Goal: Task Accomplishment & Management: Manage account settings

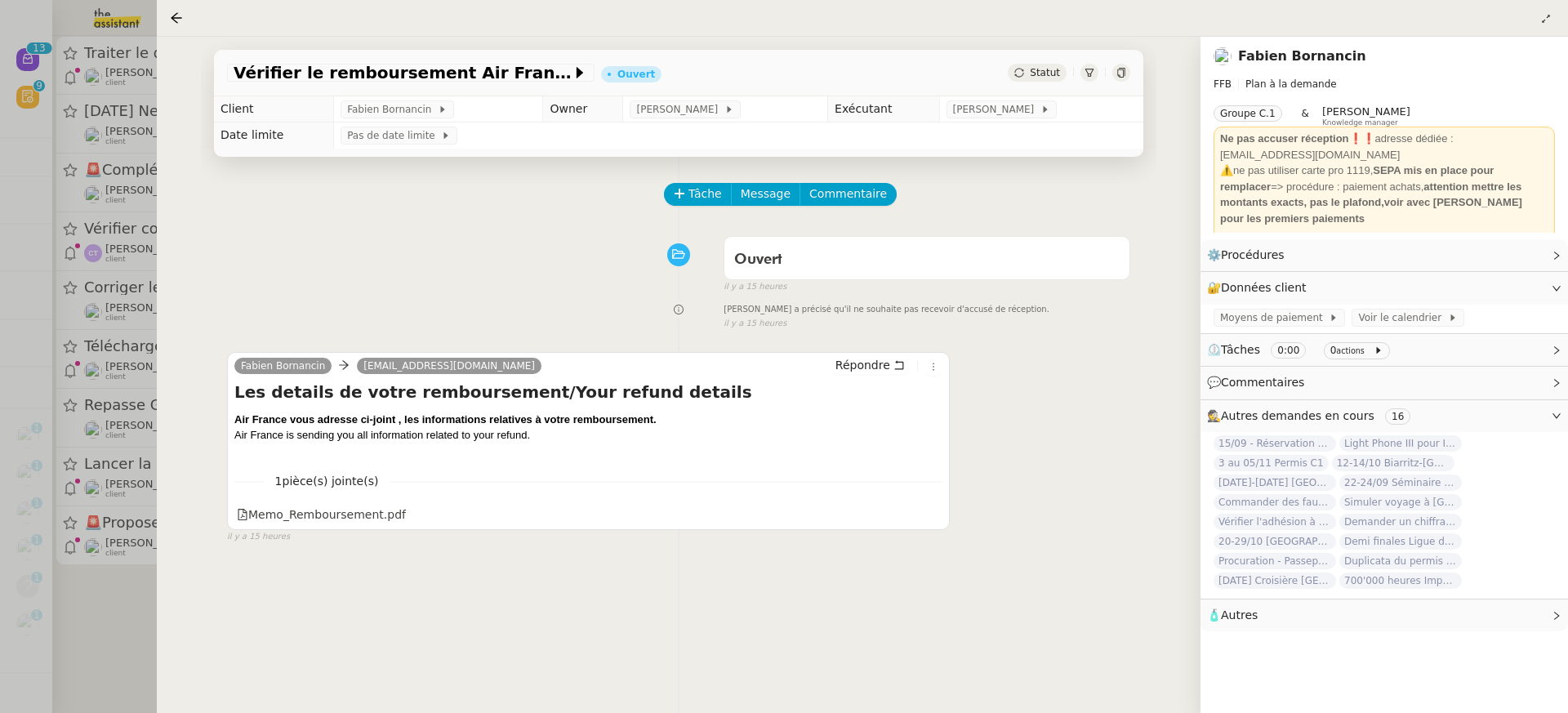
scroll to position [160, 0]
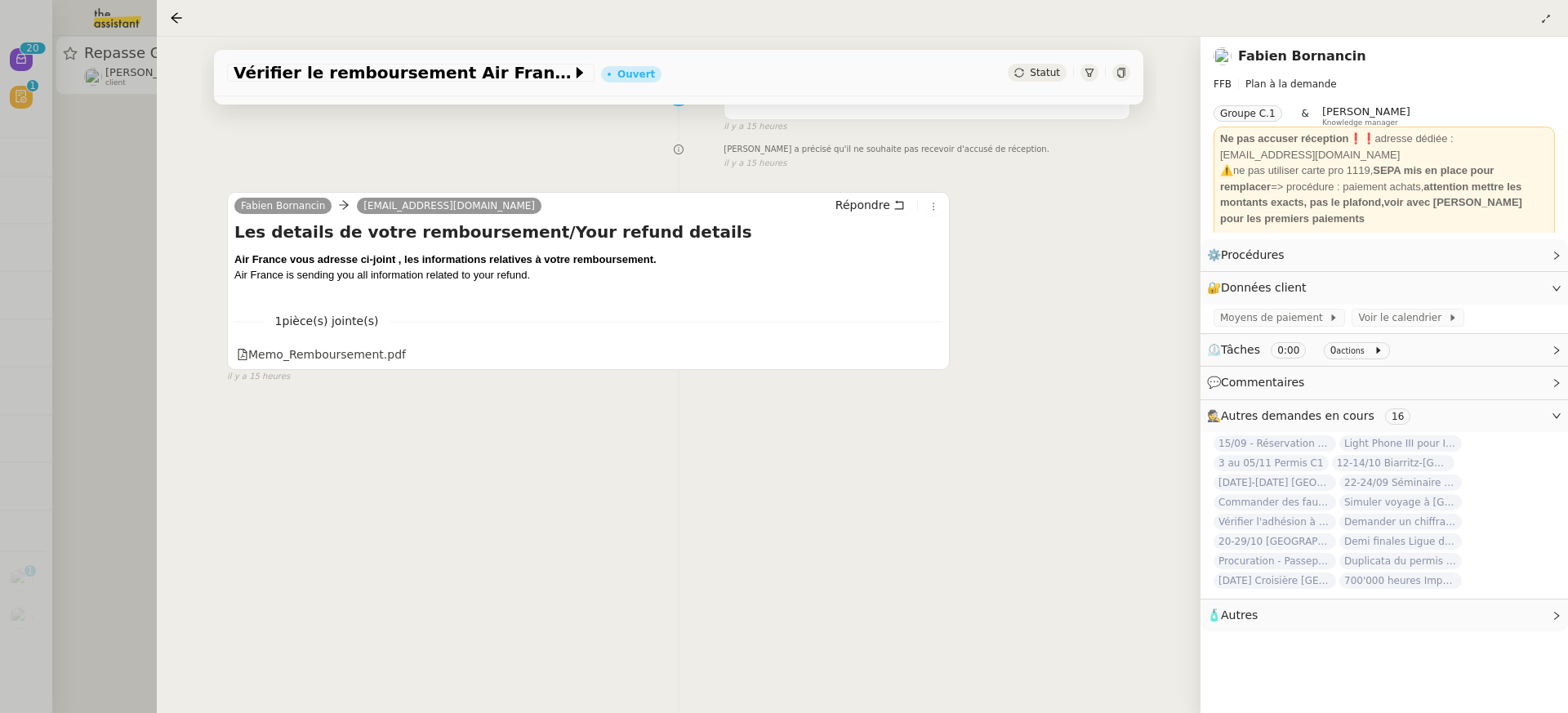
click at [161, 183] on div "Vérifier le remboursement Air France Ouvert Statut Client Fabien Bornancin Owne…" at bounding box center [678, 375] width 1043 height 677
click at [116, 124] on div at bounding box center [784, 356] width 1568 height 713
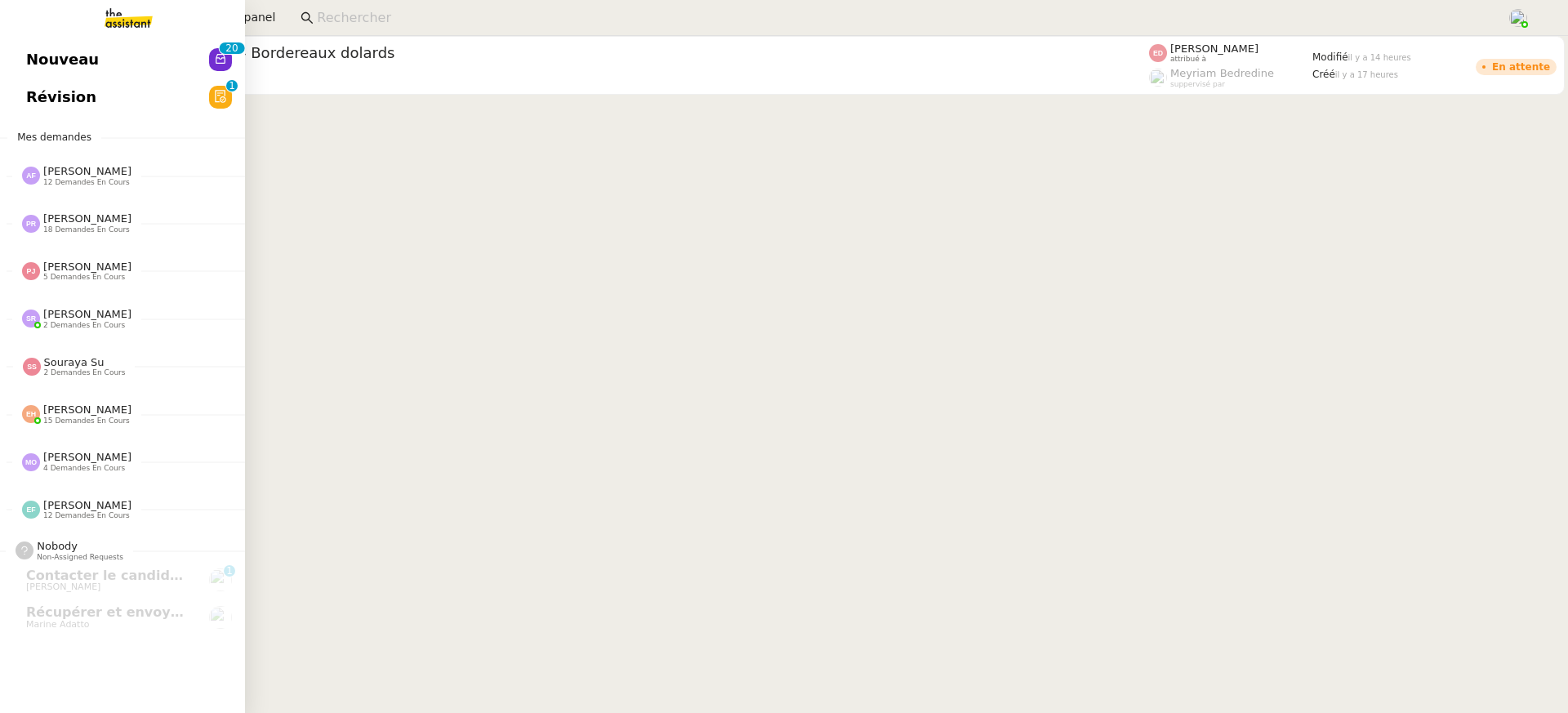
click at [40, 73] on link "Nouveau 0 1 2 3 4 5 6 7 8 9 0 1 2 3 4 5 6 7 8 9" at bounding box center [123, 59] width 245 height 38
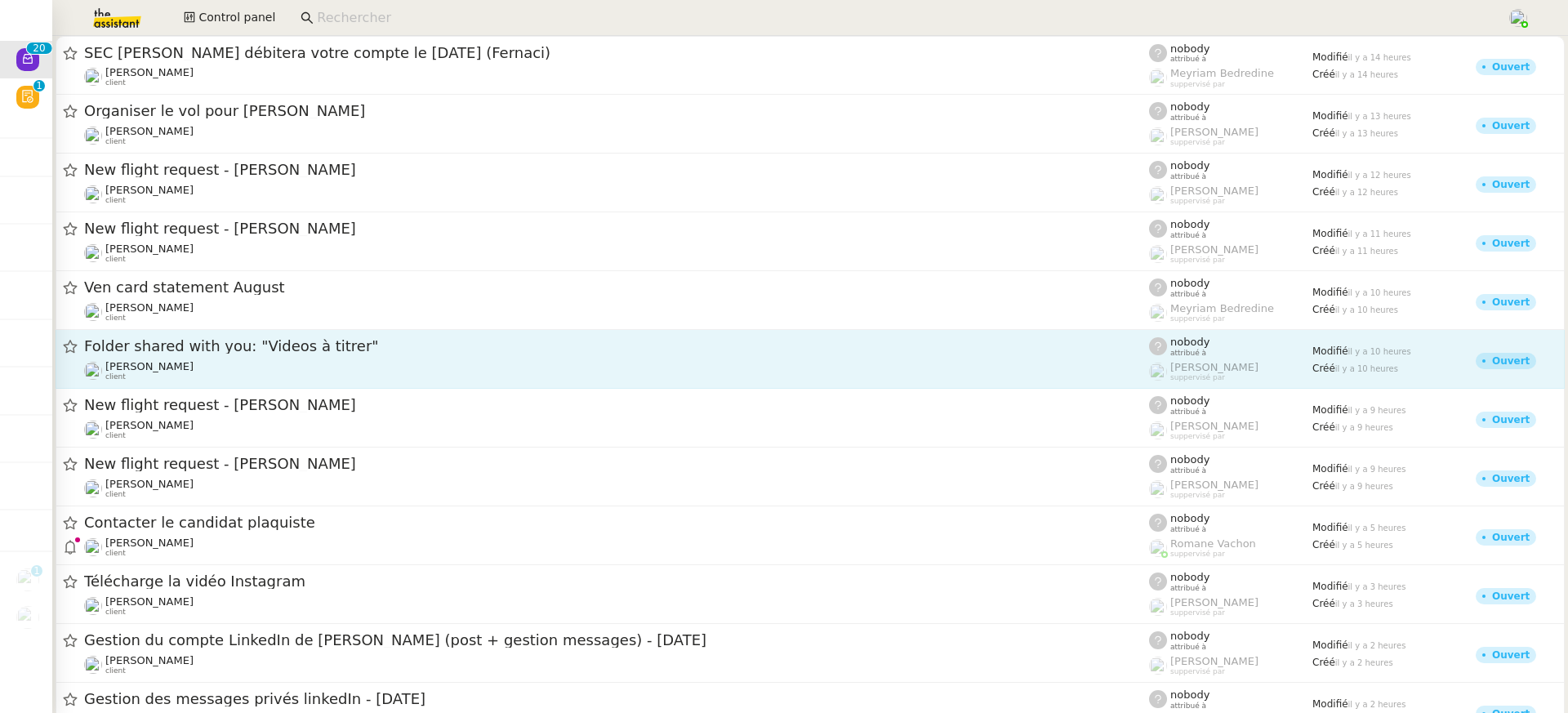
scroll to position [564, 0]
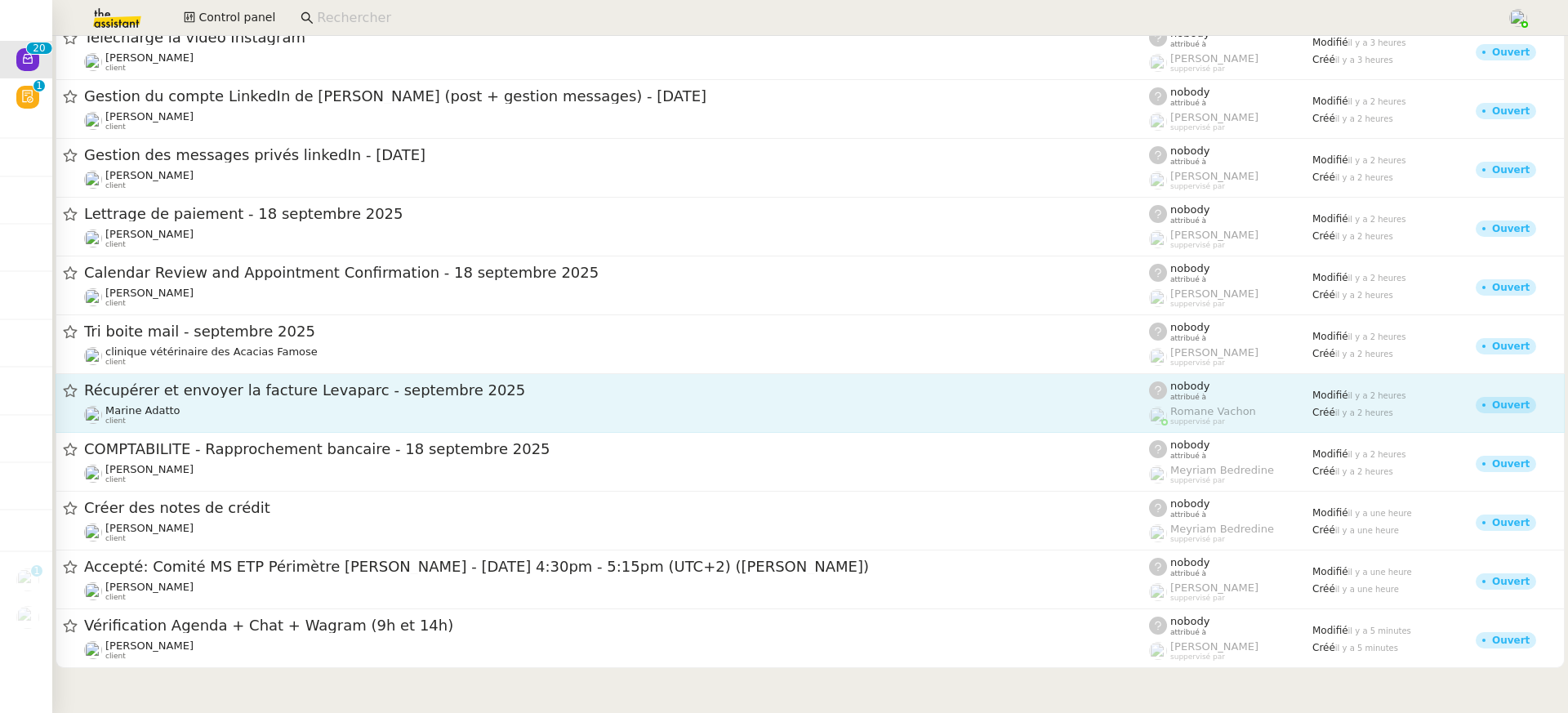
click at [362, 412] on div "Marine Adatto client" at bounding box center [616, 415] width 1065 height 21
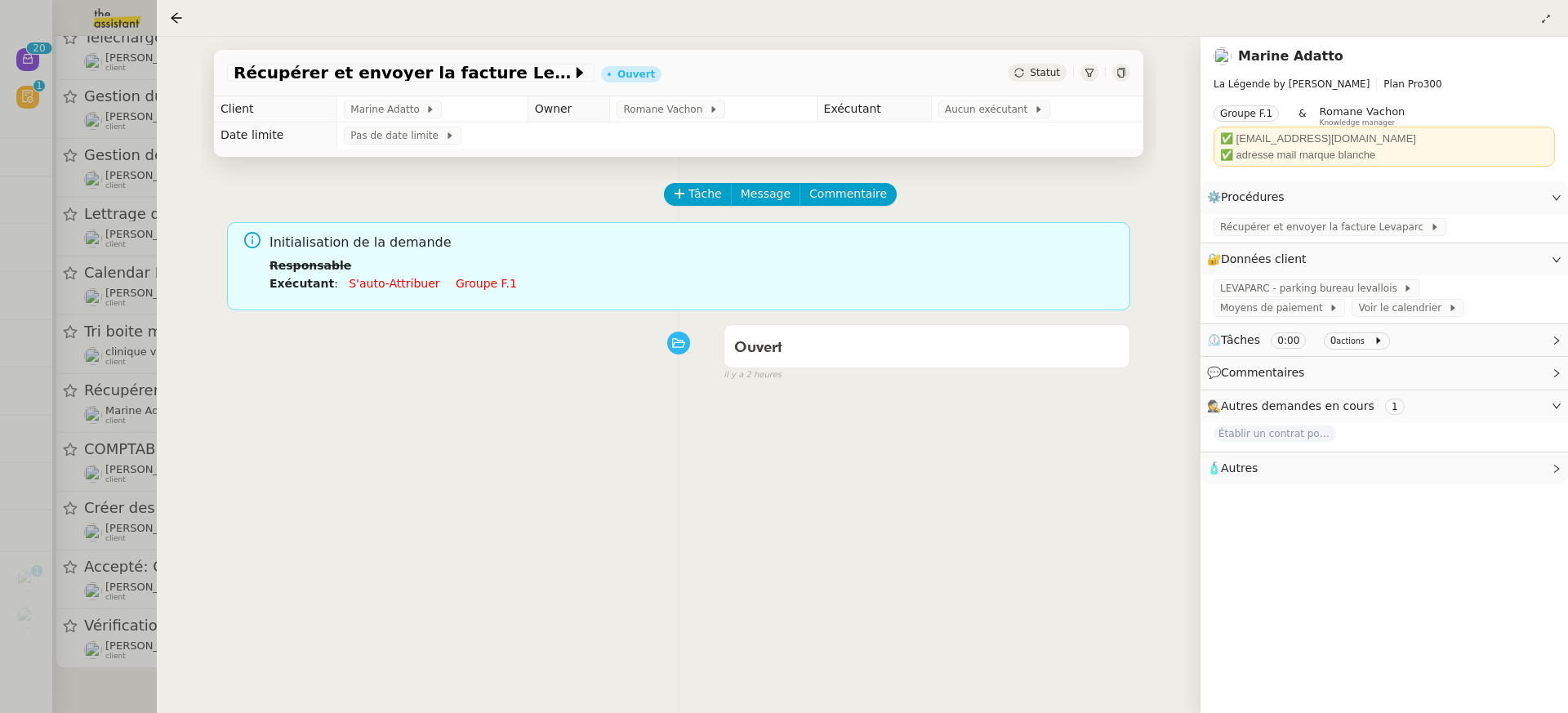
click at [466, 284] on link "Groupe f.1" at bounding box center [486, 283] width 61 height 13
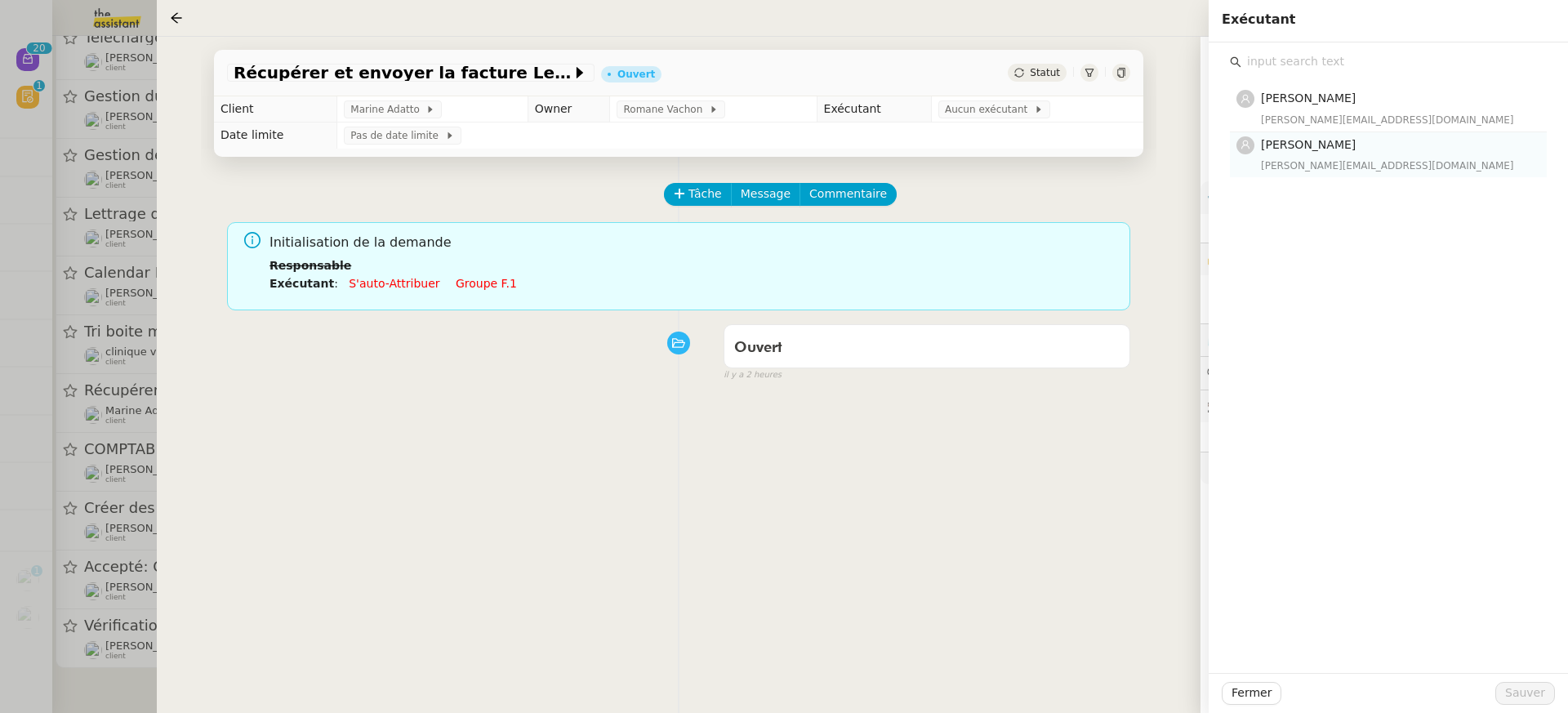
click at [1323, 153] on h4 "[PERSON_NAME]" at bounding box center [1398, 145] width 276 height 18
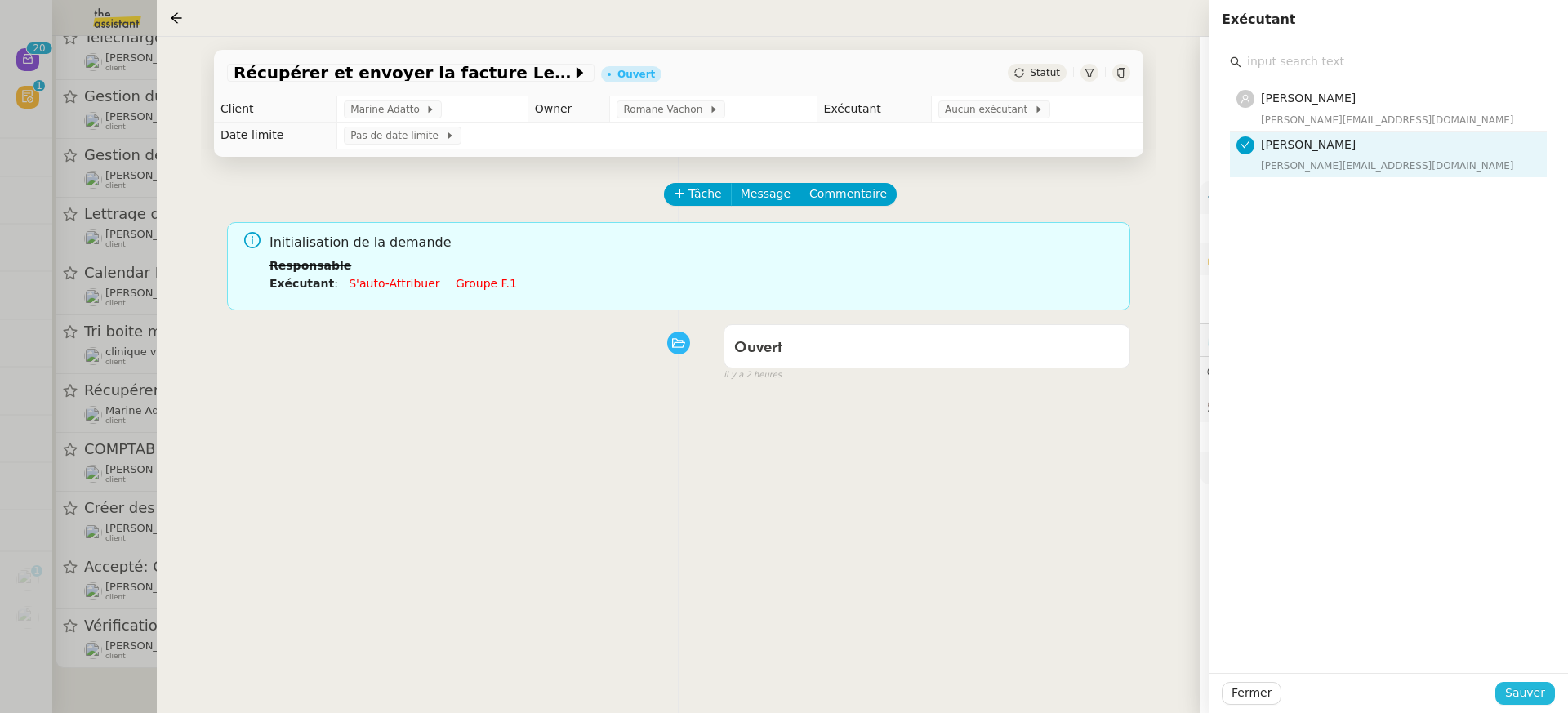
click at [1540, 694] on span "Sauver" at bounding box center [1525, 694] width 40 height 18
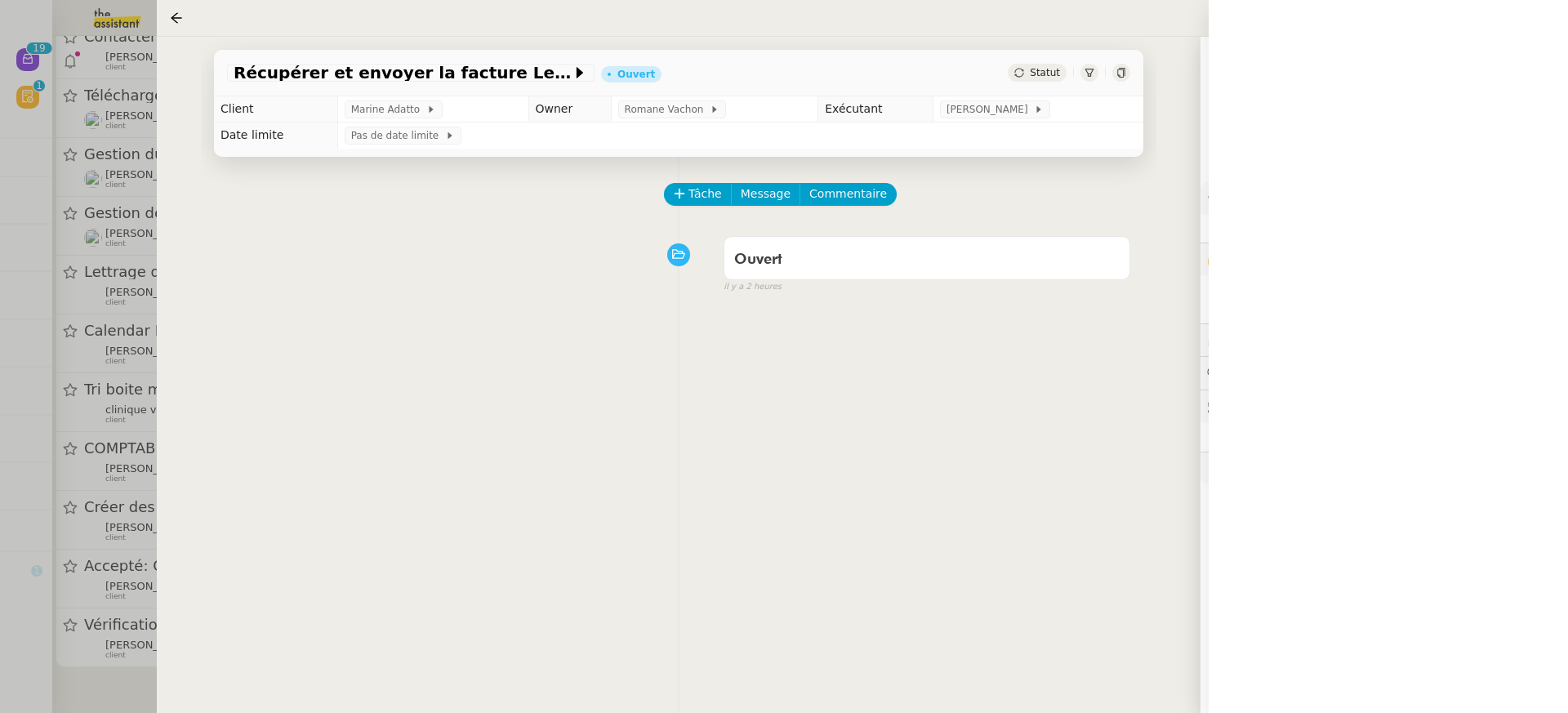
scroll to position [502, 0]
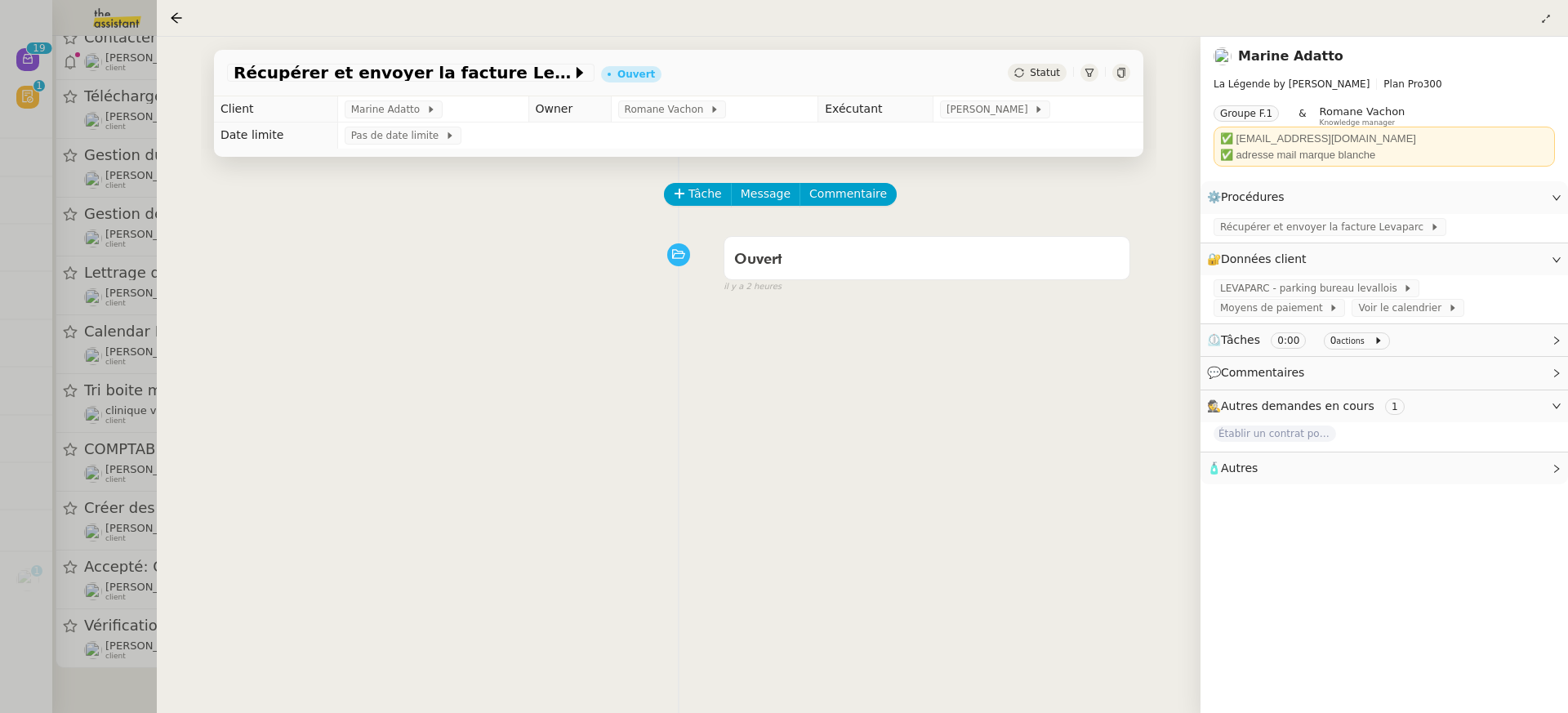
click at [92, 291] on div at bounding box center [784, 356] width 1568 height 713
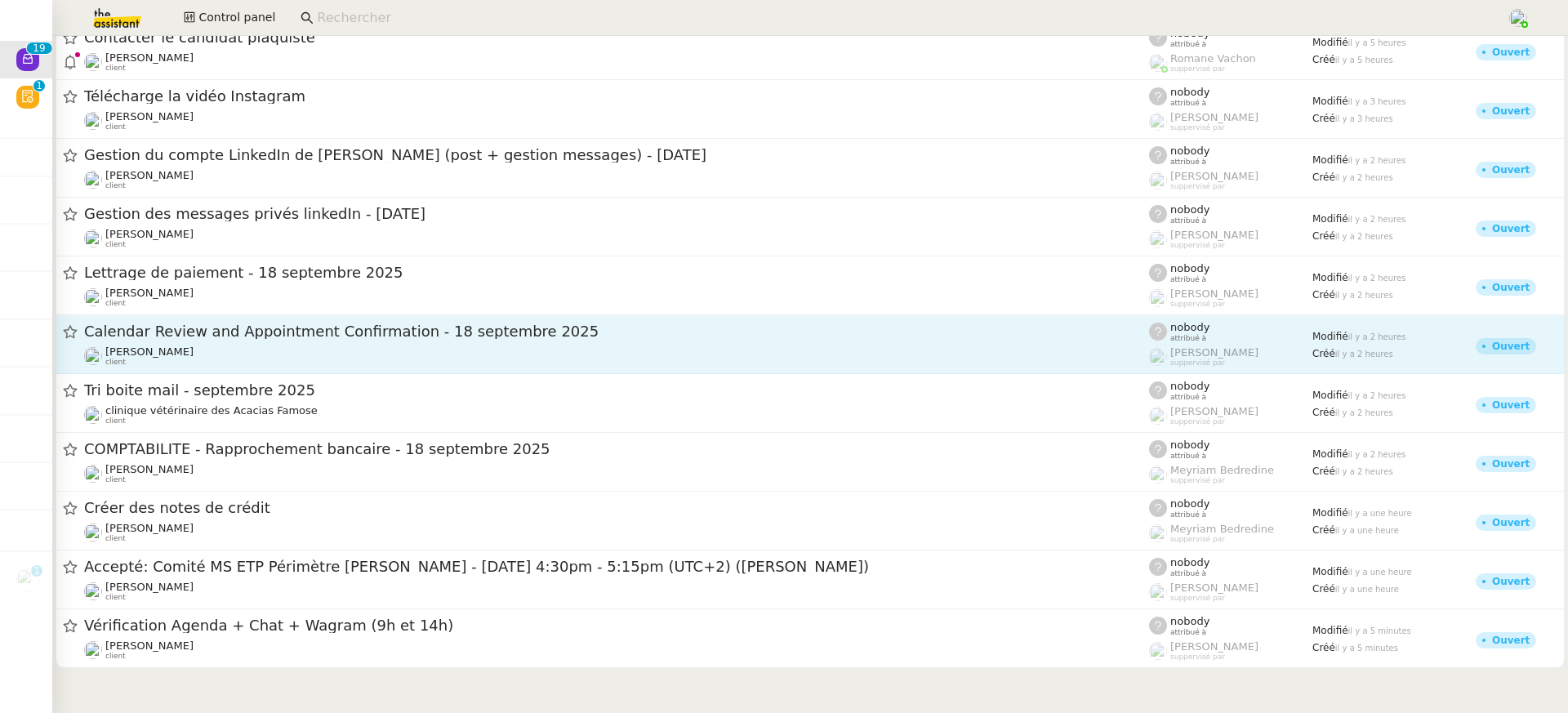
click at [310, 351] on div "Ariel Wengroff client" at bounding box center [616, 356] width 1065 height 21
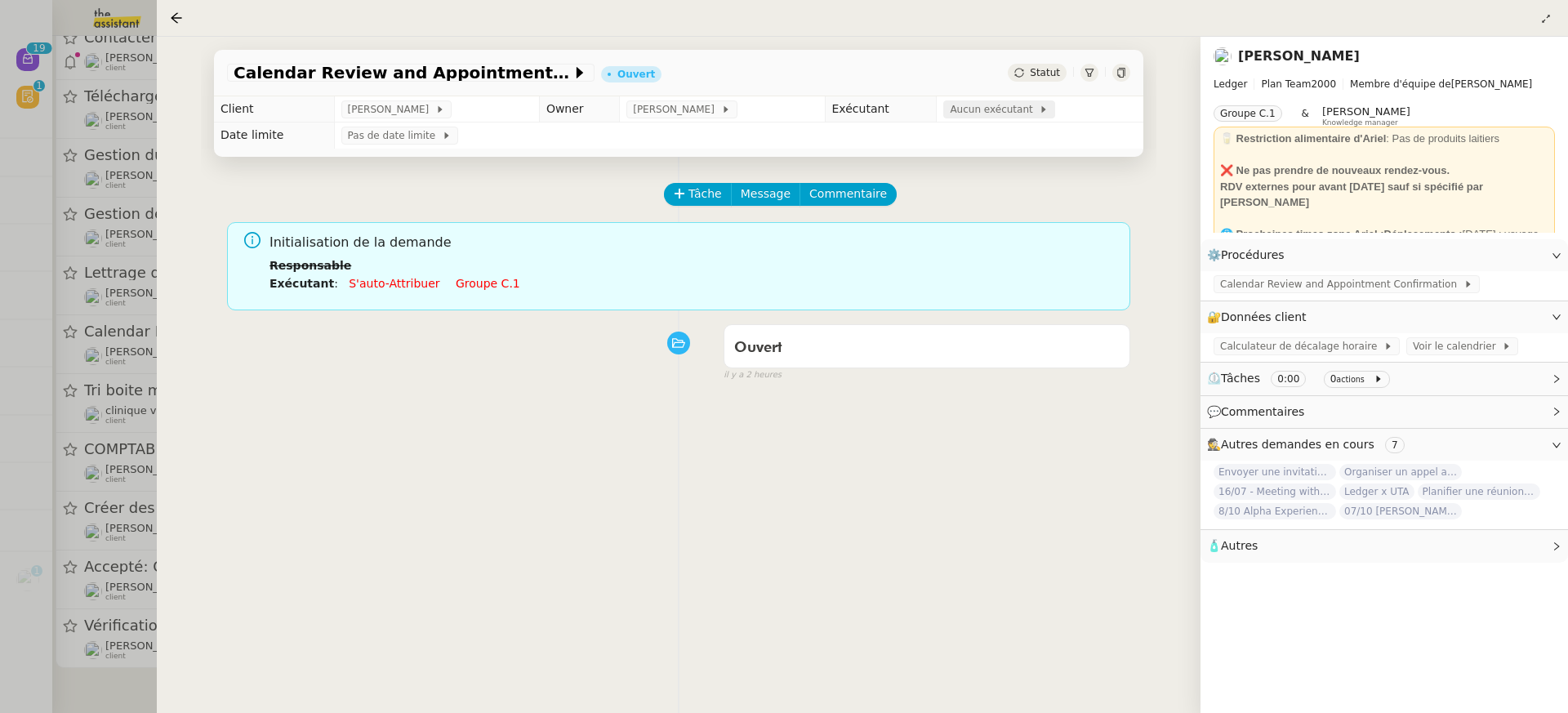
click at [1012, 105] on span "Aucun exécutant" at bounding box center [994, 110] width 89 height 17
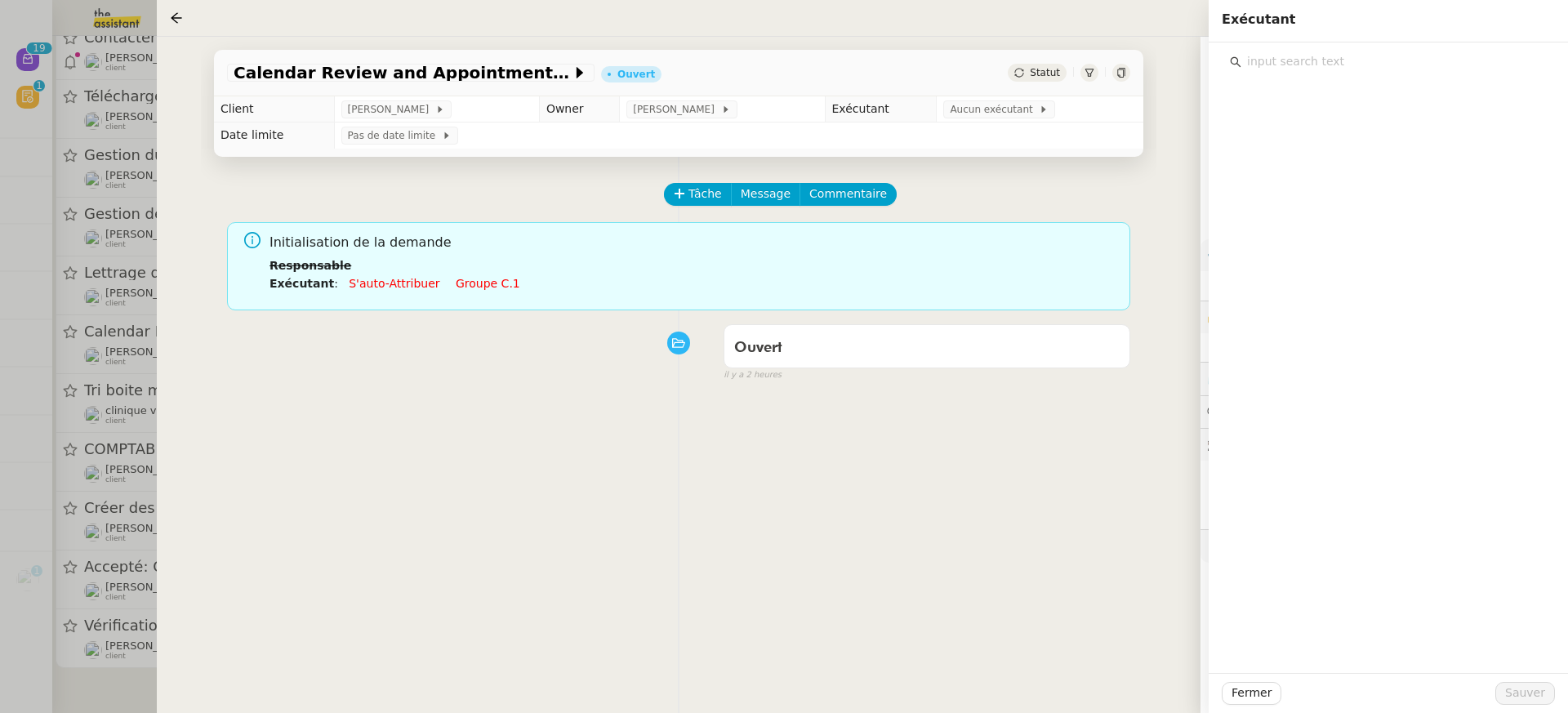
click at [1364, 54] on input "text" at bounding box center [1394, 62] width 305 height 22
type input "amyna"
click at [1344, 104] on h4 "[PERSON_NAME]" at bounding box center [1398, 99] width 276 height 18
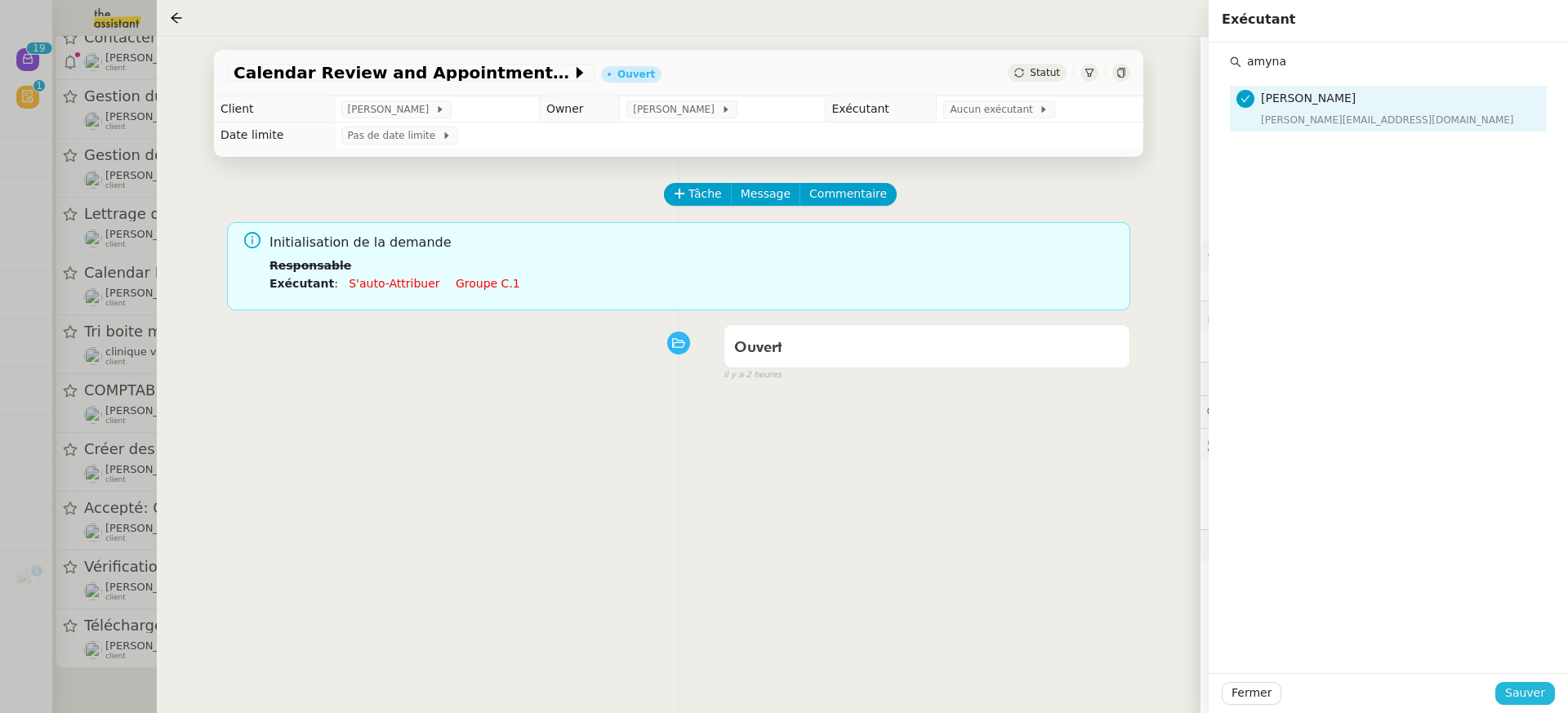
click at [1529, 700] on span "Sauver" at bounding box center [1525, 694] width 40 height 18
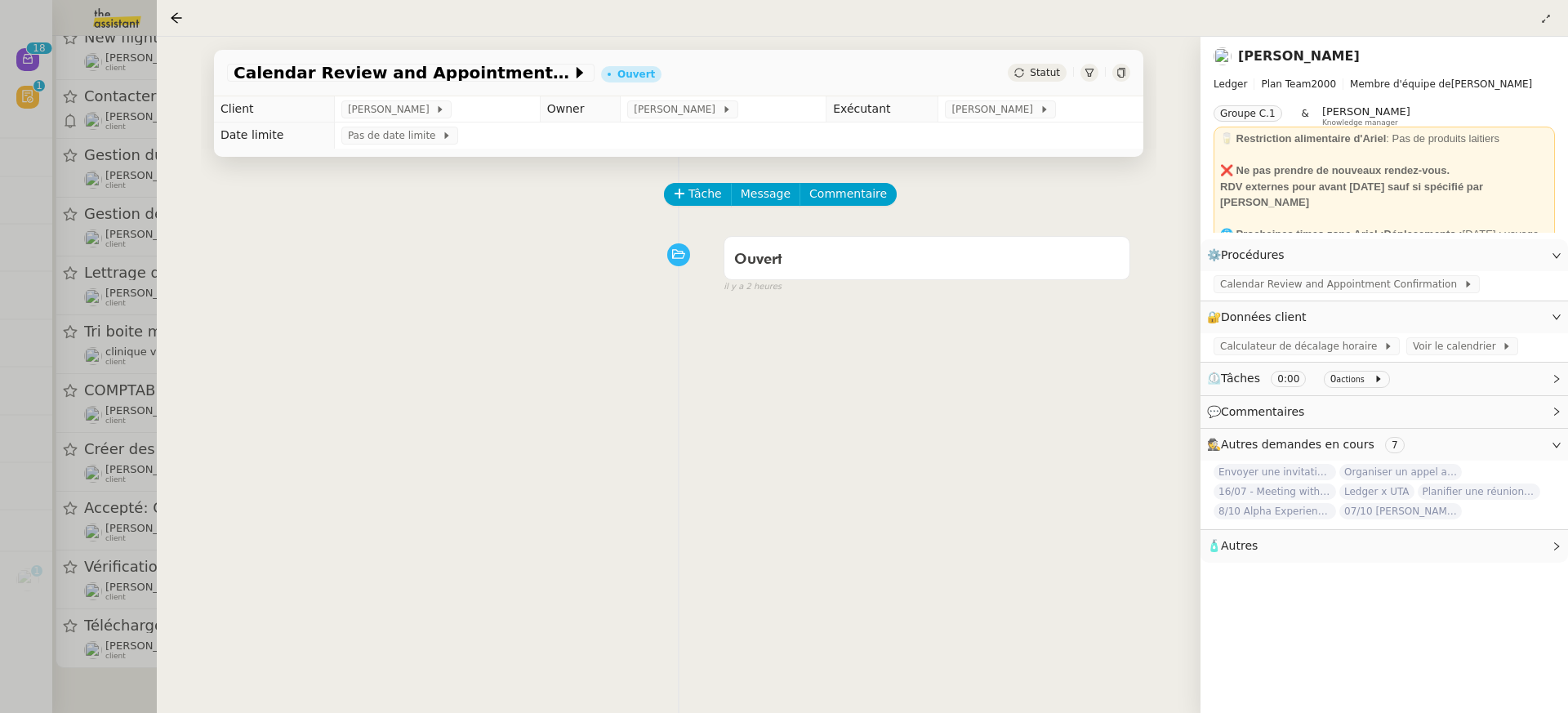
click at [135, 376] on div at bounding box center [784, 356] width 1568 height 713
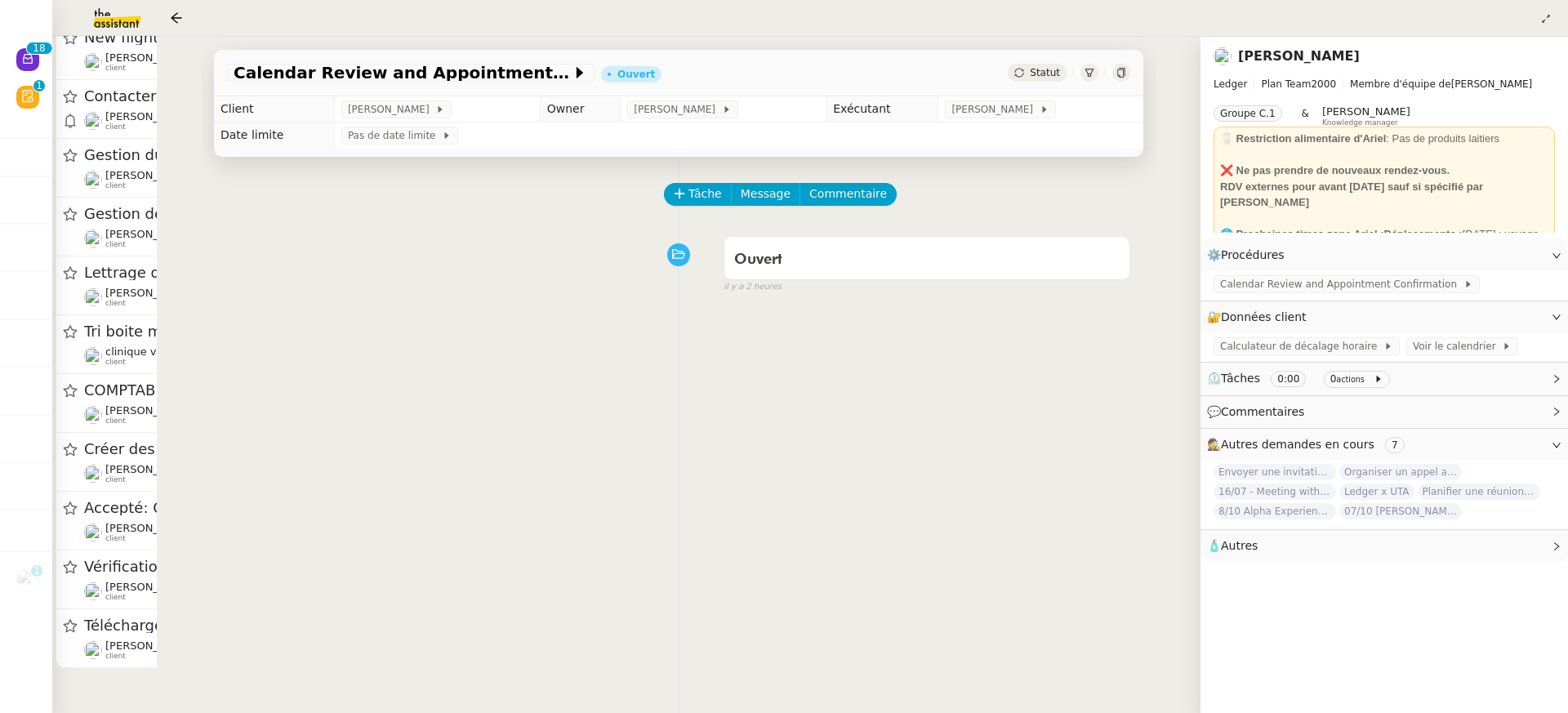
scroll to position [377, 0]
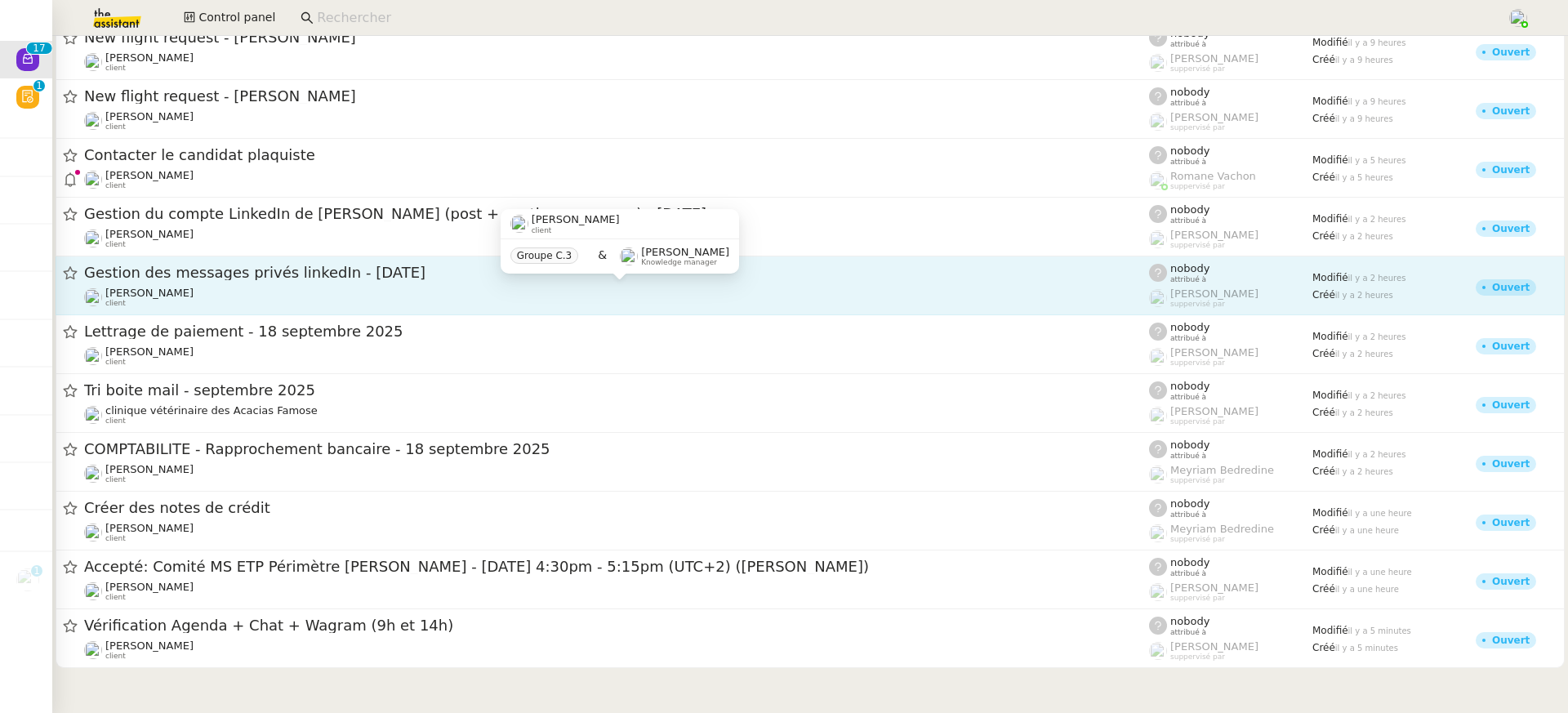
click at [323, 287] on div "Hugo Bentz client" at bounding box center [616, 297] width 1065 height 21
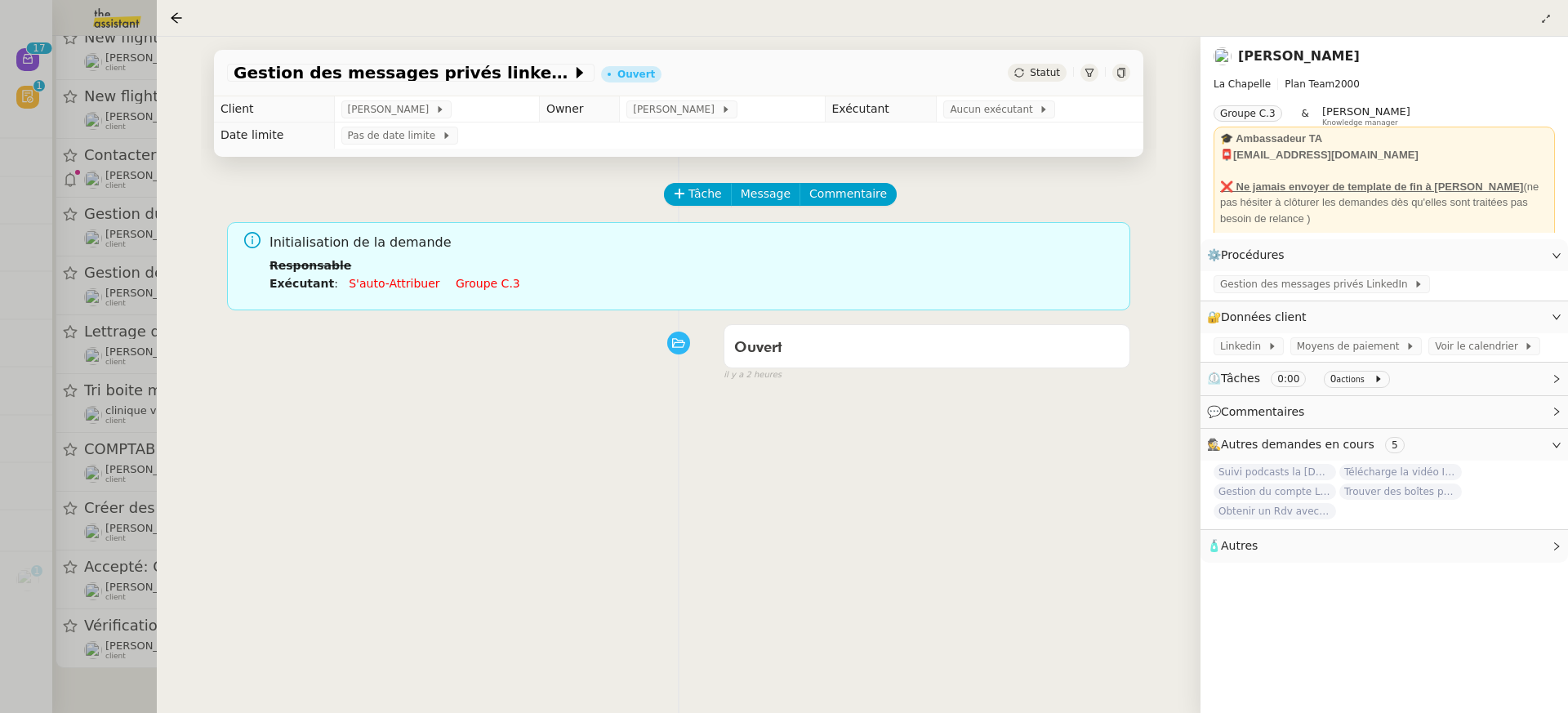
click at [467, 290] on link "Groupe c.3" at bounding box center [488, 283] width 65 height 13
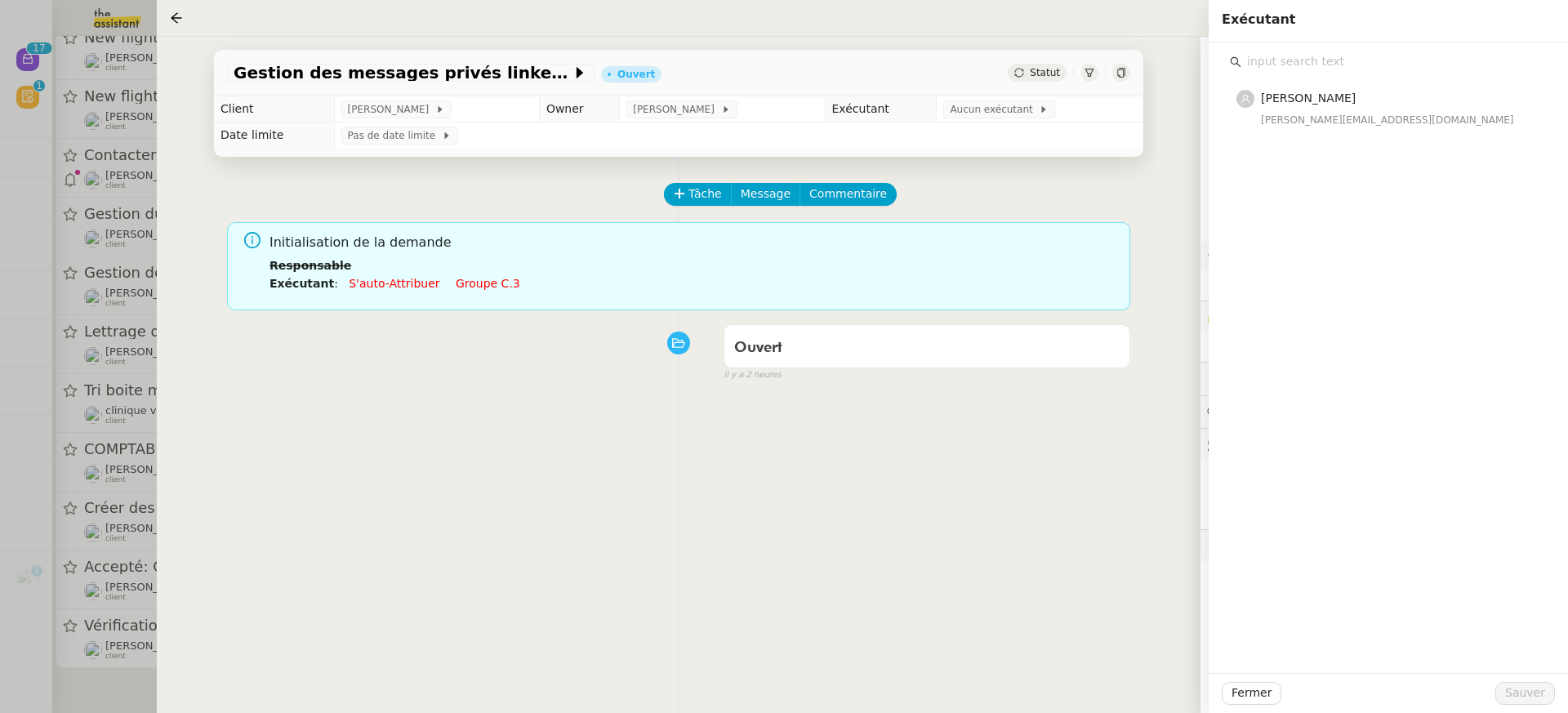
click at [1334, 159] on div "Amyna Mehrez amyna@team.theassistant.com" at bounding box center [1388, 358] width 360 height 631
click at [882, 423] on div "Tâche Message Commentaire Veuillez patienter une erreur s'est produite 👌👌👌 mess…" at bounding box center [678, 513] width 956 height 713
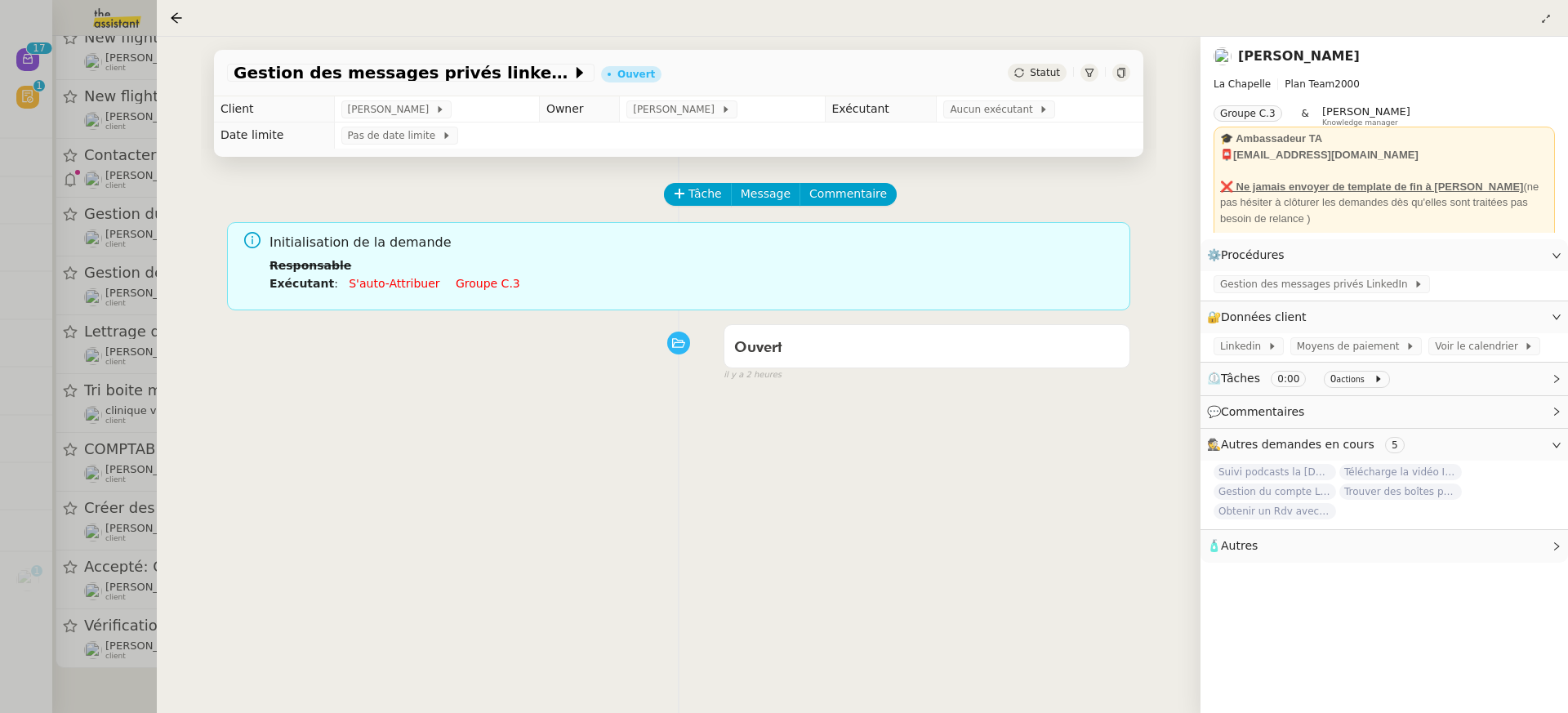
click at [973, 101] on td "Aucun exécutant" at bounding box center [1040, 110] width 206 height 26
click at [974, 102] on div "Aucun exécutant" at bounding box center [998, 109] width 112 height 18
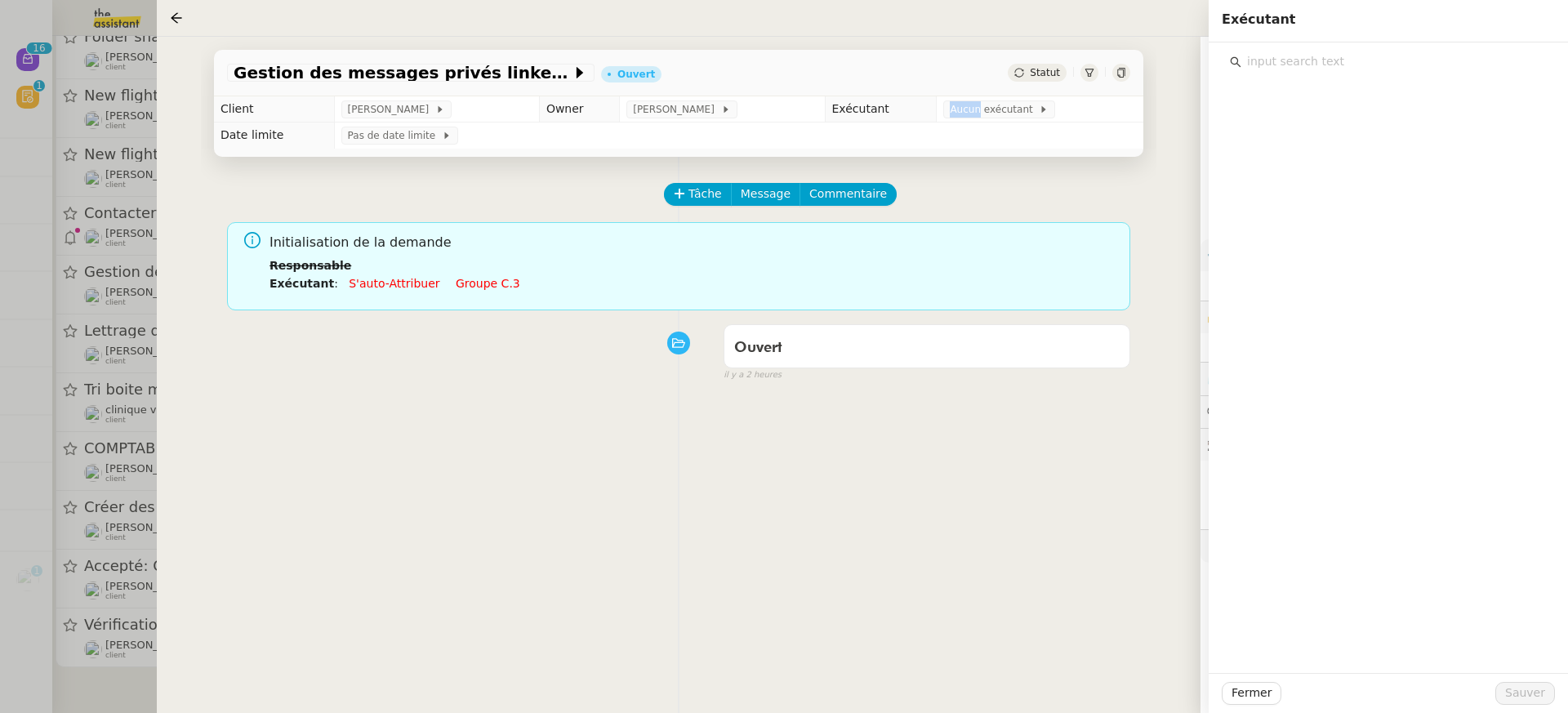
scroll to position [315, 0]
click at [1376, 57] on input "text" at bounding box center [1394, 62] width 305 height 22
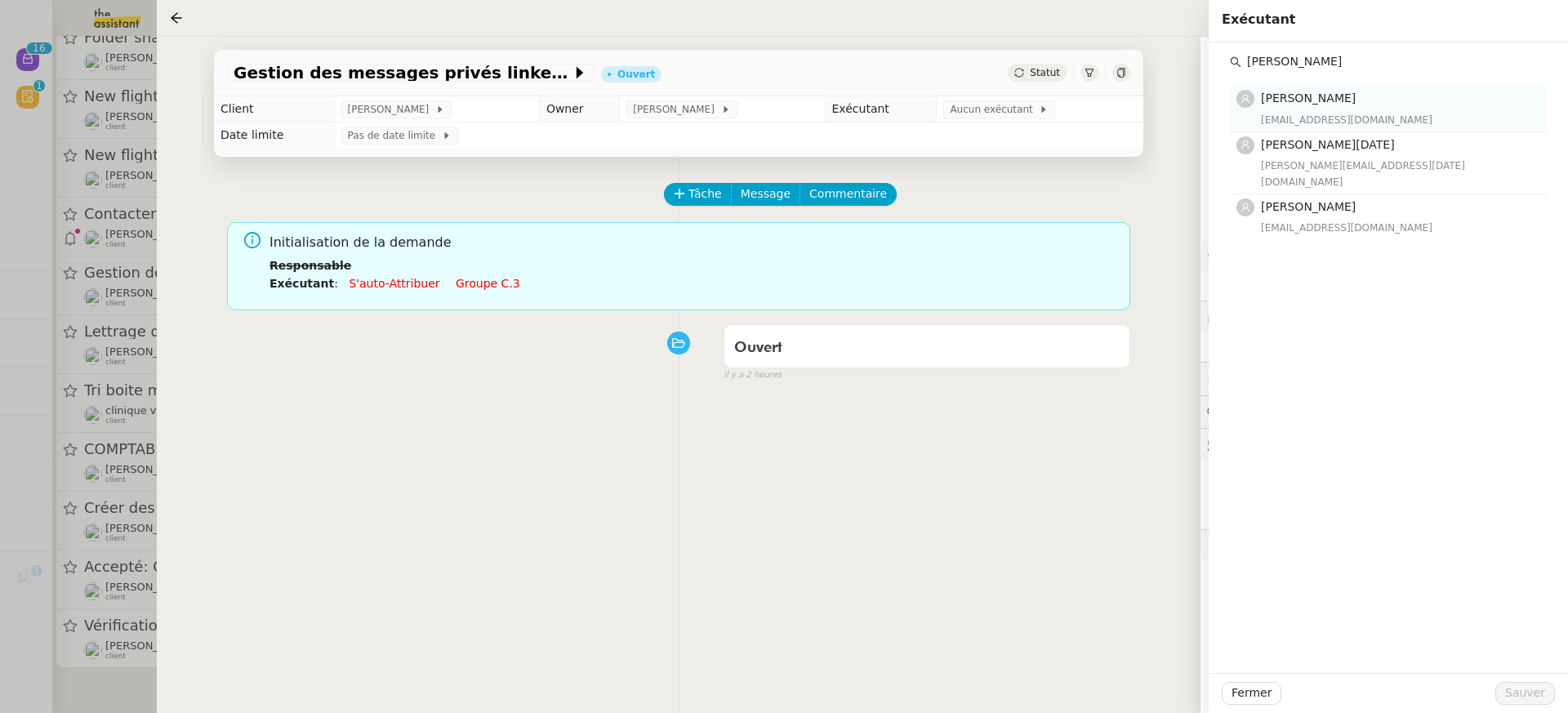
type input "jean"
click at [1379, 120] on div "bert.assistant@gmail.com" at bounding box center [1398, 120] width 276 height 17
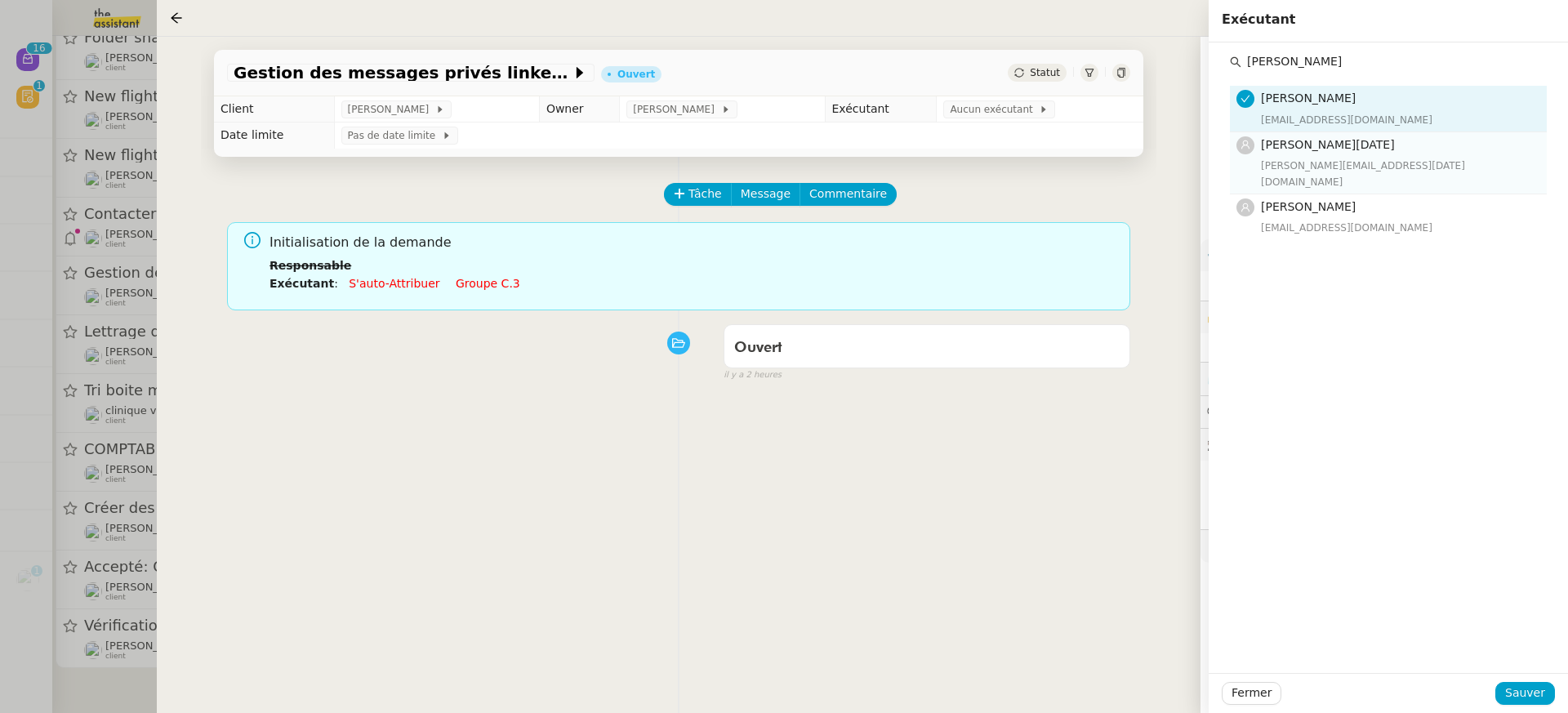
click at [1379, 169] on div "jean-noel@theassistant.team" at bounding box center [1398, 173] width 276 height 32
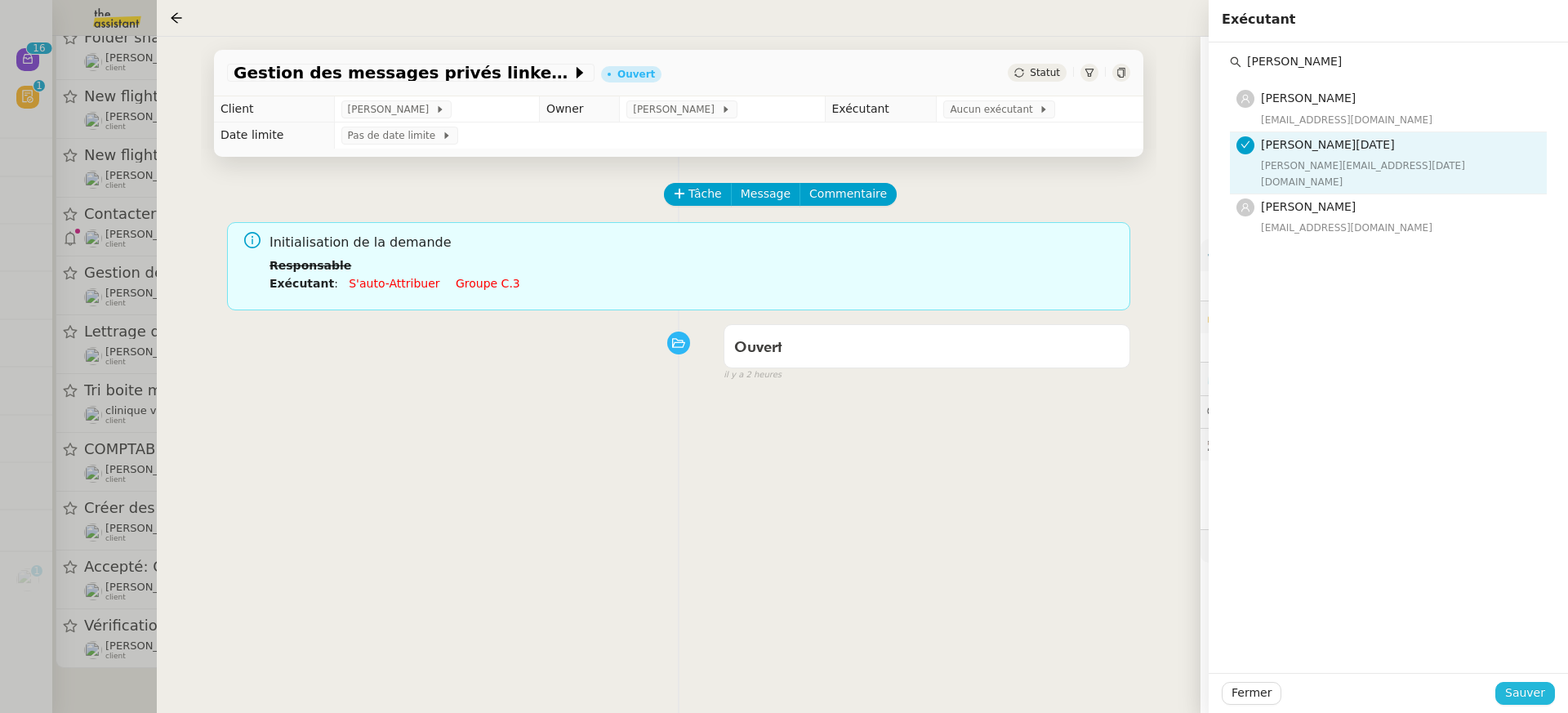
click at [1526, 686] on span "Sauver" at bounding box center [1525, 694] width 40 height 18
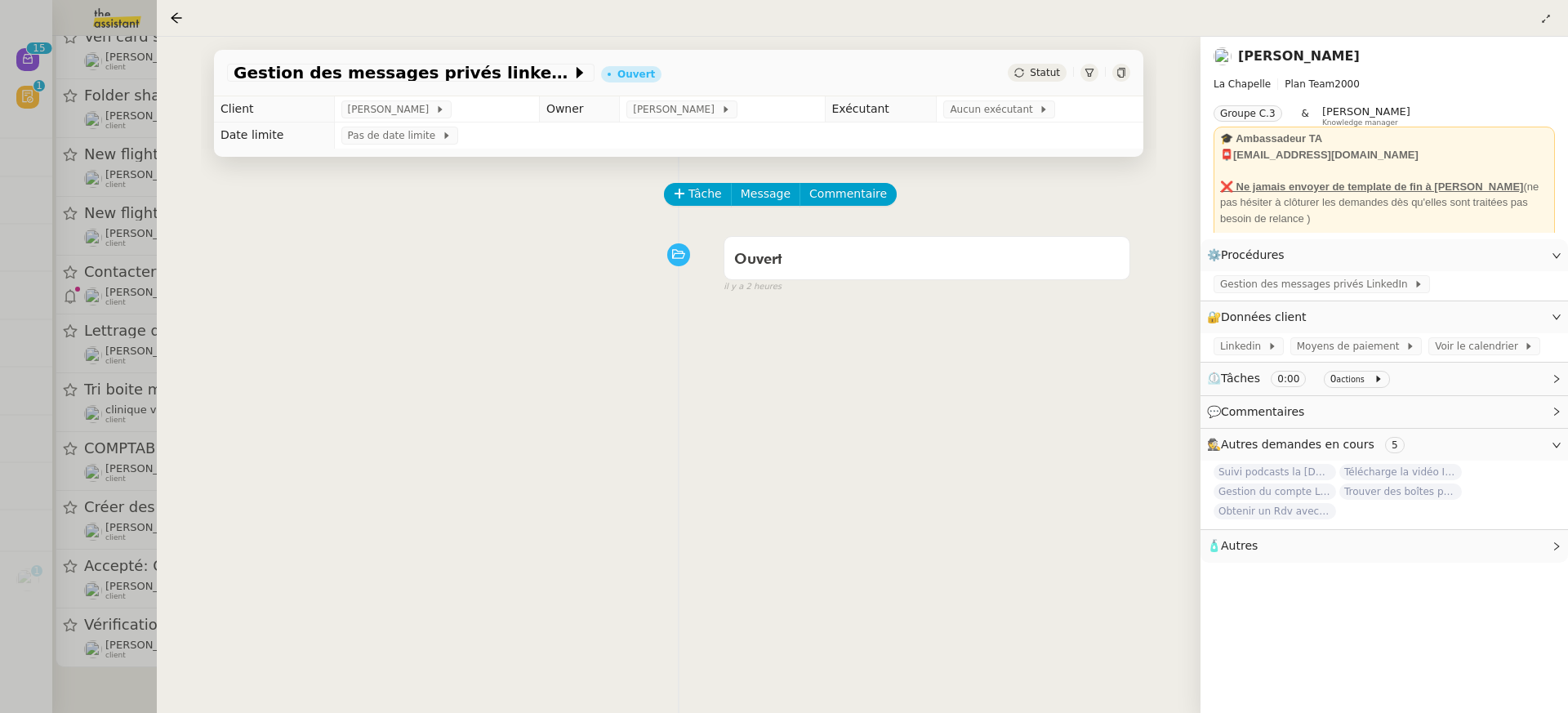
scroll to position [254, 0]
click at [49, 269] on div at bounding box center [784, 356] width 1568 height 713
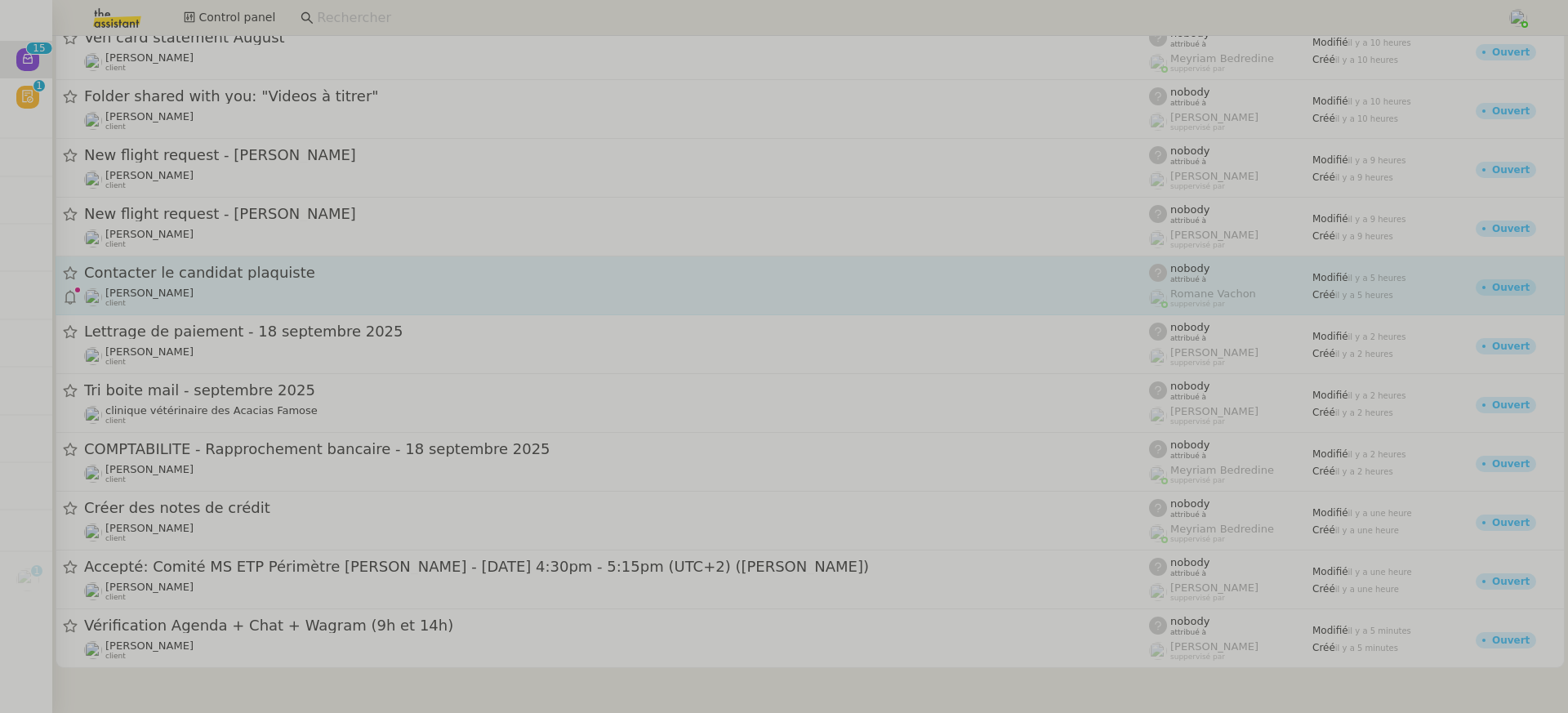
click at [289, 263] on div "Contacter le candidat plaquiste" at bounding box center [616, 273] width 1065 height 20
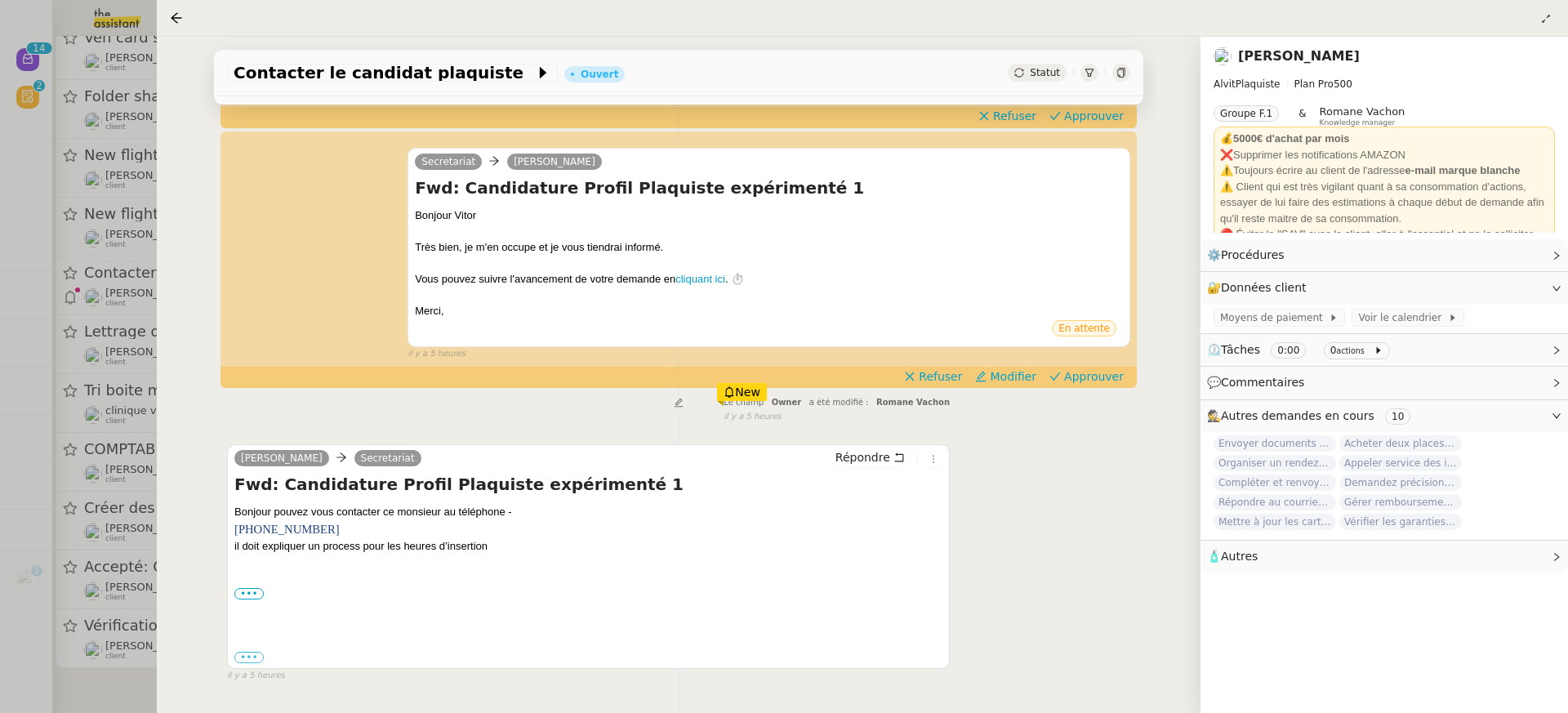
scroll to position [293, 0]
click at [1080, 376] on span "Approuver" at bounding box center [1093, 376] width 60 height 17
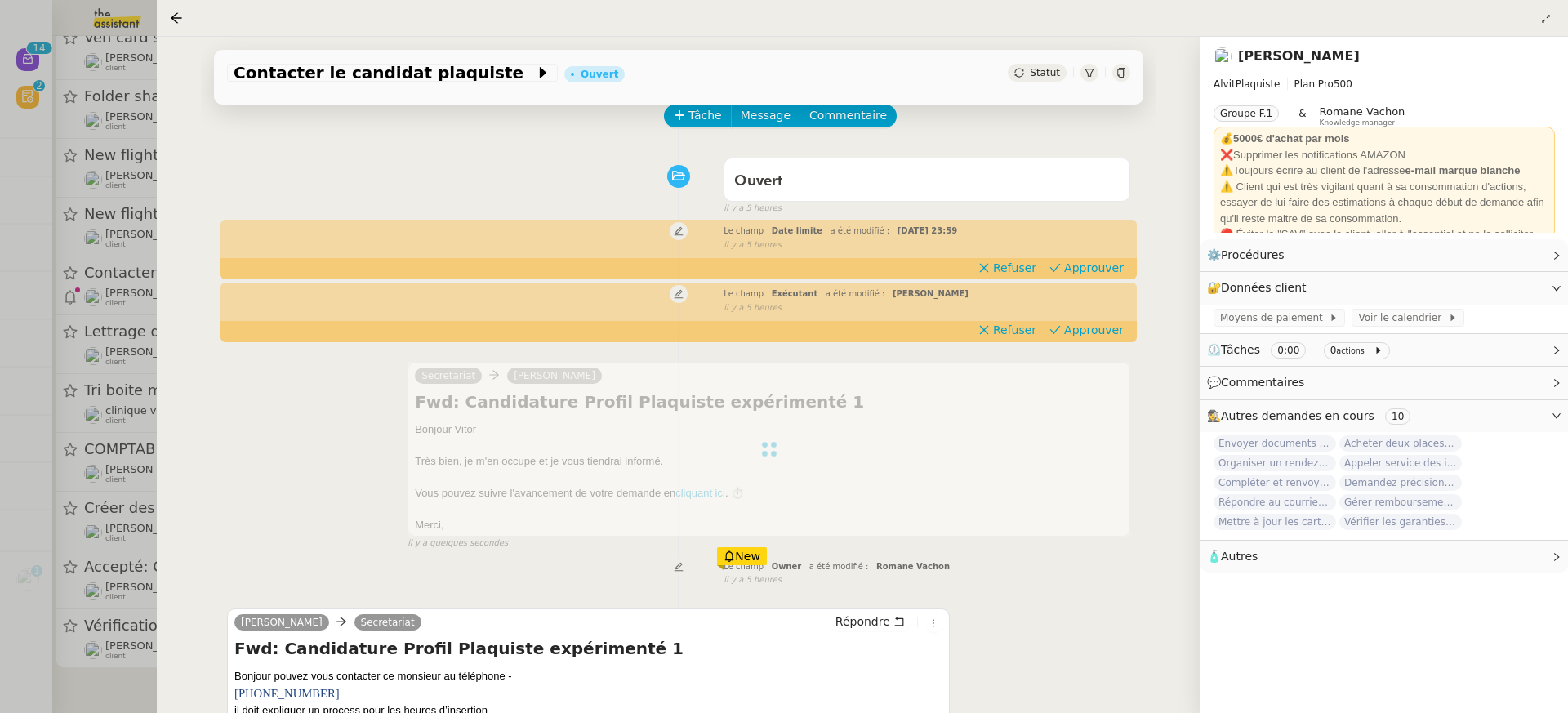
scroll to position [0, 0]
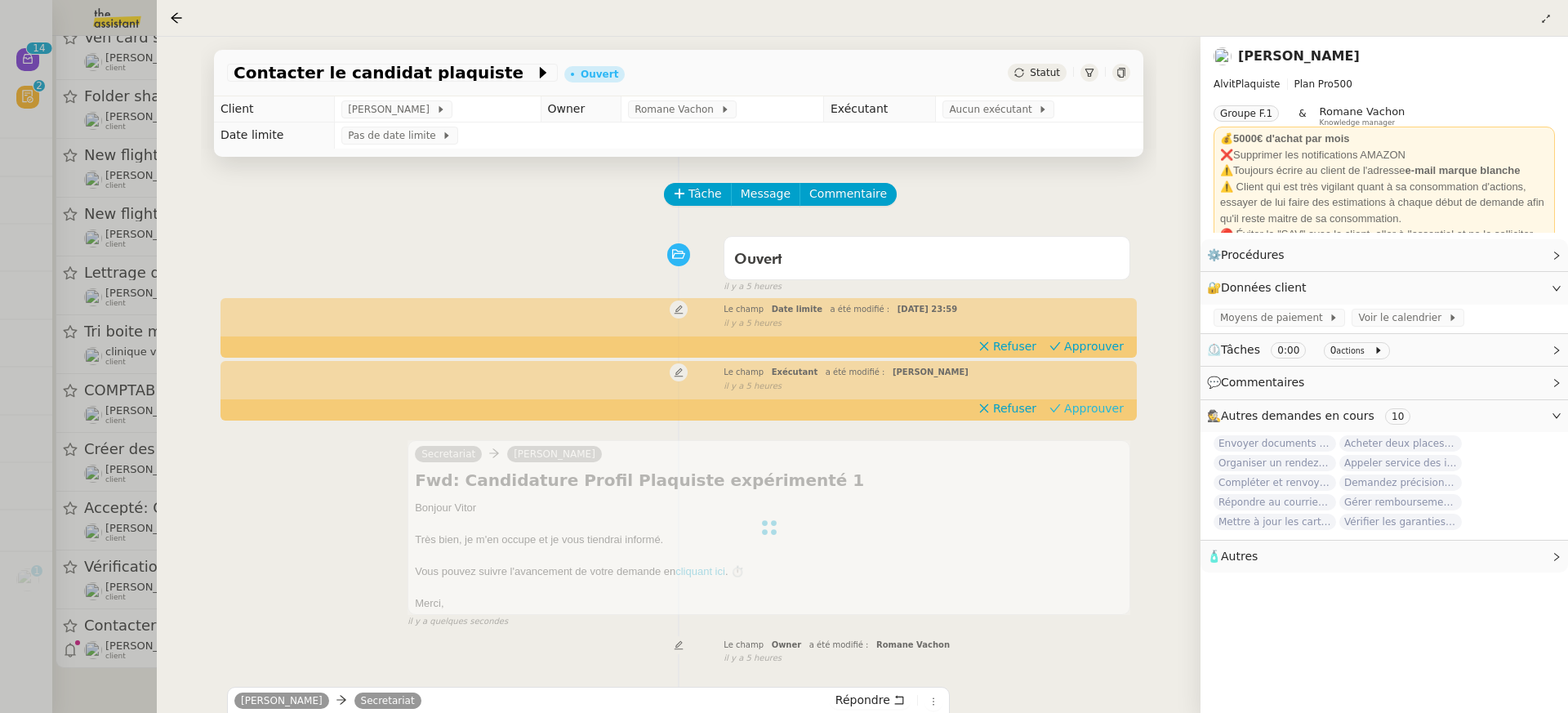
click at [1078, 404] on span "Approuver" at bounding box center [1093, 409] width 60 height 17
click at [1086, 327] on div "il y a 5 heures" at bounding box center [926, 324] width 407 height 14
click at [1088, 344] on span "Approuver" at bounding box center [1093, 347] width 60 height 17
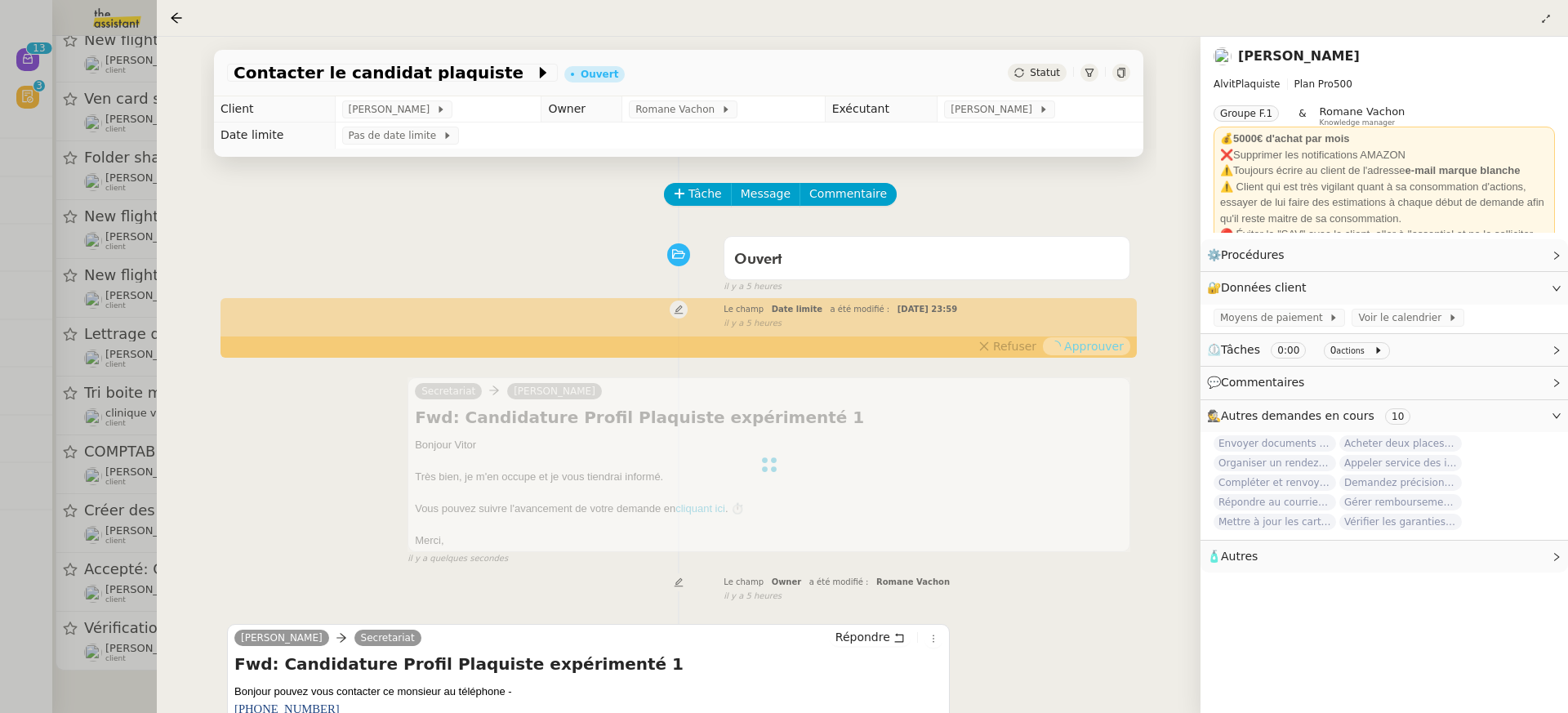
scroll to position [129, 0]
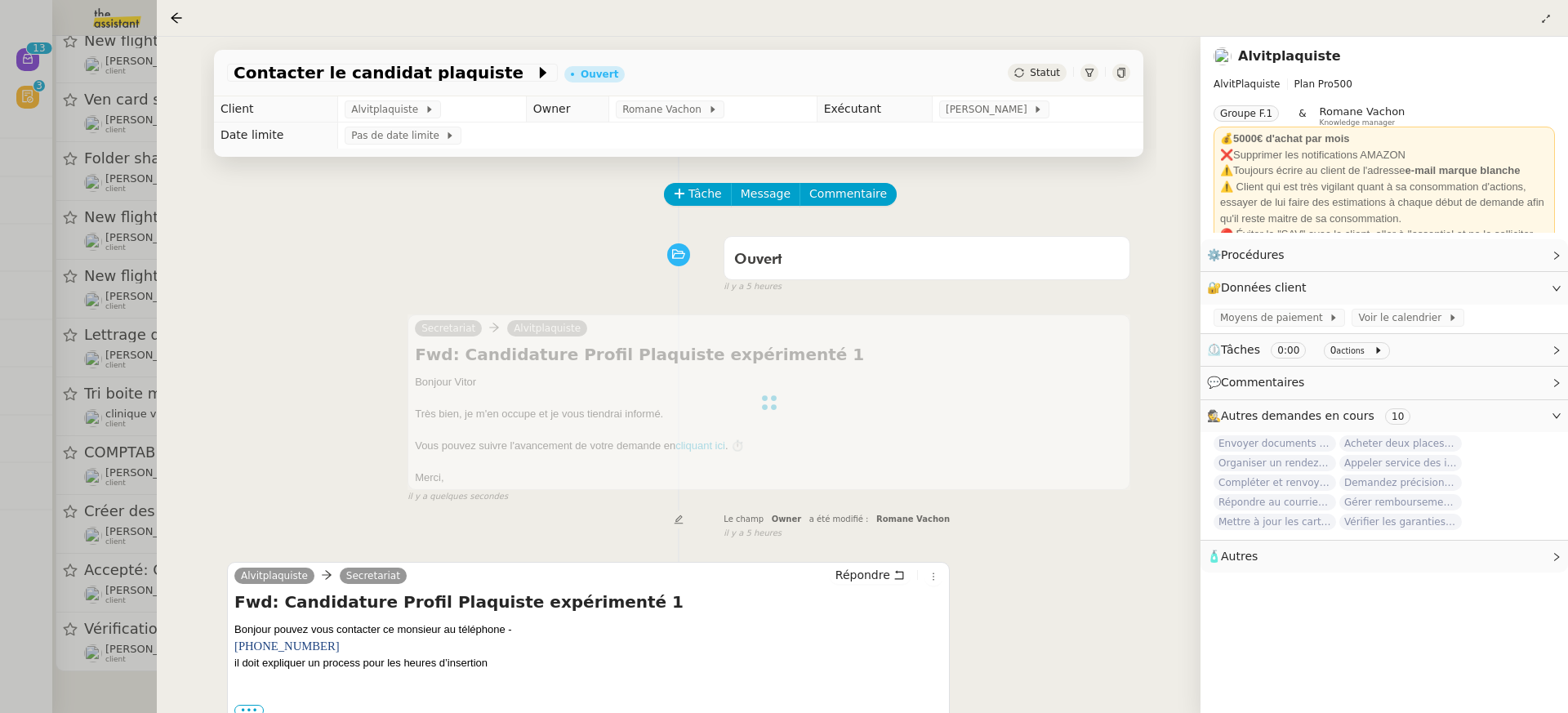
click at [135, 203] on div at bounding box center [784, 356] width 1568 height 713
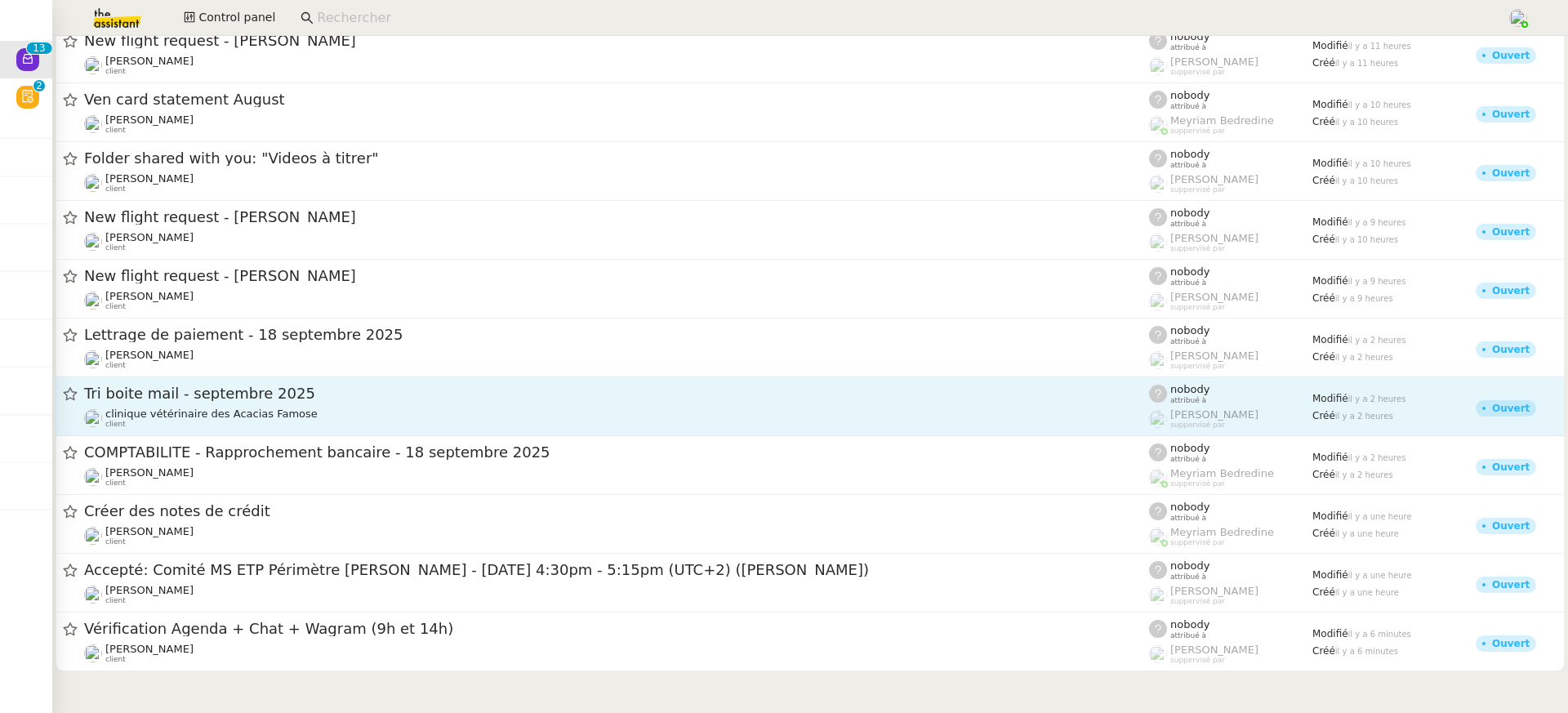
click at [262, 398] on span "Tri boite mail - septembre 2025" at bounding box center [616, 394] width 1065 height 15
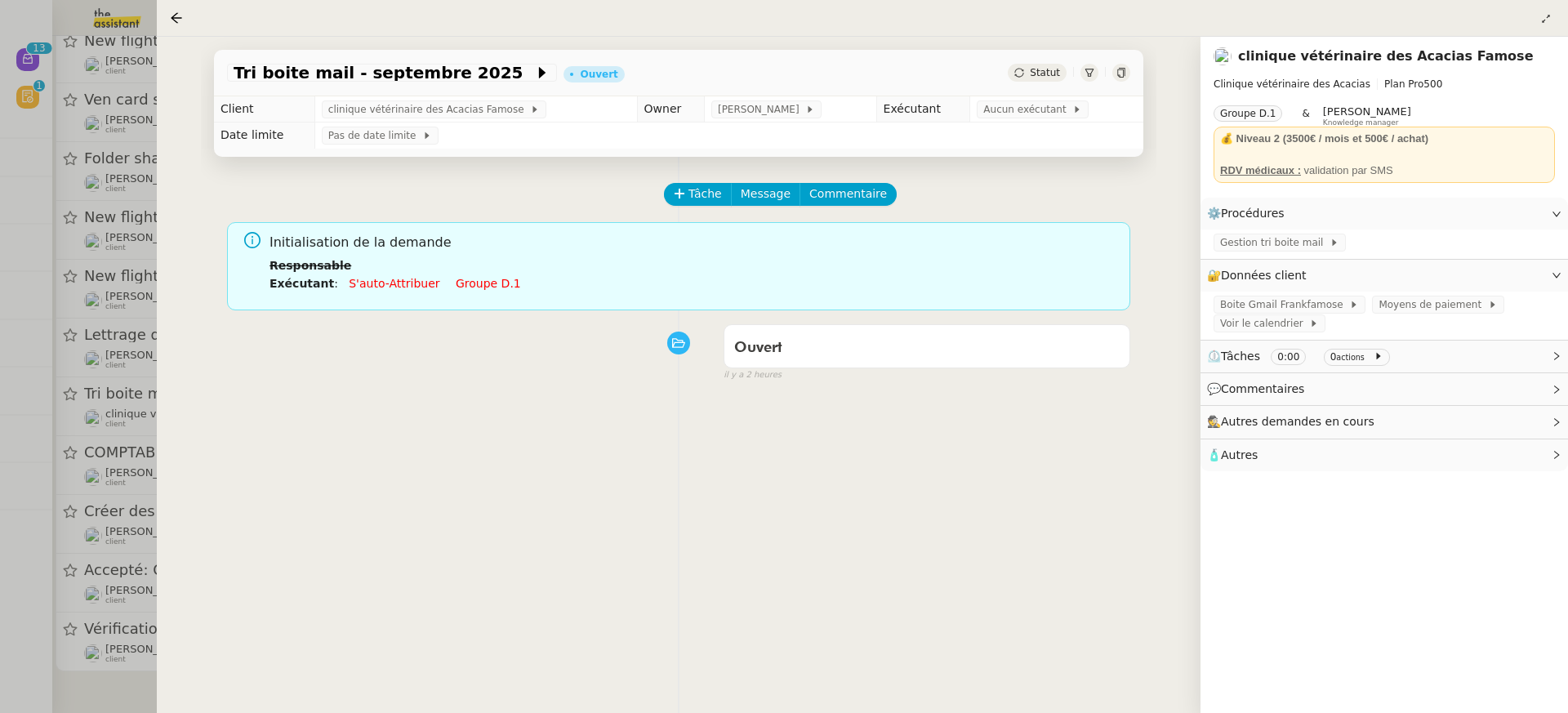
click at [138, 293] on div at bounding box center [784, 356] width 1568 height 713
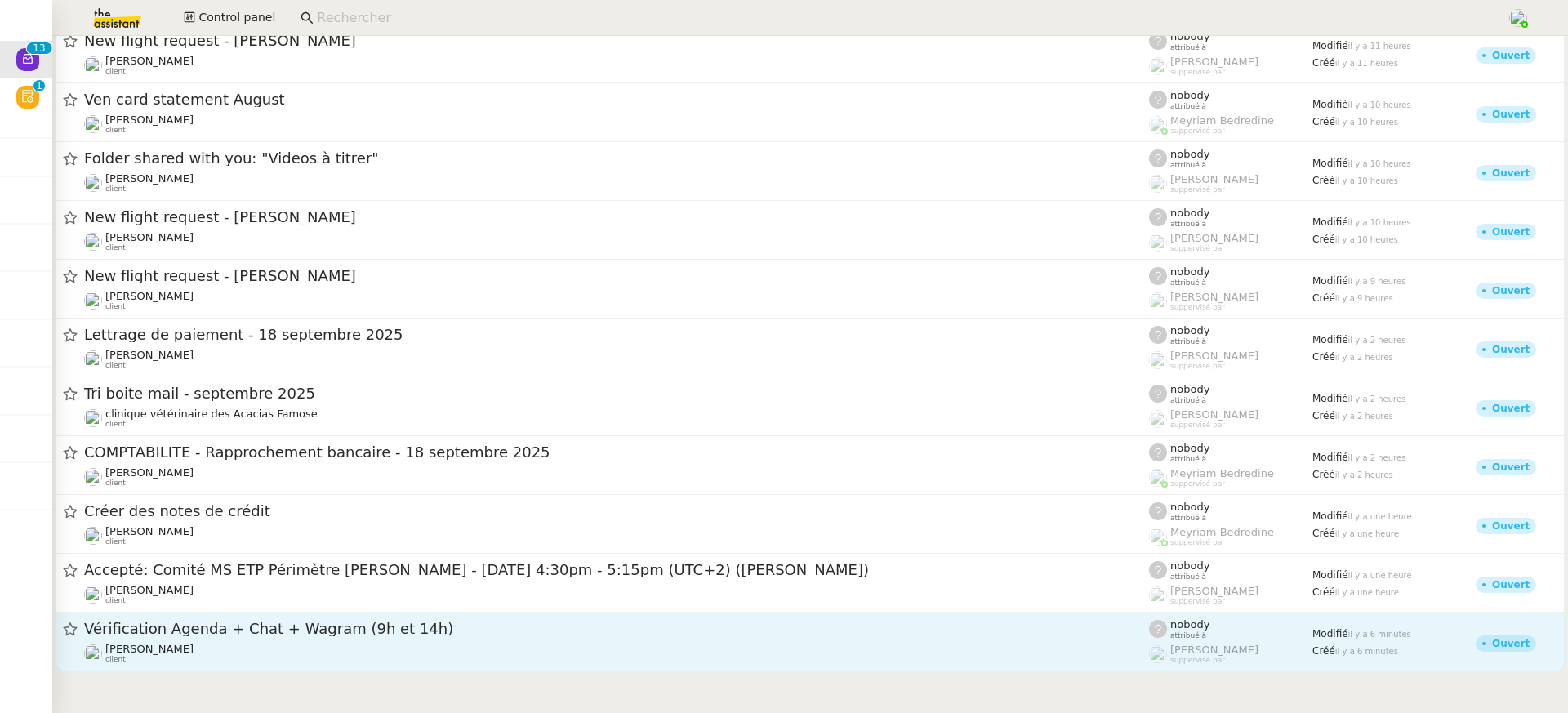
click at [406, 637] on div "Vérification Agenda + Chat + Wagram (9h et 14h)" at bounding box center [616, 630] width 1065 height 20
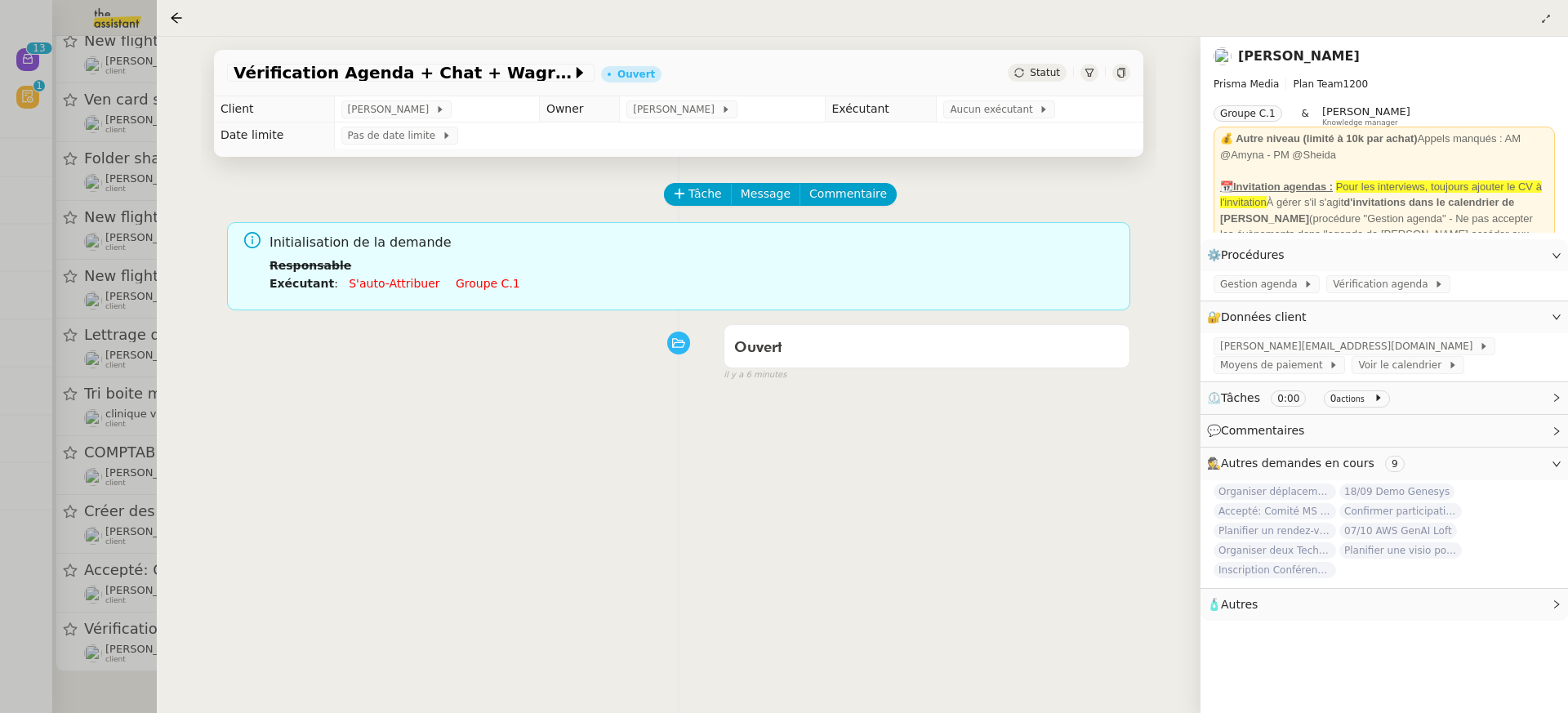
click at [490, 293] on div "Initialisation de la demande Responsable Exécutant : S'auto-attribuer Groupe c.1" at bounding box center [693, 268] width 848 height 73
click at [488, 287] on link "Groupe c.1" at bounding box center [488, 283] width 65 height 13
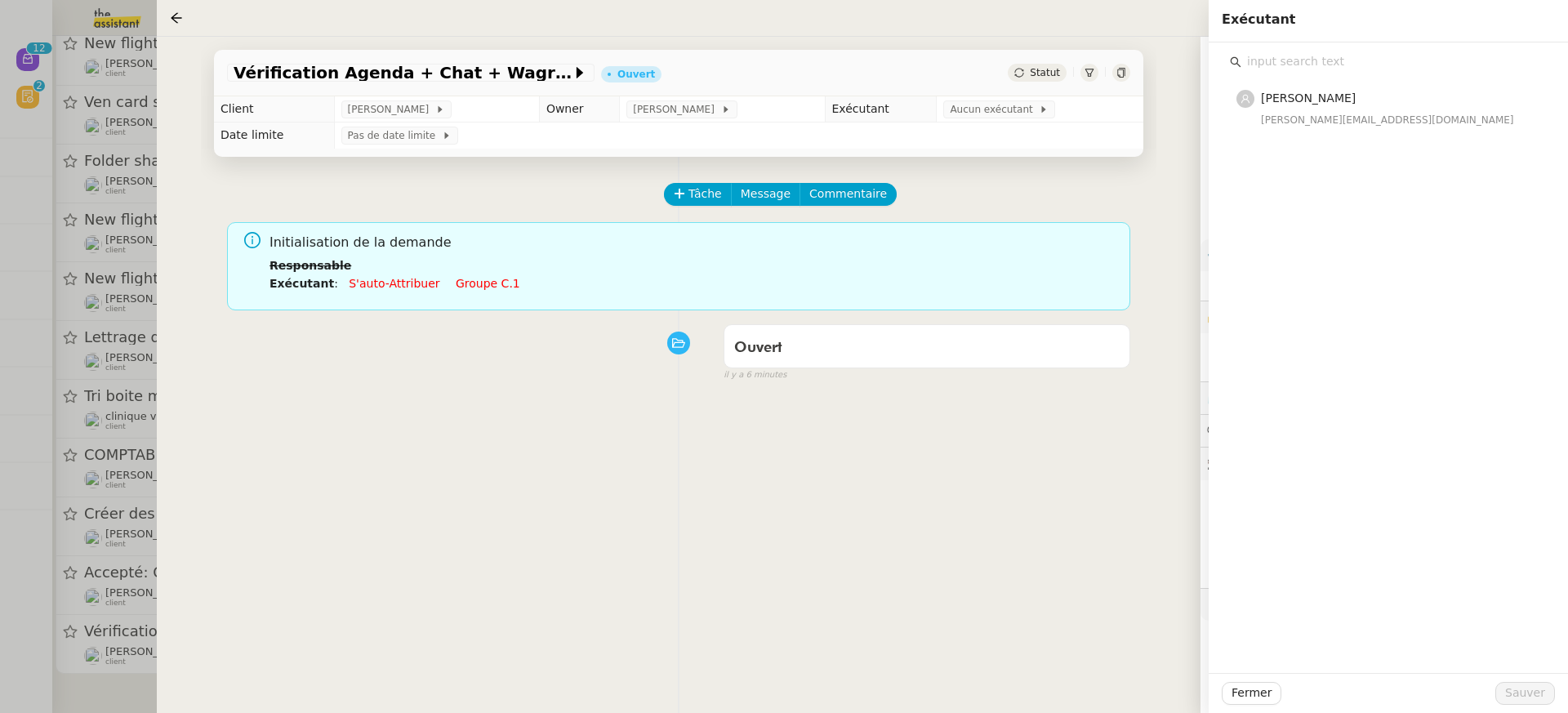
scroll to position [67, 0]
click at [1316, 179] on div "Amyna Mehrez amyna@team.theassistant.com" at bounding box center [1388, 358] width 360 height 631
click at [1011, 120] on td "Aucun exécutant" at bounding box center [1040, 110] width 206 height 26
click at [989, 105] on span "Aucun exécutant" at bounding box center [994, 110] width 89 height 17
click at [1373, 65] on input "text" at bounding box center [1394, 62] width 305 height 22
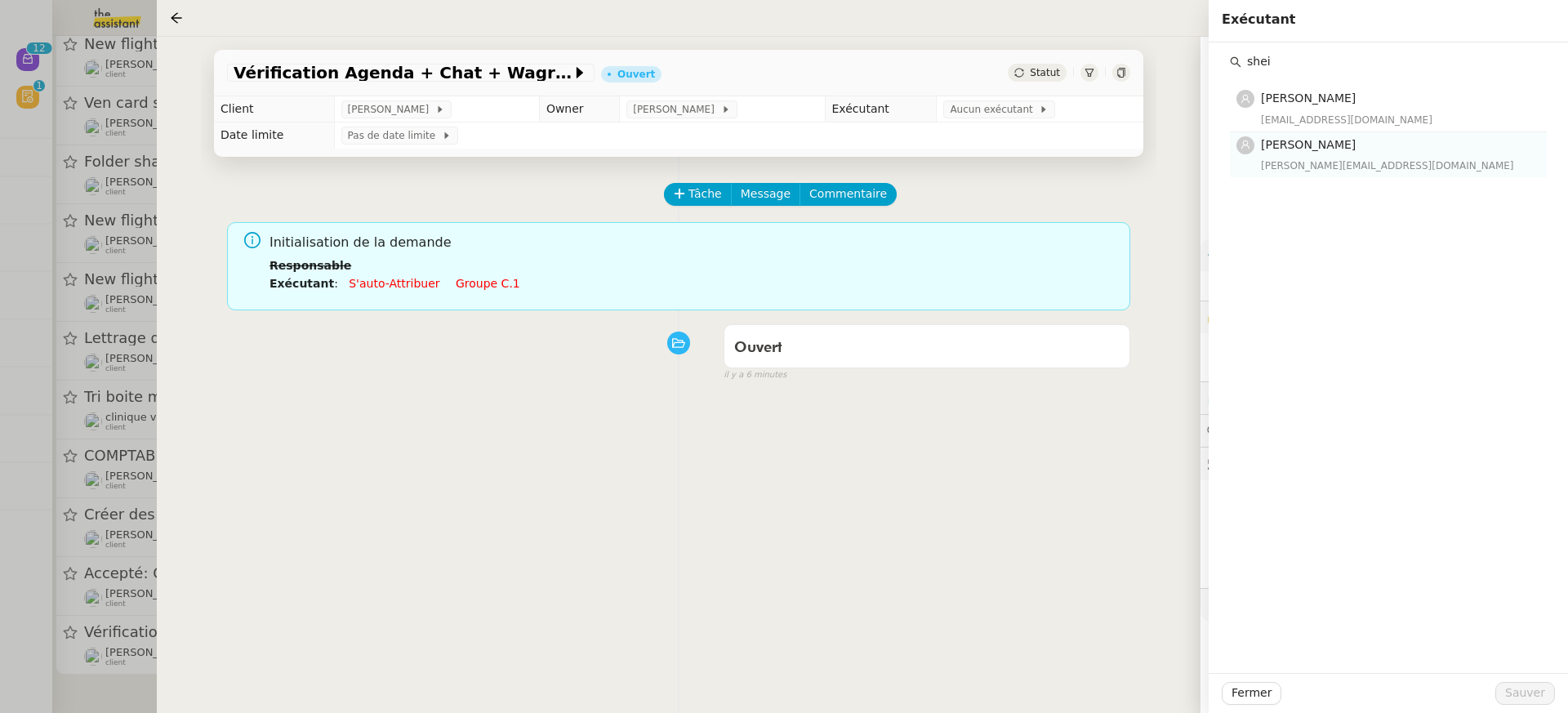
type input "shei"
click at [1358, 152] on h4 "Ibrahim El Shikh Ali" at bounding box center [1398, 145] width 276 height 18
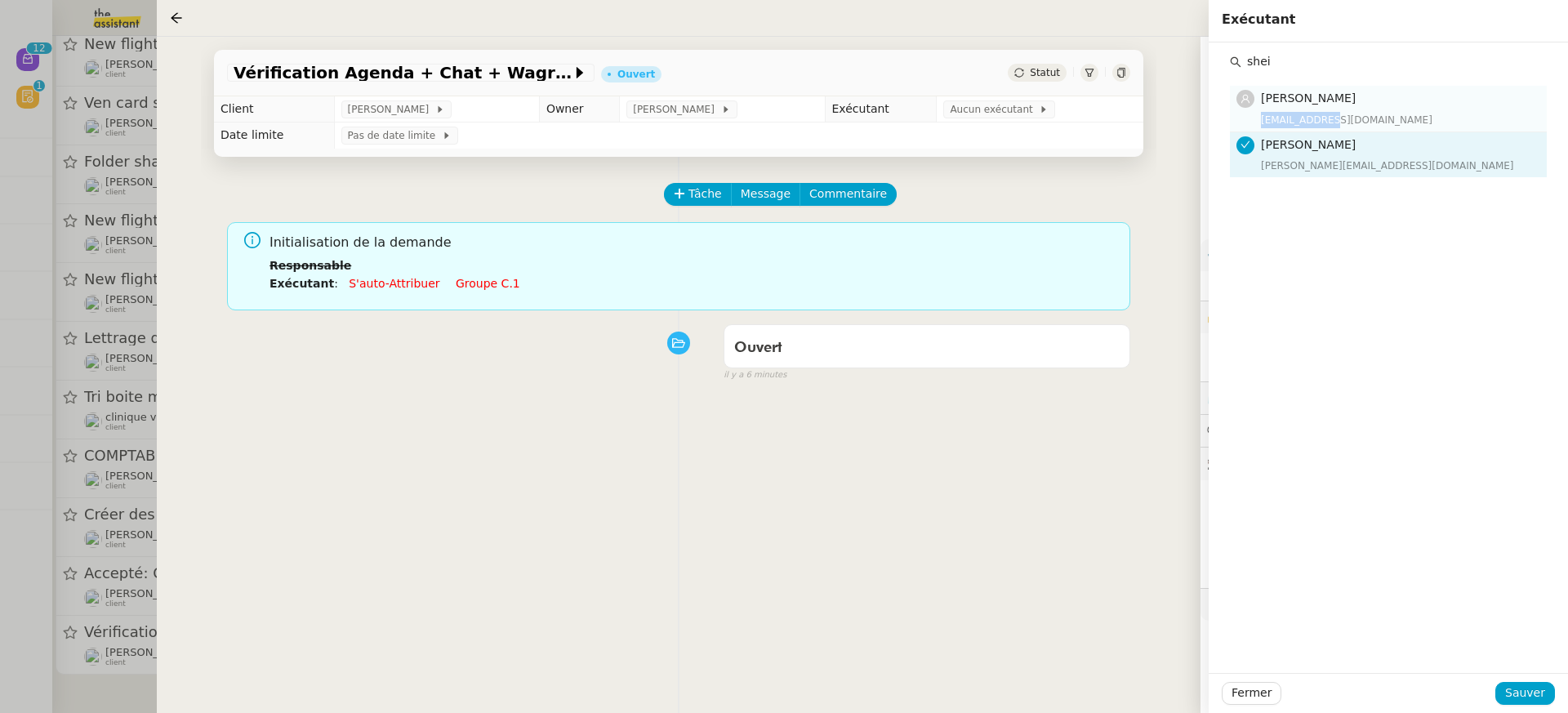
click at [1331, 112] on div "sheida@team.theassistant.com" at bounding box center [1398, 120] width 276 height 17
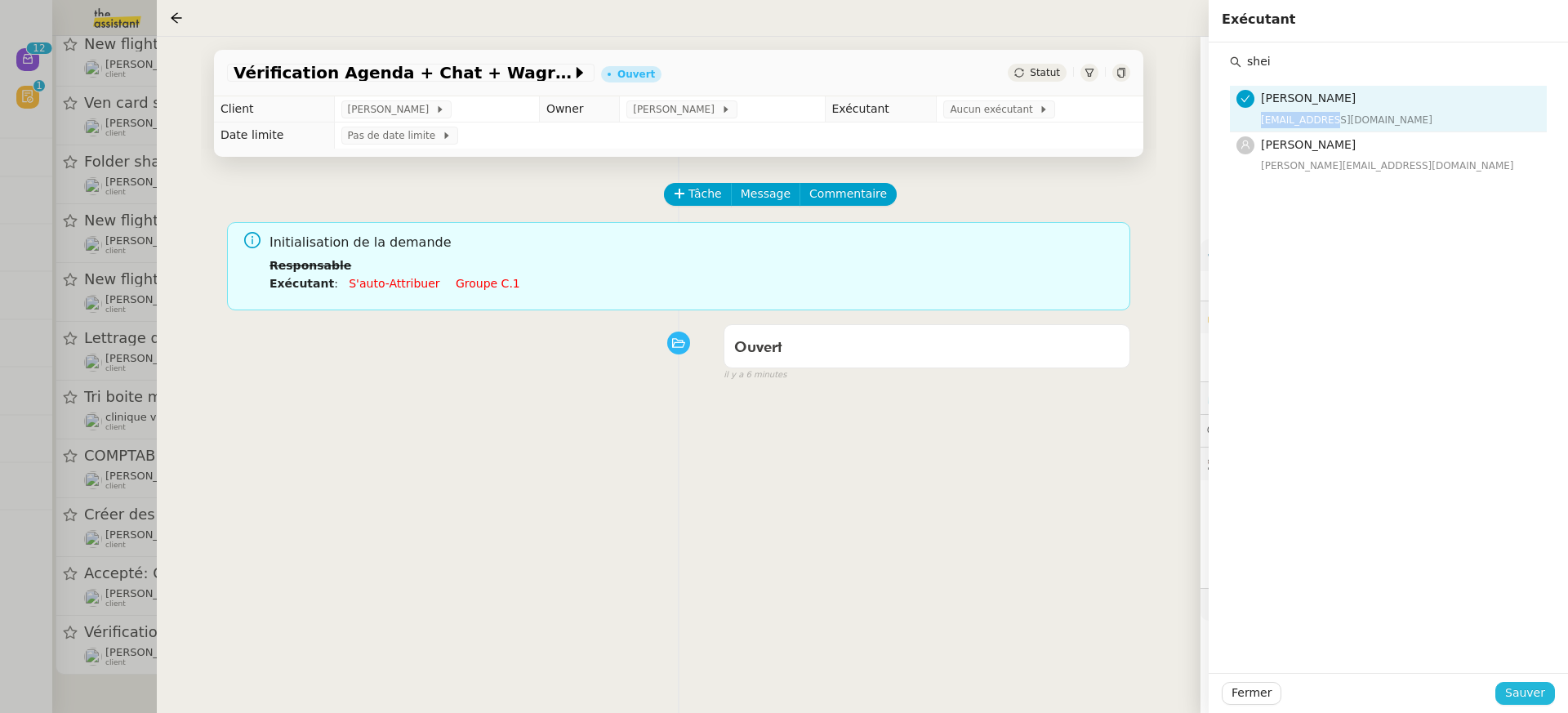
click at [1541, 702] on span "Sauver" at bounding box center [1525, 694] width 40 height 18
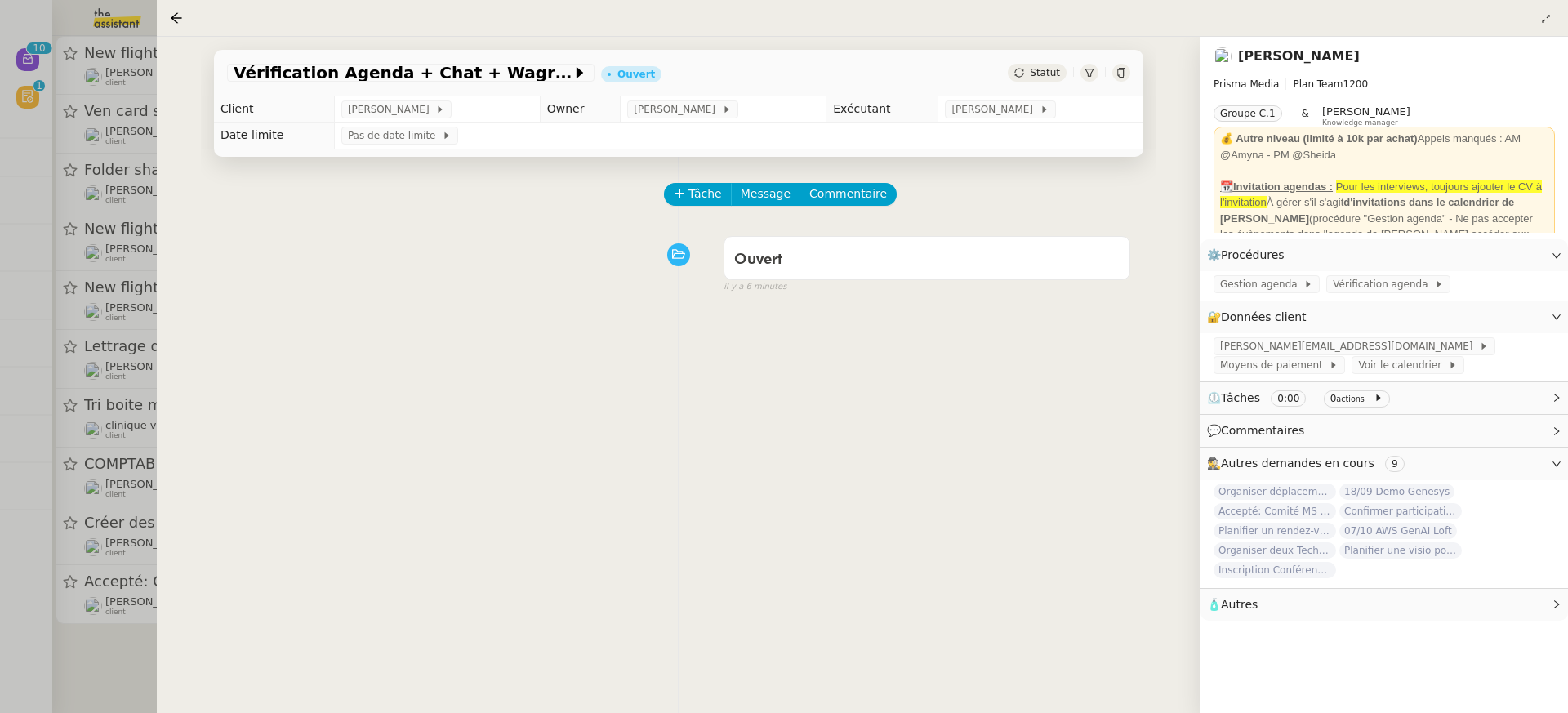
click at [92, 137] on div at bounding box center [784, 356] width 1568 height 713
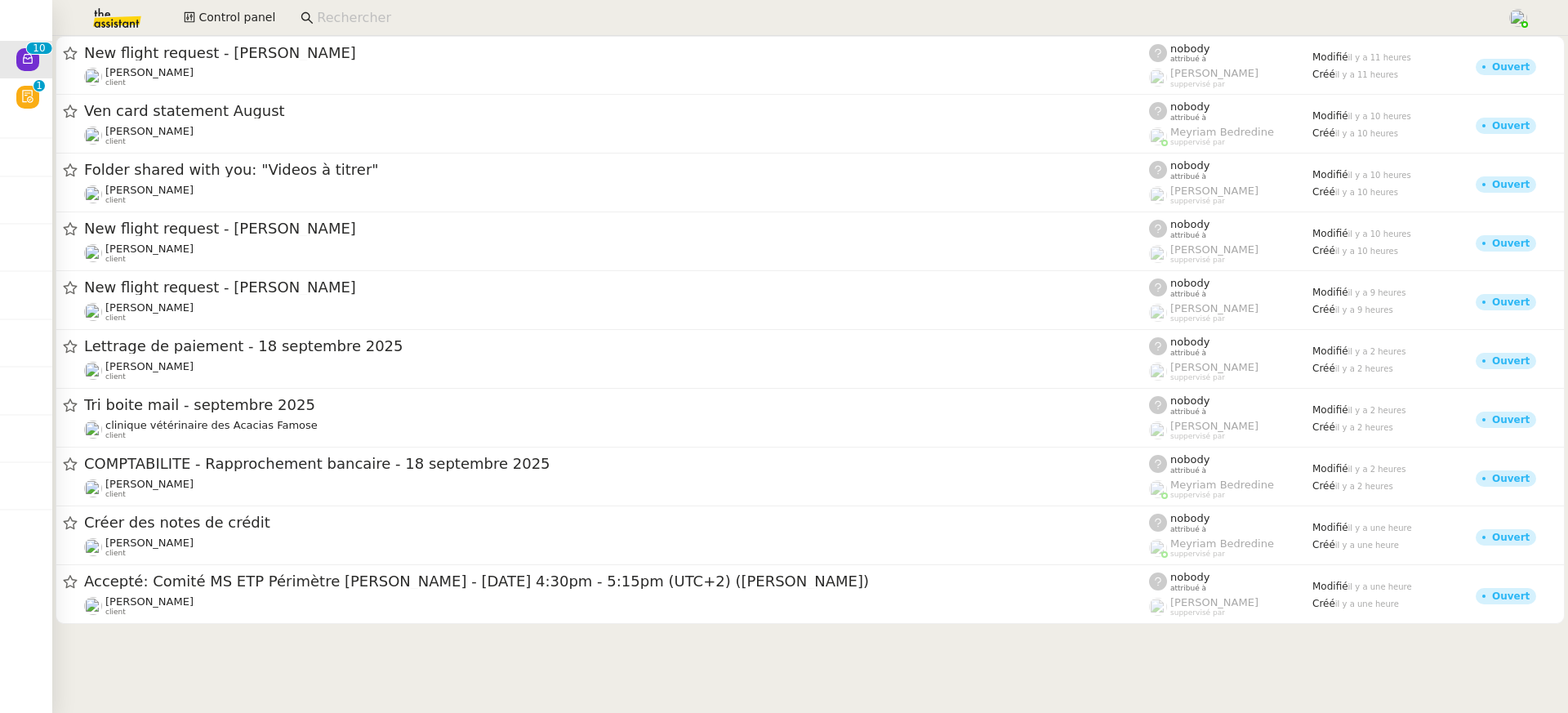
click at [265, 111] on span "Ven card statement August" at bounding box center [616, 112] width 1065 height 15
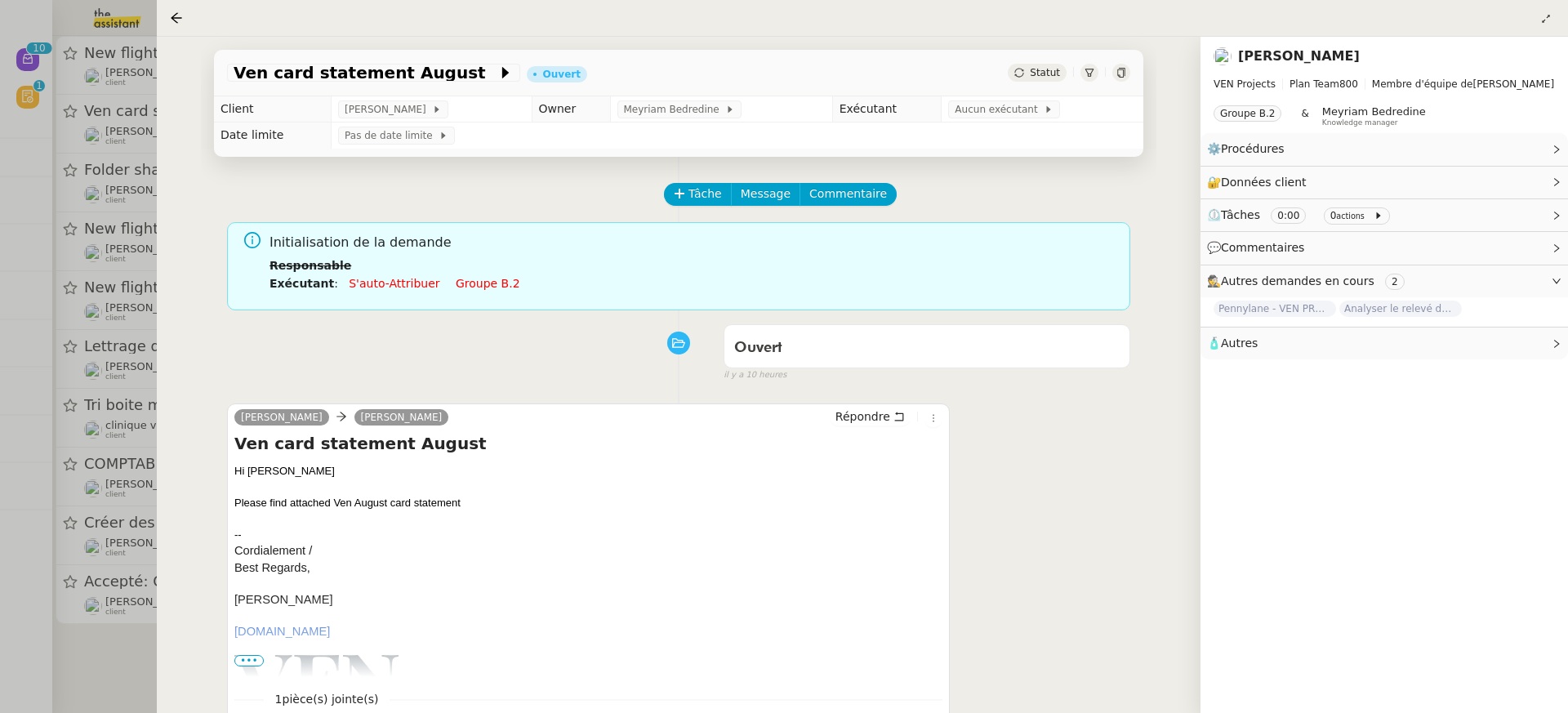
click at [548, 452] on h4 "Ven card statement August" at bounding box center [588, 444] width 708 height 23
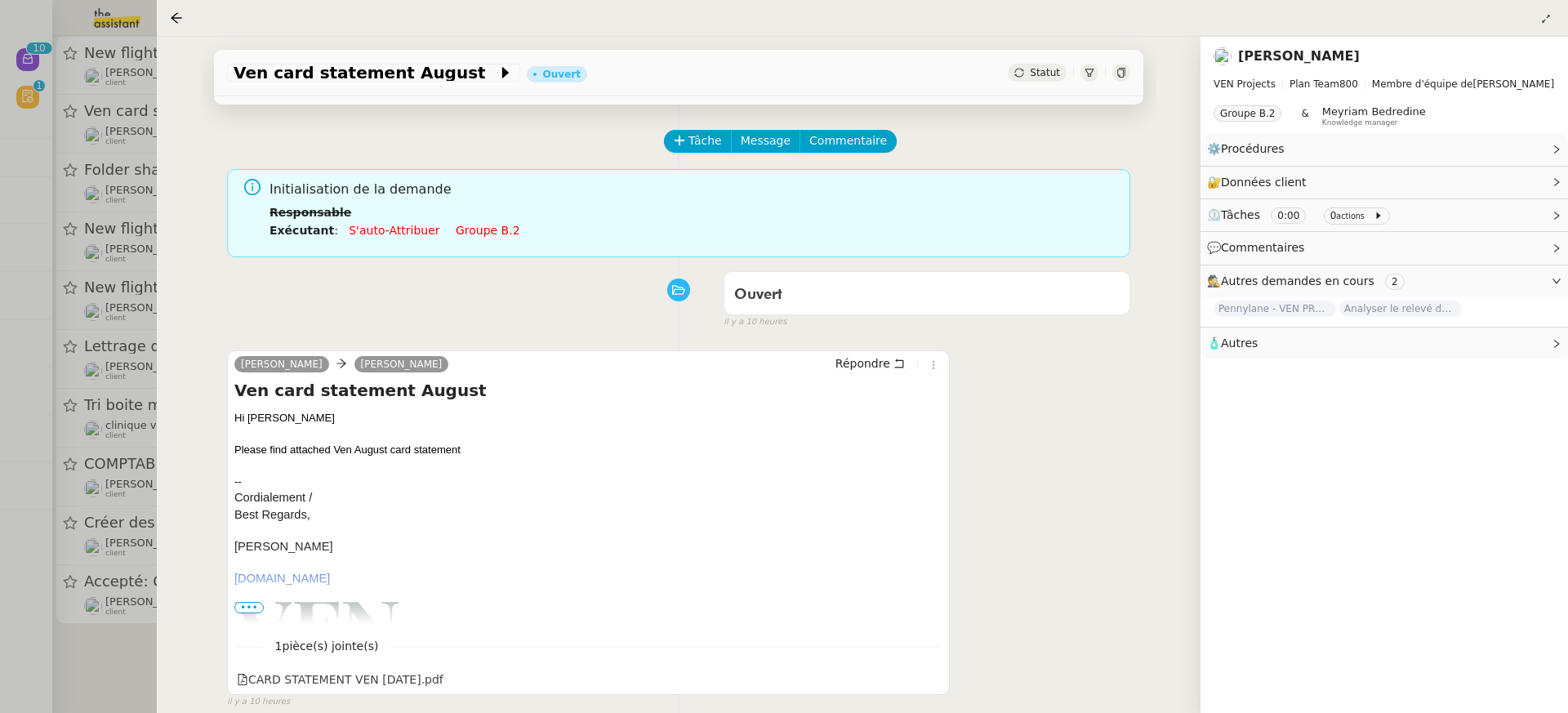
scroll to position [80, 0]
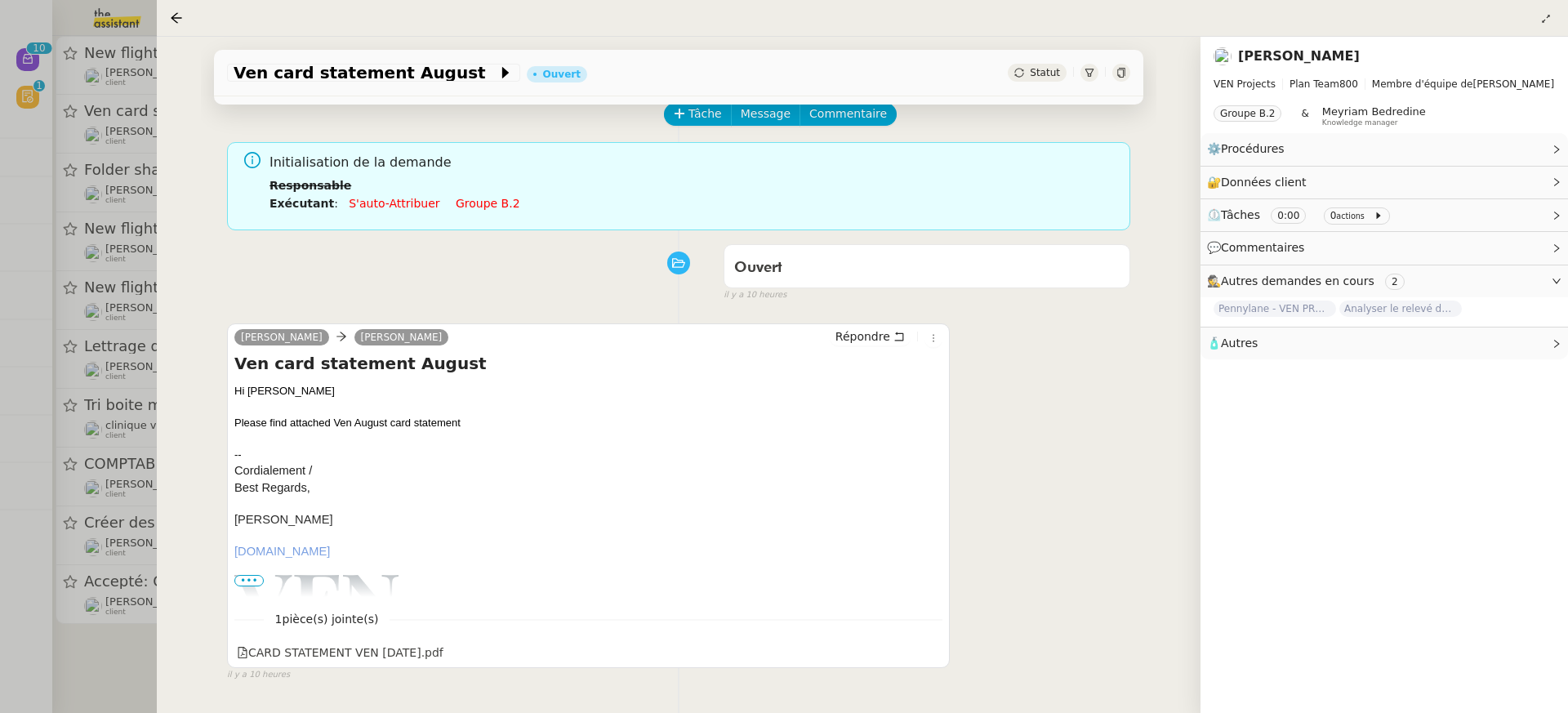
click at [147, 441] on div at bounding box center [784, 356] width 1568 height 713
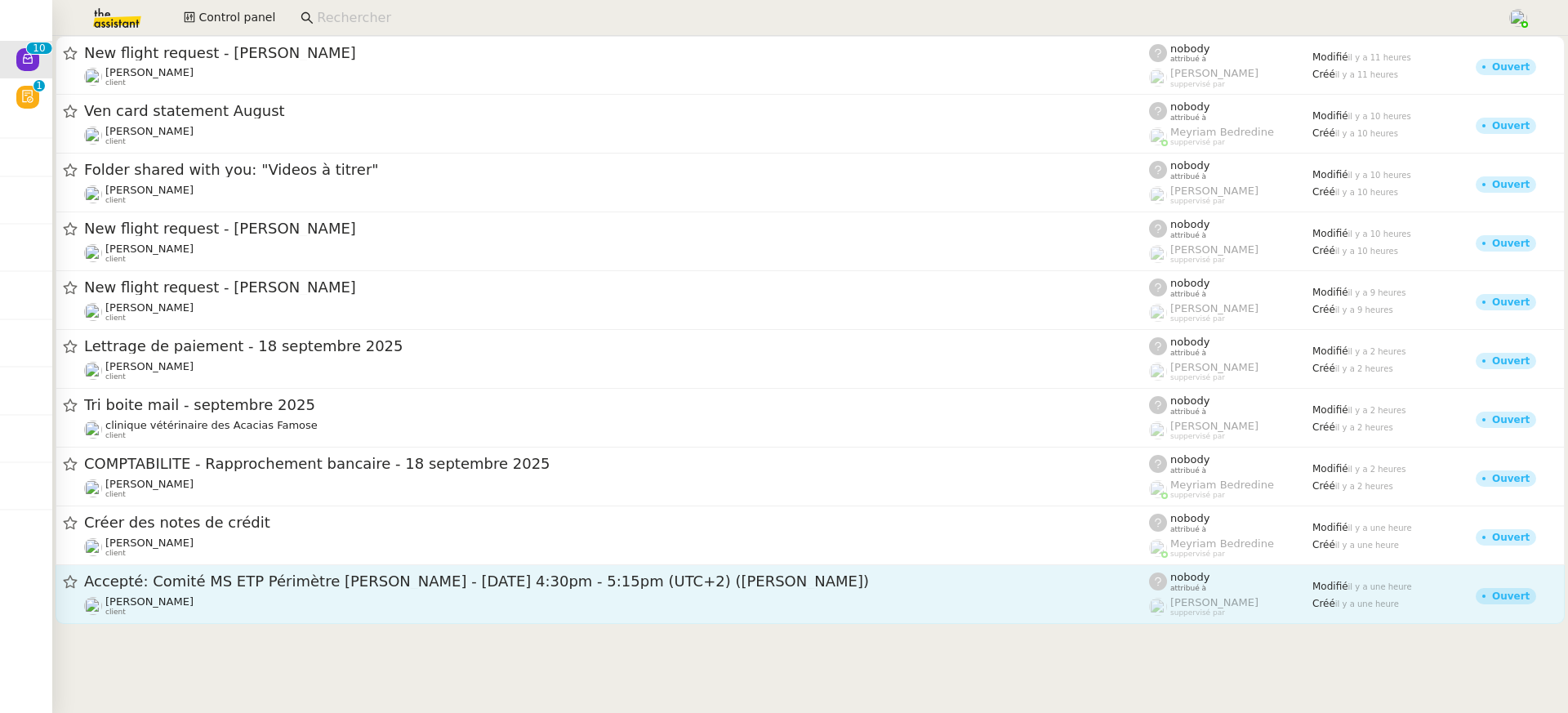
click at [376, 620] on link "Accepté: Comité MS ETP Périmètre David - jeu. 18 sept. 2025 4:30pm - 5:15pm (UT…" at bounding box center [809, 595] width 1509 height 59
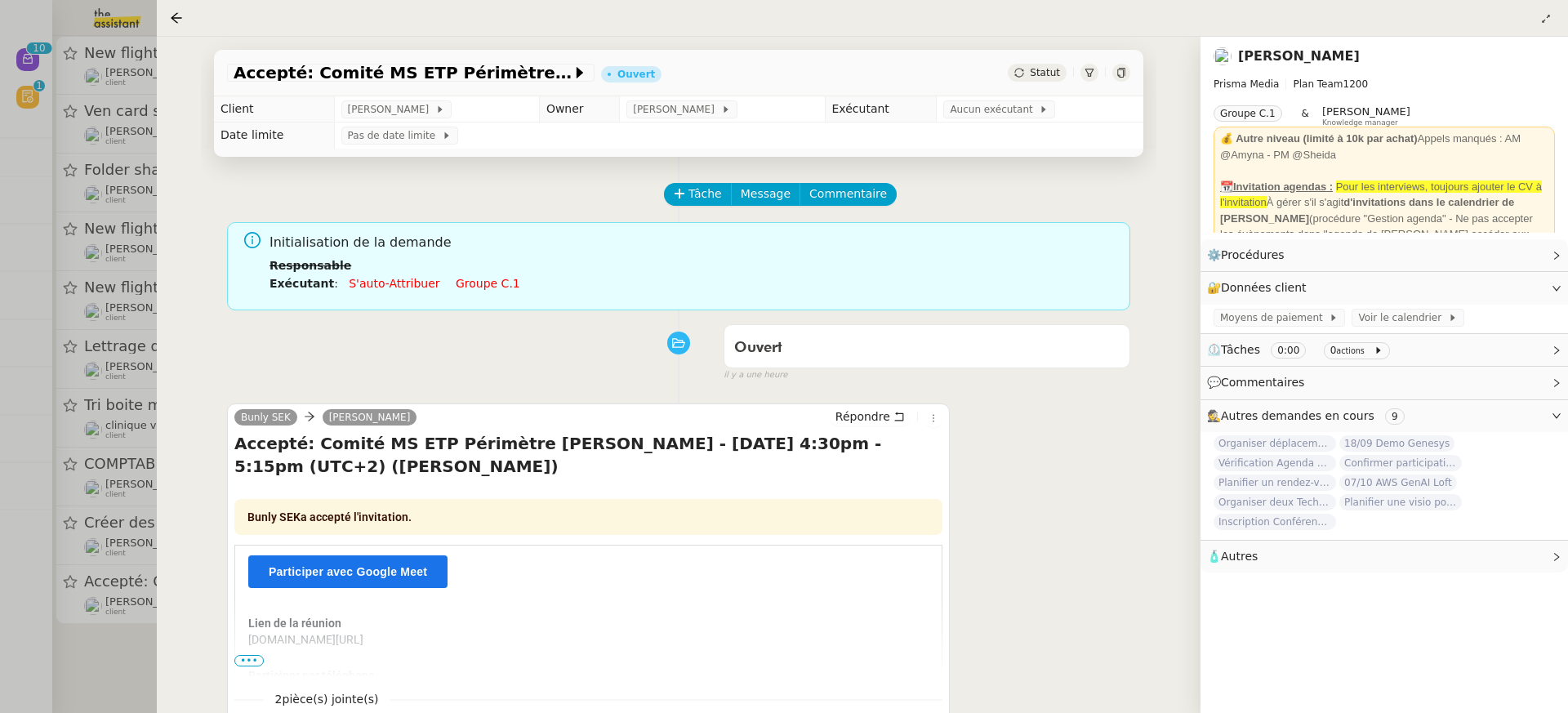
click at [426, 289] on link "S'auto-attribuer" at bounding box center [394, 283] width 90 height 13
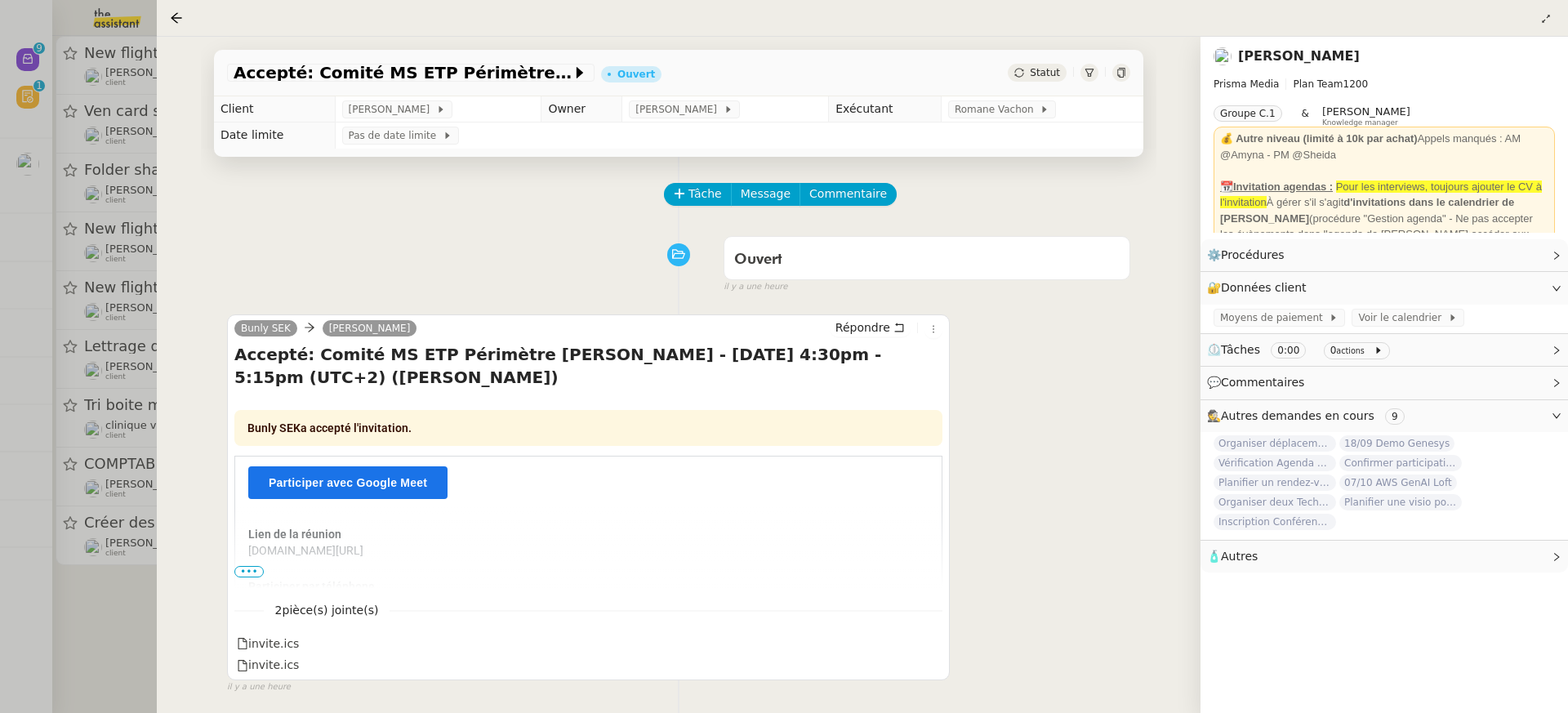
click at [1043, 61] on div "Accepté: Comité MS ETP Périmètre David - jeu. 18 sept. 2025 4:30pm - 5:15pm (UT…" at bounding box center [678, 73] width 929 height 47
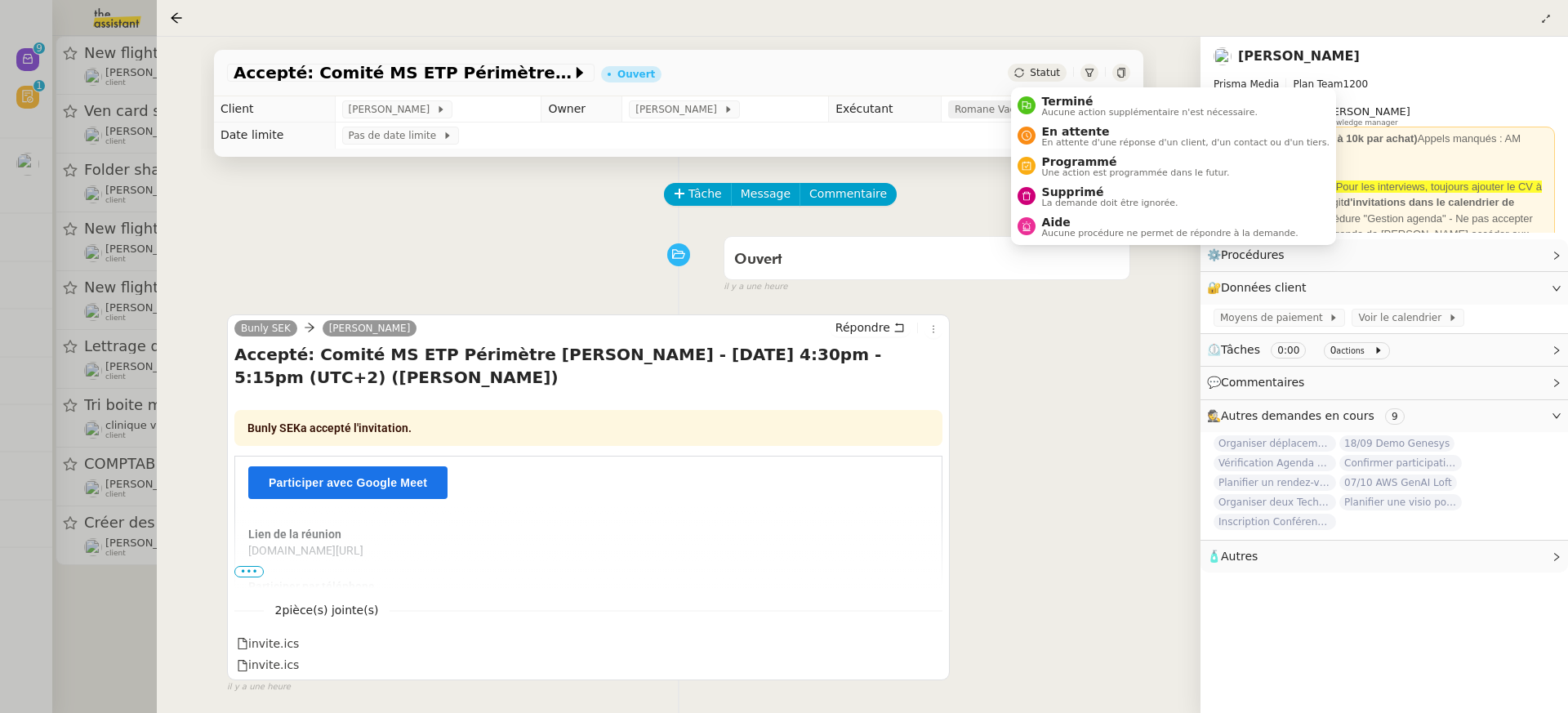
click at [976, 108] on span "Romane Vachon" at bounding box center [997, 110] width 85 height 17
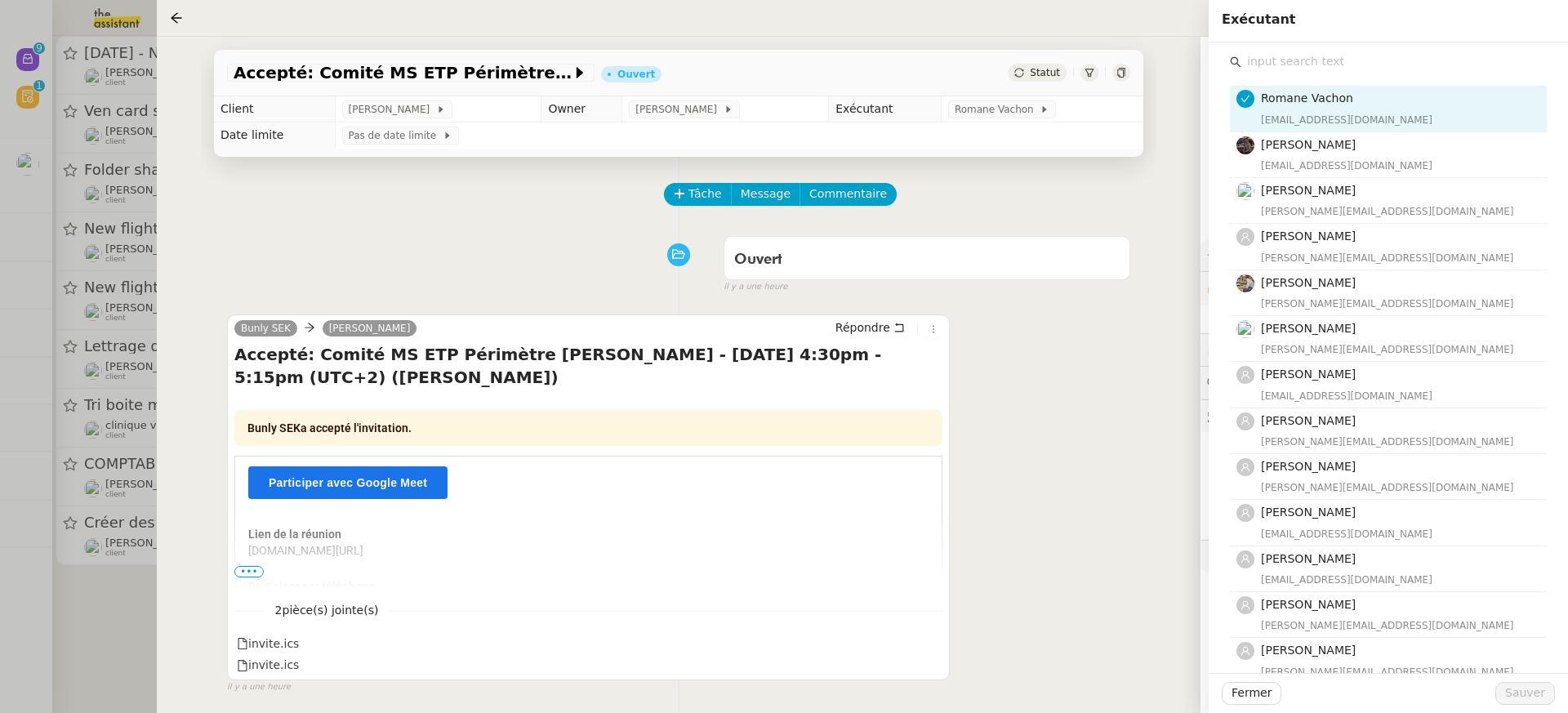
click at [1362, 75] on div "Romane Vachon romane@team.theassistant.com Bert Canavaggio bert.canavaggio@gmai…" at bounding box center [1388, 540] width 317 height 933
click at [1362, 73] on div "Romane Vachon romane@team.theassistant.com Bert Canavaggio bert.canavaggio@gmai…" at bounding box center [1388, 540] width 317 height 933
click at [1350, 59] on input "text" at bounding box center [1394, 62] width 305 height 22
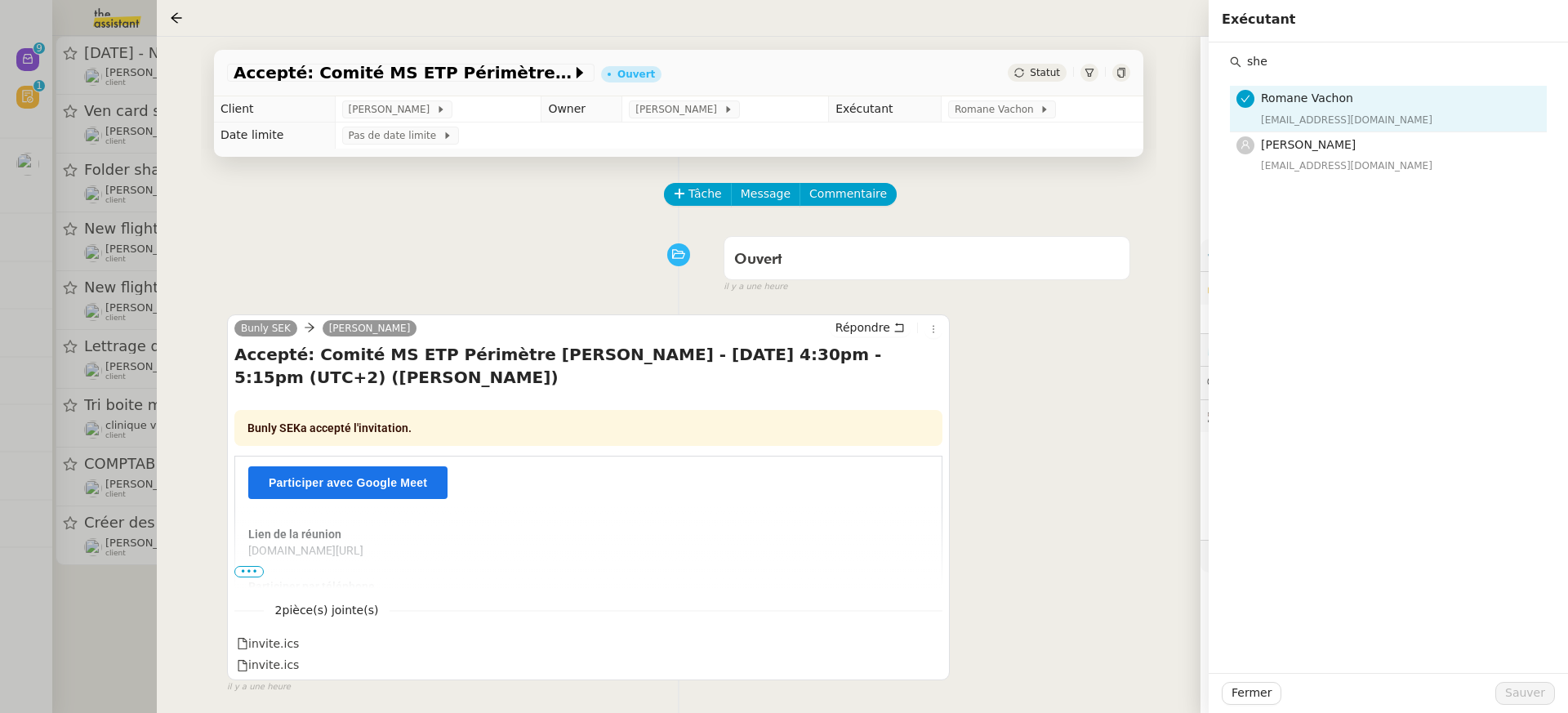
type input "she"
click at [1364, 187] on div "she Romane Vachon romane@team.theassistant.com Sheida Delpazir sheida@team.thea…" at bounding box center [1388, 358] width 360 height 631
click at [1356, 172] on div "sheida@team.theassistant.com" at bounding box center [1398, 166] width 276 height 17
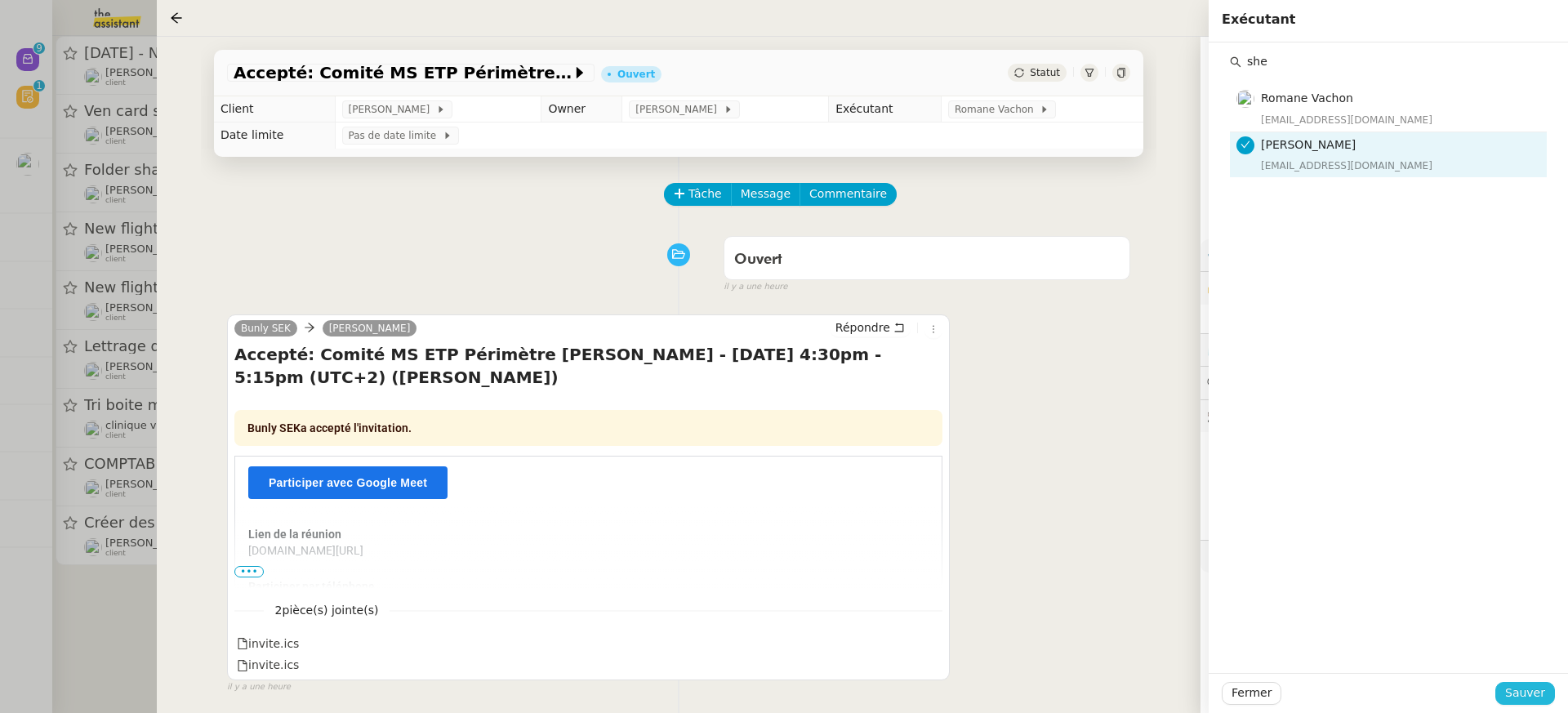
click at [1532, 702] on span "Sauver" at bounding box center [1525, 694] width 40 height 18
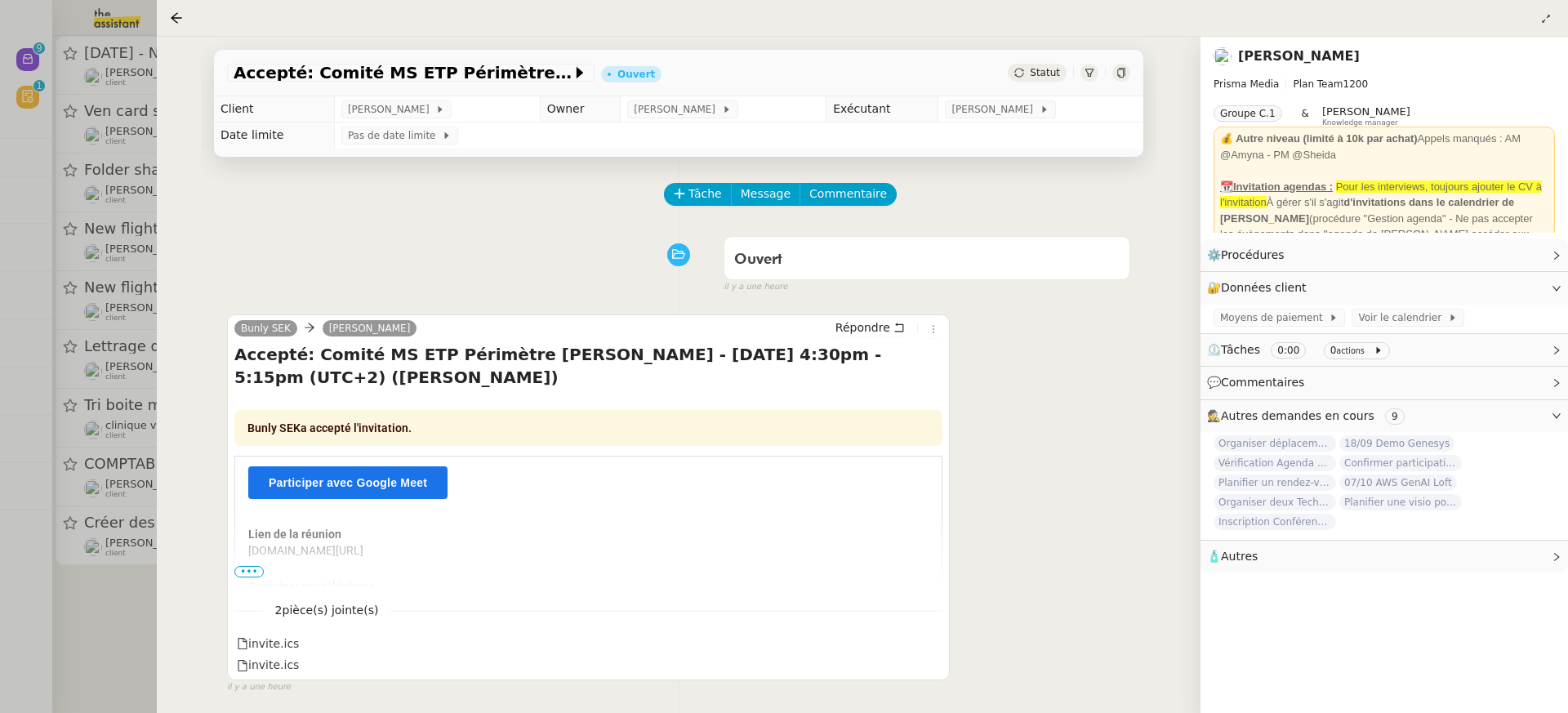
click at [120, 248] on div at bounding box center [784, 356] width 1568 height 713
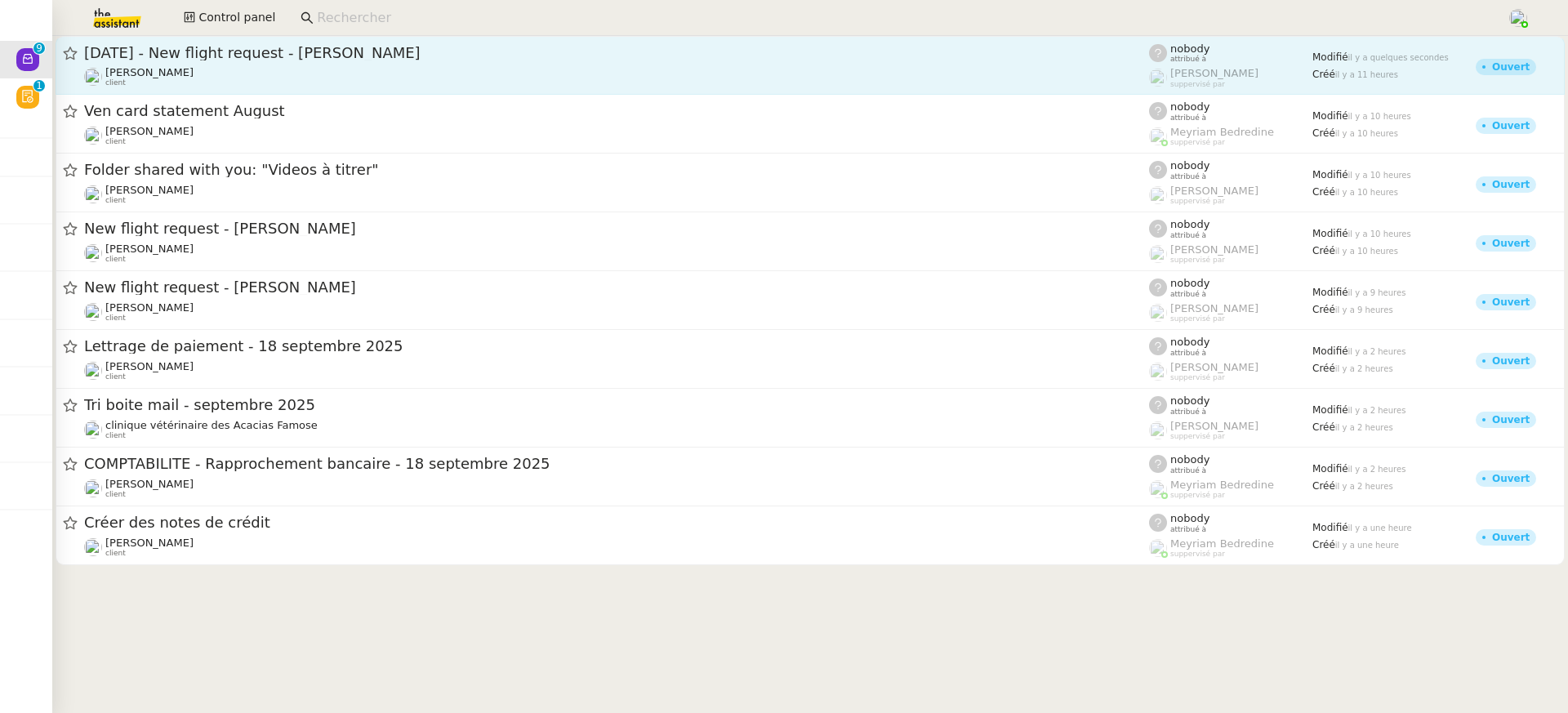
click at [283, 64] on div "24th September 2025 - New flight request - Raphael Azoulay Louis Frei client" at bounding box center [616, 65] width 1065 height 44
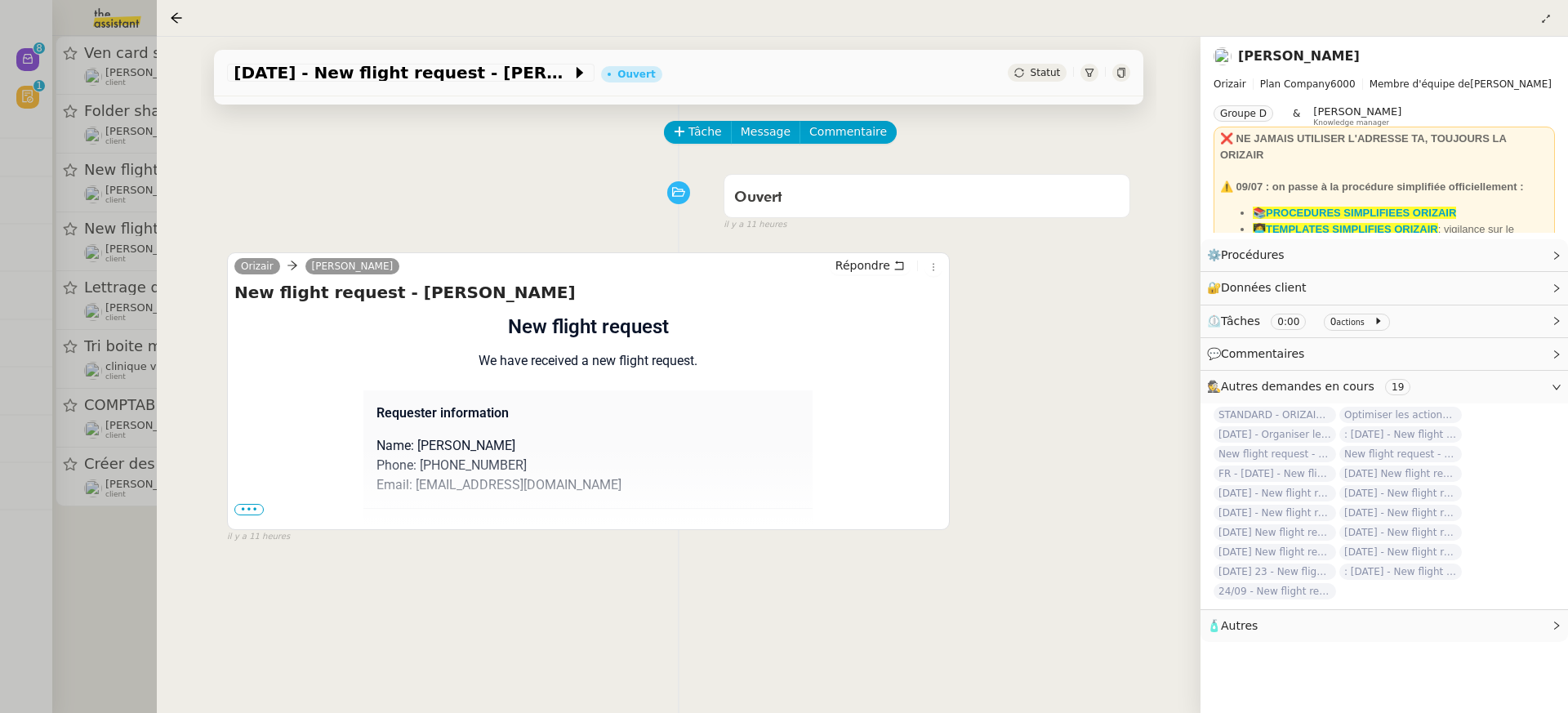
scroll to position [125, 0]
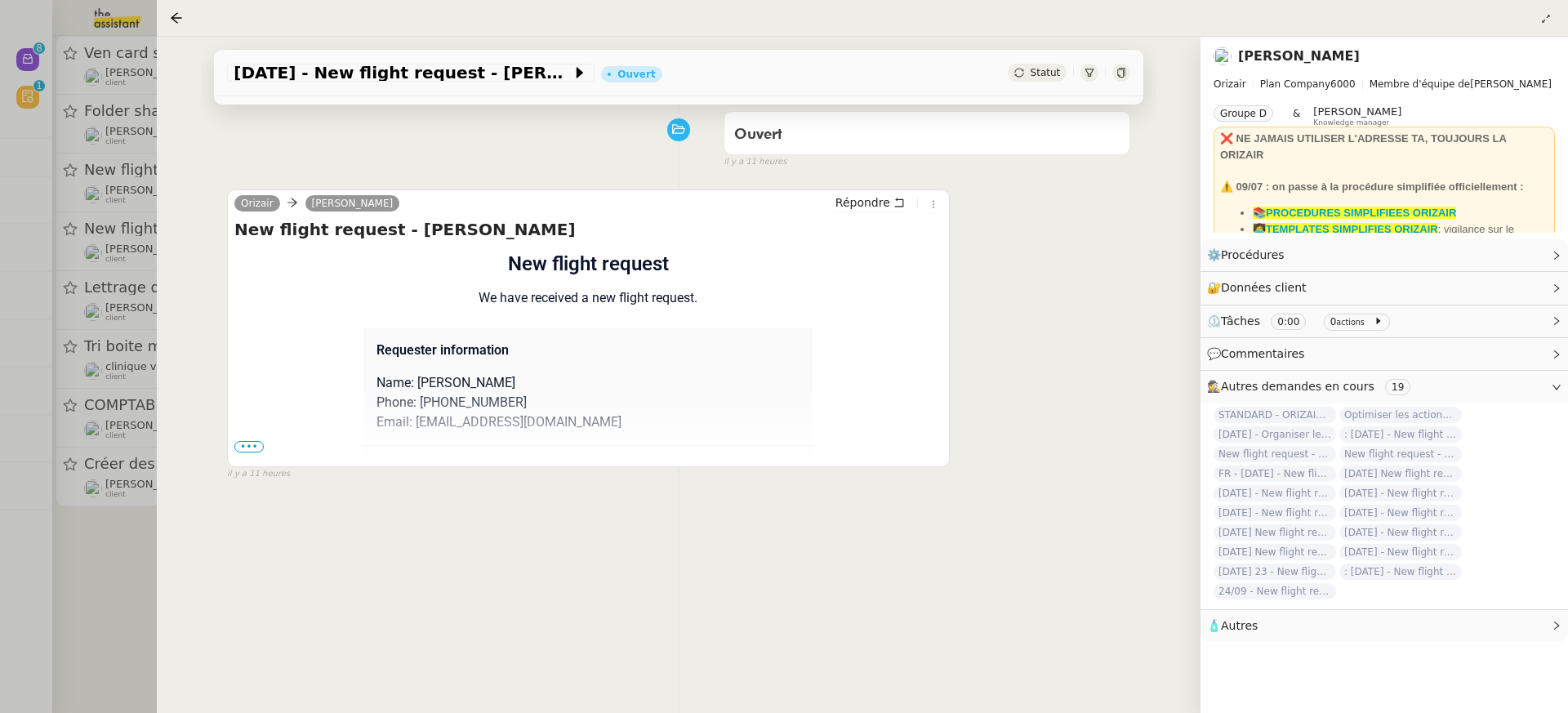
click at [124, 420] on div at bounding box center [784, 356] width 1568 height 713
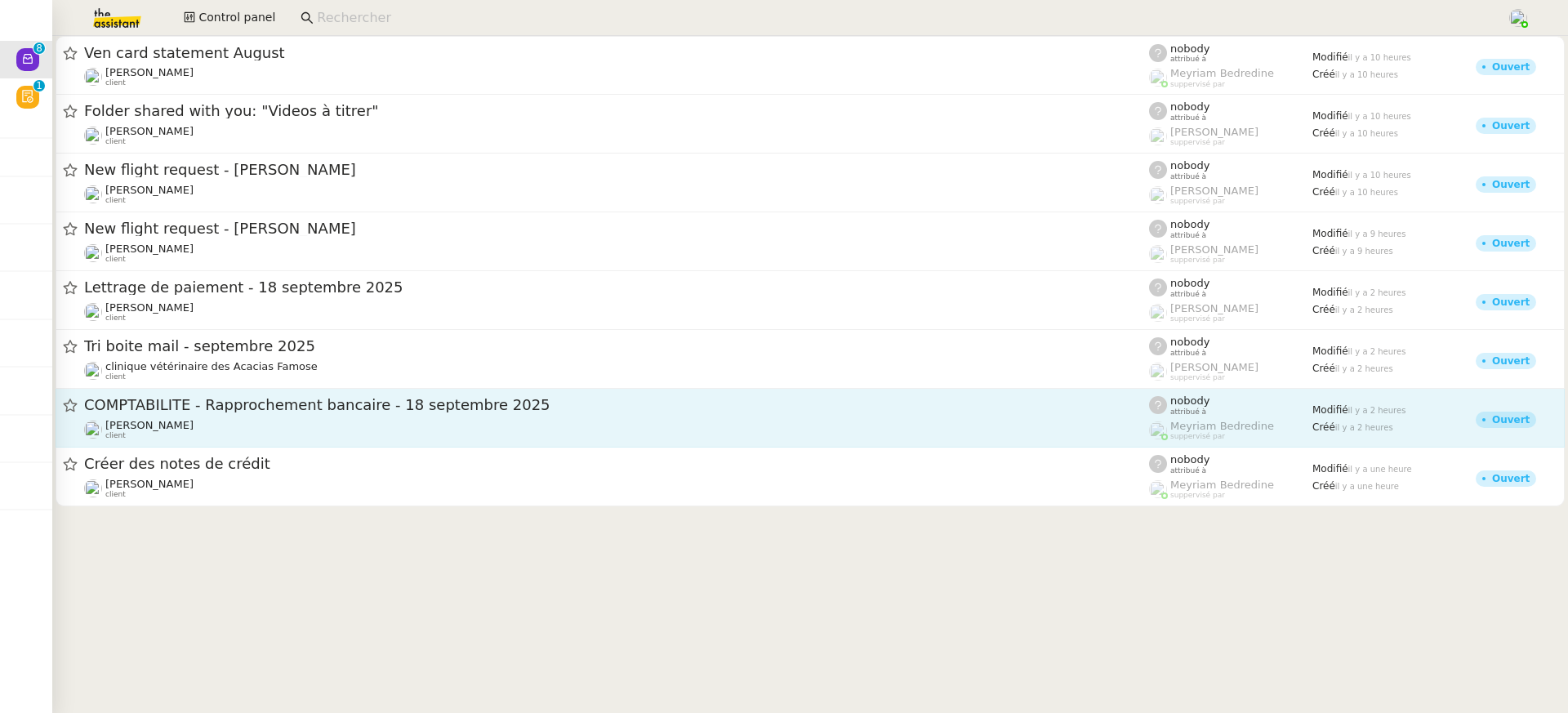
click at [231, 411] on span "COMPTABILITE - Rapprochement bancaire - 18 septembre 2025" at bounding box center [616, 405] width 1065 height 15
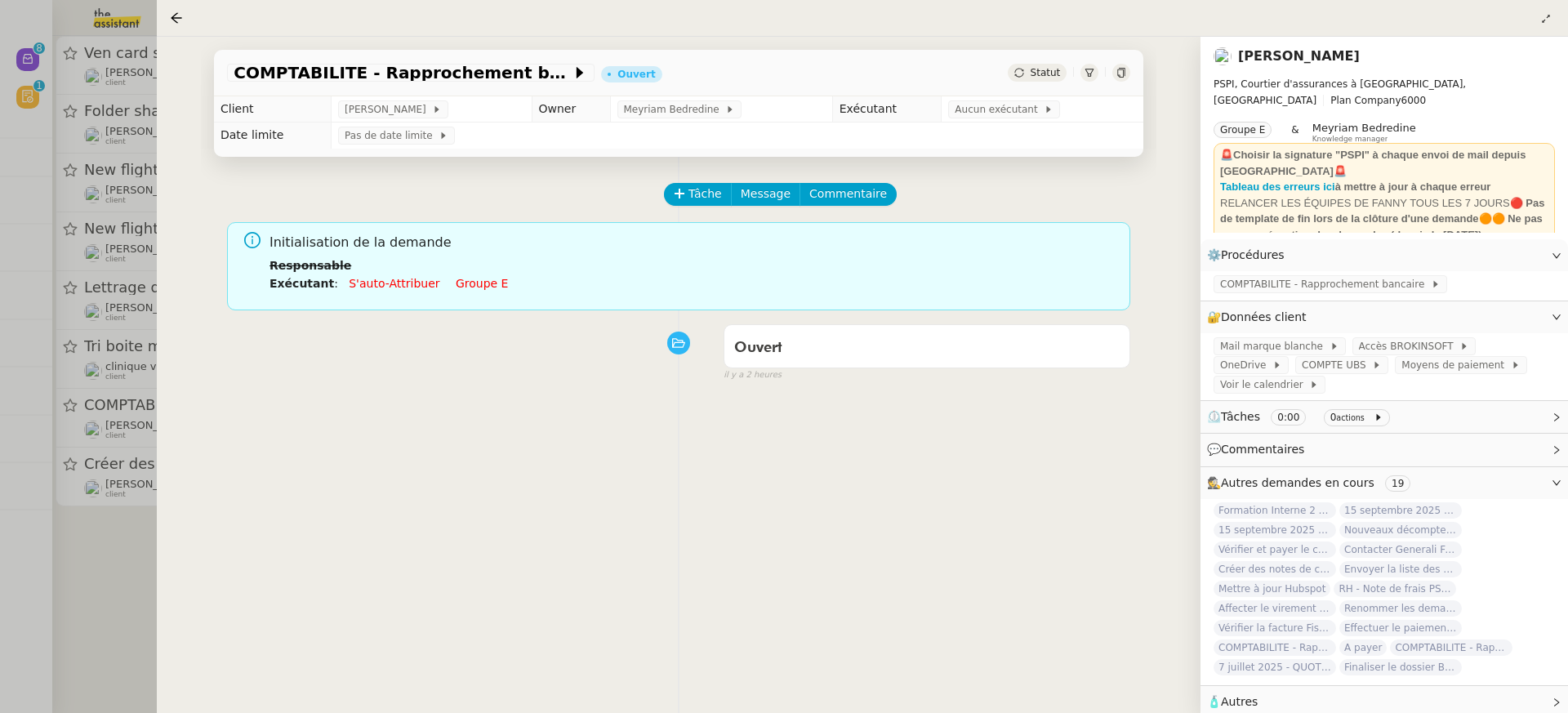
click at [489, 283] on li "Exécutant : S'auto-attribuer Groupe e" at bounding box center [693, 283] width 848 height 18
click at [480, 284] on link "Groupe e" at bounding box center [482, 283] width 53 height 13
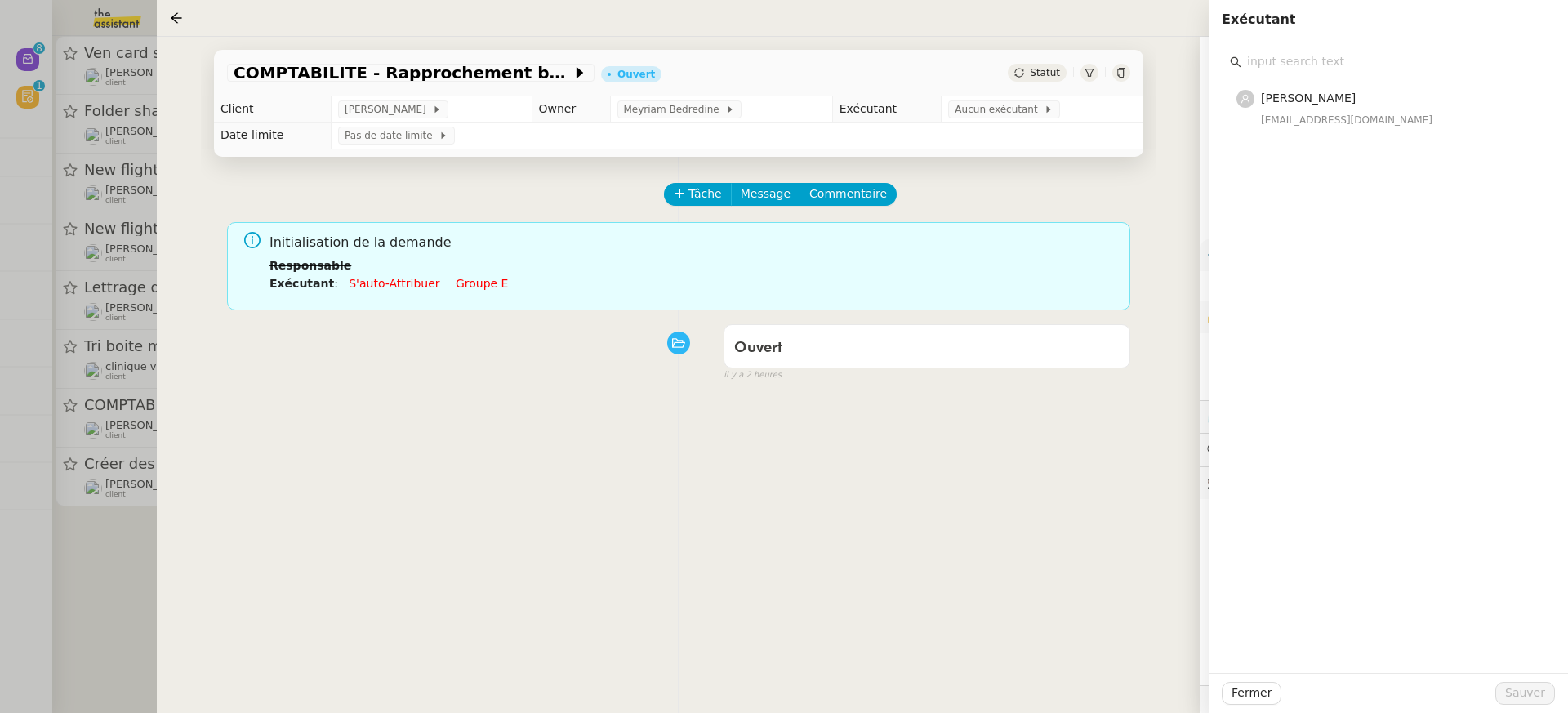
click at [1343, 163] on div "Eva Dubois eva@theassistant.team" at bounding box center [1388, 358] width 360 height 631
click at [1308, 104] on span "[PERSON_NAME]" at bounding box center [1308, 98] width 95 height 13
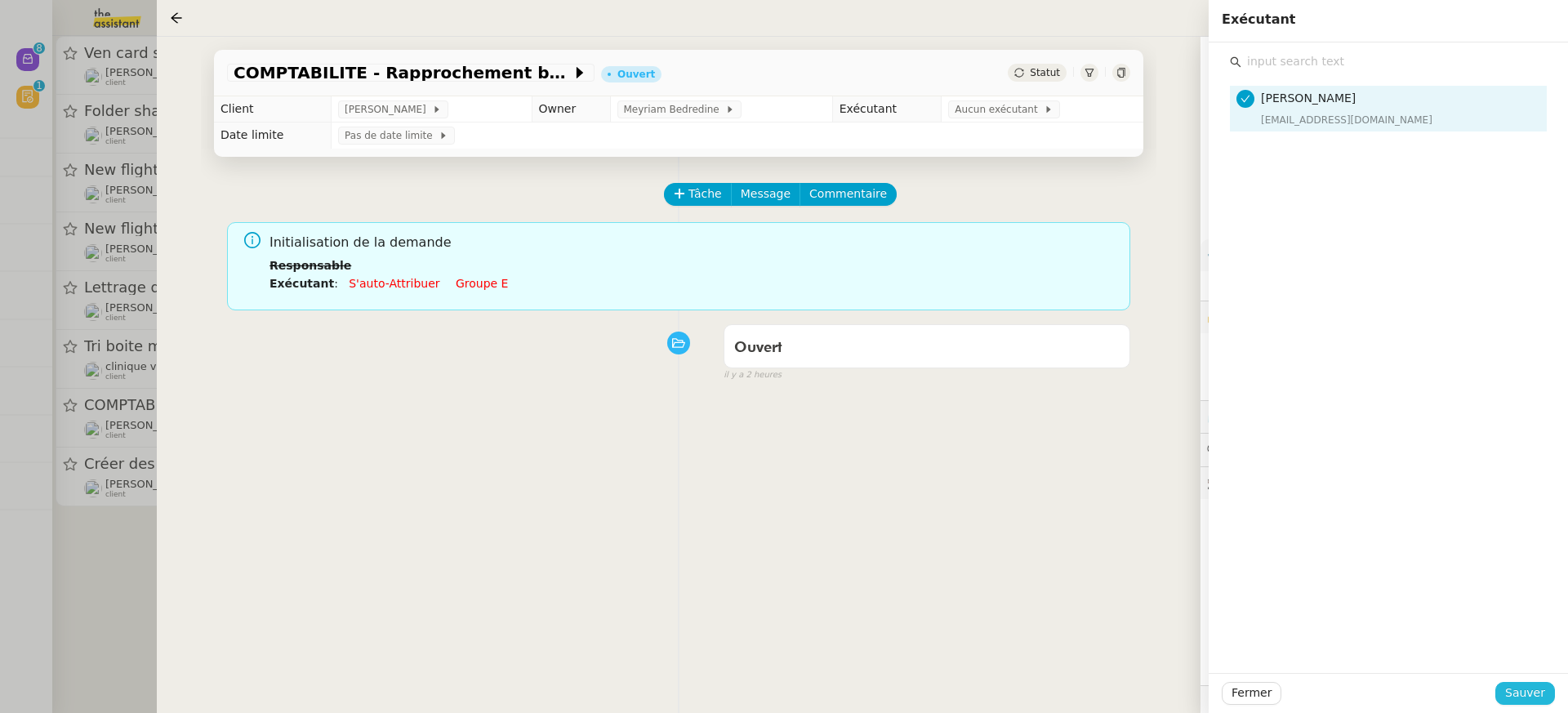
click at [1544, 696] on span "Sauver" at bounding box center [1525, 694] width 40 height 18
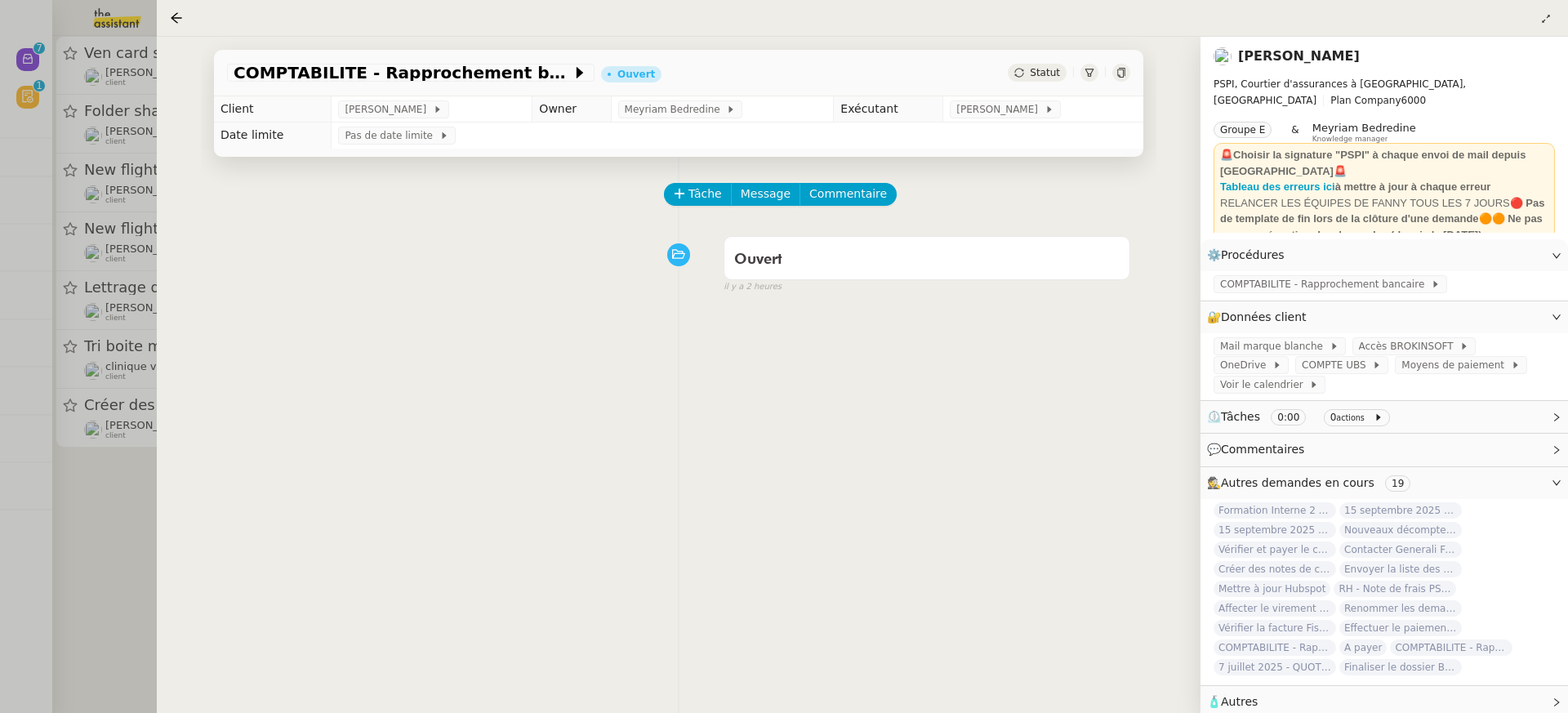
click at [118, 173] on div at bounding box center [784, 356] width 1568 height 713
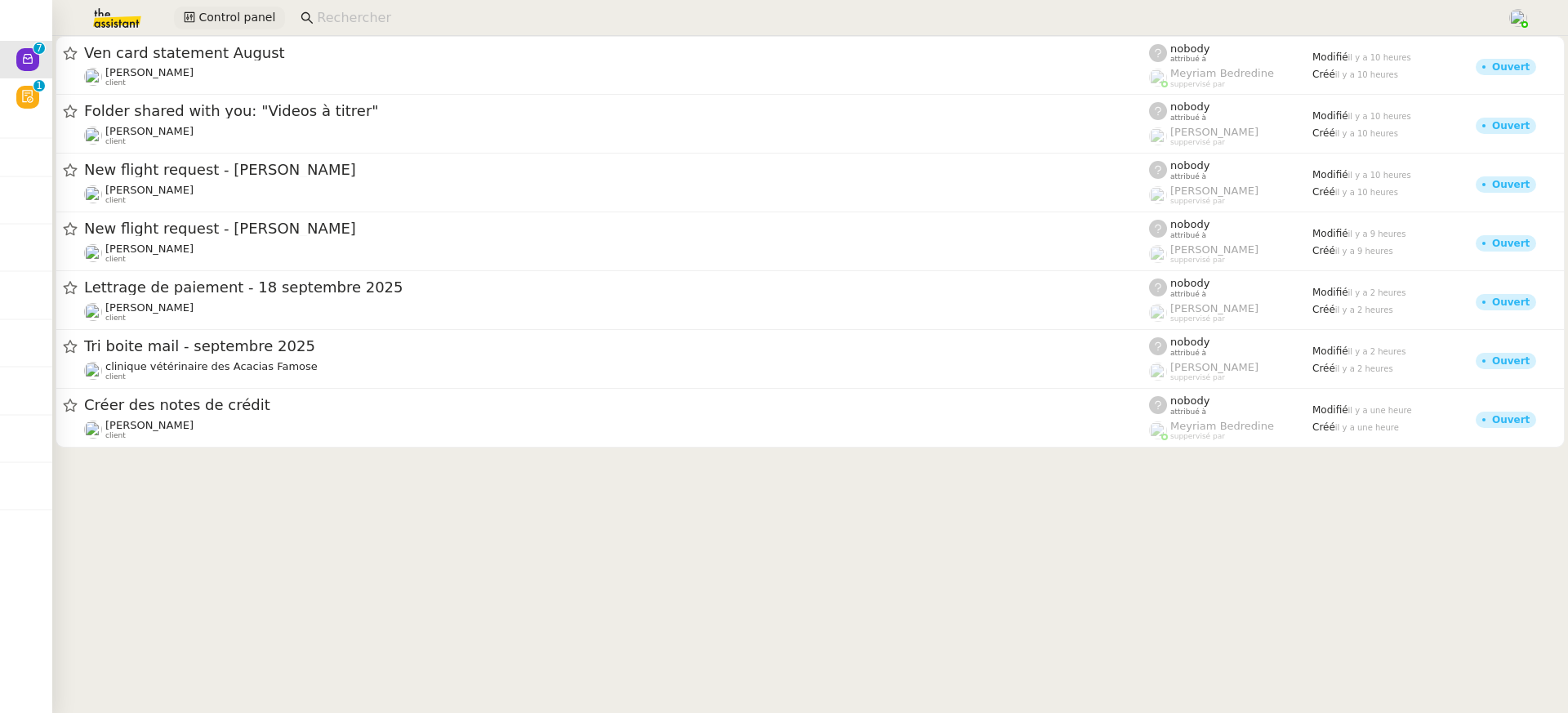
click at [253, 6] on button "Control panel" at bounding box center [230, 18] width 111 height 23
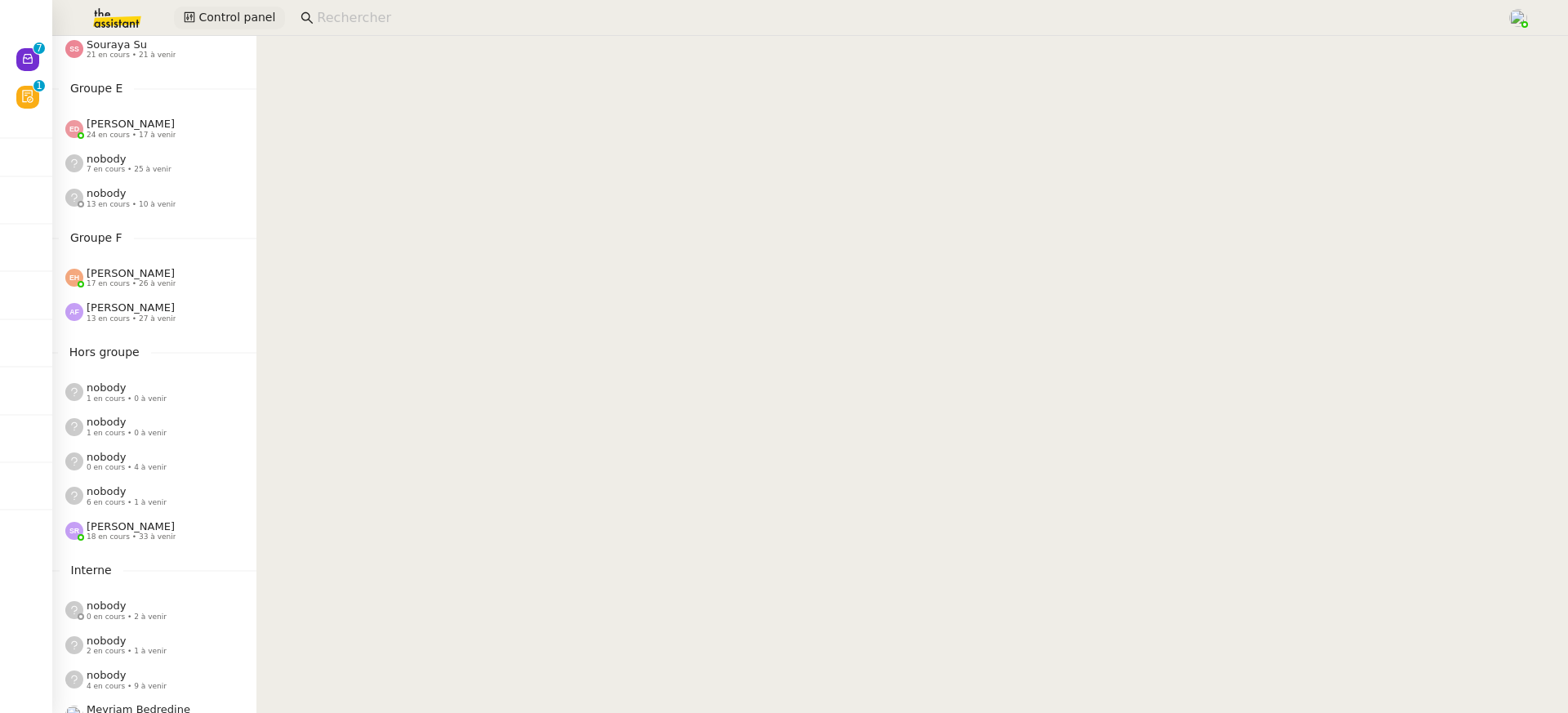
scroll to position [659, 0]
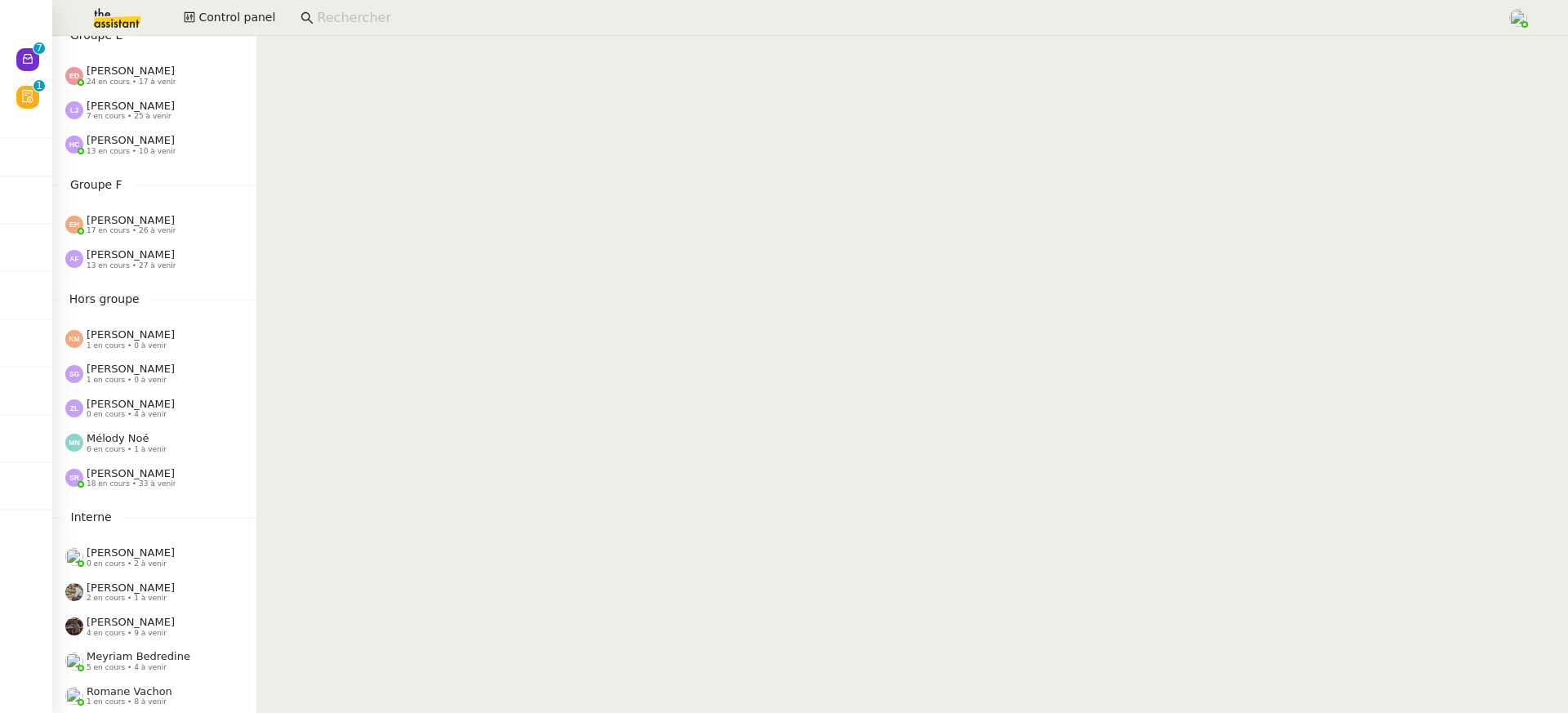
click at [137, 280] on nz-sider "Control Panel Groupe A Emelyne Foussier 12 en cours • 25 à venir Pauline Ribas …" at bounding box center [154, 374] width 204 height 677
click at [133, 265] on span "13 en cours • 27 à venir" at bounding box center [131, 267] width 89 height 9
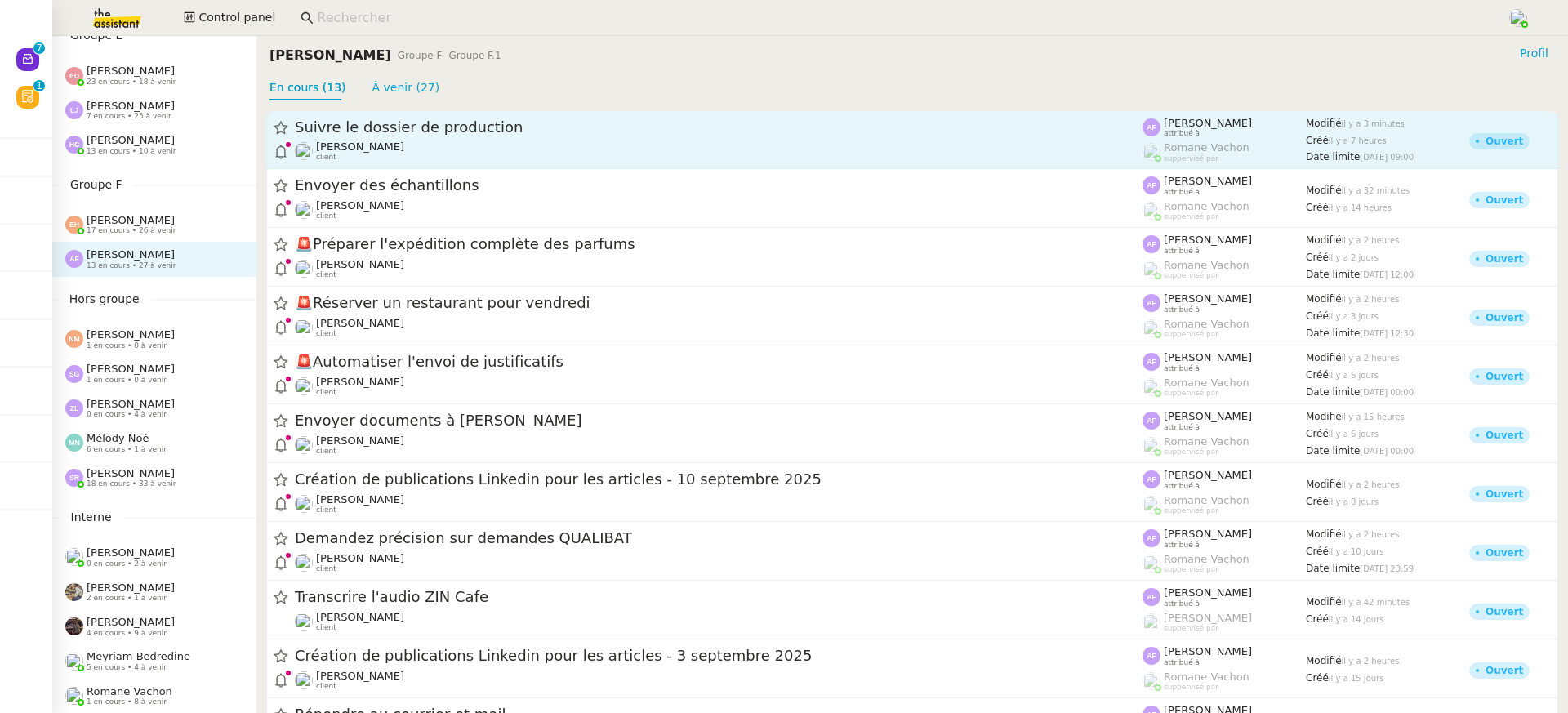
click at [360, 147] on span "[PERSON_NAME]" at bounding box center [360, 146] width 88 height 12
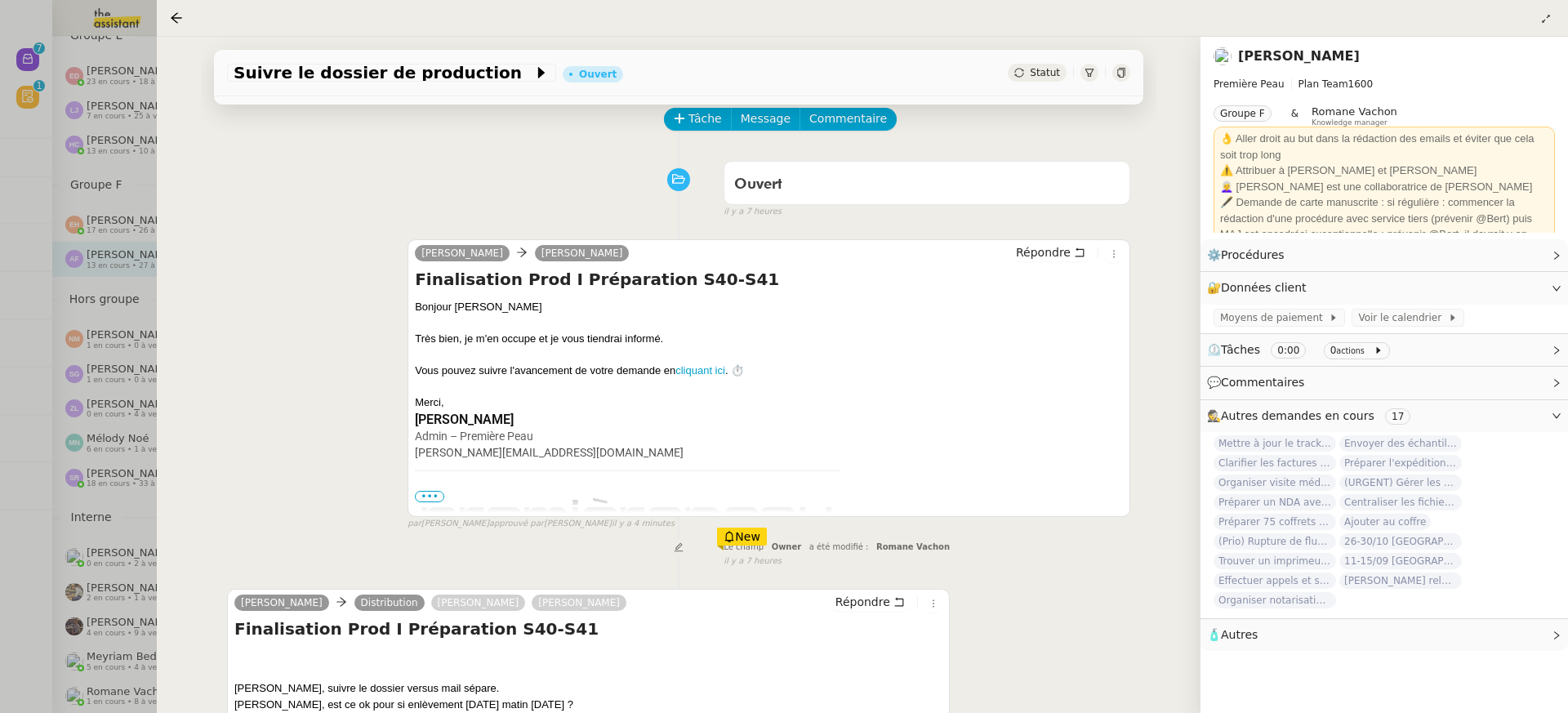
scroll to position [78, 0]
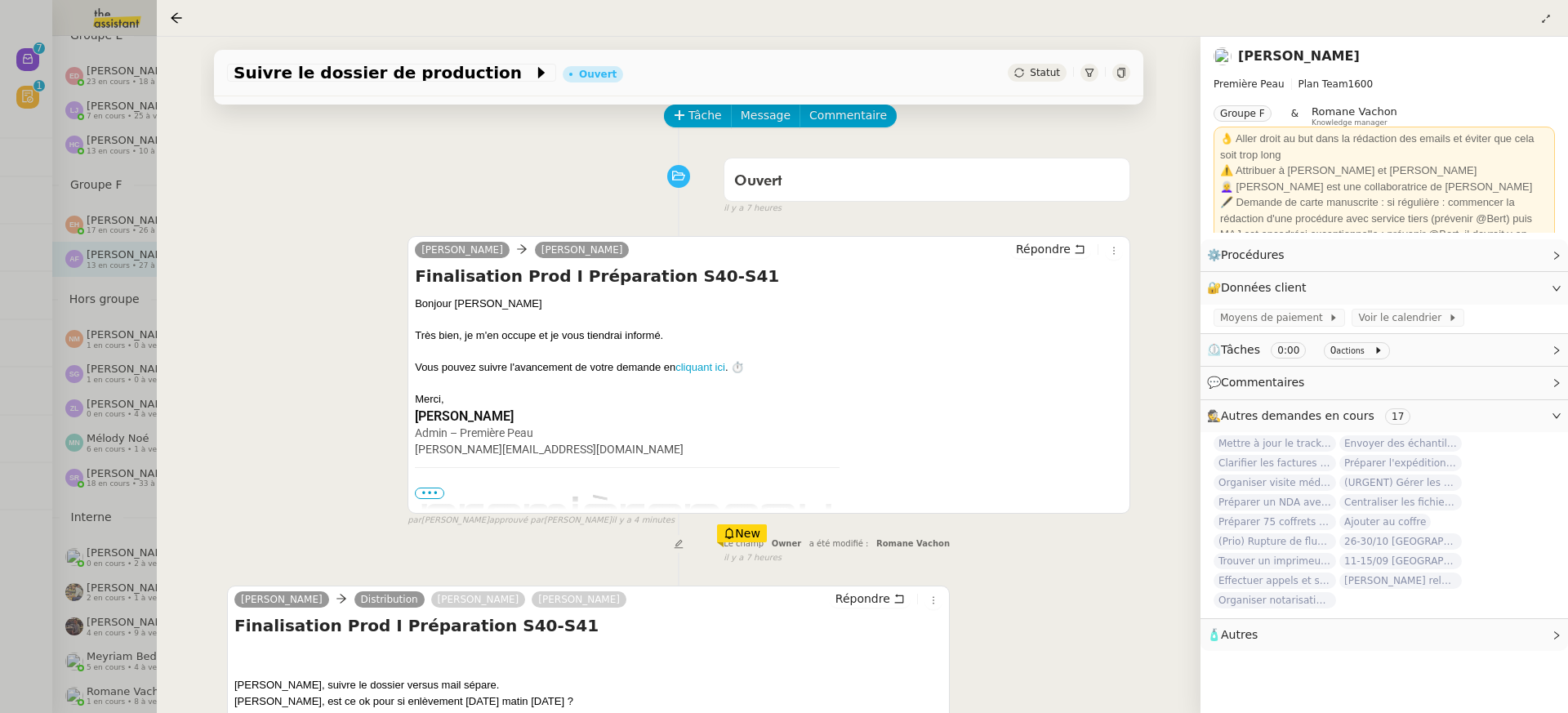
click at [27, 355] on div at bounding box center [784, 356] width 1568 height 713
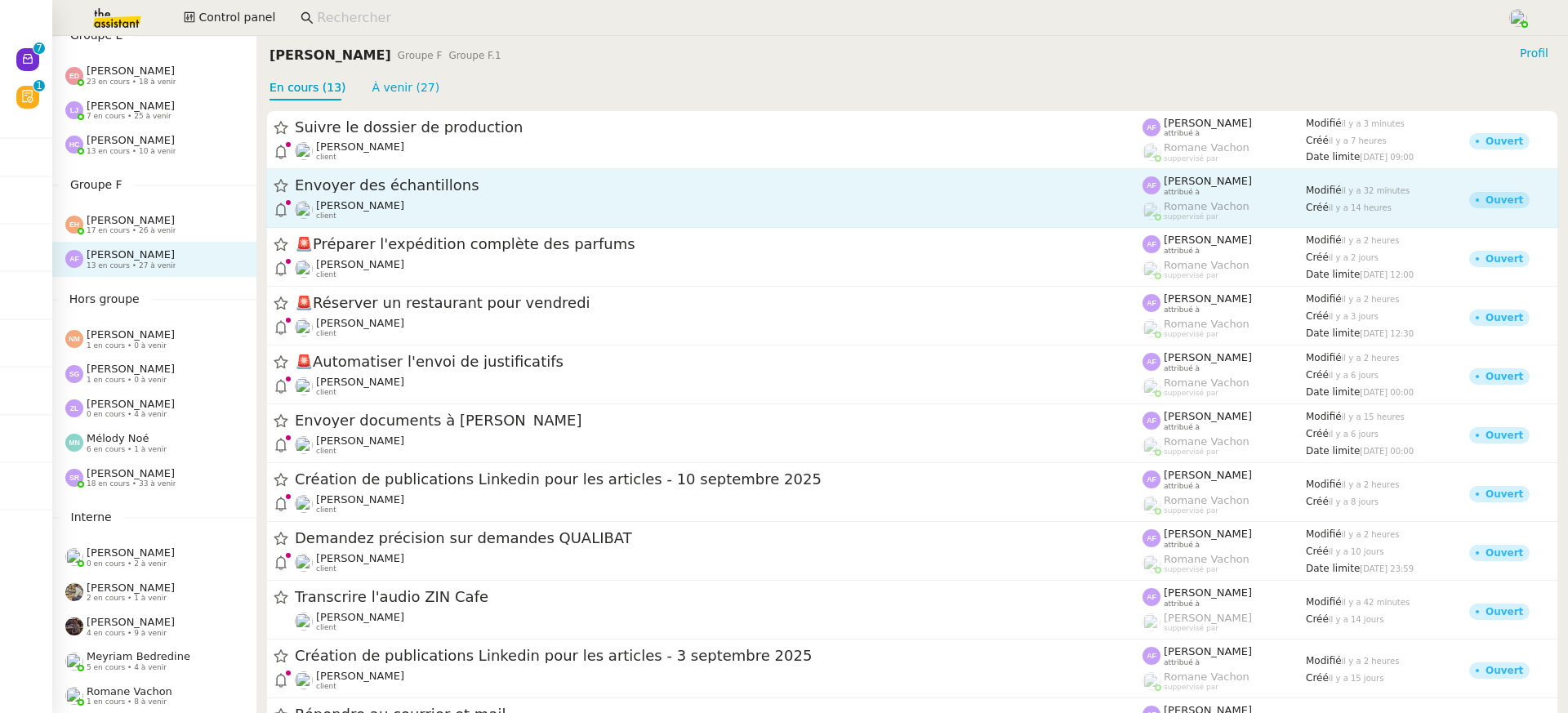
click at [509, 199] on div "Envoyer des échantillons Pierre Mergui client" at bounding box center [719, 197] width 848 height 45
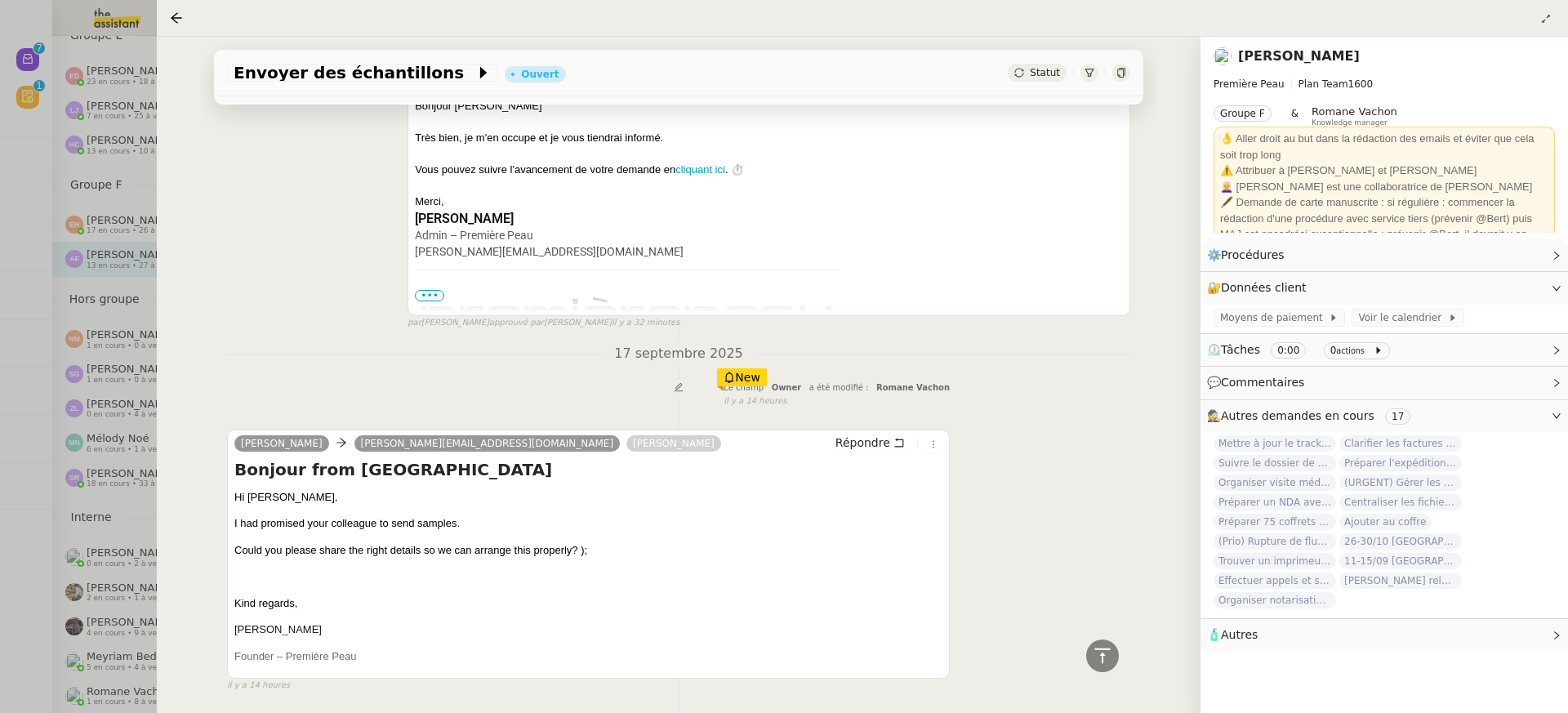
scroll to position [333, 0]
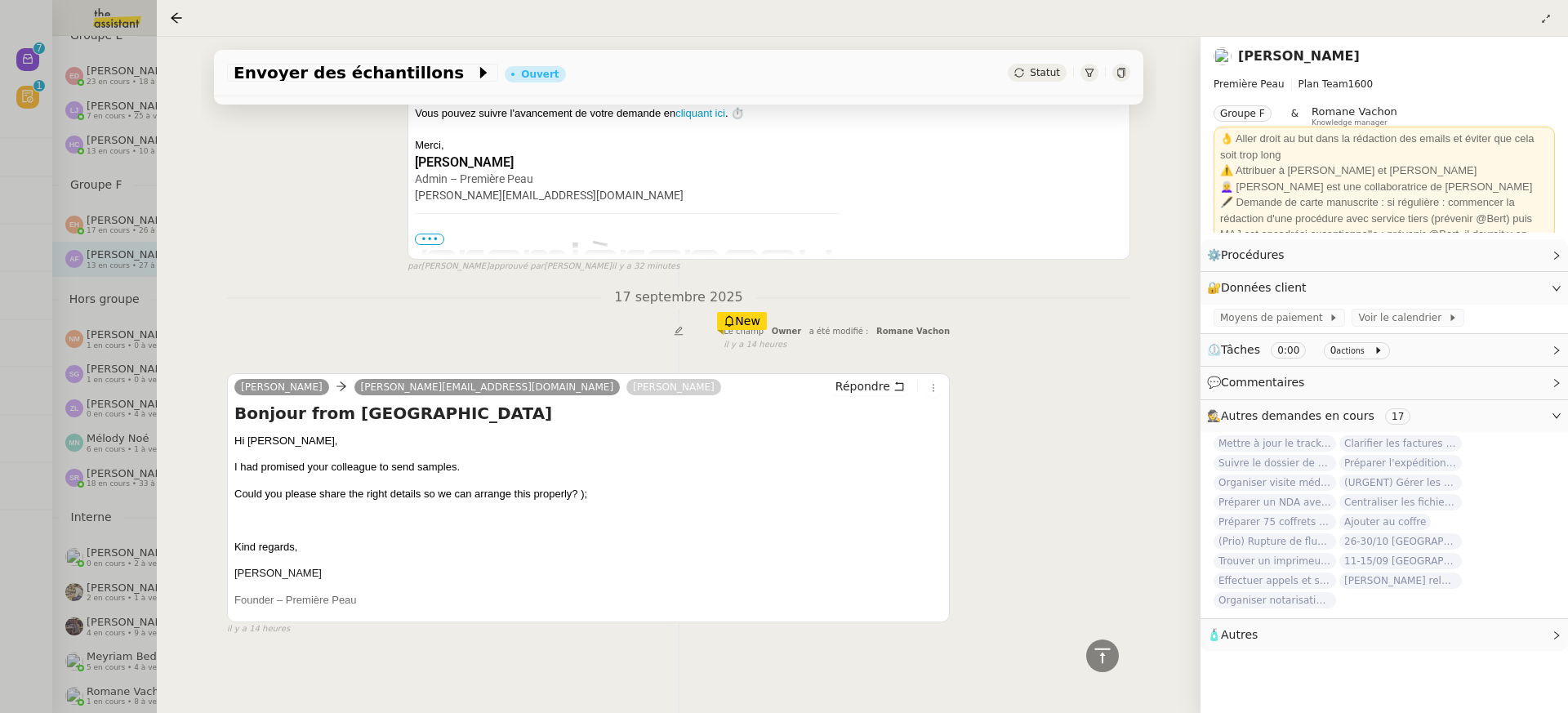
click at [90, 281] on div at bounding box center [784, 356] width 1568 height 713
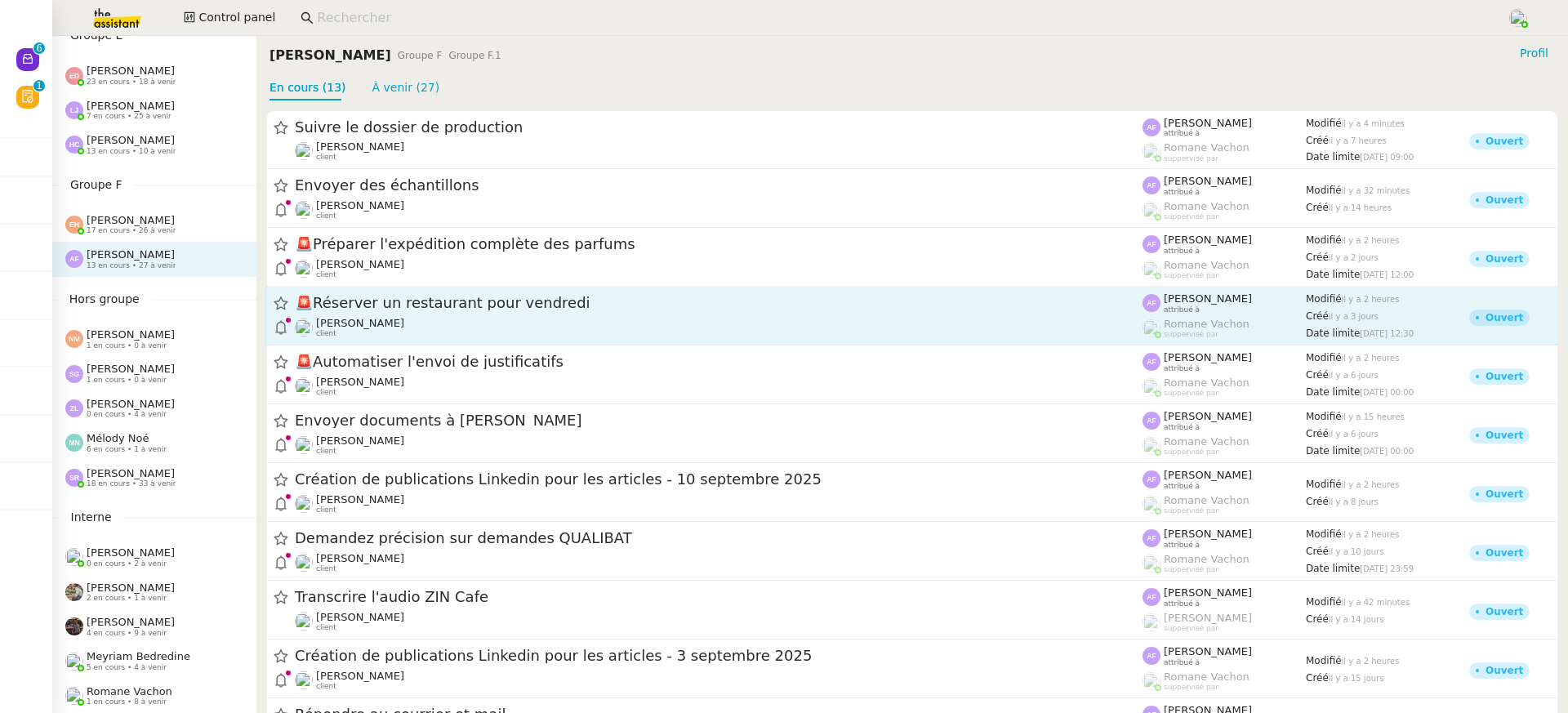
click at [508, 298] on span "🚨 Réserver un restaurant pour vendredi" at bounding box center [719, 304] width 848 height 15
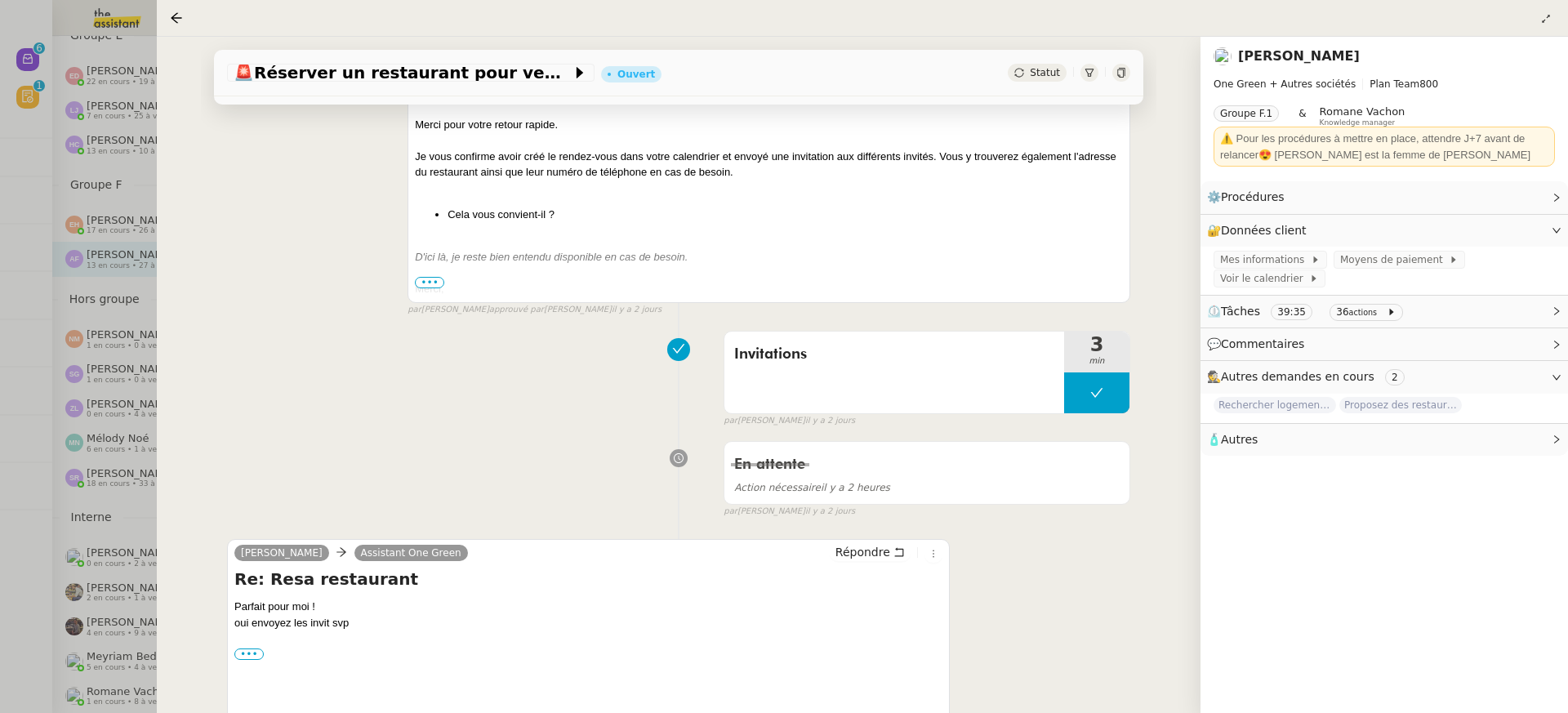
scroll to position [542, 0]
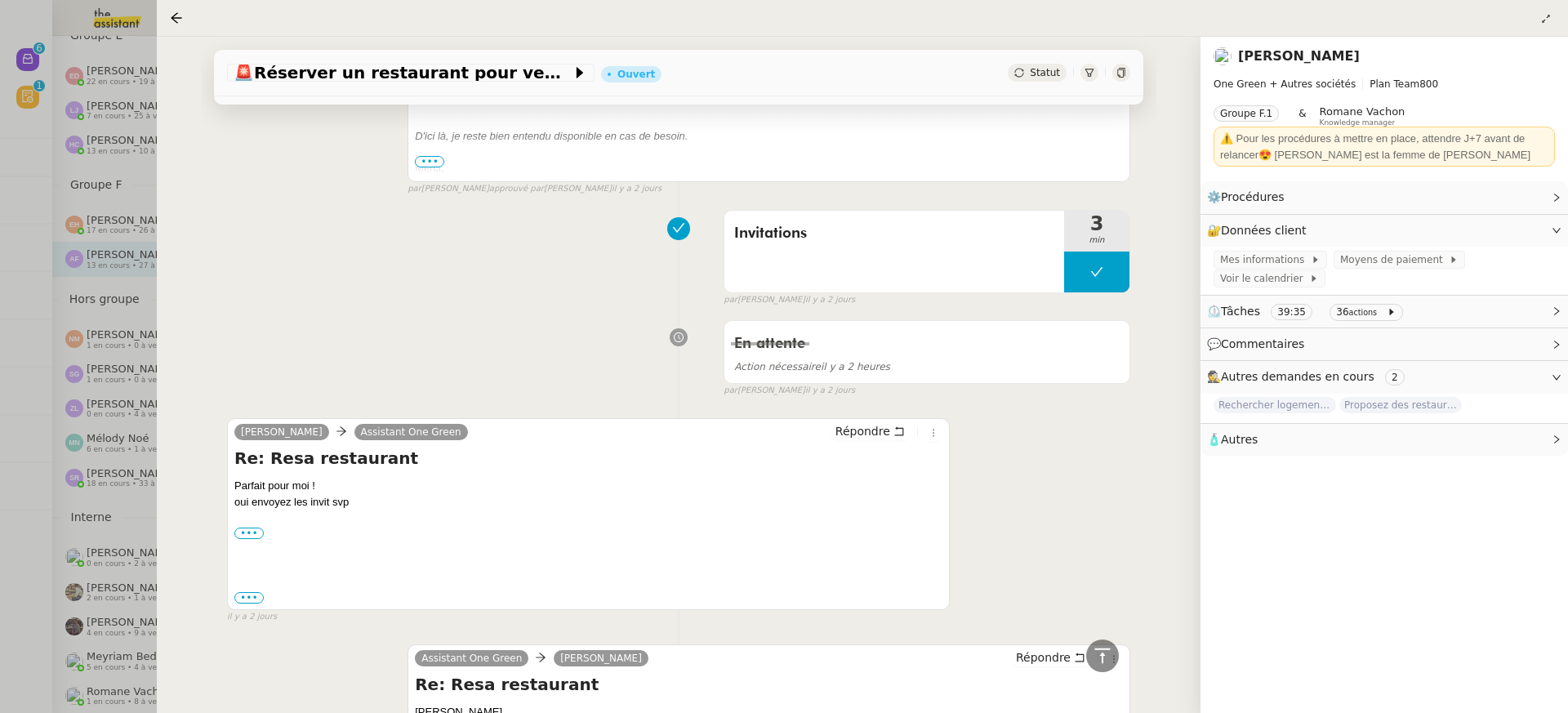
click at [106, 327] on div at bounding box center [784, 356] width 1568 height 713
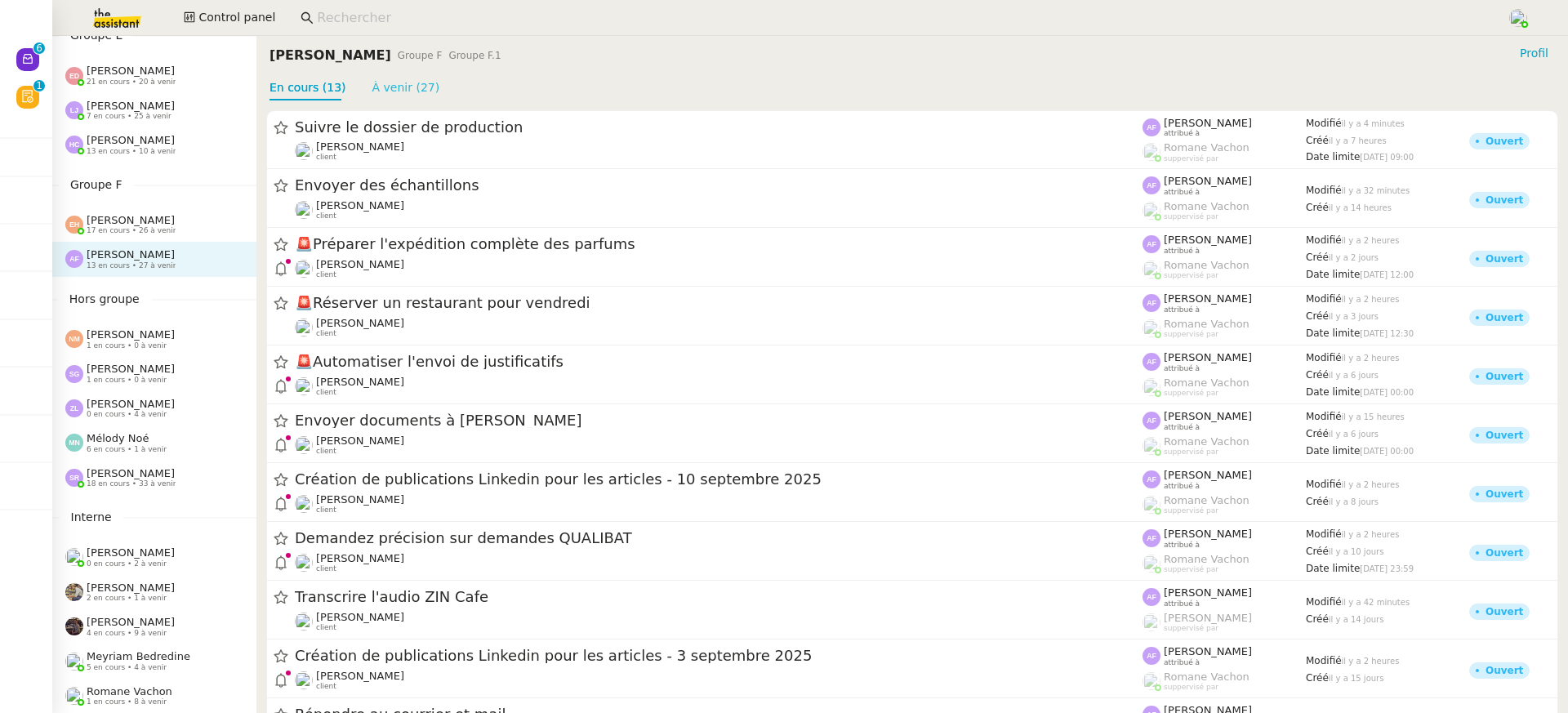
click at [418, 83] on link "À venir (27)" at bounding box center [407, 88] width 68 height 13
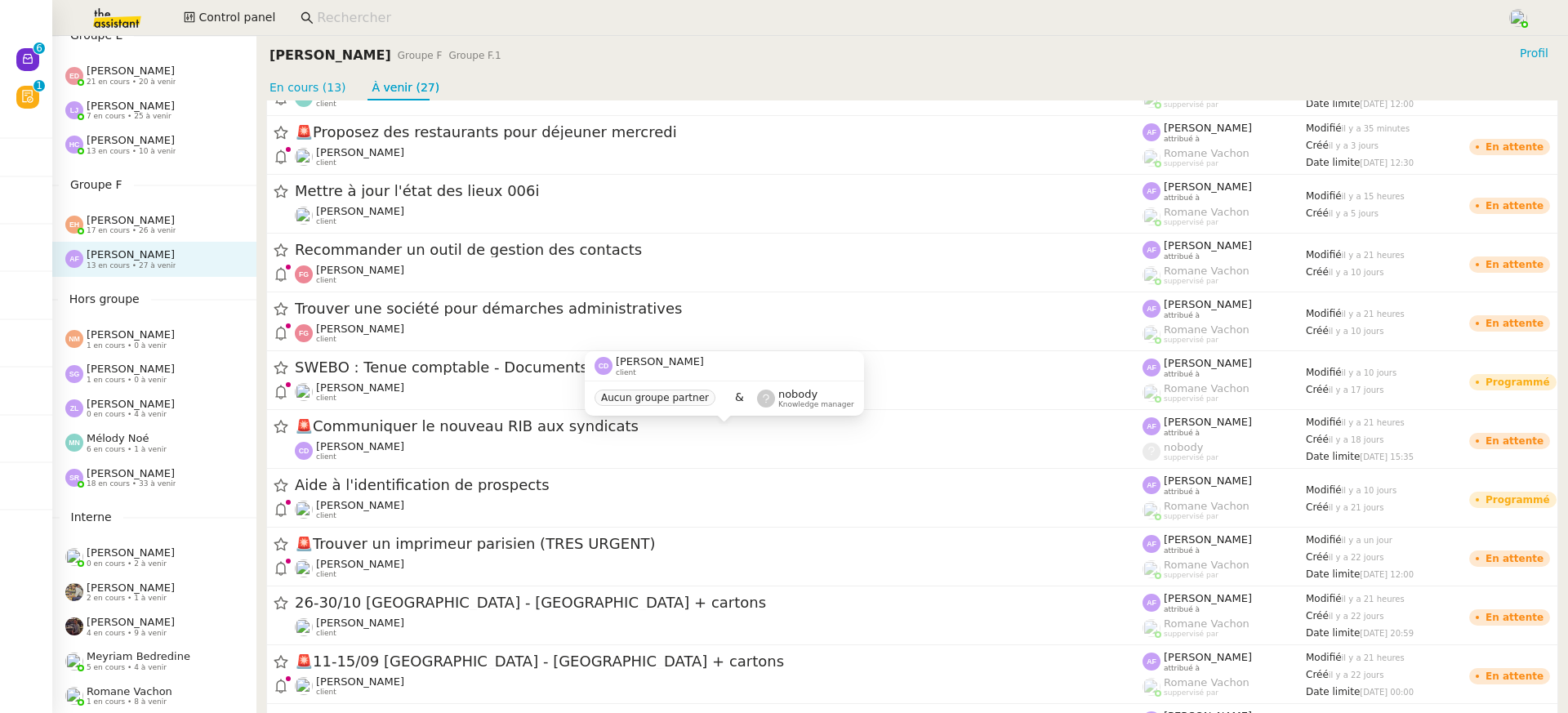
scroll to position [297, 0]
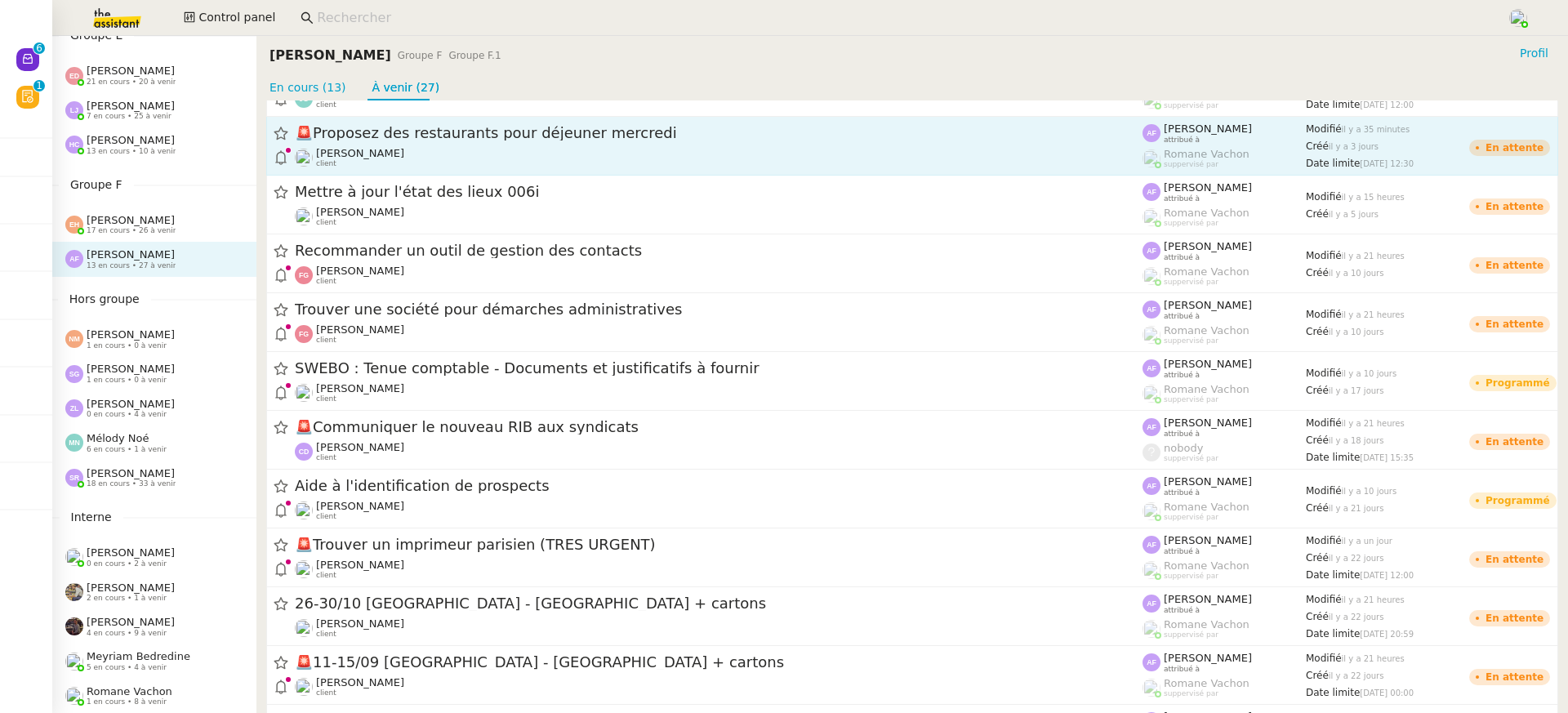
click at [390, 149] on div "Jerome Proust client" at bounding box center [719, 157] width 848 height 21
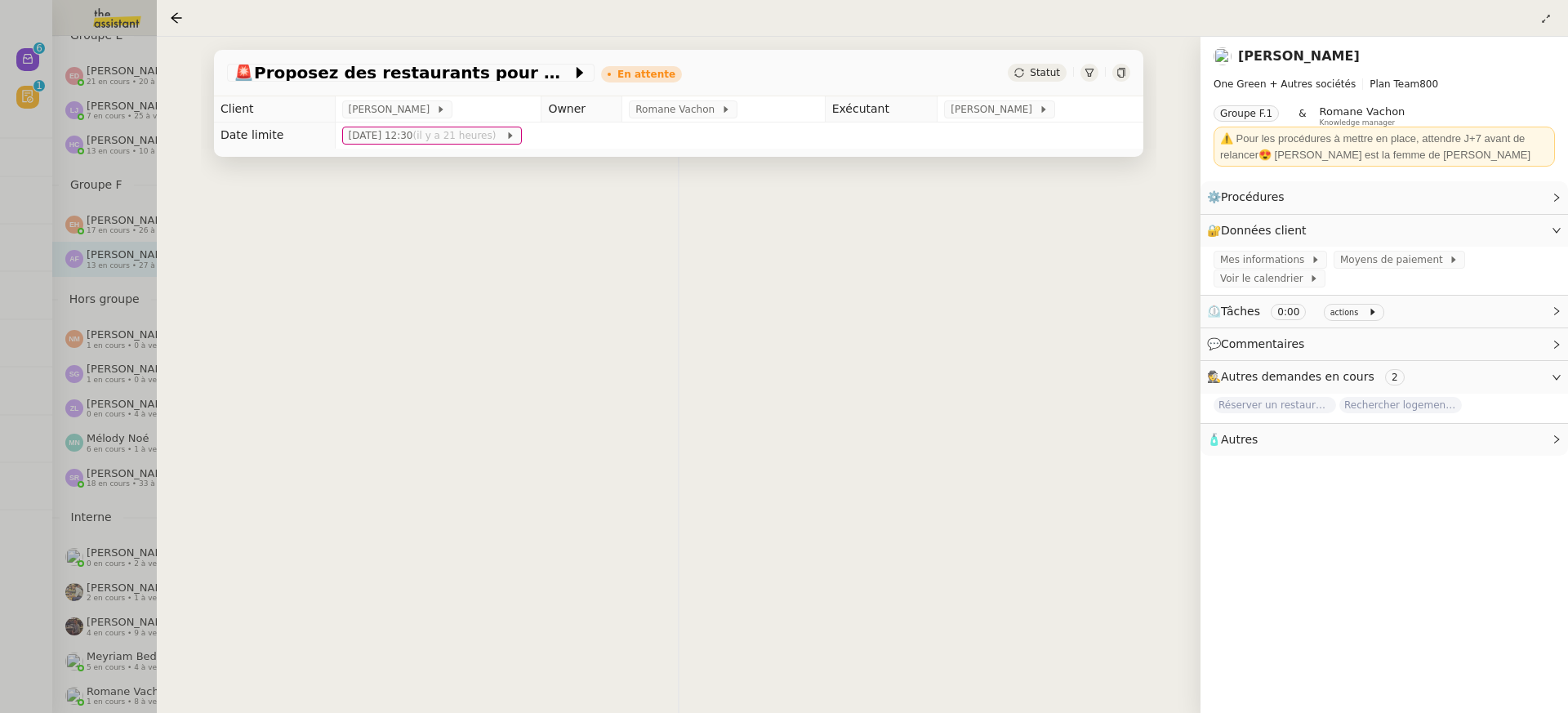
scroll to position [25, 0]
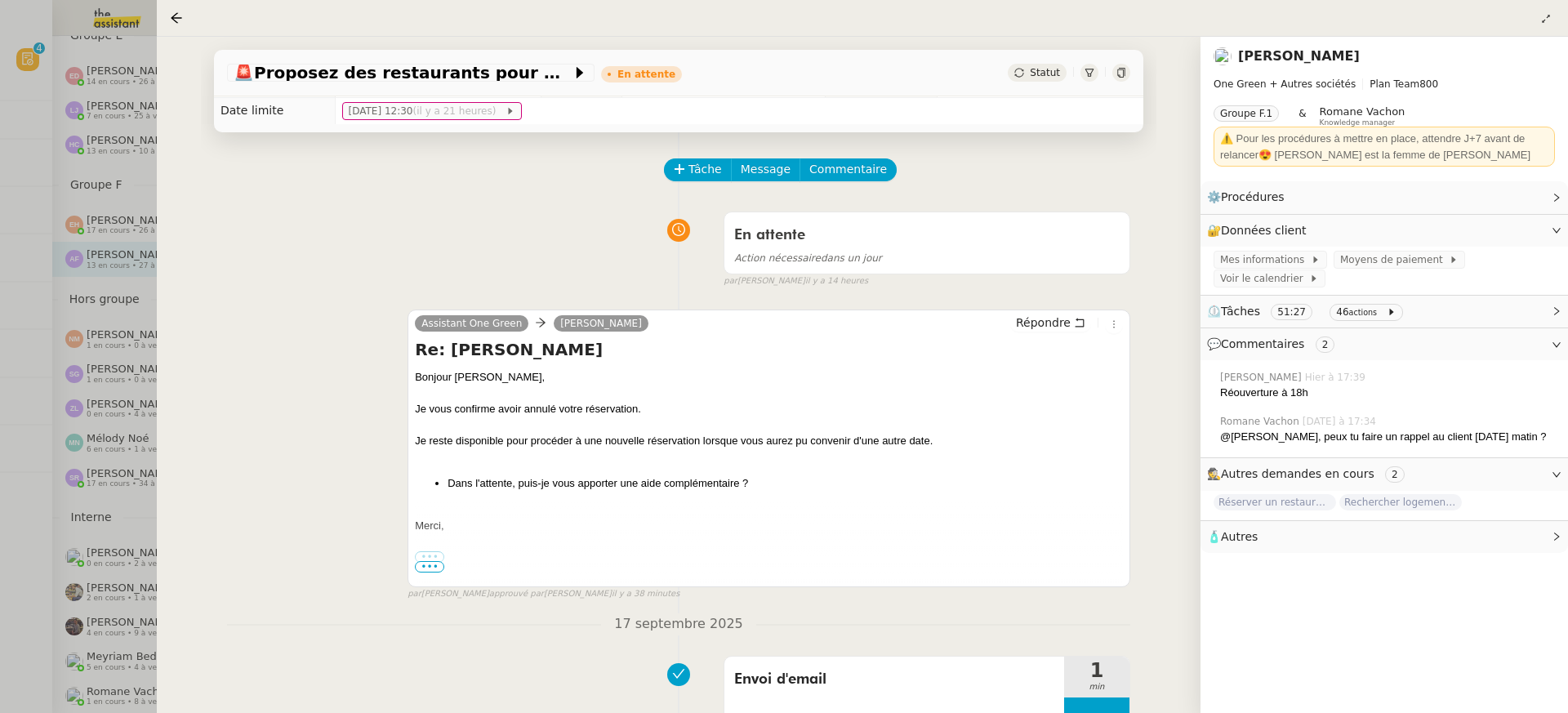
click at [77, 38] on div at bounding box center [784, 356] width 1568 height 713
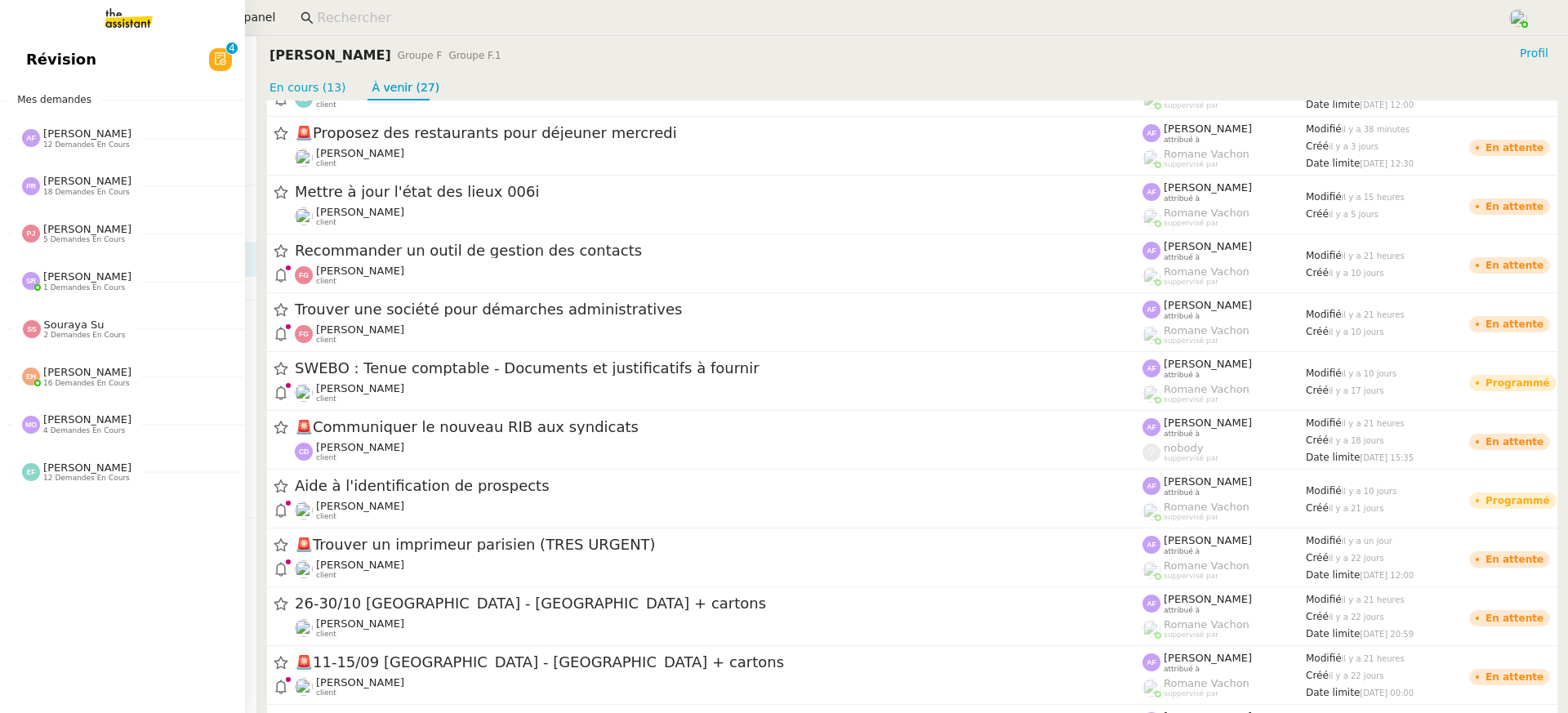
click at [26, 65] on link "Révision 0 1 2 3 4 5 6 7 8 9" at bounding box center [123, 59] width 245 height 38
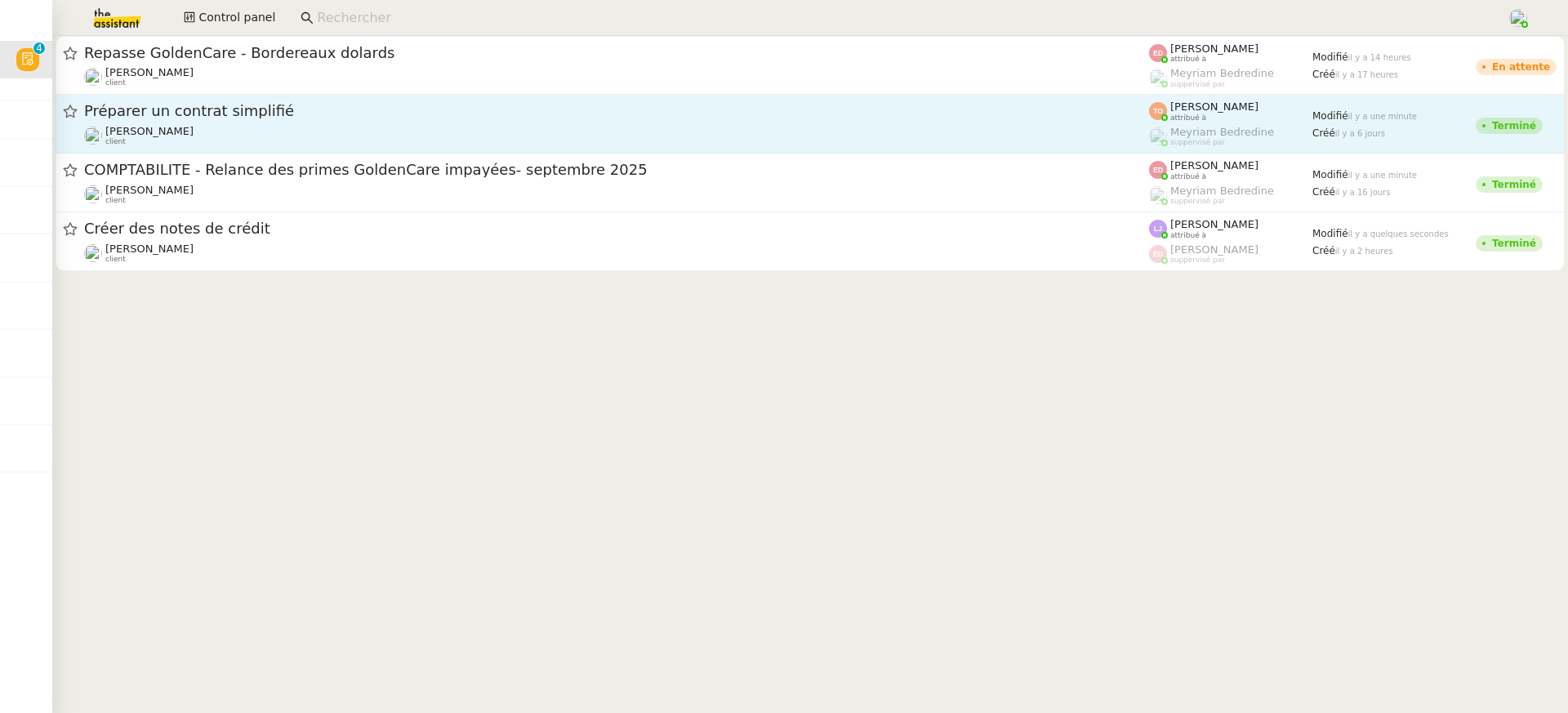
click at [890, 125] on div "Laurence de Nervaux client" at bounding box center [616, 136] width 1065 height 21
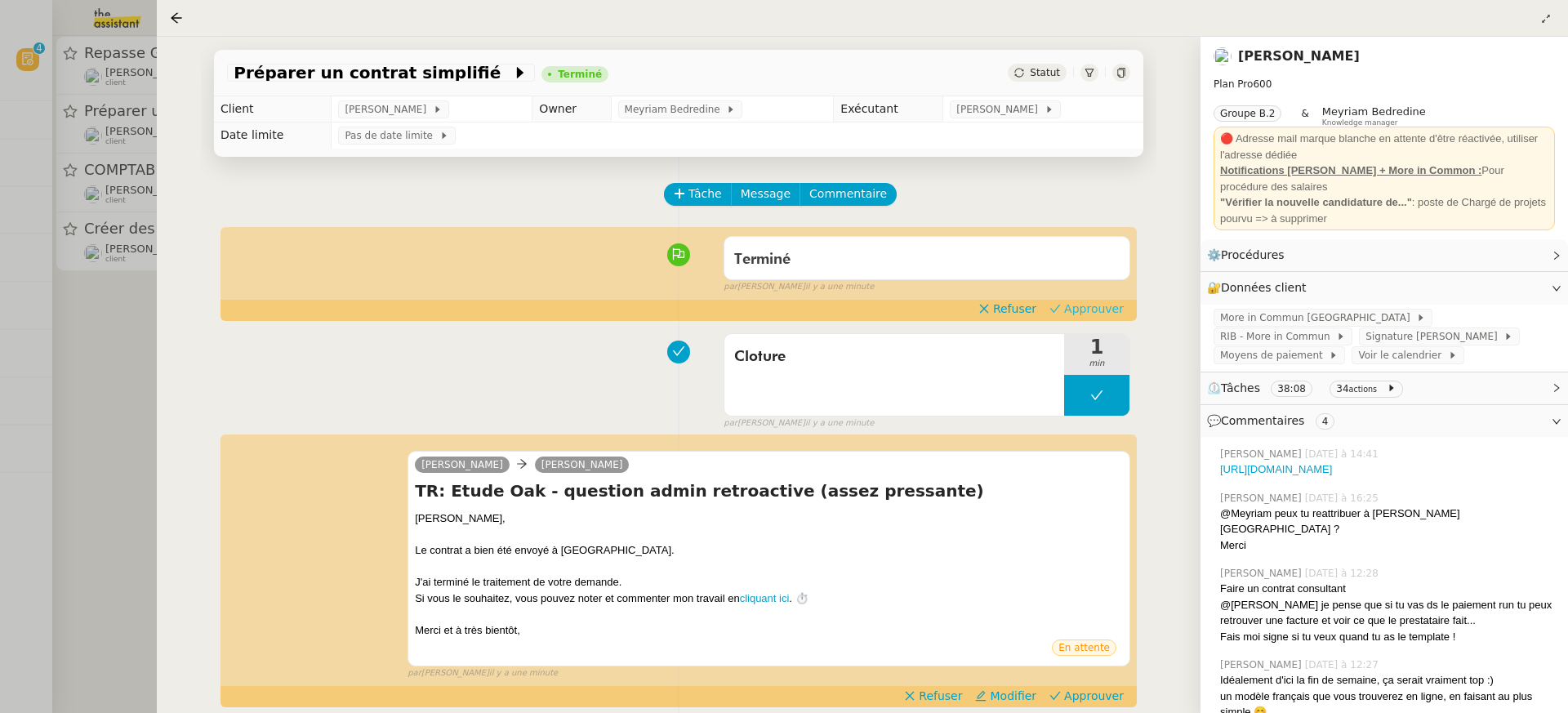
click at [1091, 316] on span "Approuver" at bounding box center [1093, 309] width 60 height 17
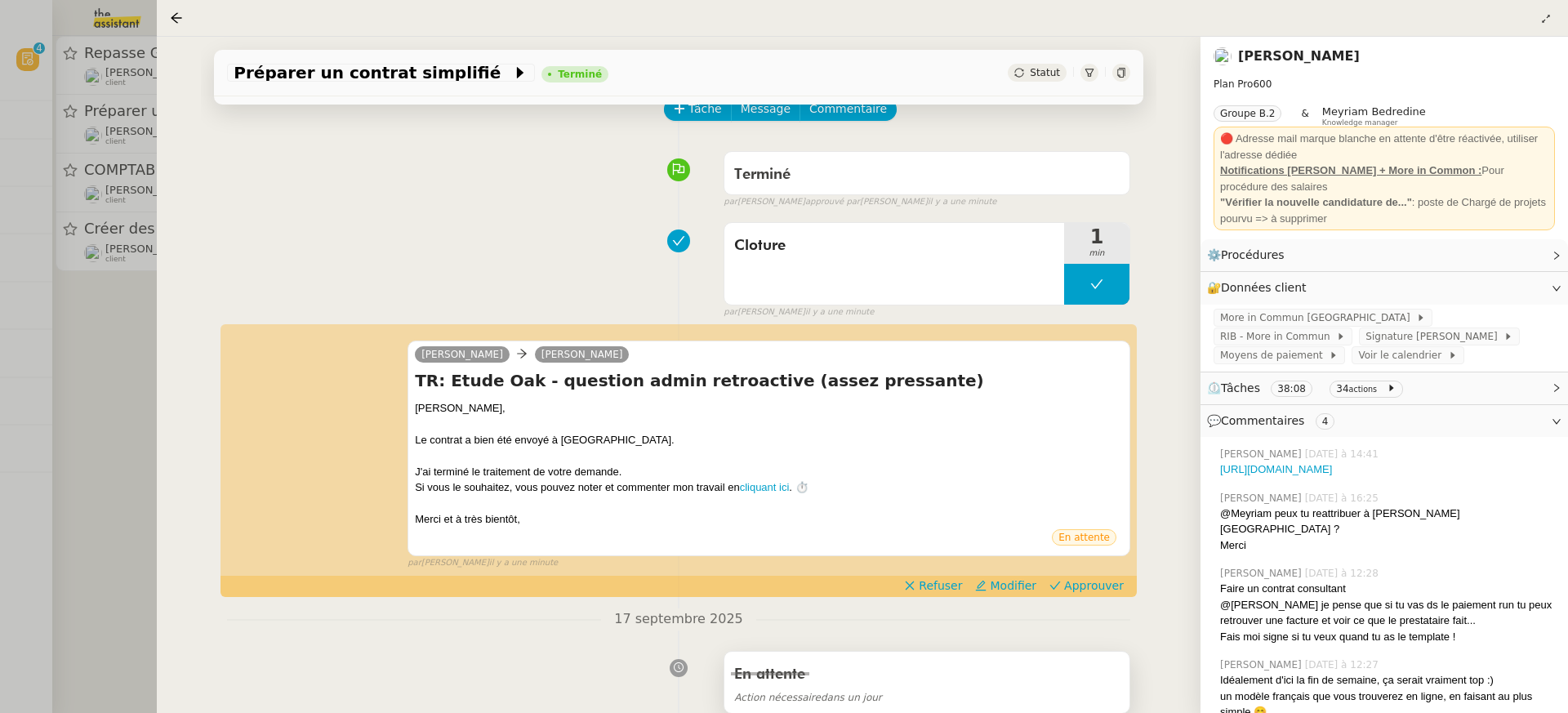
scroll to position [98, 0]
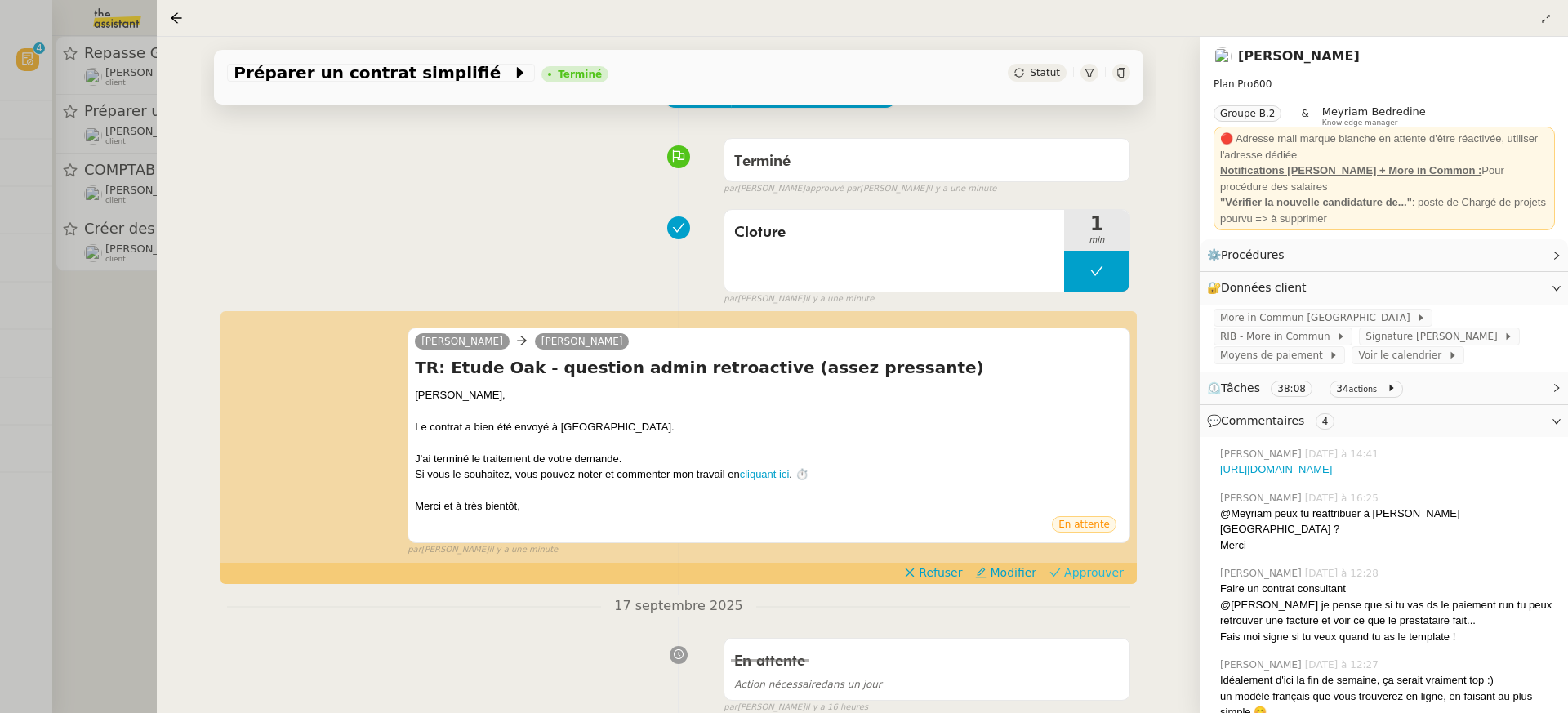
click at [1092, 571] on span "Approuver" at bounding box center [1093, 573] width 60 height 17
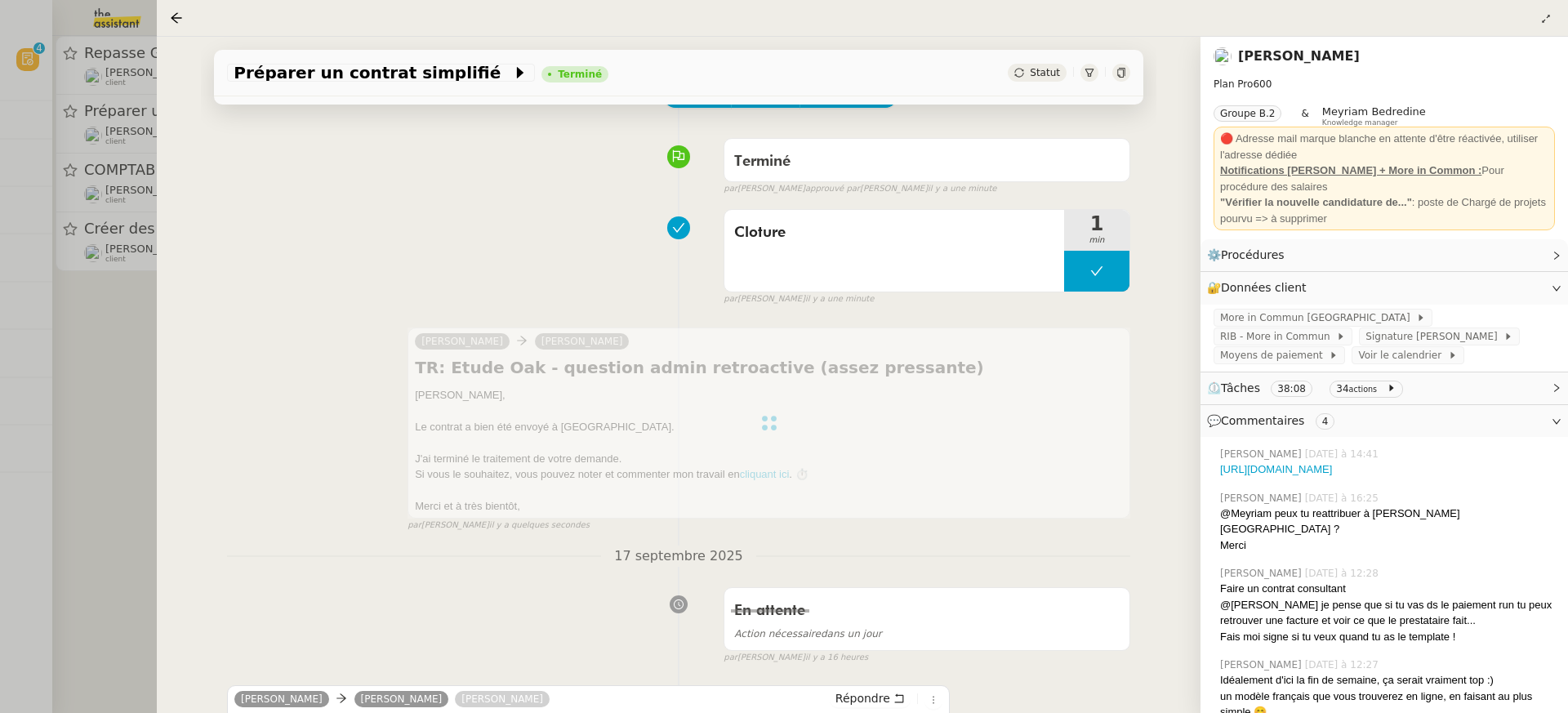
click at [76, 157] on div at bounding box center [784, 356] width 1568 height 713
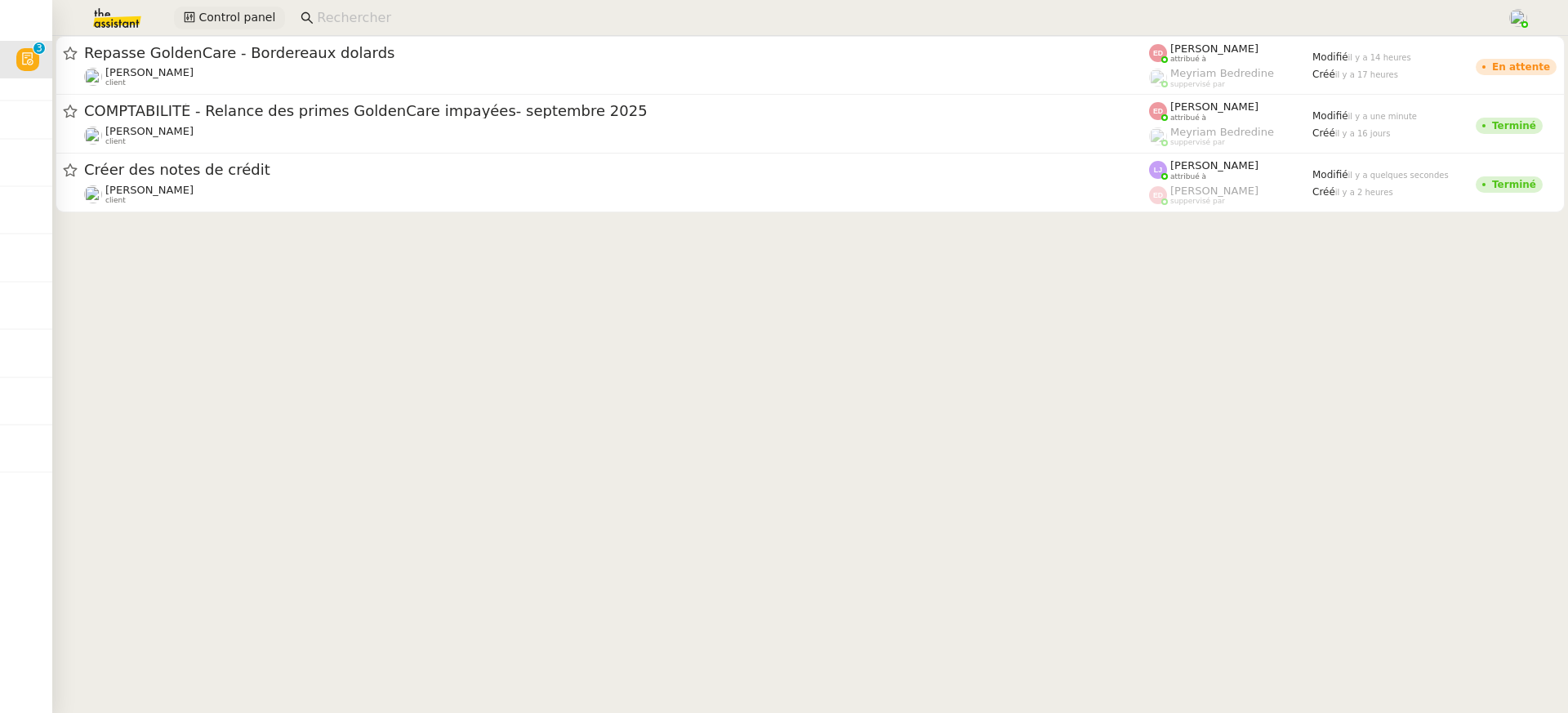
click at [186, 18] on icon at bounding box center [189, 17] width 11 height 11
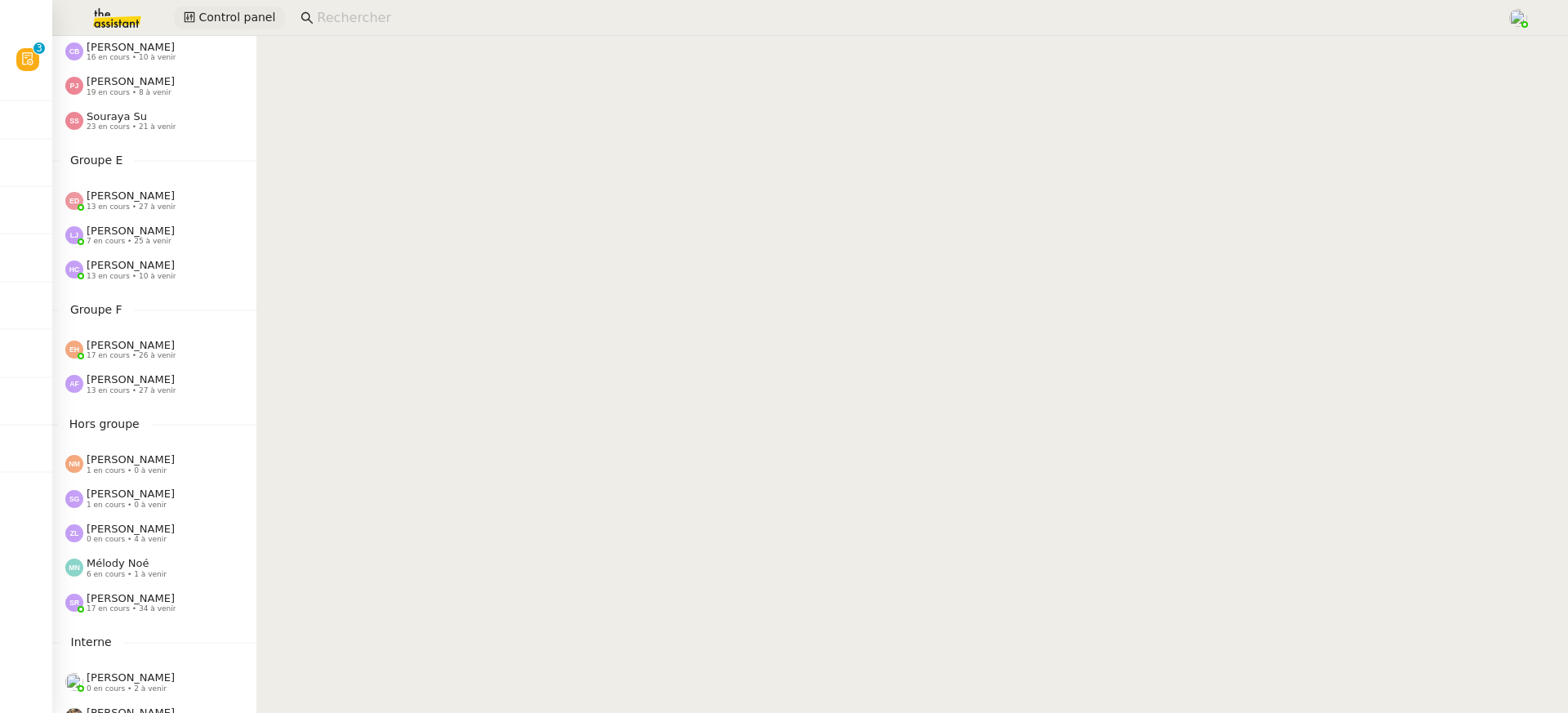
scroll to position [659, 0]
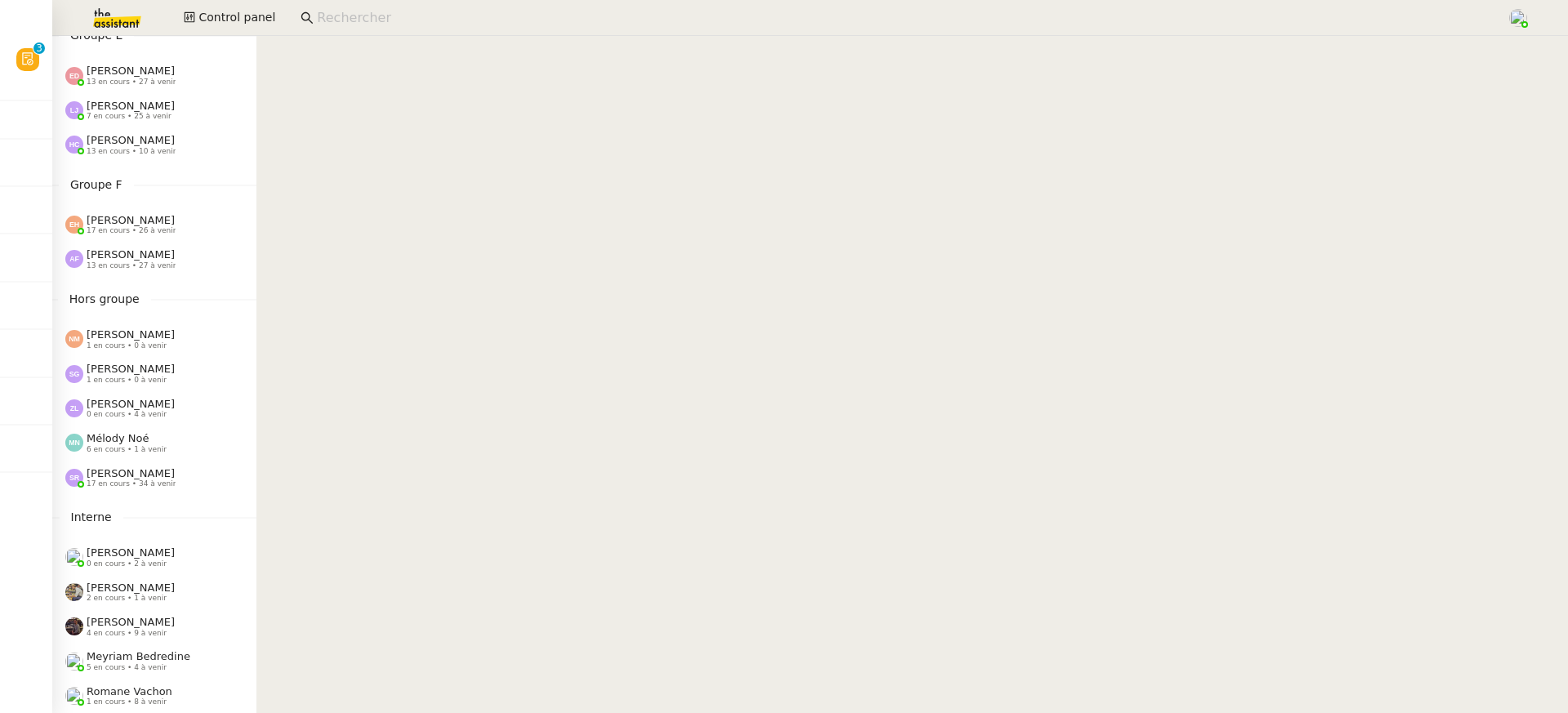
click at [170, 256] on div "Anna Florent 13 en cours • 27 à venir" at bounding box center [131, 258] width 89 height 21
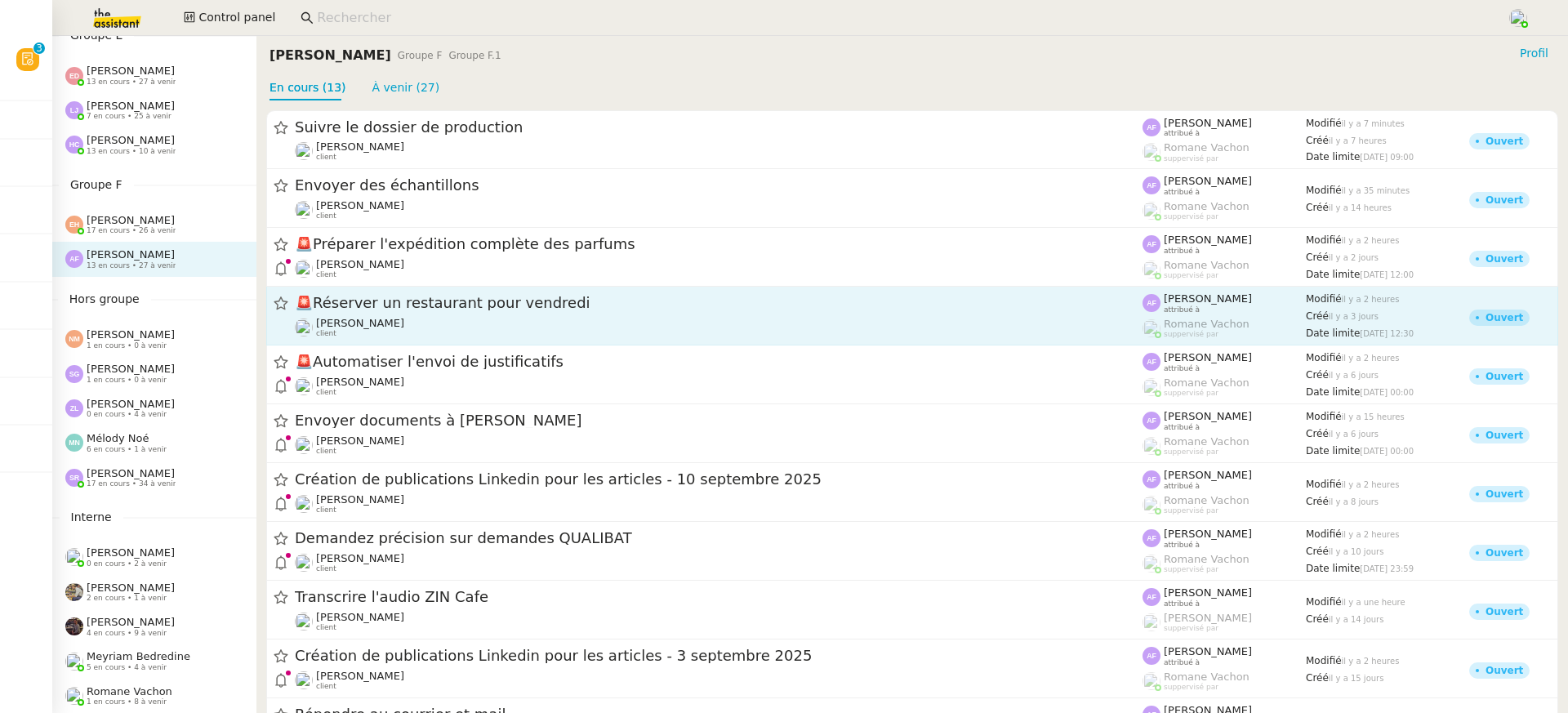
click at [482, 290] on link "🚨 Réserver un restaurant pour vendredi Jerome Proust client Anna Florent attrib…" at bounding box center [913, 316] width 1292 height 59
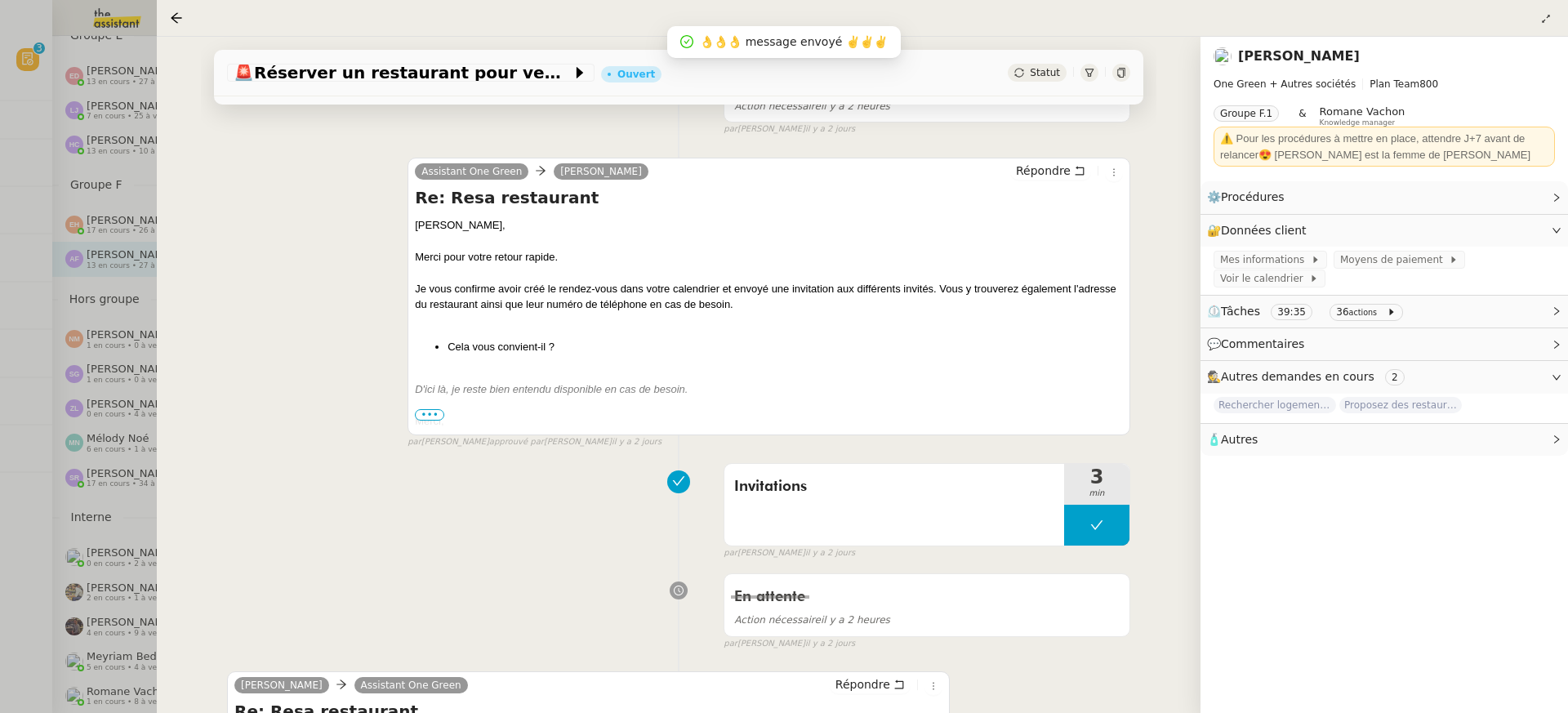
scroll to position [384, 0]
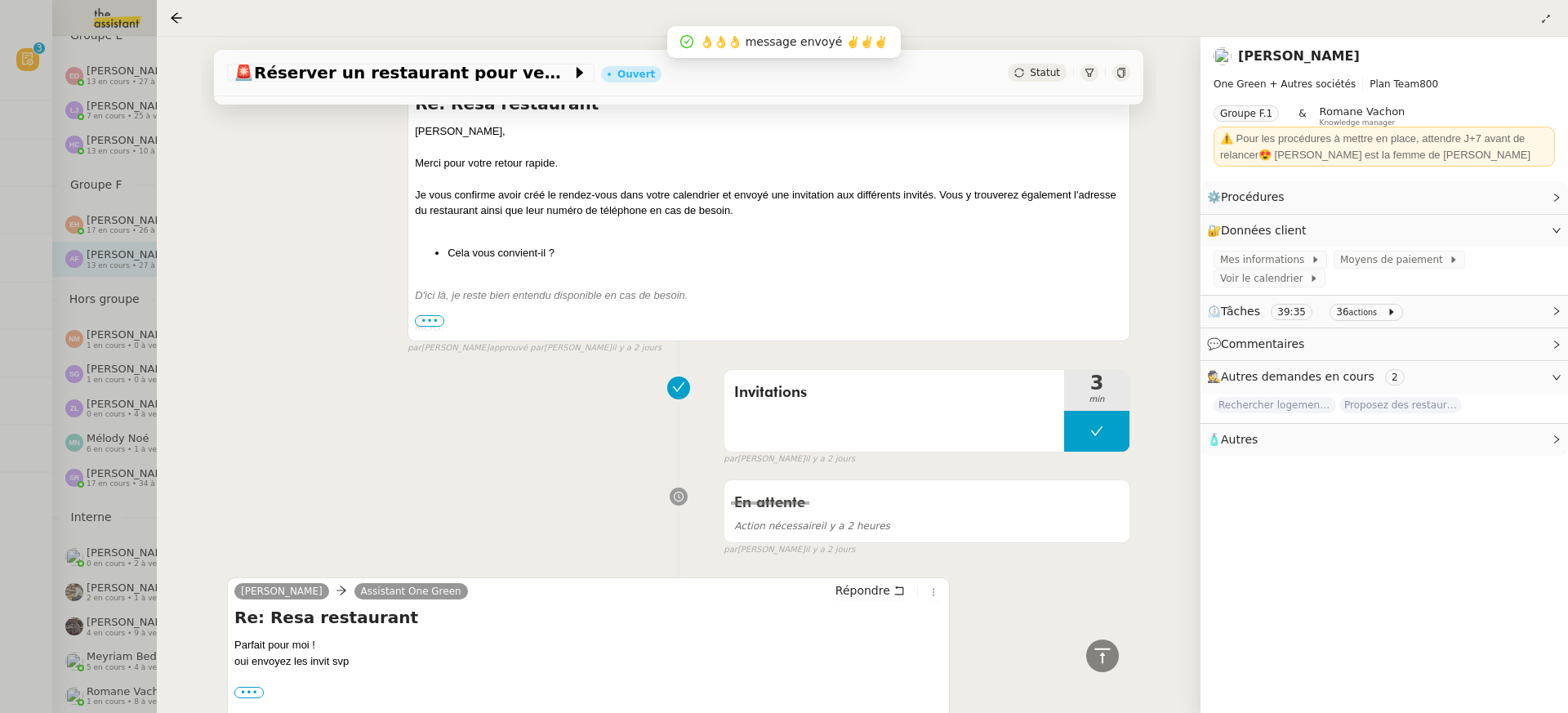
click at [65, 330] on div at bounding box center [784, 356] width 1568 height 713
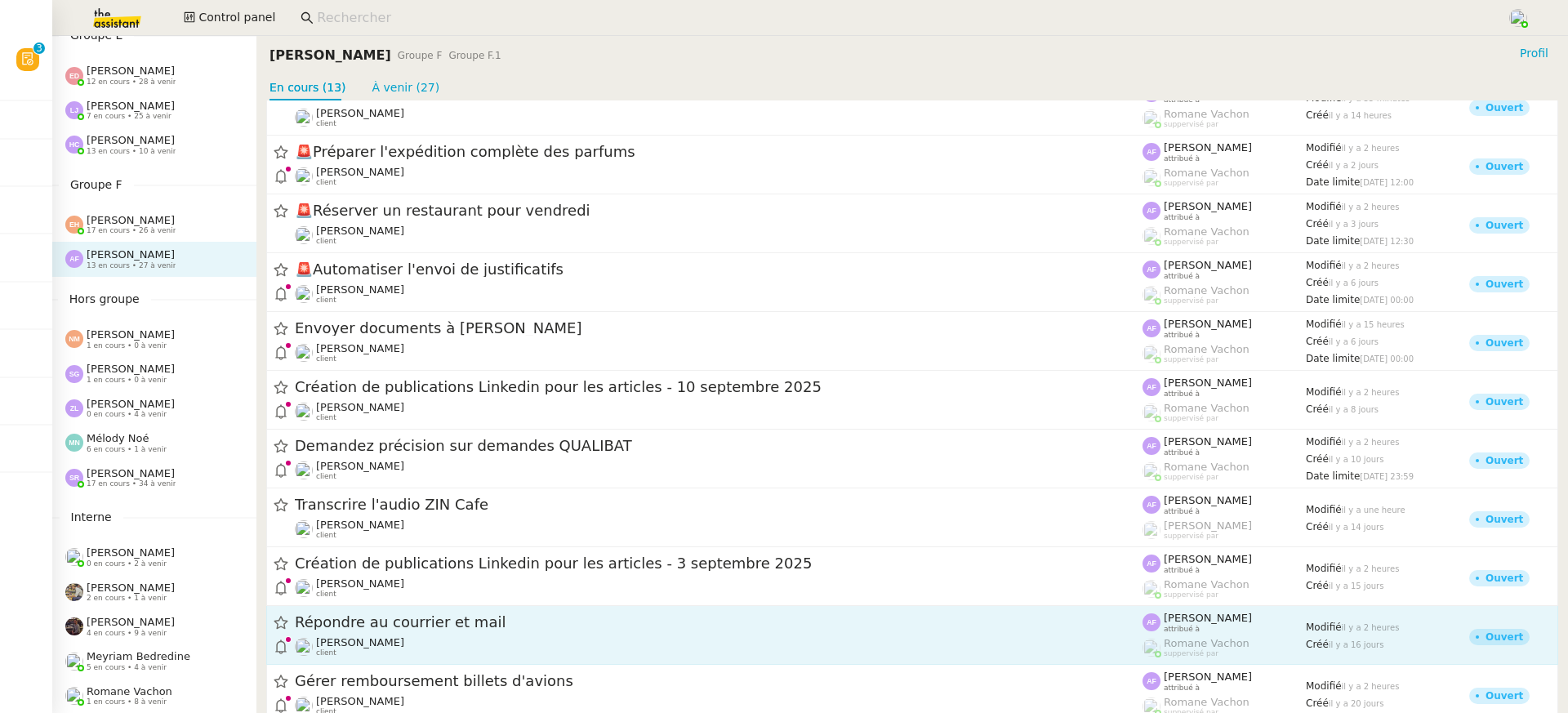
scroll to position [195, 0]
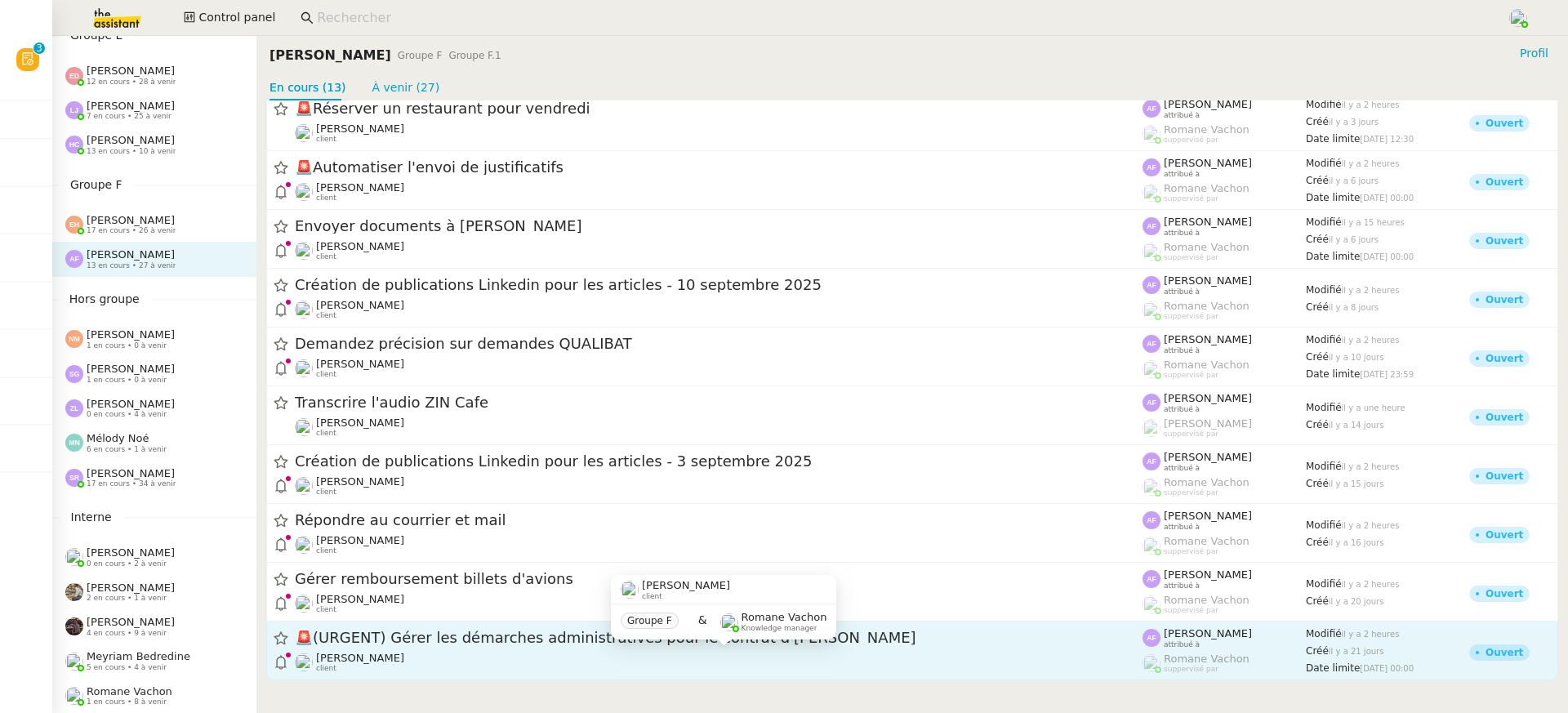
click at [454, 660] on div "[PERSON_NAME] client" at bounding box center [719, 662] width 848 height 21
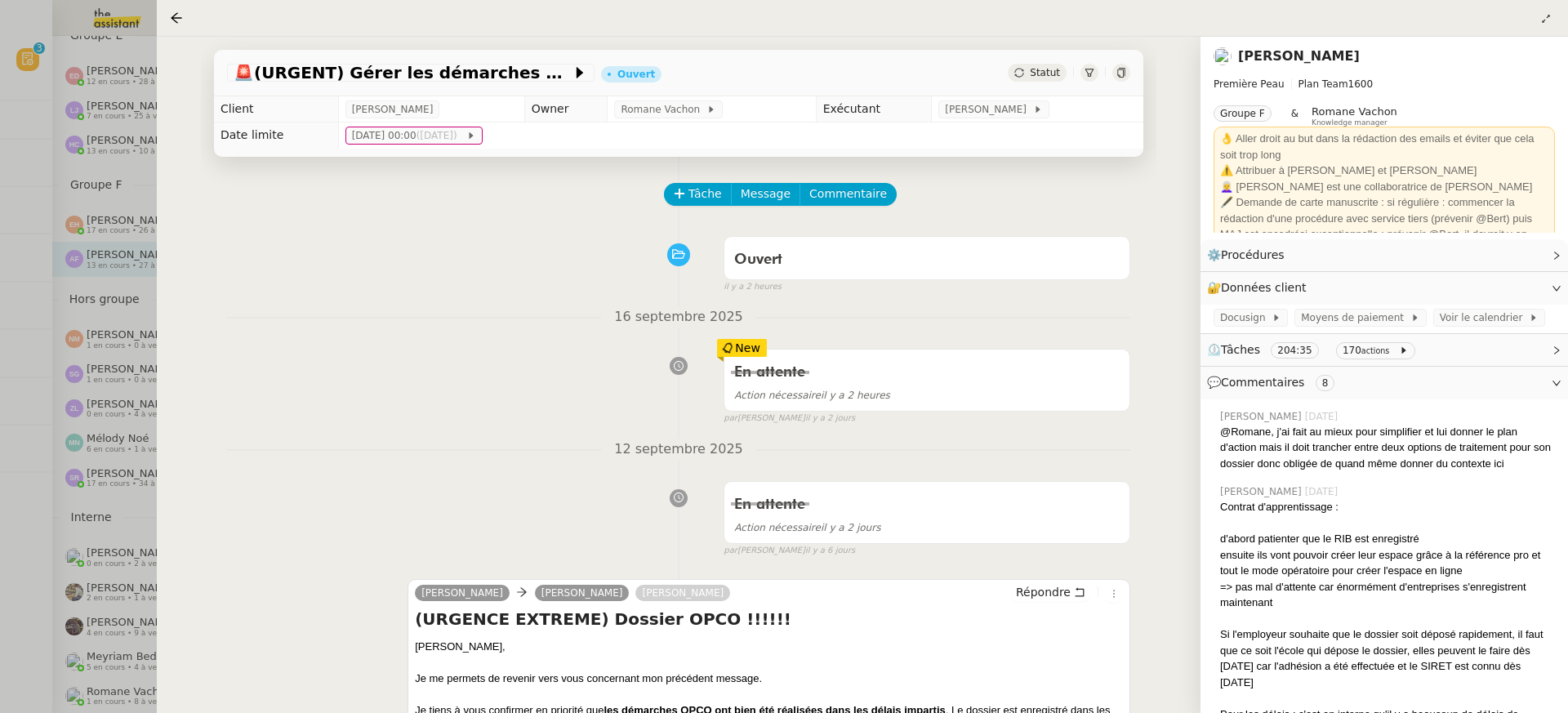
scroll to position [43, 0]
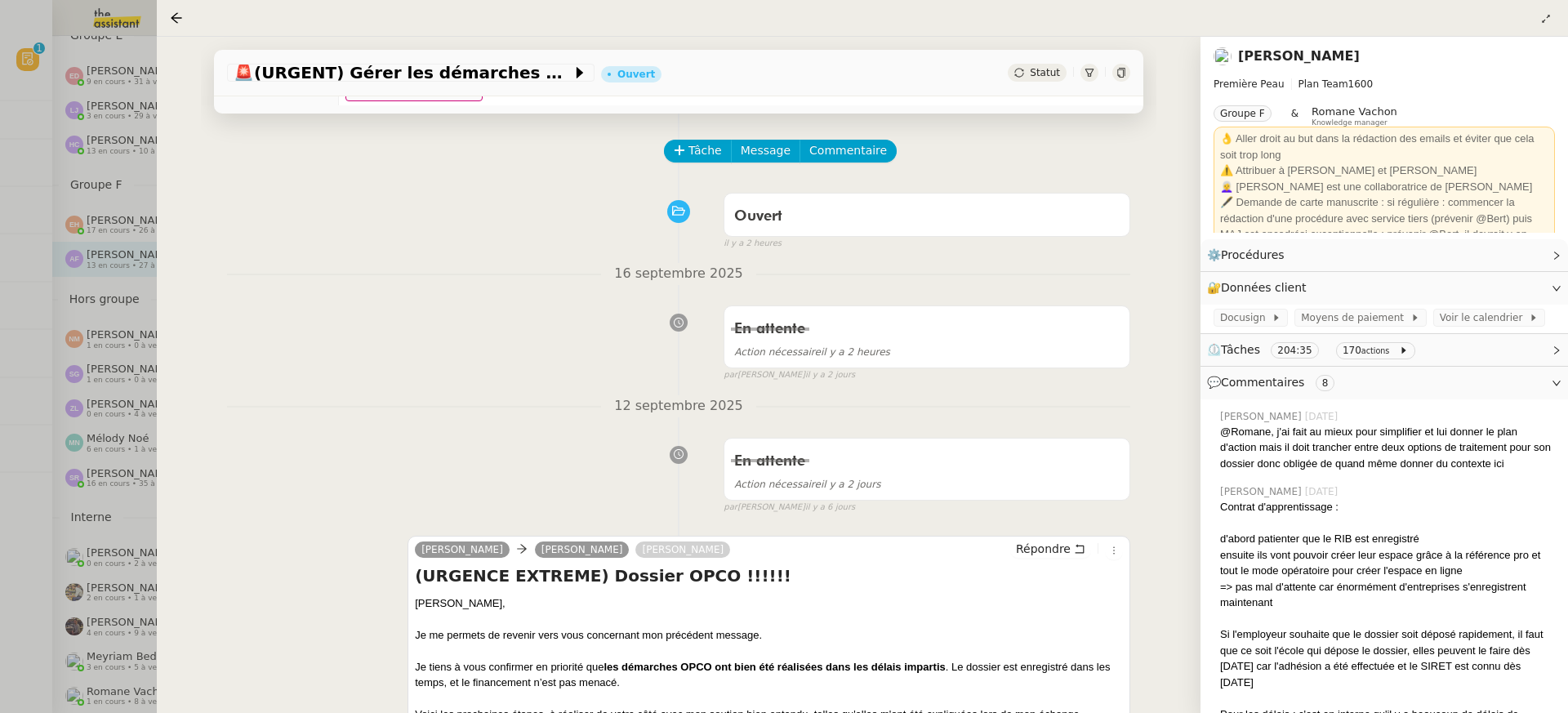
click at [61, 241] on div at bounding box center [784, 356] width 1568 height 713
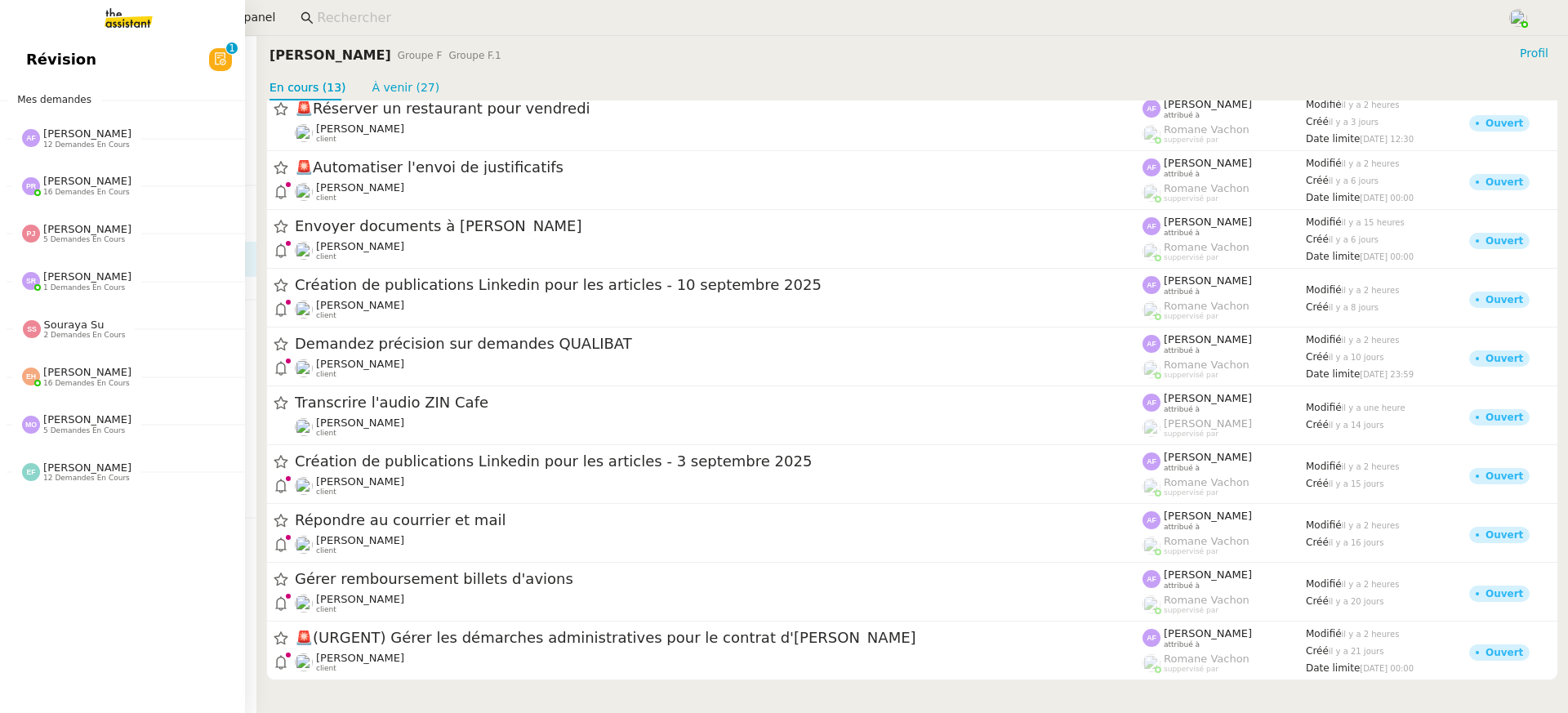
click at [51, 89] on div "Révision 0 1 2 3 4 5 6 7 8 9 Mes demandes Anna Florent 12 demandes en cours Env…" at bounding box center [123, 374] width 245 height 677
click at [51, 56] on span "Révision" at bounding box center [61, 59] width 70 height 25
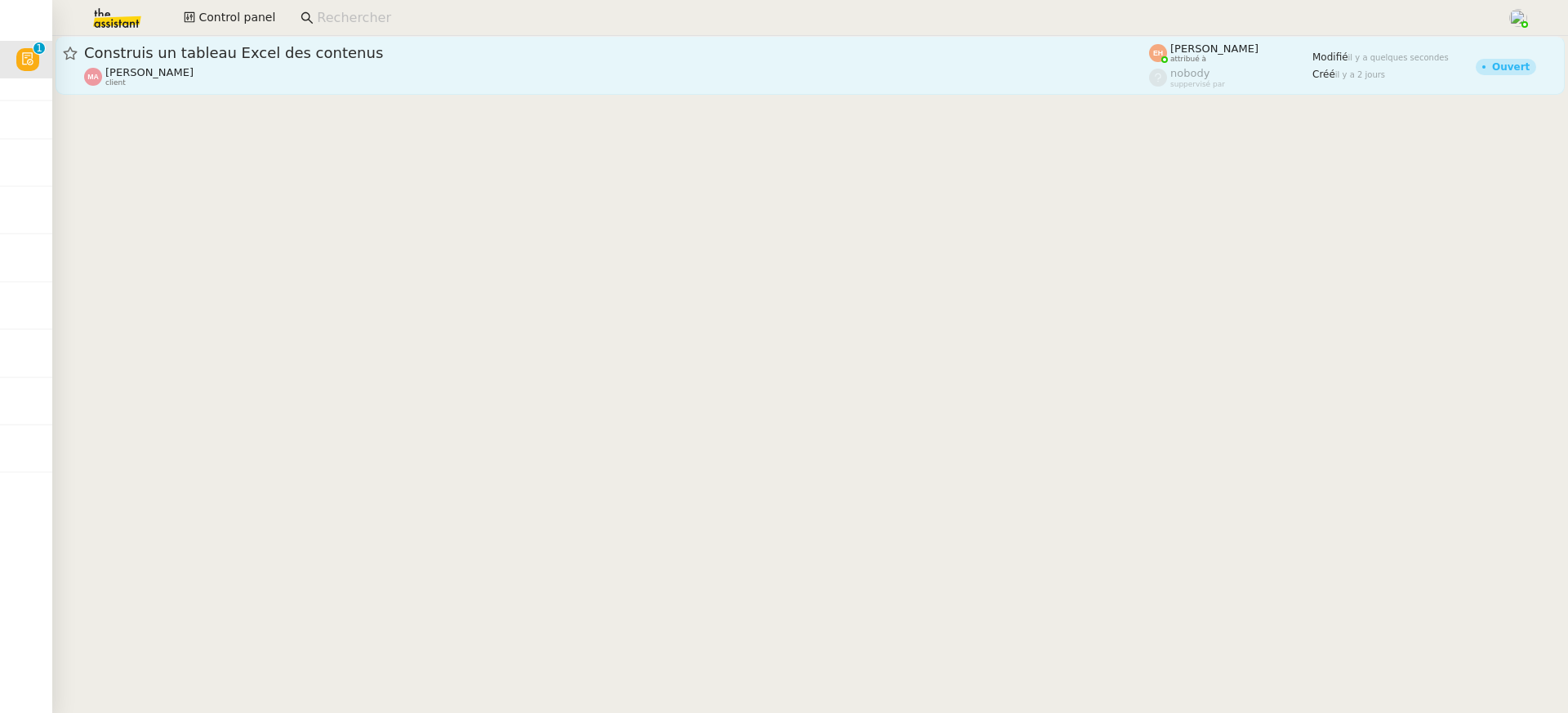
click at [506, 41] on link "Construis un tableau Excel des contenus Morad Adjaoud client Esther Hillenbrand…" at bounding box center [809, 65] width 1509 height 59
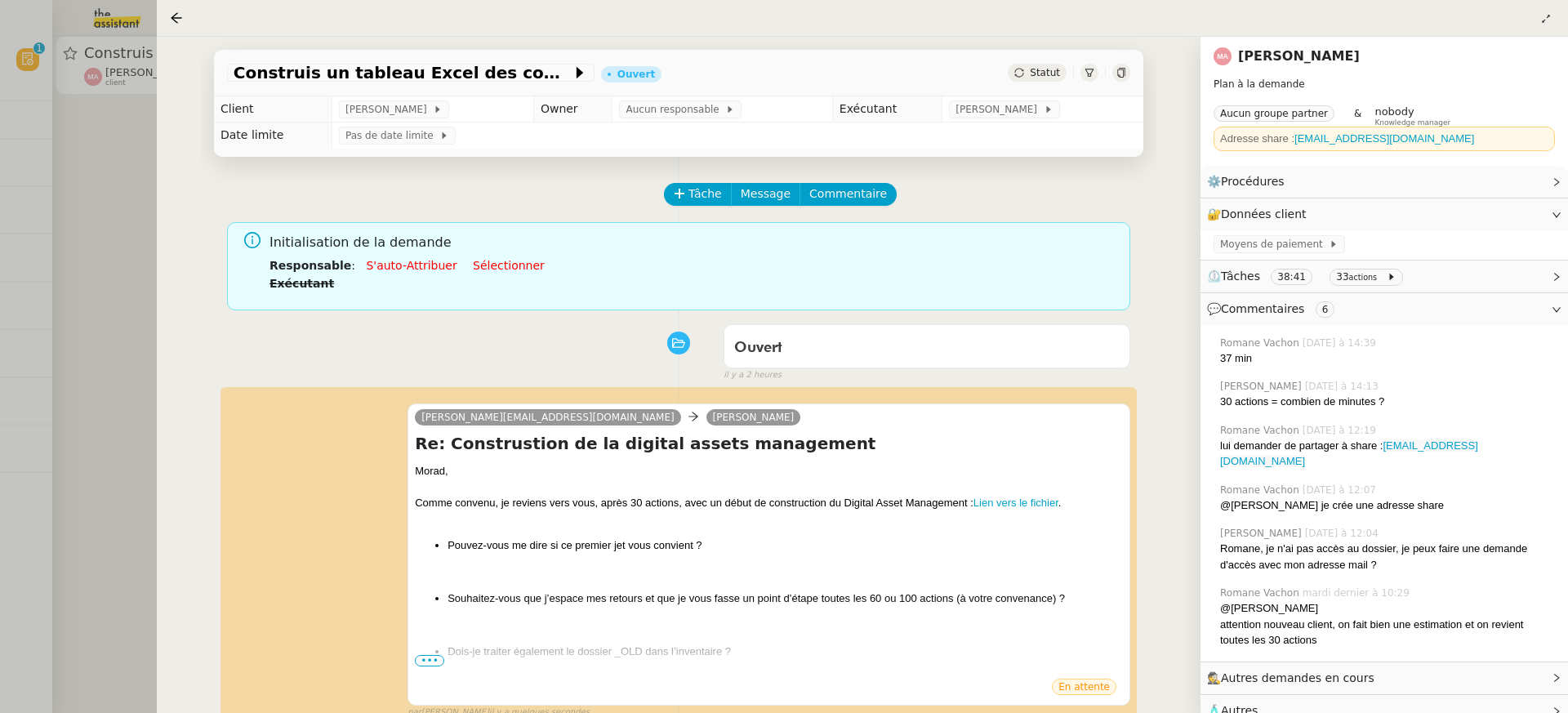
scroll to position [137, 0]
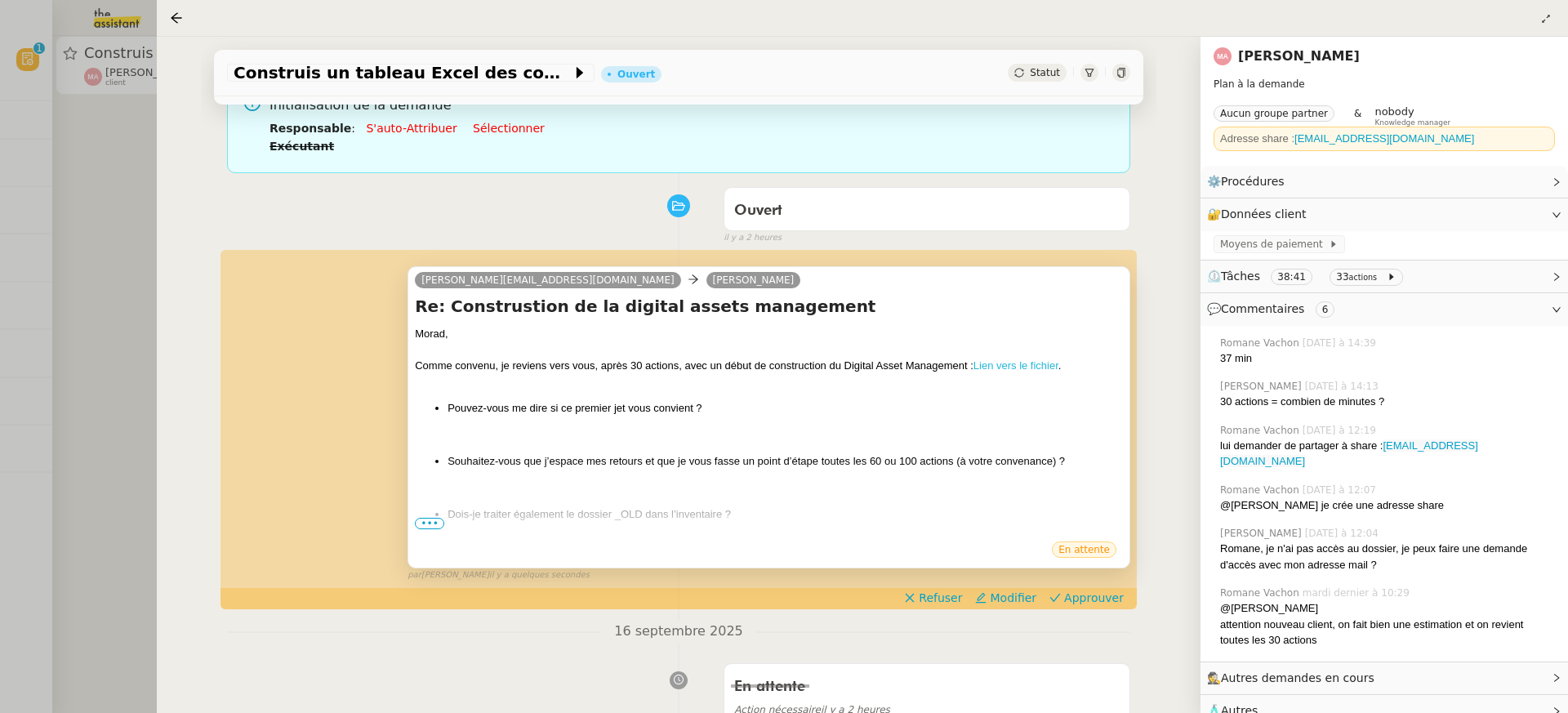
click at [1035, 367] on link "Lien vers le fichier" at bounding box center [1016, 365] width 85 height 12
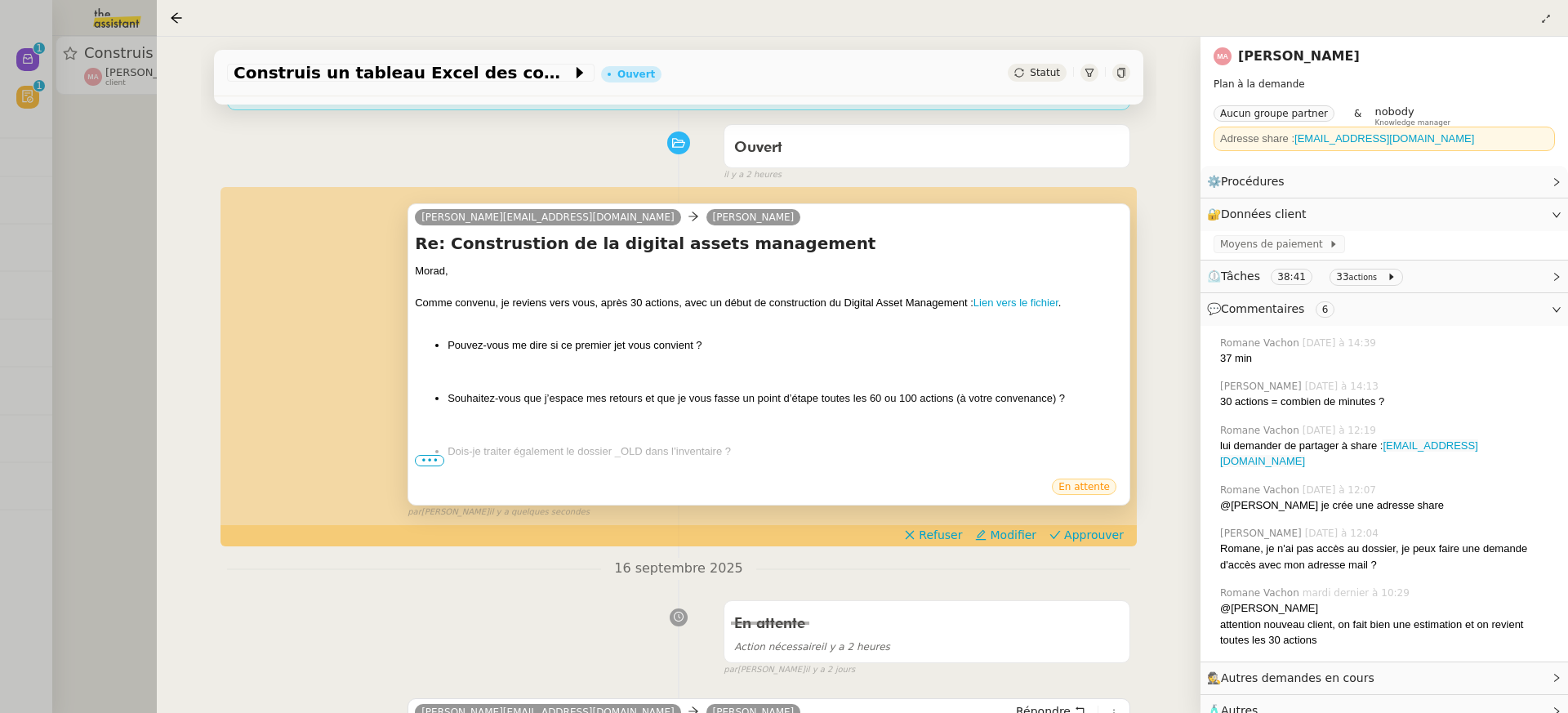
click at [426, 460] on span "•••" at bounding box center [430, 460] width 29 height 11
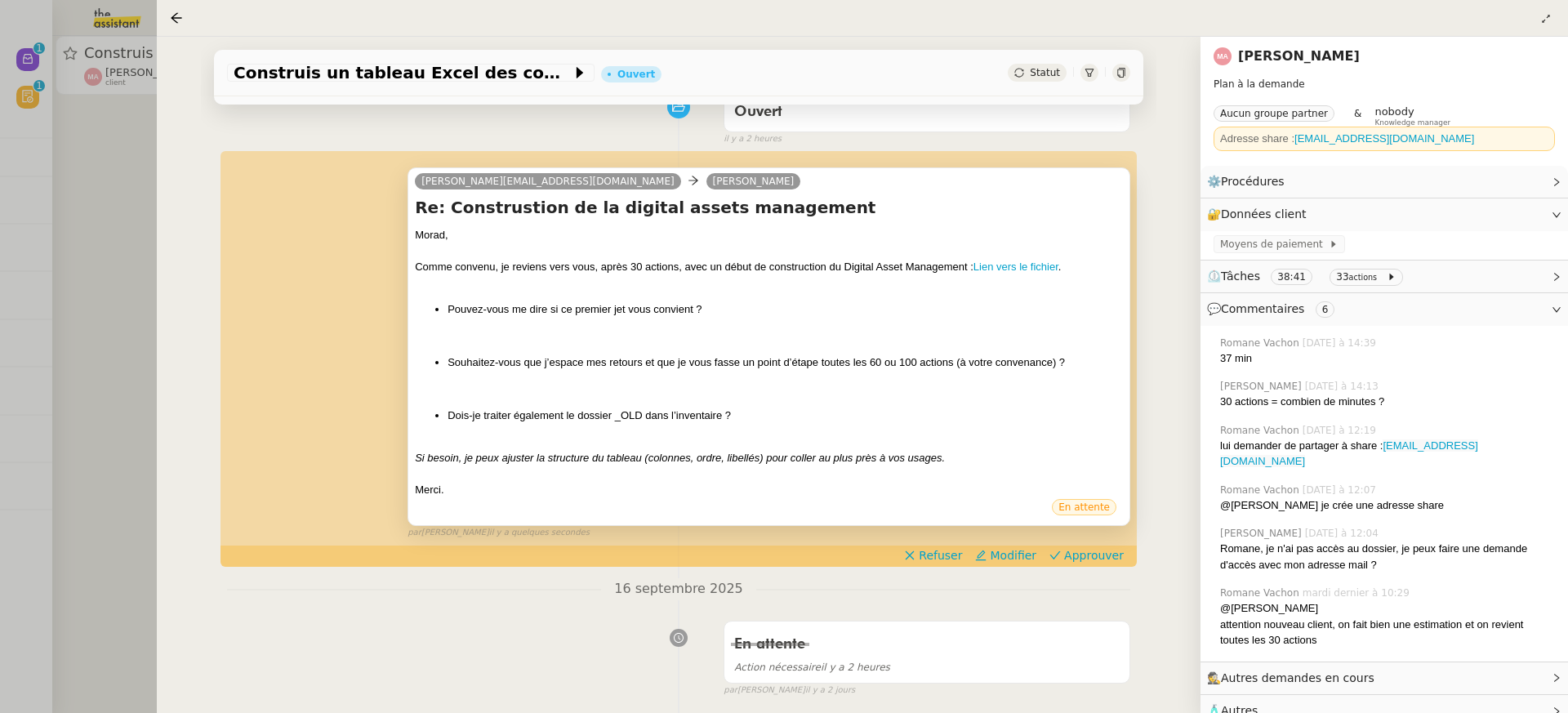
scroll to position [237, 0]
click at [1097, 557] on span "Approuver" at bounding box center [1093, 555] width 60 height 17
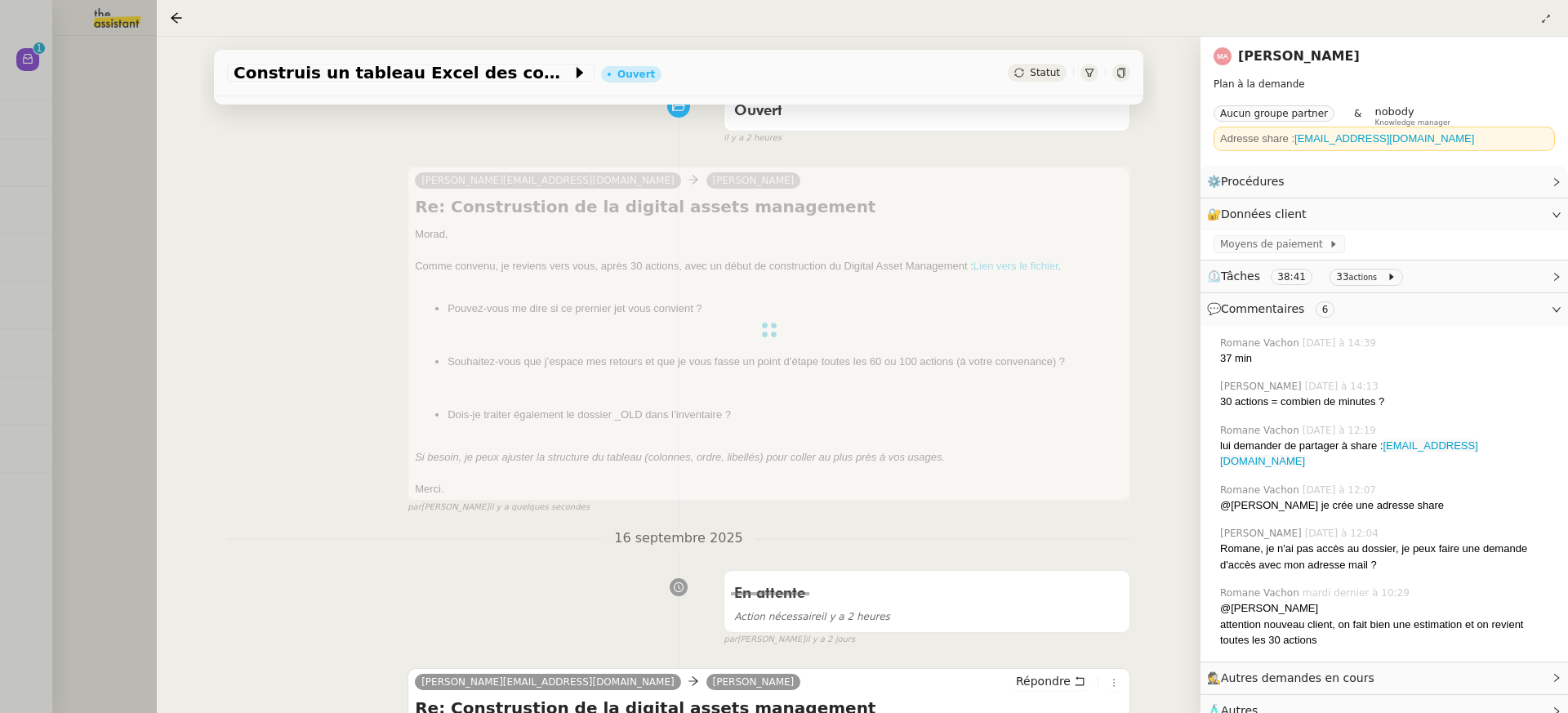
click at [92, 187] on div at bounding box center [784, 356] width 1568 height 713
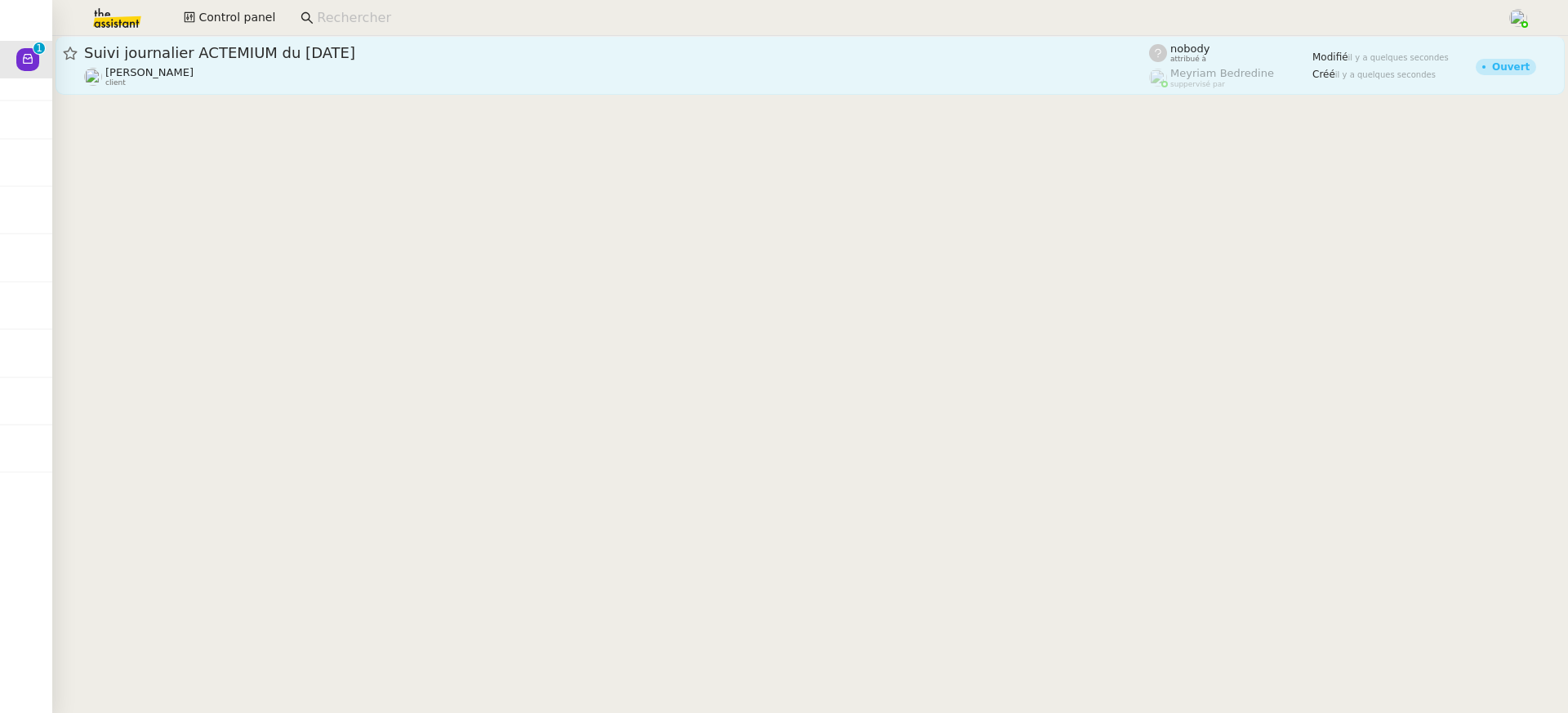
click at [637, 79] on div "Léna Buonomo client" at bounding box center [616, 77] width 1065 height 21
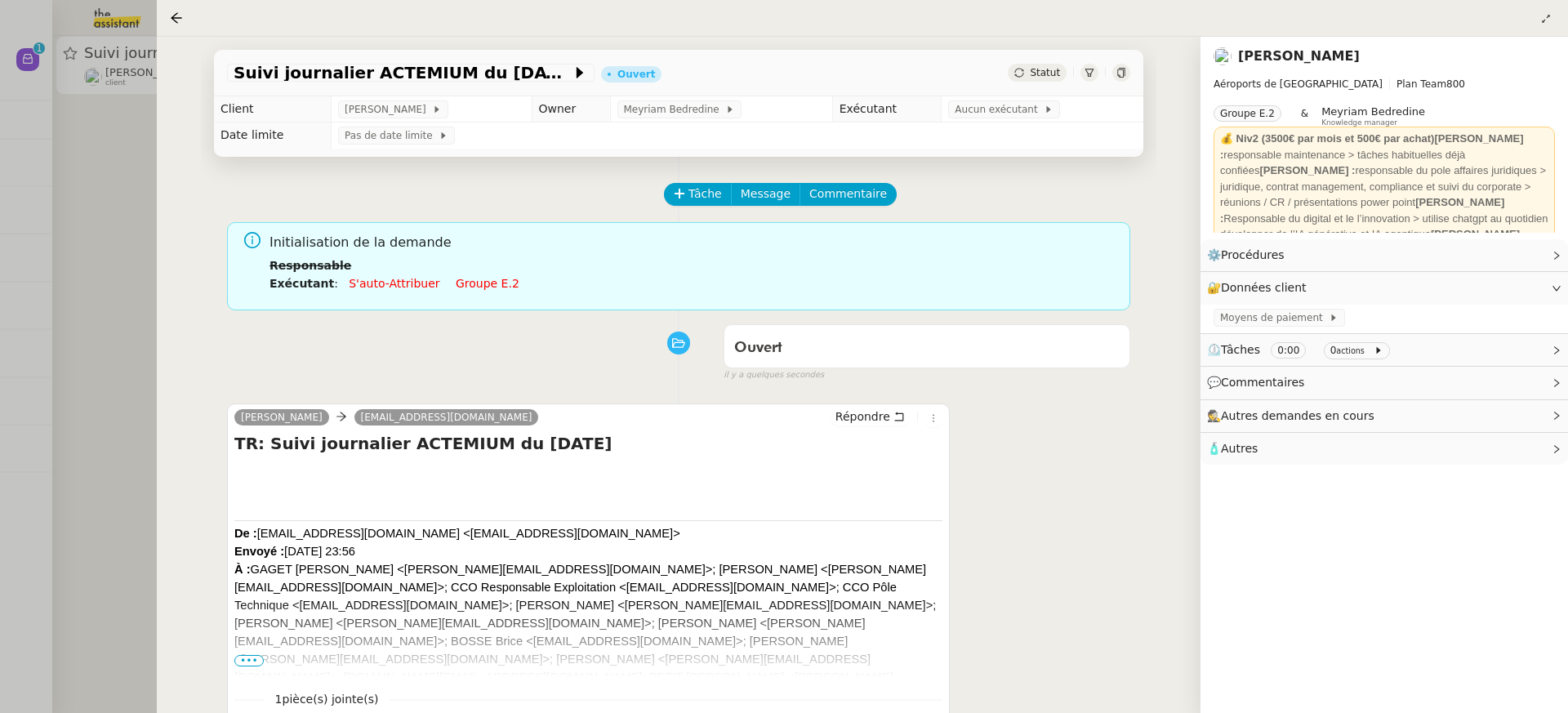
click at [494, 291] on li "Exécutant : S'auto-attribuer Groupe e.2" at bounding box center [693, 283] width 848 height 18
click at [483, 283] on link "Groupe e.2" at bounding box center [487, 283] width 64 height 13
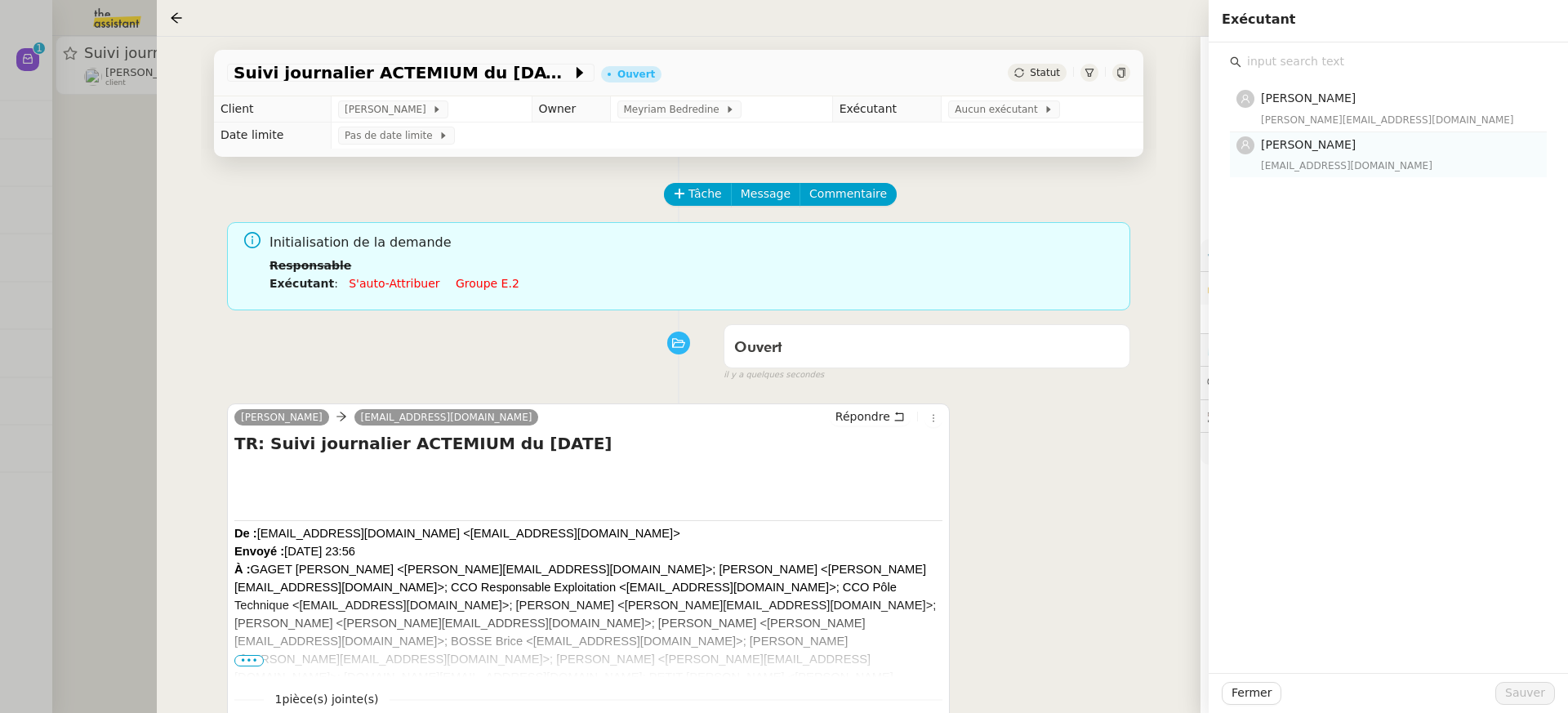
click at [1306, 133] on nz-list-item "Léa Jonville lea@theassistant.team" at bounding box center [1388, 155] width 317 height 45
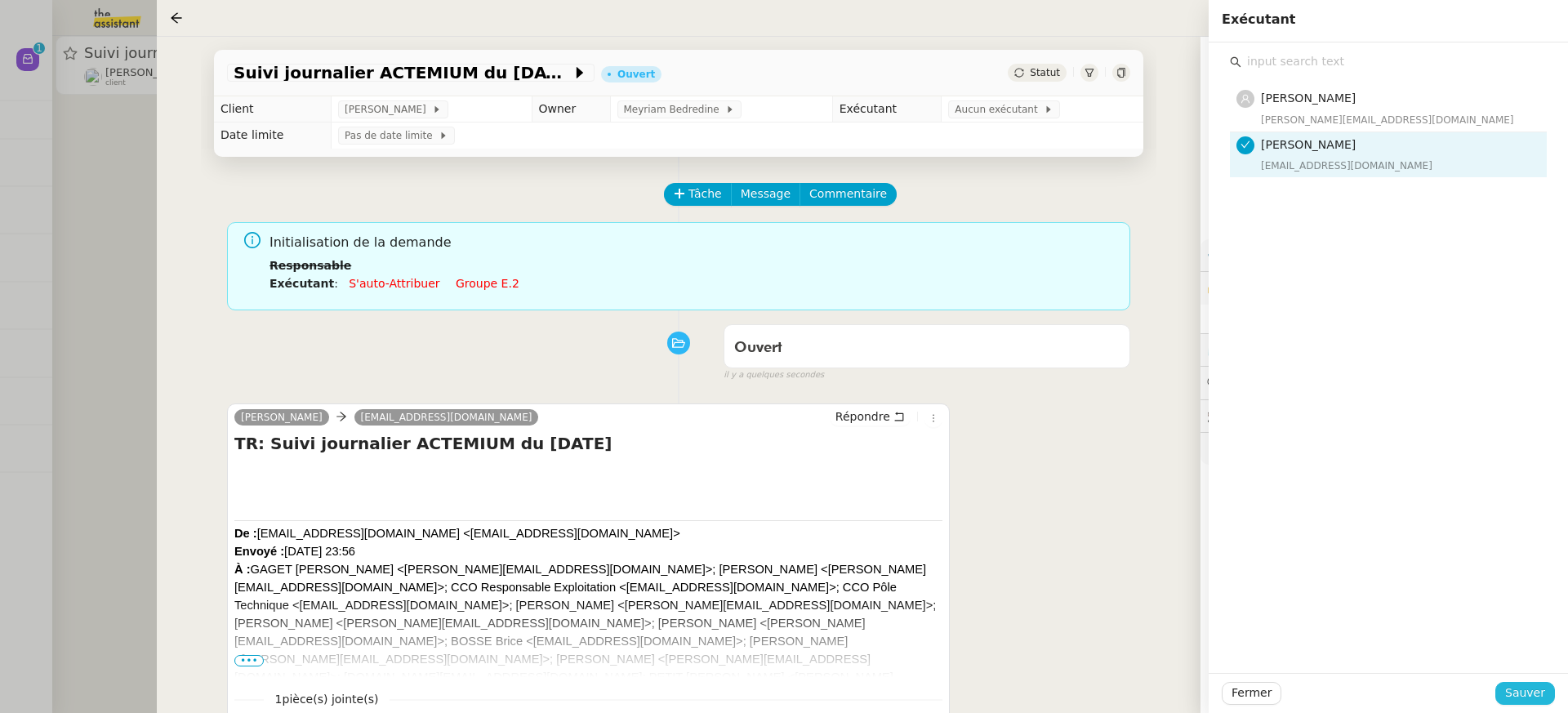
click at [1539, 688] on span "Sauver" at bounding box center [1525, 694] width 40 height 18
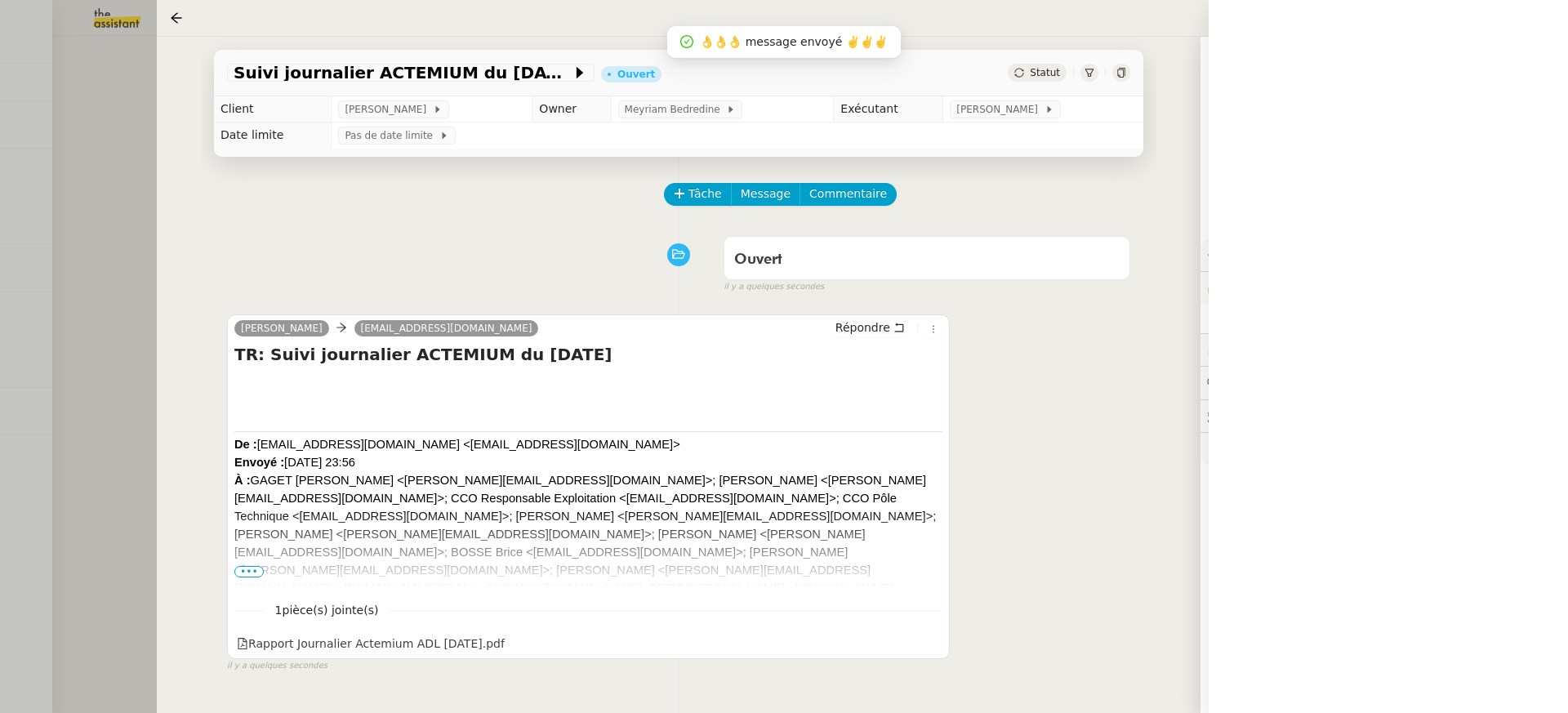
click at [83, 149] on div at bounding box center [784, 356] width 1568 height 713
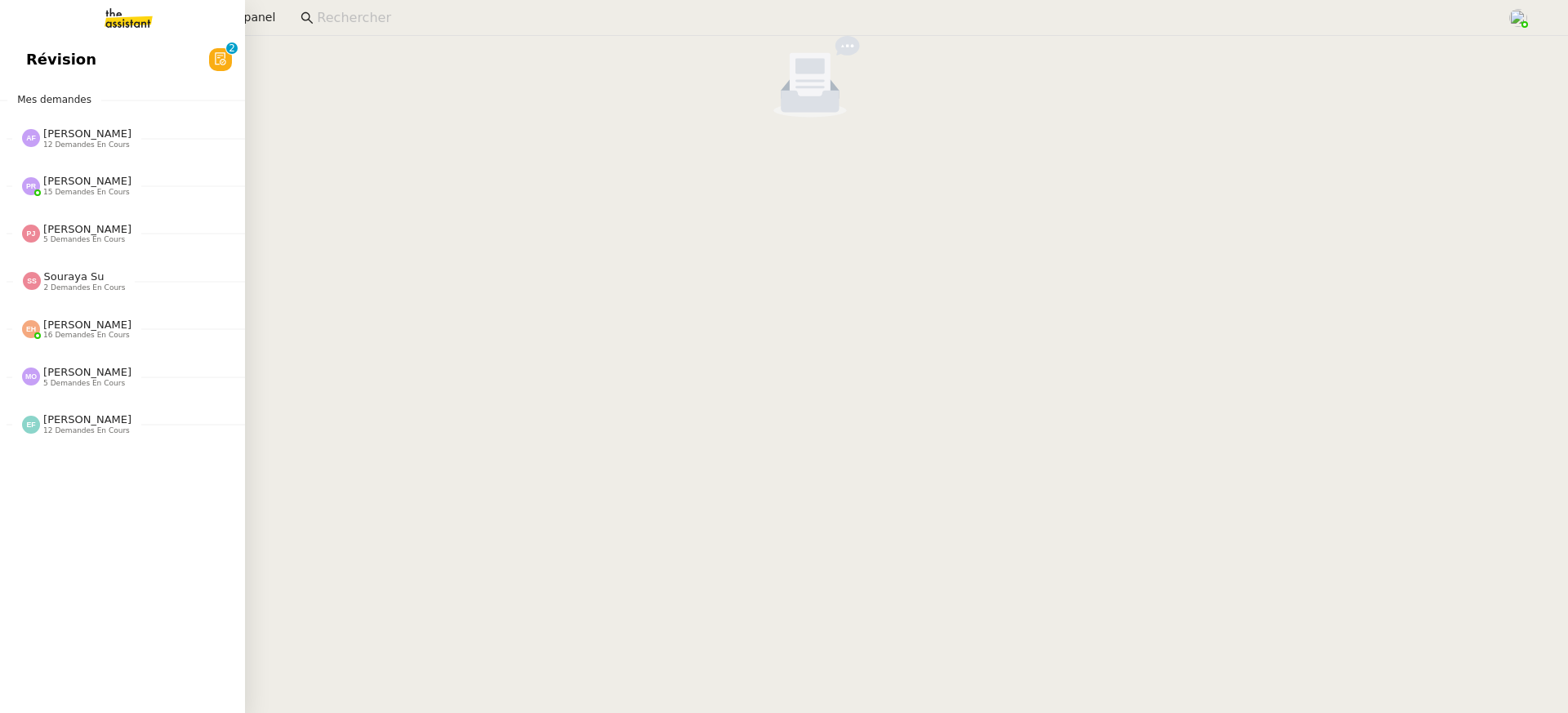
click at [84, 68] on span "Révision" at bounding box center [61, 59] width 70 height 25
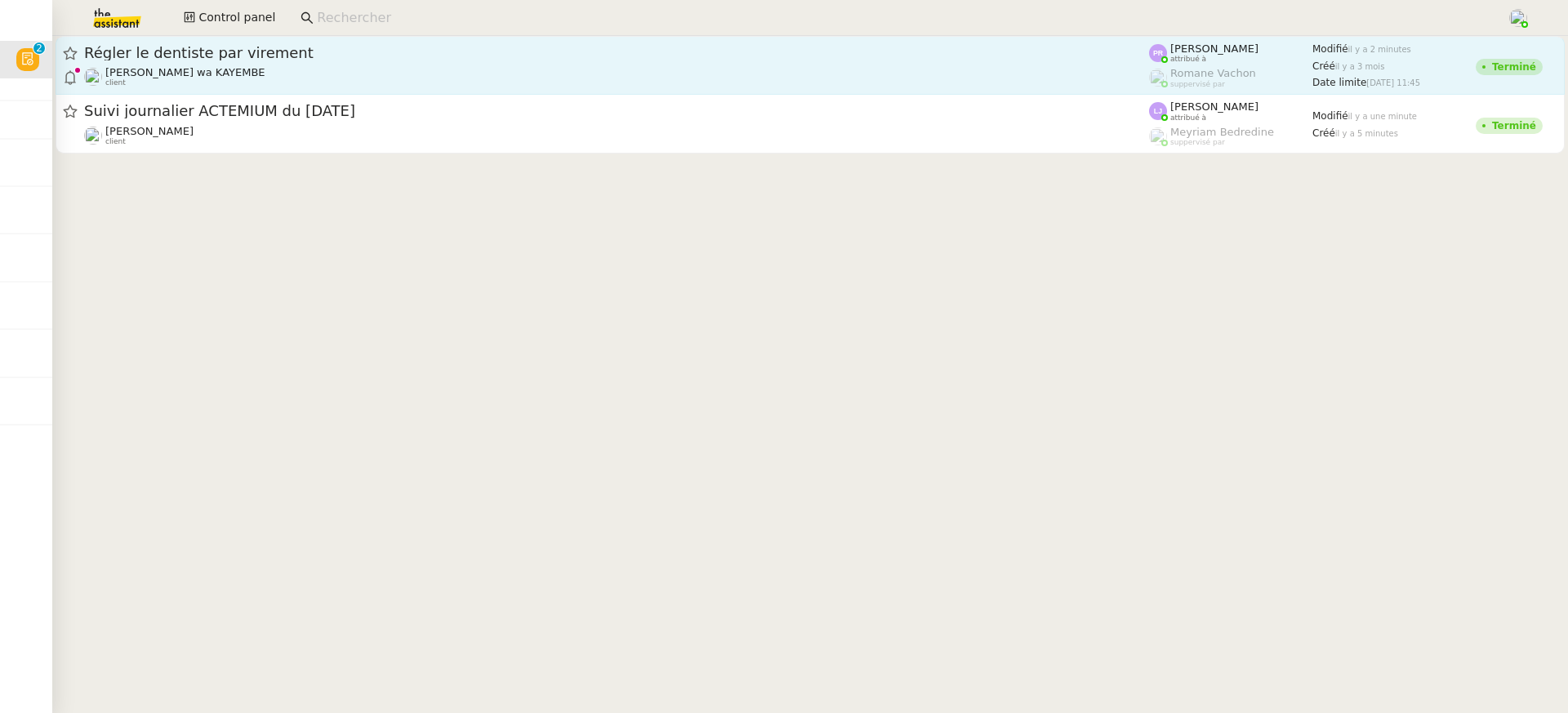
click at [796, 48] on span "Régler le dentiste par virement" at bounding box center [616, 53] width 1065 height 15
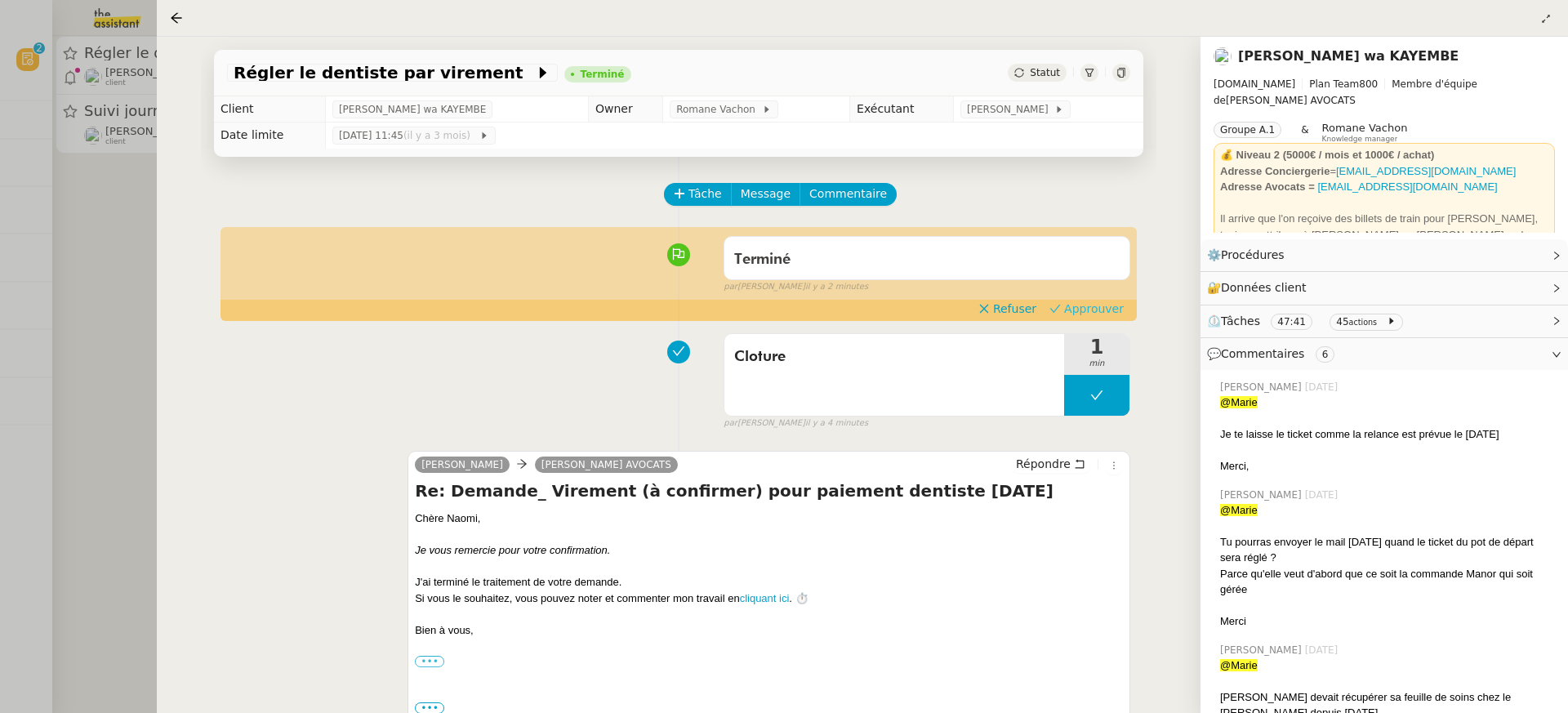
click at [1071, 308] on span "Approuver" at bounding box center [1093, 309] width 60 height 17
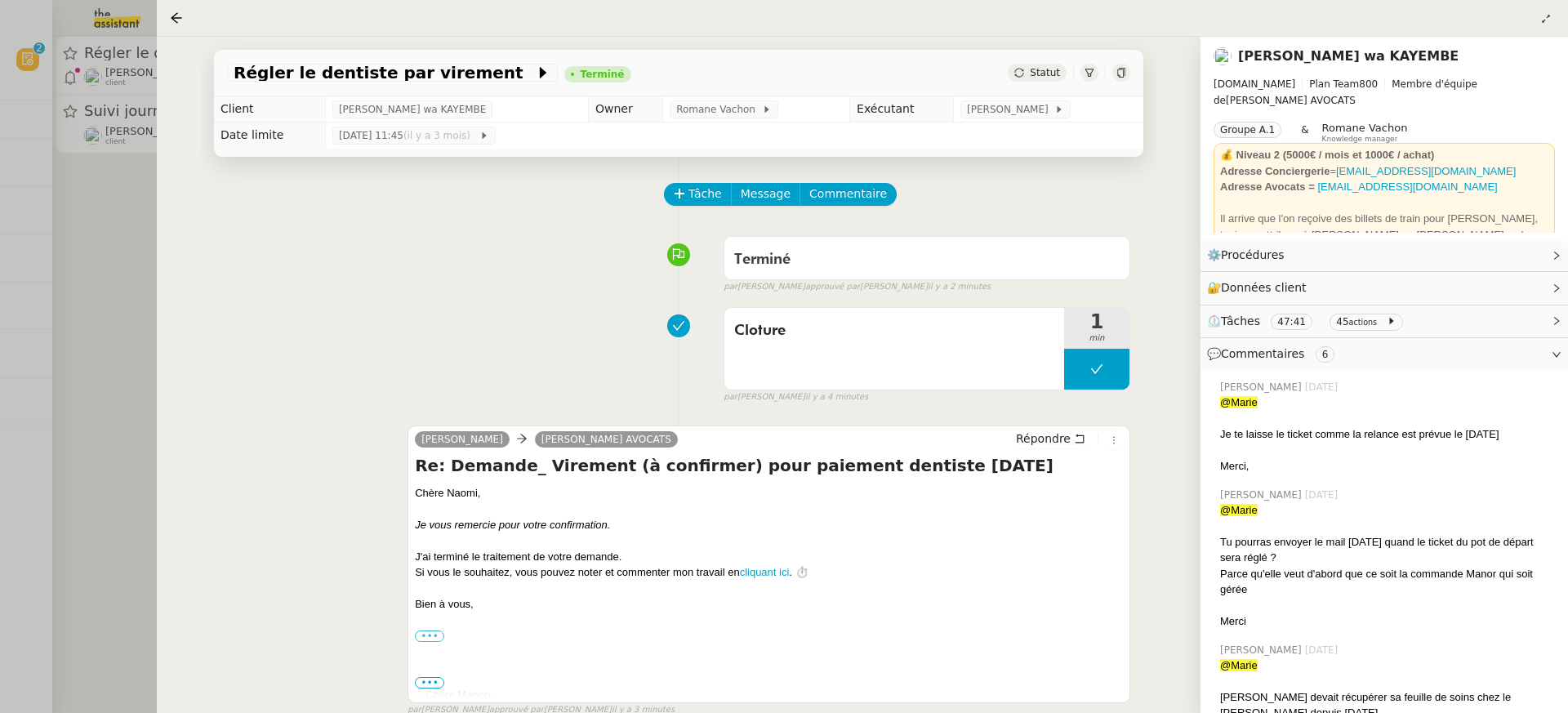
click at [116, 96] on div at bounding box center [784, 356] width 1568 height 713
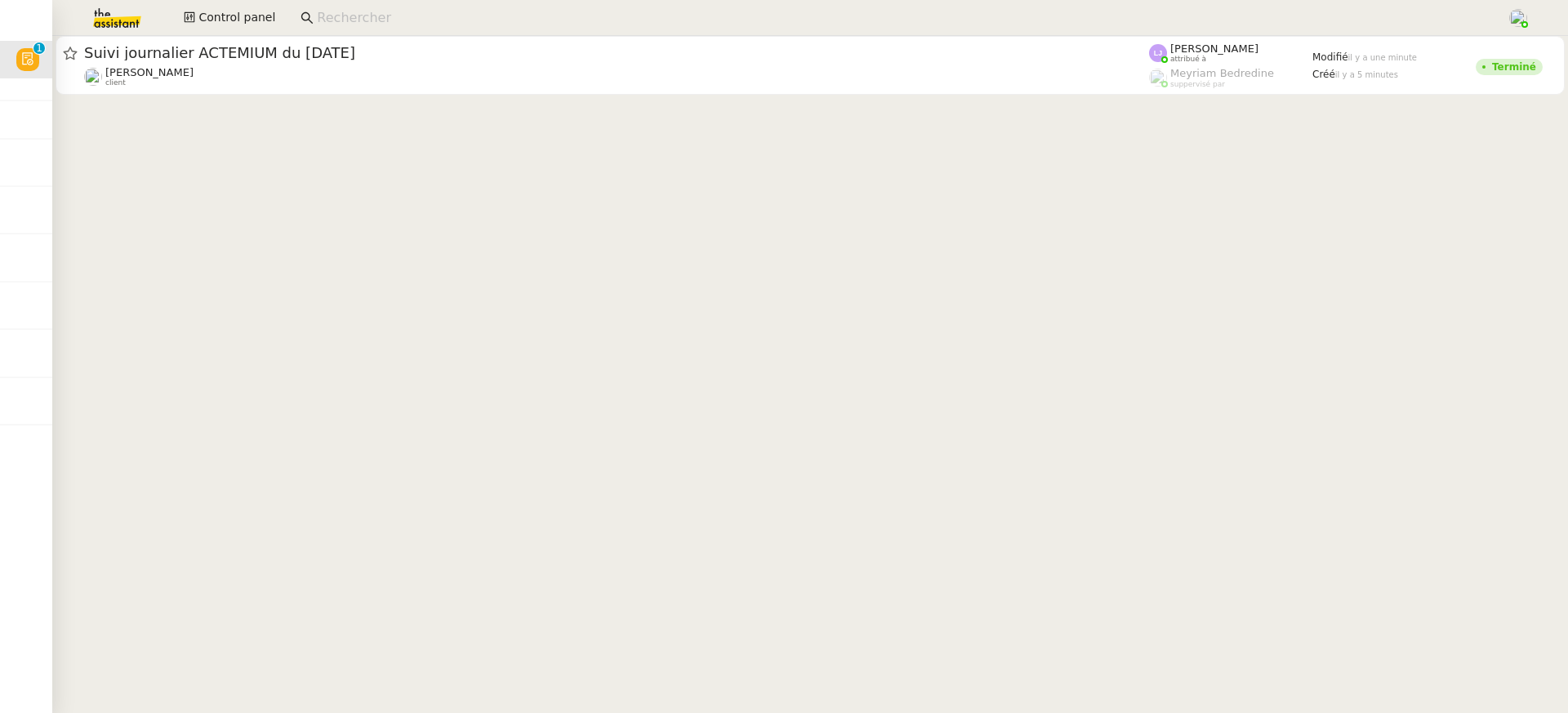
click at [249, 30] on div "Control panel" at bounding box center [784, 18] width 1486 height 36
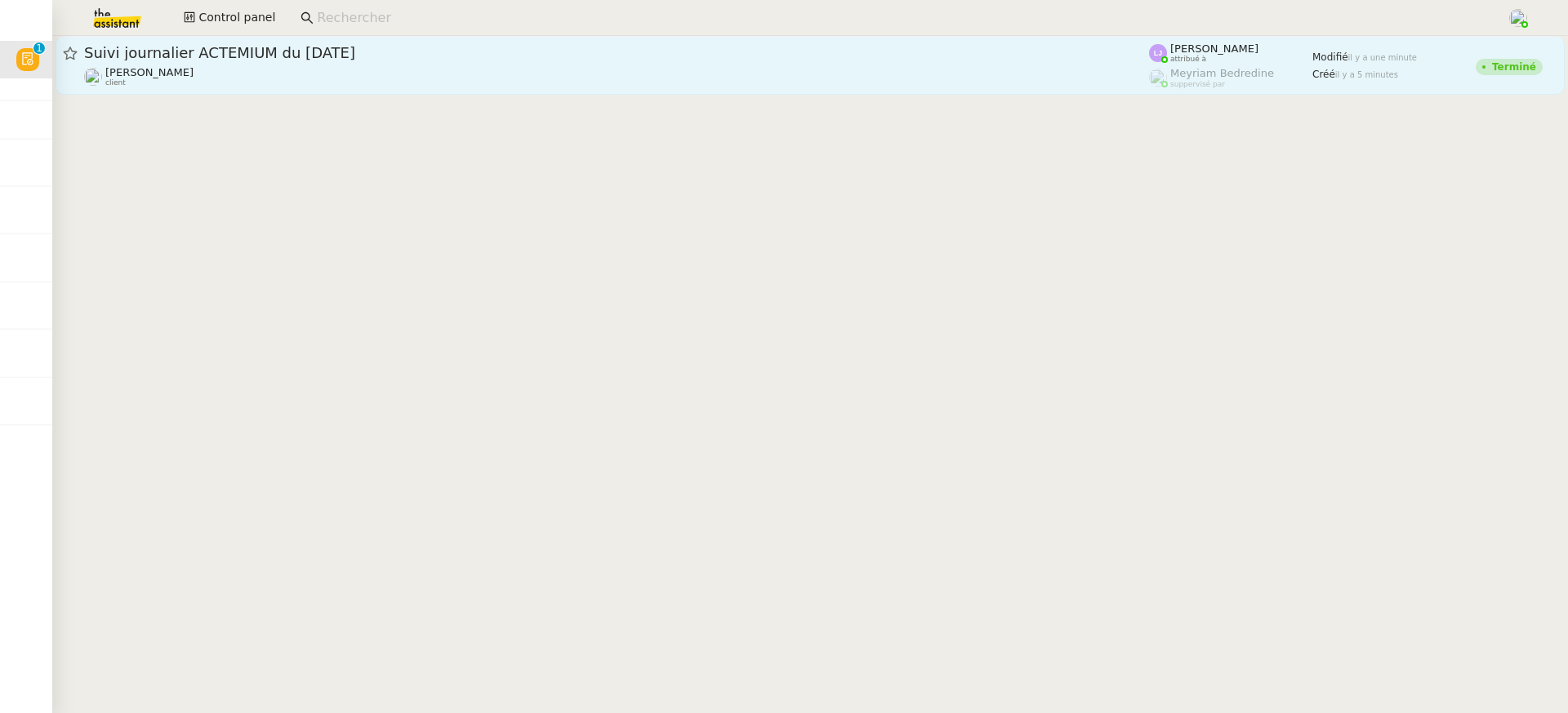
click at [253, 61] on div "Suivi journalier ACTEMIUM du 17-09-2025" at bounding box center [616, 53] width 1065 height 19
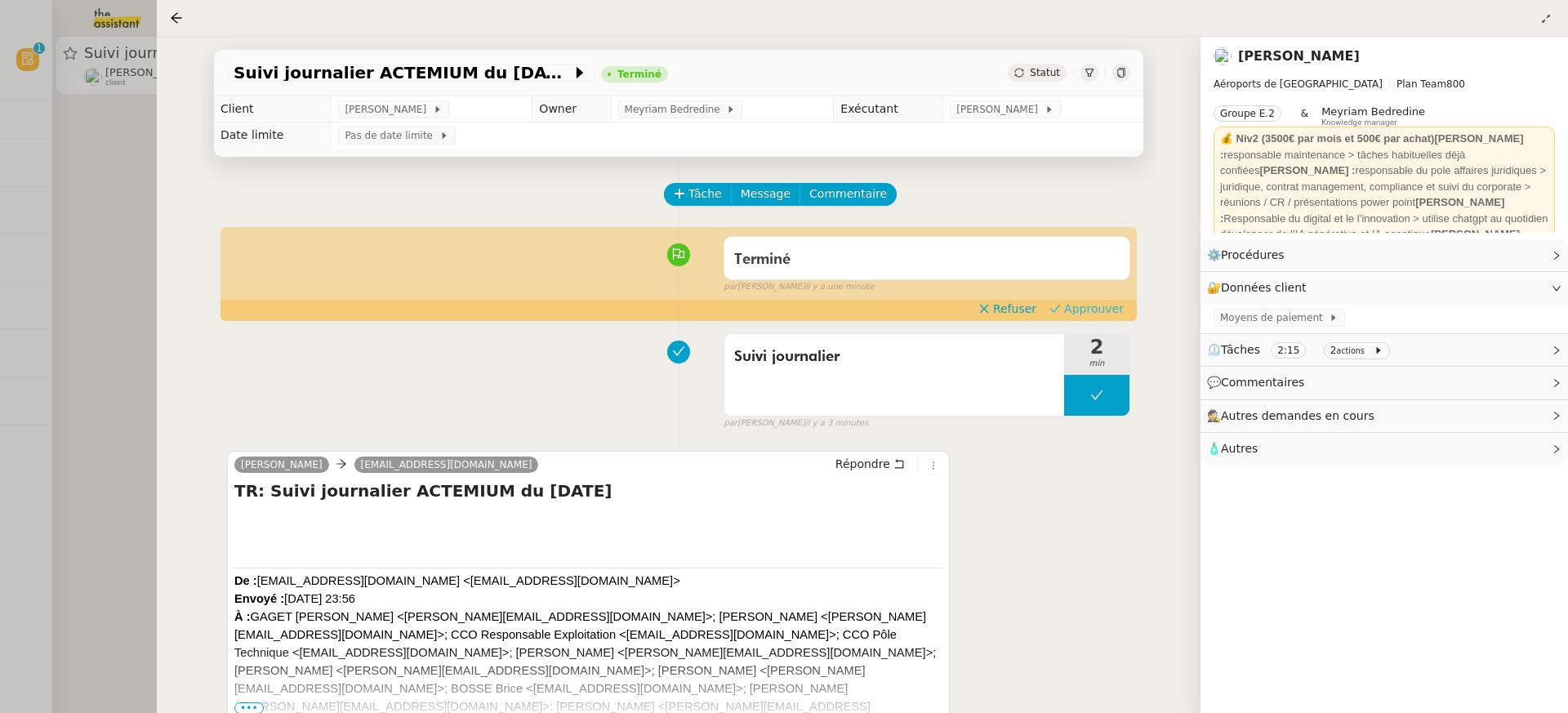
click at [1107, 307] on span "Approuver" at bounding box center [1093, 309] width 60 height 17
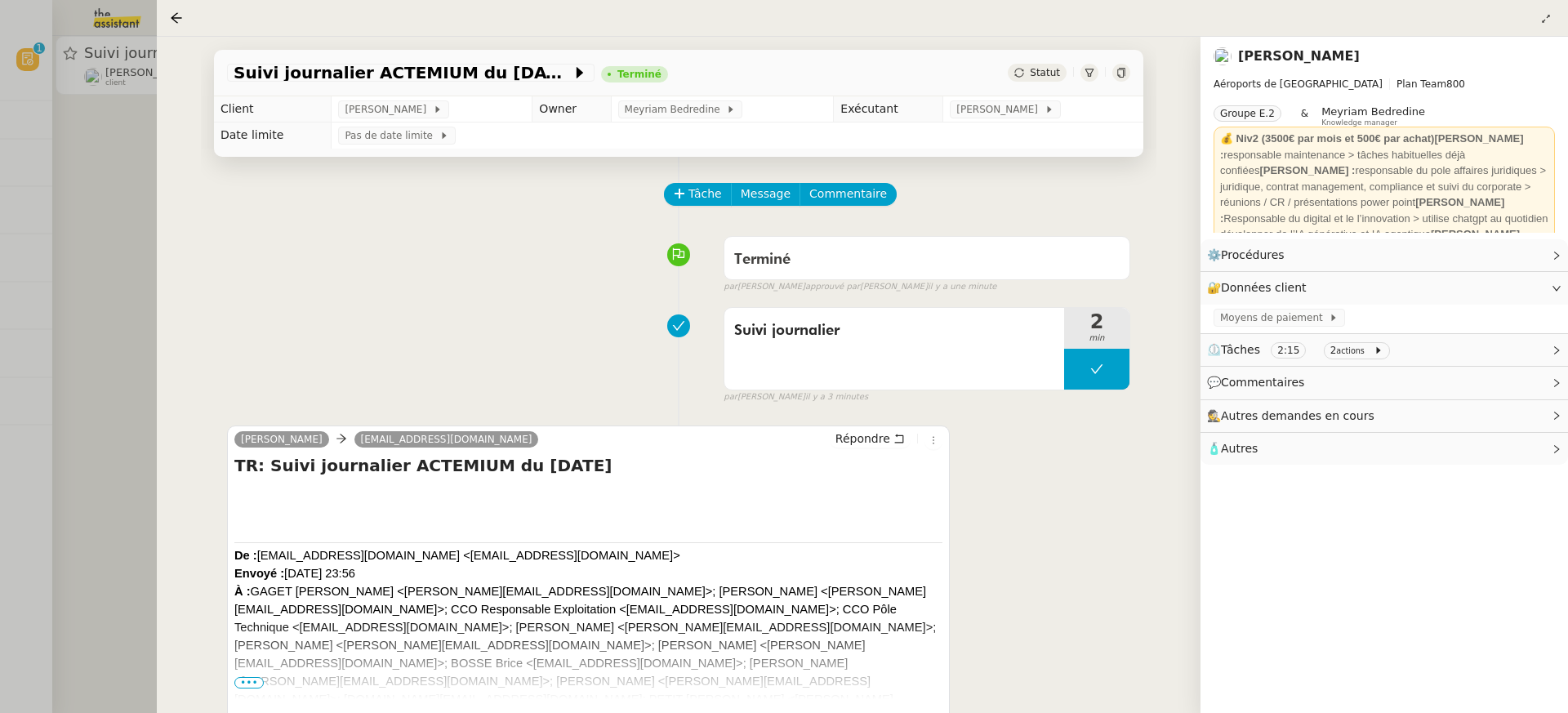
click at [101, 132] on div at bounding box center [784, 356] width 1568 height 713
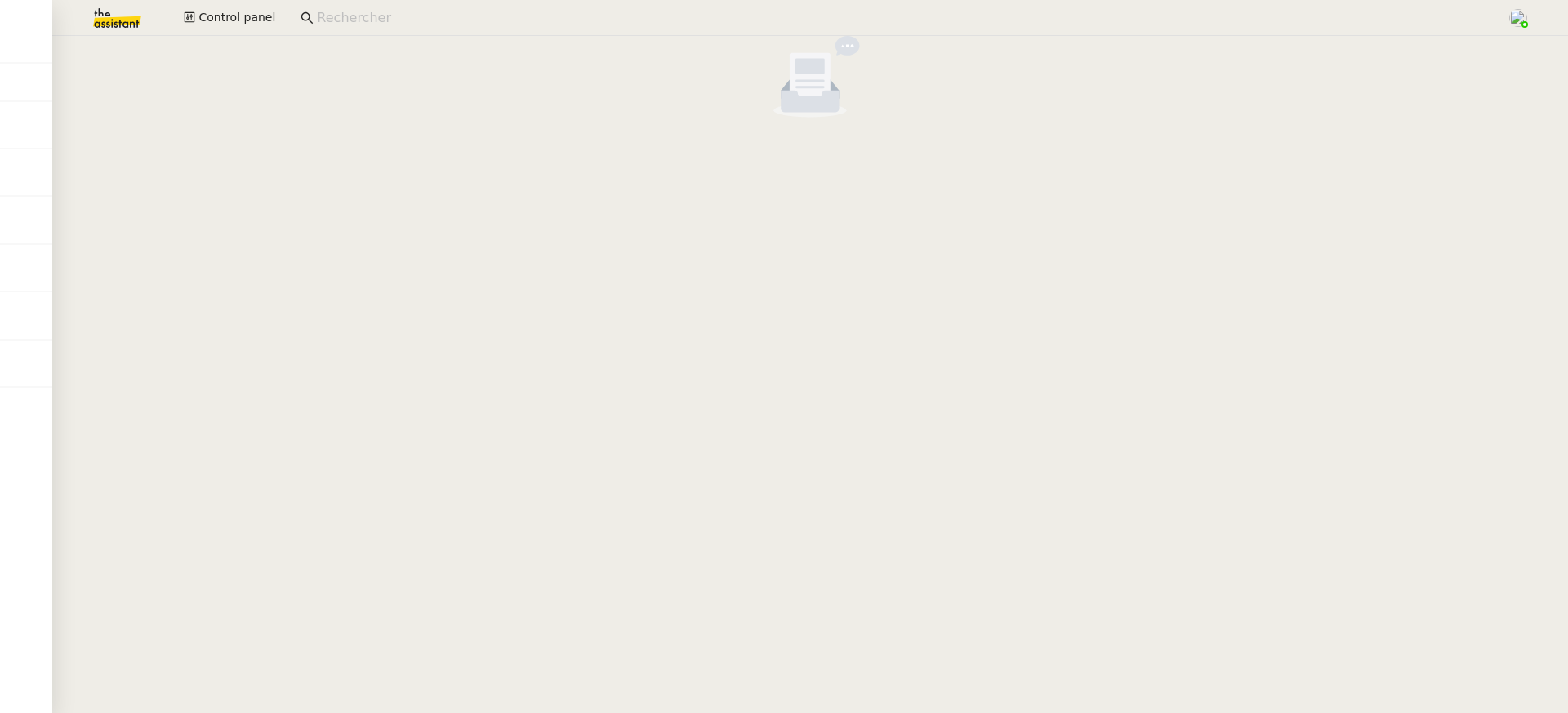
click at [266, 32] on div "Control panel" at bounding box center [784, 18] width 1486 height 36
click at [265, 32] on div "Control panel" at bounding box center [784, 18] width 1486 height 36
click at [247, 16] on span "Control panel" at bounding box center [236, 18] width 77 height 18
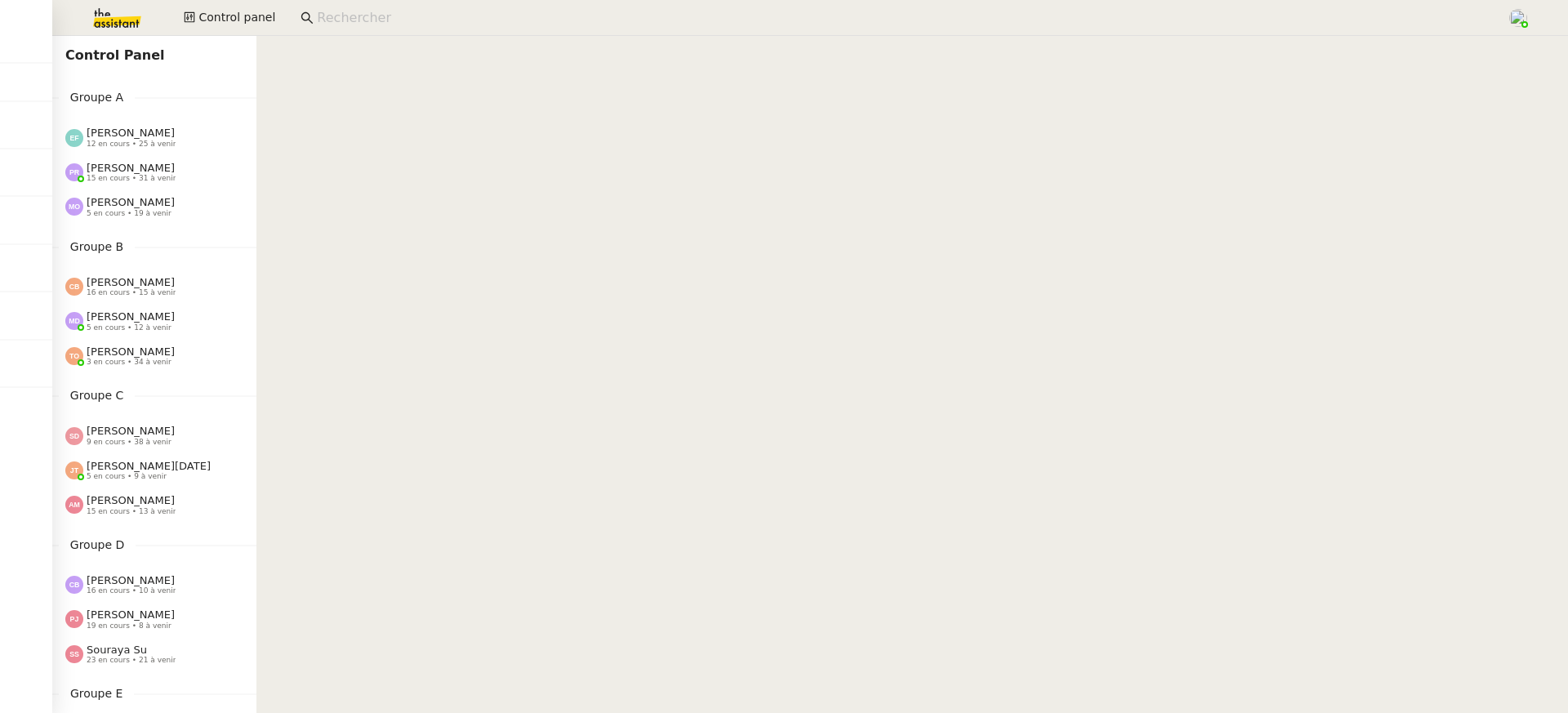
click at [191, 160] on div "Pauline Ribas 15 en cours • 31 à venir" at bounding box center [154, 172] width 204 height 34
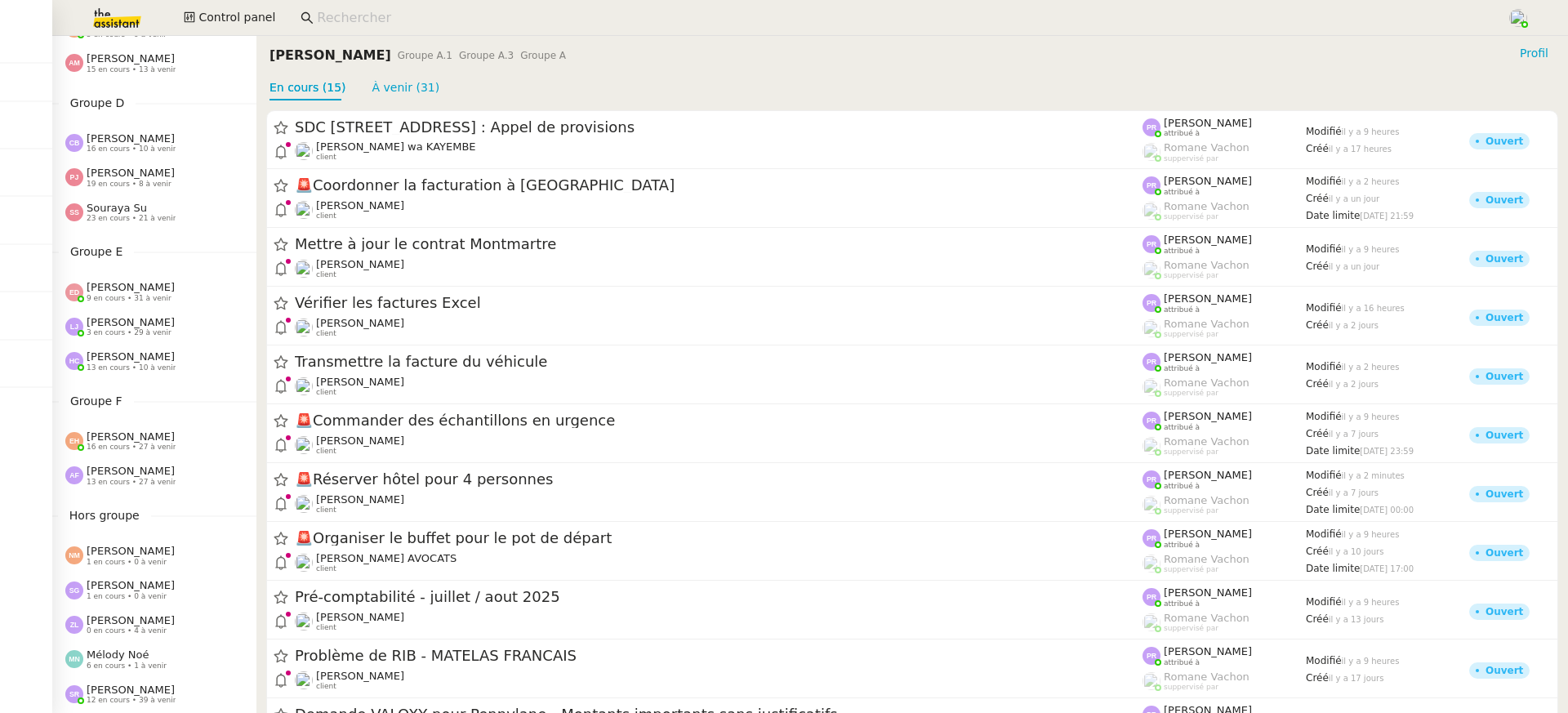
scroll to position [586, 0]
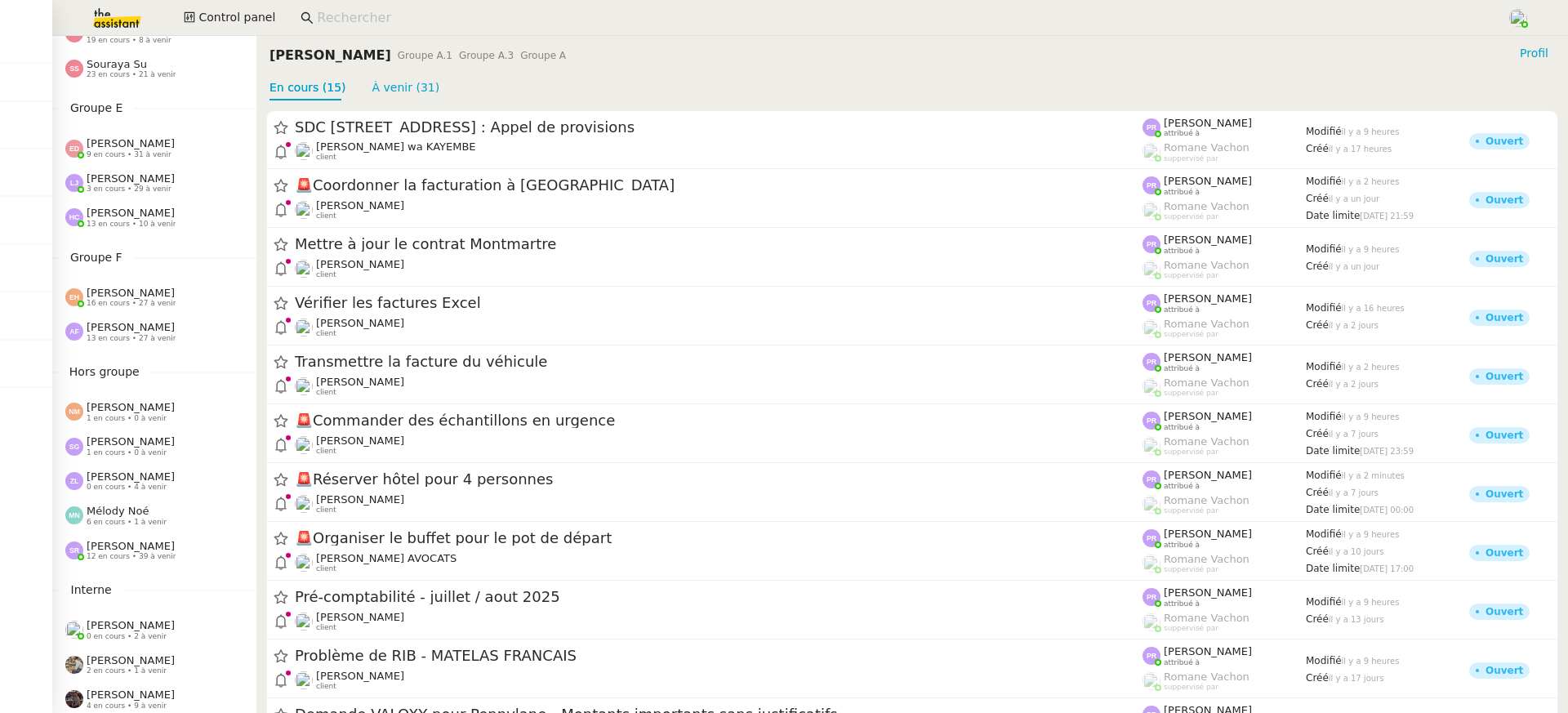
click at [169, 327] on div "Anna Florent 13 en cours • 27 à venir" at bounding box center [131, 331] width 89 height 21
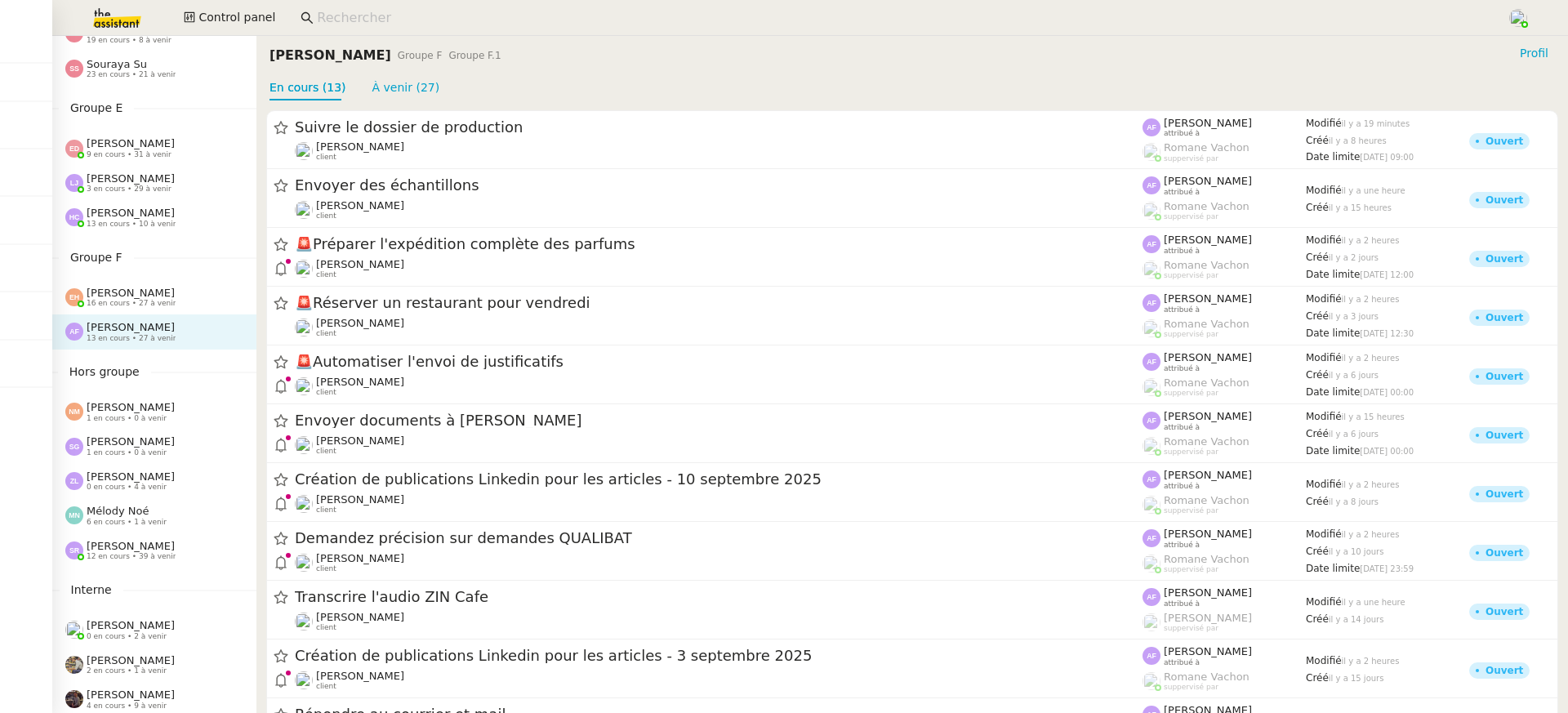
click at [218, 304] on div "Esther Hillenbrand 16 en cours • 27 à venir" at bounding box center [160, 297] width 191 height 21
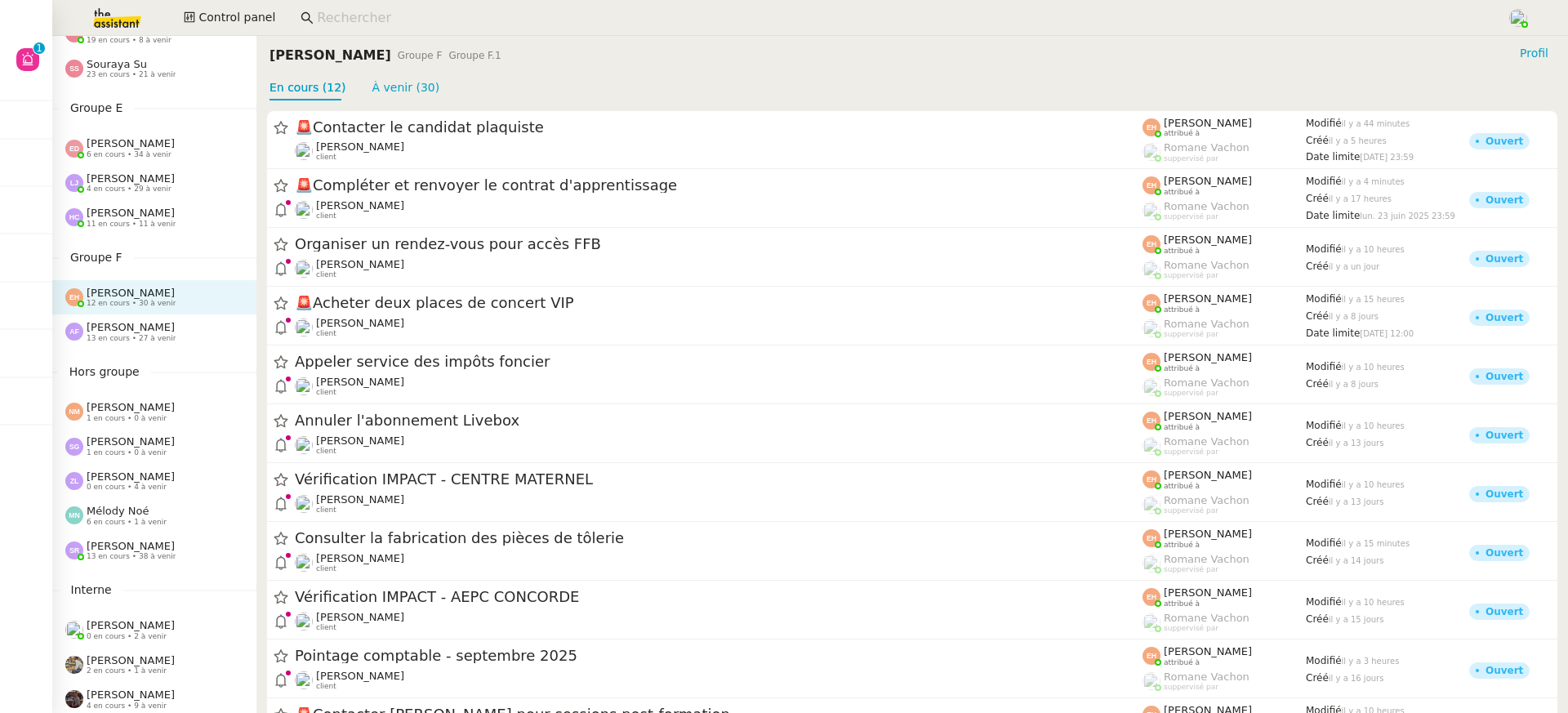
click at [222, 5] on div "Control panel" at bounding box center [784, 18] width 1486 height 36
click at [211, 319] on div "Anna Florent 13 en cours • 27 à venir" at bounding box center [154, 331] width 204 height 34
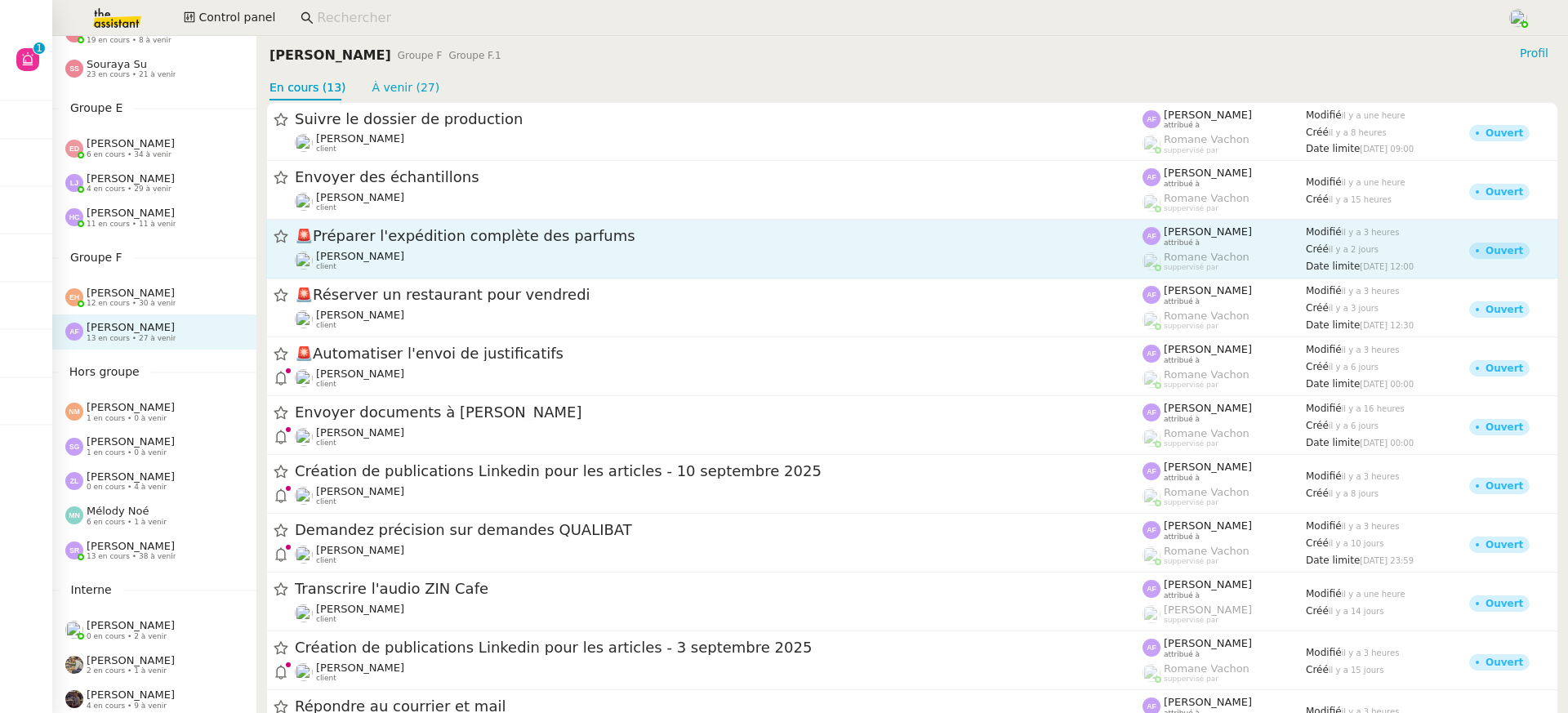
scroll to position [11, 0]
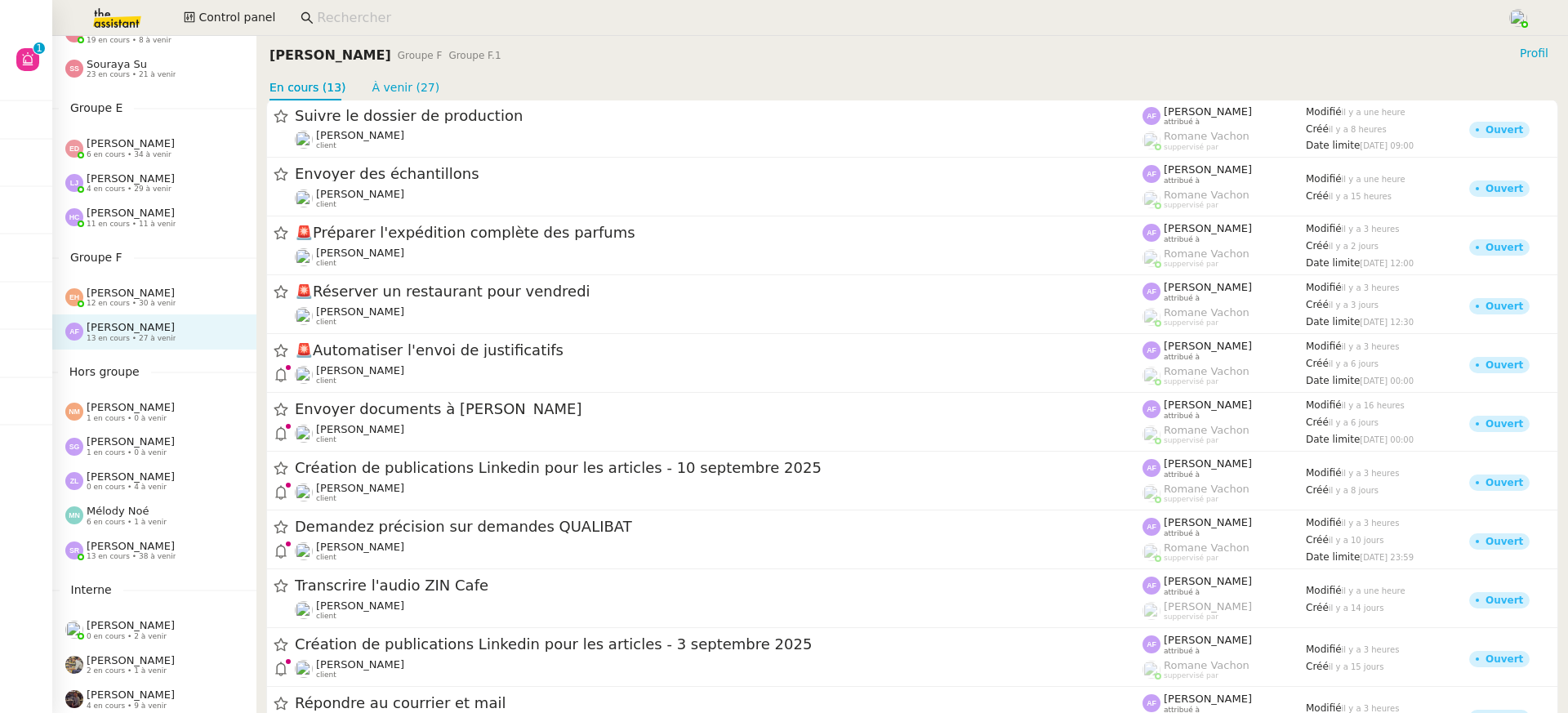
click at [131, 6] on img at bounding box center [103, 18] width 126 height 36
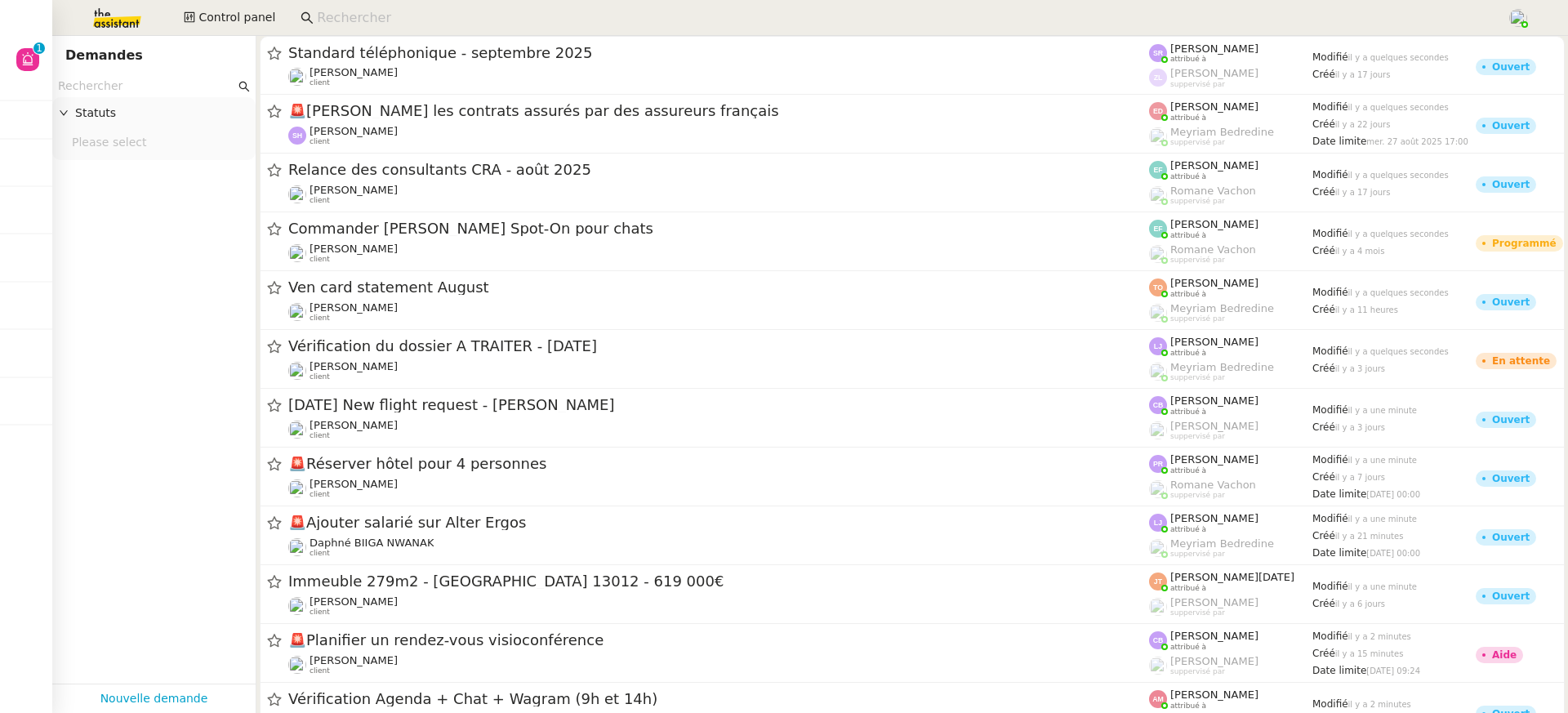
click at [163, 65] on div "Demandes" at bounding box center [154, 55] width 177 height 26
click at [168, 89] on input "text" at bounding box center [147, 86] width 177 height 18
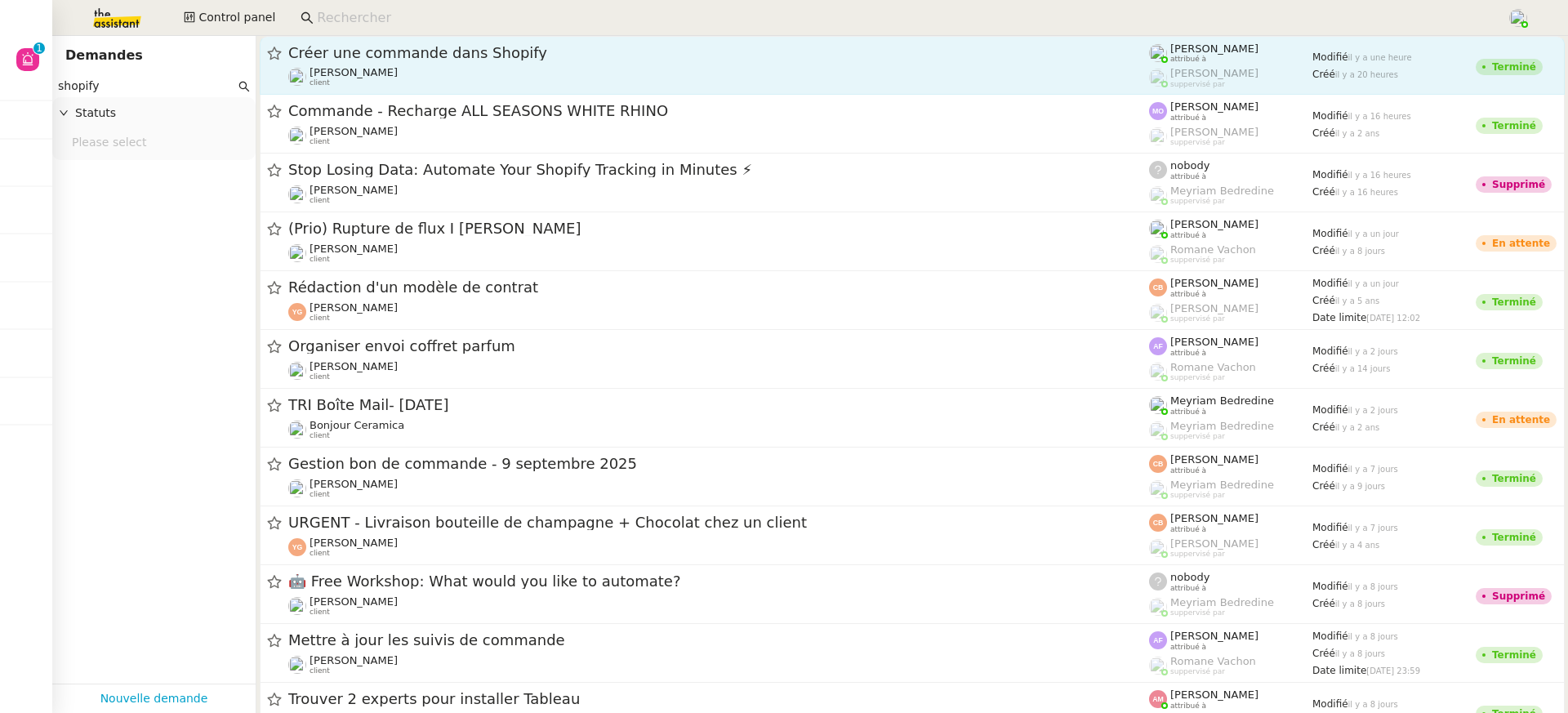
type input "shopify"
click at [442, 60] on span "Créer une commande dans Shopify" at bounding box center [719, 53] width 861 height 15
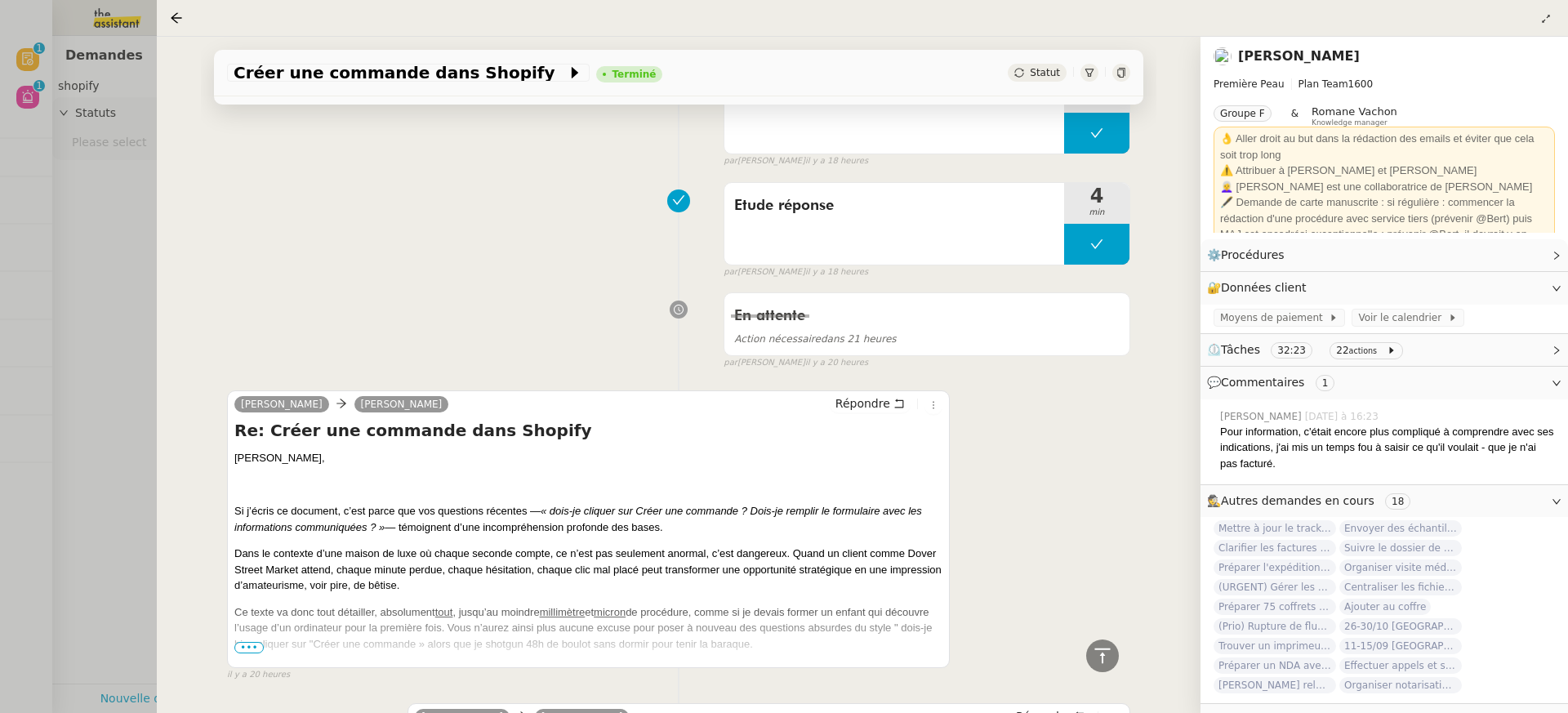
scroll to position [1760, 0]
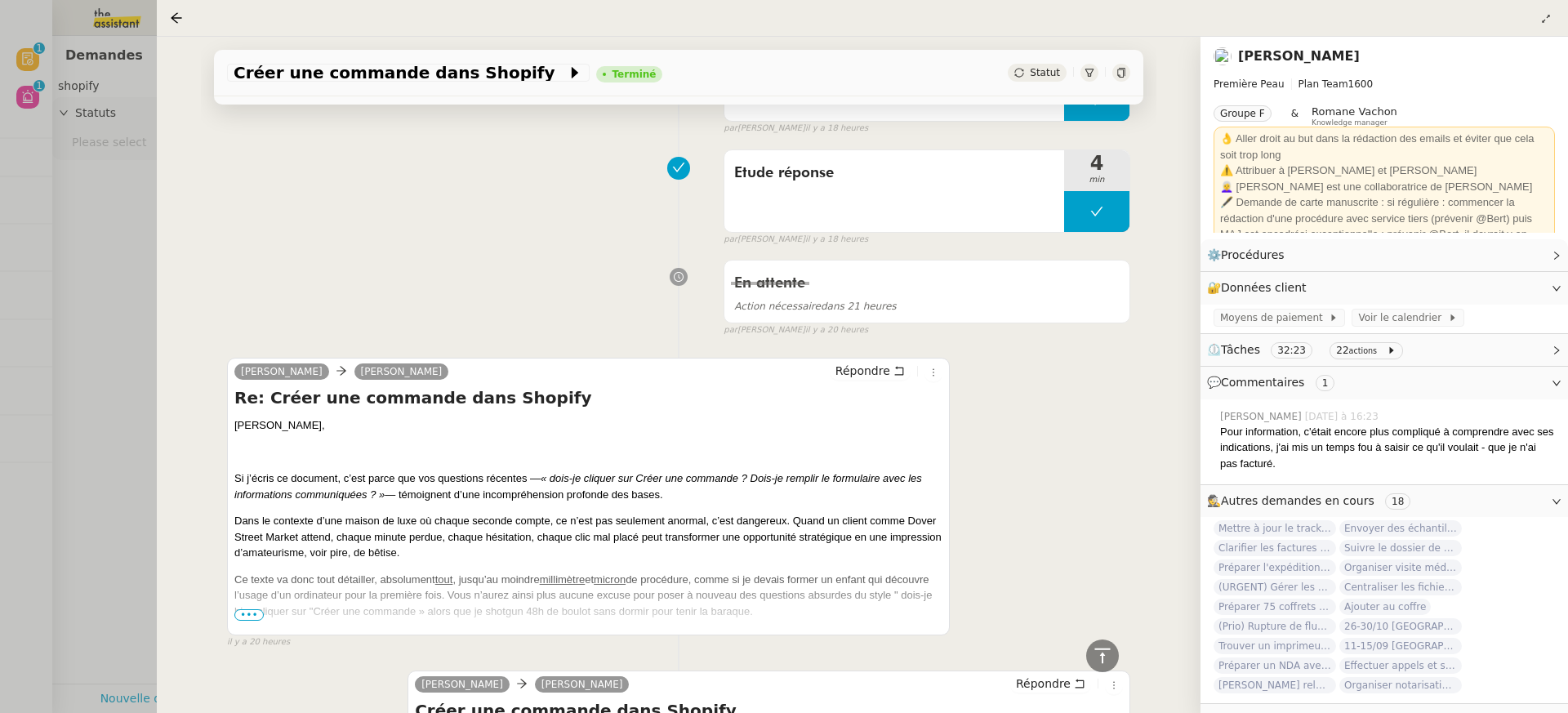
click at [265, 612] on p "Ce texte va donc tout détailler, absolument tout , jusqu’au moindre millimètre …" at bounding box center [588, 596] width 708 height 48
click at [260, 612] on span "•••" at bounding box center [249, 615] width 29 height 11
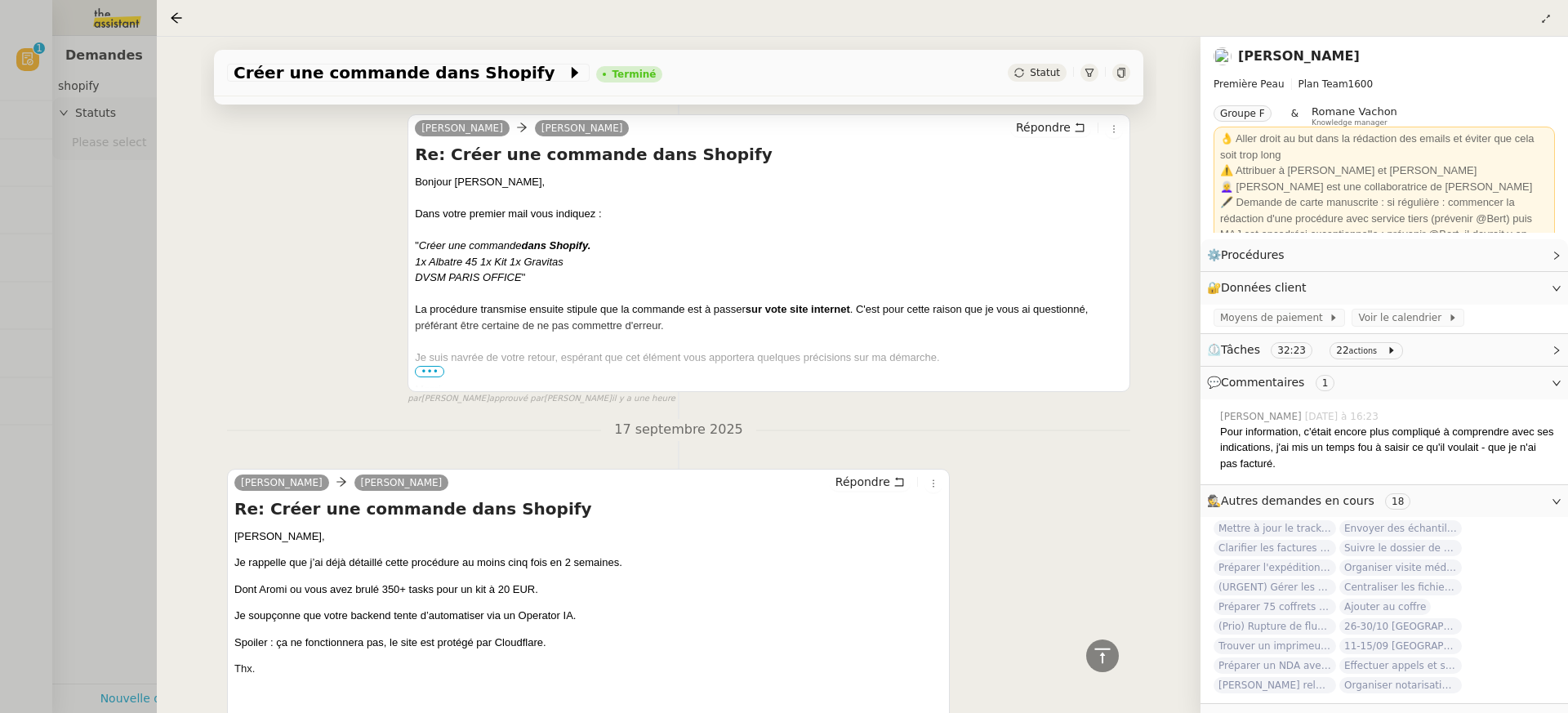
scroll to position [65, 0]
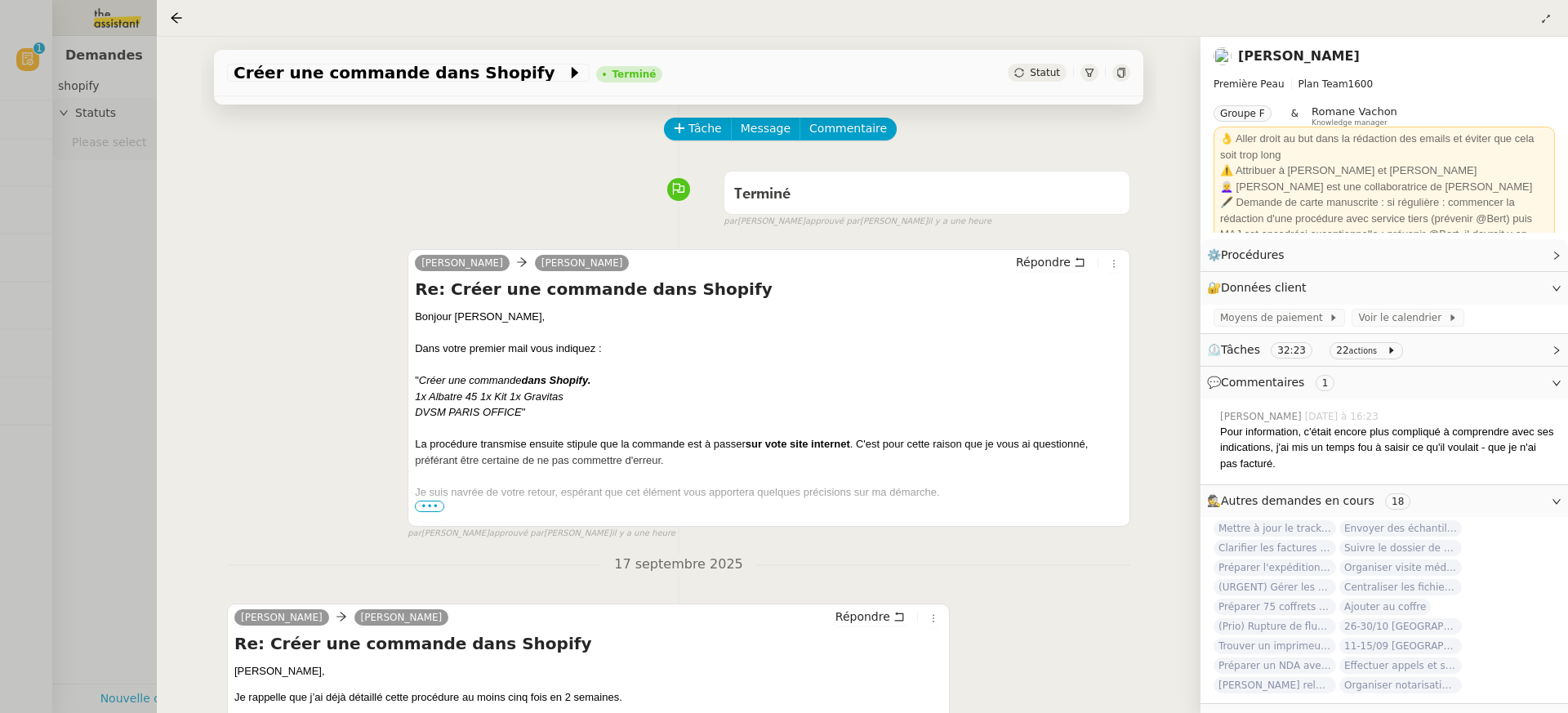
click at [422, 499] on div "Je suis navrée de votre retour, espérant que cet élément vous apportera quelque…" at bounding box center [769, 493] width 708 height 17
click at [429, 504] on span "•••" at bounding box center [430, 506] width 29 height 11
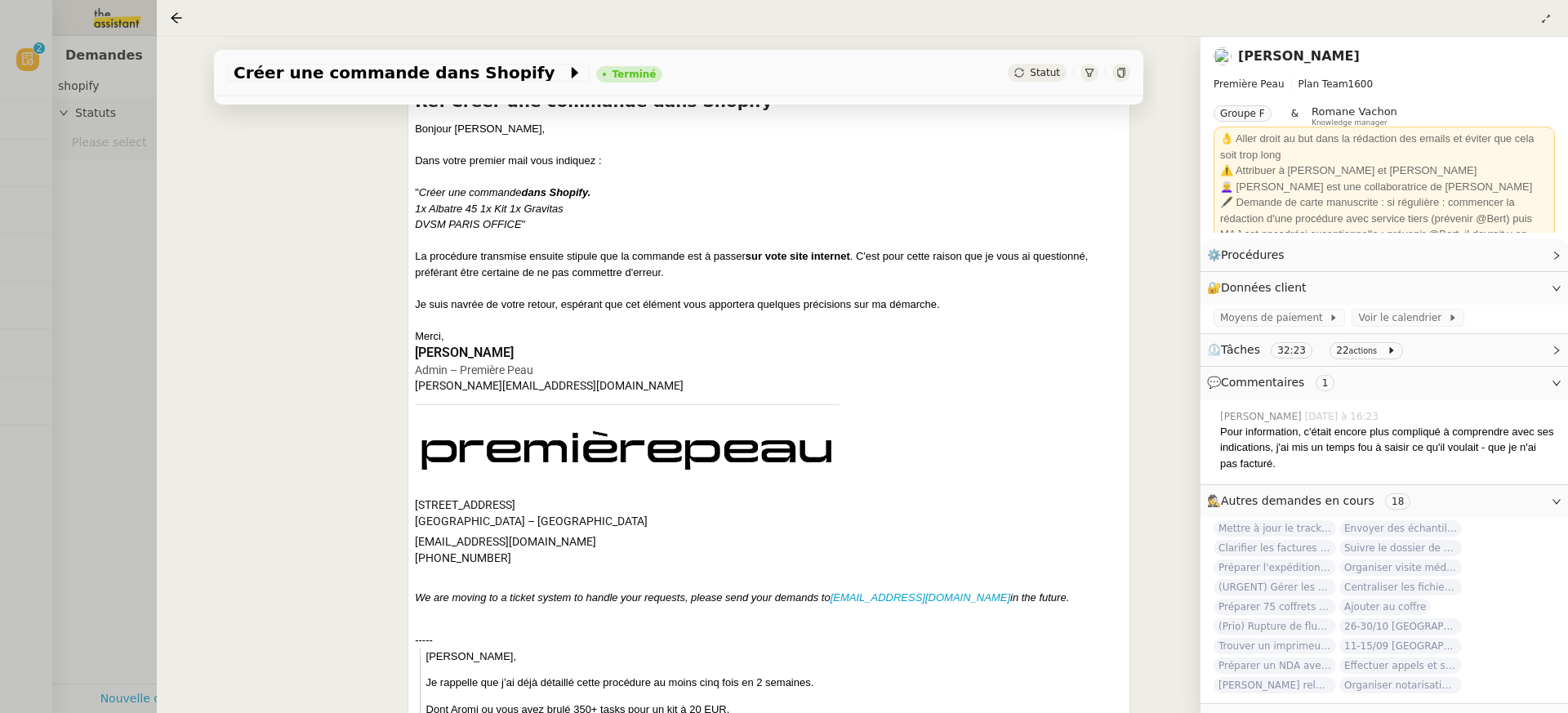
scroll to position [0, 0]
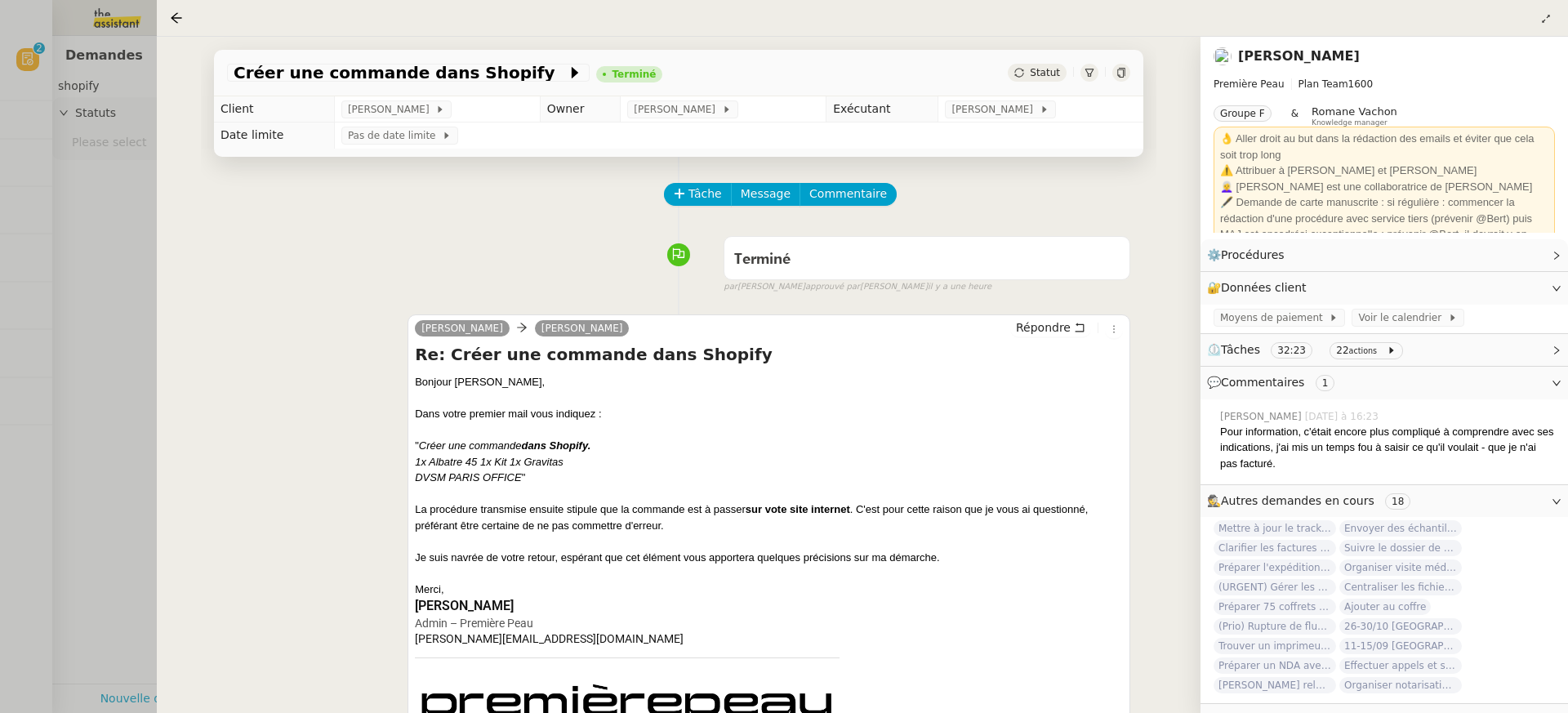
click at [158, 303] on div "Créer une commande dans Shopify Terminé Statut Client Pierre Mergui Owner Camil…" at bounding box center [678, 375] width 1043 height 677
click at [79, 170] on div at bounding box center [784, 356] width 1568 height 713
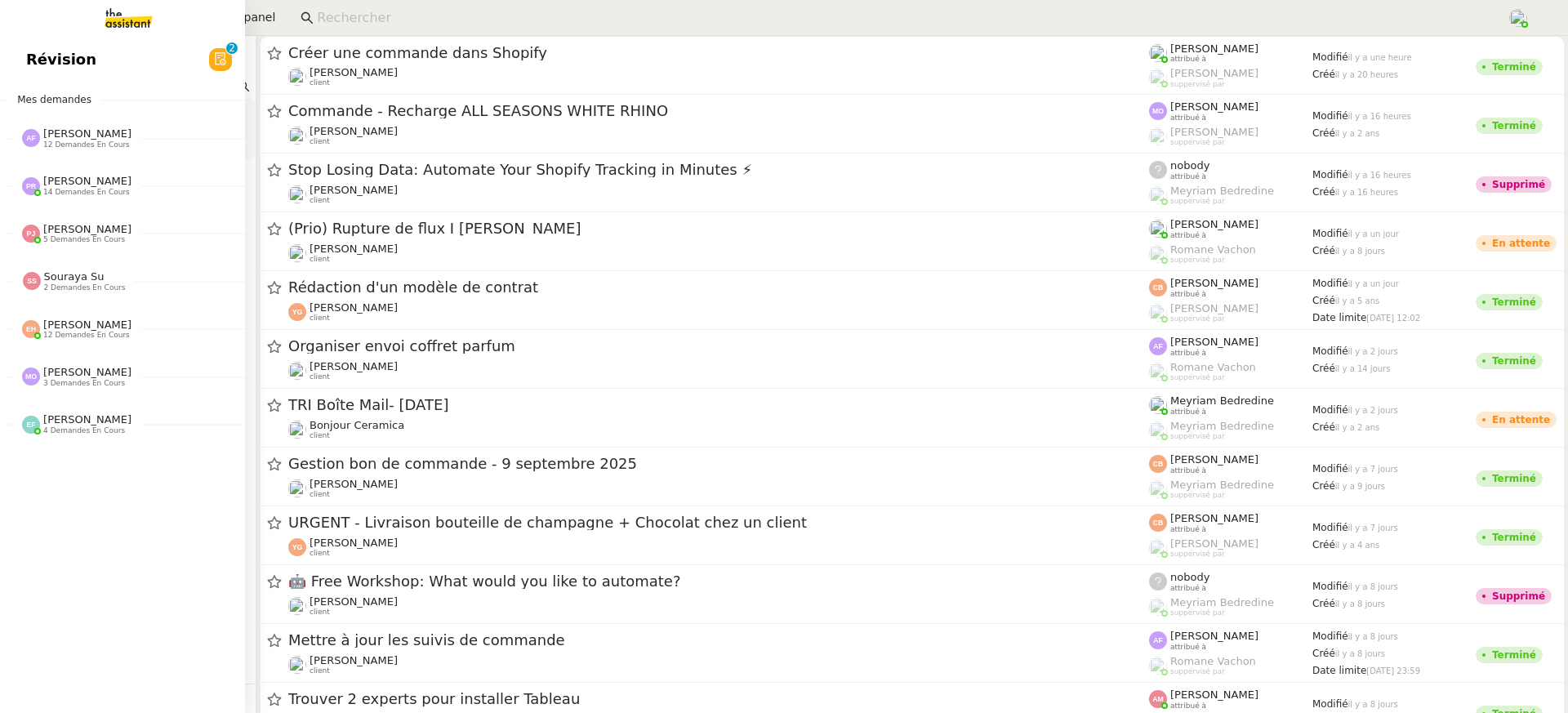
click at [67, 76] on link "Révision 0 1 2 3 4 5 6 7 8 9" at bounding box center [123, 59] width 245 height 38
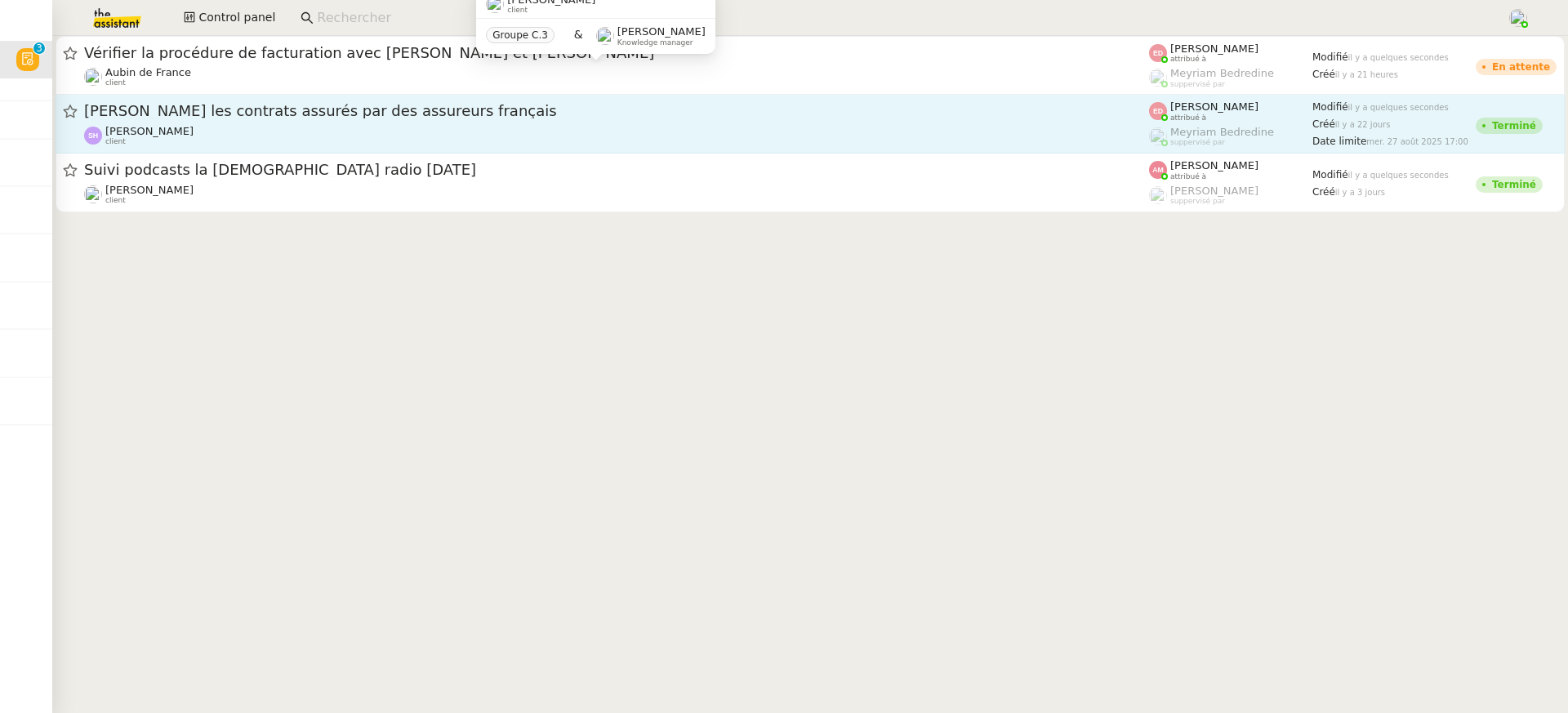
click at [560, 113] on span "Lister les contrats assurés par des assureurs français" at bounding box center [616, 112] width 1065 height 15
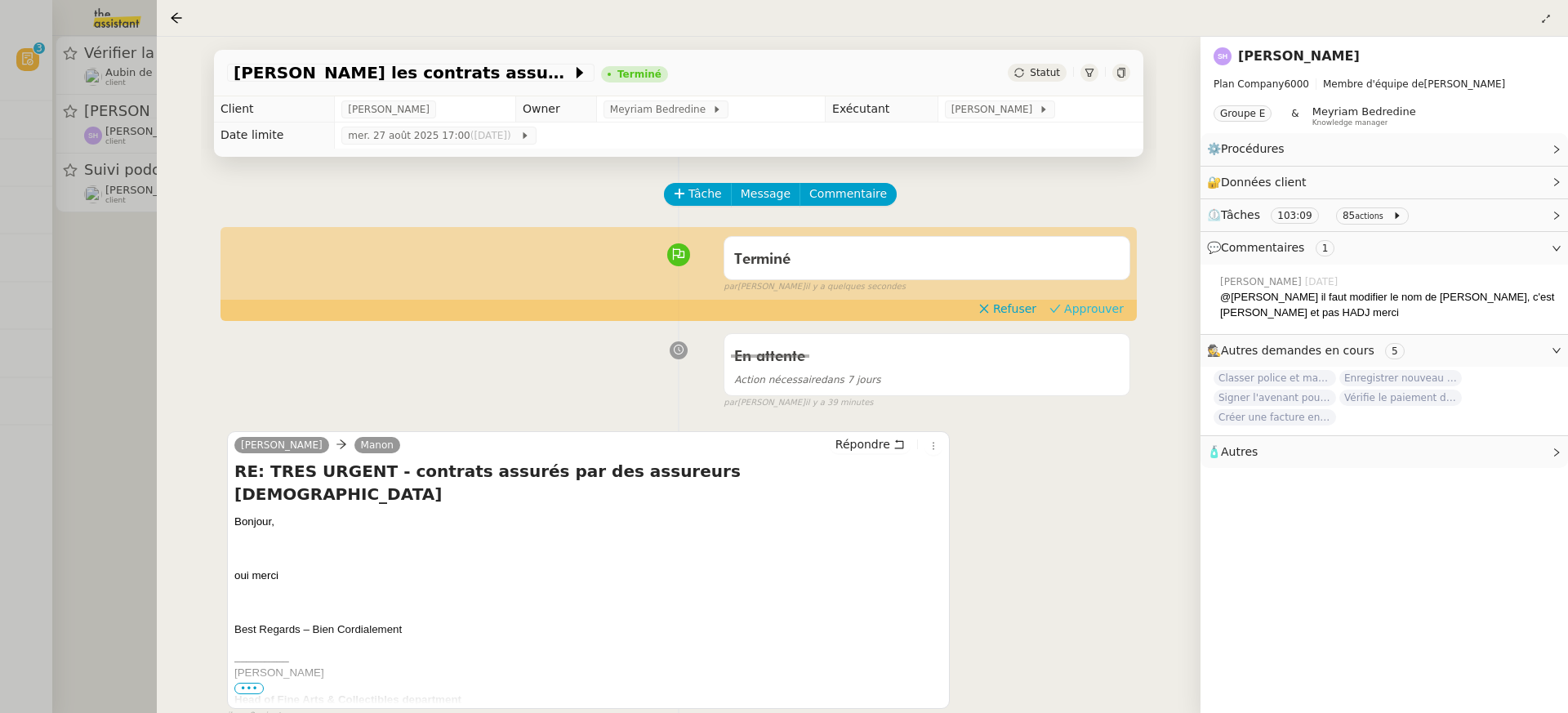
click at [1109, 303] on span "Approuver" at bounding box center [1093, 309] width 60 height 17
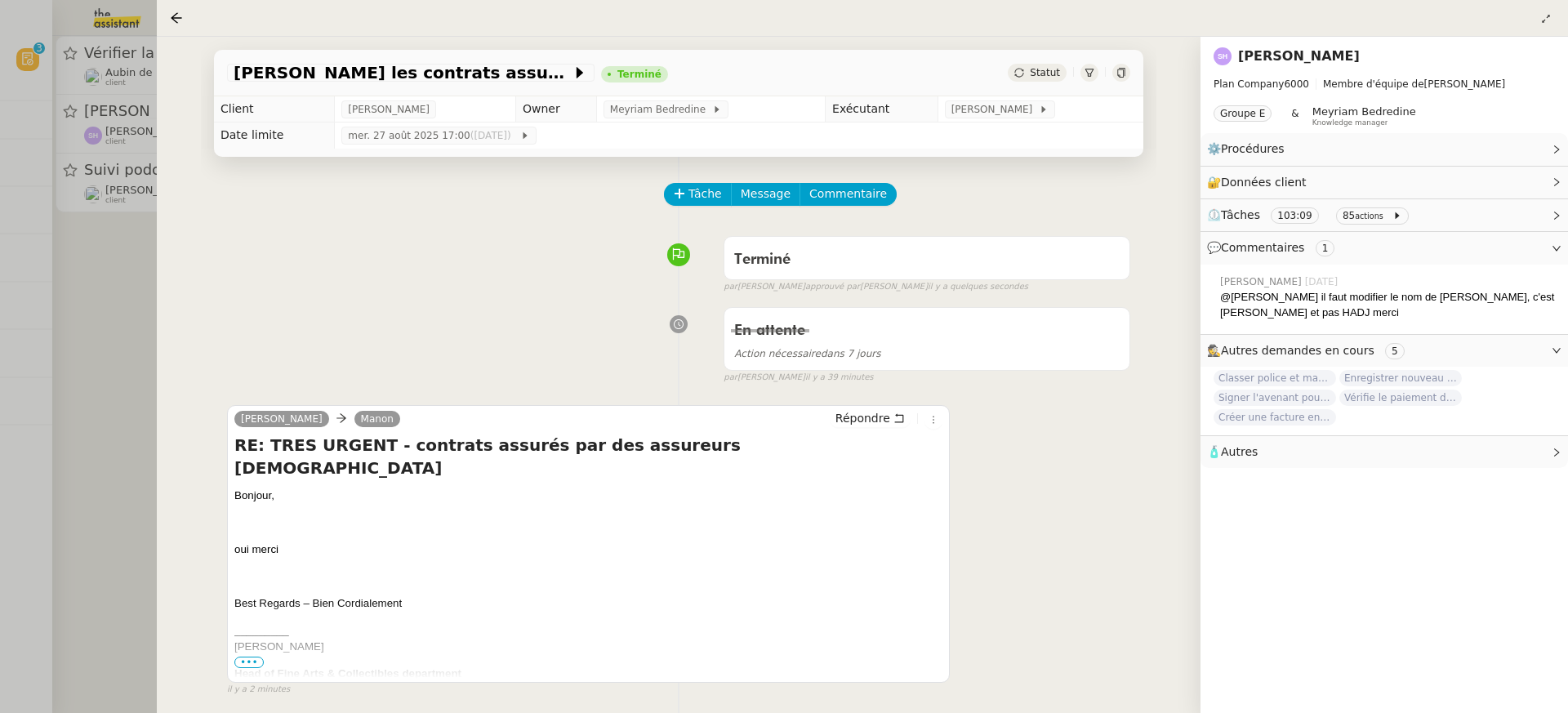
click at [139, 73] on div at bounding box center [784, 356] width 1568 height 713
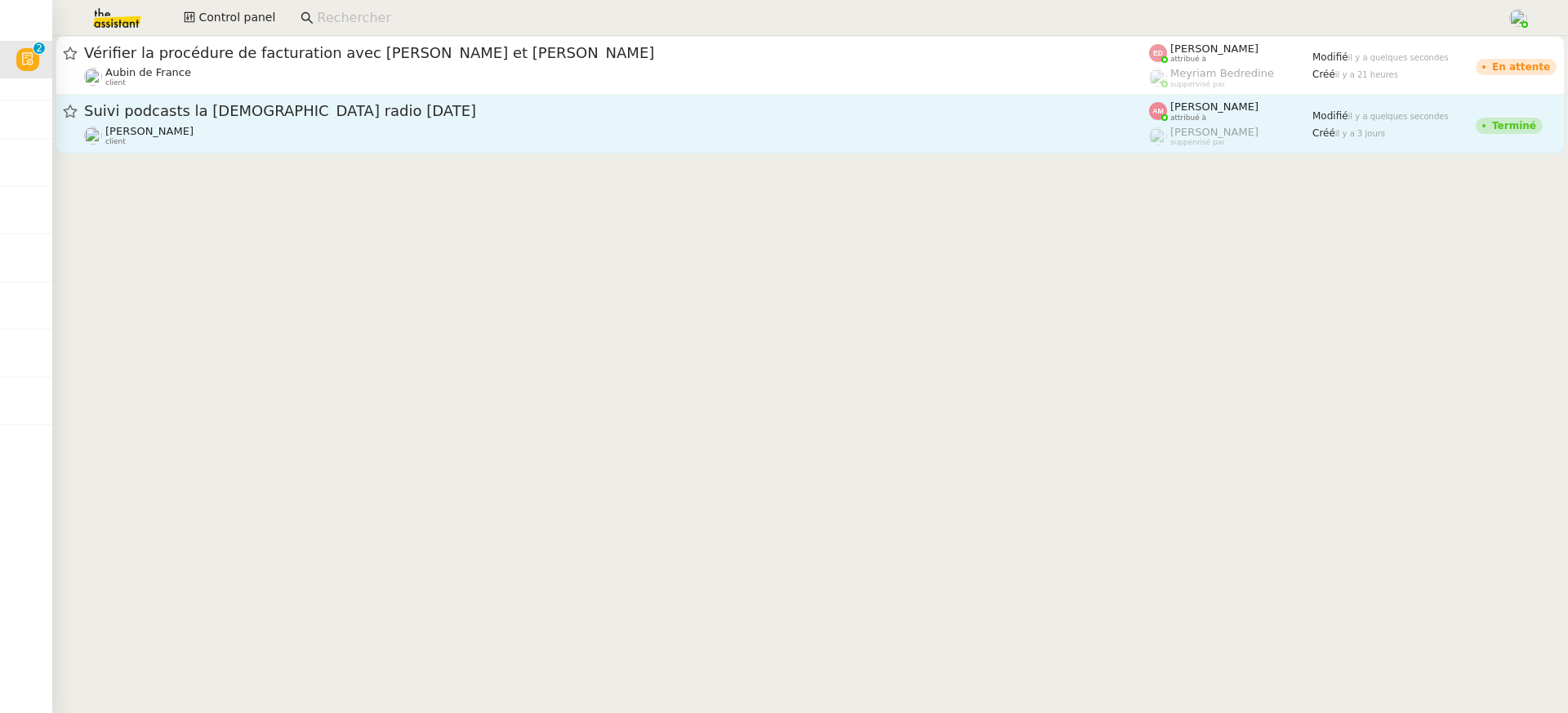
click at [281, 146] on div "Hugo Bentz client" at bounding box center [616, 136] width 1065 height 21
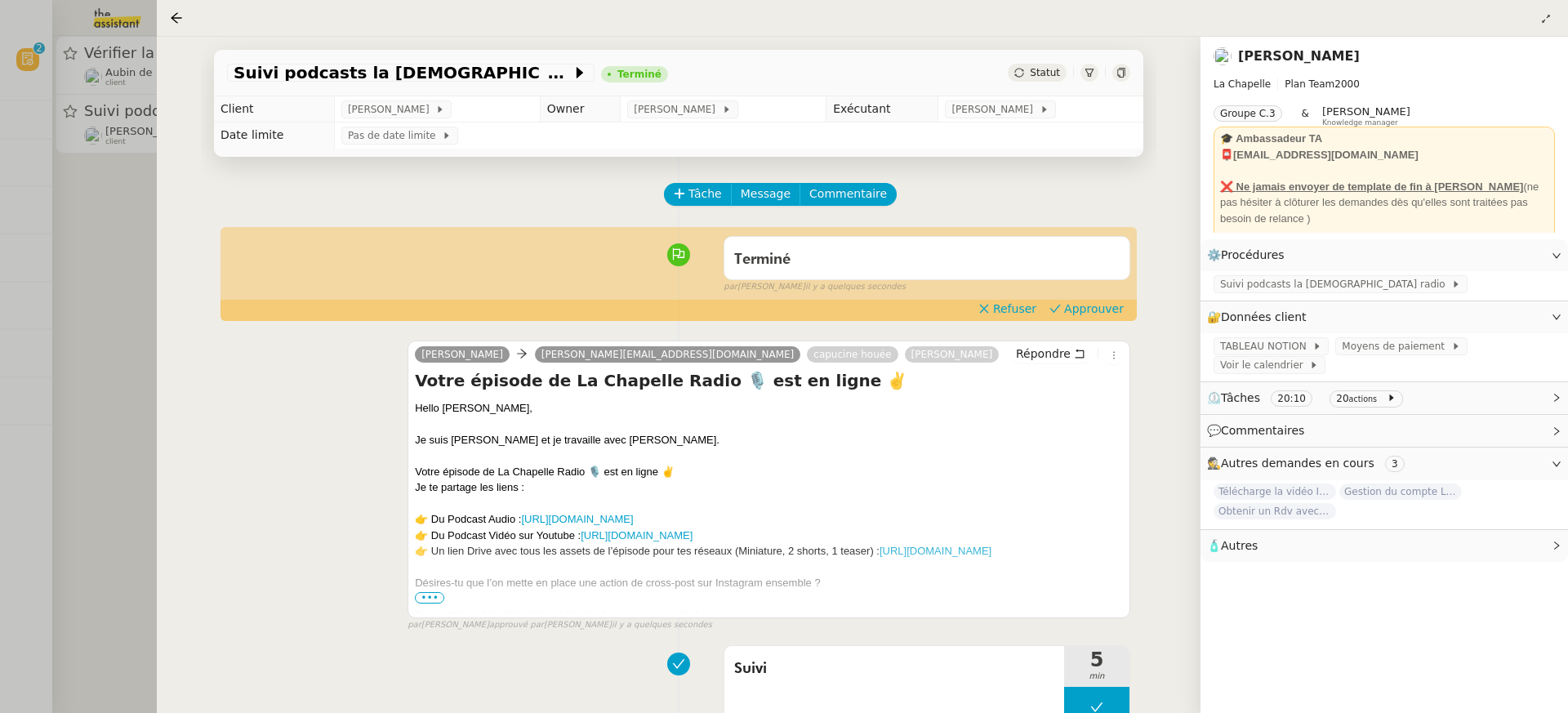
click at [72, 117] on div at bounding box center [784, 356] width 1568 height 713
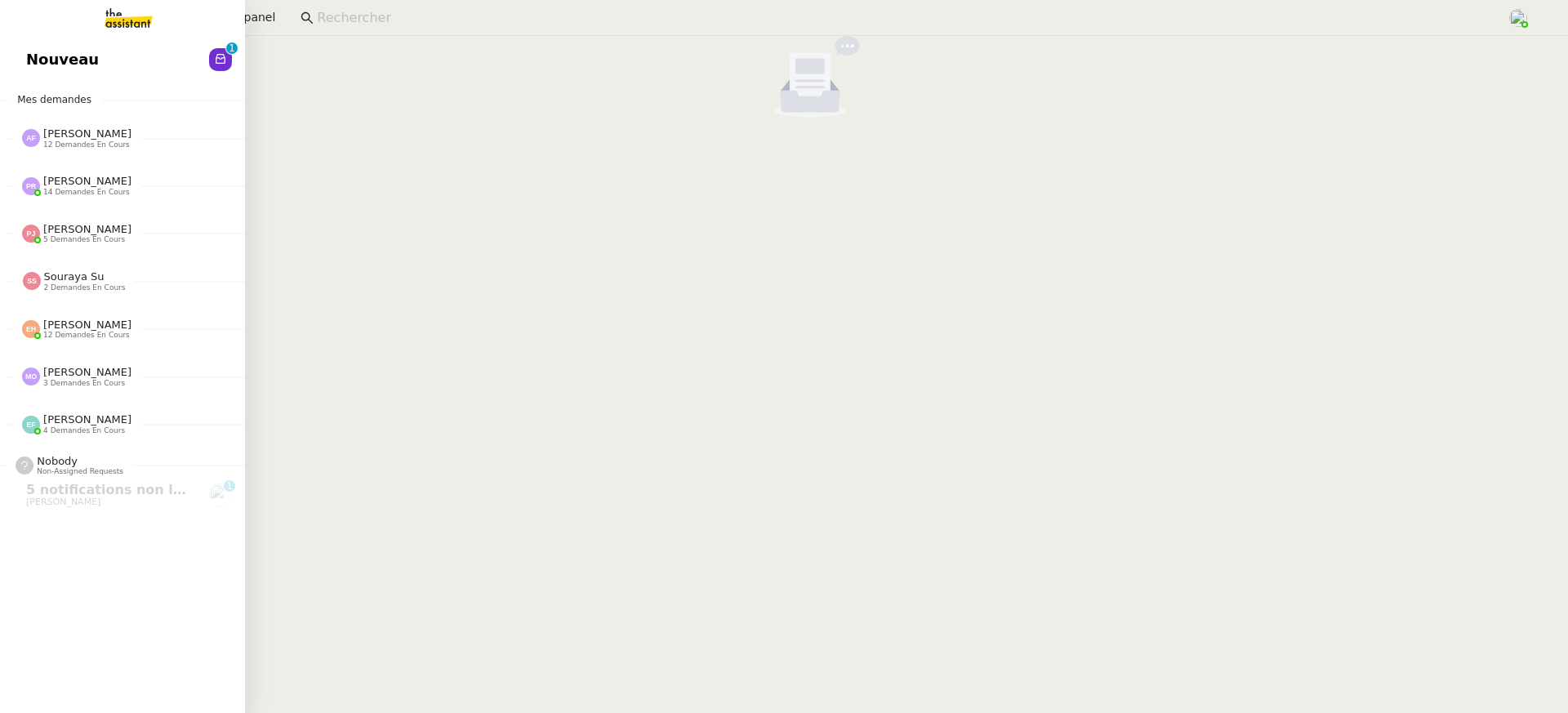
click at [30, 68] on span "Nouveau" at bounding box center [62, 59] width 73 height 25
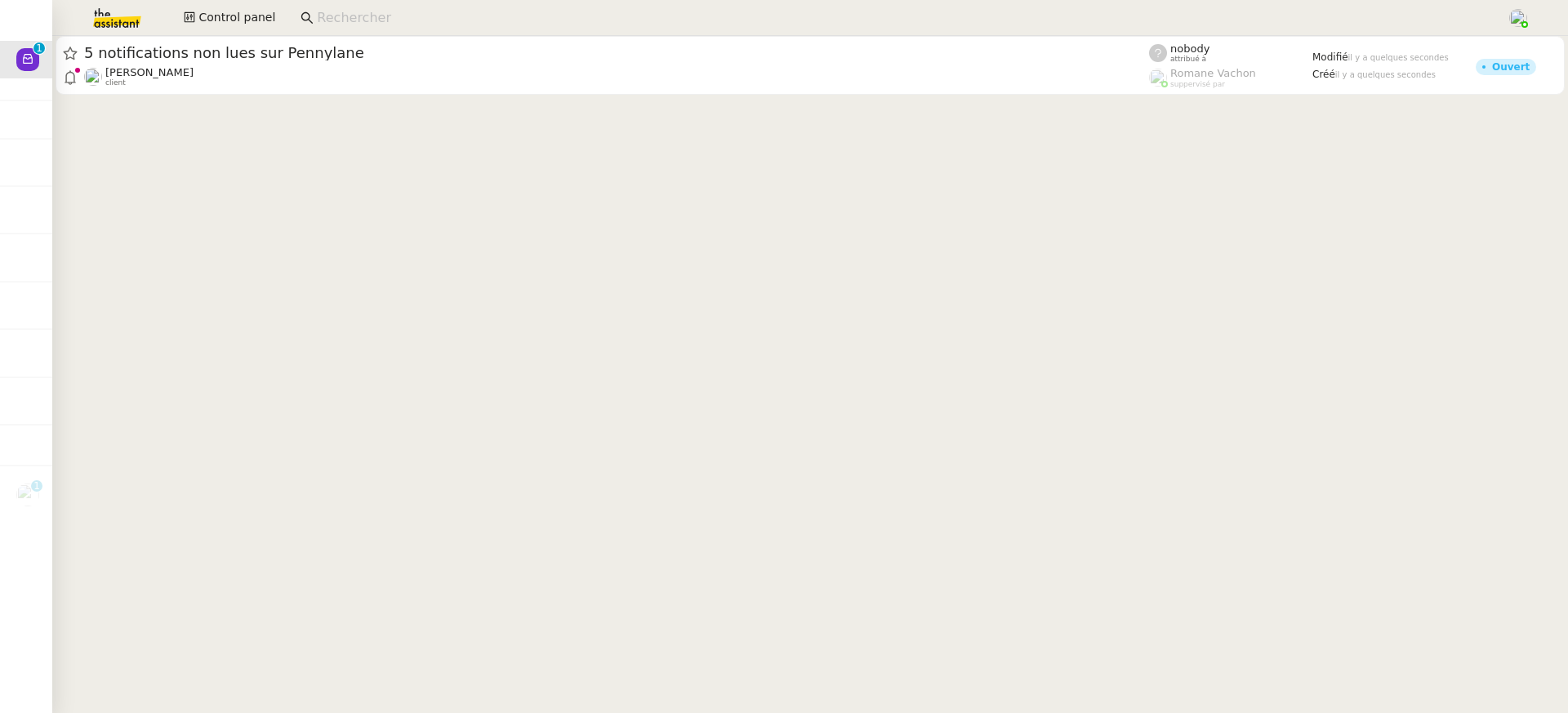
click at [571, 34] on app-search-bar at bounding box center [897, 18] width 1211 height 36
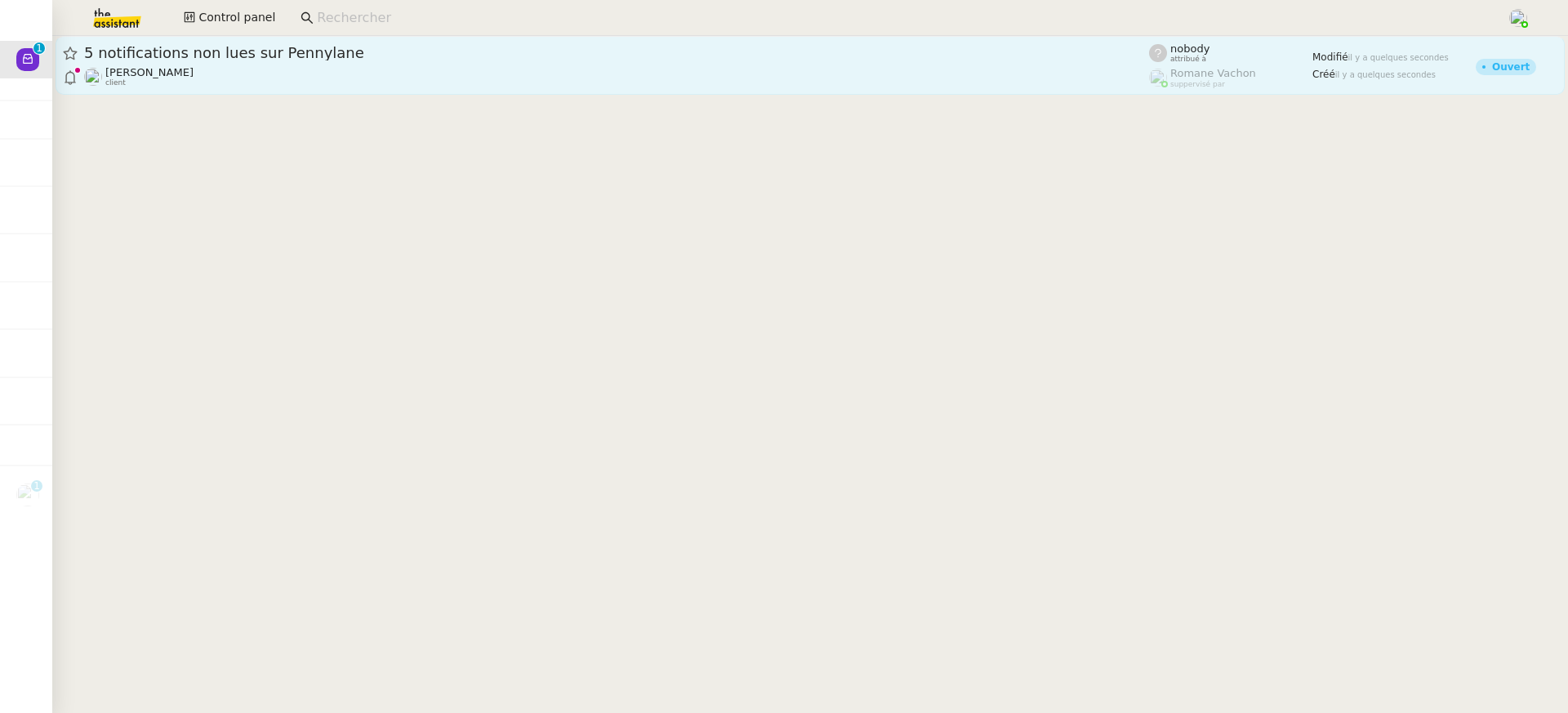
click at [582, 74] on div "Florent Seiler client" at bounding box center [616, 77] width 1065 height 21
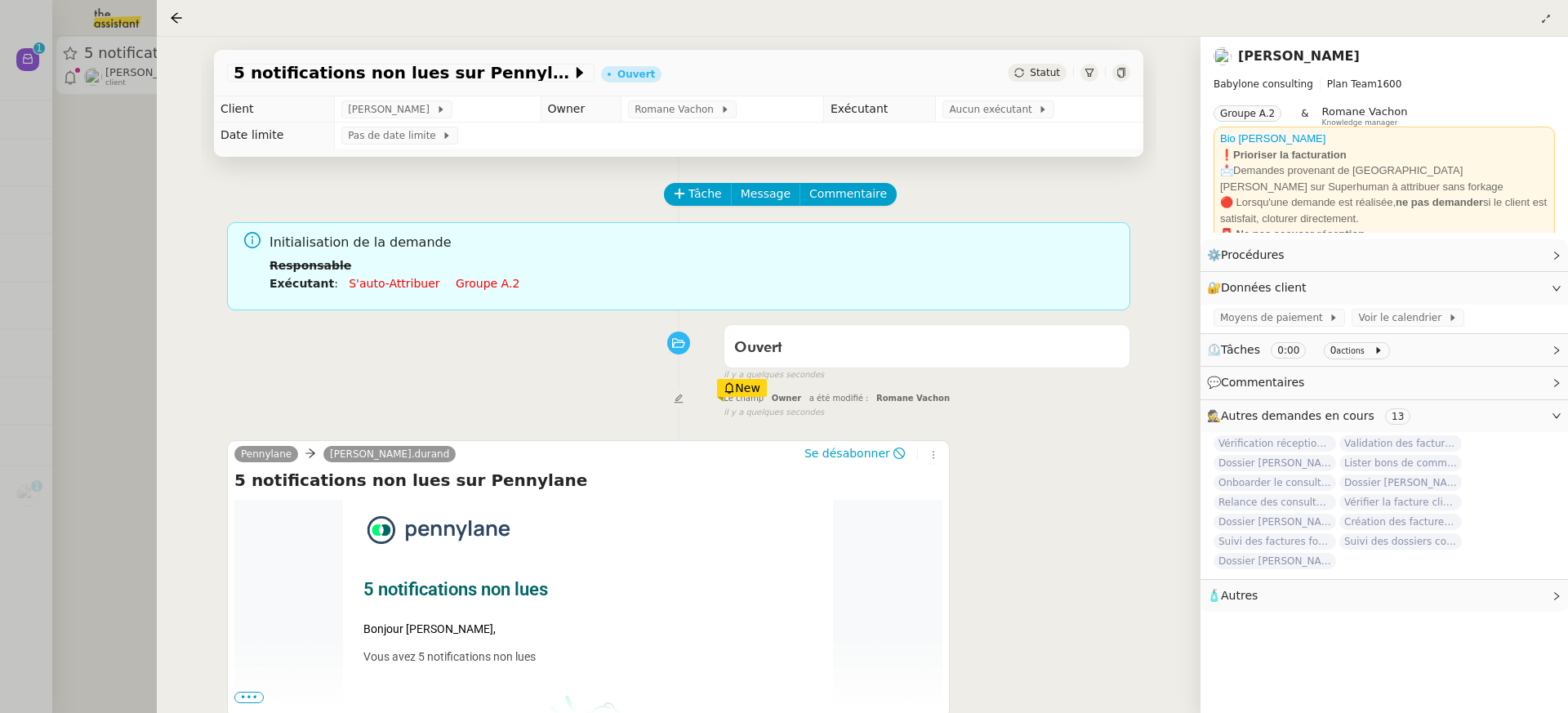
click at [483, 290] on link "Groupe a.2" at bounding box center [487, 283] width 64 height 13
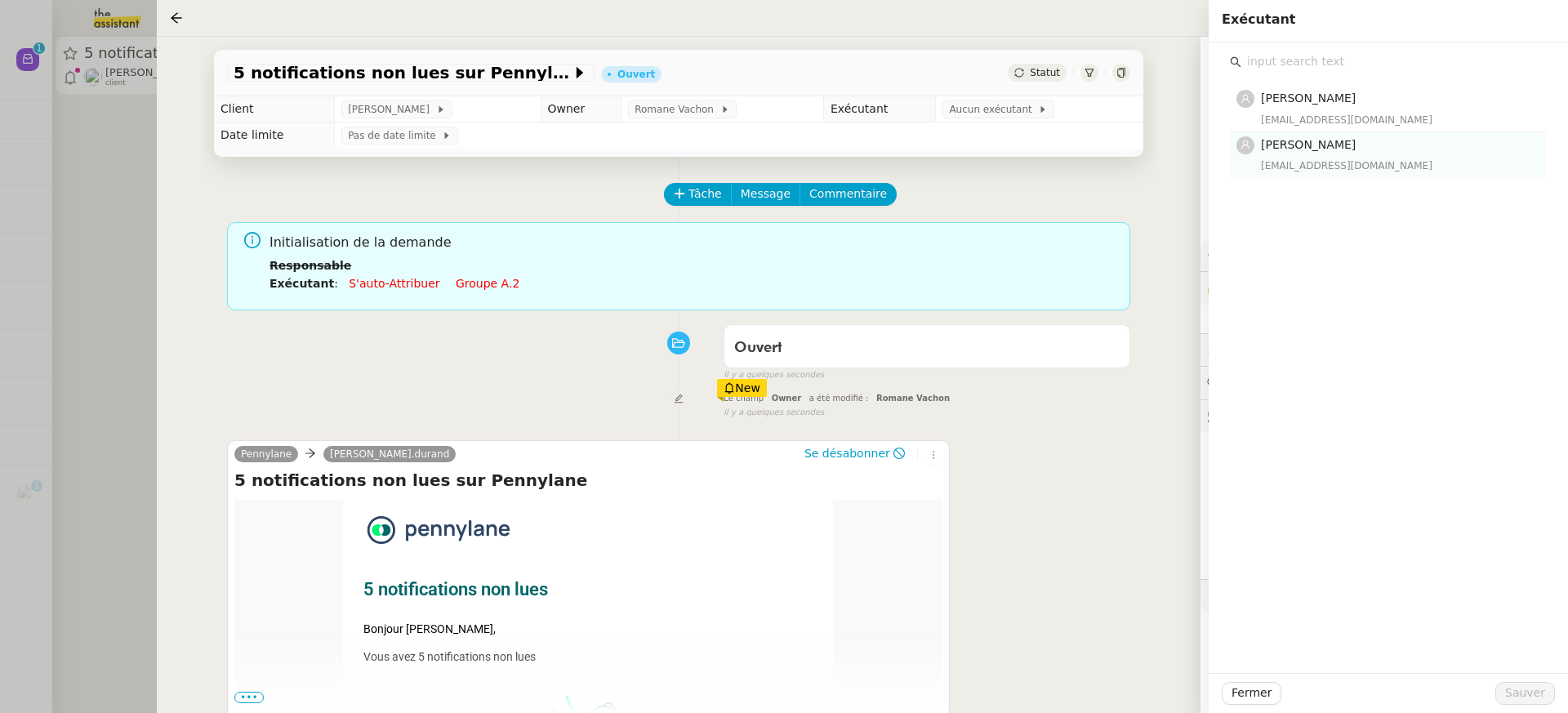
click at [1349, 161] on div "emelyne@team.theassistant.com" at bounding box center [1398, 166] width 276 height 17
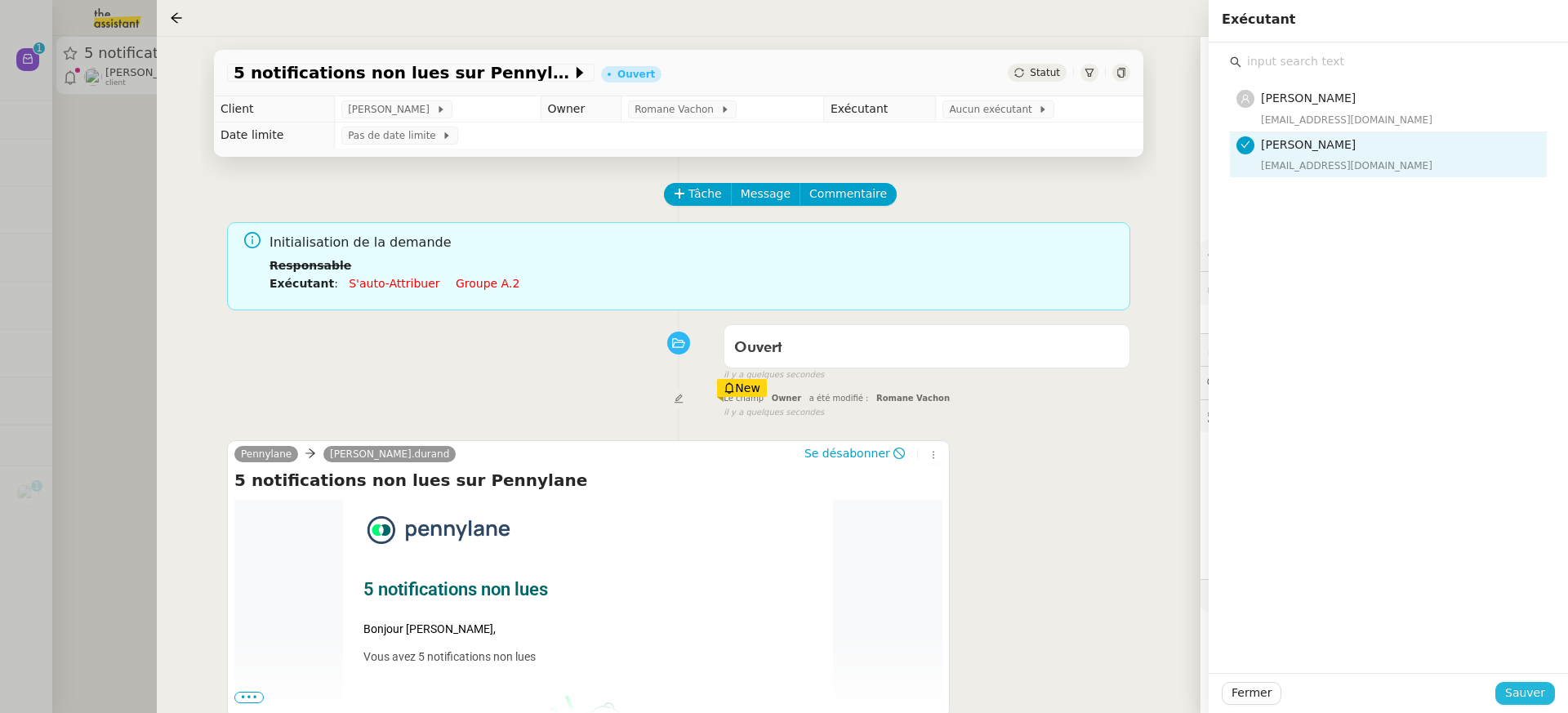
click at [1533, 698] on span "Sauver" at bounding box center [1525, 694] width 40 height 18
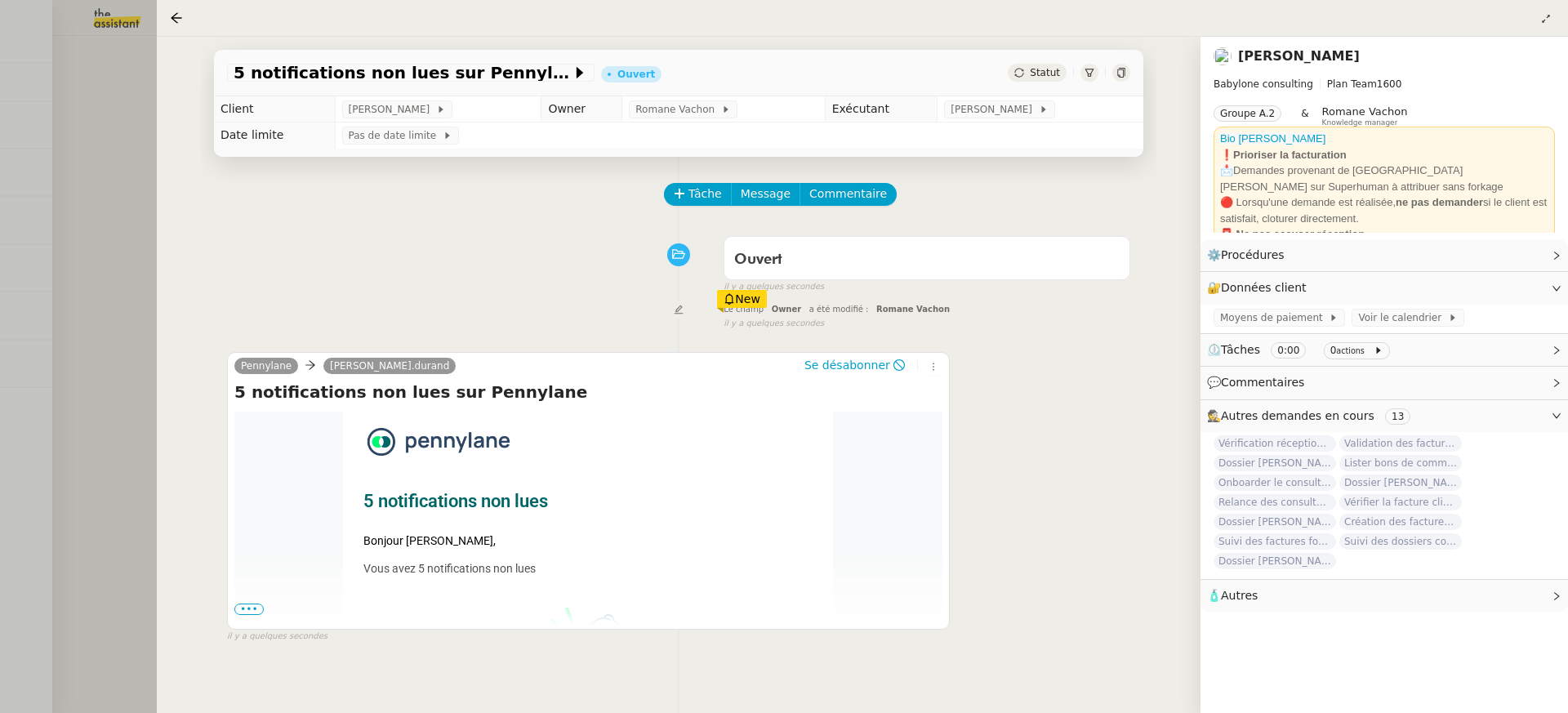
click at [40, 49] on div at bounding box center [784, 356] width 1568 height 713
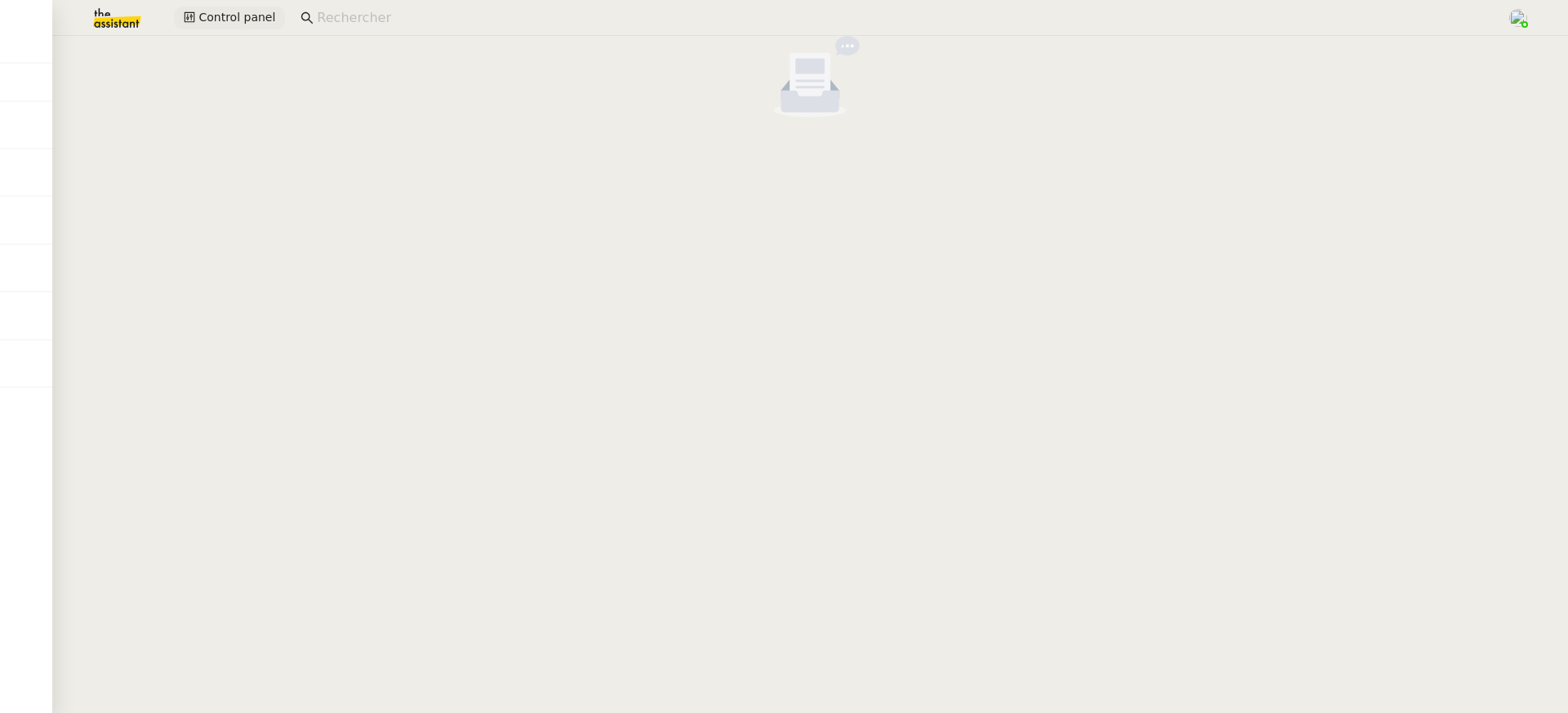
click at [262, 23] on span "Control panel" at bounding box center [236, 18] width 77 height 18
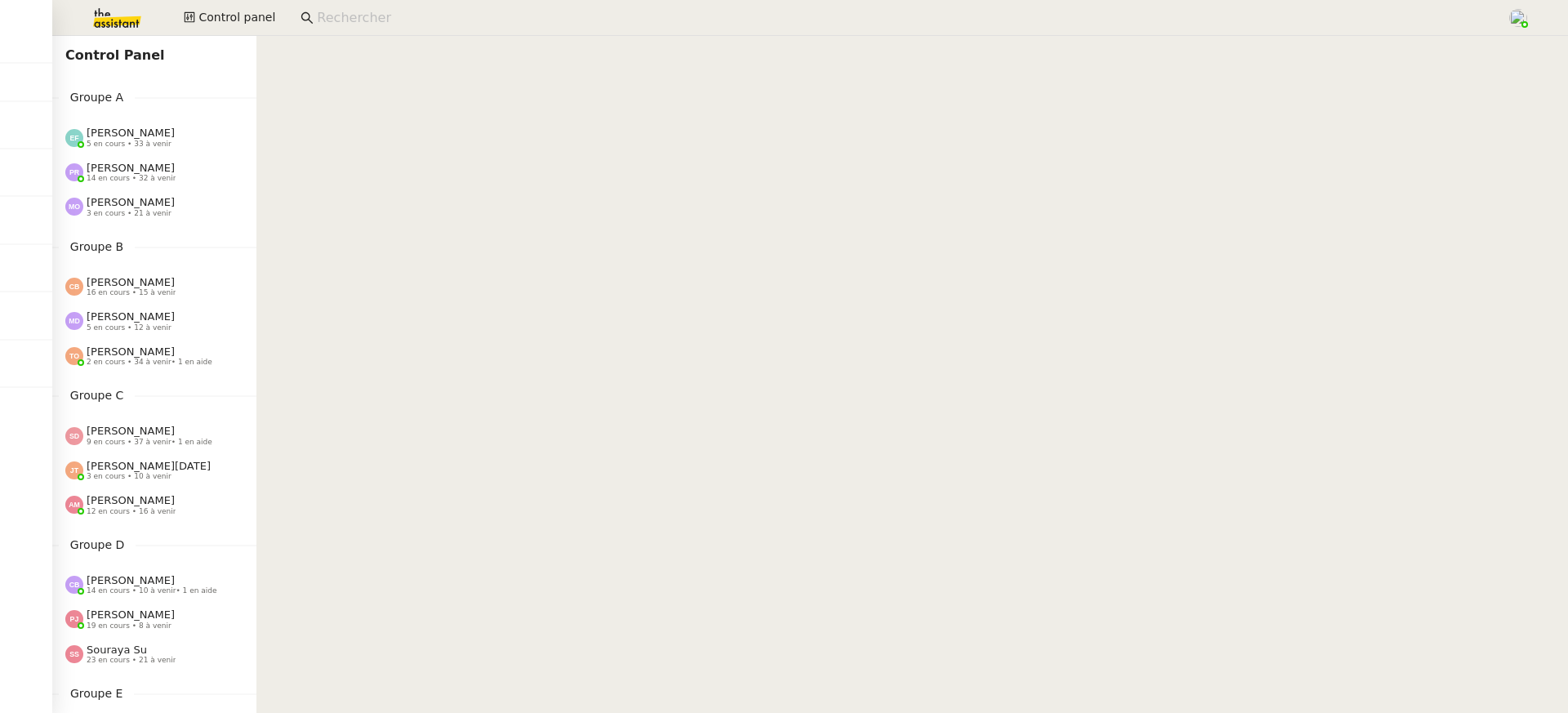
click at [171, 206] on div "Marie Orsoni 3 en cours • 21 à venir" at bounding box center [160, 207] width 191 height 21
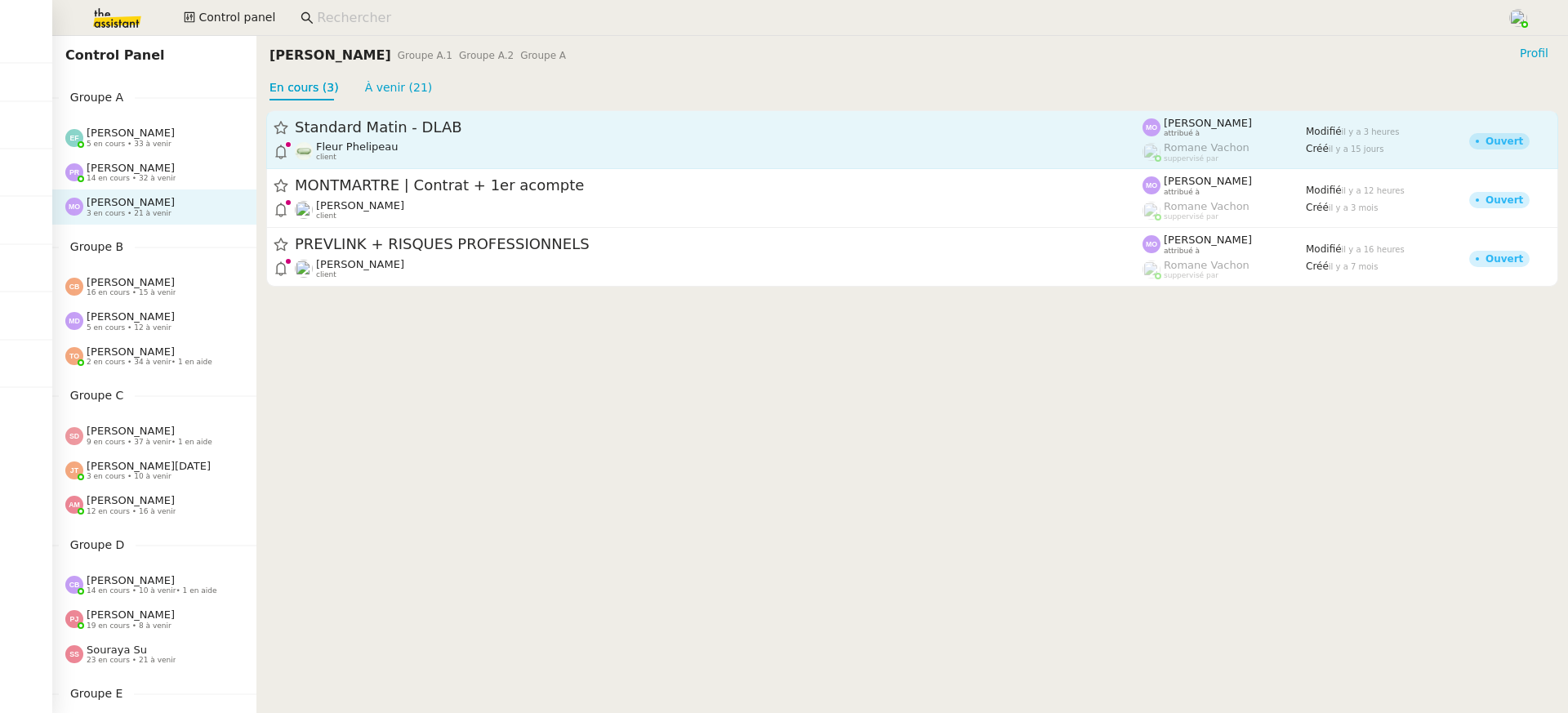
click at [356, 158] on div "Fleur Phelipeau client" at bounding box center [357, 150] width 82 height 21
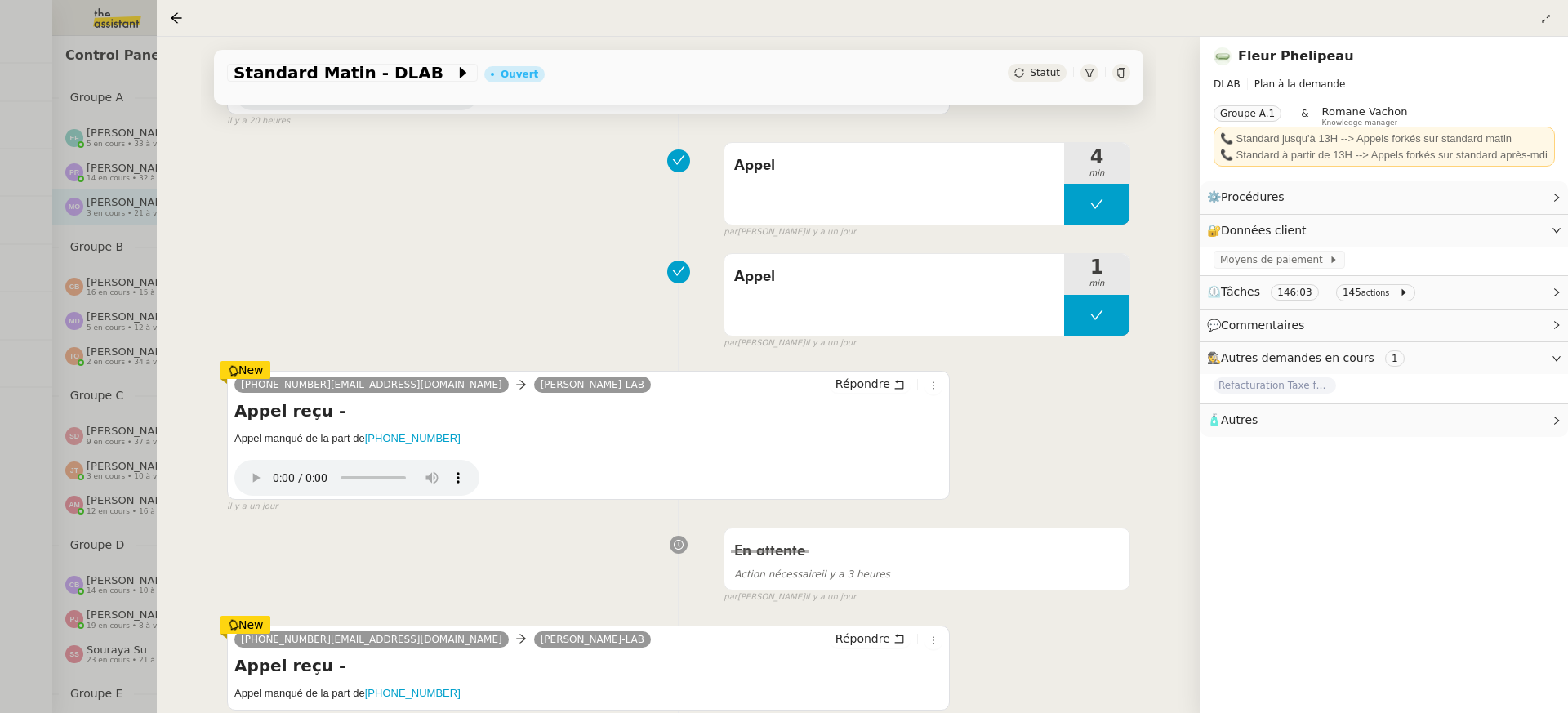
scroll to position [619, 0]
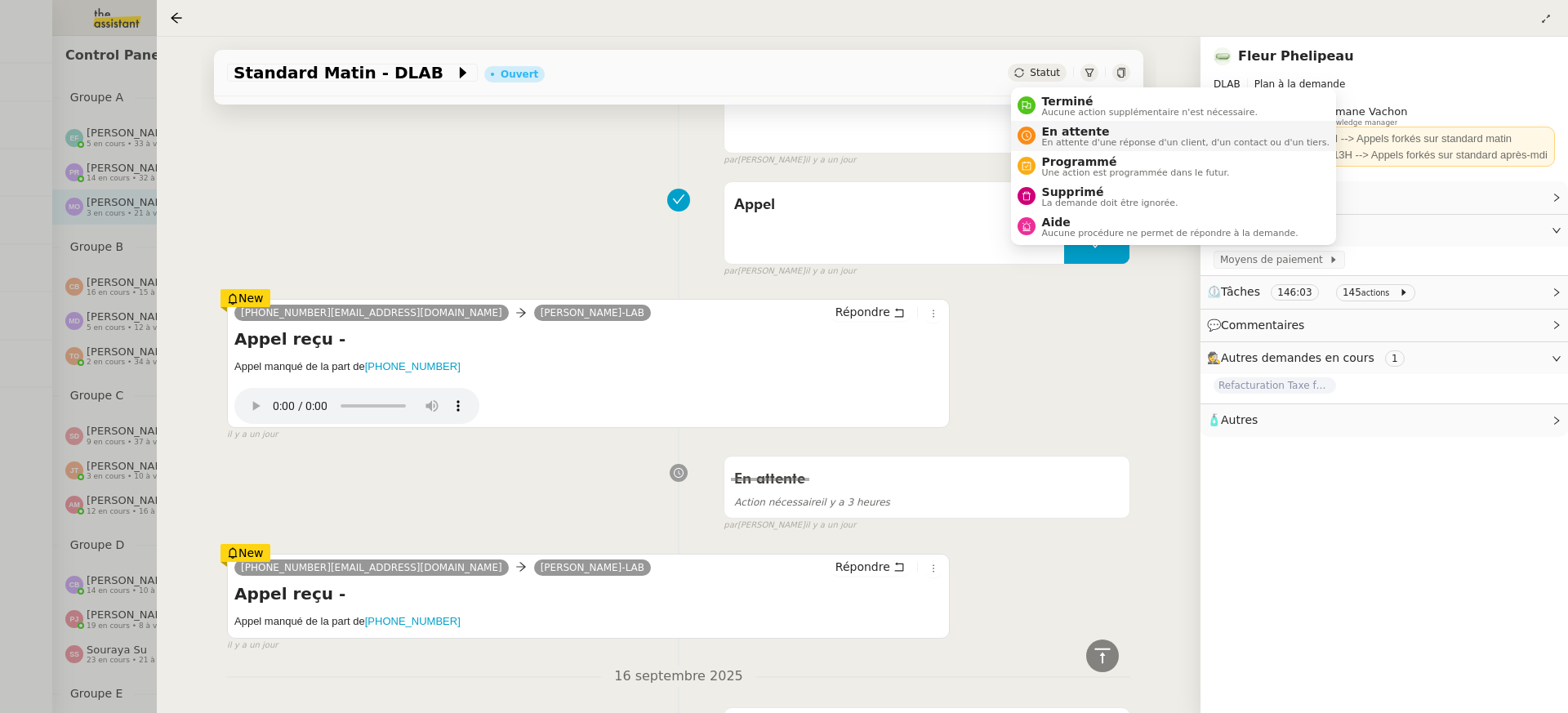
click at [1067, 135] on span "En attente" at bounding box center [1186, 132] width 288 height 13
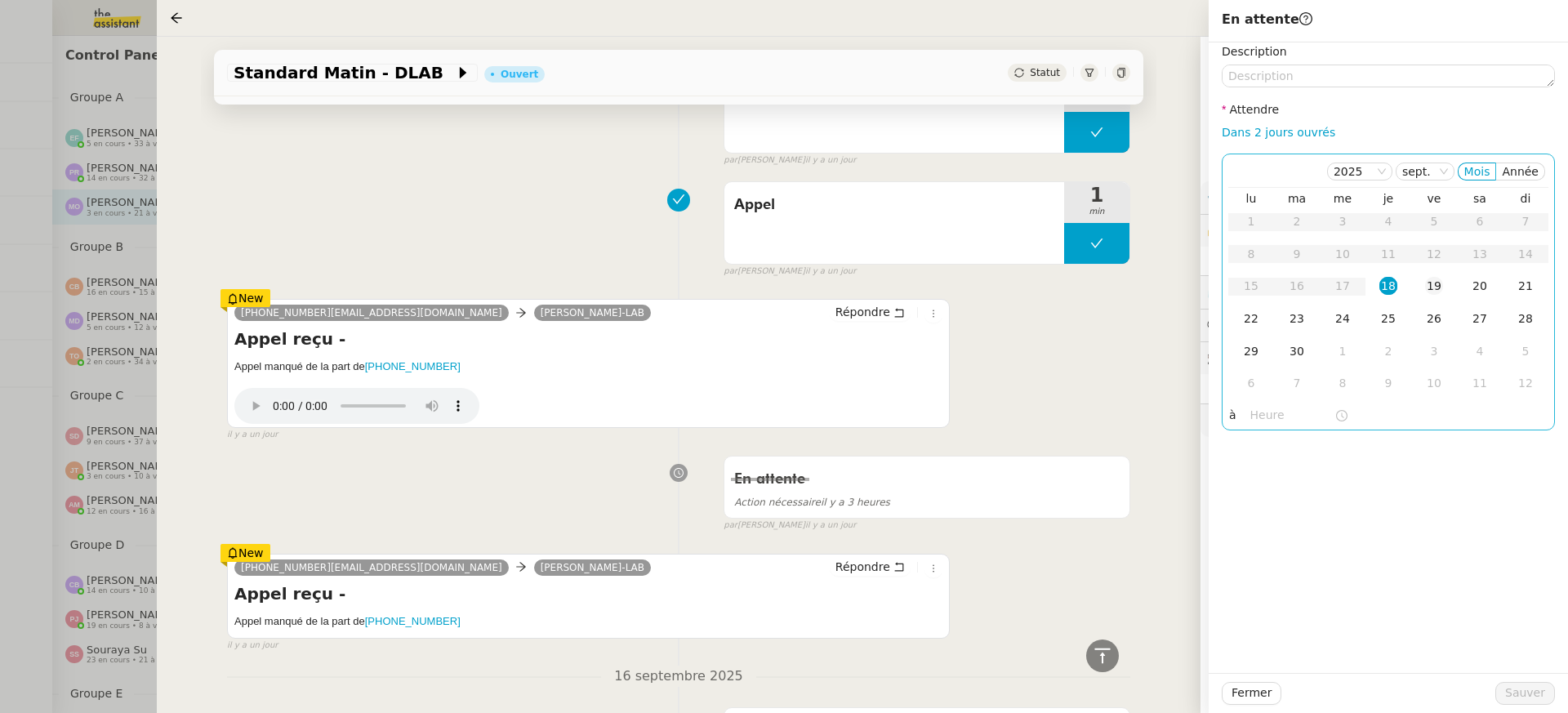
click at [1436, 287] on div "19" at bounding box center [1433, 285] width 18 height 18
click at [1542, 695] on span "Sauver" at bounding box center [1525, 694] width 40 height 18
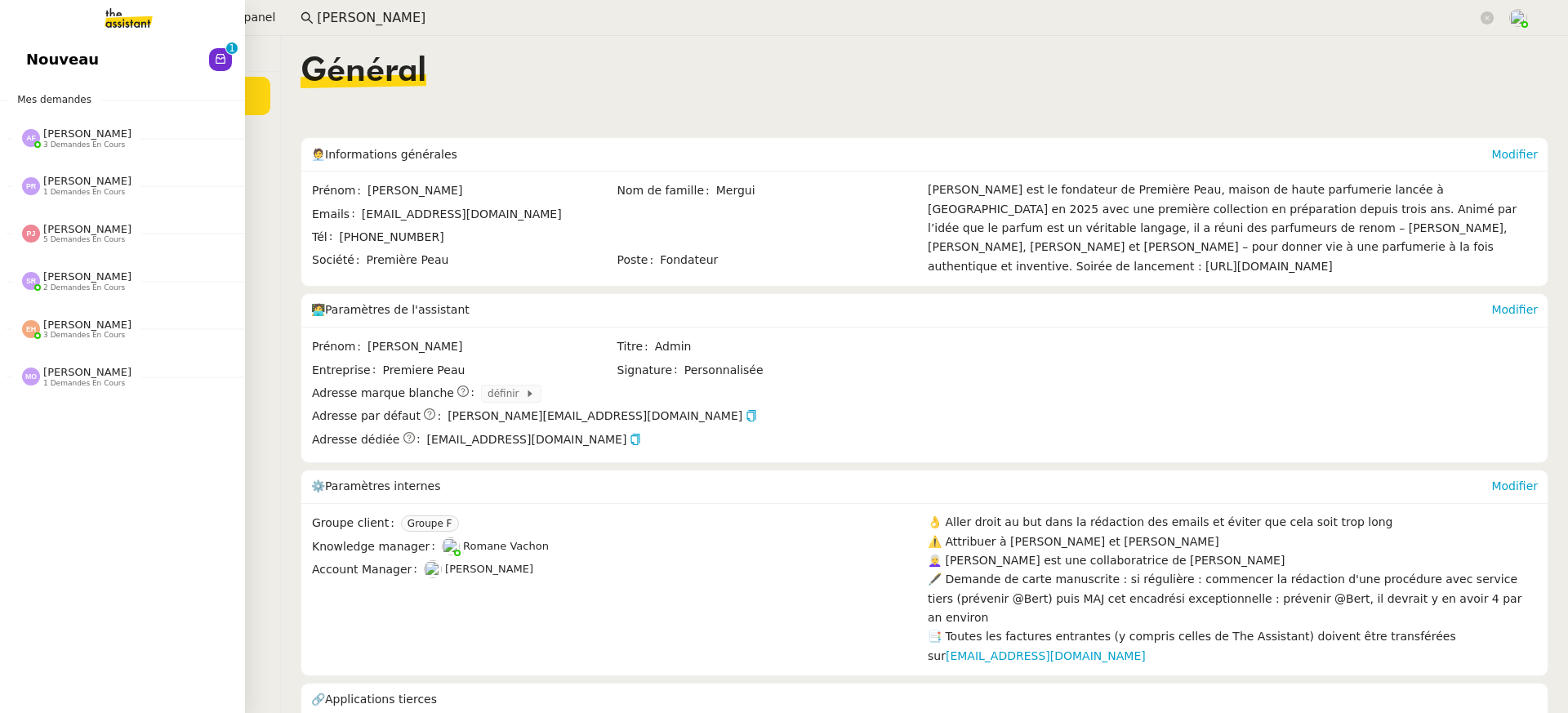
click at [40, 73] on link "Nouveau 0 1 2 3 4 5 6 7 8 9" at bounding box center [123, 59] width 245 height 38
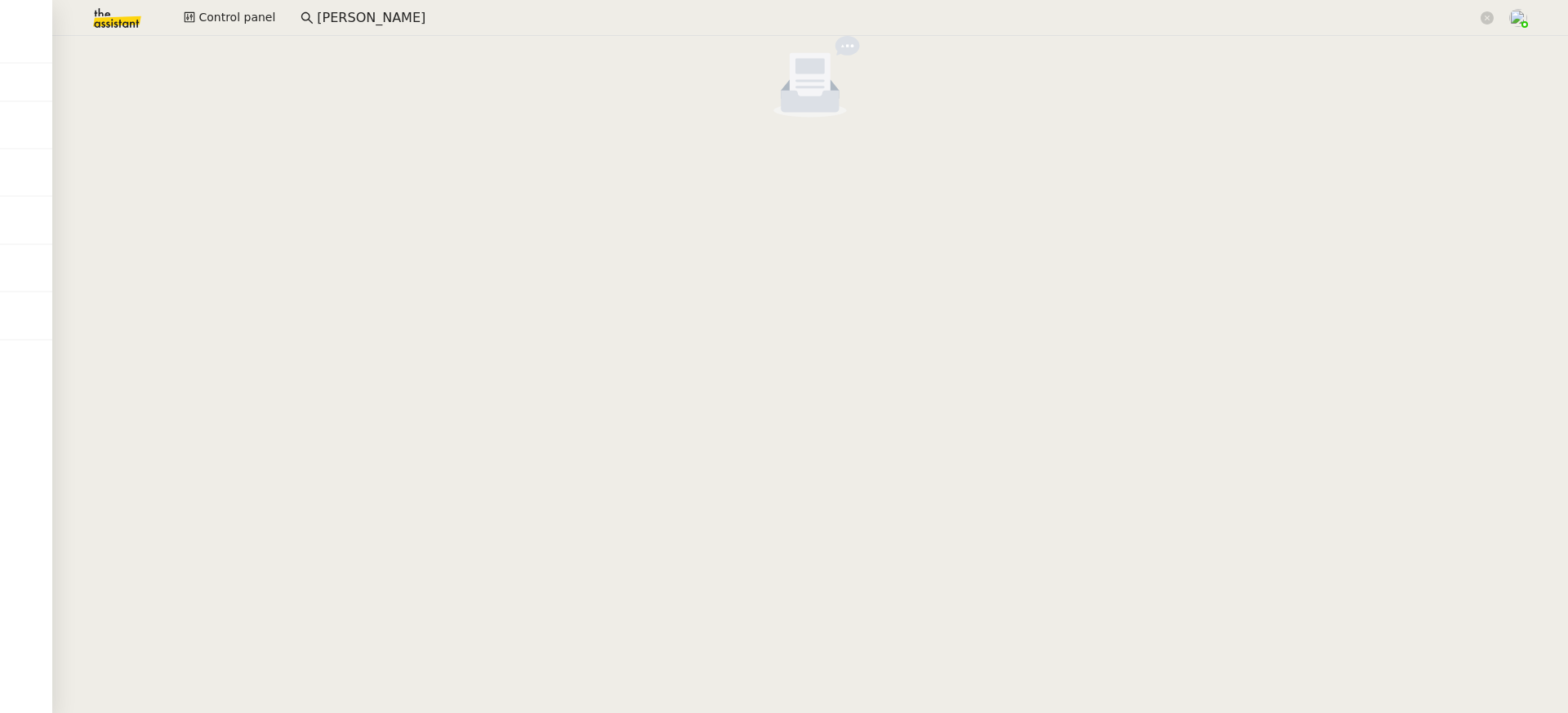
click at [440, 49] on nz-empty-default at bounding box center [810, 77] width 1503 height 82
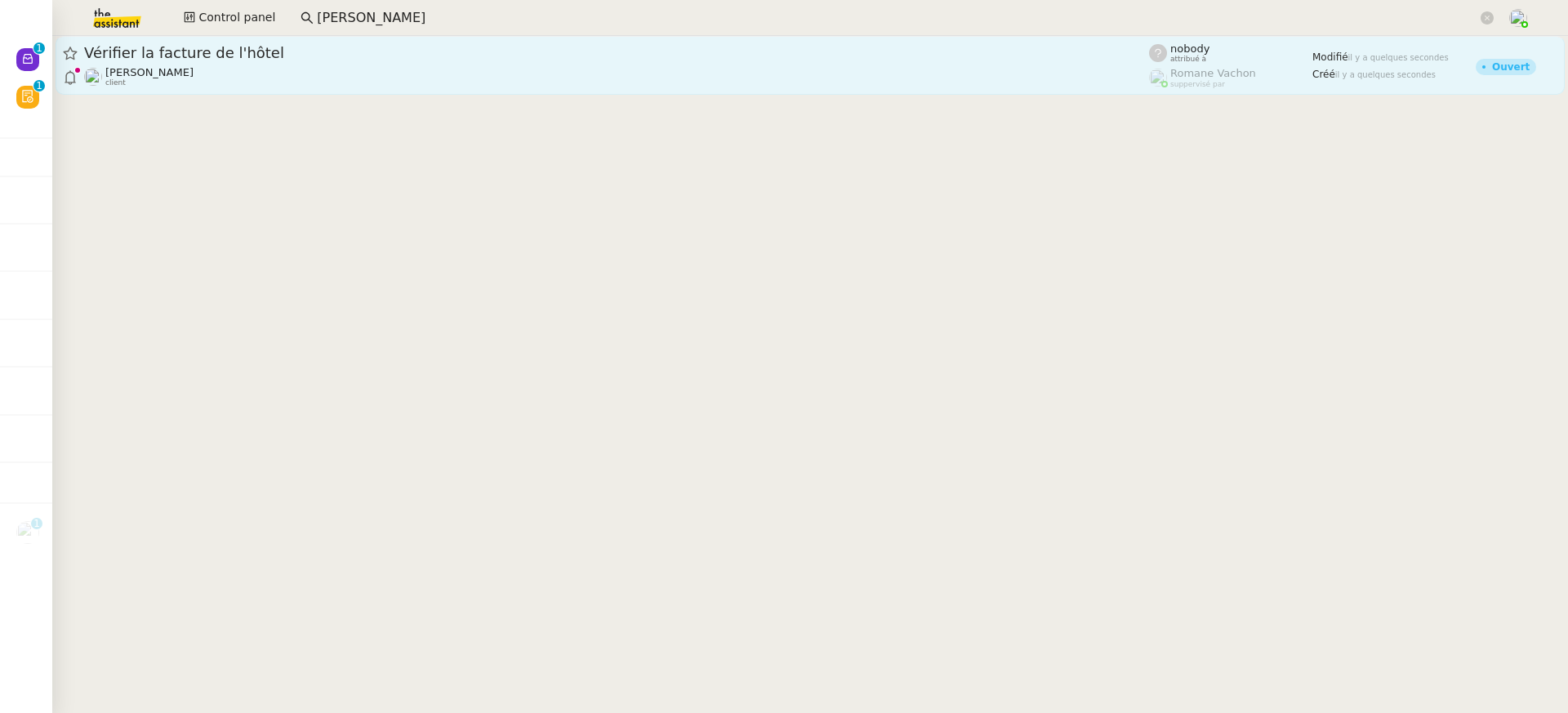
click at [313, 59] on span "Vérifier la facture de l'hôtel" at bounding box center [616, 53] width 1065 height 15
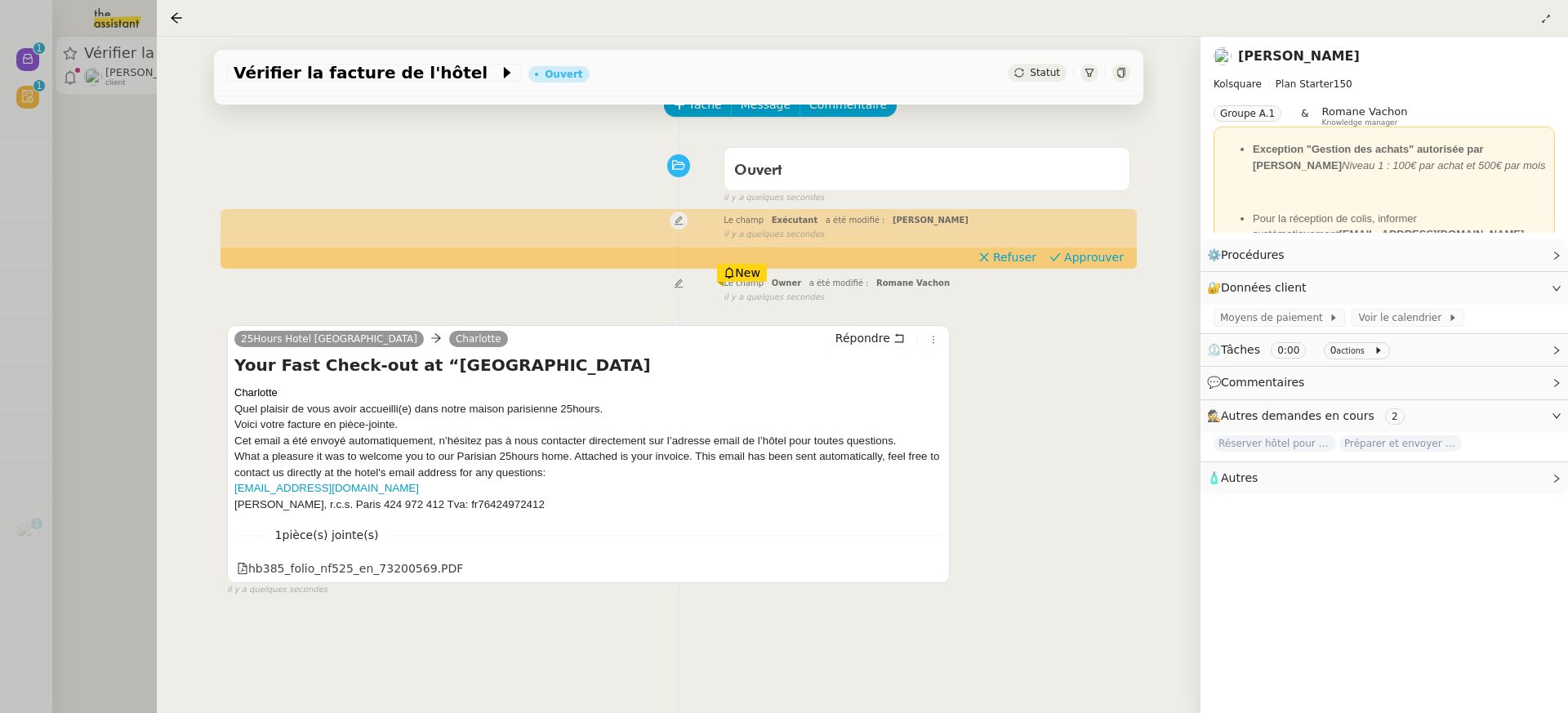
scroll to position [103, 0]
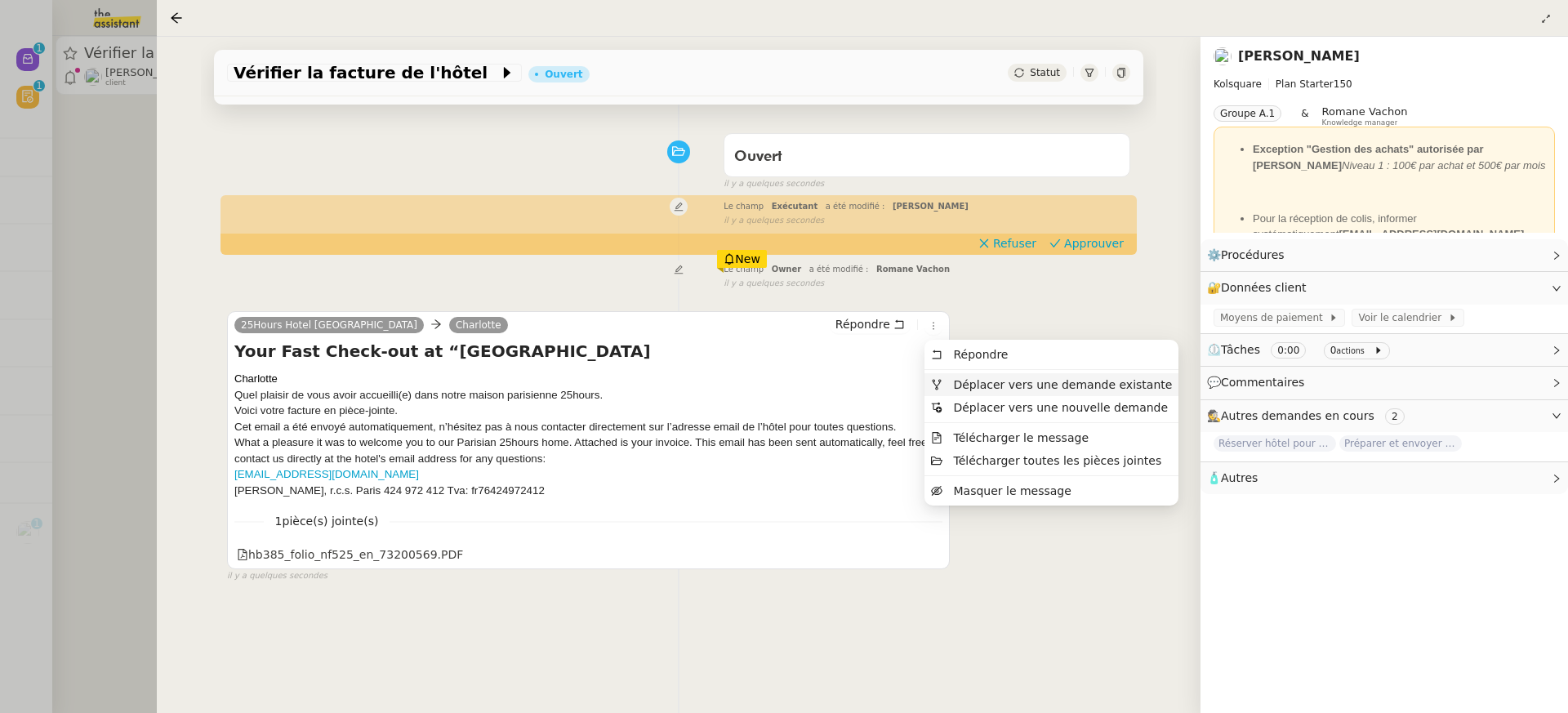
click at [998, 387] on span "Déplacer vers une demande existante" at bounding box center [1062, 385] width 218 height 13
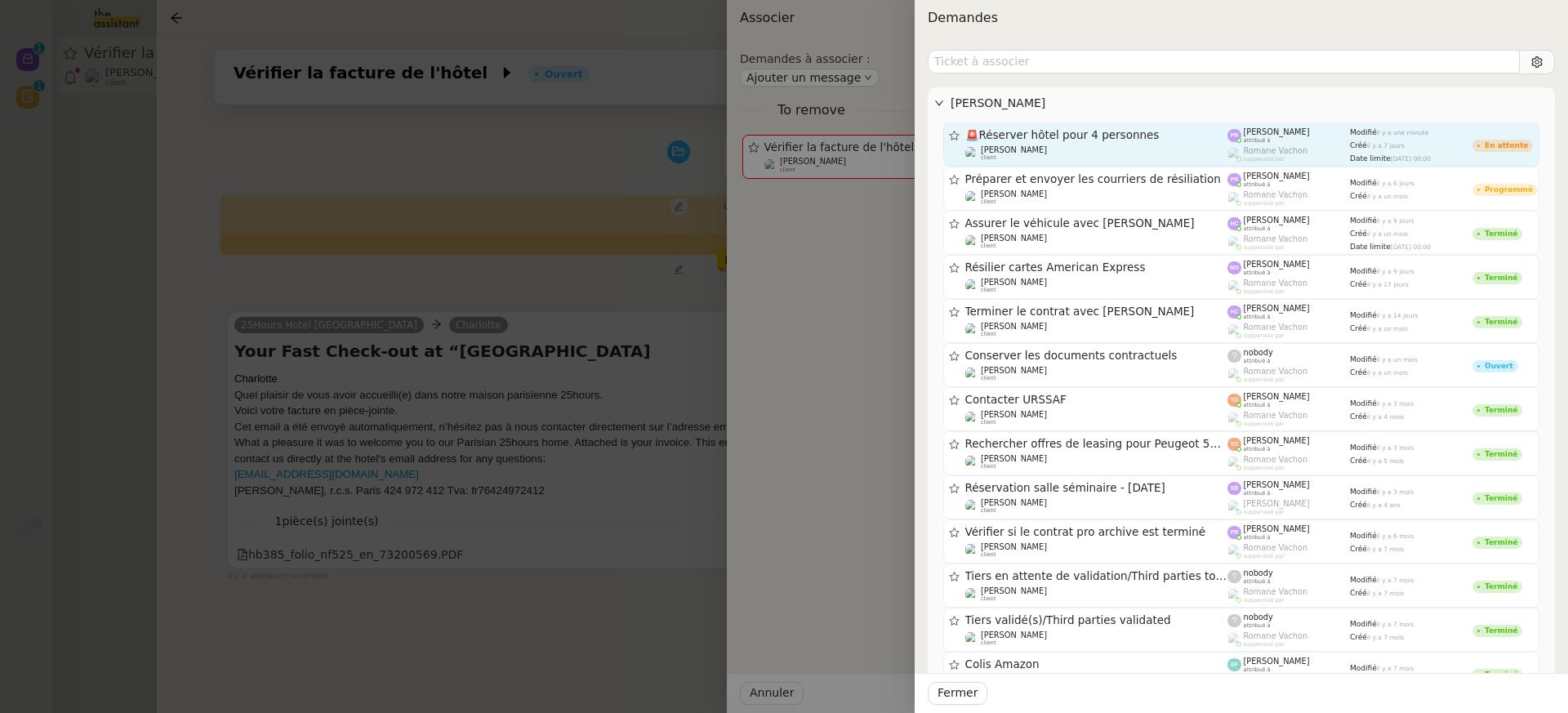
click at [1133, 134] on span "🚨 Réserver hôtel pour 4 personnes" at bounding box center [1096, 136] width 263 height 11
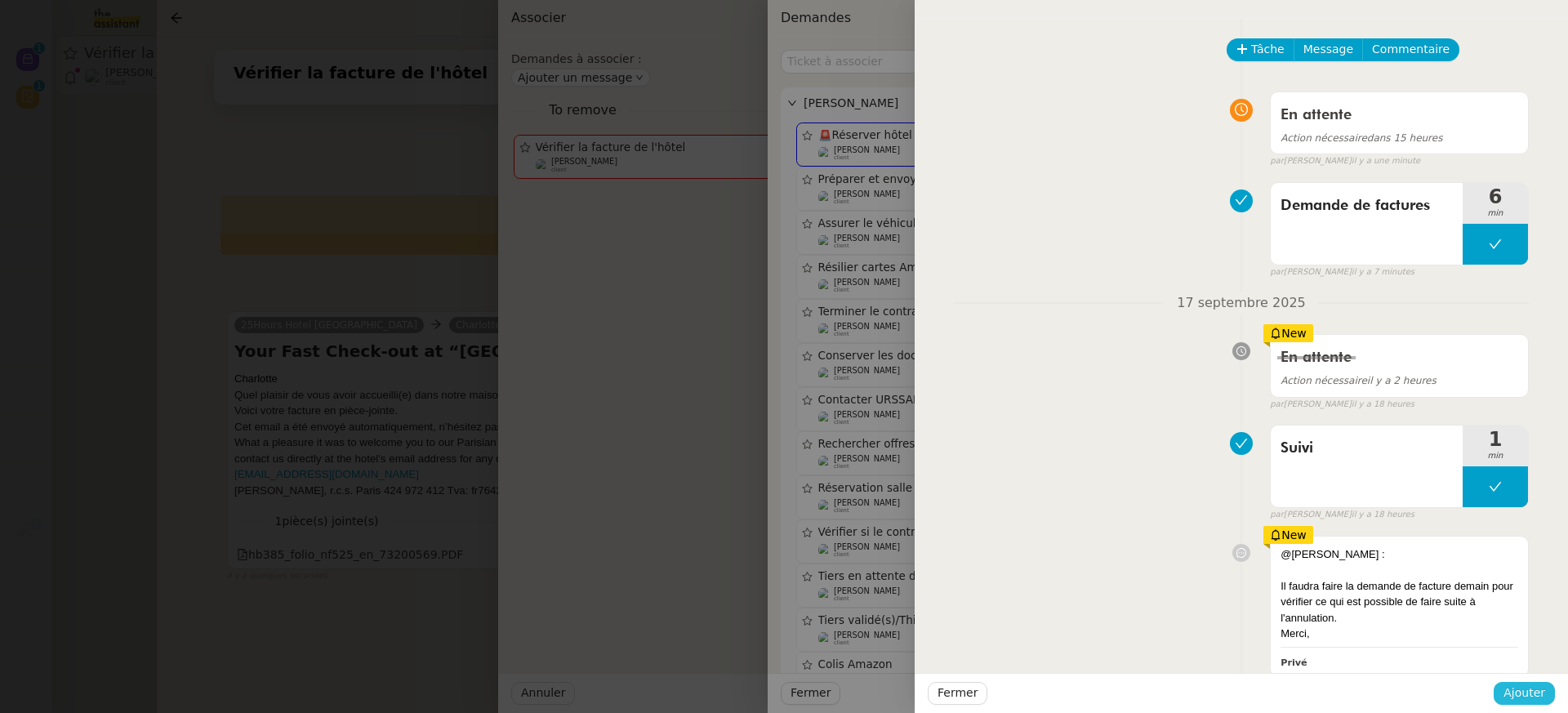
click at [1539, 703] on button "Ajouter" at bounding box center [1524, 694] width 61 height 23
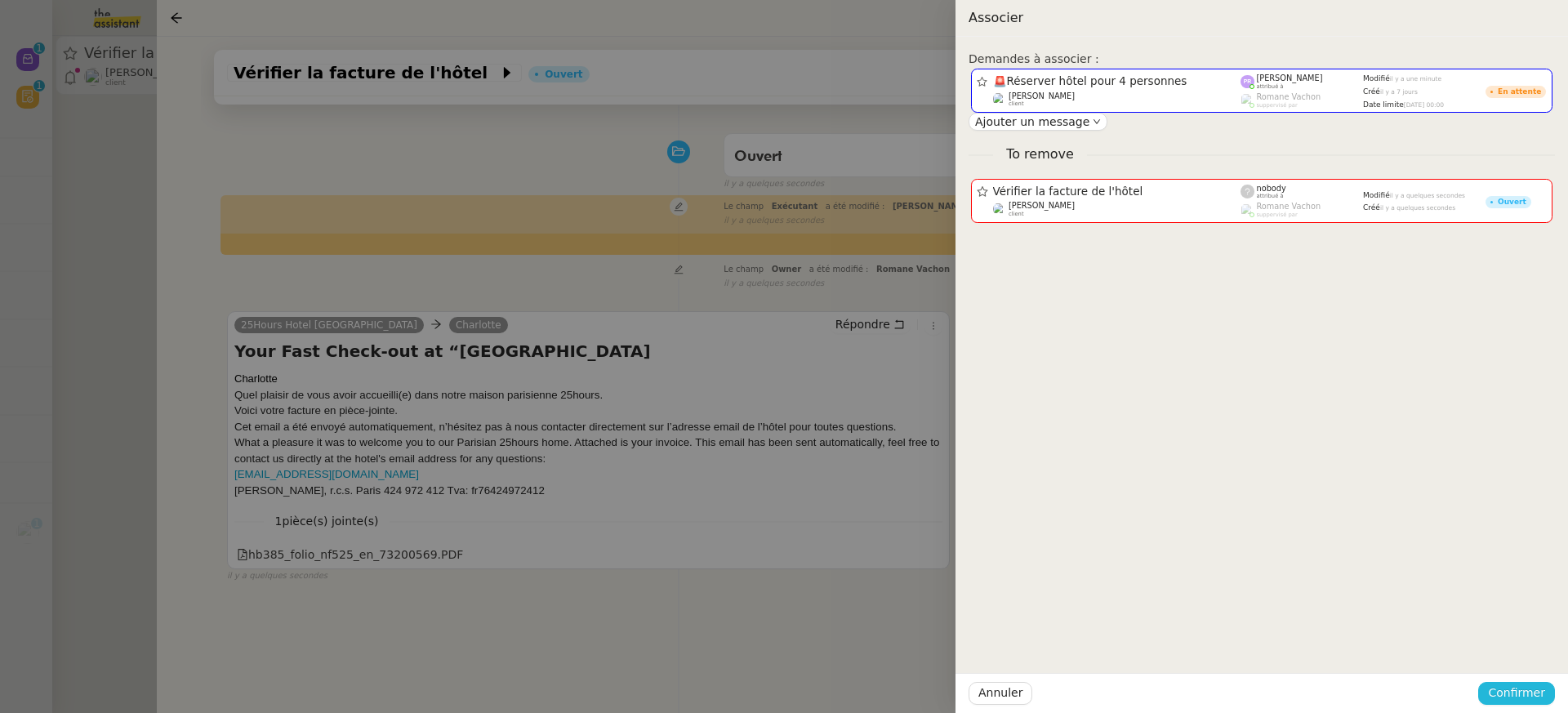
click at [1539, 702] on span "Confirmer" at bounding box center [1516, 694] width 57 height 18
click at [1527, 649] on span "Ajouter" at bounding box center [1517, 650] width 41 height 17
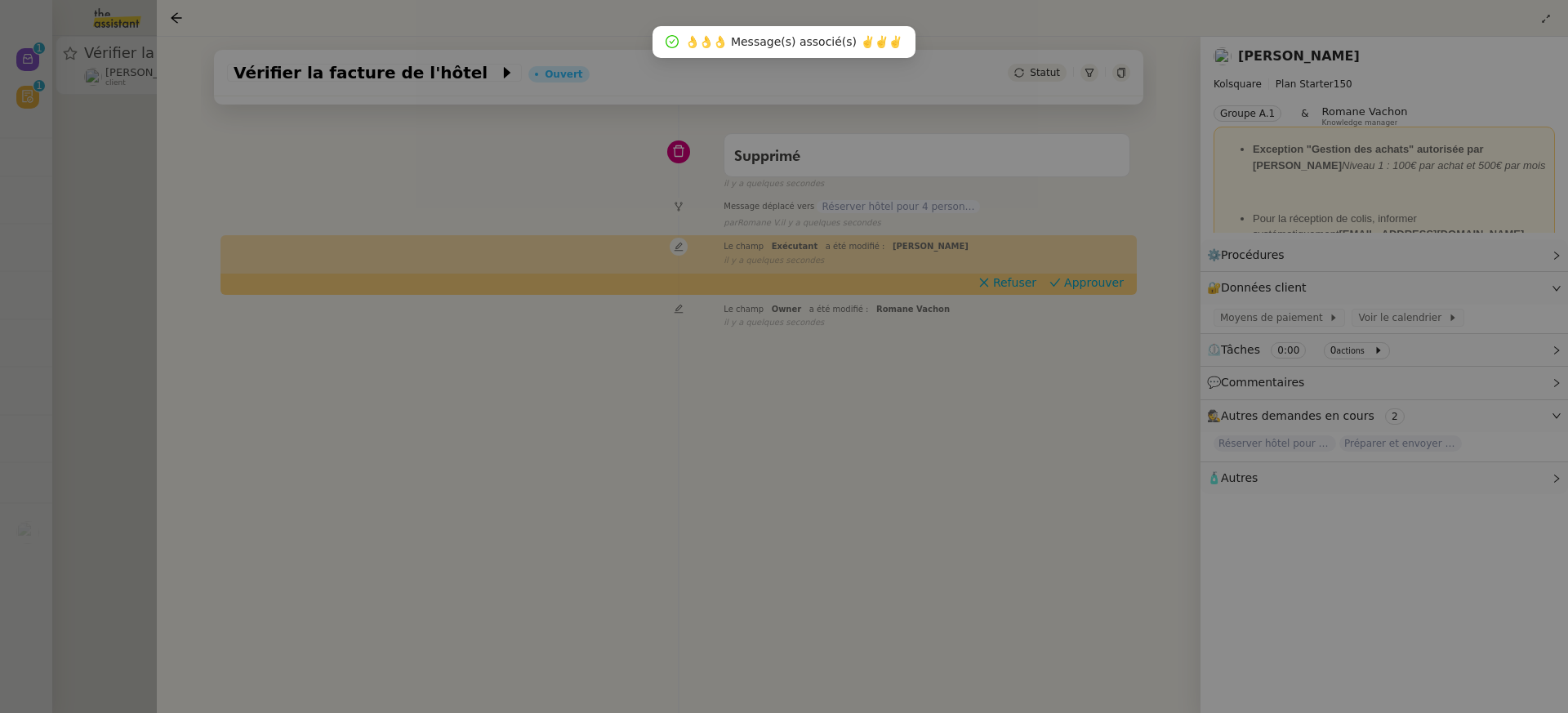
click at [77, 124] on div at bounding box center [784, 356] width 1568 height 713
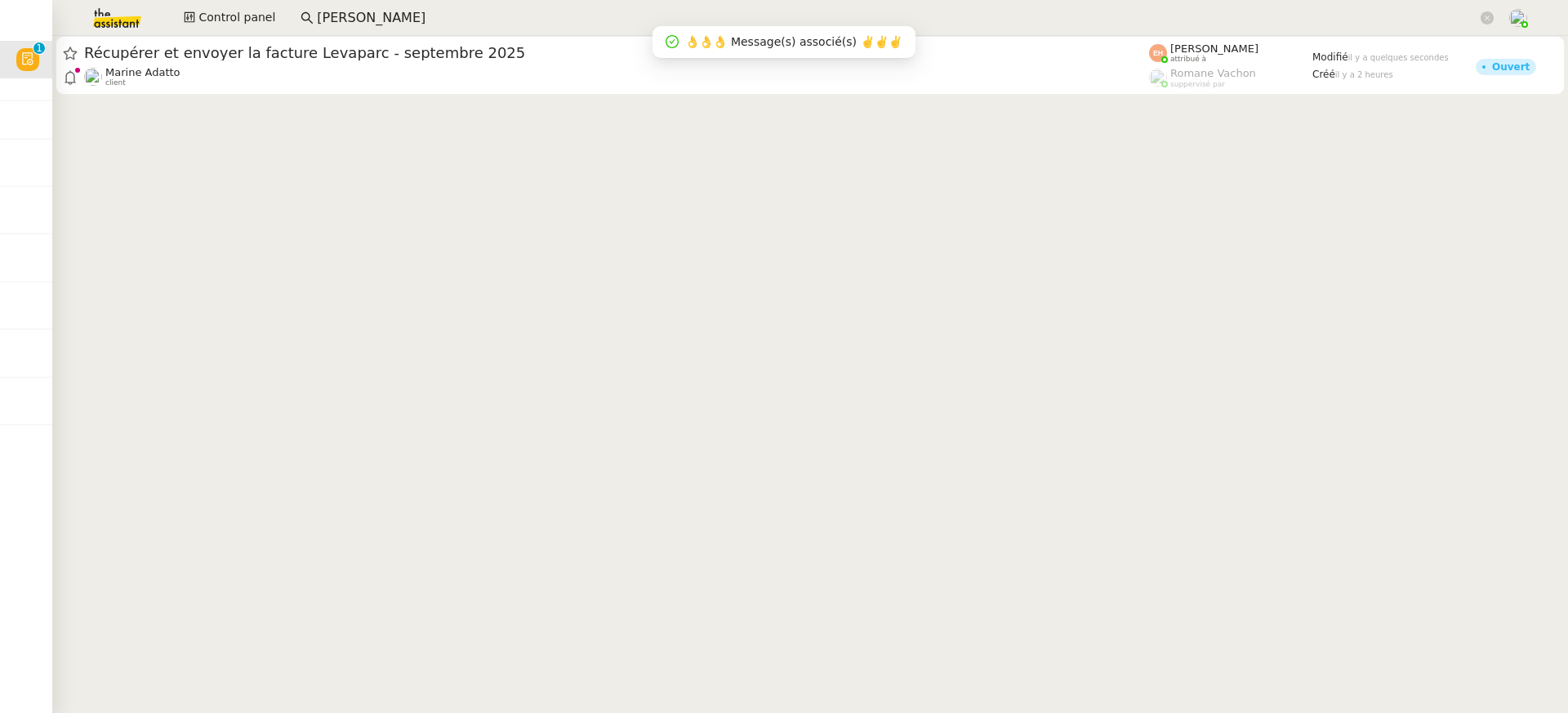
click at [992, 98] on cdk-virtual-scroll-viewport "Récupérer et envoyer la facture Levaparc - septembre 2025 Marine Adatto client …" at bounding box center [810, 374] width 1515 height 677
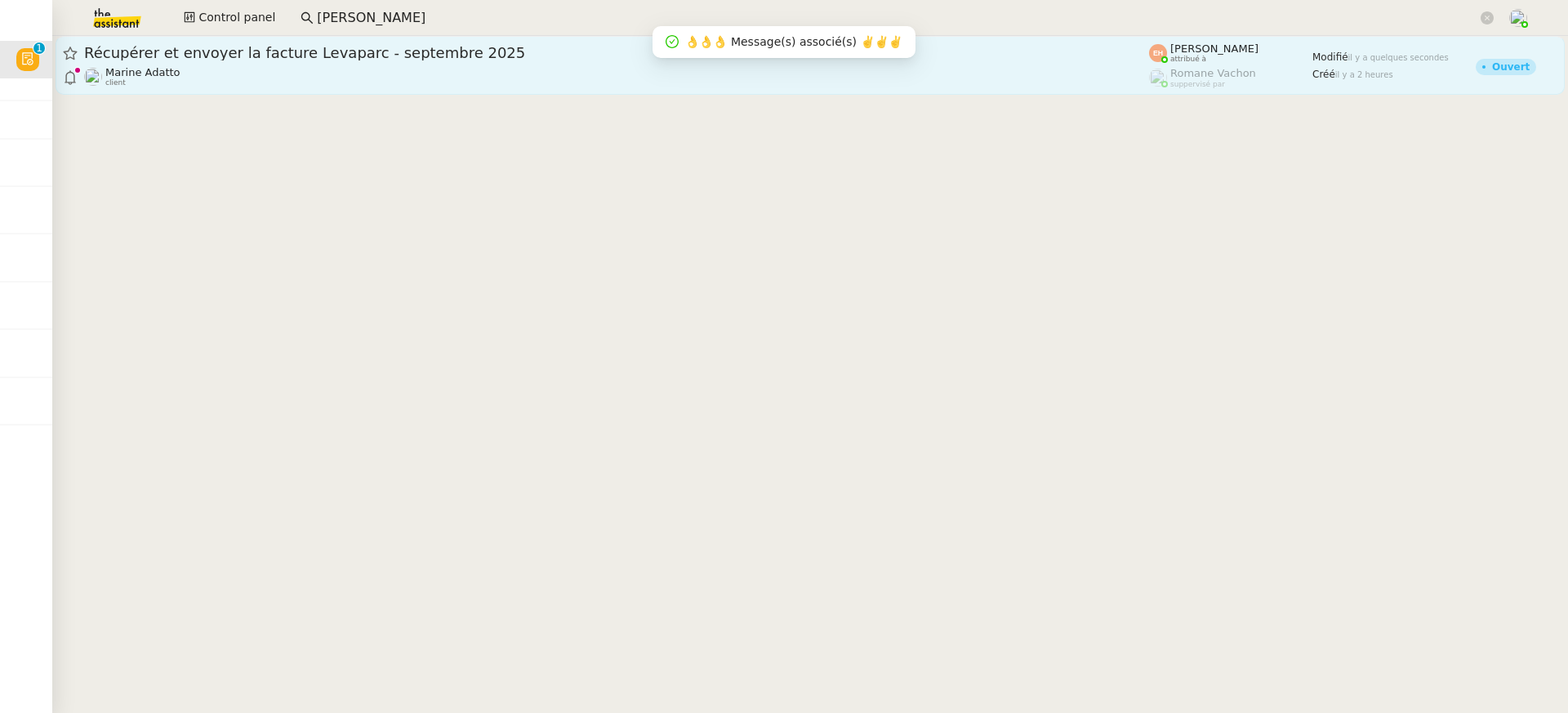
click at [969, 73] on div "Marine Adatto client" at bounding box center [616, 77] width 1065 height 21
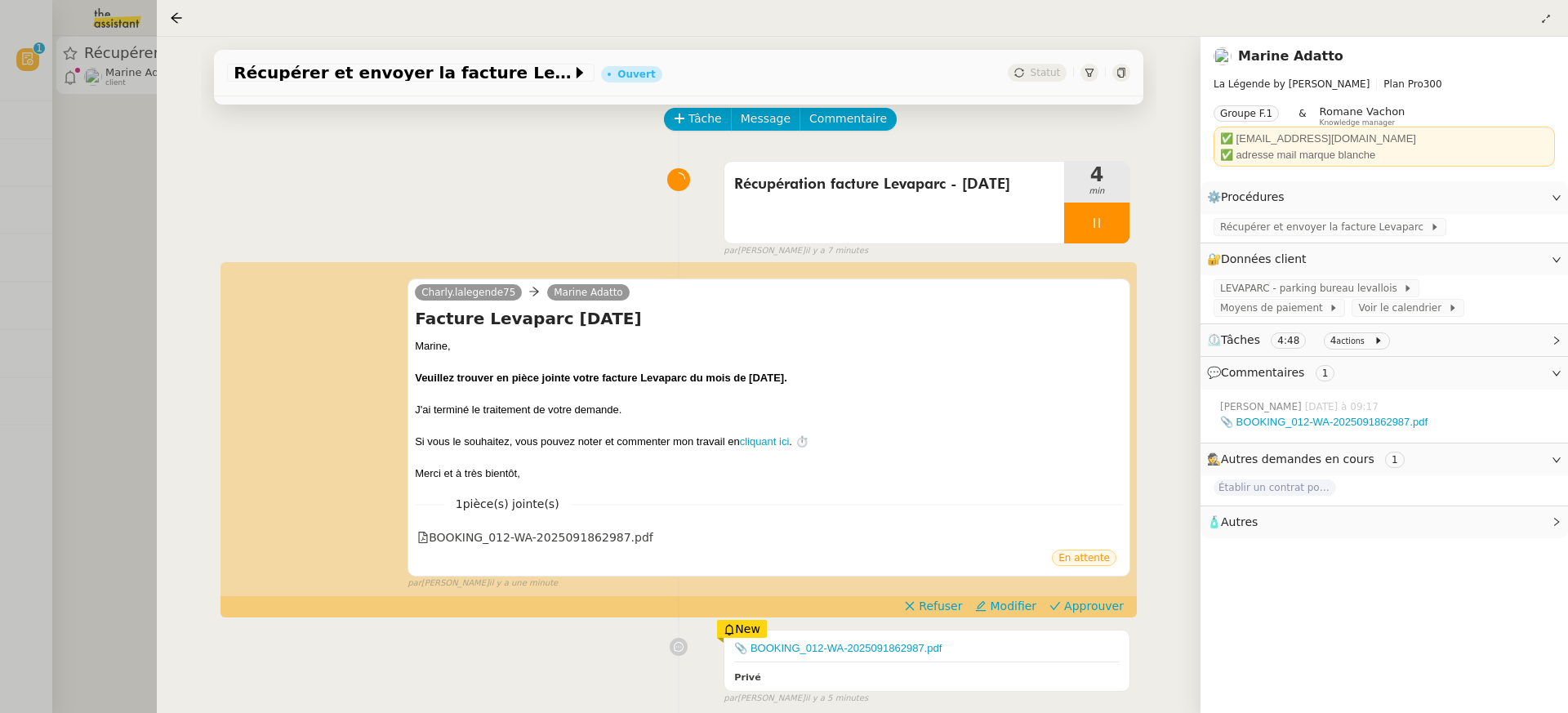
scroll to position [89, 0]
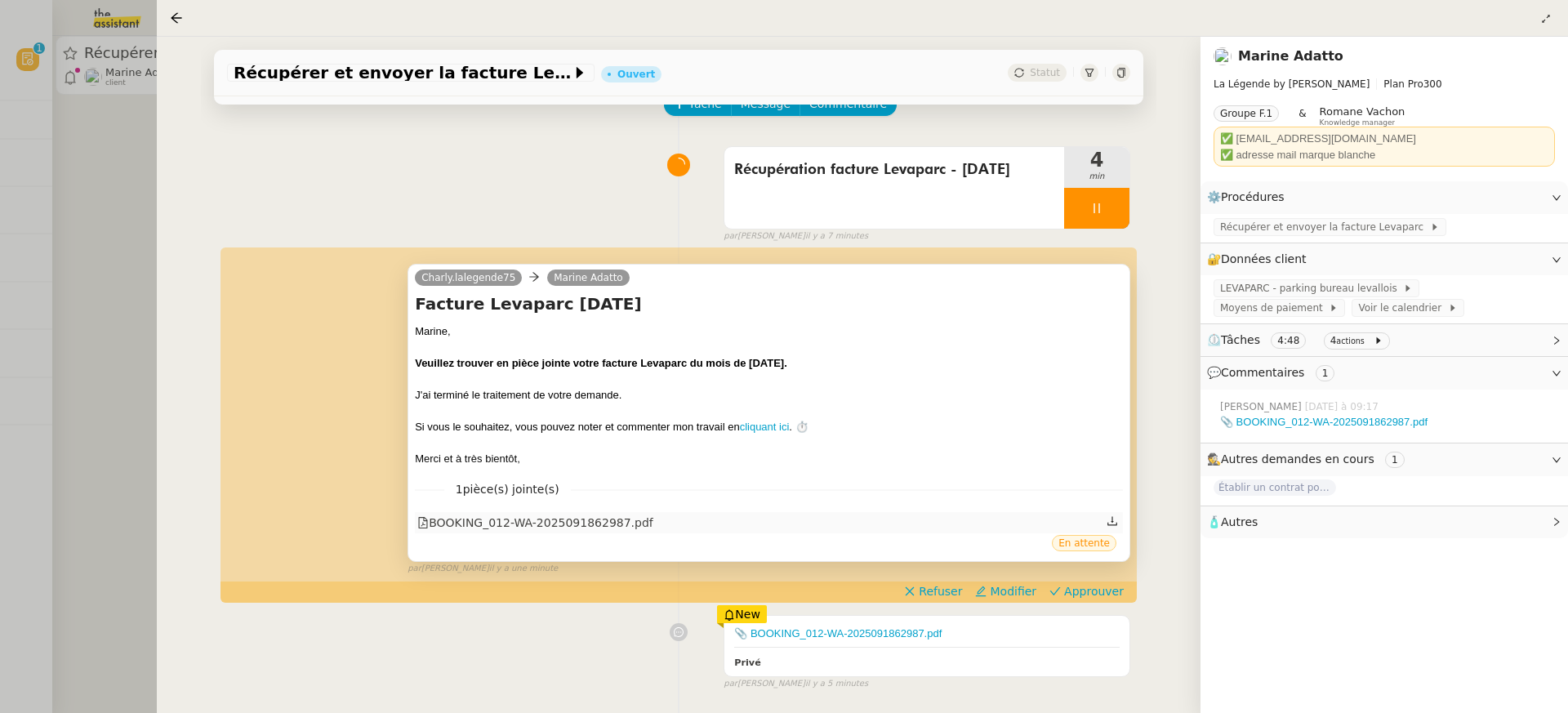
click at [606, 529] on div "BOOKING_012-WA-2025091862987.pdf" at bounding box center [536, 523] width 236 height 18
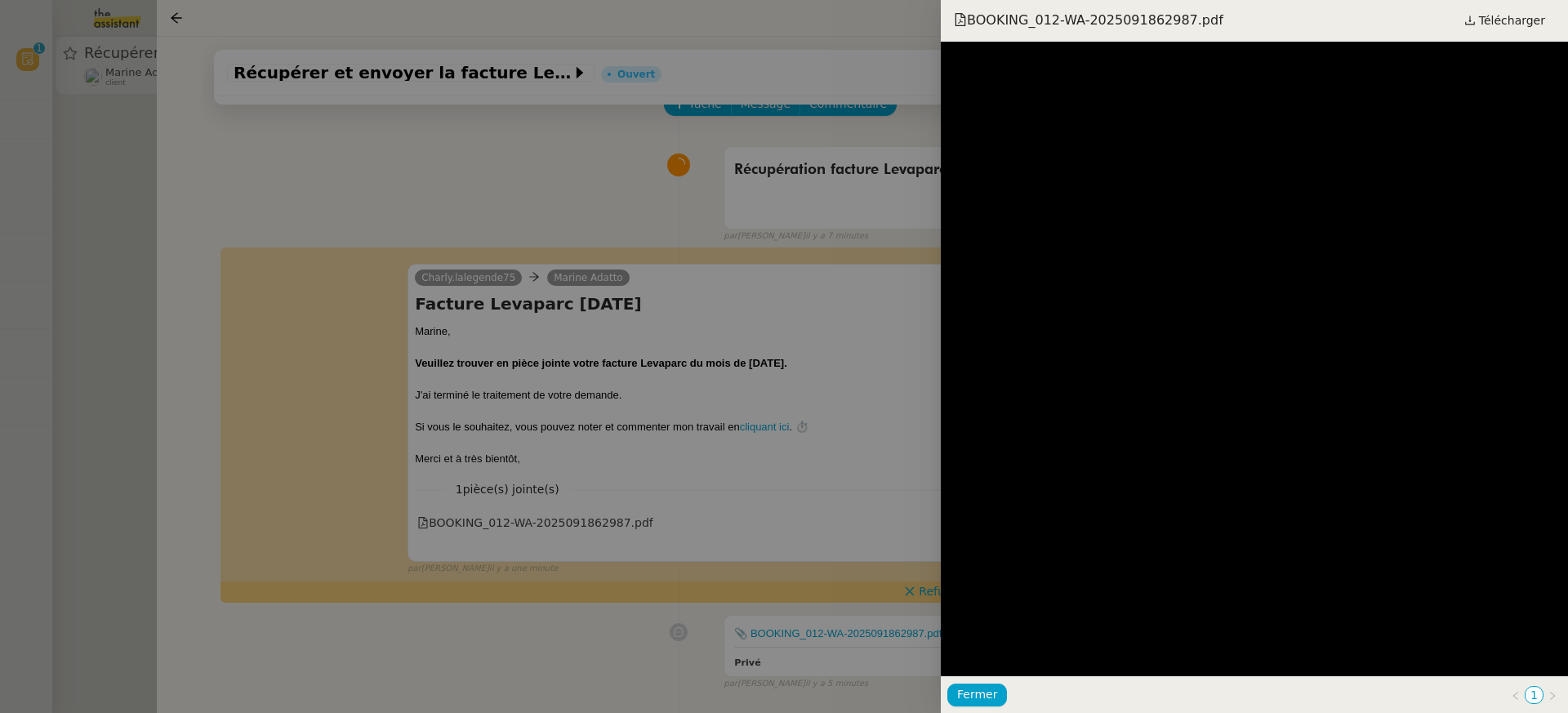
click at [706, 477] on div at bounding box center [784, 356] width 1568 height 713
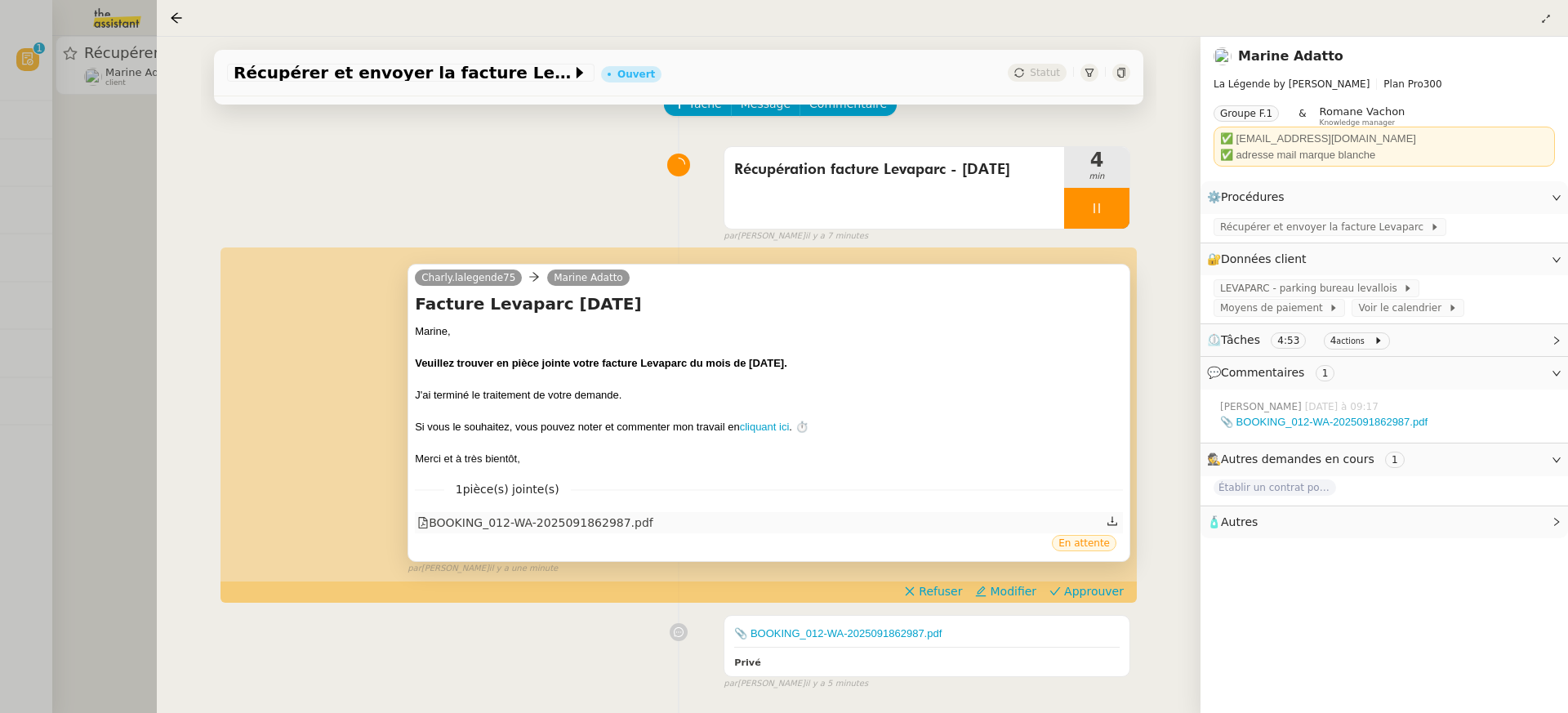
click at [617, 515] on div "BOOKING_012-WA-2025091862987.pdf" at bounding box center [536, 523] width 236 height 18
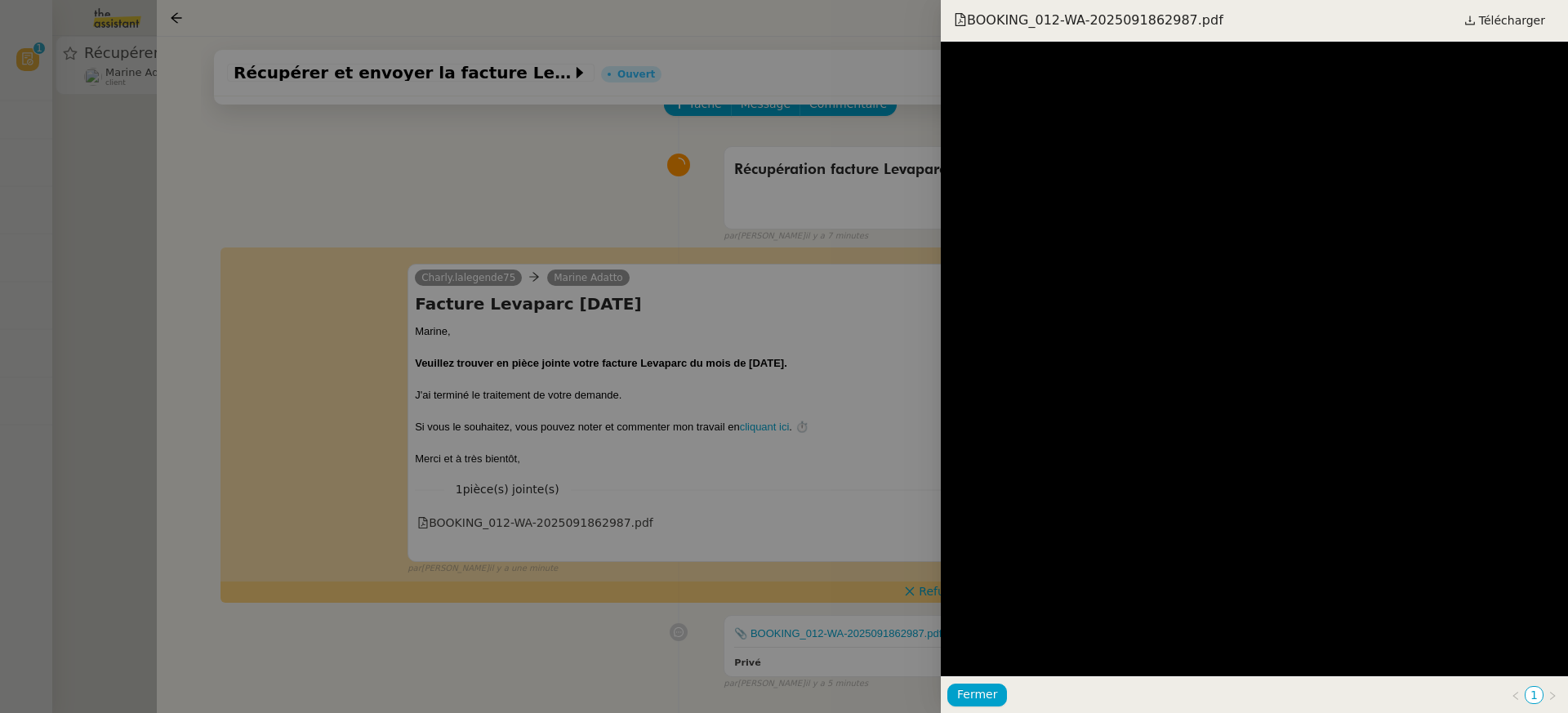
click at [1540, 42] on iframe at bounding box center [1255, 359] width 627 height 635
click at [1531, 30] on span "Télécharger" at bounding box center [1513, 20] width 66 height 21
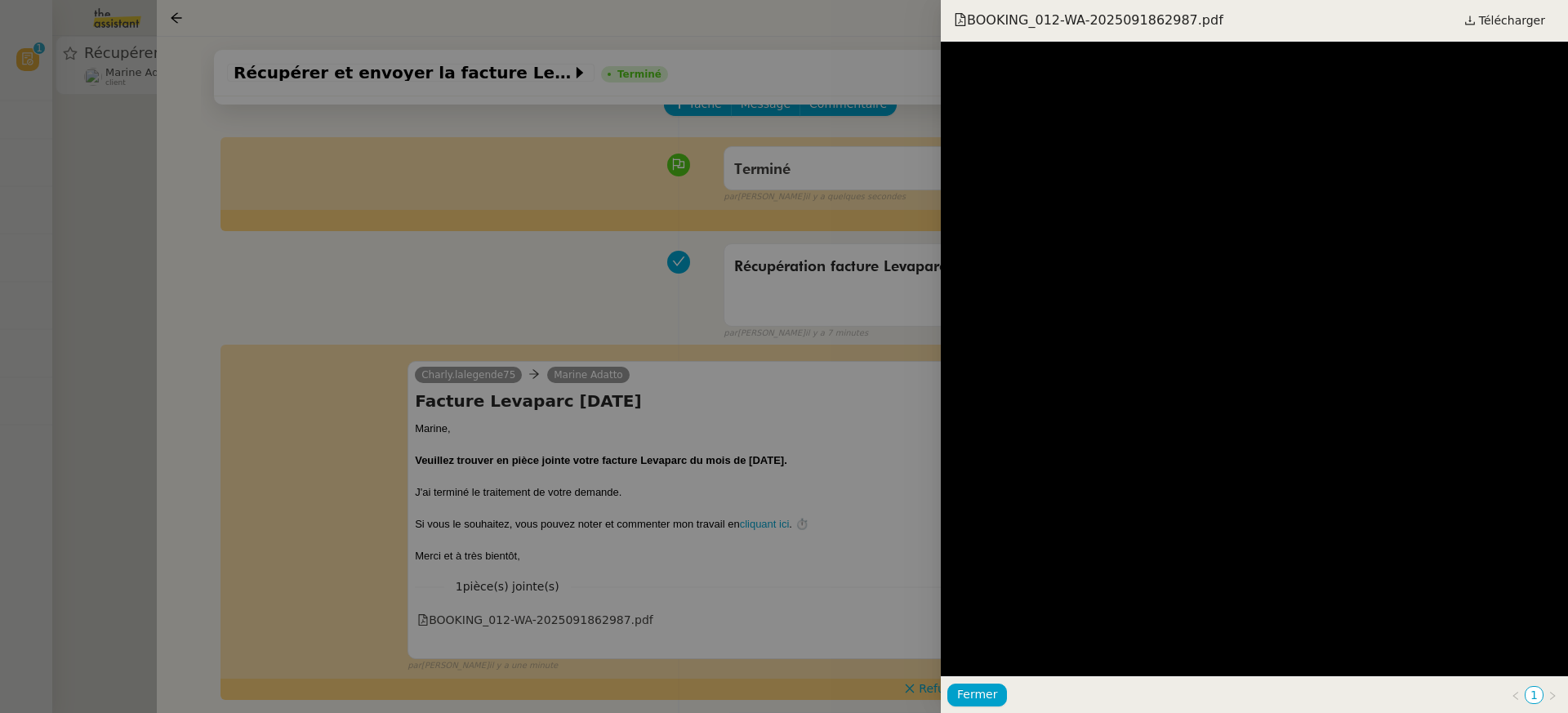
click at [601, 233] on div at bounding box center [784, 356] width 1568 height 713
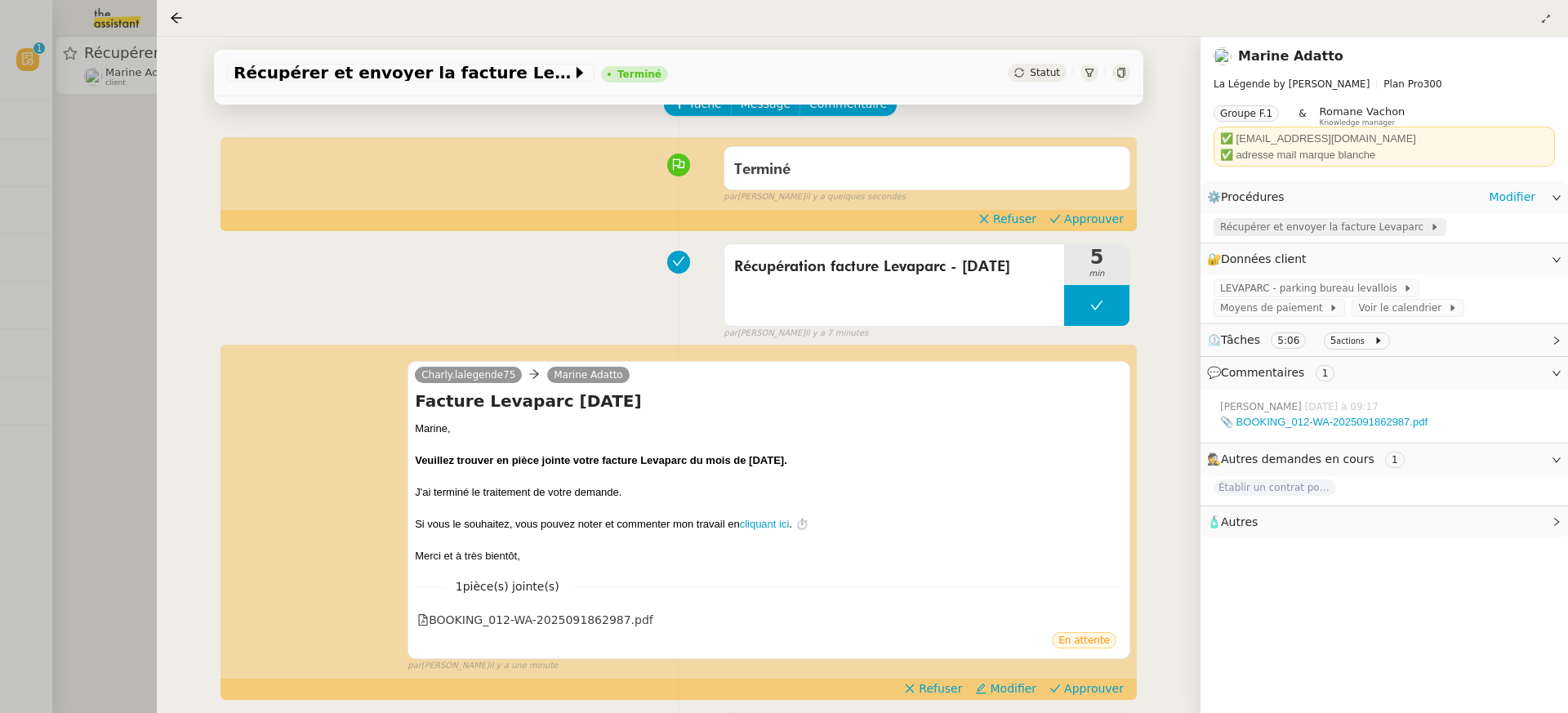
click at [1288, 224] on span "Récupérer et envoyer la facture Levaparc" at bounding box center [1326, 227] width 210 height 17
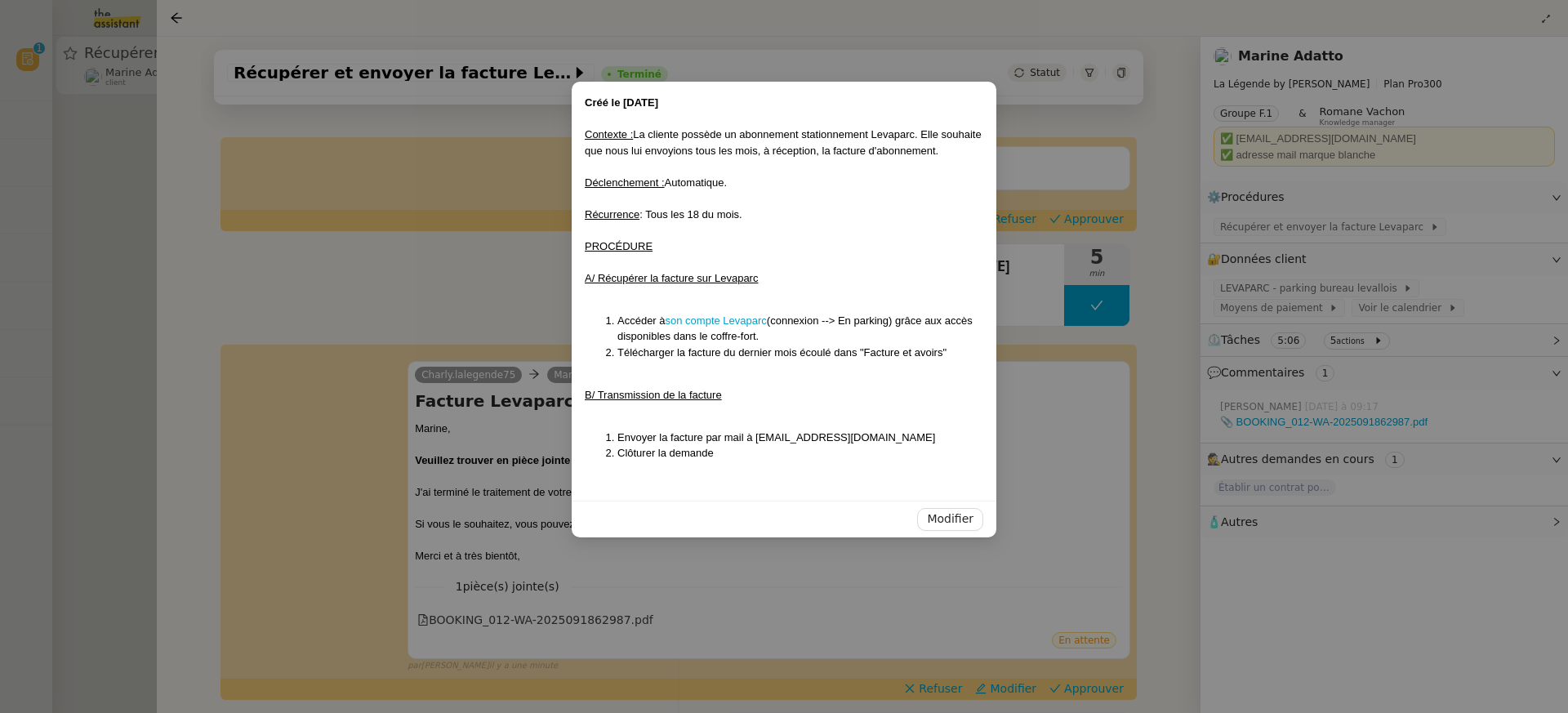
click at [1052, 321] on nz-modal-container "Créé le 21/07/2025 Contexte : La cliente possède un abonnement stationnement Le…" at bounding box center [784, 356] width 1568 height 713
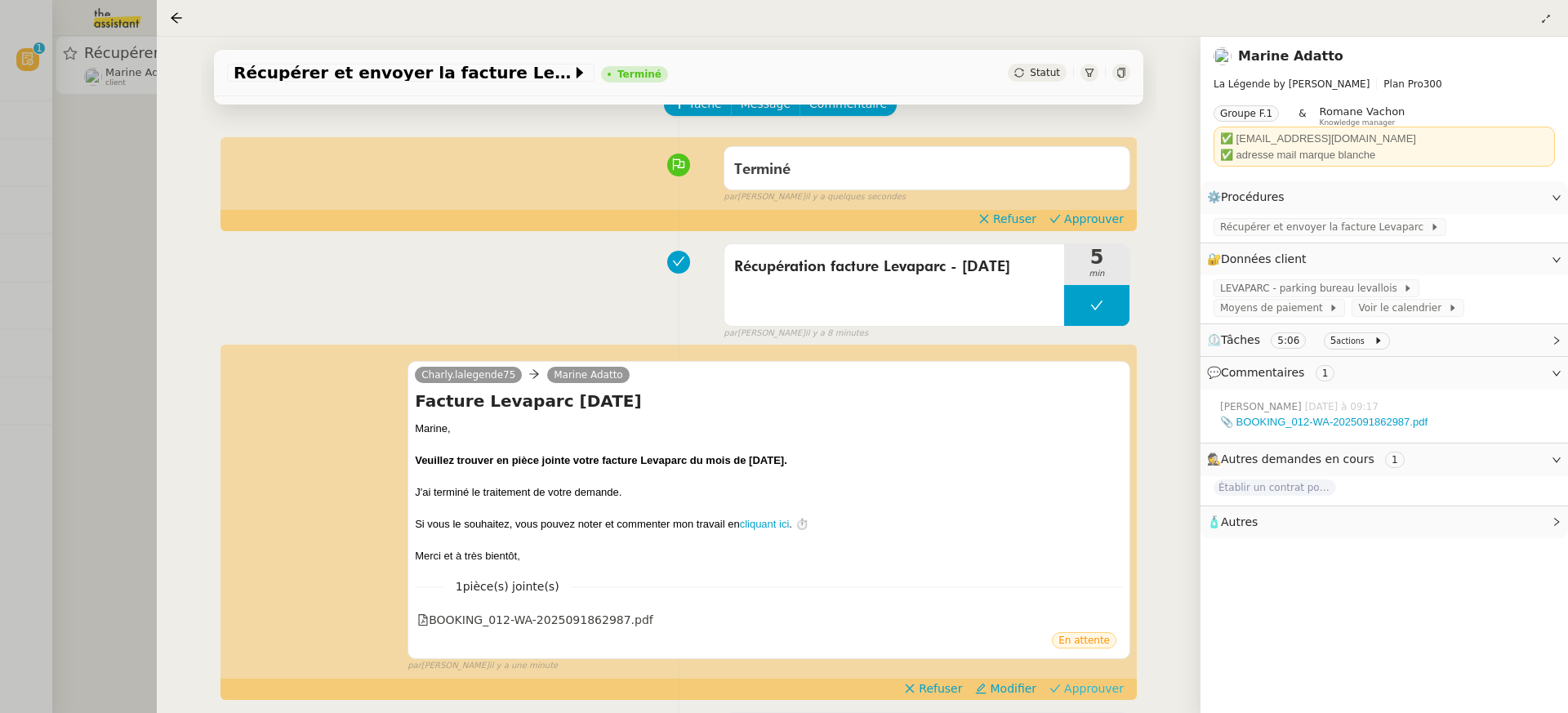
click at [1100, 693] on span "Approuver" at bounding box center [1093, 689] width 60 height 17
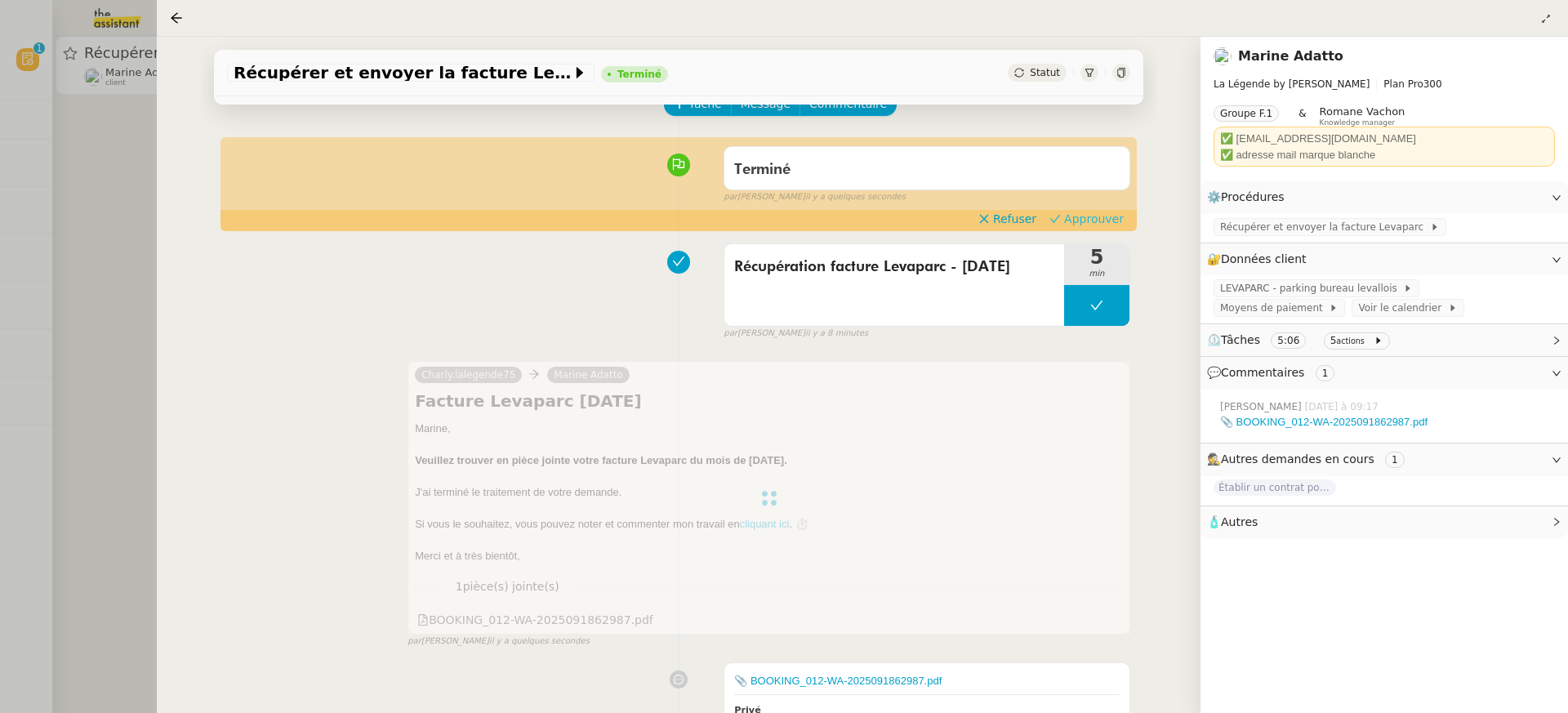
click at [1100, 220] on span "Approuver" at bounding box center [1093, 220] width 60 height 17
click at [99, 155] on div at bounding box center [784, 356] width 1568 height 713
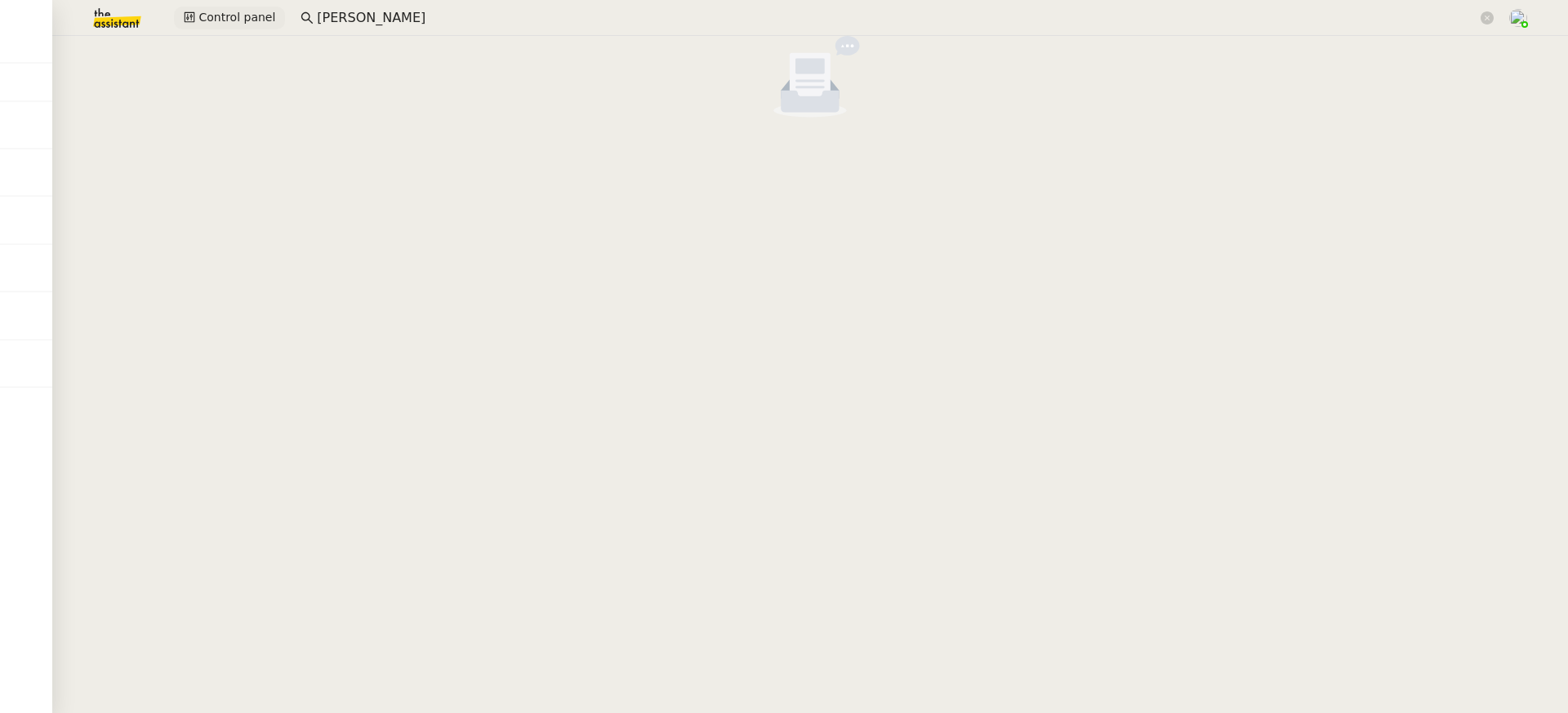
click at [211, 21] on span "Control panel" at bounding box center [236, 18] width 77 height 18
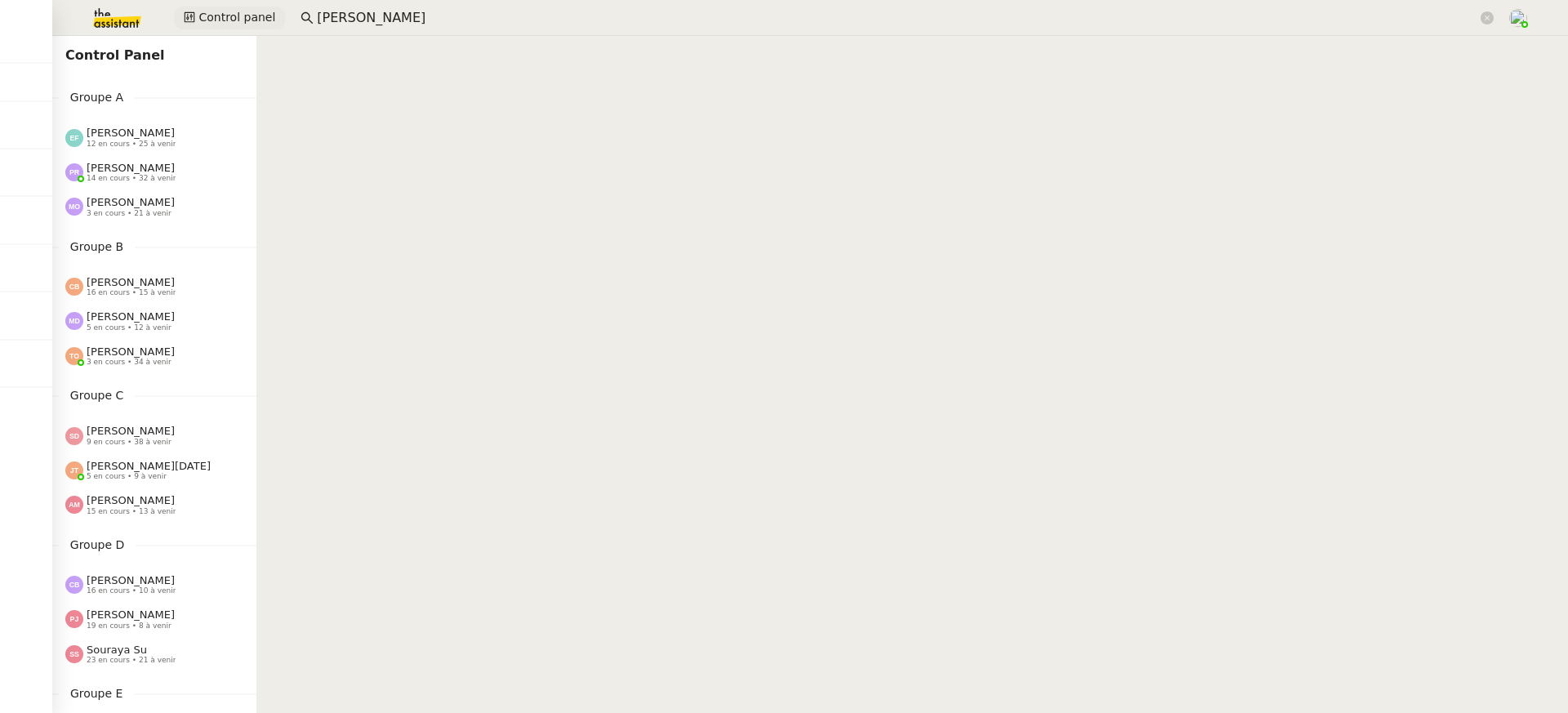
scroll to position [465, 0]
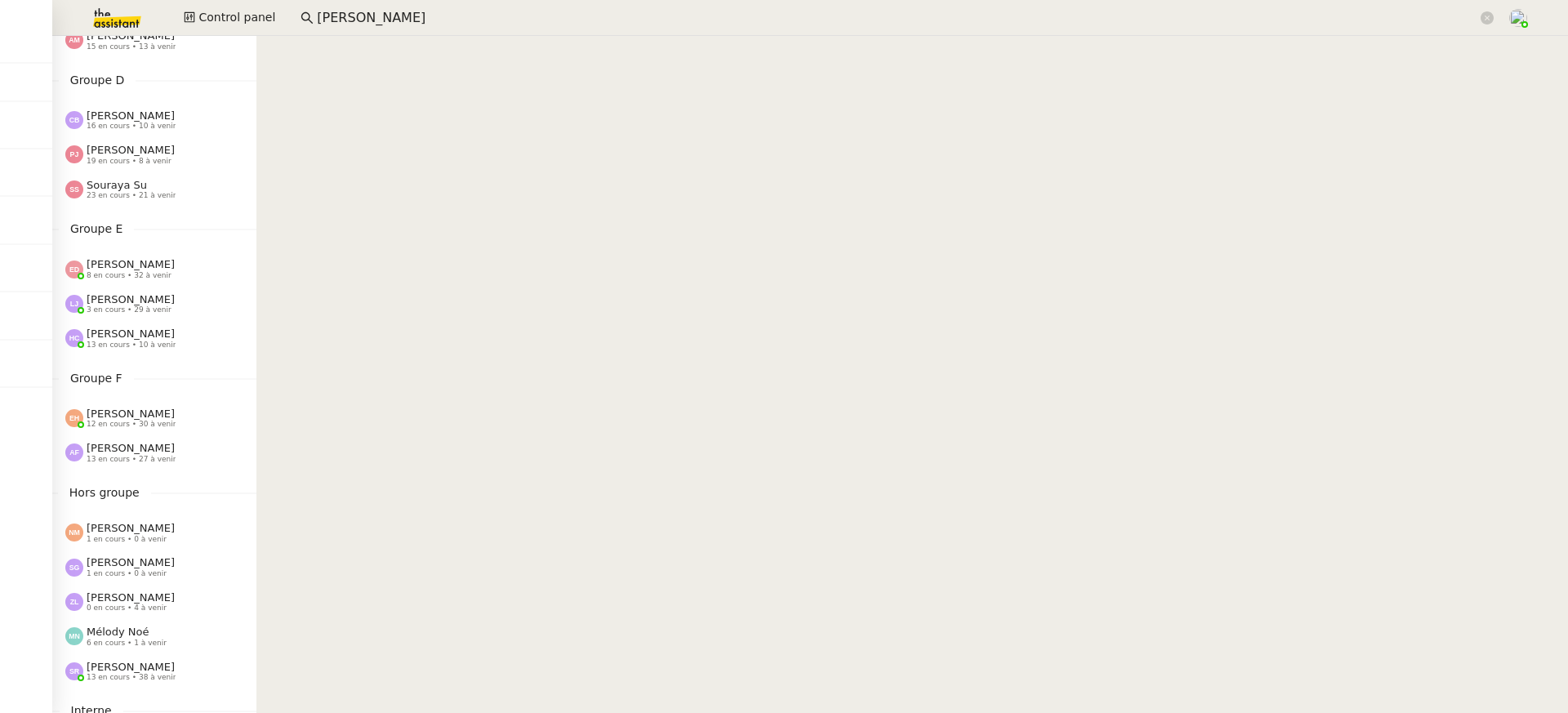
click at [170, 405] on div "[PERSON_NAME] 12 en cours • 30 à venir" at bounding box center [154, 418] width 204 height 34
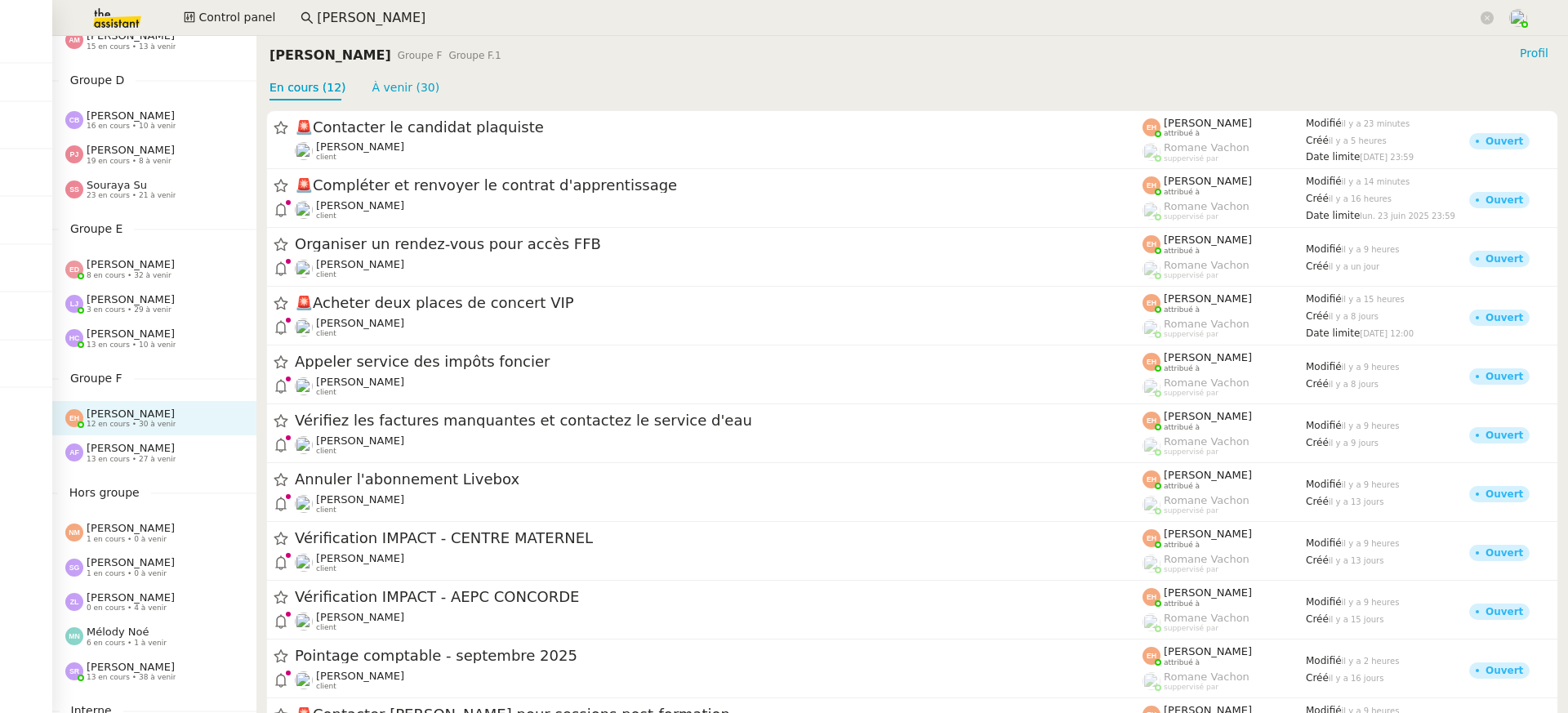
click at [151, 478] on nz-sider "Control Panel Groupe A Emelyne Foussier 12 en cours • 25 à venir Pauline Ribas …" at bounding box center [154, 374] width 204 height 677
click at [145, 457] on span "13 en cours • 27 à venir" at bounding box center [131, 459] width 89 height 9
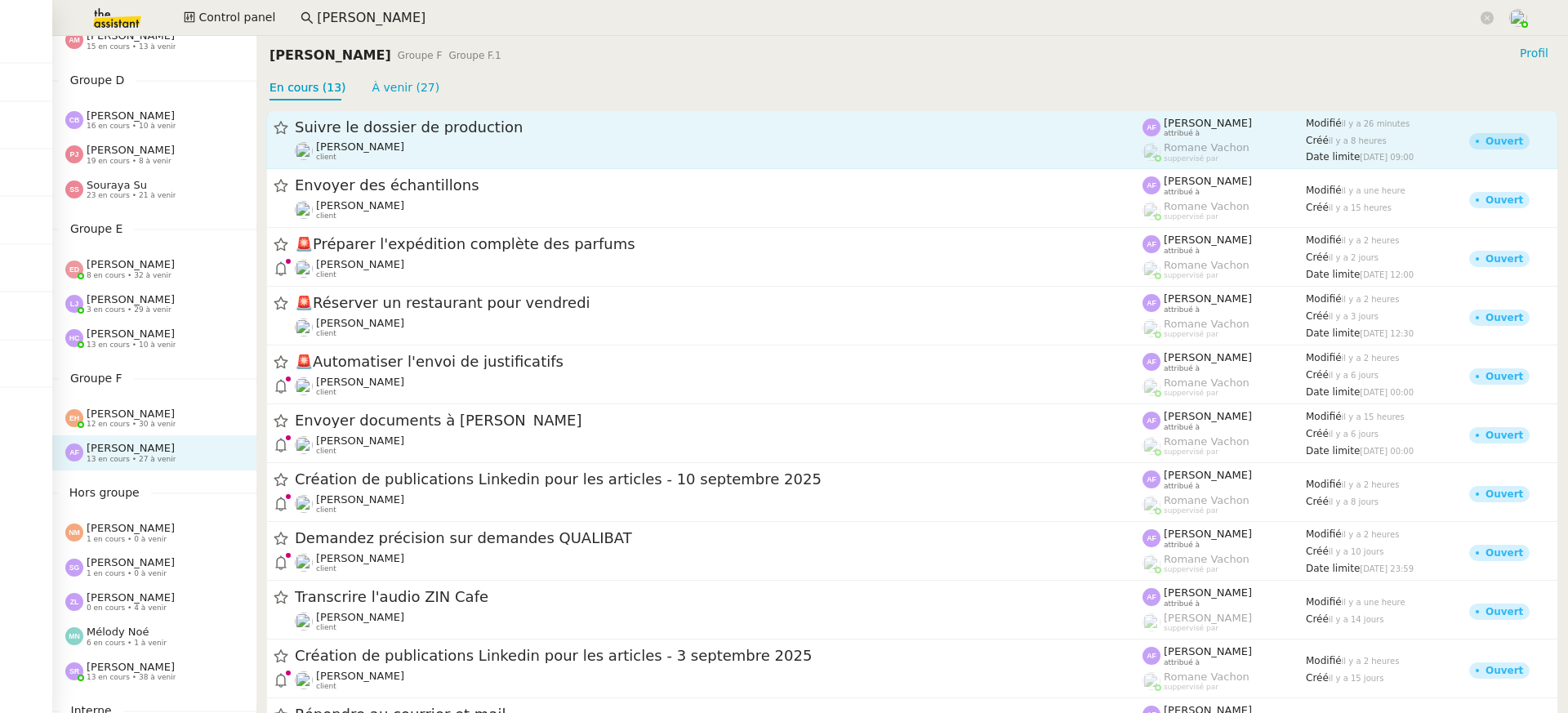
click at [413, 135] on div "Suivre le dossier de production" at bounding box center [719, 127] width 848 height 19
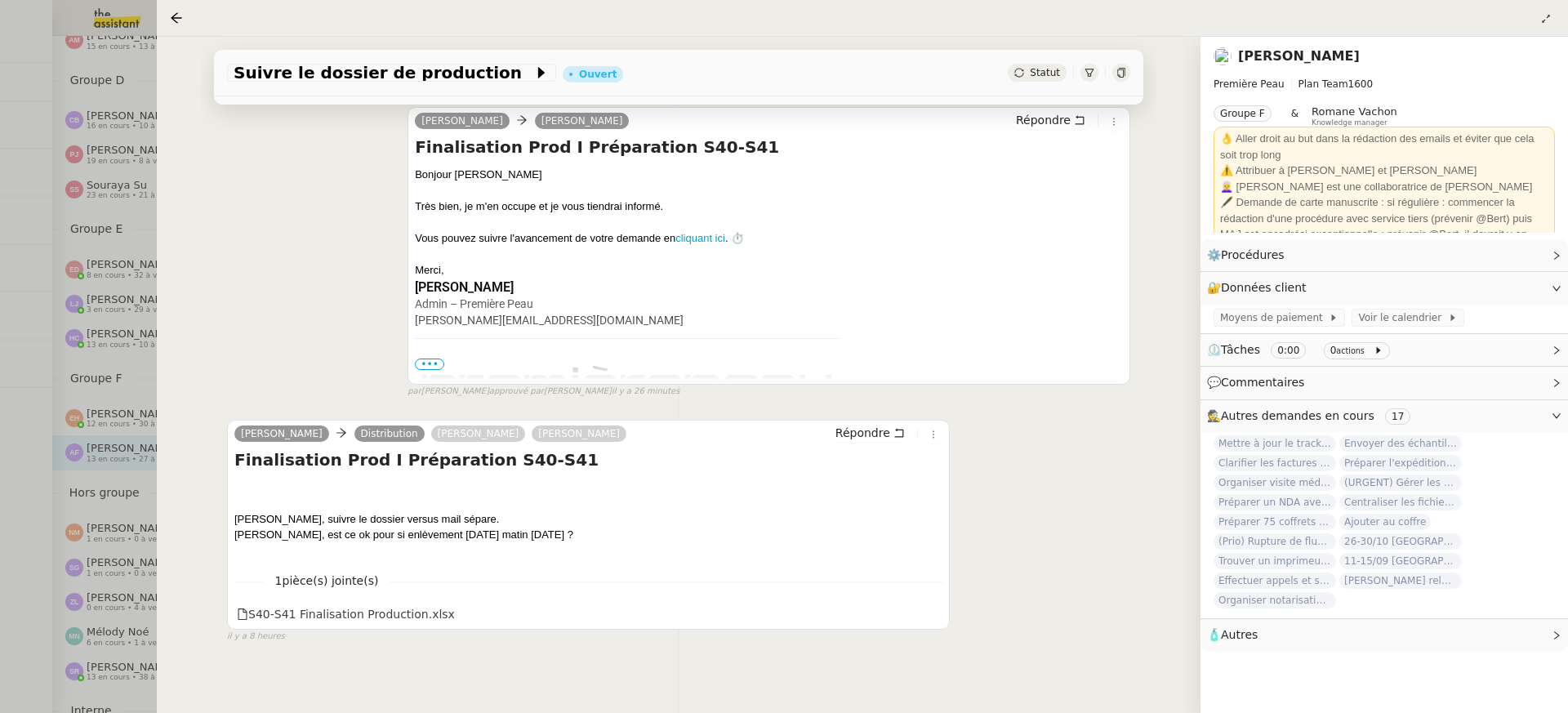
scroll to position [215, 0]
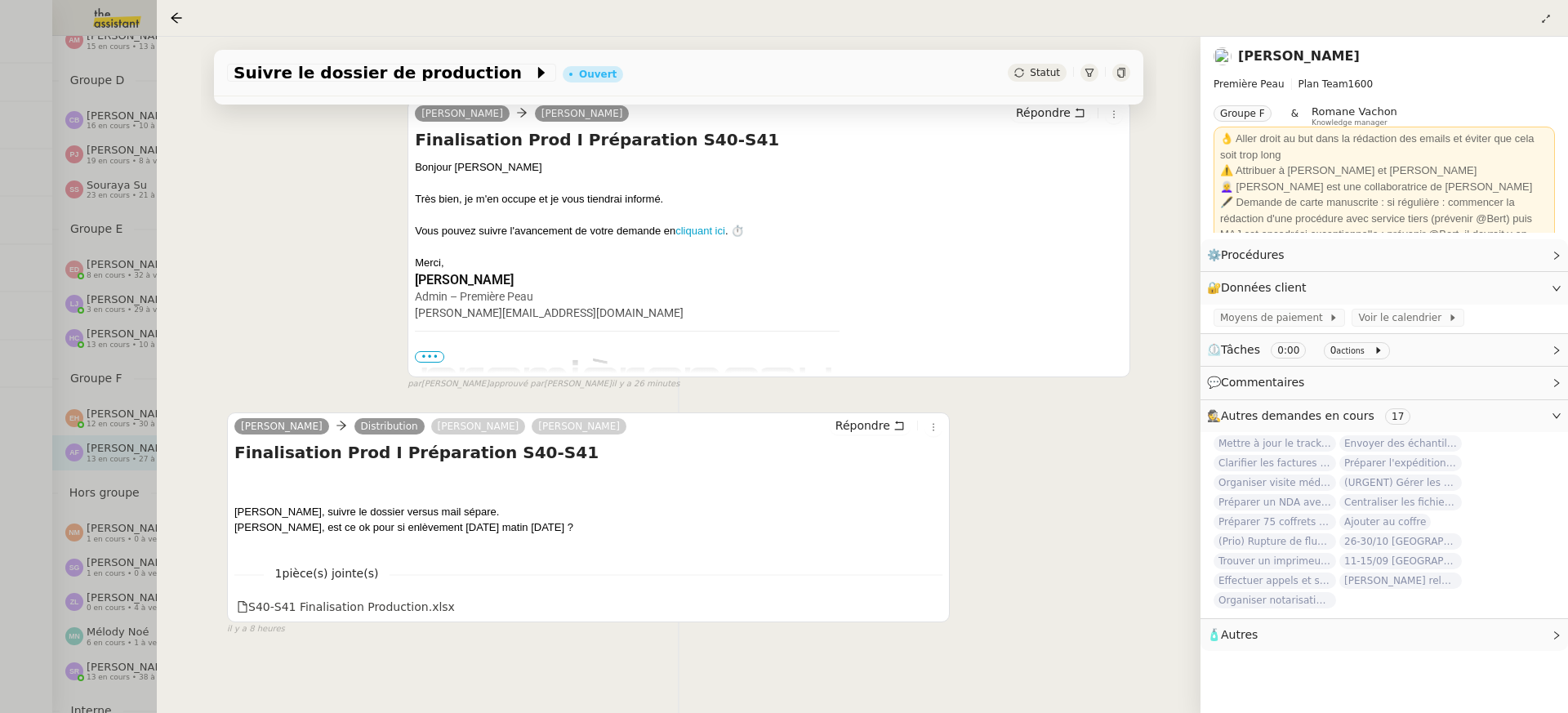
click at [91, 347] on div at bounding box center [784, 356] width 1568 height 713
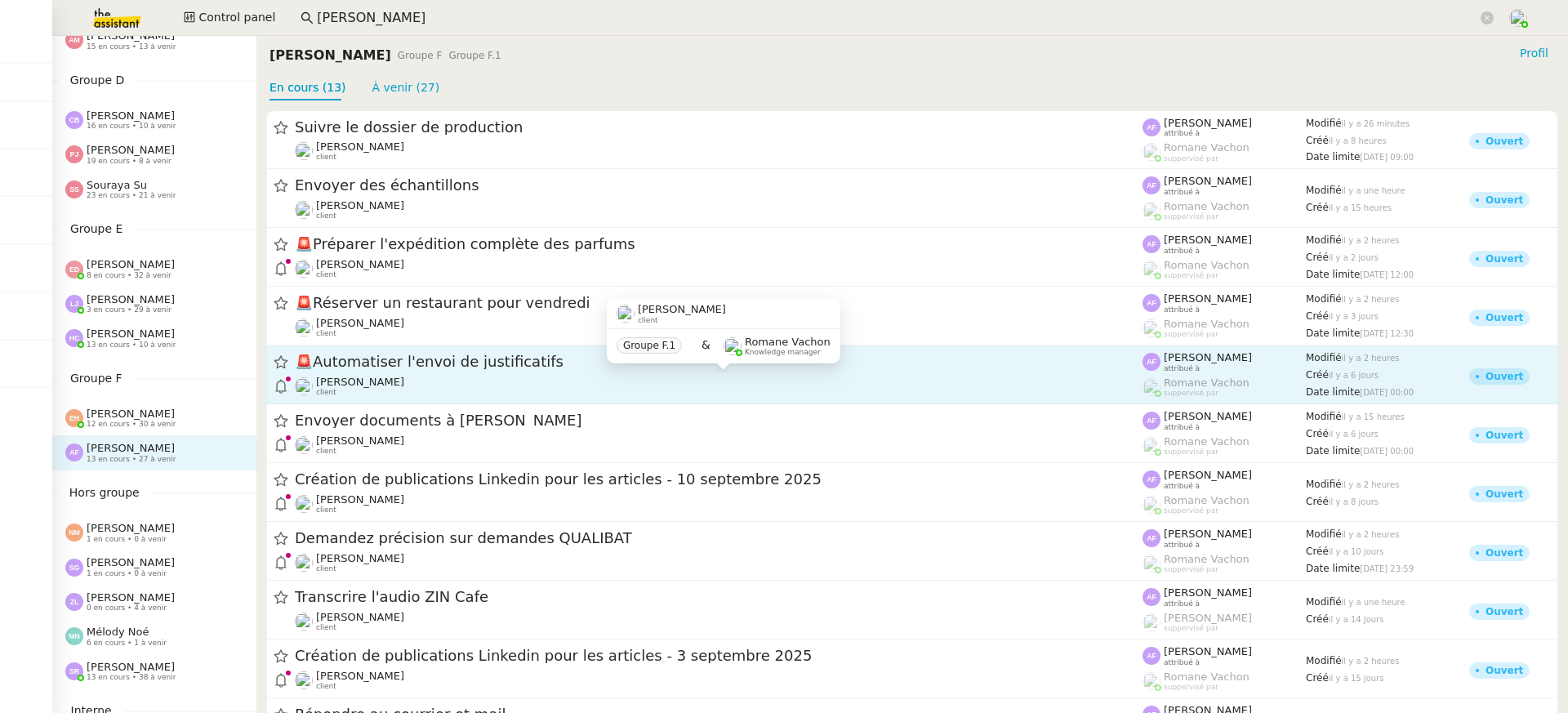
click at [583, 391] on div "Eliott Hosansky client" at bounding box center [719, 386] width 848 height 21
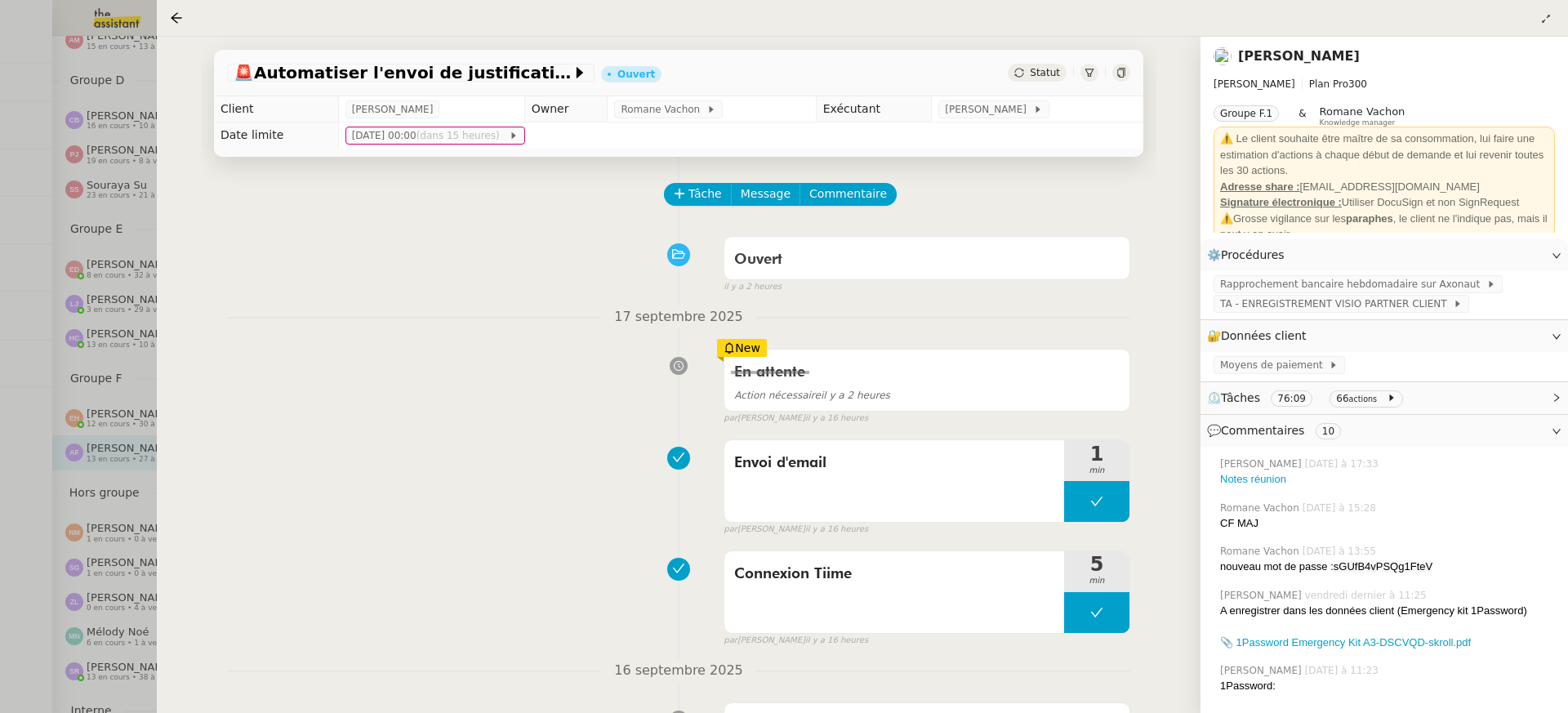
click at [53, 327] on div at bounding box center [784, 356] width 1568 height 713
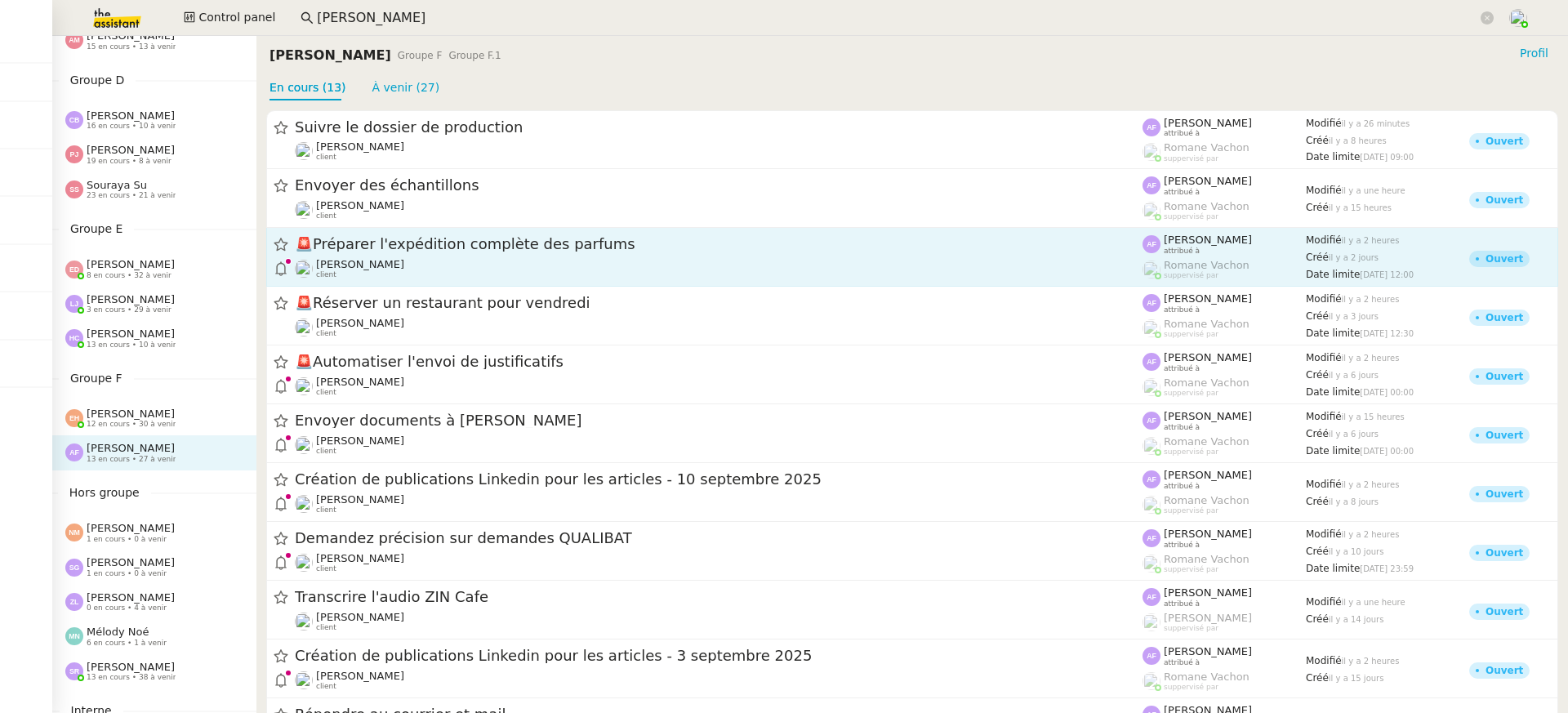
click at [536, 271] on div "[PERSON_NAME] client" at bounding box center [719, 268] width 848 height 21
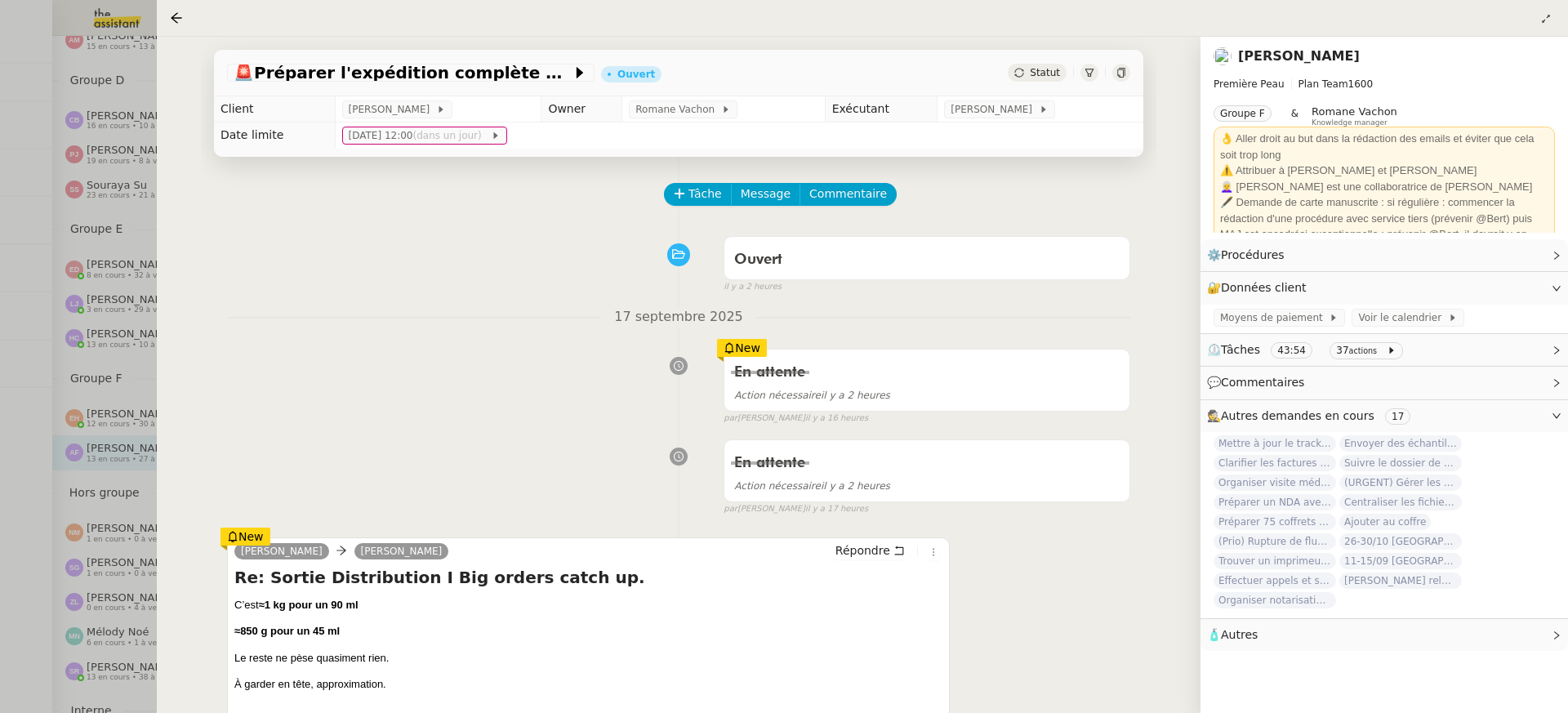
click at [1279, 48] on nz-page-header-title "[PERSON_NAME]" at bounding box center [1299, 56] width 122 height 23
click at [1279, 55] on link "[PERSON_NAME]" at bounding box center [1299, 55] width 122 height 16
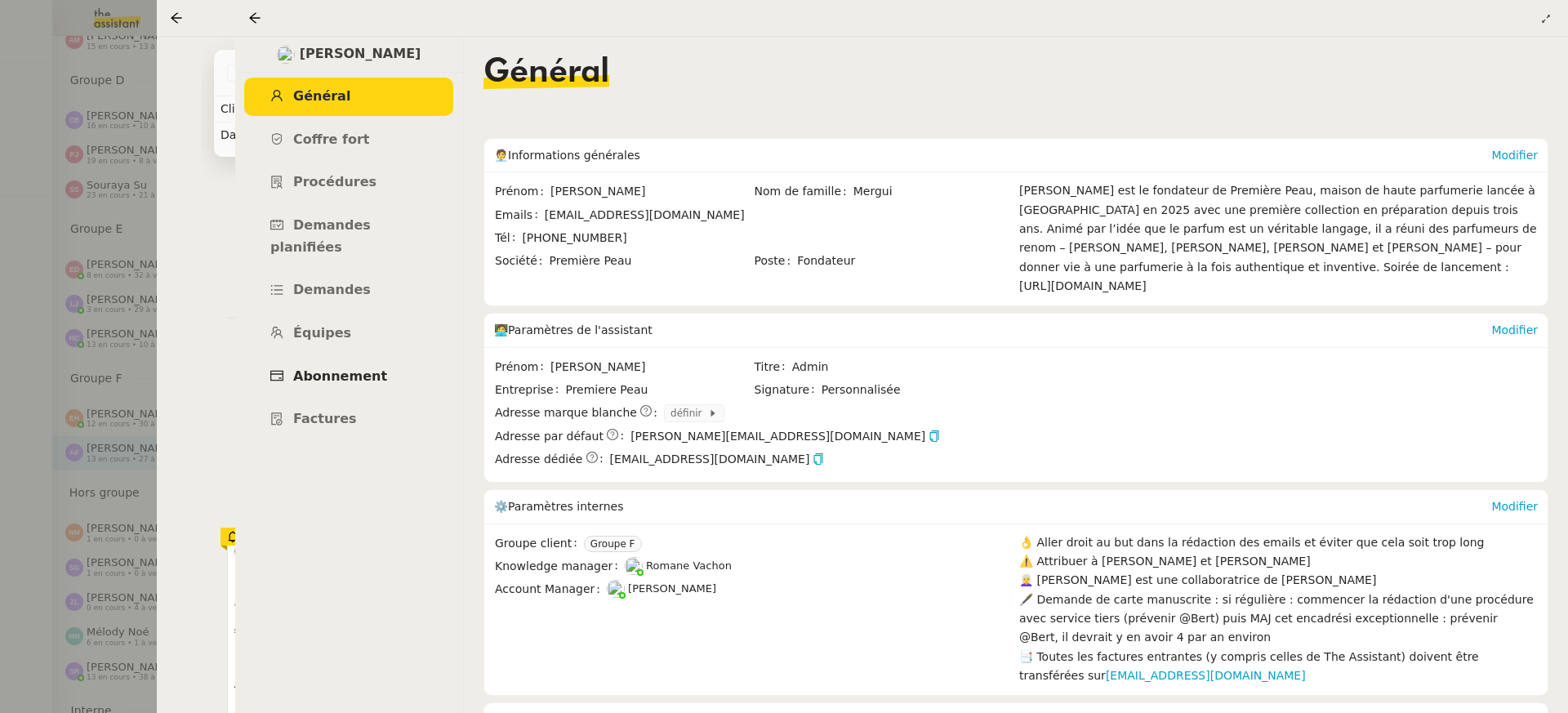
click at [355, 369] on span "Abonnement" at bounding box center [340, 376] width 94 height 16
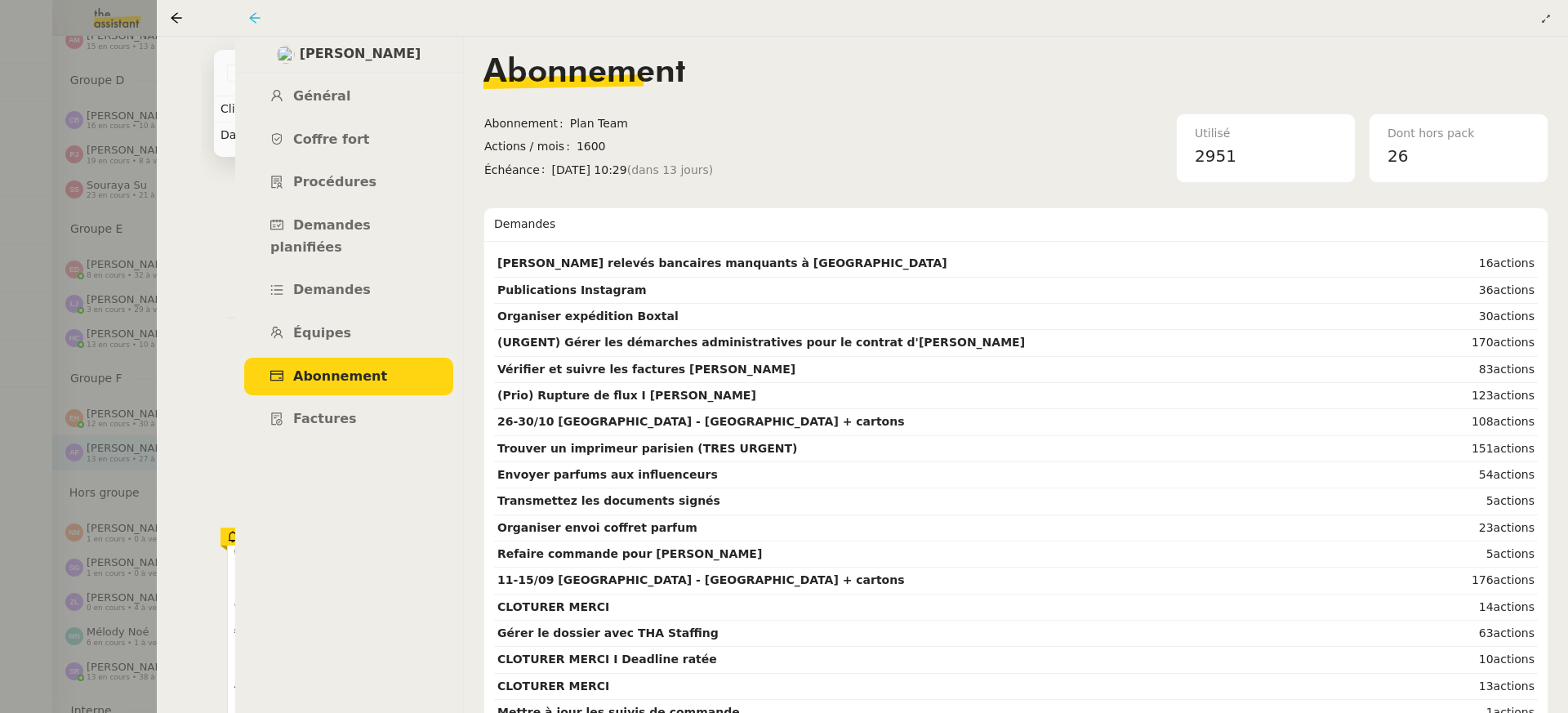
click at [254, 18] on icon at bounding box center [254, 18] width 13 height 13
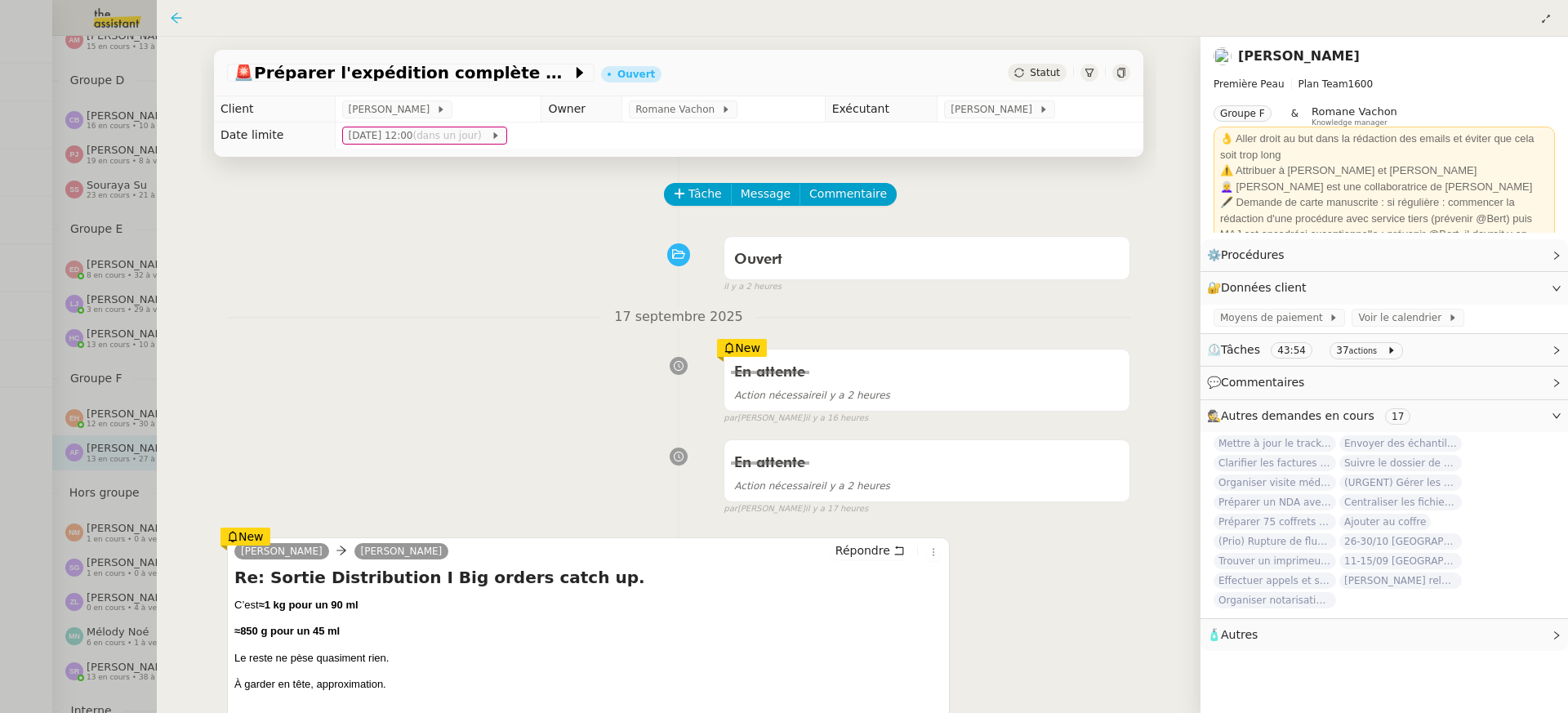
click at [171, 22] on icon at bounding box center [176, 18] width 13 height 13
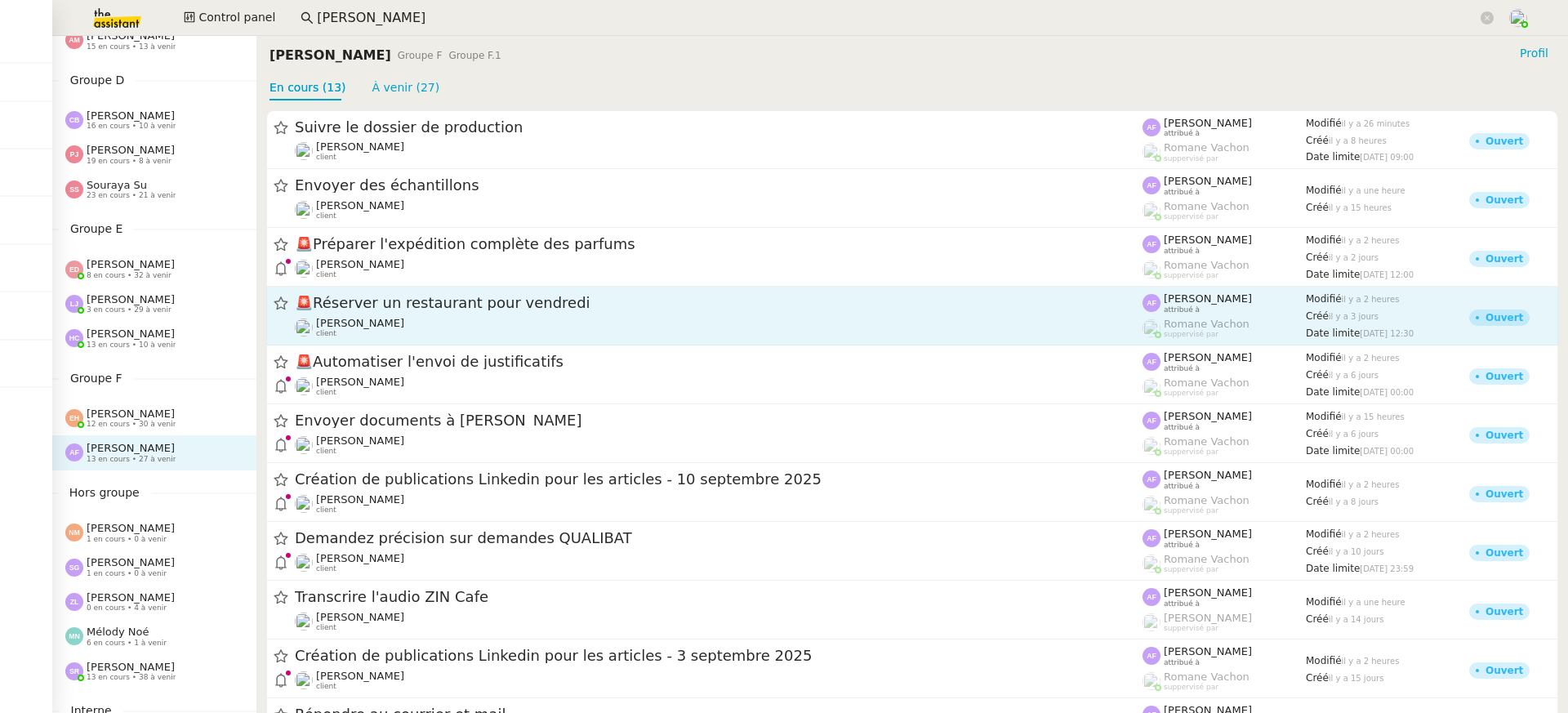
scroll to position [195, 0]
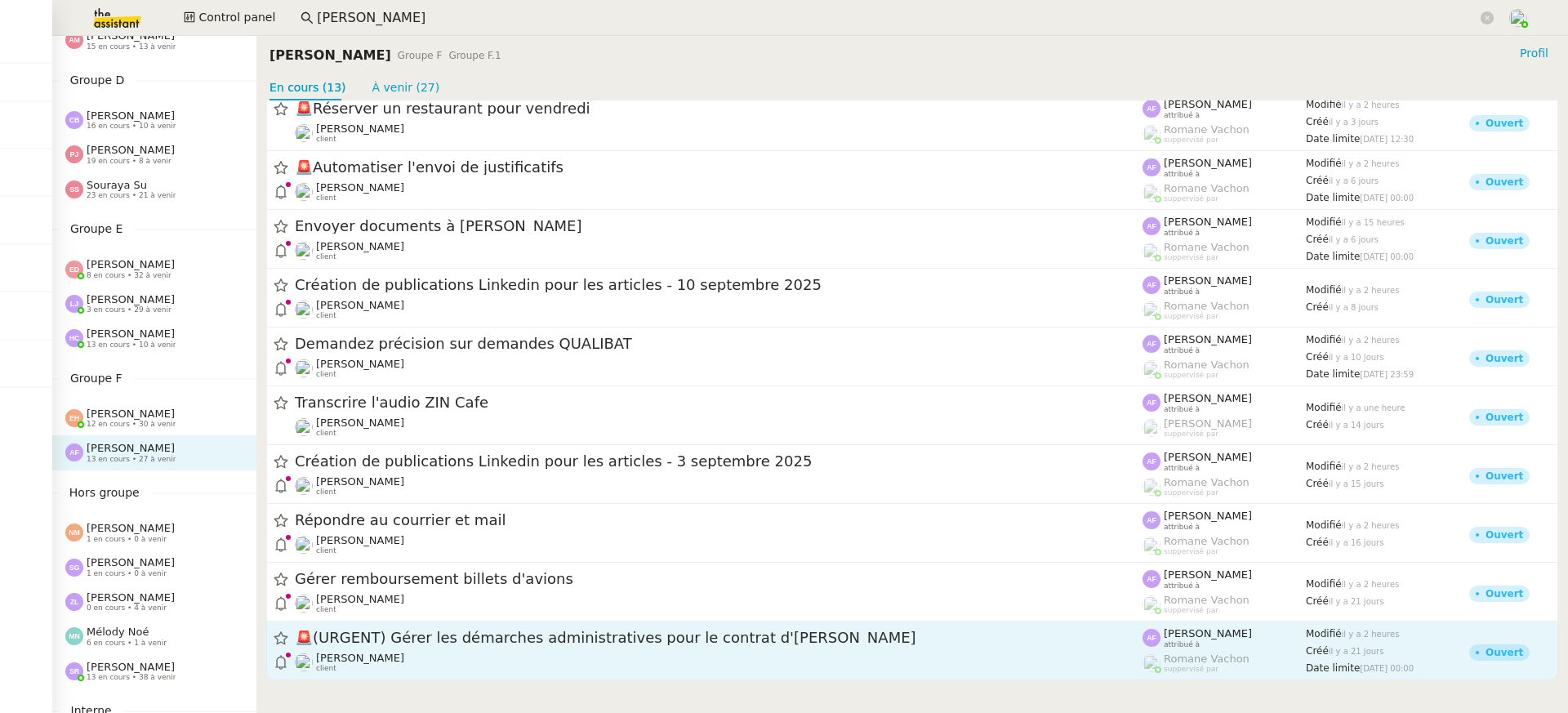
click at [524, 655] on div "[PERSON_NAME] client" at bounding box center [719, 662] width 848 height 21
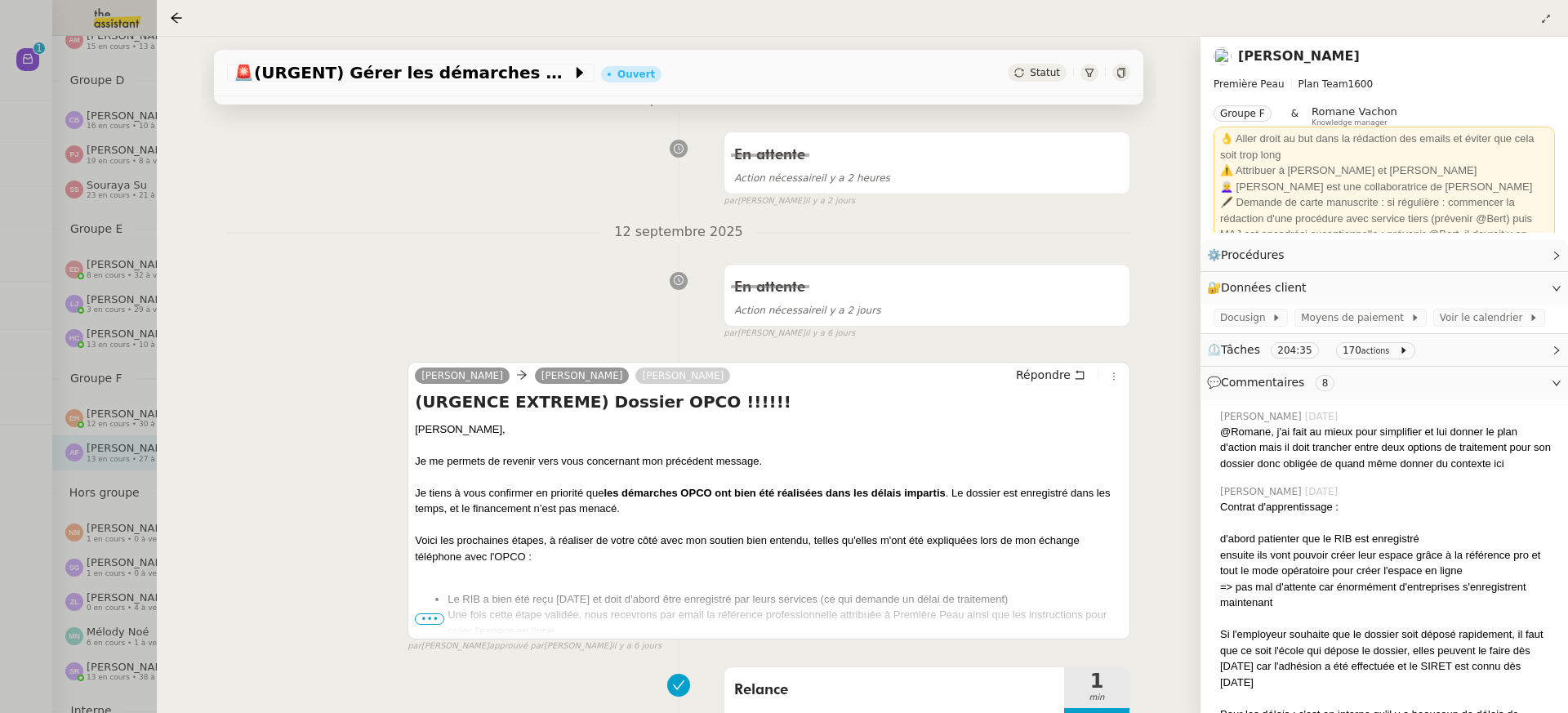
scroll to position [312, 0]
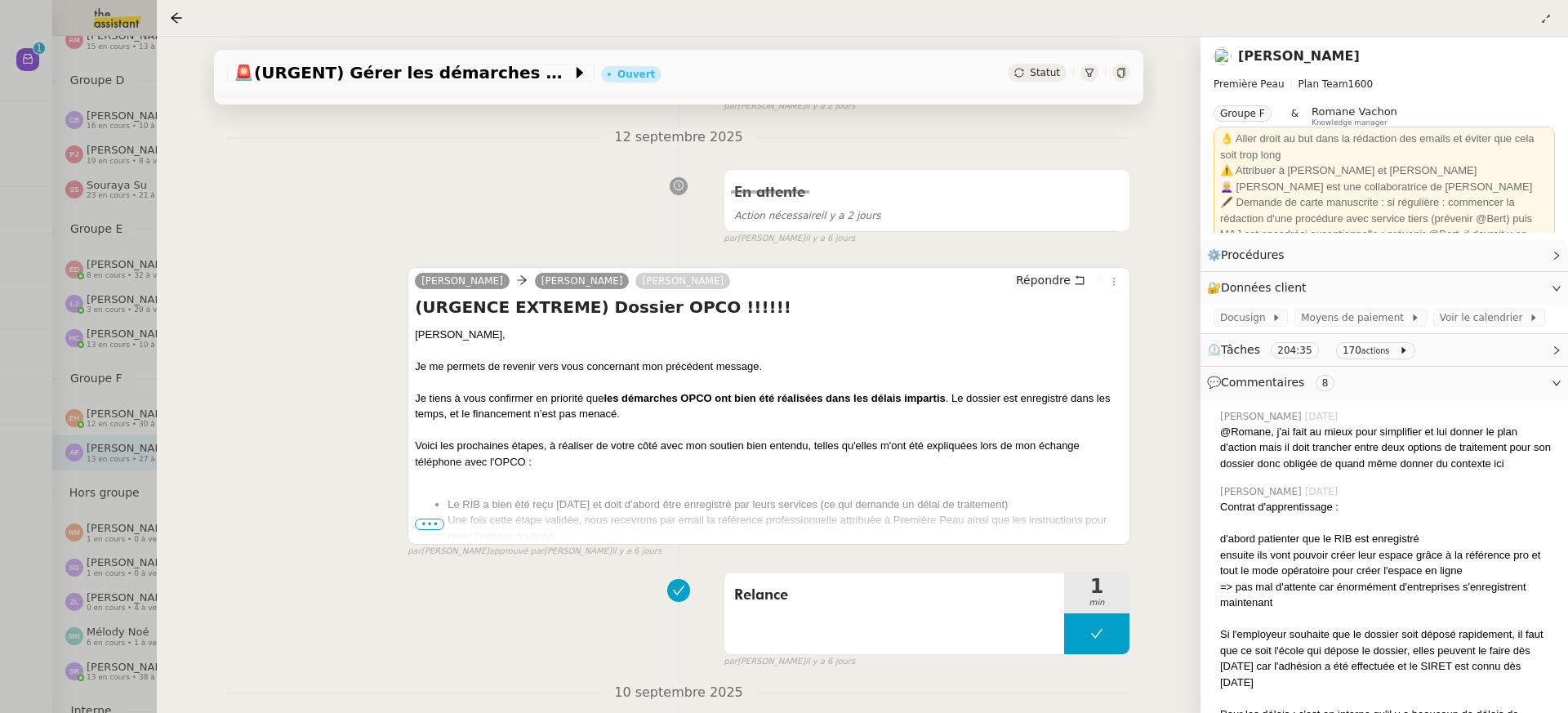
click at [74, 308] on div at bounding box center [784, 356] width 1568 height 713
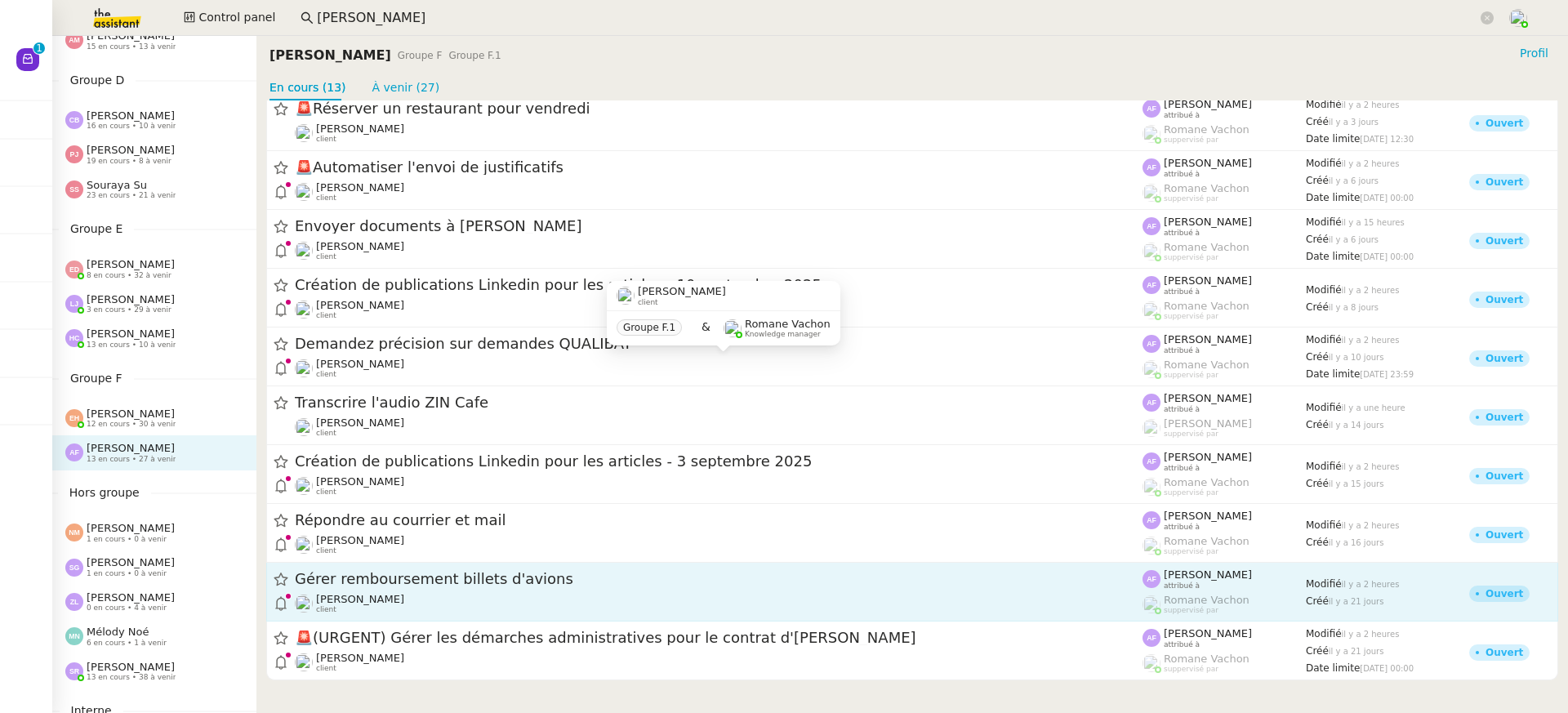
click at [439, 586] on span "Gérer remboursement billets d'avions" at bounding box center [719, 580] width 848 height 15
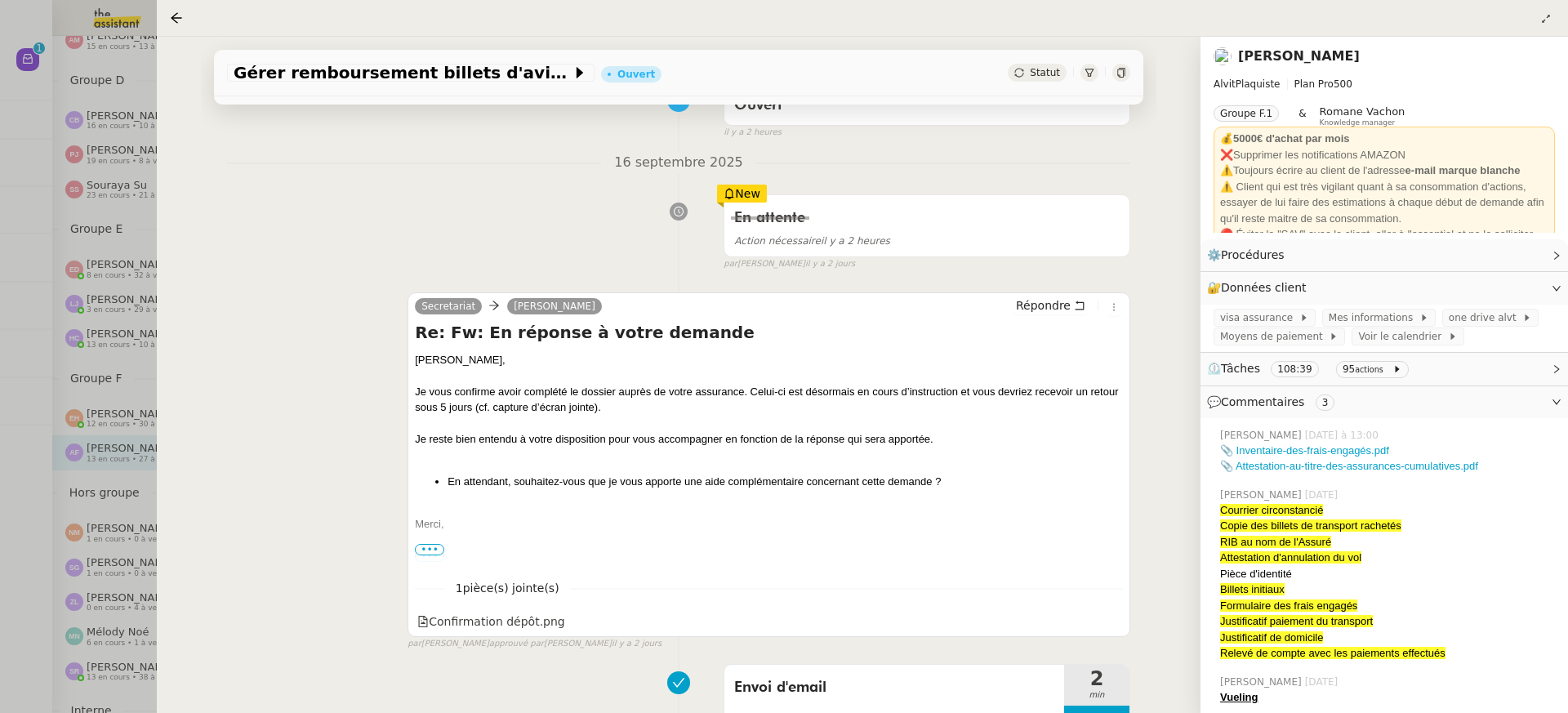
scroll to position [191, 0]
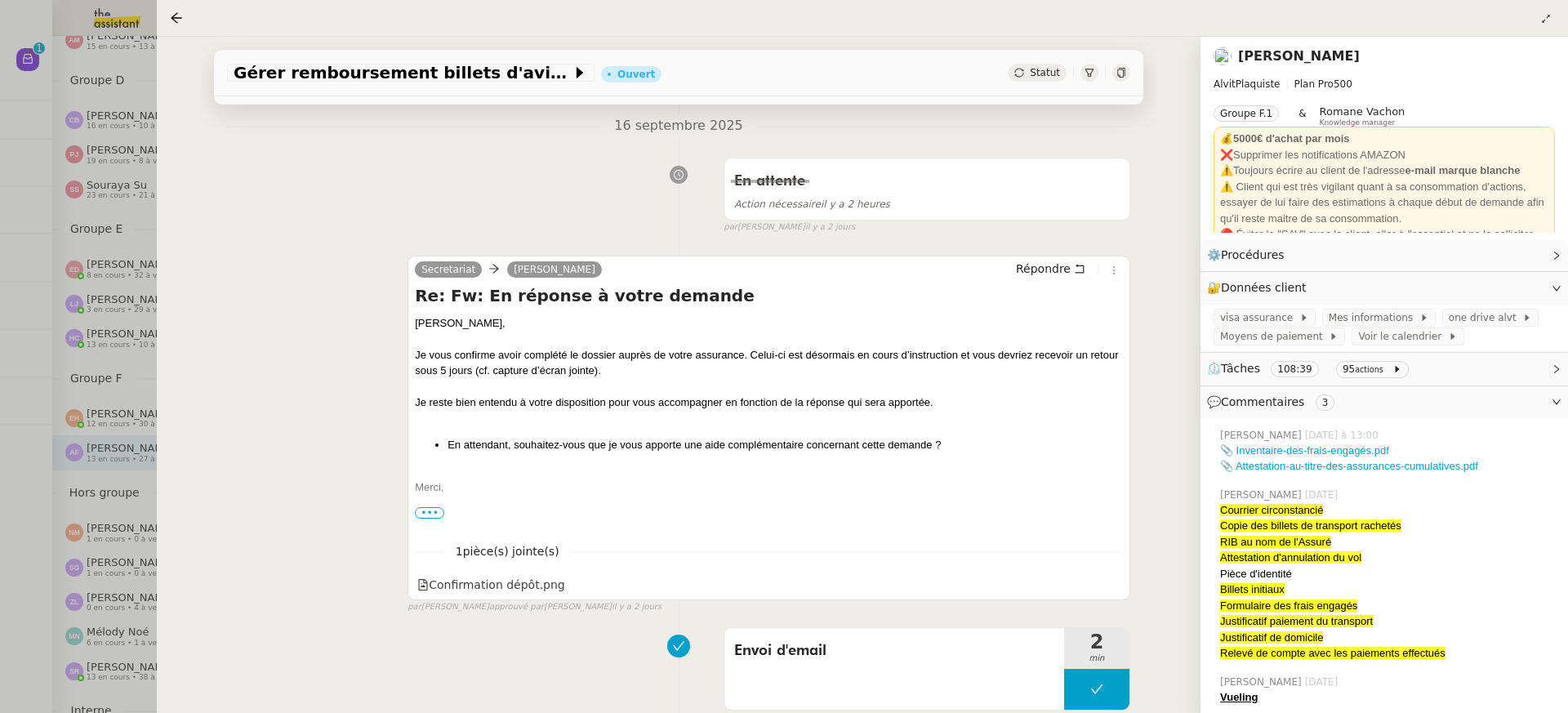
click at [113, 374] on div at bounding box center [784, 356] width 1568 height 713
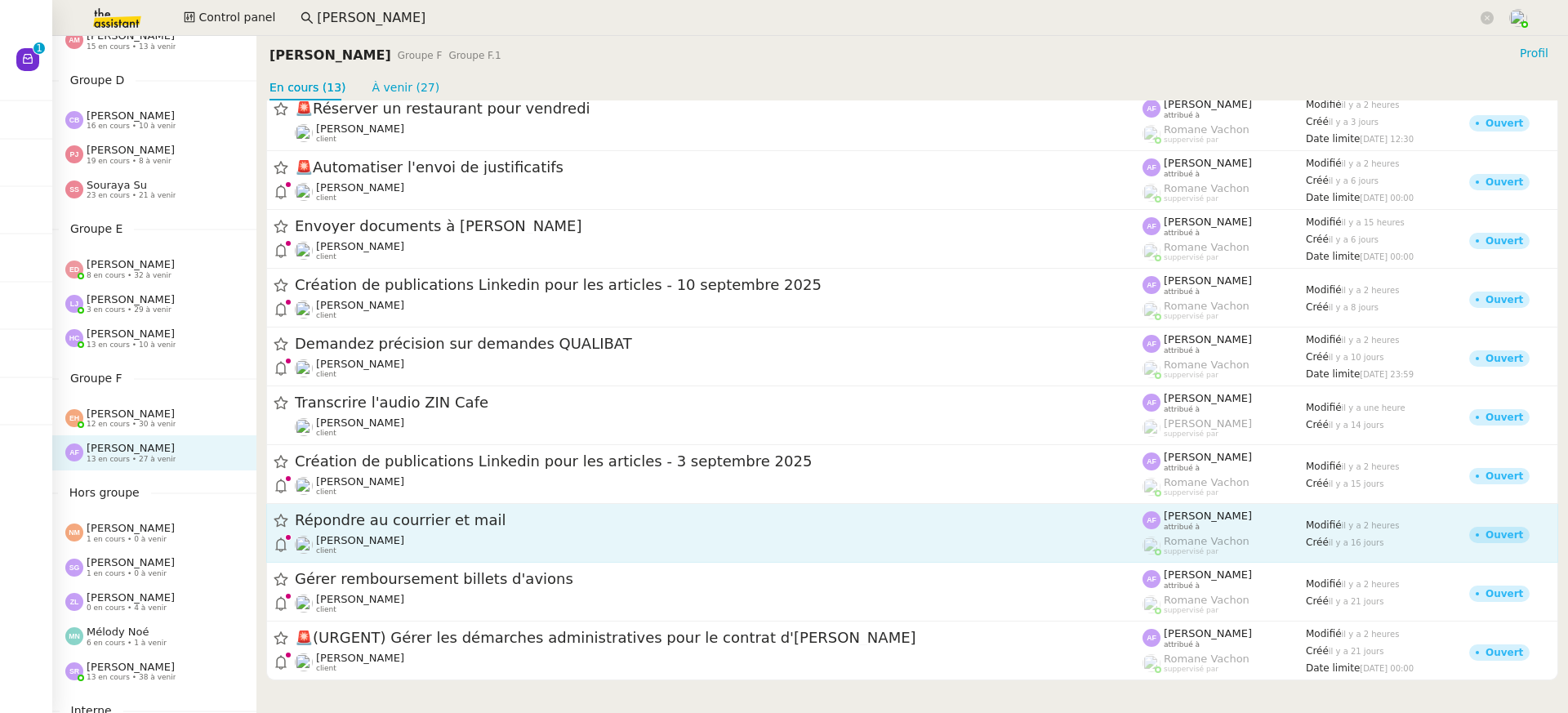
click at [501, 521] on span "Répondre au courrier et mail" at bounding box center [719, 521] width 848 height 15
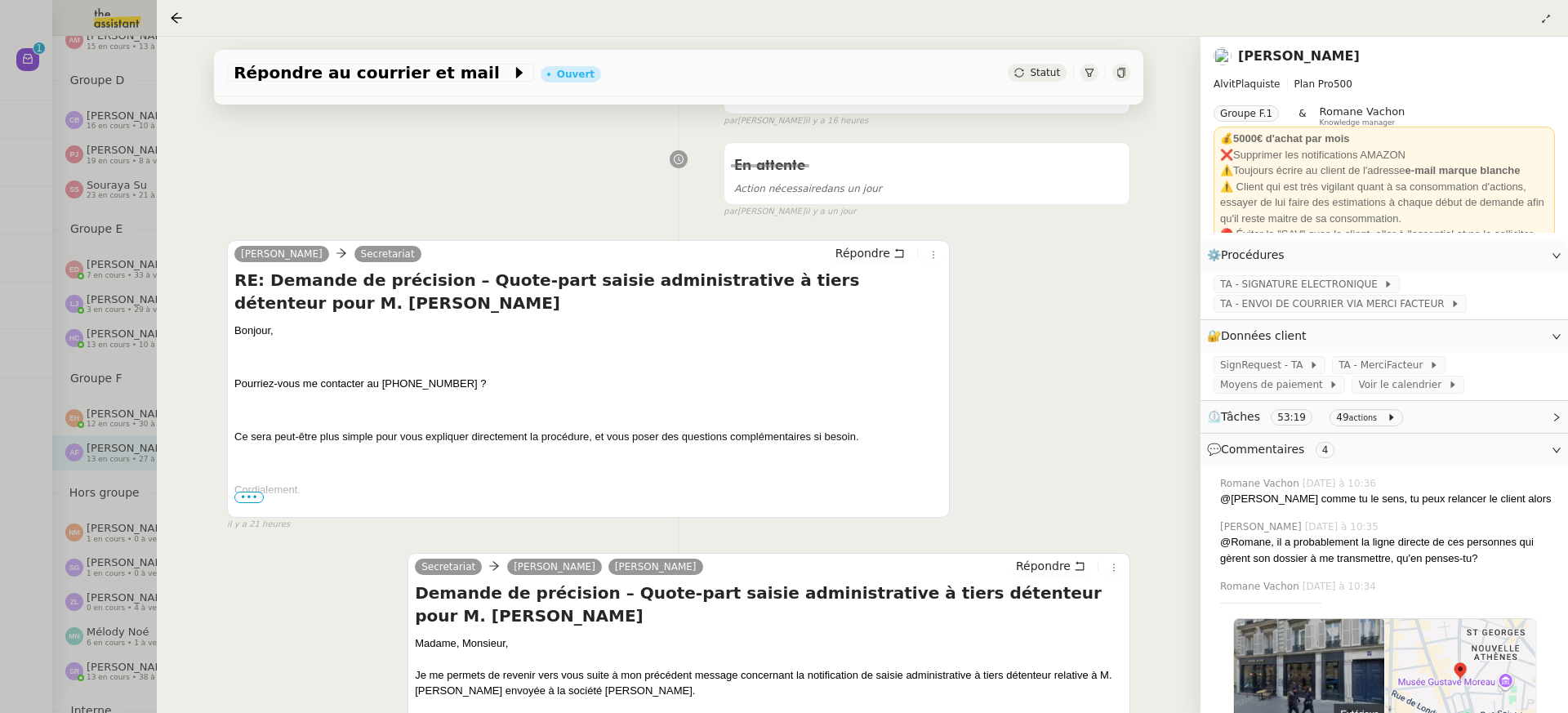
scroll to position [324, 0]
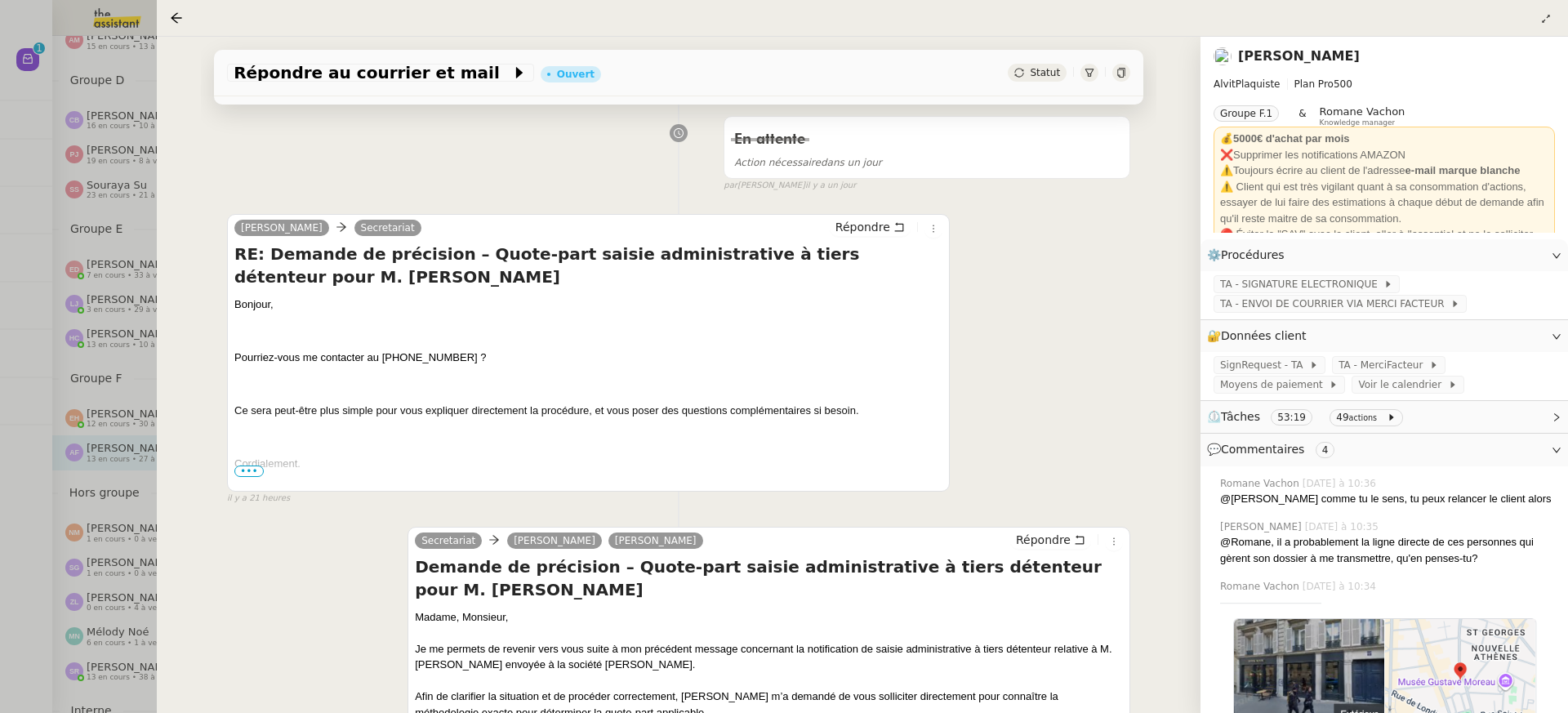
click at [59, 319] on div at bounding box center [784, 356] width 1568 height 713
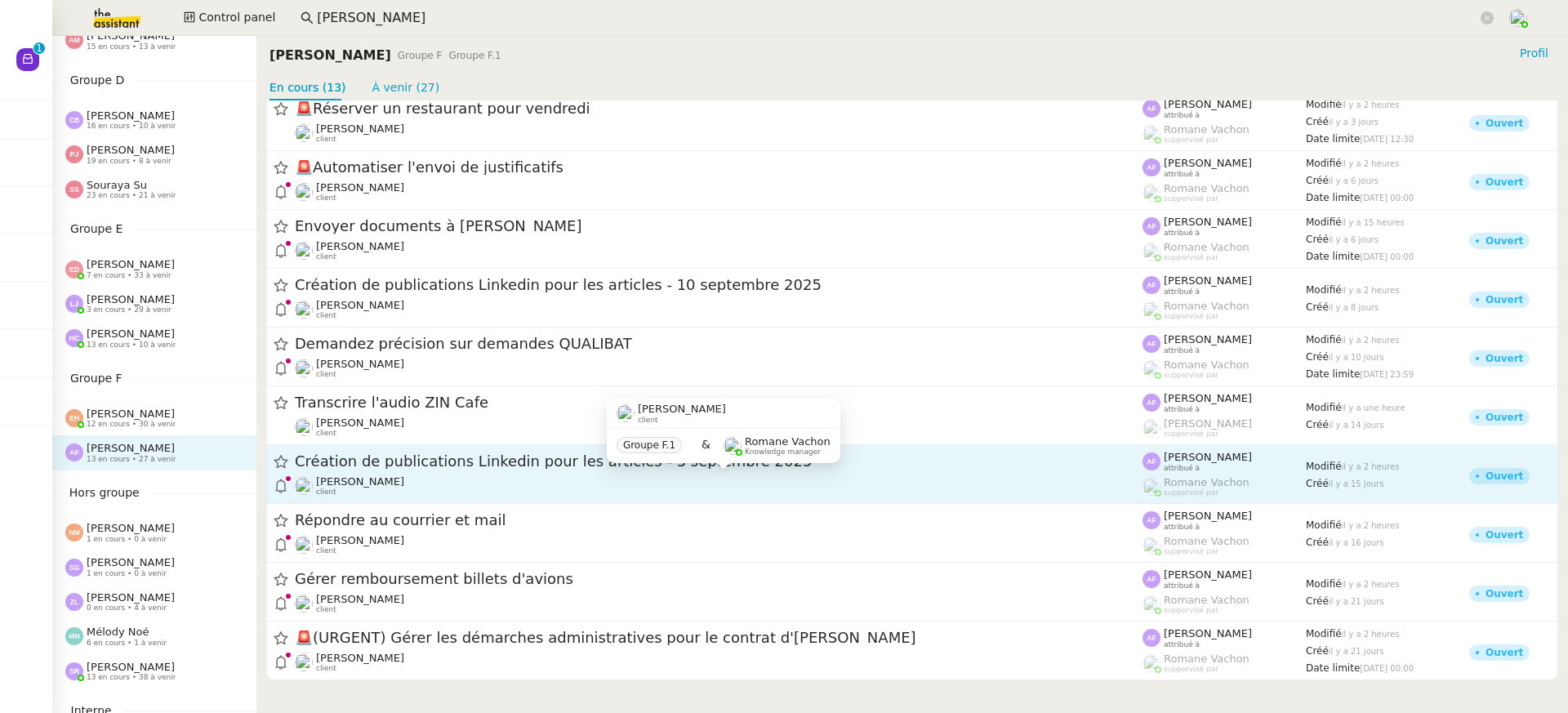
click at [505, 481] on div "Angélique PIERREL client" at bounding box center [719, 486] width 848 height 21
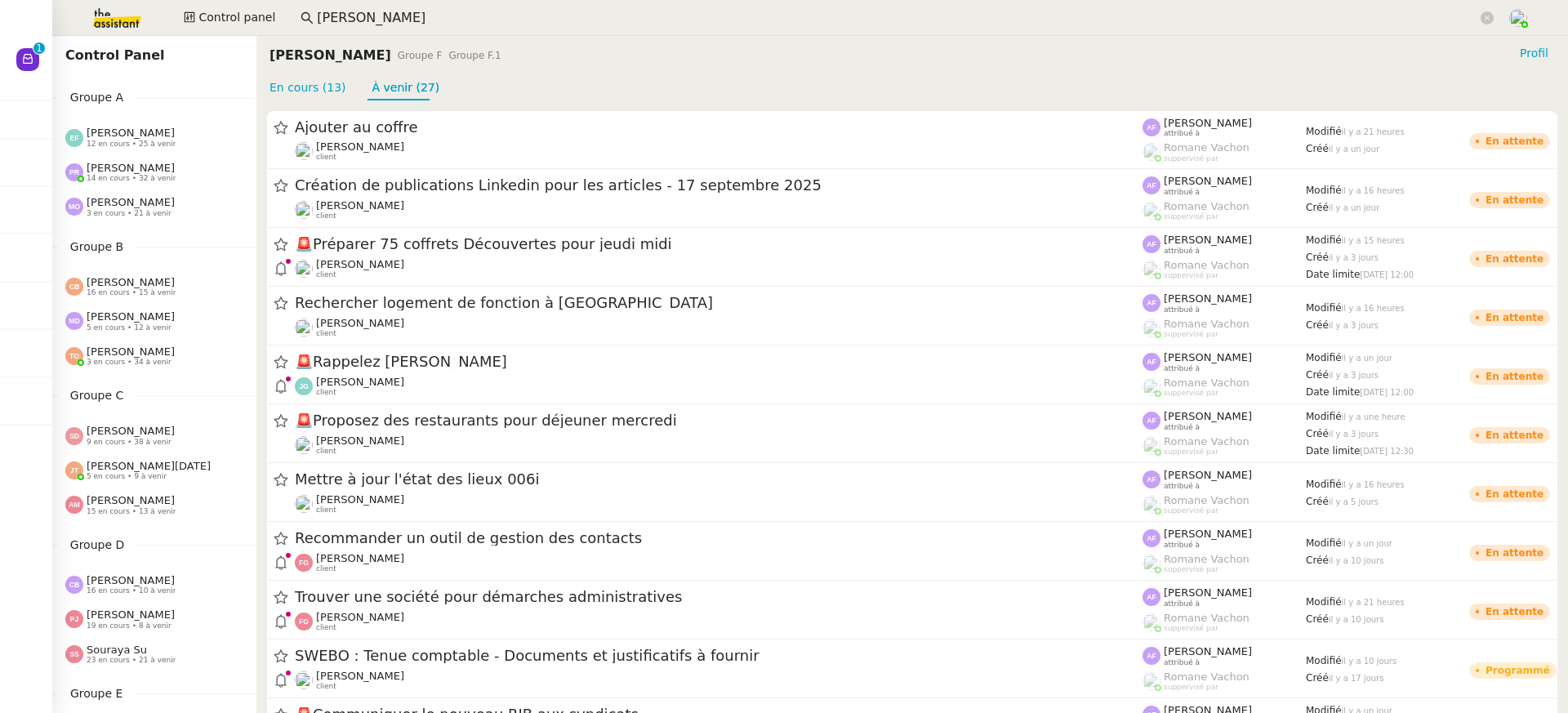
scroll to position [465, 0]
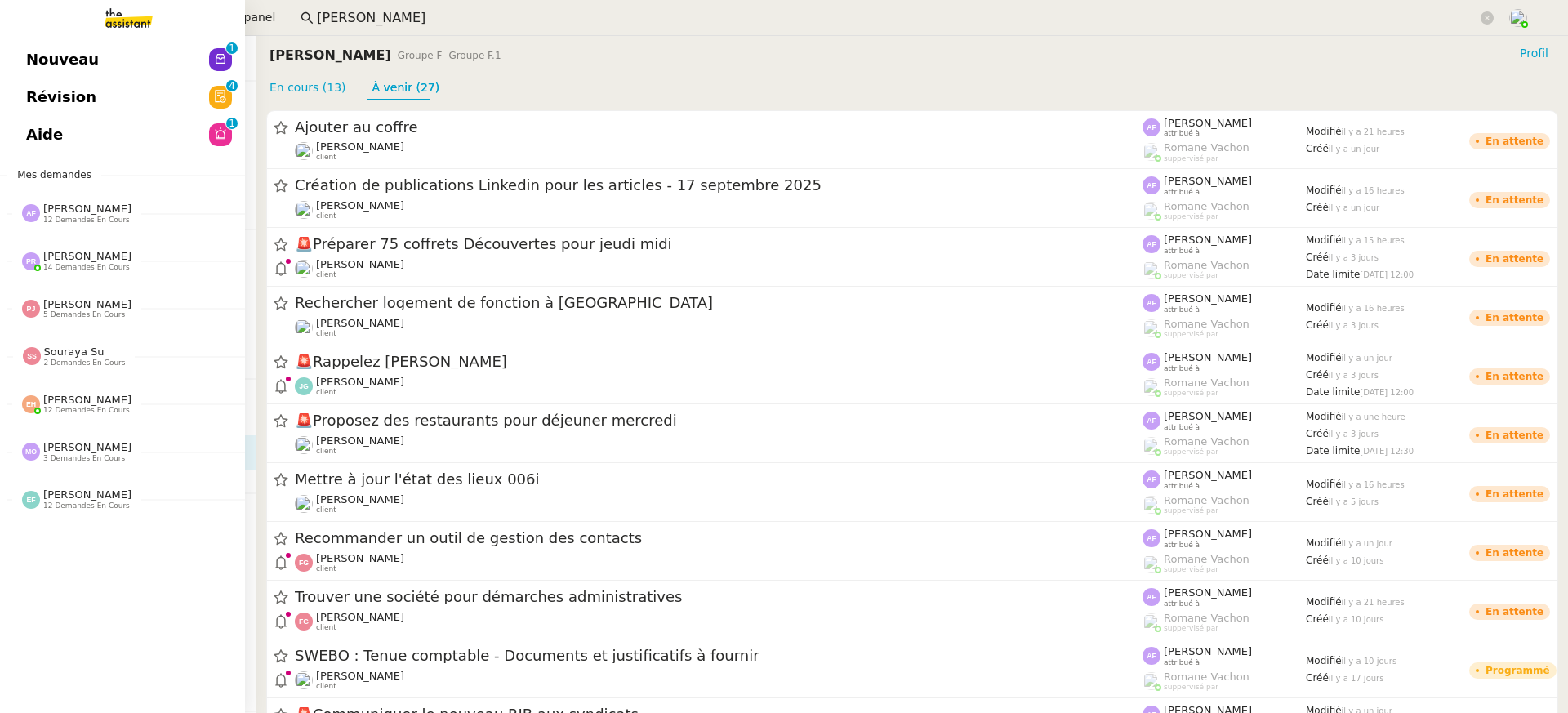
click at [23, 84] on link "Révision 0 1 2 3 4 5 6 7 8 9" at bounding box center [123, 97] width 245 height 38
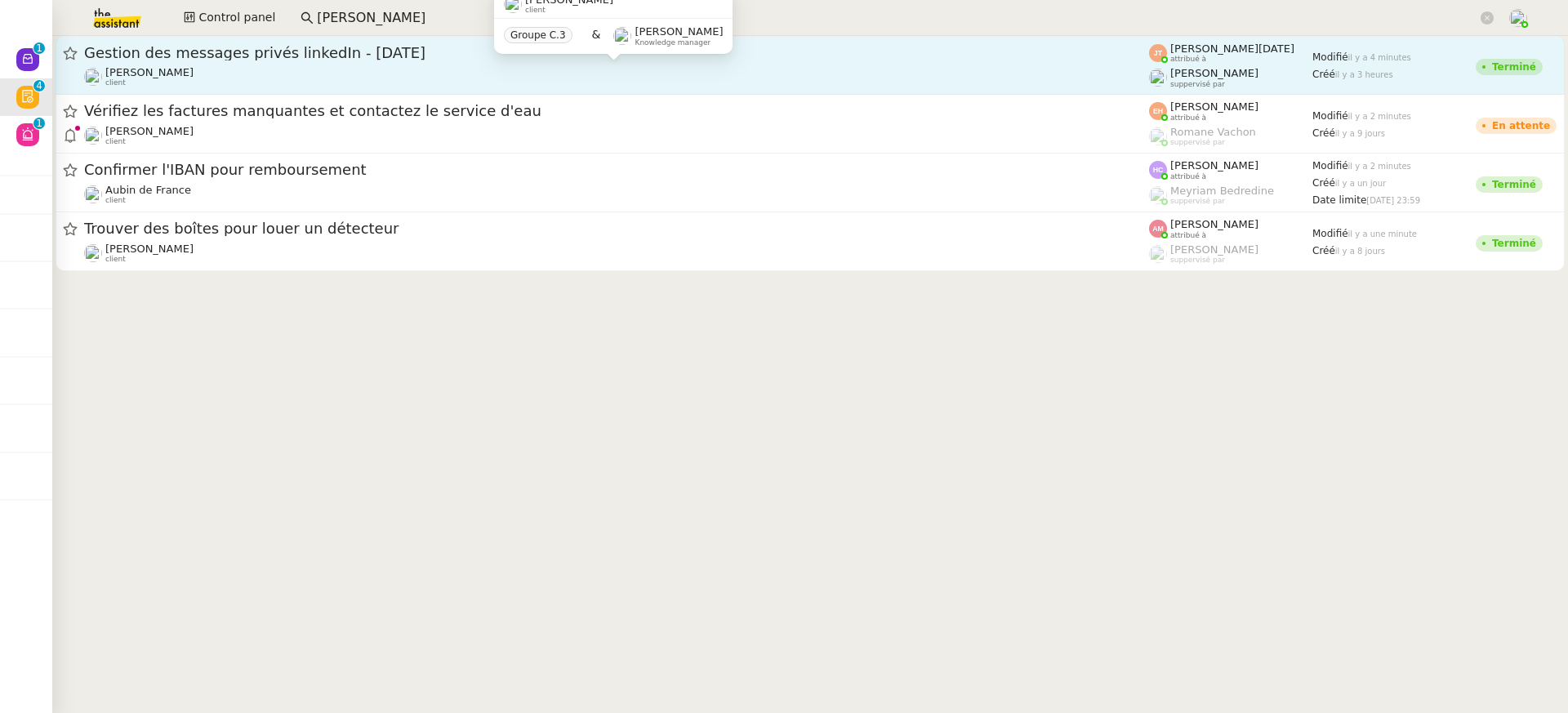
click at [1167, 71] on div "Frédérique Albert suppervisé par" at bounding box center [1231, 77] width 163 height 21
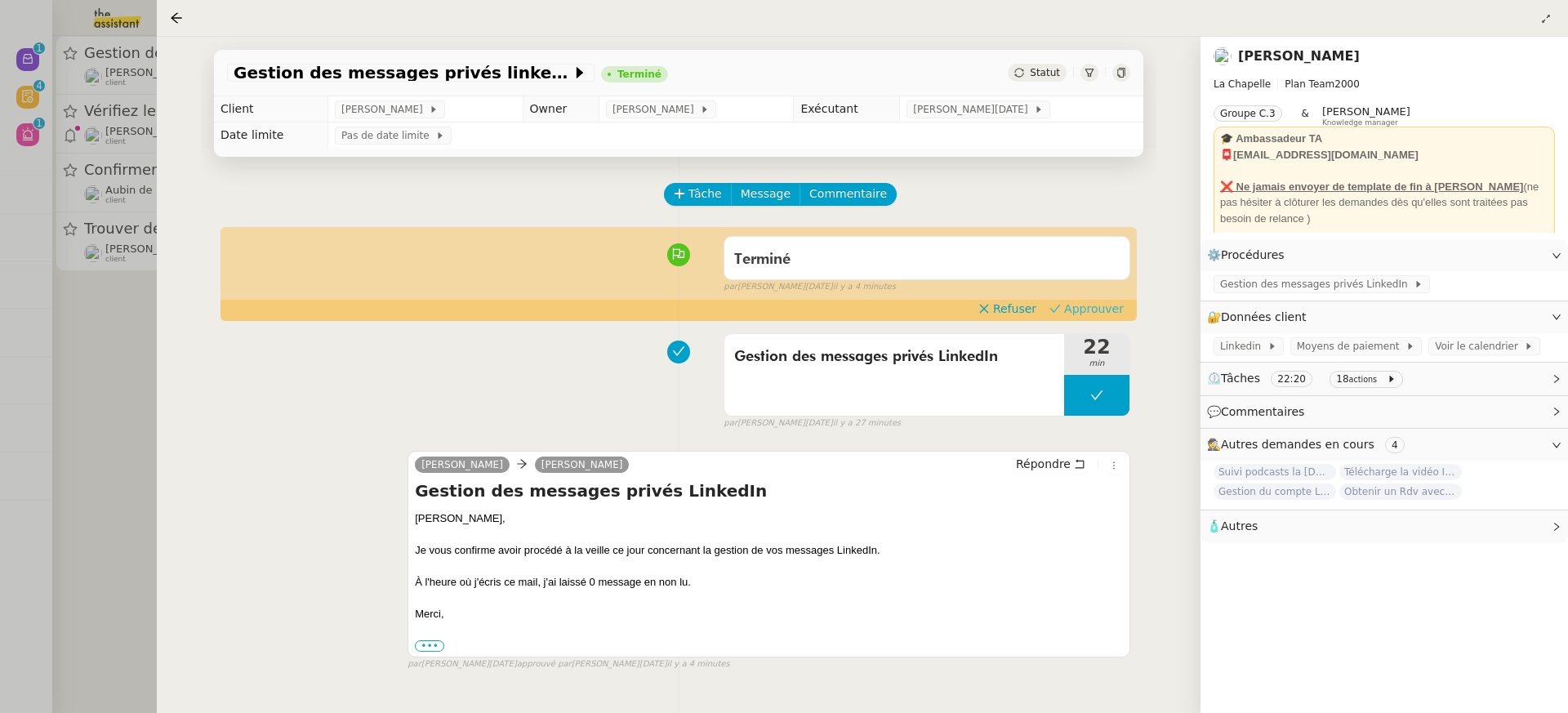
click at [1100, 304] on span "Approuver" at bounding box center [1093, 309] width 60 height 17
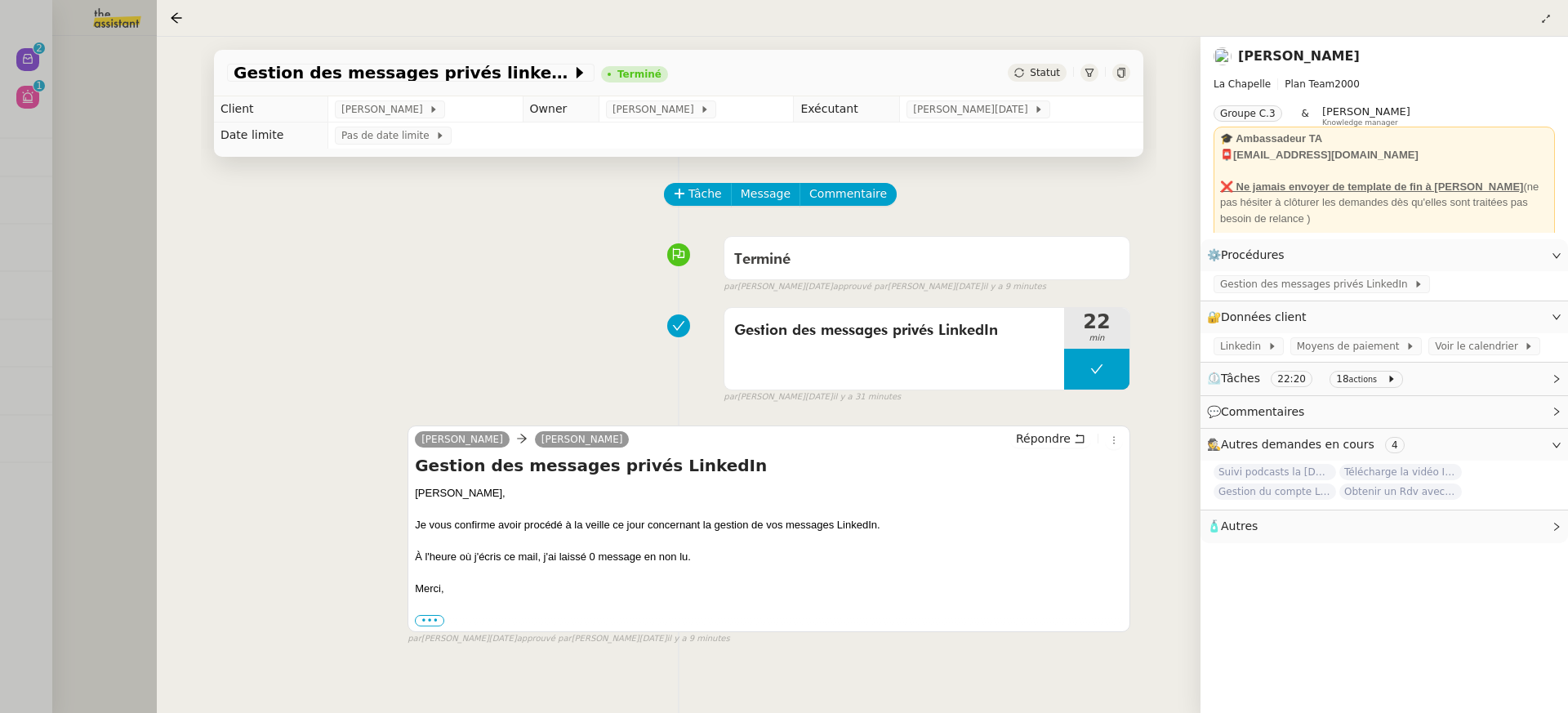
click at [61, 117] on div at bounding box center [784, 356] width 1568 height 713
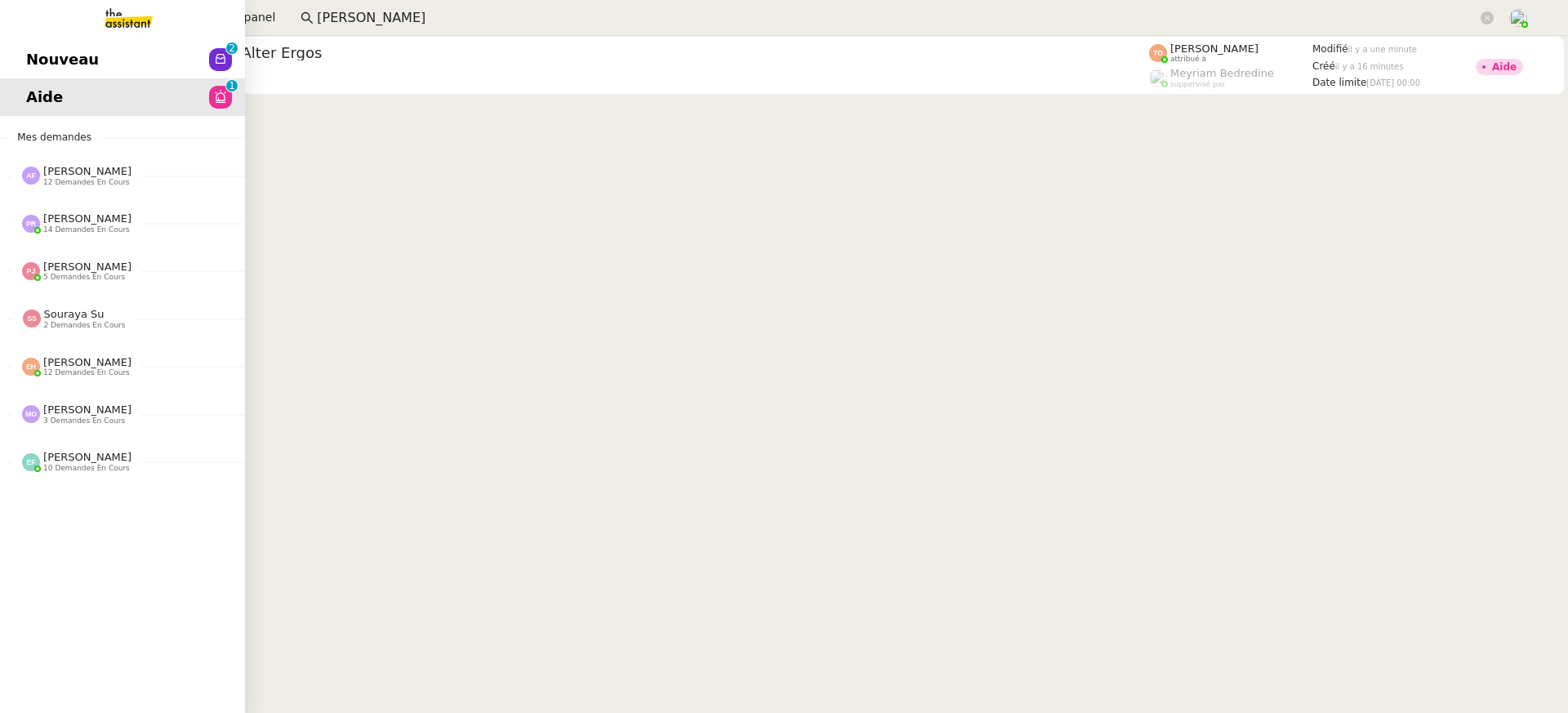
click at [141, 58] on link "Nouveau 0 1 2 3 4 5 6 7 8 9" at bounding box center [123, 59] width 245 height 38
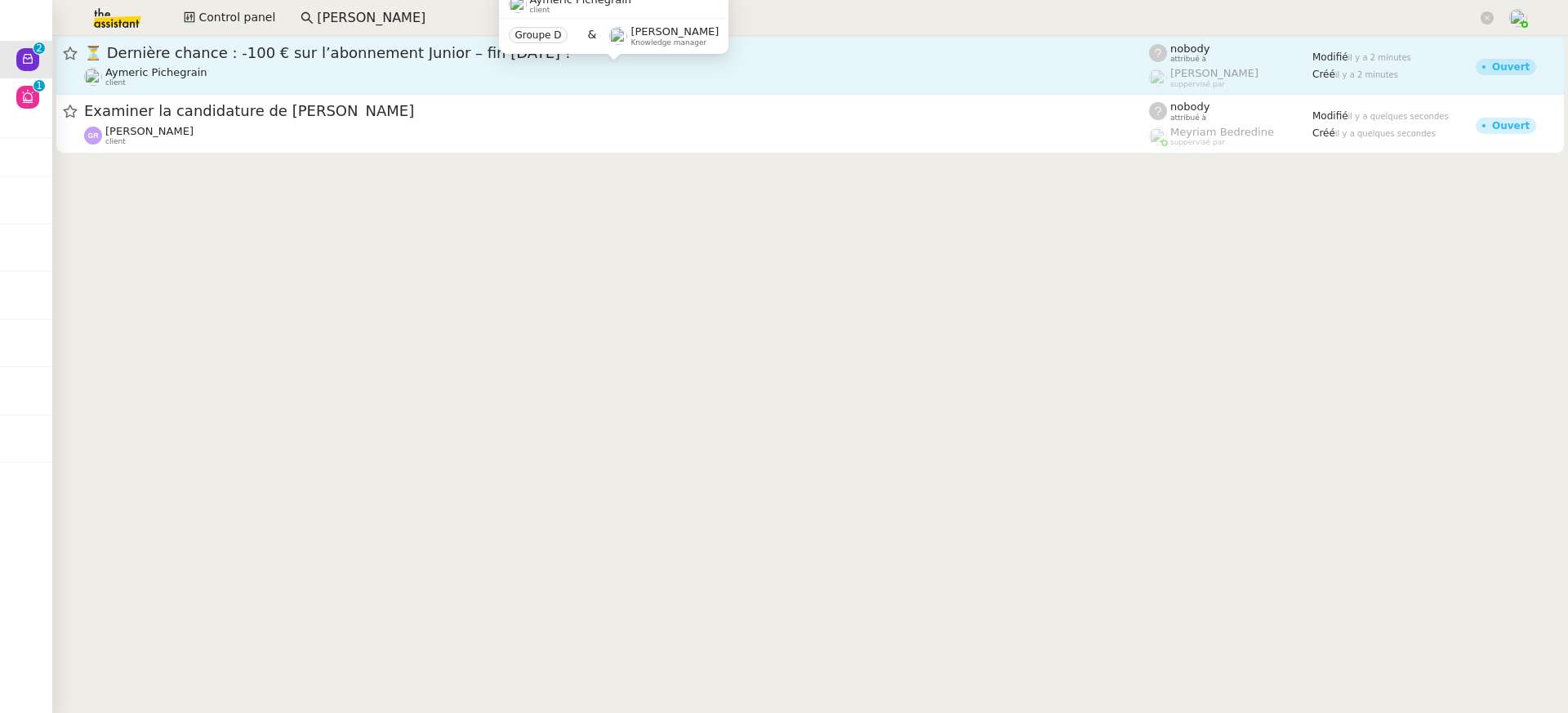
click at [480, 79] on div "Aymeric Pichegrain client" at bounding box center [616, 77] width 1065 height 21
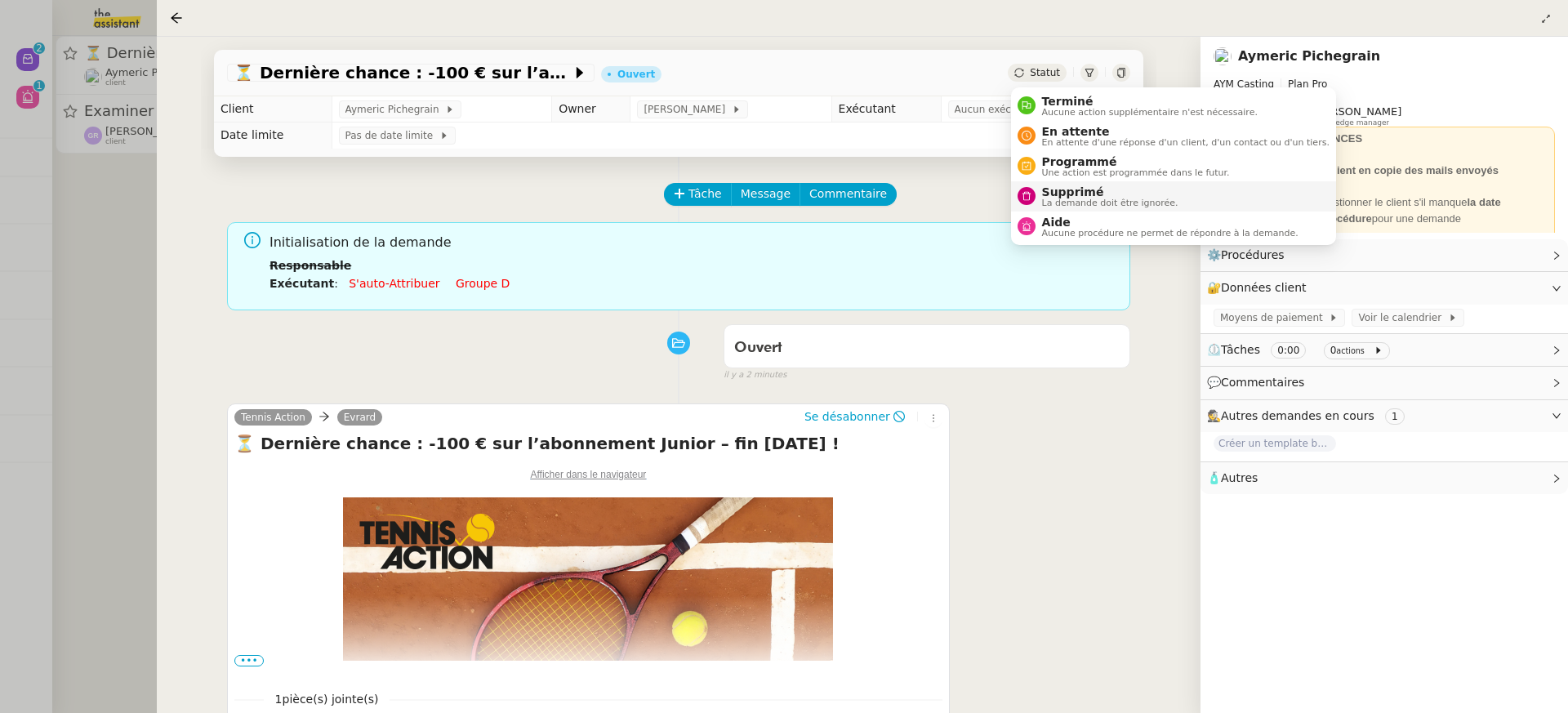
click at [1114, 202] on span "La demande doit être ignorée." at bounding box center [1111, 203] width 136 height 9
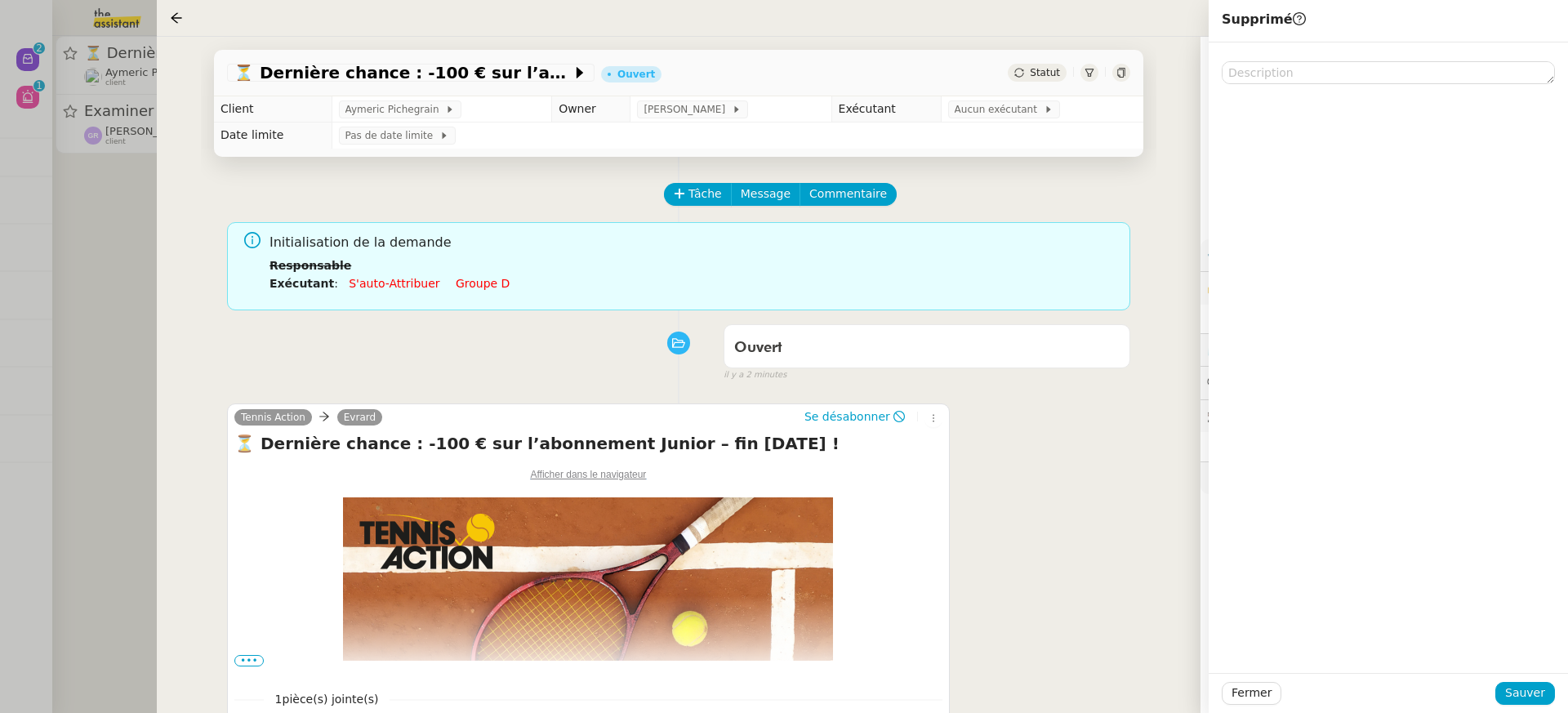
click at [1512, 680] on div "Fermer Sauver" at bounding box center [1388, 693] width 360 height 40
click at [1528, 706] on button "Sauver" at bounding box center [1525, 694] width 60 height 23
click at [125, 137] on div at bounding box center [784, 356] width 1568 height 713
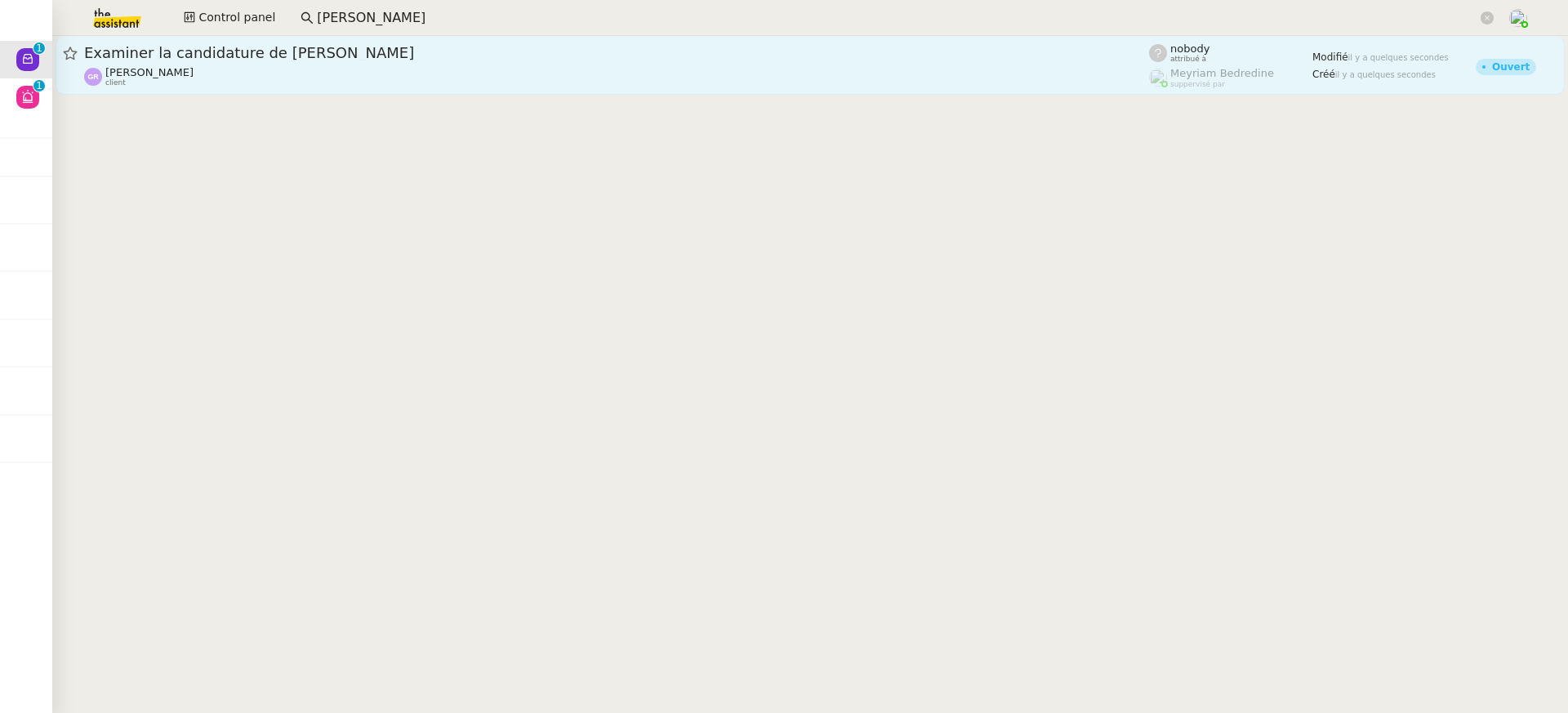
click at [211, 77] on div "Guillaume Rouvroy client" at bounding box center [616, 77] width 1065 height 21
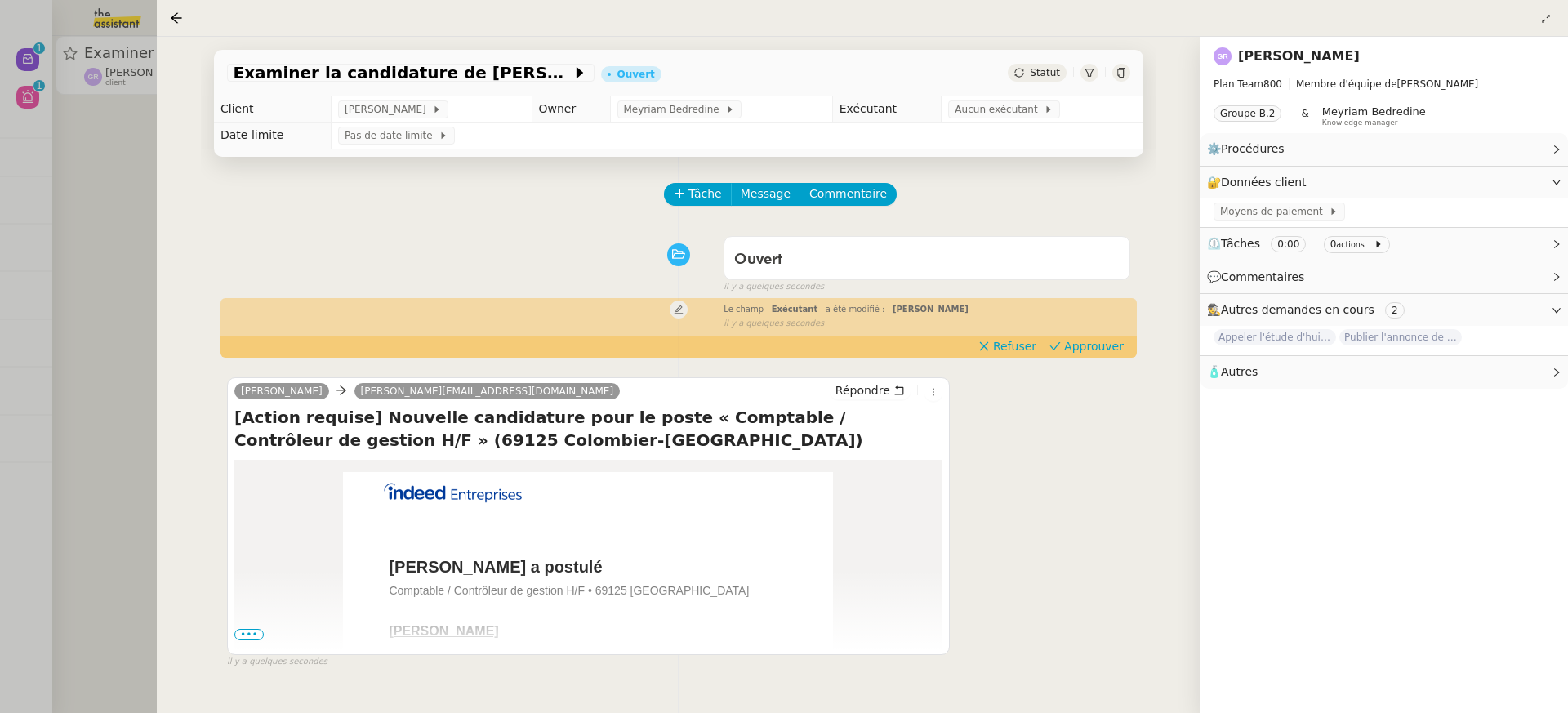
scroll to position [209, 0]
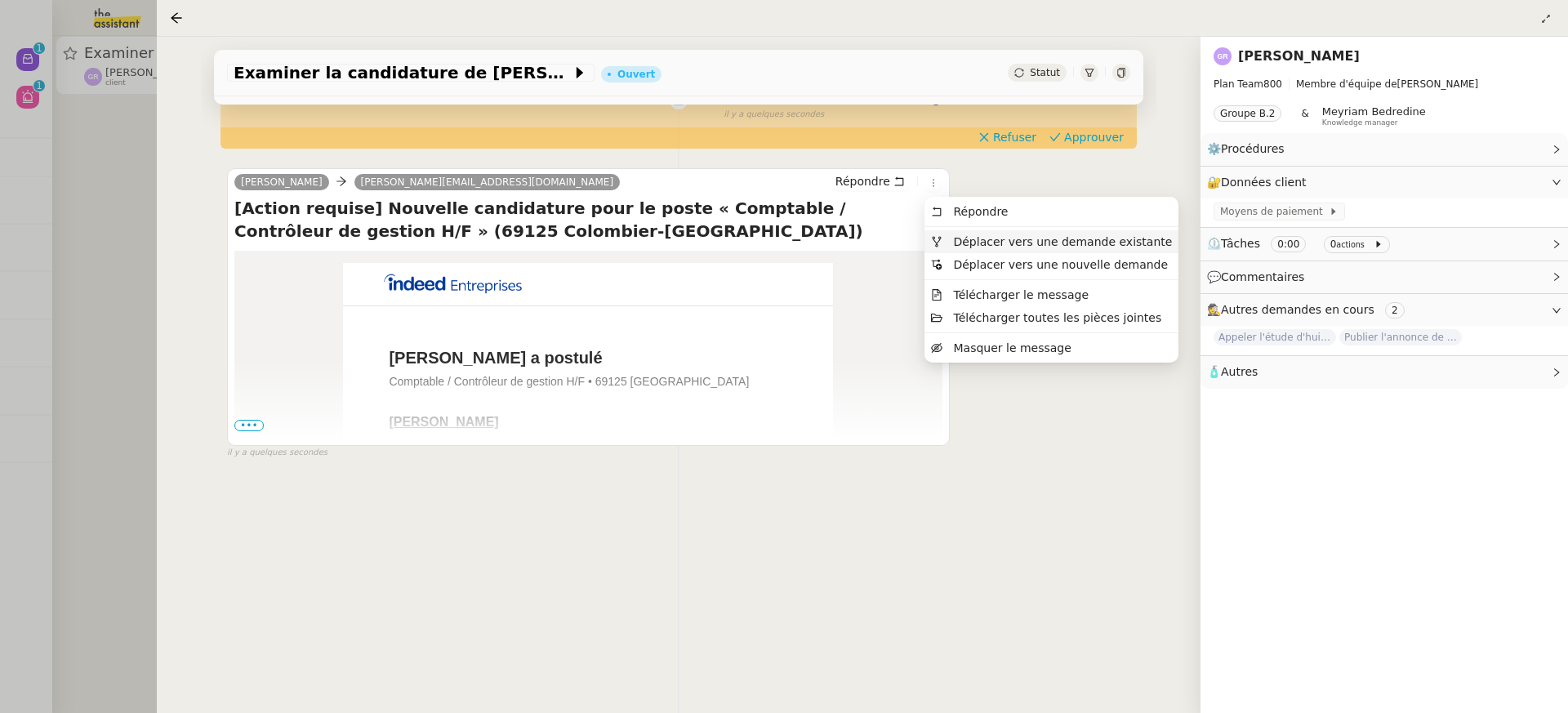
click at [973, 232] on li "Déplacer vers une demande existante" at bounding box center [1052, 242] width 254 height 23
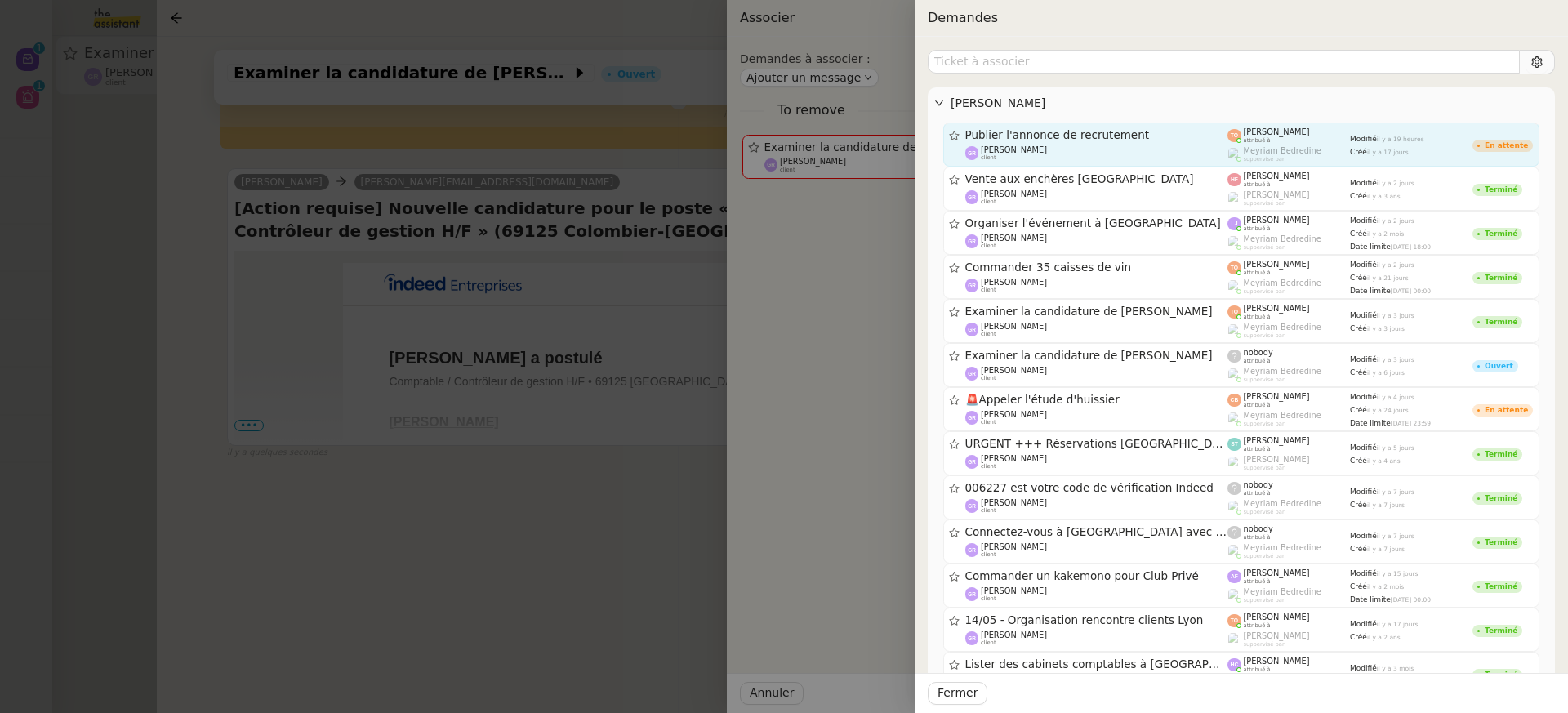
click at [1127, 150] on div "Guillaume Rouvroy client" at bounding box center [1096, 154] width 263 height 17
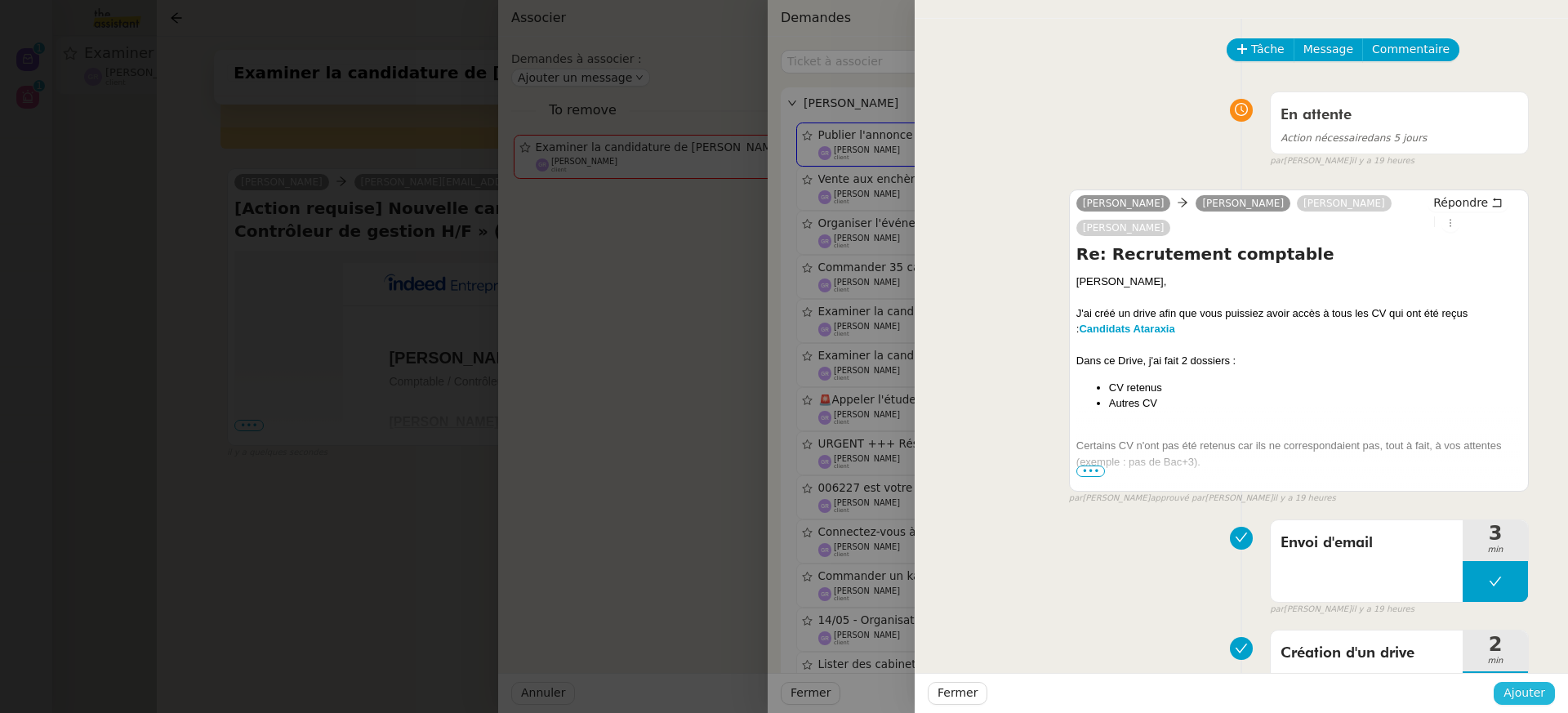
click at [1517, 684] on span "Ajouter" at bounding box center [1524, 694] width 41 height 18
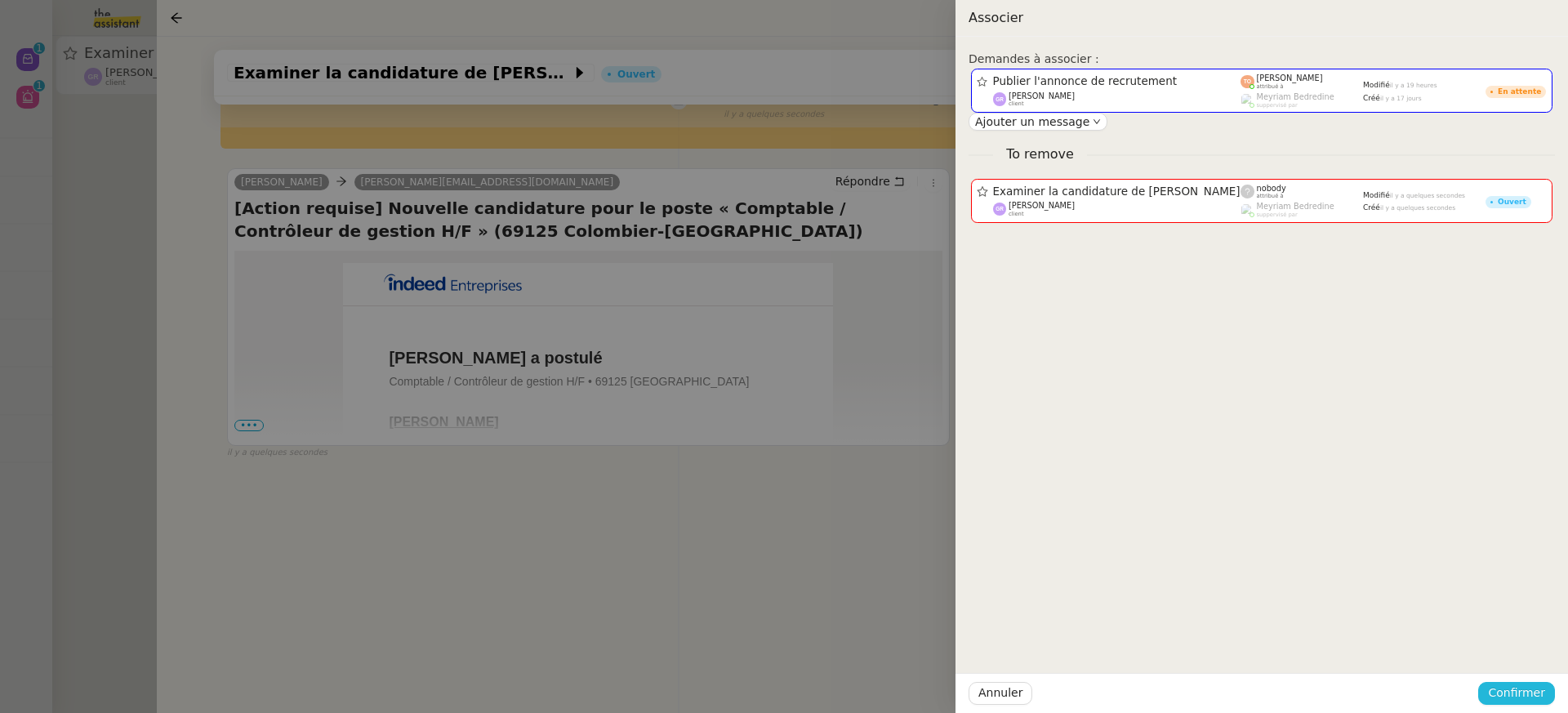
click at [1517, 684] on span "Confirmer" at bounding box center [1516, 694] width 57 height 18
click at [1514, 647] on span "Ajouter" at bounding box center [1517, 650] width 41 height 17
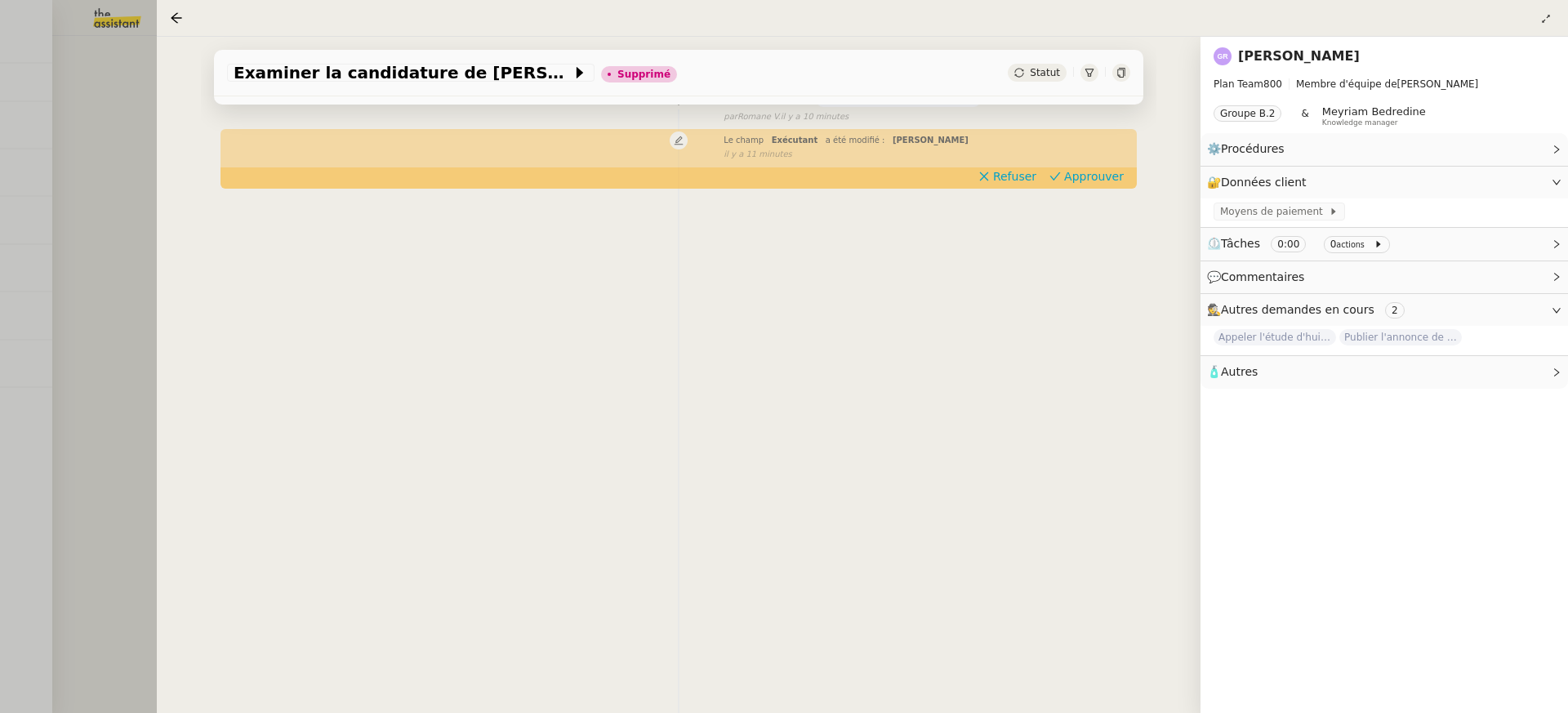
click at [96, 100] on div at bounding box center [784, 356] width 1568 height 713
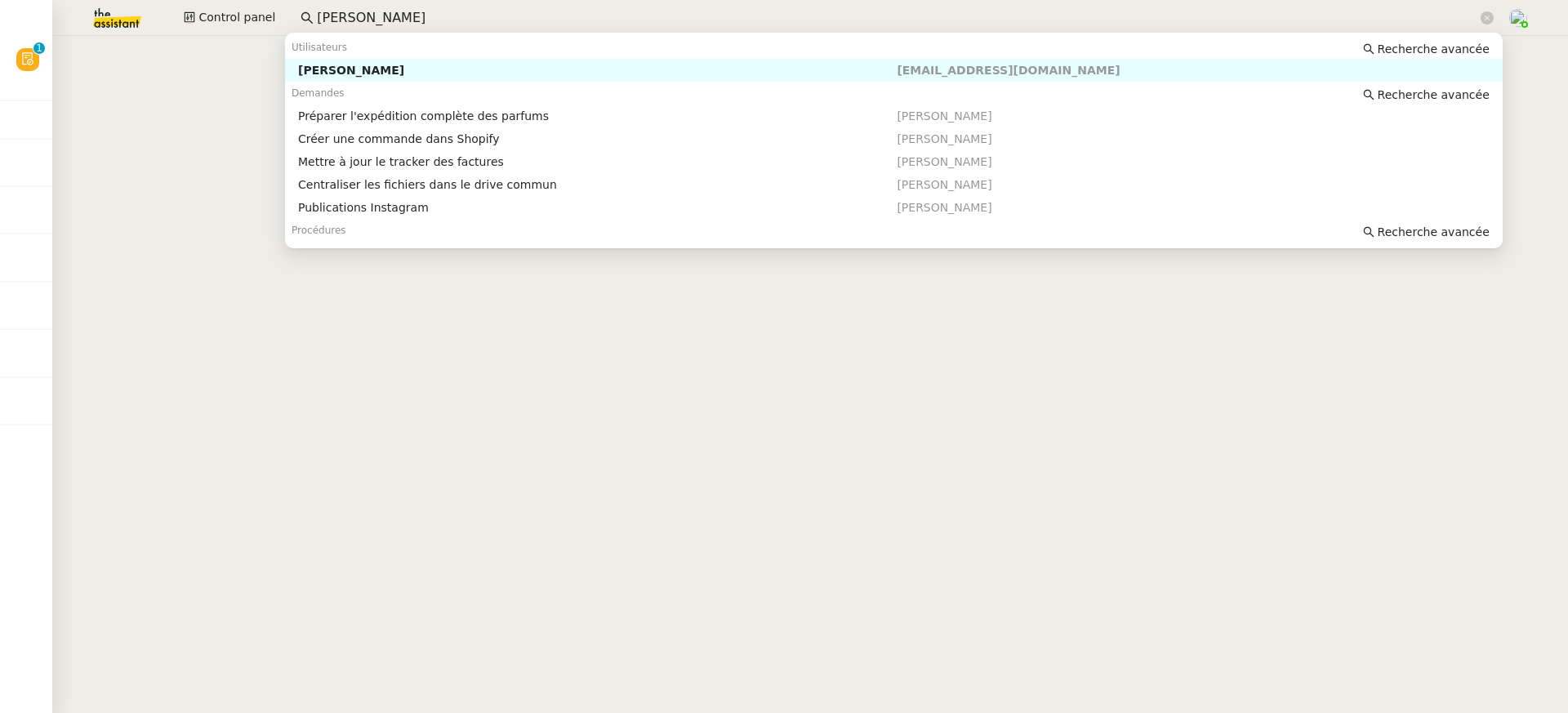
drag, startPoint x: 406, startPoint y: 21, endPoint x: 86, endPoint y: 18, distance: 320.0
click at [97, 18] on div "Control panel pierre mergui" at bounding box center [784, 18] width 1486 height 36
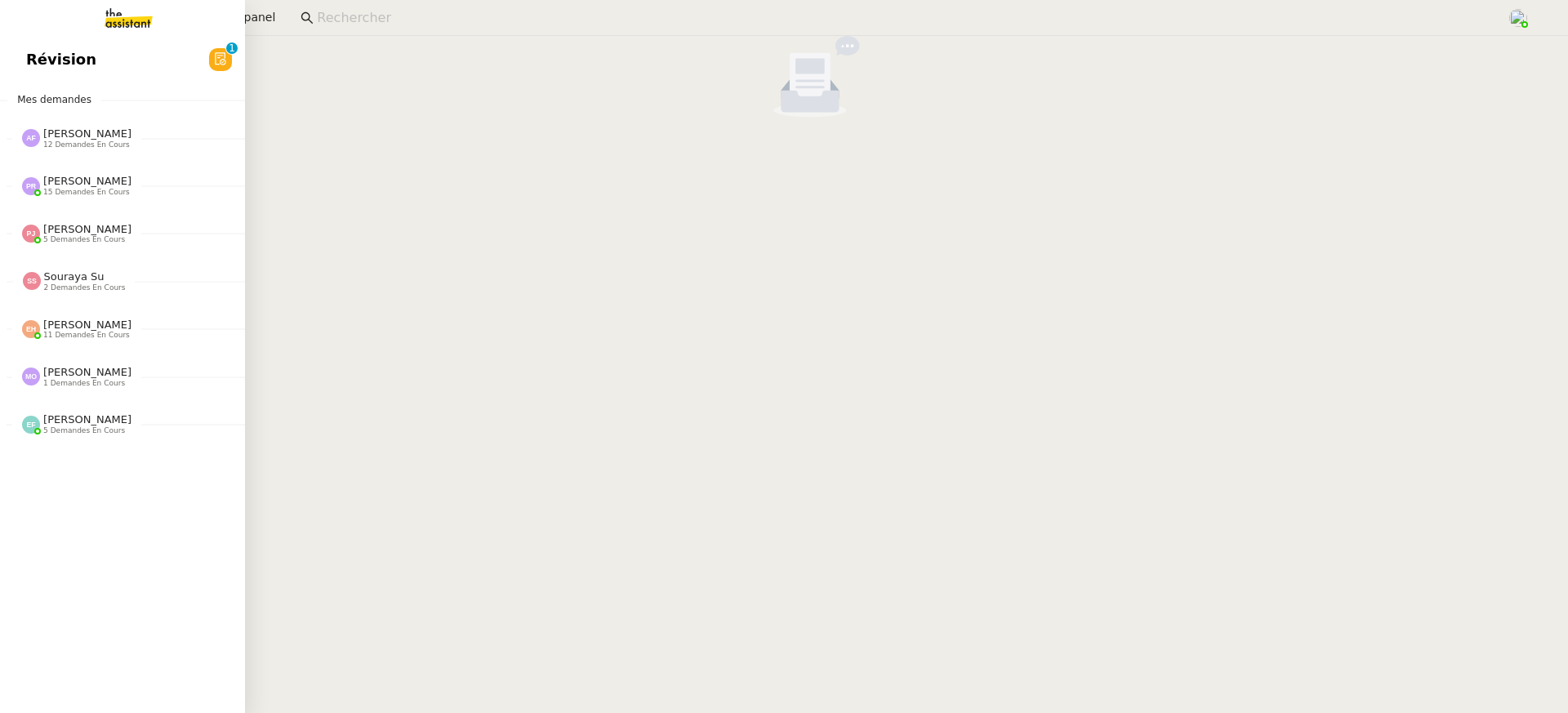
click at [16, 72] on link "Révision 0 1 2 3 4 5 6 7 8 9" at bounding box center [123, 59] width 245 height 38
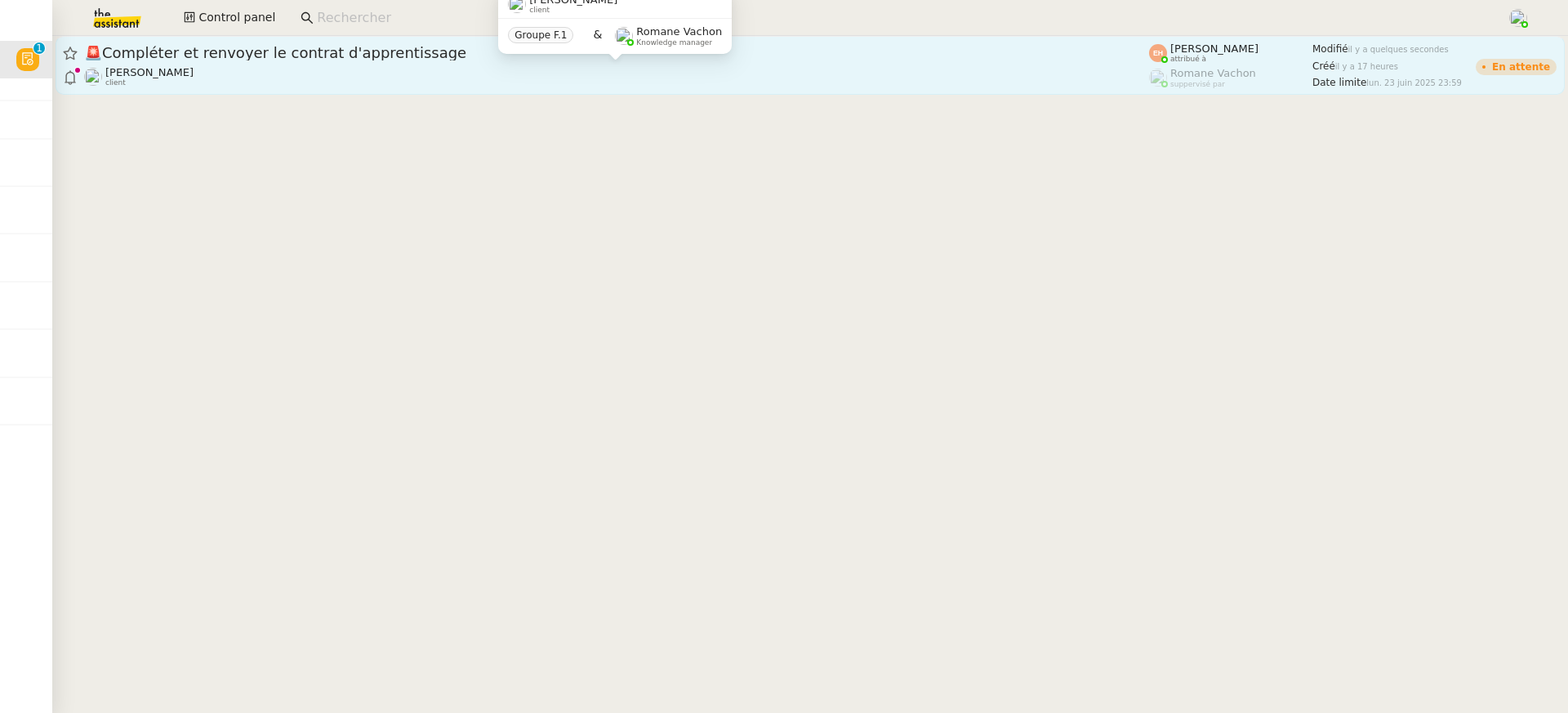
click at [599, 76] on div "Vitor Alvites client" at bounding box center [616, 77] width 1065 height 21
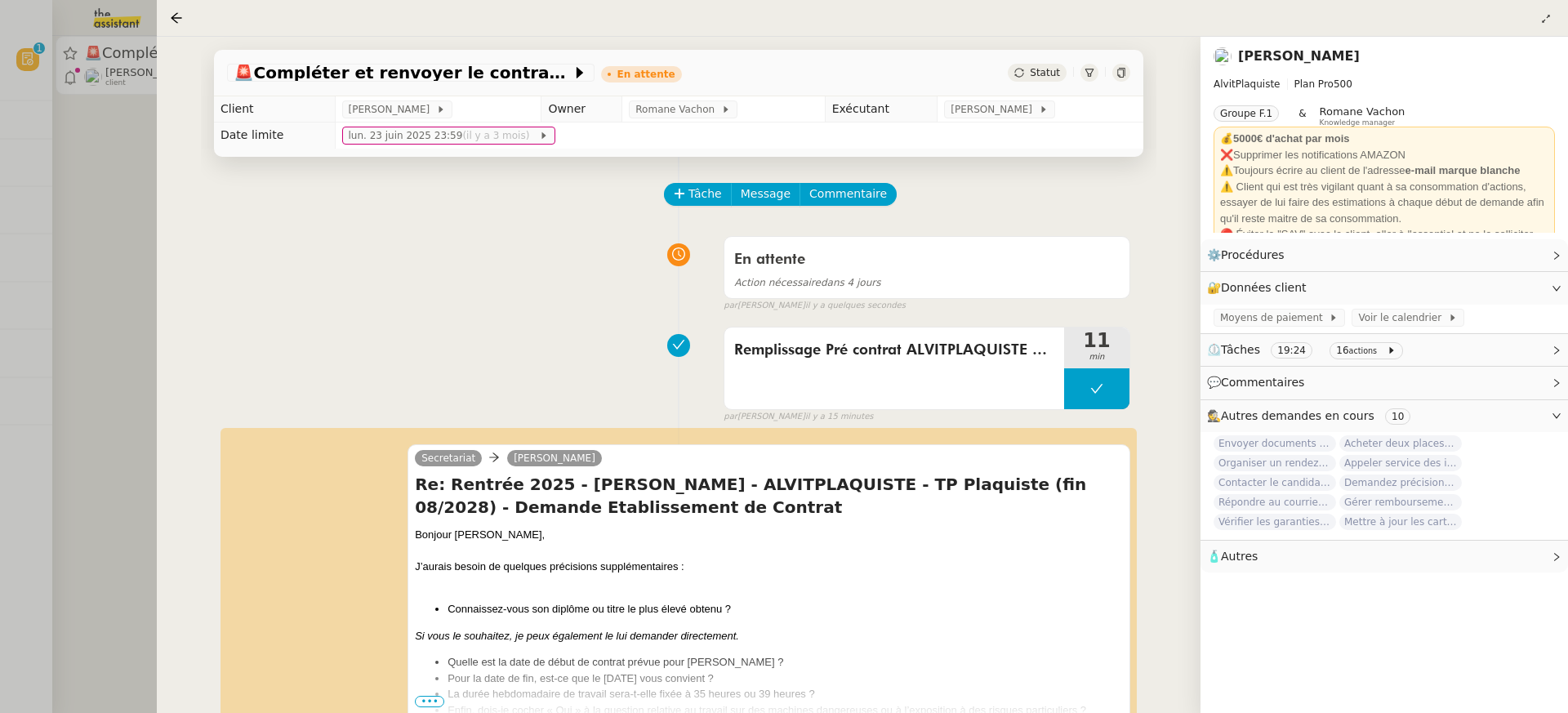
scroll to position [199, 0]
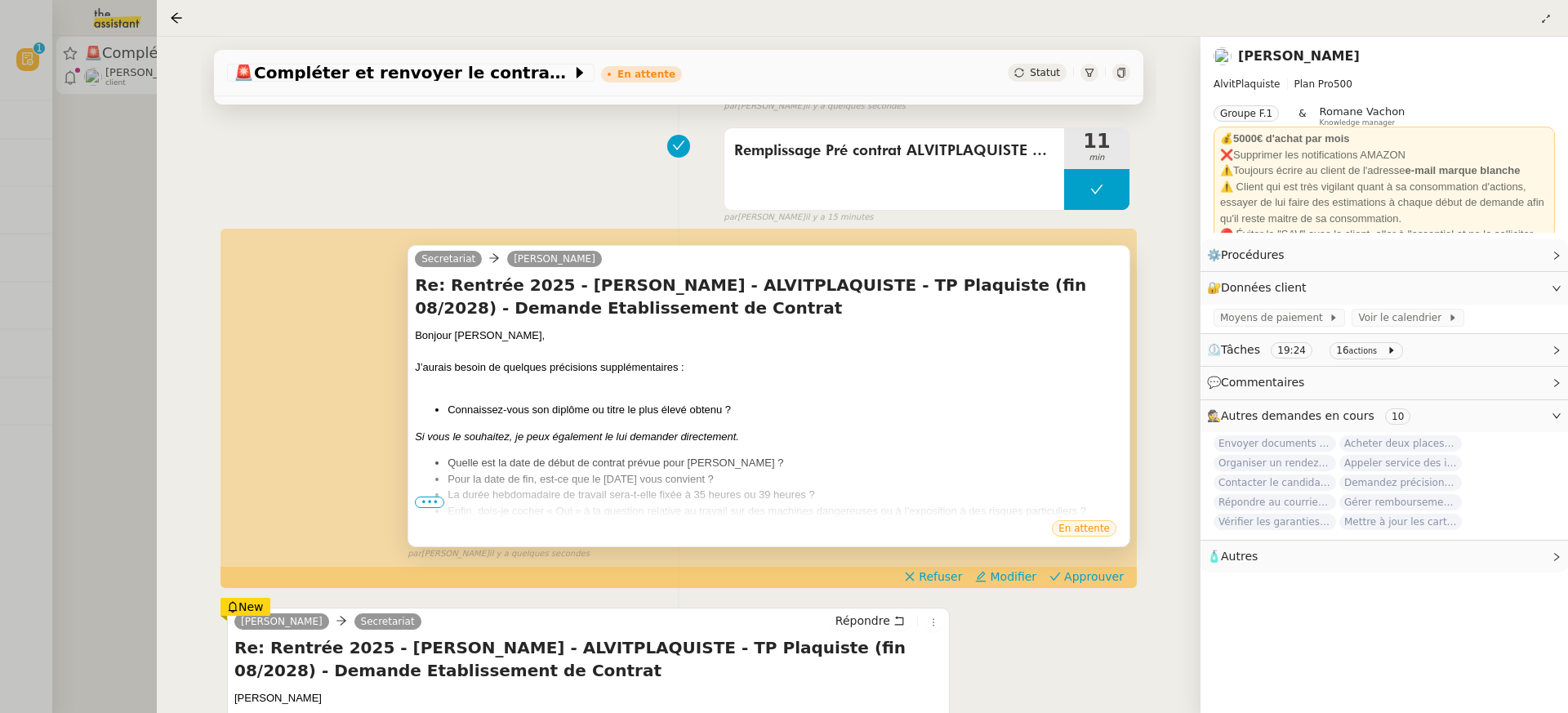
click at [428, 500] on span "•••" at bounding box center [430, 503] width 29 height 11
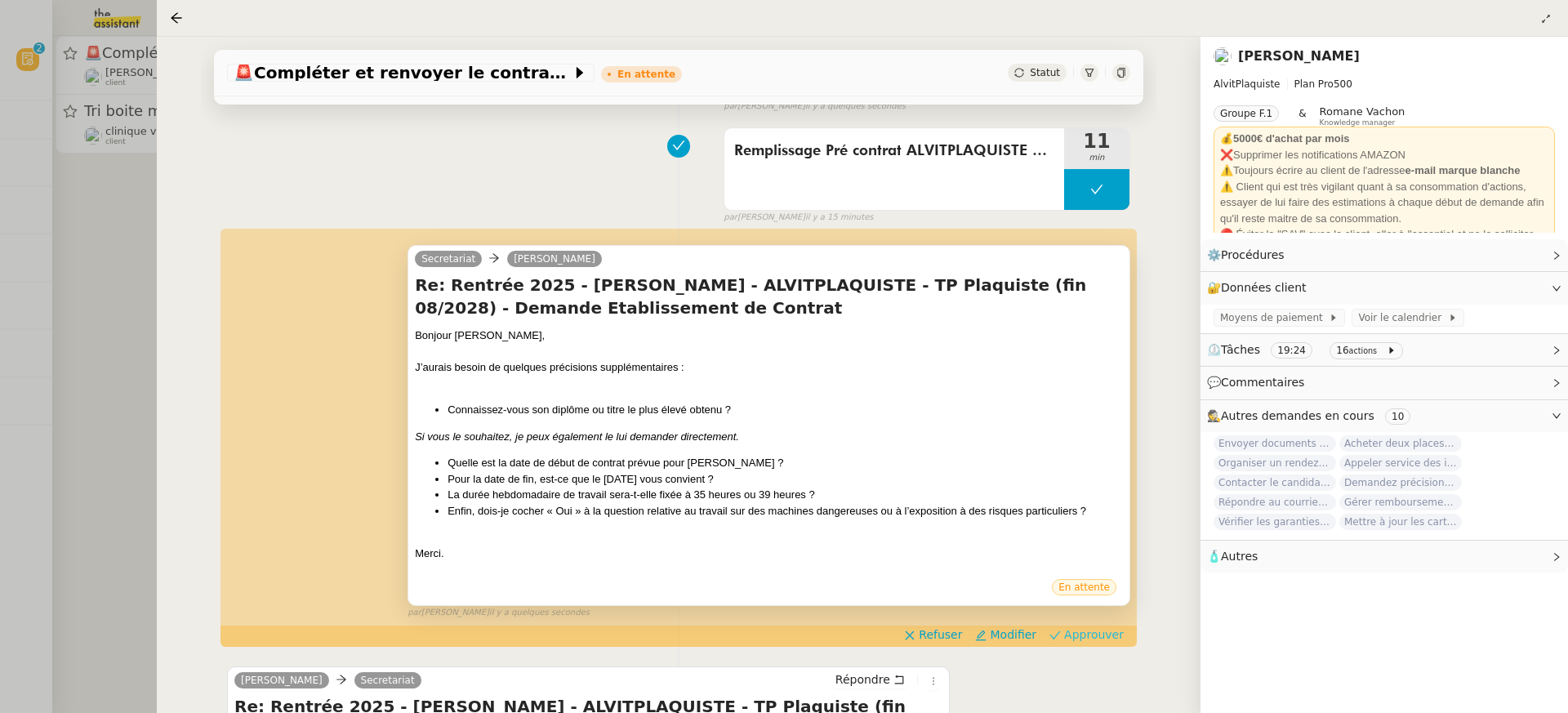
click at [1116, 629] on span "Approuver" at bounding box center [1093, 636] width 60 height 17
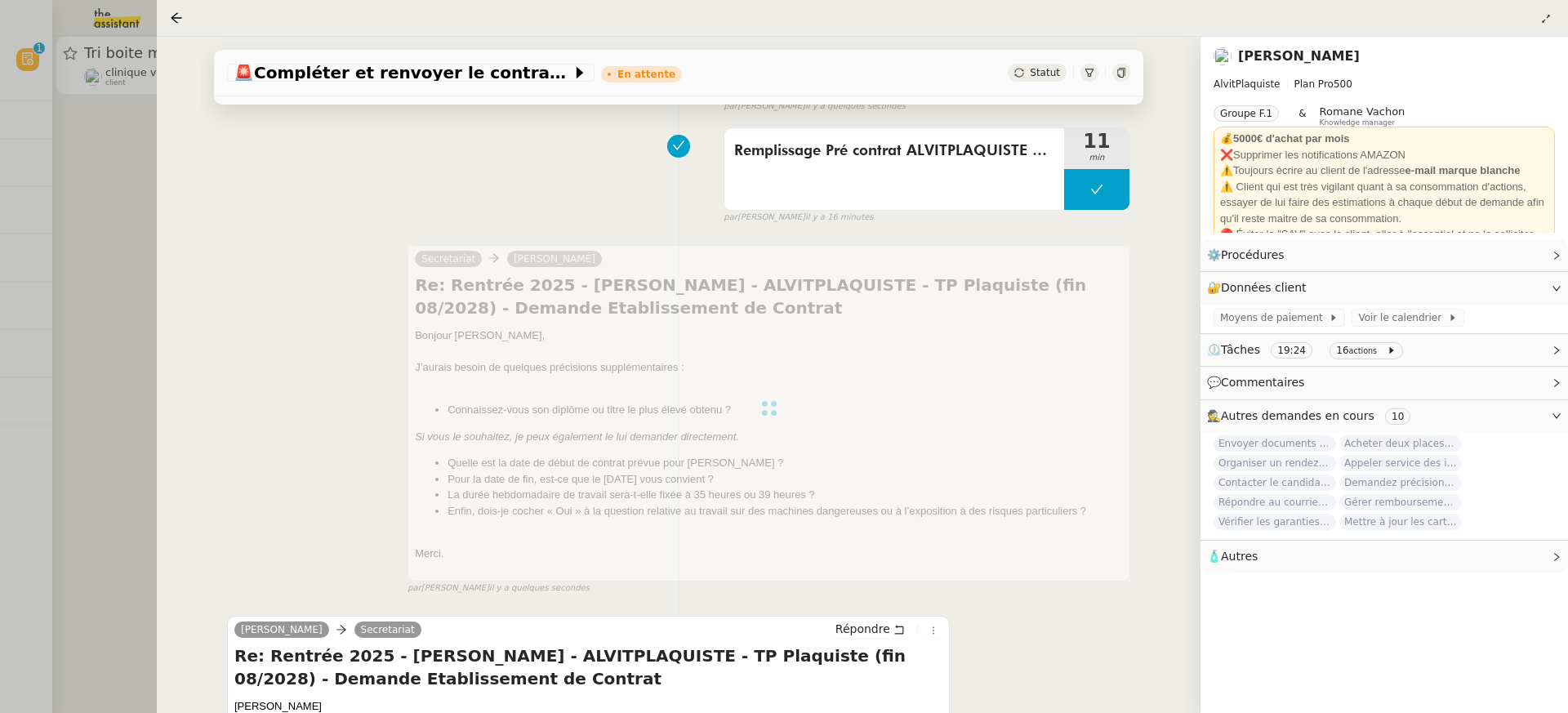
click at [93, 127] on div at bounding box center [784, 356] width 1568 height 713
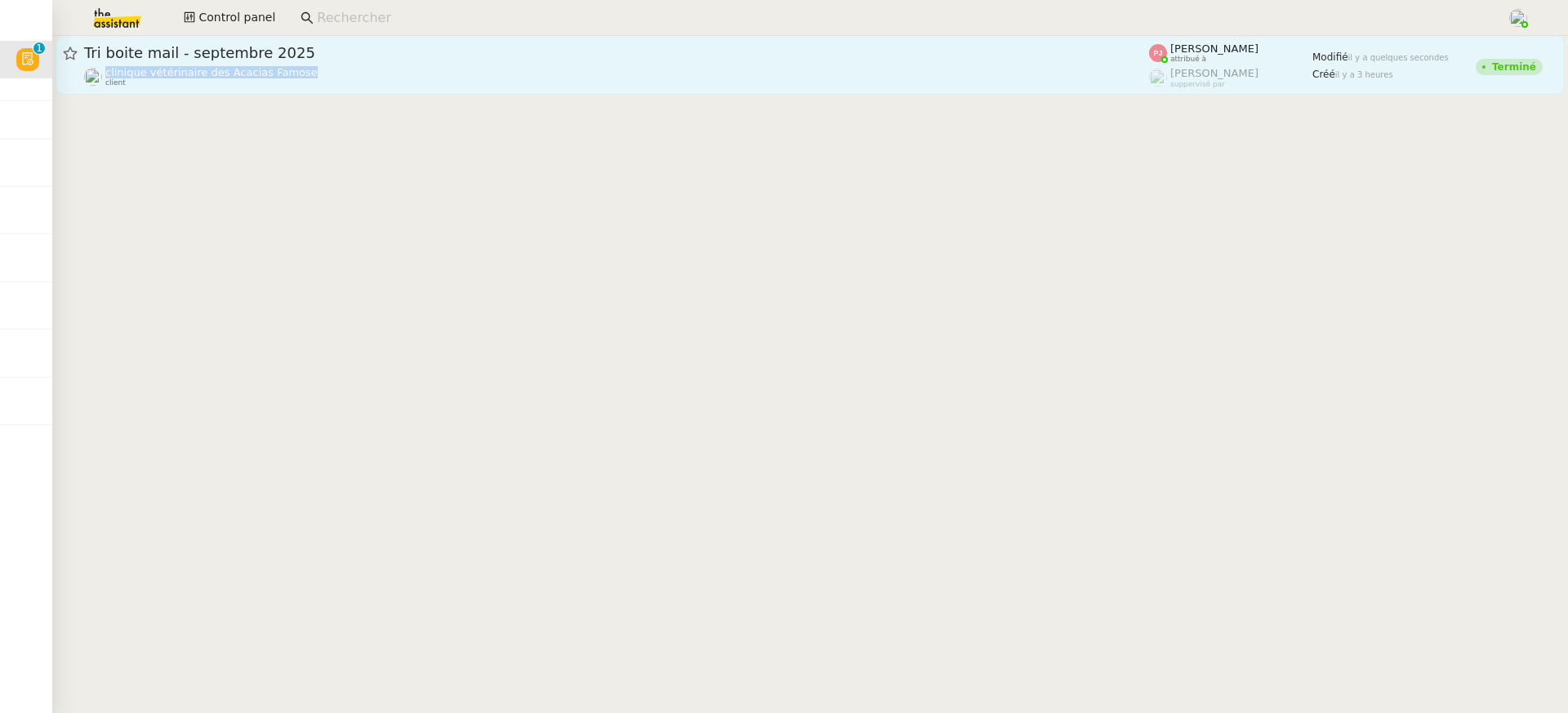
click at [308, 66] on div "clinique vétérinaire des Acacias Famose client" at bounding box center [616, 77] width 1065 height 21
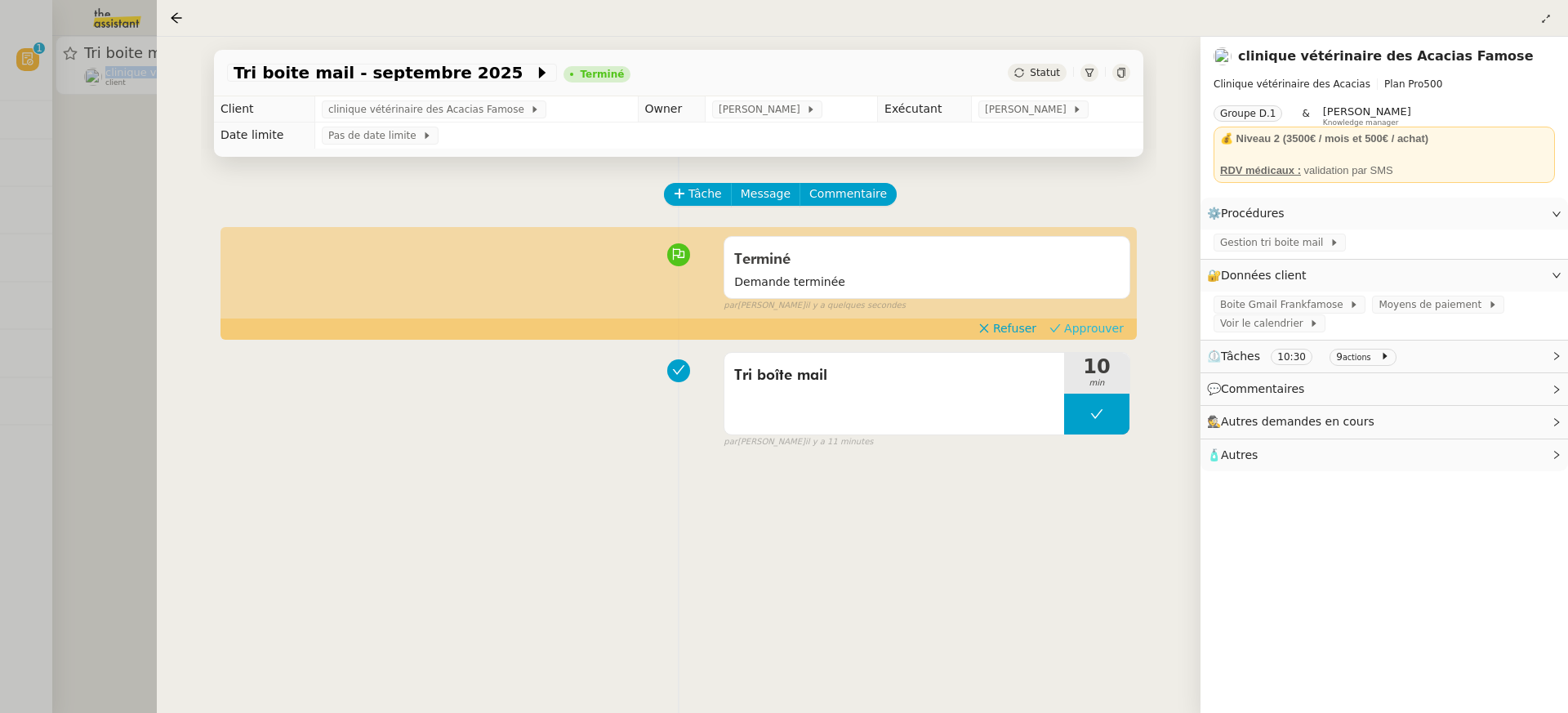
click at [1106, 320] on span "Approuver" at bounding box center [1093, 328] width 60 height 17
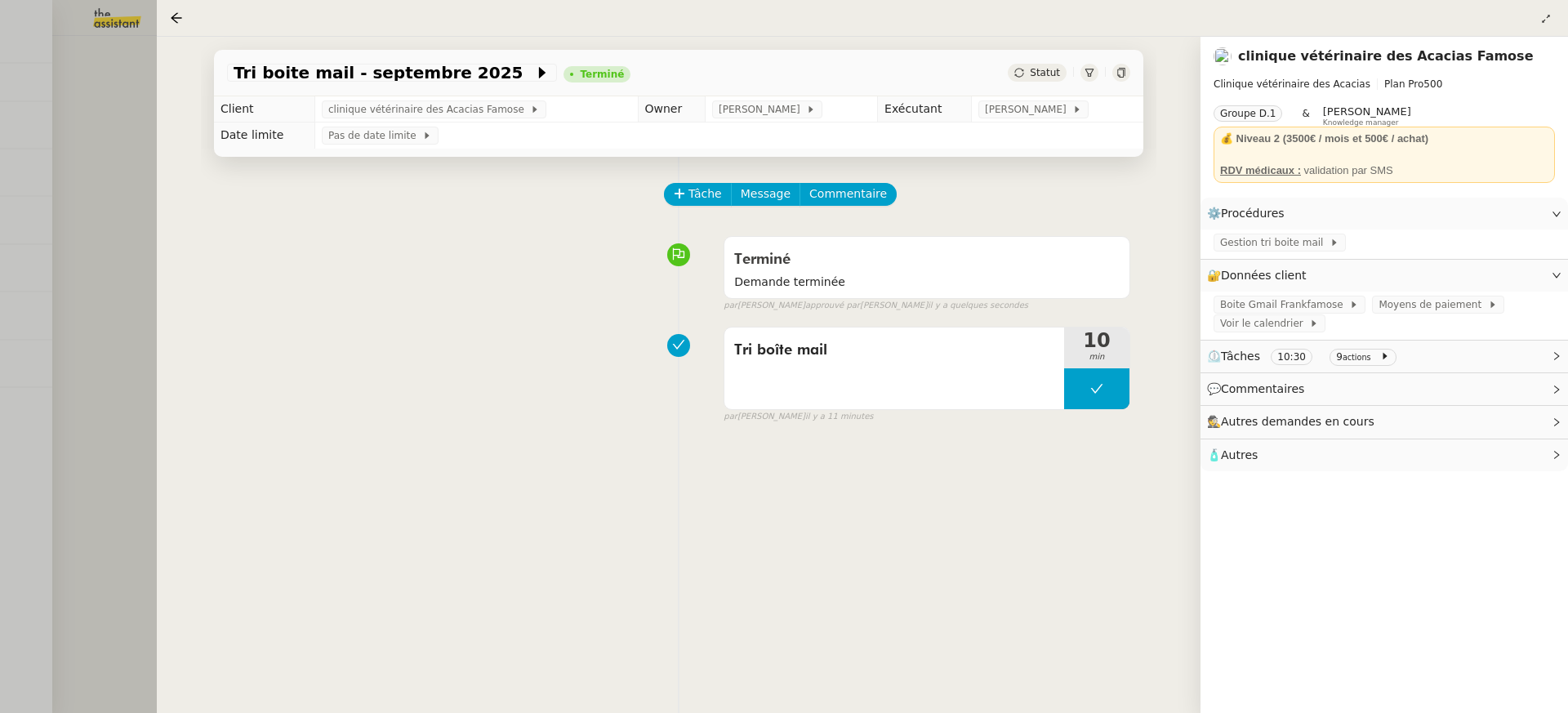
click at [131, 173] on div at bounding box center [784, 356] width 1568 height 713
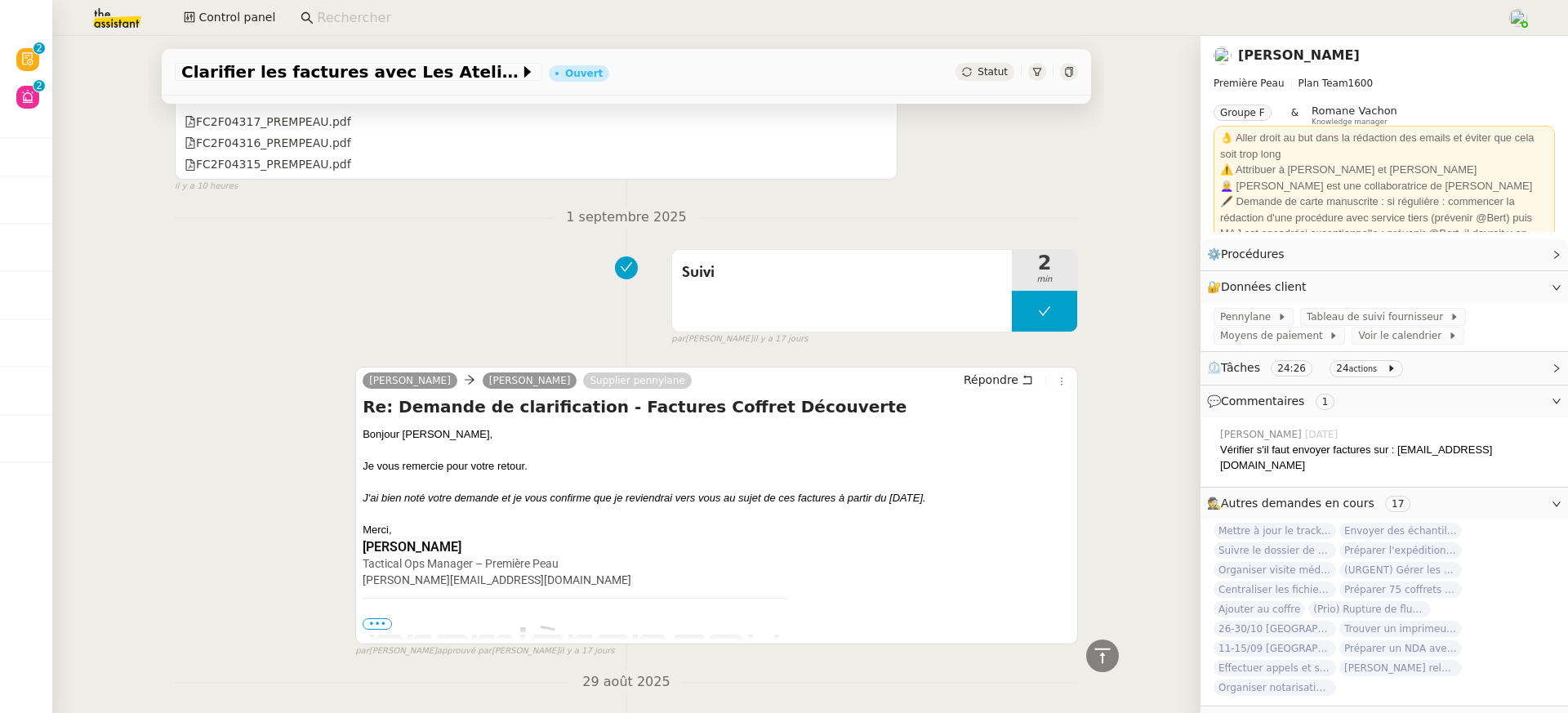
scroll to position [781, 0]
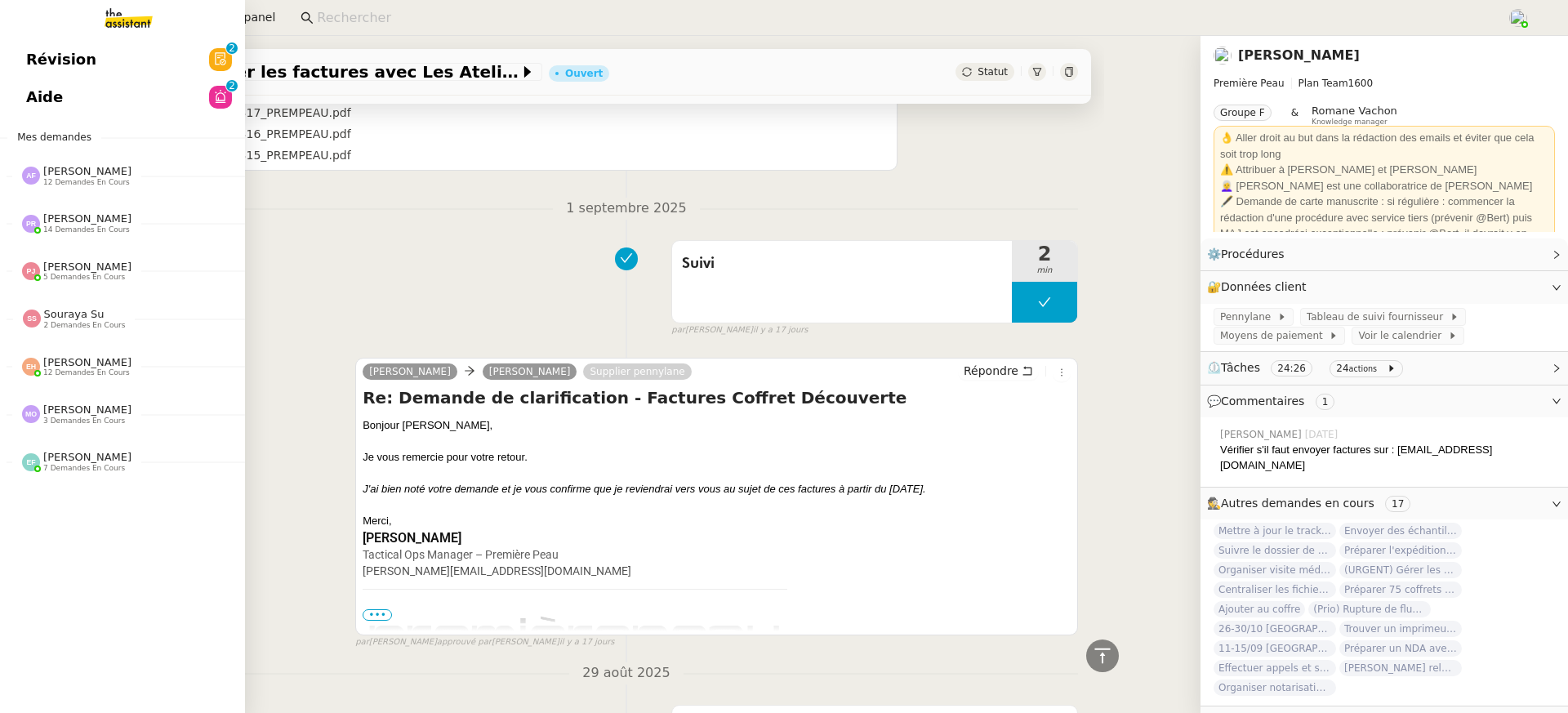
click at [39, 52] on link "Révision 0 1 2 3 4 5 6 7 8 9" at bounding box center [123, 59] width 245 height 38
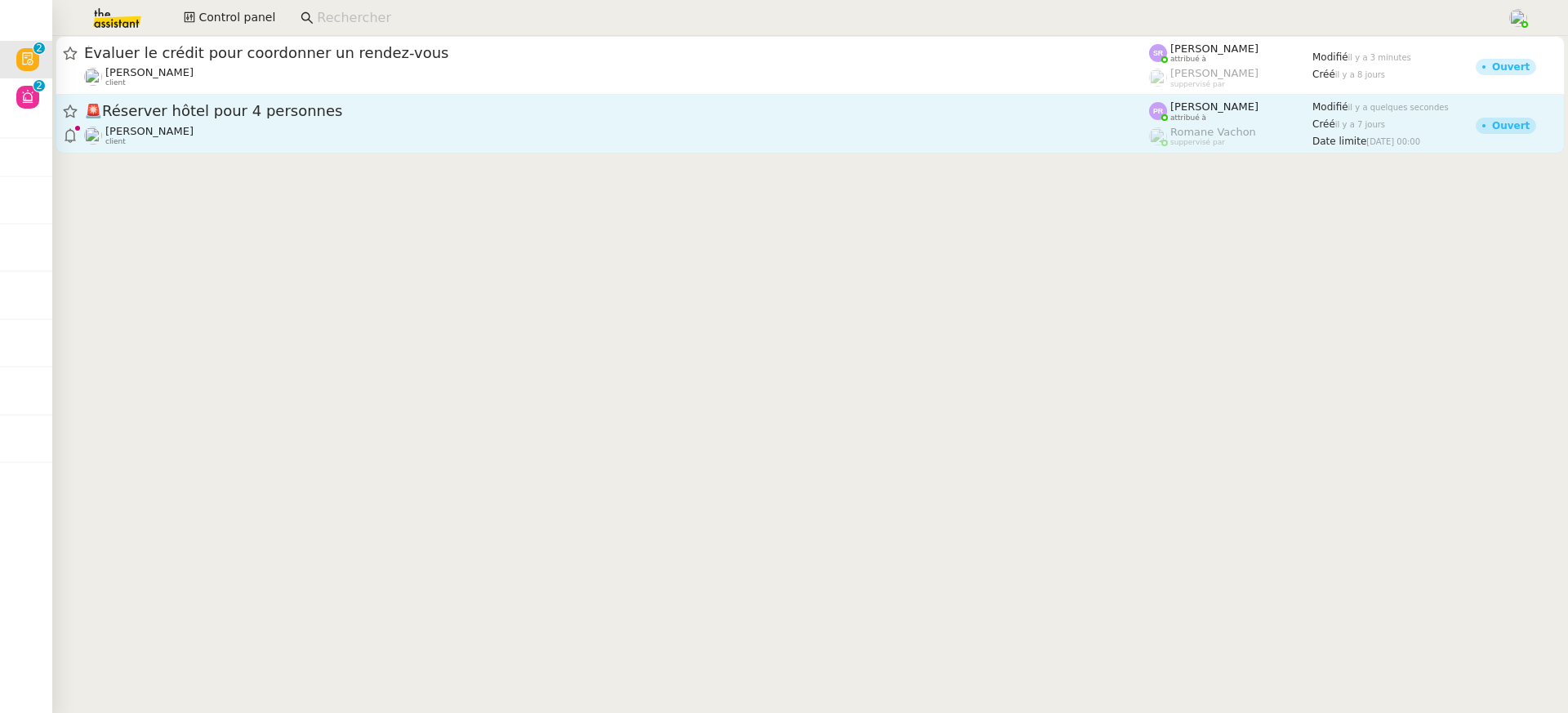
click at [1110, 123] on div "🚨 Réserver hôtel pour 4 personnes [PERSON_NAME] client" at bounding box center [616, 124] width 1065 height 45
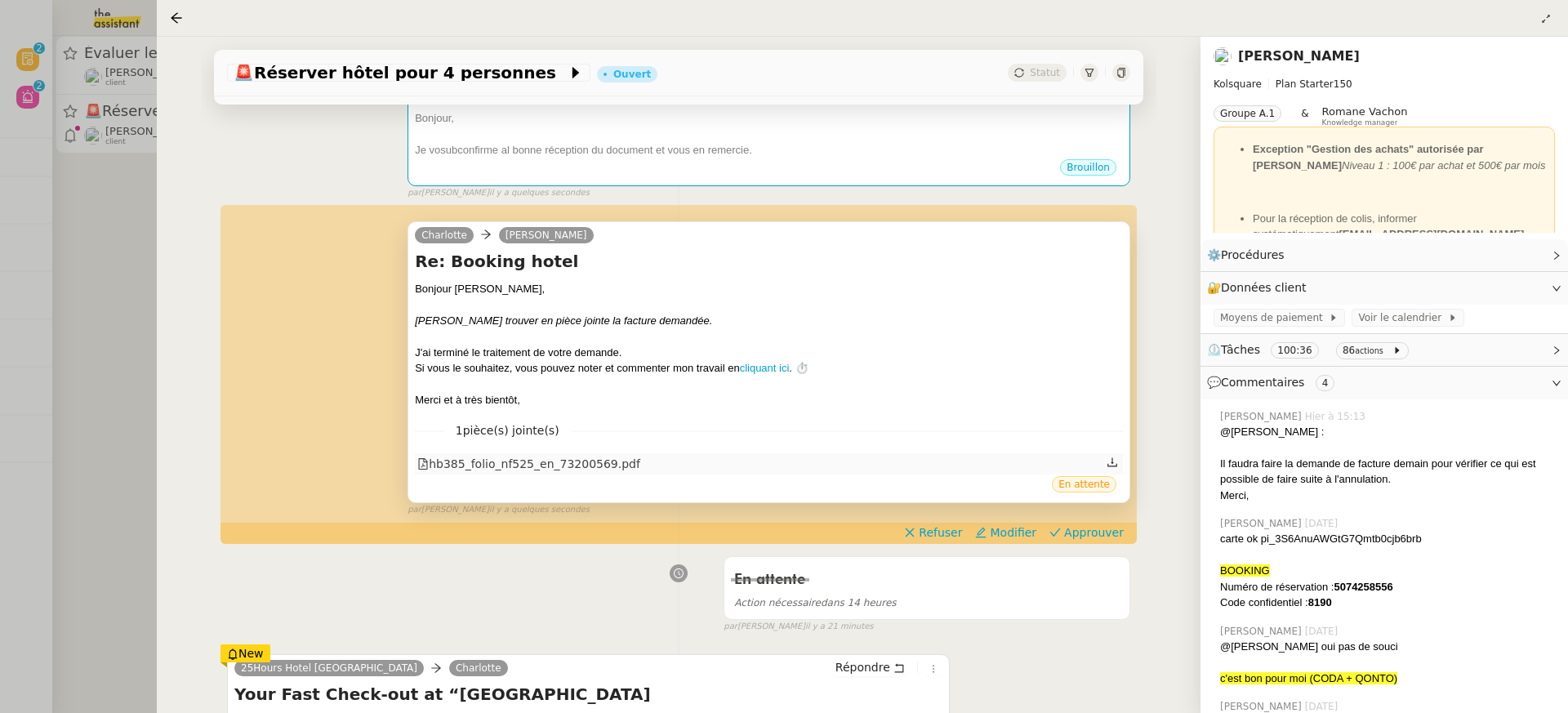
scroll to position [301, 0]
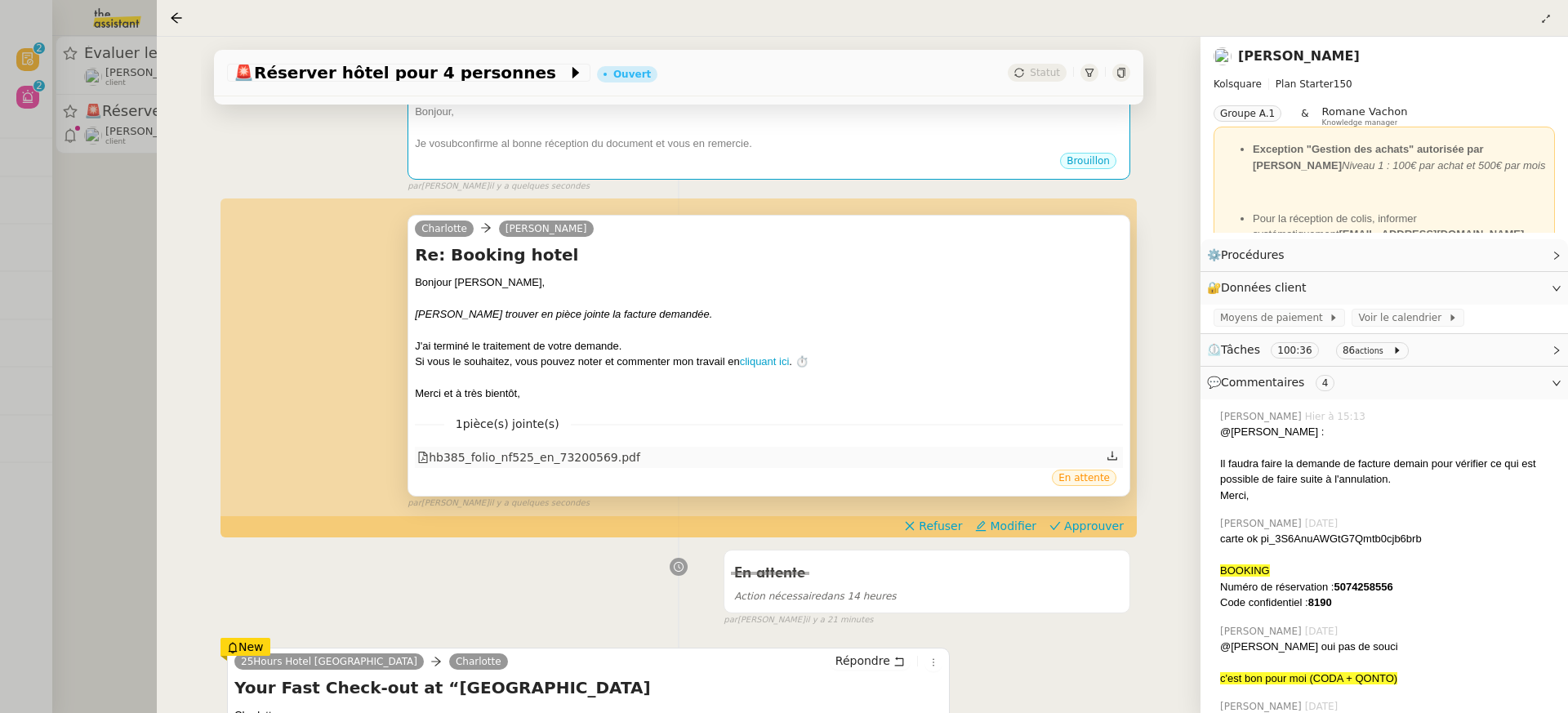
click at [562, 456] on div "hb385_folio_nf525_en_73200569.pdf" at bounding box center [529, 458] width 223 height 18
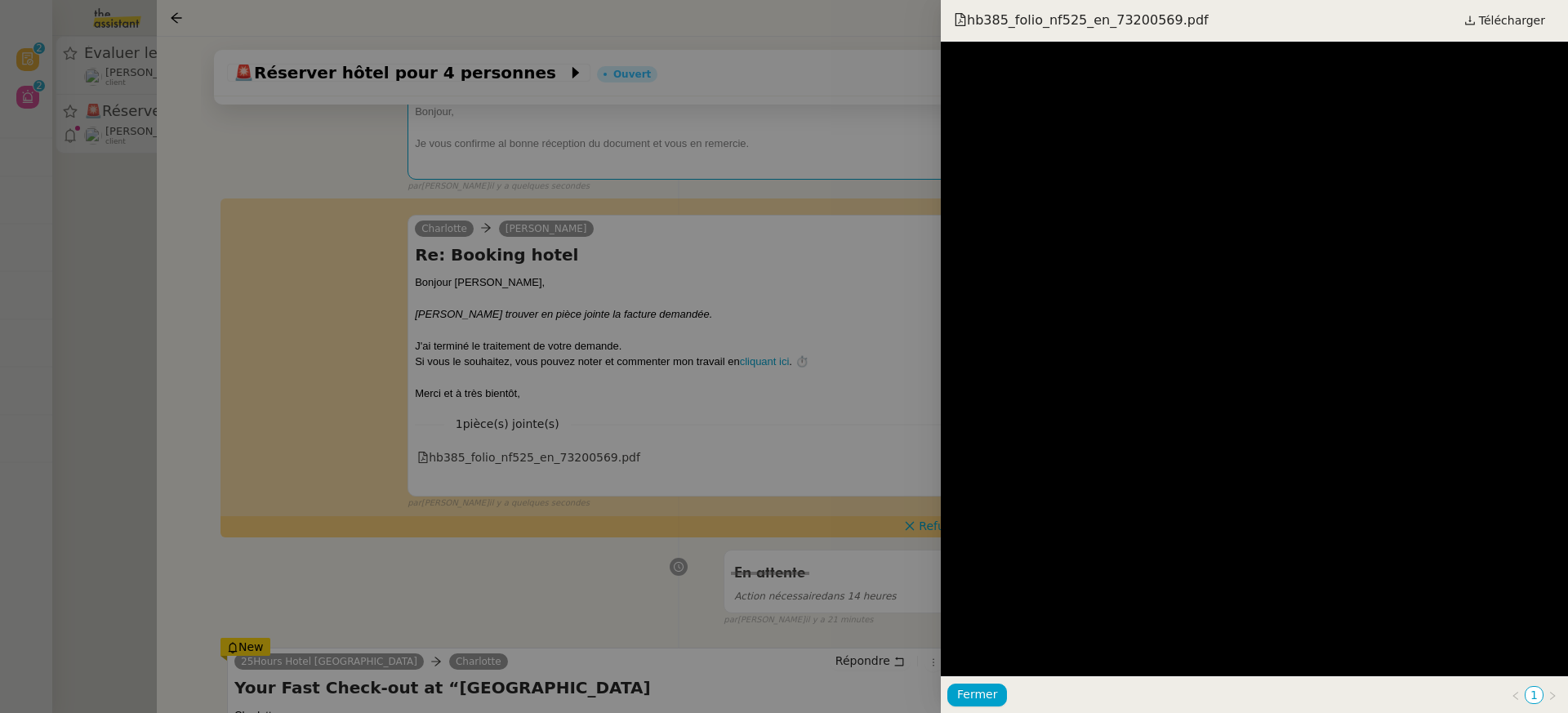
click at [599, 438] on div at bounding box center [784, 356] width 1568 height 713
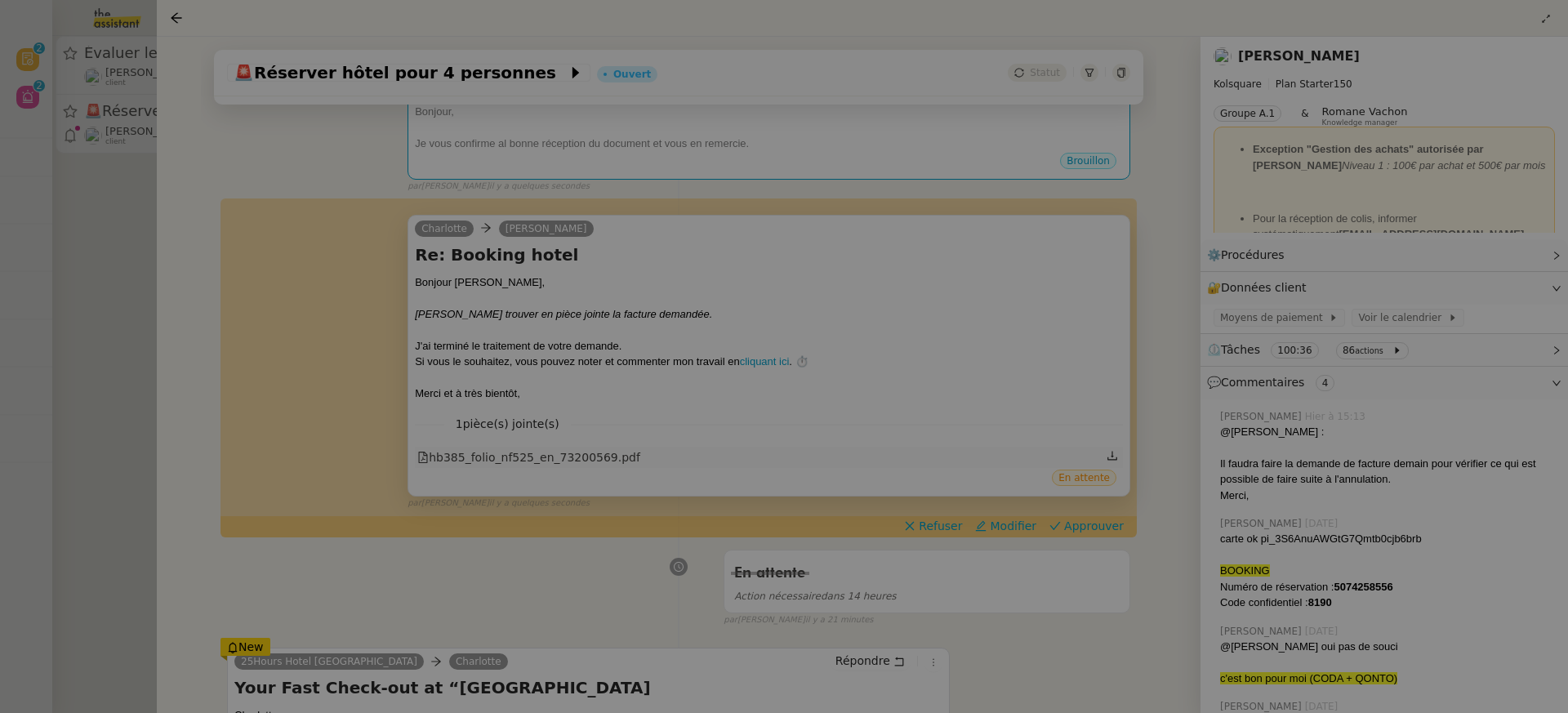
click at [600, 456] on div "hb385_folio_nf525_en_73200569.pdf" at bounding box center [529, 458] width 223 height 18
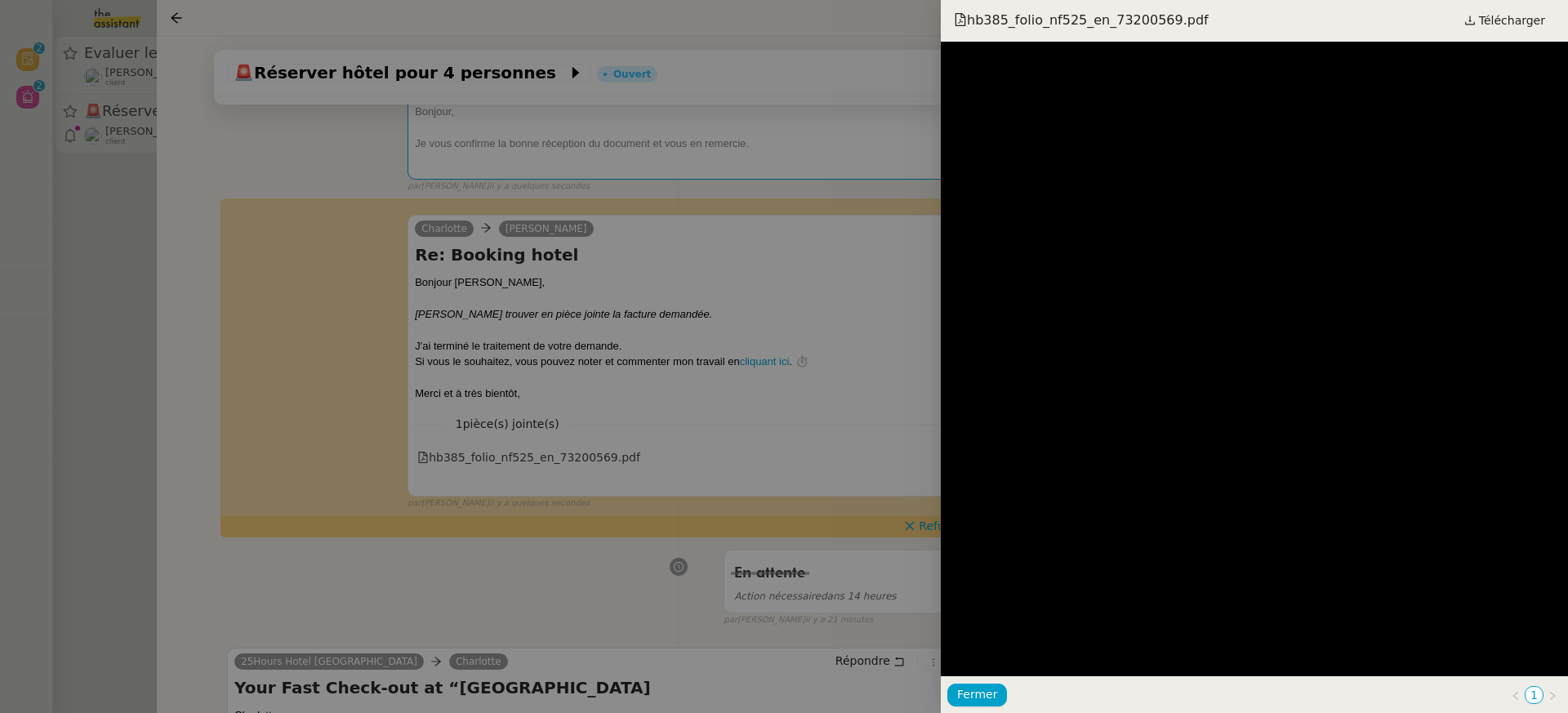
click at [812, 253] on div at bounding box center [784, 356] width 1568 height 713
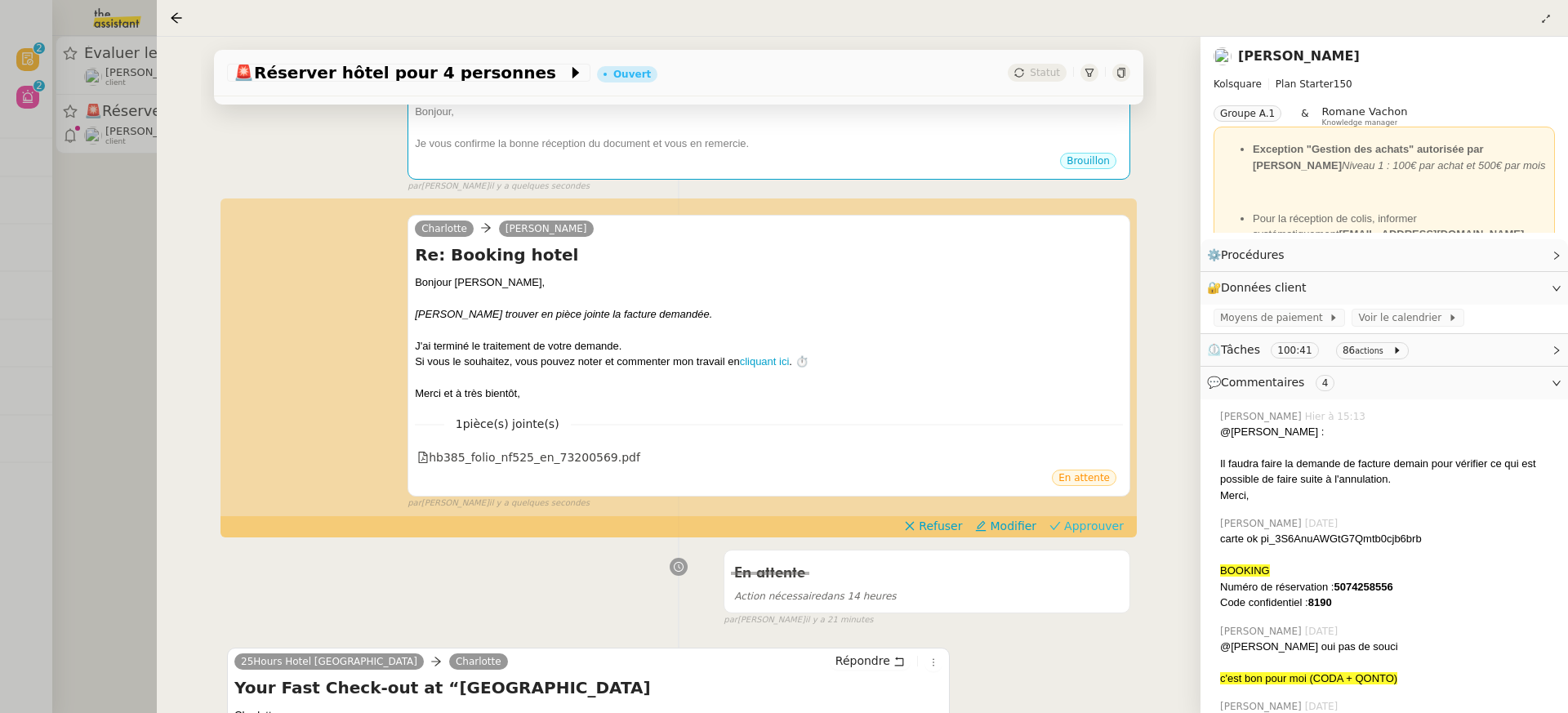
click at [1123, 530] on span "Approuver" at bounding box center [1093, 527] width 60 height 17
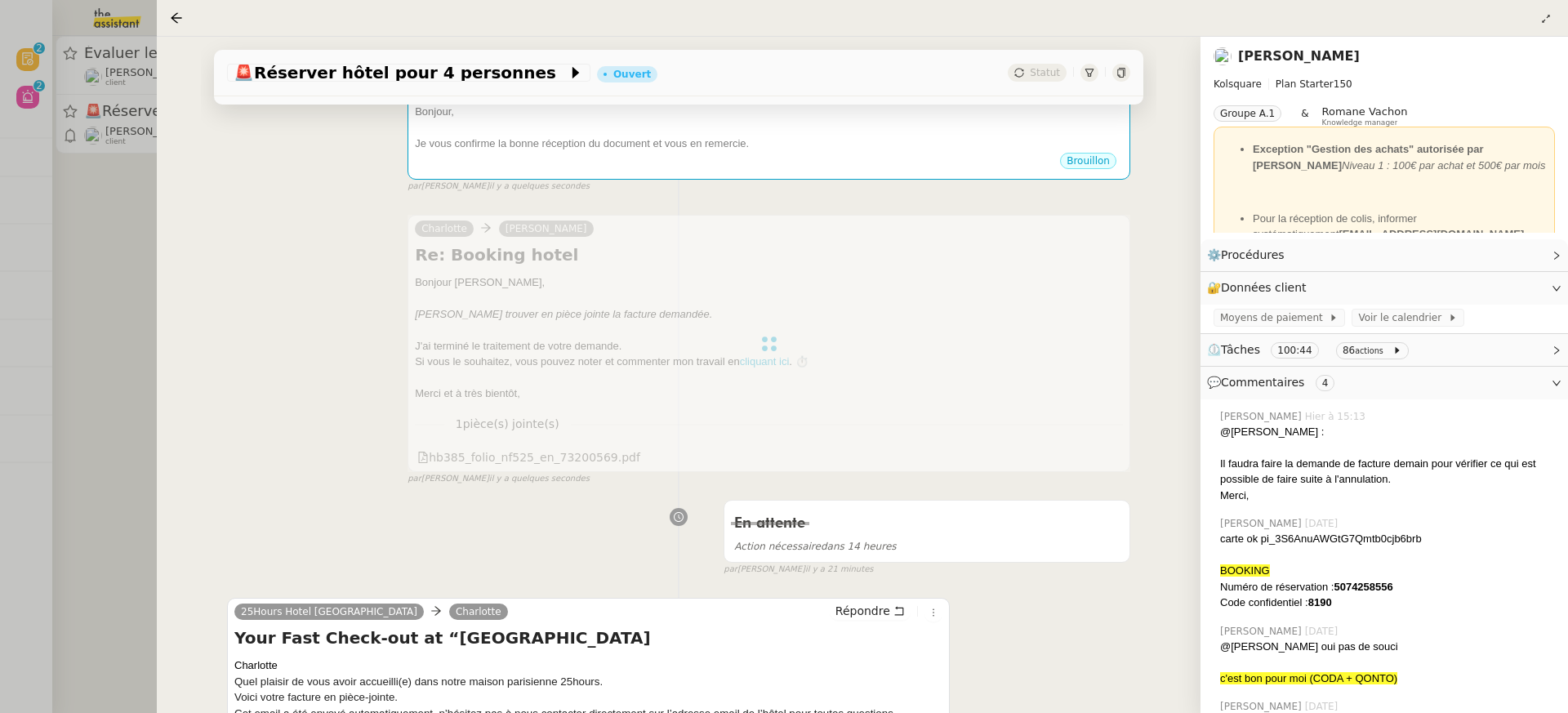
click at [101, 116] on div at bounding box center [784, 356] width 1568 height 713
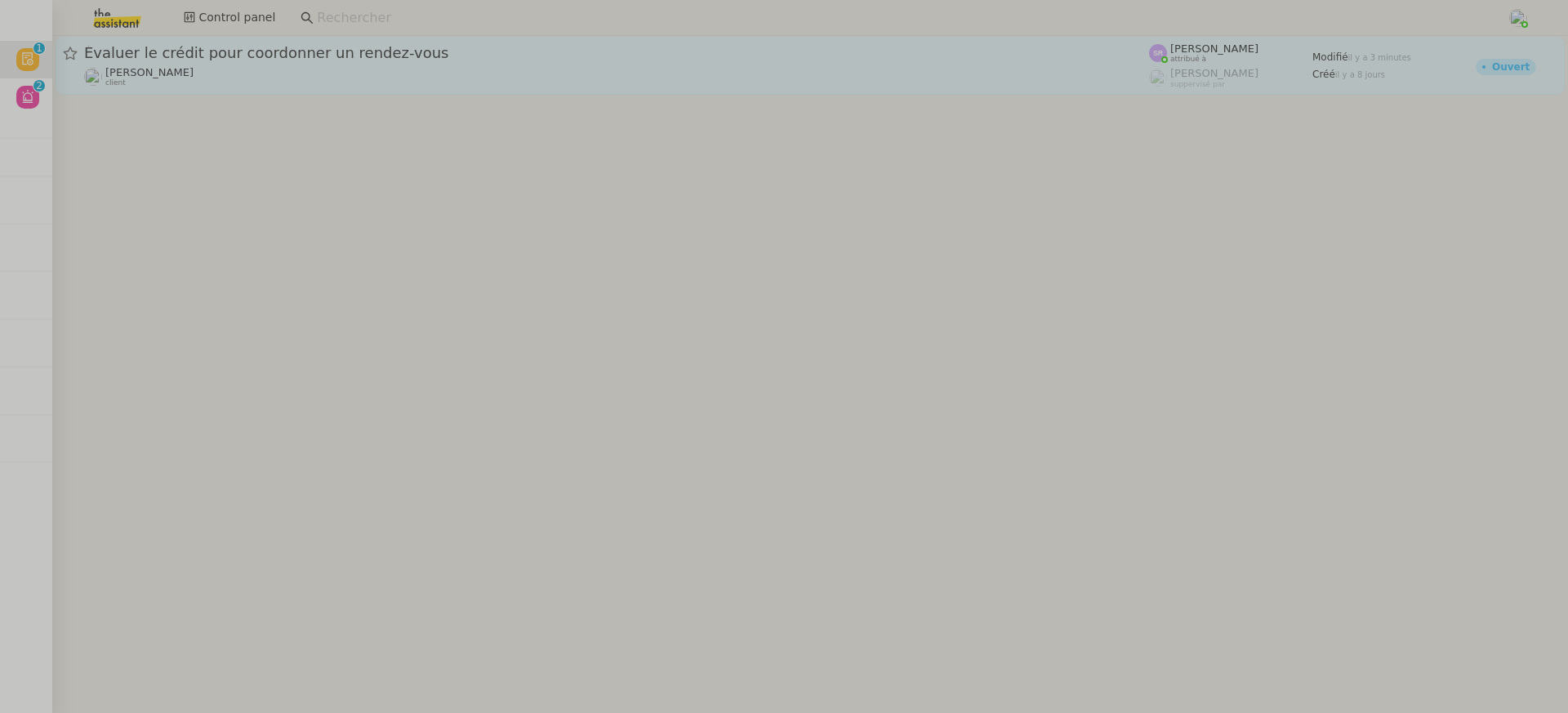
click at [194, 65] on div "Évaluer le crédit pour coordonner un rendez-vous [PERSON_NAME]Diaye client" at bounding box center [616, 65] width 1065 height 44
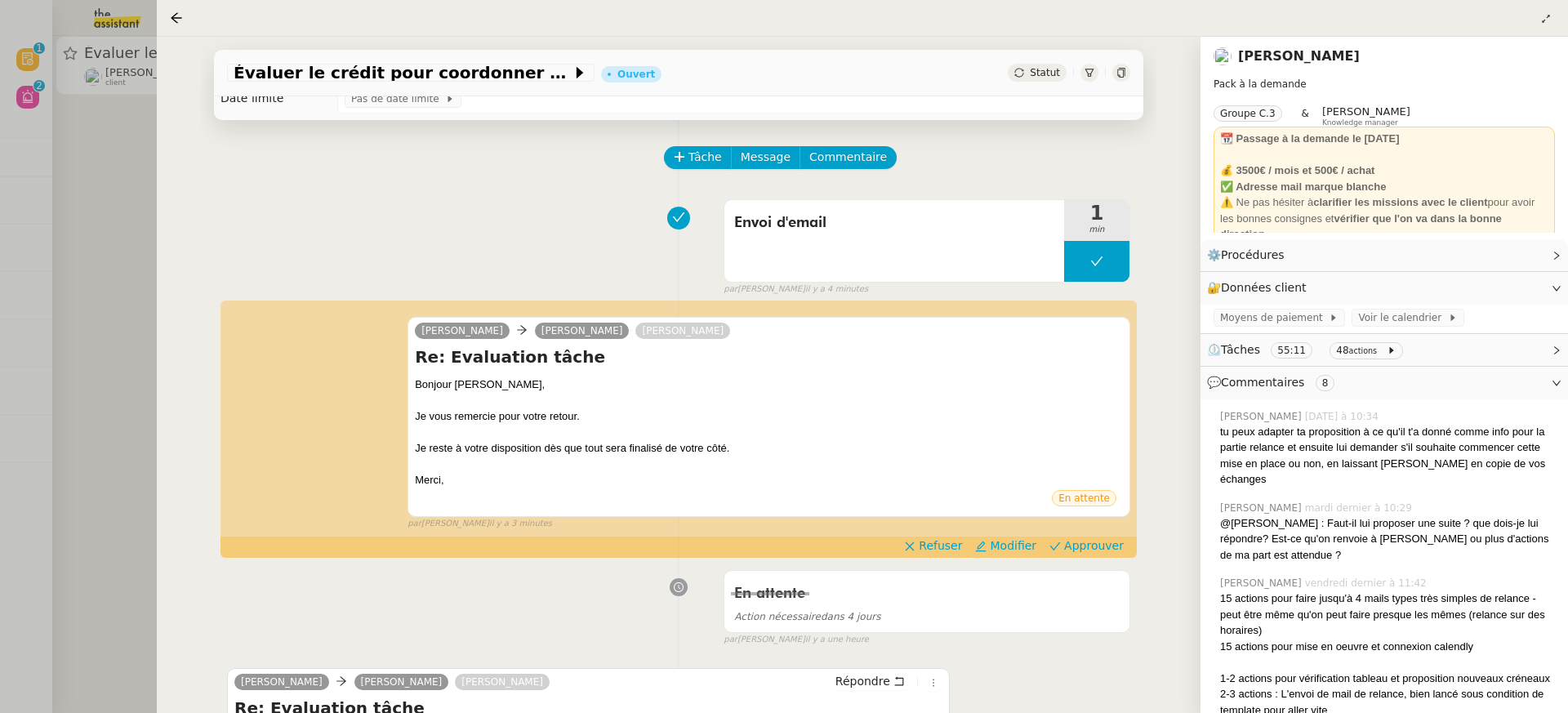
scroll to position [43, 0]
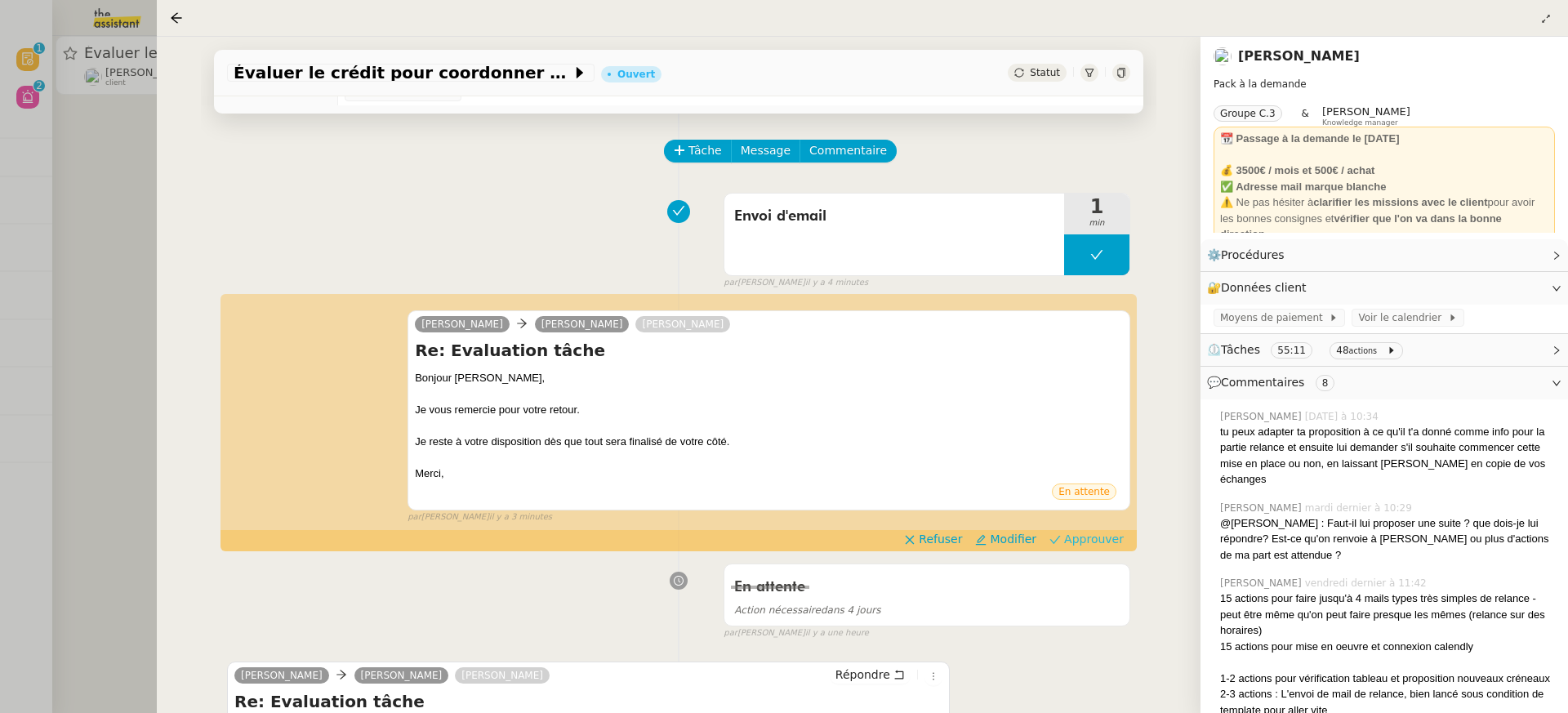
click at [1075, 535] on span "Approuver" at bounding box center [1093, 540] width 60 height 17
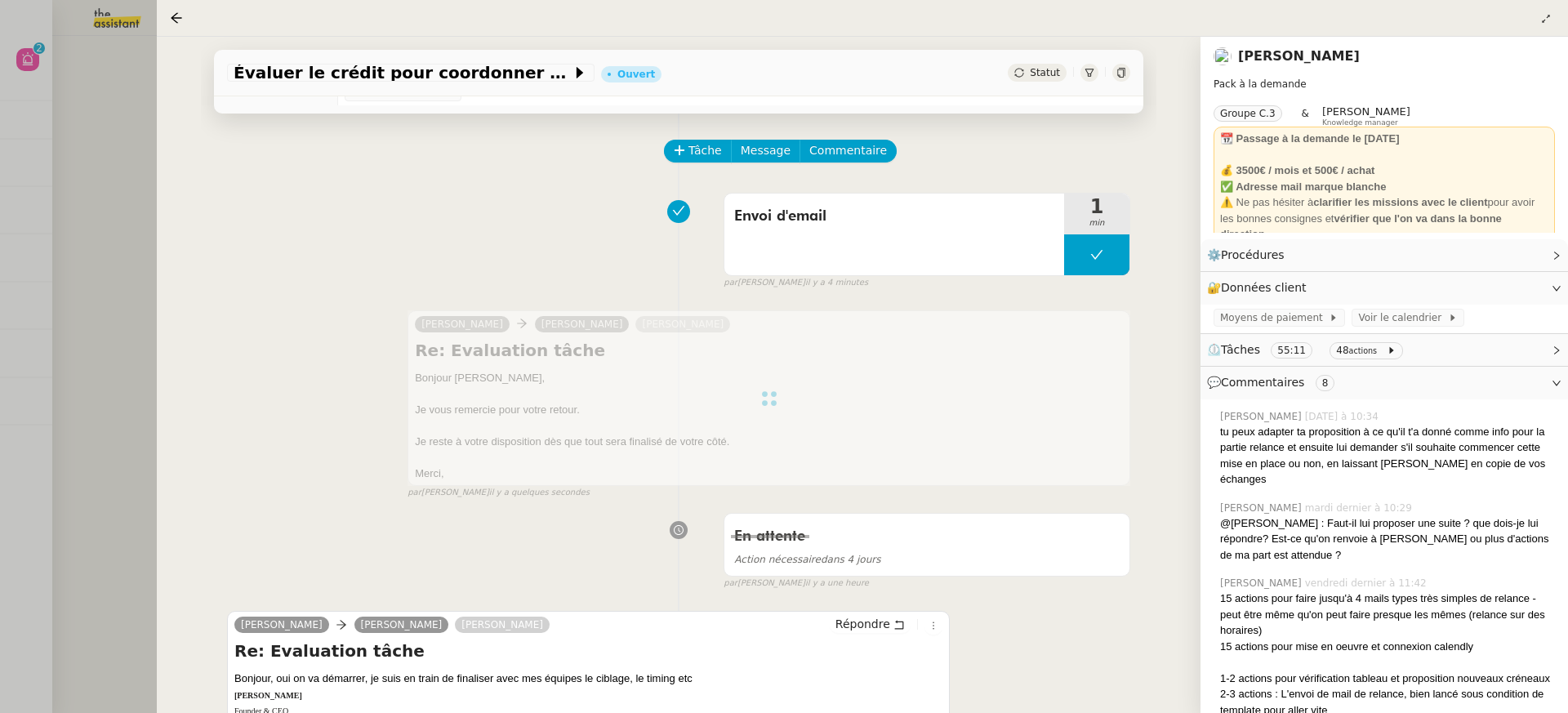
click at [114, 197] on div at bounding box center [784, 356] width 1568 height 713
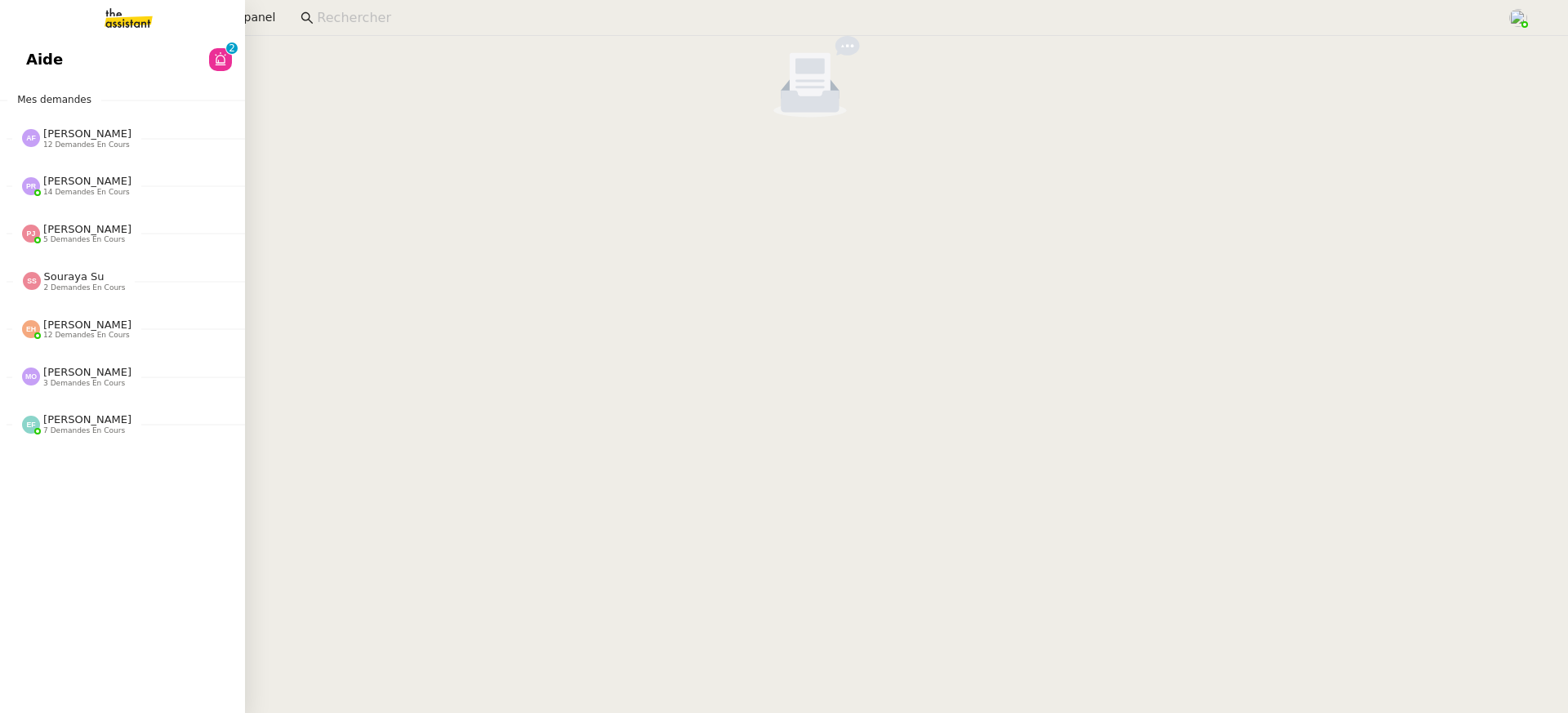
click at [34, 61] on span "Aide" at bounding box center [44, 59] width 37 height 25
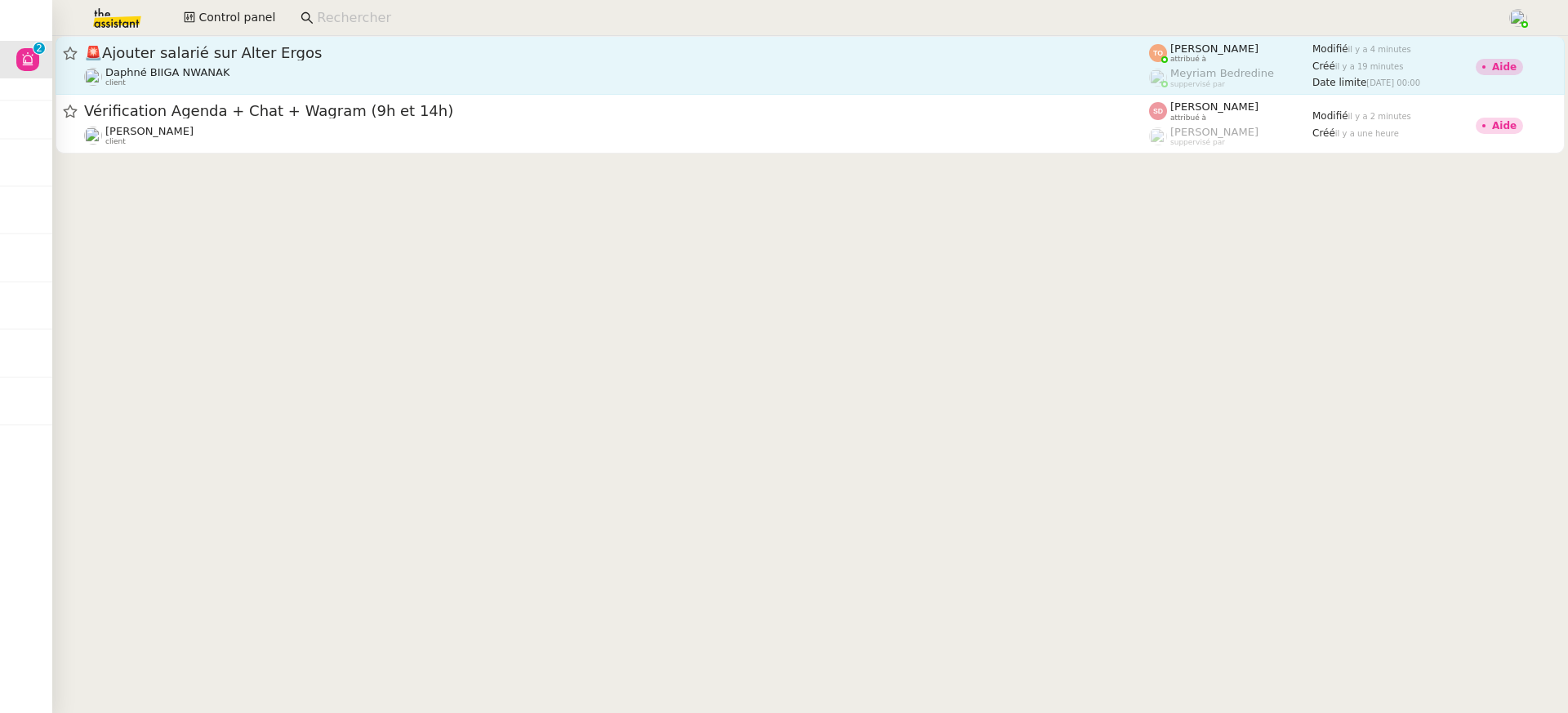
click at [889, 89] on link "🚨 Ajouter salarié sur Alter [PERSON_NAME] BIIGA NWANAK client [PERSON_NAME] att…" at bounding box center [809, 65] width 1509 height 59
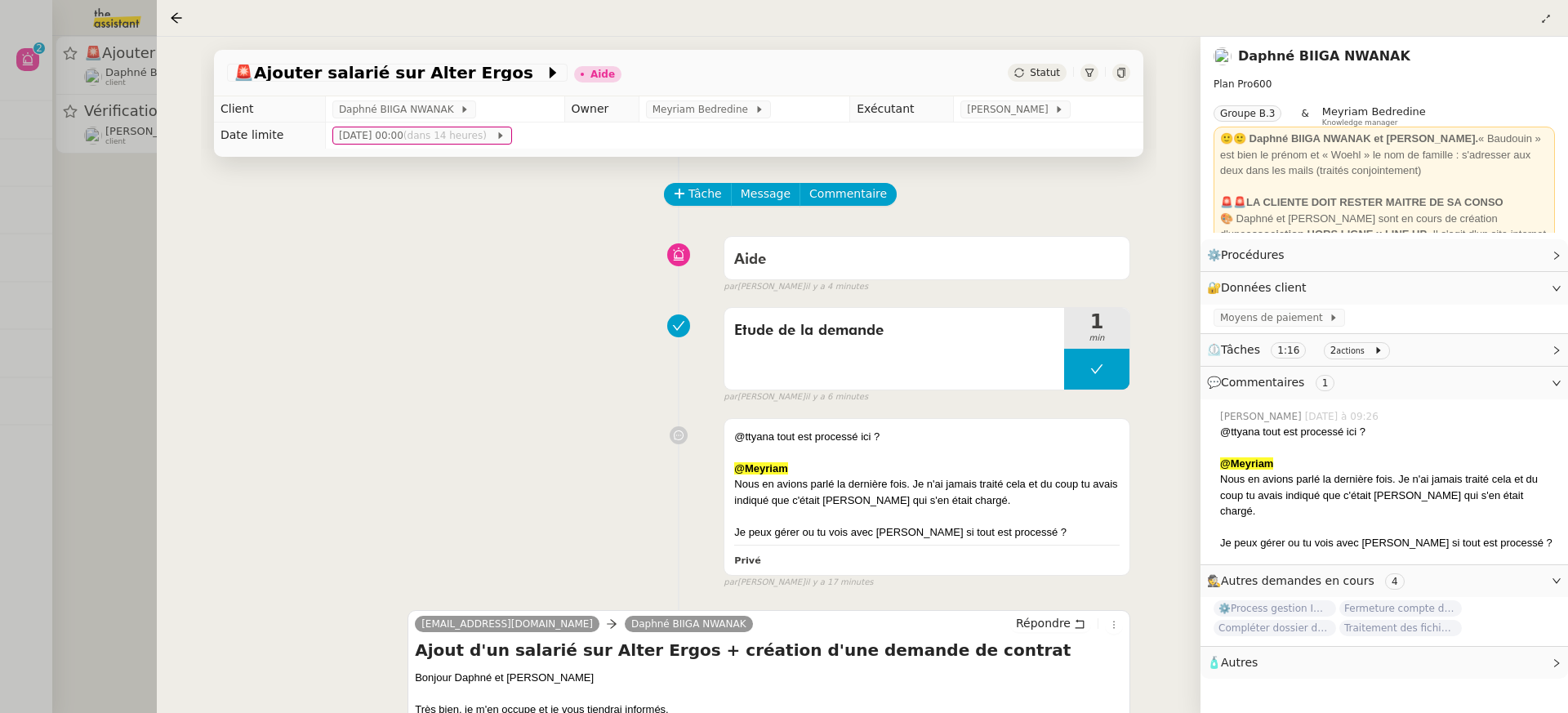
click at [101, 97] on div at bounding box center [784, 356] width 1568 height 713
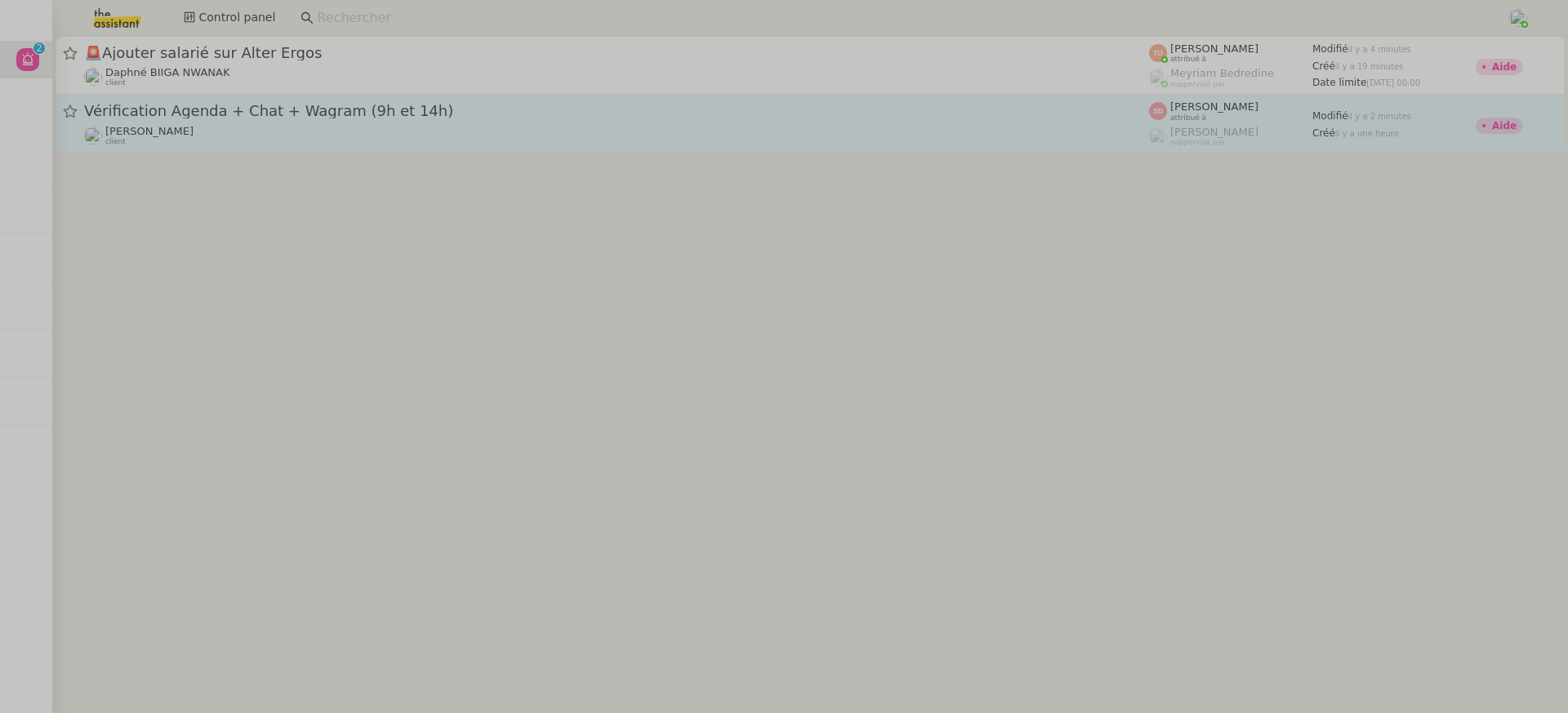
click at [228, 111] on span "Vérification Agenda + Chat + Wagram (9h et 14h)" at bounding box center [616, 112] width 1065 height 15
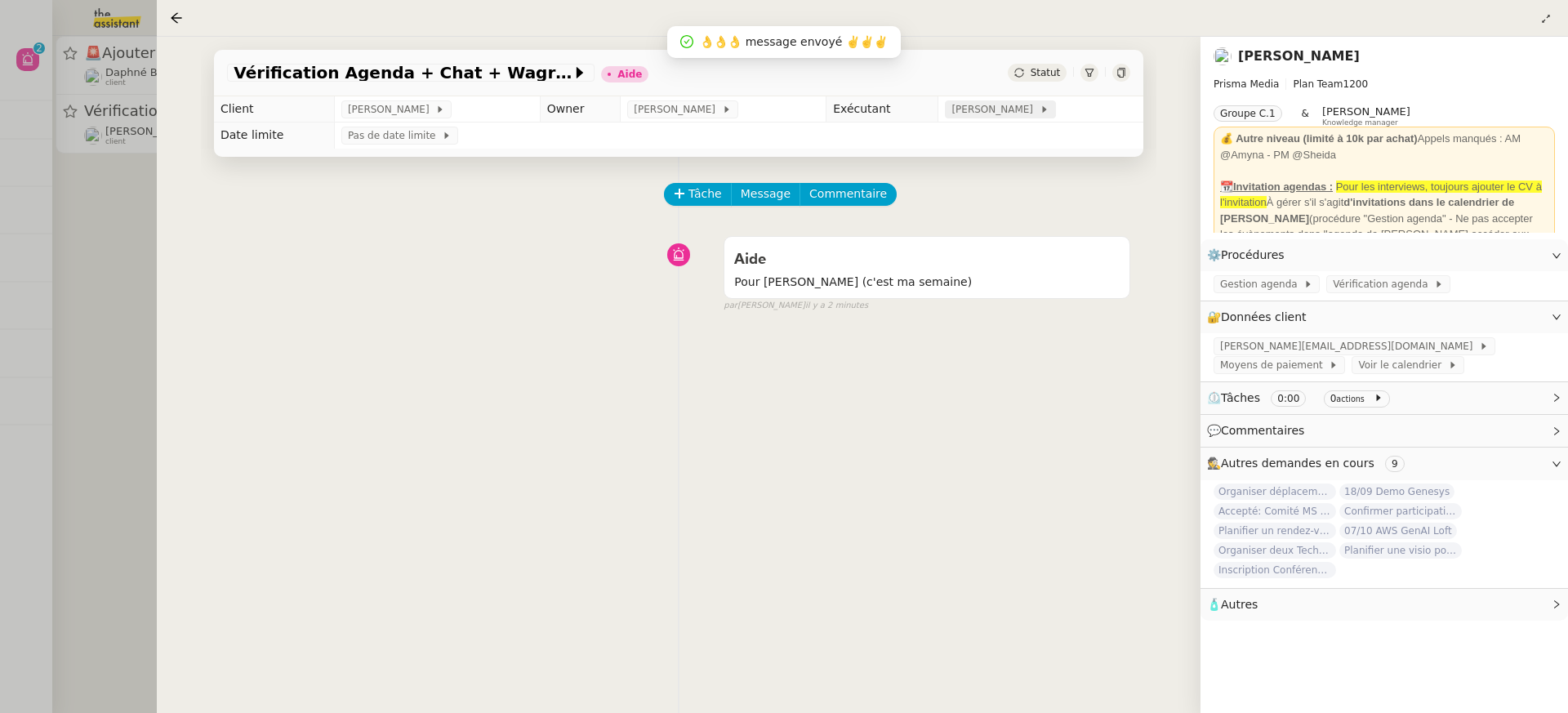
click at [989, 111] on span "[PERSON_NAME]" at bounding box center [995, 110] width 88 height 17
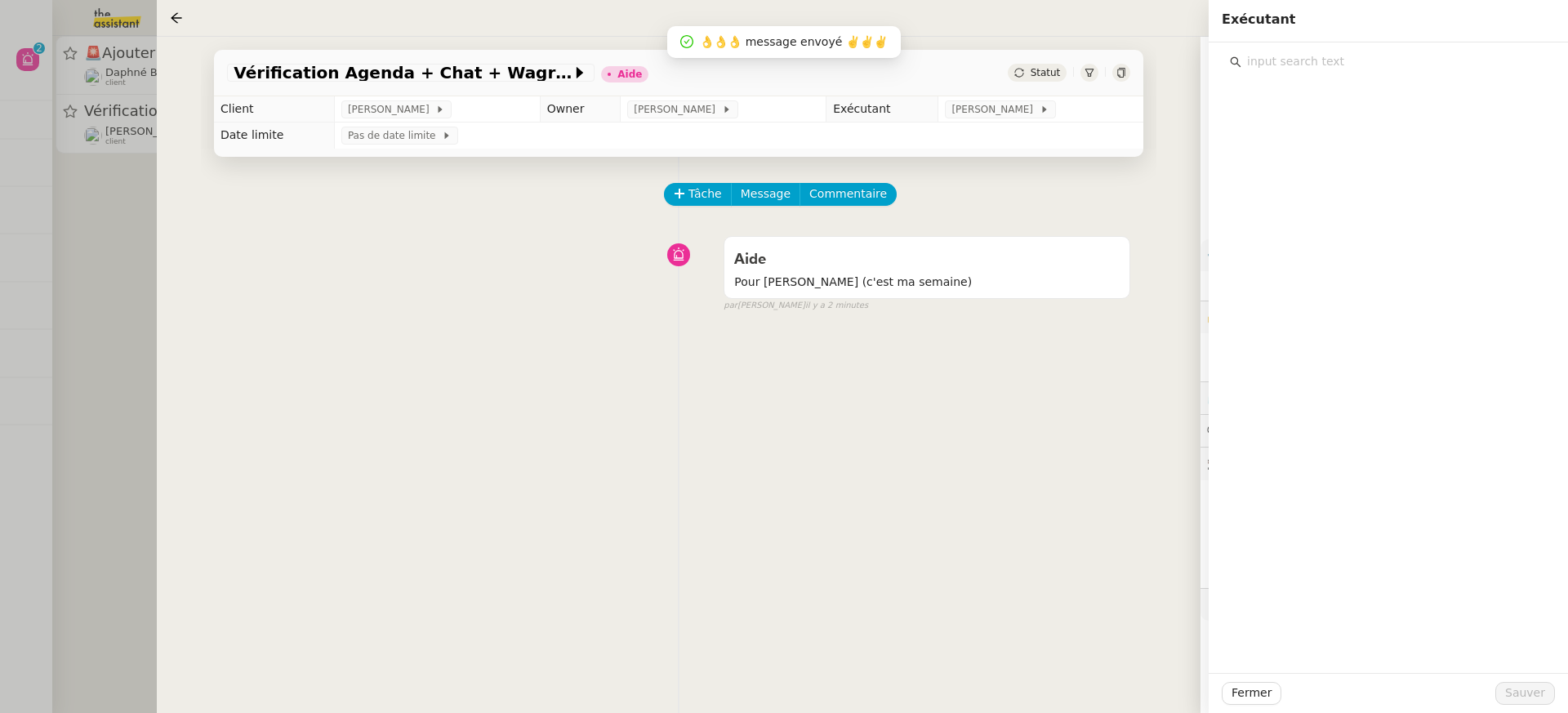
click at [1338, 54] on input "text" at bounding box center [1394, 62] width 305 height 22
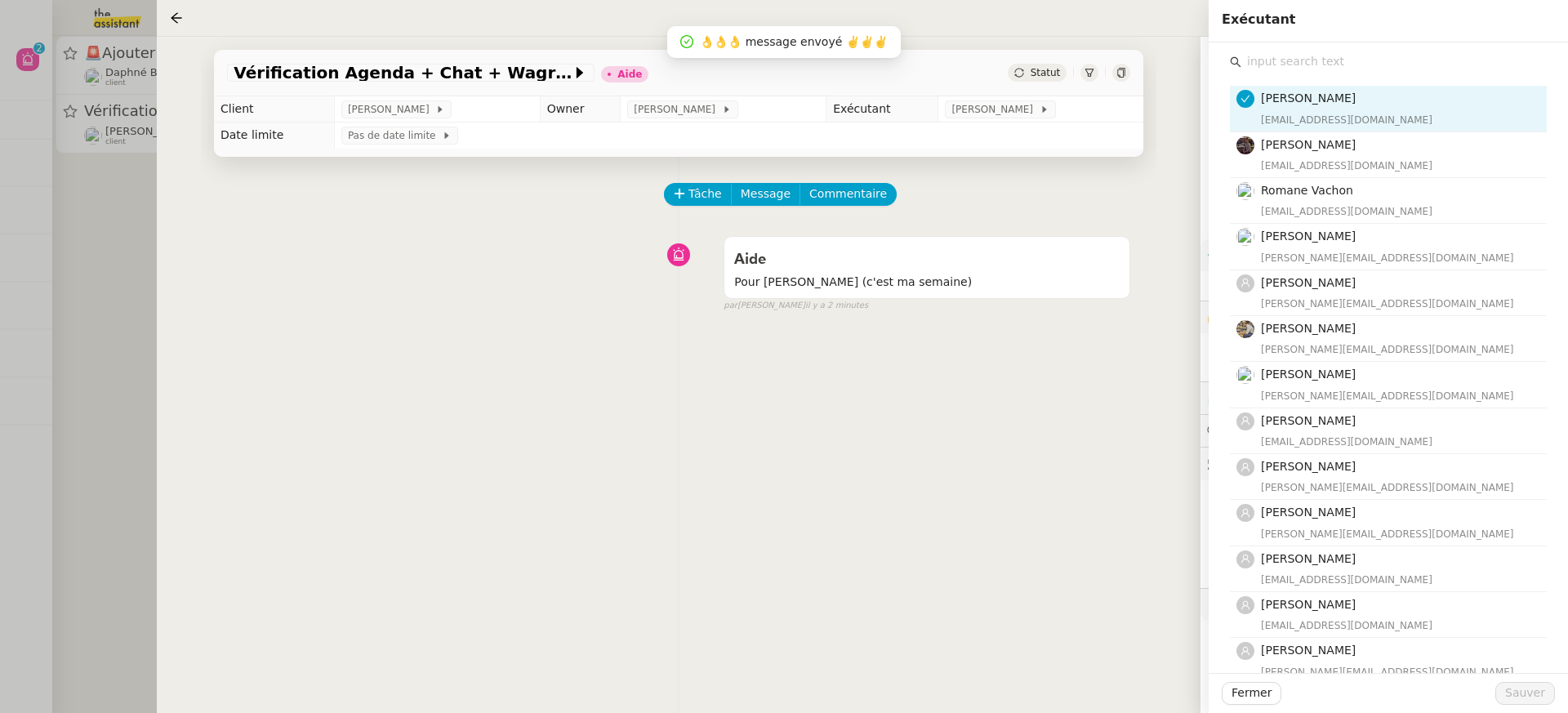
type input "m"
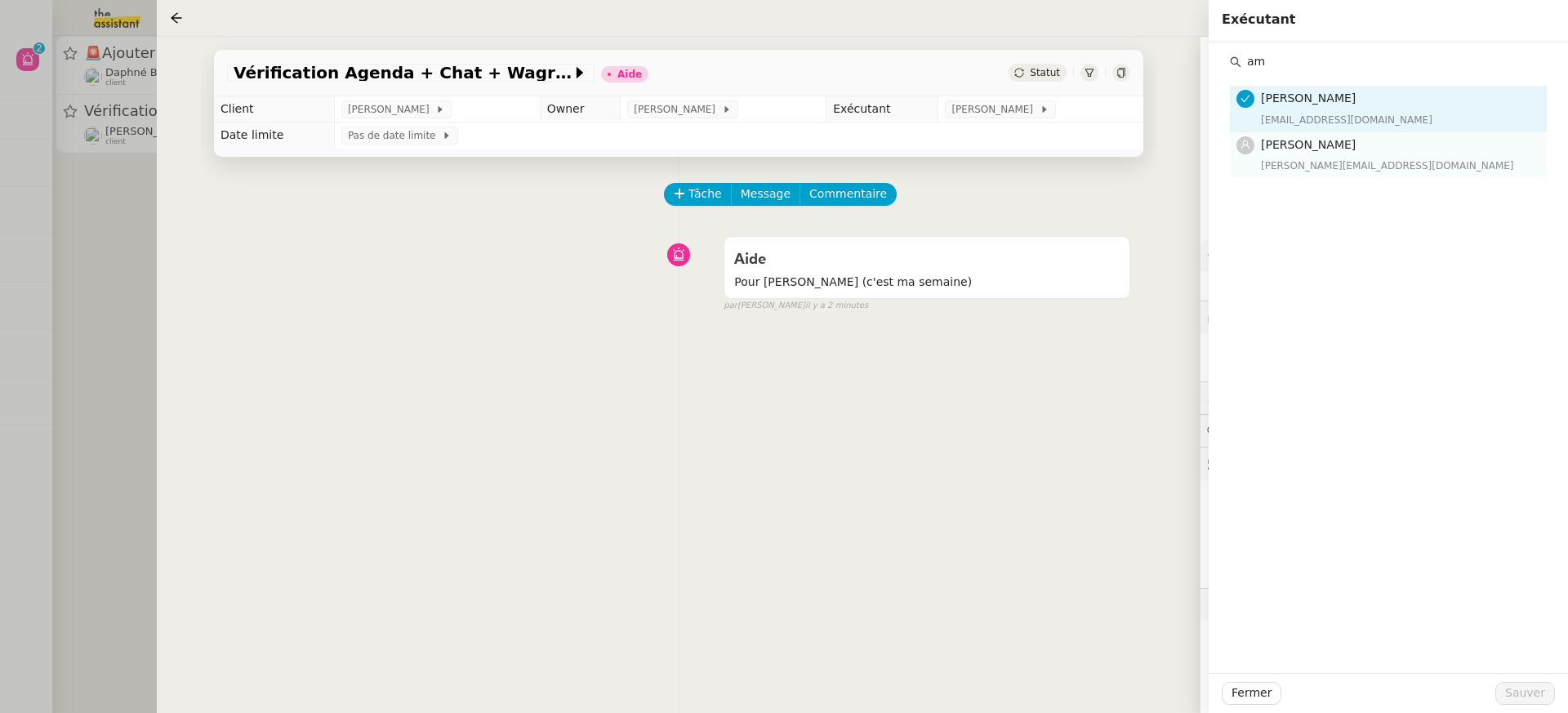
type input "am"
click at [1380, 147] on h4 "[PERSON_NAME]" at bounding box center [1398, 145] width 276 height 18
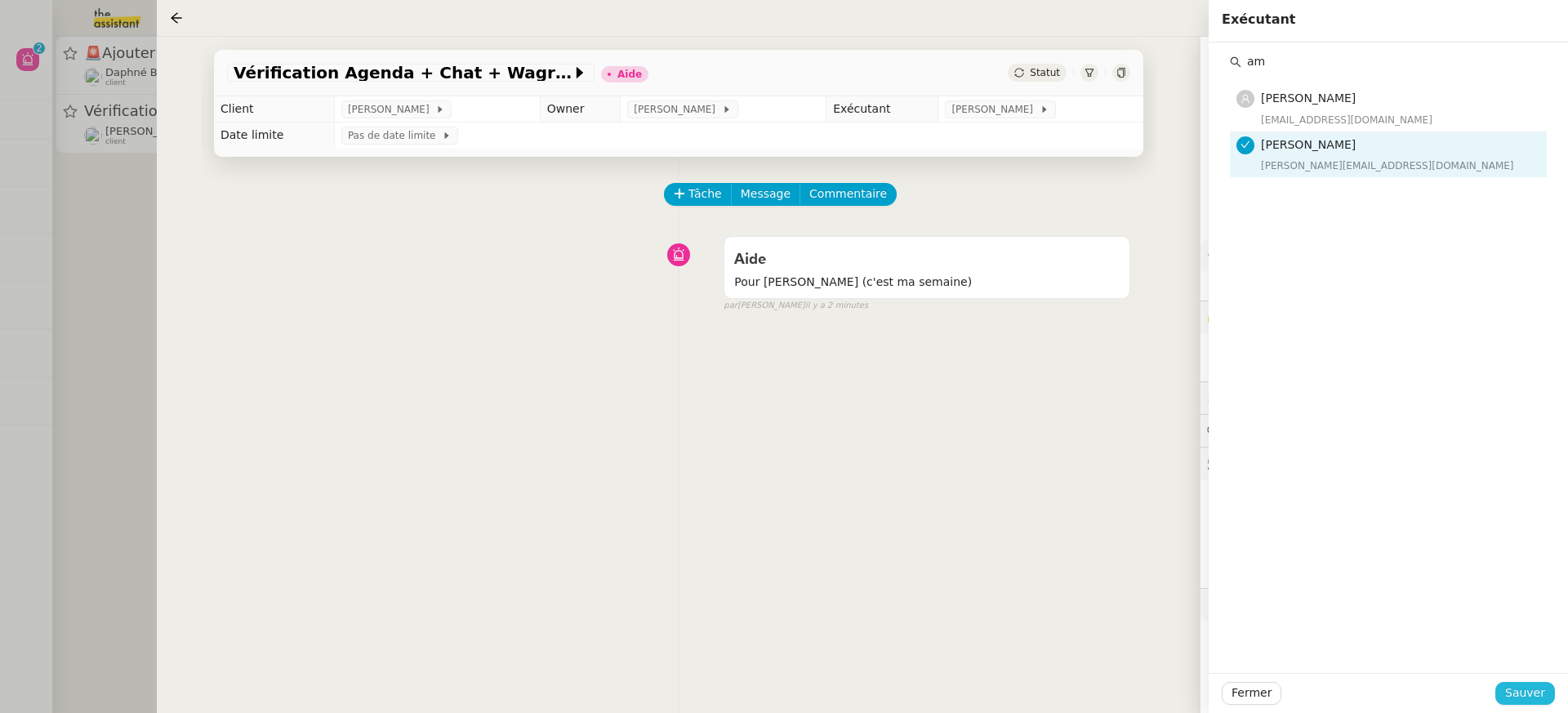
click at [1531, 698] on span "Sauver" at bounding box center [1525, 694] width 40 height 18
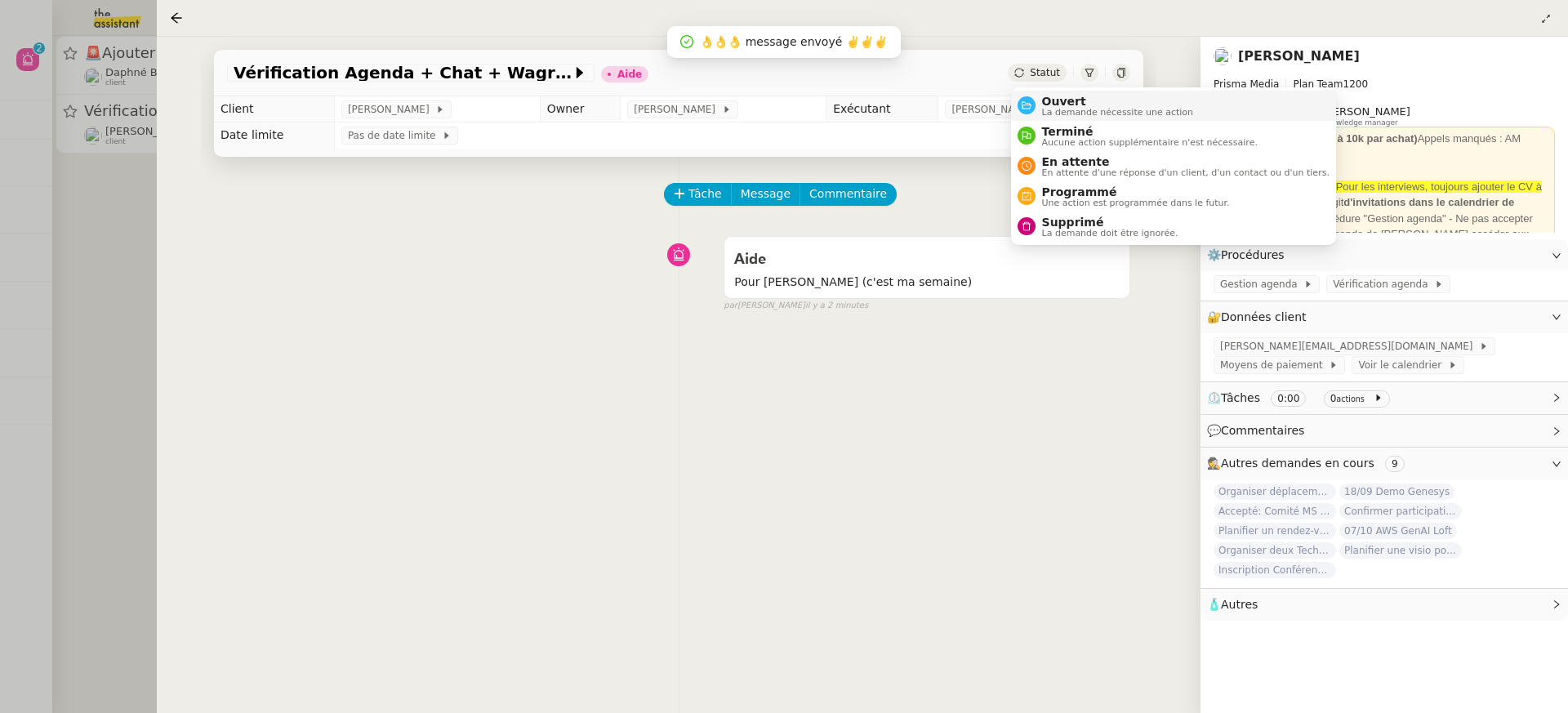
click at [1071, 101] on span "Ouvert" at bounding box center [1118, 101] width 152 height 13
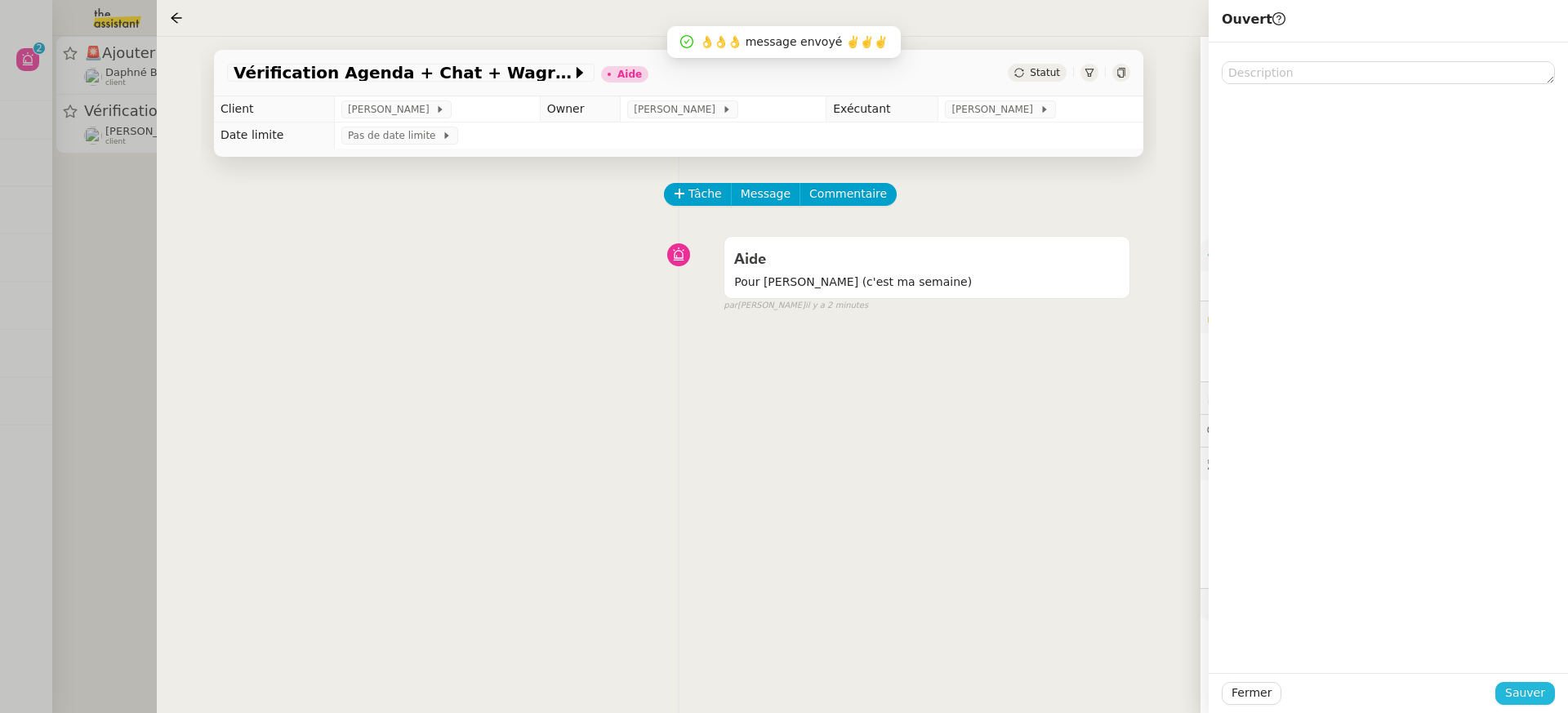
click at [1549, 692] on button "Sauver" at bounding box center [1525, 694] width 60 height 23
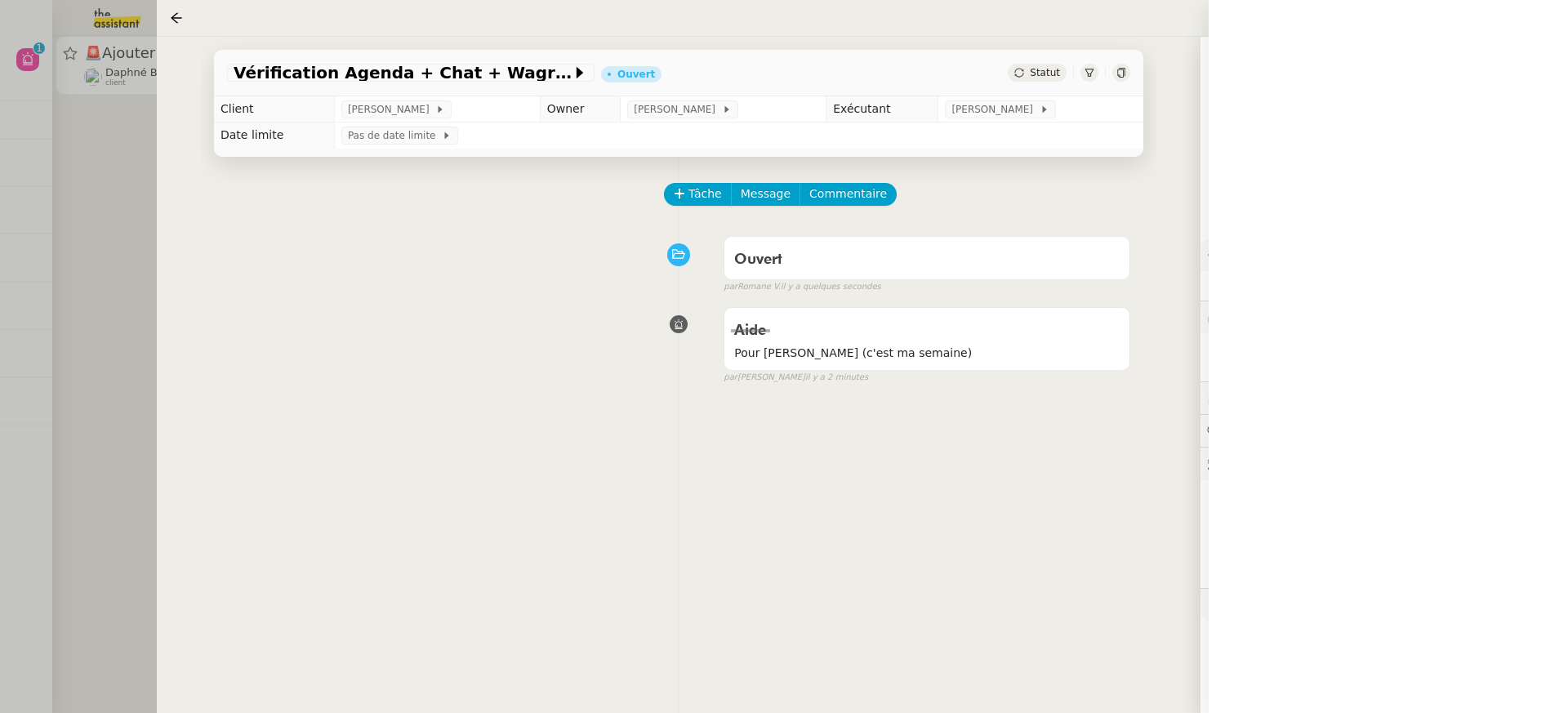
click at [77, 32] on div at bounding box center [784, 356] width 1568 height 713
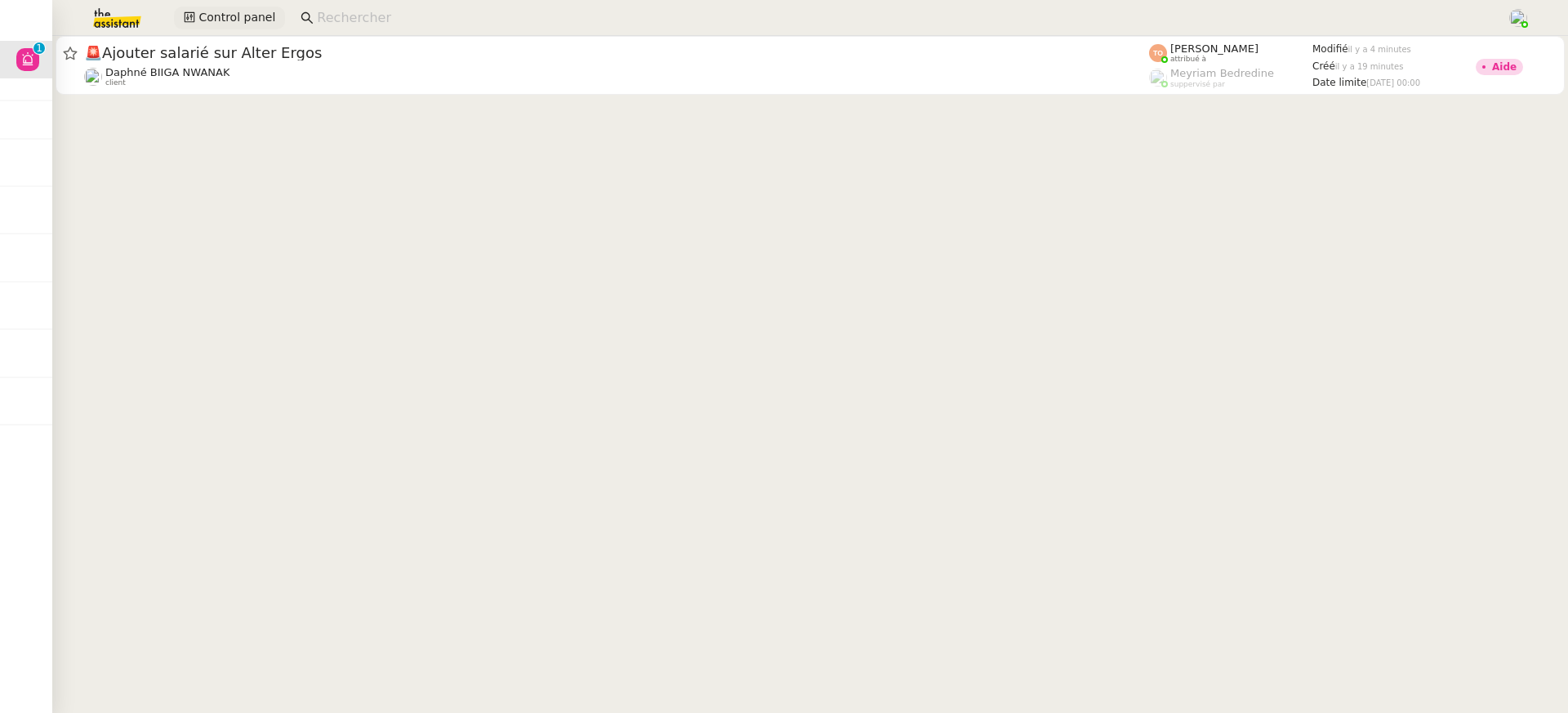
click at [226, 8] on span "Control panel" at bounding box center [236, 18] width 77 height 18
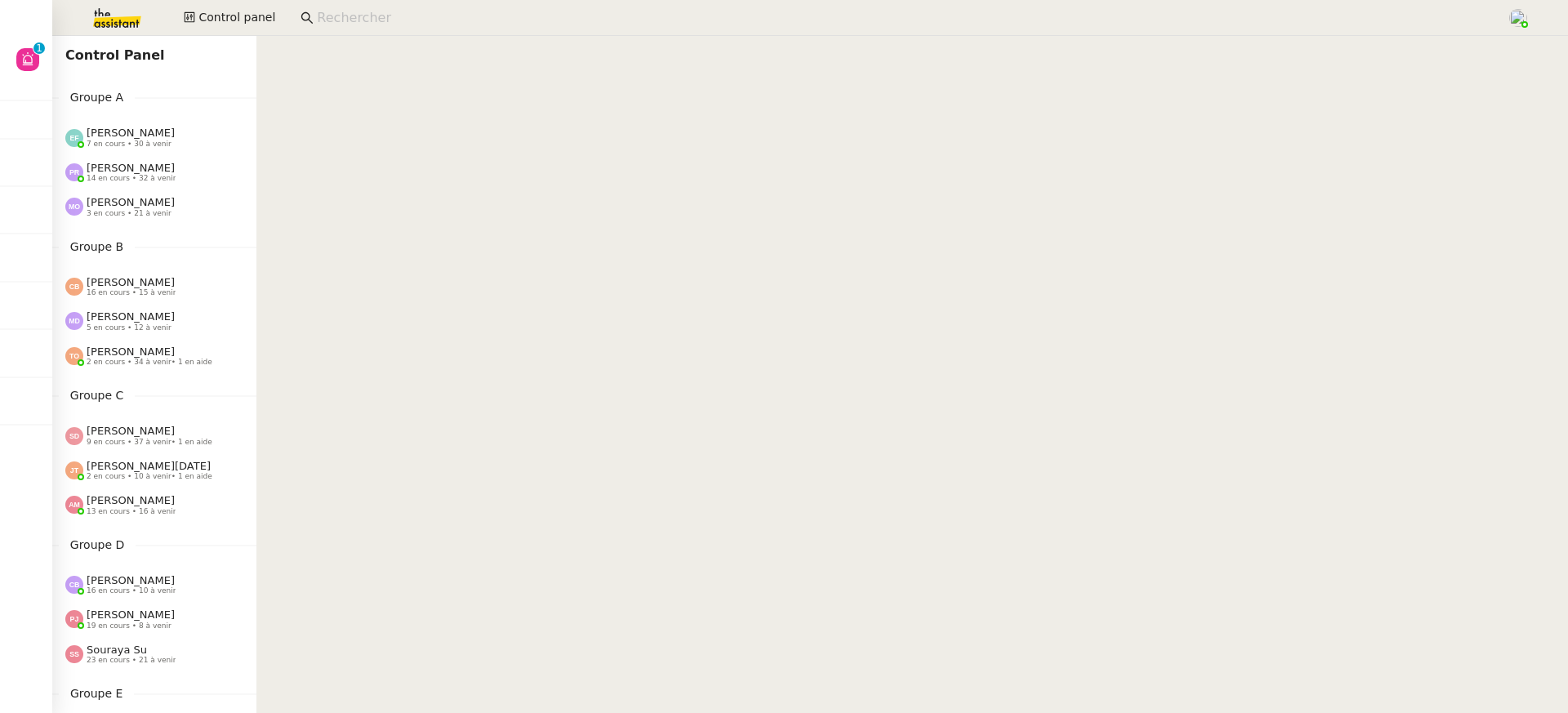
click at [146, 168] on span "[PERSON_NAME]" at bounding box center [131, 167] width 88 height 12
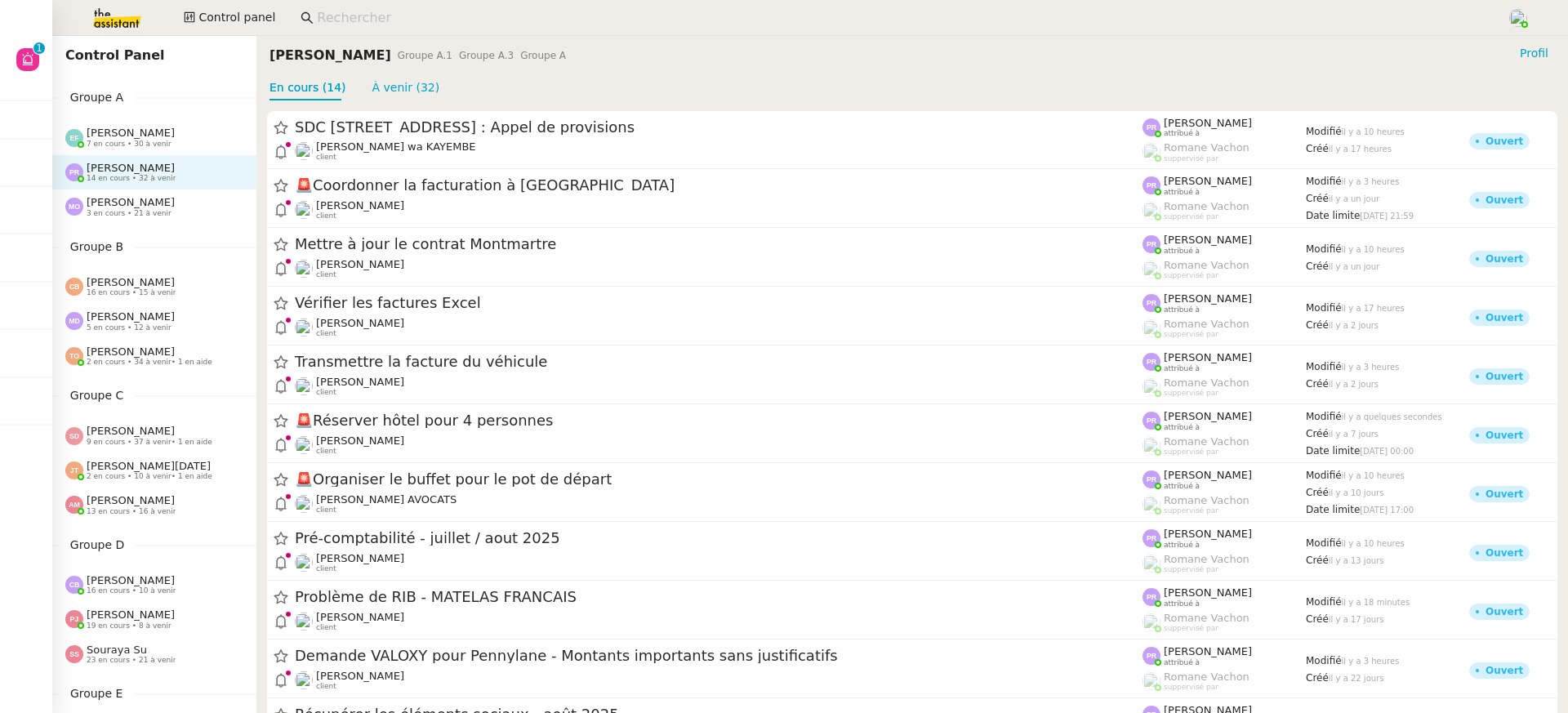
click at [147, 223] on div "[PERSON_NAME] 3 en cours • 21 à venir" at bounding box center [154, 207] width 204 height 34
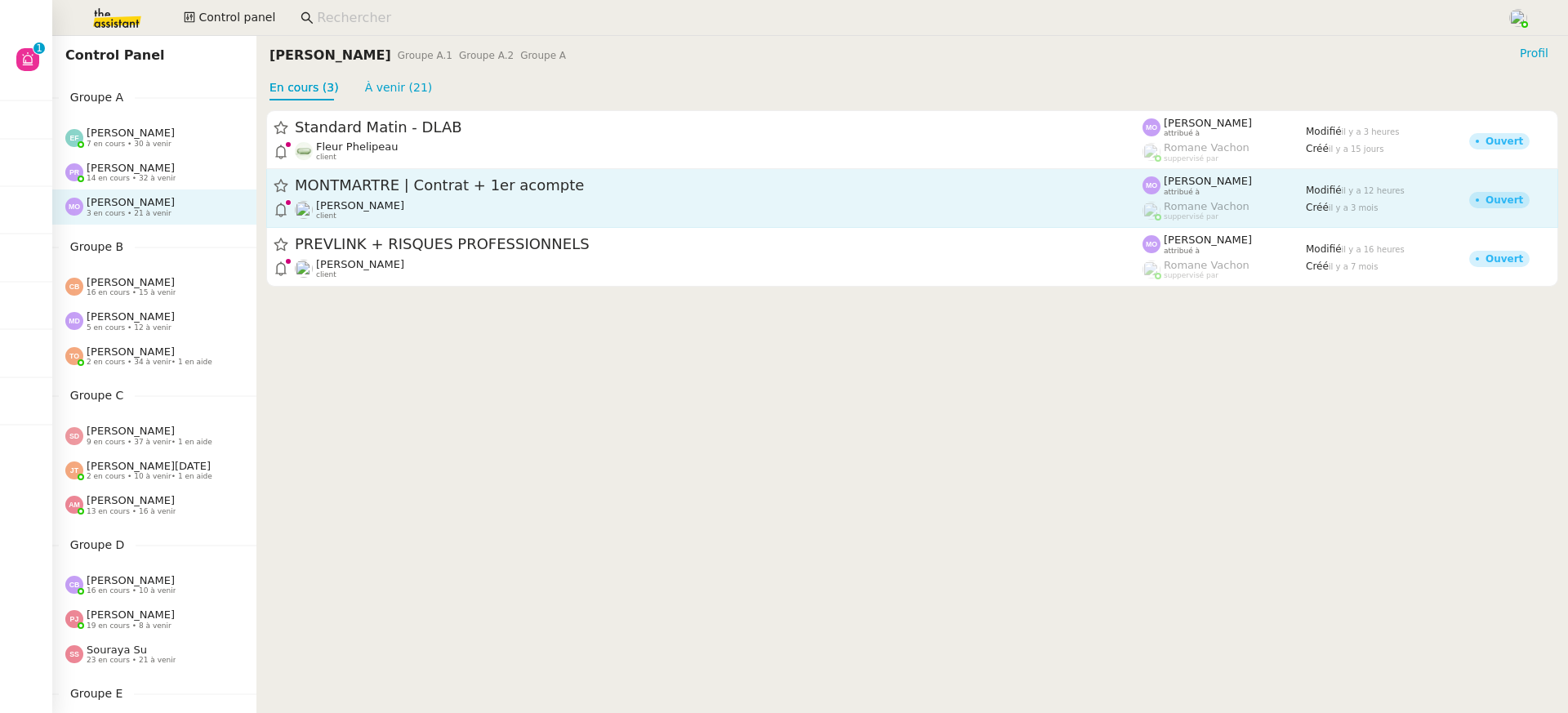
click at [375, 183] on span "MONTMARTRE | Contrat + 1er acompte" at bounding box center [719, 186] width 848 height 15
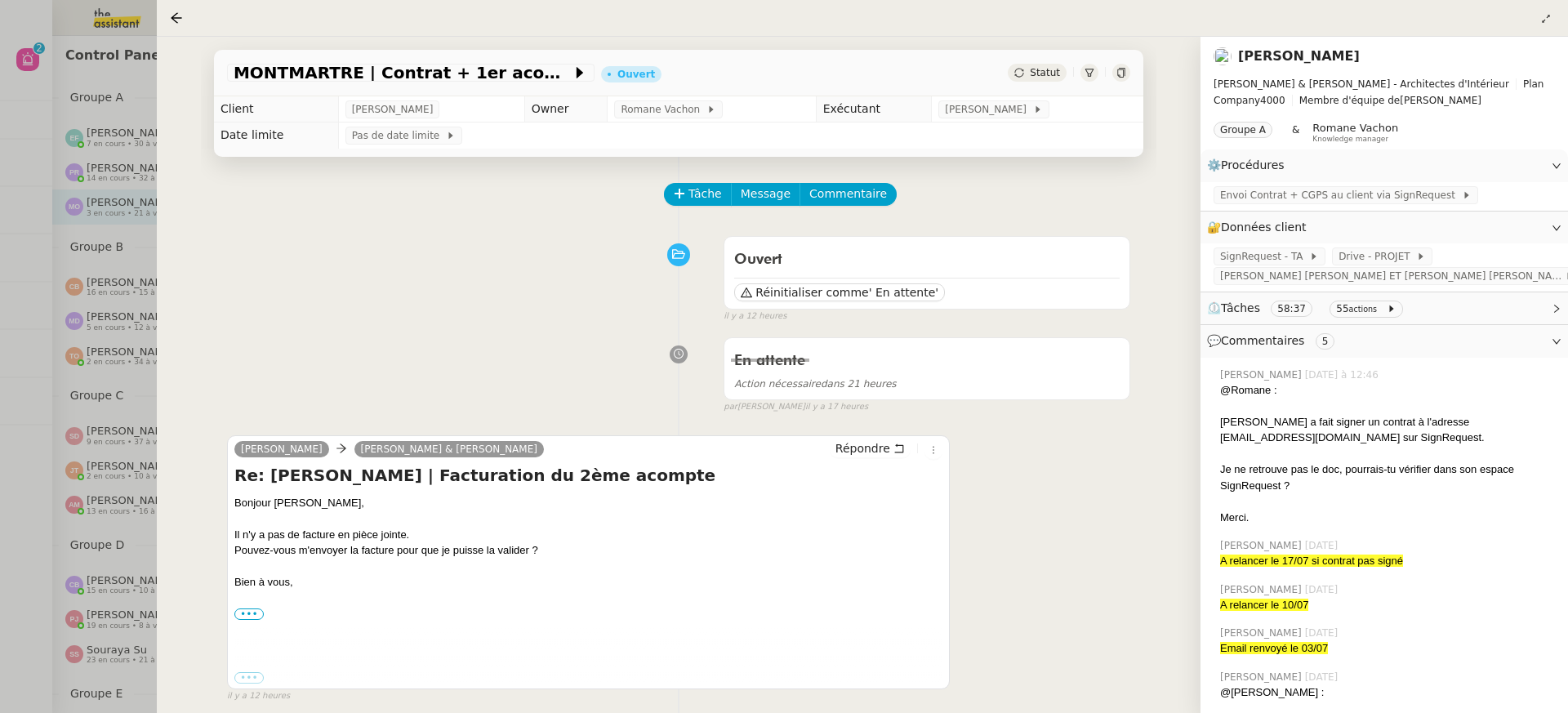
click at [73, 300] on div at bounding box center [784, 356] width 1568 height 713
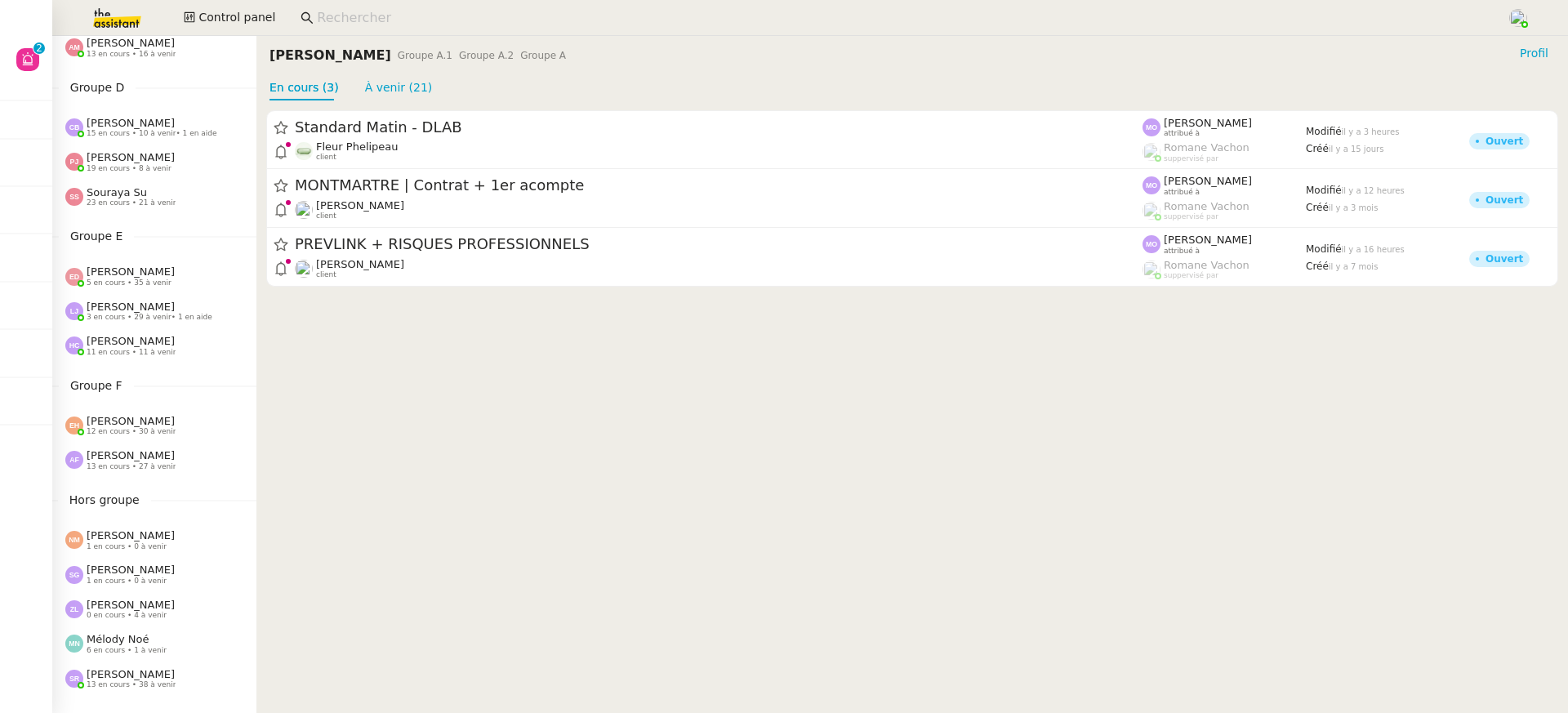
scroll to position [570, 0]
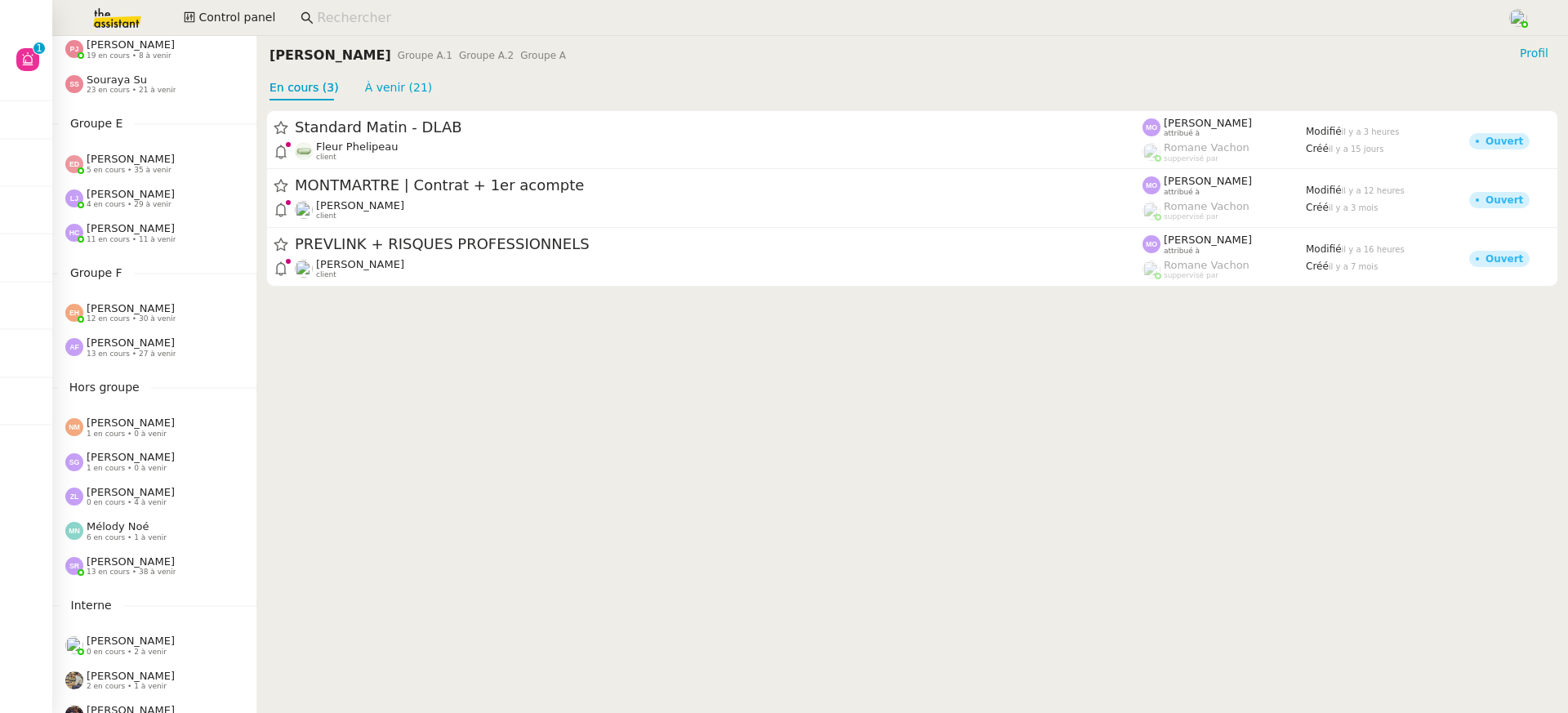
click at [121, 332] on div "[PERSON_NAME] 13 en cours • 27 à venir" at bounding box center [154, 347] width 204 height 34
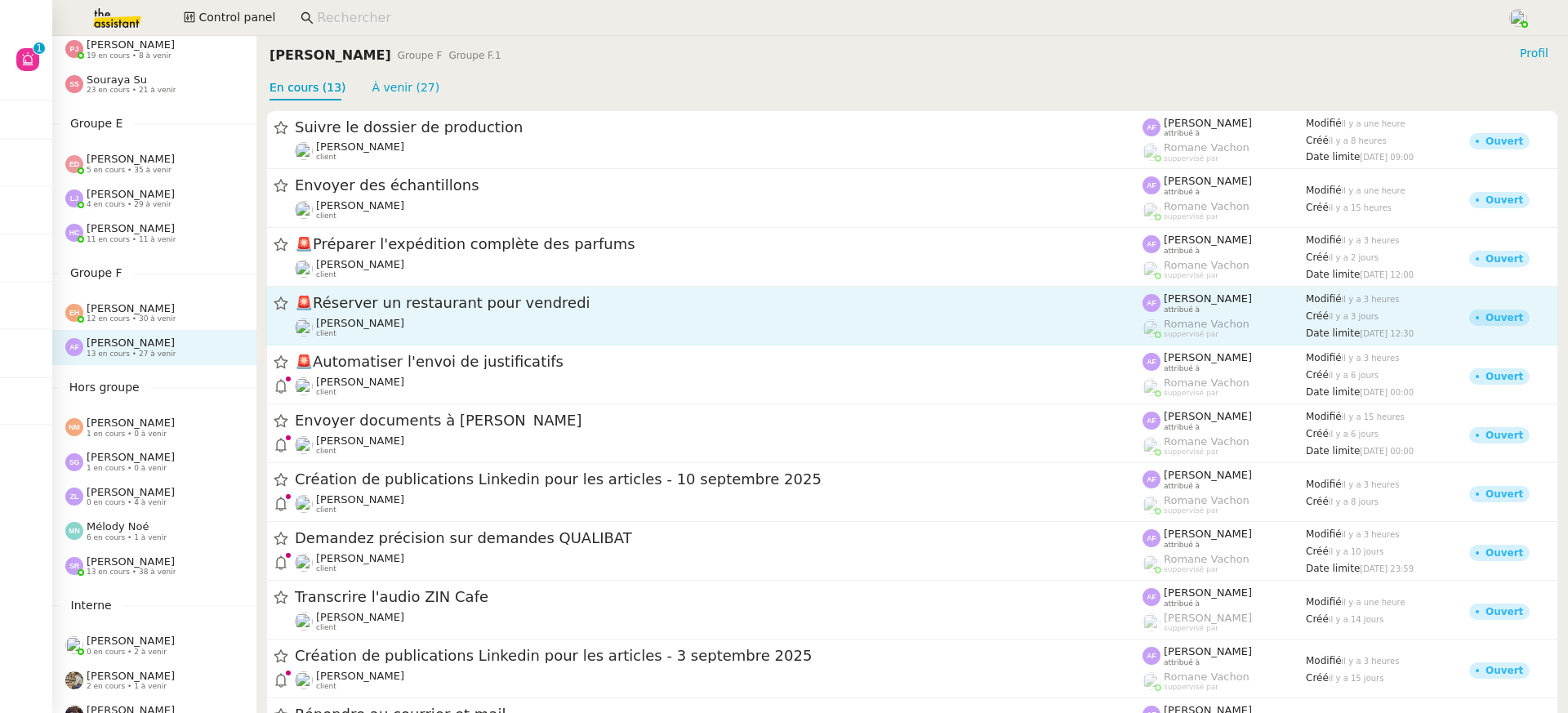
click at [323, 295] on div "🚨 Réserver un restaurant pour vendredi" at bounding box center [719, 303] width 848 height 20
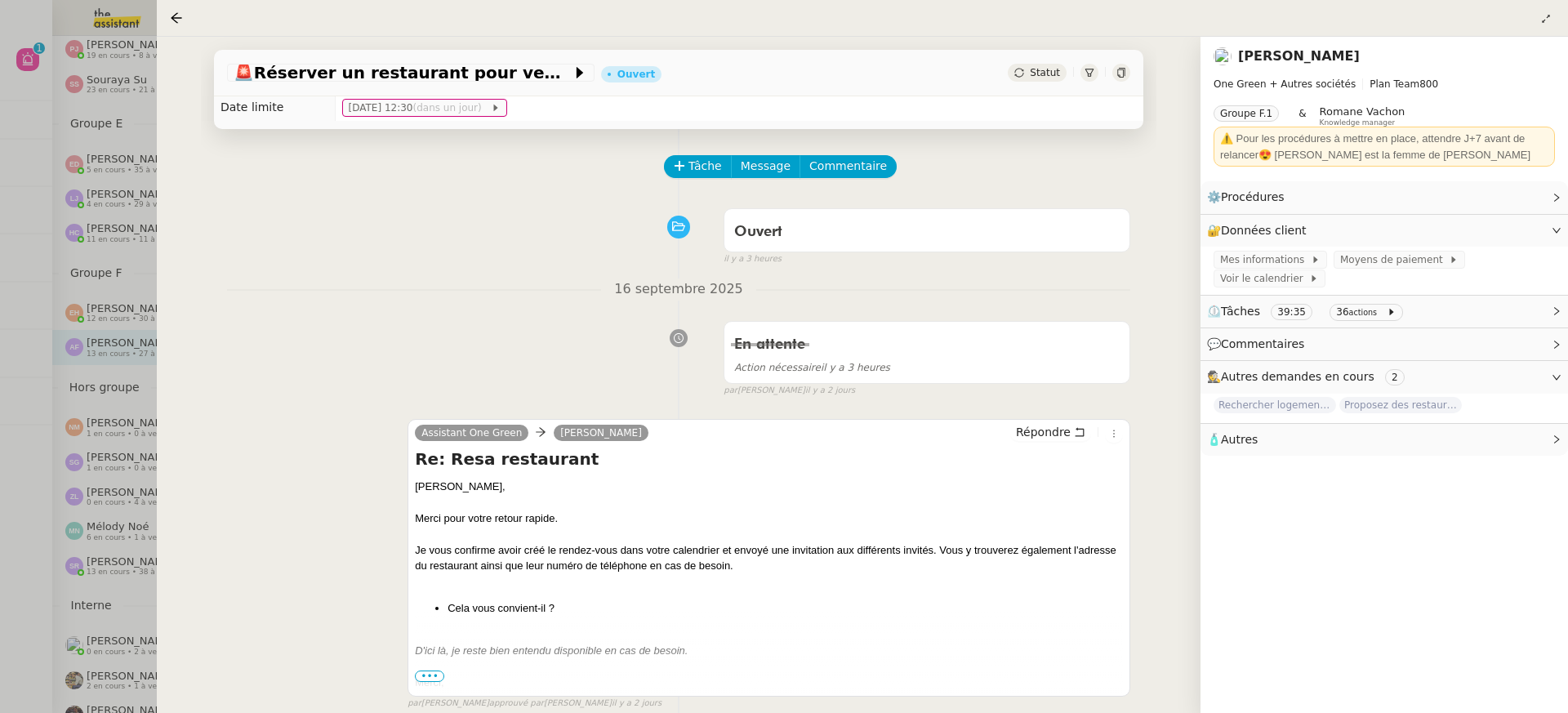
scroll to position [140, 0]
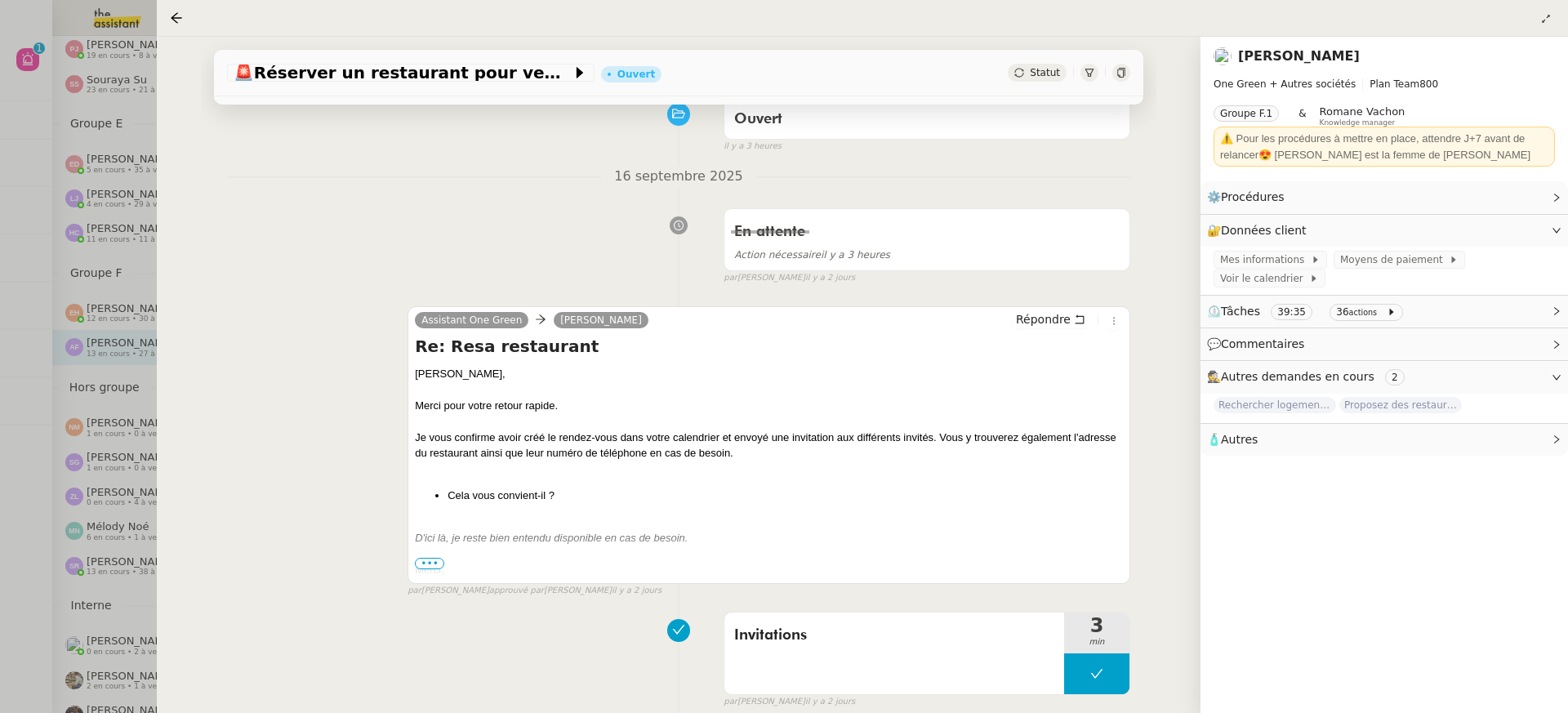
click at [115, 294] on div at bounding box center [784, 356] width 1568 height 713
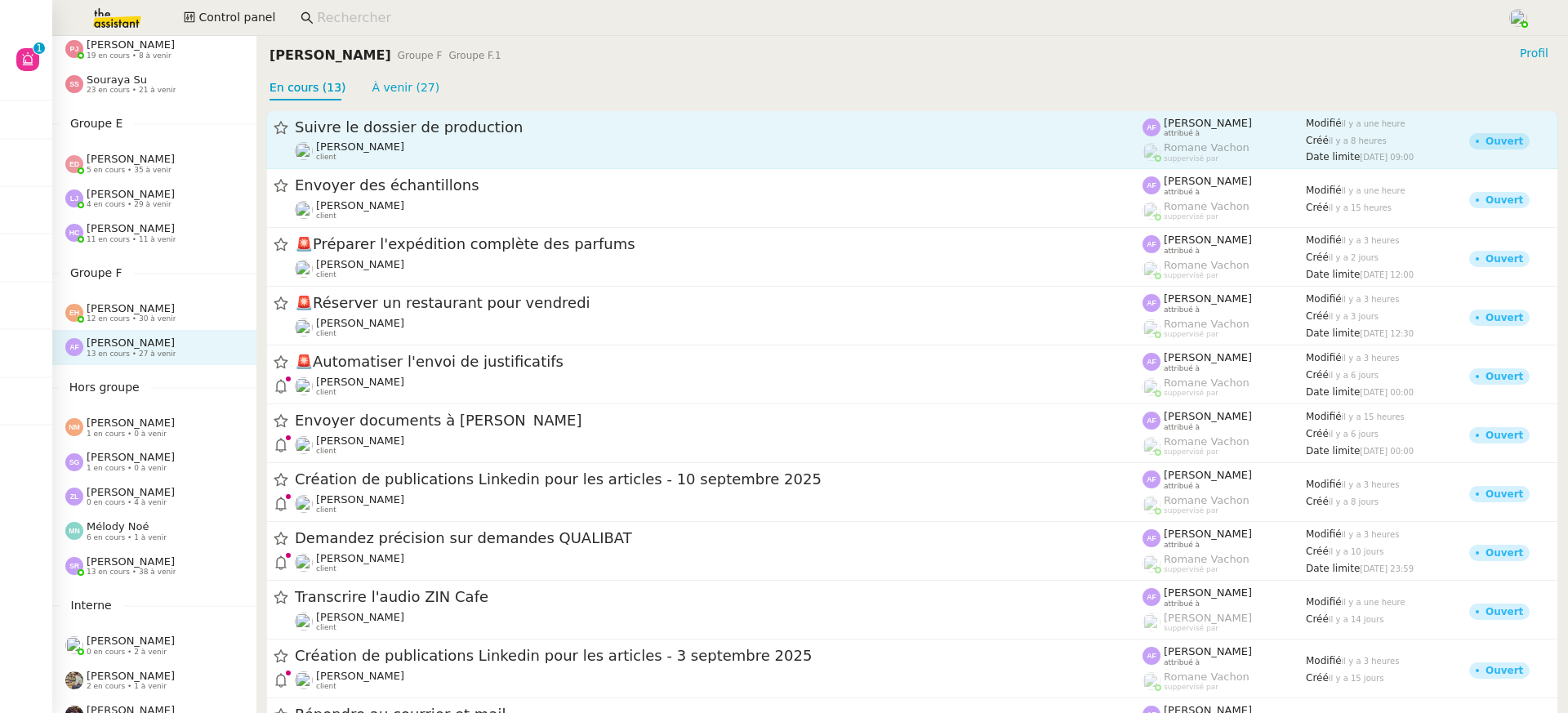
click at [382, 155] on div "[PERSON_NAME] client" at bounding box center [719, 150] width 848 height 21
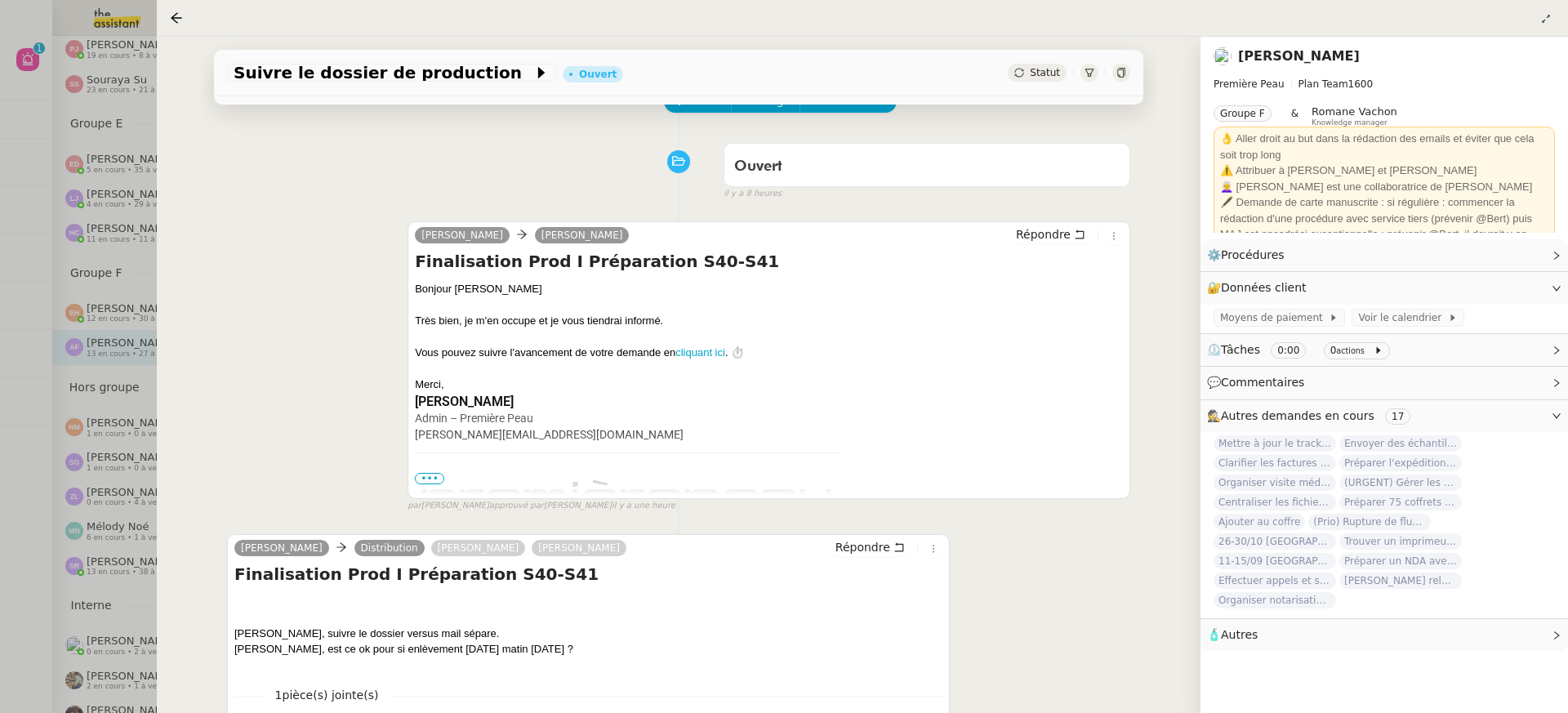
scroll to position [168, 0]
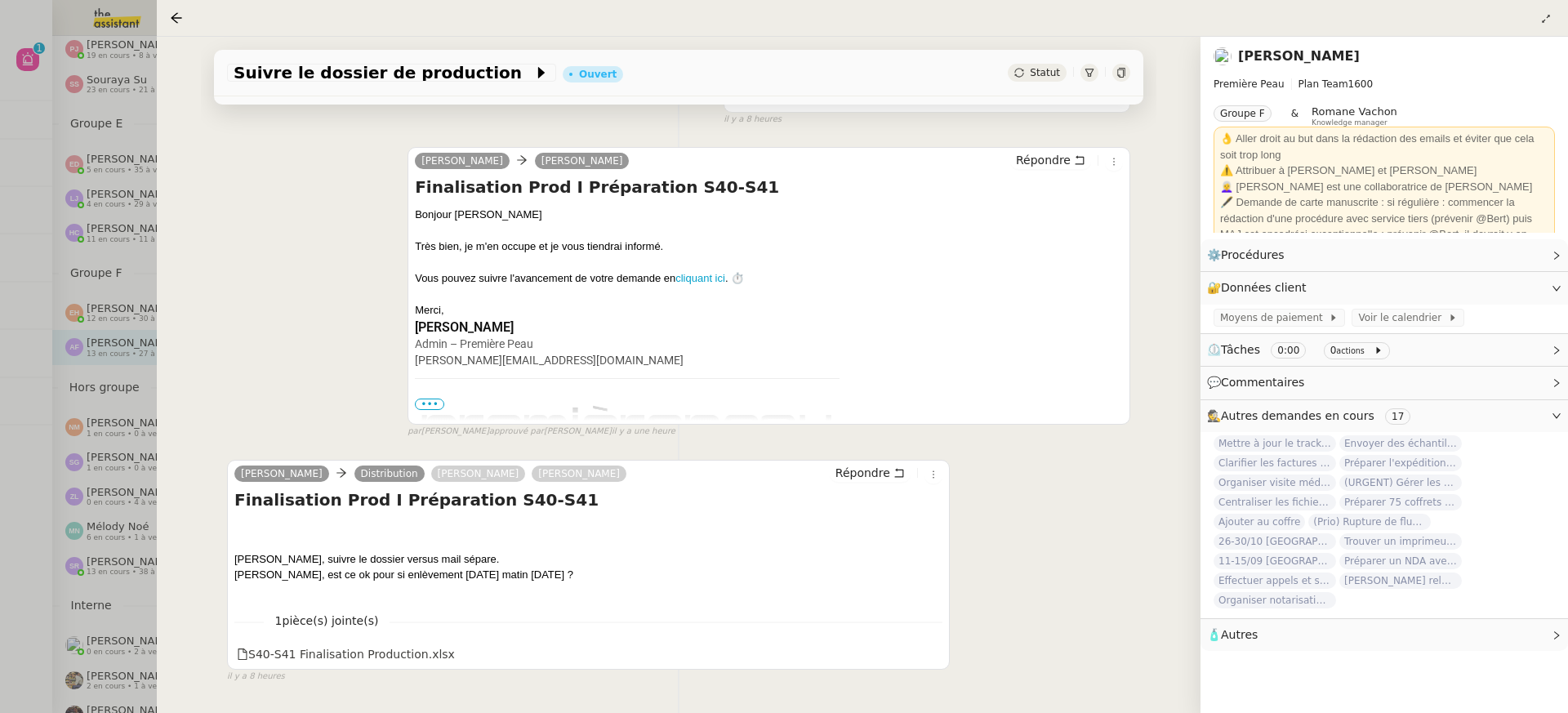
click at [111, 292] on div at bounding box center [784, 356] width 1568 height 713
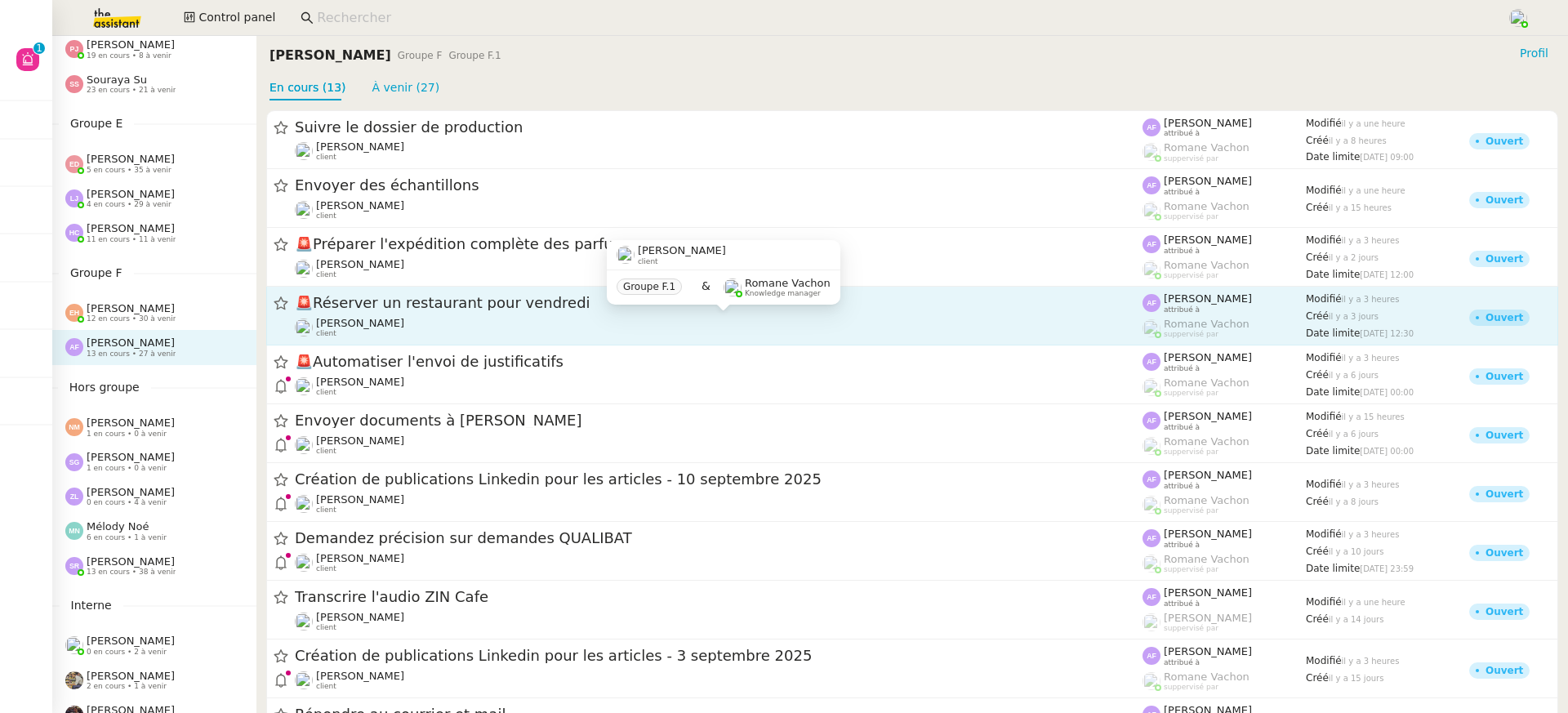
click at [409, 328] on div "Jerome Proust client" at bounding box center [719, 327] width 848 height 21
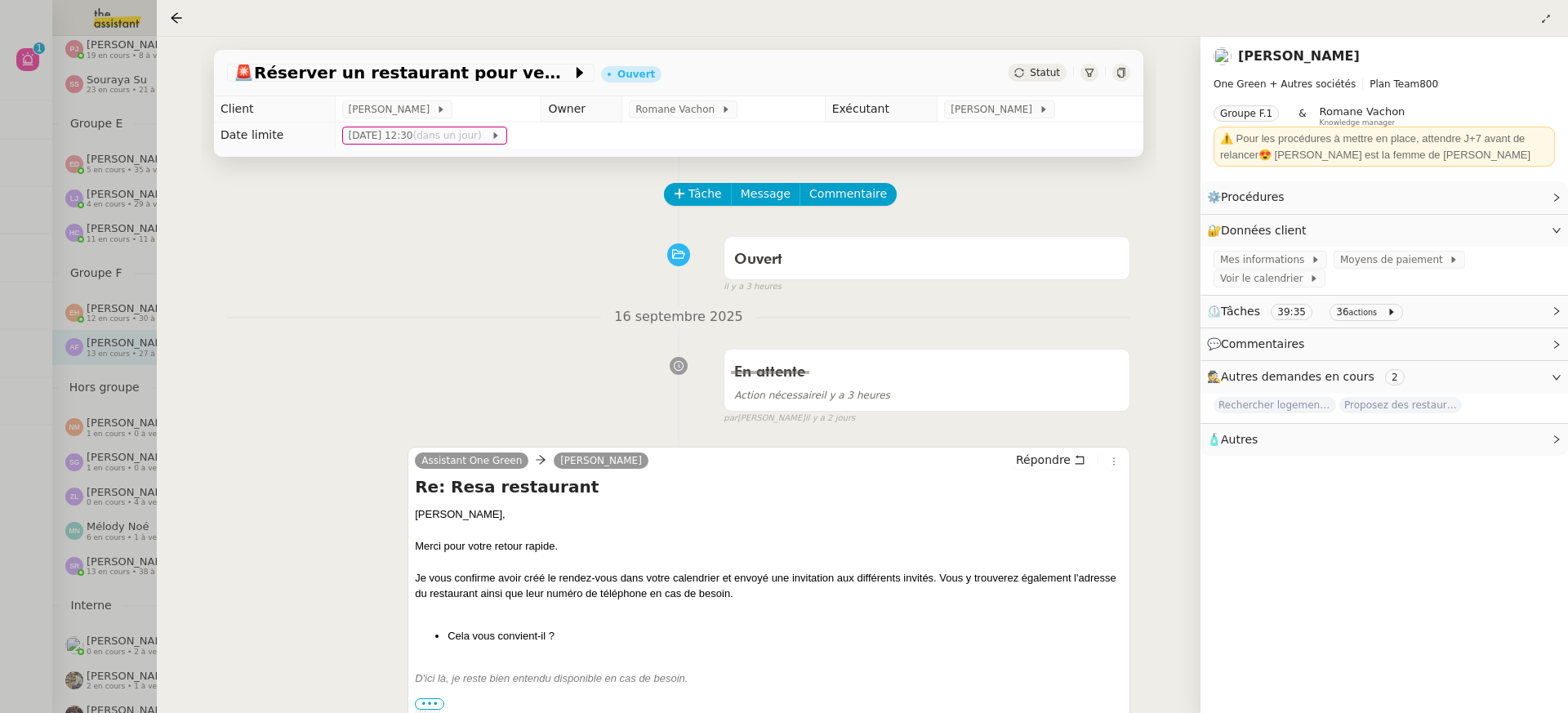
click at [63, 226] on div at bounding box center [784, 356] width 1568 height 713
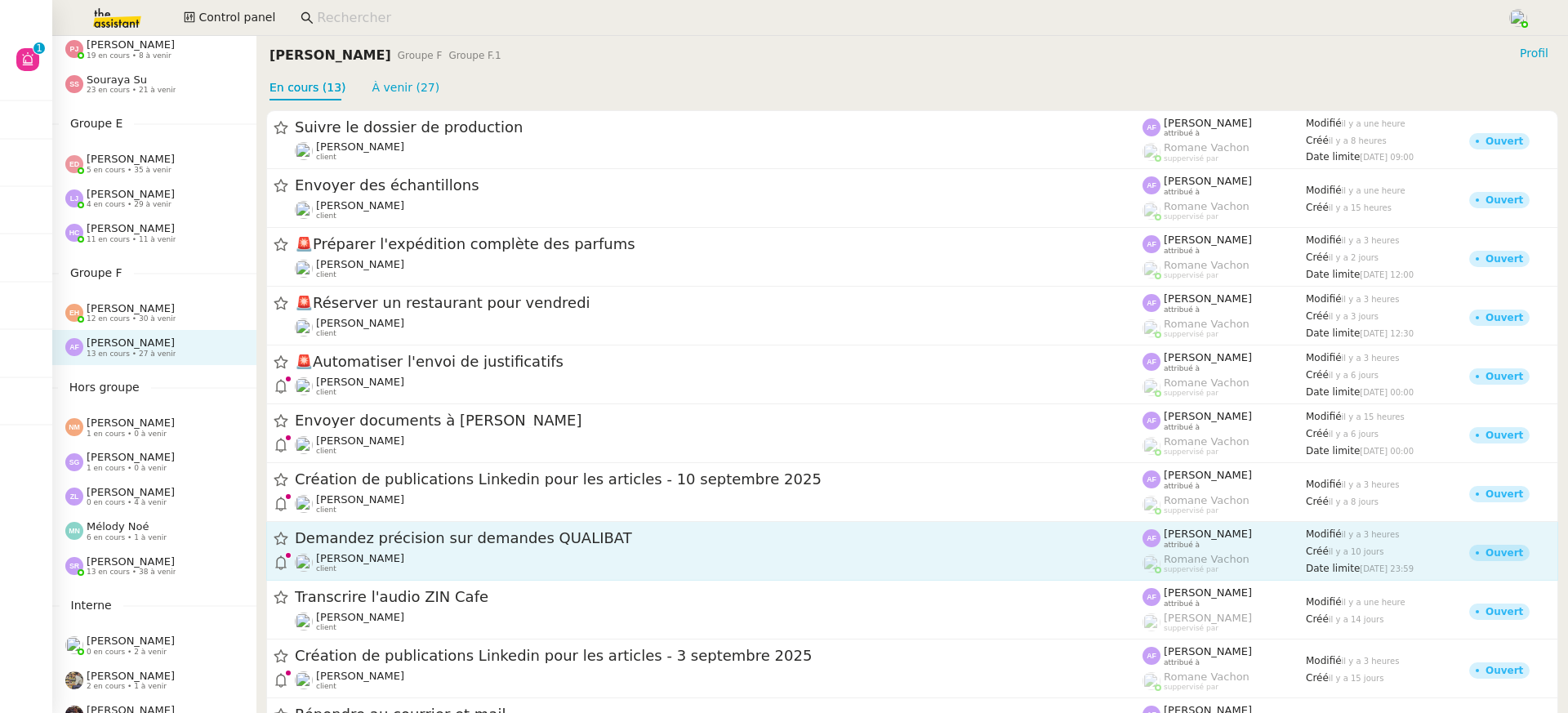
scroll to position [195, 0]
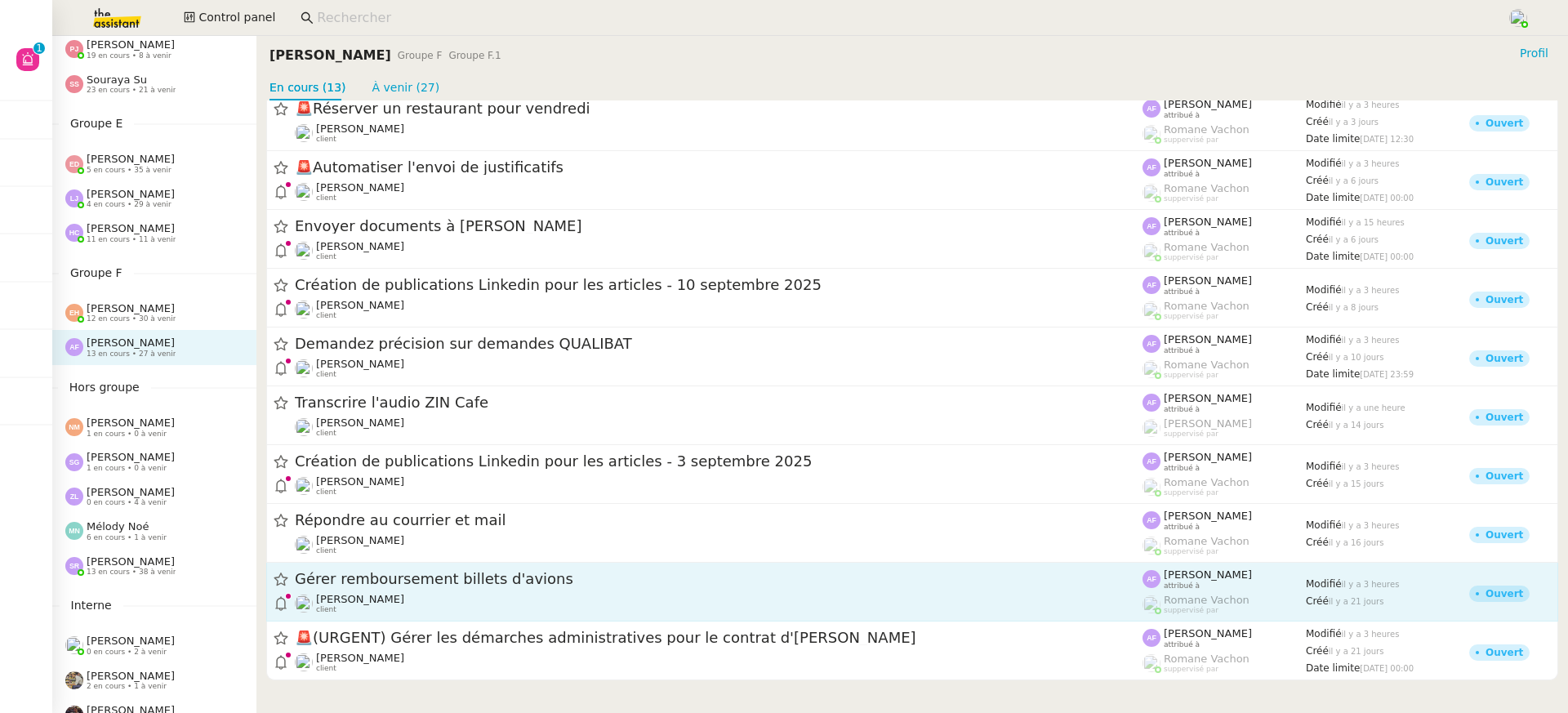
click at [478, 613] on div "Vitor Alvites client" at bounding box center [719, 603] width 848 height 21
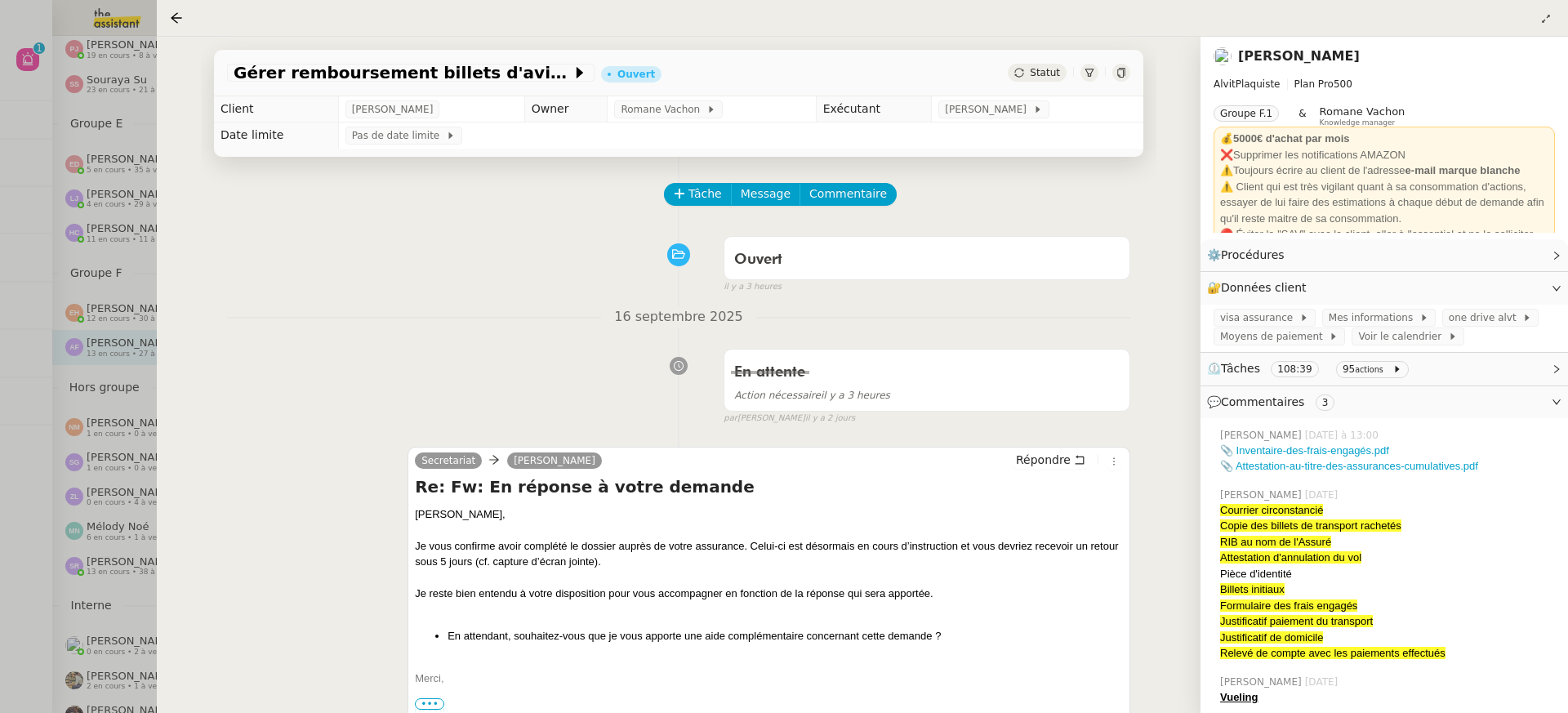
scroll to position [326, 0]
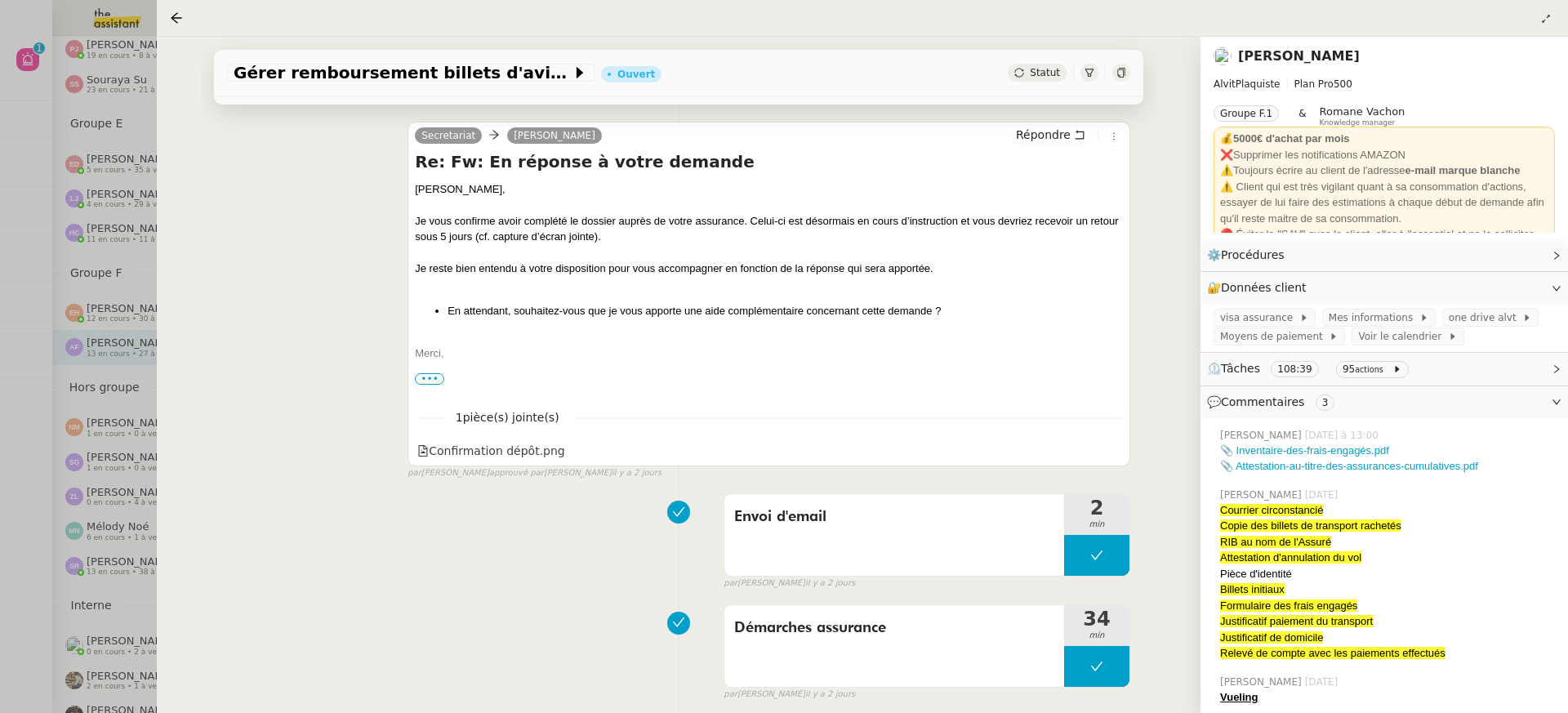
click at [111, 139] on div at bounding box center [784, 356] width 1568 height 713
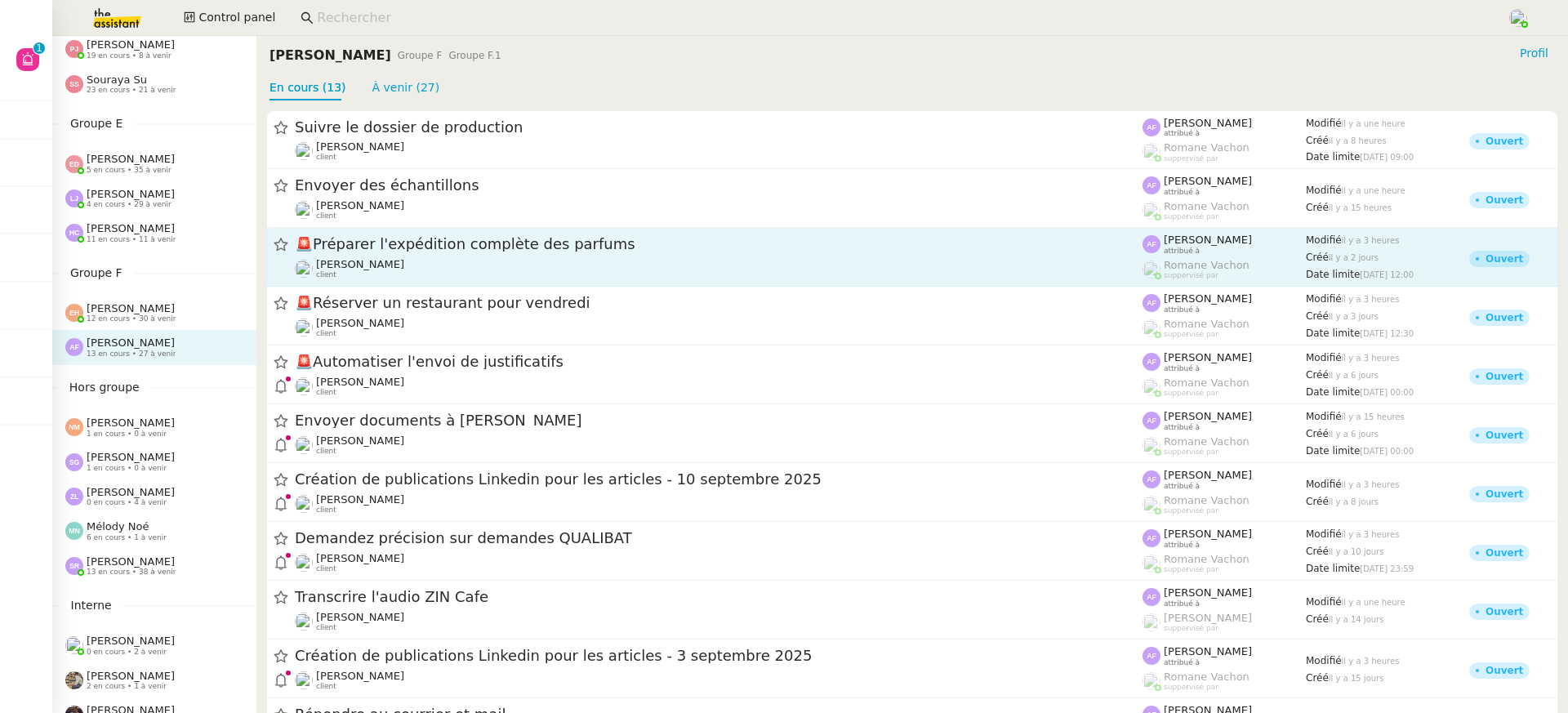
click at [421, 243] on span "🚨 Préparer l'expédition complète des parfums" at bounding box center [719, 245] width 848 height 15
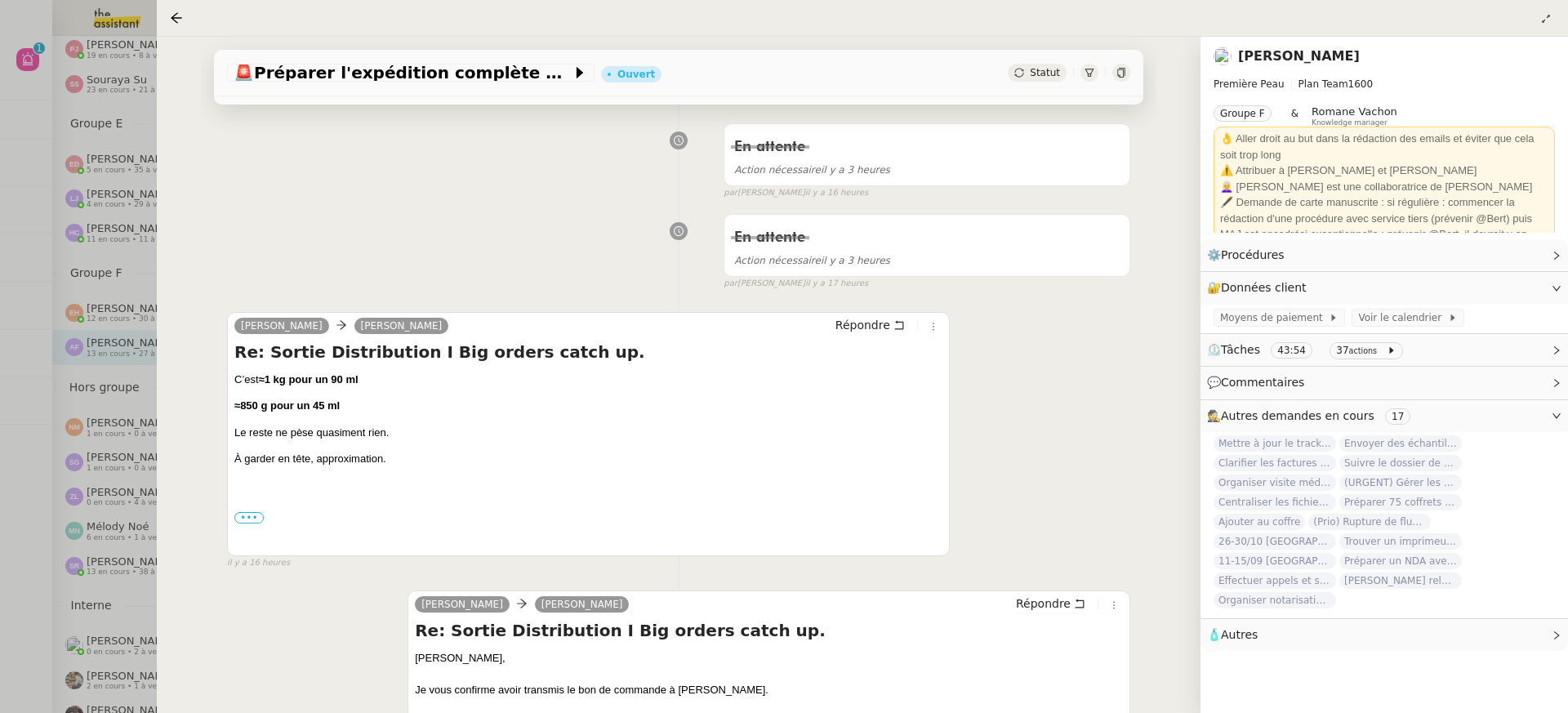
scroll to position [236, 0]
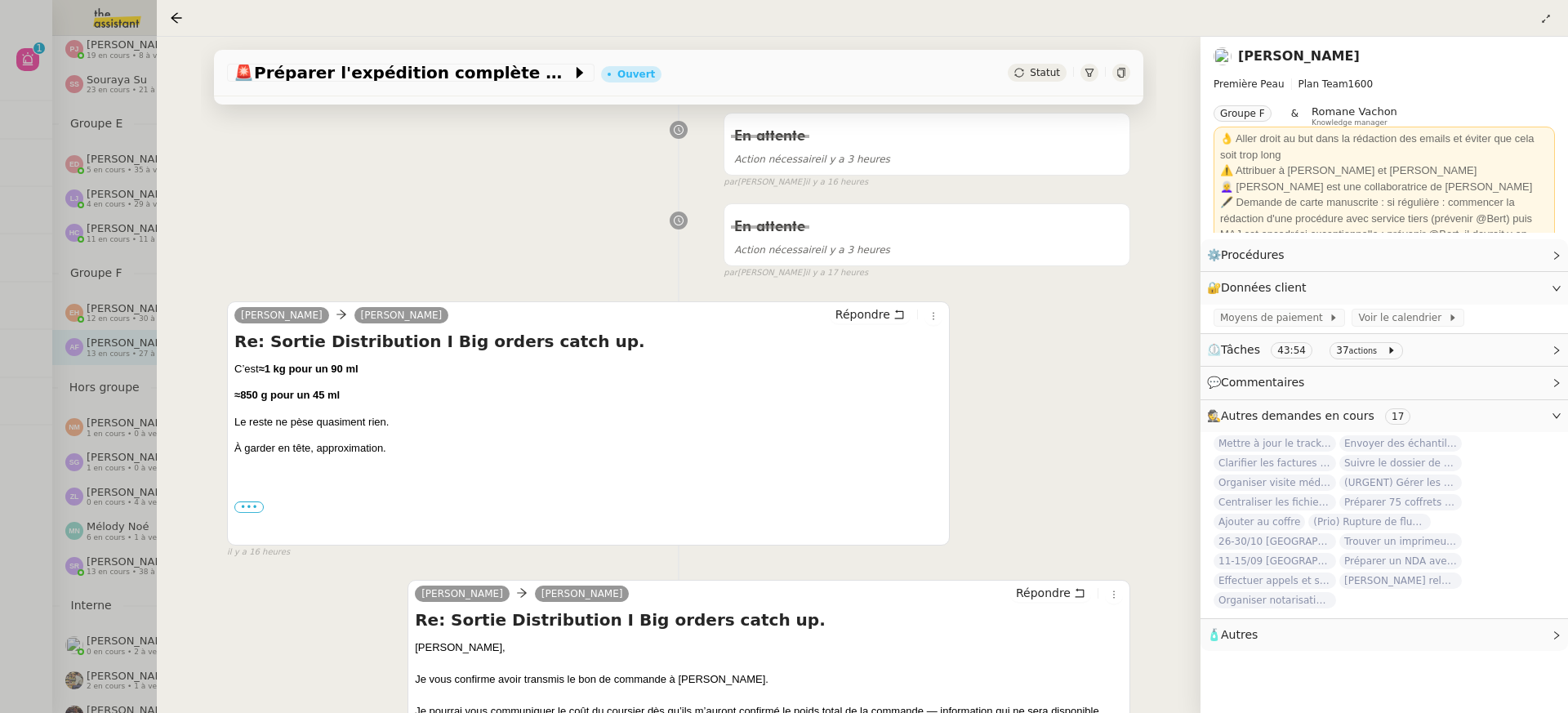
click at [147, 250] on div at bounding box center [784, 356] width 1568 height 713
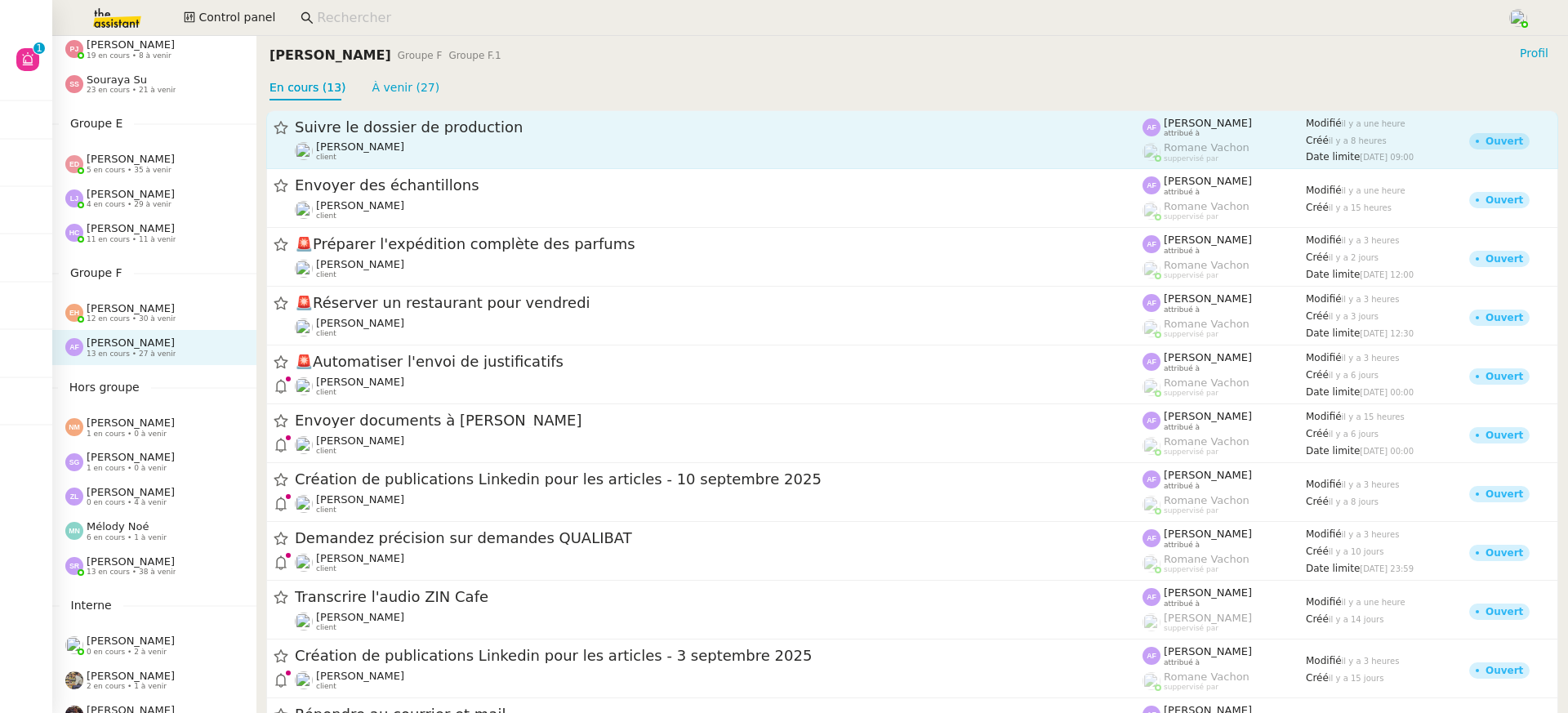
click at [469, 146] on div "[PERSON_NAME] client" at bounding box center [719, 150] width 848 height 21
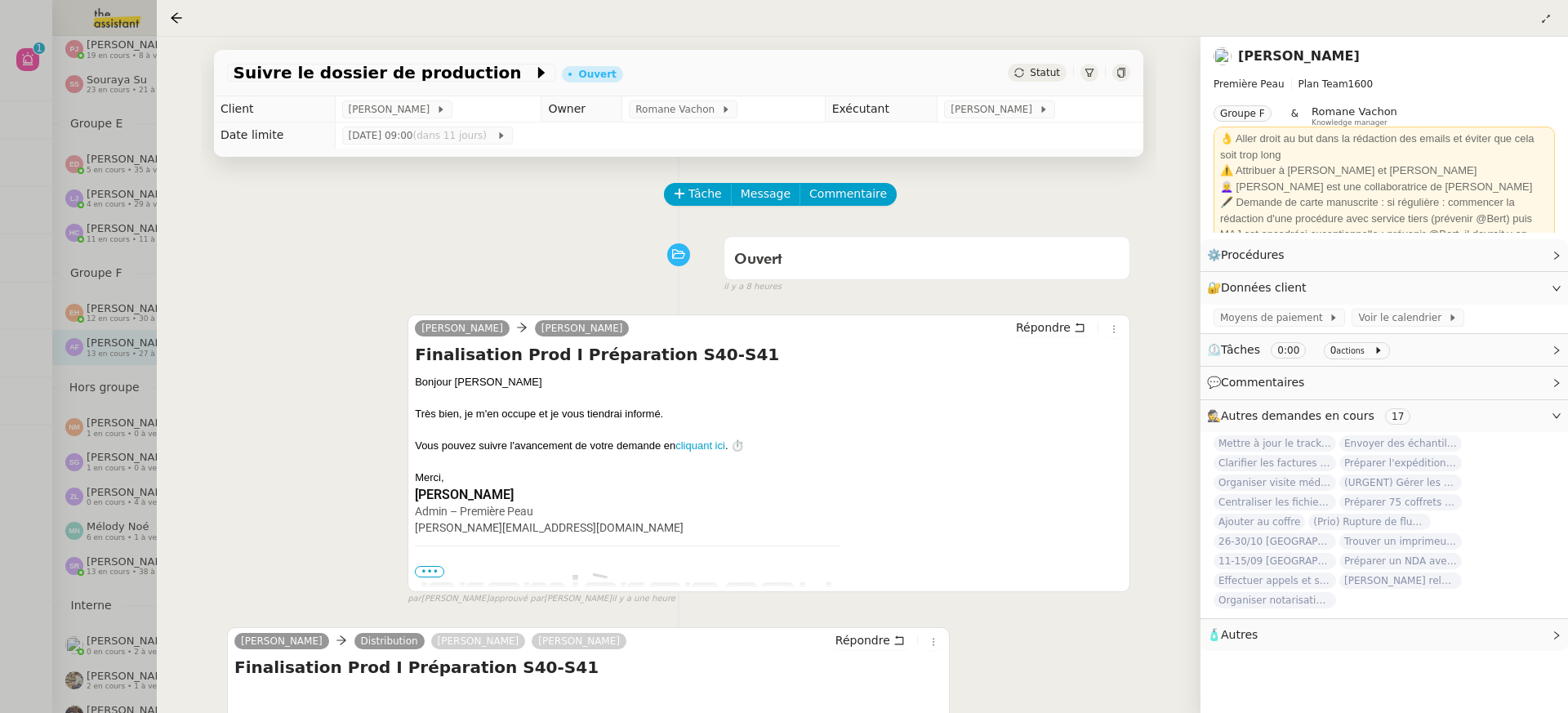
click at [144, 155] on div at bounding box center [784, 356] width 1568 height 713
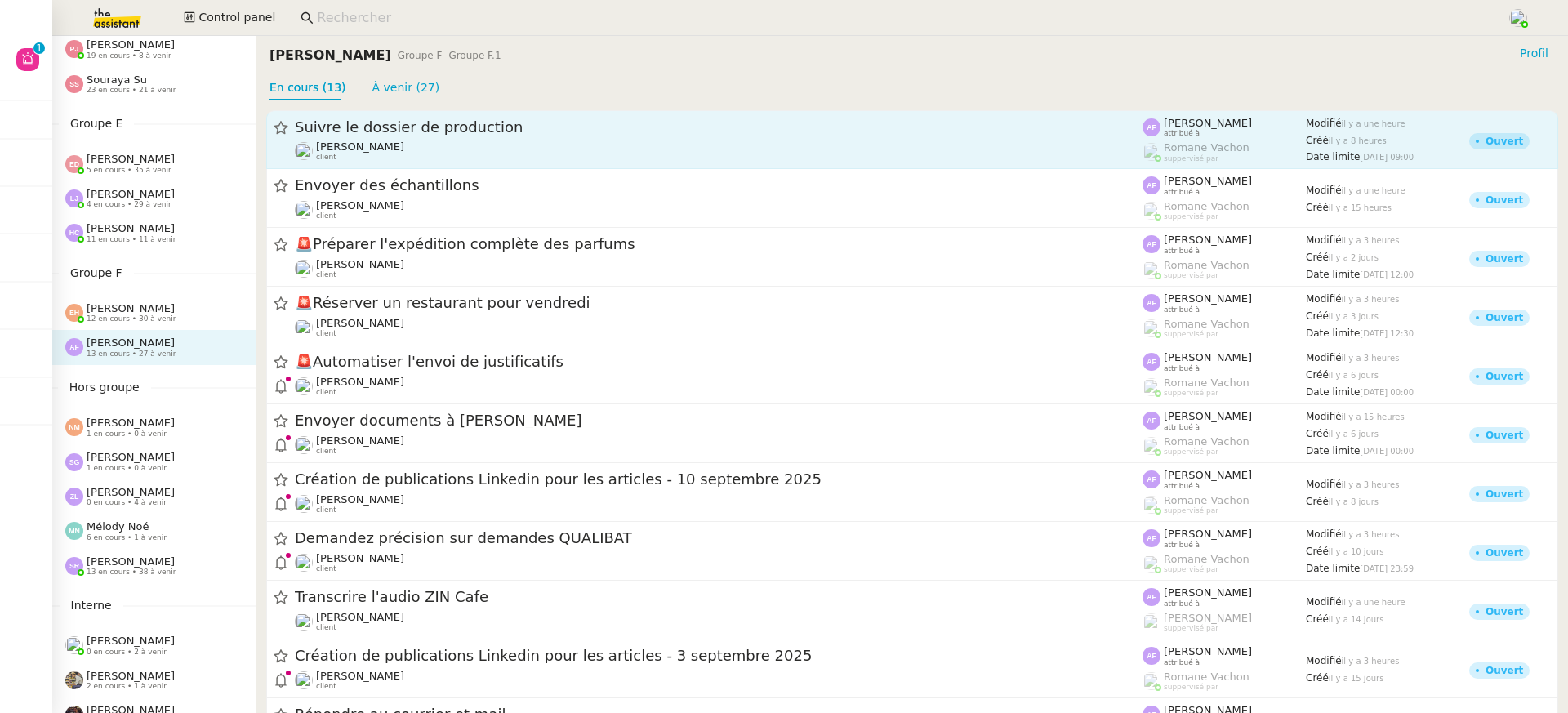
click at [412, 154] on div "[PERSON_NAME] client" at bounding box center [719, 150] width 848 height 21
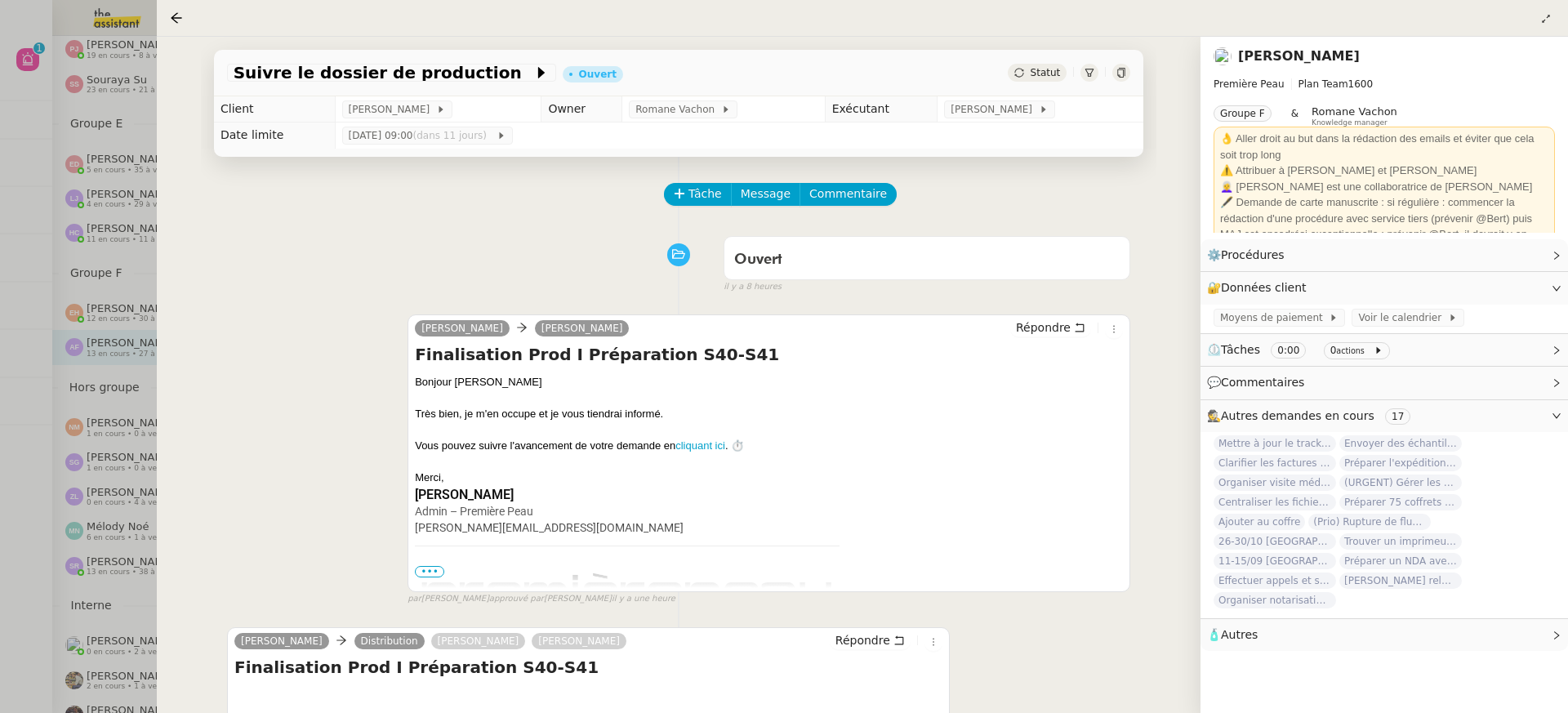
click at [1271, 67] on nz-page-header-title "[PERSON_NAME]" at bounding box center [1299, 56] width 122 height 23
click at [1208, 40] on nz-page-header "Pierre Mergui Première Peau Plan Team 1600 Groupe F & Romane Vachon Knowledge m…" at bounding box center [1384, 138] width 368 height 203
click at [1240, 49] on link "[PERSON_NAME]" at bounding box center [1299, 55] width 122 height 16
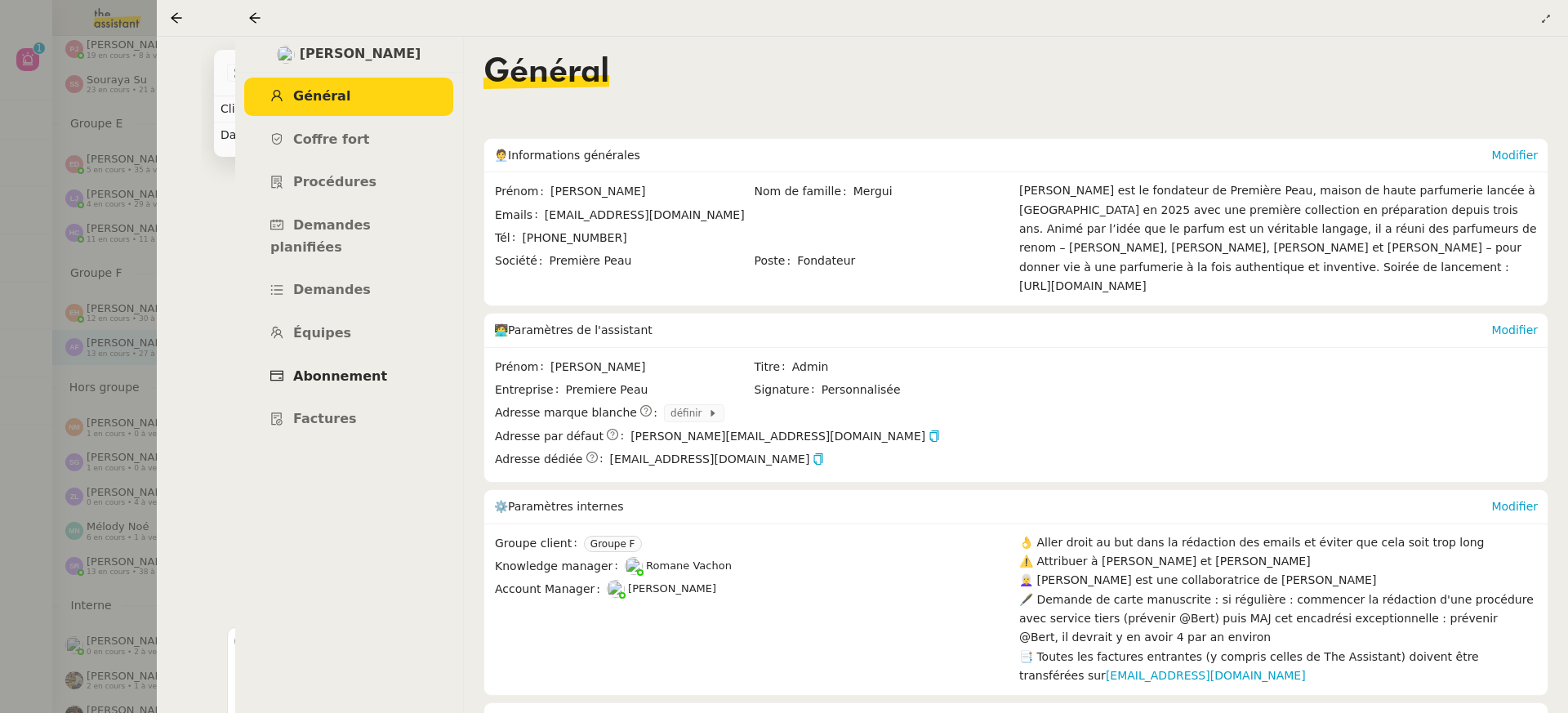
click at [367, 369] on span "Abonnement" at bounding box center [340, 376] width 94 height 16
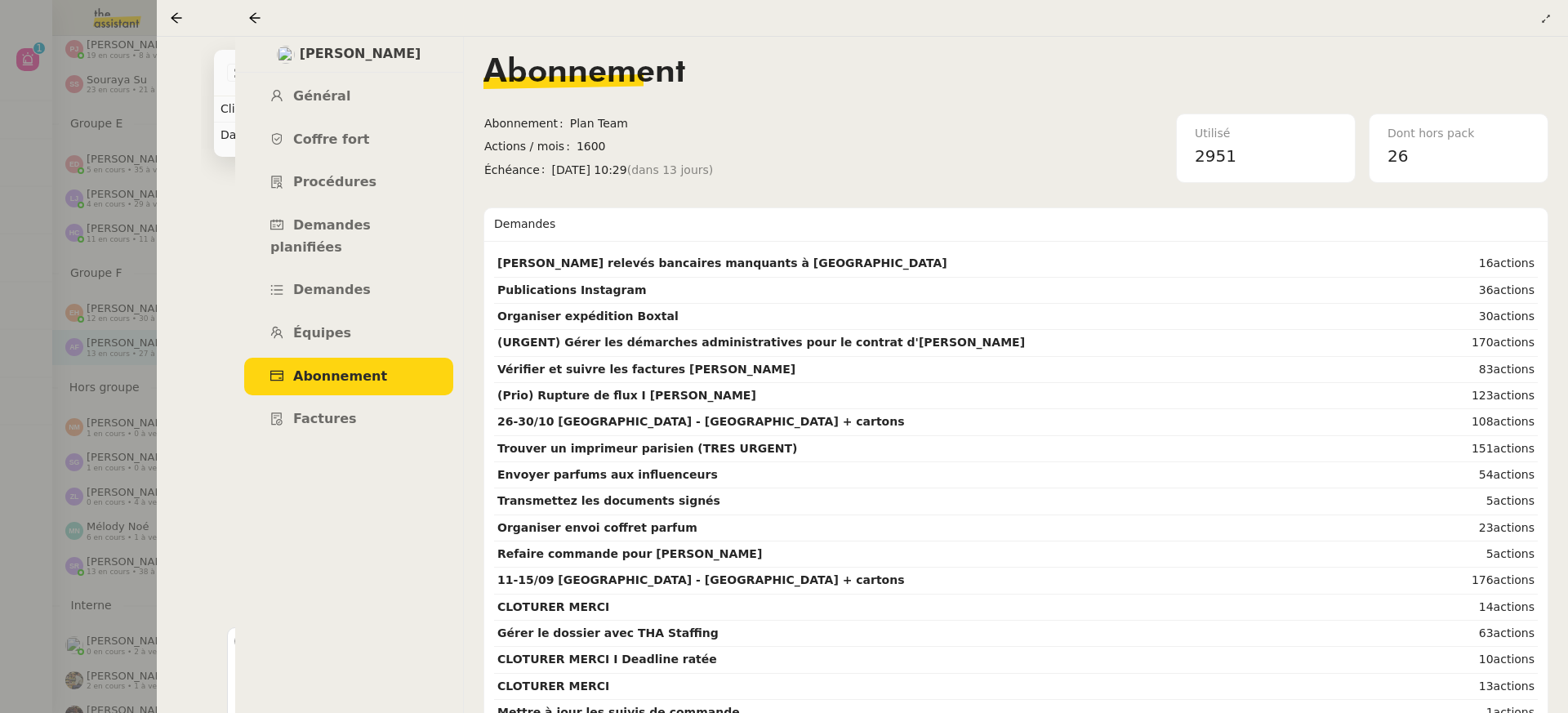
click at [64, 65] on div at bounding box center [784, 356] width 1568 height 713
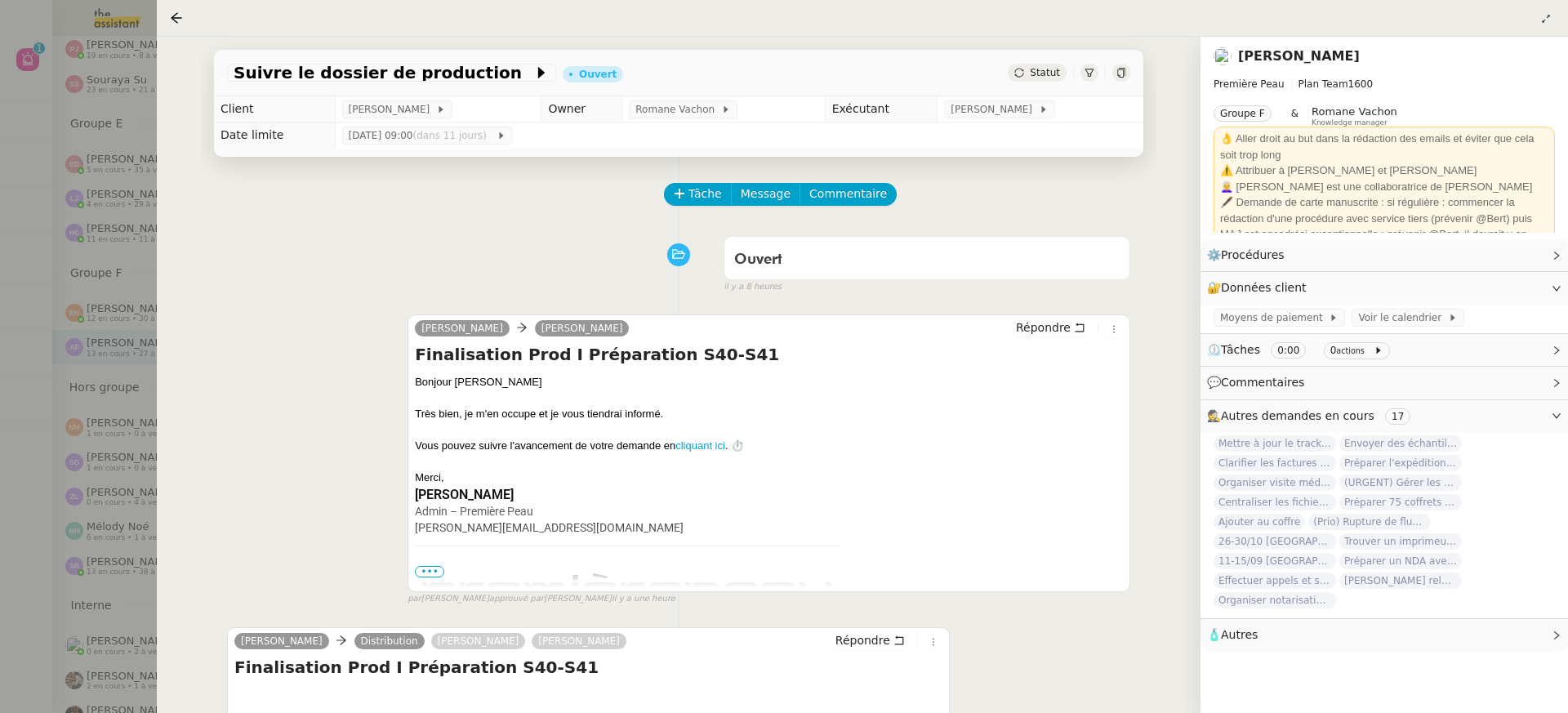
click at [64, 65] on div at bounding box center [784, 356] width 1568 height 713
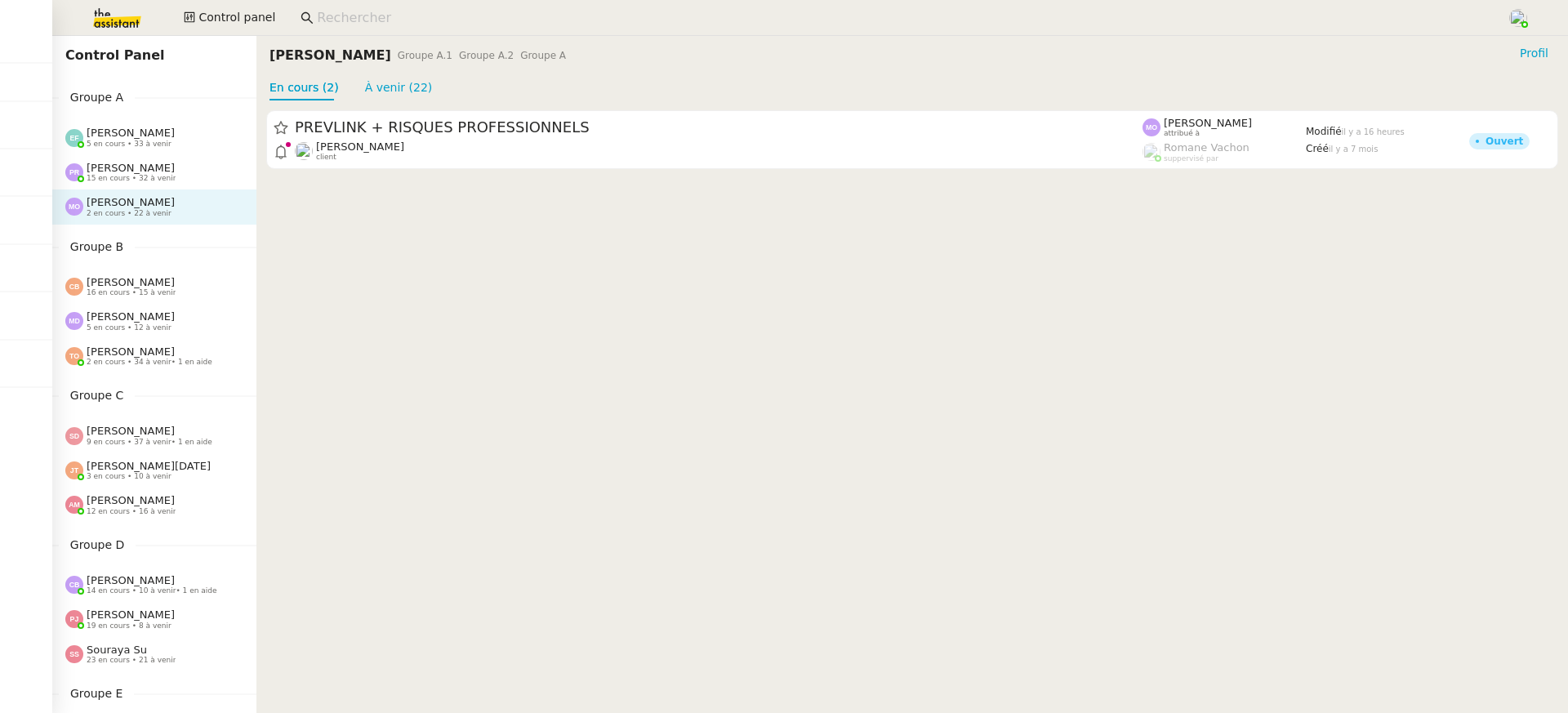
click at [223, 18] on span "Control panel" at bounding box center [236, 18] width 77 height 18
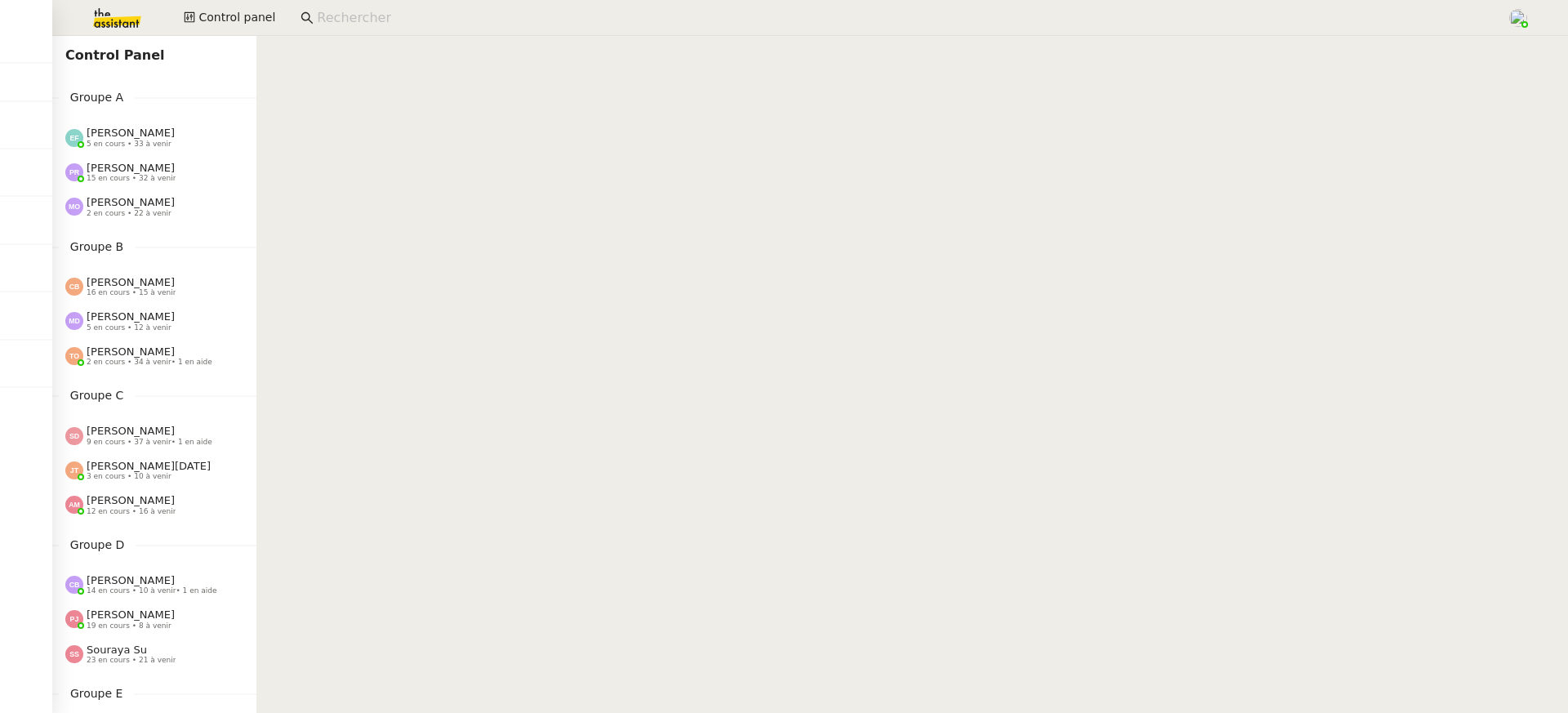
click at [116, 23] on img at bounding box center [103, 18] width 126 height 36
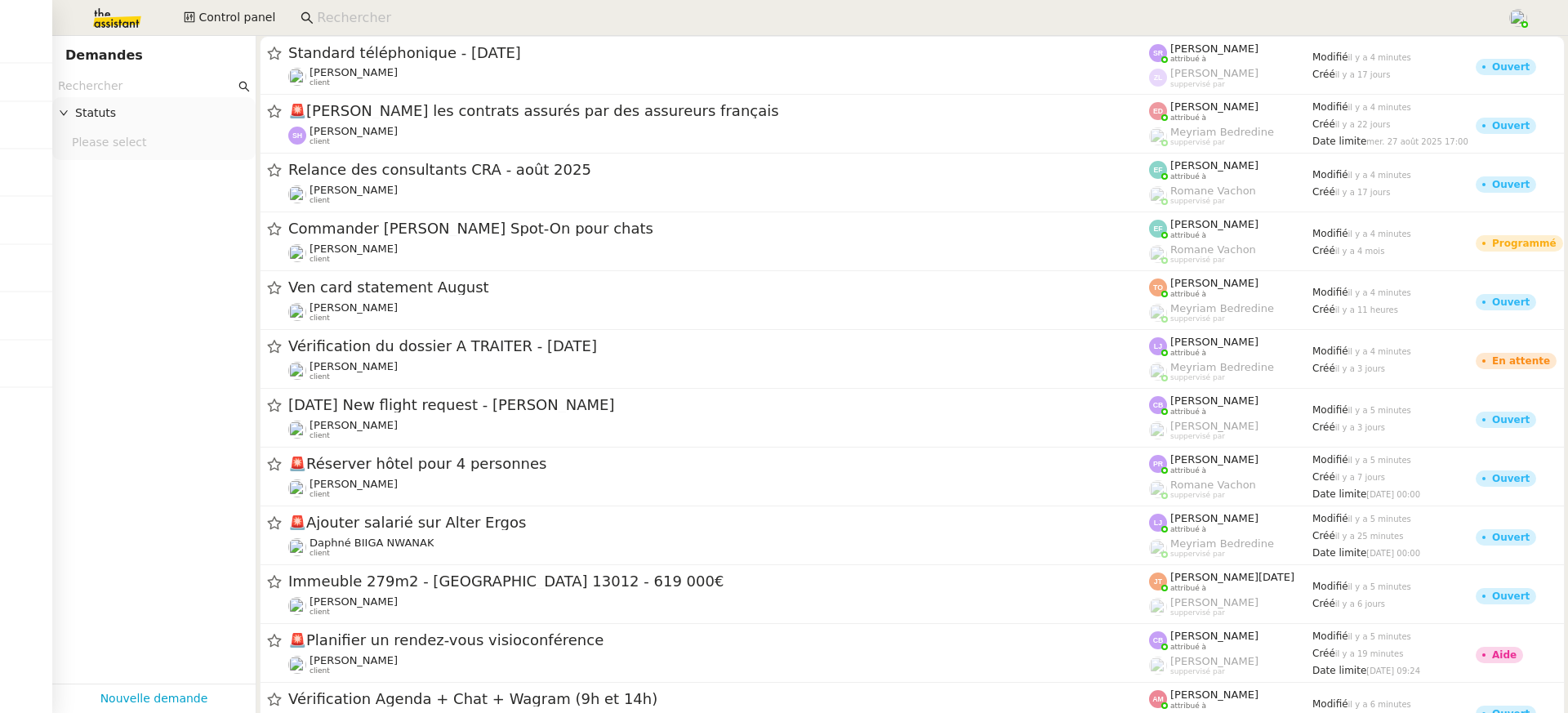
click at [104, 80] on input "text" at bounding box center [147, 86] width 177 height 18
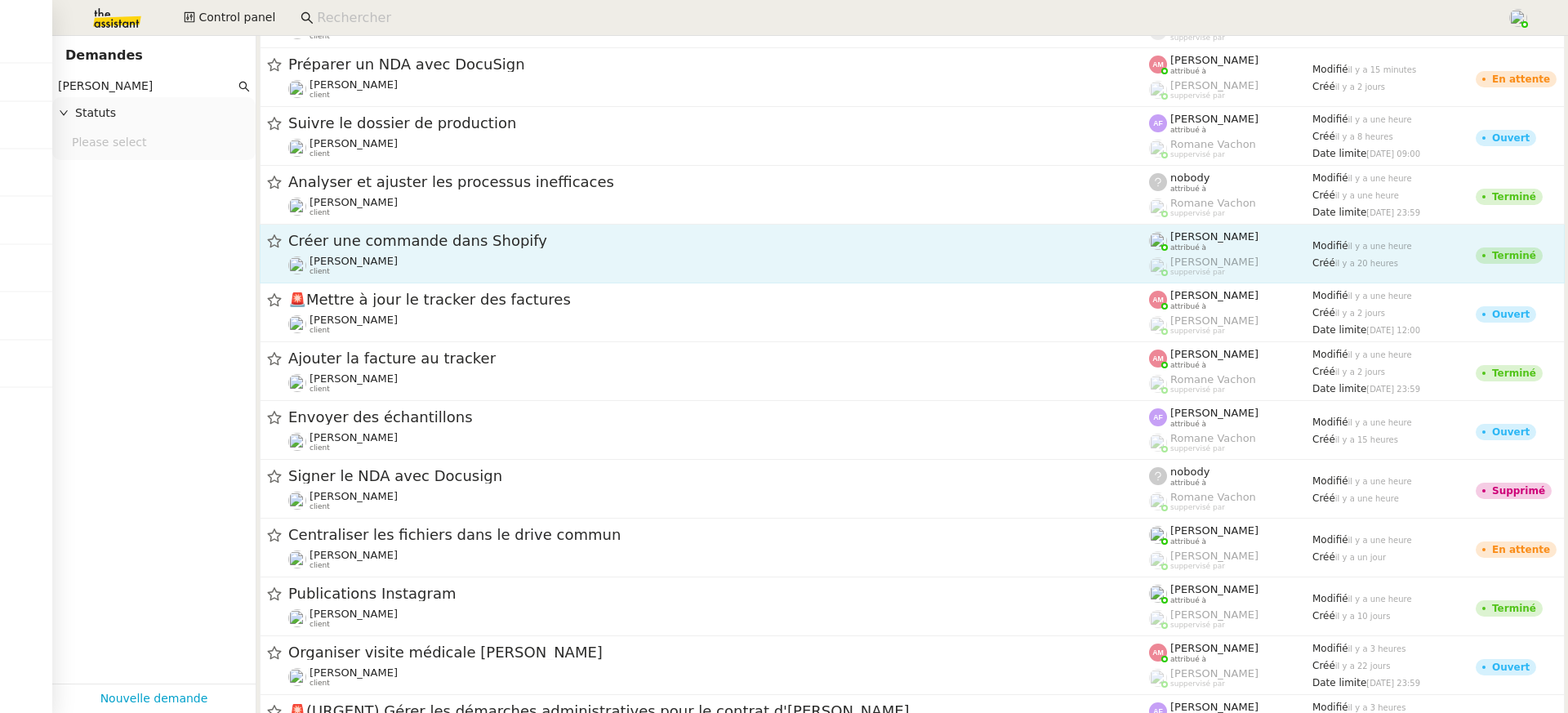
scroll to position [49, 0]
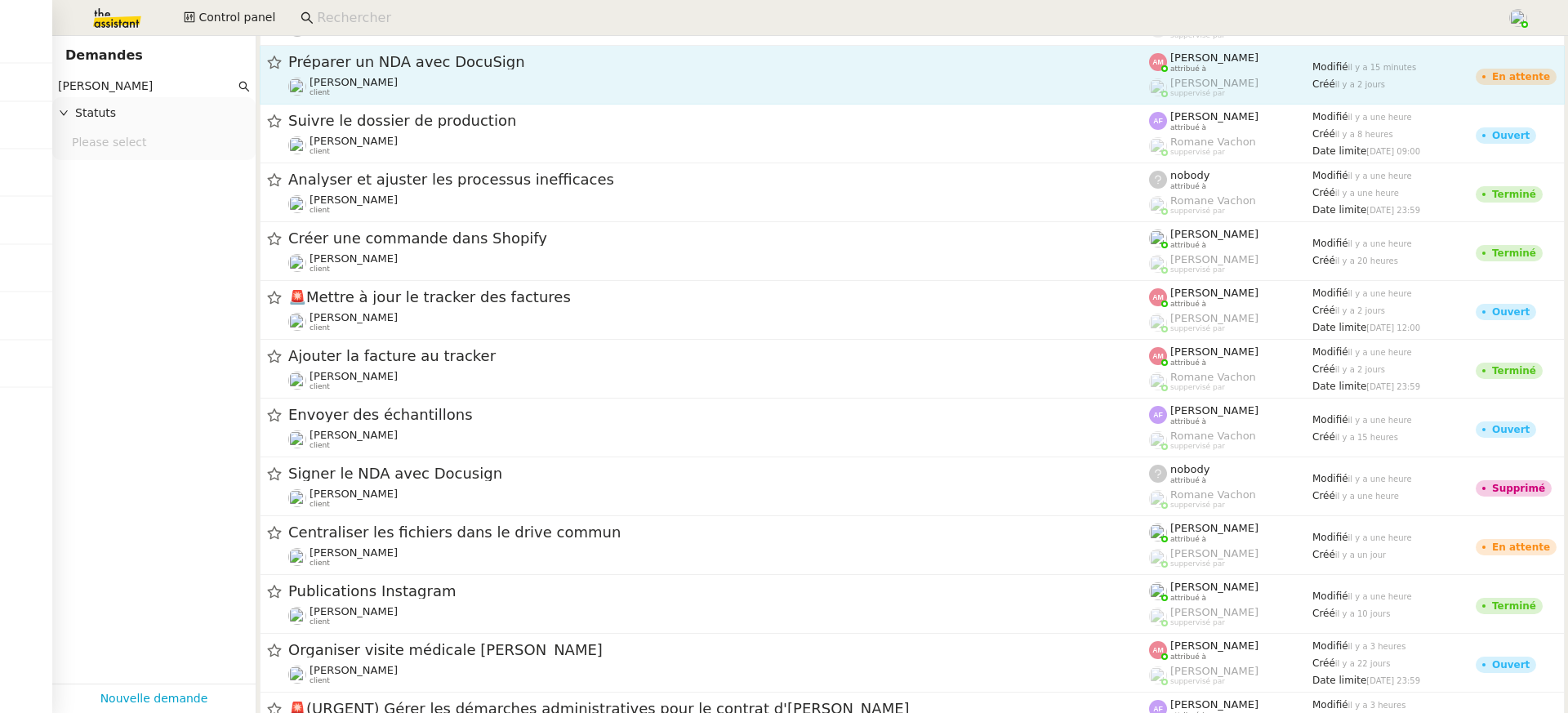
type input "[PERSON_NAME]"
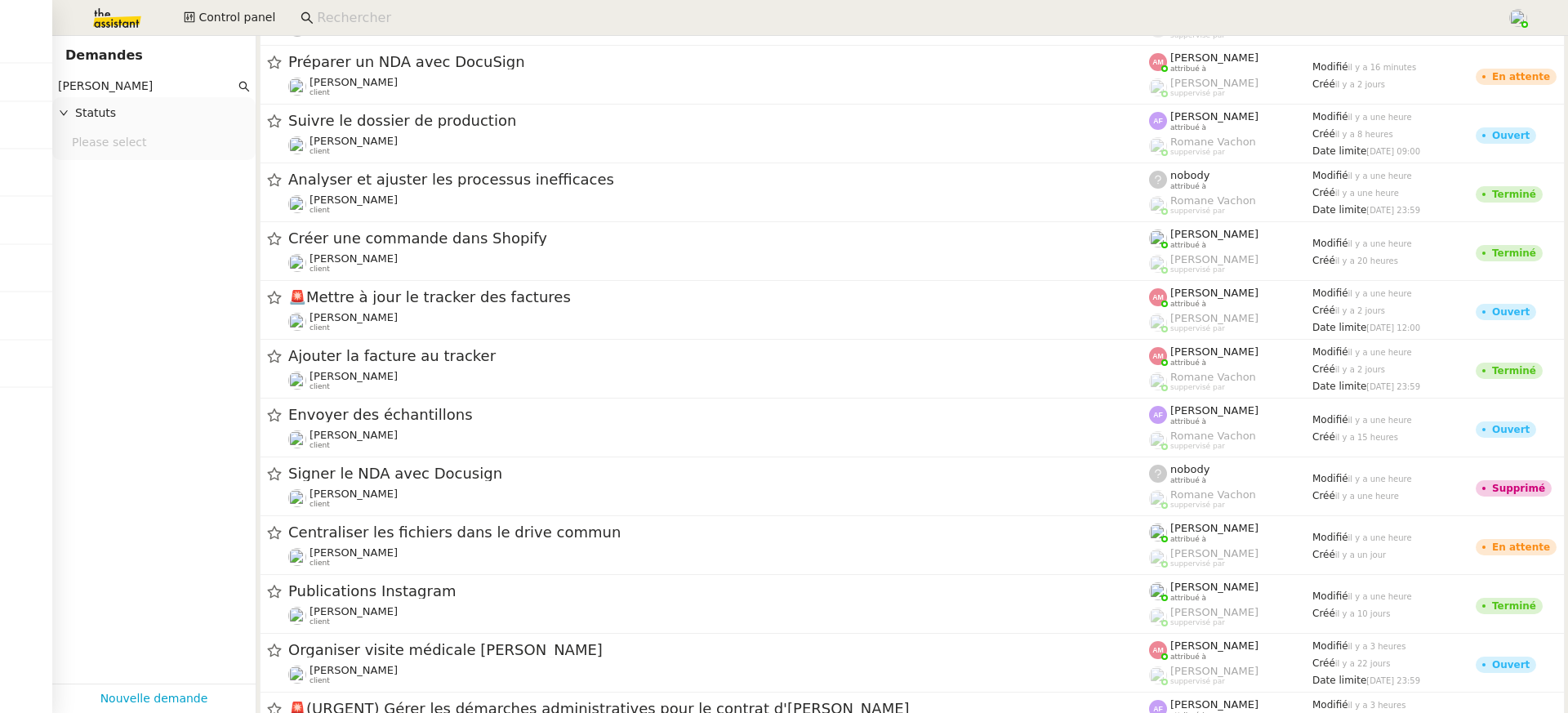
click at [348, 27] on input at bounding box center [903, 18] width 1173 height 22
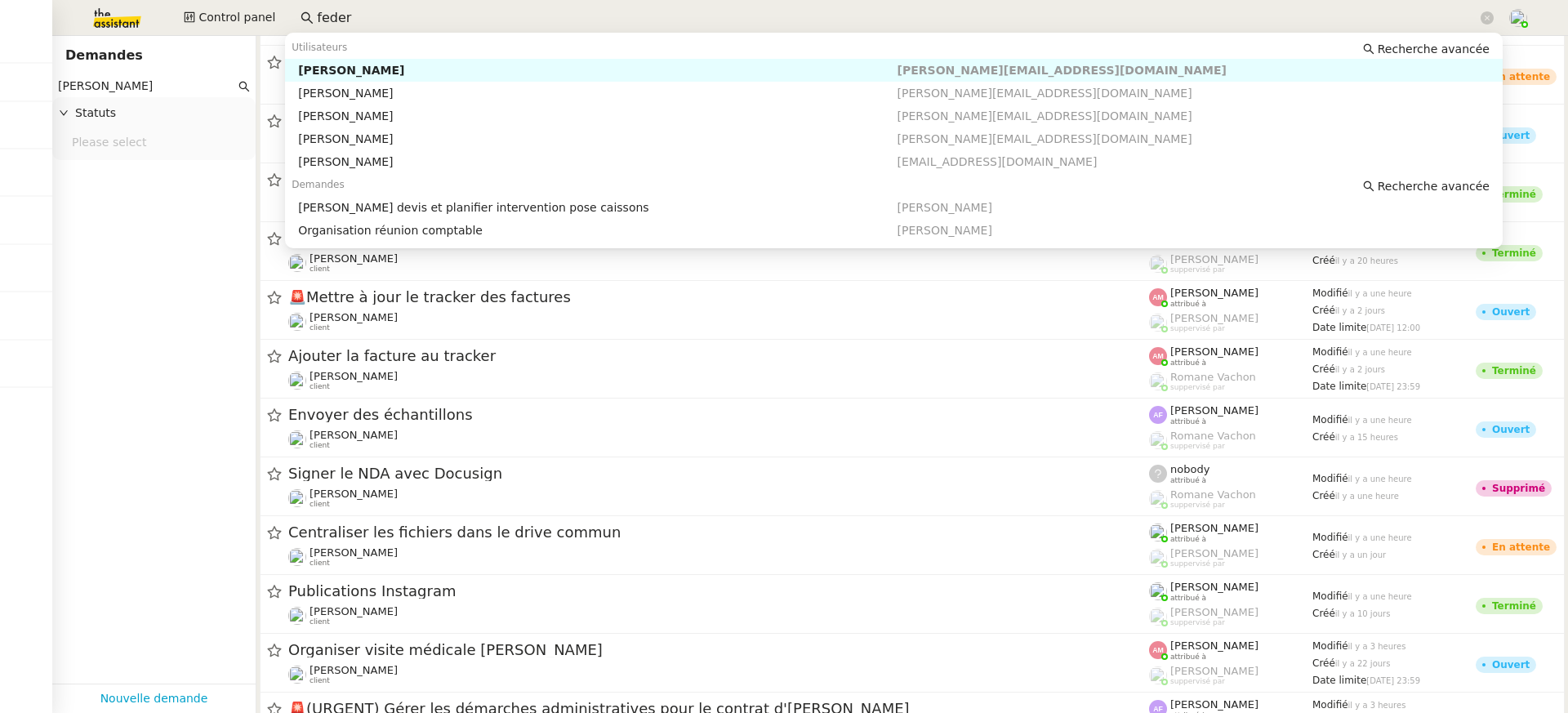
click at [407, 73] on div "[PERSON_NAME]" at bounding box center [596, 70] width 598 height 15
type input "feder"
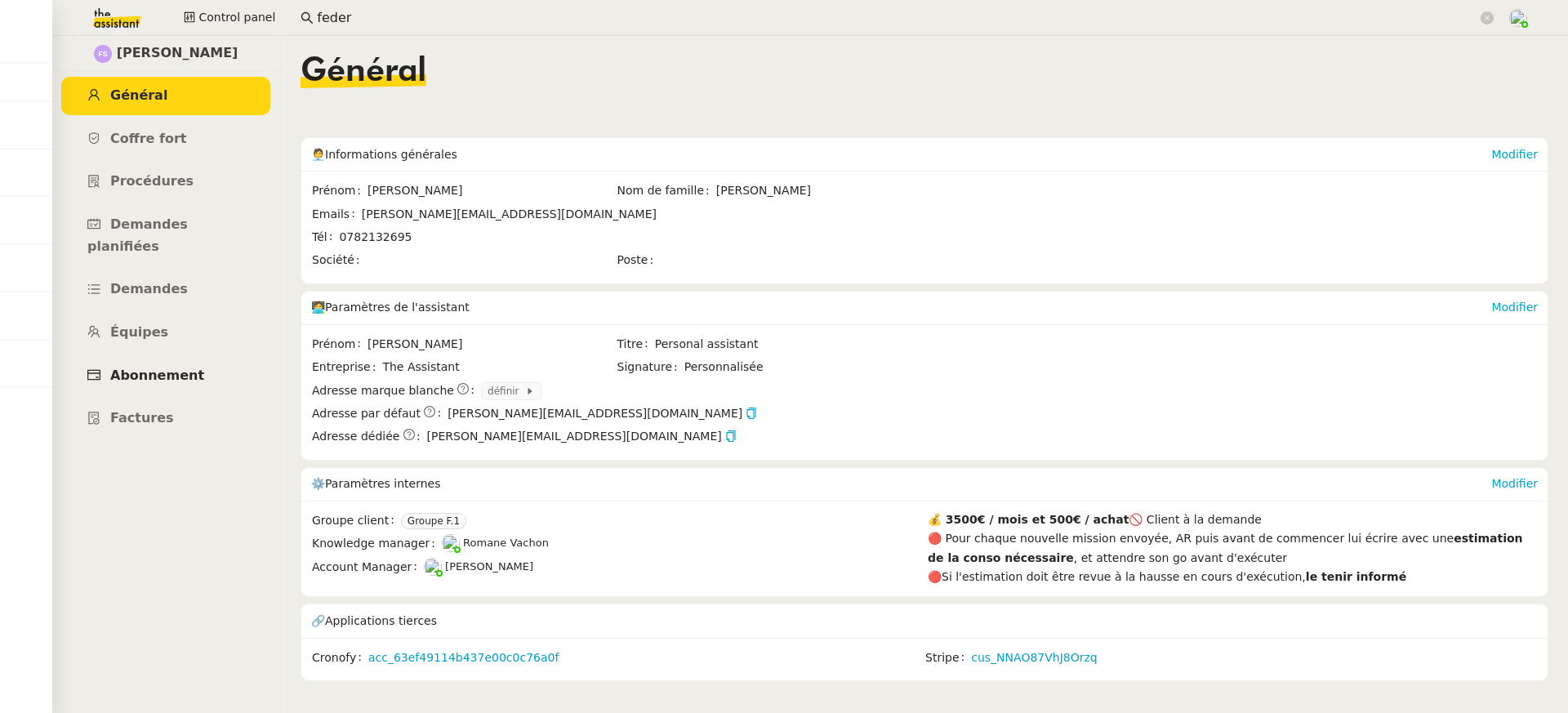
click at [177, 368] on span "Abonnement" at bounding box center [158, 375] width 94 height 16
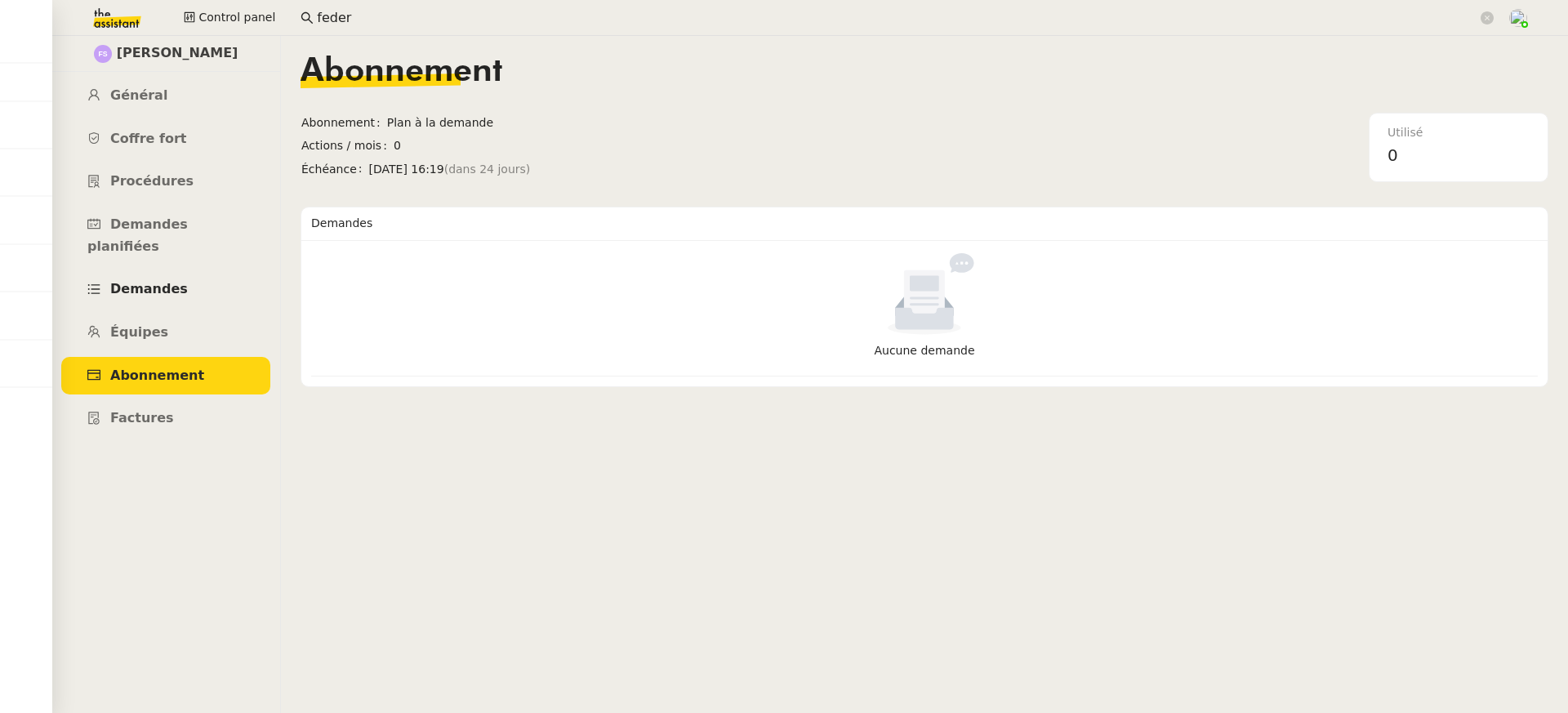
click at [199, 282] on link "Demandes" at bounding box center [165, 290] width 209 height 39
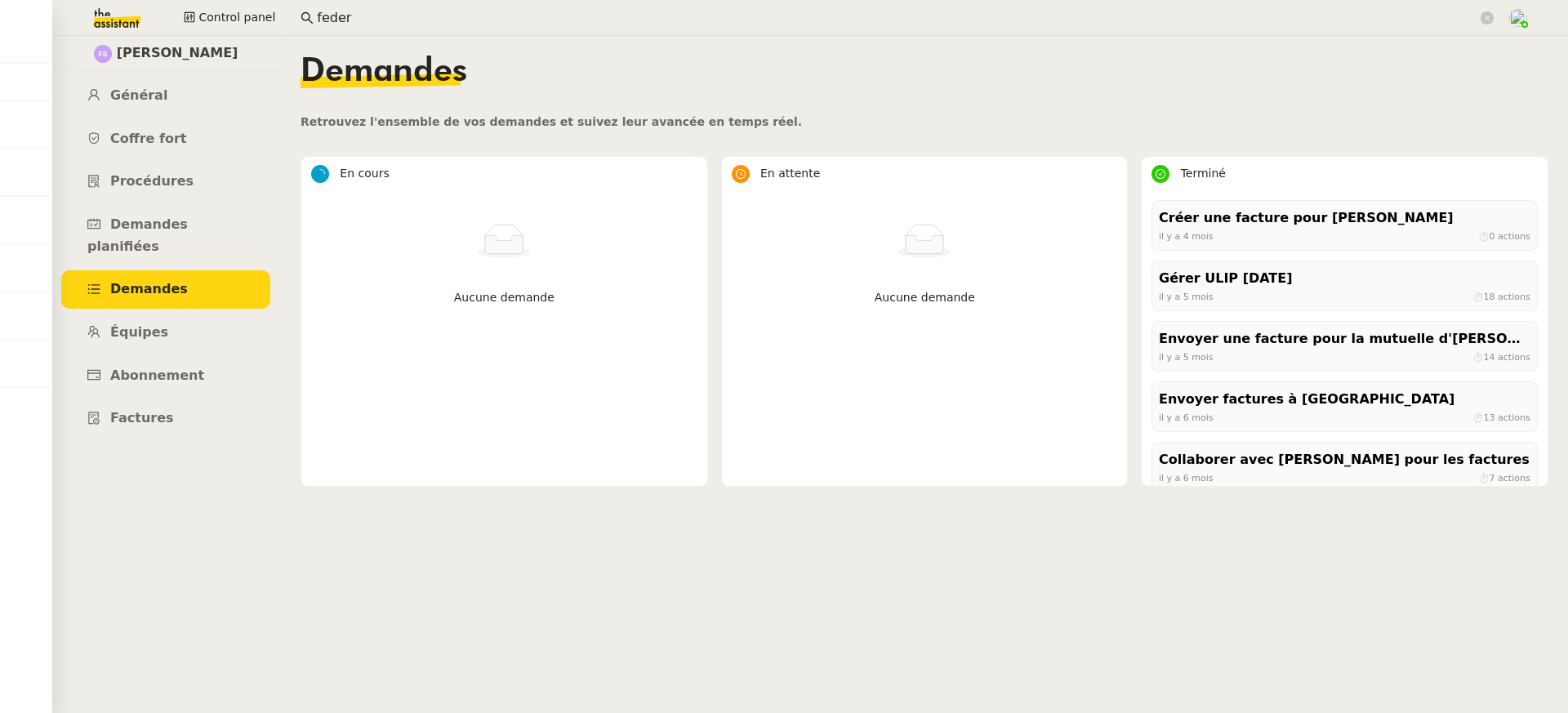
click at [283, 16] on div "Control panel feder" at bounding box center [784, 18] width 1486 height 36
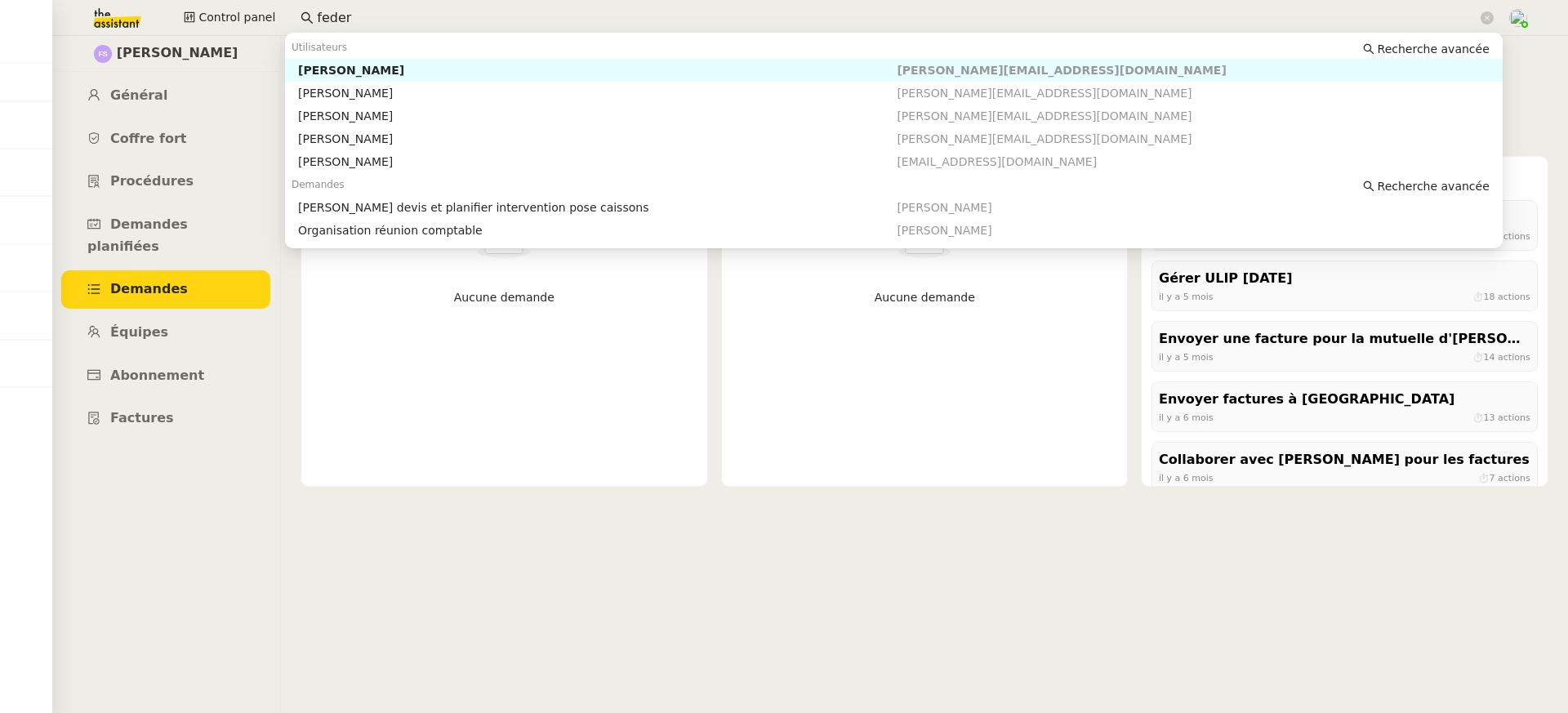
click at [319, 19] on input "feder" at bounding box center [897, 18] width 1161 height 22
drag, startPoint x: 356, startPoint y: 19, endPoint x: 206, endPoint y: 18, distance: 150.0
click at [206, 18] on div "Control panel feder" at bounding box center [784, 18] width 1486 height 36
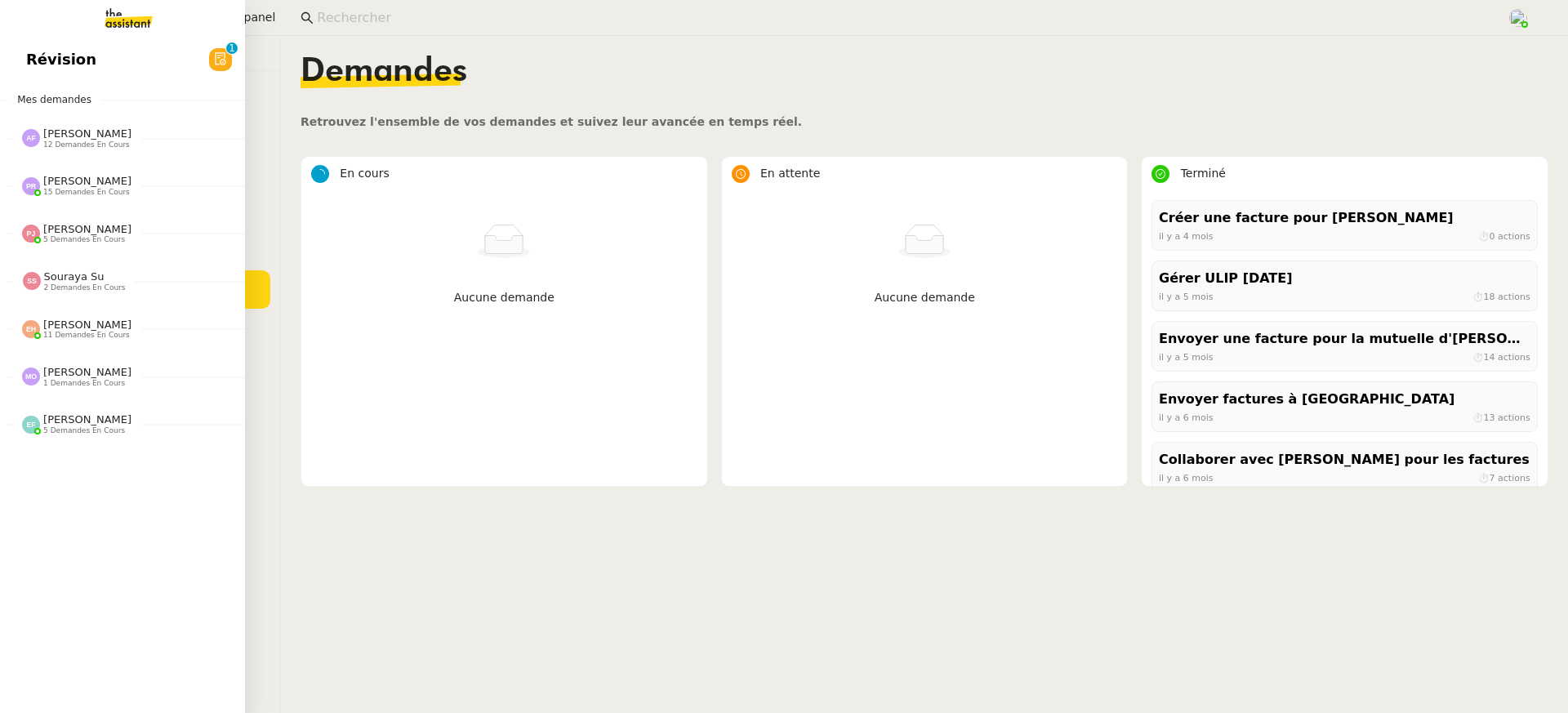
click at [26, 53] on span "Révision" at bounding box center [61, 59] width 70 height 25
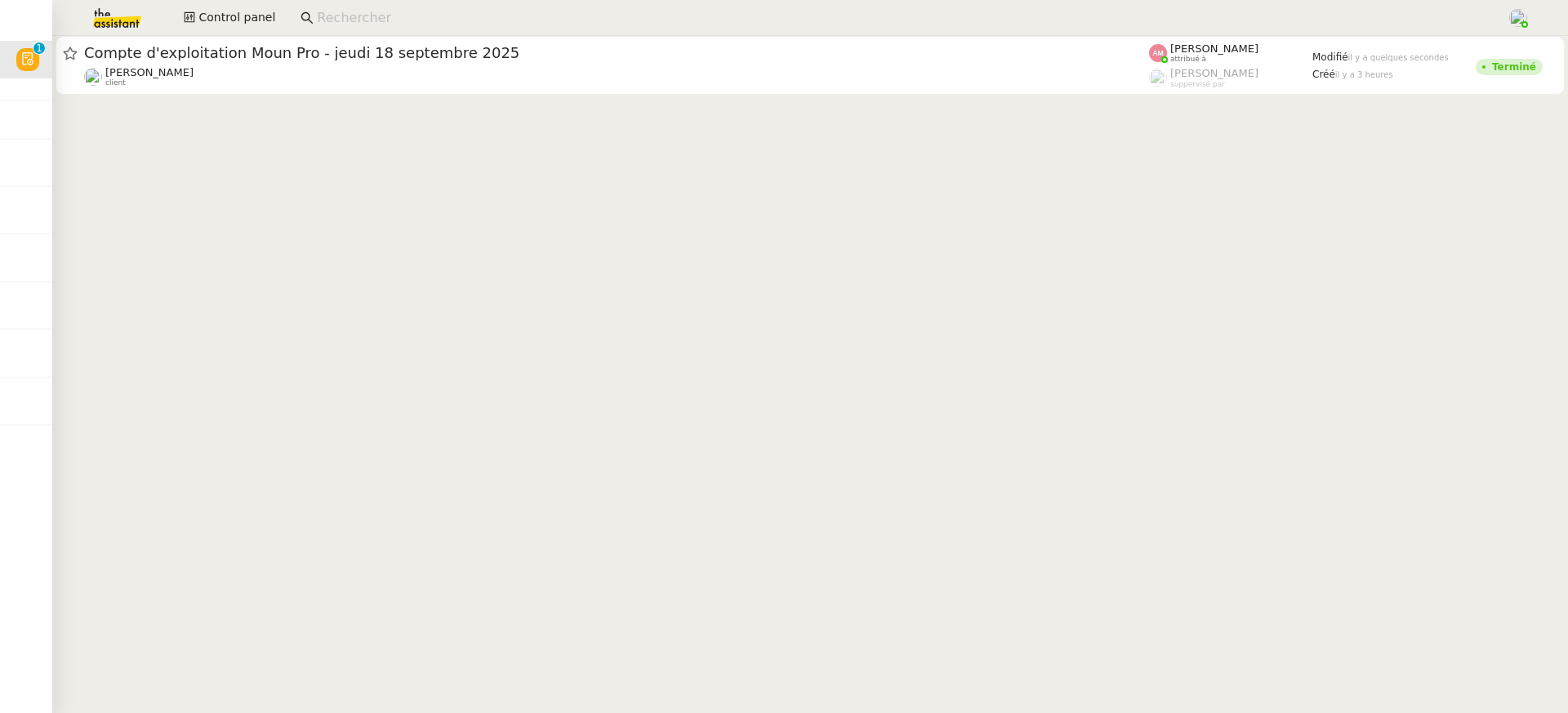
click at [781, 99] on cdk-virtual-scroll-viewport "Compte d'exploitation Moun Pro - [DATE] [PERSON_NAME] client [PERSON_NAME] attr…" at bounding box center [810, 374] width 1515 height 677
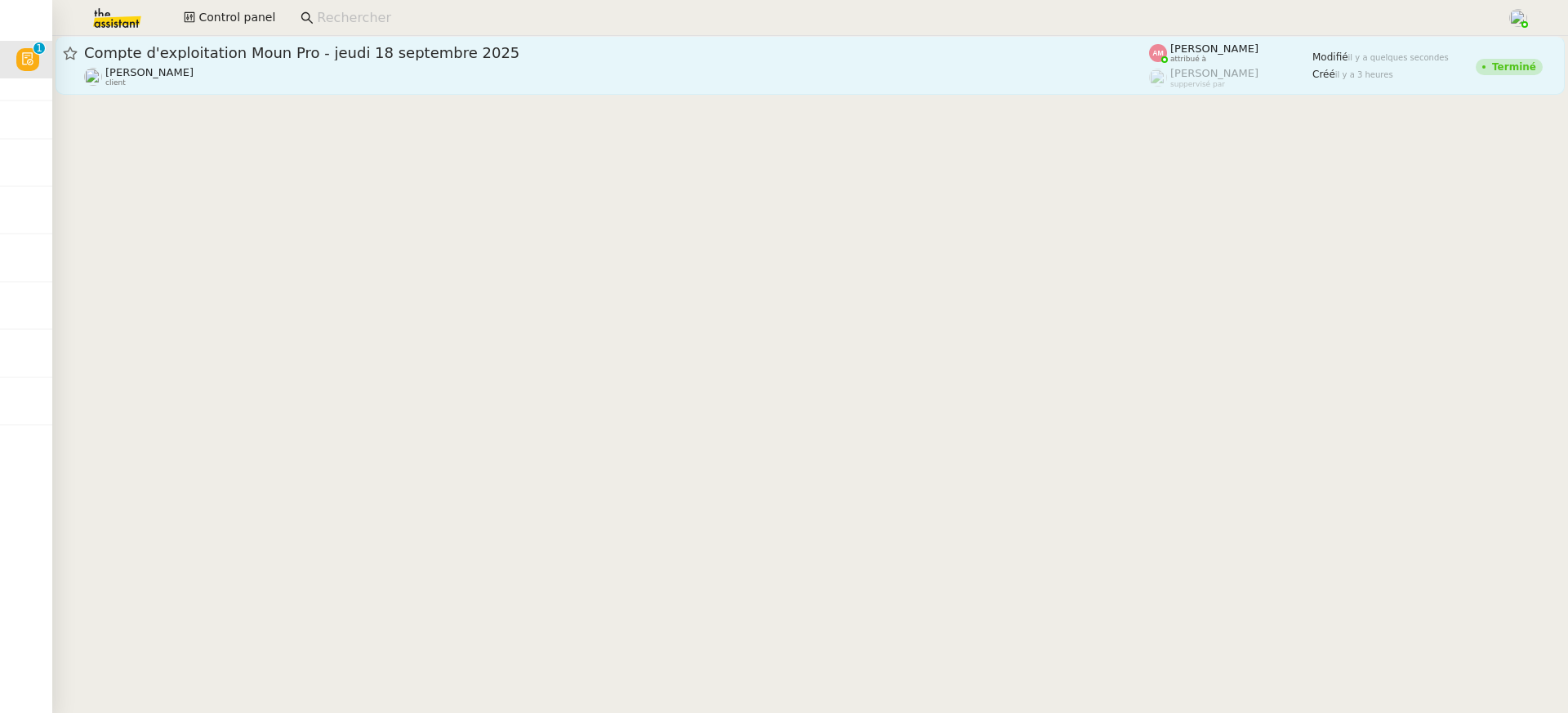
click at [770, 80] on div "[PERSON_NAME] client" at bounding box center [616, 77] width 1065 height 21
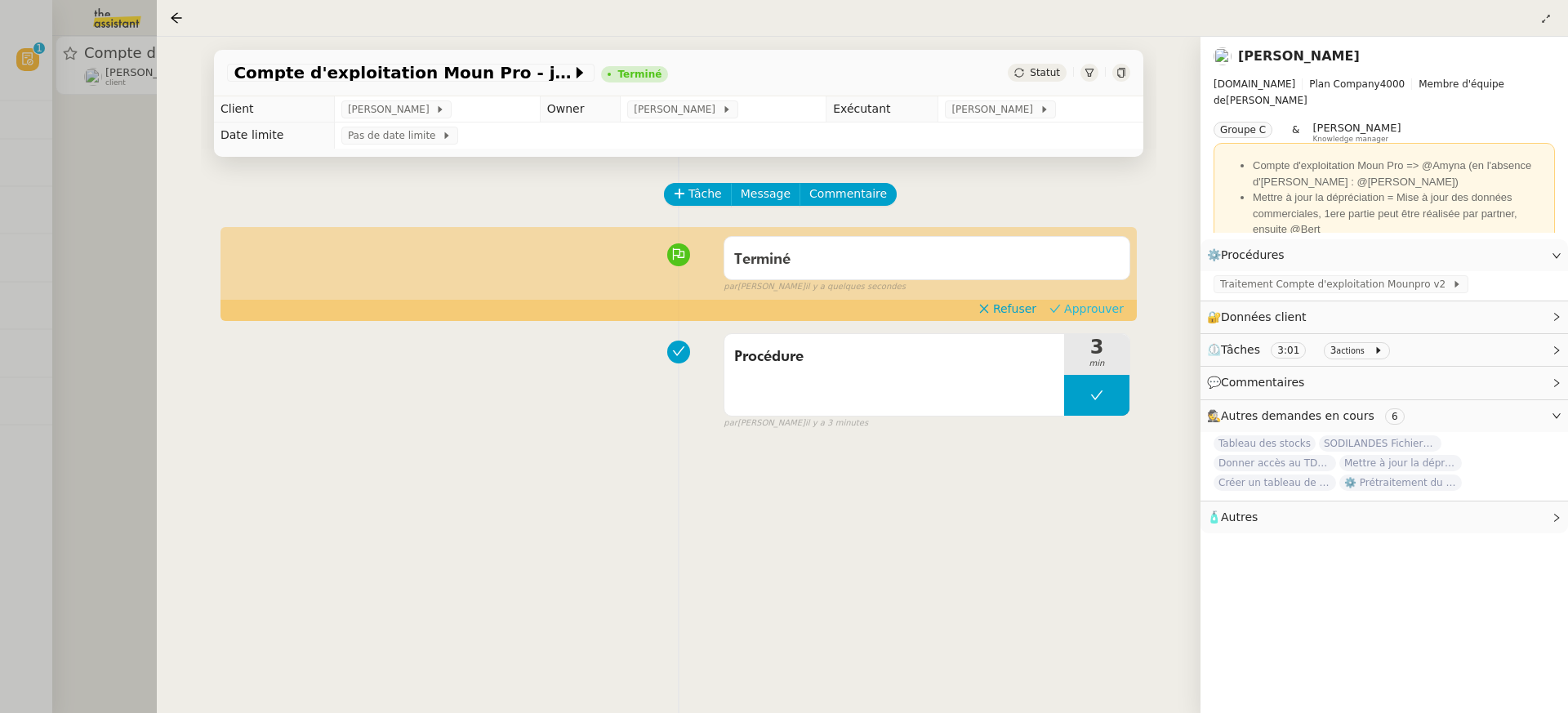
click at [1124, 304] on button "Approuver" at bounding box center [1086, 308] width 88 height 18
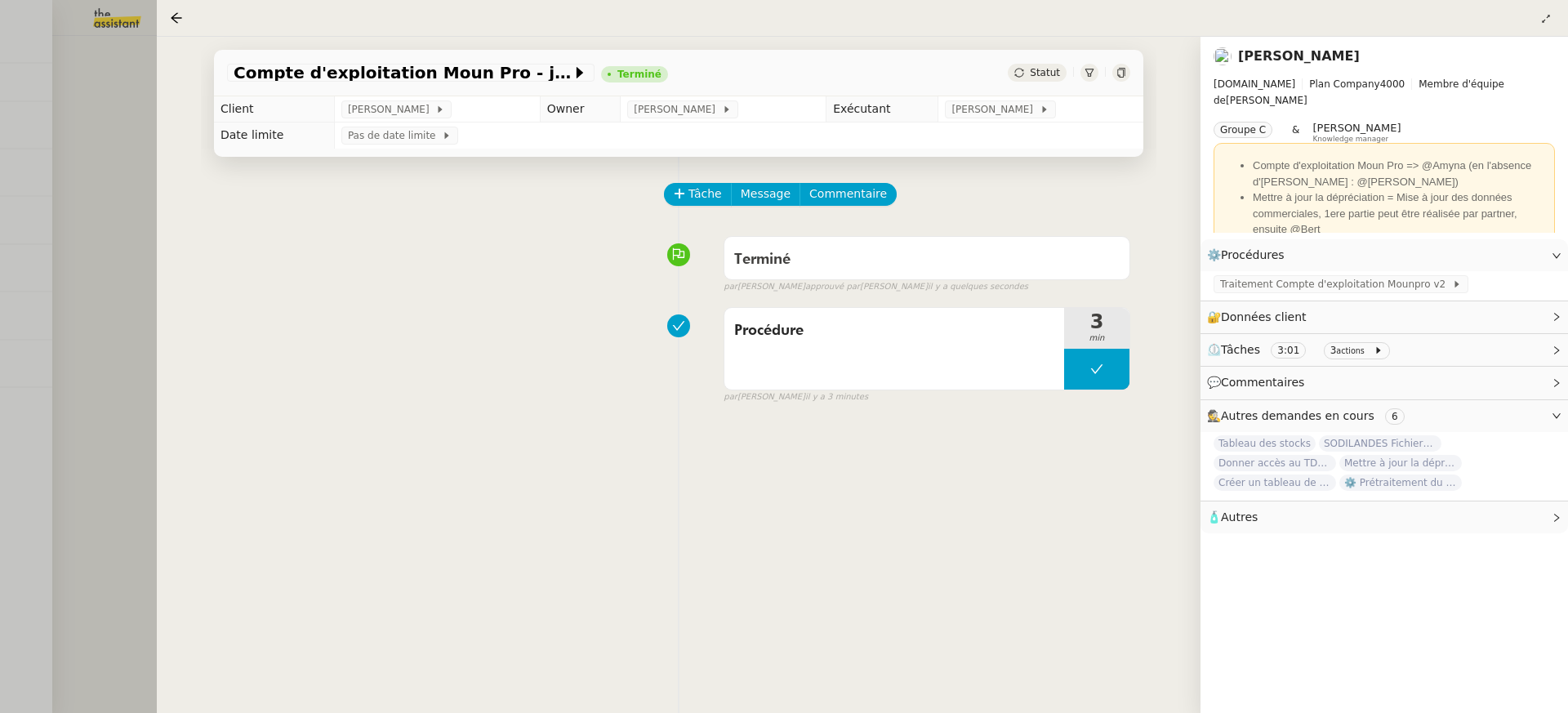
click at [91, 24] on div at bounding box center [784, 356] width 1568 height 713
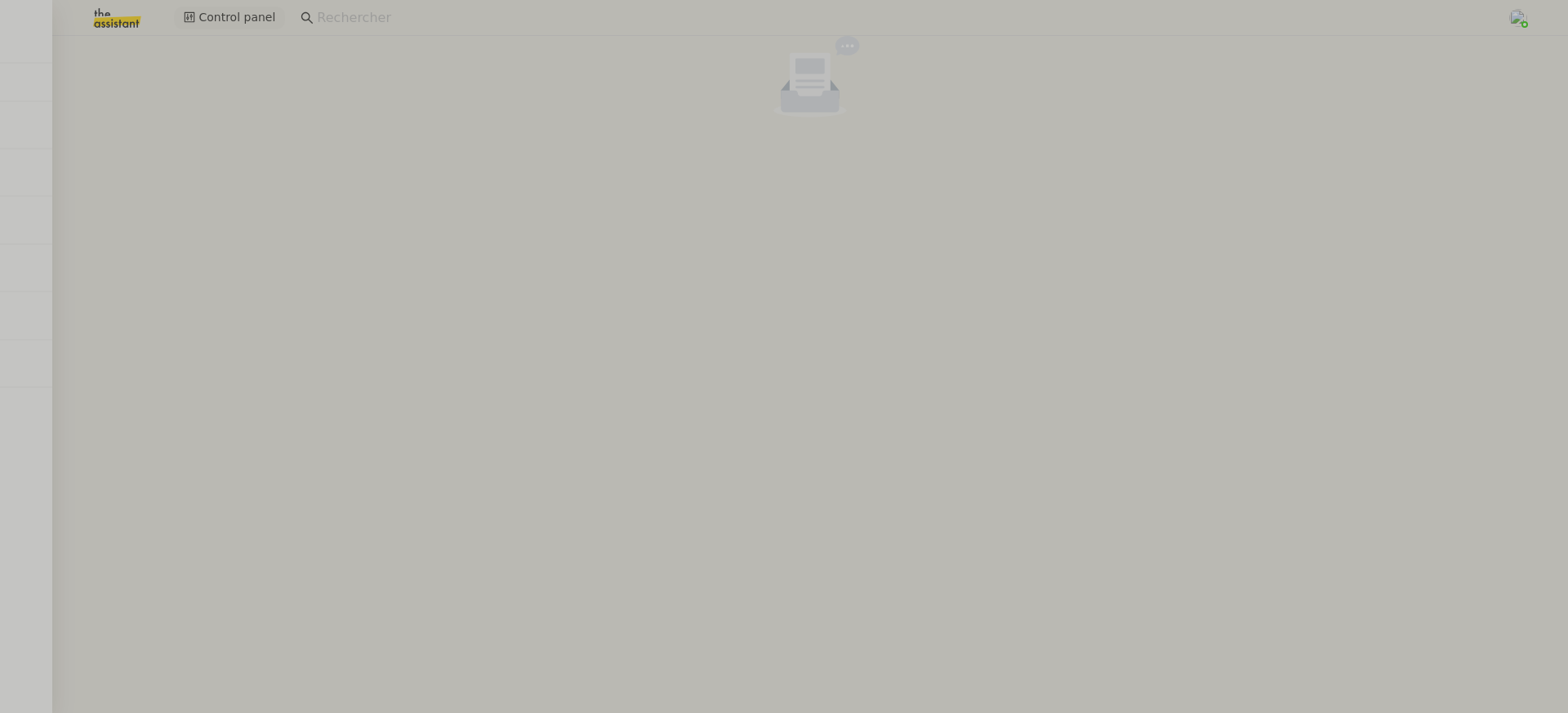
click at [267, 10] on span "Control panel" at bounding box center [236, 18] width 77 height 18
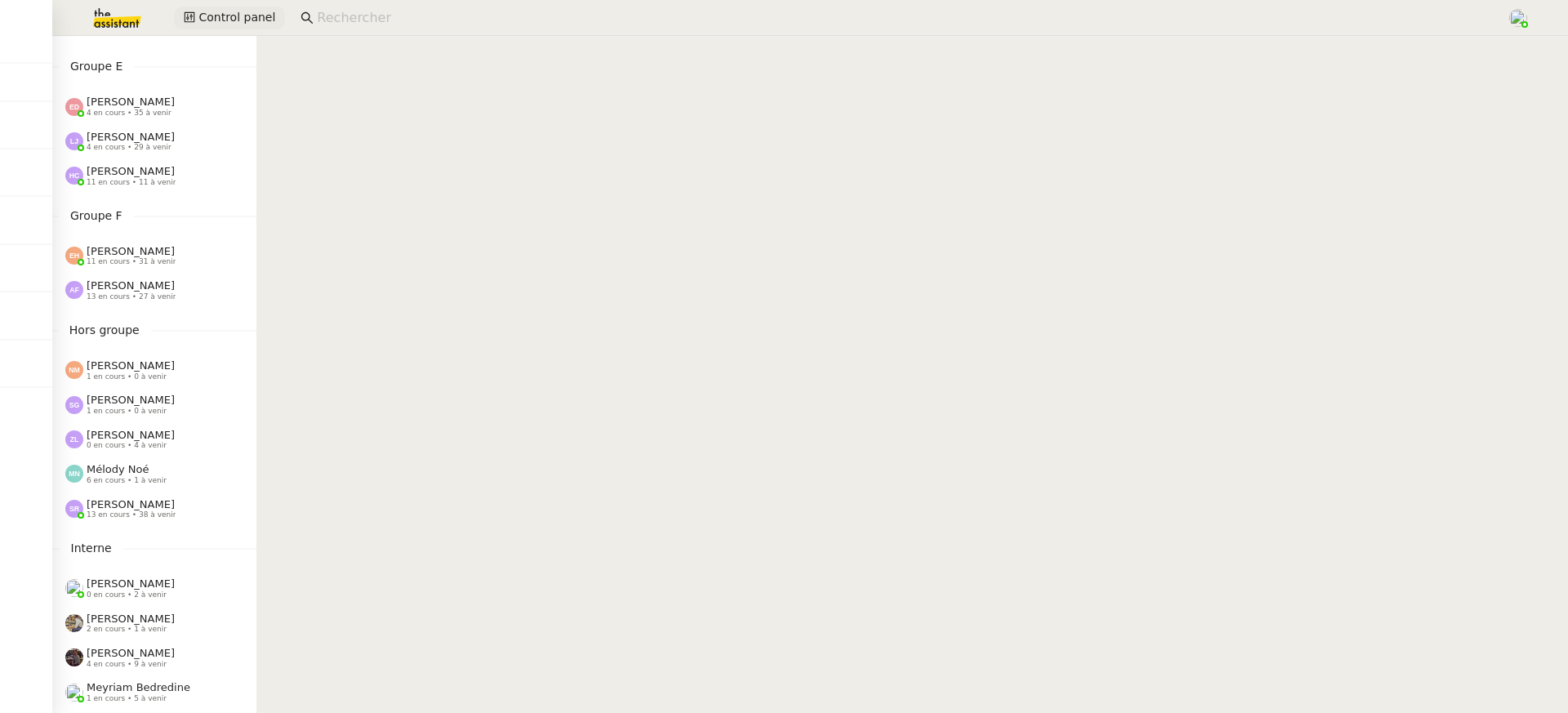
scroll to position [659, 0]
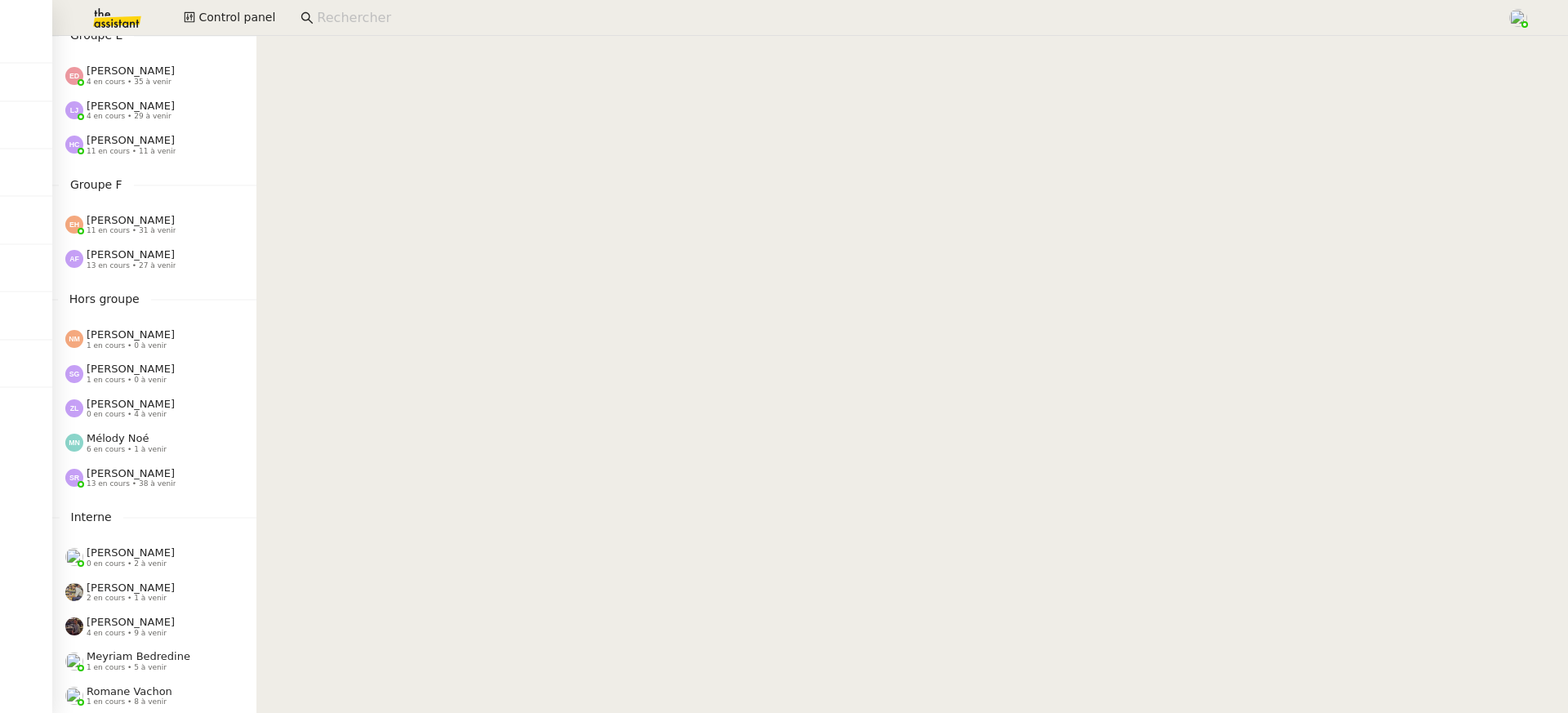
click at [139, 244] on div "[PERSON_NAME] 13 en cours • 27 à venir" at bounding box center [154, 258] width 204 height 34
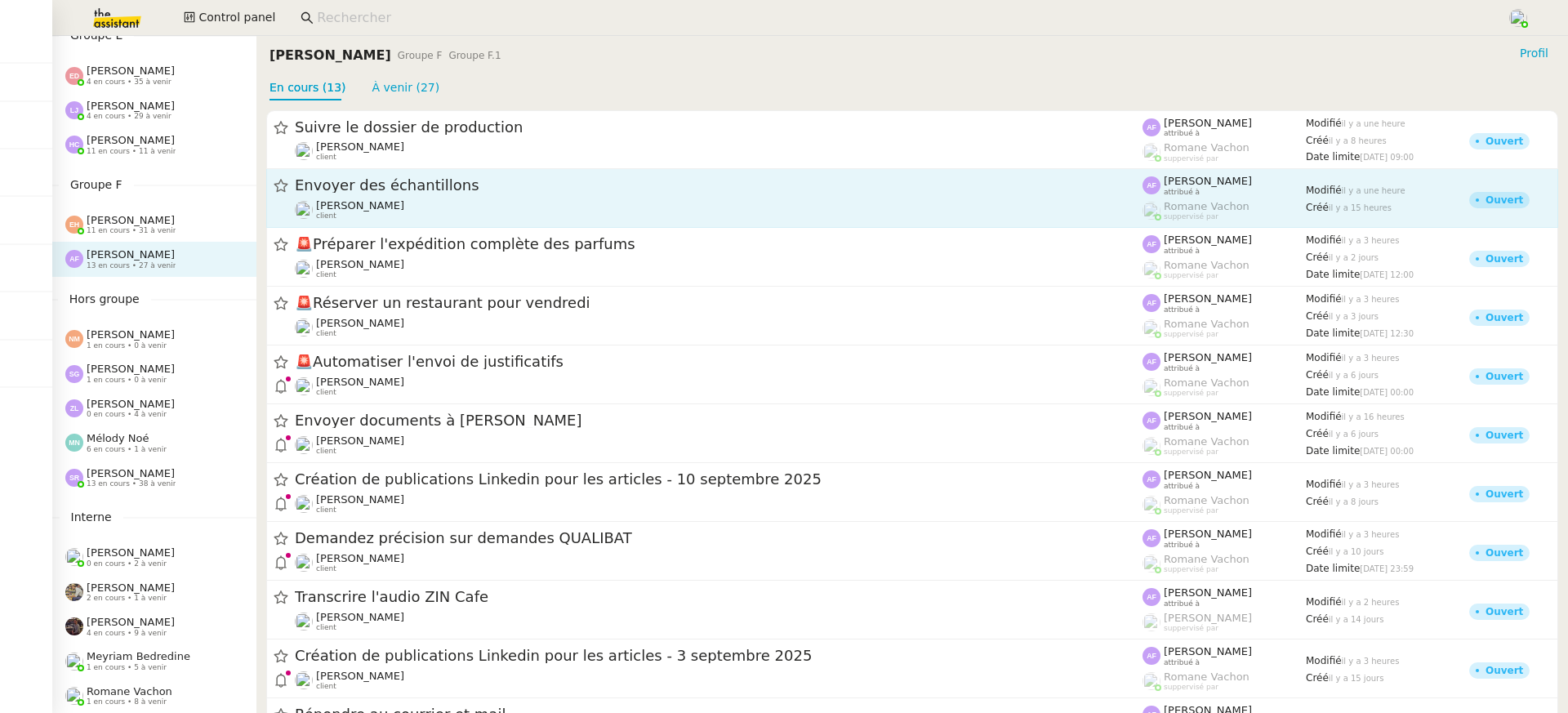
click at [417, 185] on span "Envoyer des échantillons" at bounding box center [719, 186] width 848 height 15
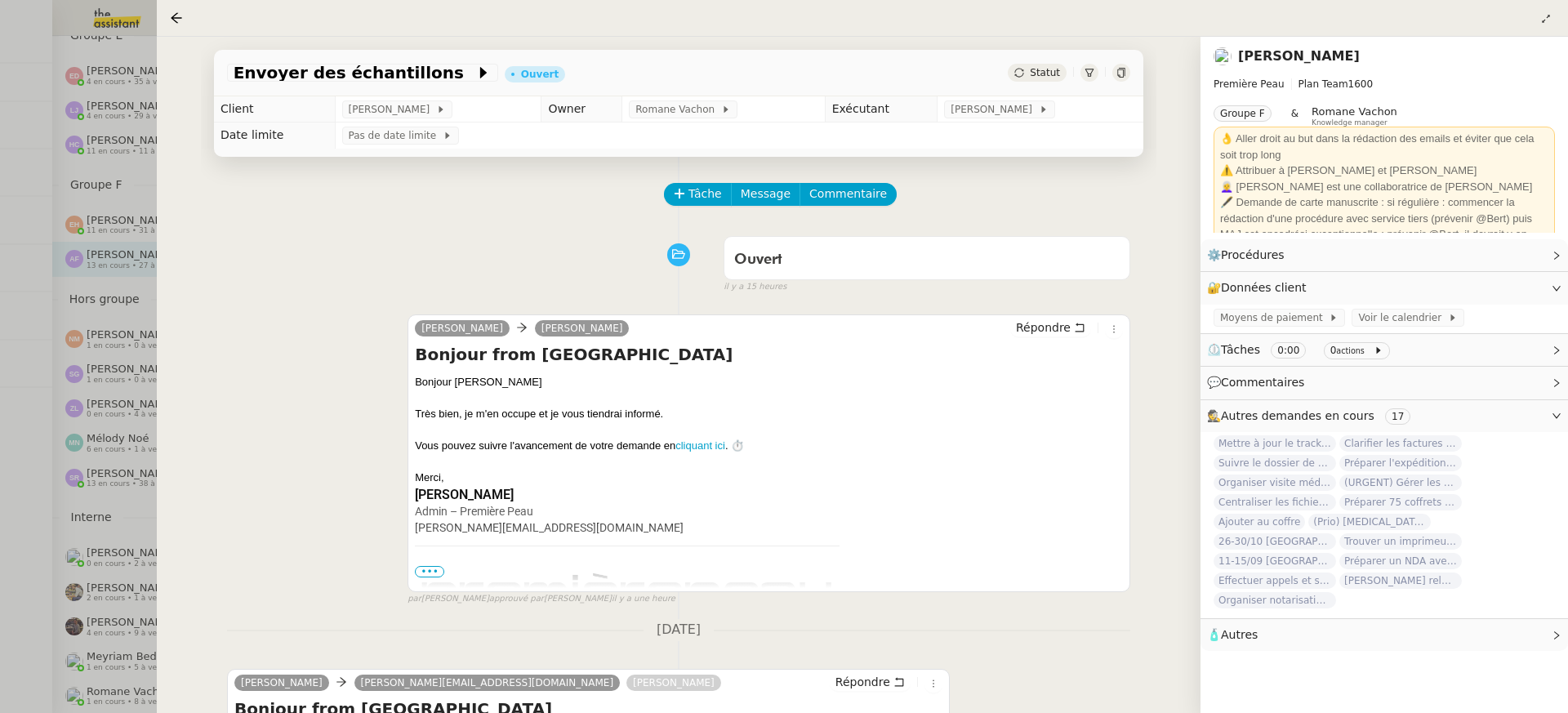
scroll to position [296, 0]
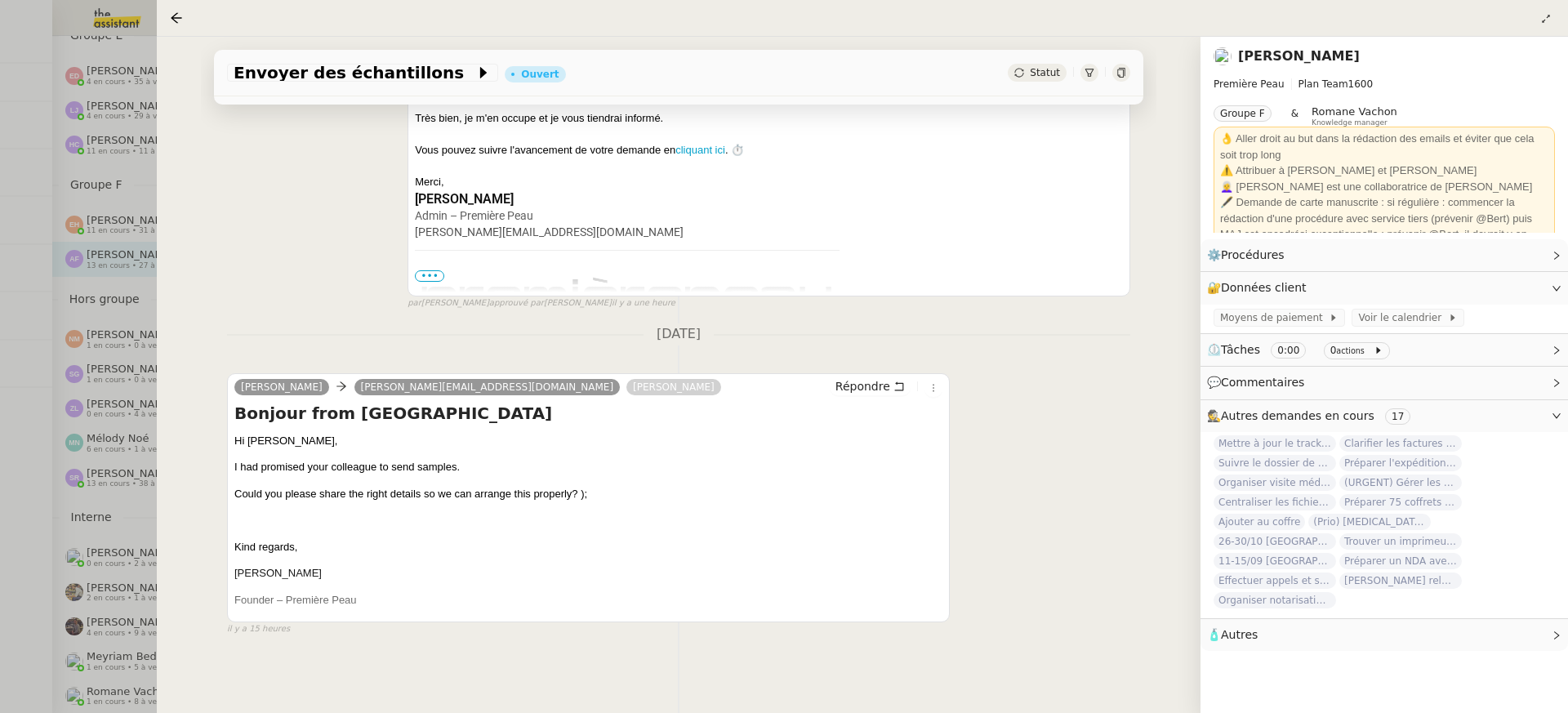
click at [108, 144] on div at bounding box center [784, 356] width 1568 height 713
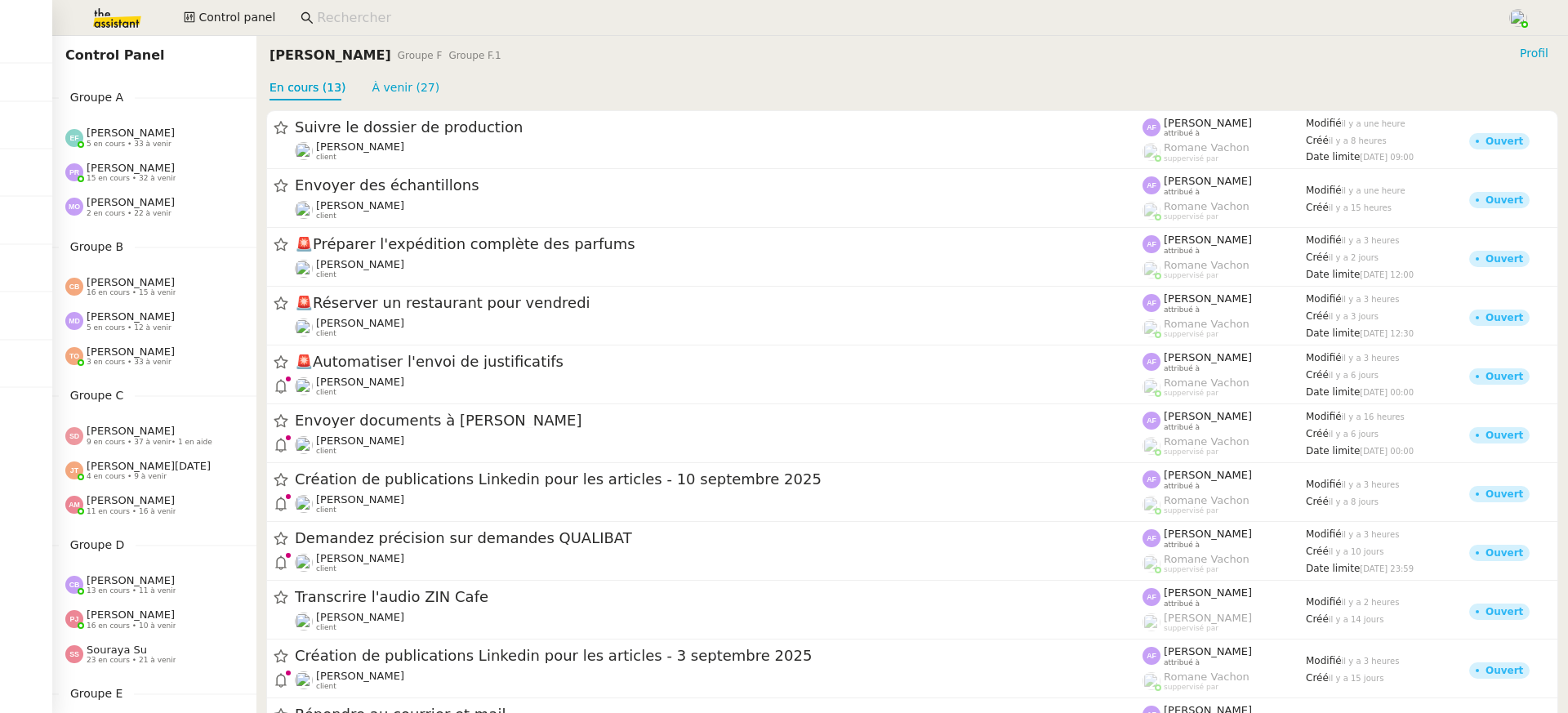
click at [108, 144] on span "5 en cours • 33 à venir" at bounding box center [129, 145] width 85 height 9
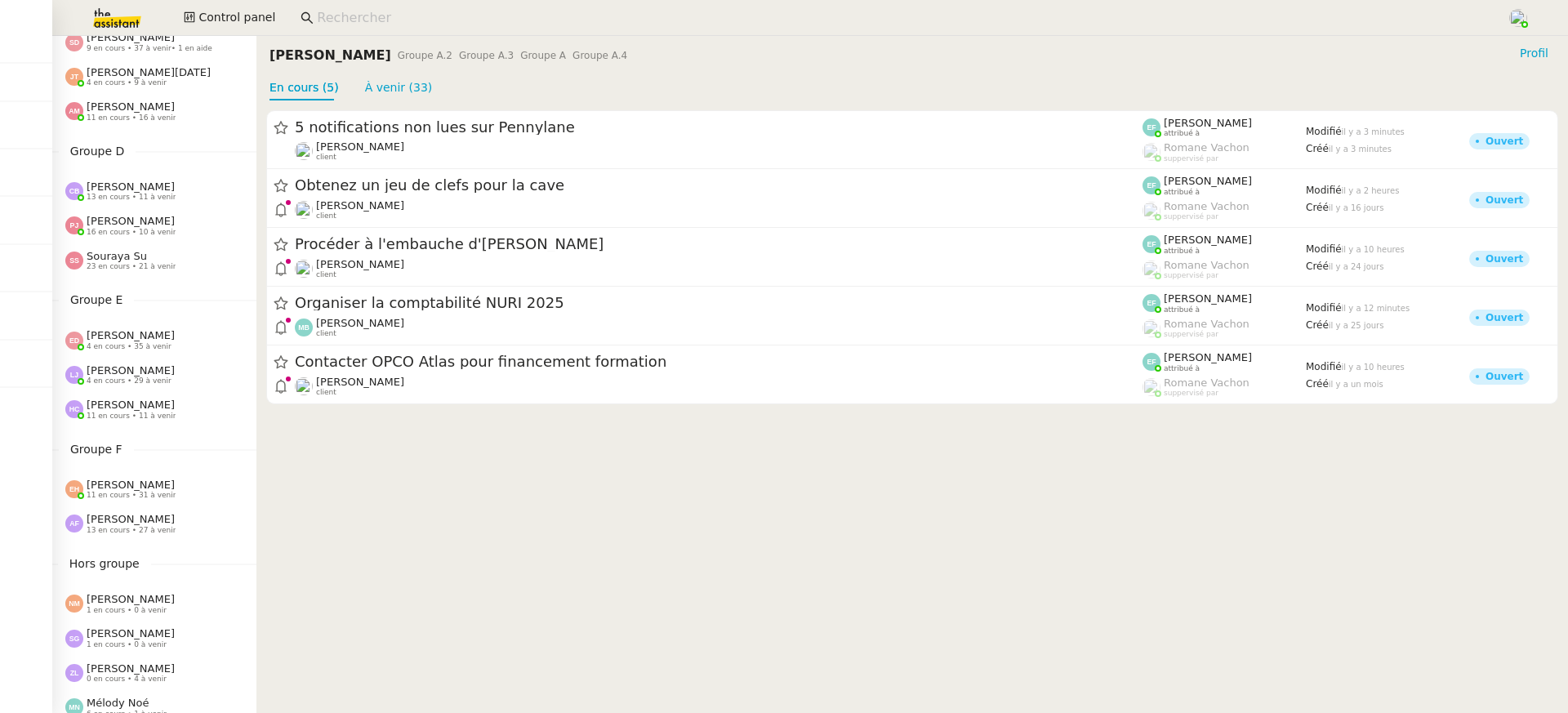
scroll to position [580, 0]
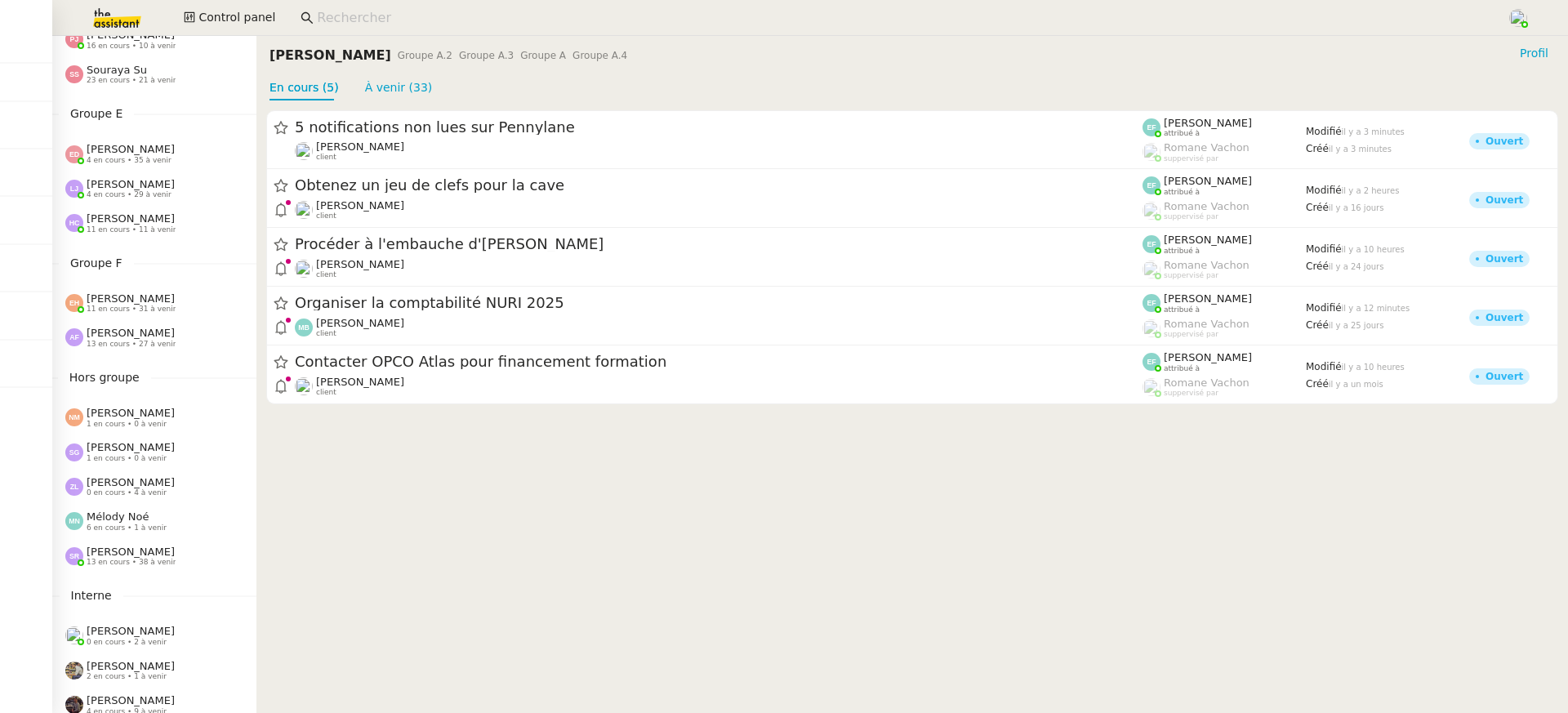
click at [190, 303] on div "Esther Hillenbrand 11 en cours • 31 à venir" at bounding box center [160, 303] width 191 height 21
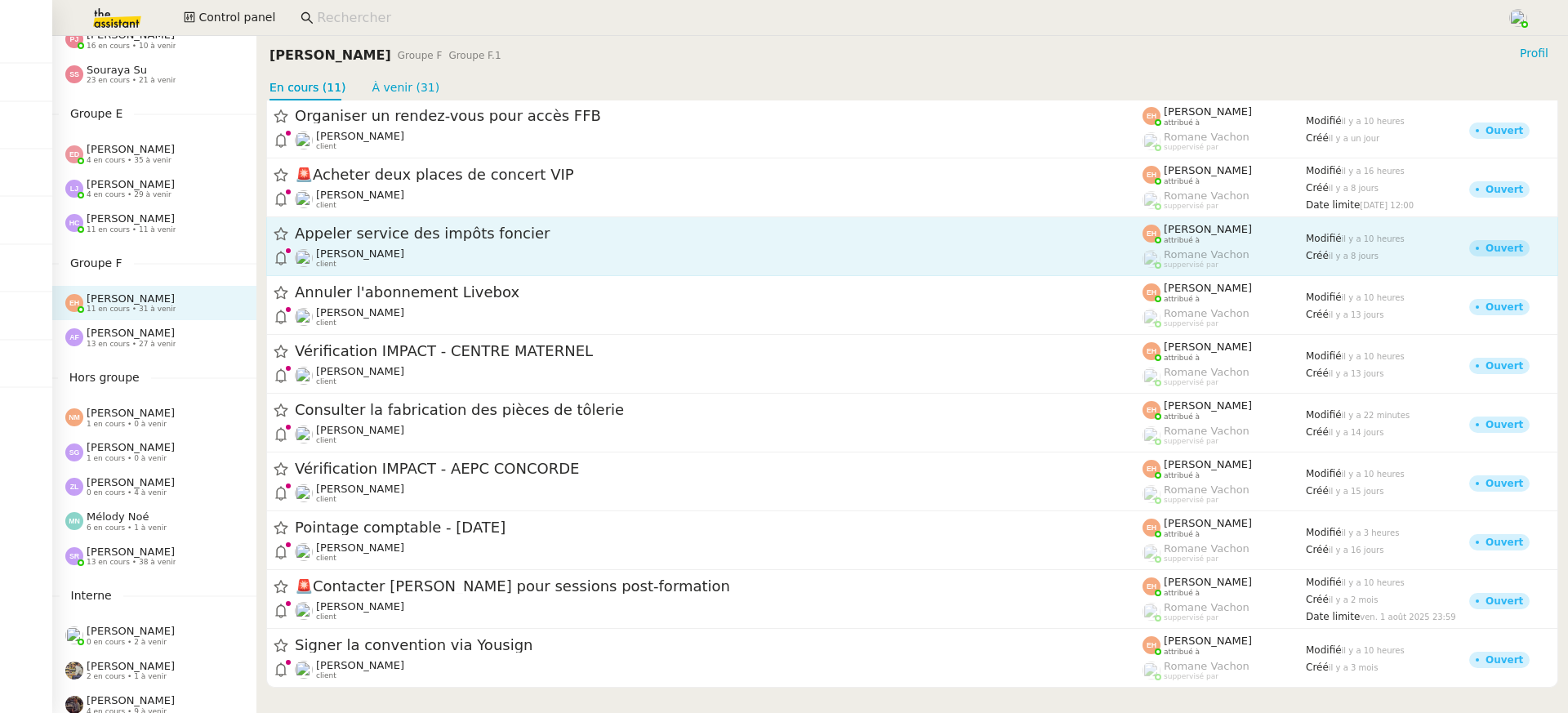
scroll to position [70, 0]
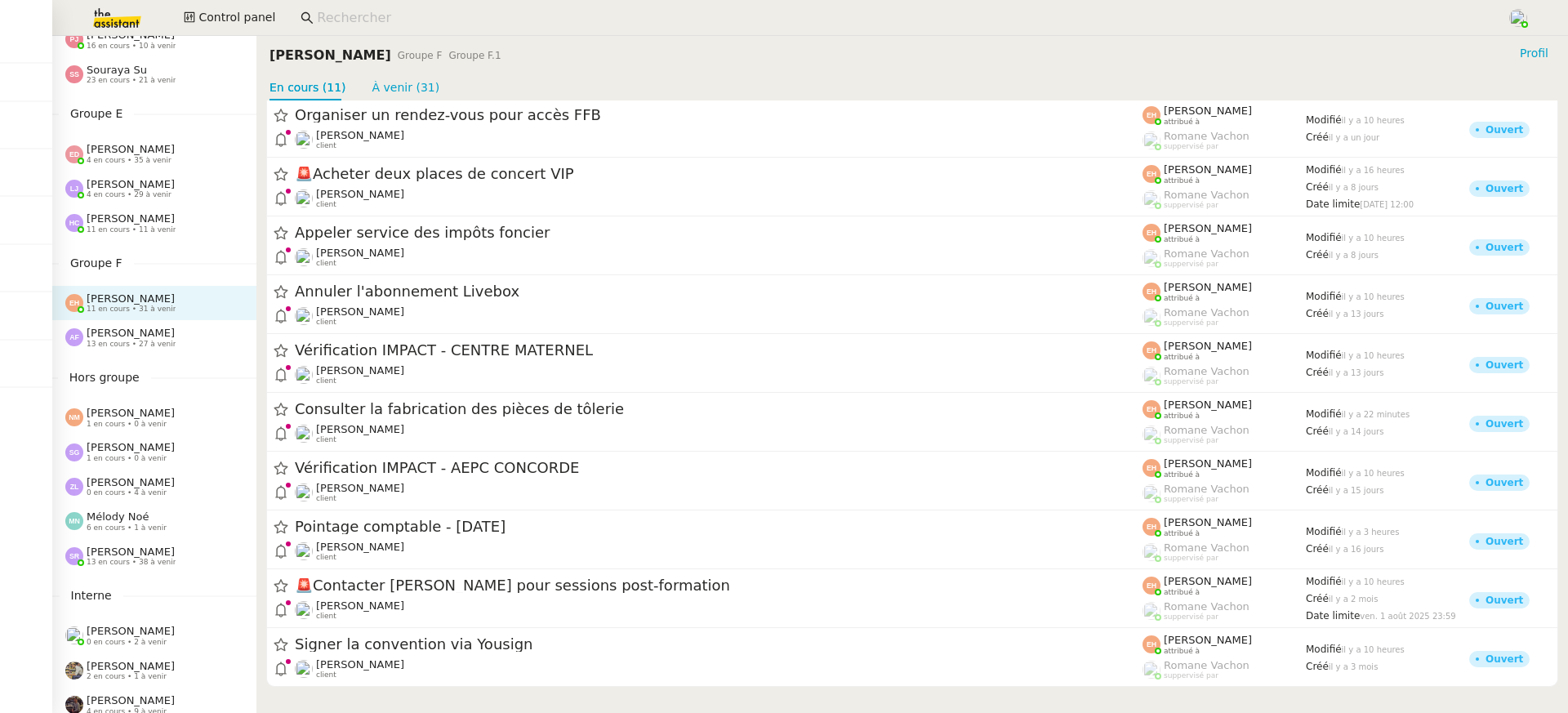
click at [140, 558] on span "13 en cours • 38 à venir" at bounding box center [131, 563] width 89 height 9
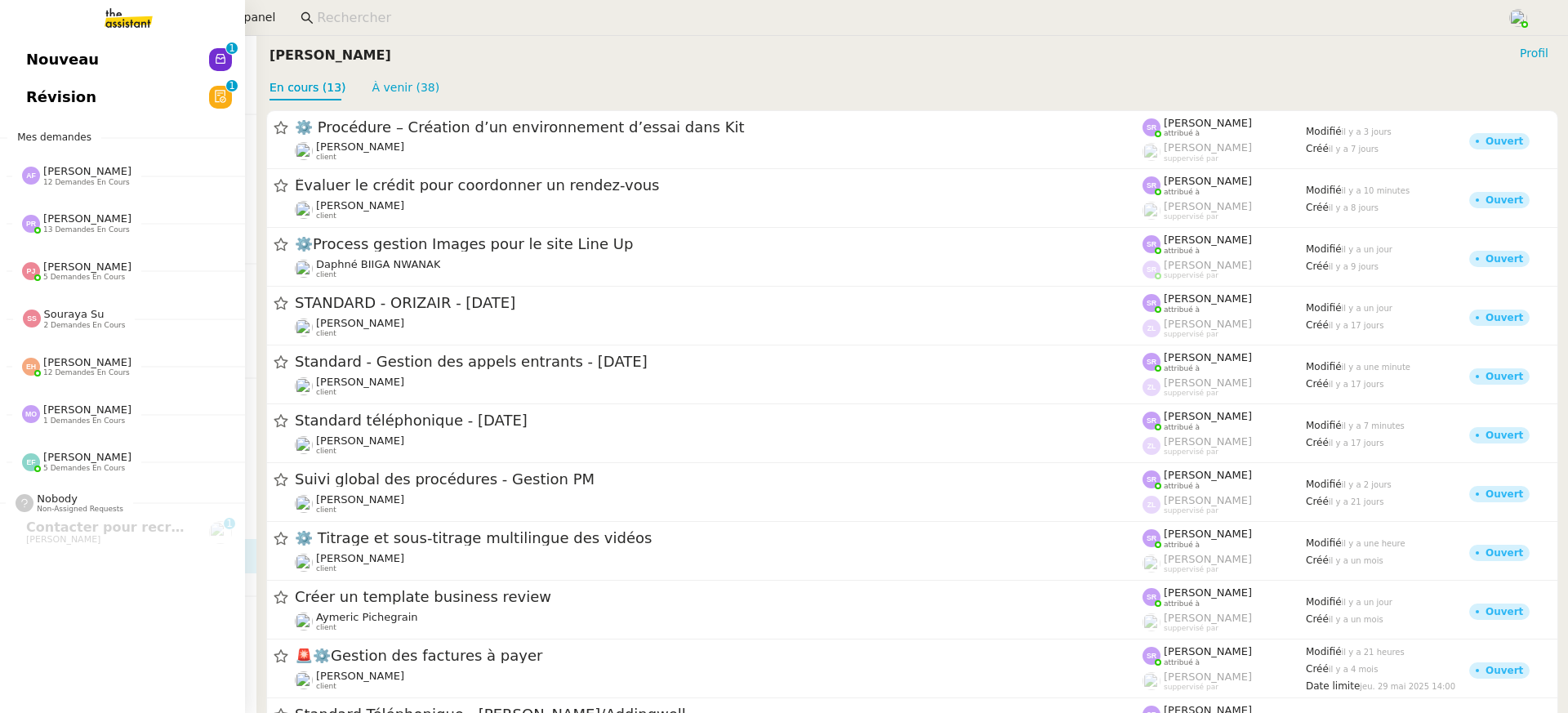
click at [40, 51] on link "Nouveau 0 1 2 3 4 5 6 7 8 9" at bounding box center [123, 59] width 245 height 38
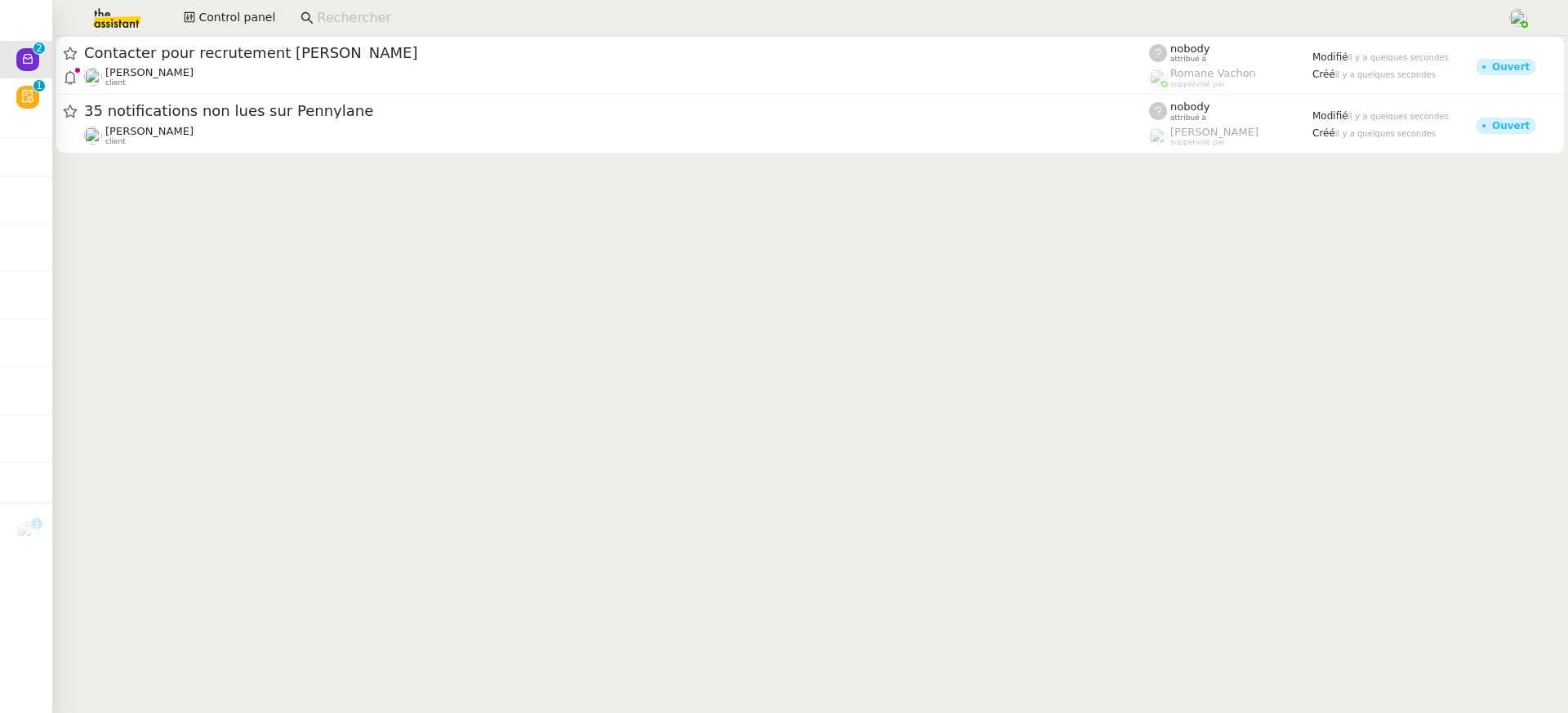
click at [501, 29] on nz-input-group at bounding box center [897, 18] width 1211 height 25
click at [518, 54] on span "Contacter pour recrutement [PERSON_NAME]" at bounding box center [616, 53] width 1065 height 15
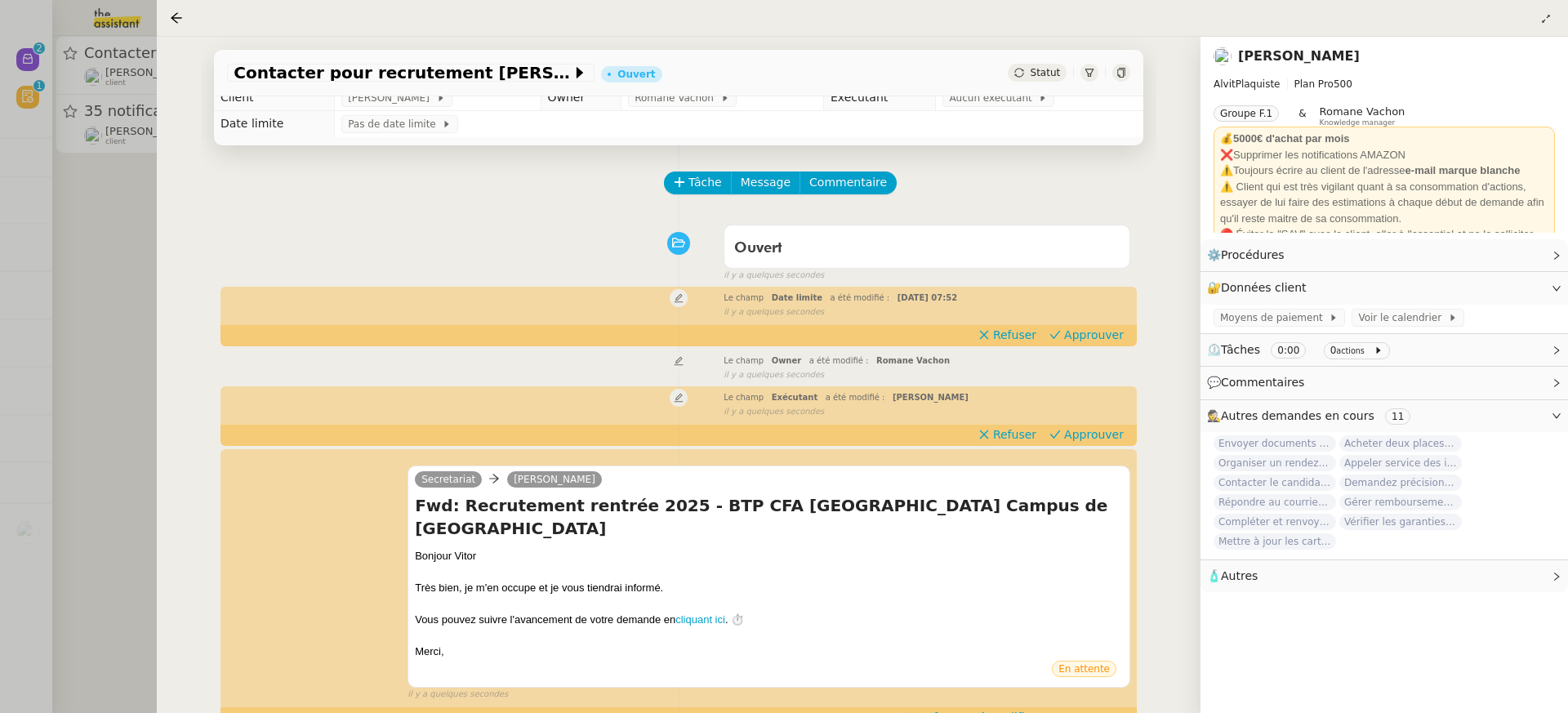
scroll to position [305, 0]
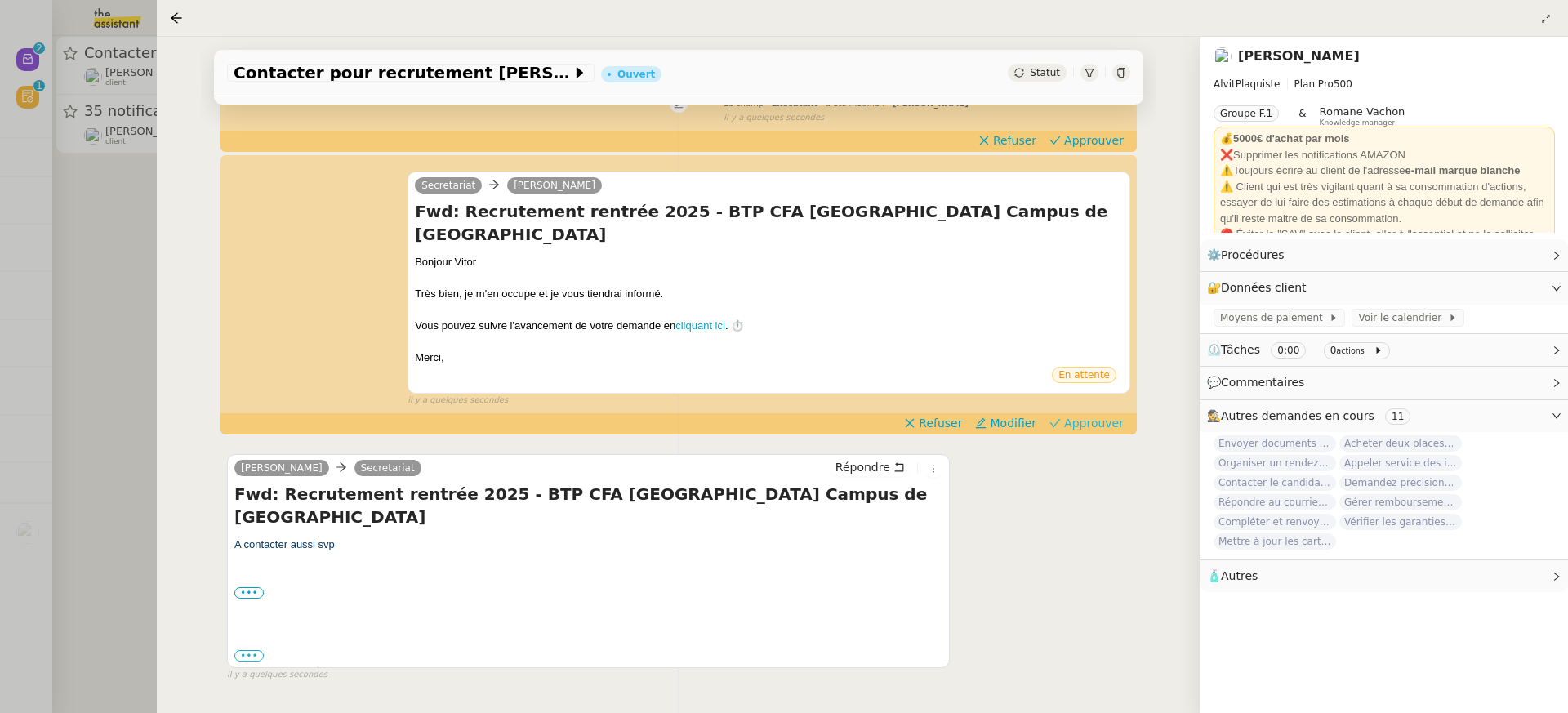
click at [1106, 415] on span "Approuver" at bounding box center [1093, 423] width 60 height 17
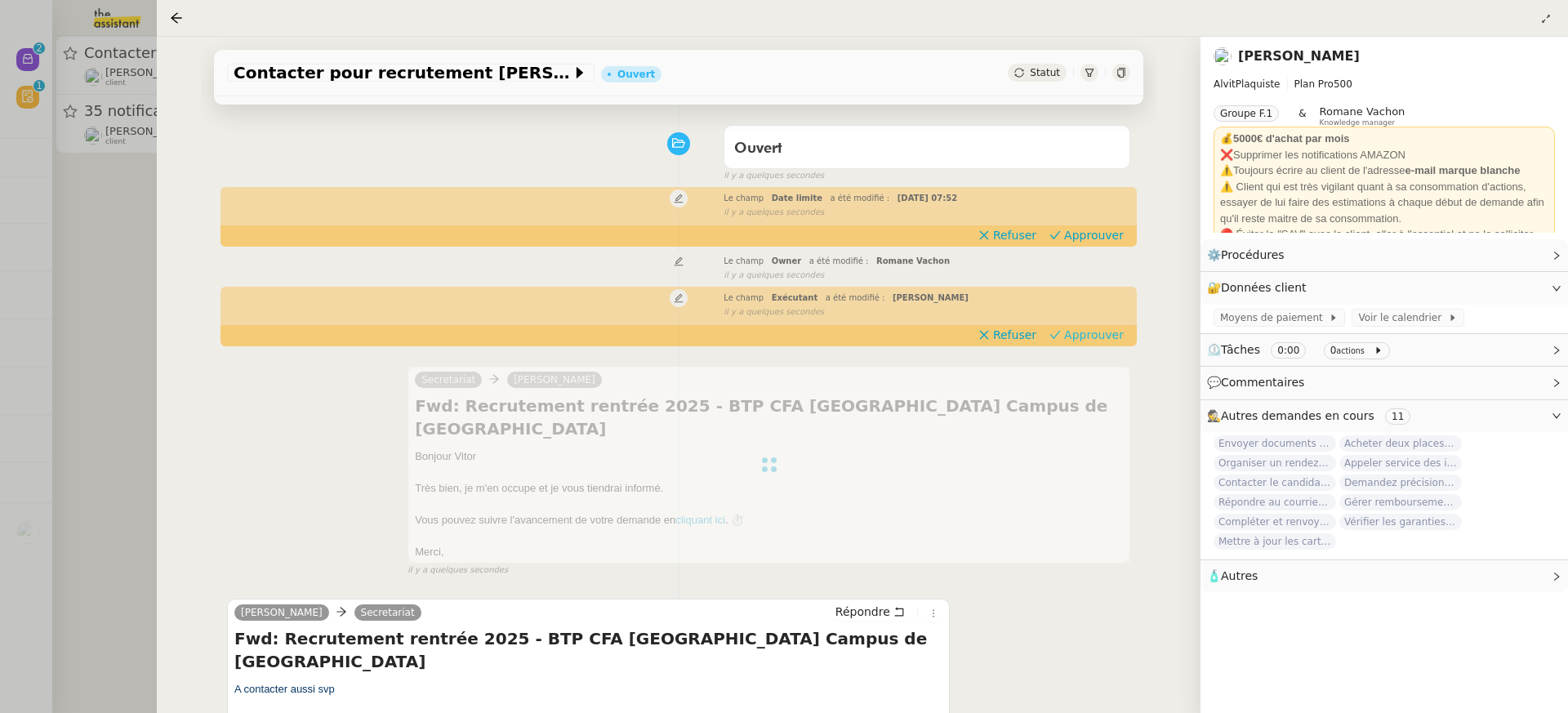
scroll to position [78, 0]
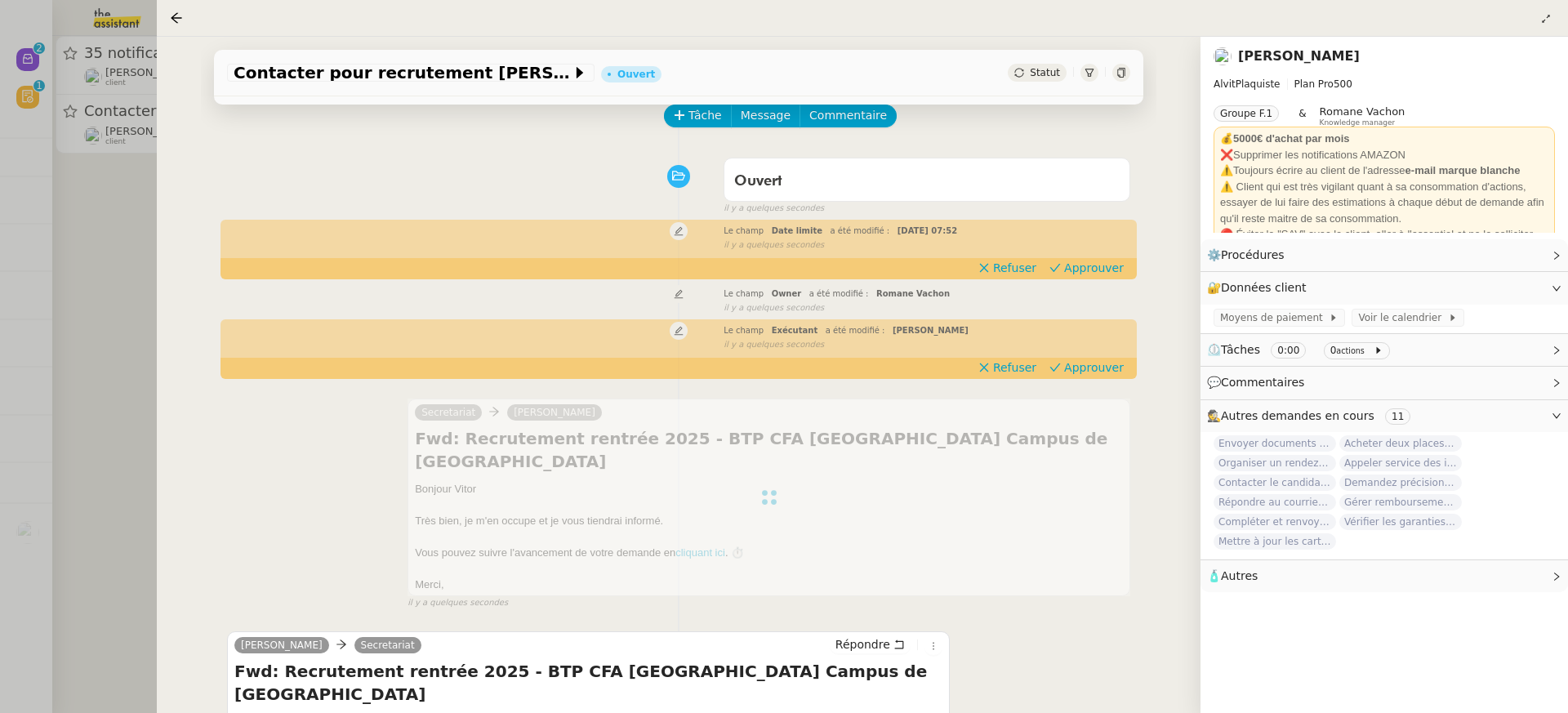
click at [1092, 281] on div "Tâche Message Commentaire Veuillez patienter une erreur s'est produite 👌👌👌 mess…" at bounding box center [678, 481] width 956 height 806
click at [1085, 276] on button "Approuver" at bounding box center [1086, 267] width 88 height 18
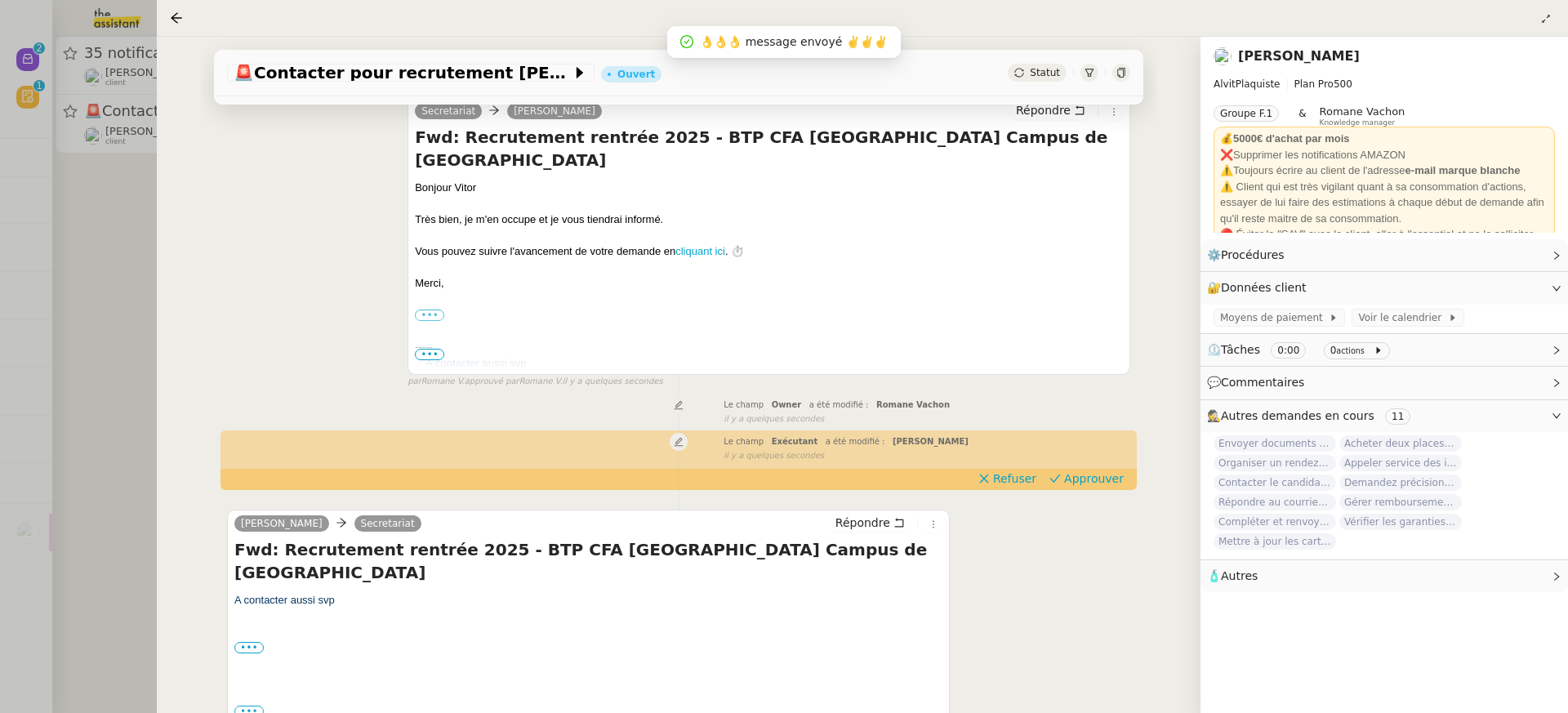
scroll to position [295, 0]
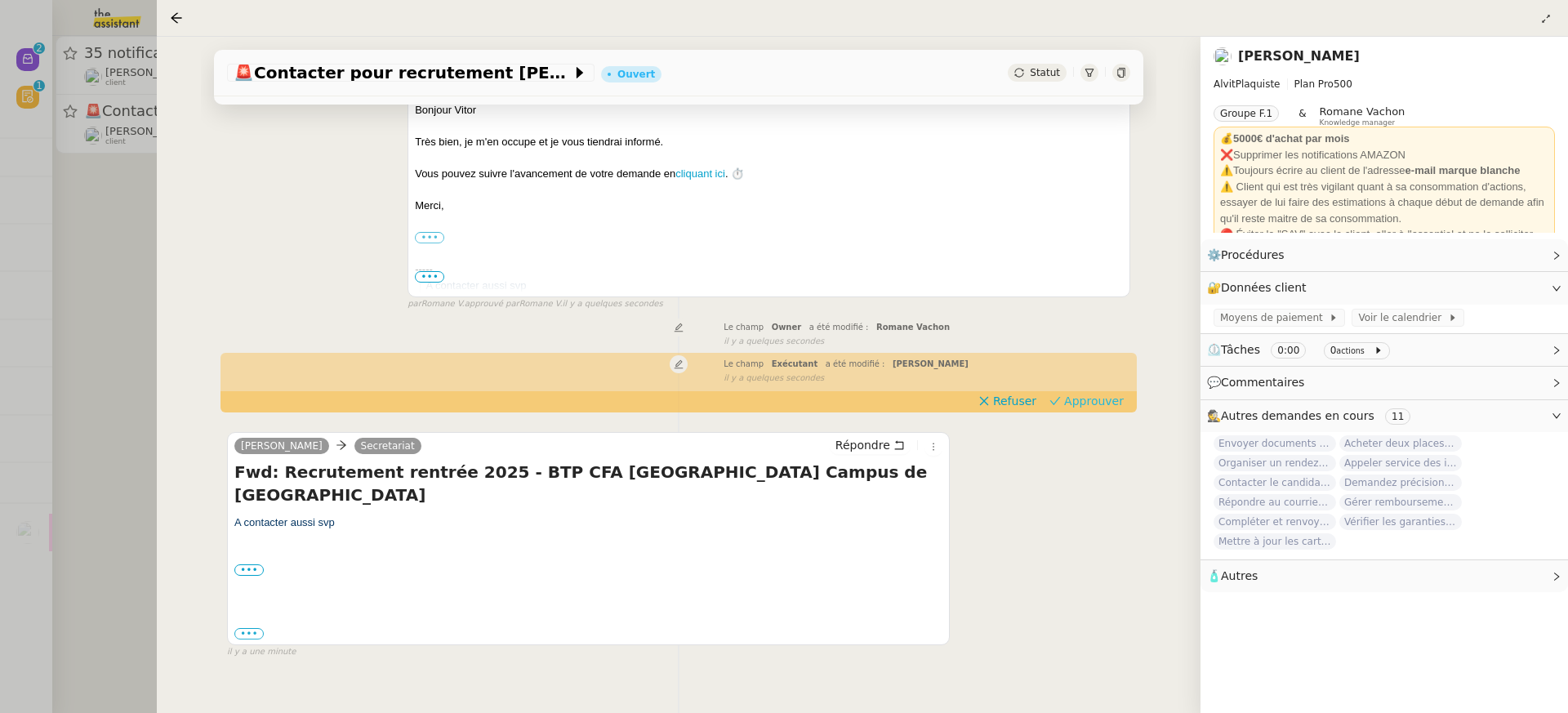
click at [1106, 399] on span "Approuver" at bounding box center [1093, 401] width 60 height 17
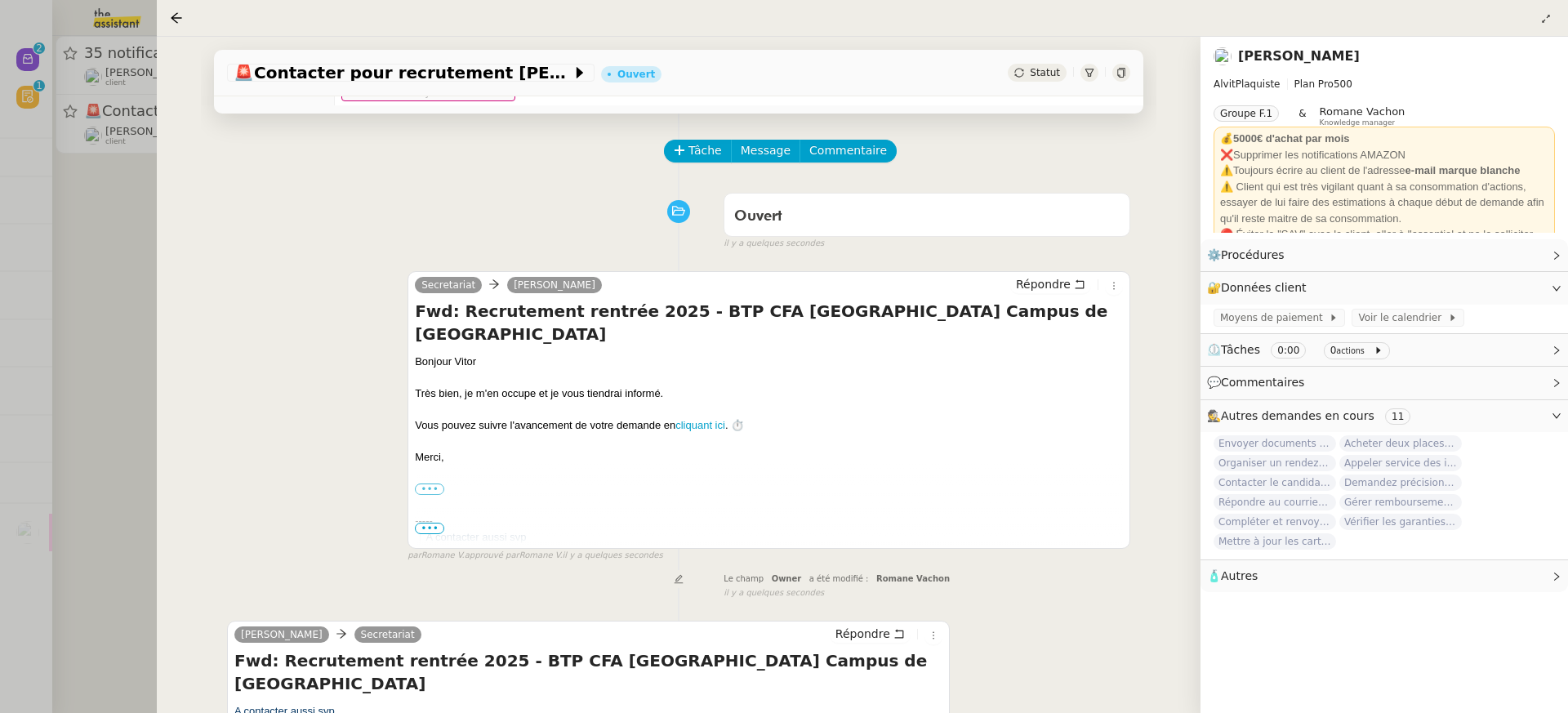
scroll to position [0, 0]
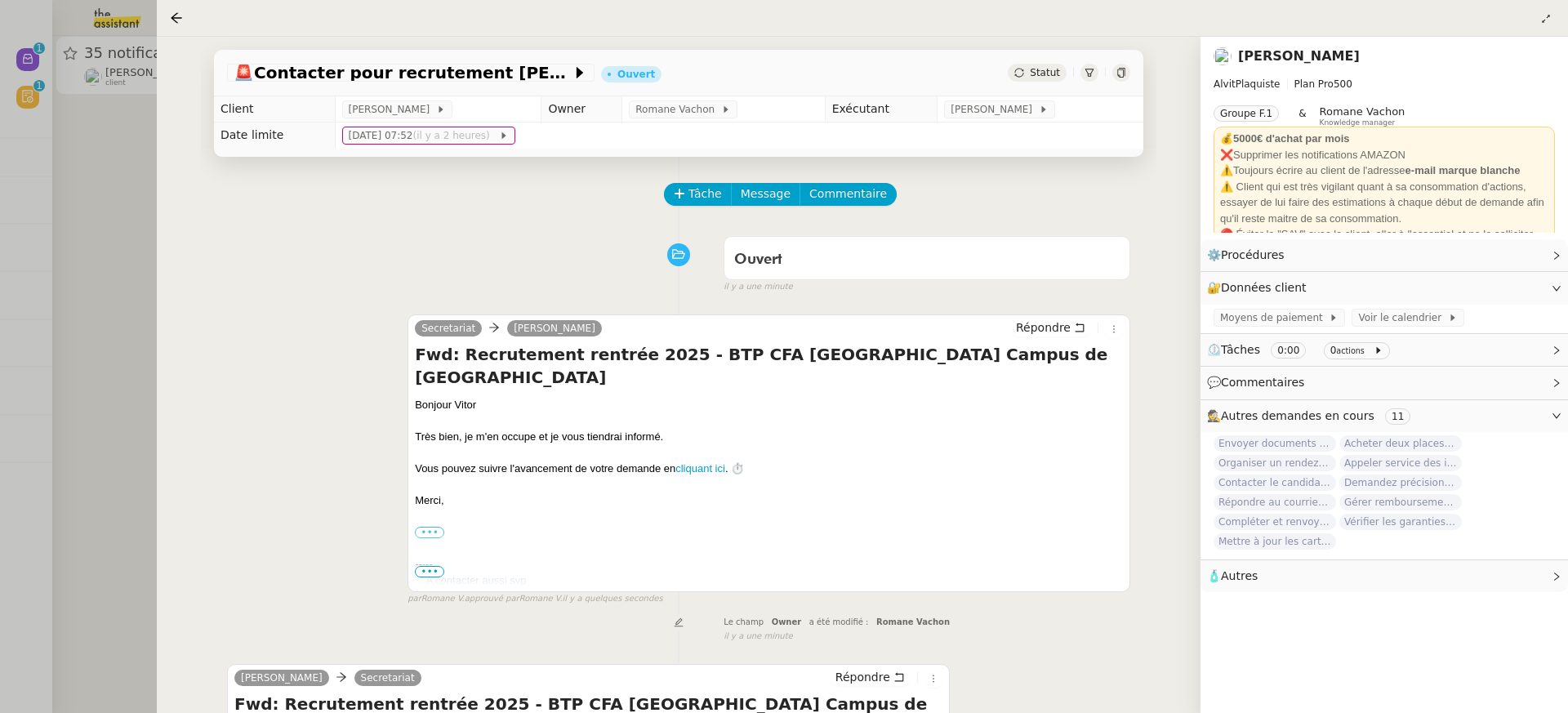
click at [49, 179] on div at bounding box center [784, 356] width 1568 height 713
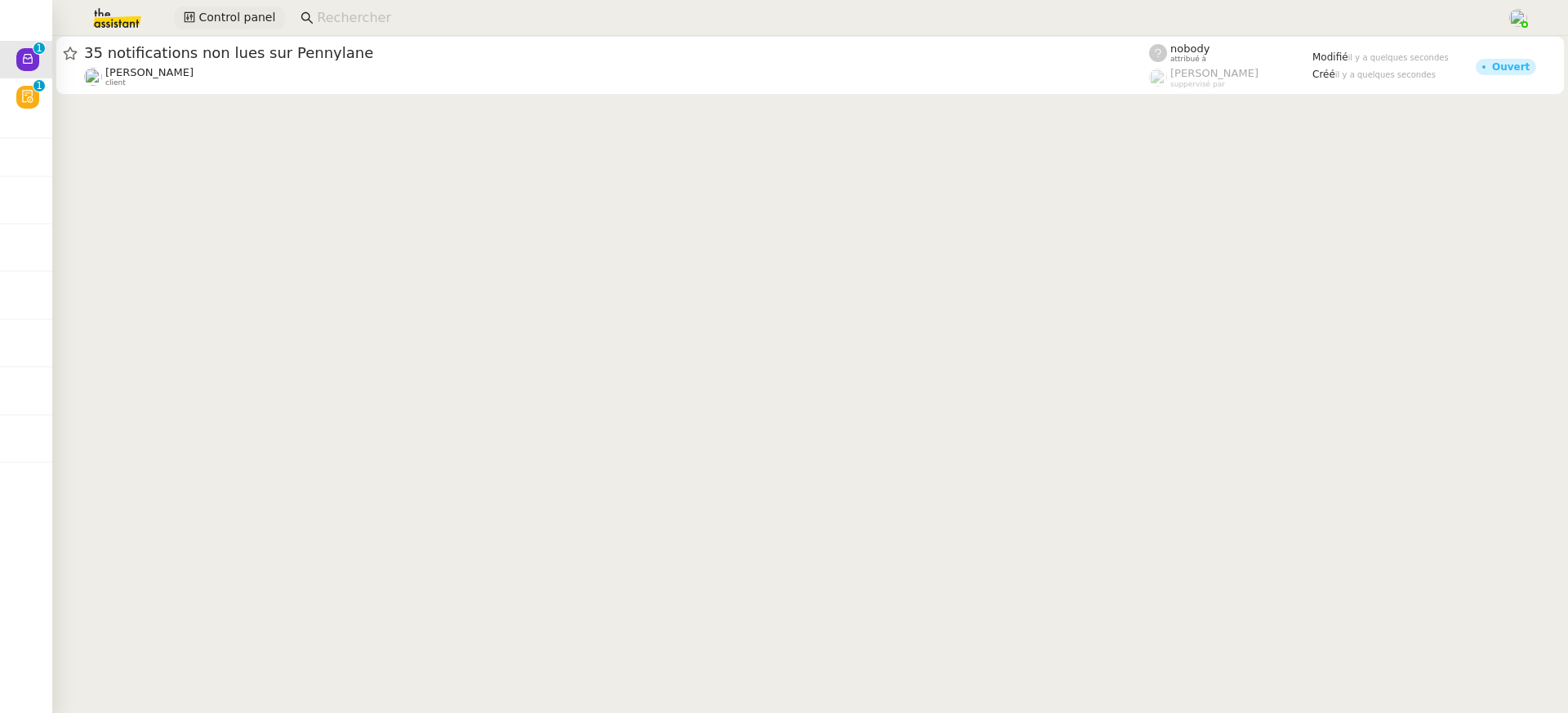
click at [236, 9] on span "Control panel" at bounding box center [236, 18] width 77 height 18
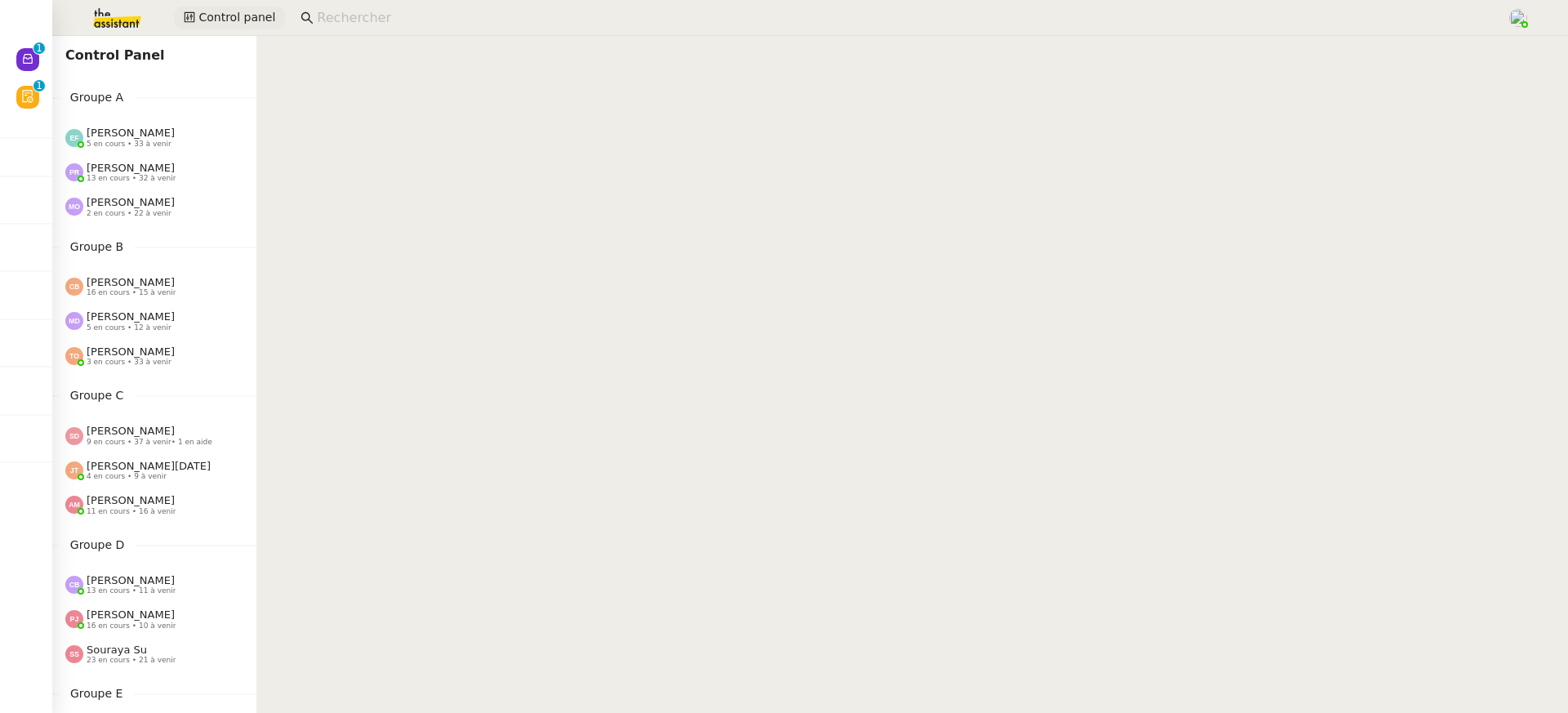
scroll to position [659, 0]
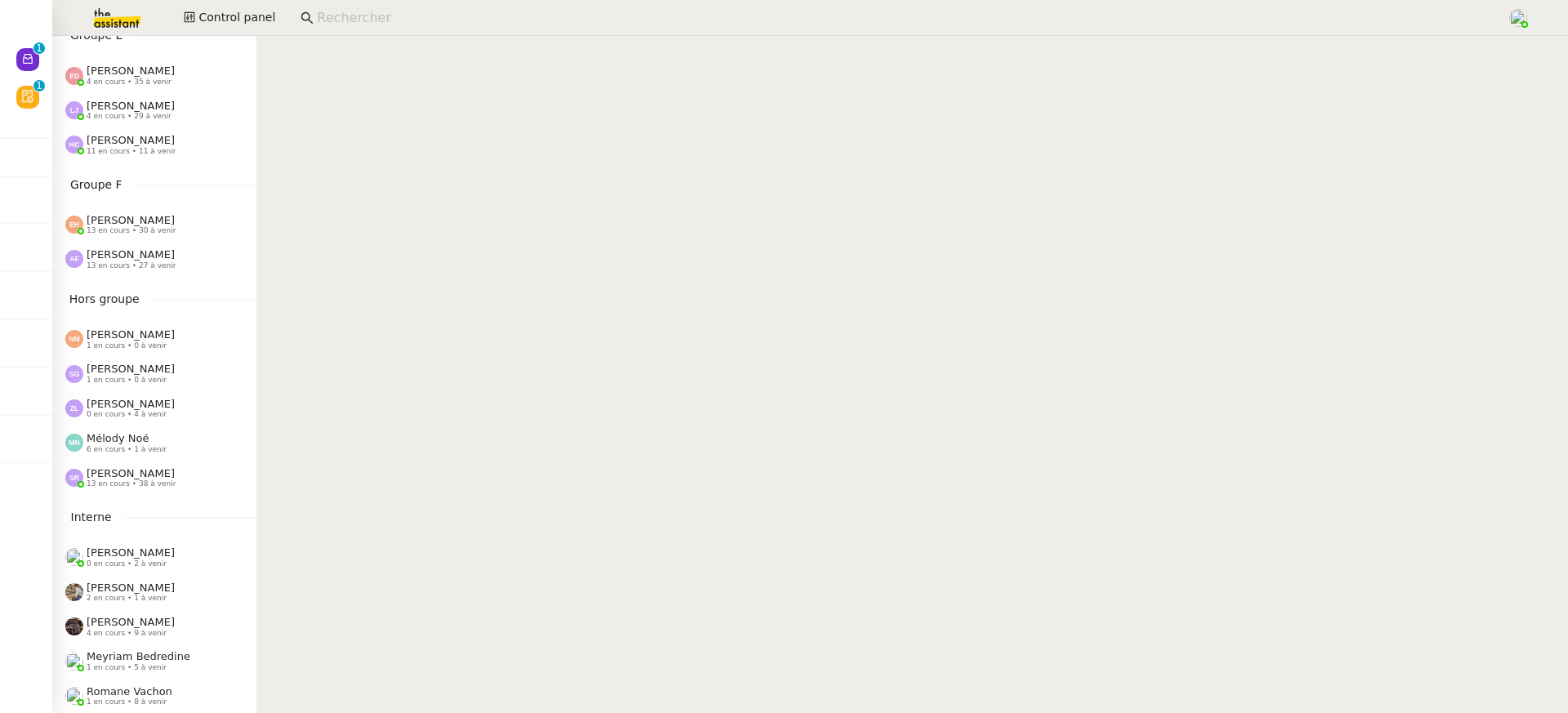
click at [126, 9] on img at bounding box center [103, 18] width 126 height 36
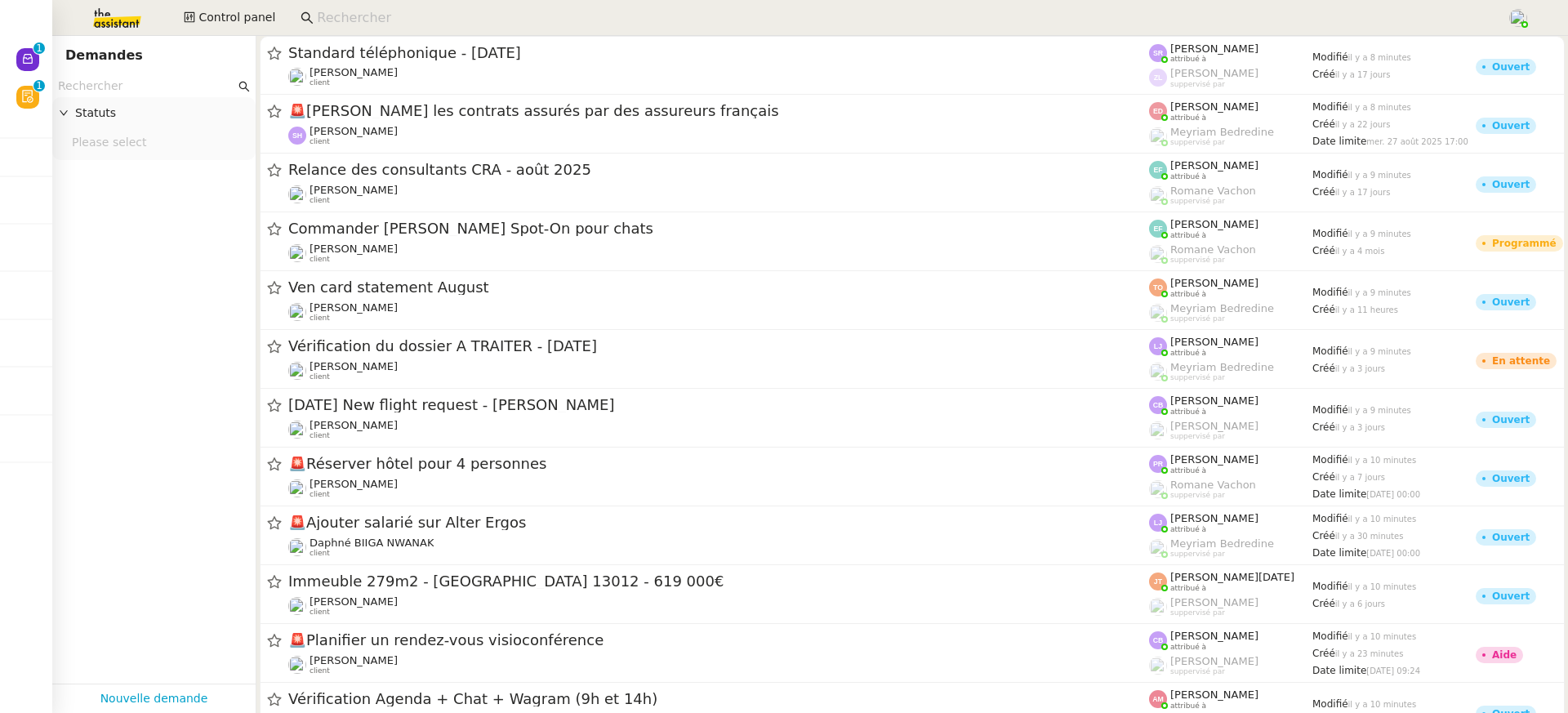
click at [144, 89] on input "text" at bounding box center [147, 86] width 177 height 18
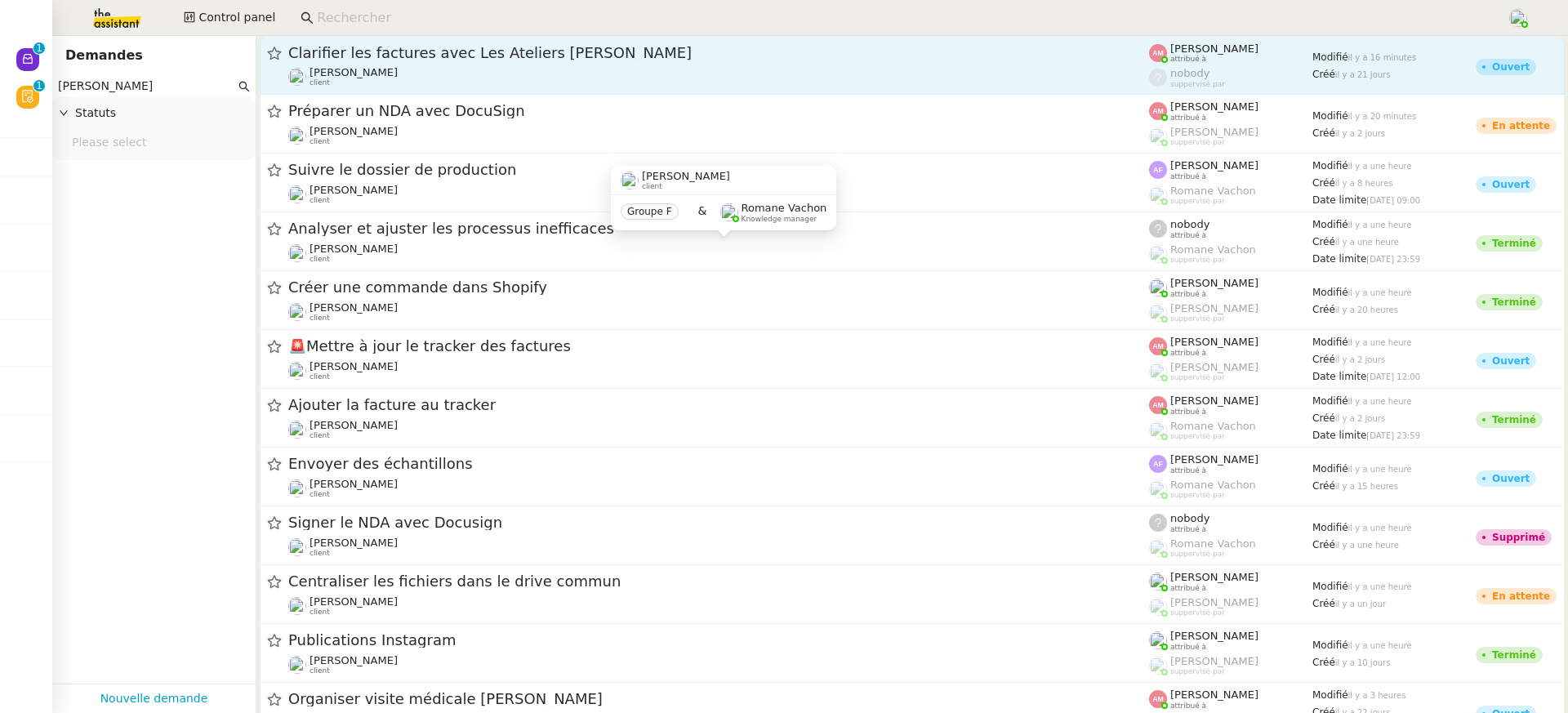
type input "pierre mergui"
click at [584, 73] on div "Pierre Mergui client" at bounding box center [719, 77] width 861 height 21
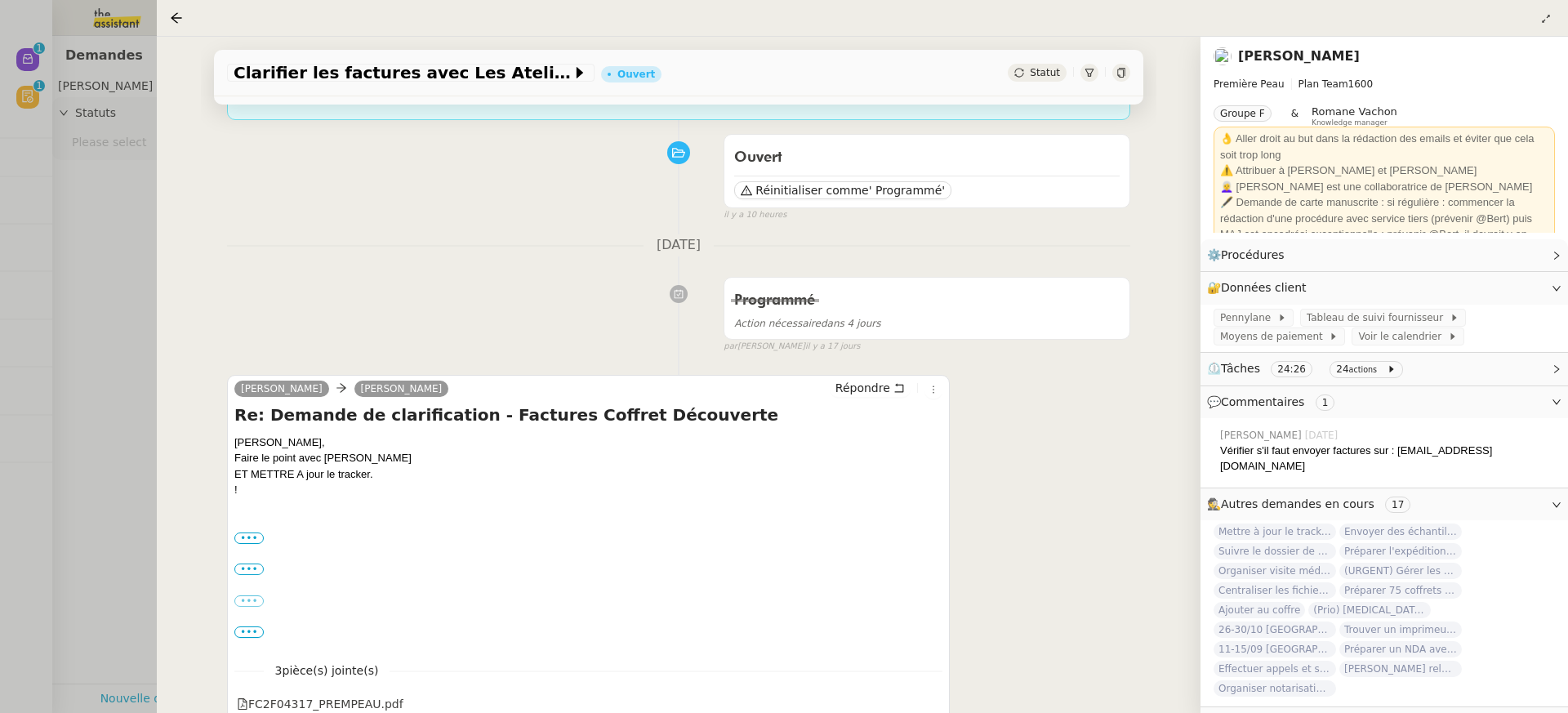
scroll to position [212, 0]
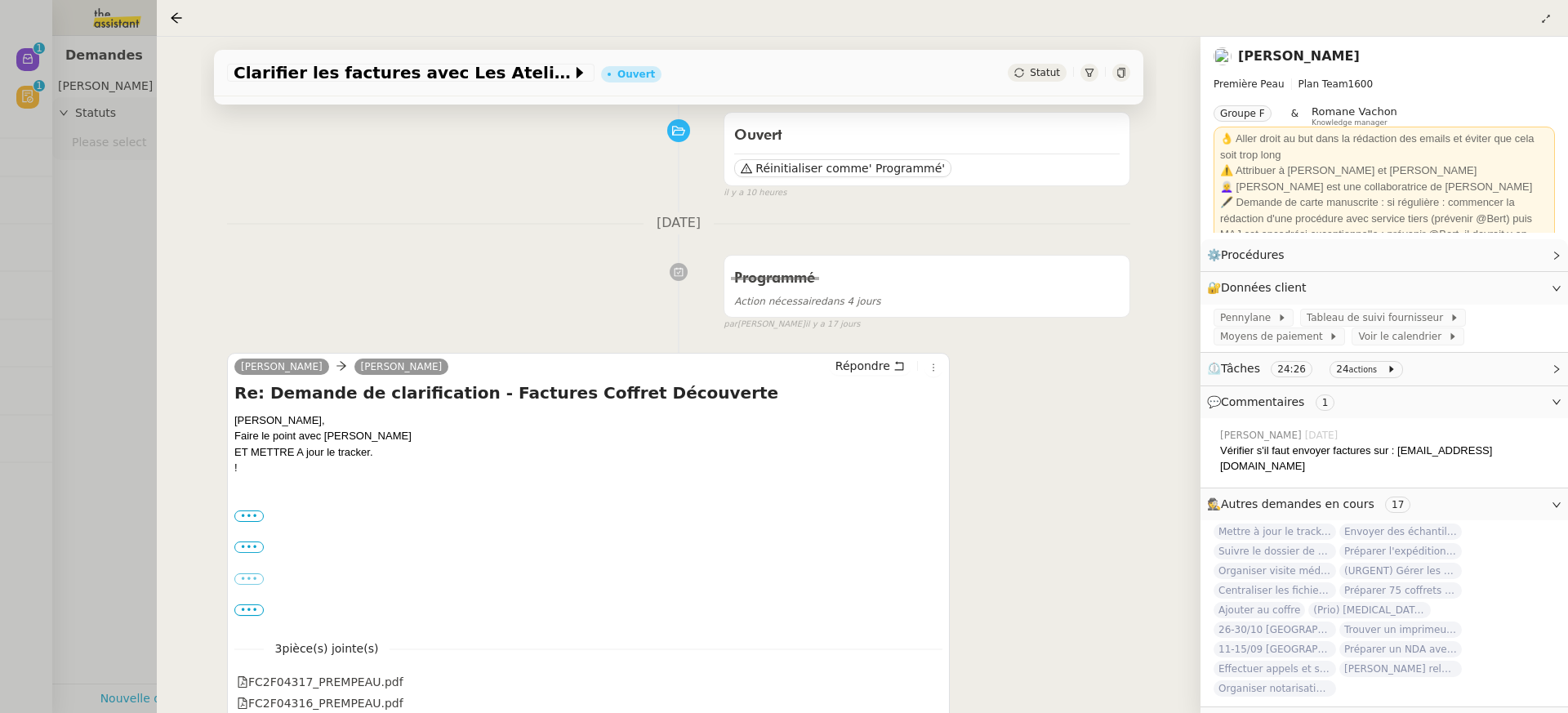
click at [104, 202] on div at bounding box center [784, 356] width 1568 height 713
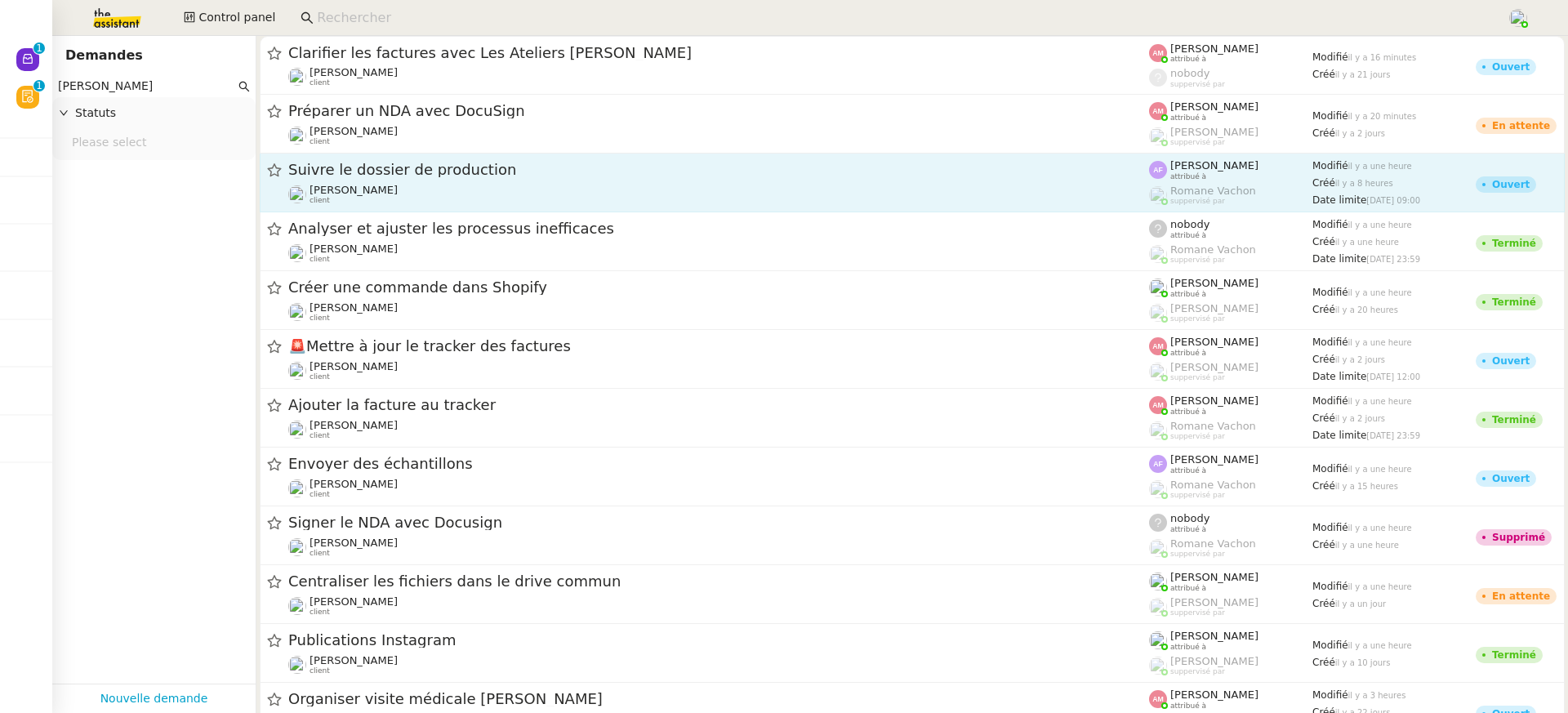
click at [760, 204] on div "Pierre Mergui client" at bounding box center [719, 194] width 861 height 21
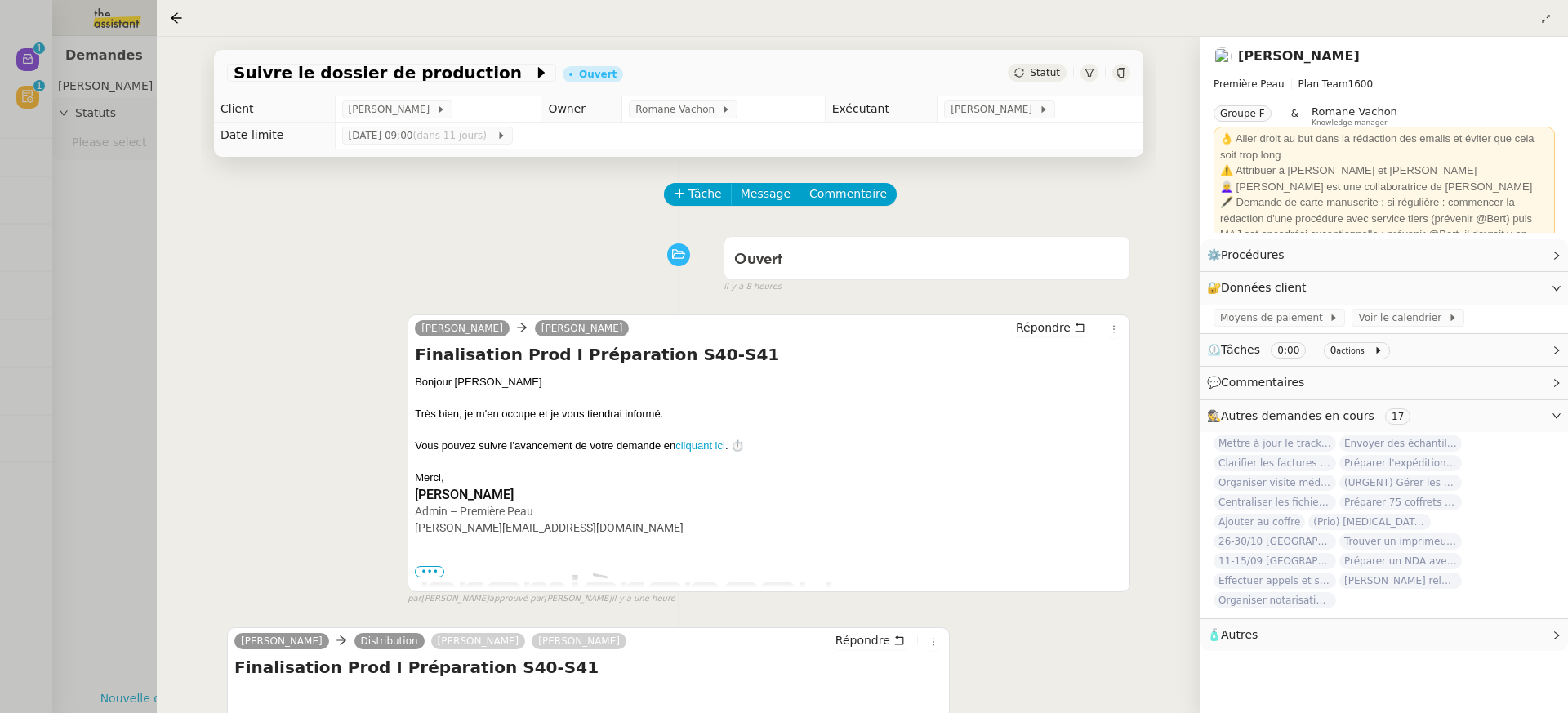
click at [93, 262] on div at bounding box center [784, 356] width 1568 height 713
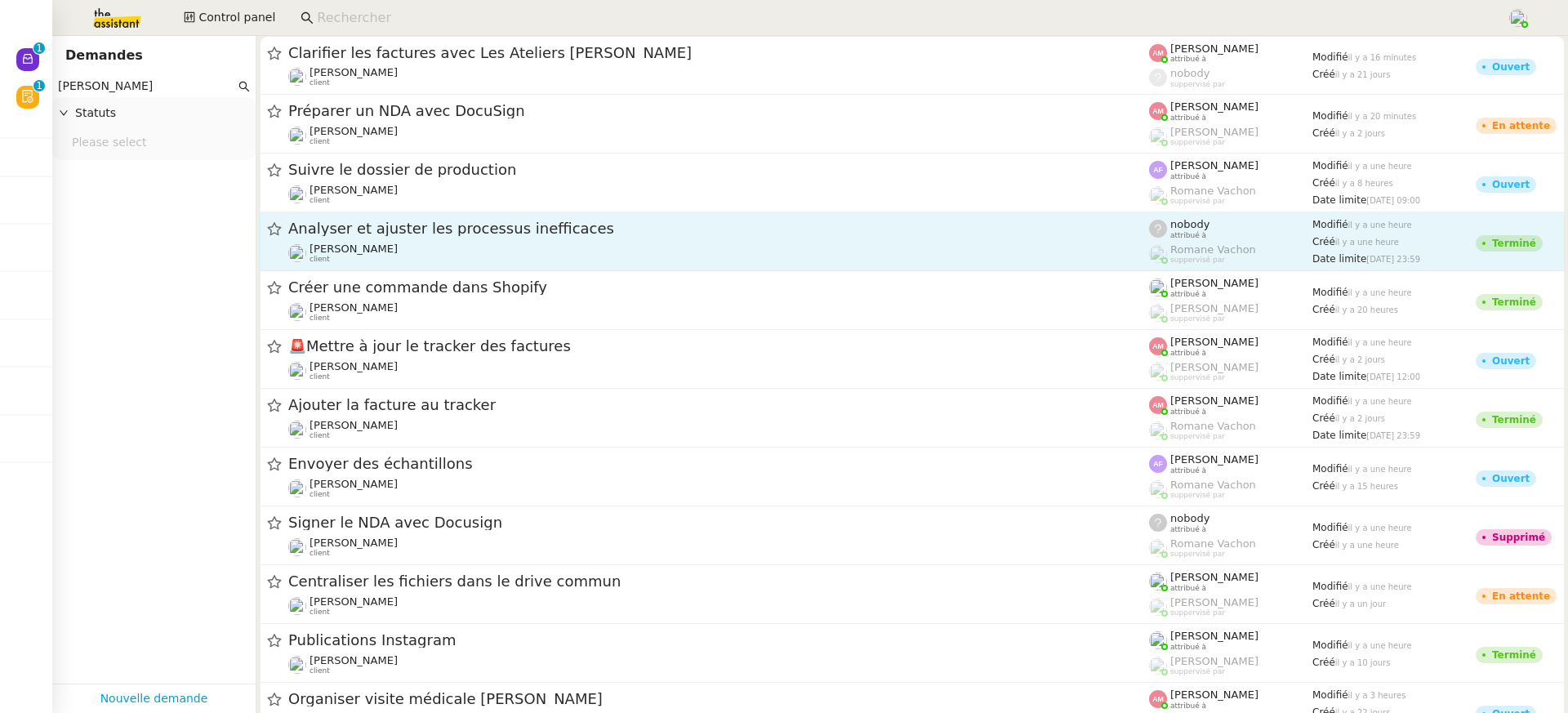
click at [498, 258] on div "Pierre Mergui client" at bounding box center [719, 253] width 861 height 21
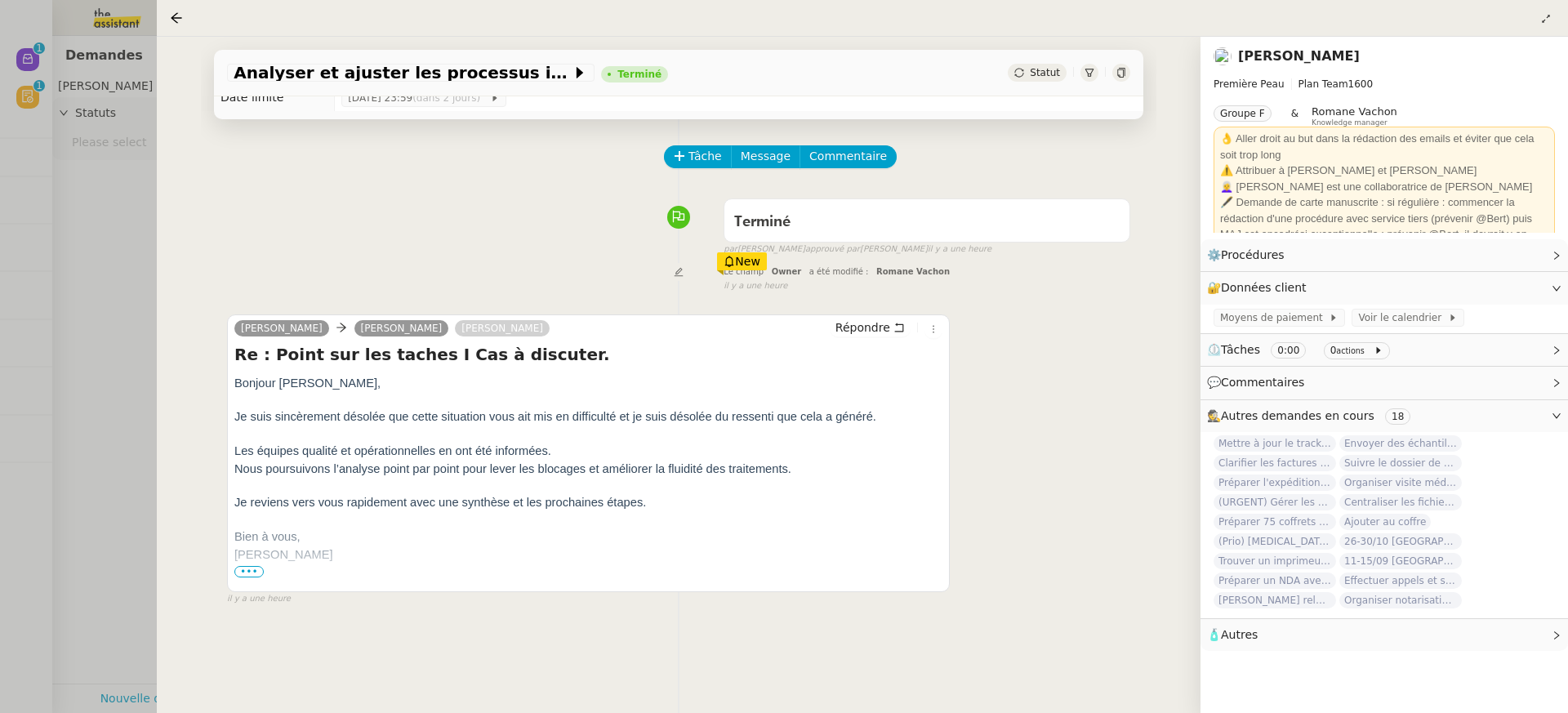
scroll to position [53, 0]
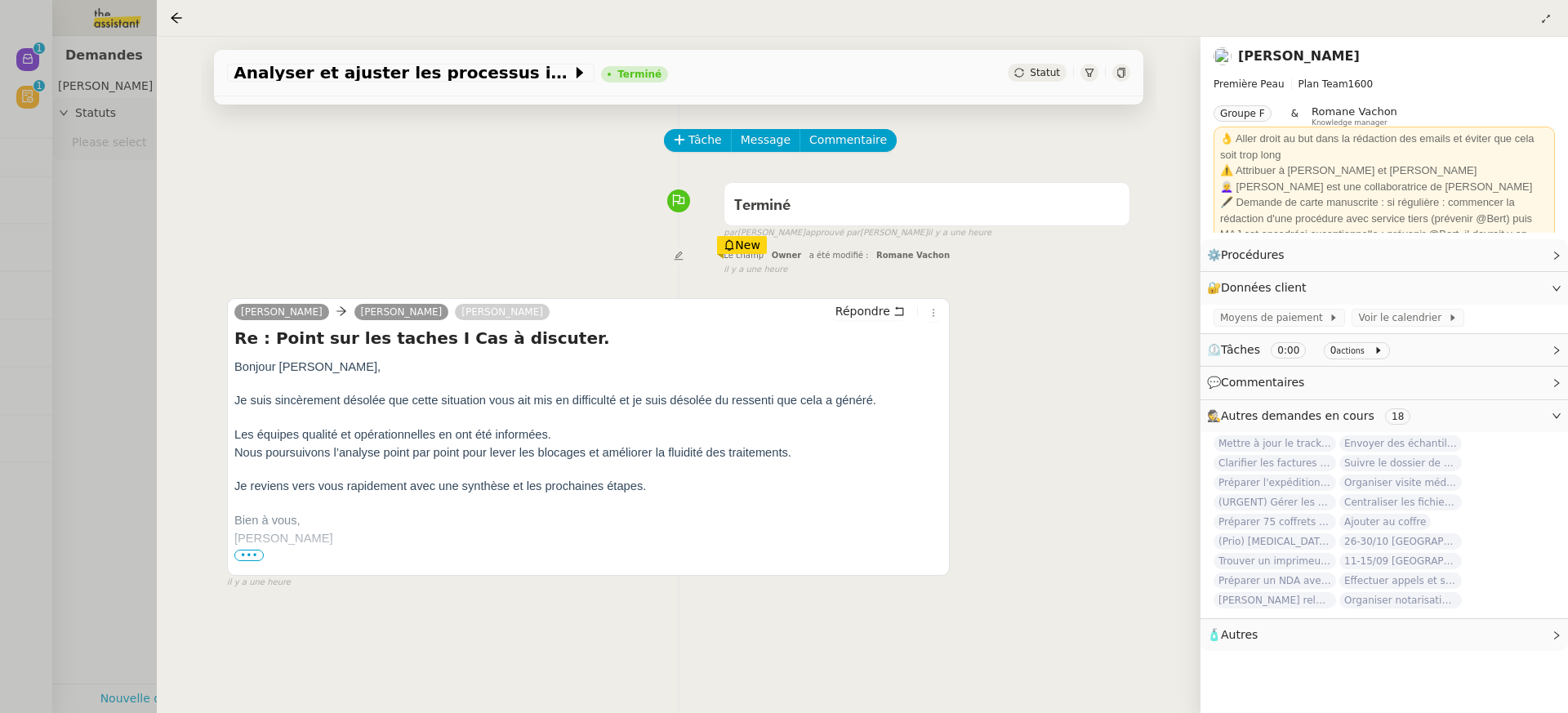
click at [114, 212] on div at bounding box center [784, 356] width 1568 height 713
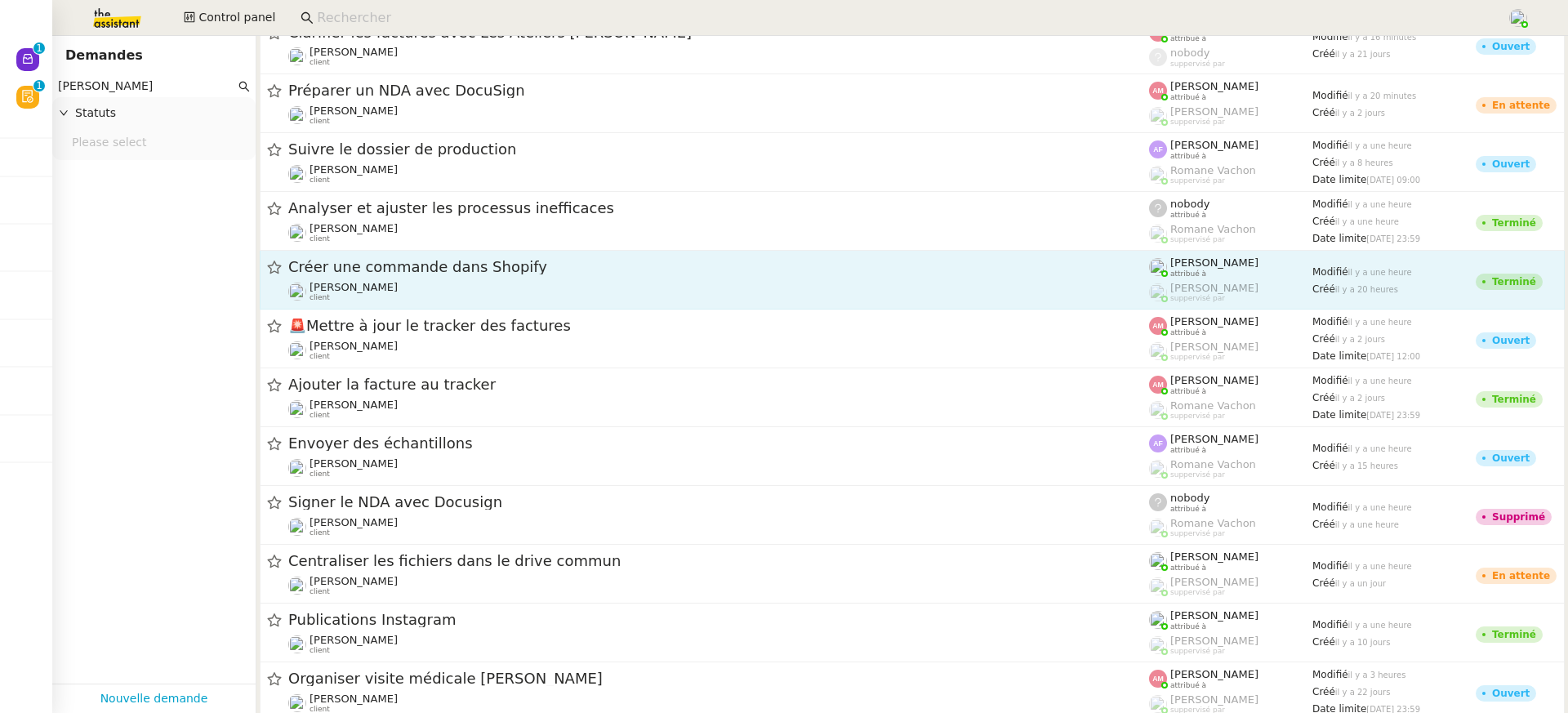
scroll to position [30, 0]
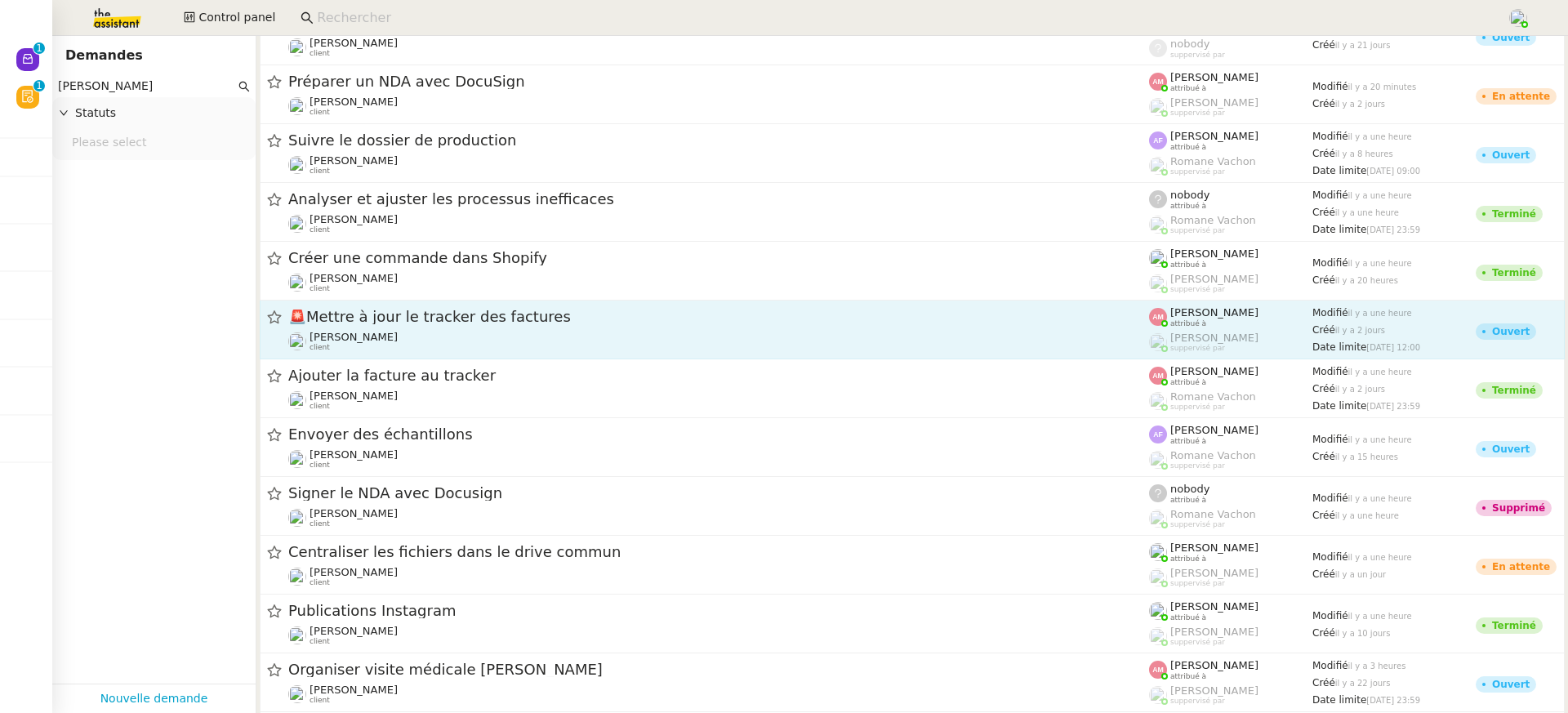
click at [611, 317] on span "🚨 Mettre à jour le tracker des factures" at bounding box center [719, 317] width 861 height 15
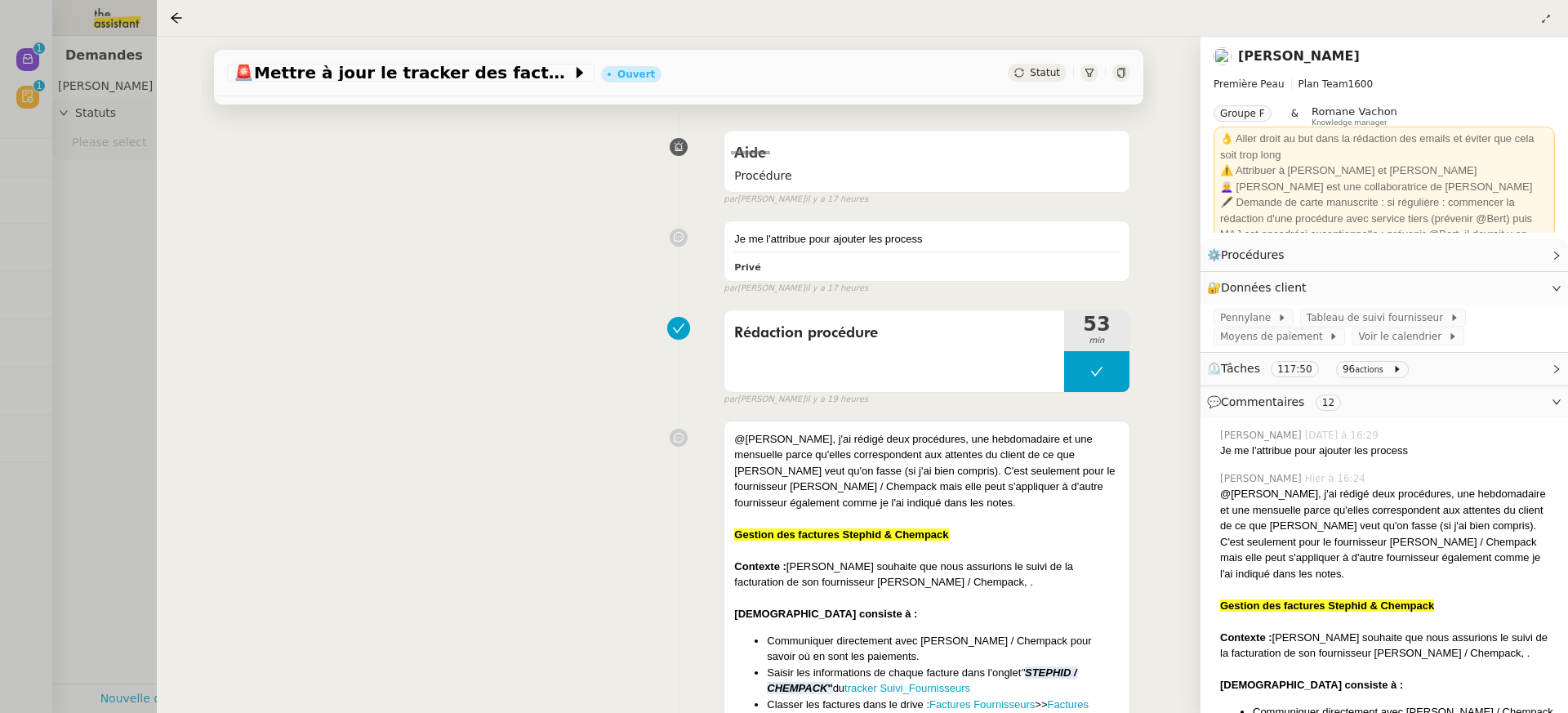
scroll to position [745, 0]
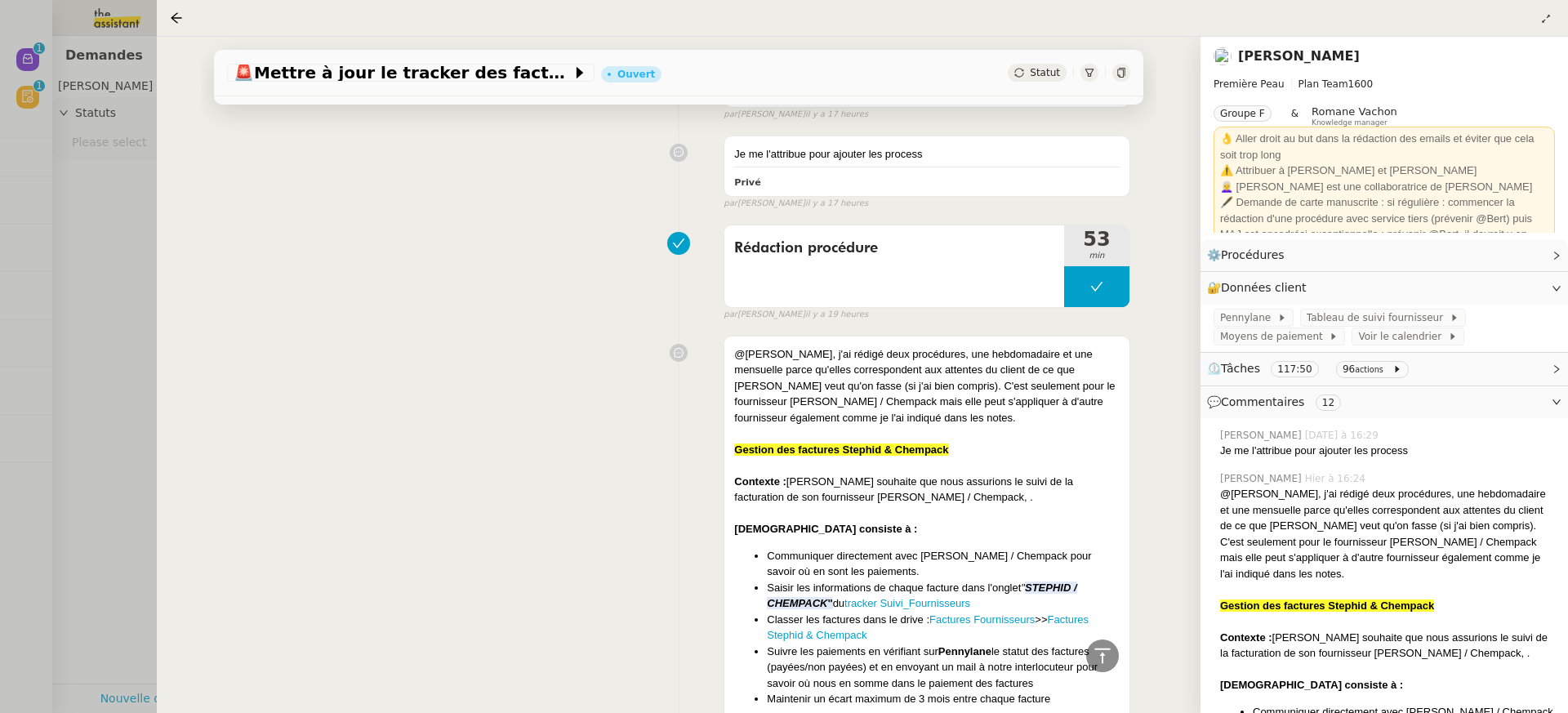
click at [117, 210] on div at bounding box center [784, 356] width 1568 height 713
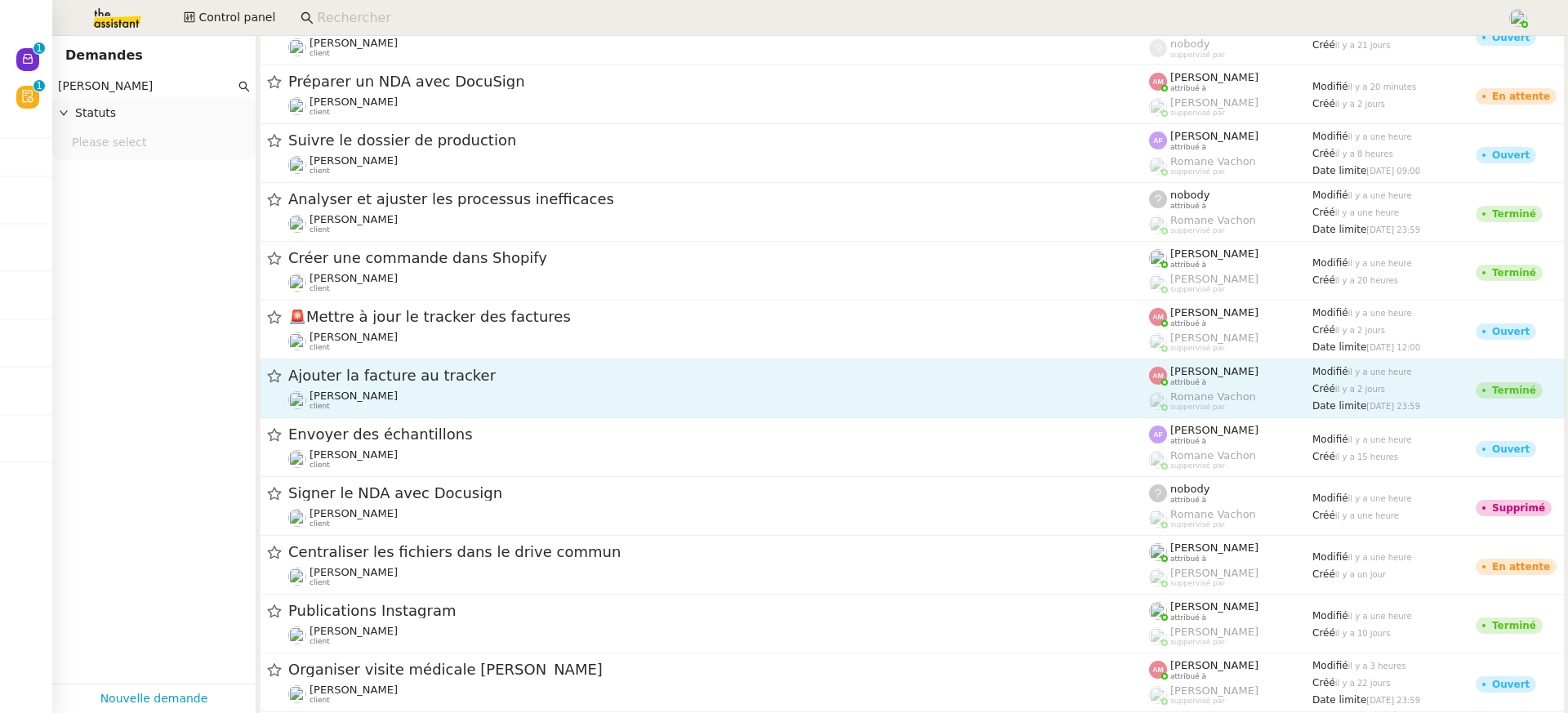
scroll to position [44, 0]
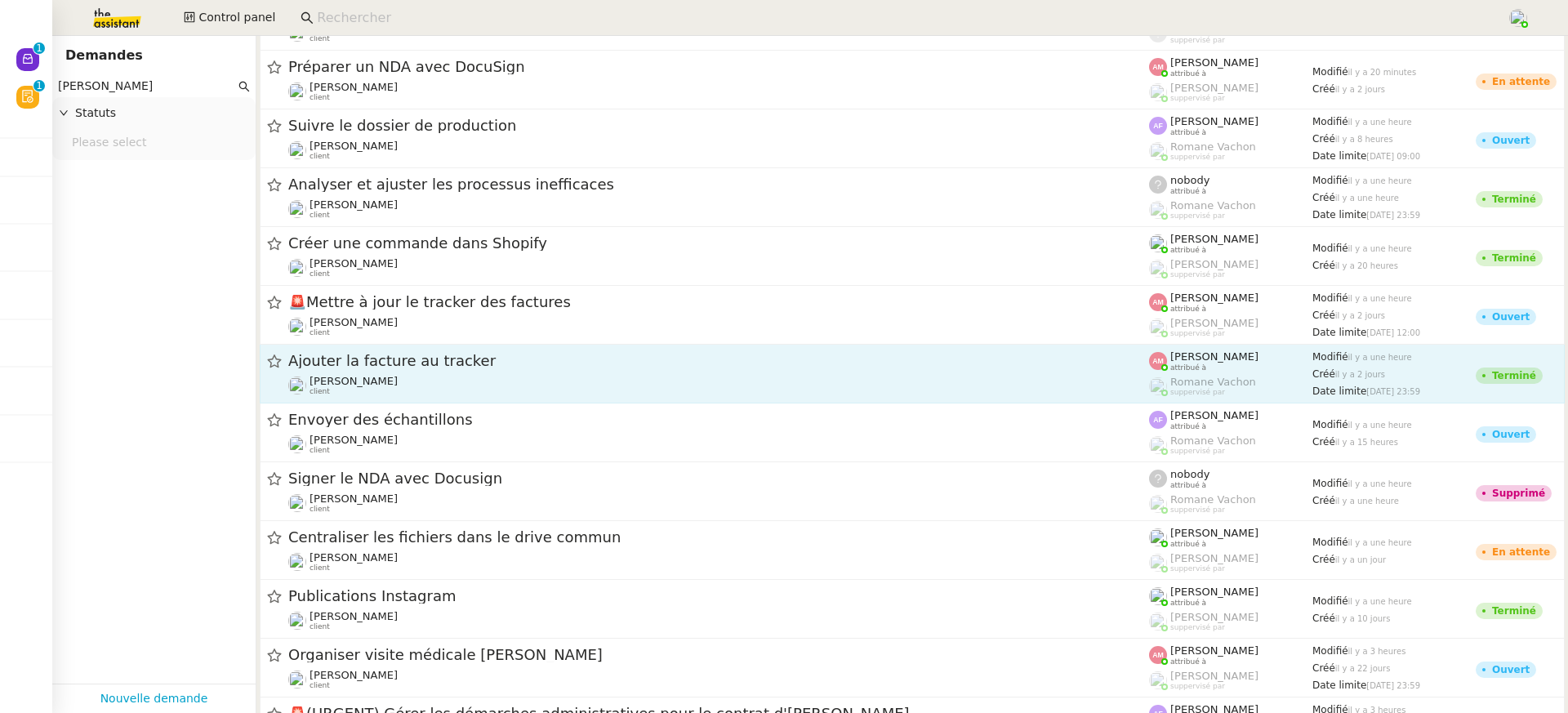
click at [708, 415] on span "Envoyer des échantillons" at bounding box center [719, 420] width 861 height 15
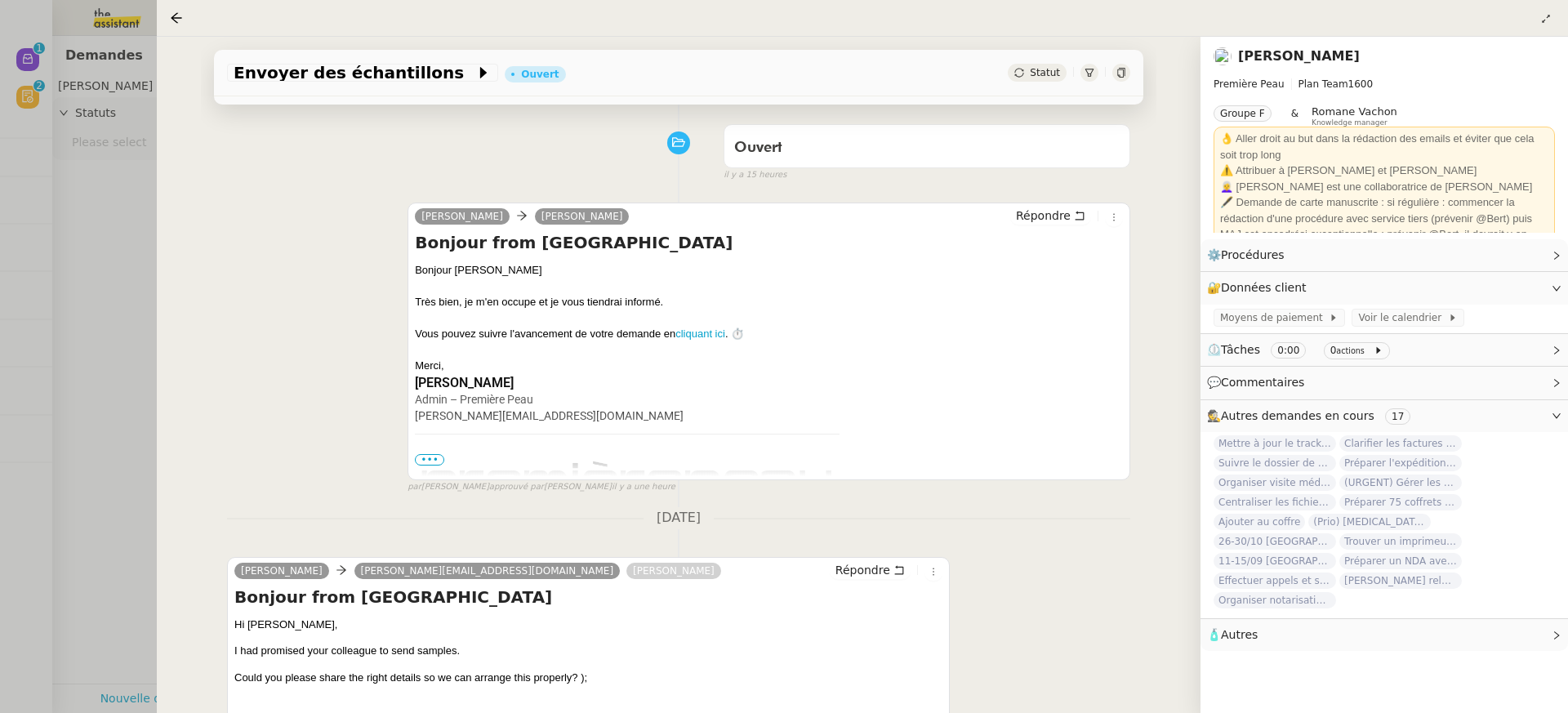
scroll to position [266, 0]
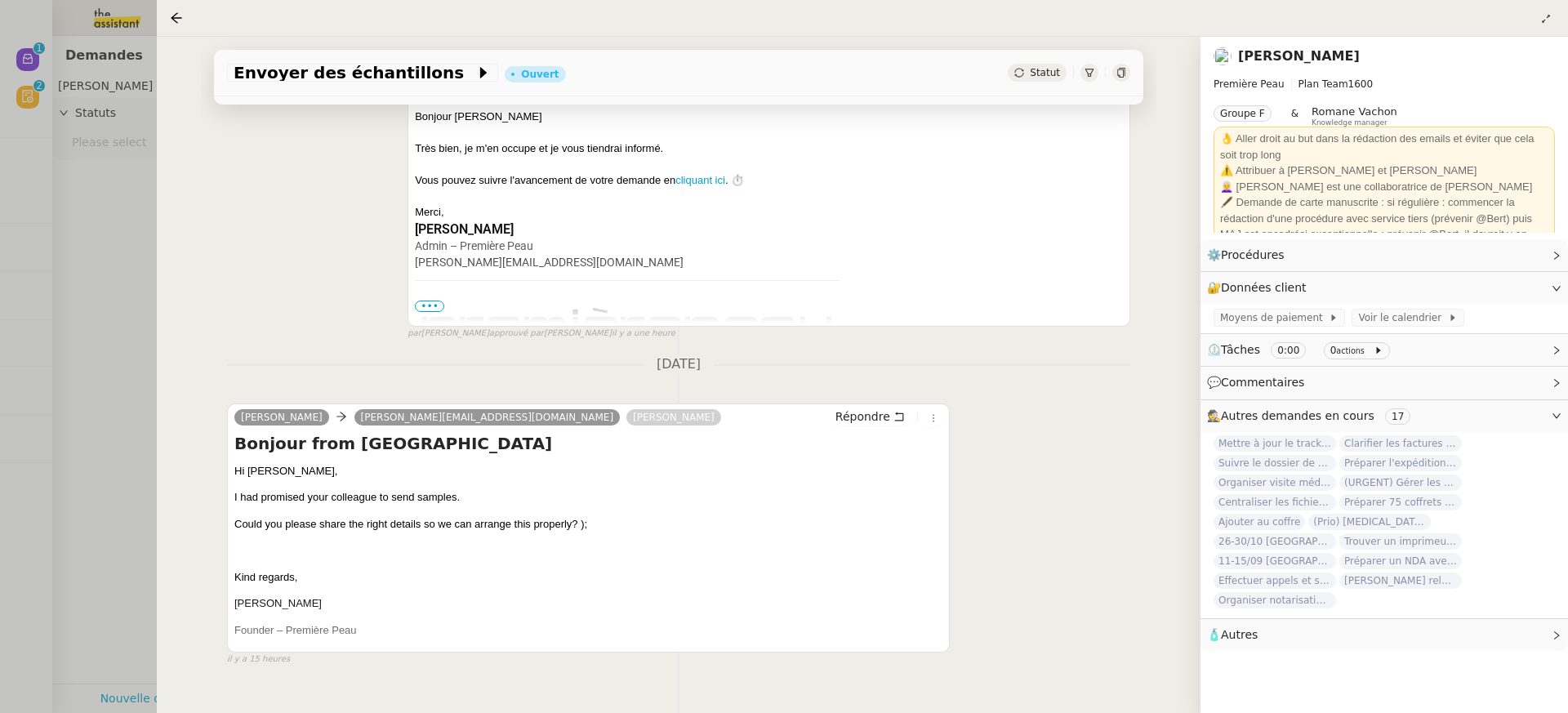
click at [124, 396] on div at bounding box center [784, 356] width 1568 height 713
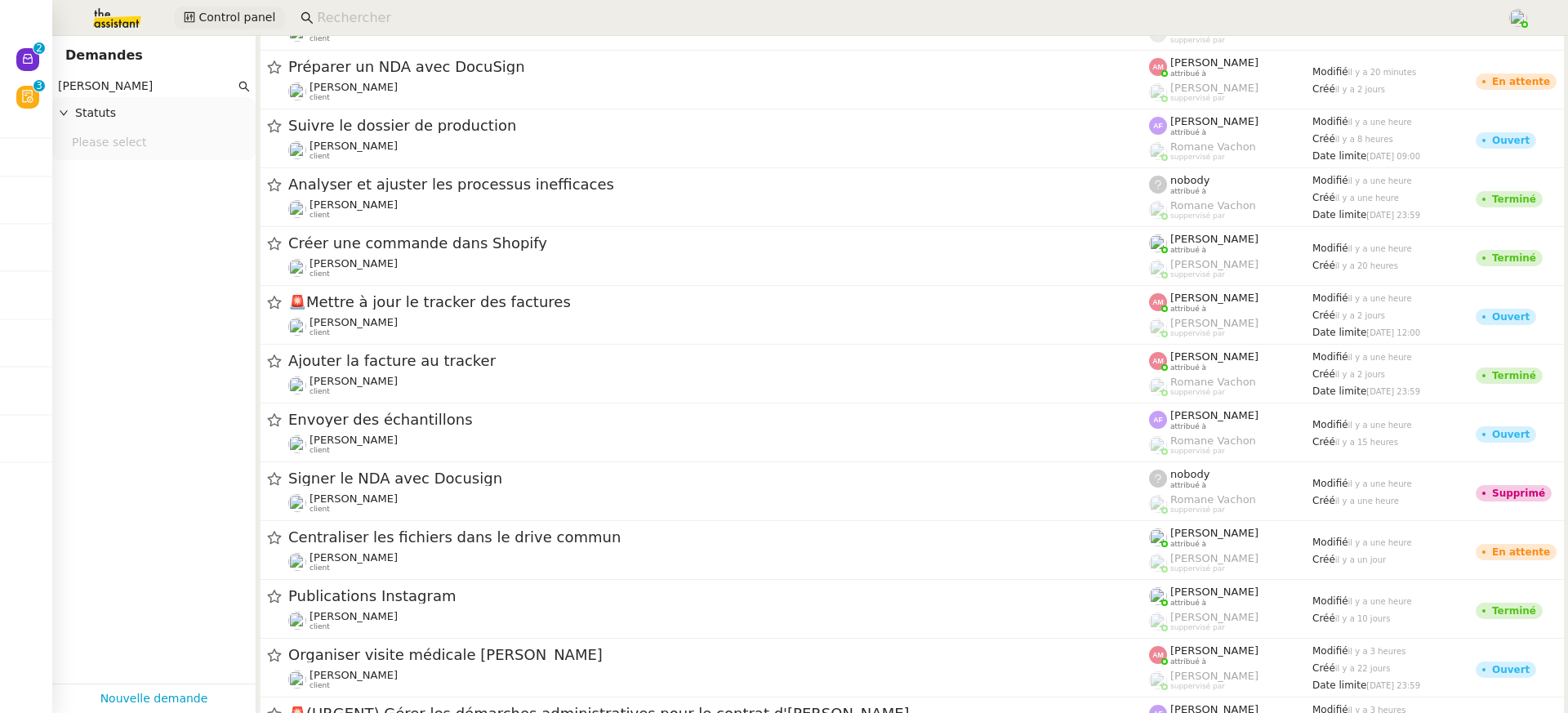
click at [227, 13] on span "Control panel" at bounding box center [236, 18] width 77 height 18
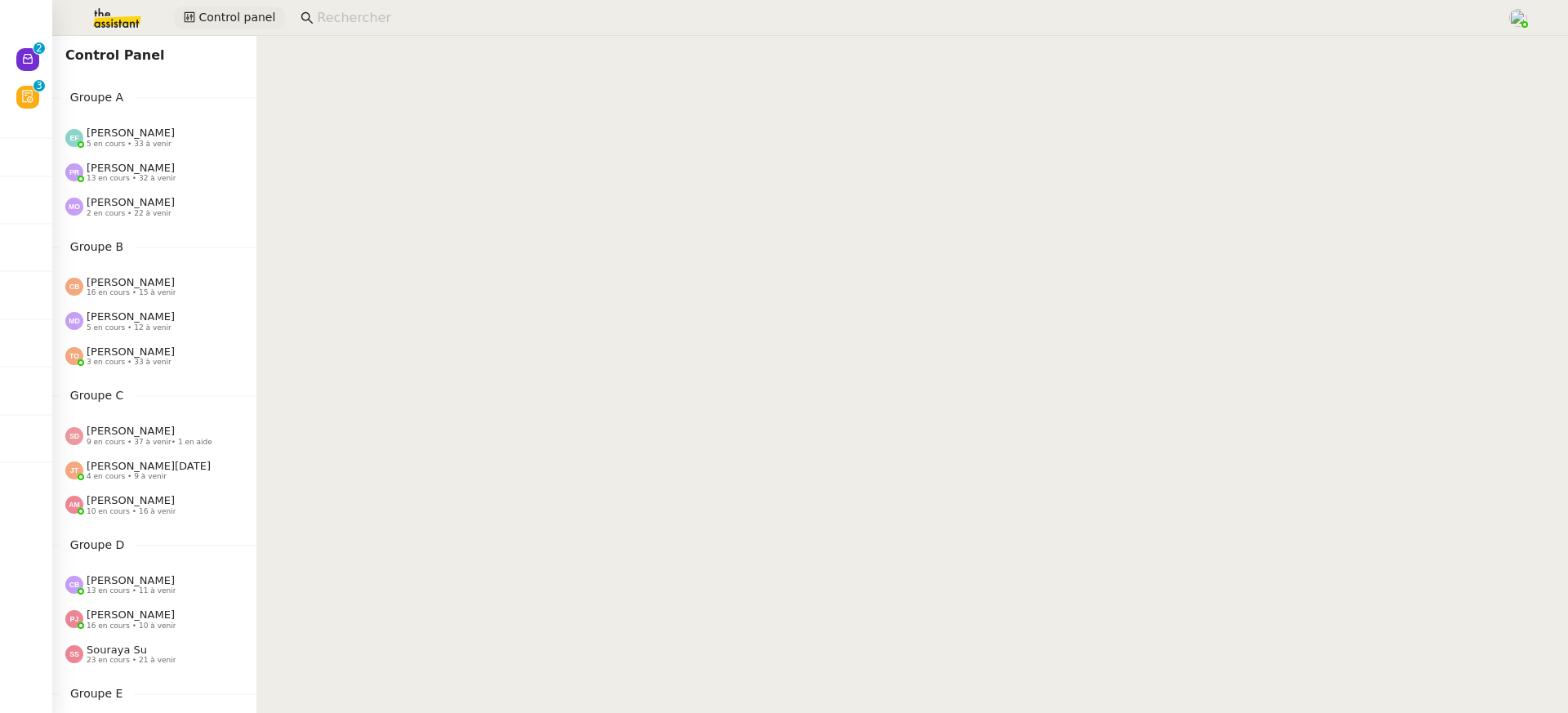
scroll to position [482, 0]
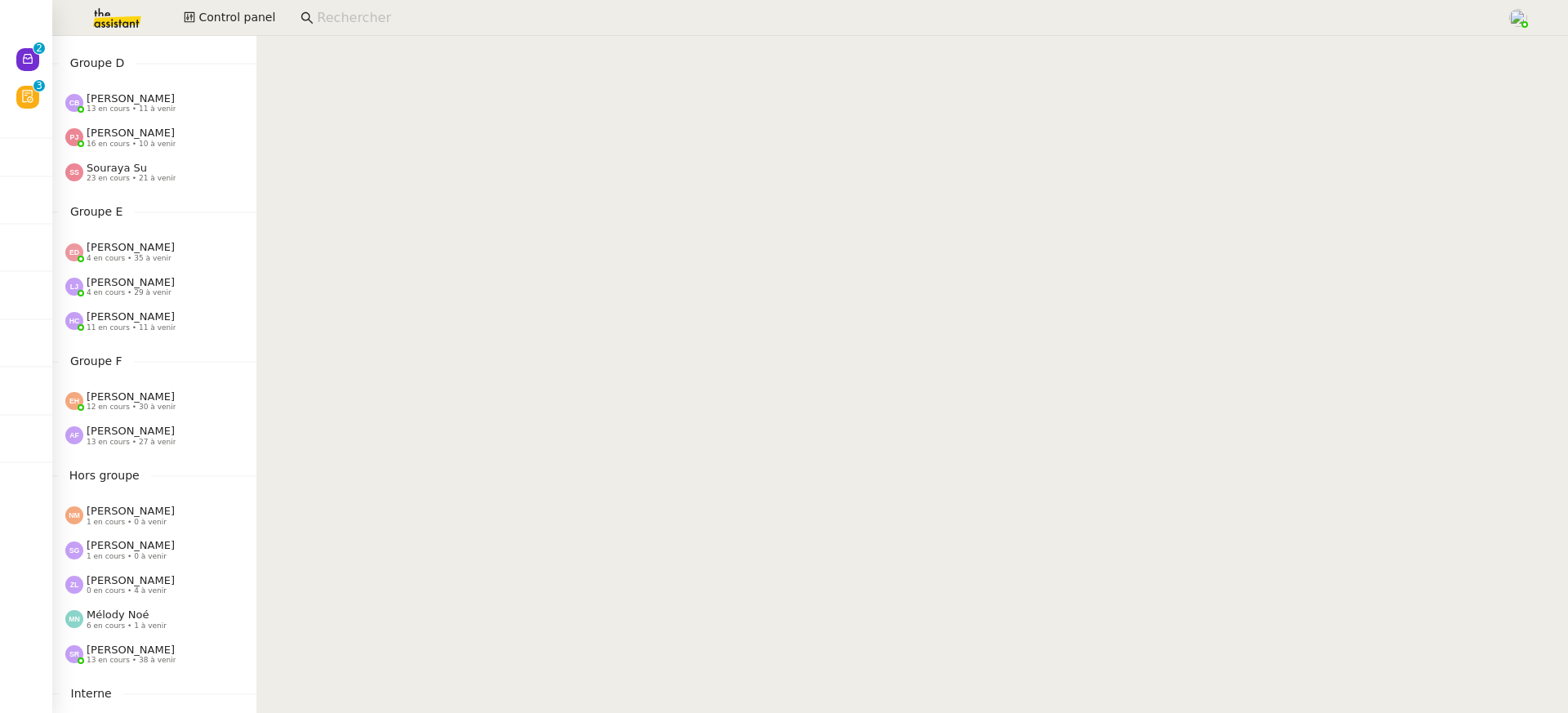
click at [153, 427] on div "[PERSON_NAME] 13 en cours • 27 à venir" at bounding box center [131, 435] width 89 height 21
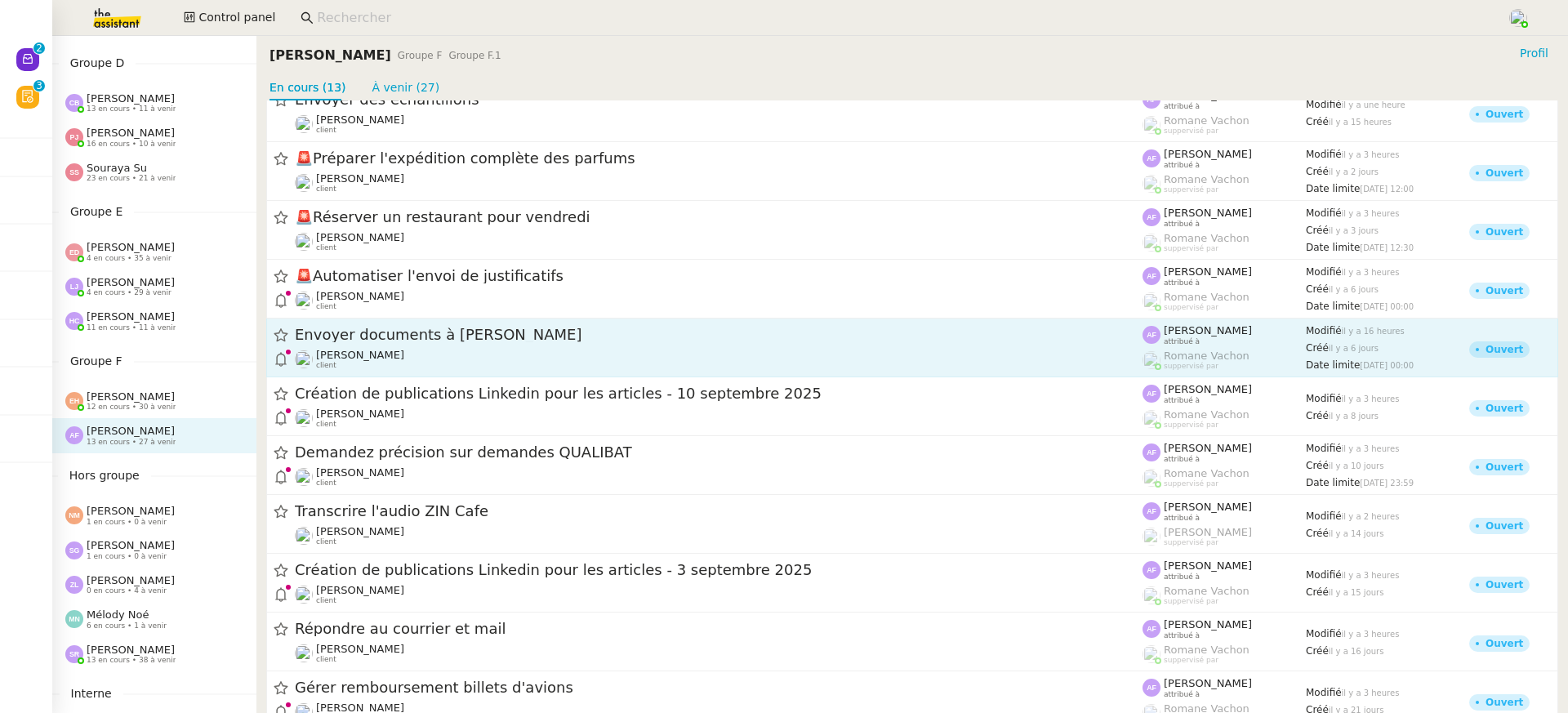
scroll to position [195, 0]
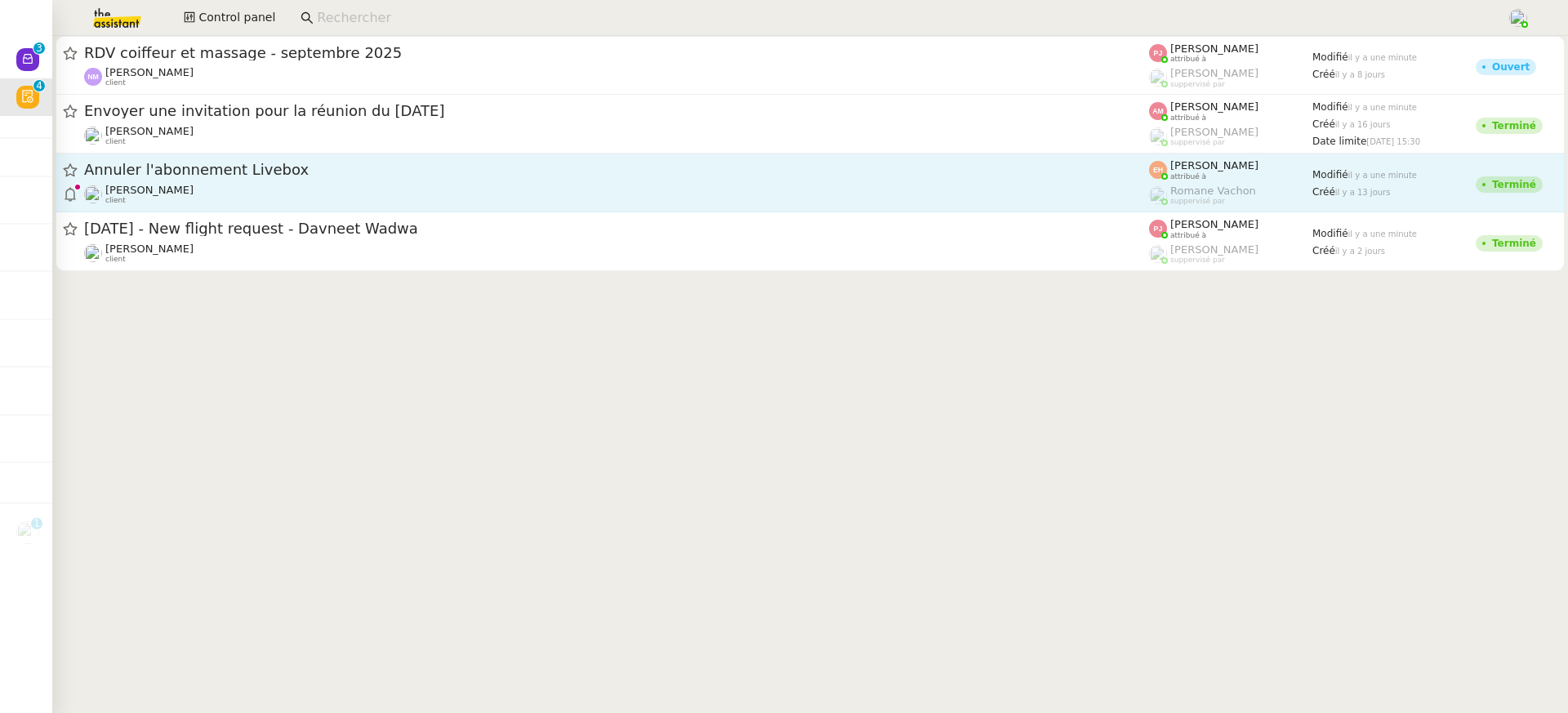
click at [1003, 171] on span "Annuler l'abonnement Livebox" at bounding box center [616, 170] width 1065 height 15
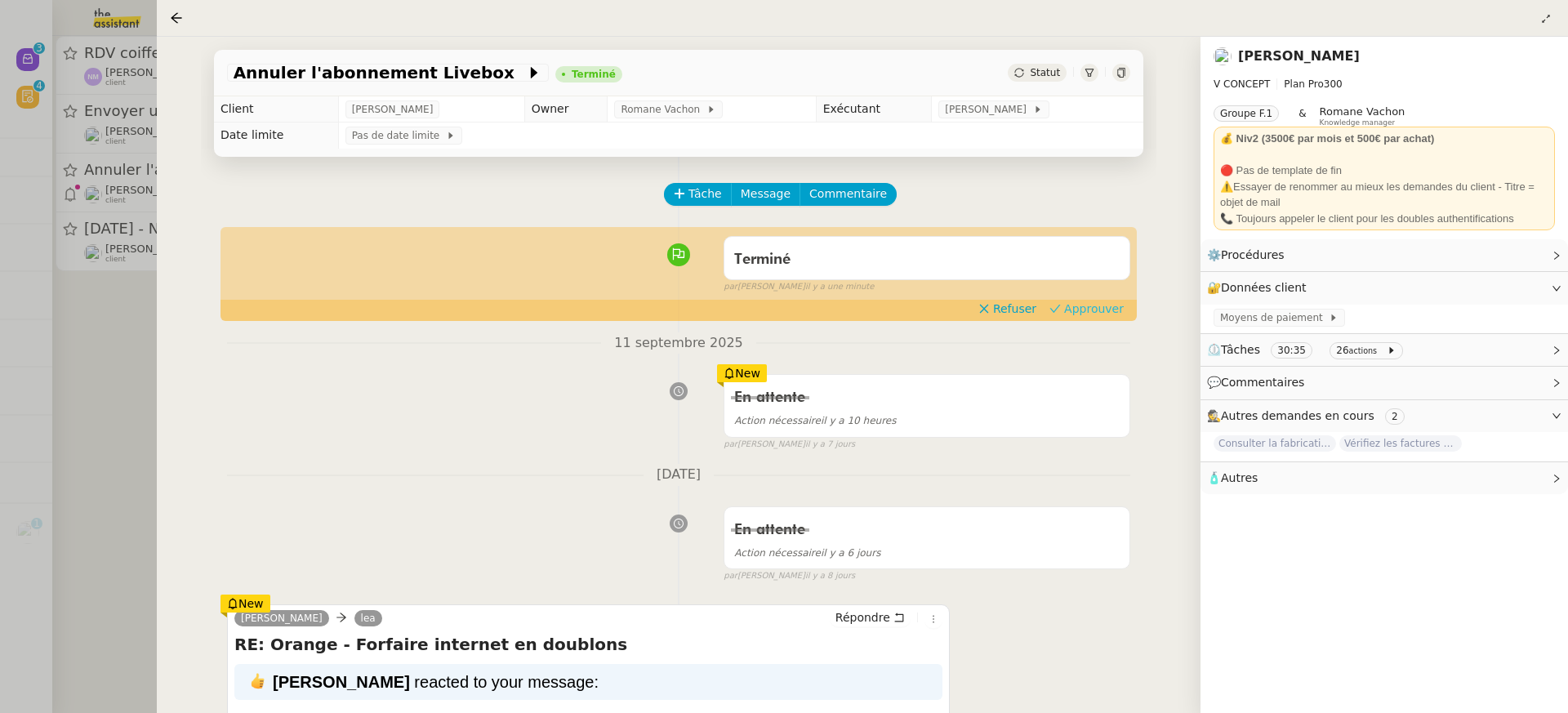
click at [1100, 315] on span "Approuver" at bounding box center [1093, 309] width 60 height 17
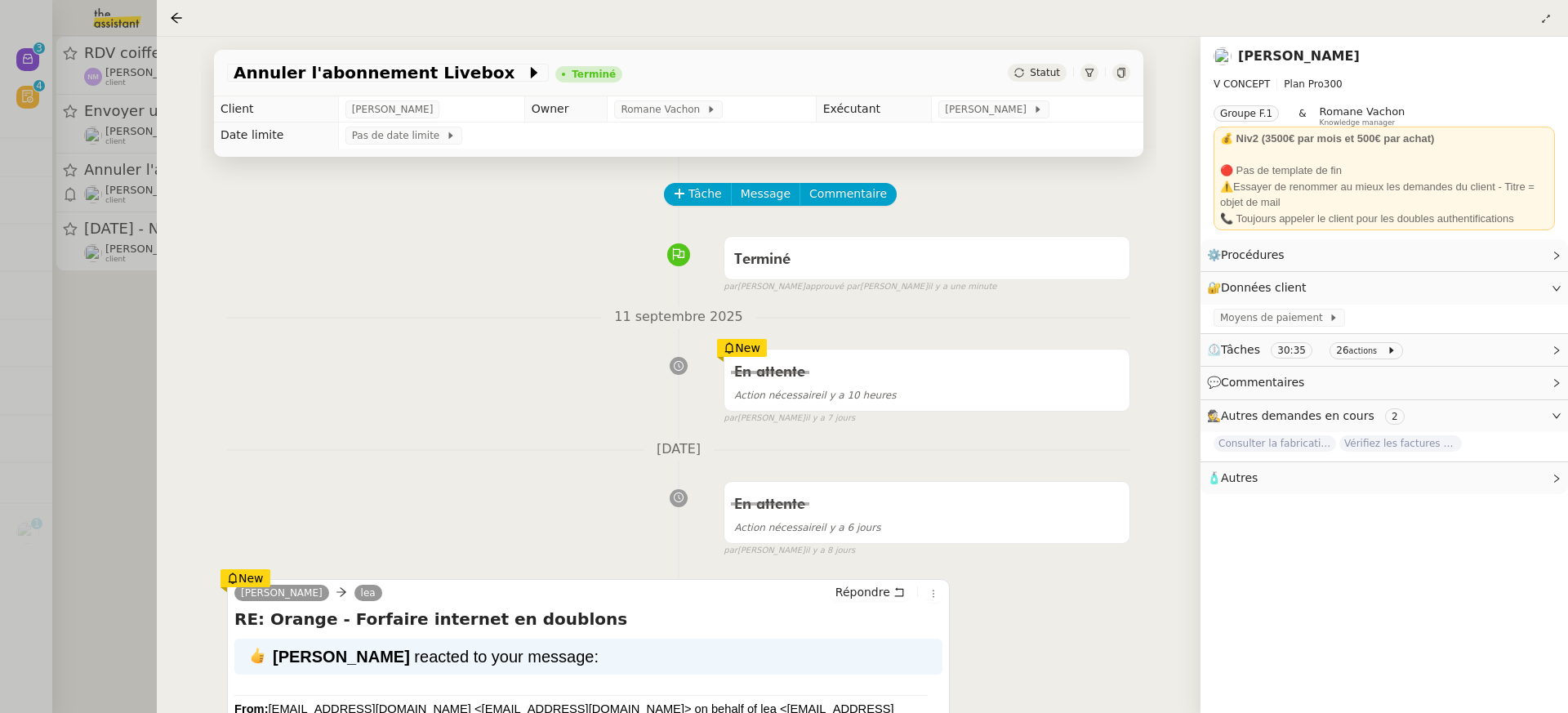
click at [116, 95] on div at bounding box center [784, 356] width 1568 height 713
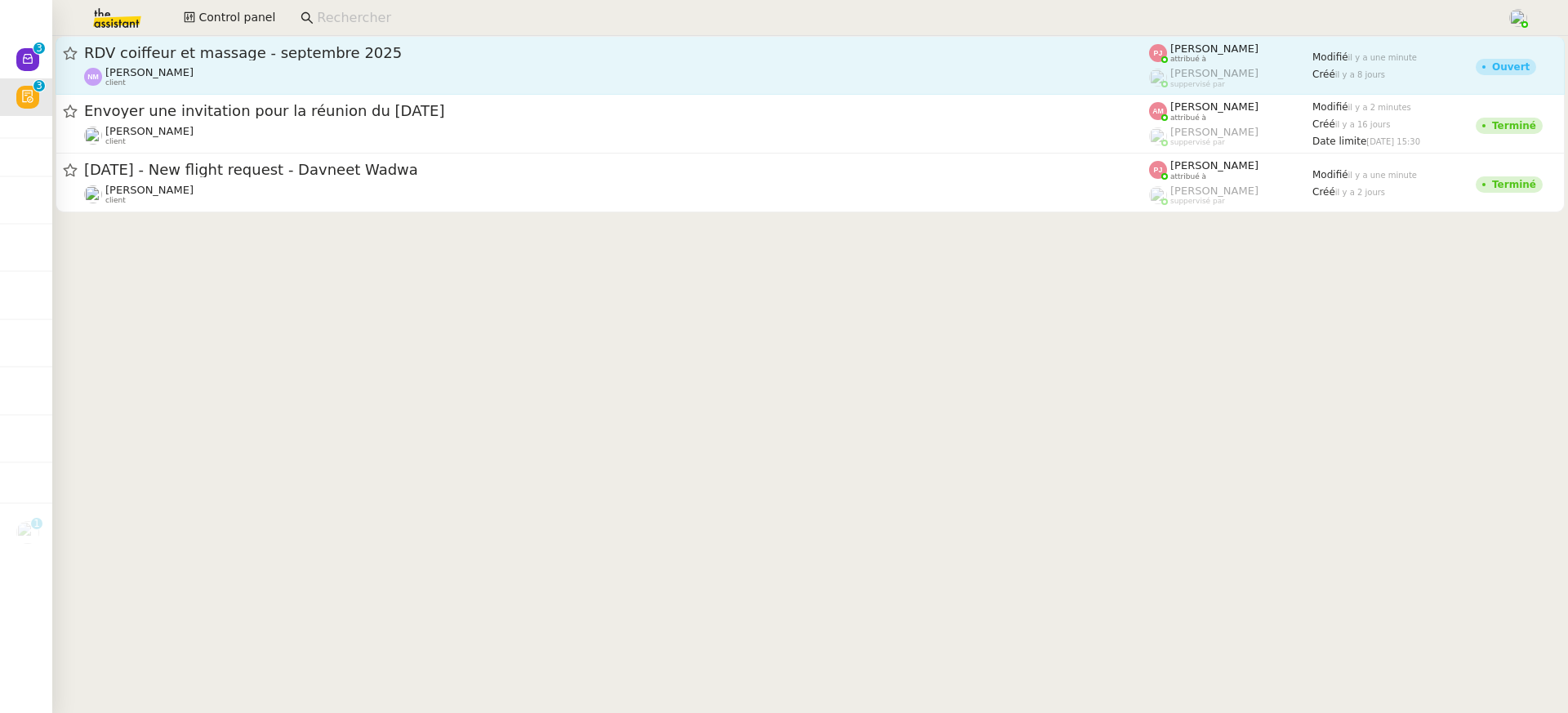
click at [379, 63] on div "RDV coiffeur et massage - septembre 2025 Nathalie Magniez client" at bounding box center [616, 65] width 1065 height 44
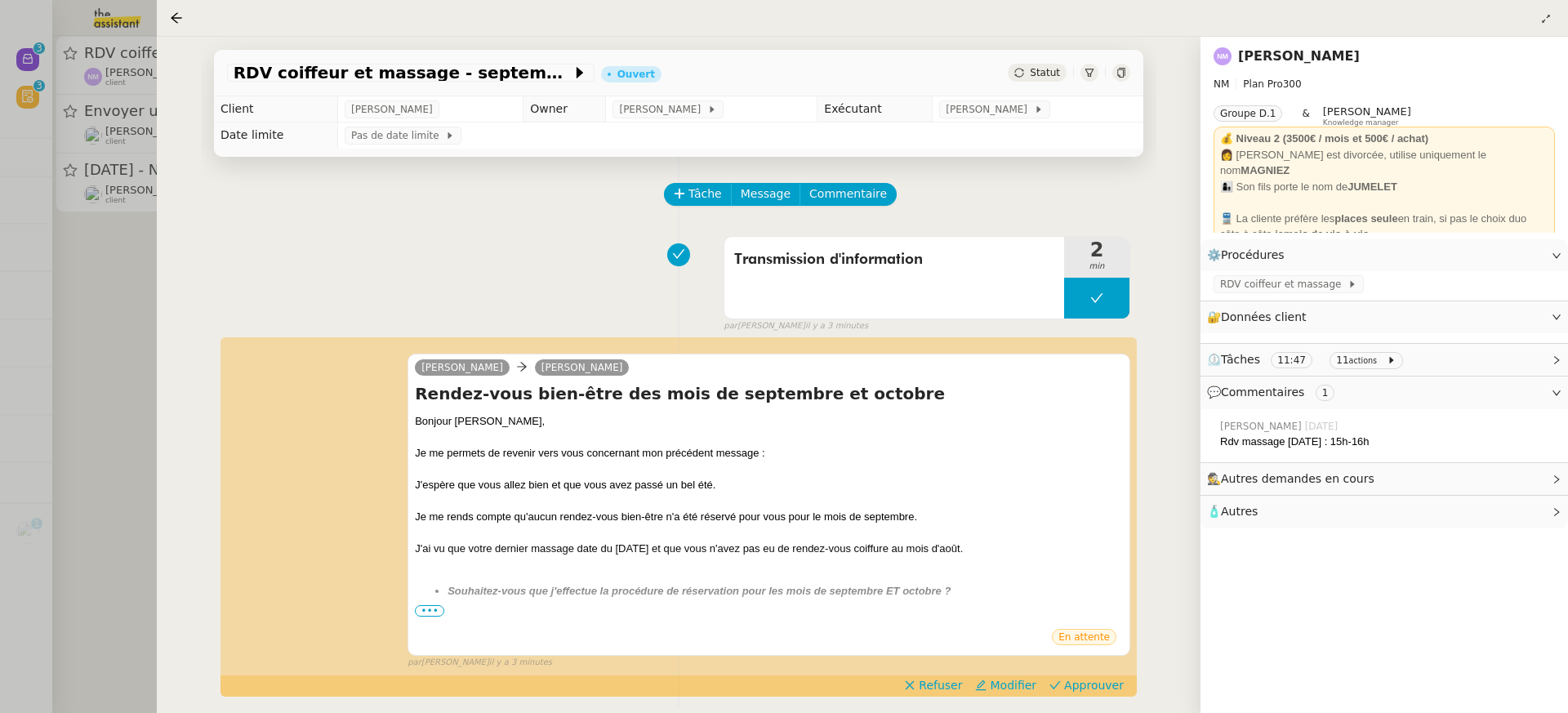
click at [154, 153] on div at bounding box center [784, 356] width 1568 height 713
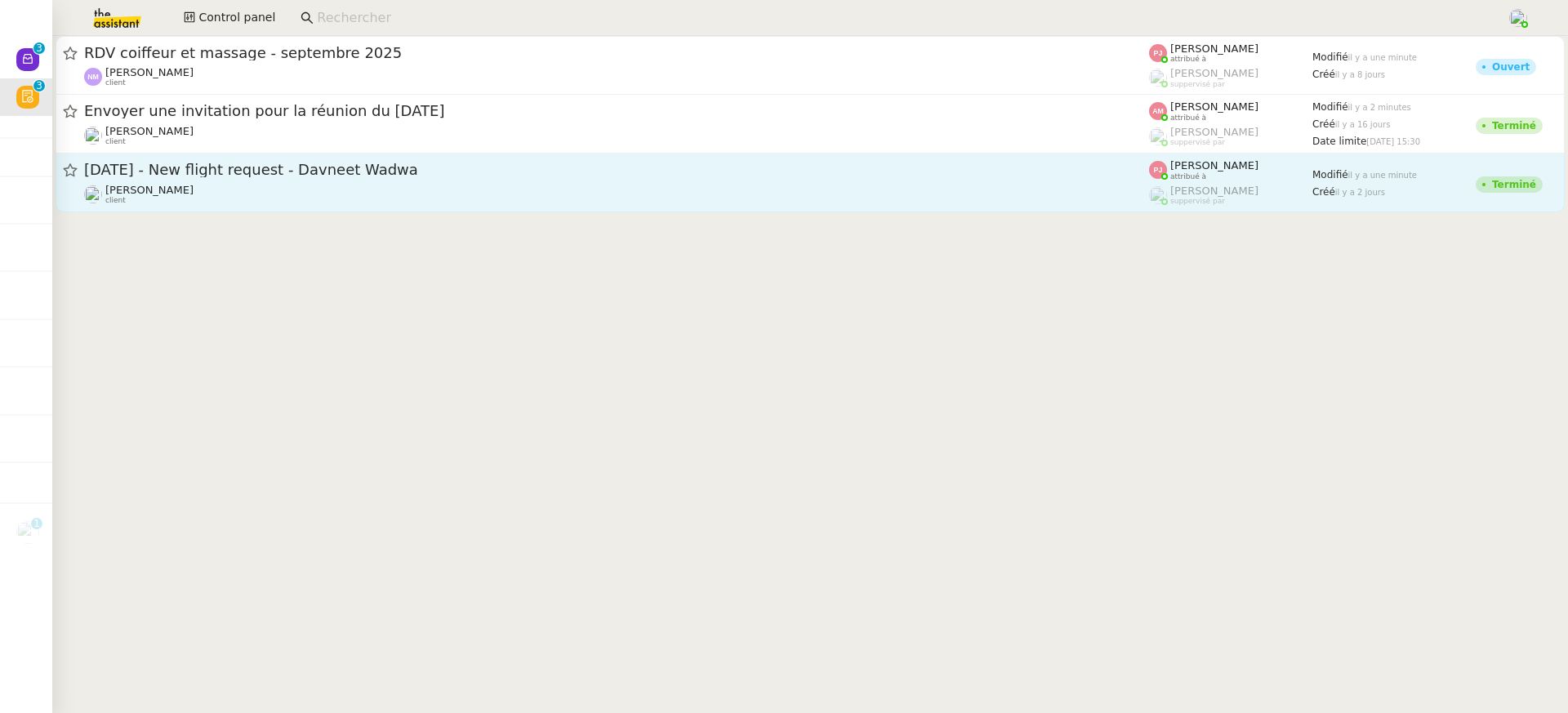
click at [399, 163] on span "[DATE] - New flight request - Davneet Wadwa" at bounding box center [616, 170] width 1065 height 15
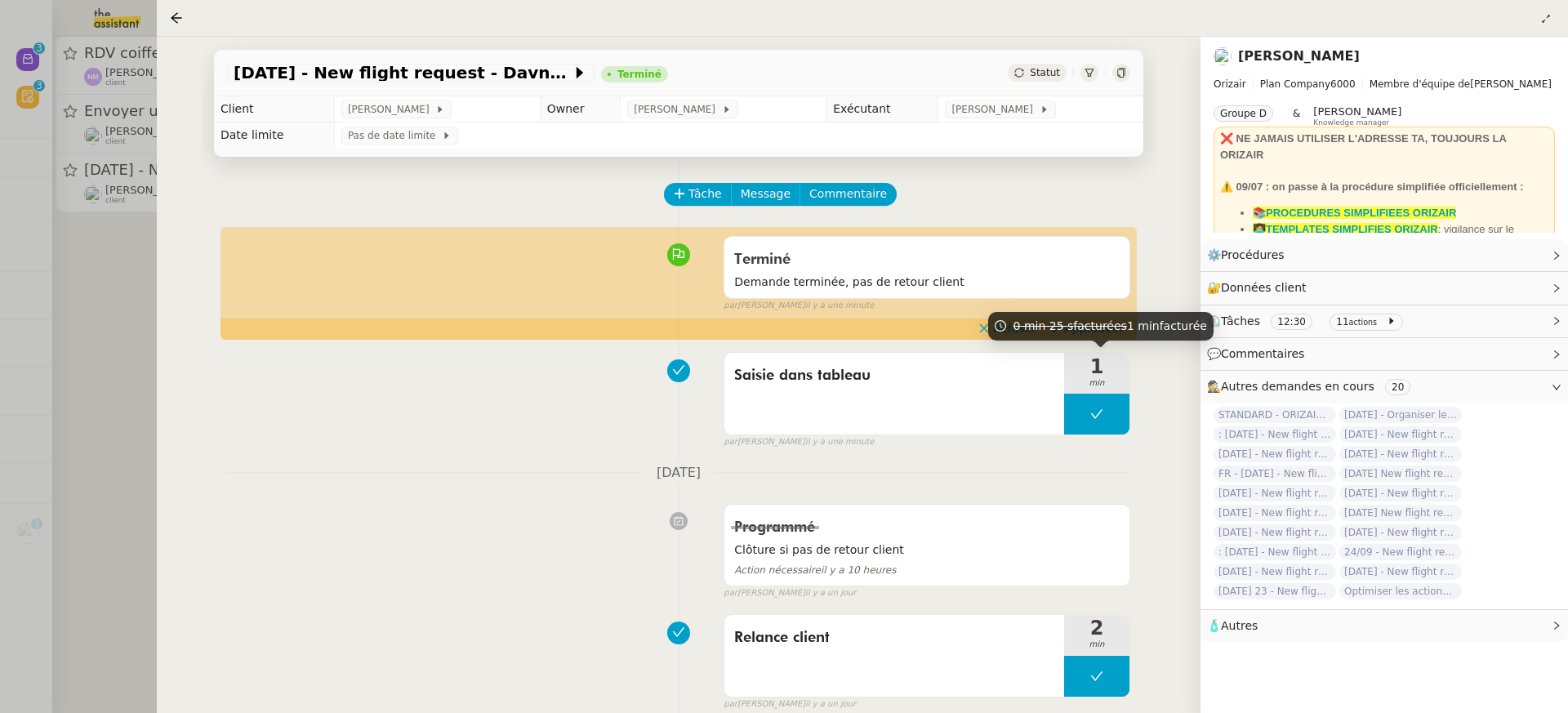
click at [1094, 317] on div "0 min 25 s facturées 1 min facturée" at bounding box center [1101, 326] width 226 height 29
click at [1093, 324] on span "Approuver" at bounding box center [1093, 328] width 60 height 17
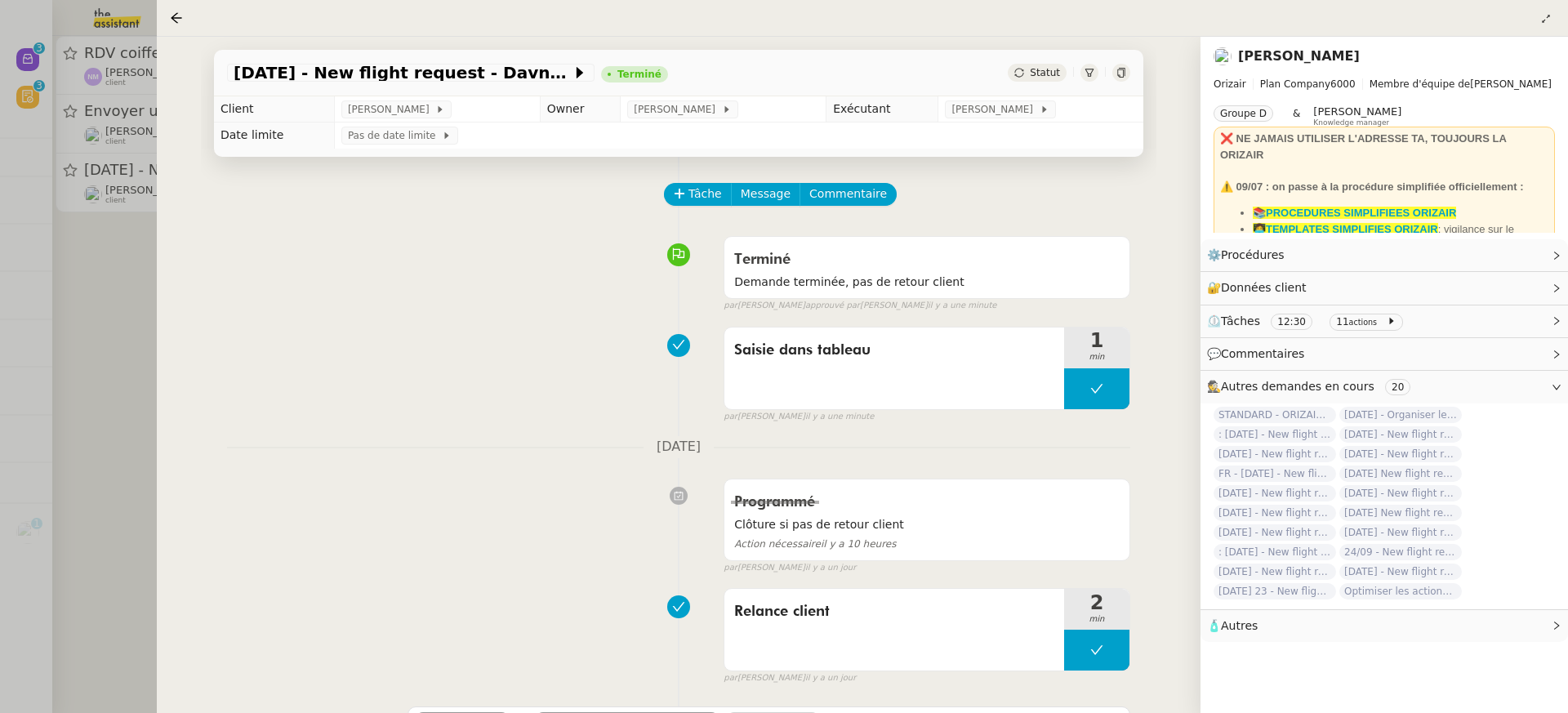
click at [122, 76] on div at bounding box center [784, 356] width 1568 height 713
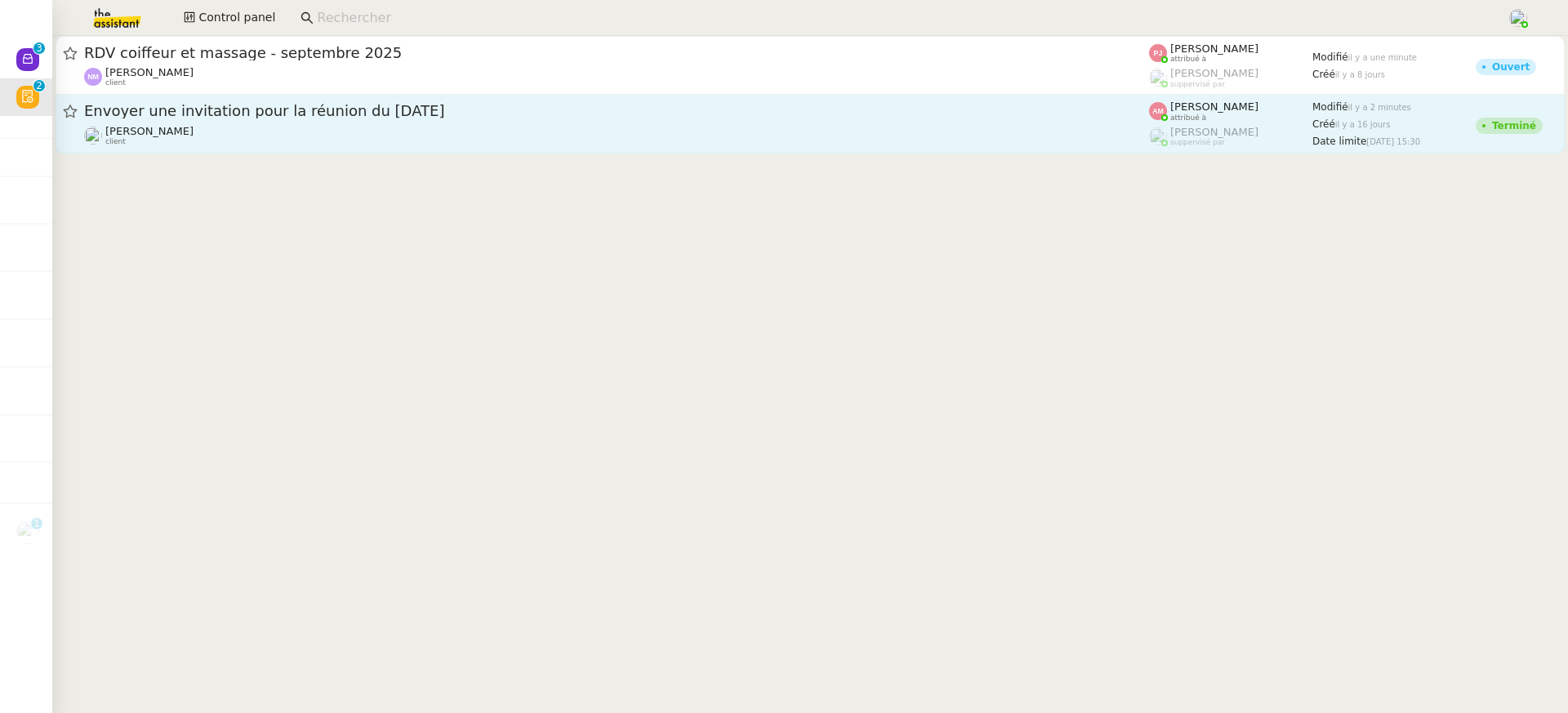
click at [172, 107] on span "Envoyer une invitation pour la réunion du [DATE]" at bounding box center [616, 112] width 1065 height 15
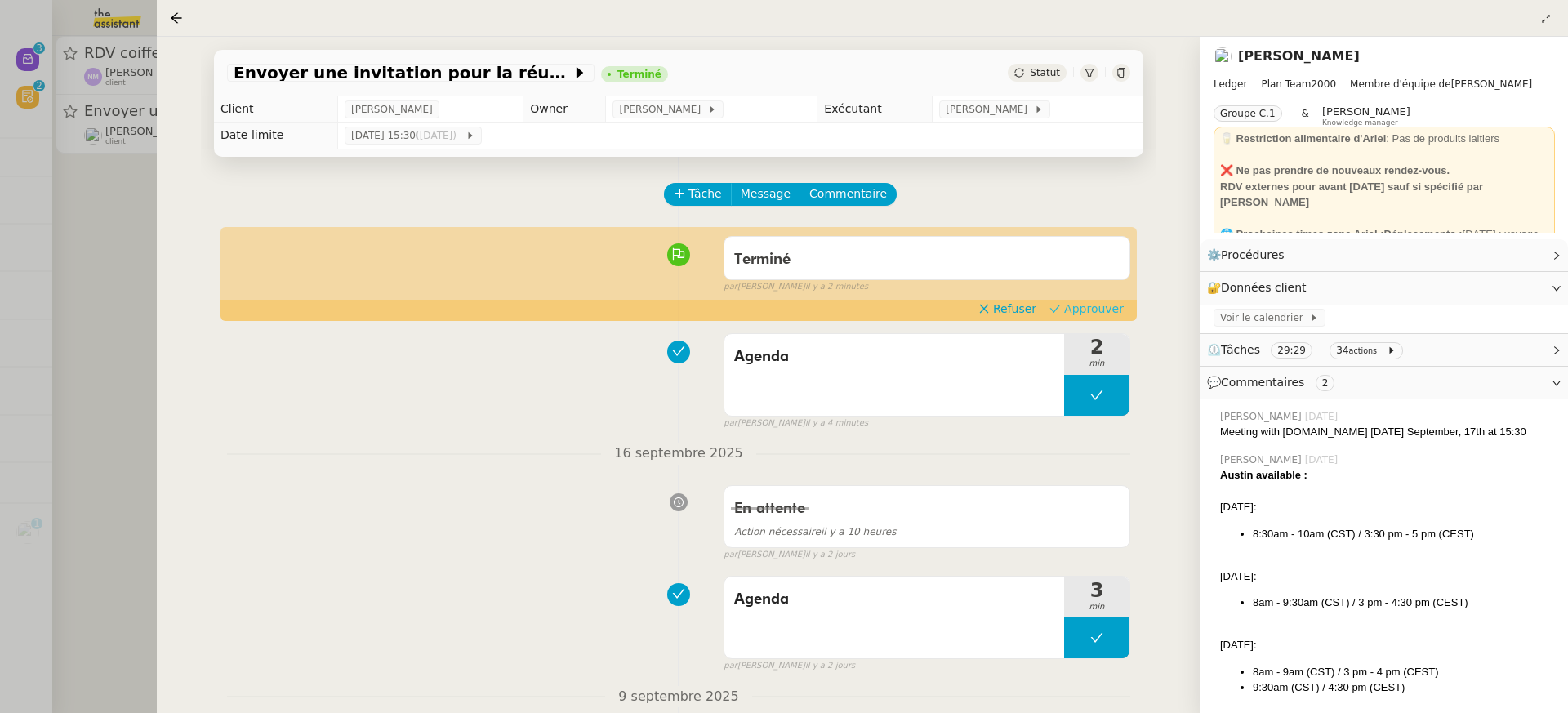
click at [1092, 303] on span "Approuver" at bounding box center [1093, 309] width 60 height 17
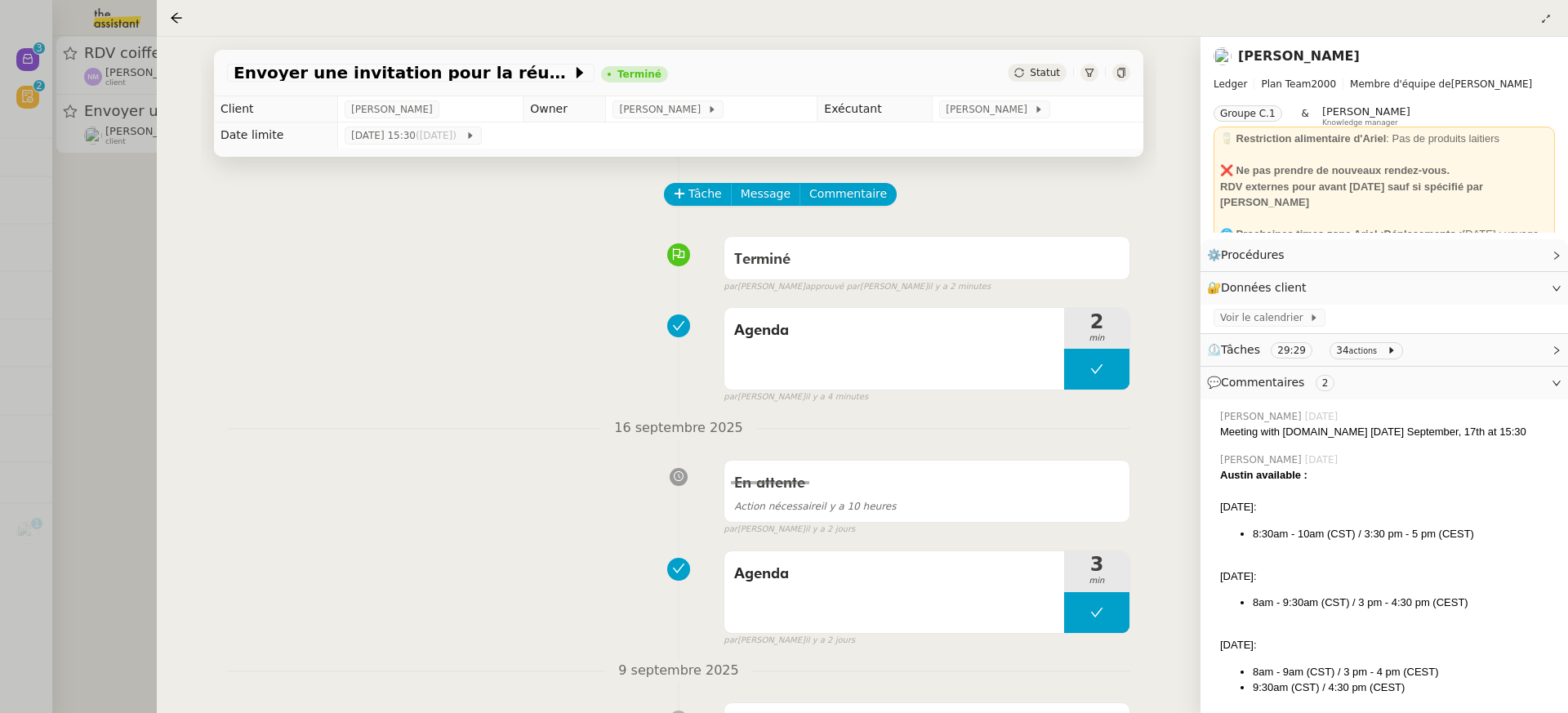
click at [63, 103] on div at bounding box center [784, 356] width 1568 height 713
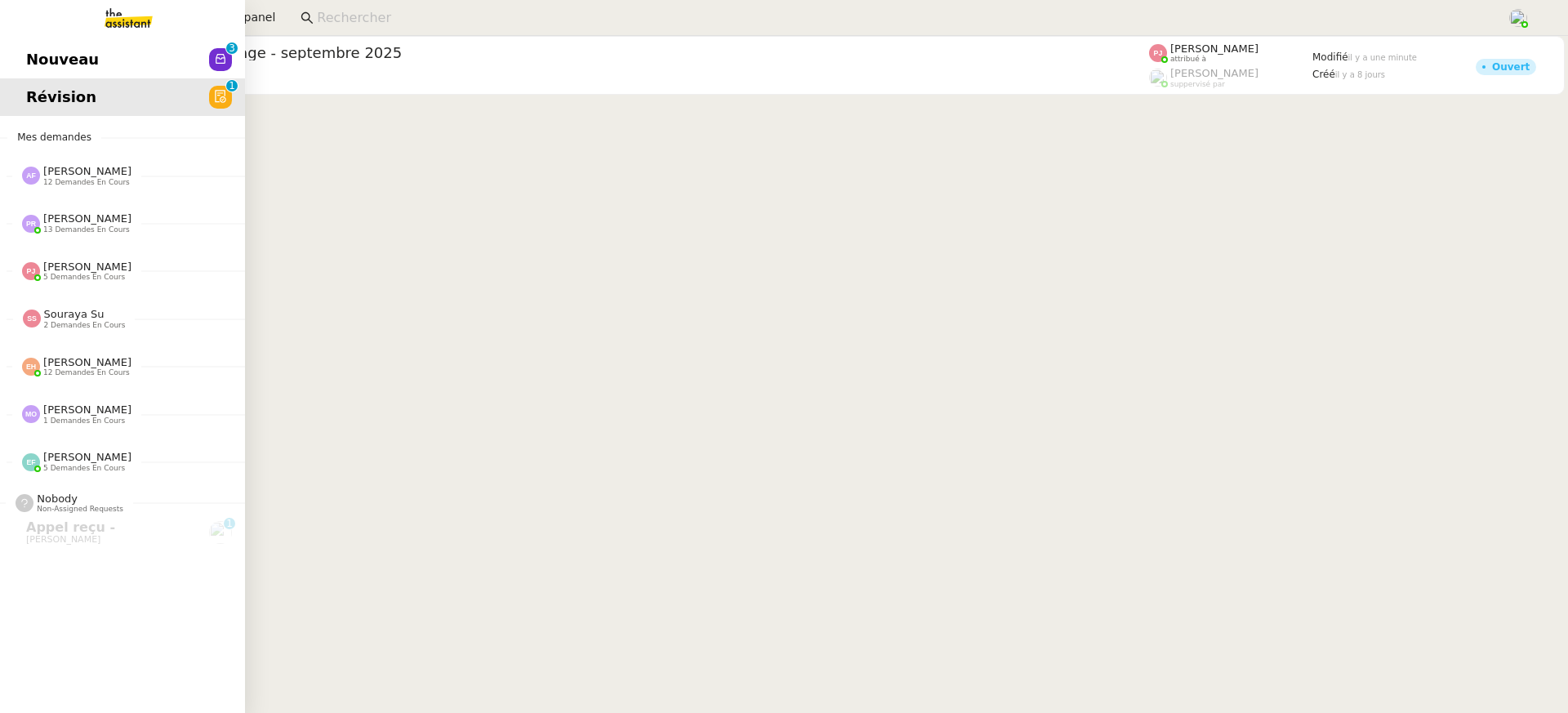
click at [27, 63] on span "Nouveau" at bounding box center [62, 59] width 73 height 25
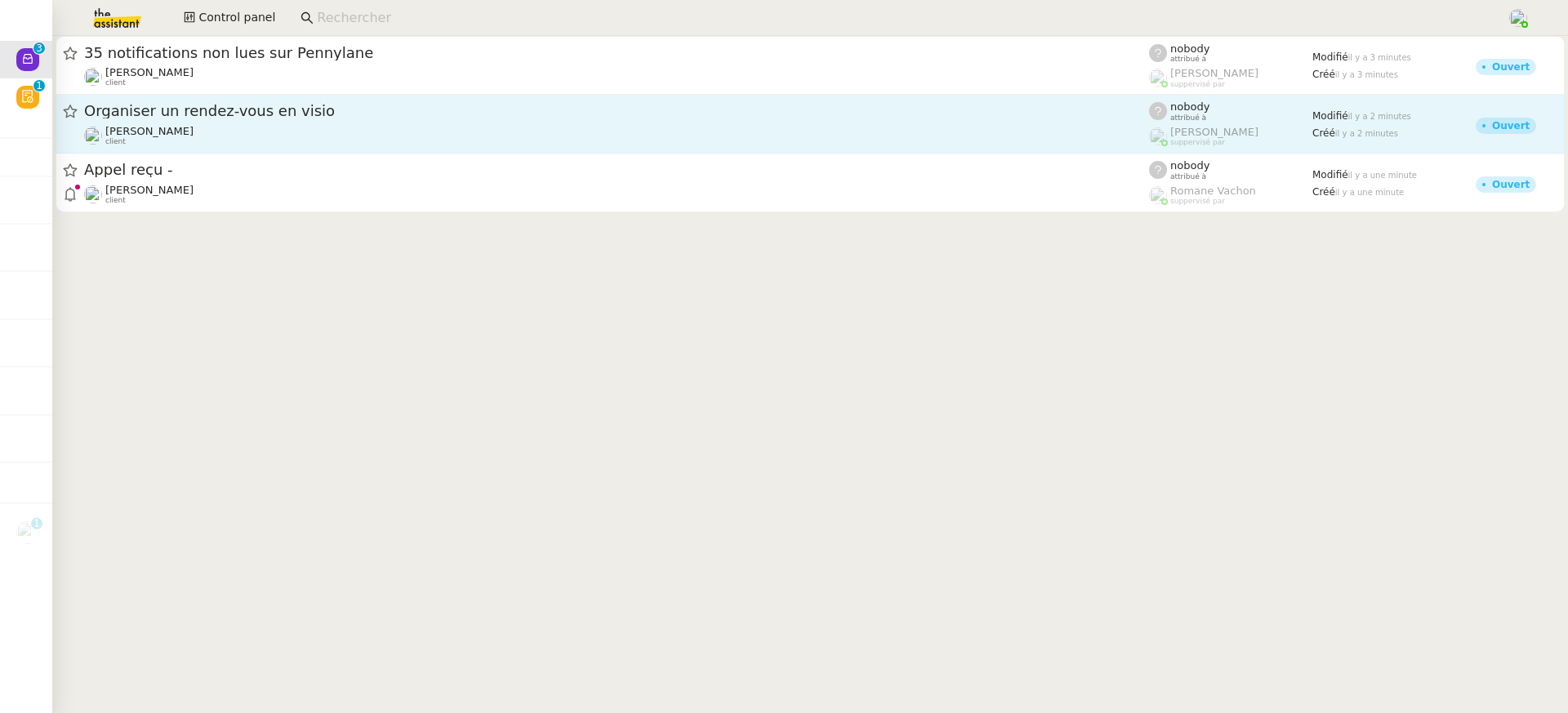
click at [508, 118] on div "Organiser un rendez-vous en visio" at bounding box center [616, 112] width 1065 height 20
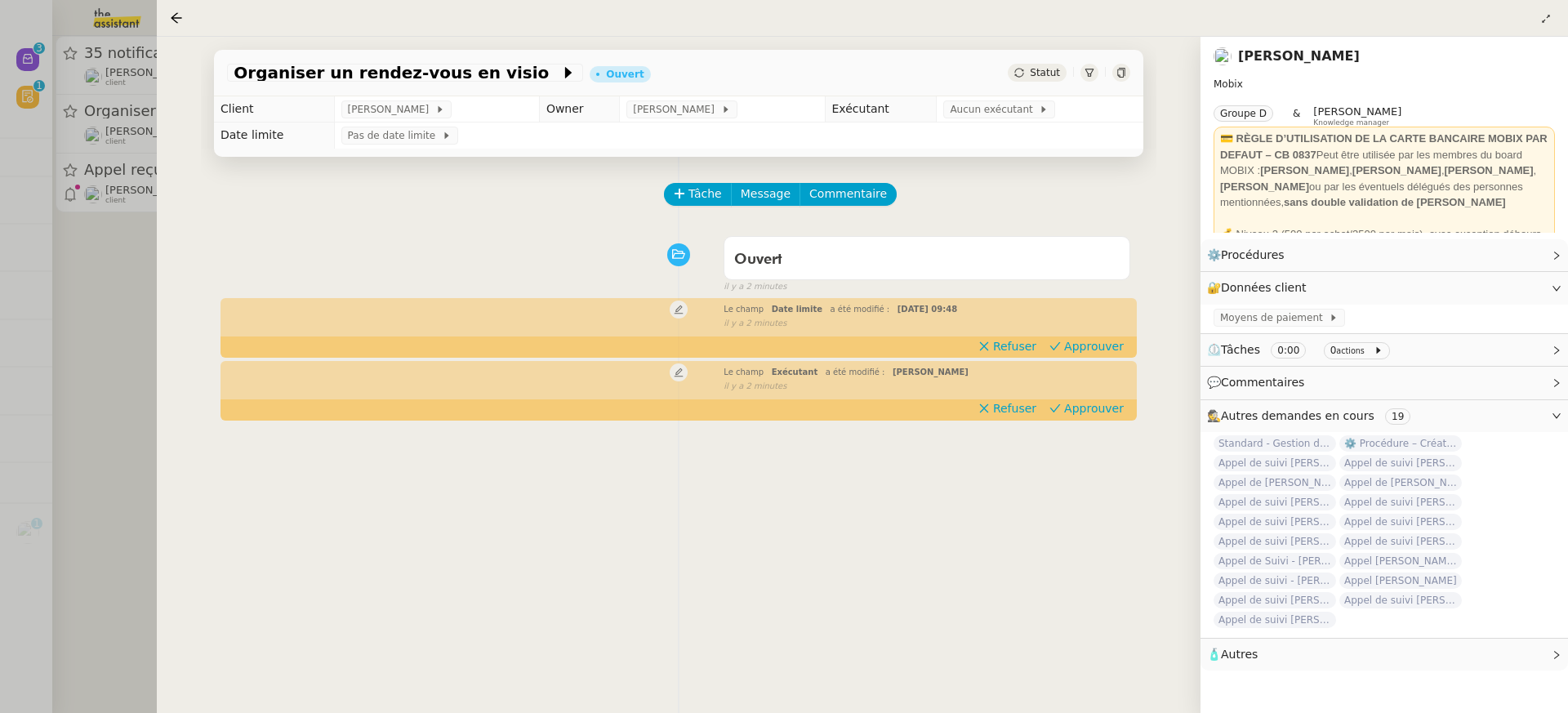
scroll to position [184, 0]
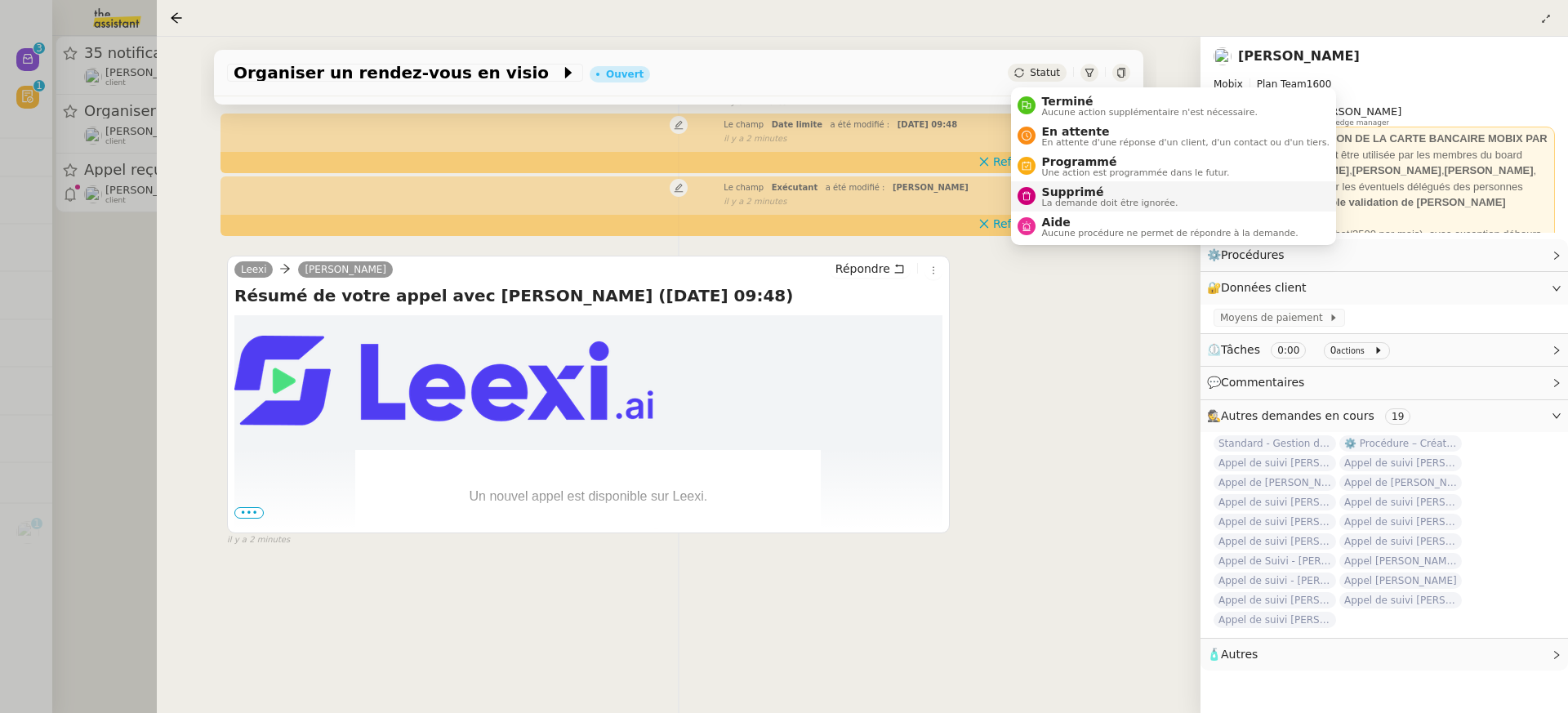
click at [1075, 186] on span "Supprimé" at bounding box center [1111, 192] width 136 height 13
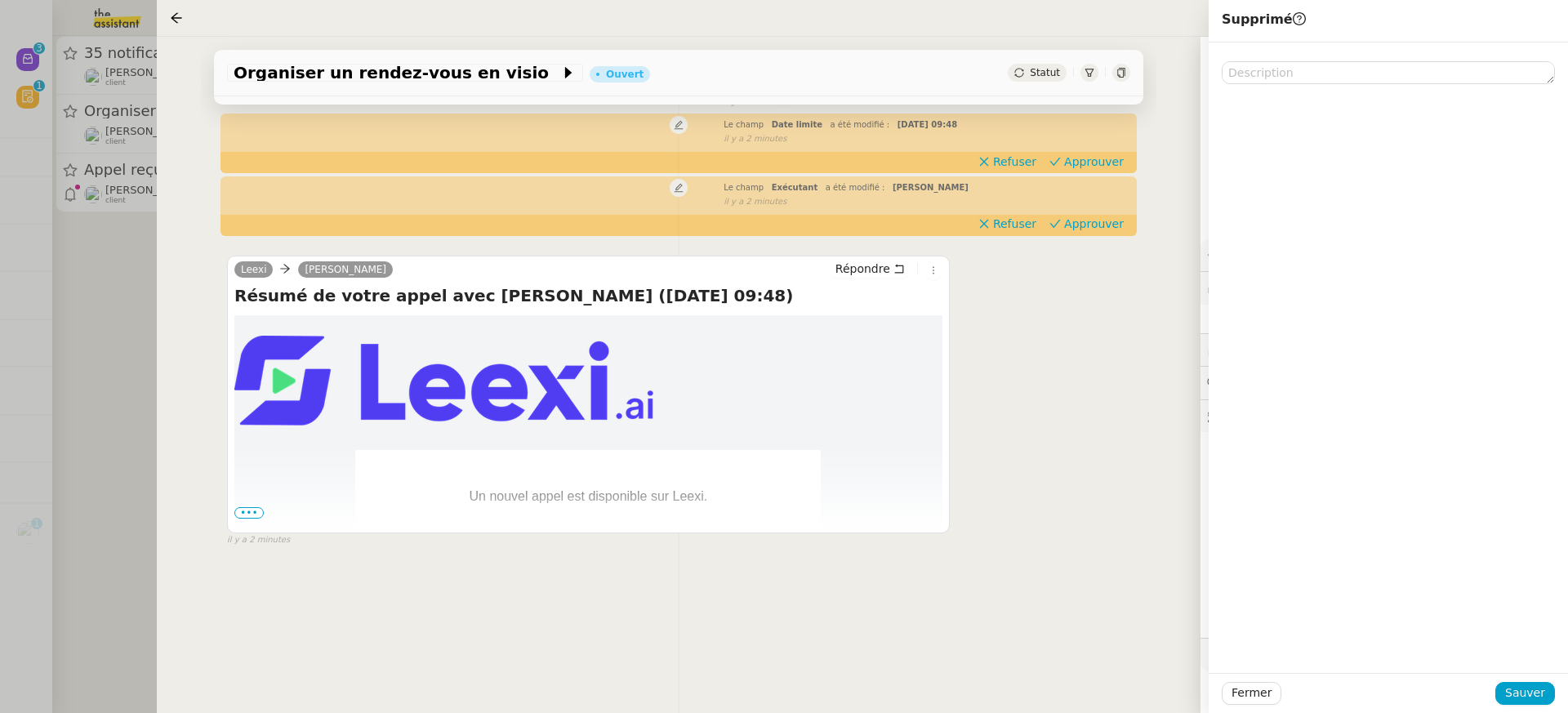
click at [1515, 677] on div "Fermer Sauver" at bounding box center [1388, 693] width 360 height 40
click at [1520, 684] on span "Sauver" at bounding box center [1525, 694] width 40 height 18
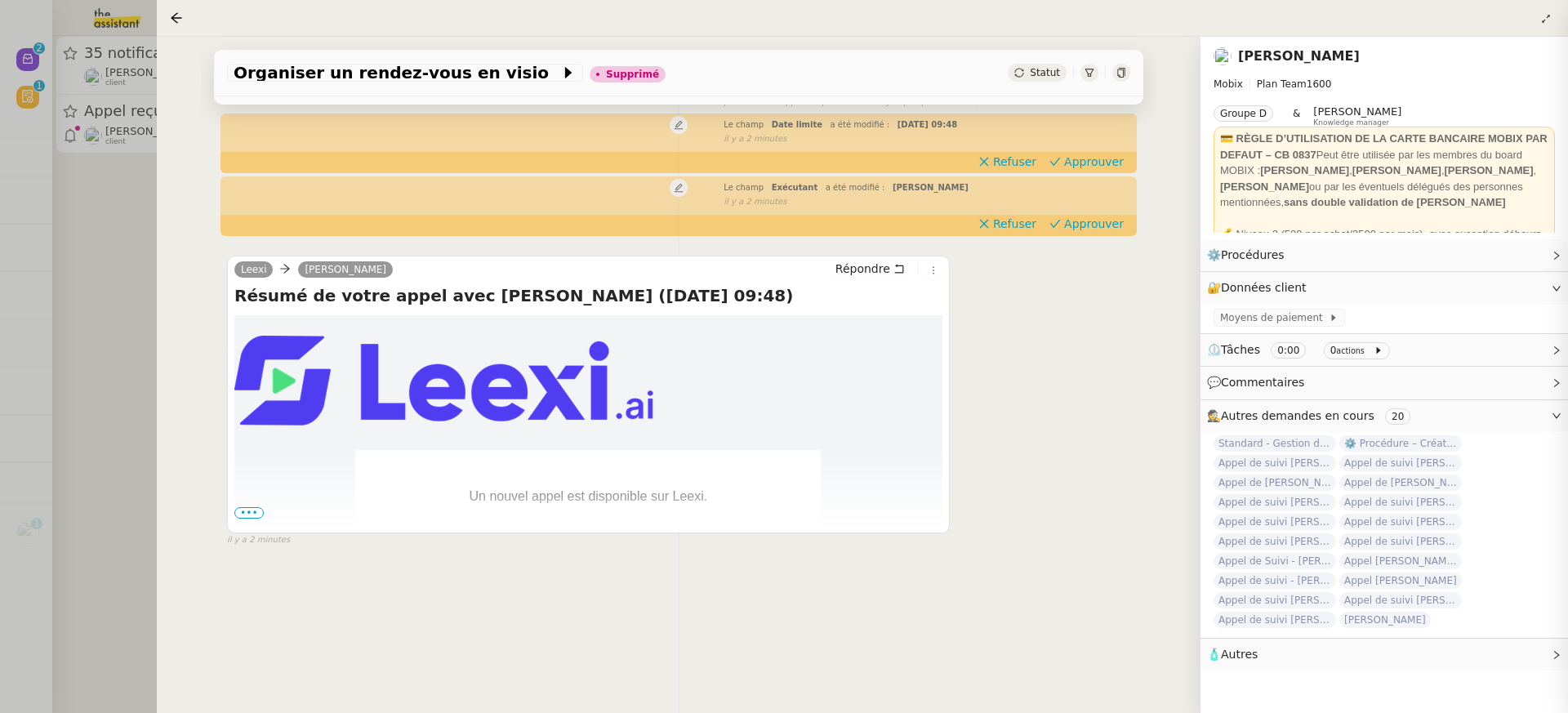
click at [104, 125] on div at bounding box center [784, 356] width 1568 height 713
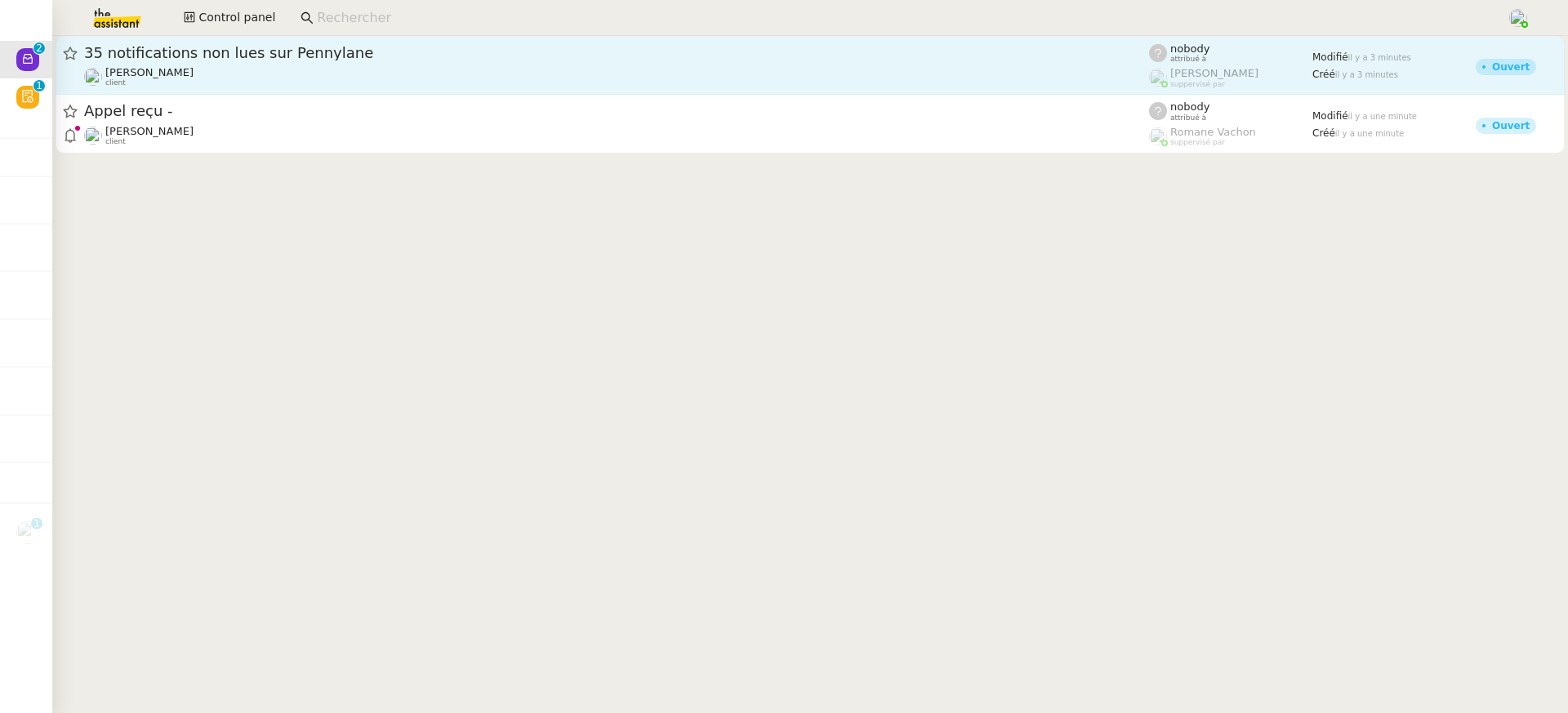
click at [184, 83] on div "Axel BANDIAKY client" at bounding box center [616, 77] width 1065 height 21
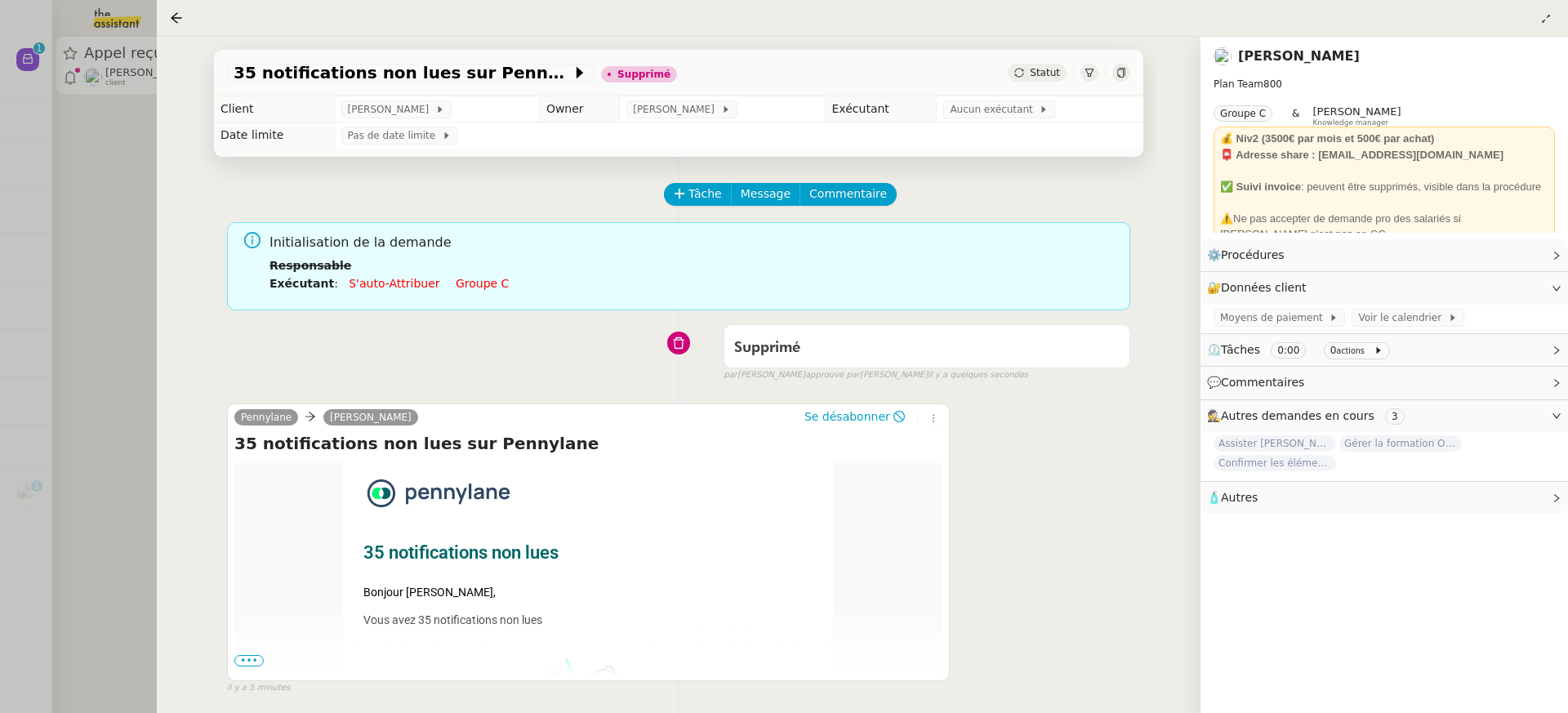
click at [111, 45] on div at bounding box center [784, 356] width 1568 height 713
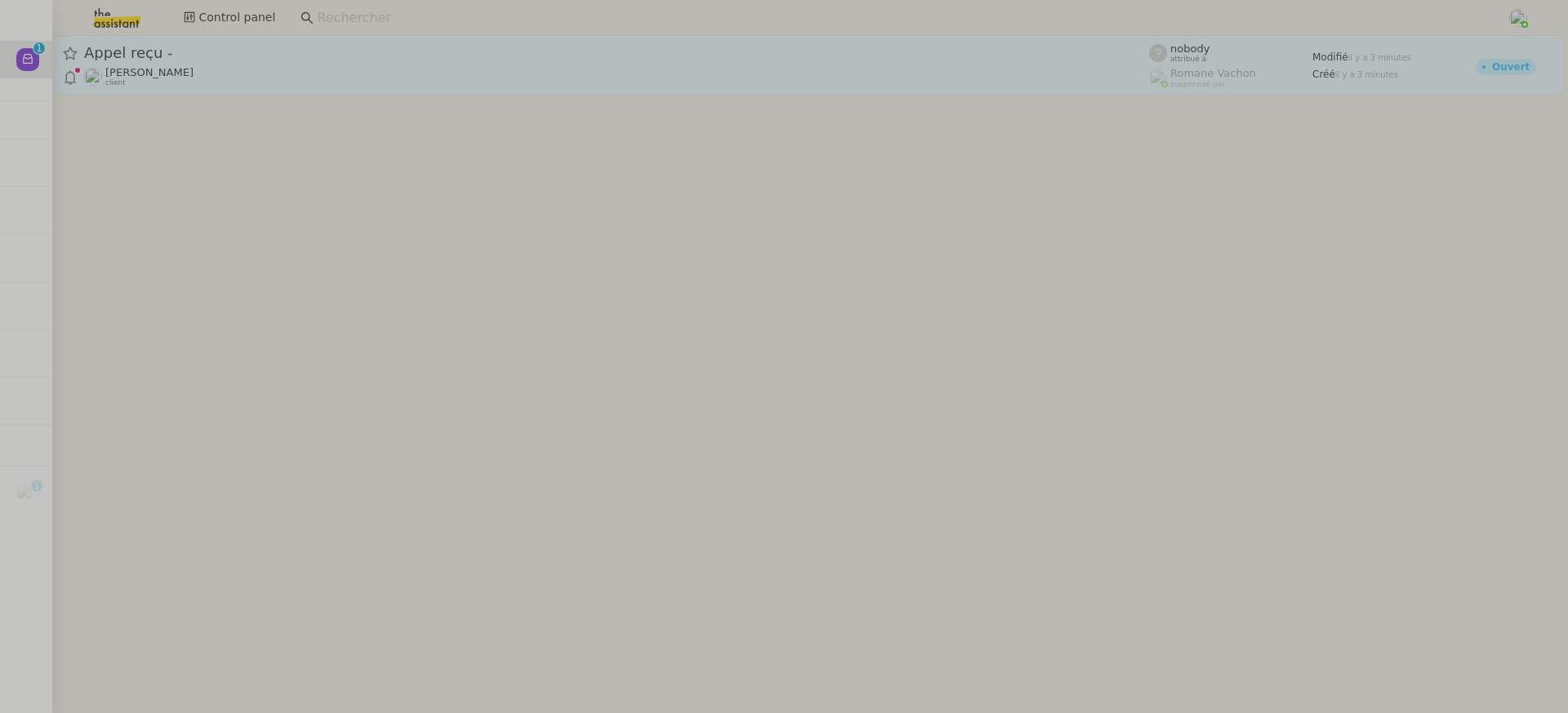
click at [309, 56] on span "Appel reçu -" at bounding box center [616, 53] width 1065 height 15
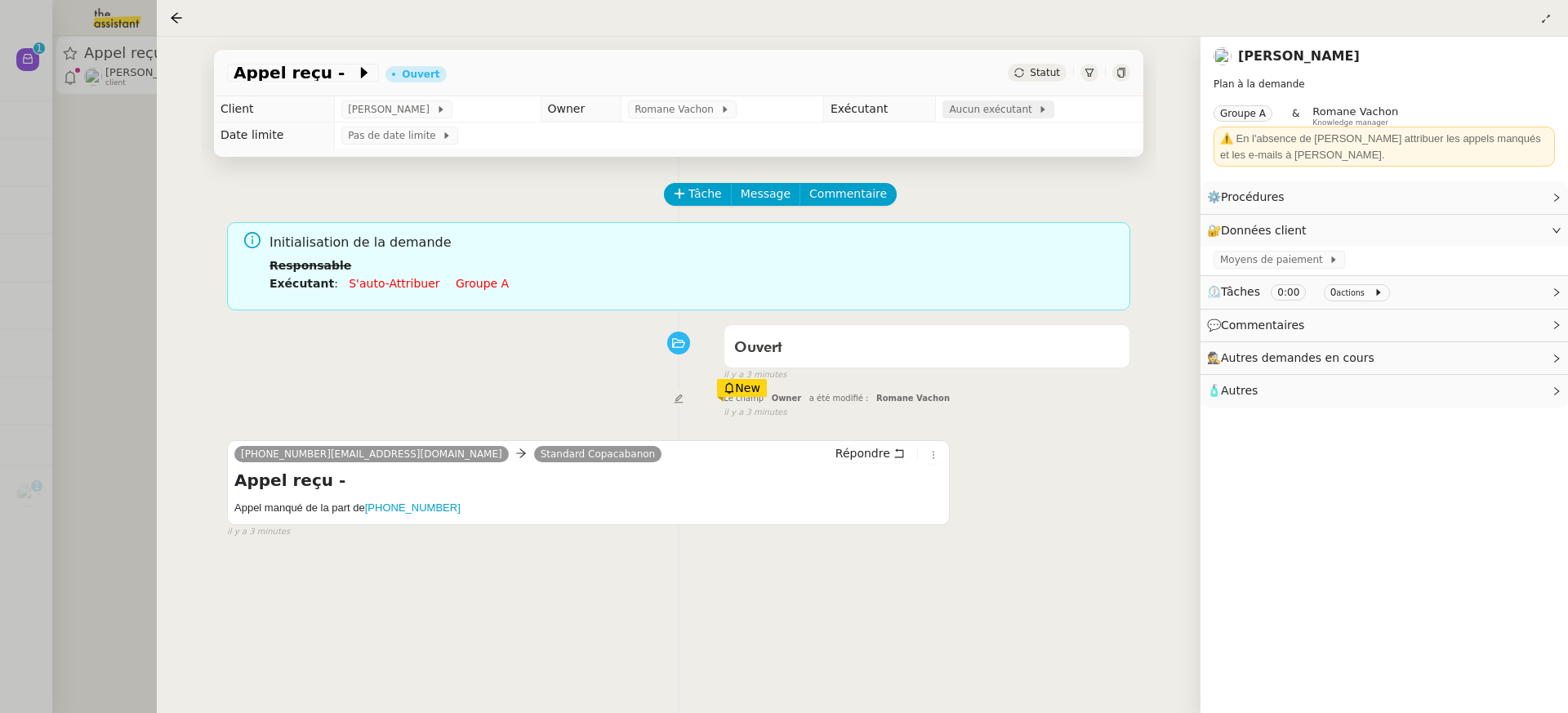
click at [1045, 112] on icon at bounding box center [1043, 109] width 4 height 6
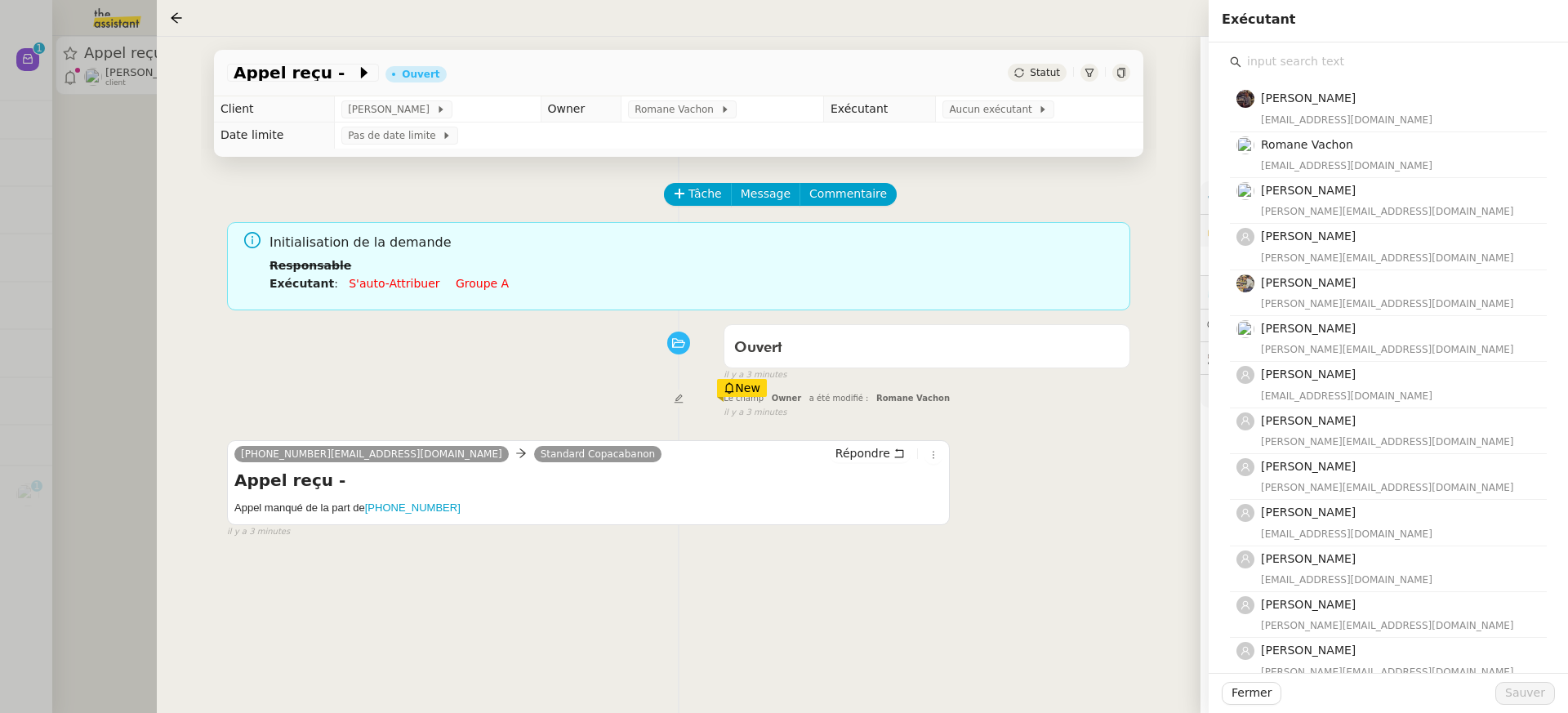
click at [1346, 65] on input "text" at bounding box center [1394, 62] width 305 height 22
type input "m"
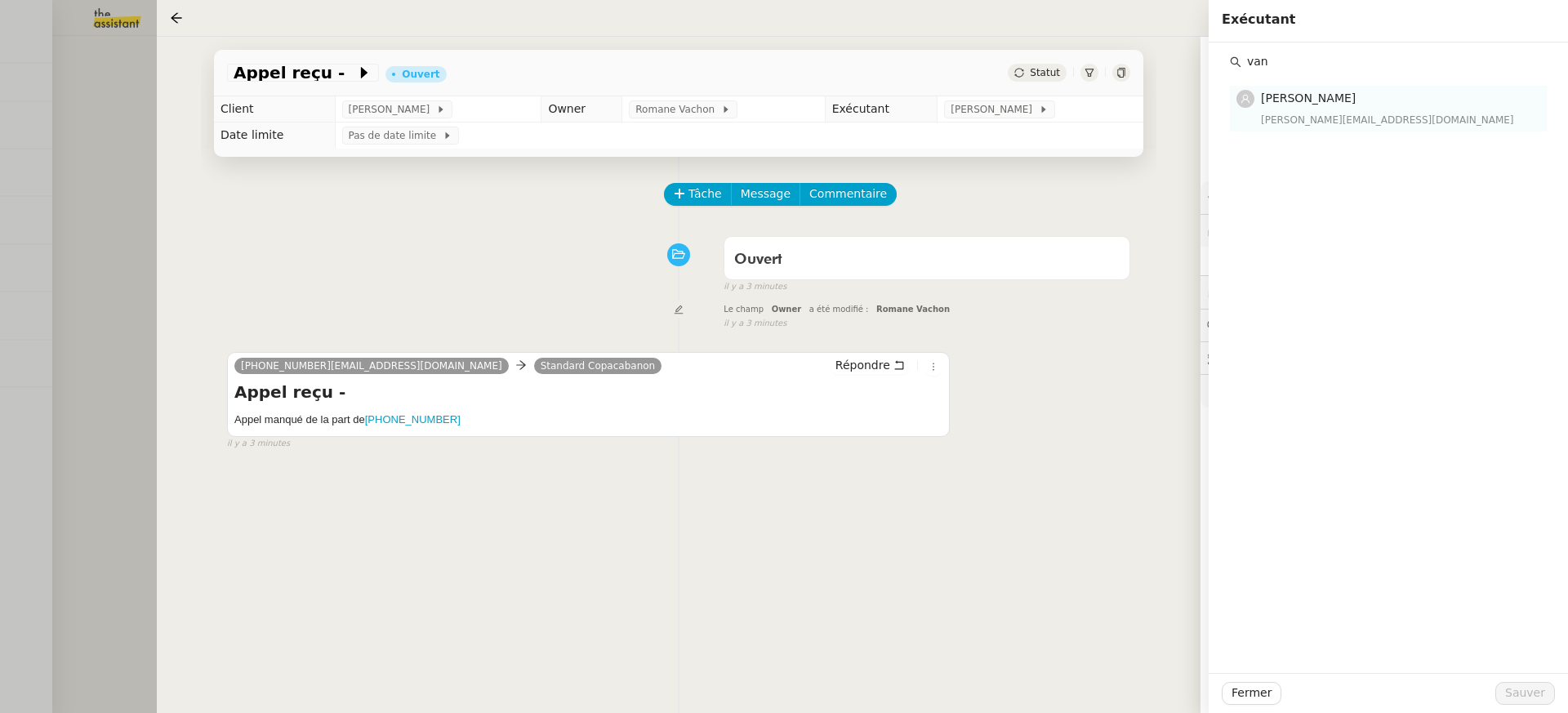
type input "van"
click at [1407, 126] on div "vanessa@team.theassistant.com" at bounding box center [1398, 120] width 276 height 17
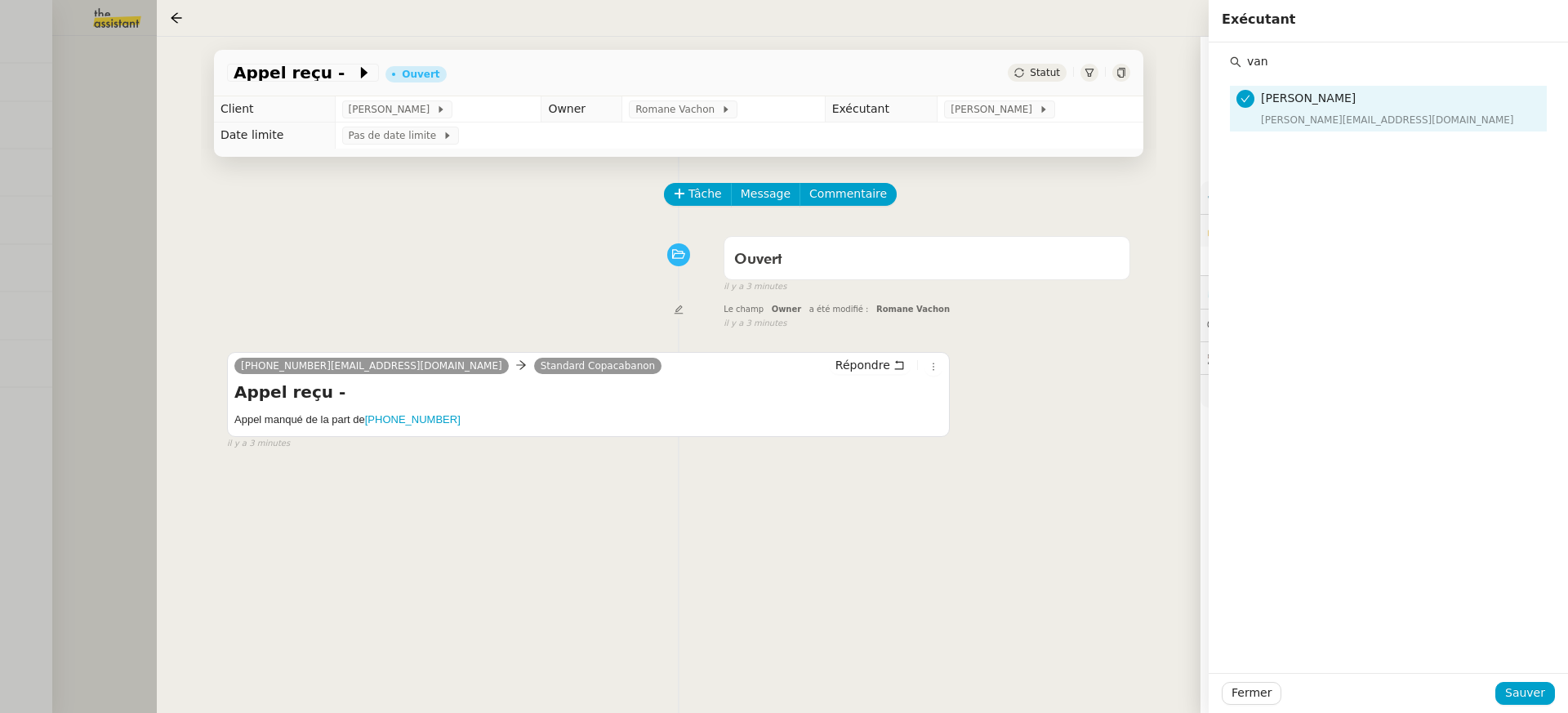
click at [1542, 706] on div "Fermer Sauver" at bounding box center [1388, 693] width 360 height 40
click at [1527, 674] on div "Fermer Sauver" at bounding box center [1388, 693] width 360 height 40
click at [1527, 686] on span "Sauver" at bounding box center [1525, 694] width 40 height 18
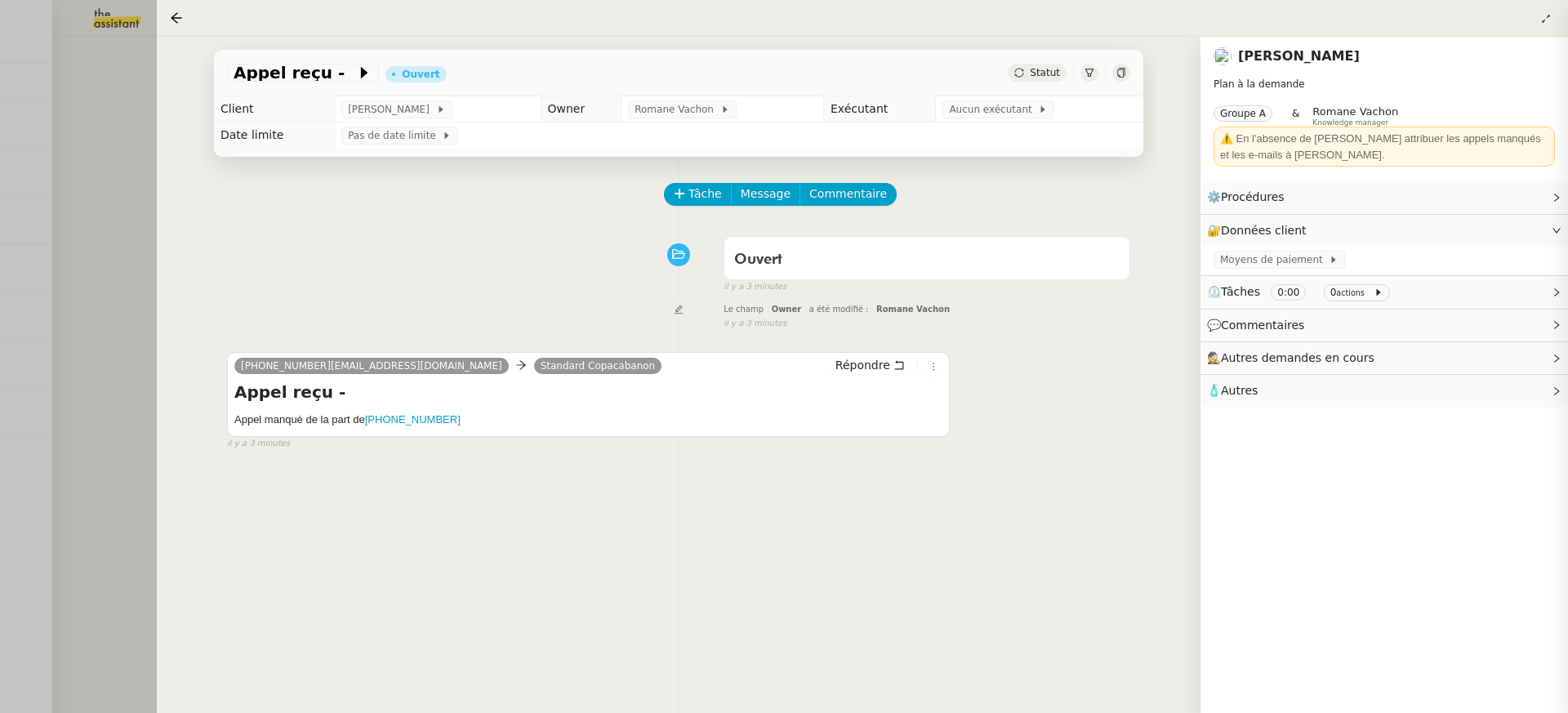
click at [76, 117] on div at bounding box center [784, 356] width 1568 height 713
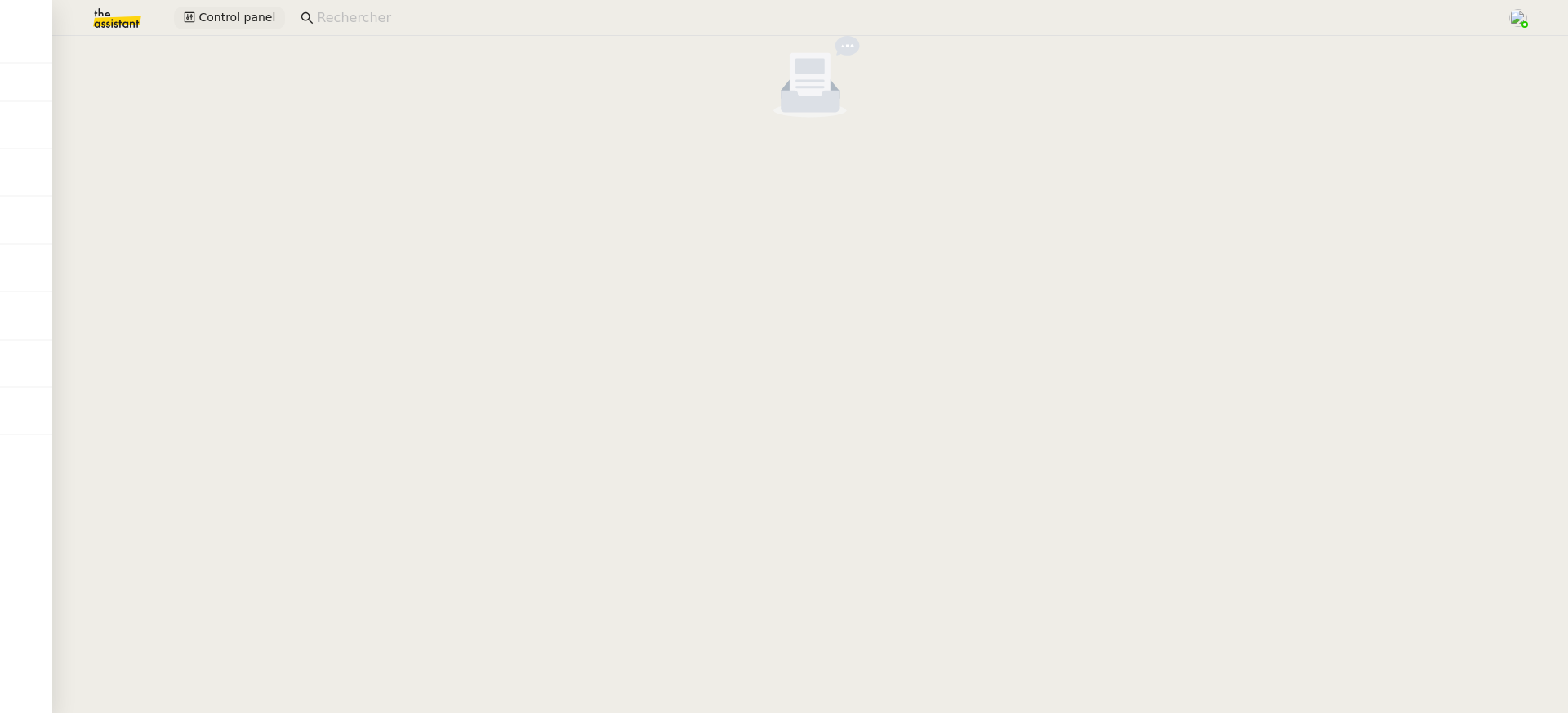
click at [275, 18] on button "Control panel" at bounding box center [230, 18] width 111 height 23
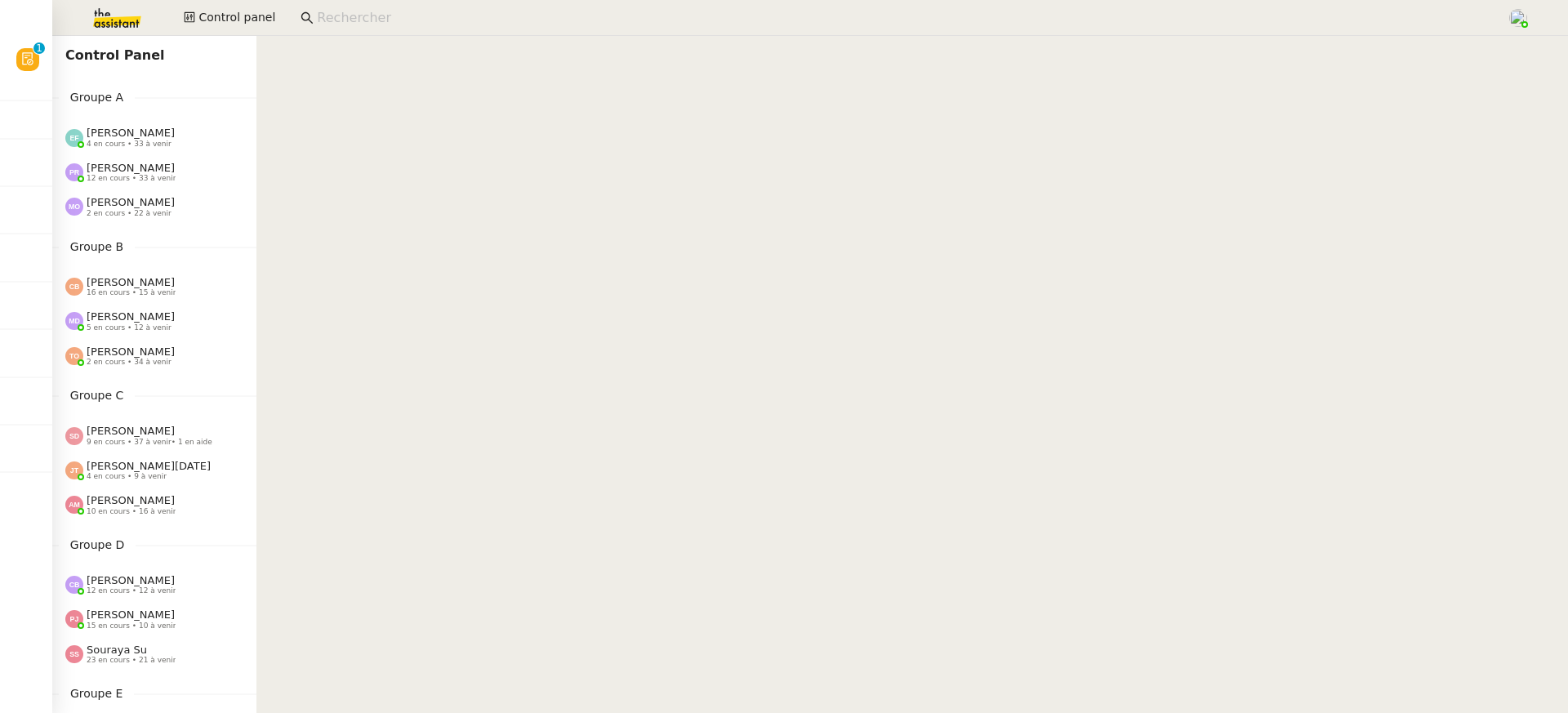
click at [11, 26] on link at bounding box center [26, 18] width 53 height 36
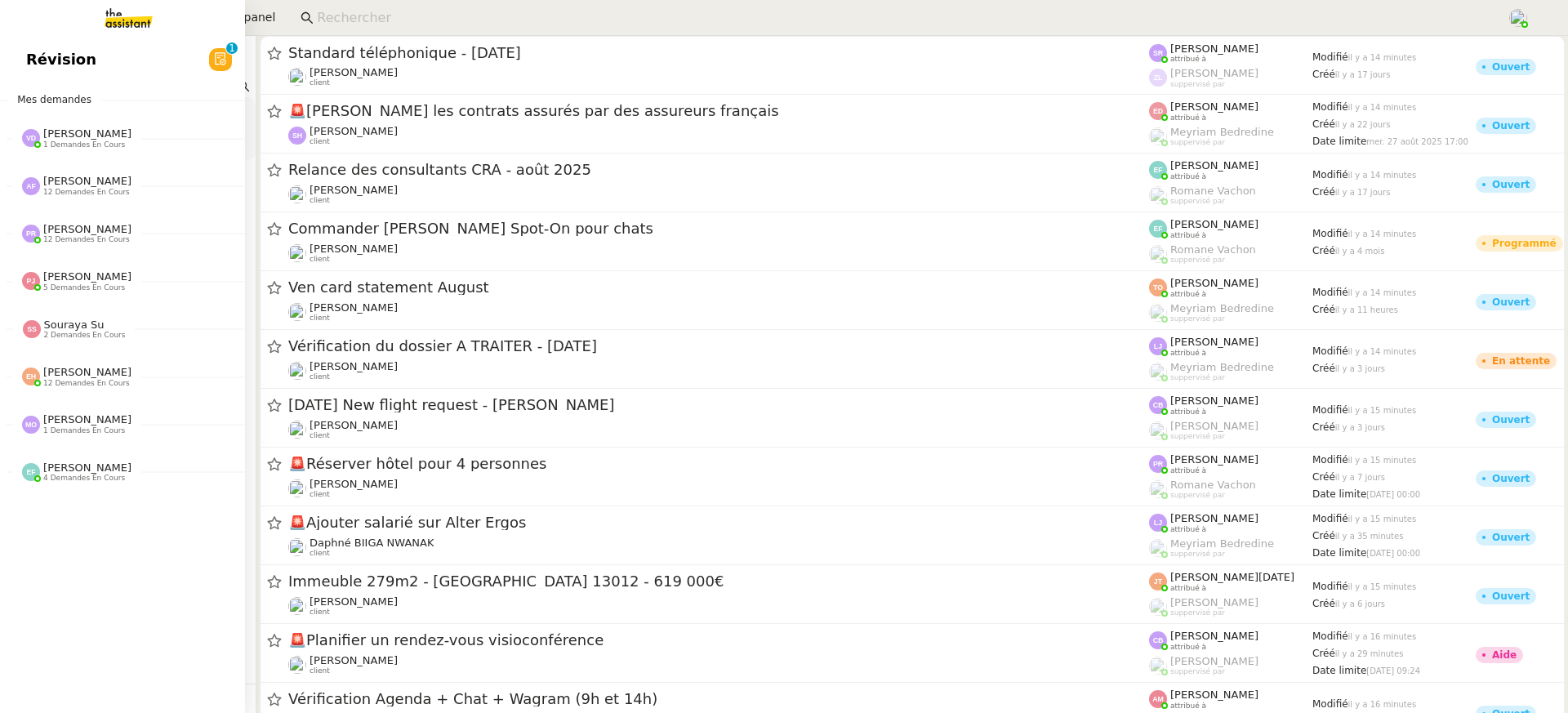
click at [39, 56] on span "Révision" at bounding box center [61, 59] width 70 height 25
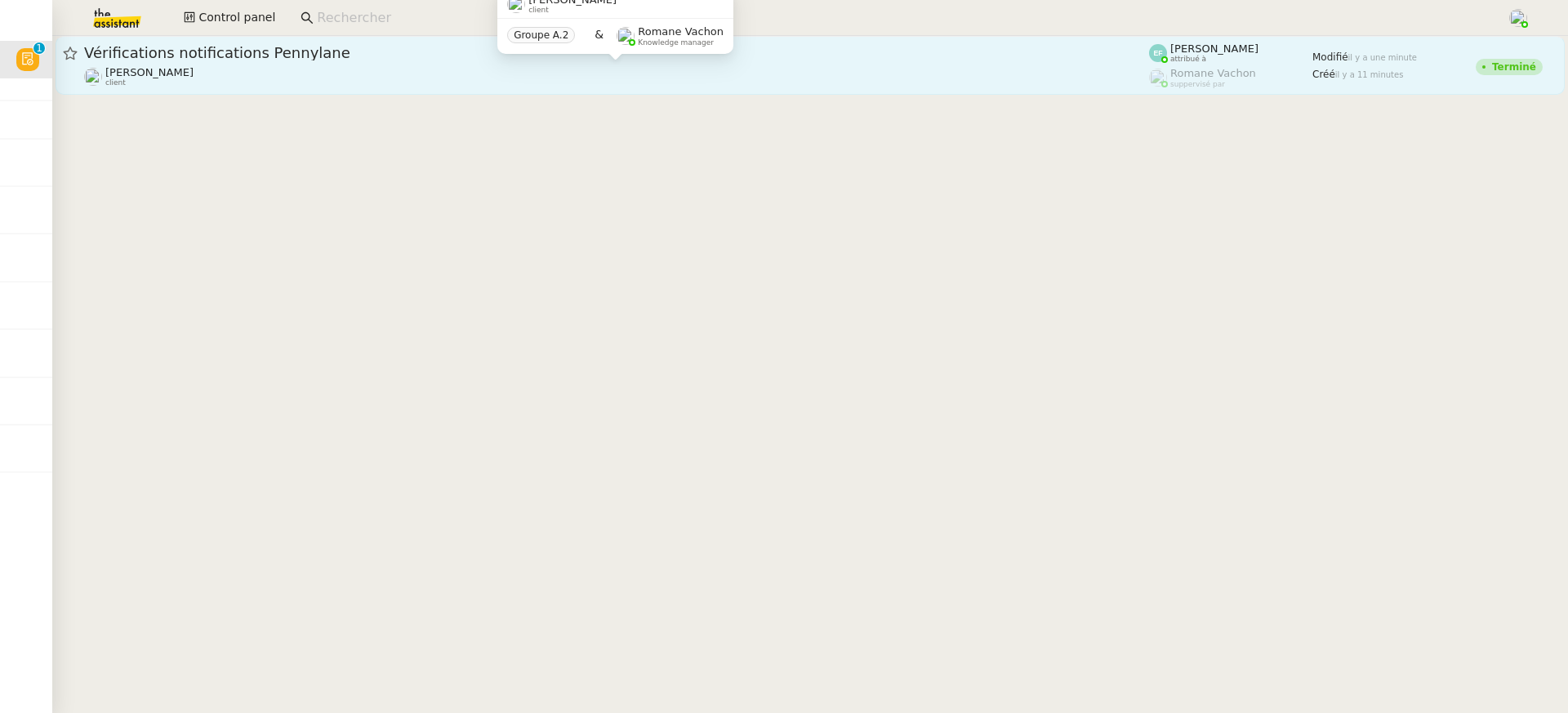
click at [798, 83] on div "Florent Seiler client" at bounding box center [616, 77] width 1065 height 21
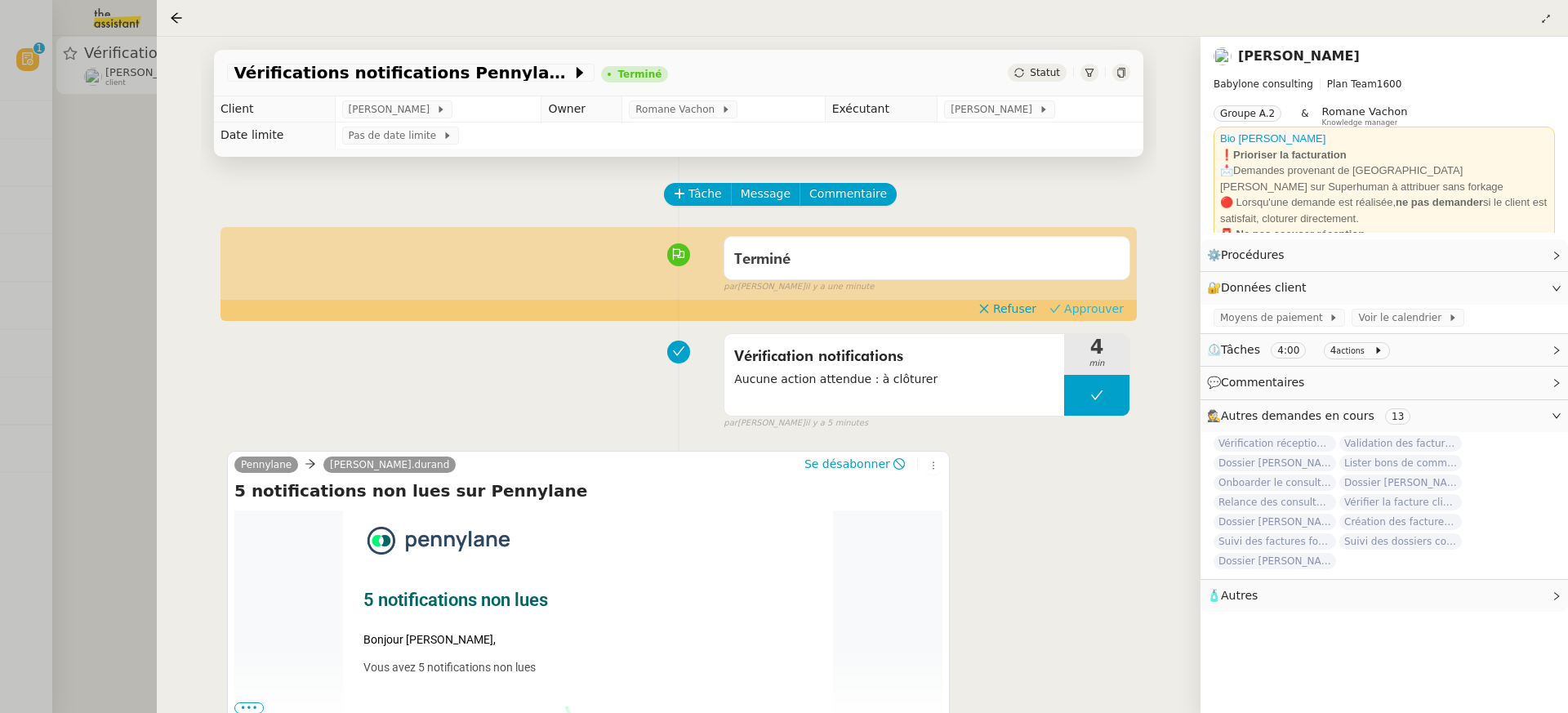
click at [1077, 304] on span "Approuver" at bounding box center [1093, 309] width 60 height 17
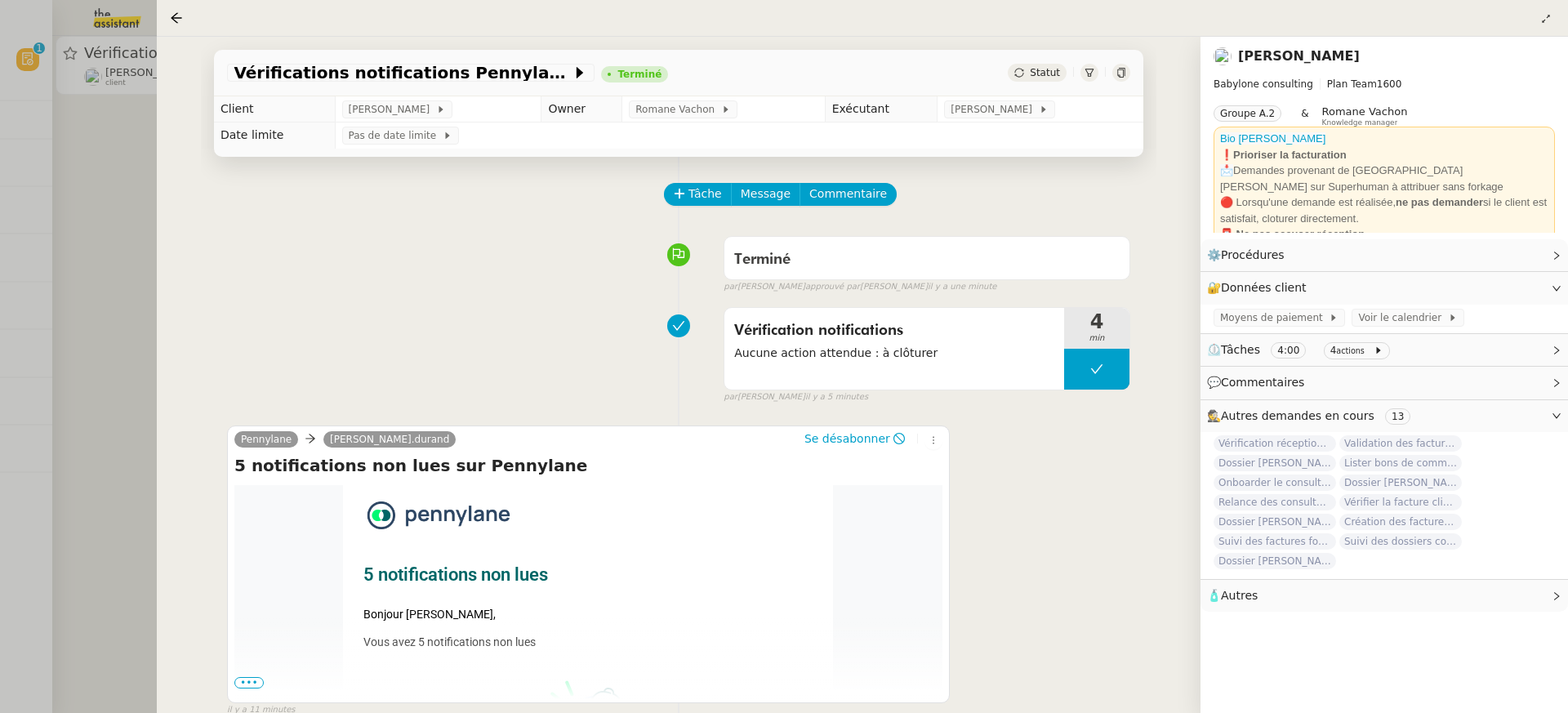
click at [112, 107] on div at bounding box center [784, 356] width 1568 height 713
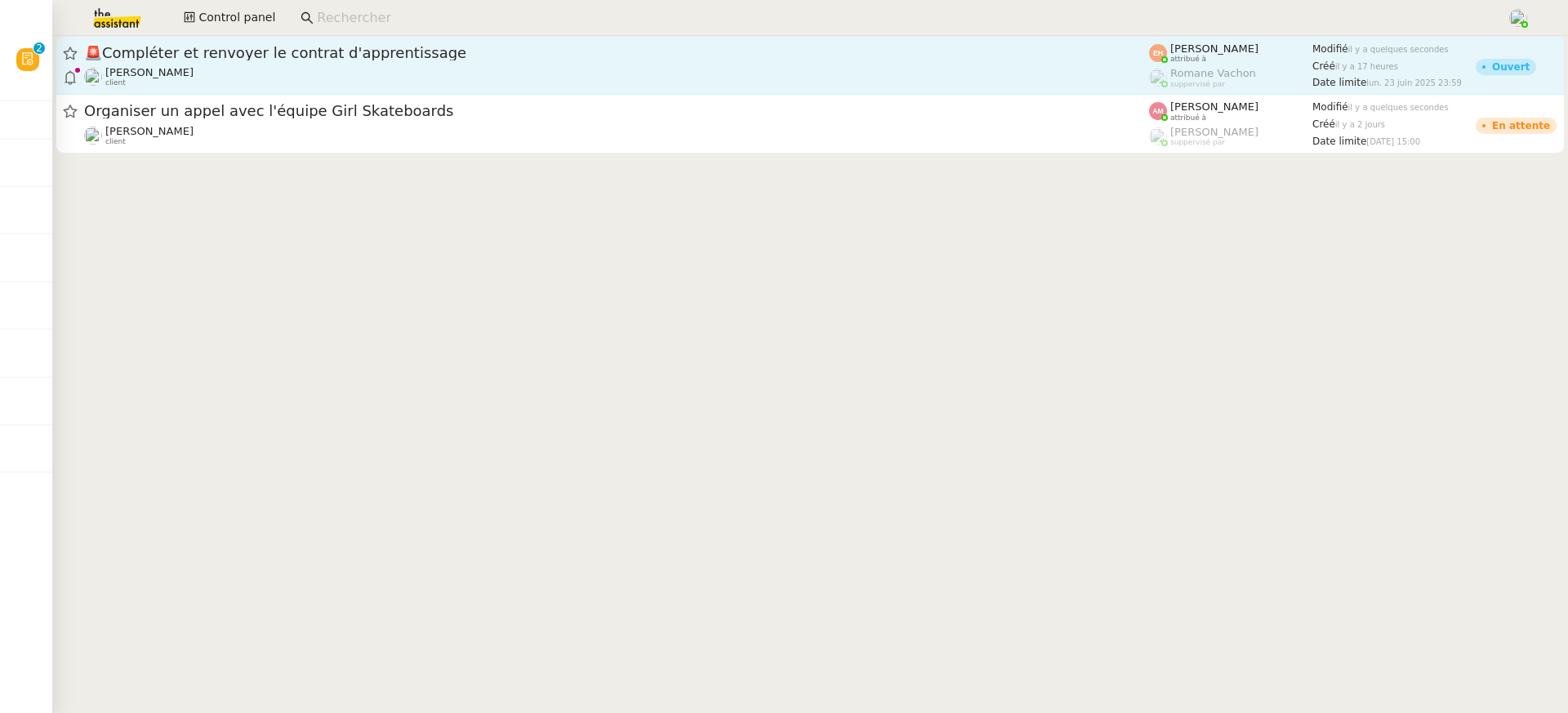
click at [126, 47] on span "🚨 Compléter et renvoyer le contrat d'apprentissage" at bounding box center [616, 53] width 1065 height 15
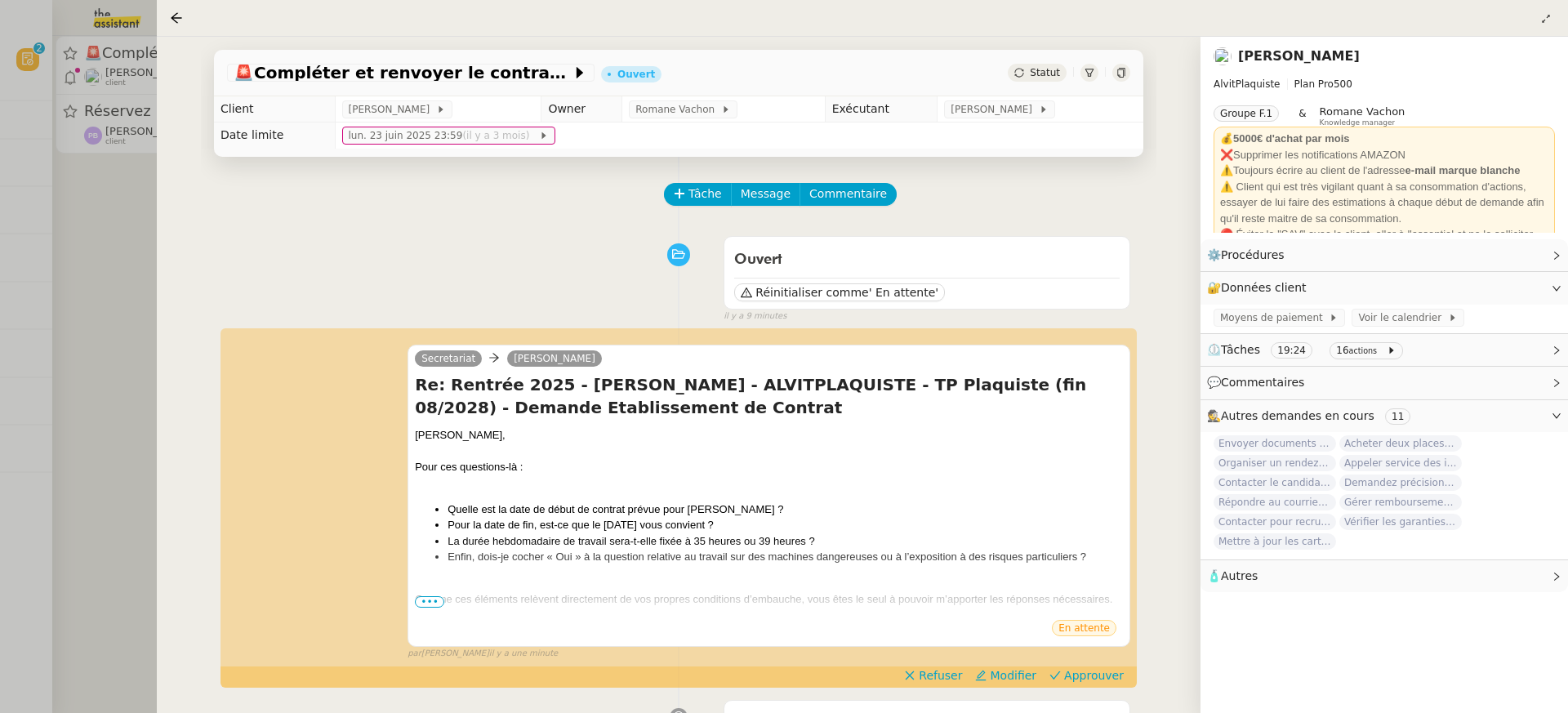
click at [53, 104] on div at bounding box center [784, 356] width 1568 height 713
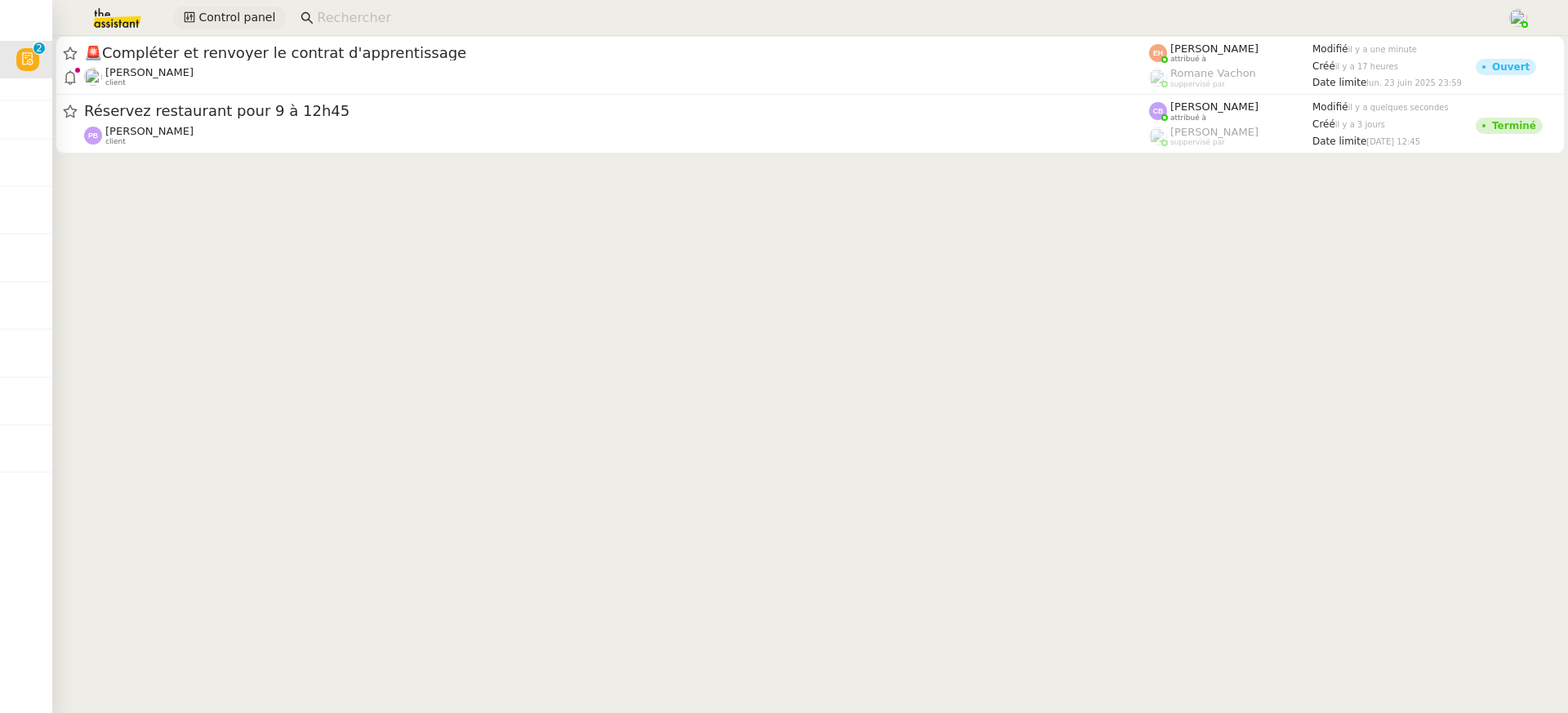
click at [248, 8] on span "Control panel" at bounding box center [236, 18] width 77 height 18
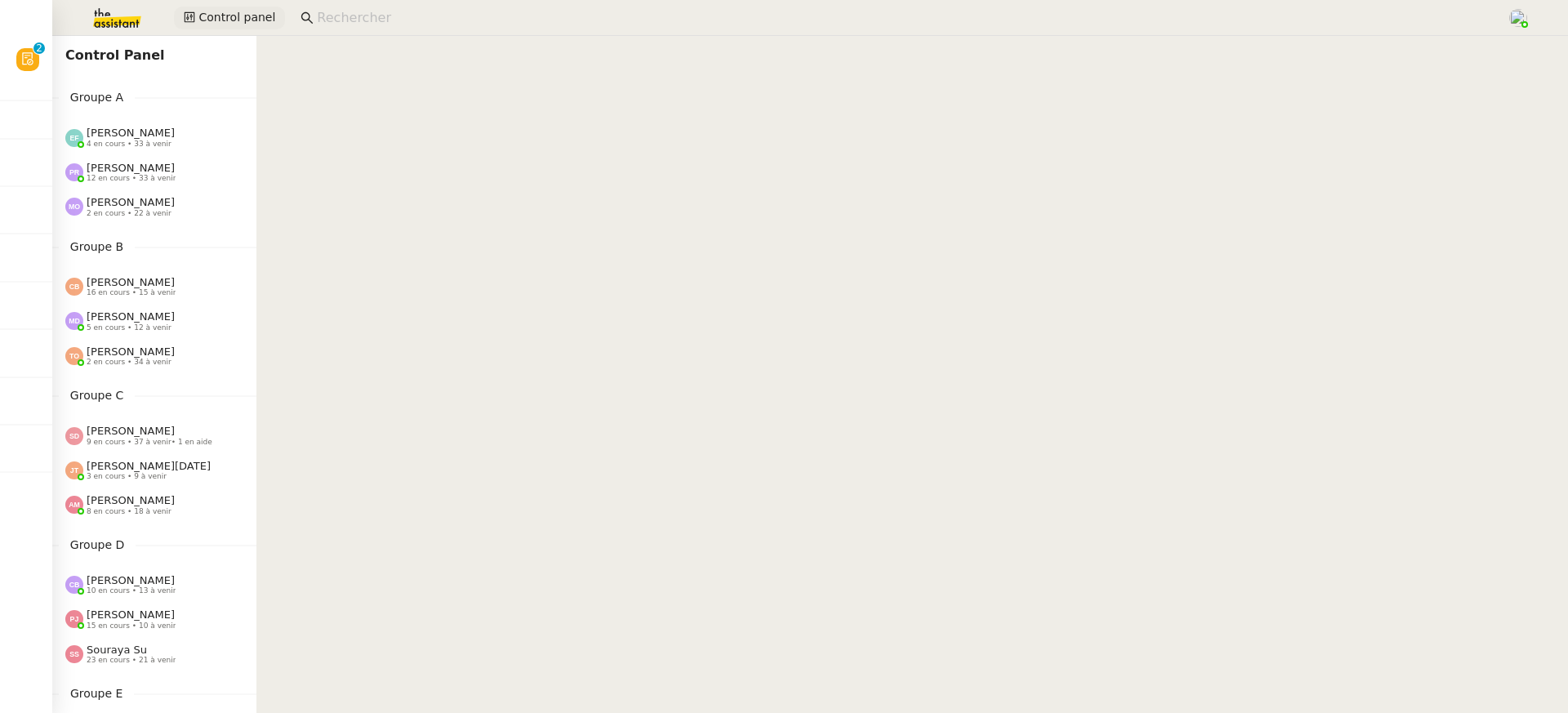
scroll to position [693, 0]
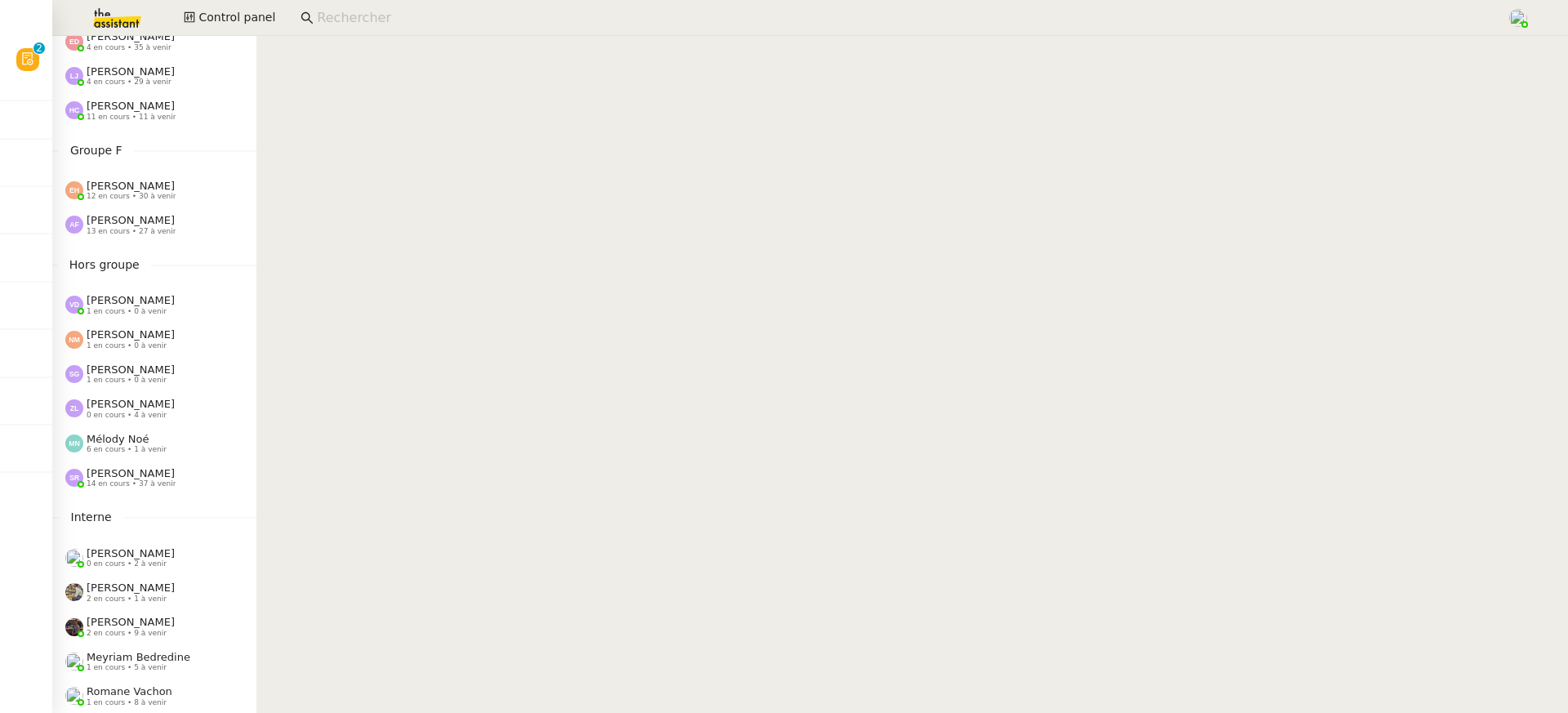
click at [174, 218] on div "[PERSON_NAME] 13 en cours • 27 à venir" at bounding box center [160, 224] width 191 height 21
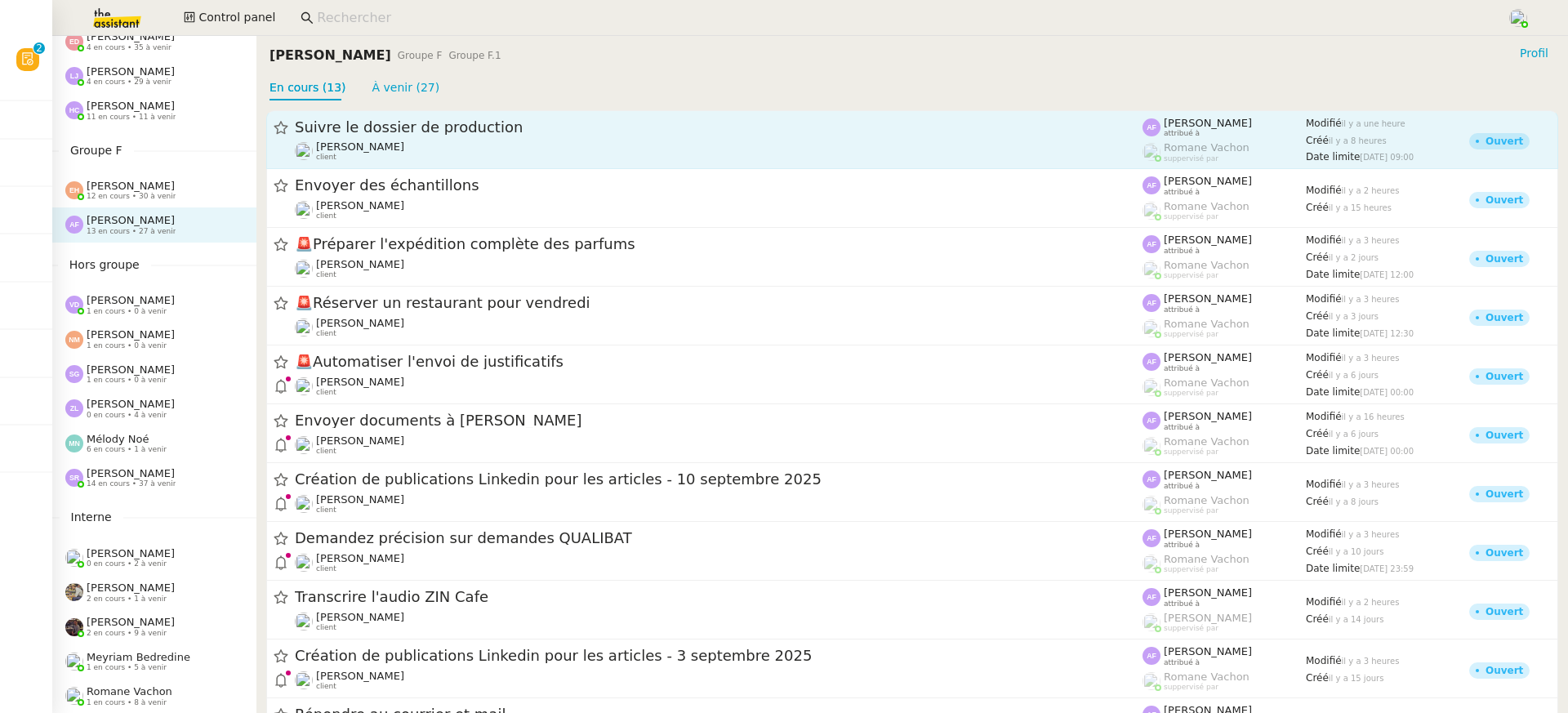
click at [396, 124] on span "Suivre le dossier de production" at bounding box center [719, 127] width 848 height 15
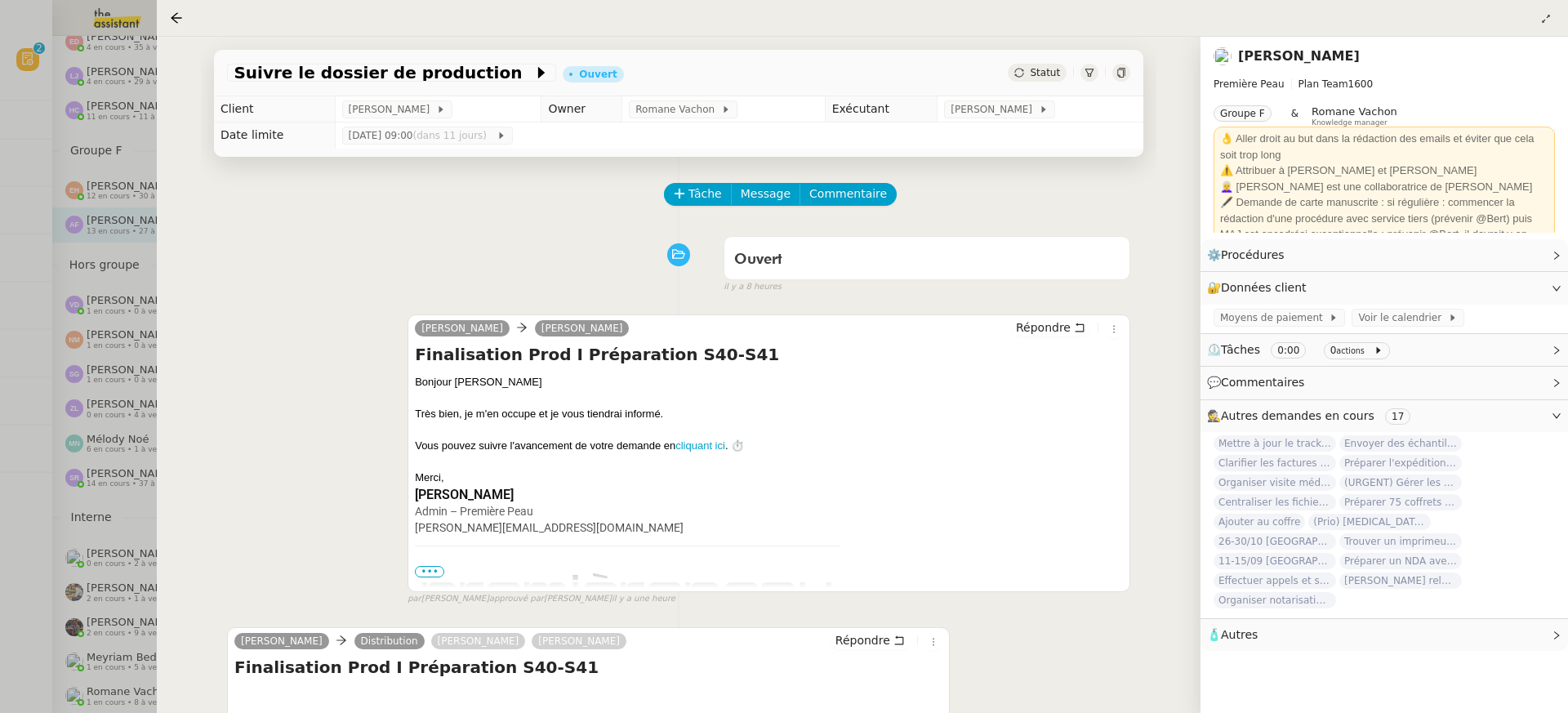
click at [142, 424] on div at bounding box center [784, 356] width 1568 height 713
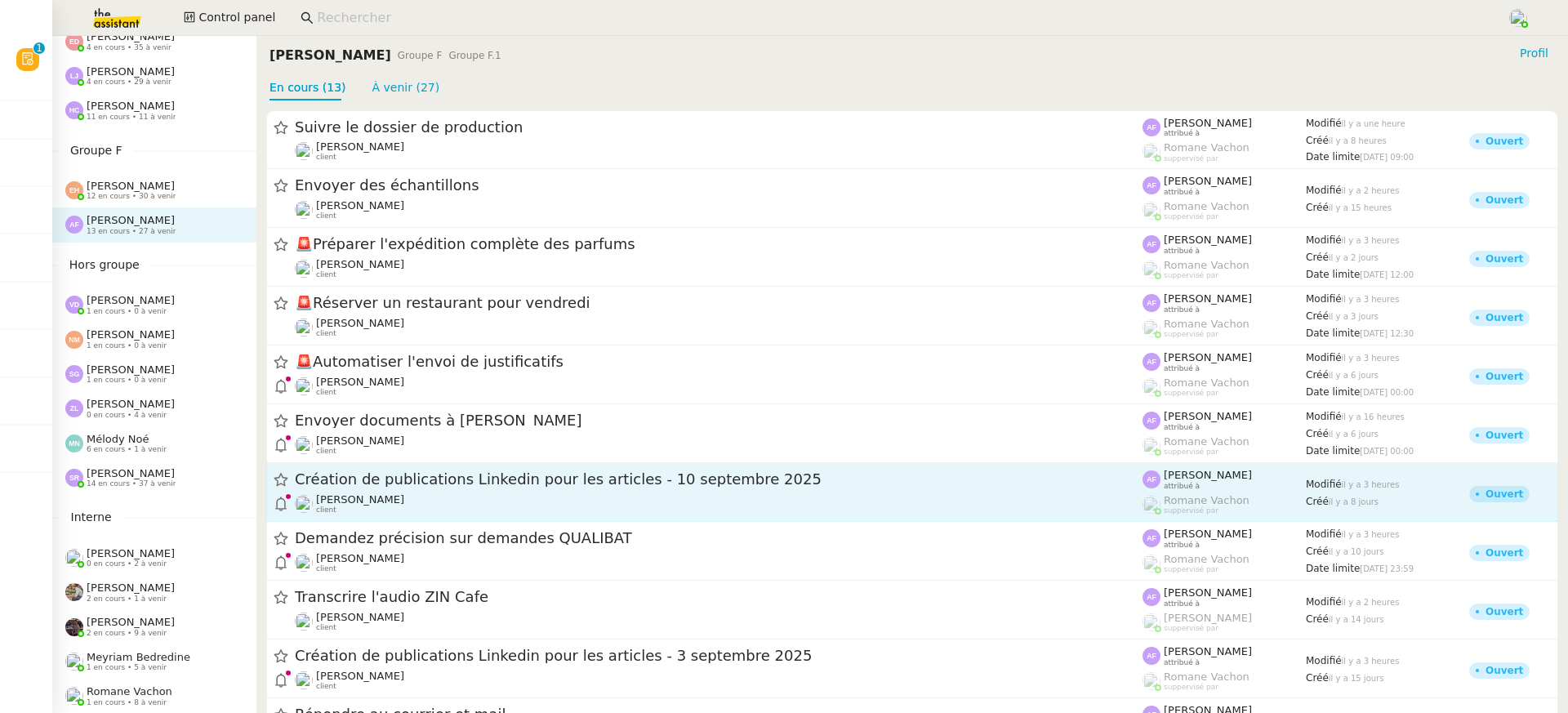
click at [502, 483] on span "Création de publications Linkedin pour les articles - 10 septembre 2025" at bounding box center [719, 481] width 848 height 15
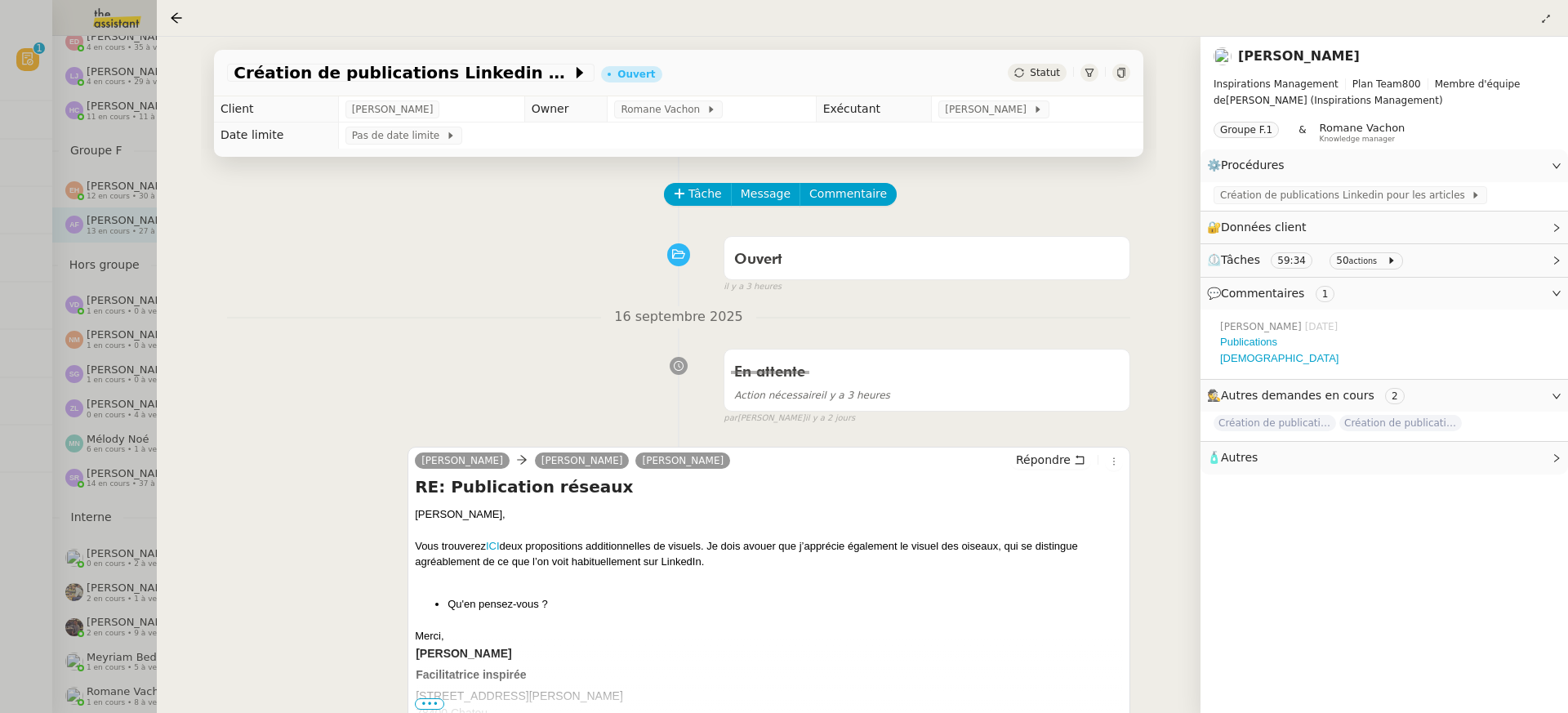
click at [103, 258] on div at bounding box center [784, 356] width 1568 height 713
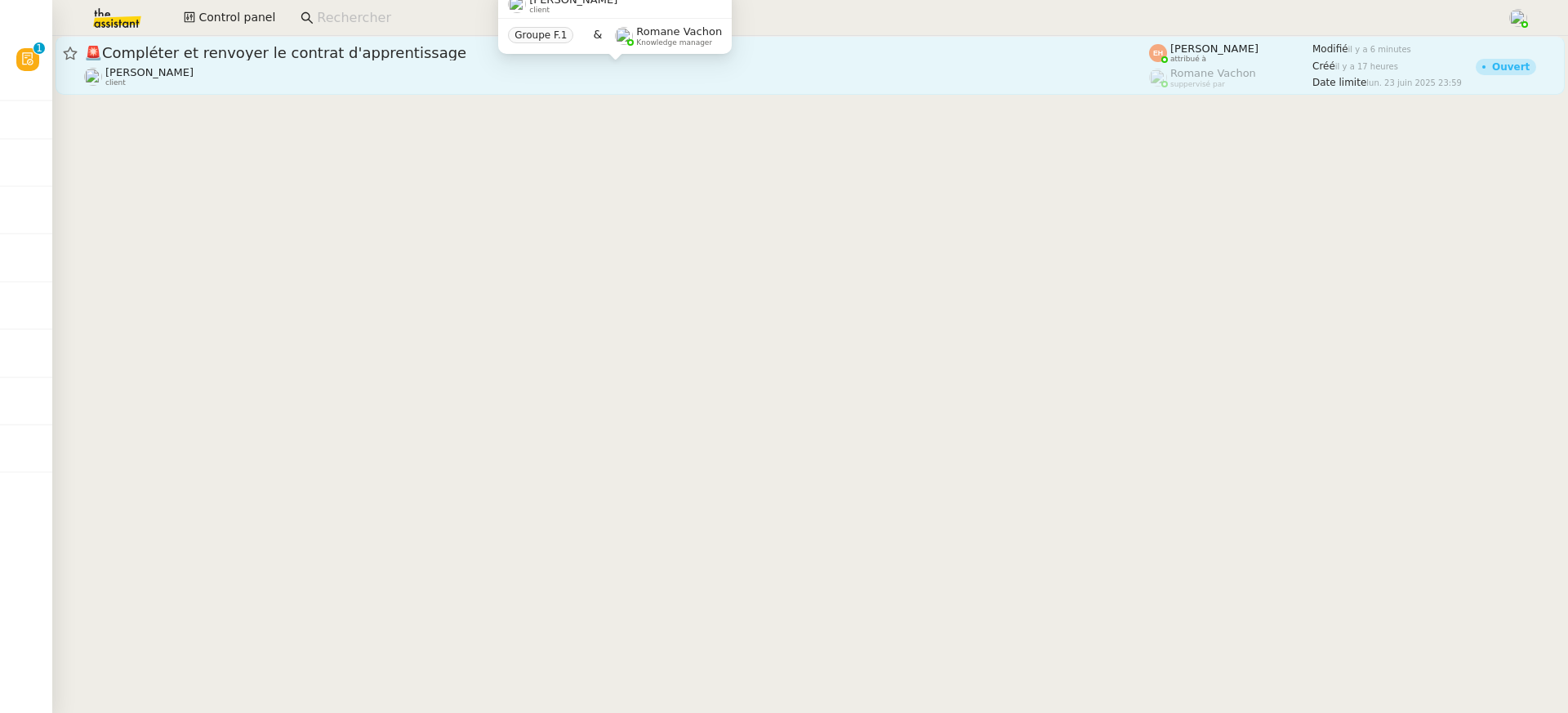
click at [277, 52] on span "🚨 Compléter et renvoyer le contrat d'apprentissage" at bounding box center [616, 53] width 1065 height 15
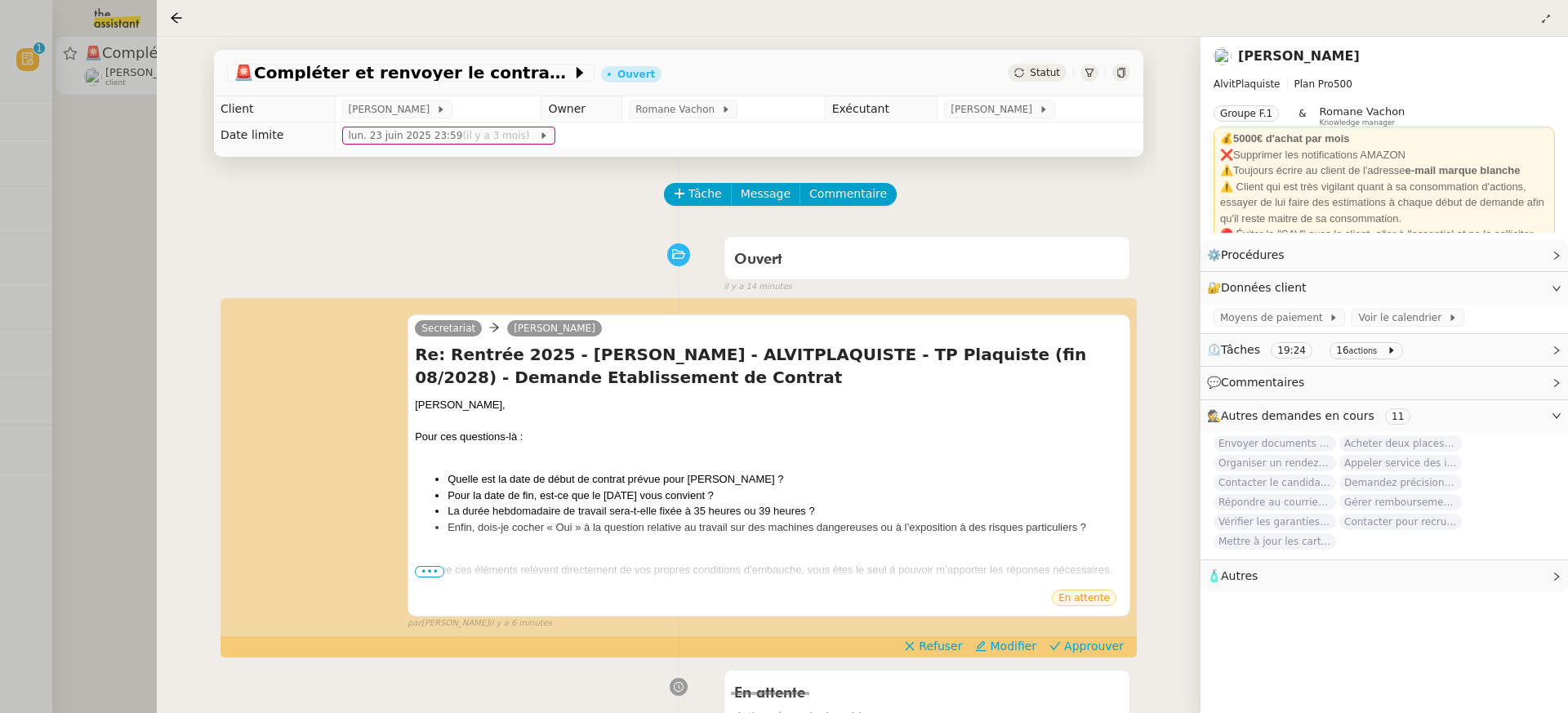
scroll to position [236, 0]
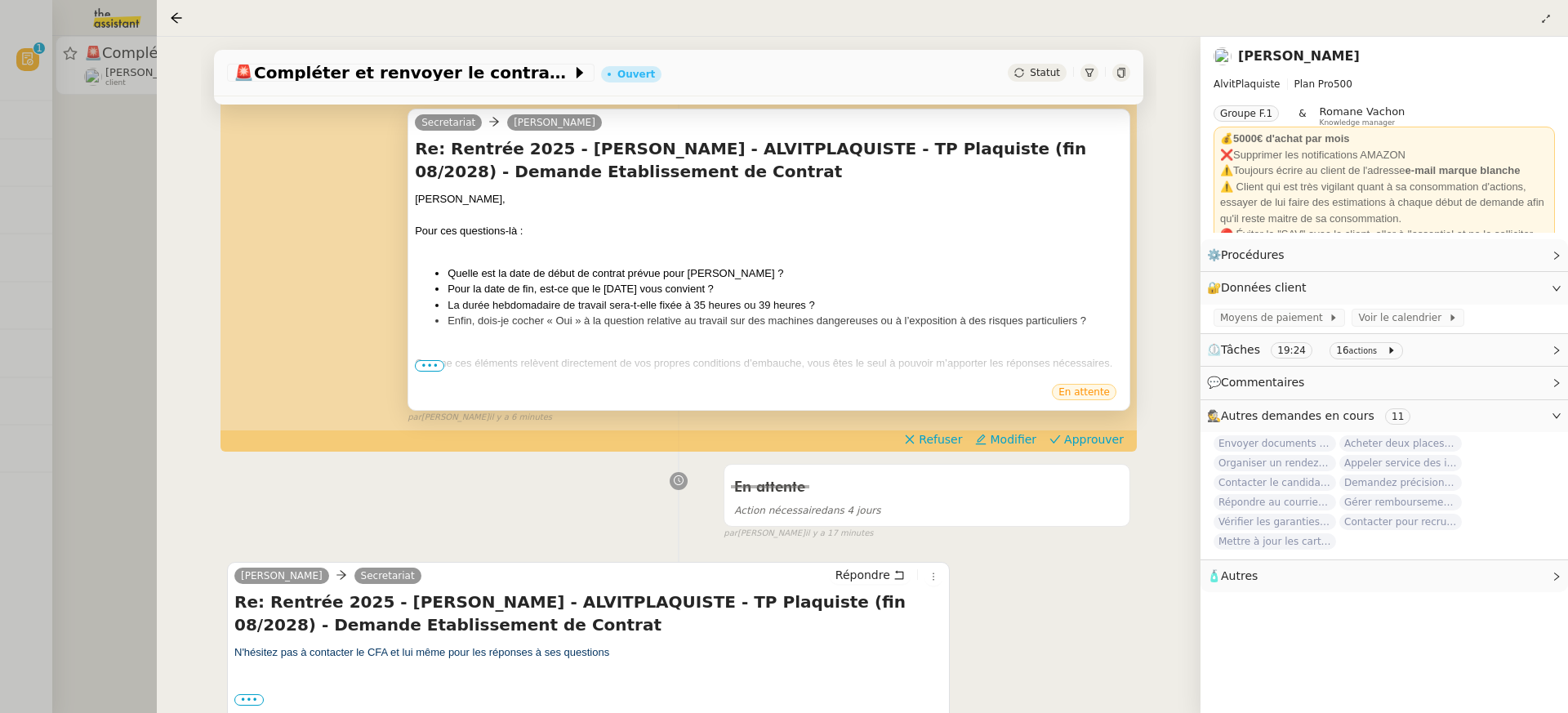
click at [424, 377] on div at bounding box center [769, 380] width 708 height 17
click at [424, 370] on span "•••" at bounding box center [430, 366] width 29 height 11
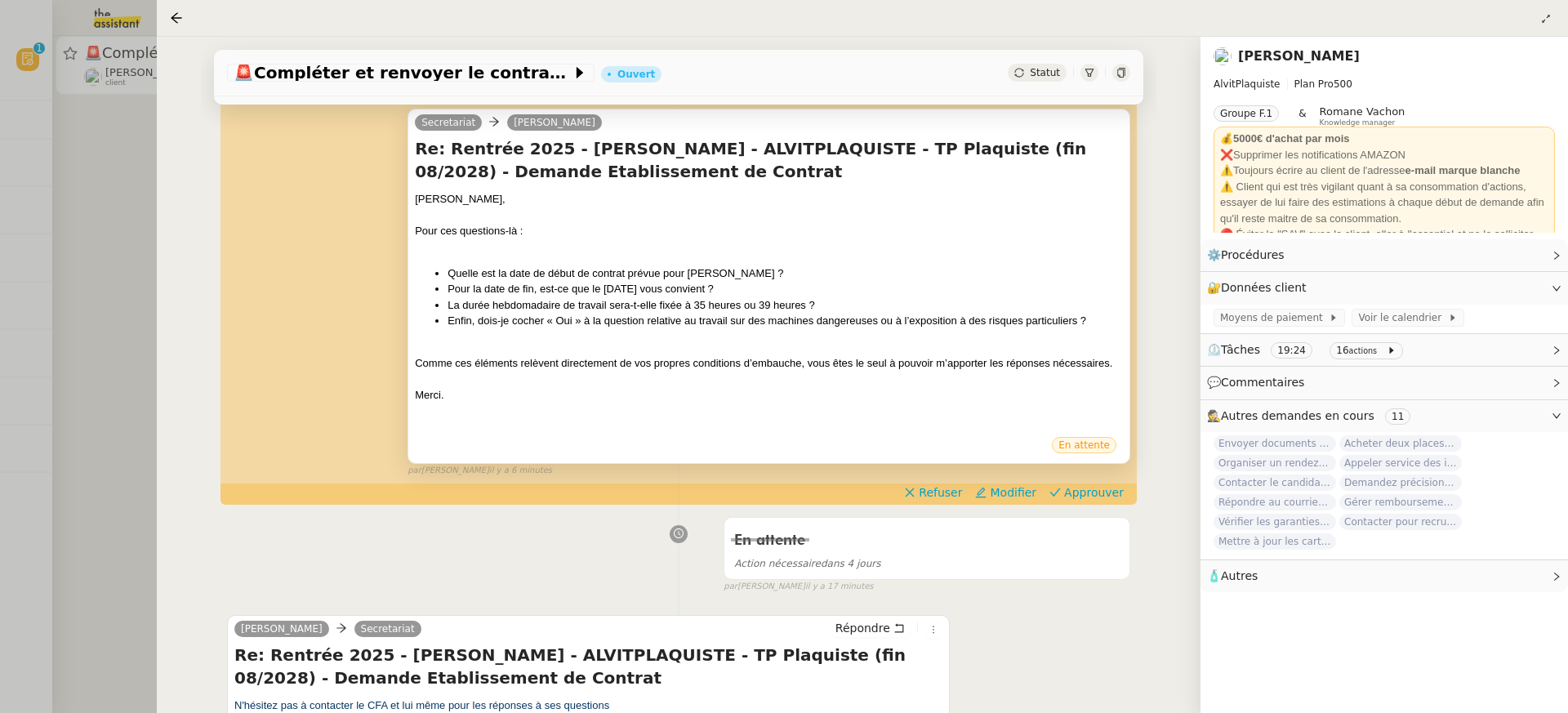
scroll to position [249, 0]
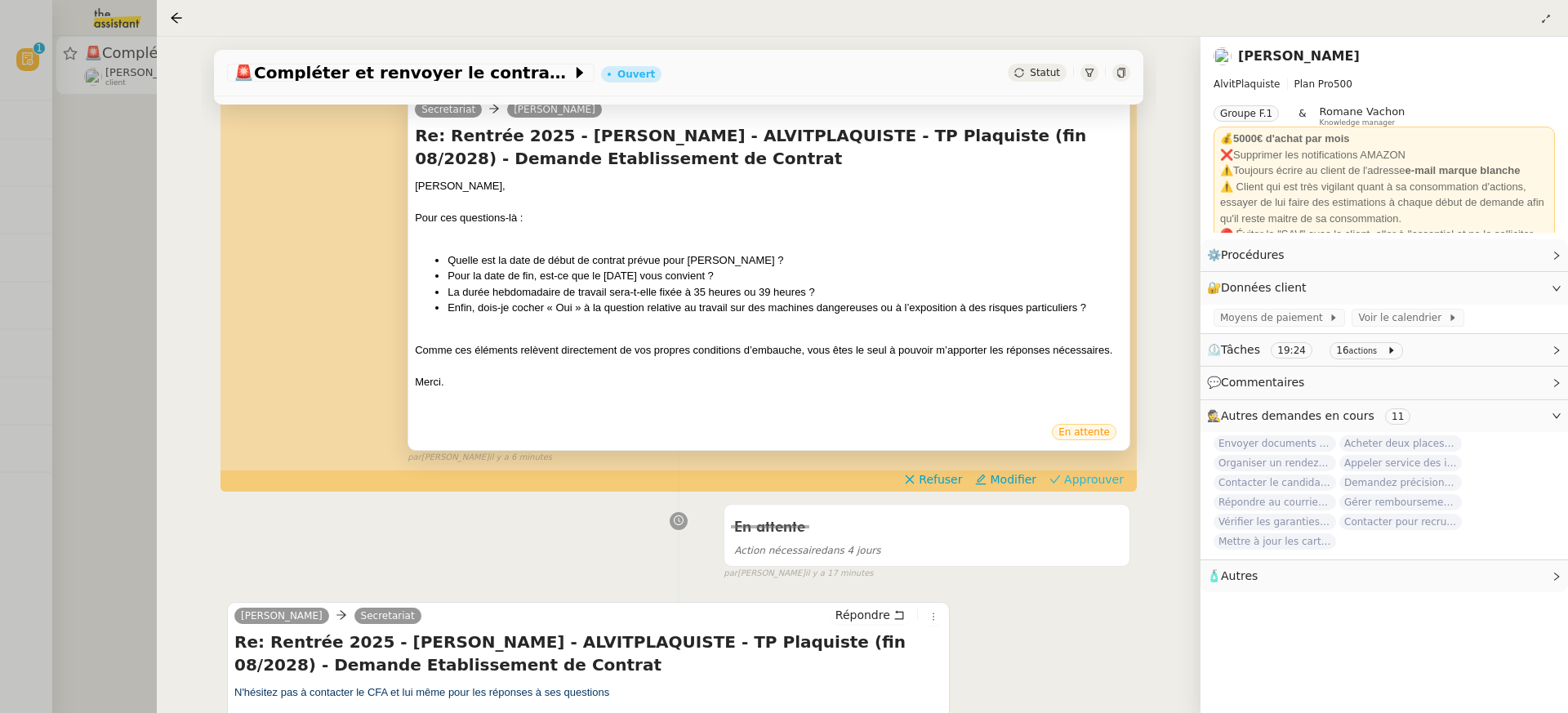
click at [1094, 483] on span "Approuver" at bounding box center [1093, 480] width 60 height 17
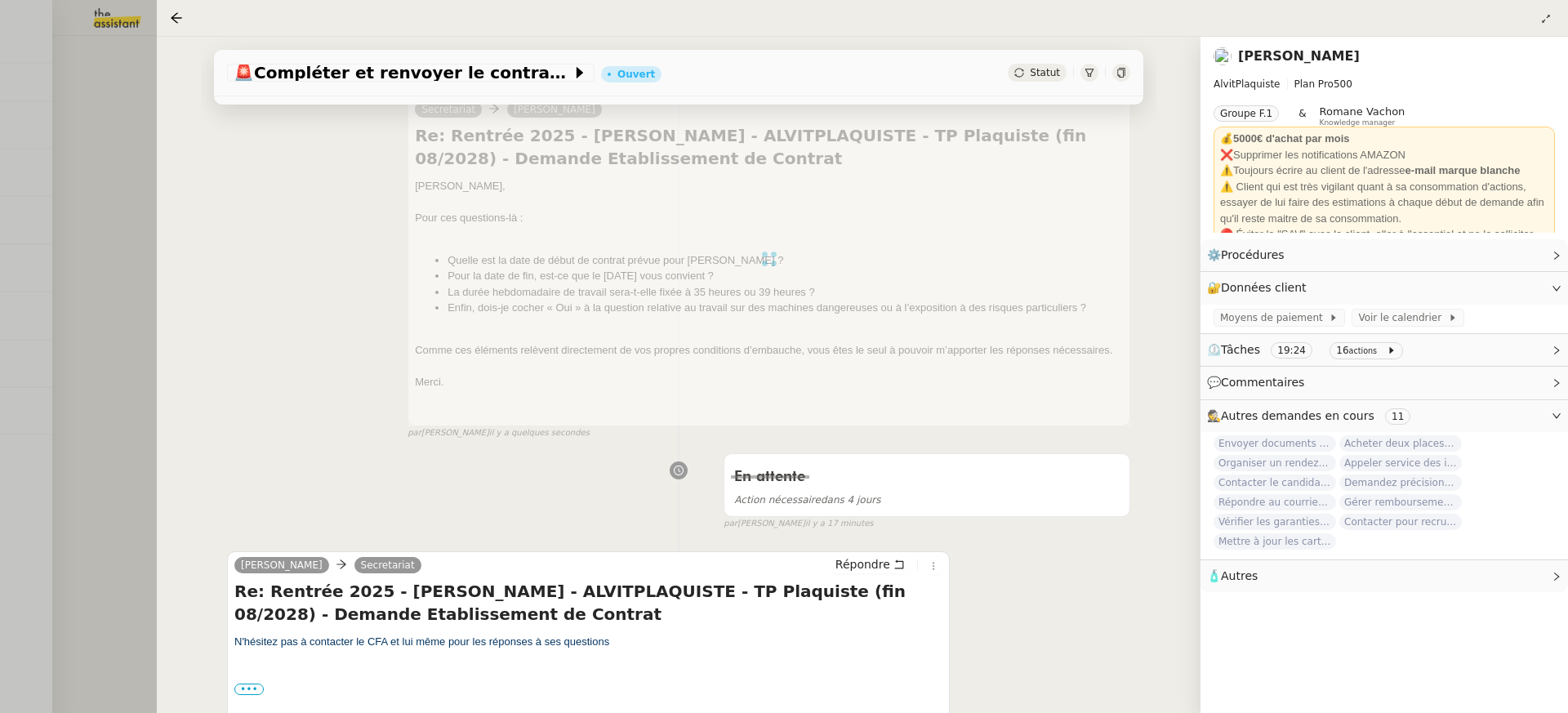
click at [26, 255] on div at bounding box center [784, 356] width 1568 height 713
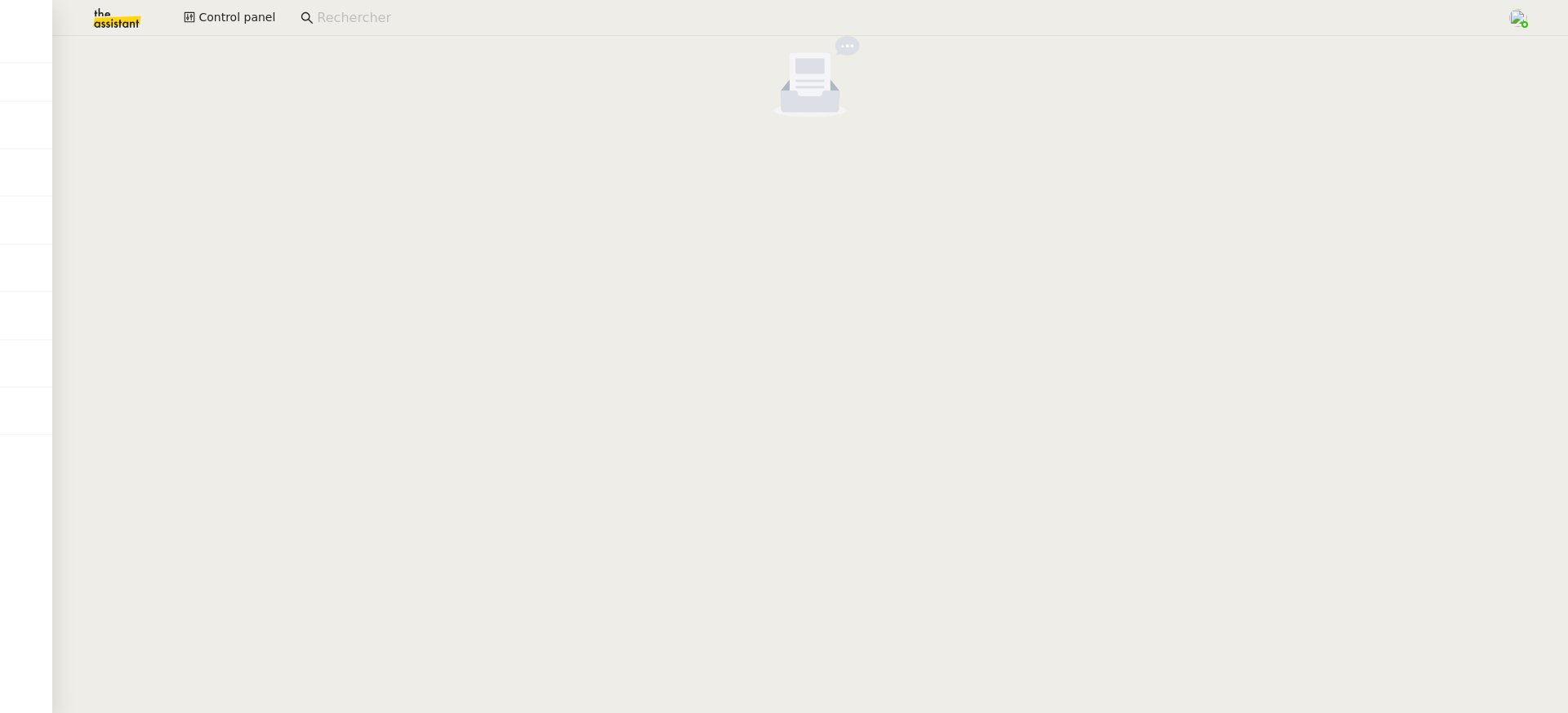
click at [119, 19] on img at bounding box center [103, 18] width 126 height 36
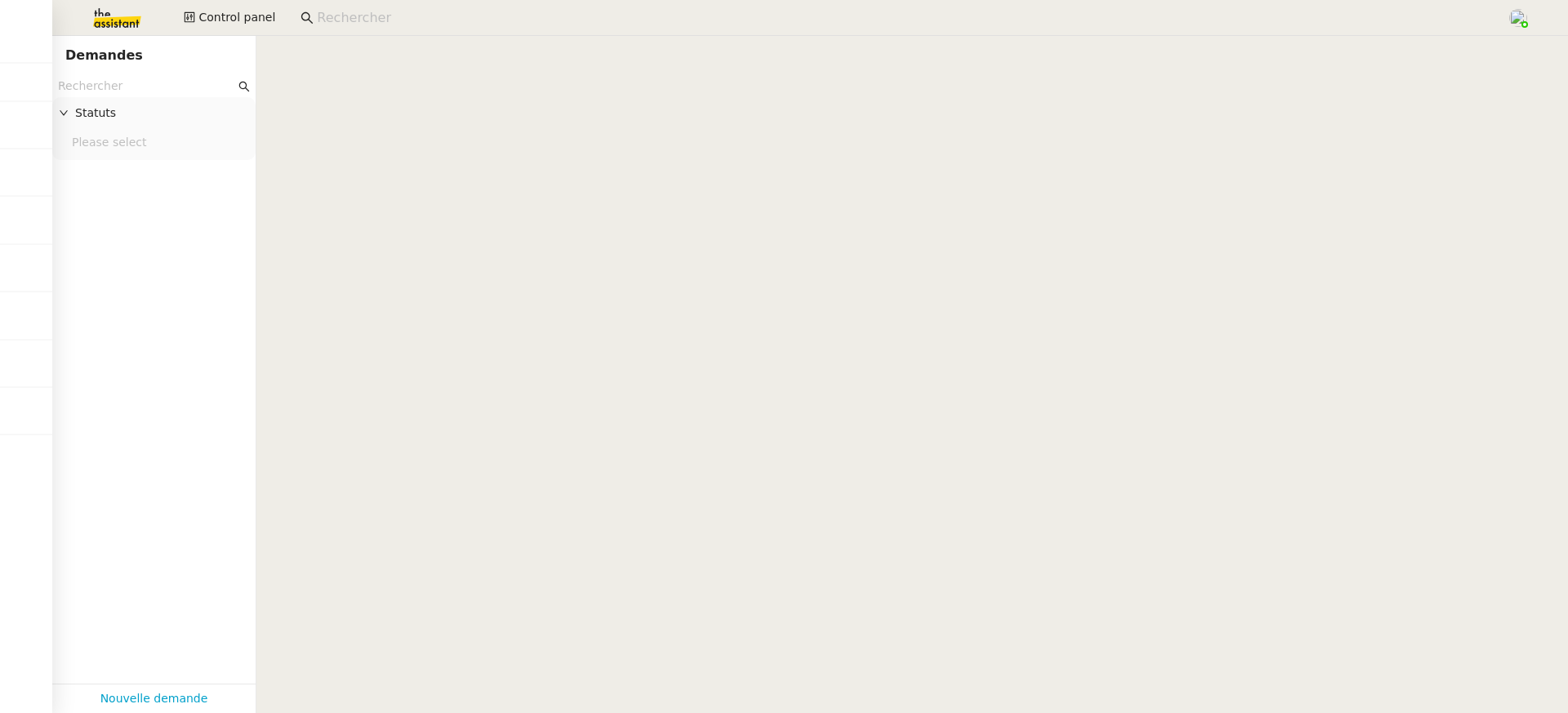
click at [171, 19] on div "Control panel" at bounding box center [784, 18] width 1486 height 36
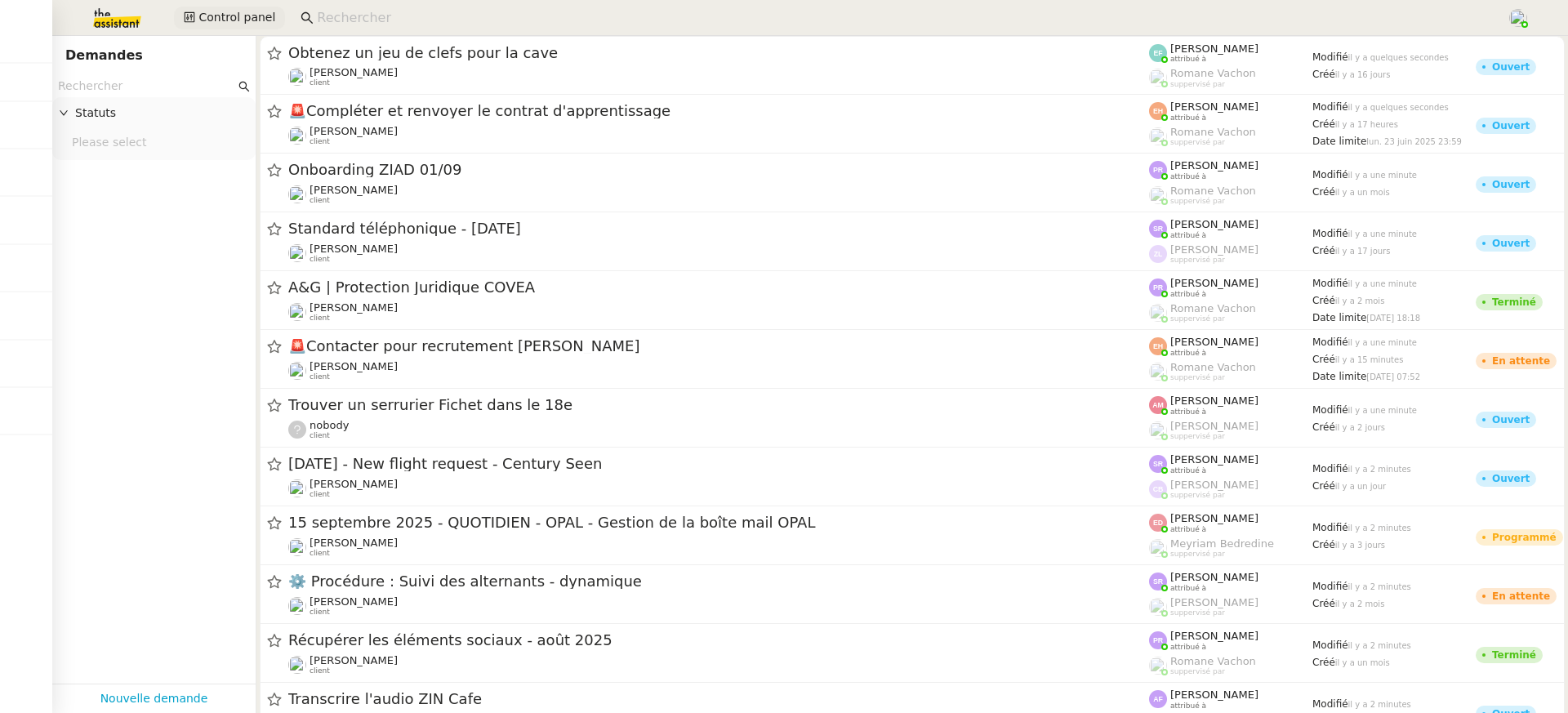
click at [195, 18] on button "Control panel" at bounding box center [230, 18] width 111 height 23
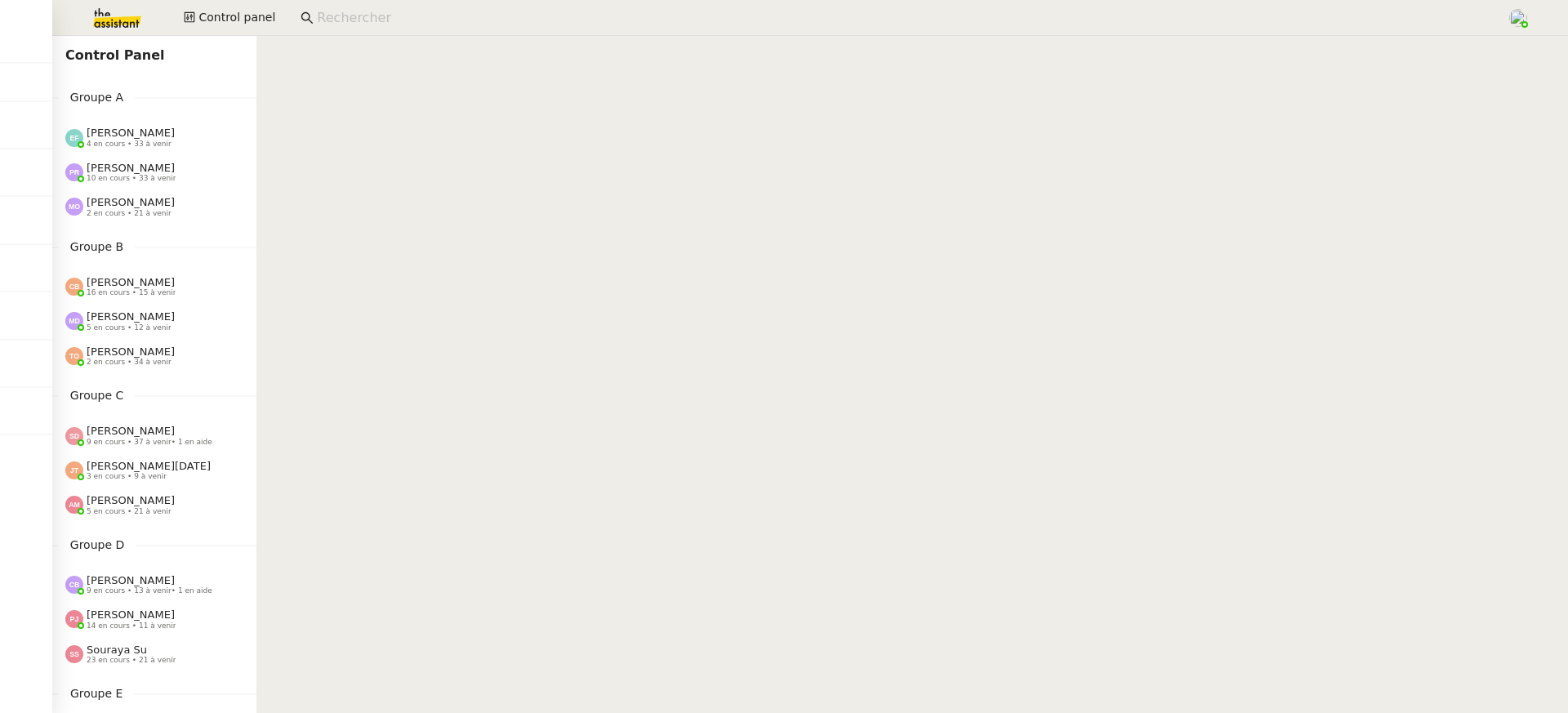
click at [153, 224] on div "[PERSON_NAME] 2 en cours • 21 à venir" at bounding box center [154, 207] width 204 height 34
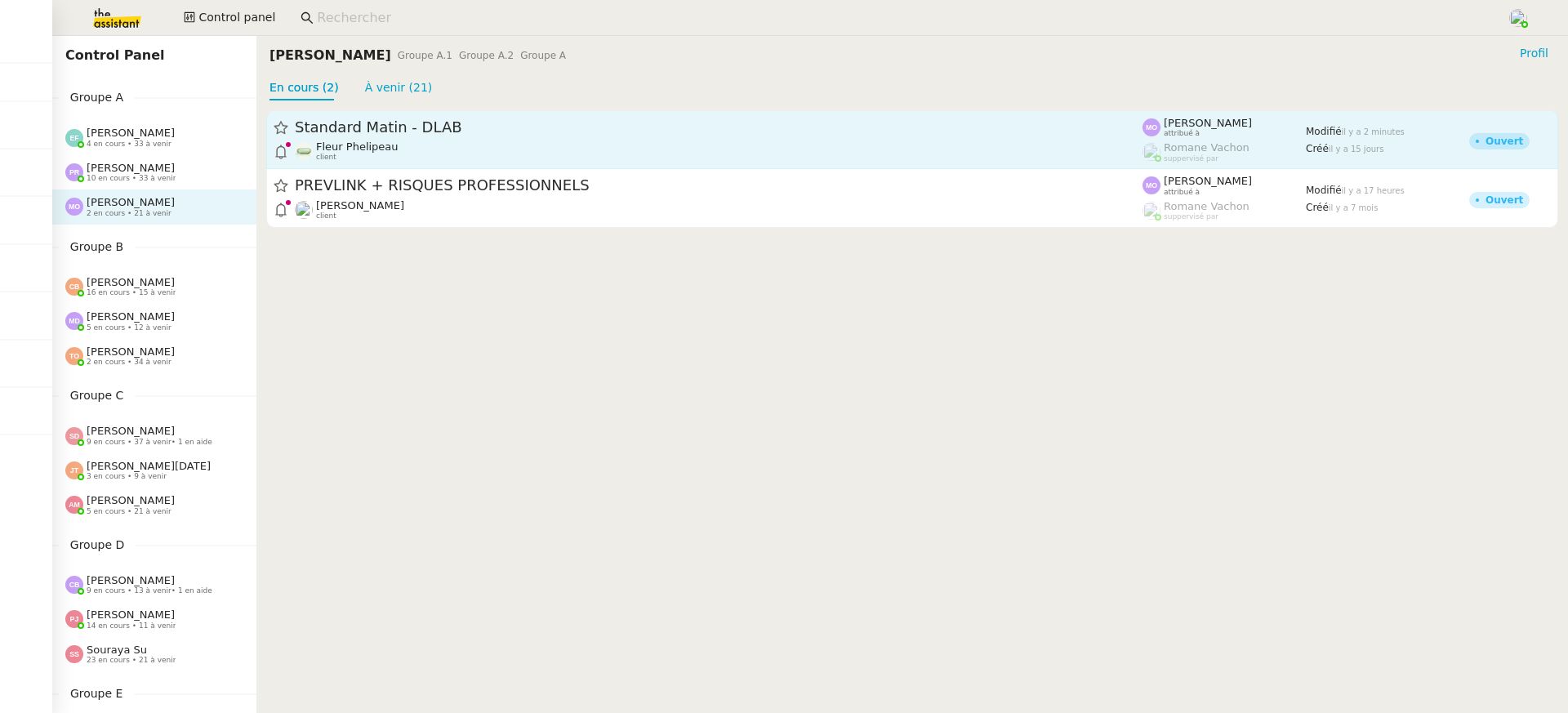
click at [401, 168] on link "Standard Matin - DLAB Fleur Phelipeau client [PERSON_NAME] attribué à [PERSON_N…" at bounding box center [913, 140] width 1292 height 59
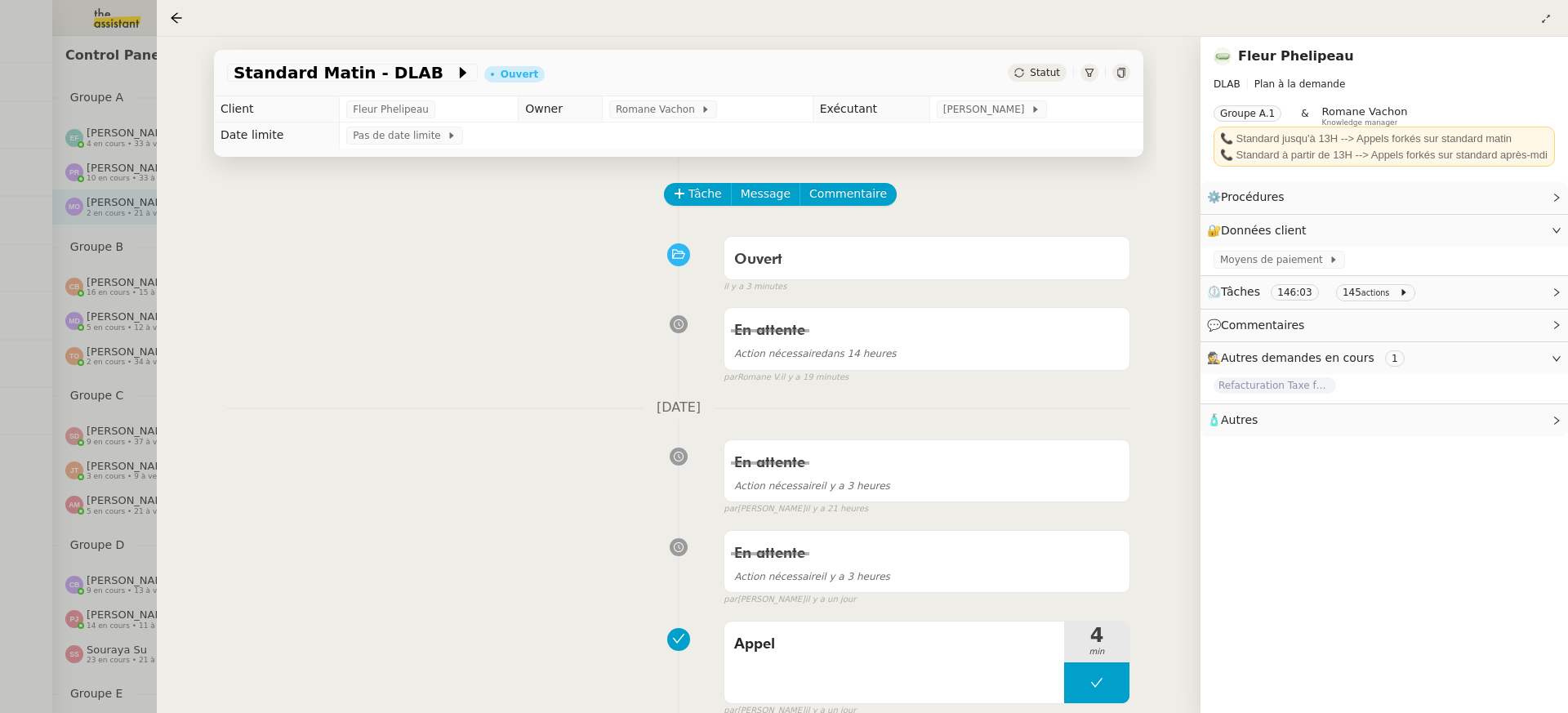
scroll to position [2, 0]
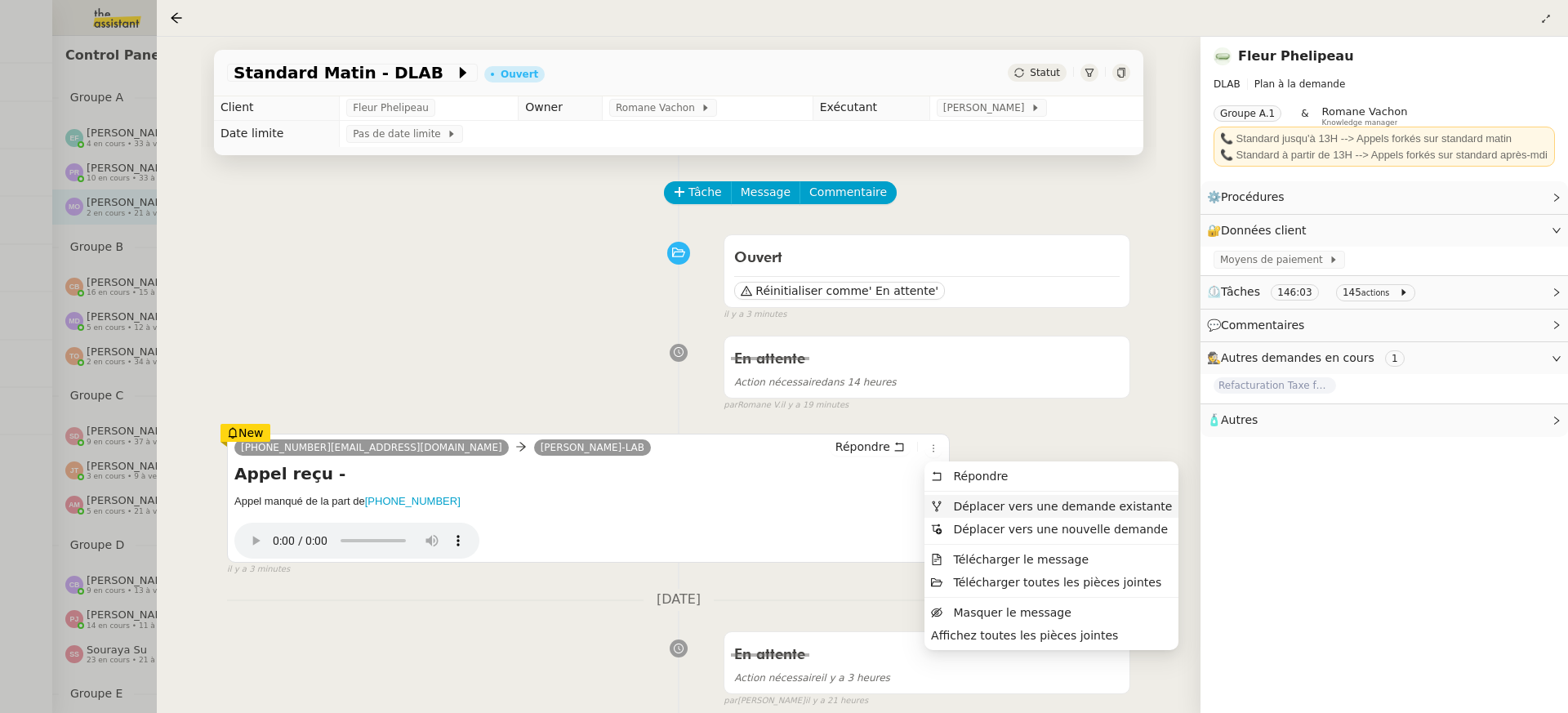
click at [971, 500] on span "Déplacer vers une demande existante" at bounding box center [1062, 506] width 218 height 13
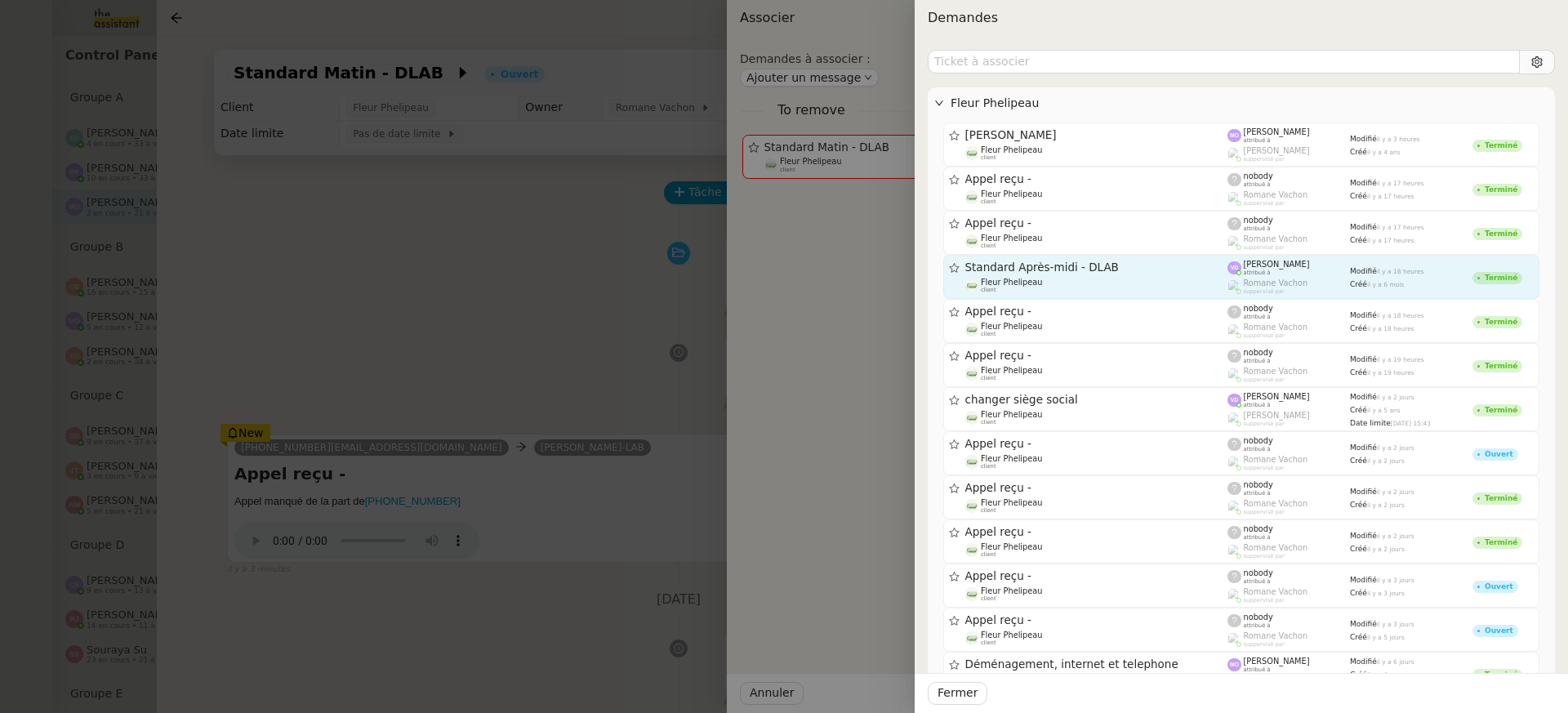
click at [1110, 278] on div "Fleur Phelipeau client" at bounding box center [1096, 286] width 263 height 17
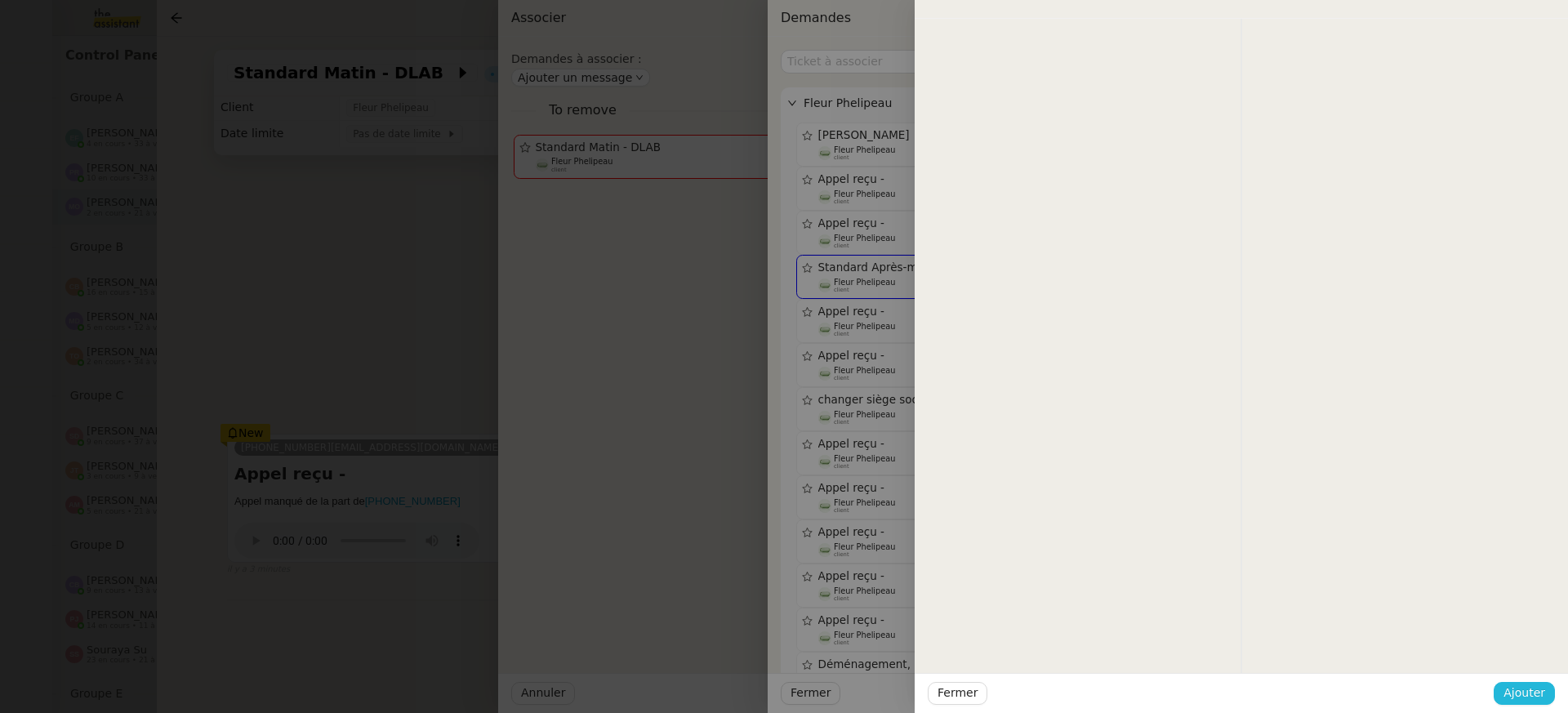
click at [1528, 692] on span "Ajouter" at bounding box center [1524, 694] width 41 height 18
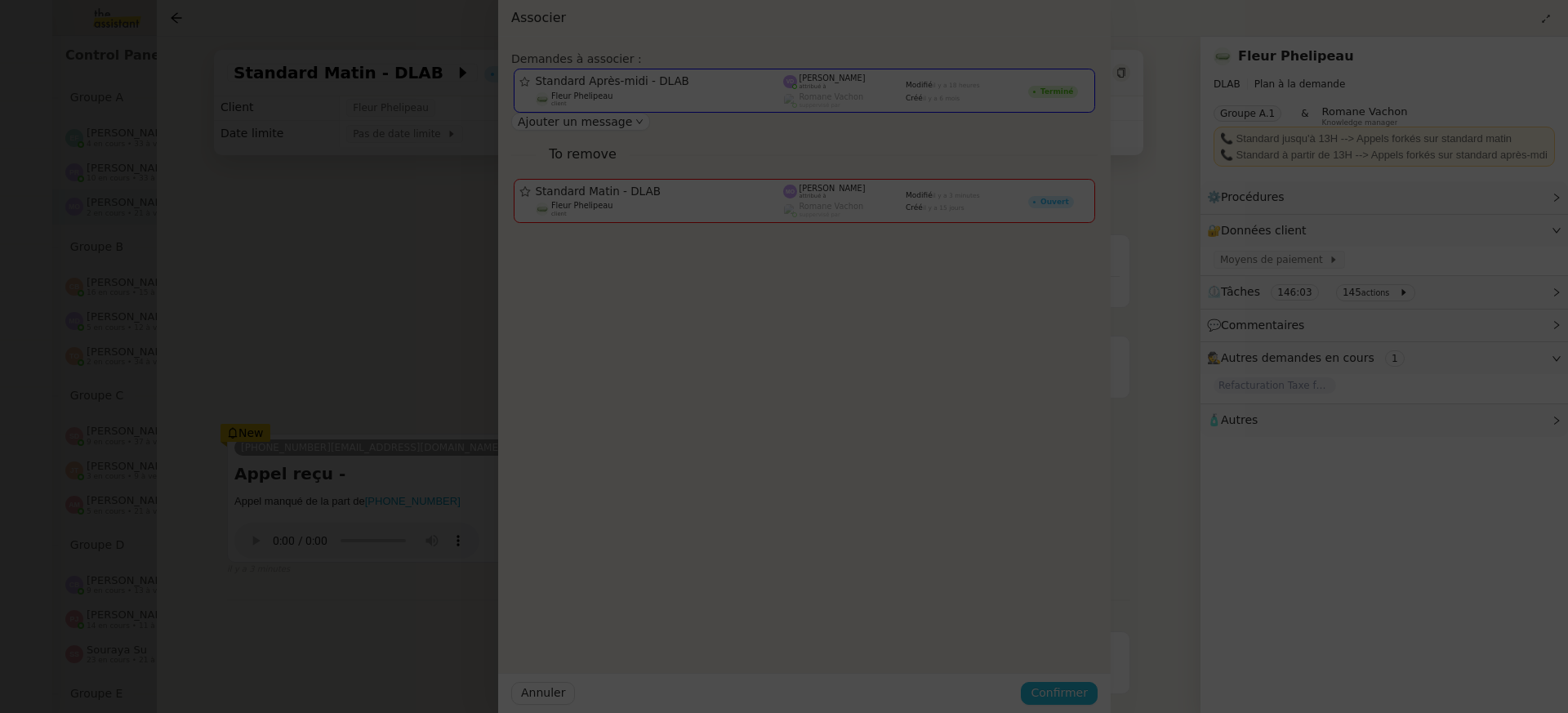
click at [1088, 692] on span "Confirmer" at bounding box center [1059, 694] width 57 height 18
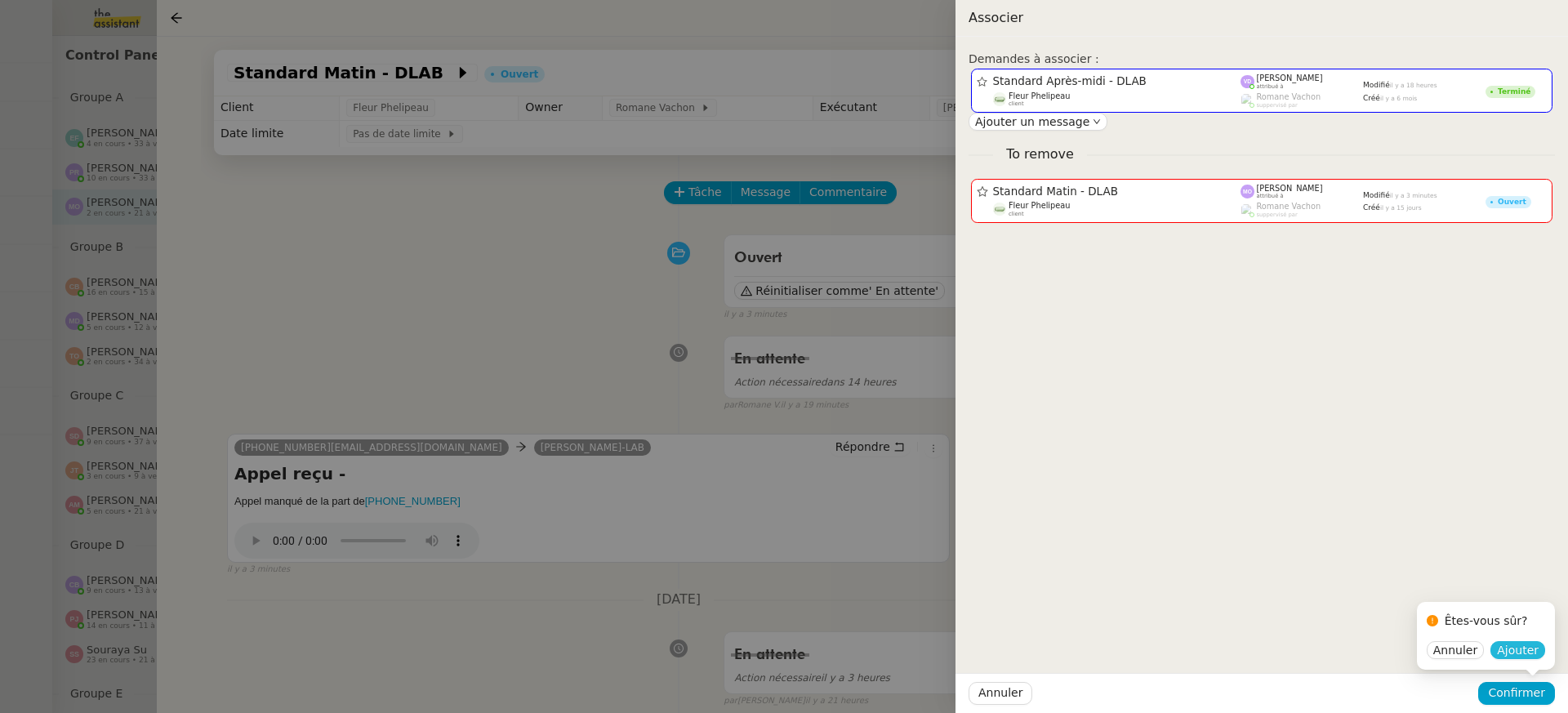
click at [1515, 658] on span "Ajouter" at bounding box center [1517, 650] width 41 height 17
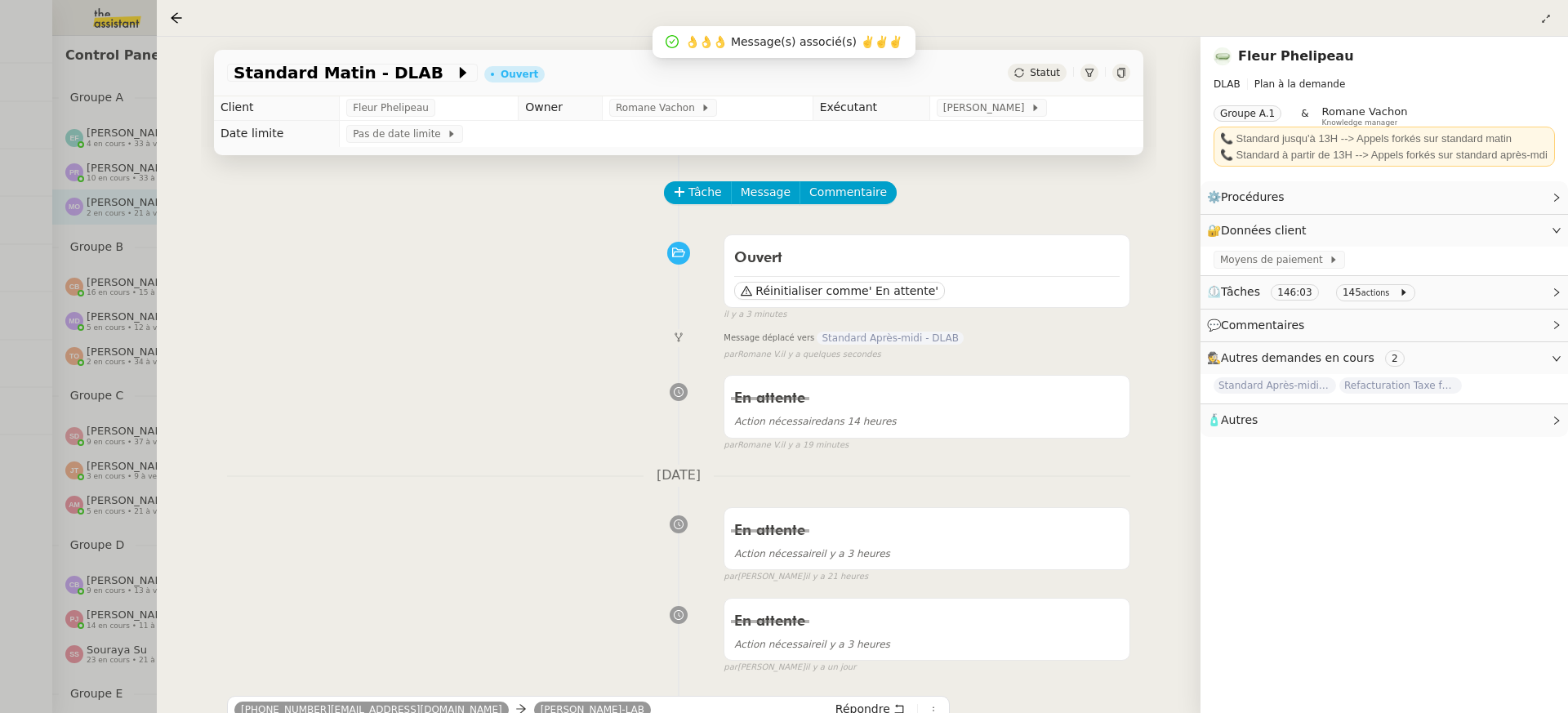
click at [125, 265] on div at bounding box center [784, 356] width 1568 height 713
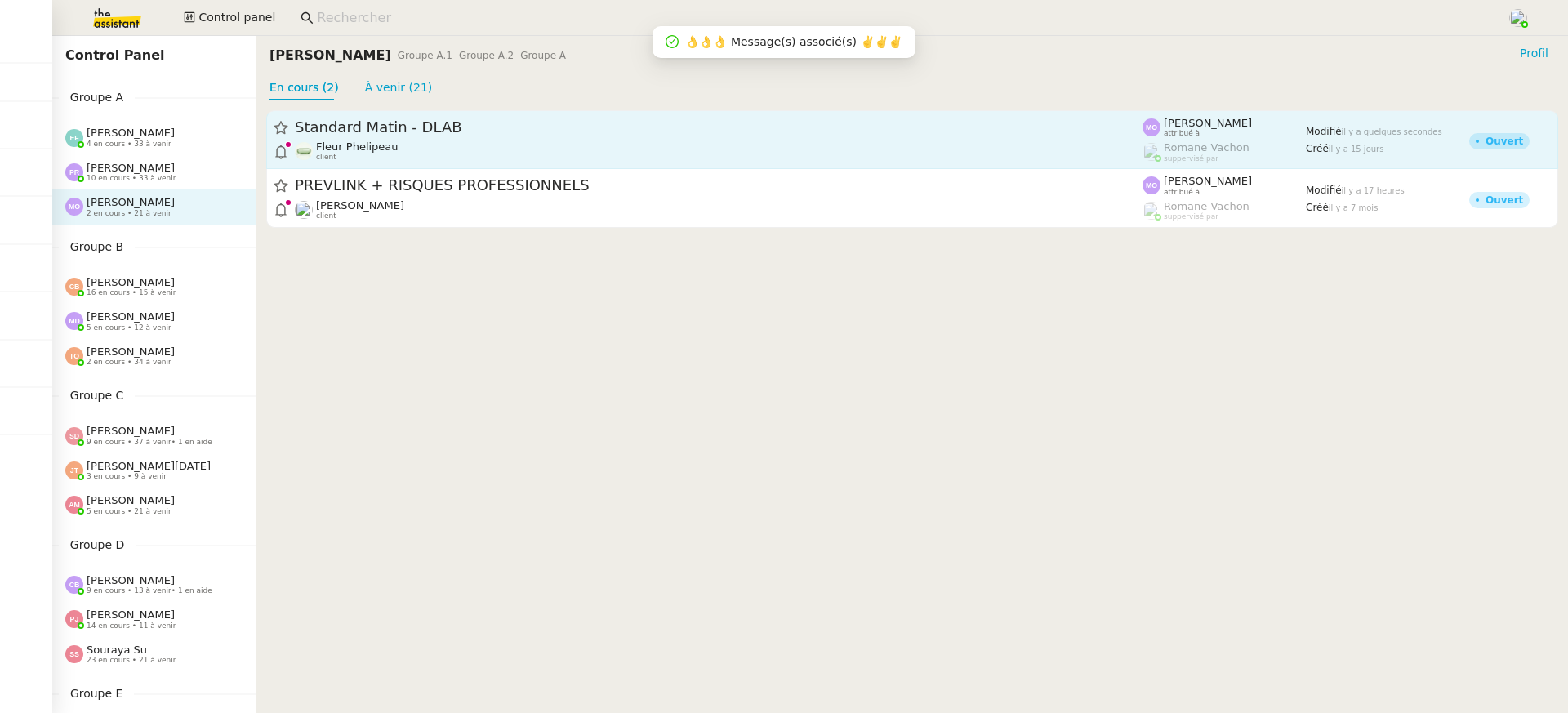
click at [654, 146] on div "Fleur Phelipeau client" at bounding box center [719, 150] width 848 height 21
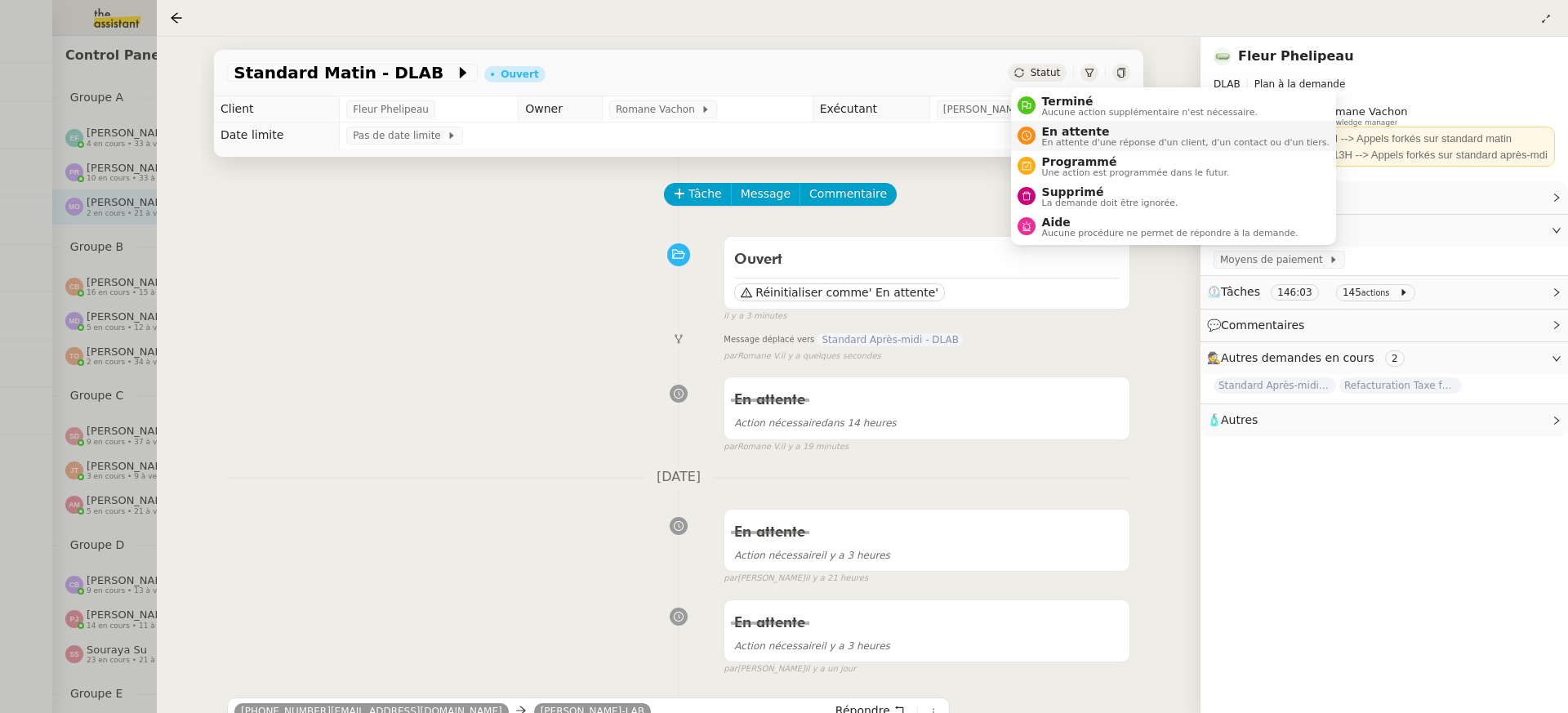
click at [1137, 130] on span "En attente" at bounding box center [1186, 132] width 288 height 13
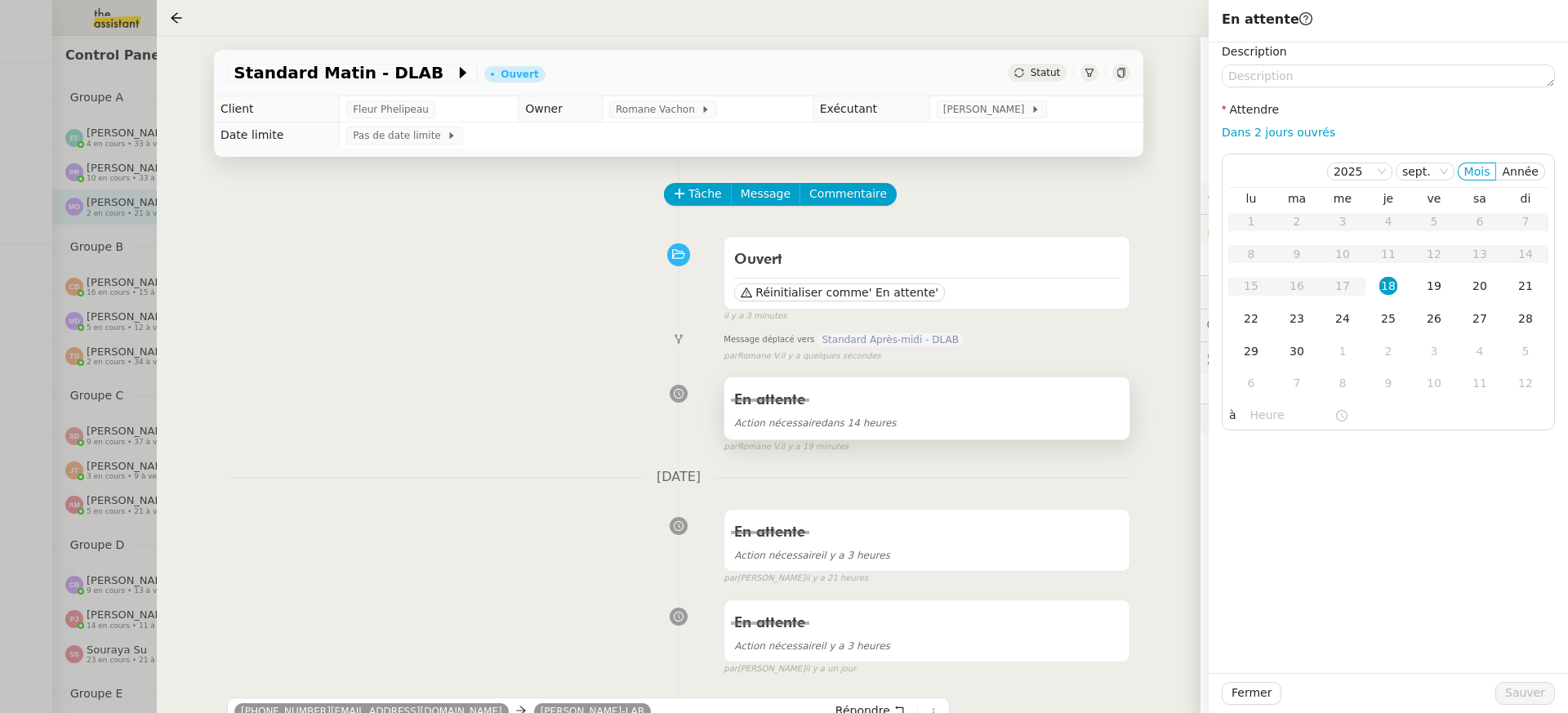
scroll to position [337, 0]
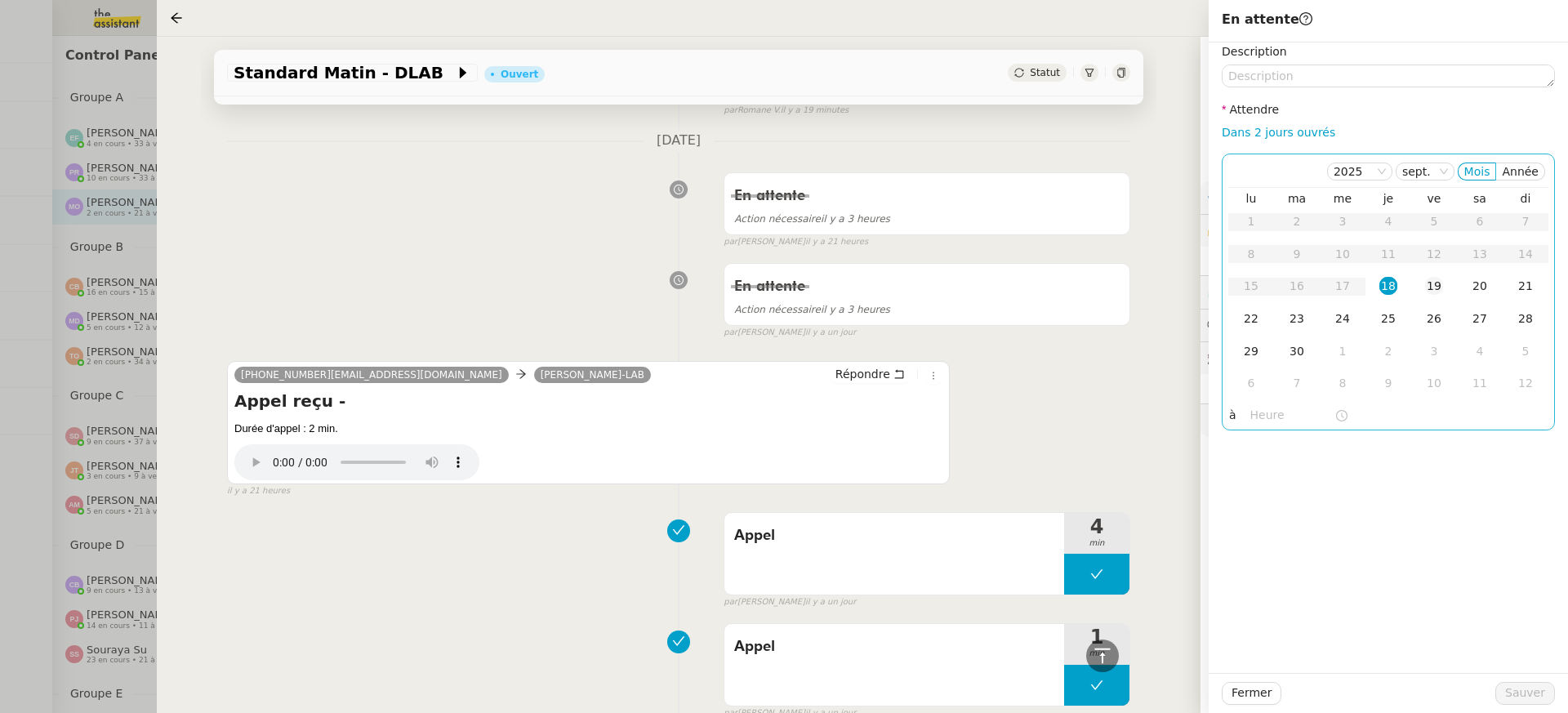
click at [1440, 282] on div "19" at bounding box center [1433, 285] width 18 height 18
click at [1519, 698] on span "Sauver" at bounding box center [1525, 694] width 40 height 18
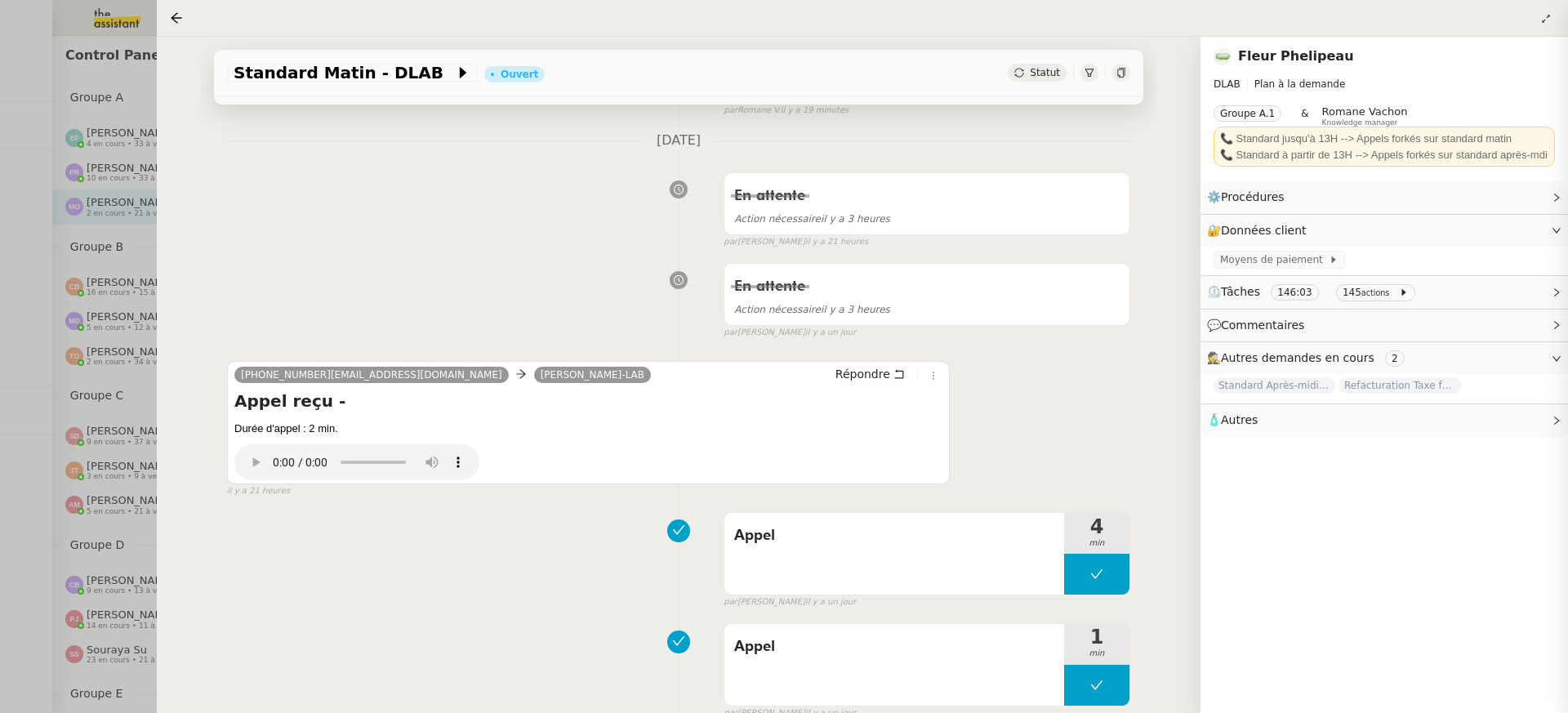
scroll to position [327, 0]
click at [120, 226] on div at bounding box center [784, 356] width 1568 height 713
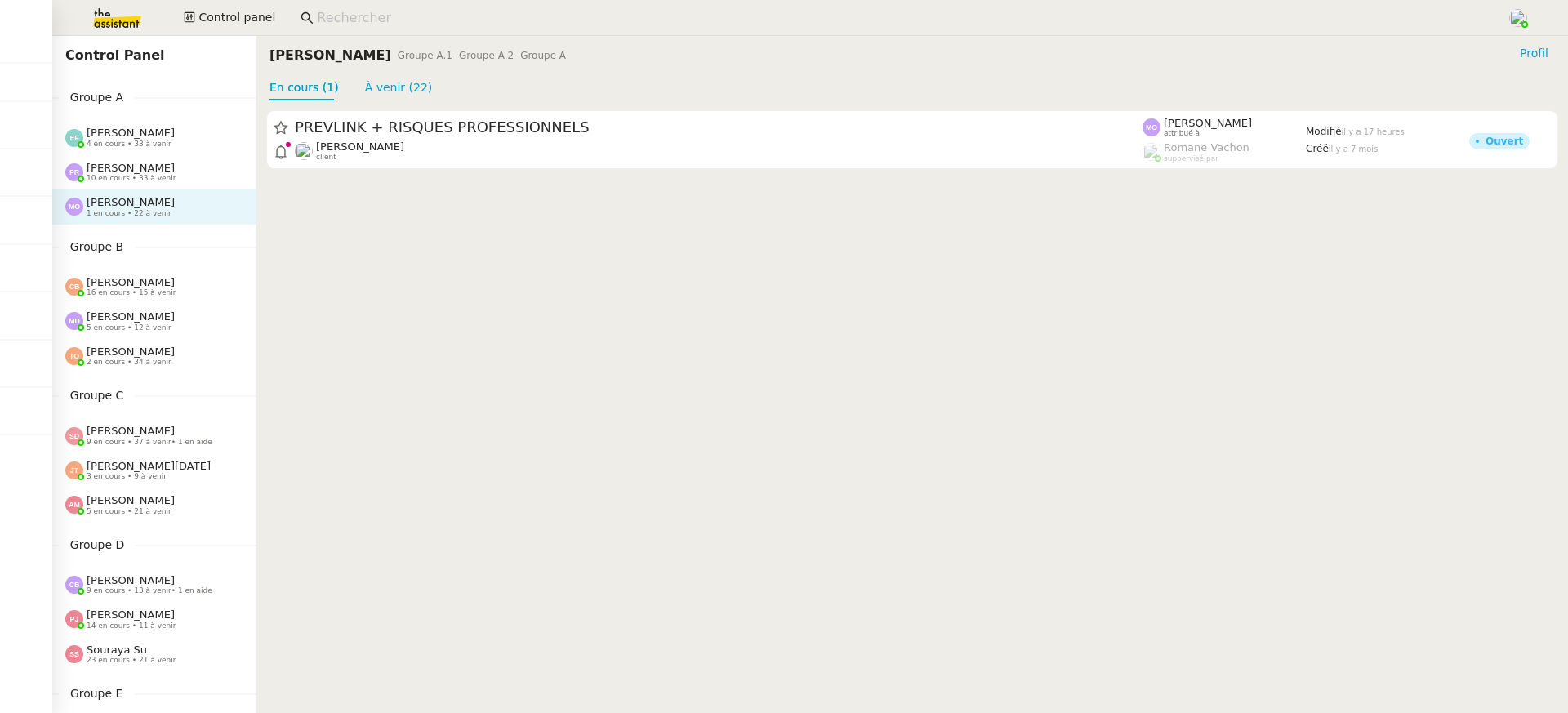
click at [354, 172] on div "PREVLINK + RISQUES PROFESSIONNELS [PERSON_NAME] client [PERSON_NAME] attribué à…" at bounding box center [912, 139] width 1312 height 78
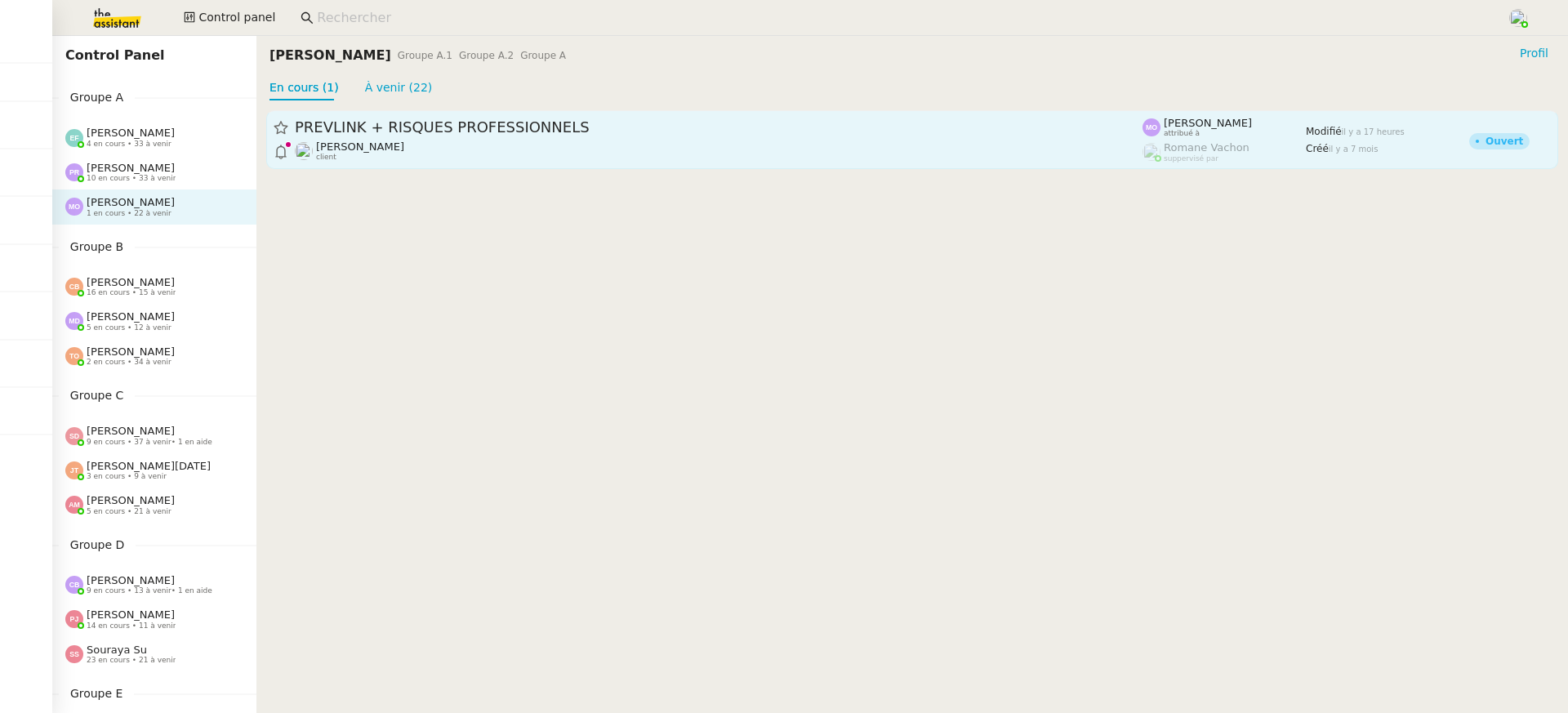
click at [371, 143] on span "[PERSON_NAME]" at bounding box center [360, 146] width 88 height 12
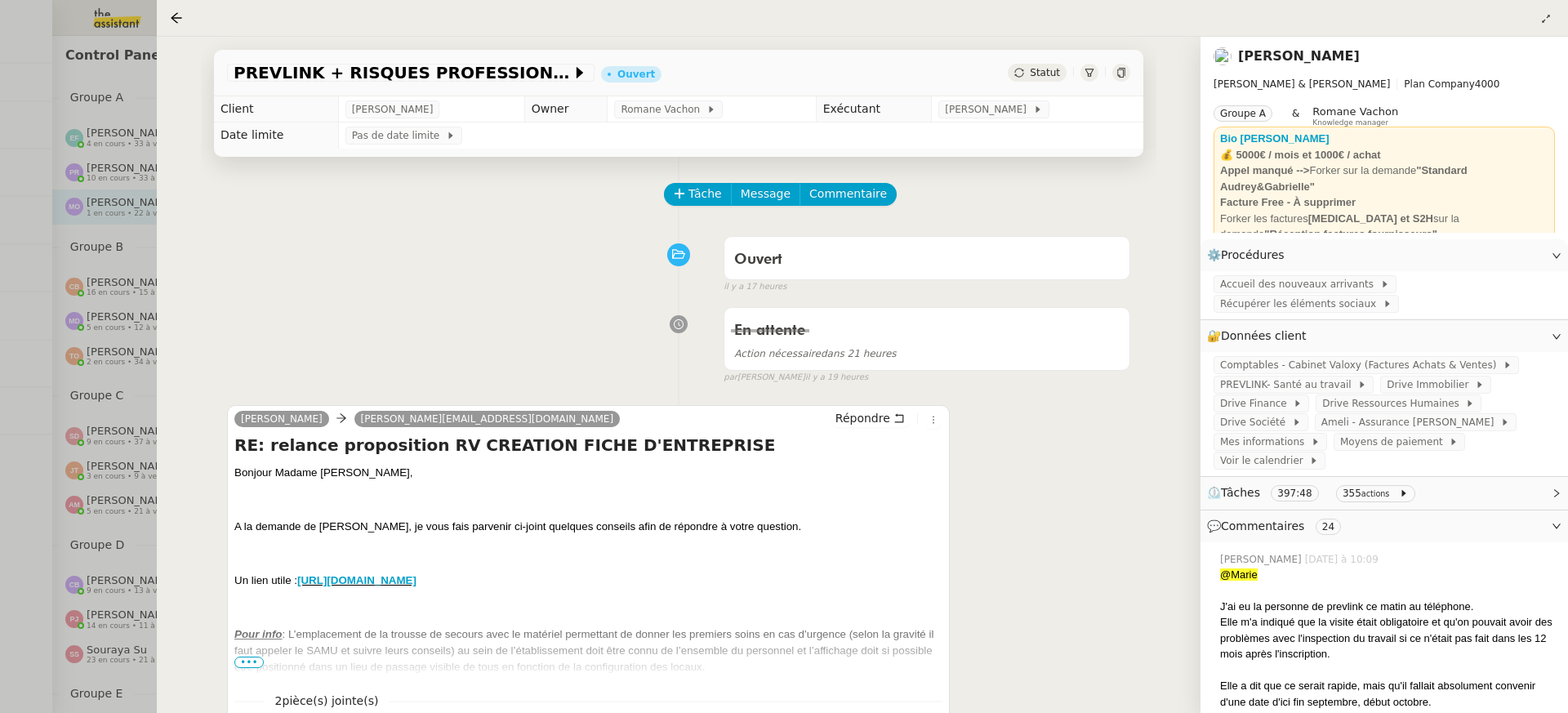
click at [978, 119] on td "[PERSON_NAME]" at bounding box center [1037, 110] width 211 height 26
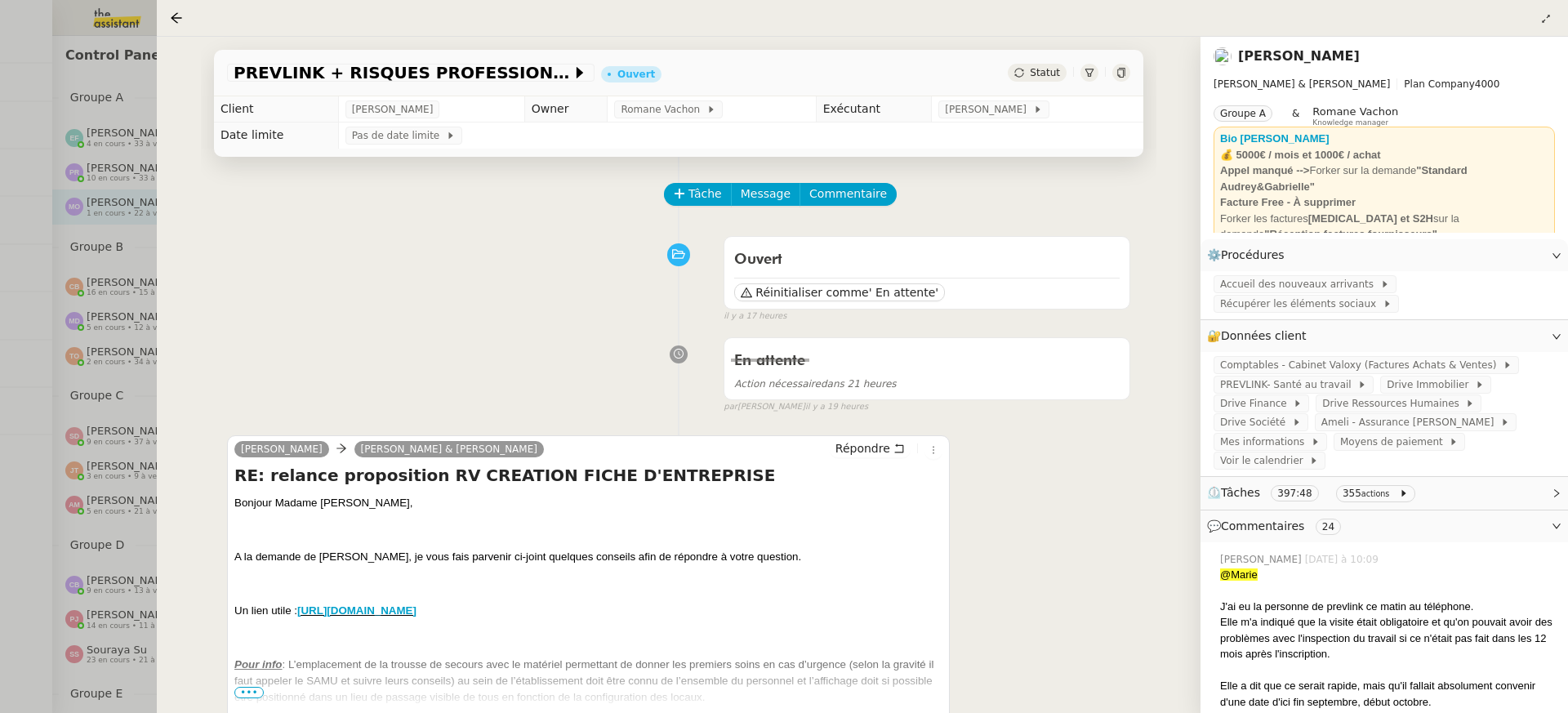
click at [997, 96] on div "PREVLINK + RISQUES PROFESSIONNELS Ouvert Statut" at bounding box center [678, 73] width 929 height 47
click at [1004, 113] on span "[PERSON_NAME]" at bounding box center [988, 110] width 88 height 17
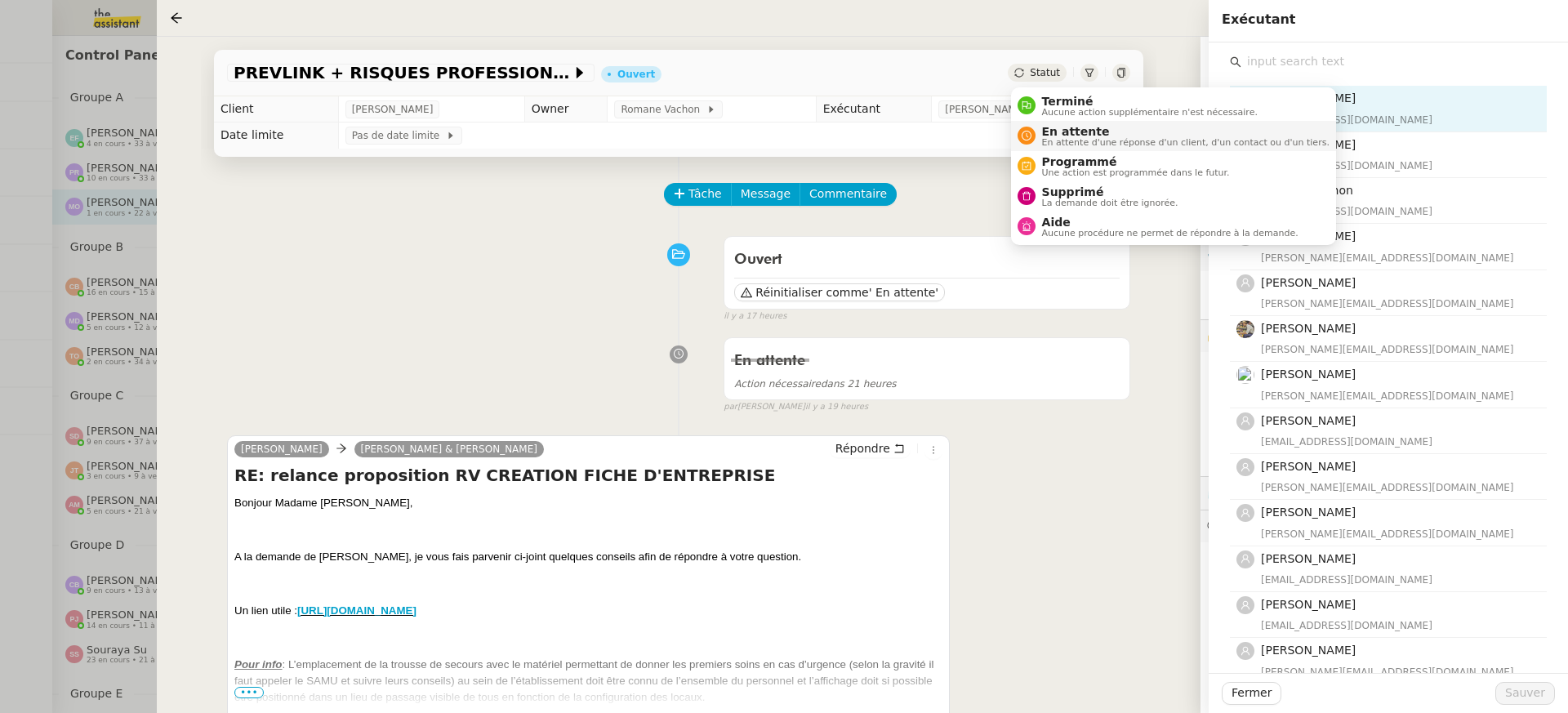
click at [1087, 121] on li "En attente En attente d'une réponse d'un client, d'un contact ou d'un tiers." at bounding box center [1173, 136] width 325 height 30
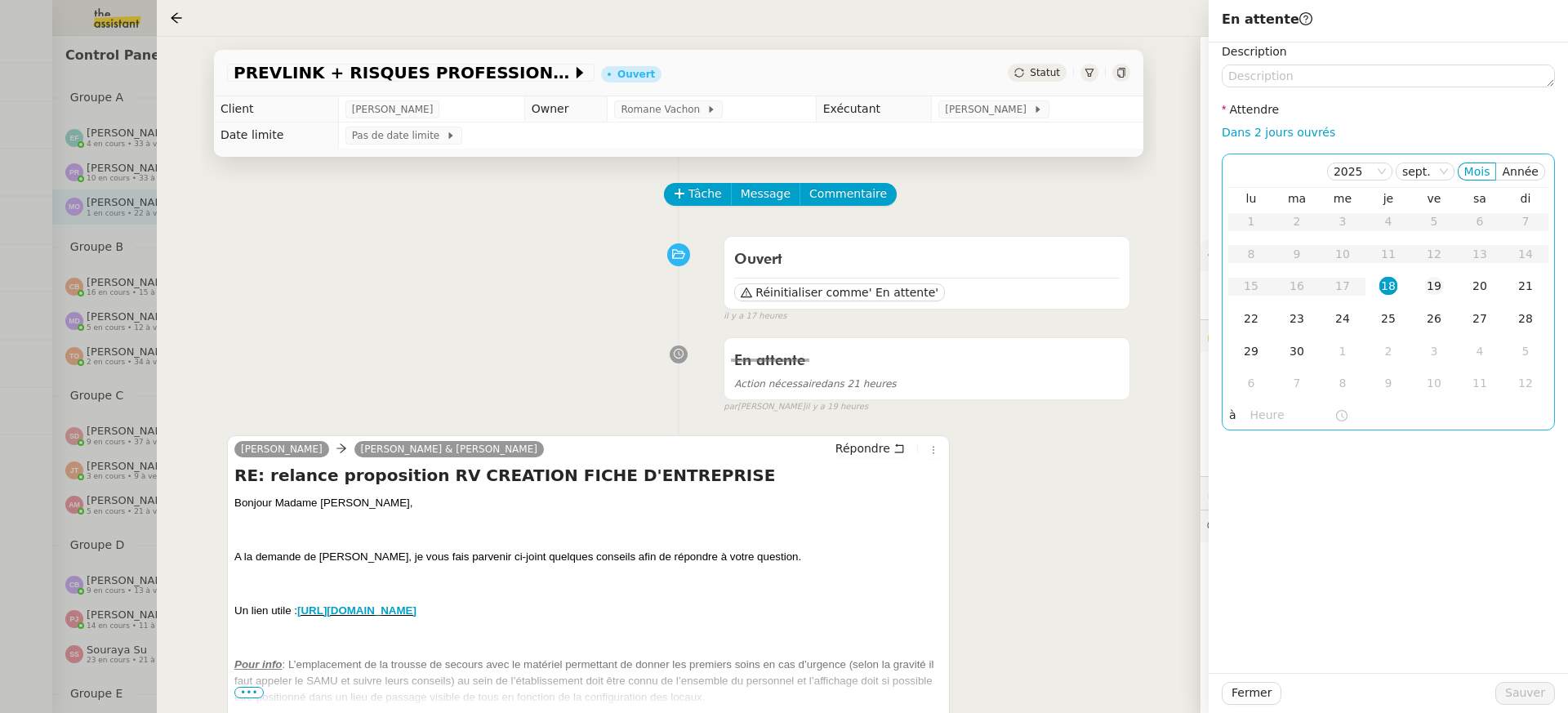
click at [1432, 283] on div "19" at bounding box center [1433, 285] width 18 height 18
click at [1531, 693] on span "Sauver" at bounding box center [1525, 694] width 40 height 18
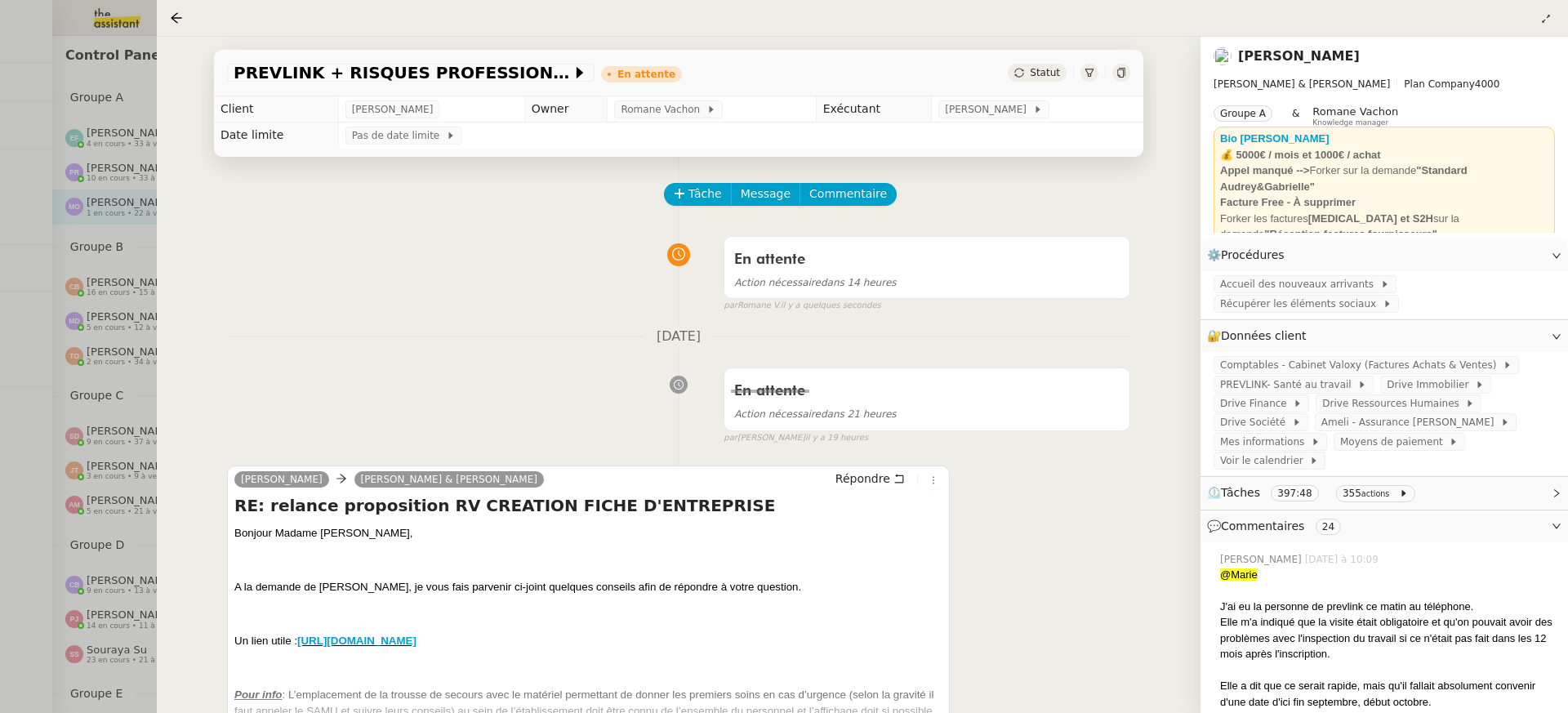
click at [165, 248] on div "PREVLINK + RISQUES PROFESSIONNELS En attente Statut Client [PERSON_NAME] Owner …" at bounding box center [678, 375] width 1043 height 677
click at [146, 240] on div at bounding box center [784, 356] width 1568 height 713
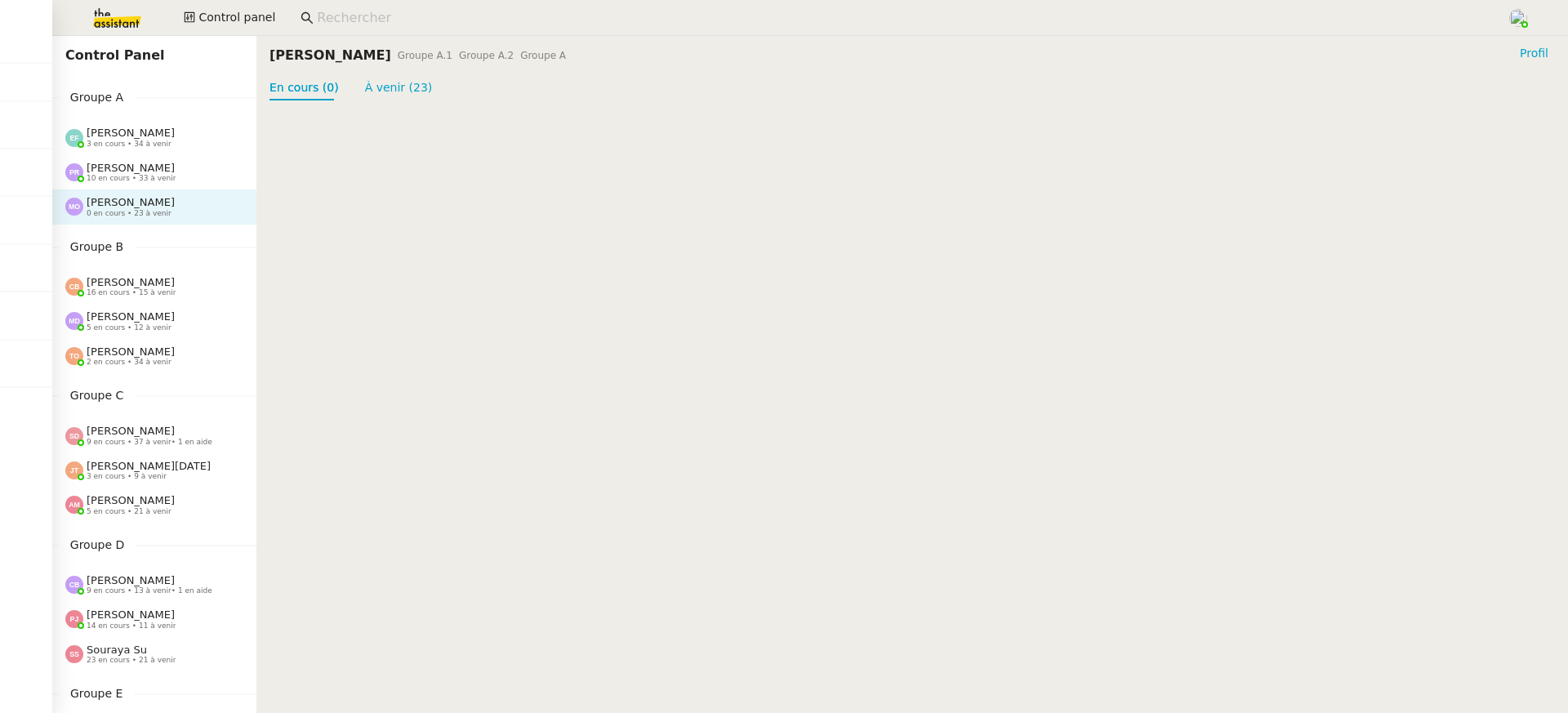
scroll to position [139, 0]
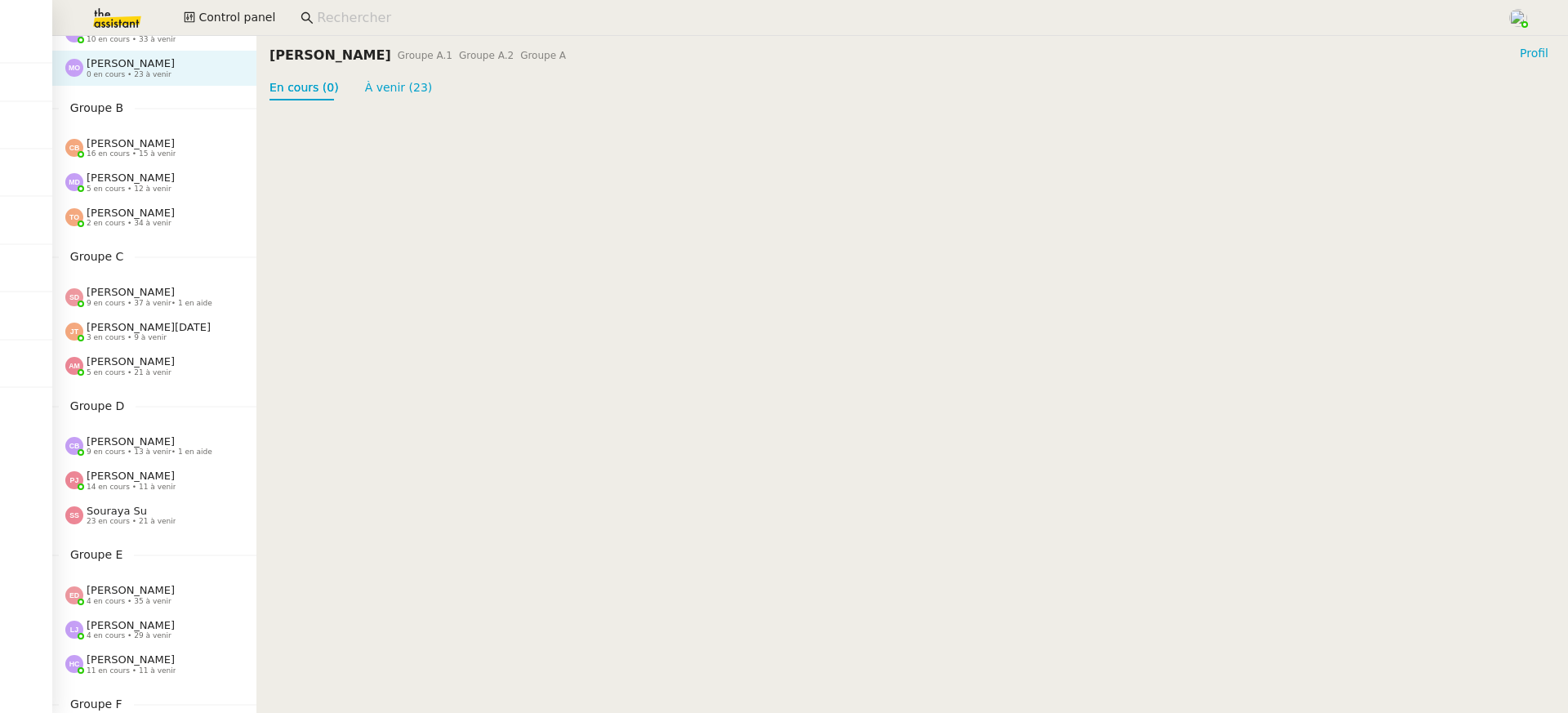
click at [174, 159] on div "[PERSON_NAME] 16 en cours • 15 à venir" at bounding box center [154, 148] width 204 height 34
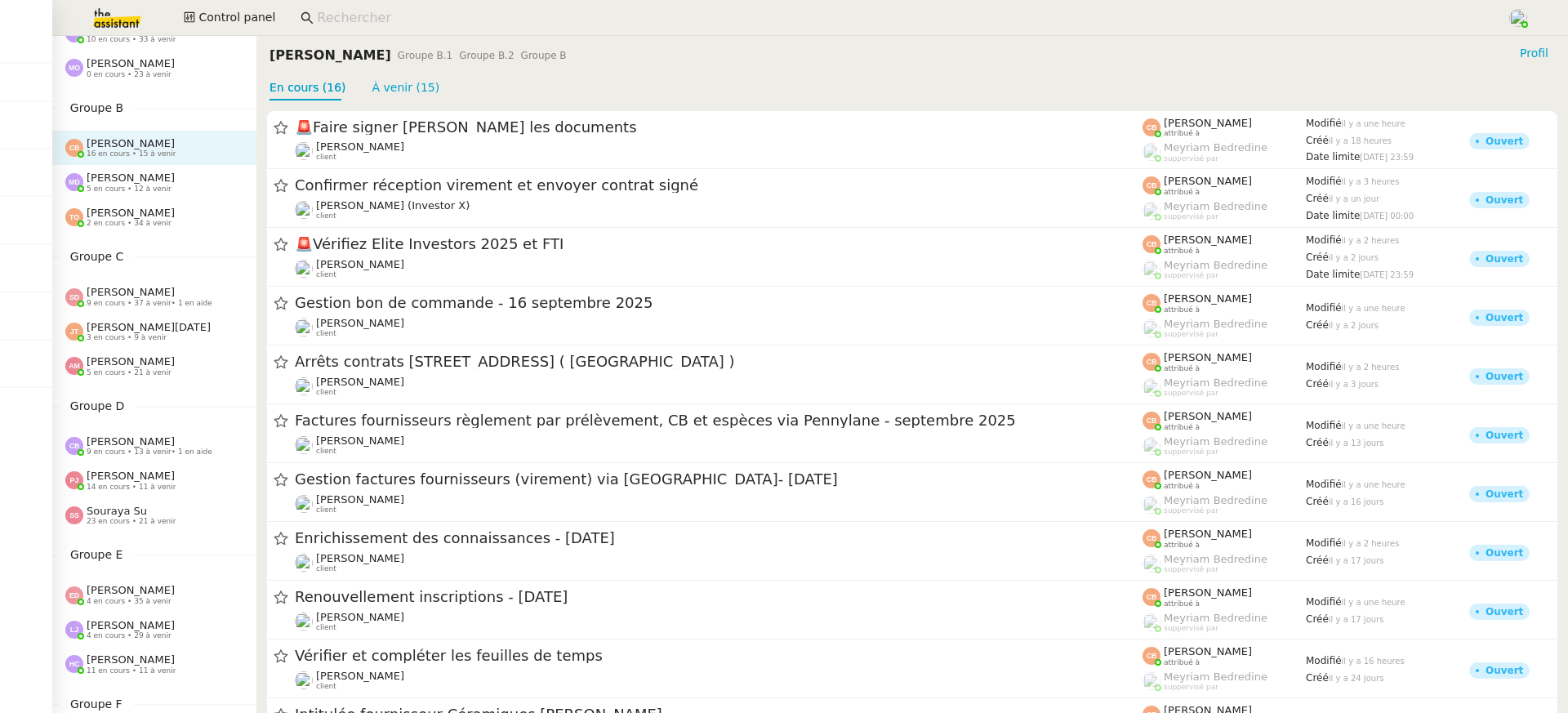
click at [174, 187] on div "[PERSON_NAME] 5 en cours • 12 à venir" at bounding box center [160, 182] width 191 height 21
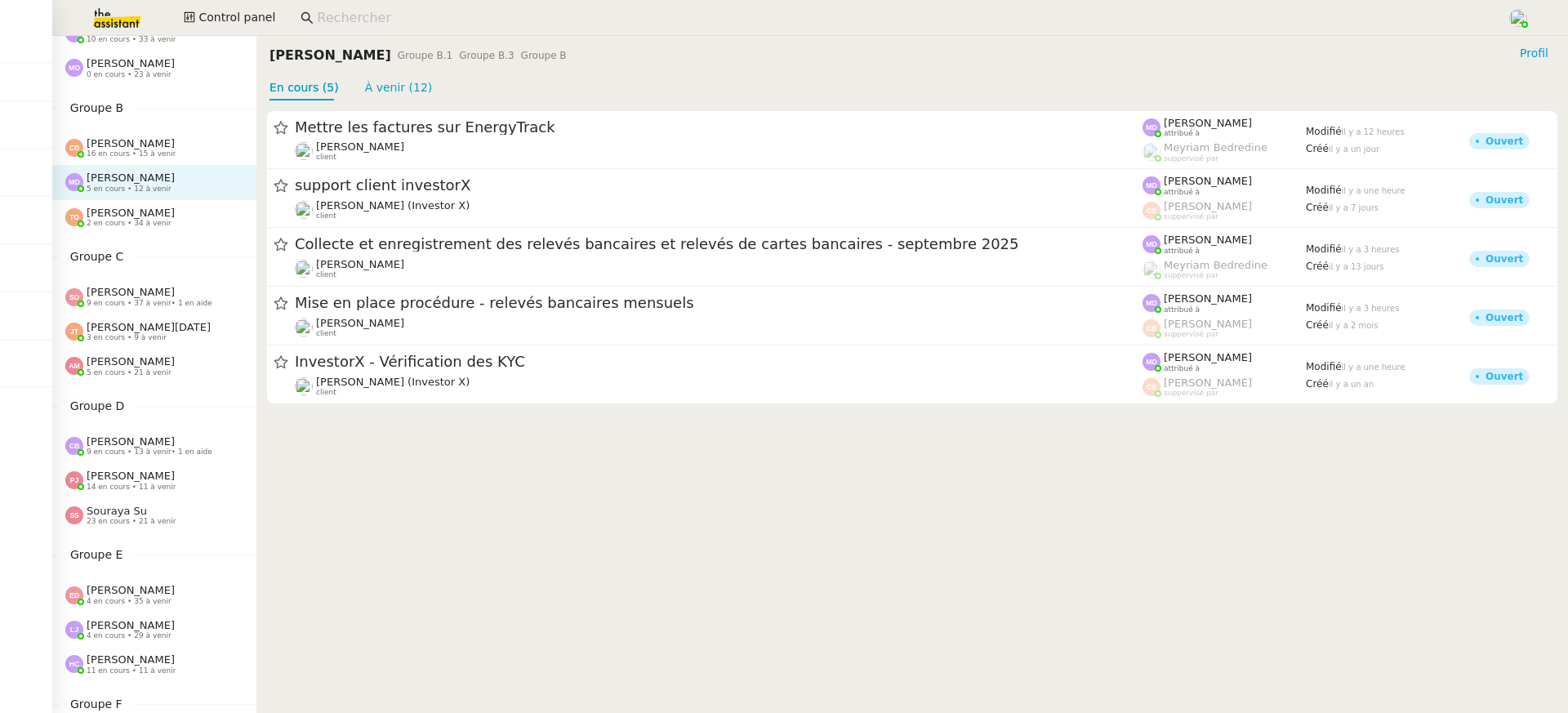
scroll to position [273, 0]
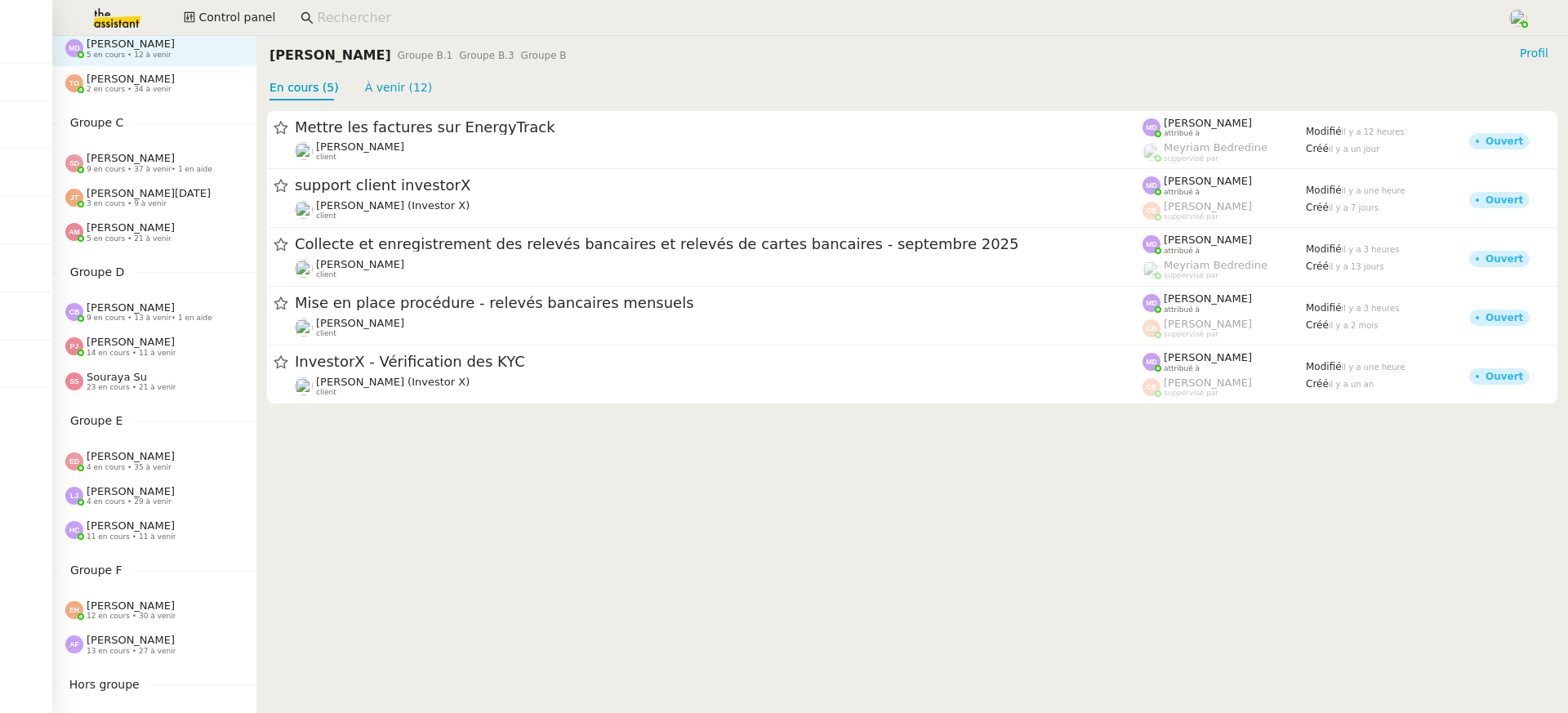
click at [174, 187] on span "[PERSON_NAME][DATE]" at bounding box center [148, 193] width 124 height 12
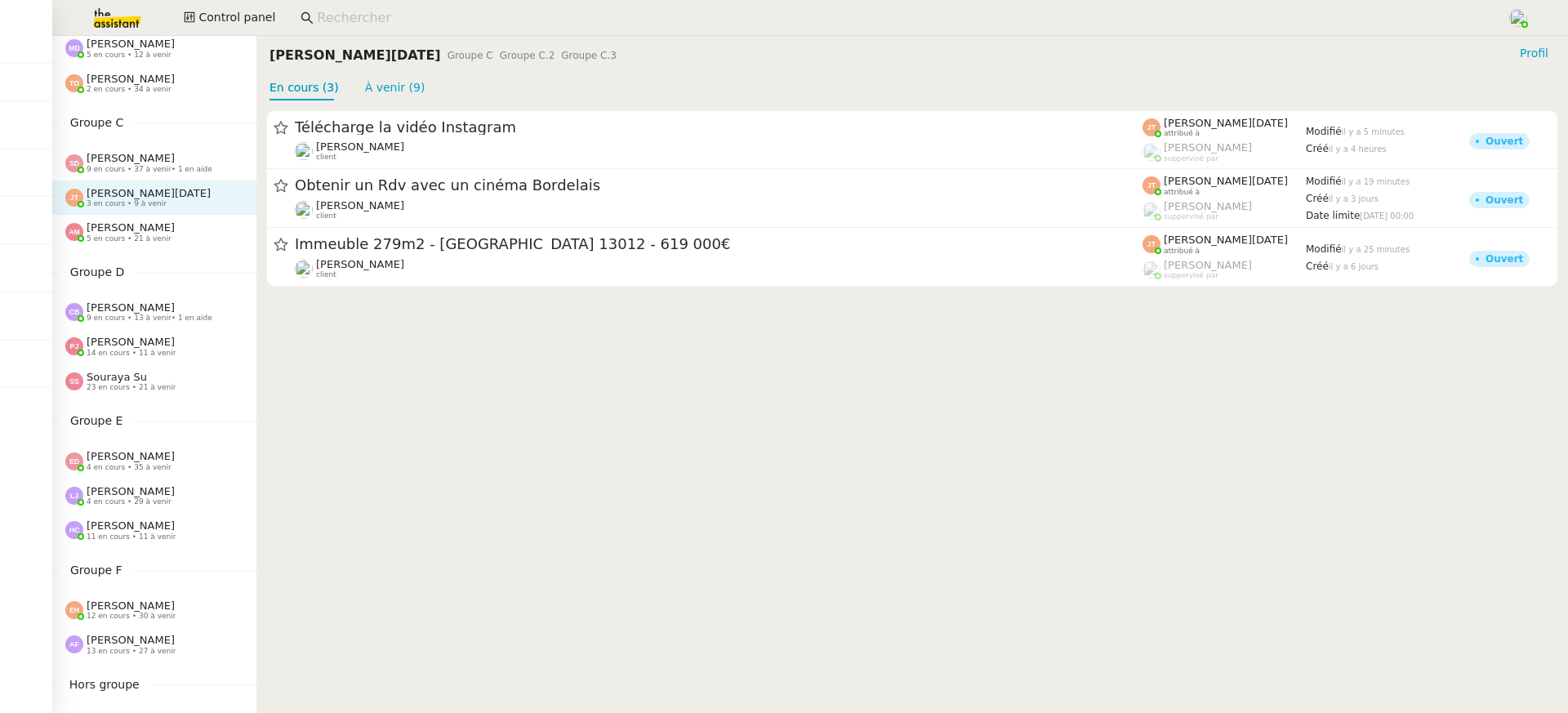
click at [139, 232] on span "[PERSON_NAME]" at bounding box center [131, 227] width 88 height 12
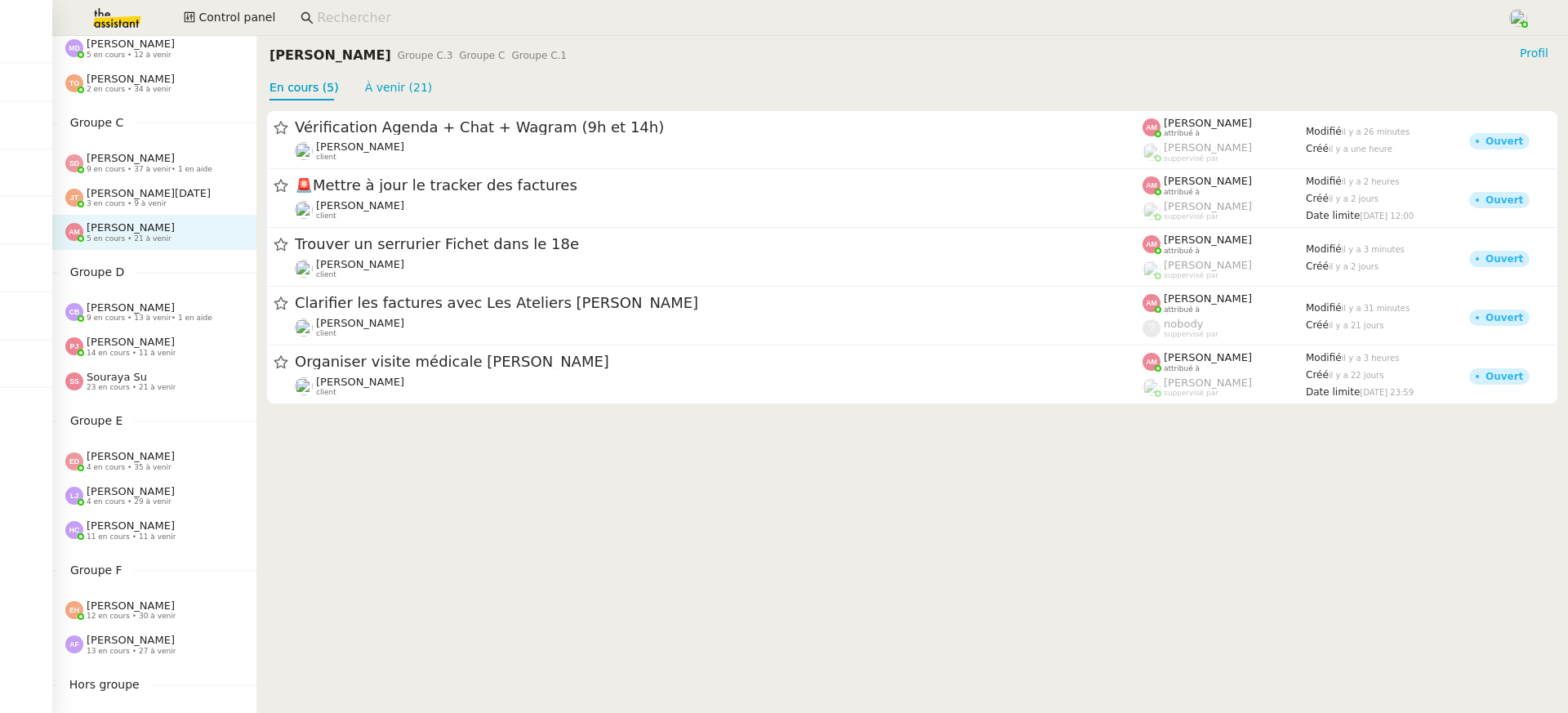
scroll to position [540, 0]
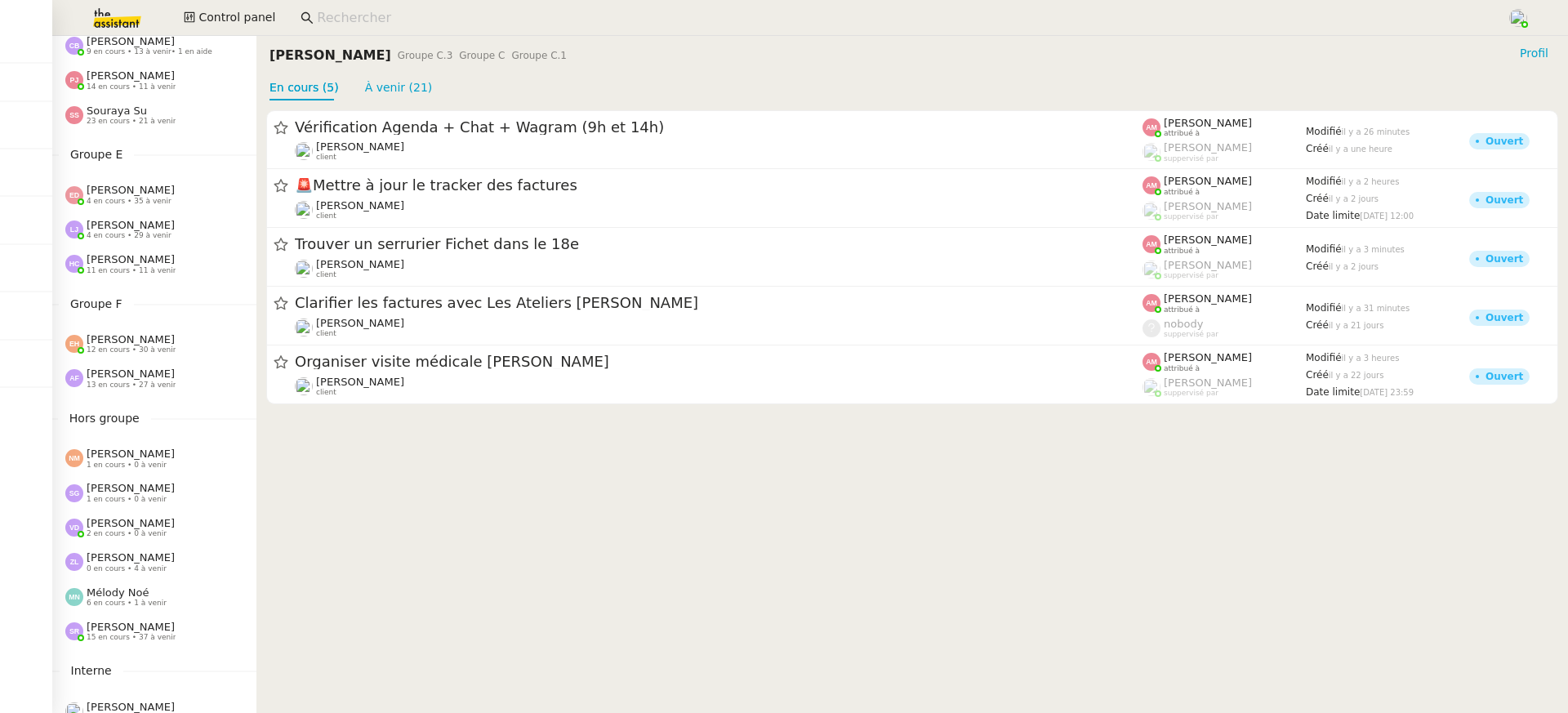
click at [160, 339] on span "[PERSON_NAME]" at bounding box center [131, 339] width 88 height 12
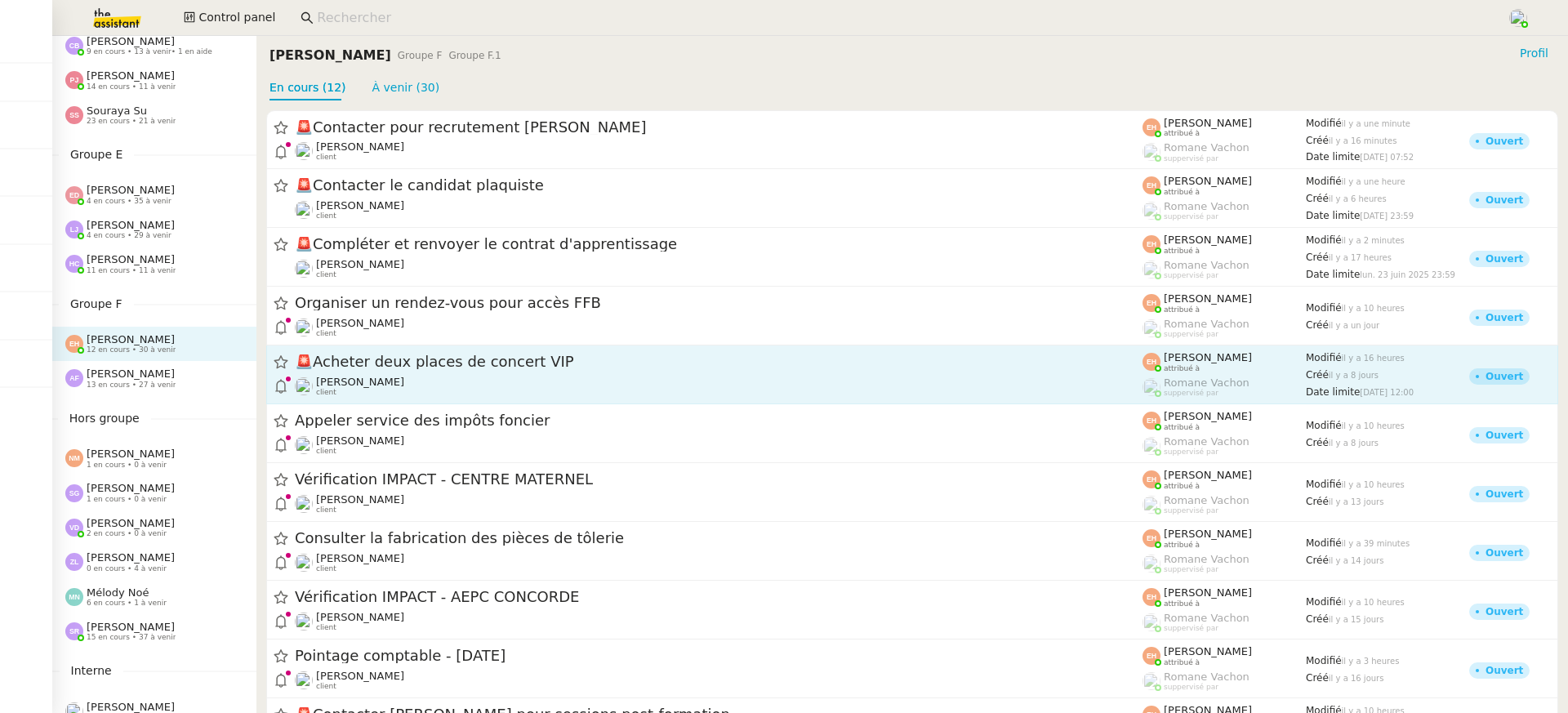
scroll to position [133, 0]
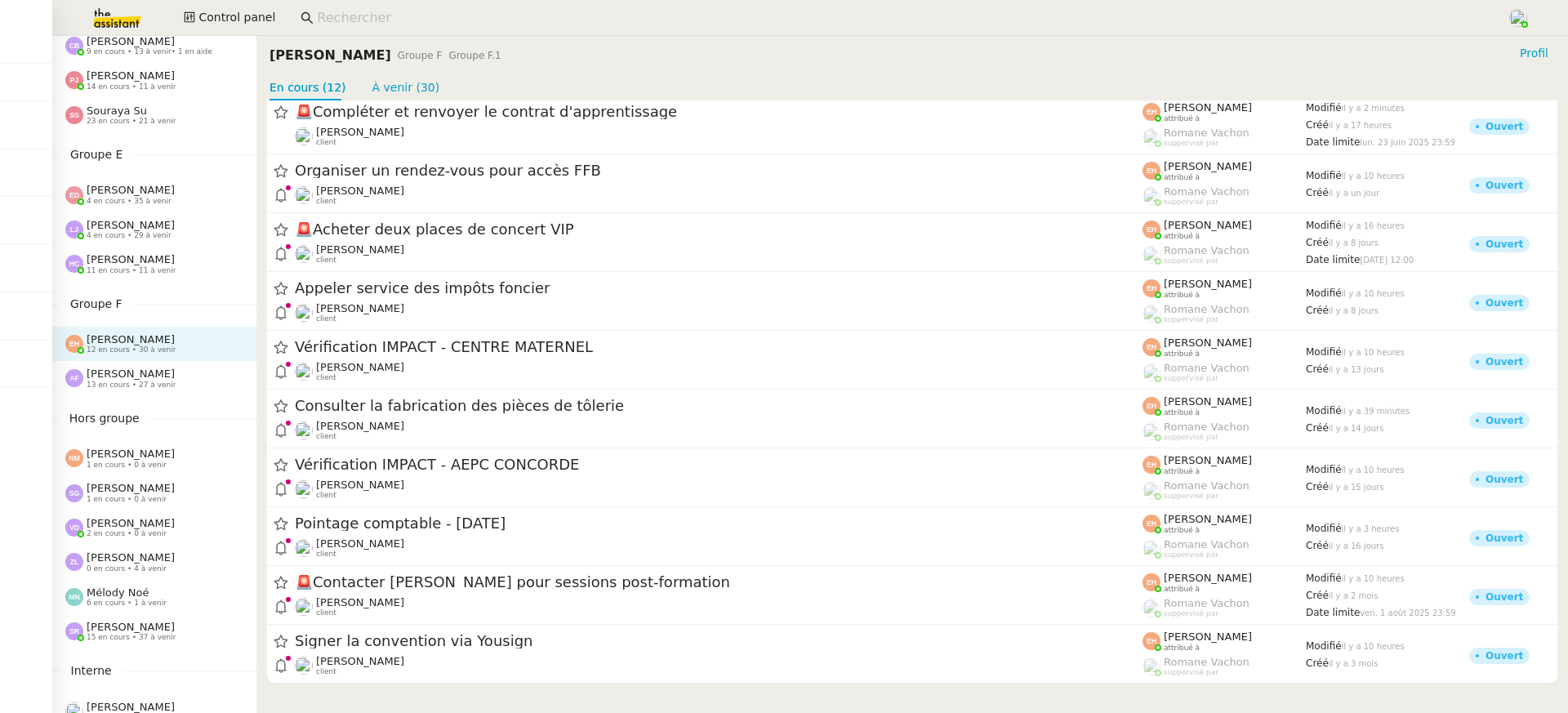
click at [177, 353] on div "[PERSON_NAME] 12 en cours • 30 à venir" at bounding box center [160, 343] width 191 height 21
click at [177, 361] on div "[PERSON_NAME] 12 en cours • 30 à venir" at bounding box center [154, 343] width 204 height 34
click at [183, 378] on div "[PERSON_NAME] 13 en cours • 27 à venir" at bounding box center [160, 378] width 191 height 21
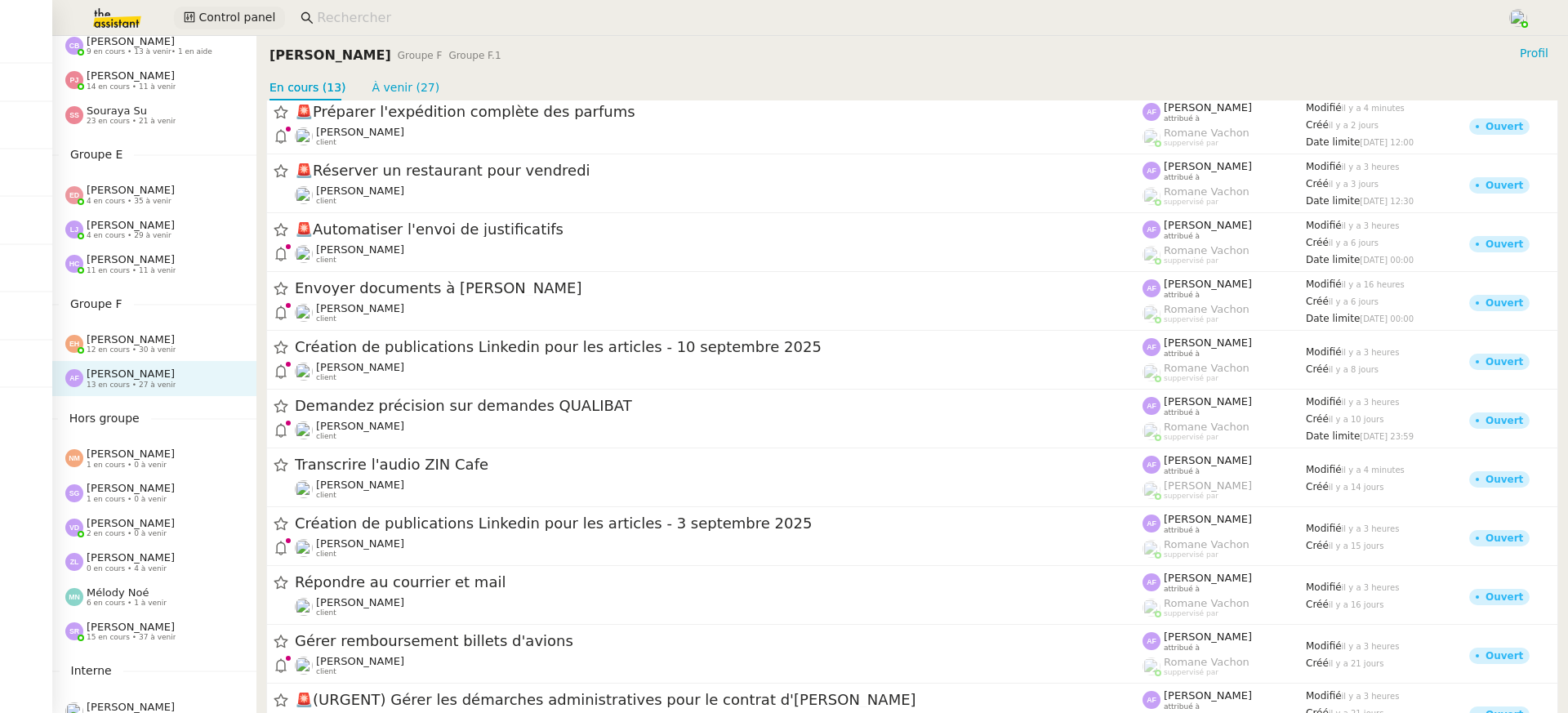
click at [233, 18] on span "Control panel" at bounding box center [236, 18] width 77 height 18
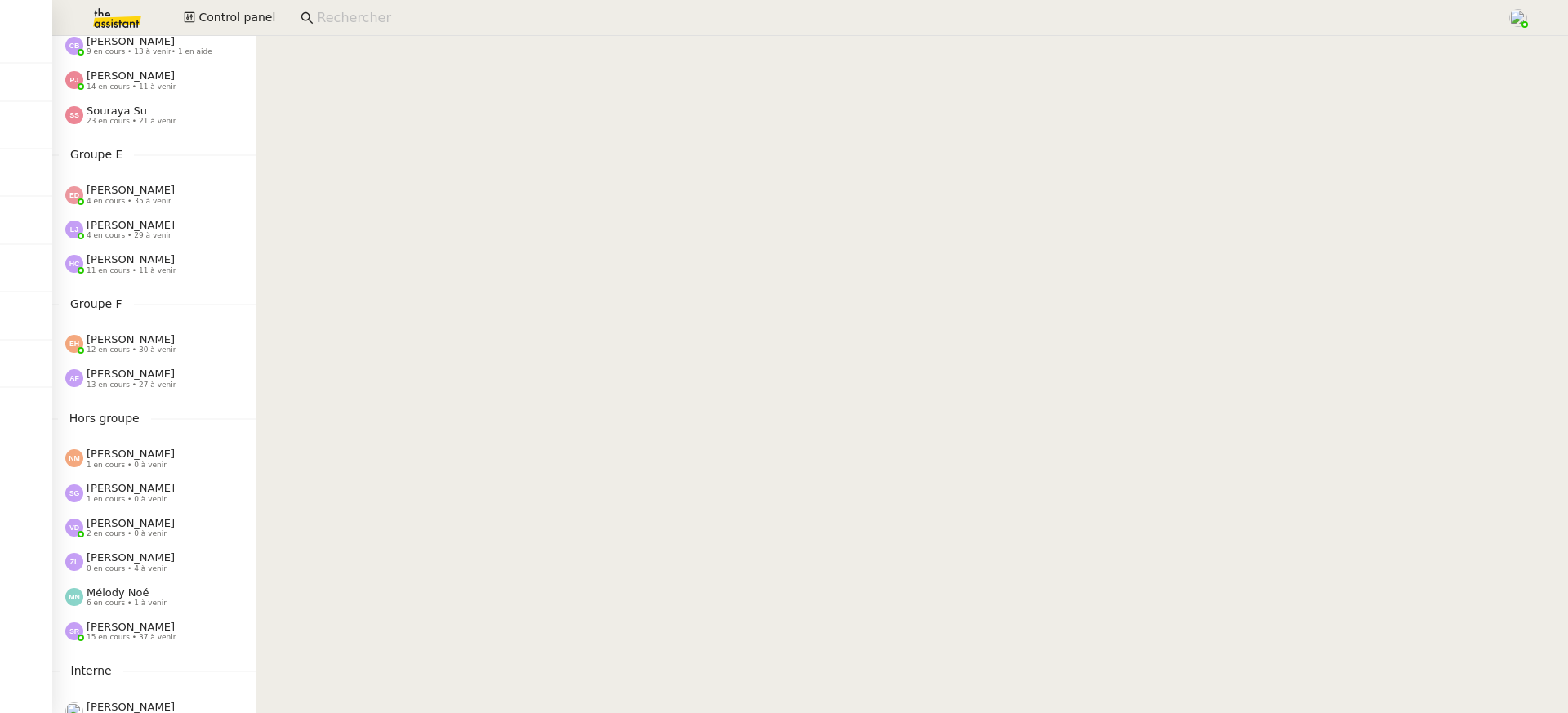
click at [117, 30] on img at bounding box center [103, 18] width 126 height 36
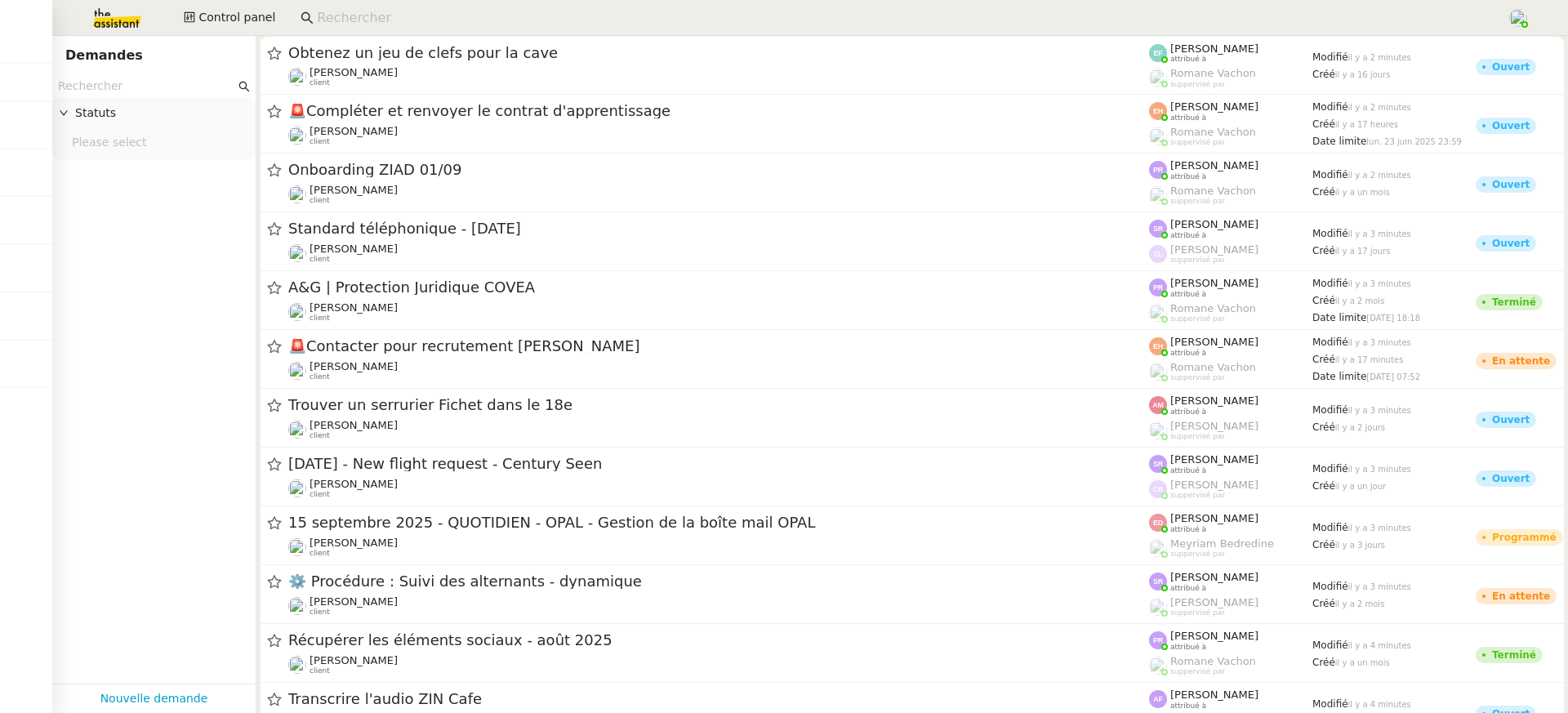
click at [143, 81] on input "text" at bounding box center [147, 86] width 177 height 18
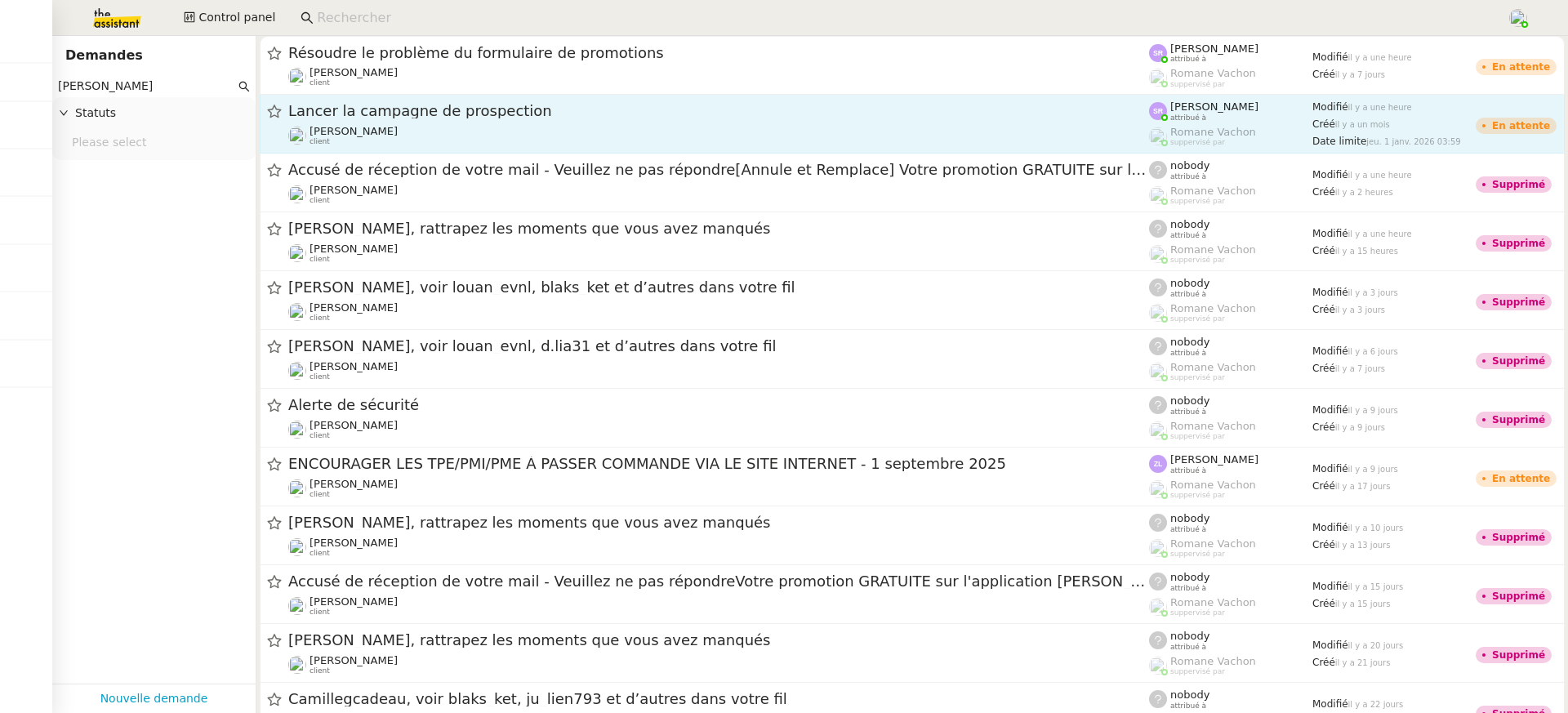
type input "astrid brucker"
click at [554, 109] on span "Lancer la campagne de prospection" at bounding box center [719, 112] width 861 height 15
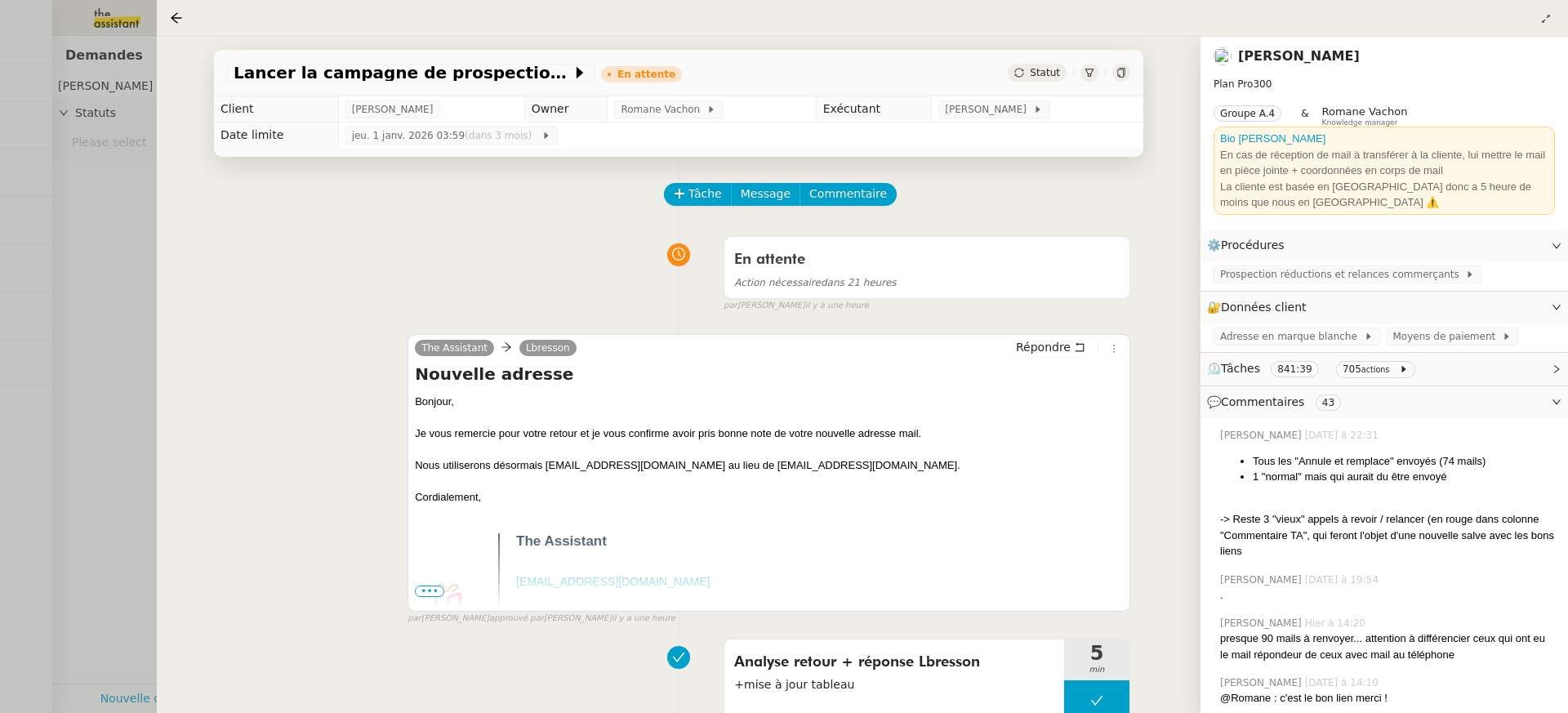
scroll to position [432, 0]
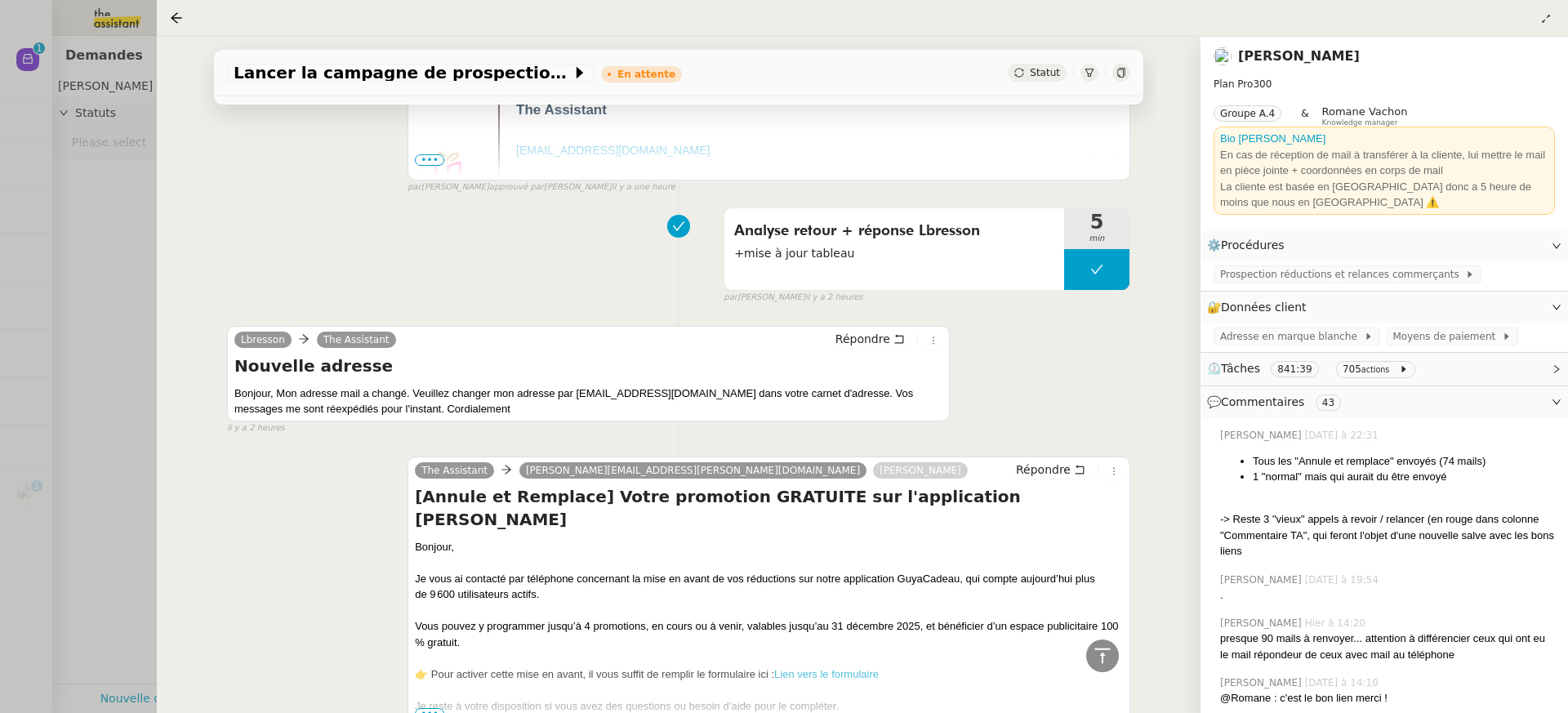
click at [115, 168] on div at bounding box center [784, 356] width 1568 height 713
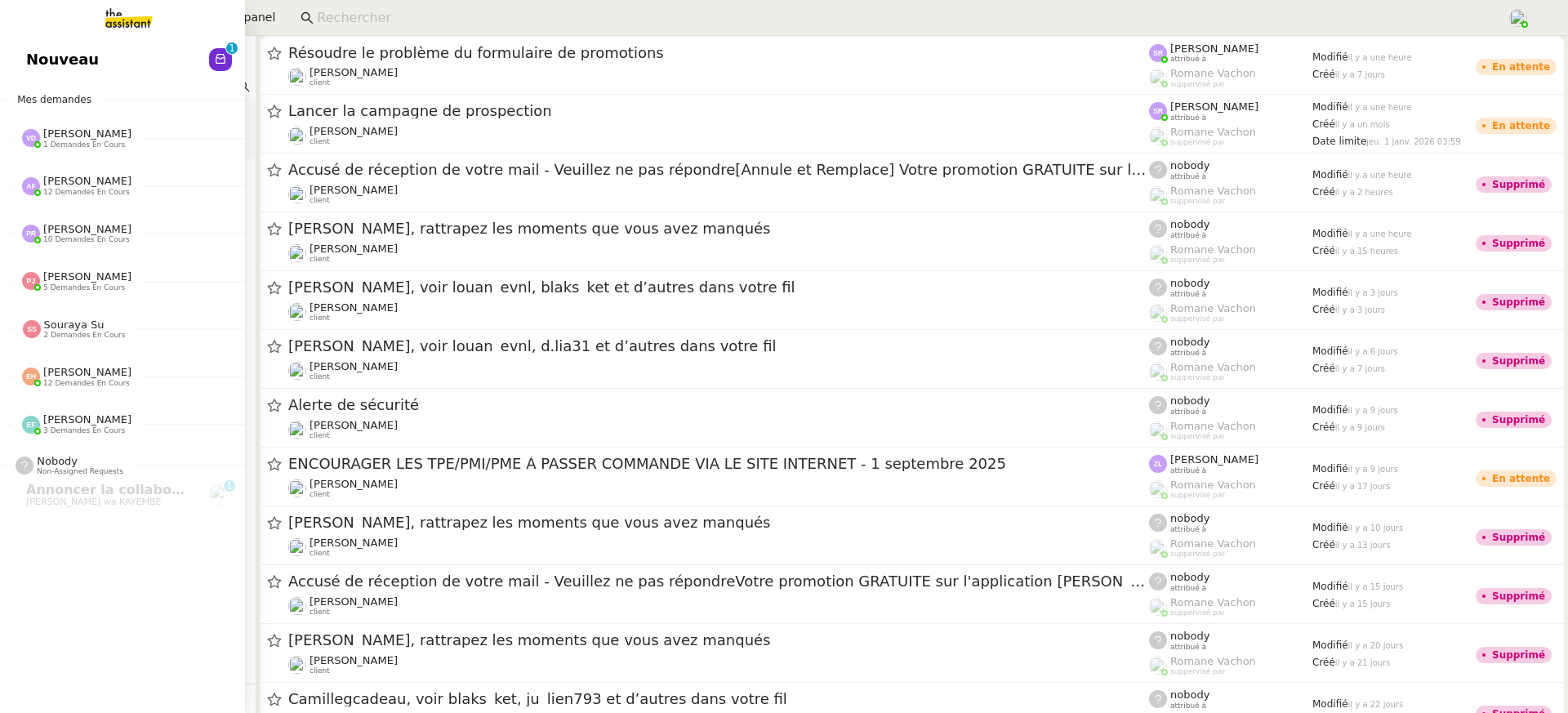
click at [34, 80] on div "Nouveau 0 1 2 3 4 5 6 7 8 9 Mes demandes Vanessa Decouflet 1 demandes en cours …" at bounding box center [123, 374] width 245 height 677
click at [51, 47] on span "Nouveau" at bounding box center [62, 59] width 73 height 25
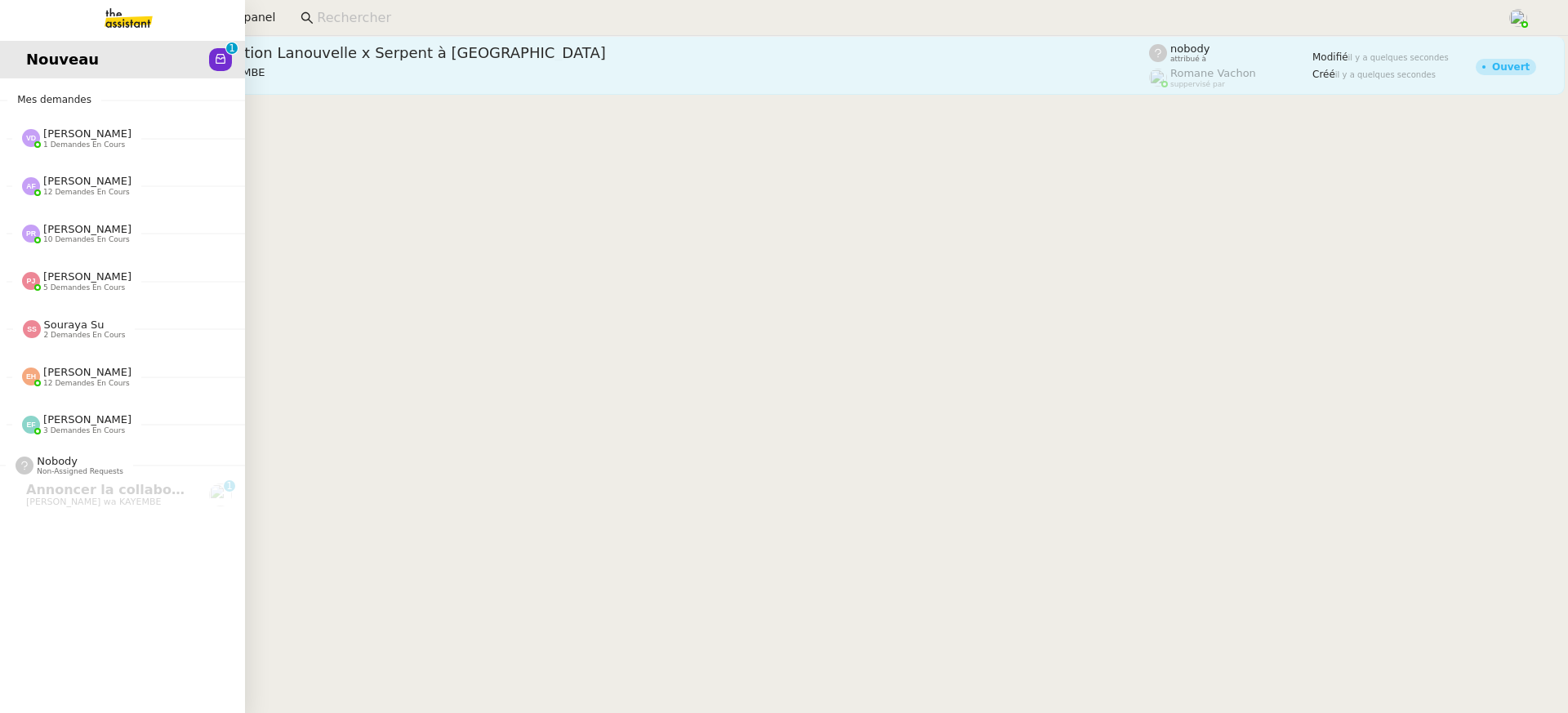
click at [730, 65] on div "Annoncer la collaboration Lanouvelle x Serpent à Plume Naomi OMEONGA wa KAYEMBE…" at bounding box center [616, 65] width 1065 height 44
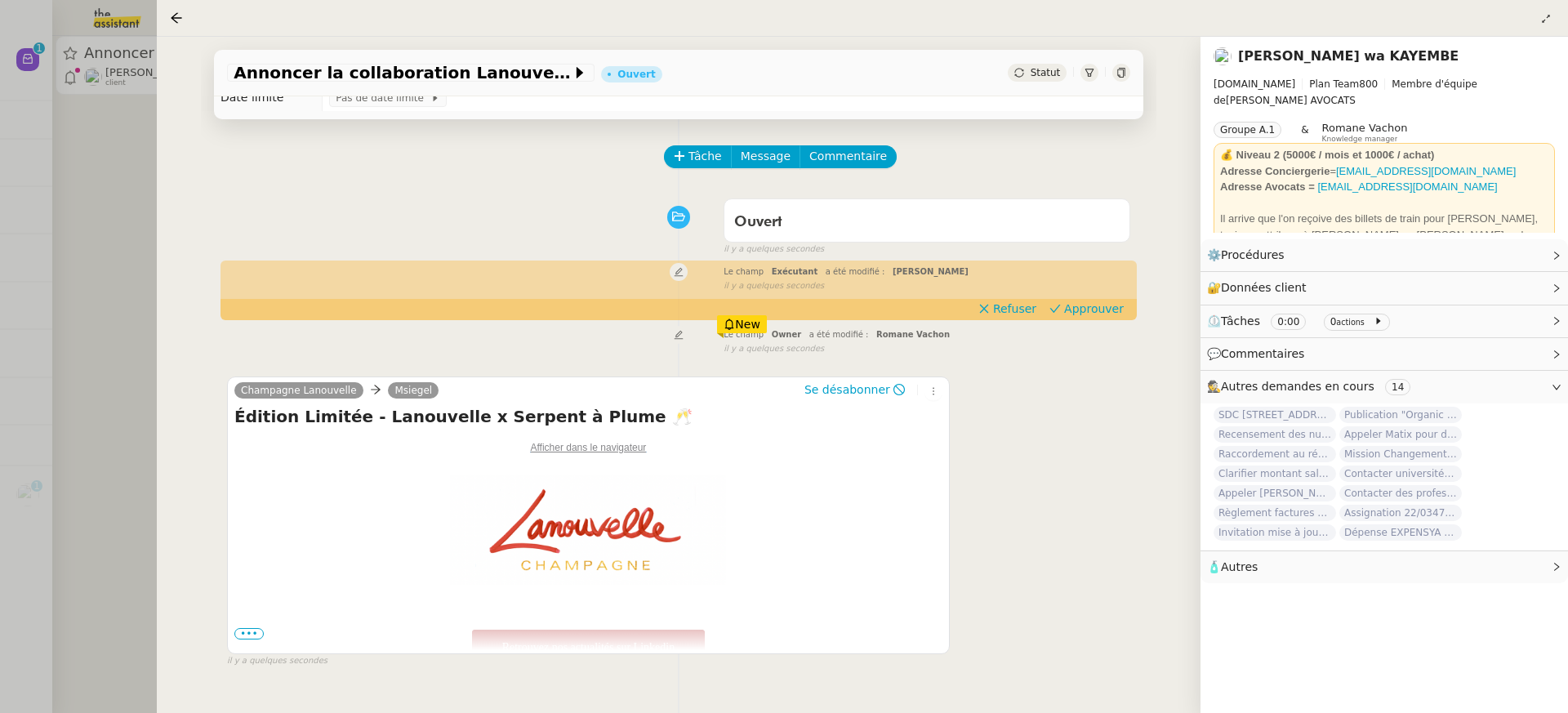
scroll to position [40, 0]
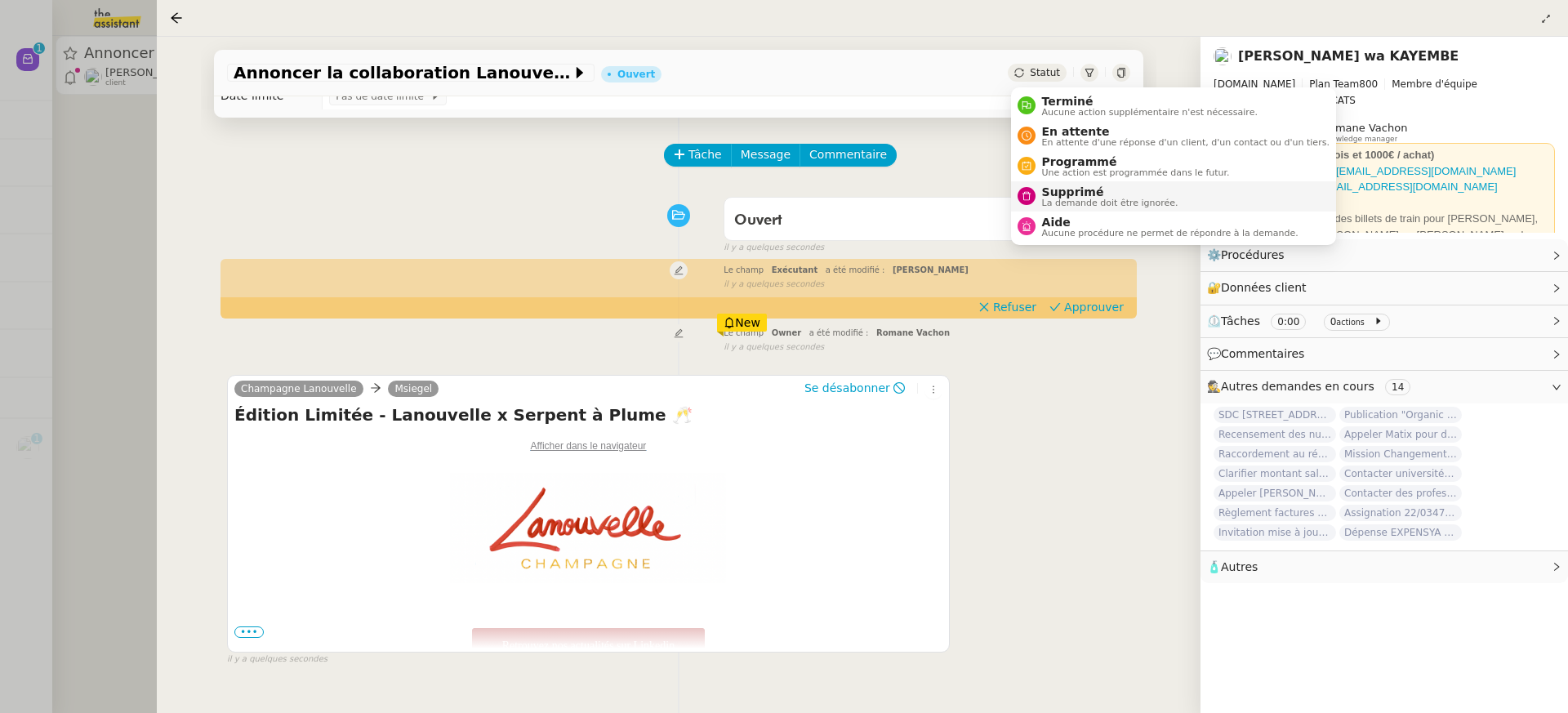
click at [1121, 199] on span "La demande doit être ignorée." at bounding box center [1111, 203] width 136 height 9
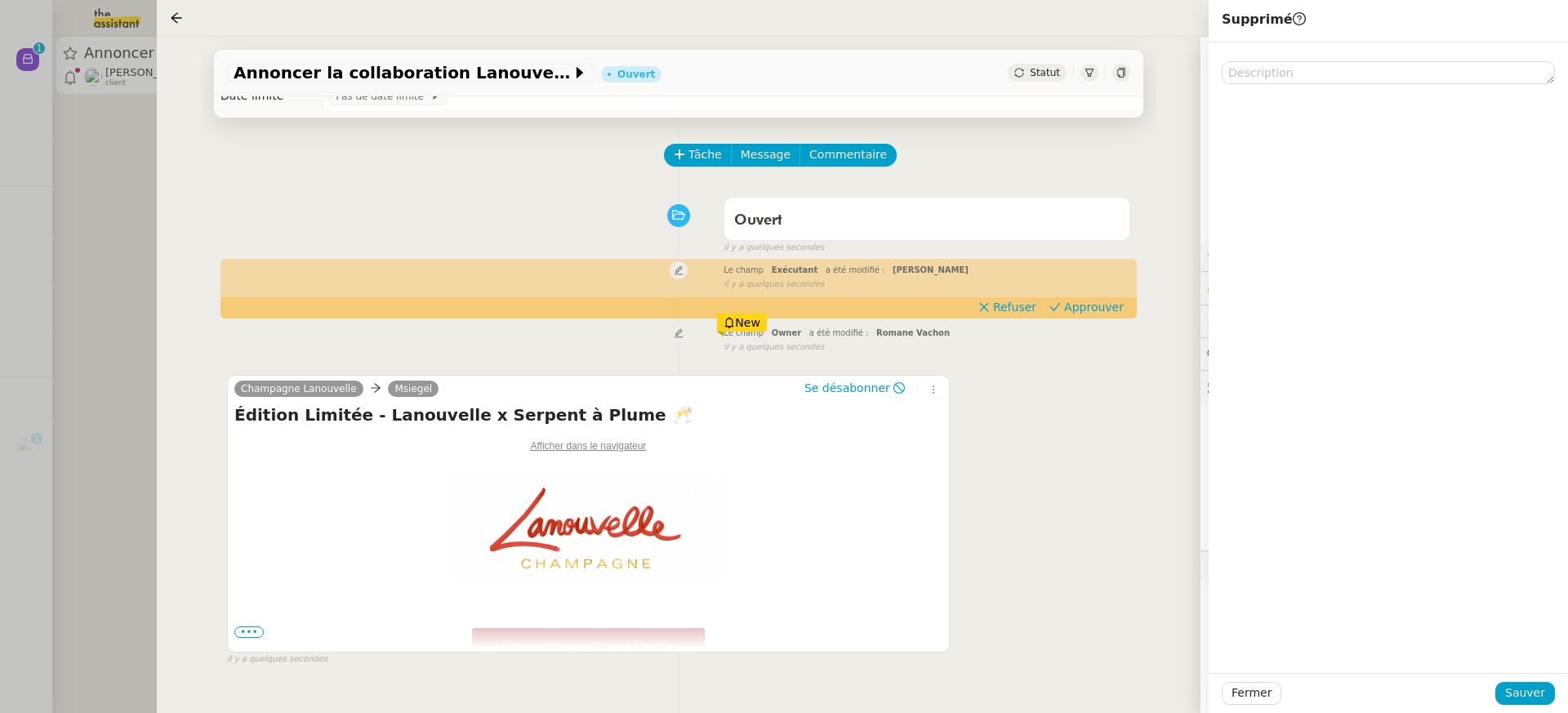
click at [1538, 706] on div "Fermer Sauver" at bounding box center [1388, 693] width 360 height 40
click at [1538, 705] on button "Sauver" at bounding box center [1525, 694] width 60 height 23
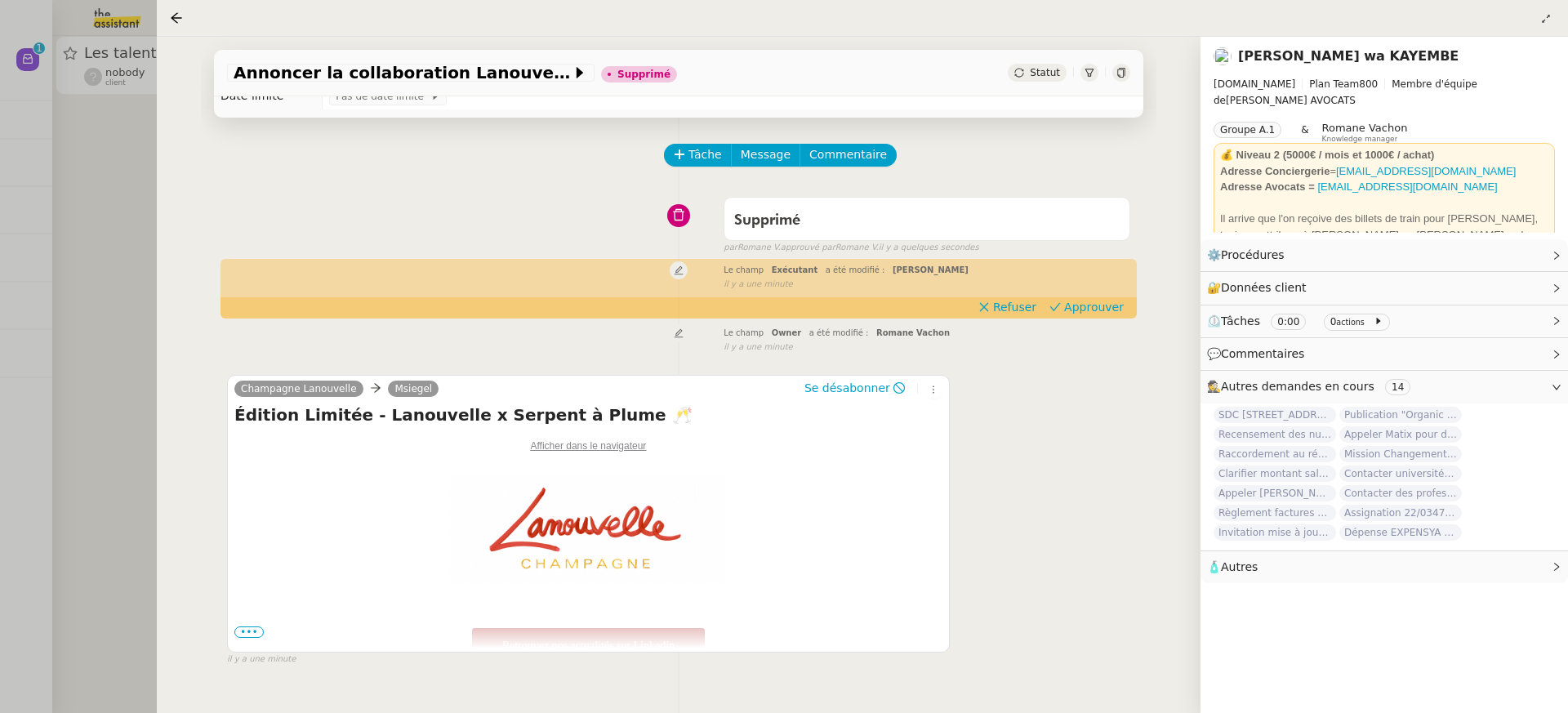
click at [102, 101] on div at bounding box center [784, 356] width 1568 height 713
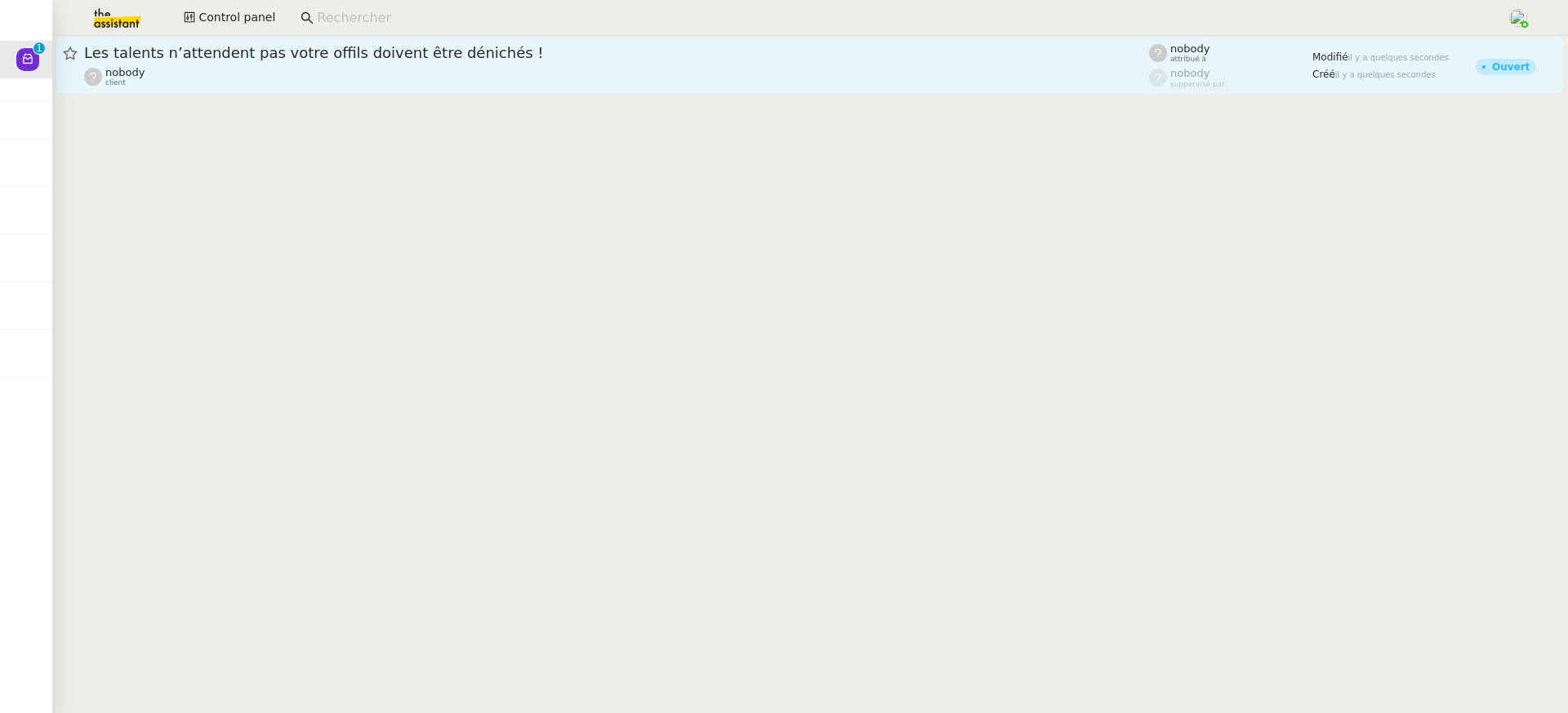
click at [410, 85] on div "nobody client" at bounding box center [616, 77] width 1065 height 21
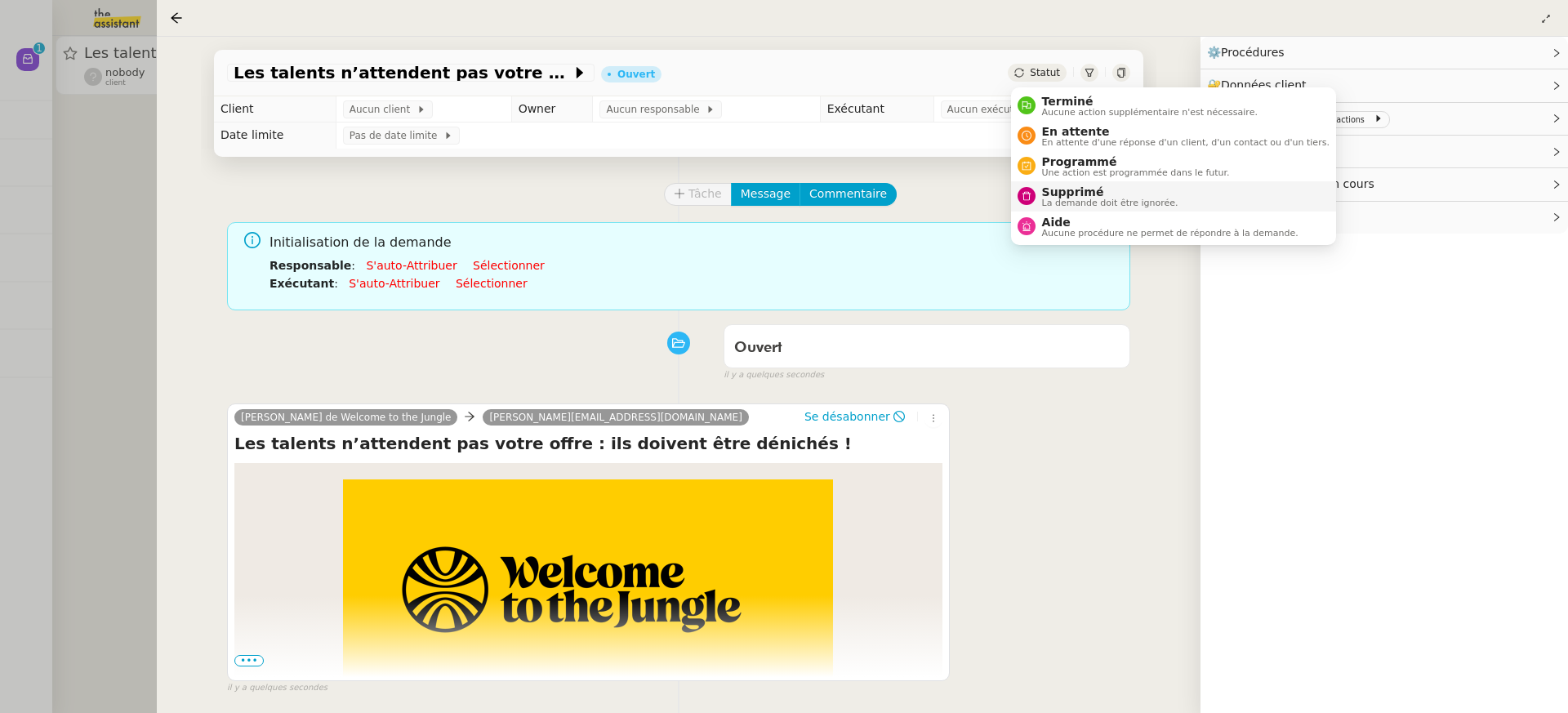
click at [1101, 185] on span "Supprimé" at bounding box center [1111, 192] width 136 height 13
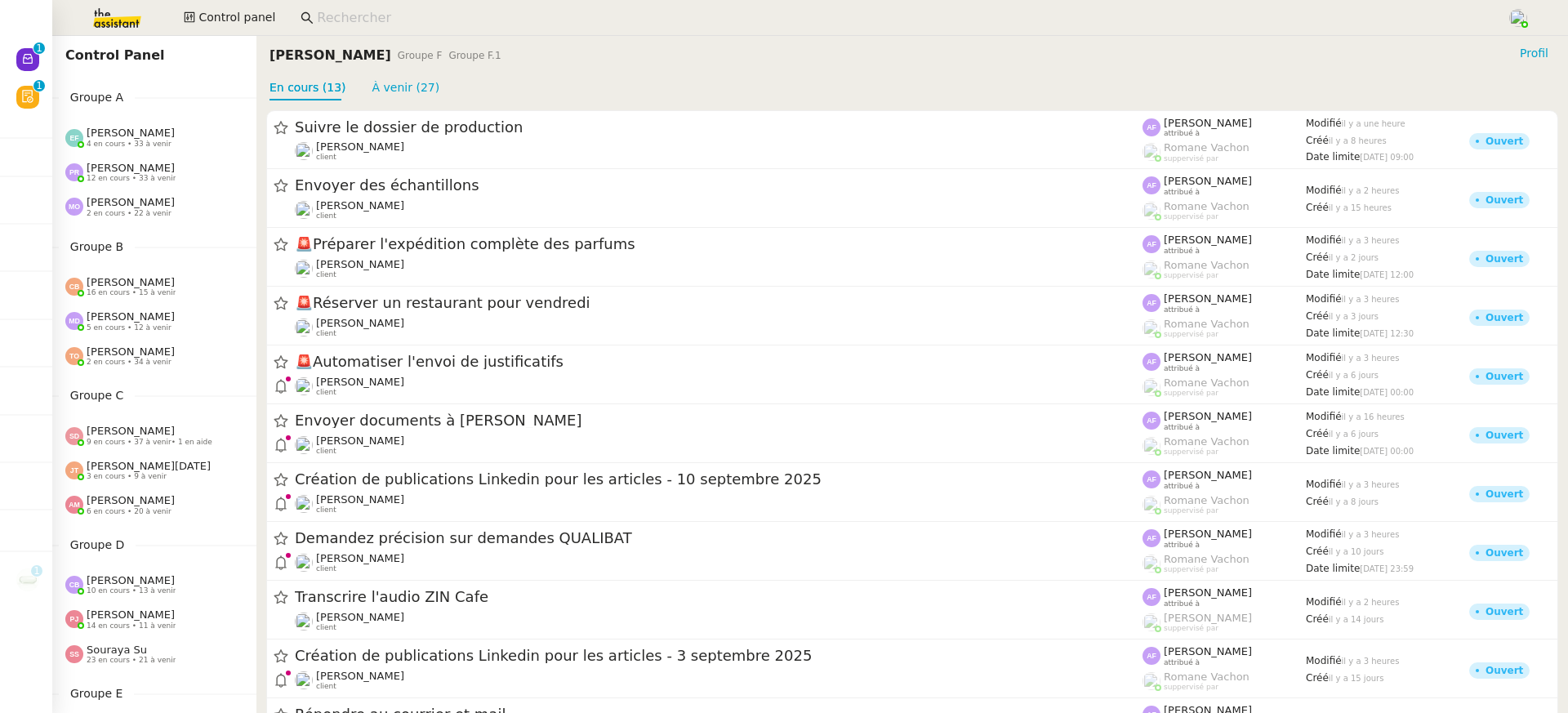
scroll to position [693, 0]
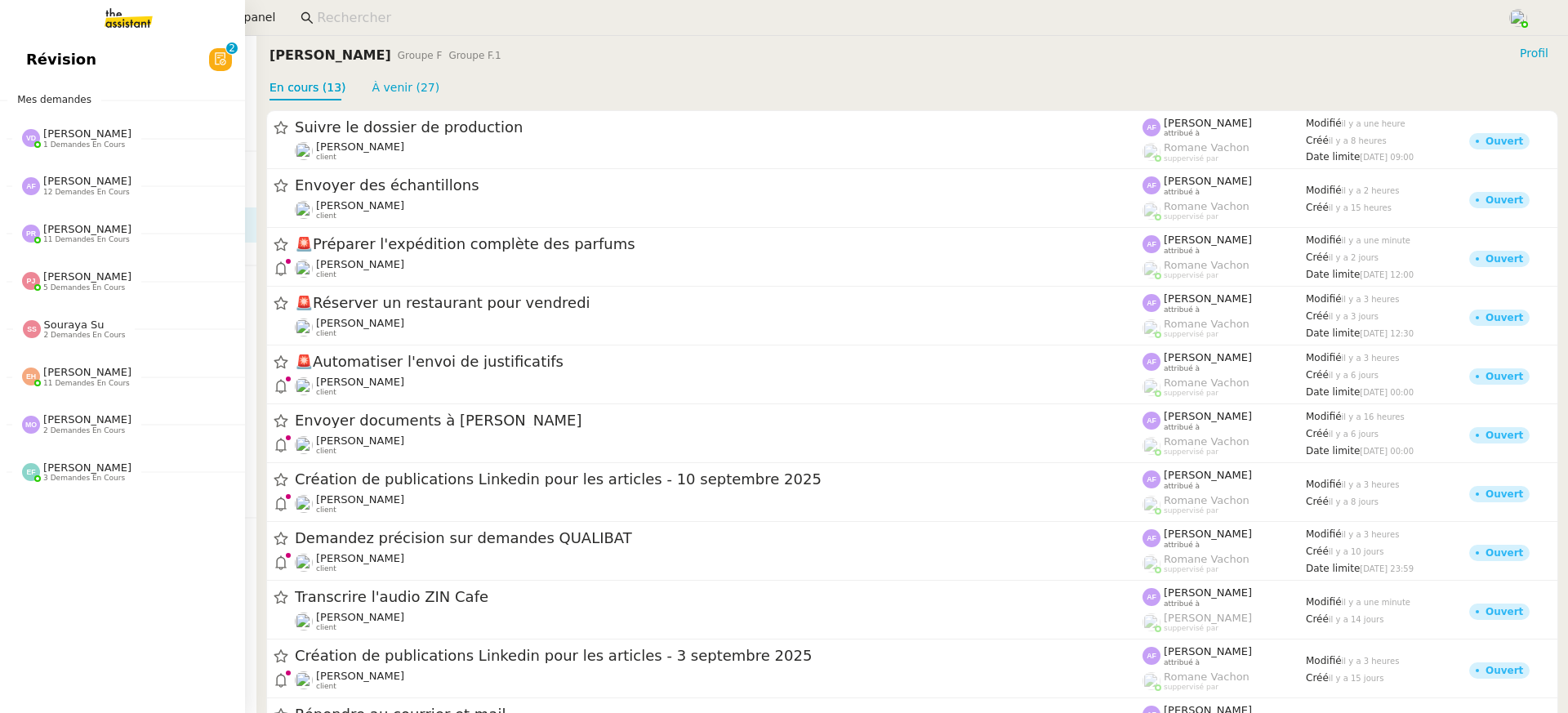
click at [18, 63] on link "Révision 0 1 2 3 4 5 6 7 8 9" at bounding box center [123, 59] width 245 height 38
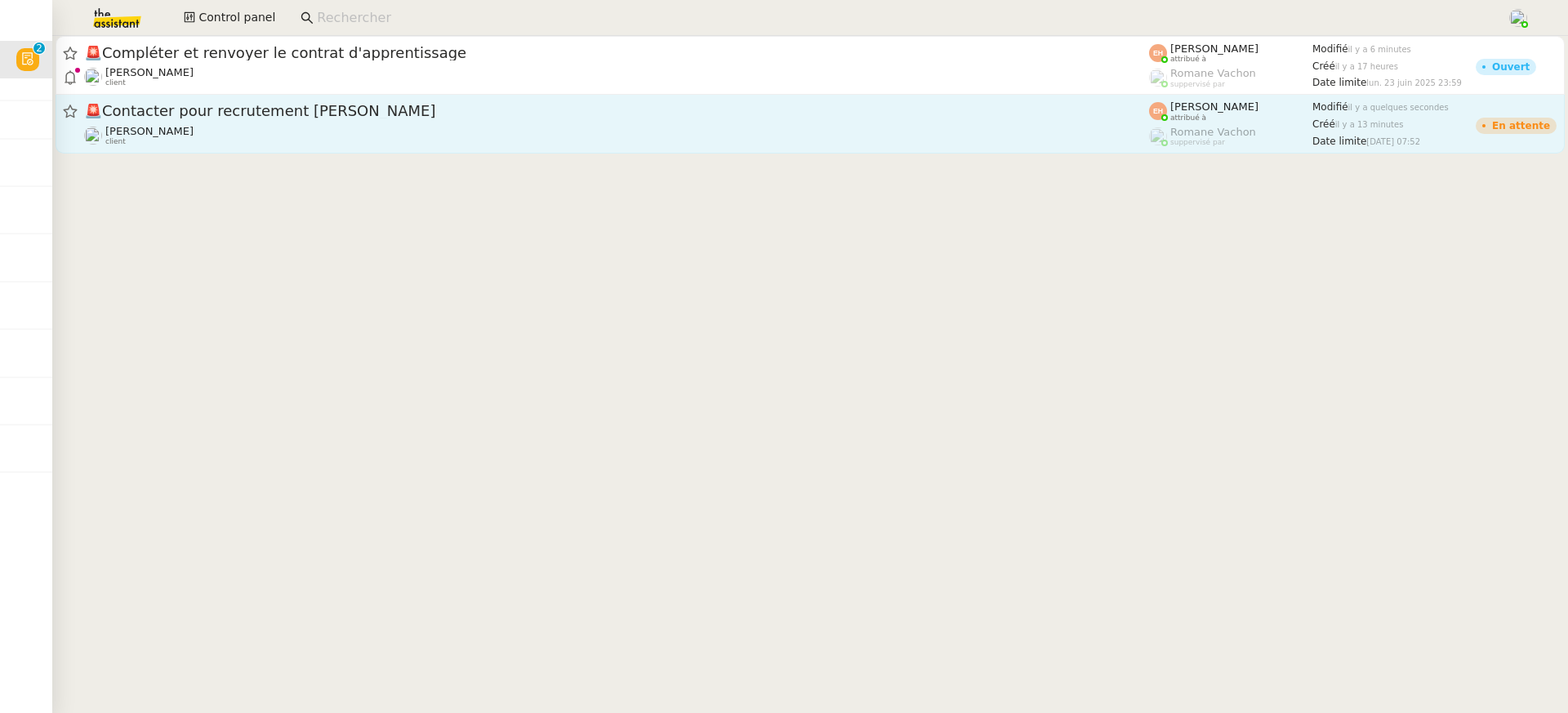
click at [746, 113] on span "🚨 Contacter pour recrutement [PERSON_NAME]" at bounding box center [616, 112] width 1065 height 15
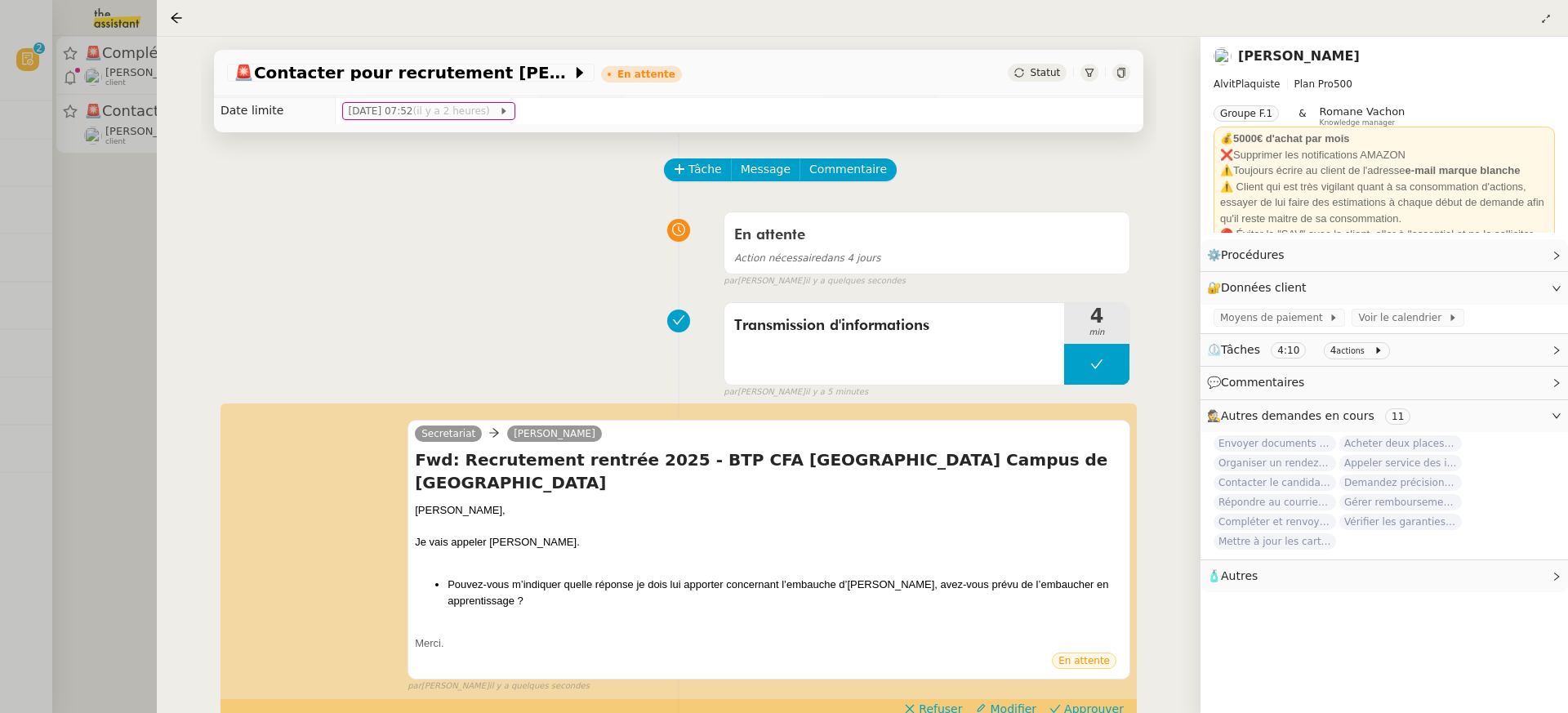
scroll to position [46, 0]
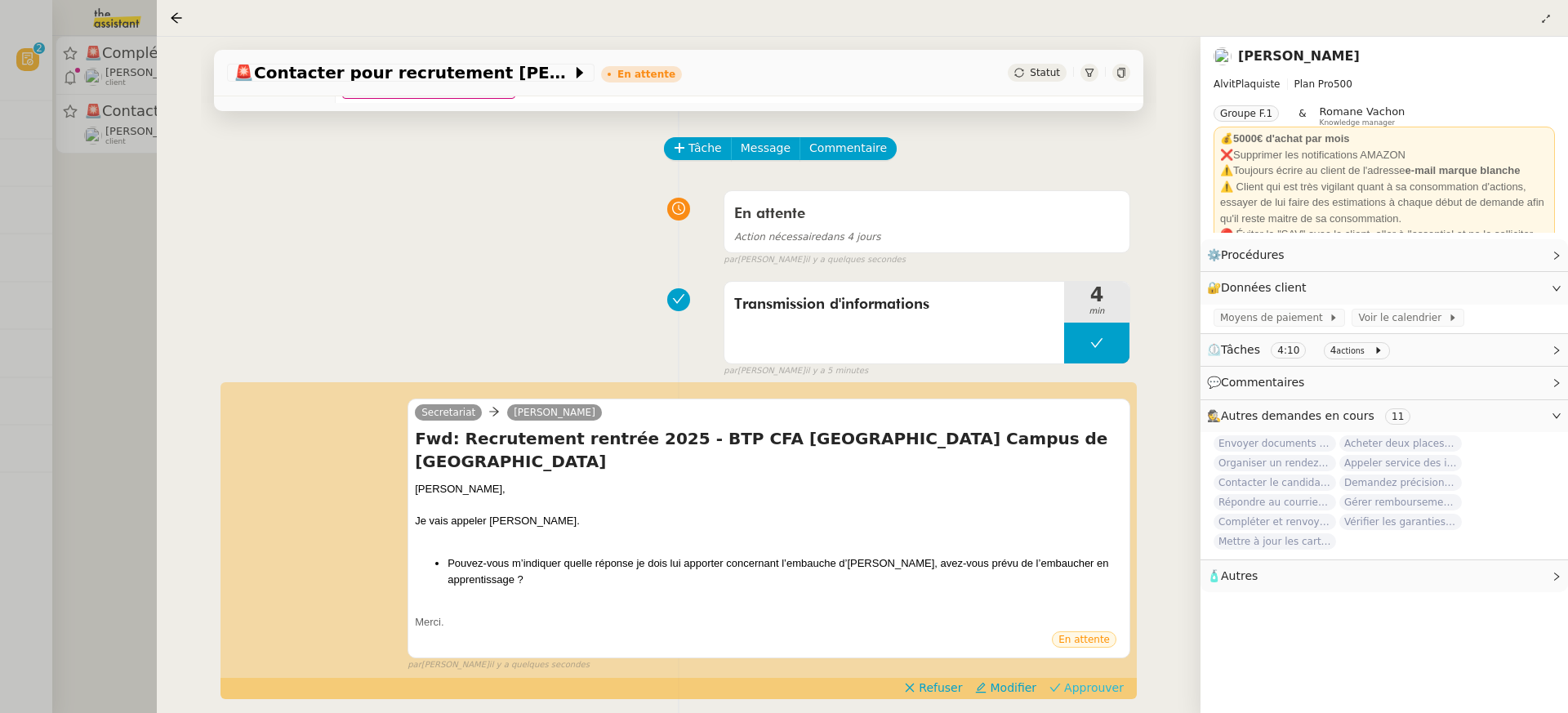
click at [1093, 680] on span "Approuver" at bounding box center [1093, 688] width 60 height 17
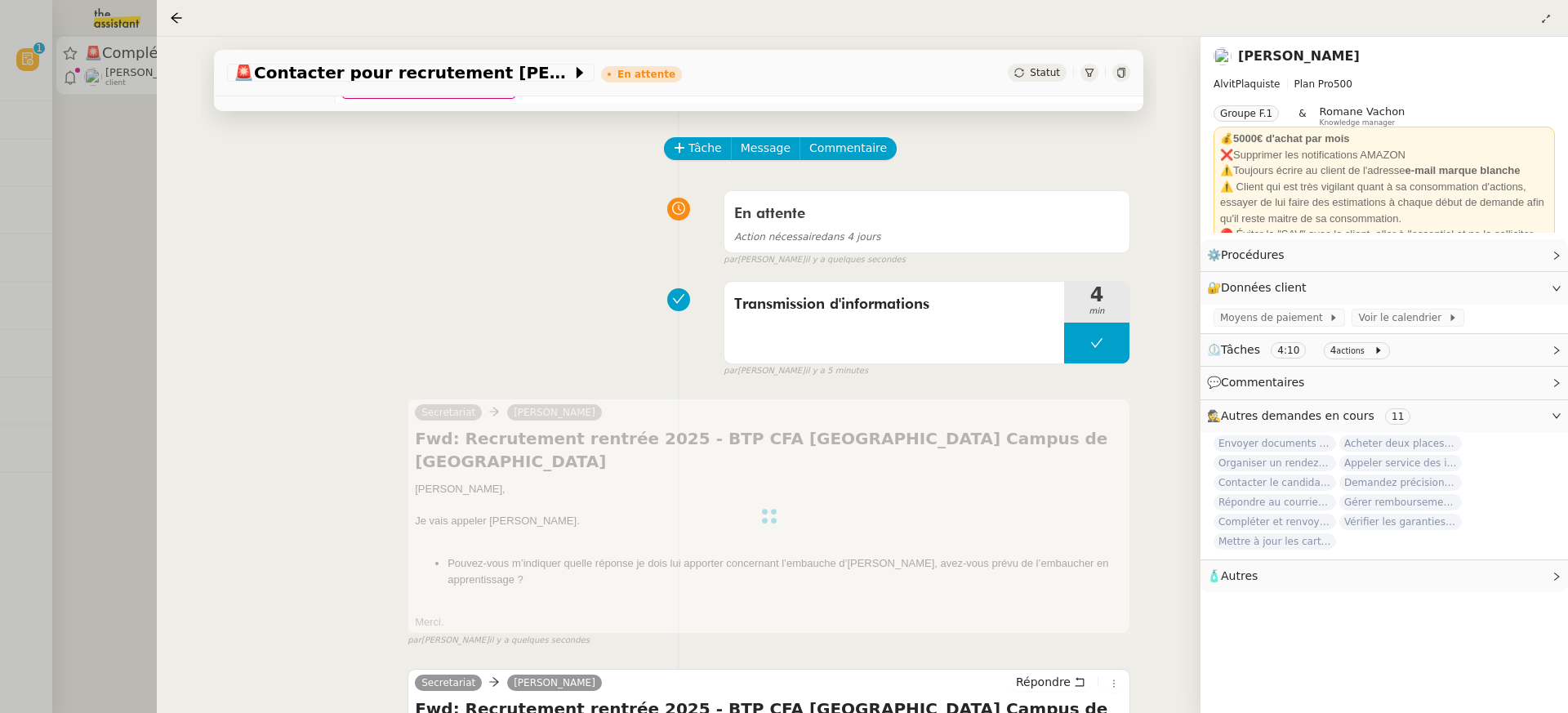
click at [67, 178] on div at bounding box center [784, 356] width 1568 height 713
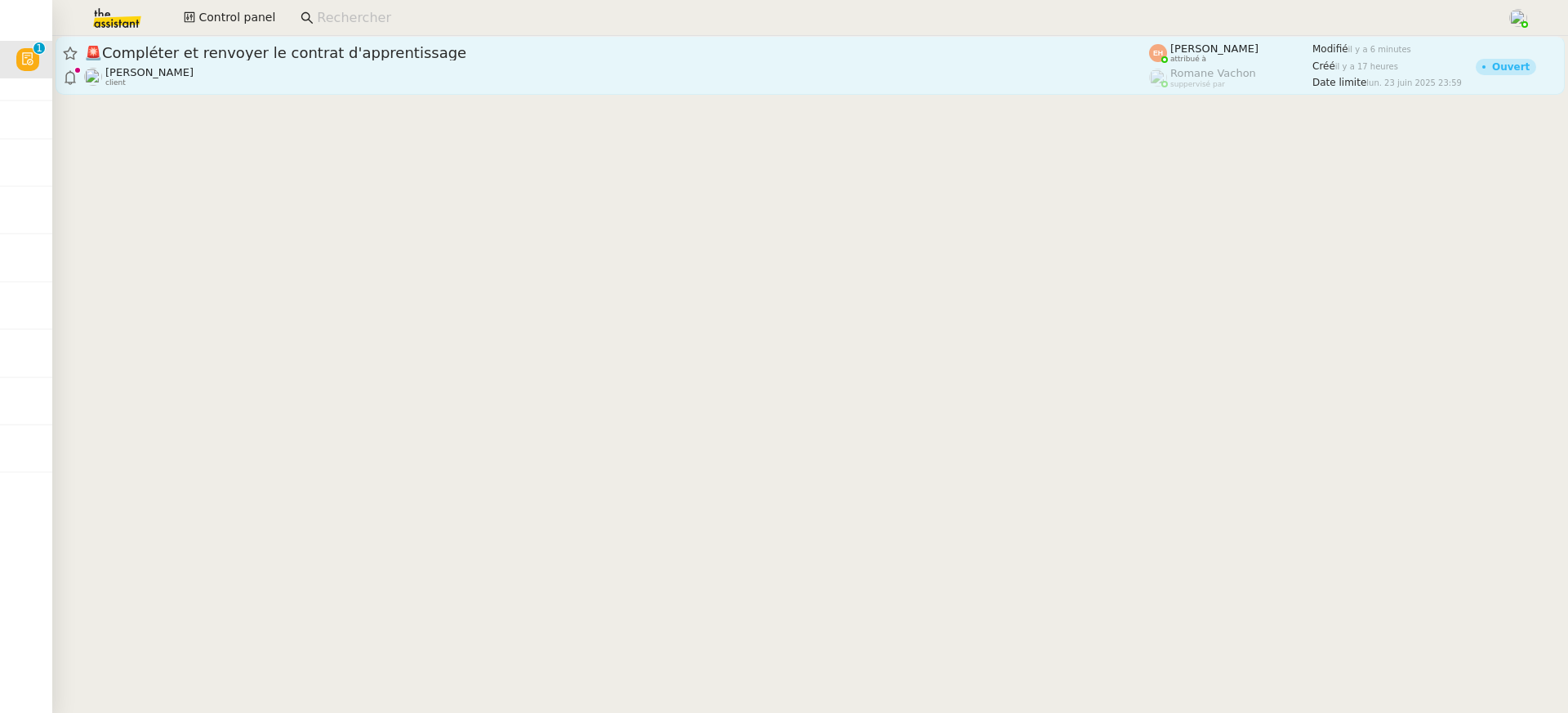
click at [315, 77] on div "[PERSON_NAME] client" at bounding box center [616, 77] width 1065 height 21
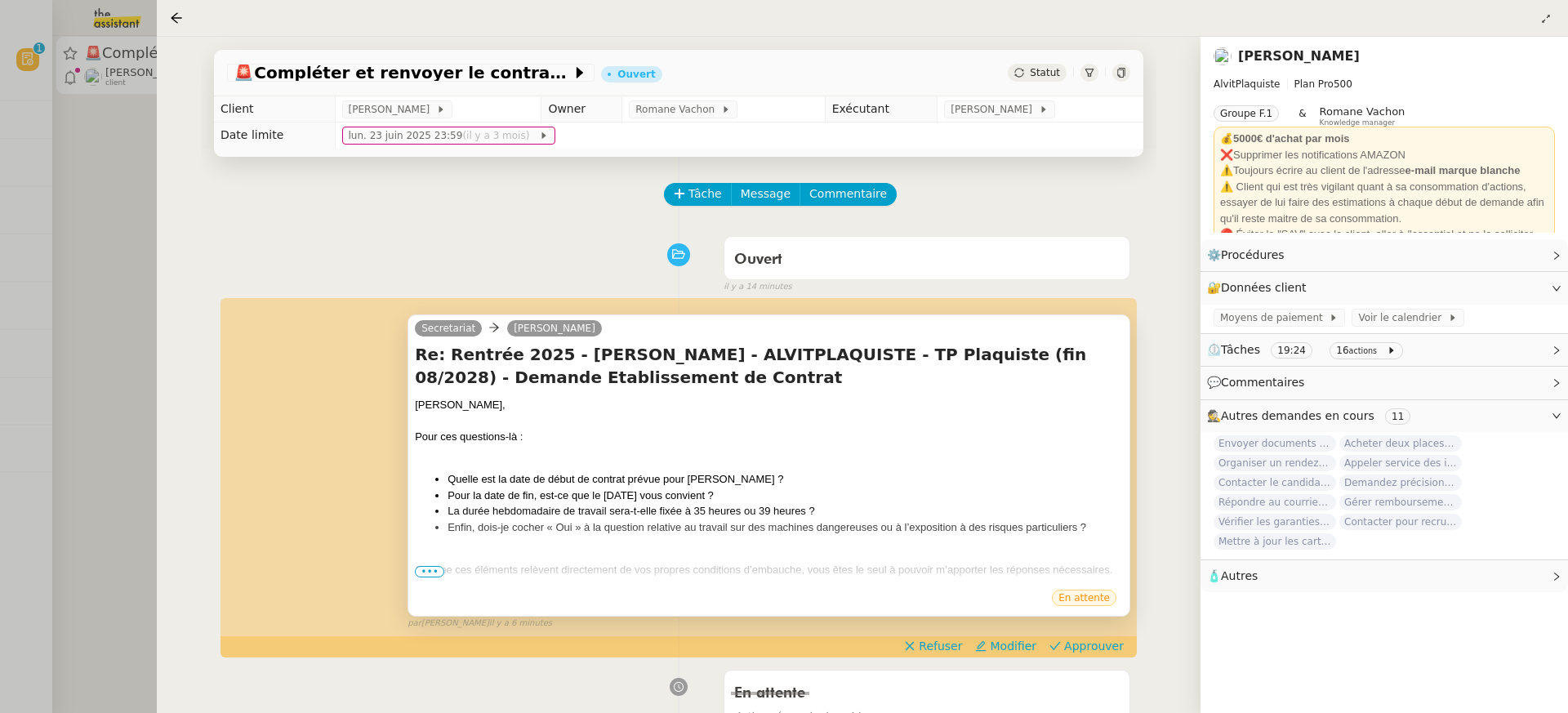
scroll to position [132, 0]
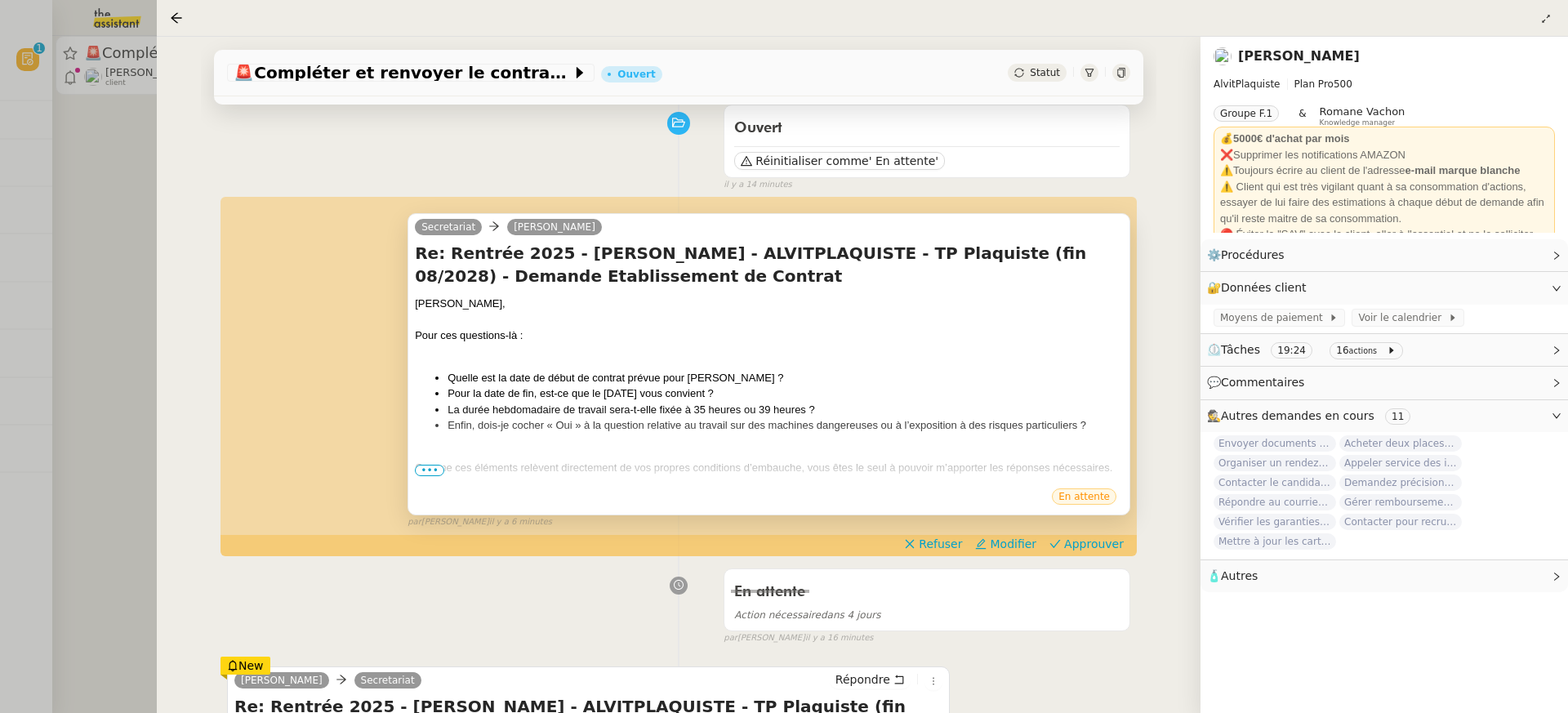
click at [423, 456] on div at bounding box center [769, 453] width 708 height 17
click at [424, 457] on div at bounding box center [769, 453] width 708 height 17
click at [428, 465] on span "•••" at bounding box center [430, 470] width 29 height 11
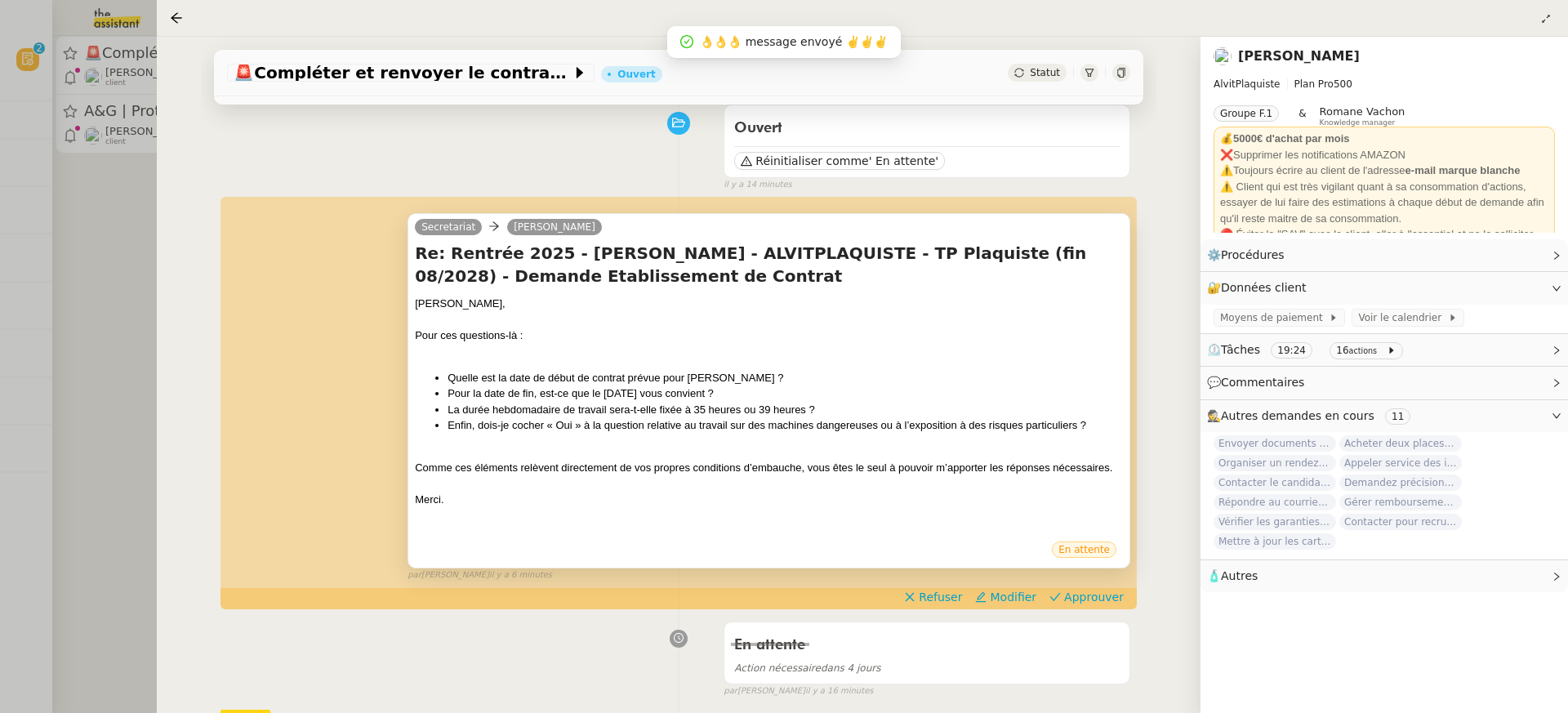
click at [104, 148] on div at bounding box center [784, 356] width 1568 height 713
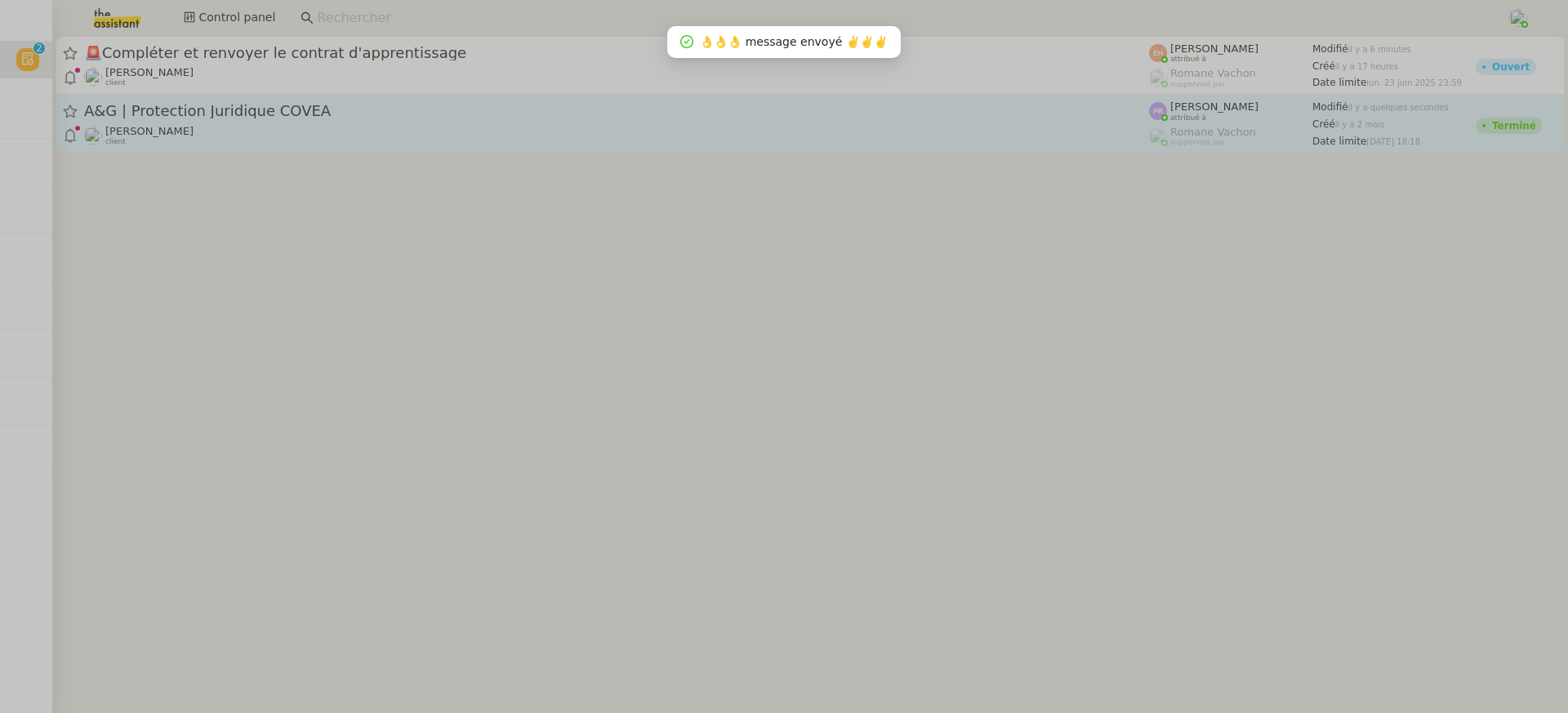
click at [236, 144] on div "[PERSON_NAME] client" at bounding box center [616, 136] width 1065 height 21
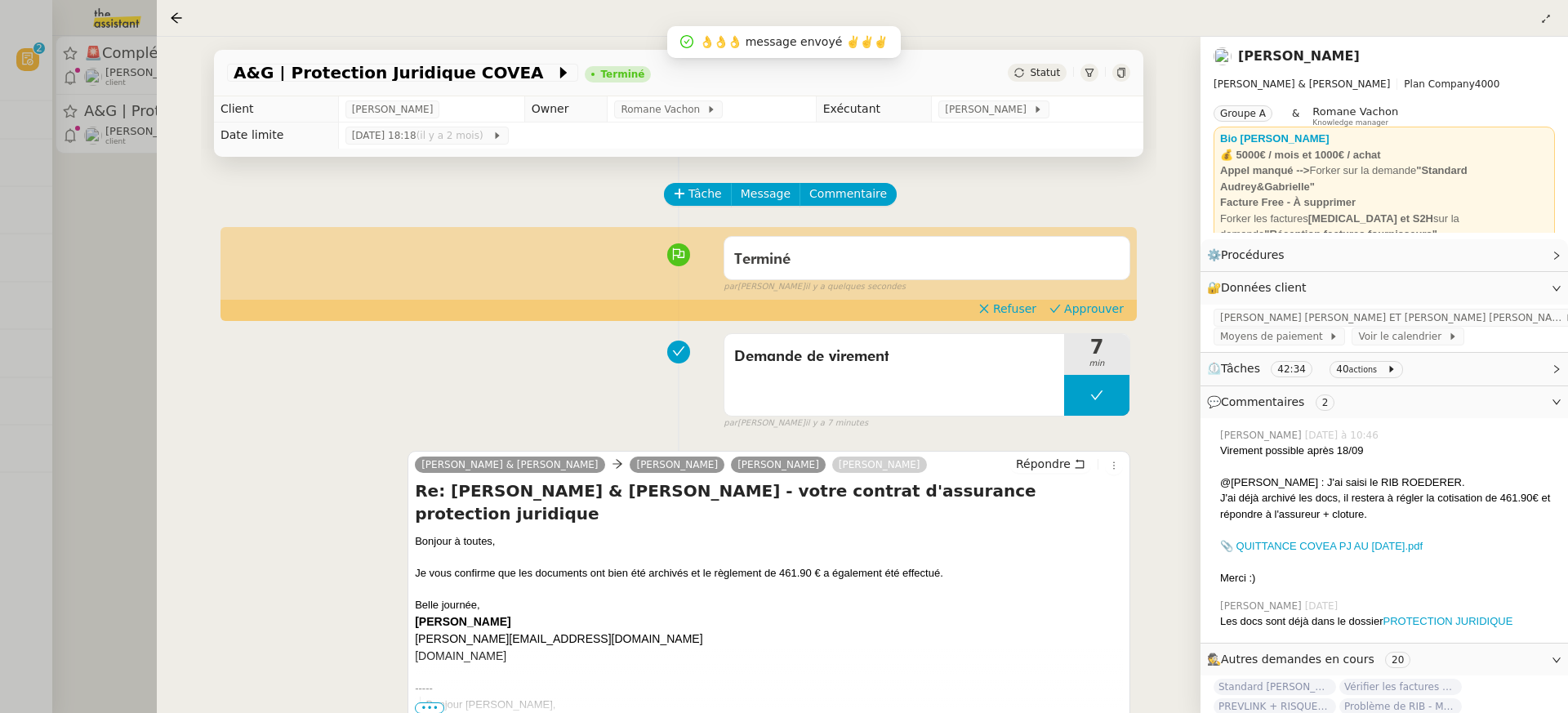
click at [1108, 294] on div "Terminé false par [PERSON_NAME] il y a quelques secondes" at bounding box center [678, 261] width 903 height 65
click at [1109, 301] on button "Approuver" at bounding box center [1086, 308] width 88 height 18
click at [68, 140] on div at bounding box center [784, 356] width 1568 height 713
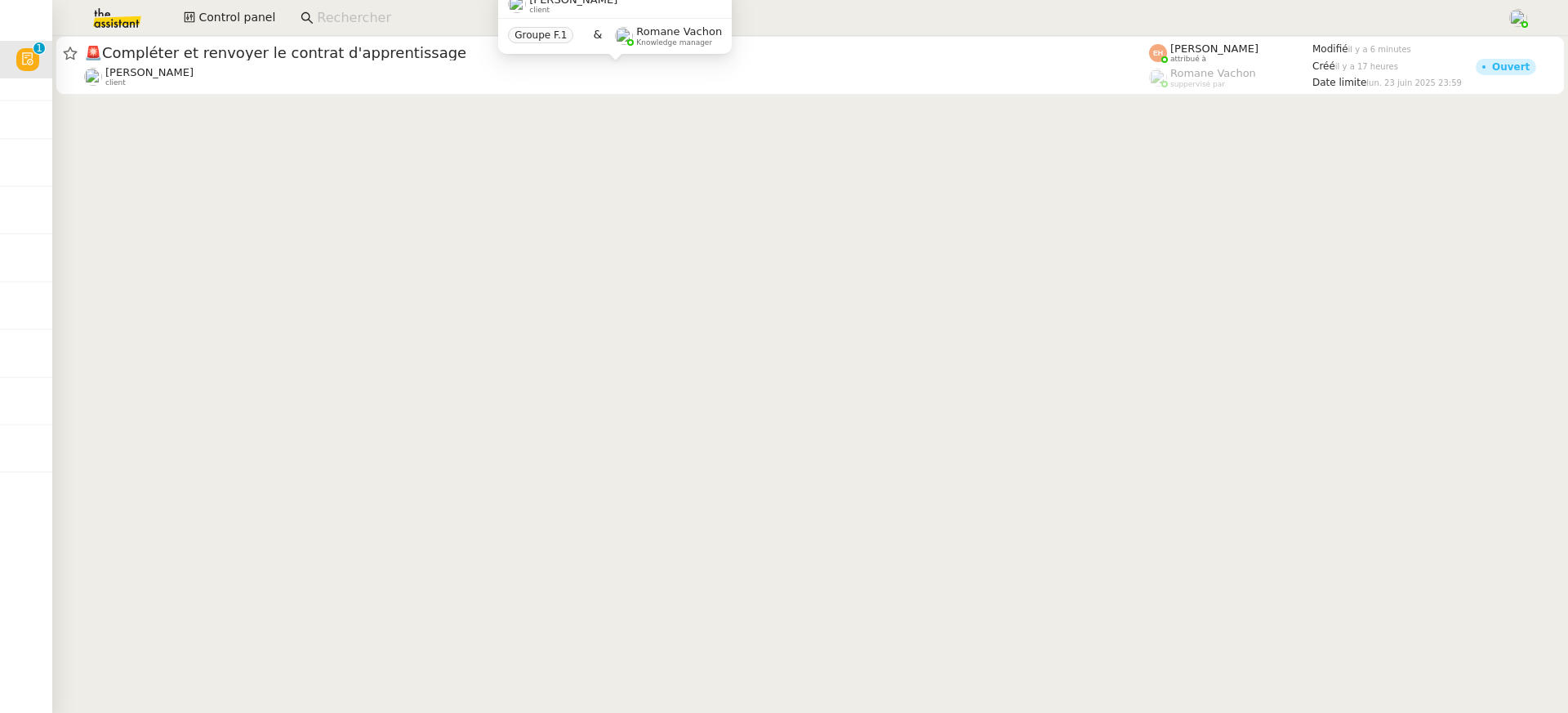
click at [205, 76] on div "[PERSON_NAME] client" at bounding box center [616, 77] width 1065 height 21
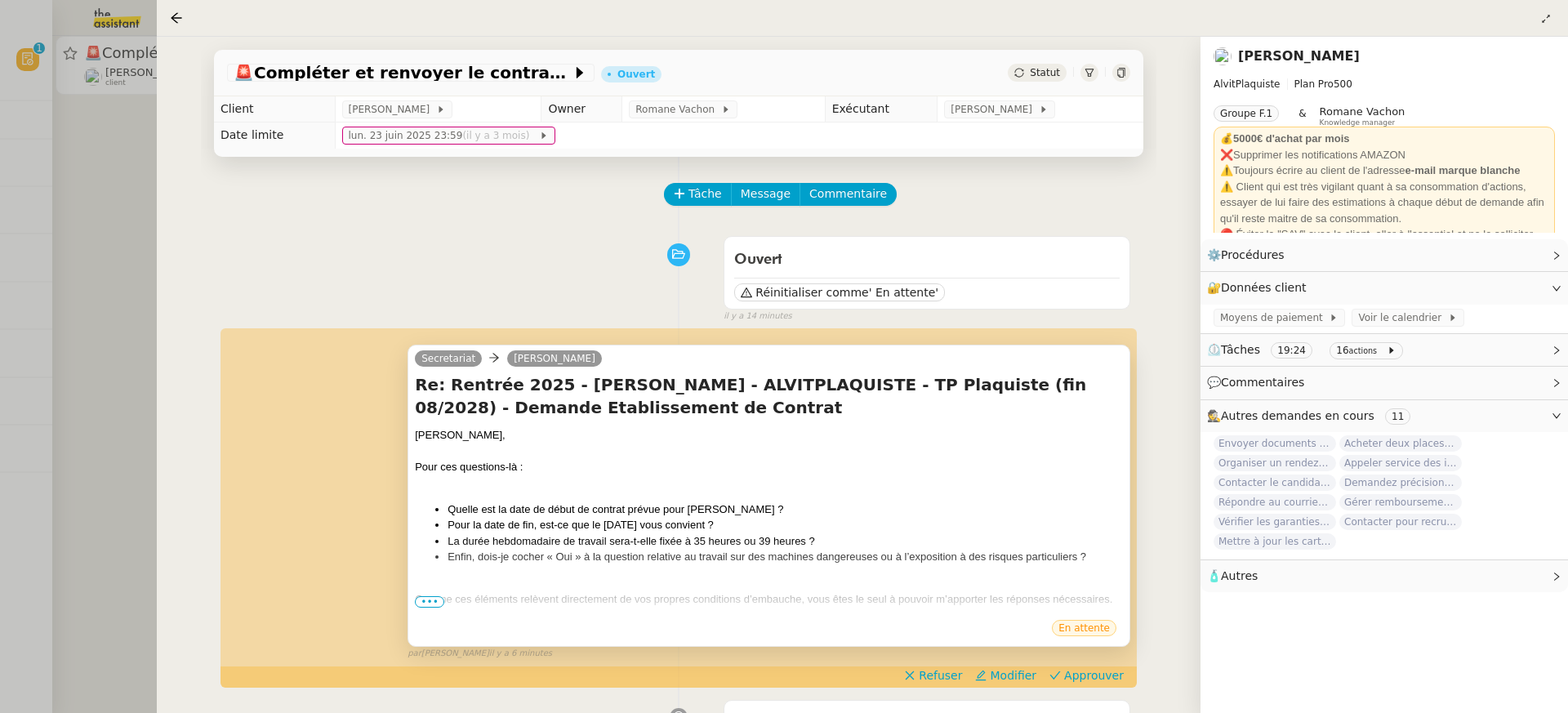
click at [474, 608] on div at bounding box center [769, 616] width 708 height 17
click at [412, 608] on div "Secretariat [PERSON_NAME] Re: Rentrée 2025 - [PERSON_NAME] - ALVITPLAQUISTE - T…" at bounding box center [769, 496] width 723 height 303
click at [421, 600] on span "•••" at bounding box center [430, 602] width 29 height 11
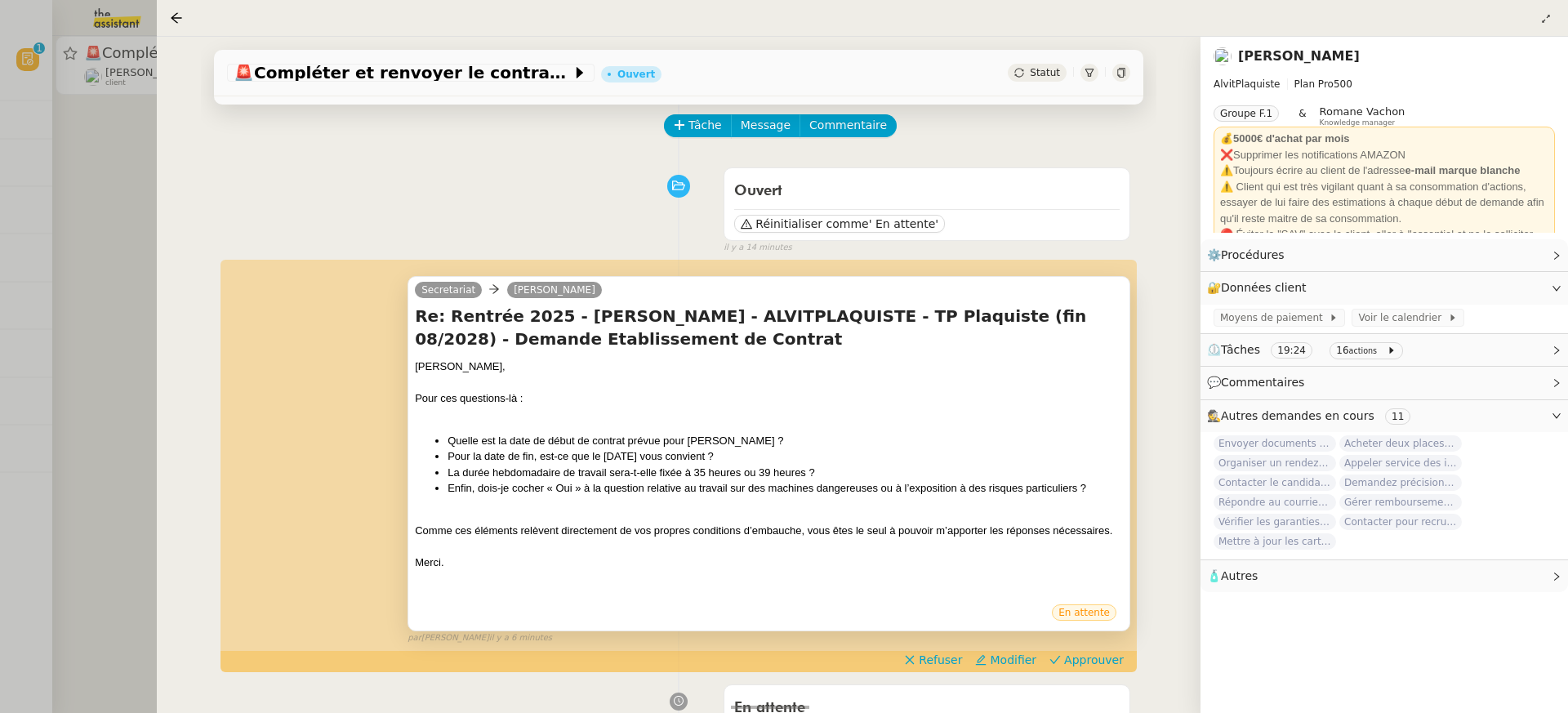
scroll to position [69, 0]
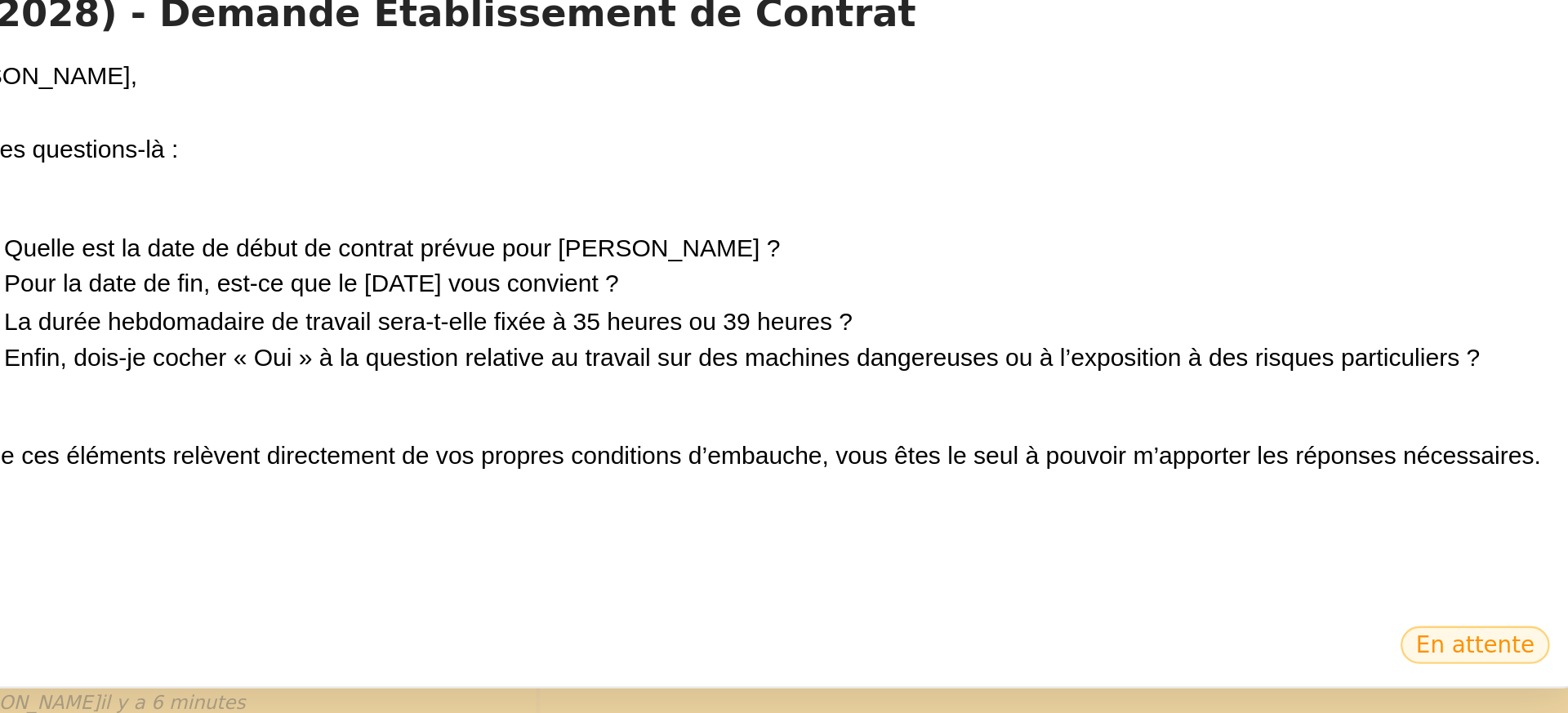
click at [871, 606] on div "En attente" at bounding box center [769, 614] width 708 height 25
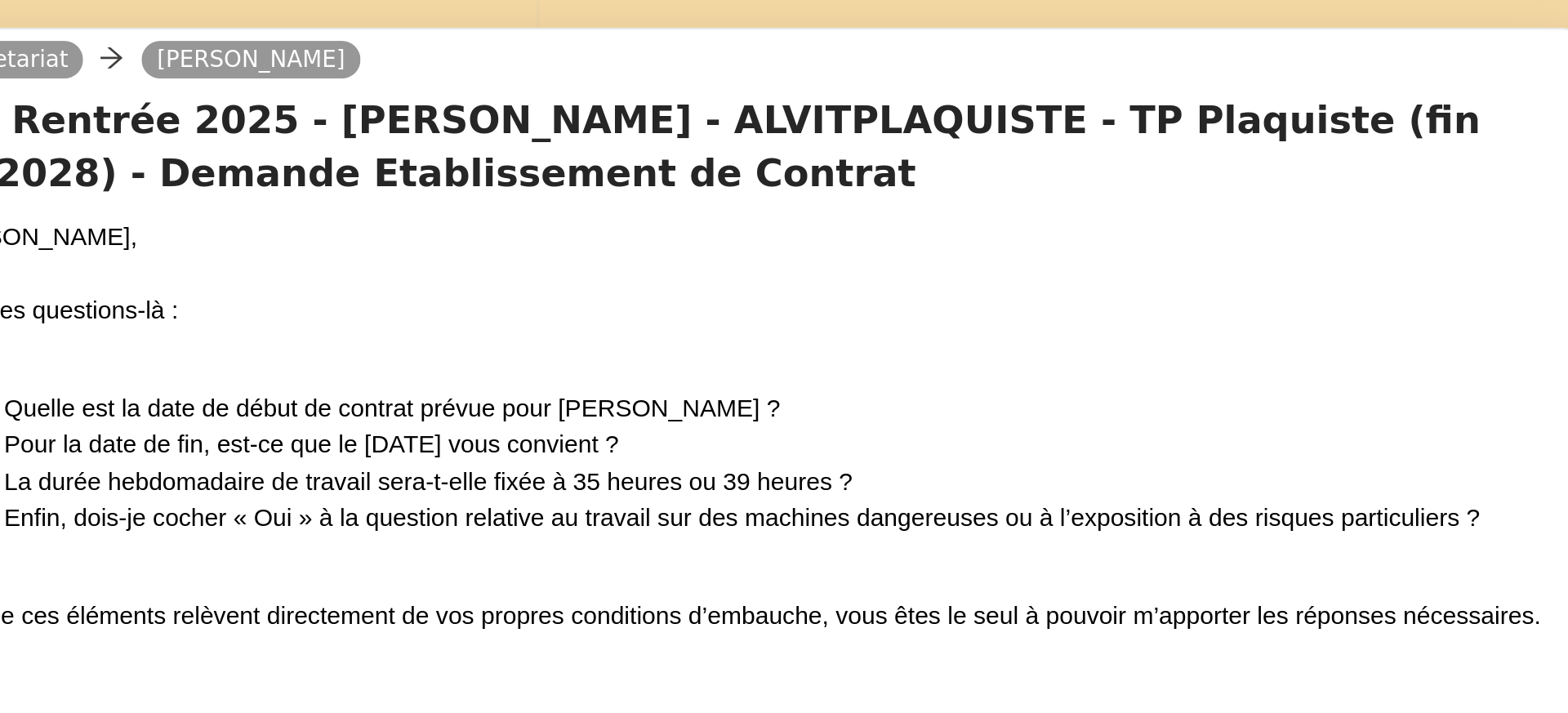
scroll to position [55, 0]
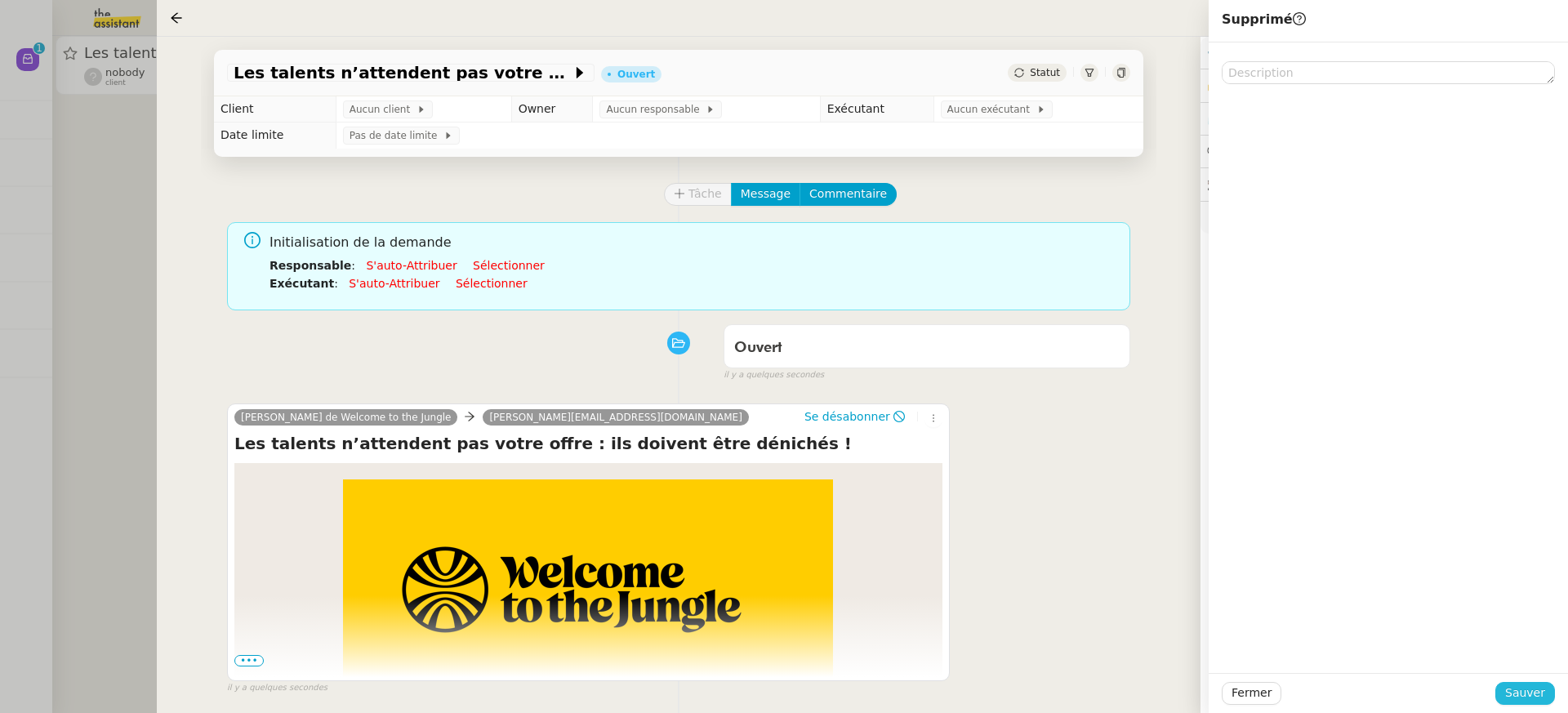
click at [1516, 697] on span "Sauver" at bounding box center [1525, 694] width 40 height 18
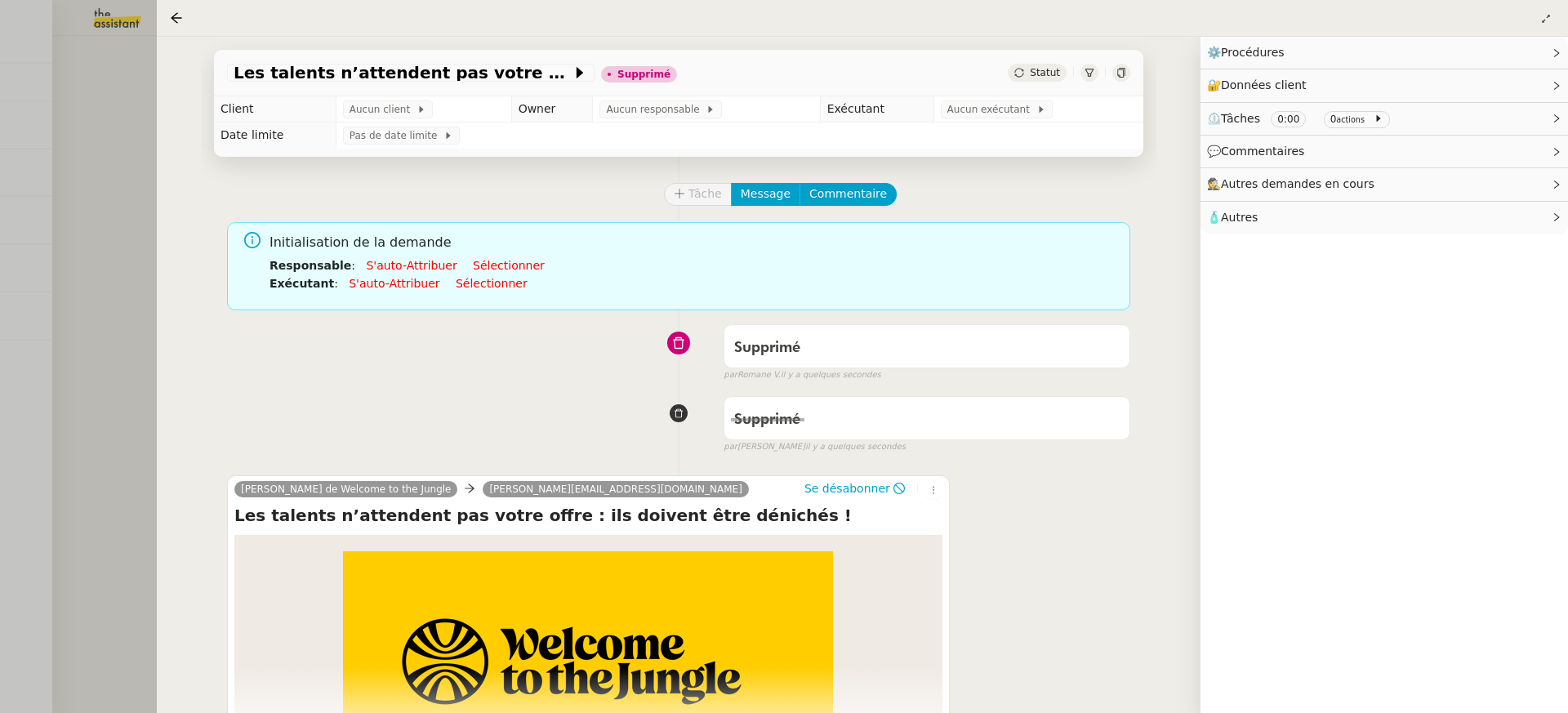
click at [128, 132] on div at bounding box center [784, 356] width 1568 height 713
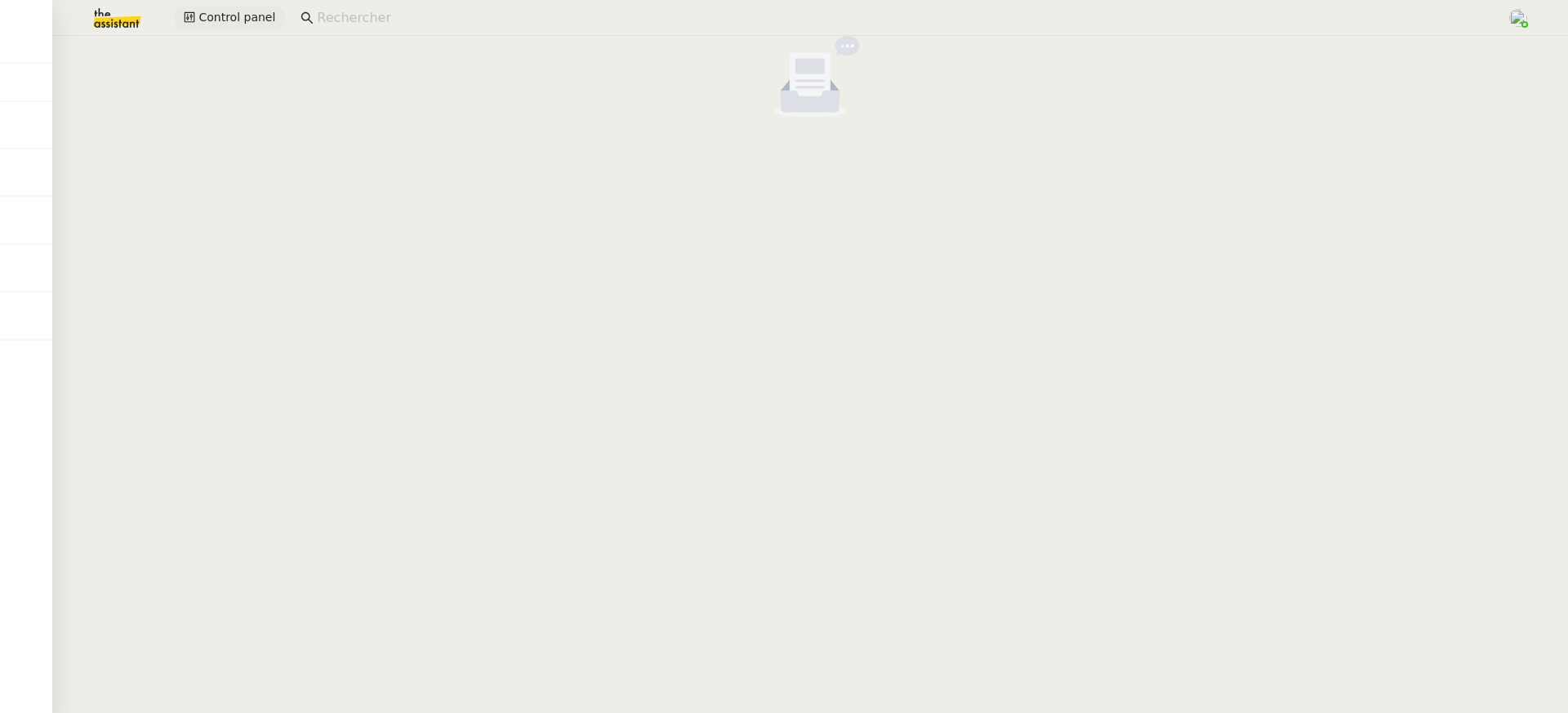
click at [239, 22] on span "Control panel" at bounding box center [236, 18] width 77 height 18
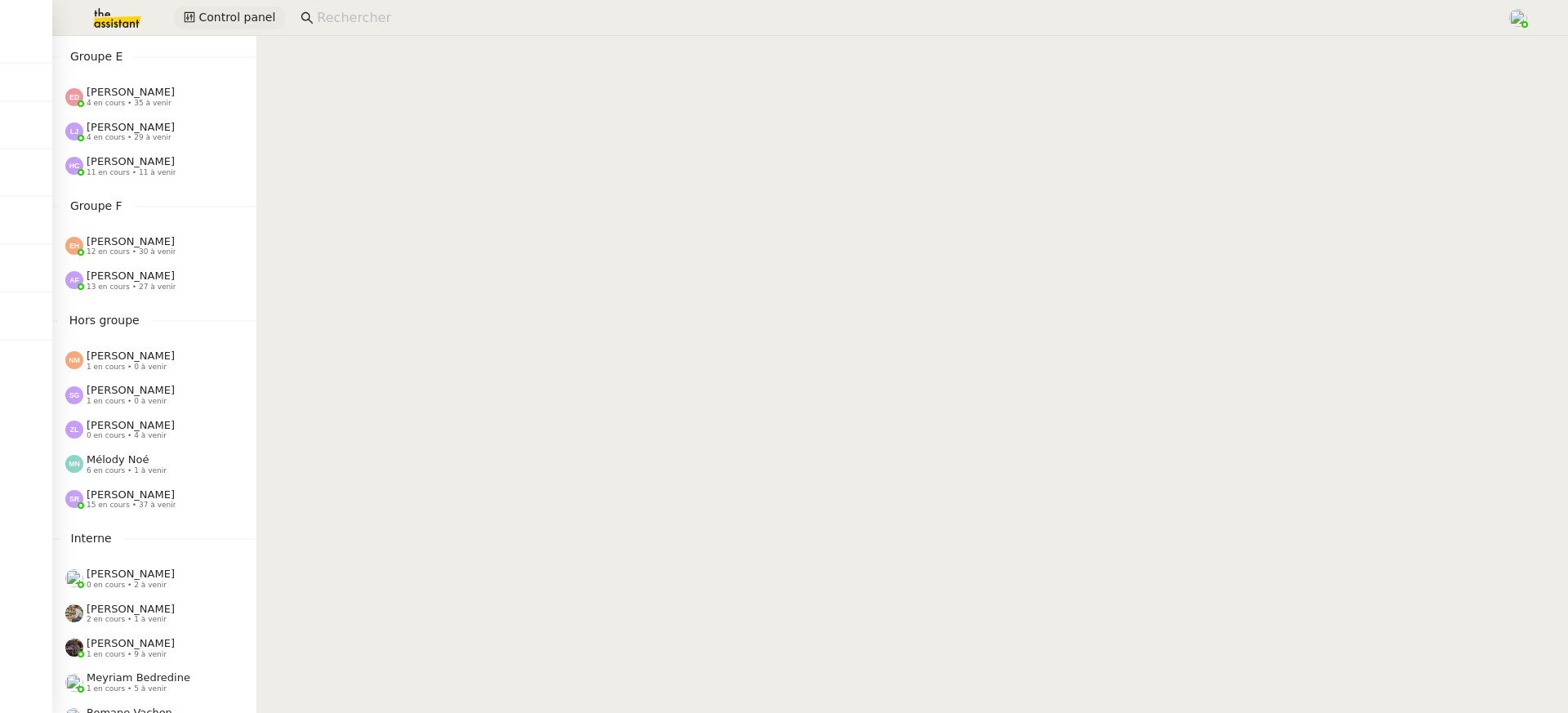
scroll to position [659, 0]
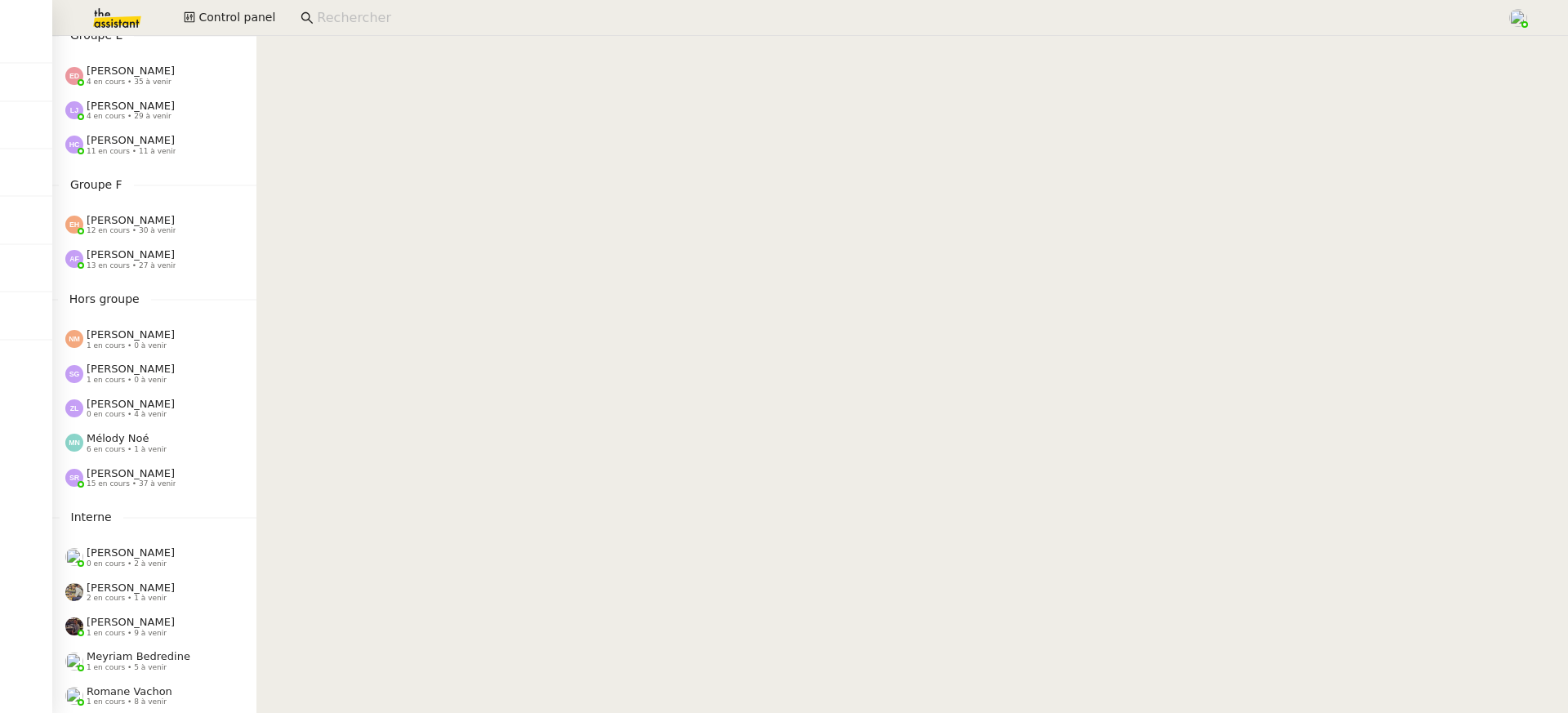
click at [151, 215] on span "[PERSON_NAME]" at bounding box center [131, 220] width 88 height 12
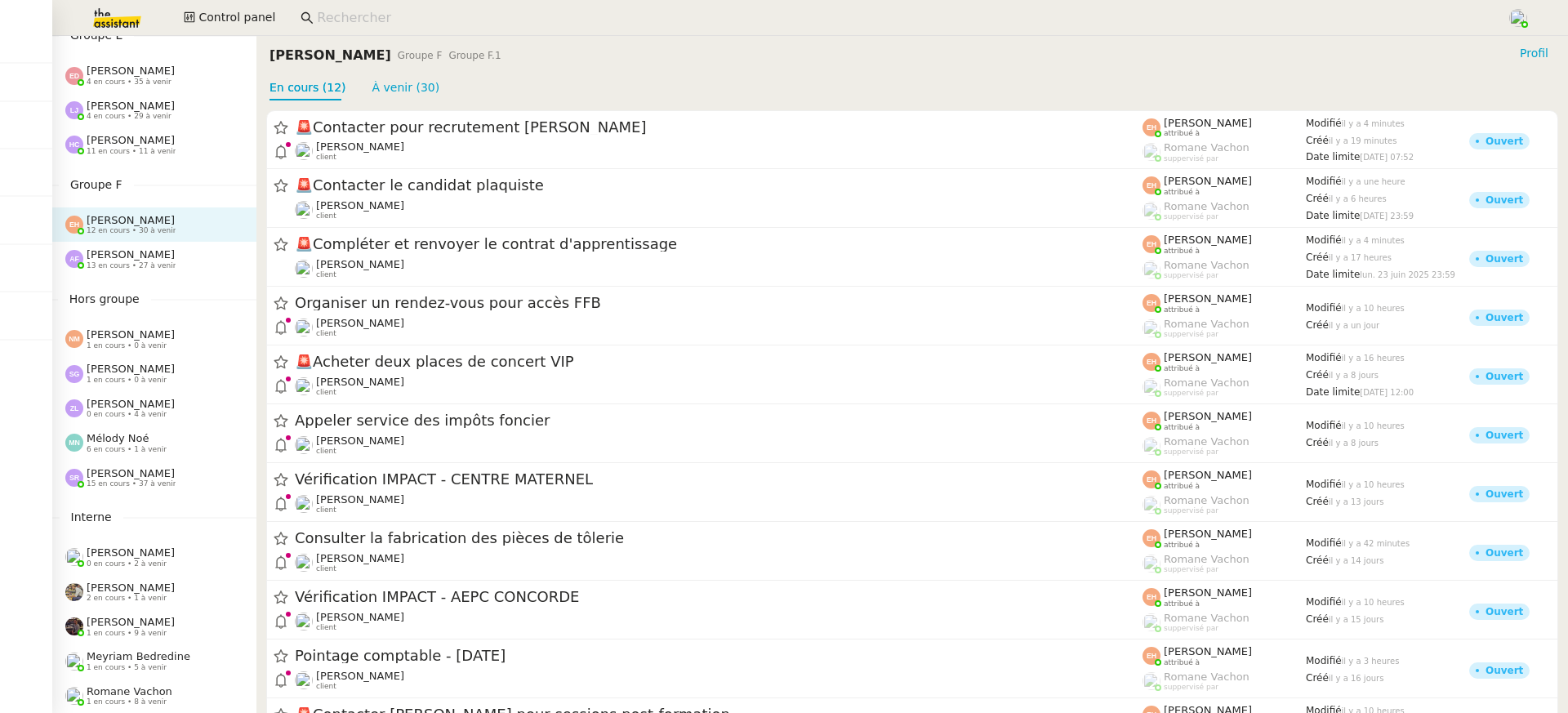
click at [155, 251] on div "[PERSON_NAME] 13 en cours • 27 à venir" at bounding box center [131, 258] width 89 height 21
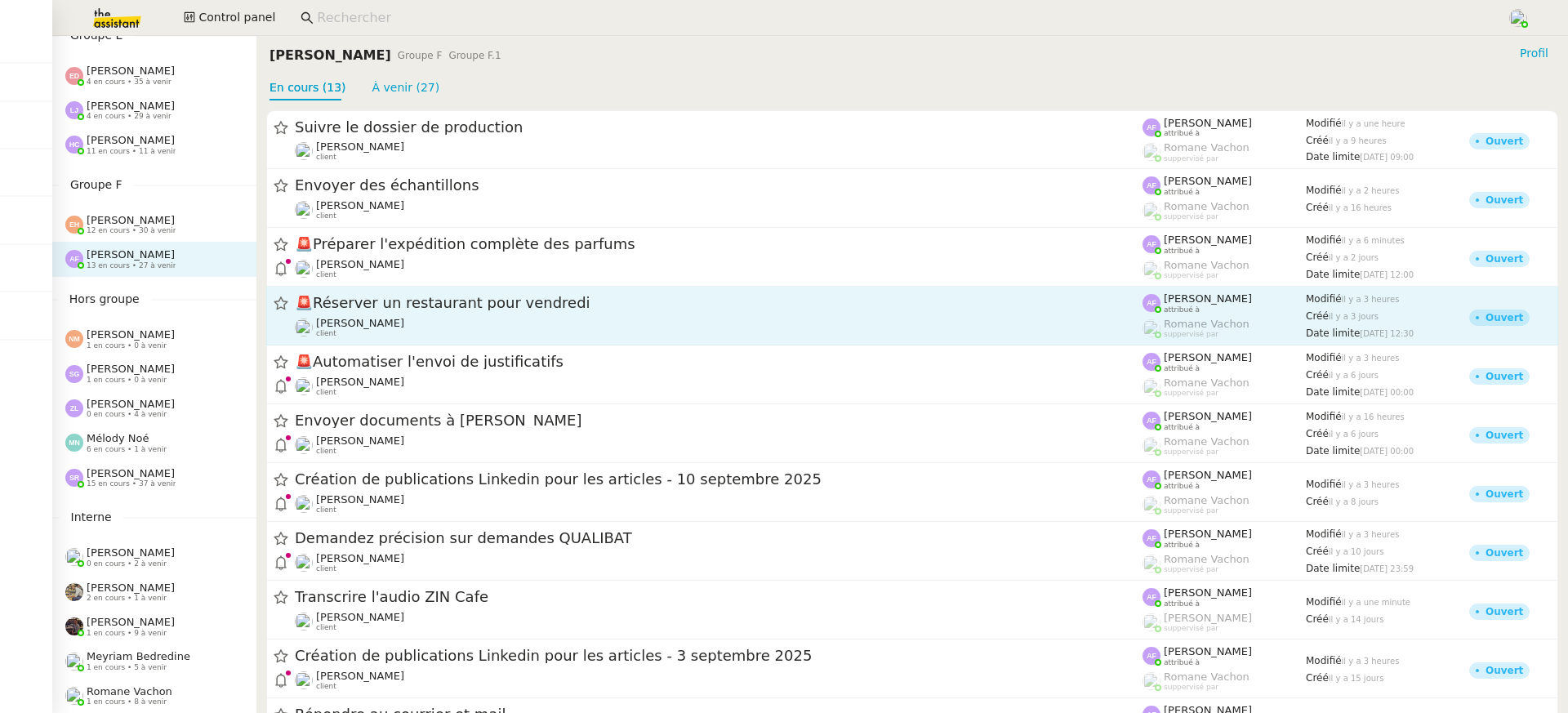
click at [425, 311] on span "🚨 Réserver un restaurant pour [DATE]" at bounding box center [719, 304] width 848 height 15
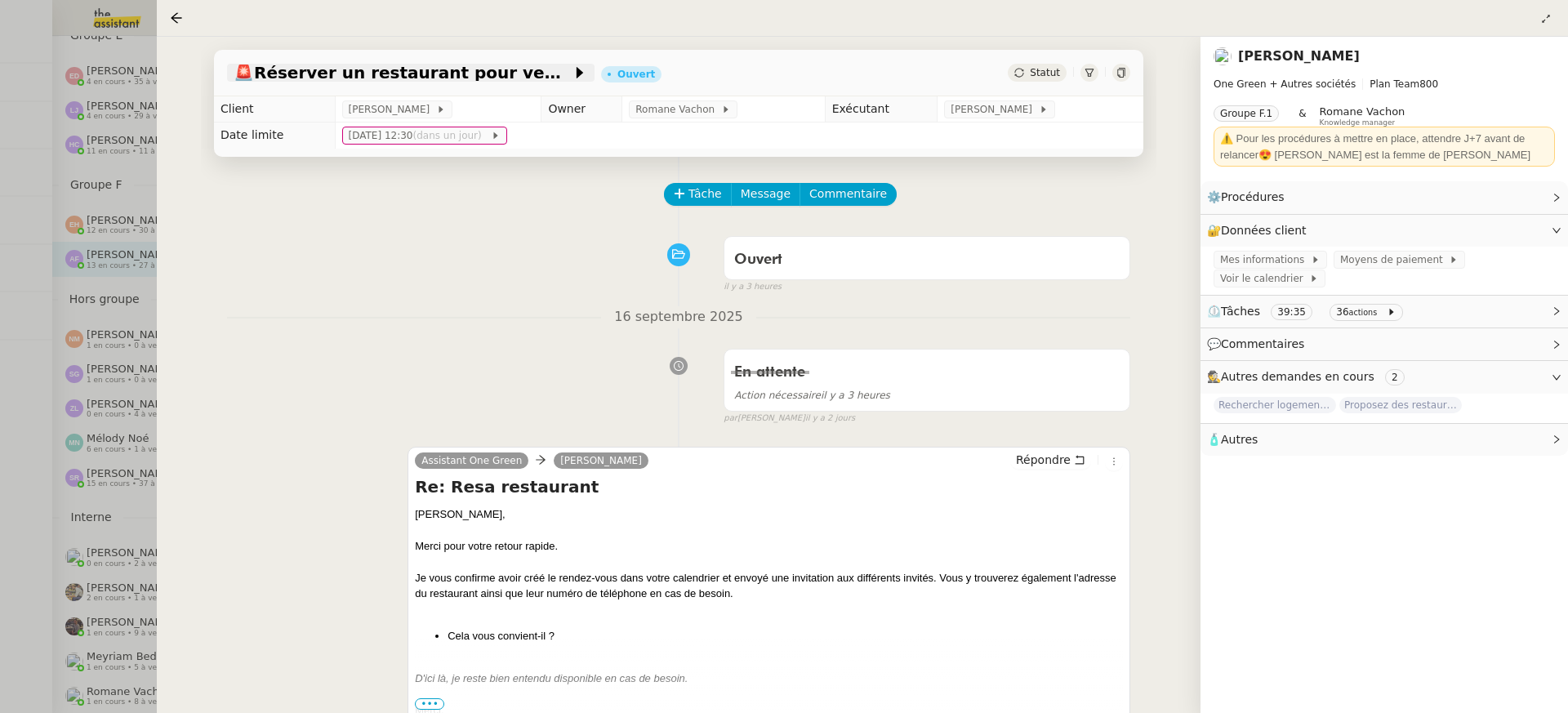
click at [429, 74] on span "🚨 Réserver un restaurant pour [DATE]" at bounding box center [402, 73] width 338 height 17
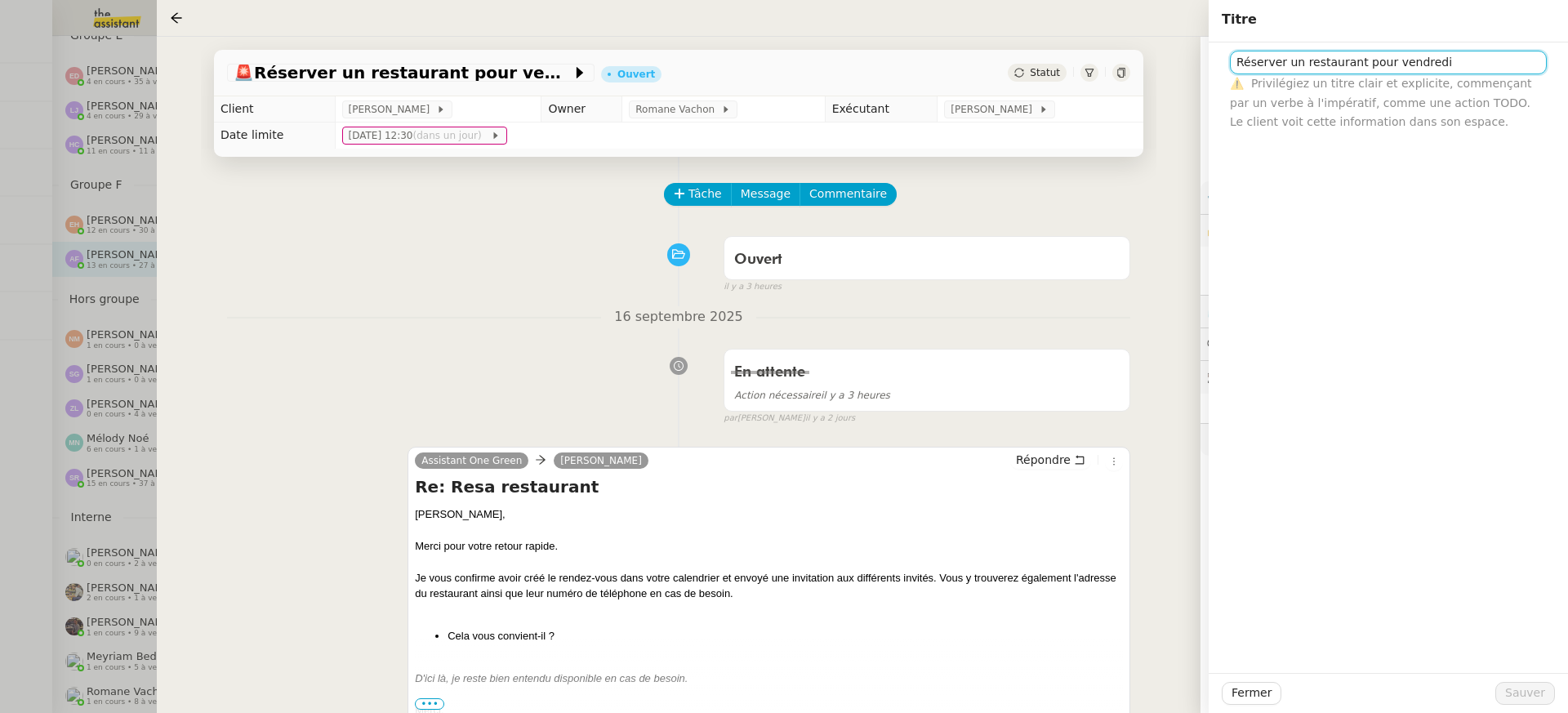
click at [1480, 65] on input "Réserver un restaurant pour vendredi" at bounding box center [1388, 63] width 317 height 24
type input "Réserver un restaurant pour [DATE]"
click at [1527, 681] on div "Fermer Sauver" at bounding box center [1388, 693] width 360 height 40
click at [1529, 690] on span "Sauver" at bounding box center [1525, 694] width 40 height 18
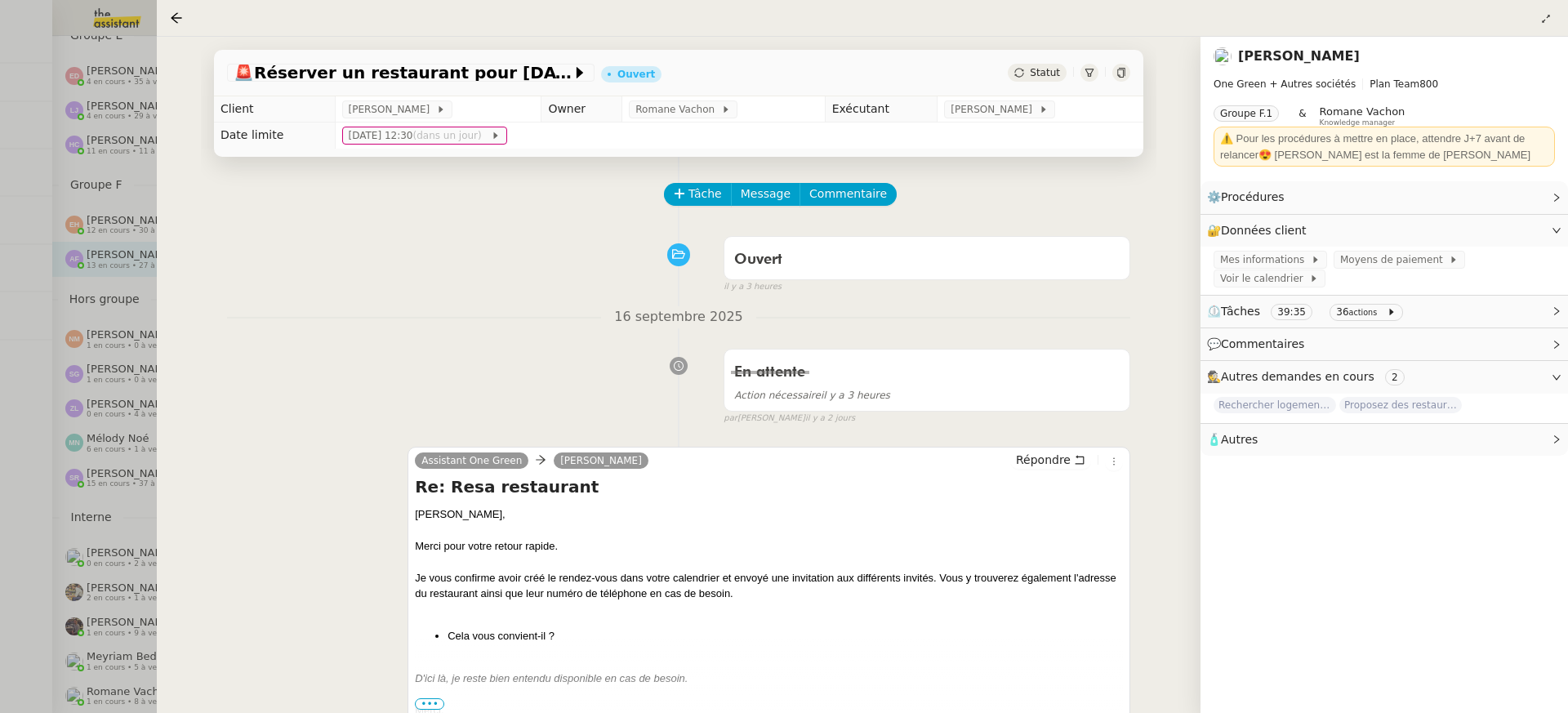
click at [123, 244] on div at bounding box center [784, 356] width 1568 height 713
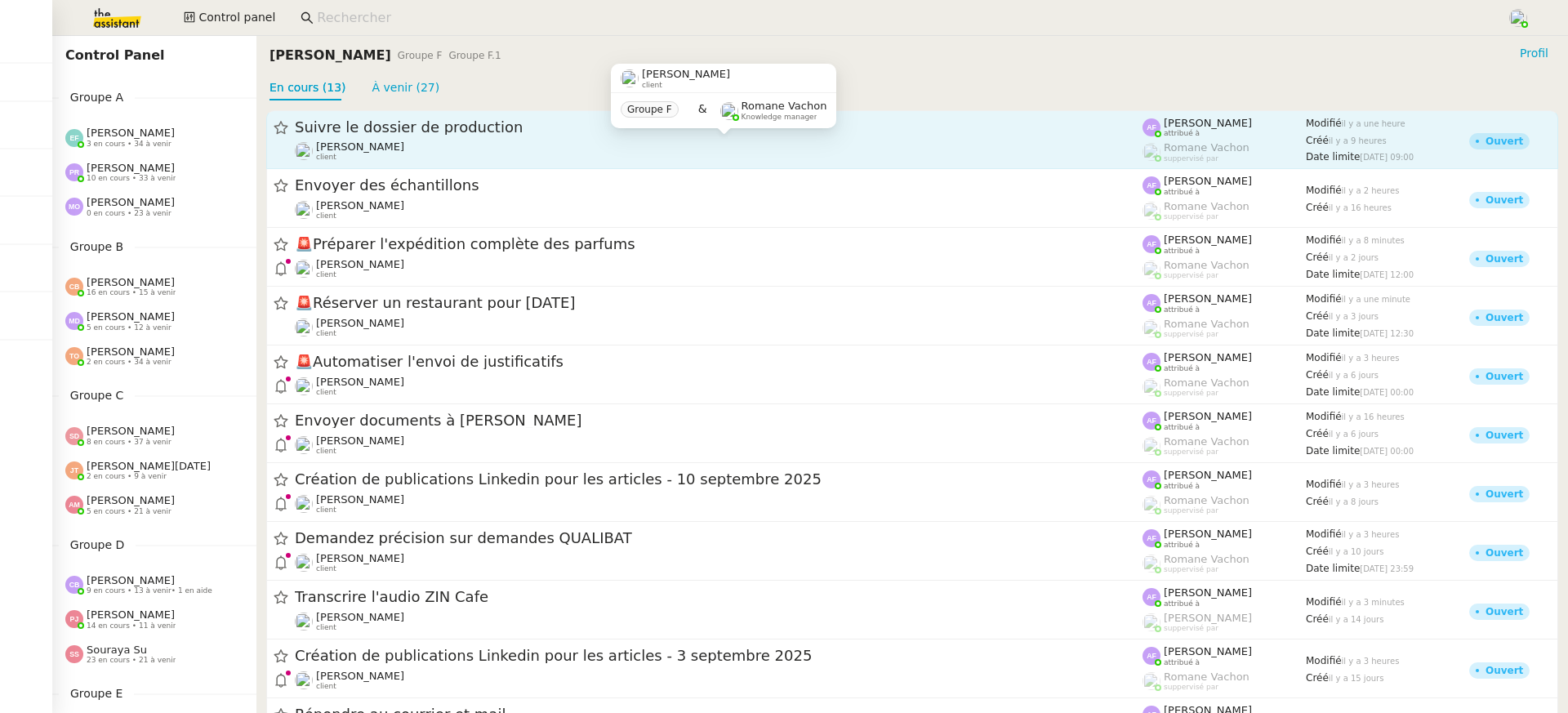
click at [419, 157] on div "[PERSON_NAME] client" at bounding box center [719, 150] width 848 height 21
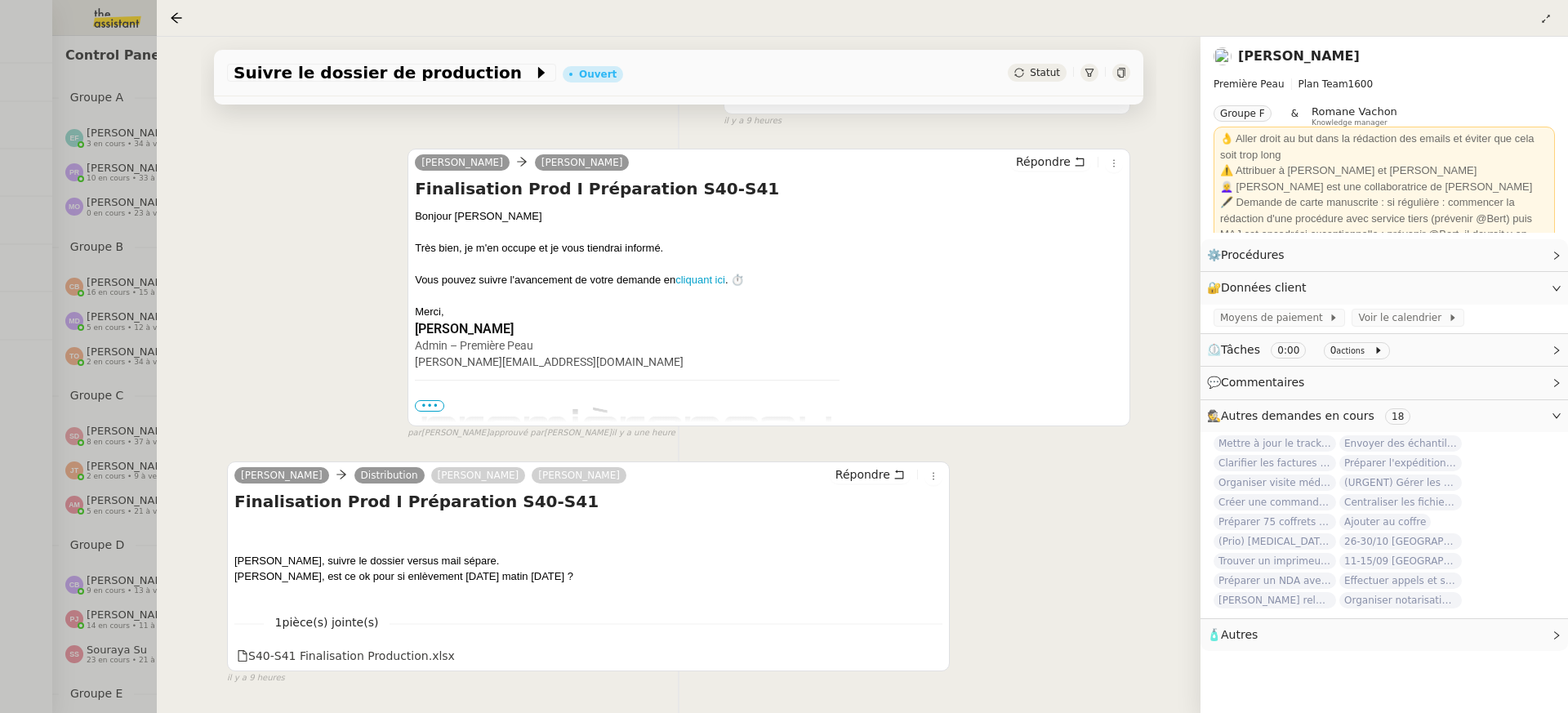
scroll to position [169, 0]
click at [6, 194] on div at bounding box center [784, 356] width 1568 height 713
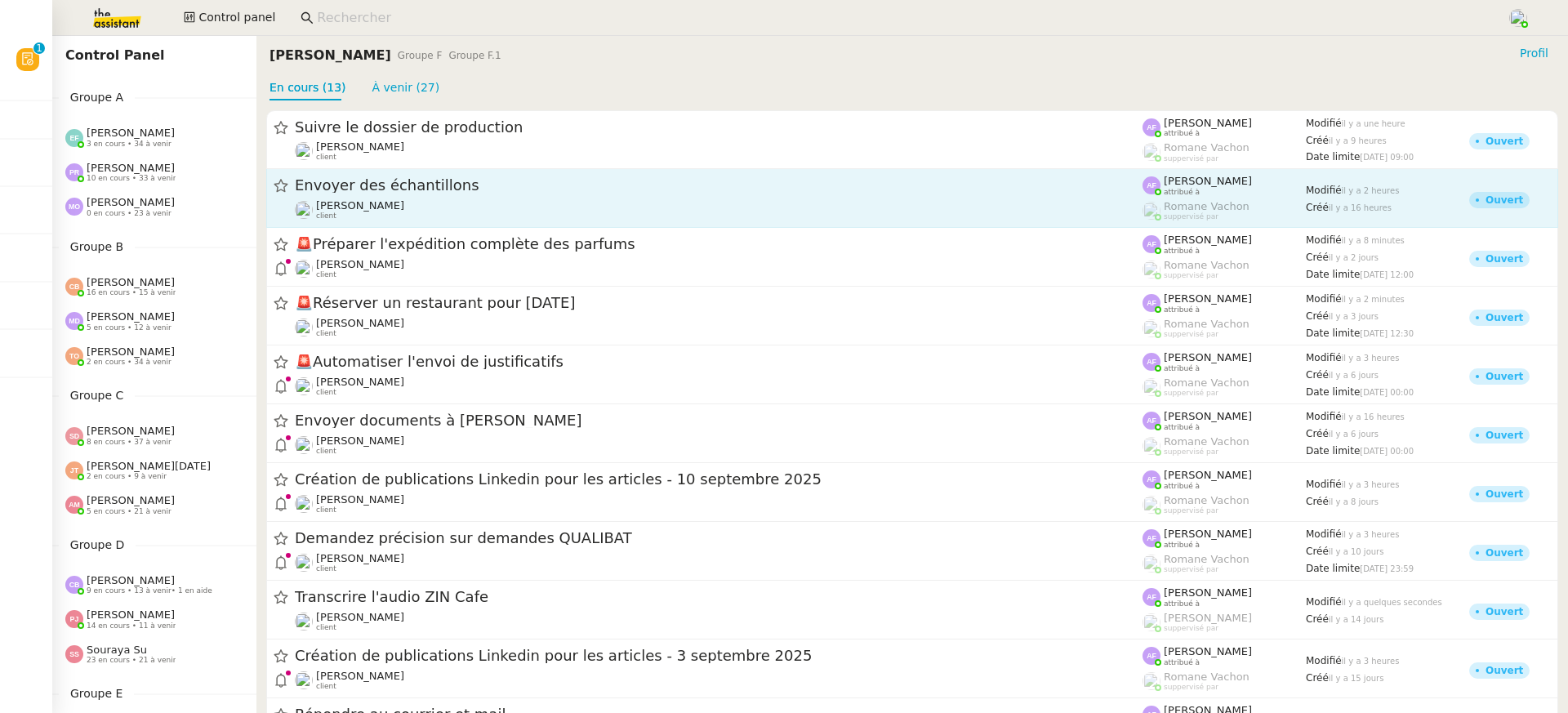
click at [472, 211] on div "[PERSON_NAME] client" at bounding box center [719, 209] width 848 height 21
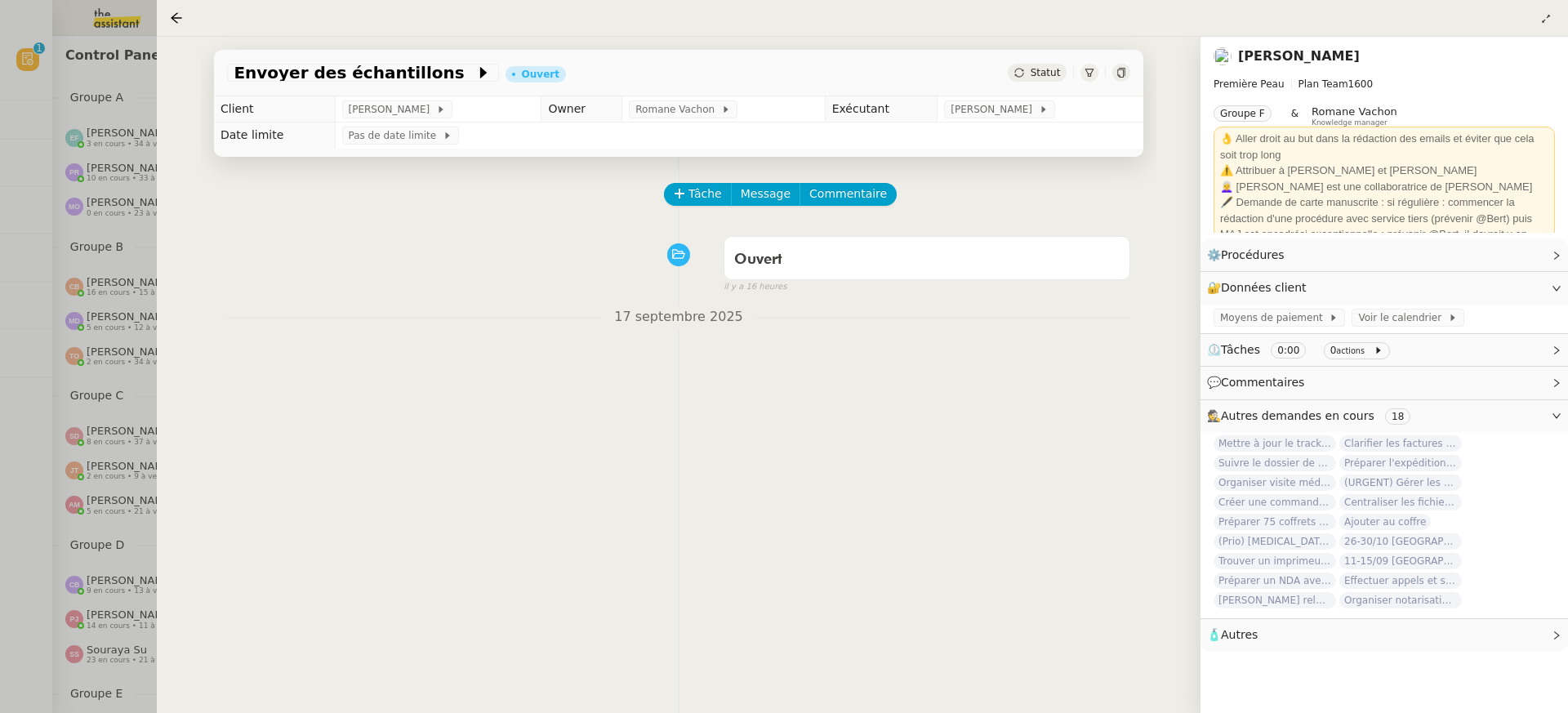
click at [61, 157] on div at bounding box center [784, 356] width 1568 height 713
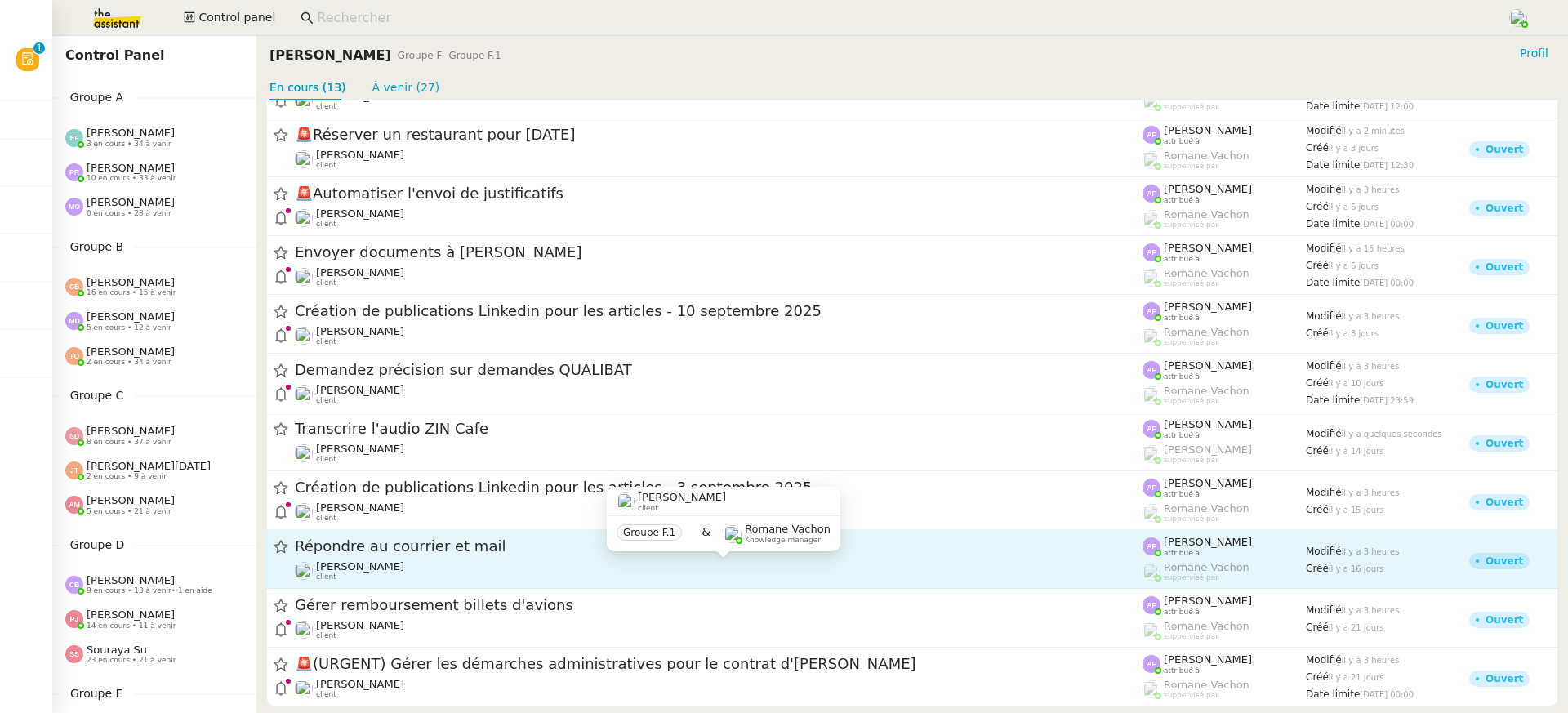
scroll to position [195, 0]
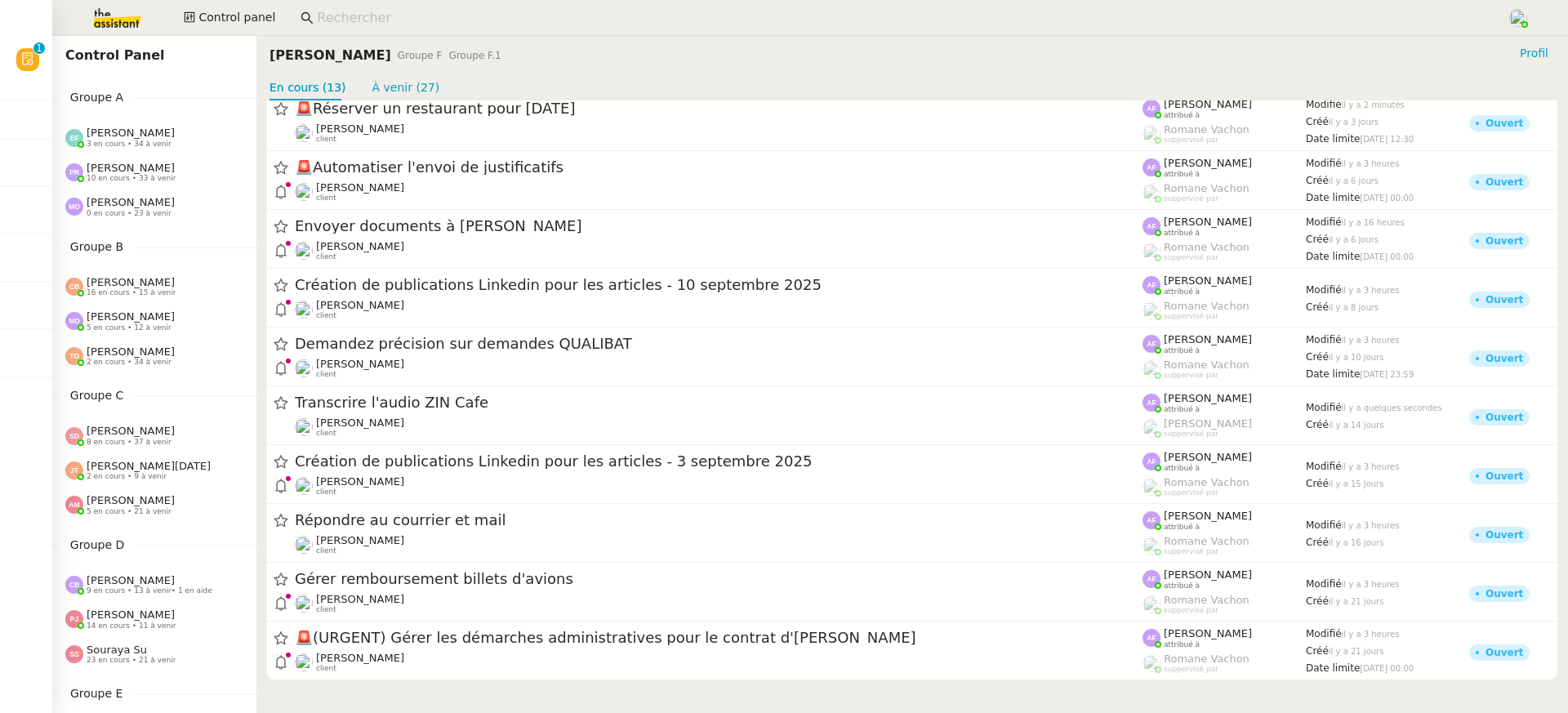
click at [640, 683] on div "Suivre le dossier de production Pierre Mergui client Anna Florent attribué à Ro…" at bounding box center [912, 298] width 1312 height 785
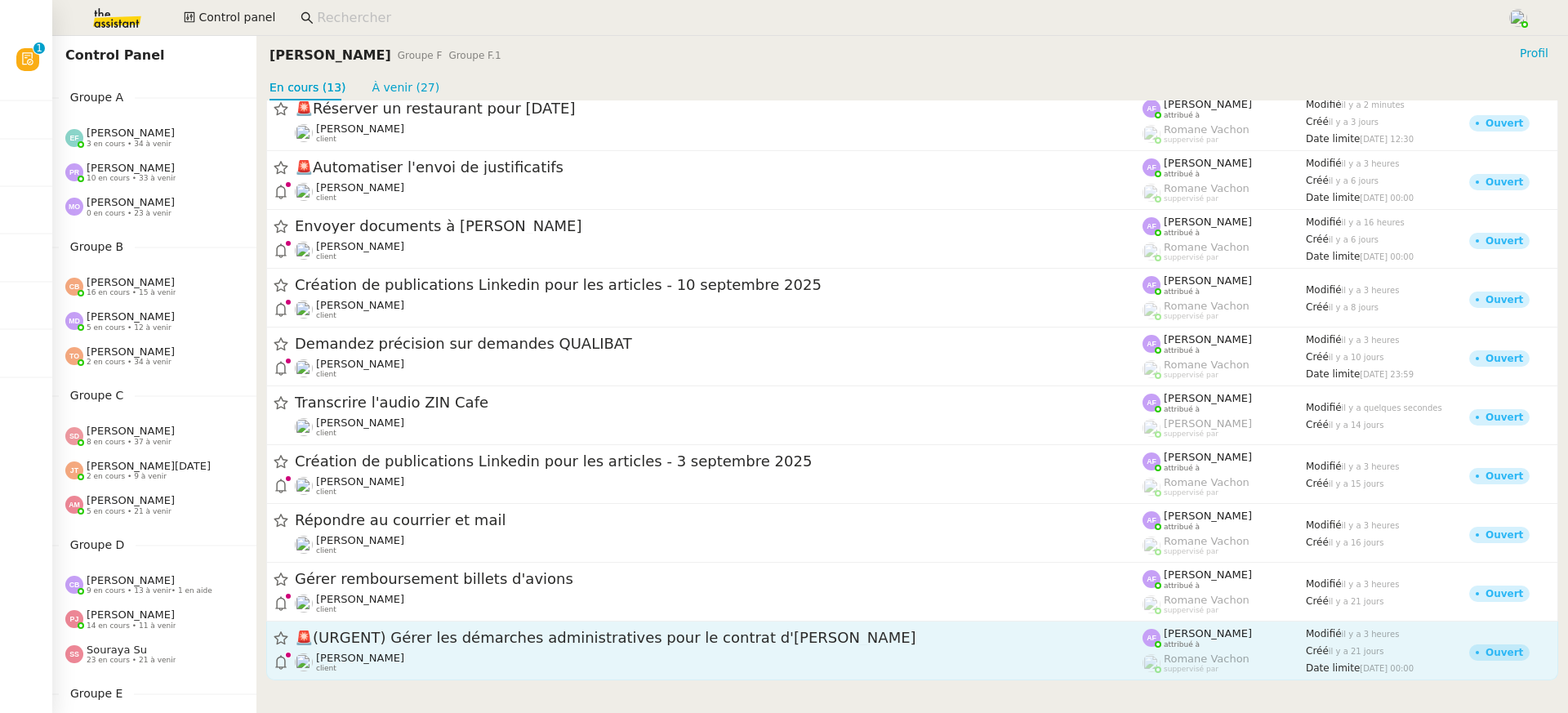
click at [607, 636] on span "🚨 (URGENT) Gérer les démarches administratives pour le contrat d'Ana" at bounding box center [719, 639] width 848 height 15
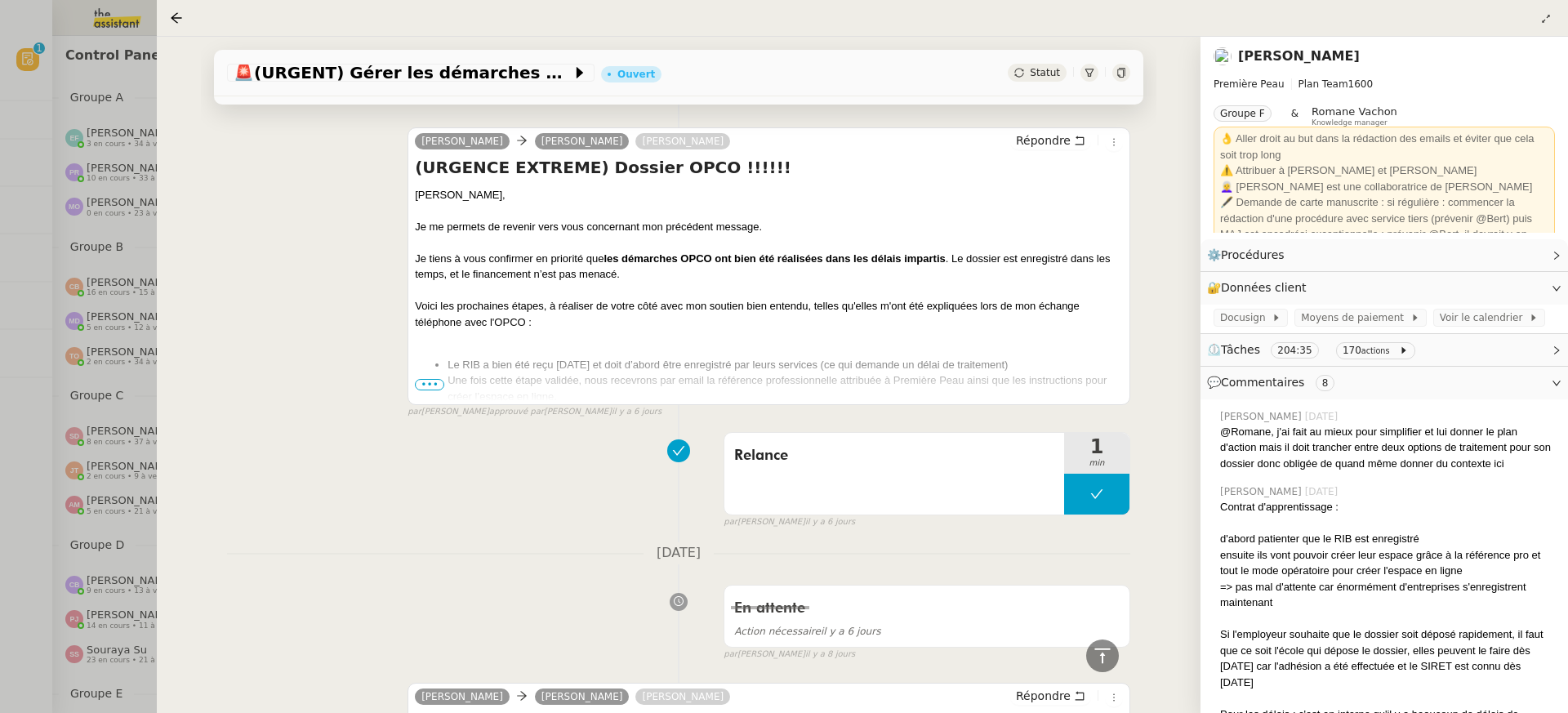
scroll to position [453, 0]
click at [420, 384] on span "•••" at bounding box center [430, 384] width 29 height 11
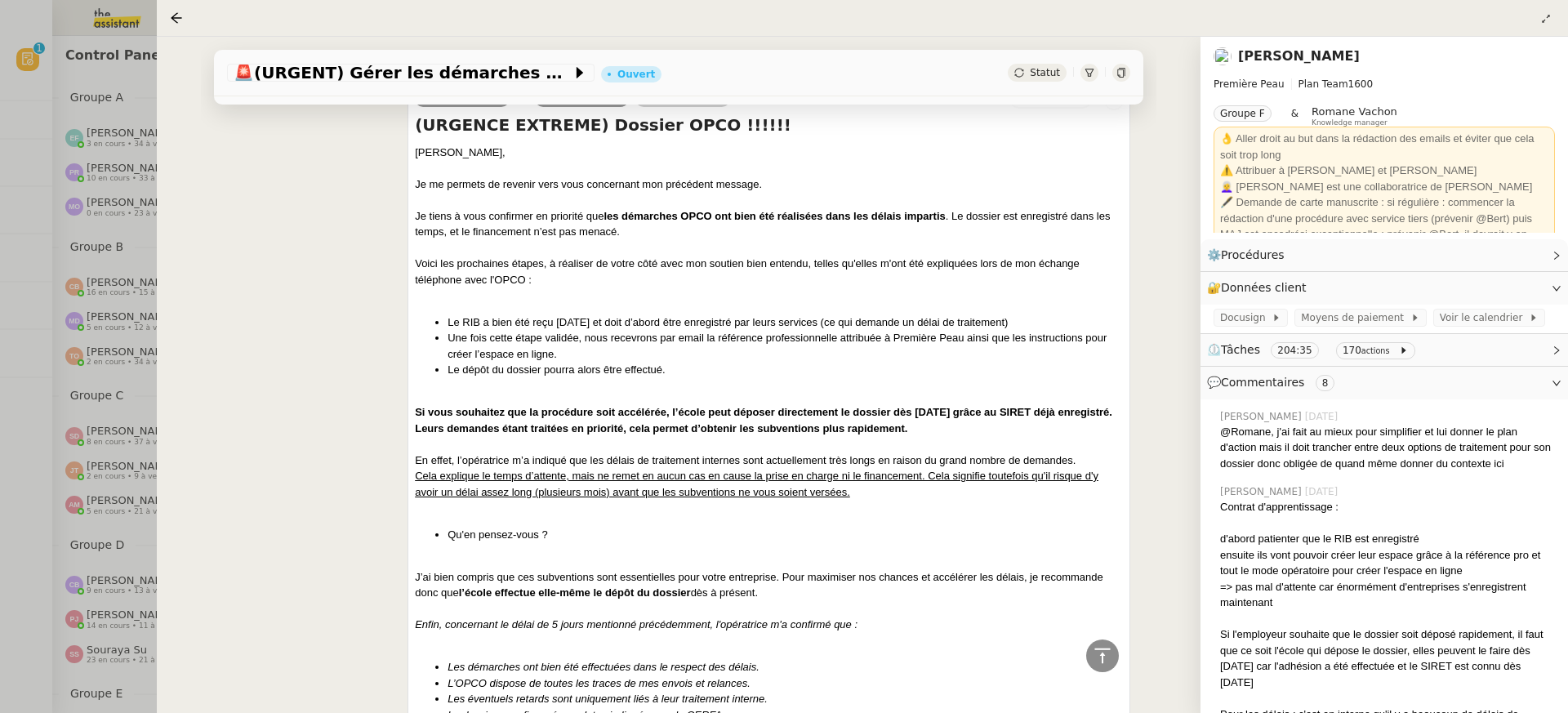
scroll to position [464, 0]
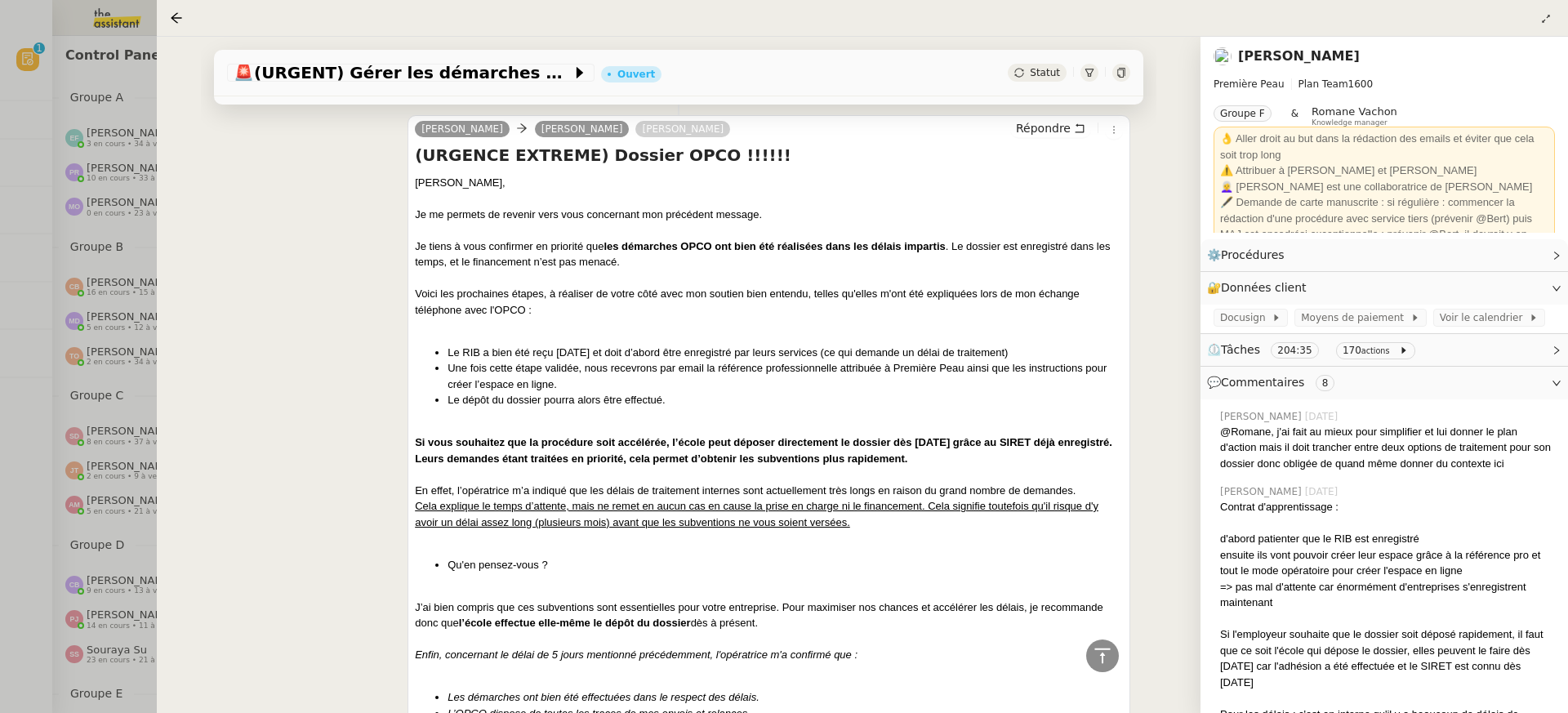
click at [117, 258] on div at bounding box center [784, 356] width 1568 height 713
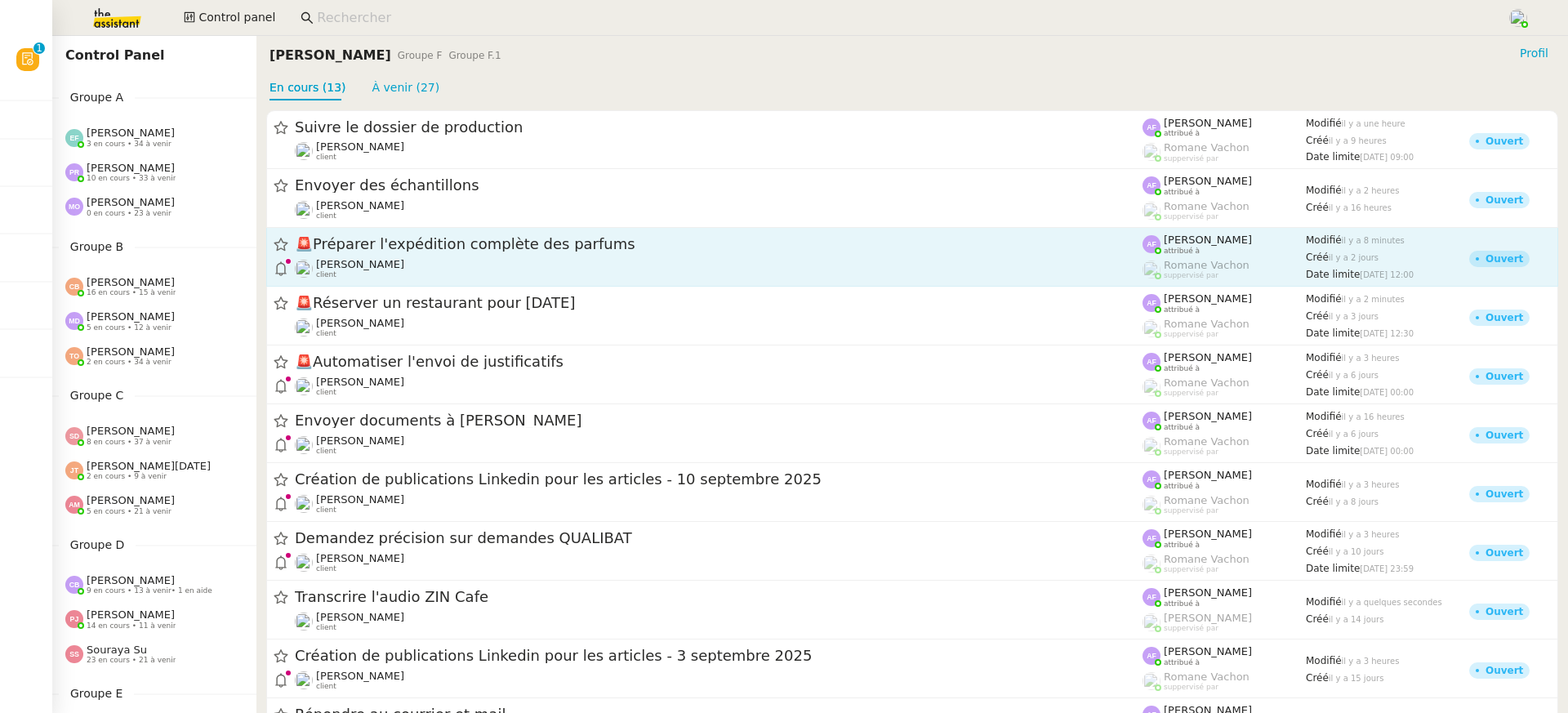
click at [566, 262] on div "[PERSON_NAME] client" at bounding box center [719, 268] width 848 height 21
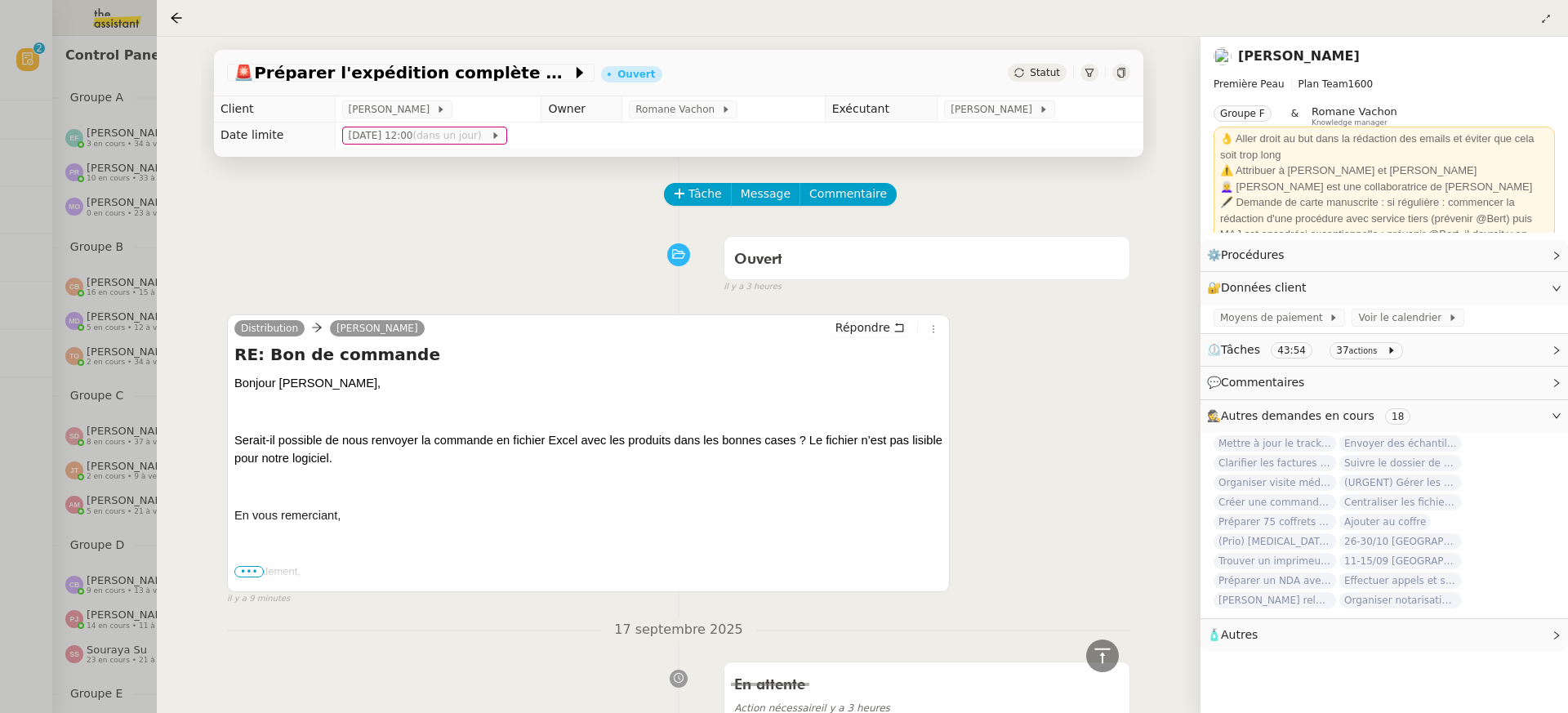
click at [149, 283] on div at bounding box center [784, 356] width 1568 height 713
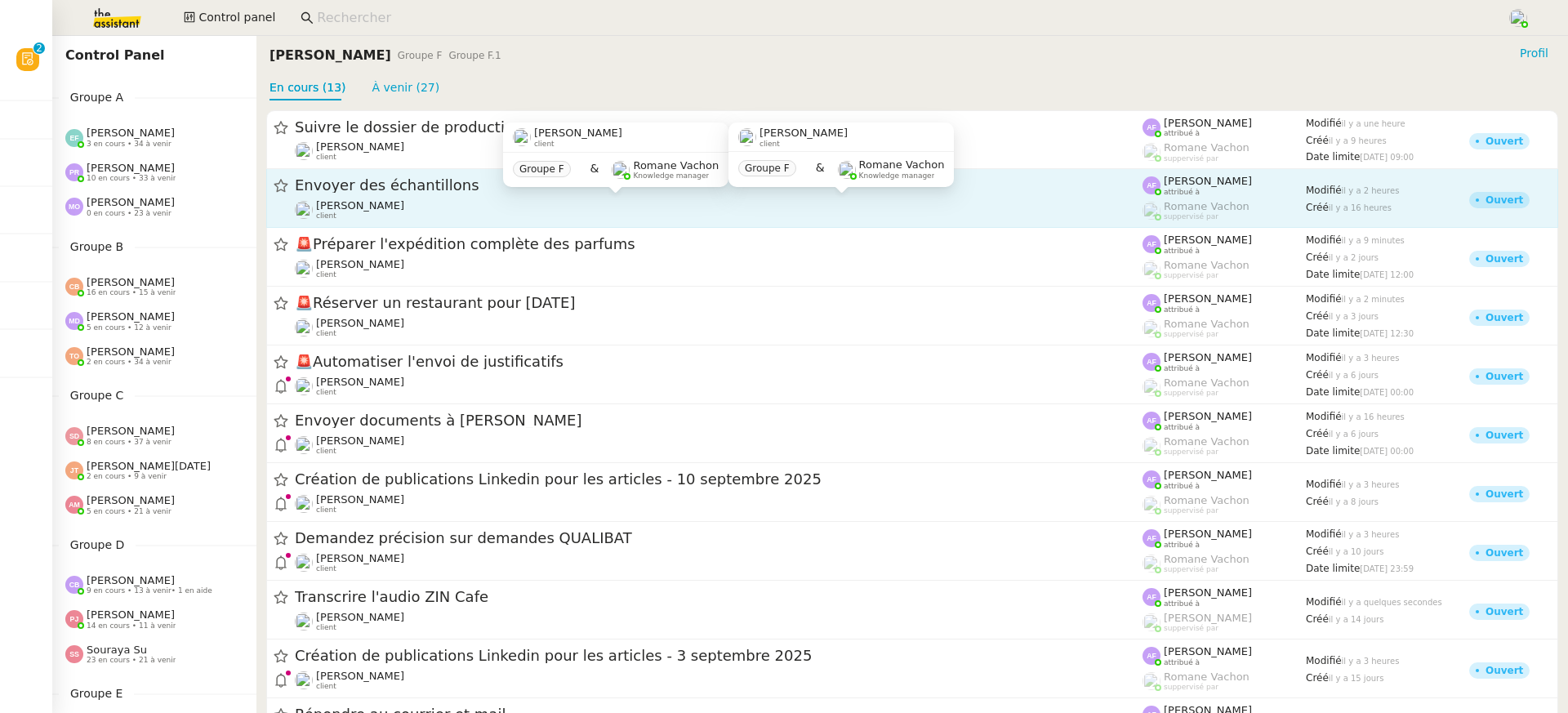
click at [462, 203] on div "[PERSON_NAME] client" at bounding box center [719, 209] width 848 height 21
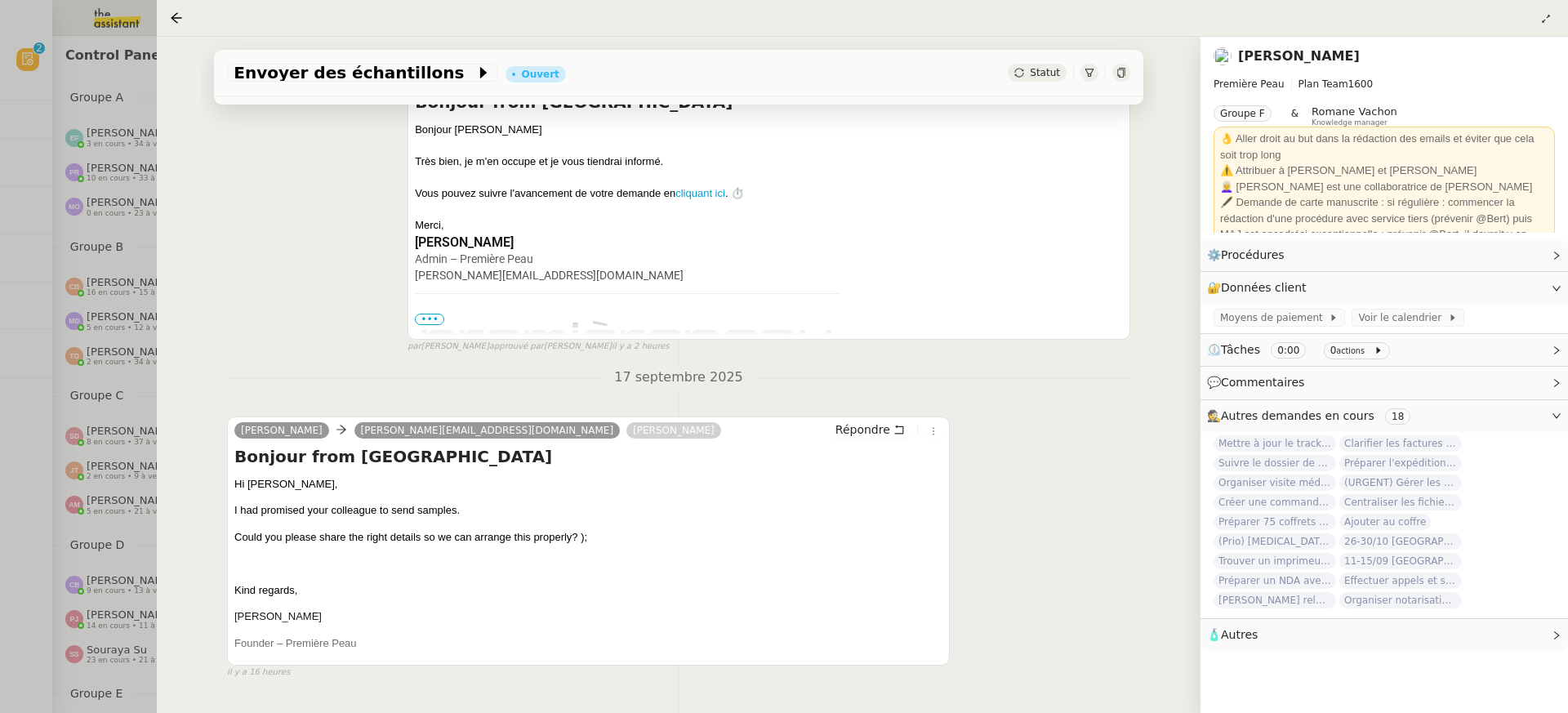
scroll to position [296, 0]
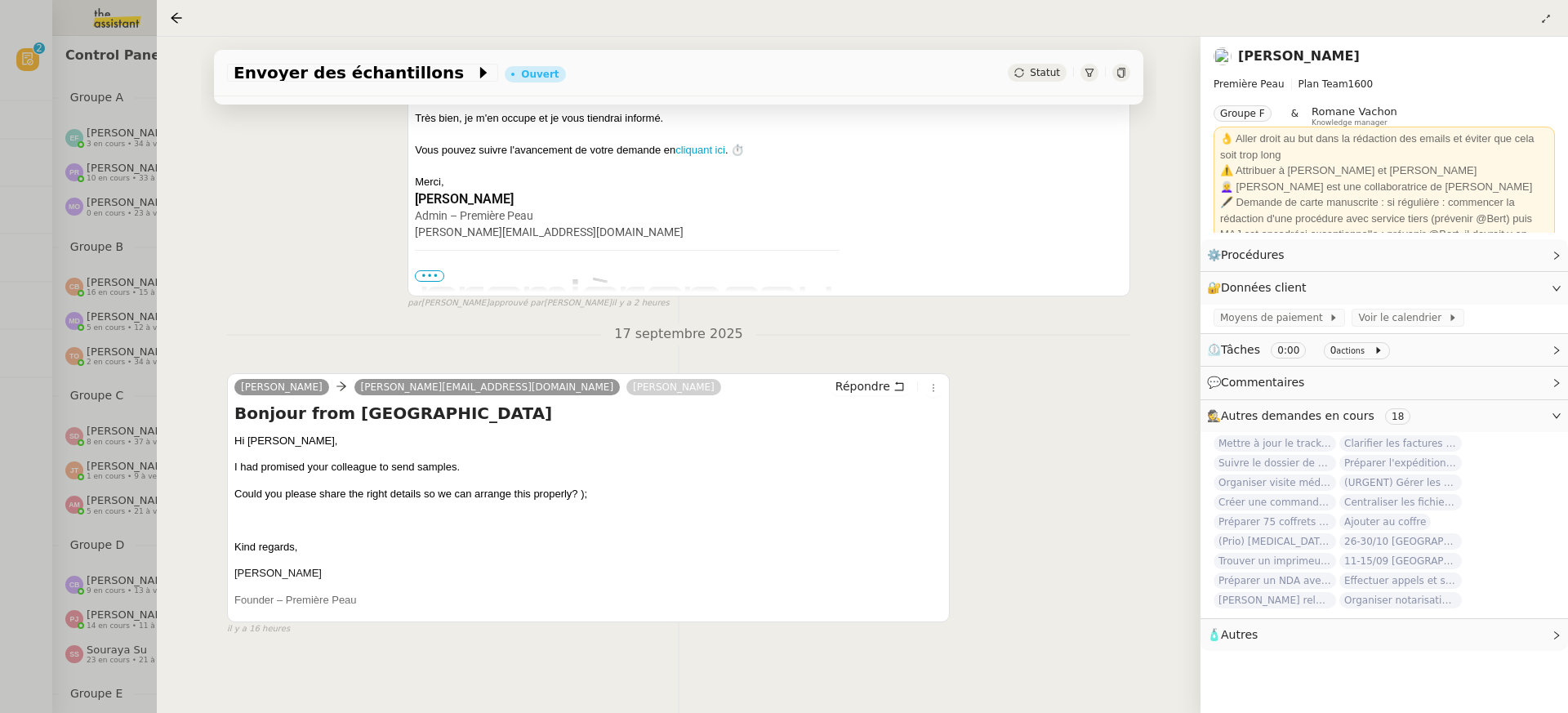
click at [97, 204] on div at bounding box center [784, 356] width 1568 height 713
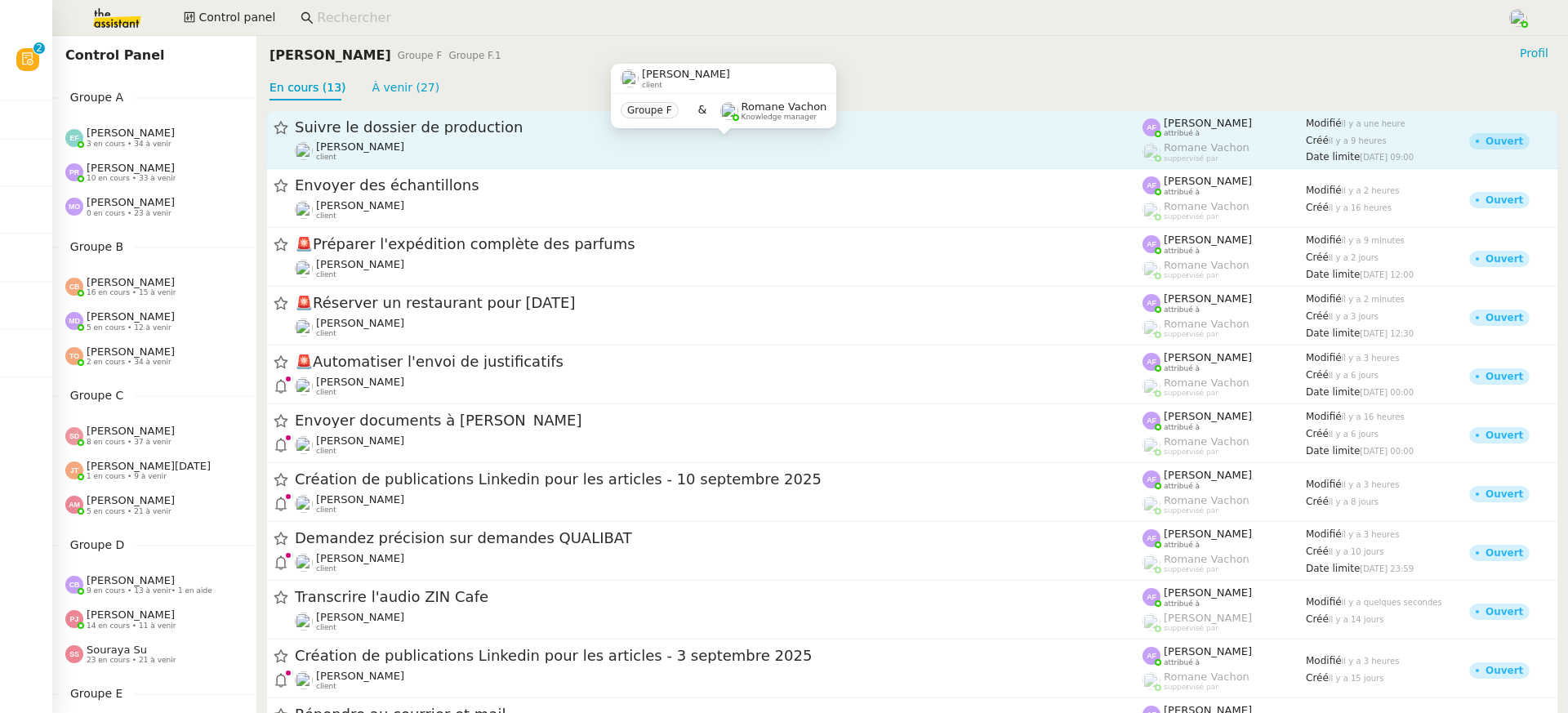
click at [478, 149] on div "[PERSON_NAME] client" at bounding box center [719, 150] width 848 height 21
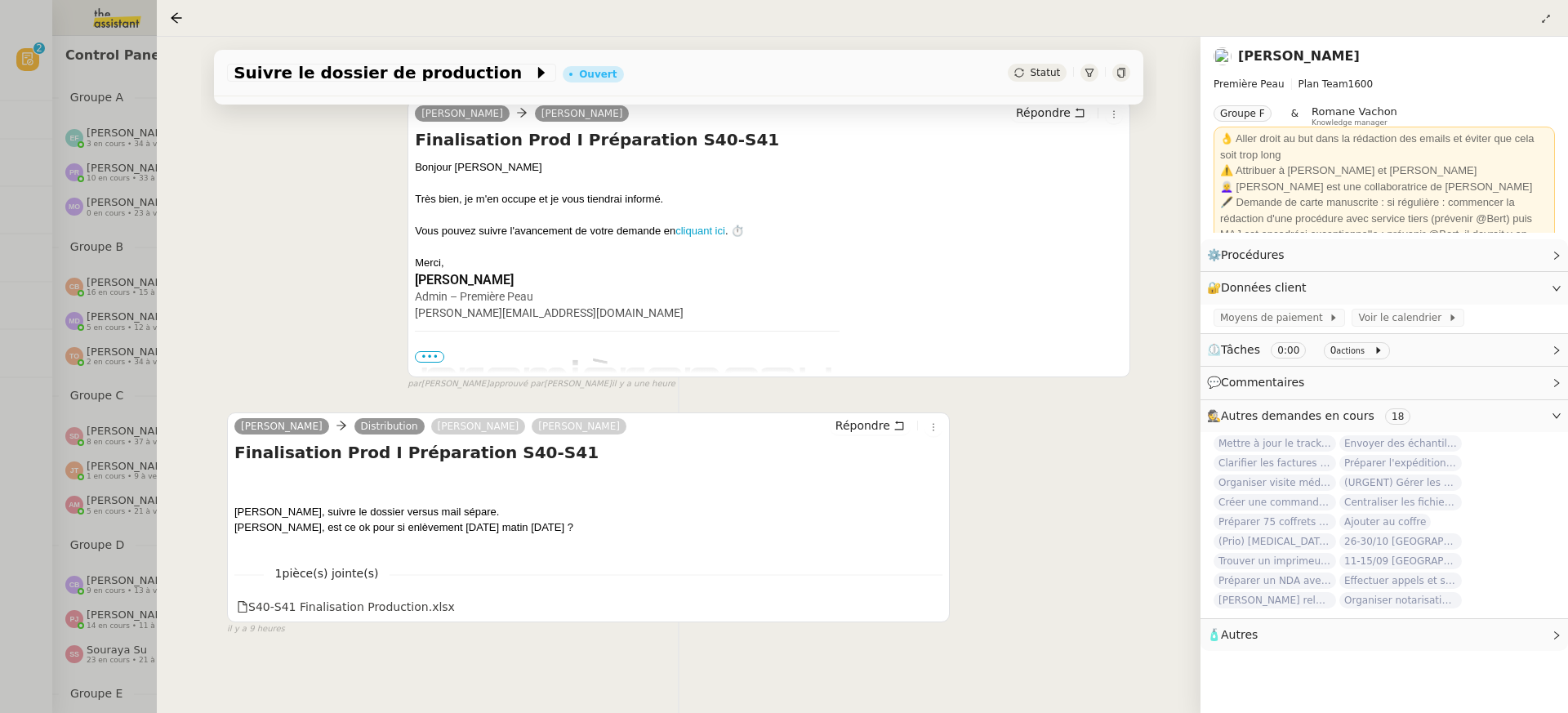
scroll to position [208, 0]
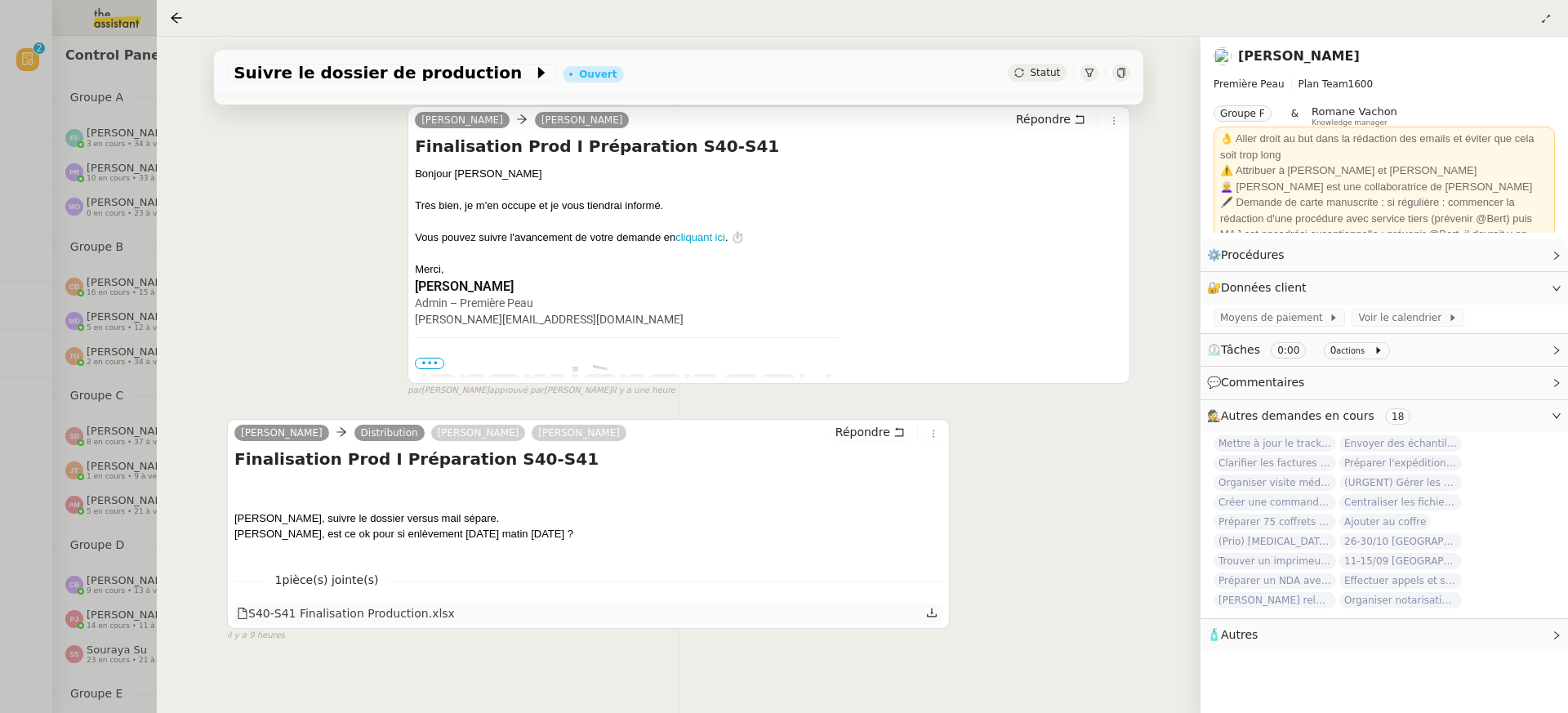
click at [402, 614] on div "S40-S41 Finalisation Production.xlsx" at bounding box center [346, 614] width 218 height 18
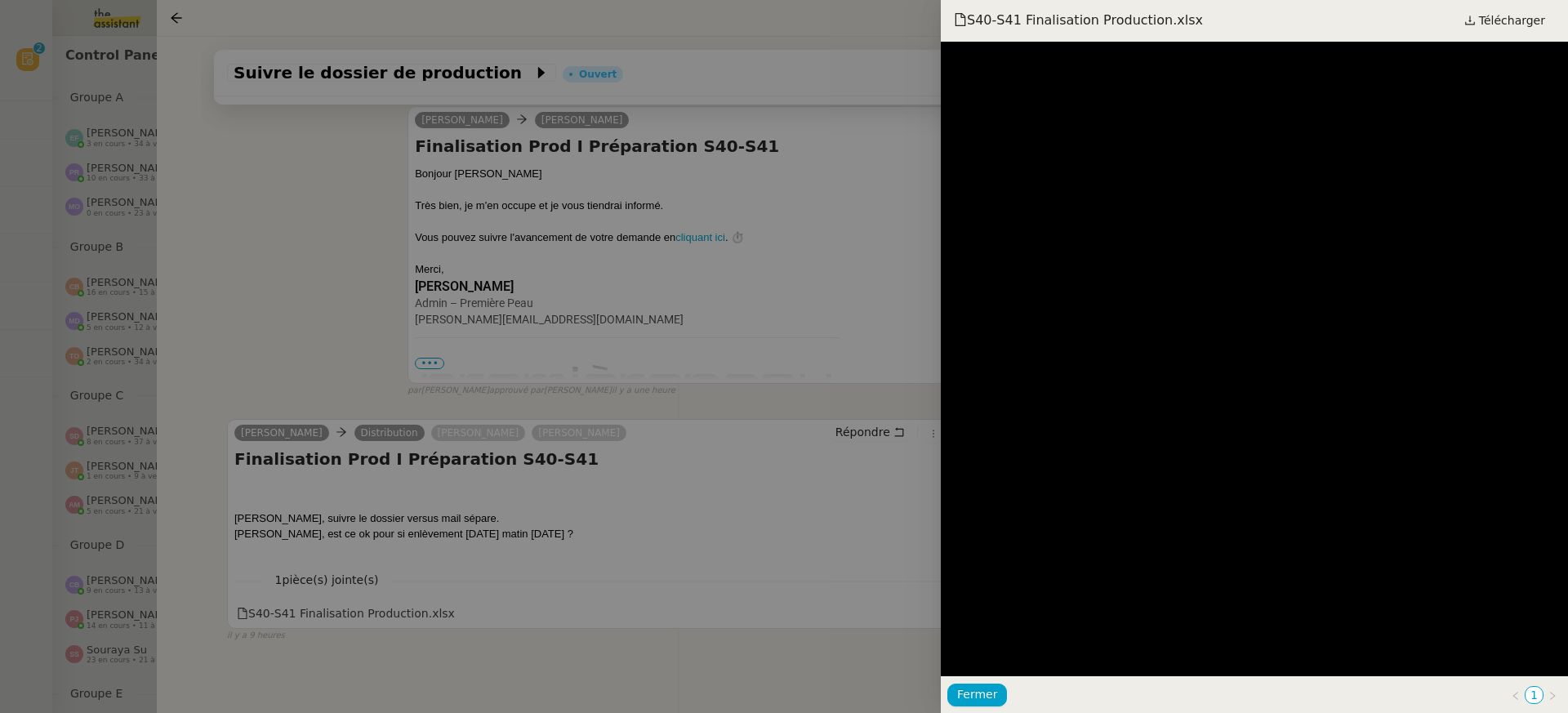
click at [837, 403] on div at bounding box center [784, 356] width 1568 height 713
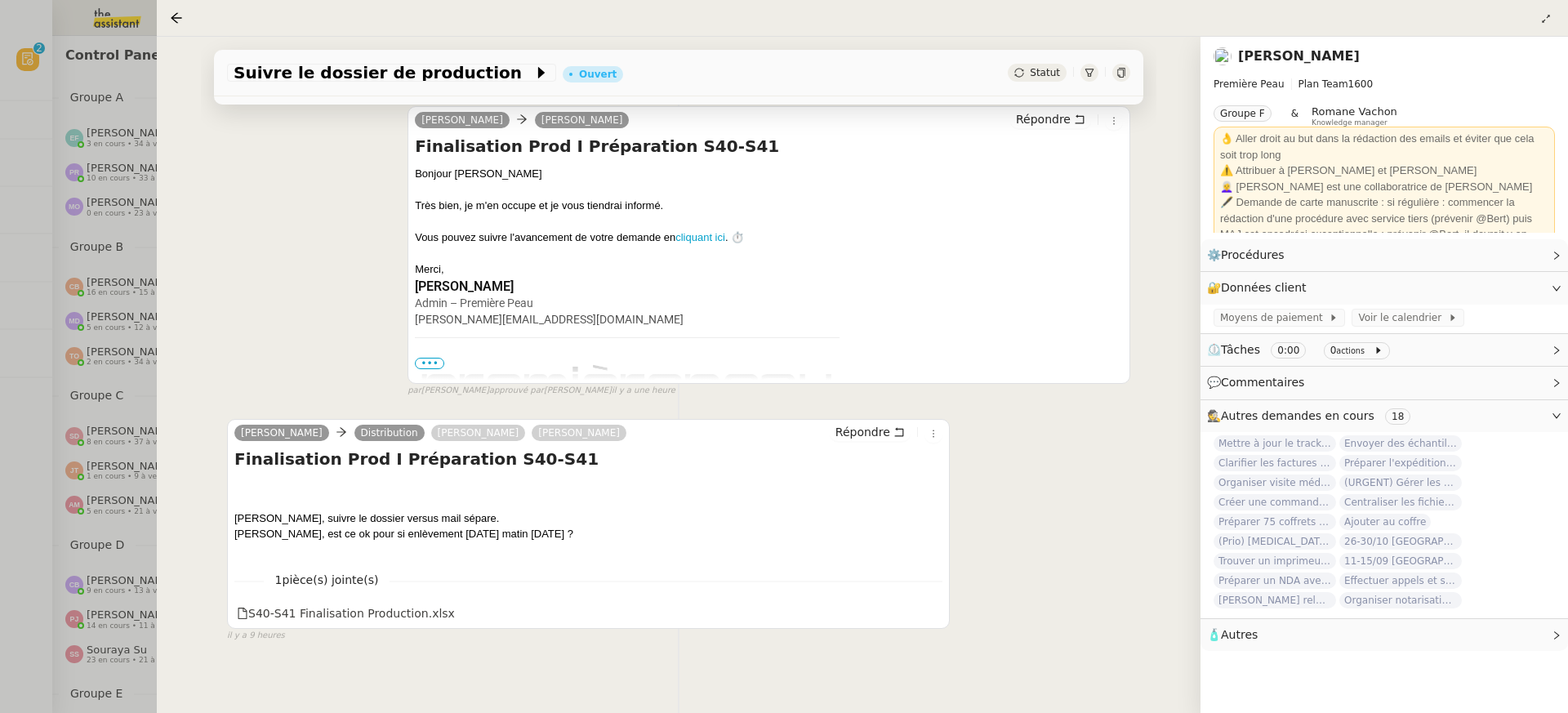
scroll to position [0, 0]
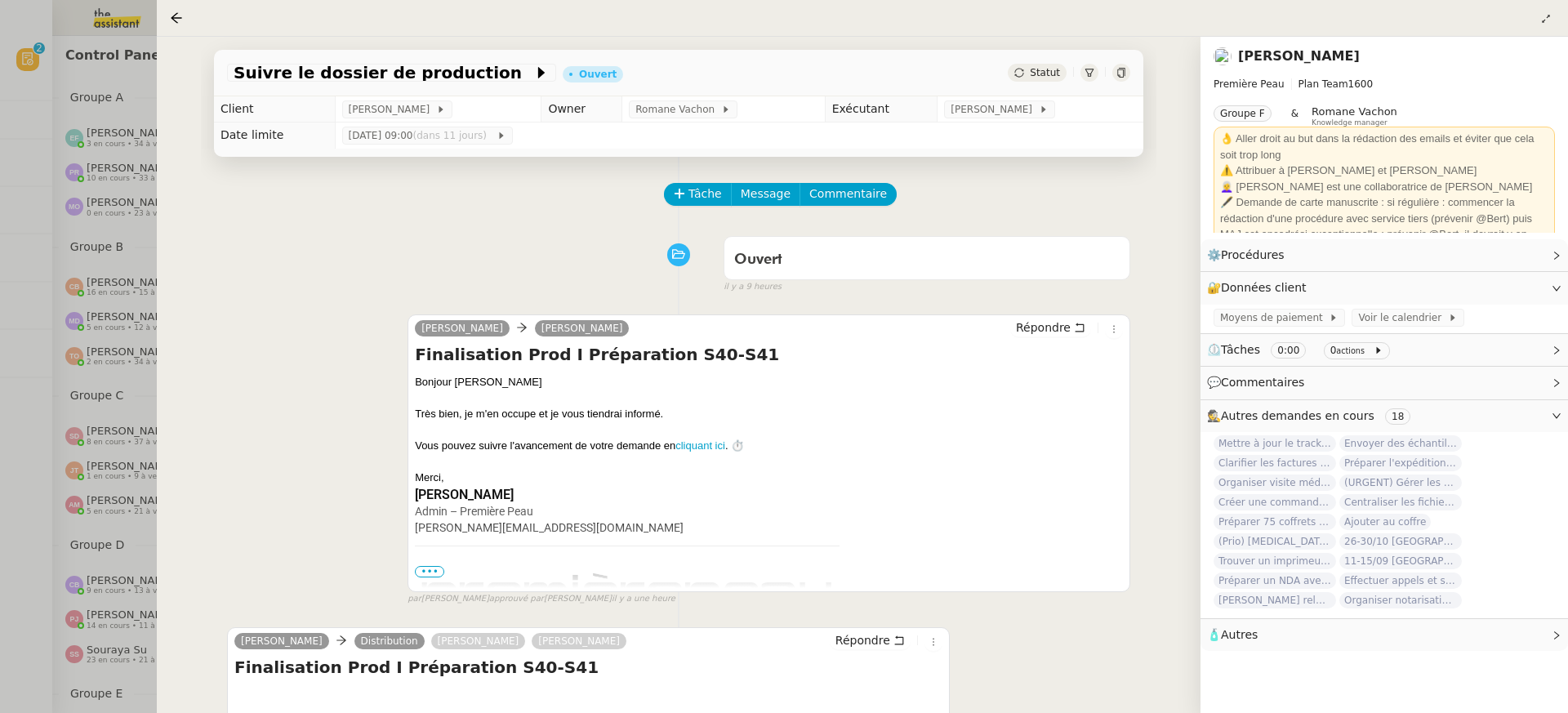
click at [123, 377] on div at bounding box center [784, 356] width 1568 height 713
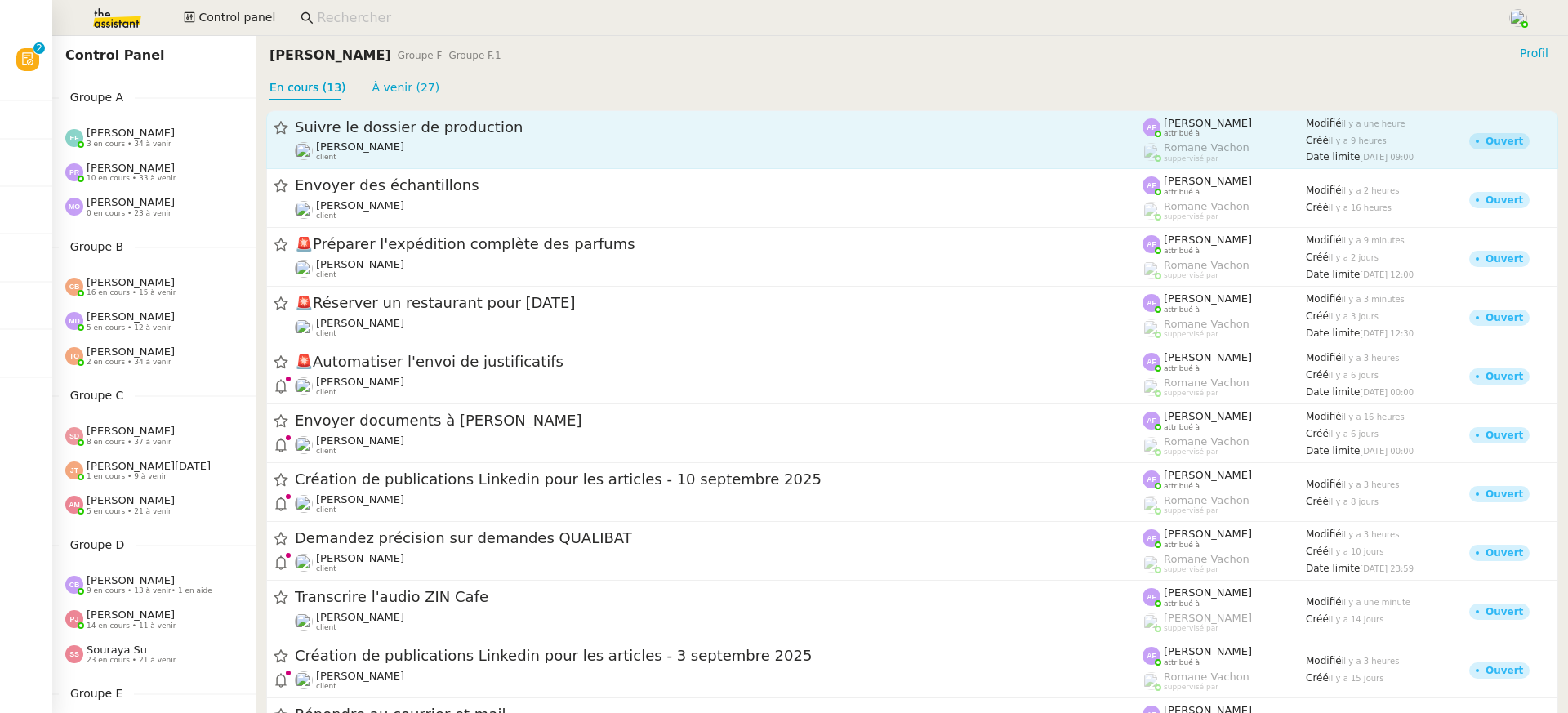
click at [419, 136] on div "Suivre le dossier de production" at bounding box center [719, 127] width 848 height 19
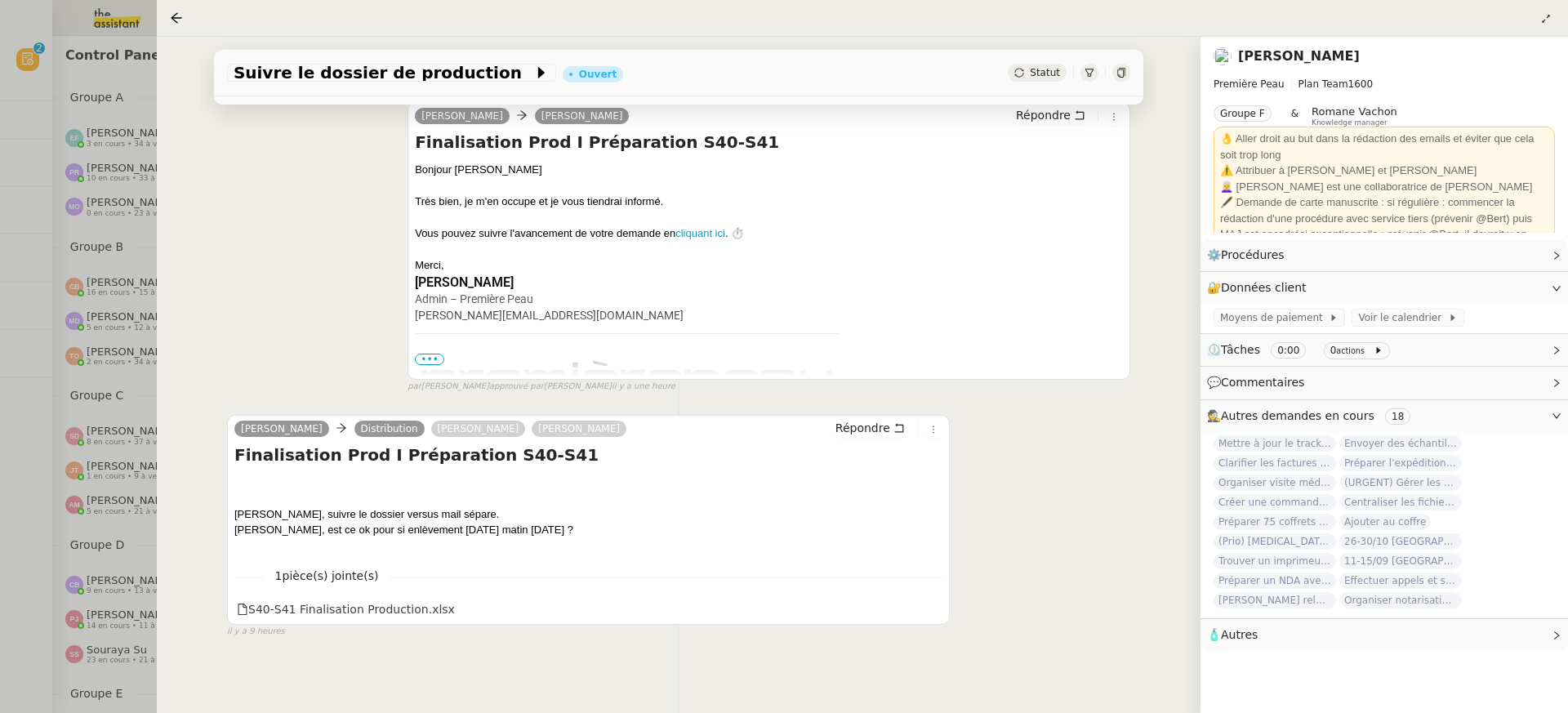
scroll to position [215, 0]
click at [140, 346] on div at bounding box center [784, 356] width 1568 height 713
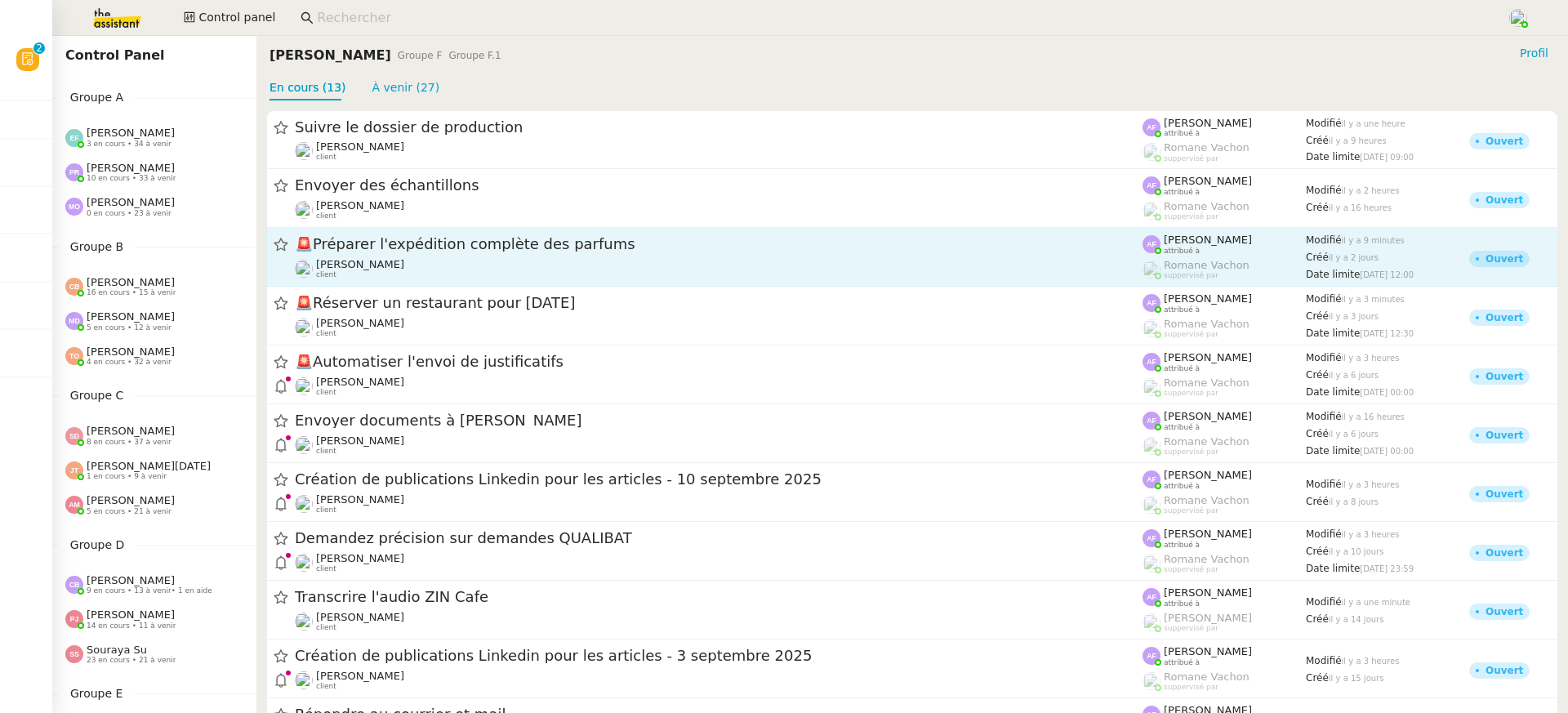
click at [520, 230] on link "🚨 Préparer l'expédition complète des parfums Pierre Mergui client Anna Florent …" at bounding box center [913, 257] width 1292 height 59
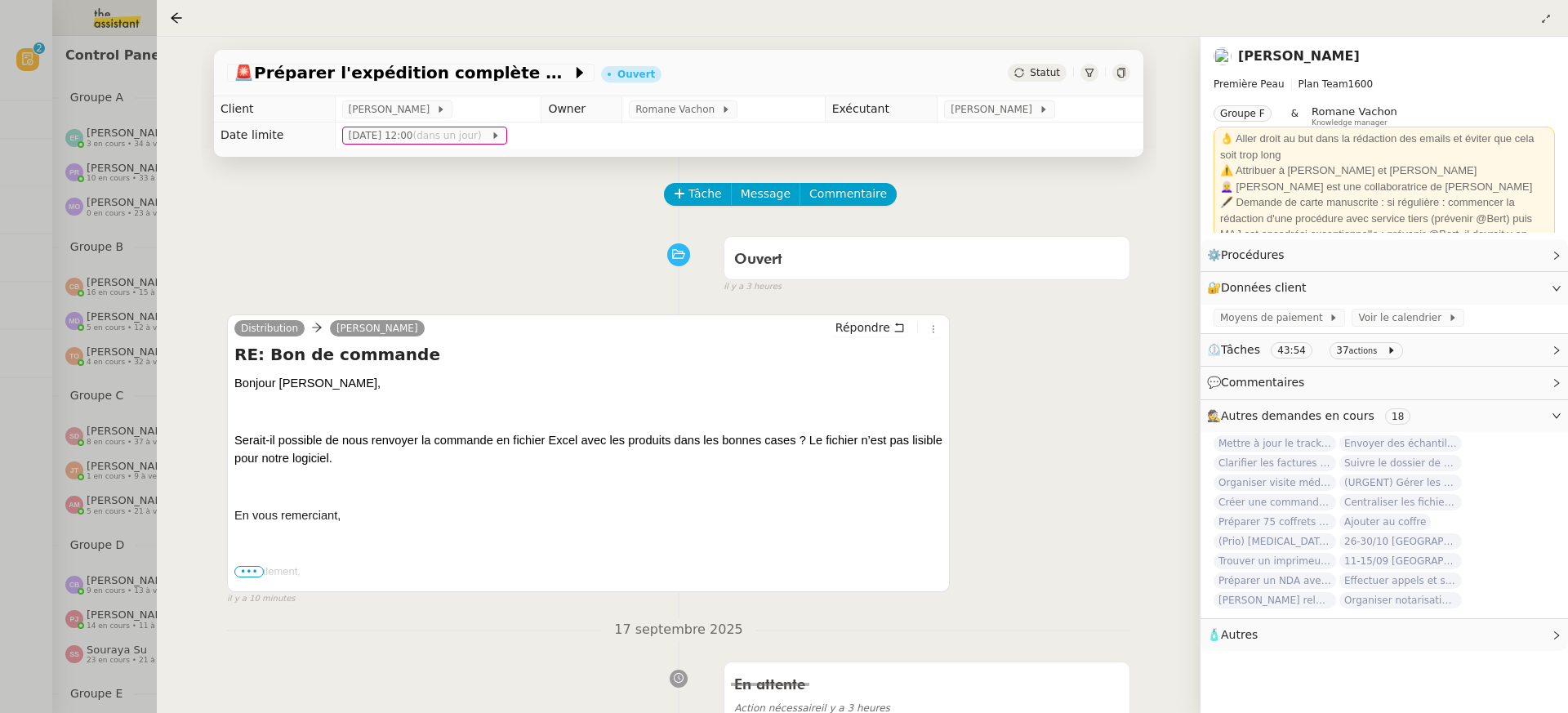
click at [99, 249] on div at bounding box center [784, 356] width 1568 height 713
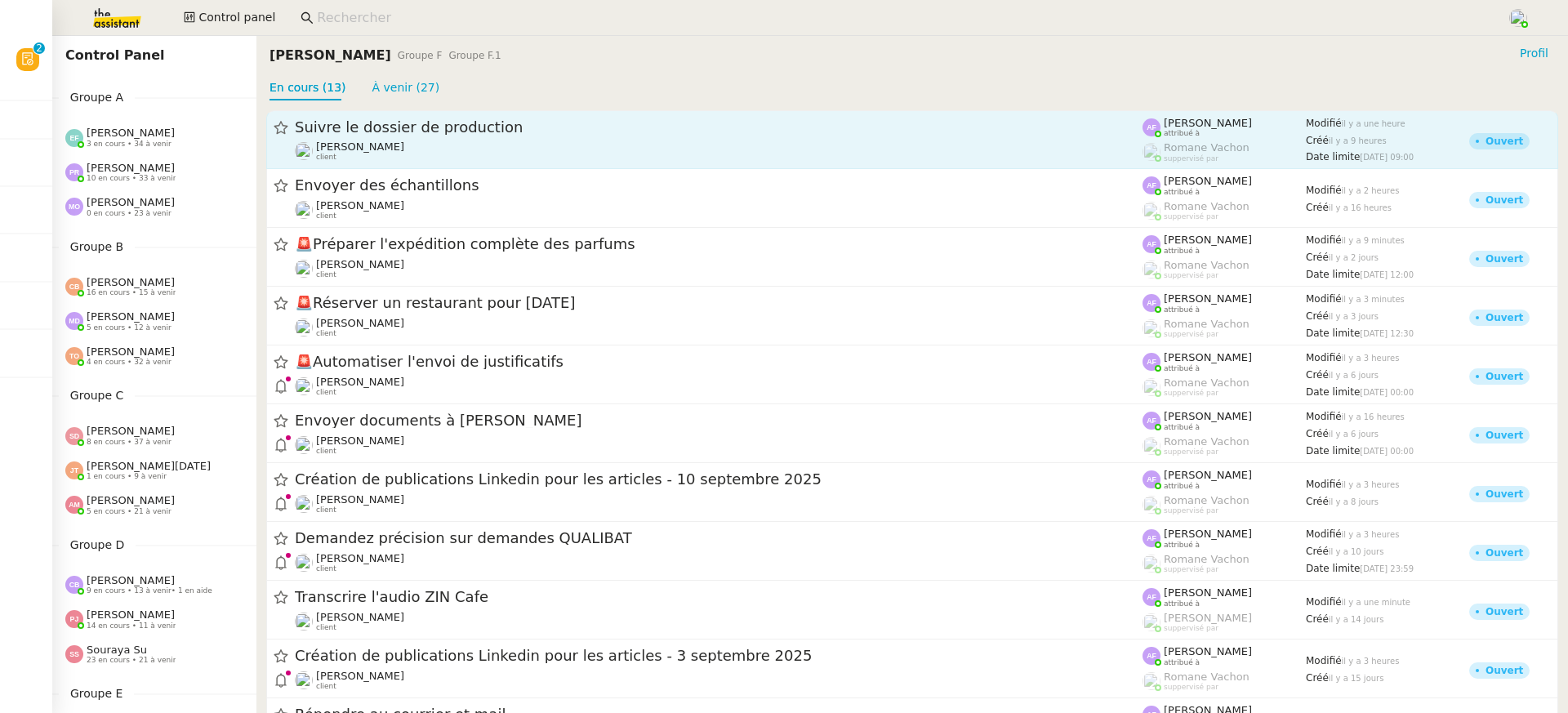
click at [503, 167] on link "Suivre le dossier de production Pierre Mergui client Anna Florent attribué à Ro…" at bounding box center [913, 140] width 1292 height 59
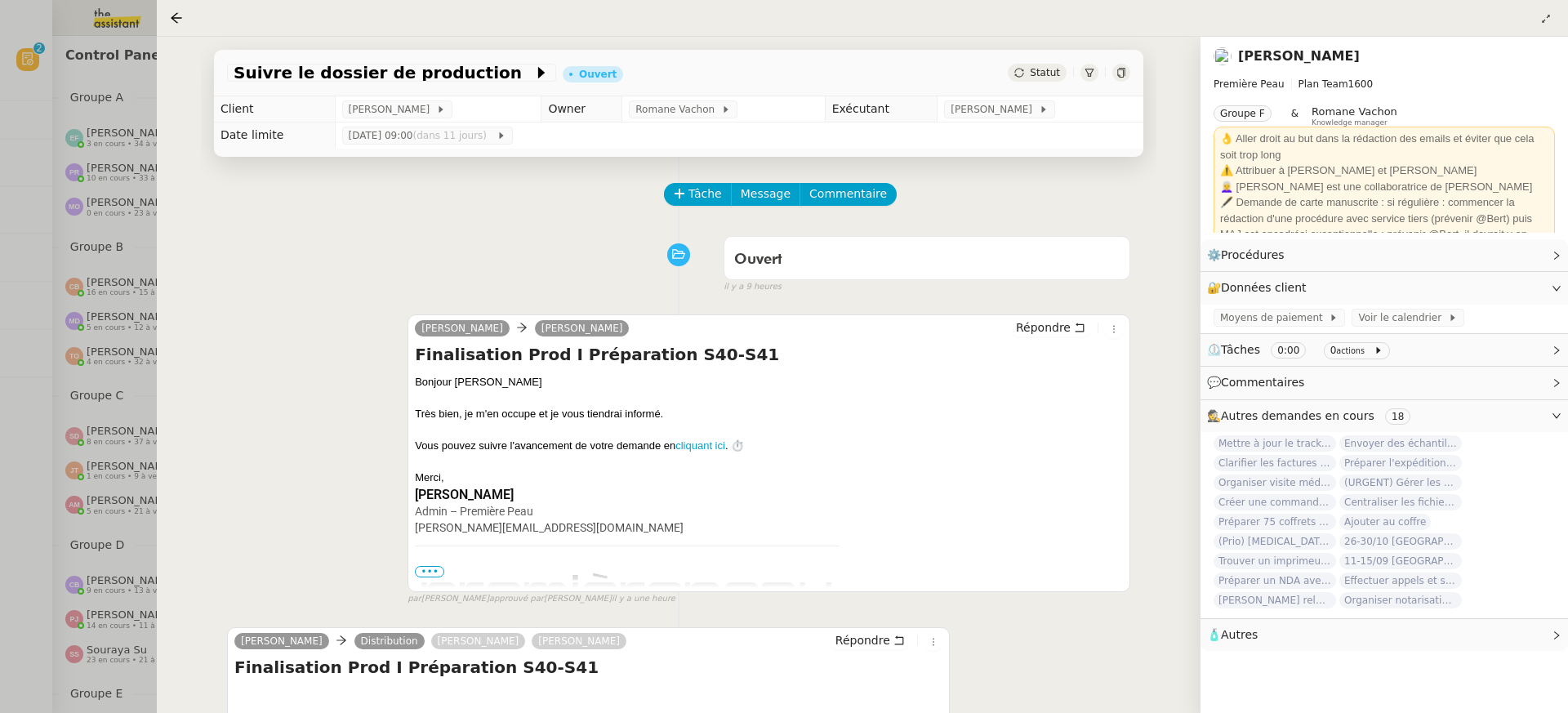
click at [35, 195] on div at bounding box center [784, 356] width 1568 height 713
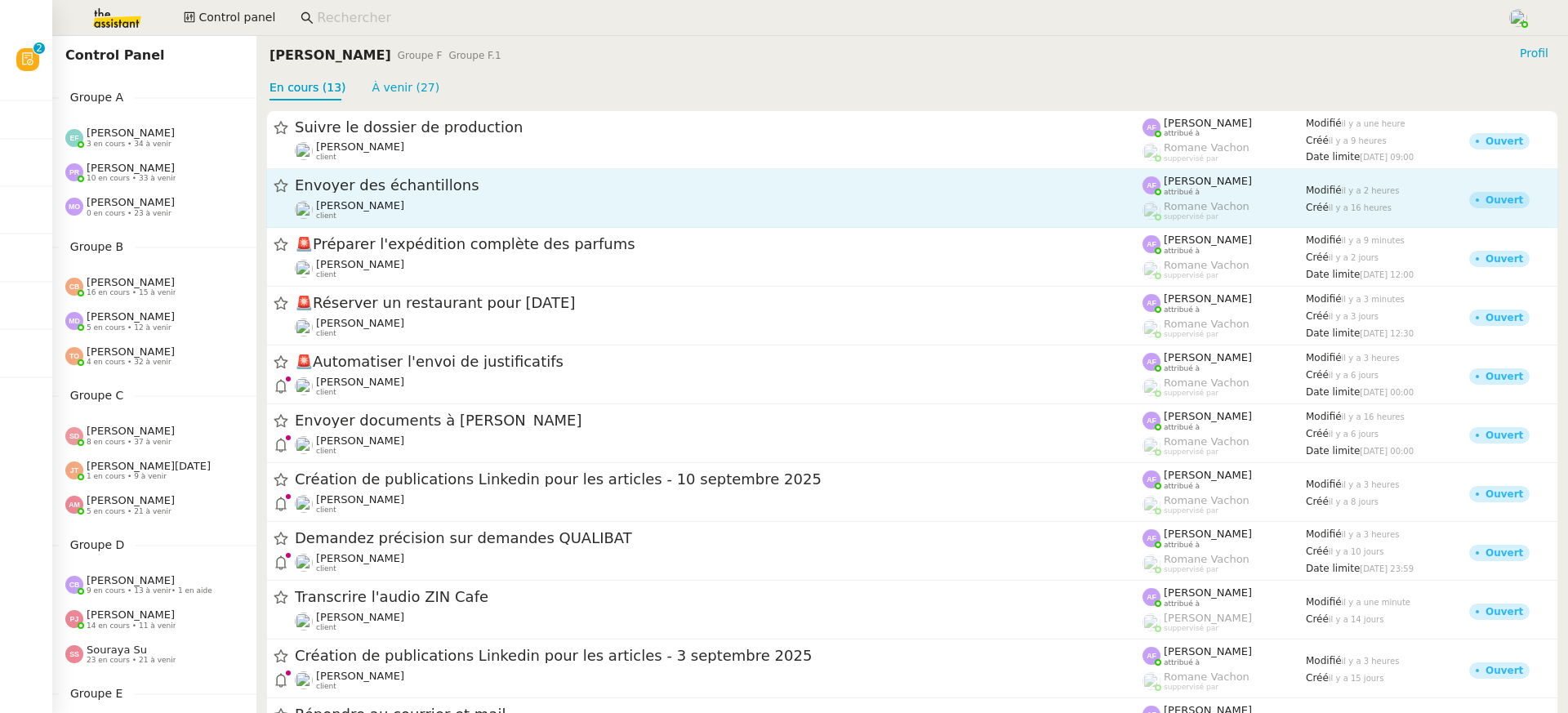
click at [466, 189] on span "Envoyer des échantillons" at bounding box center [719, 186] width 848 height 15
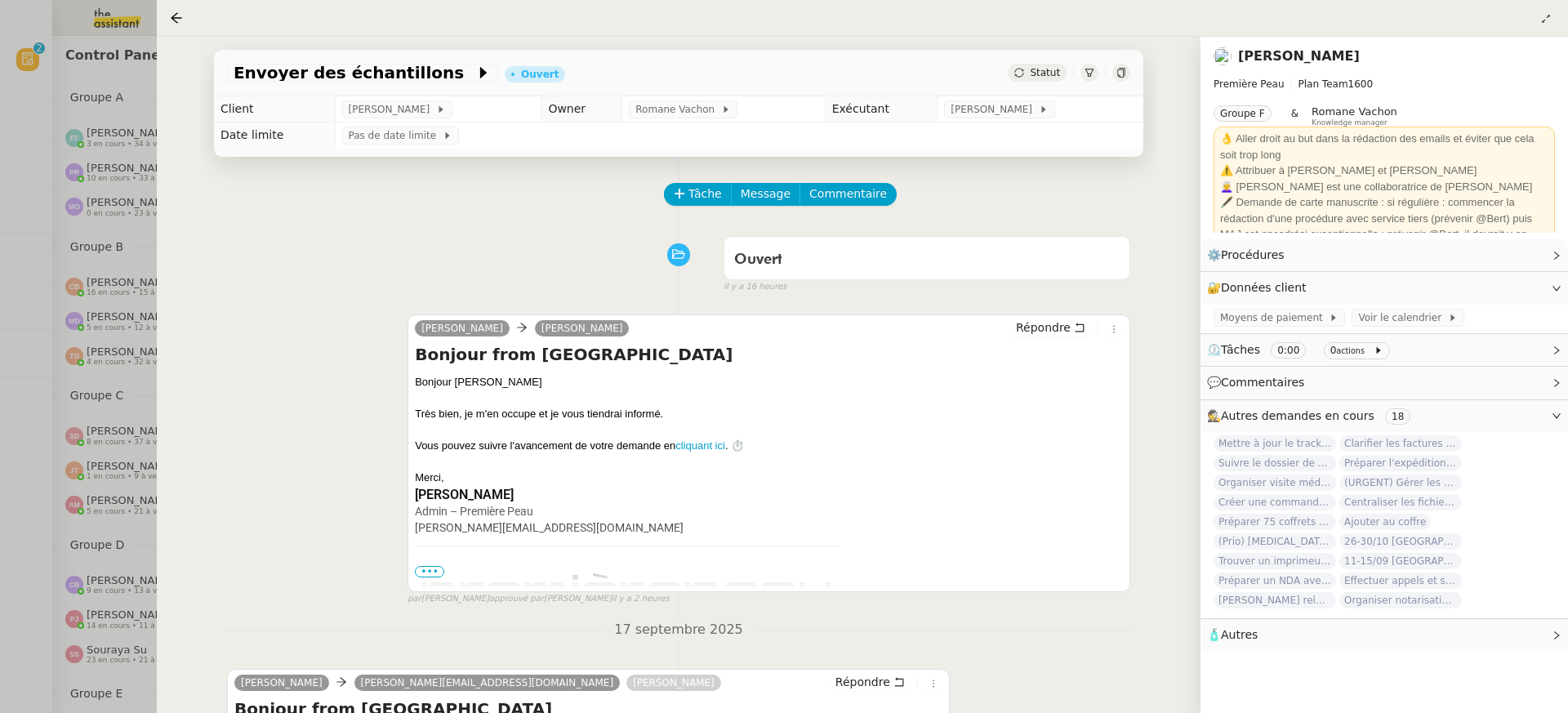
scroll to position [296, 0]
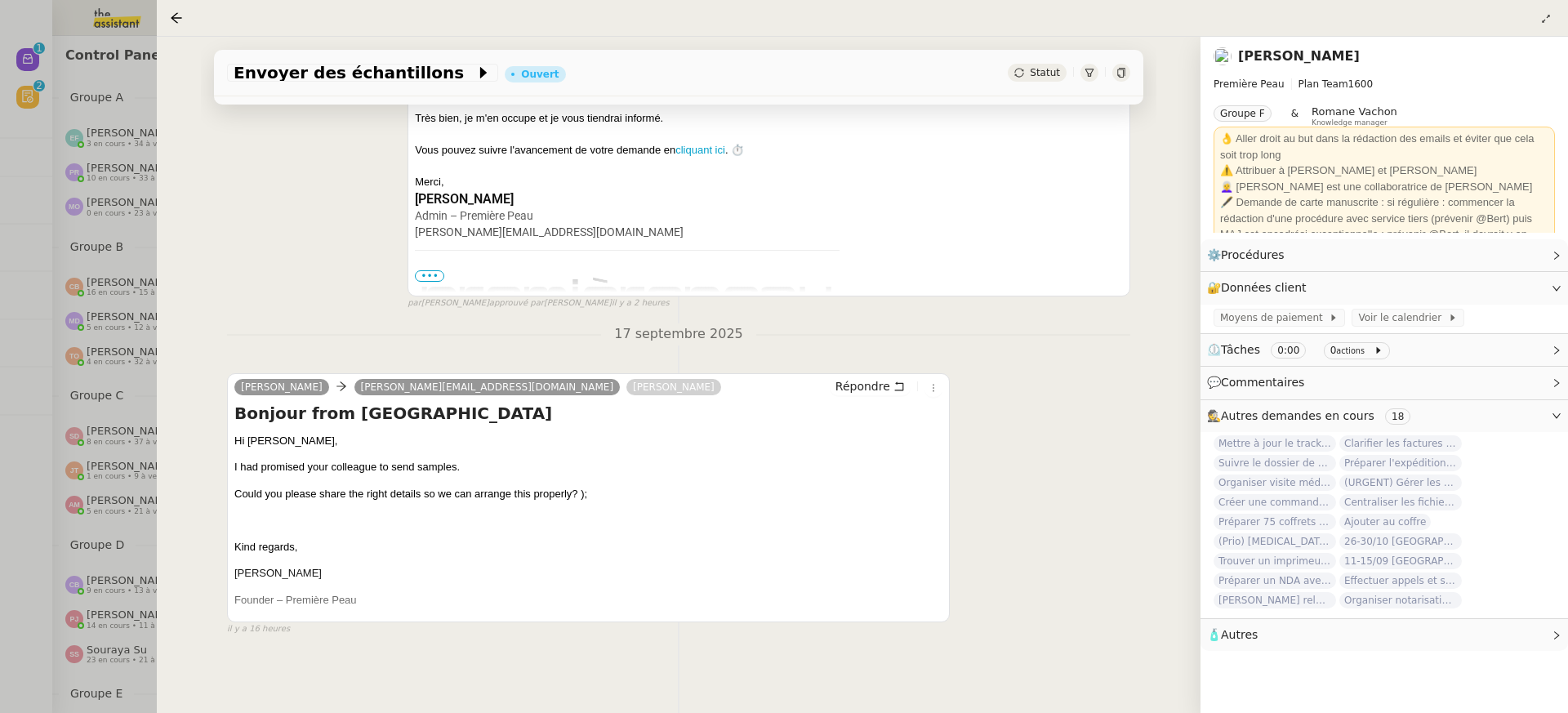
click at [137, 169] on div at bounding box center [784, 356] width 1568 height 713
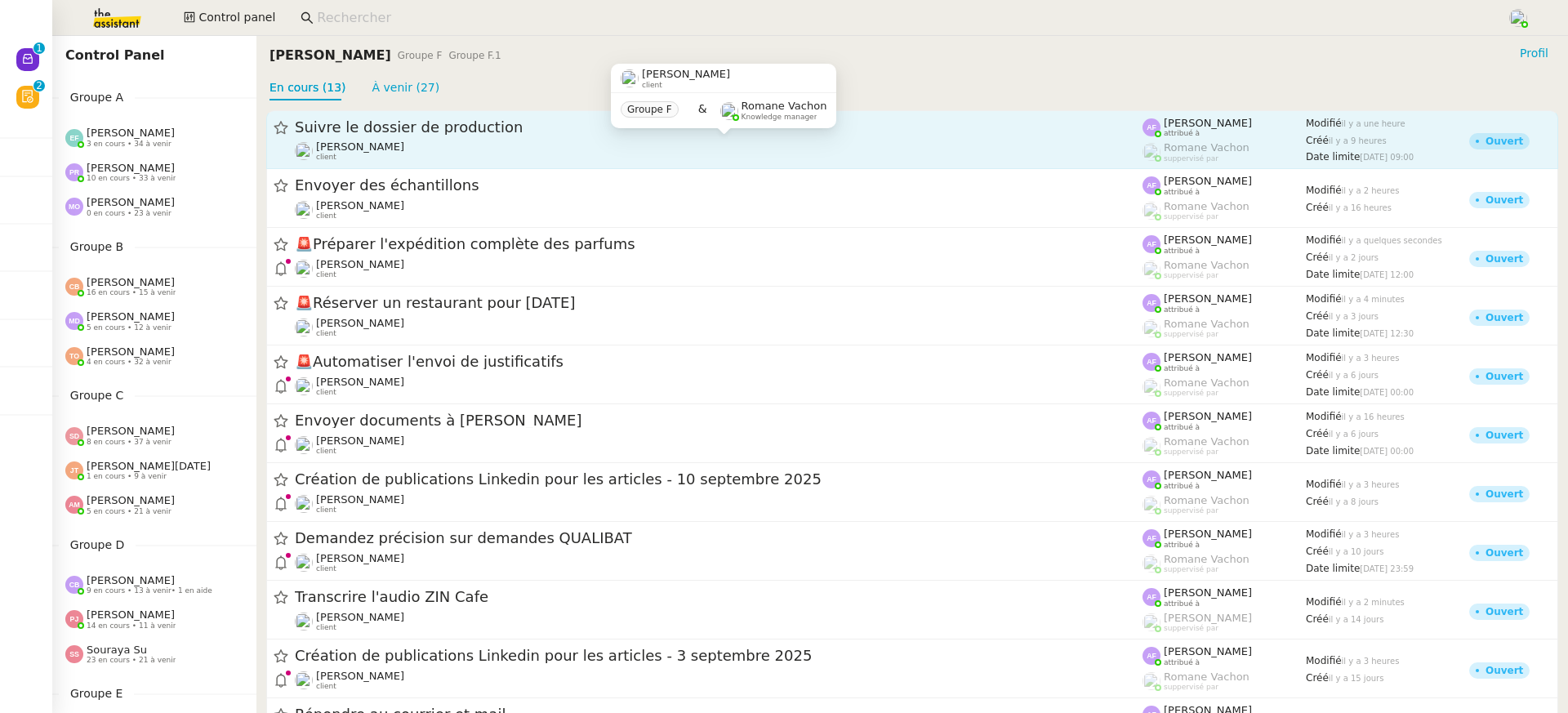
click at [477, 146] on div "[PERSON_NAME] client" at bounding box center [719, 150] width 848 height 21
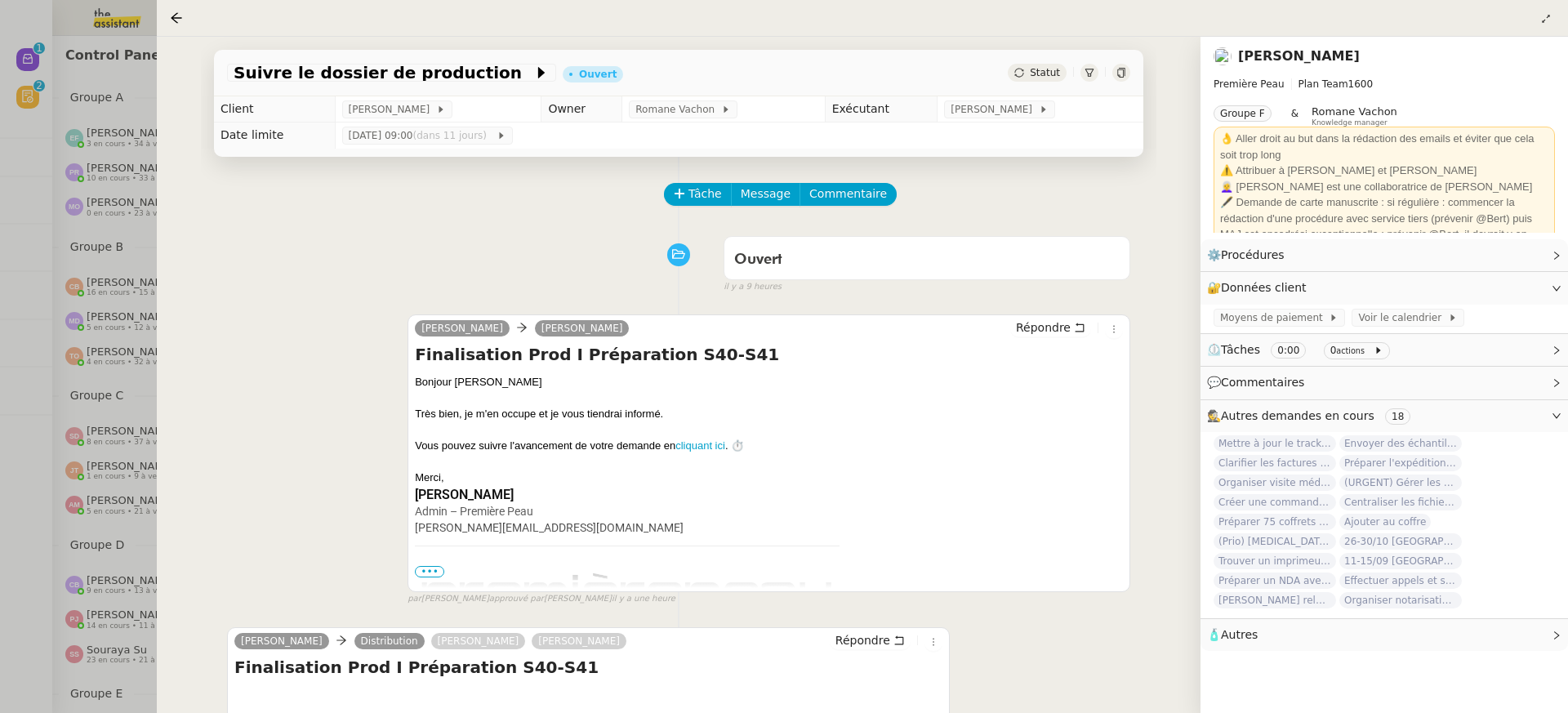
scroll to position [215, 0]
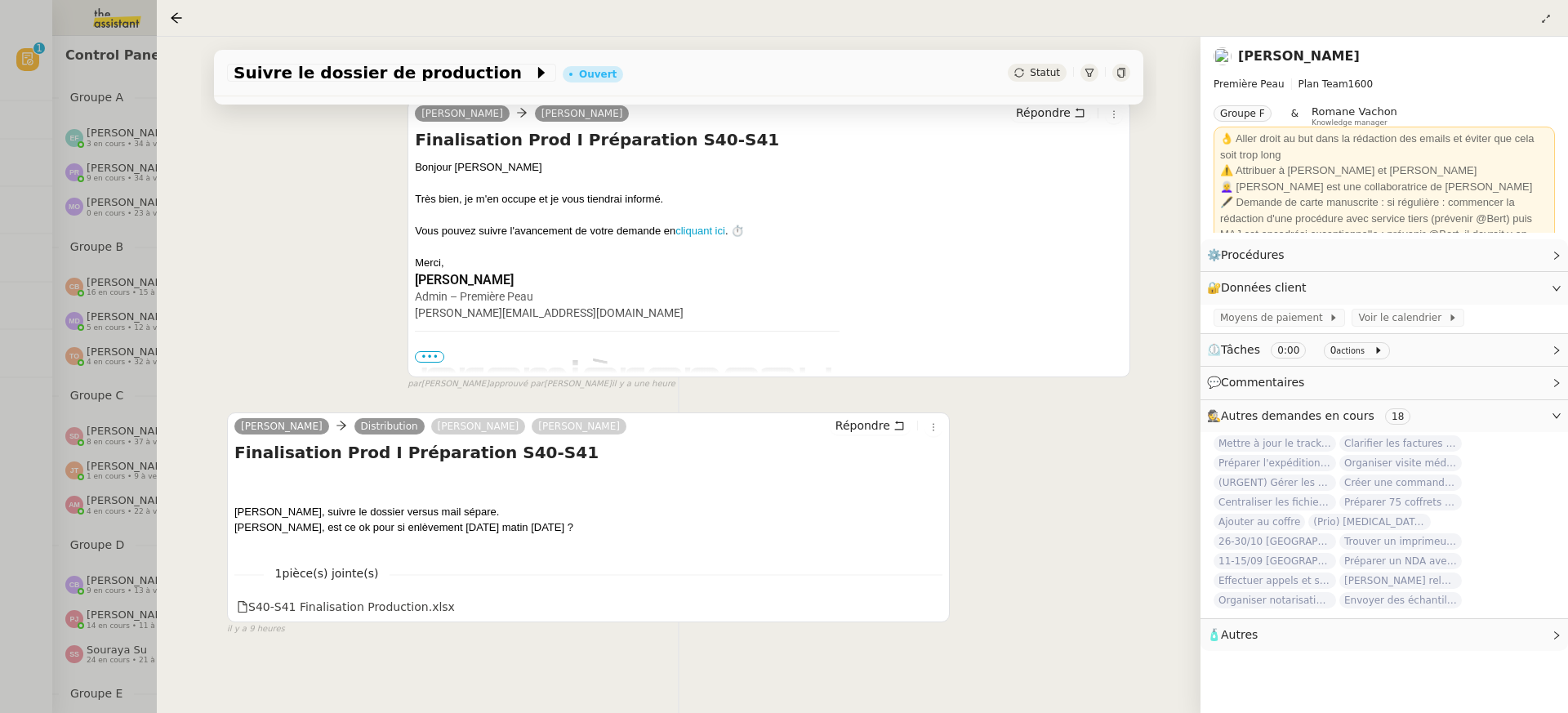
click at [111, 160] on div at bounding box center [784, 356] width 1568 height 713
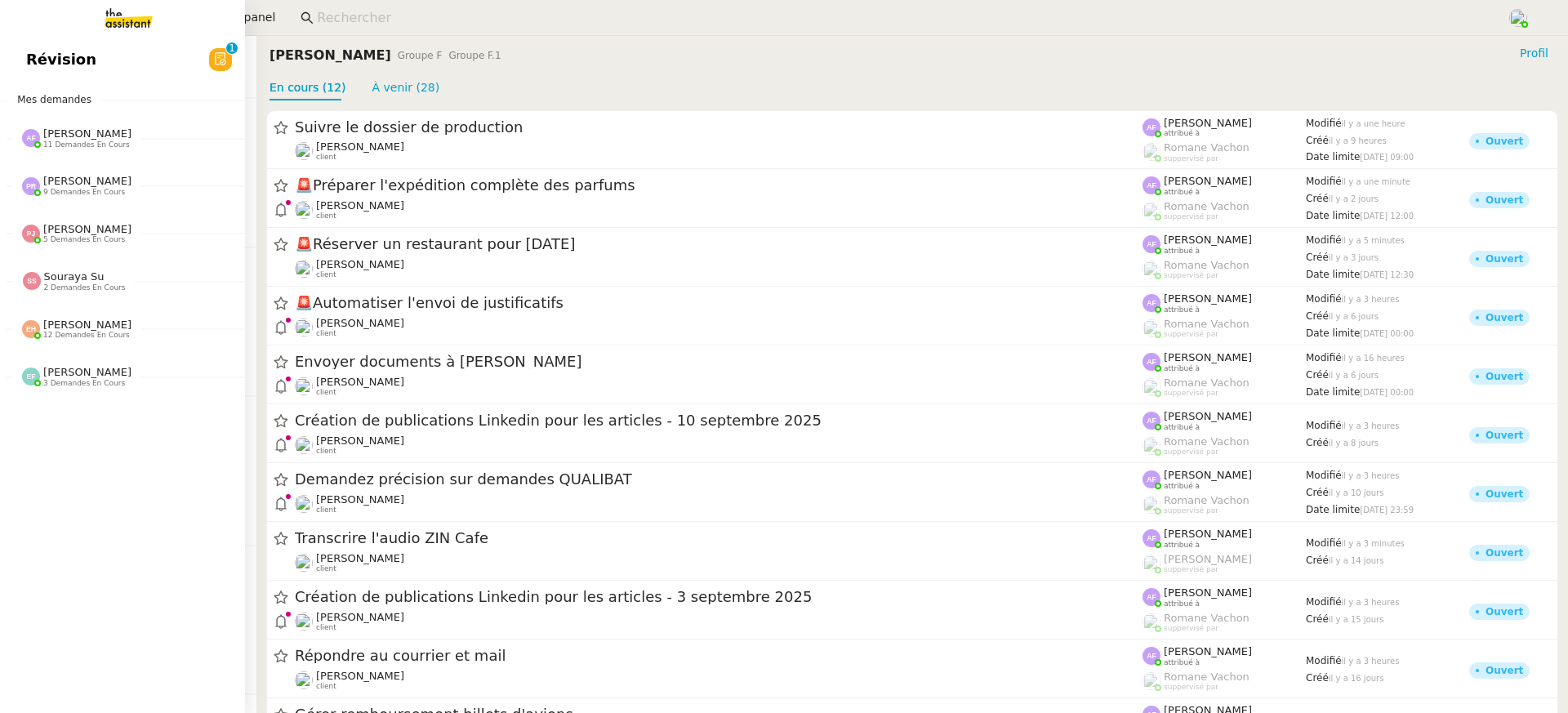
click at [39, 53] on span "Révision" at bounding box center [61, 59] width 70 height 25
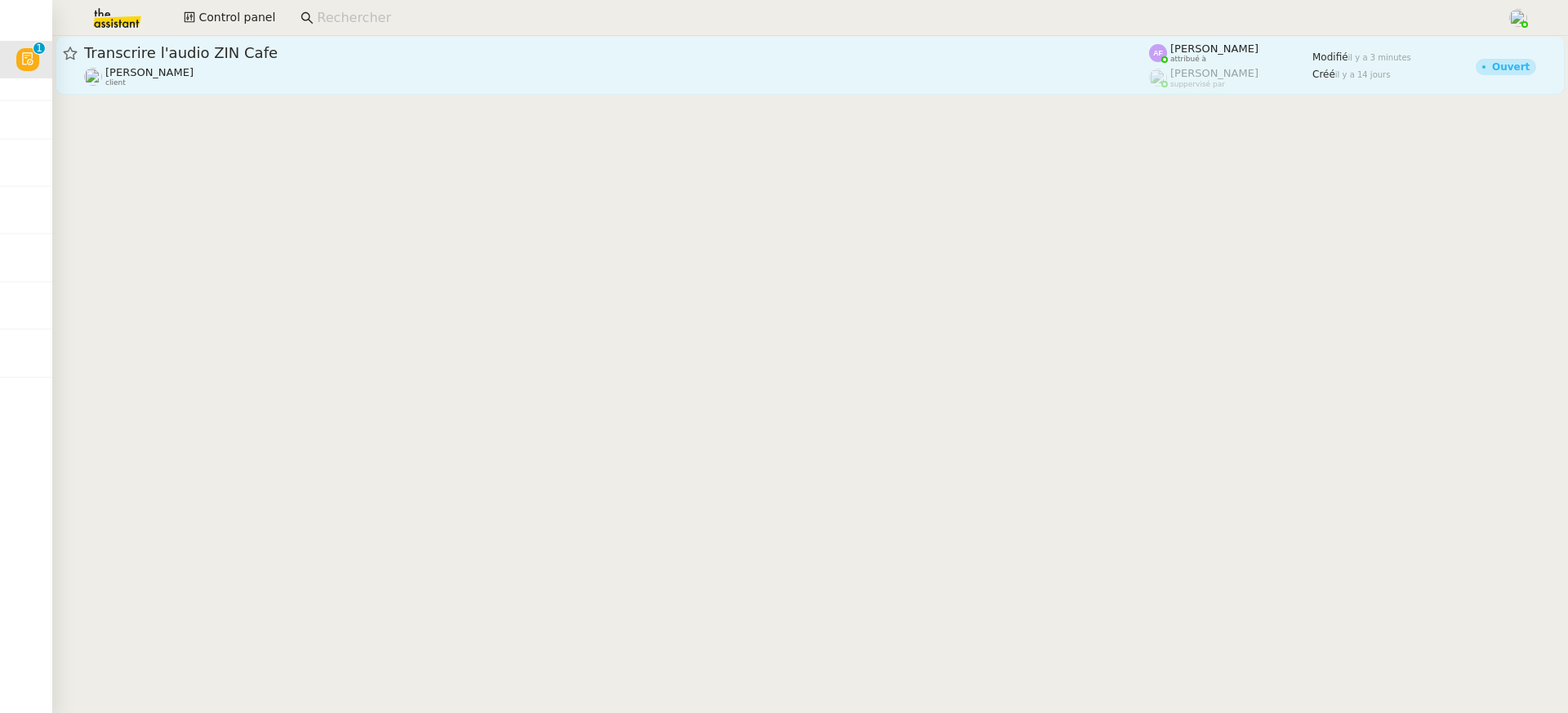
click at [383, 90] on link "Transcrire l'audio ZIN Cafe Louis Fouché client Anna Florent attribué à Frédéri…" at bounding box center [809, 65] width 1509 height 59
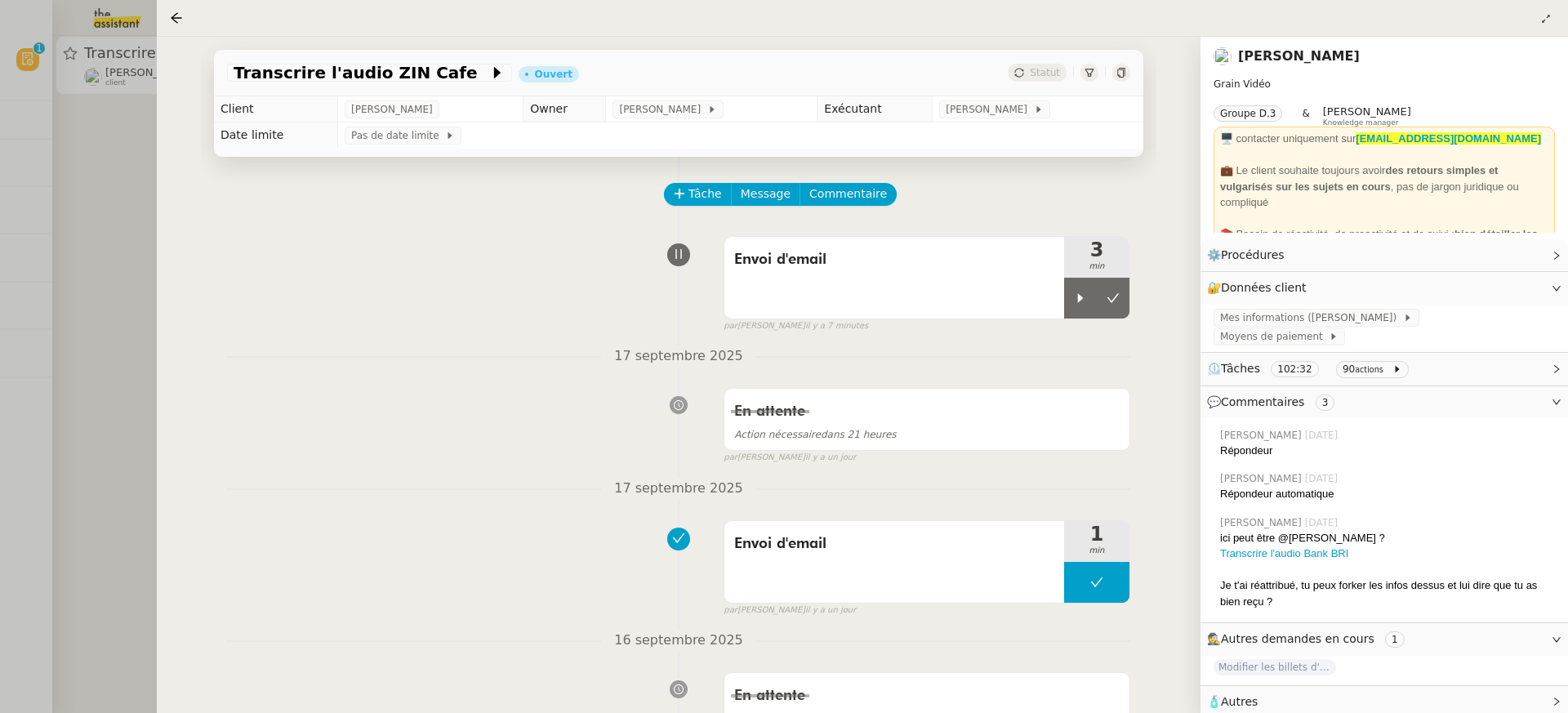
scroll to position [55, 0]
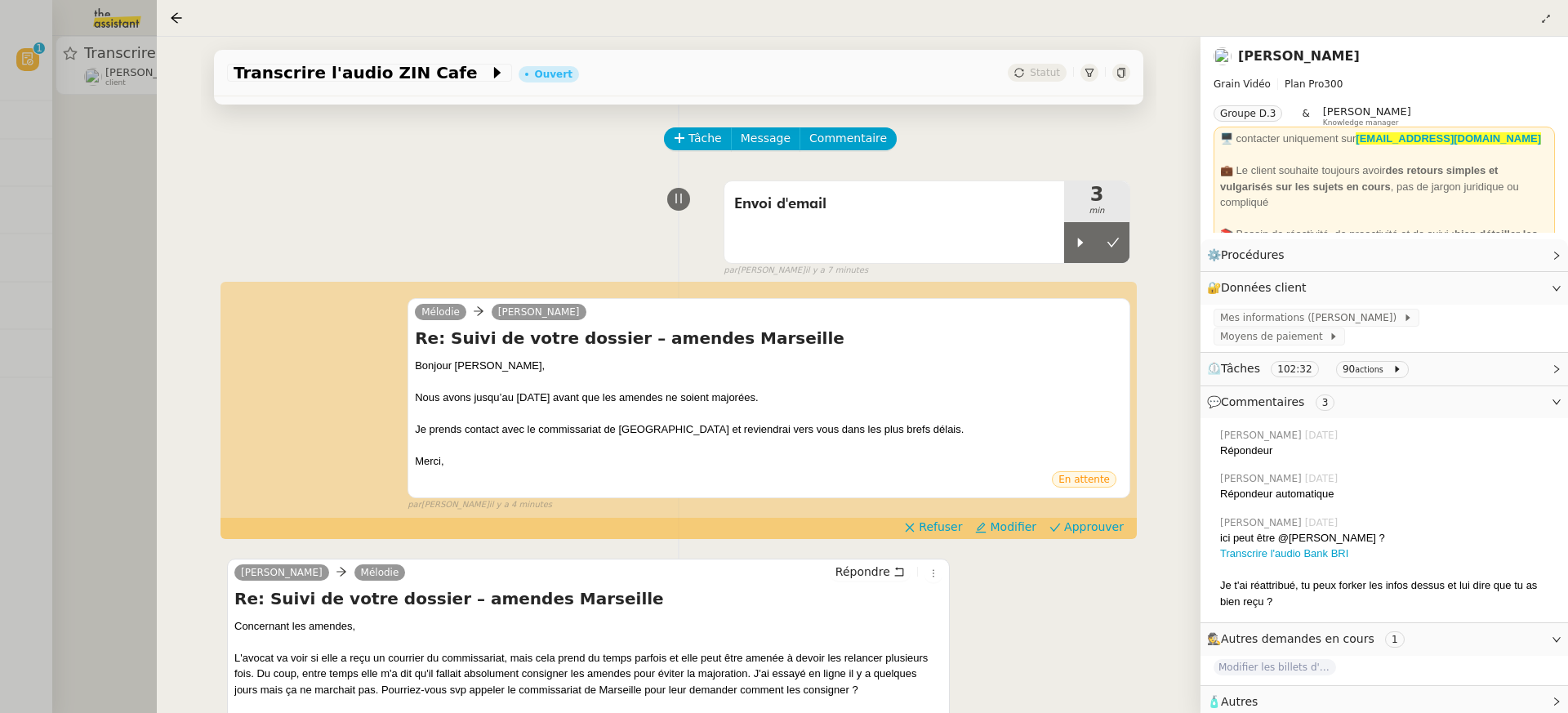
click at [19, 204] on div at bounding box center [784, 356] width 1568 height 713
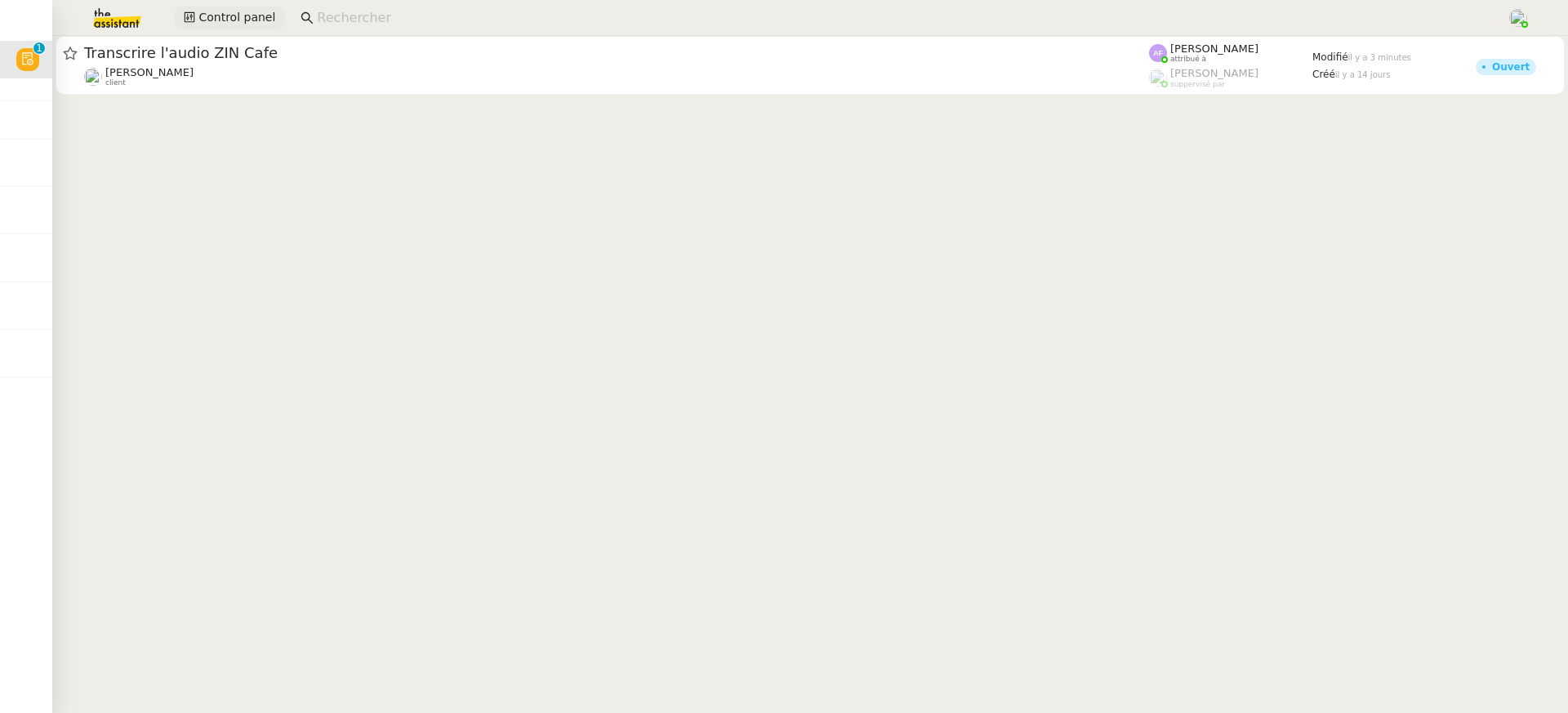
click at [250, 20] on span "Control panel" at bounding box center [236, 18] width 77 height 18
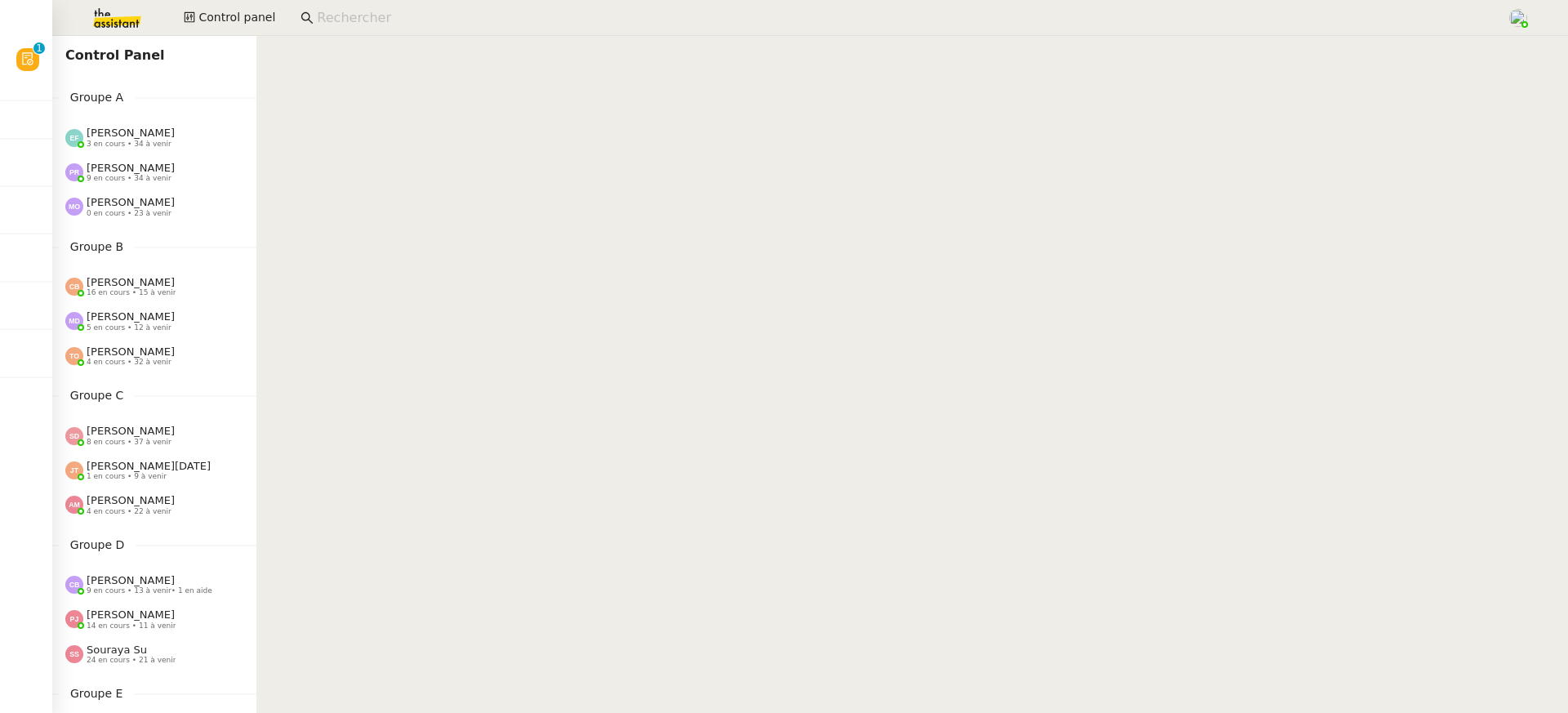
click at [196, 147] on div "Emelyne Foussier 3 en cours • 34 à venir" at bounding box center [160, 137] width 191 height 21
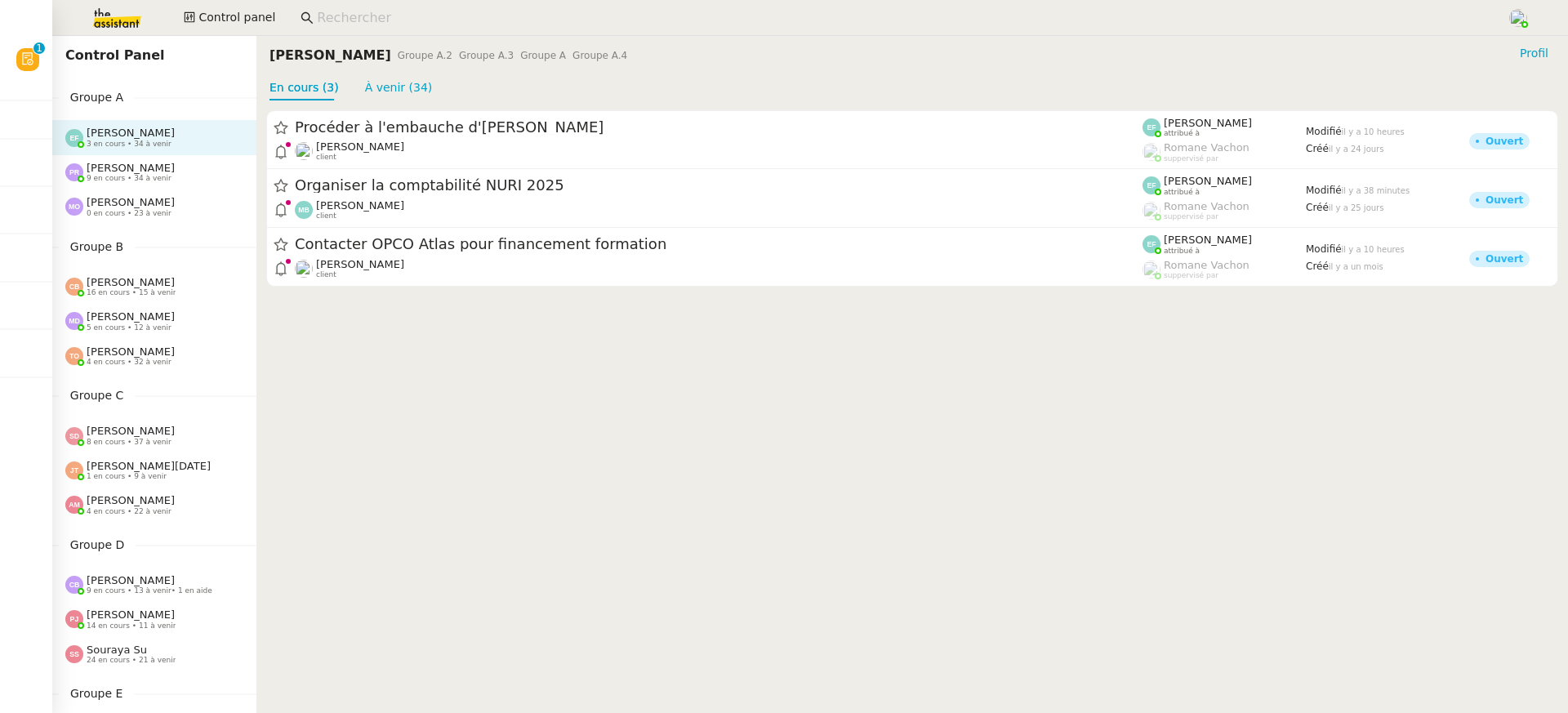
click at [194, 175] on div "Pauline Ribas 9 en cours • 34 à venir" at bounding box center [160, 172] width 191 height 21
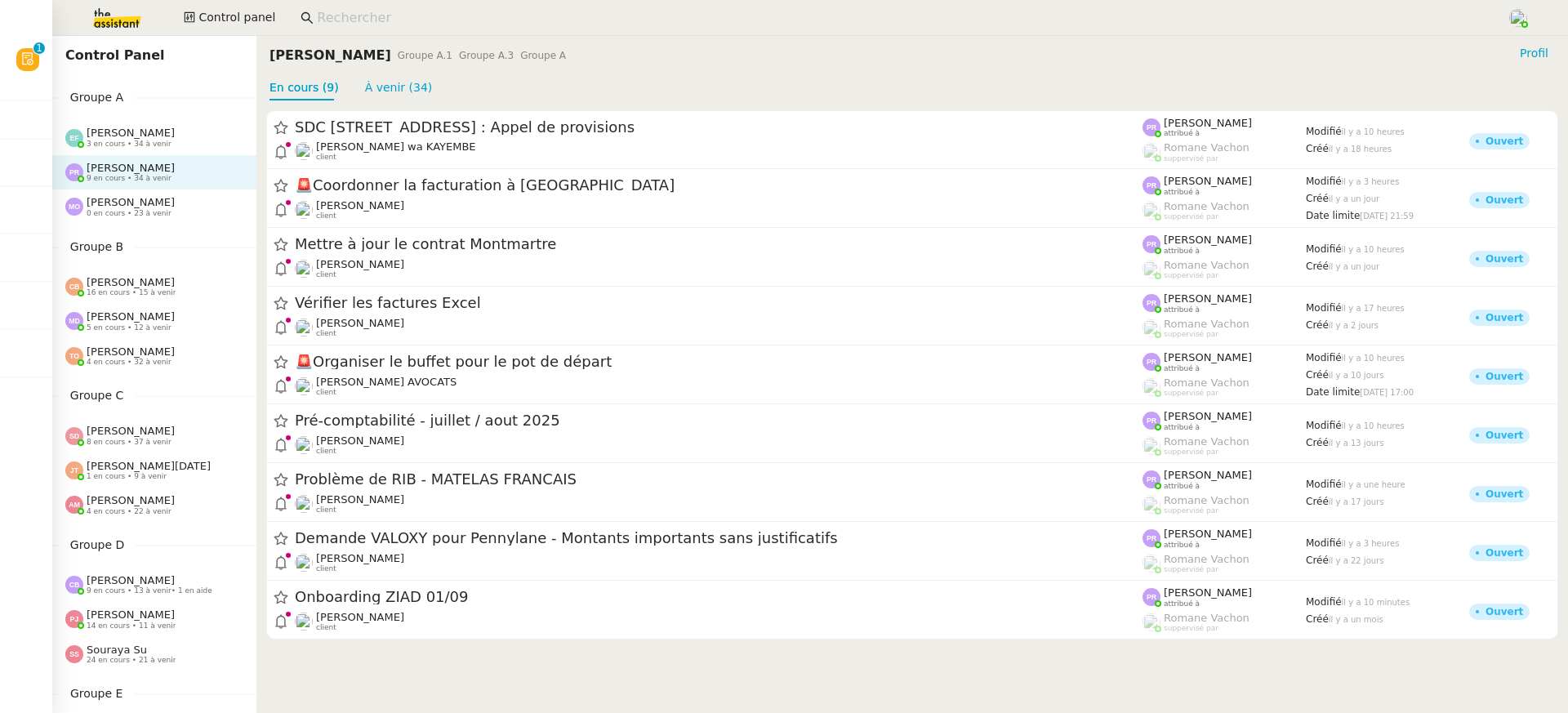
click at [197, 204] on div "Marie Orsoni 0 en cours • 23 à venir" at bounding box center [160, 207] width 191 height 21
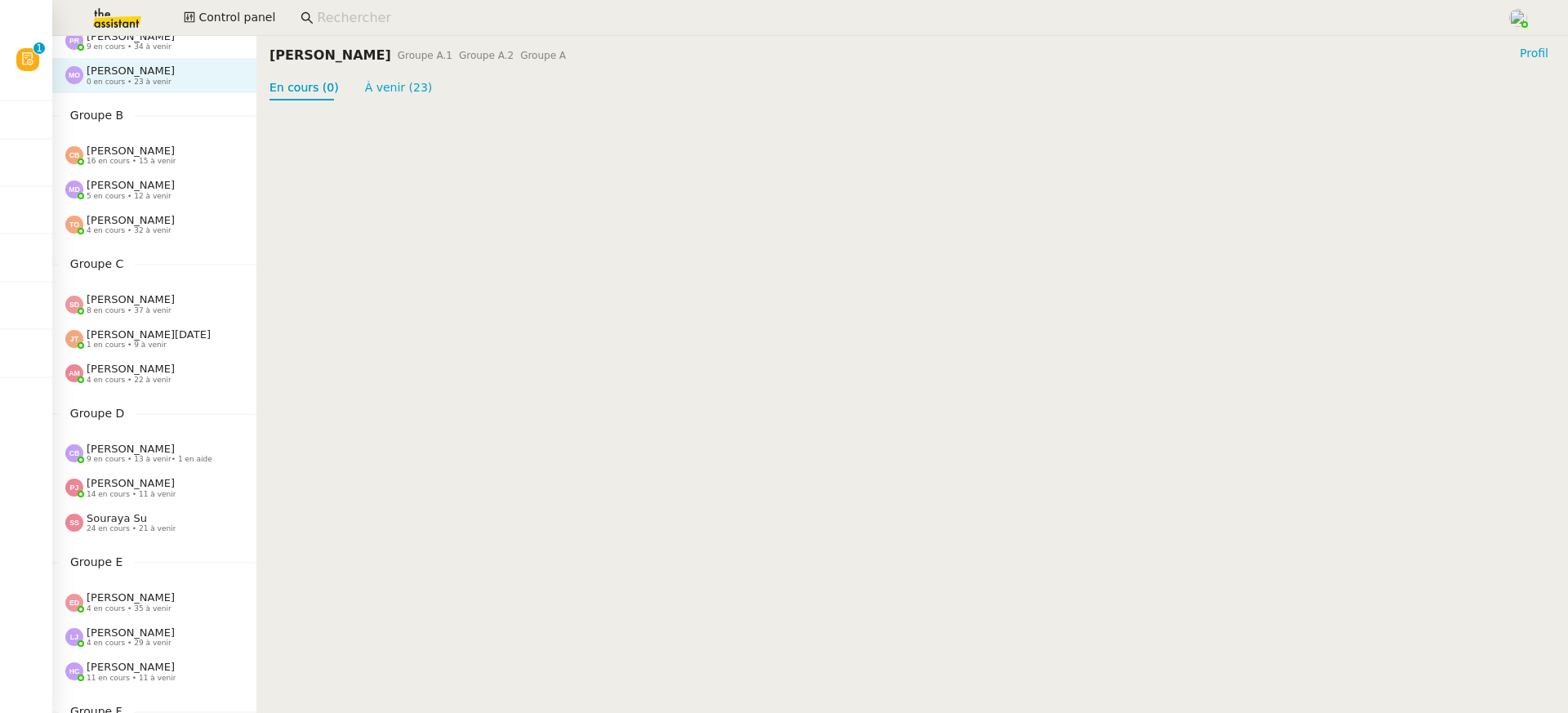
scroll to position [167, 0]
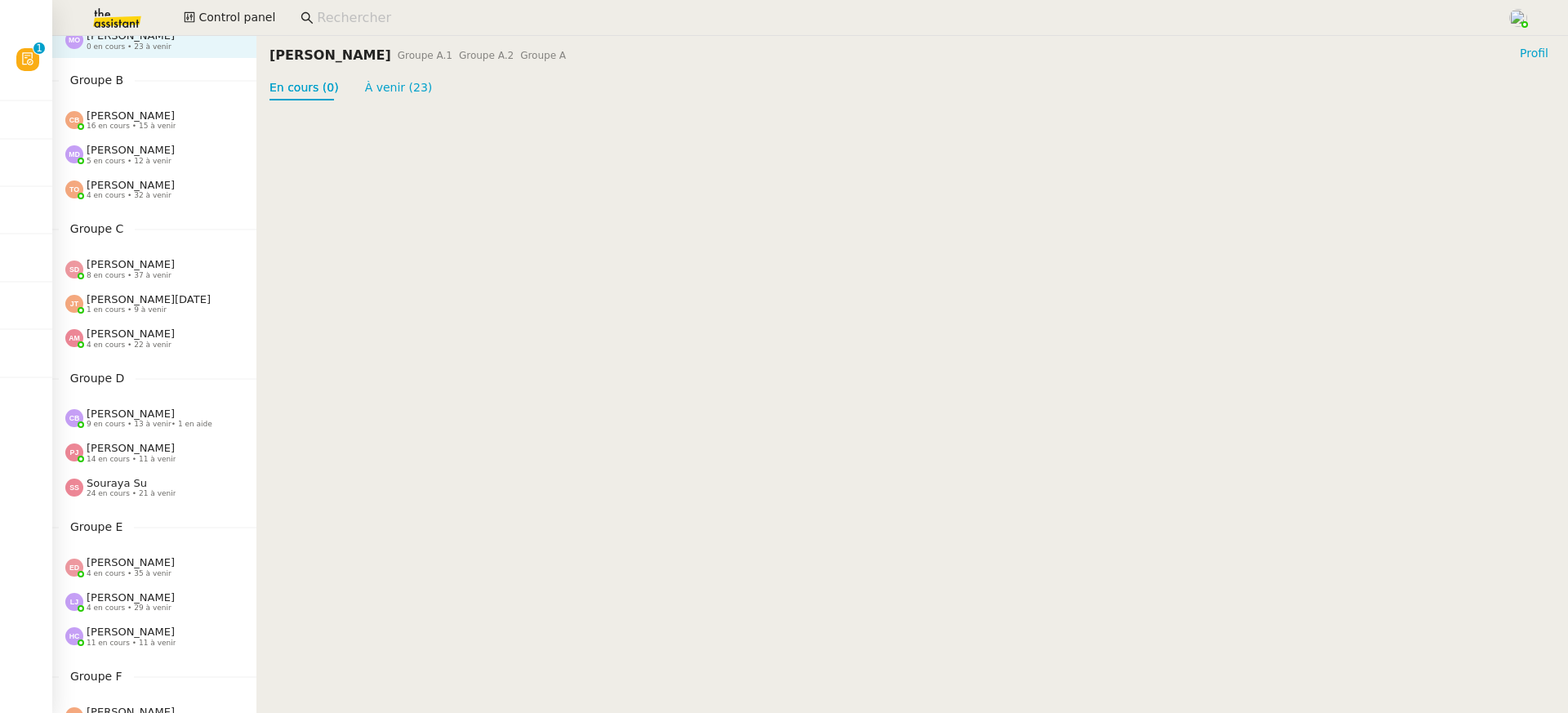
click at [188, 136] on div "Coralie Bordas 16 en cours • 15 à venir" at bounding box center [154, 120] width 204 height 34
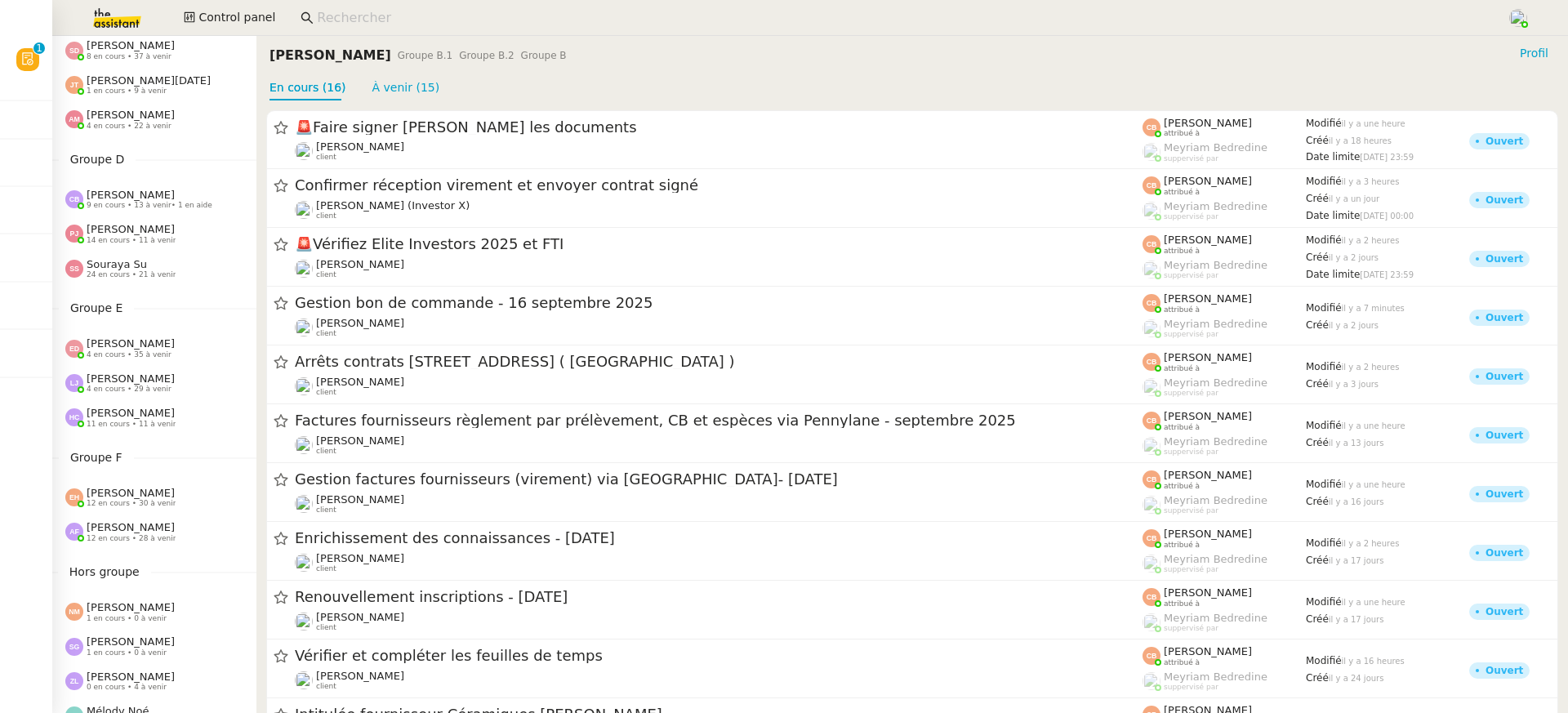
click at [183, 113] on div "Amyna Mehrez 4 en cours • 22 à venir" at bounding box center [160, 119] width 191 height 21
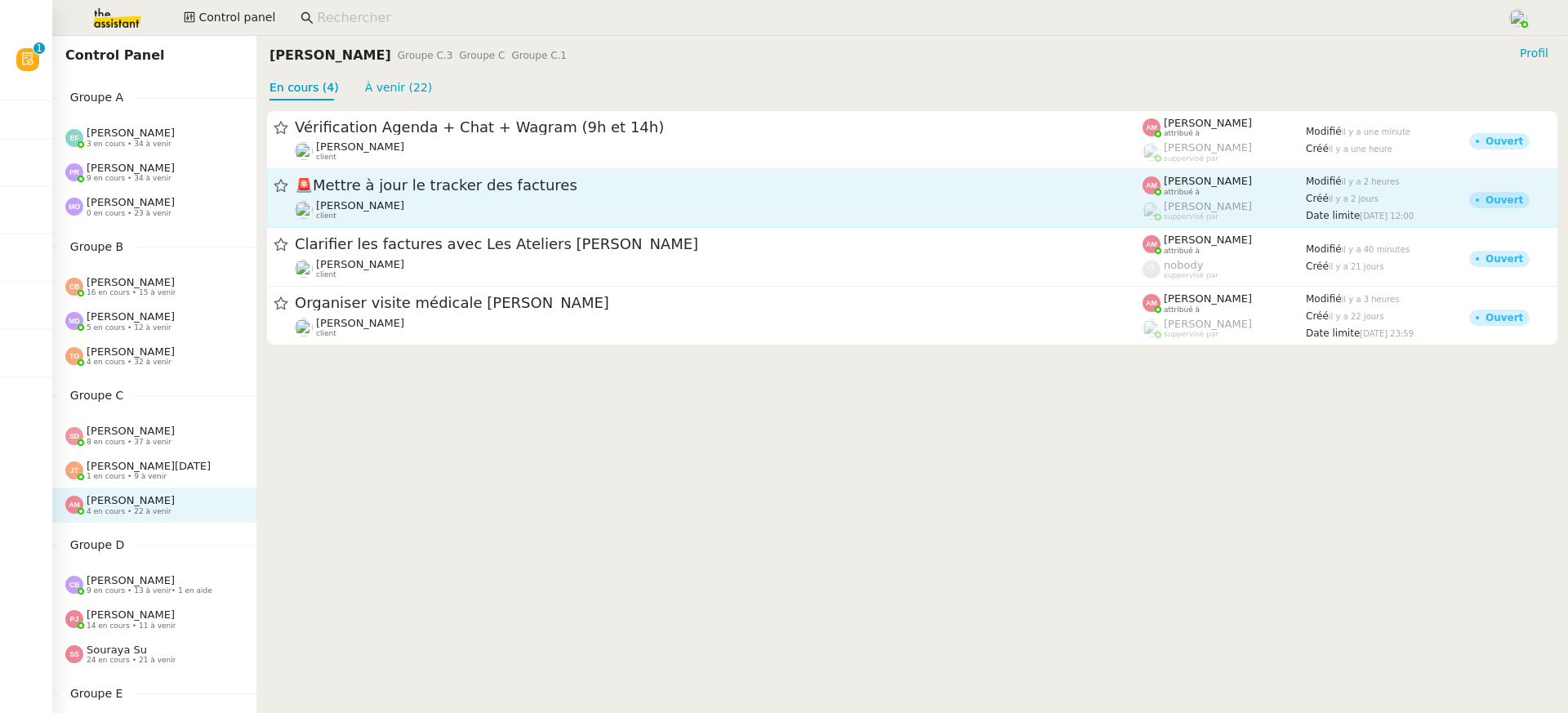
click at [355, 211] on span "[PERSON_NAME]" at bounding box center [360, 205] width 88 height 12
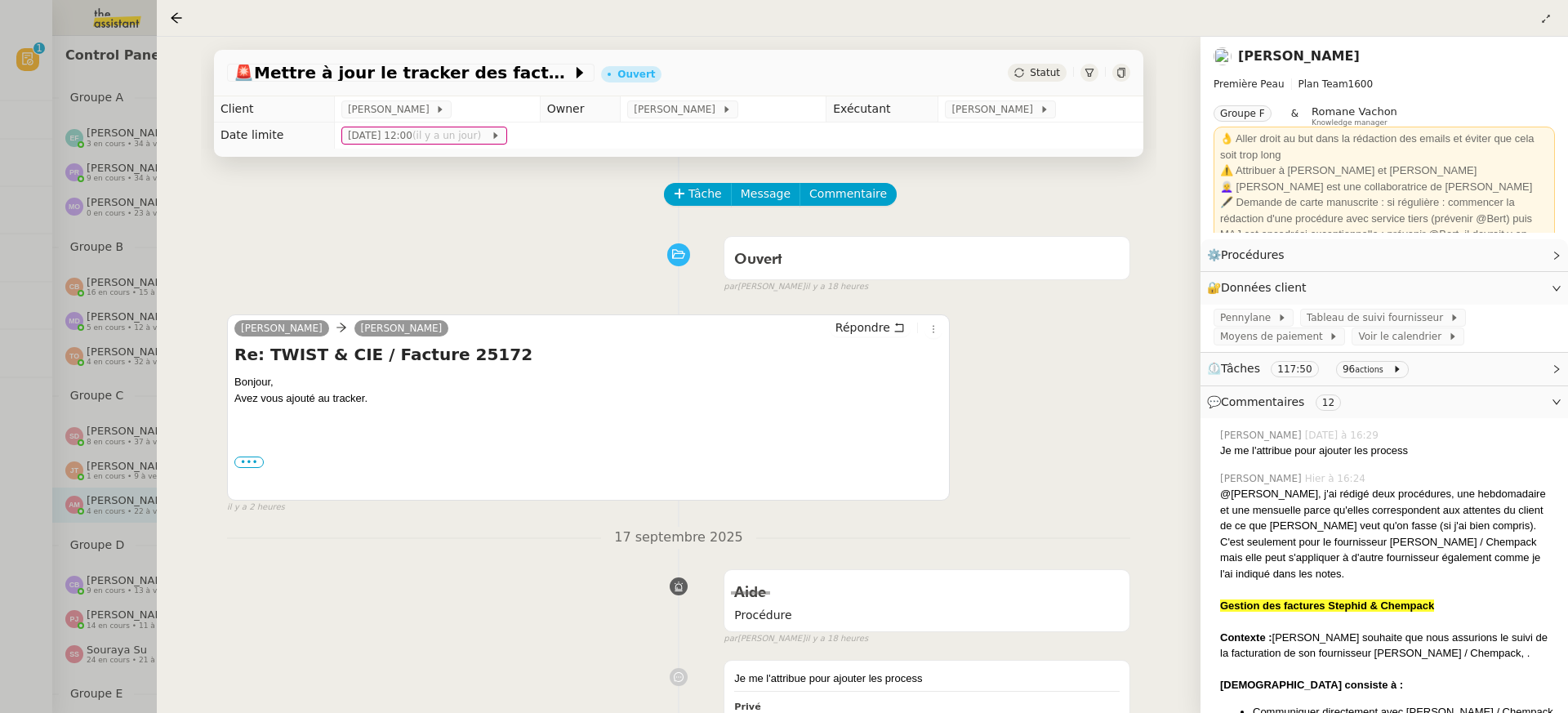
click at [1305, 48] on nz-page-header-title "[PERSON_NAME]" at bounding box center [1299, 56] width 122 height 23
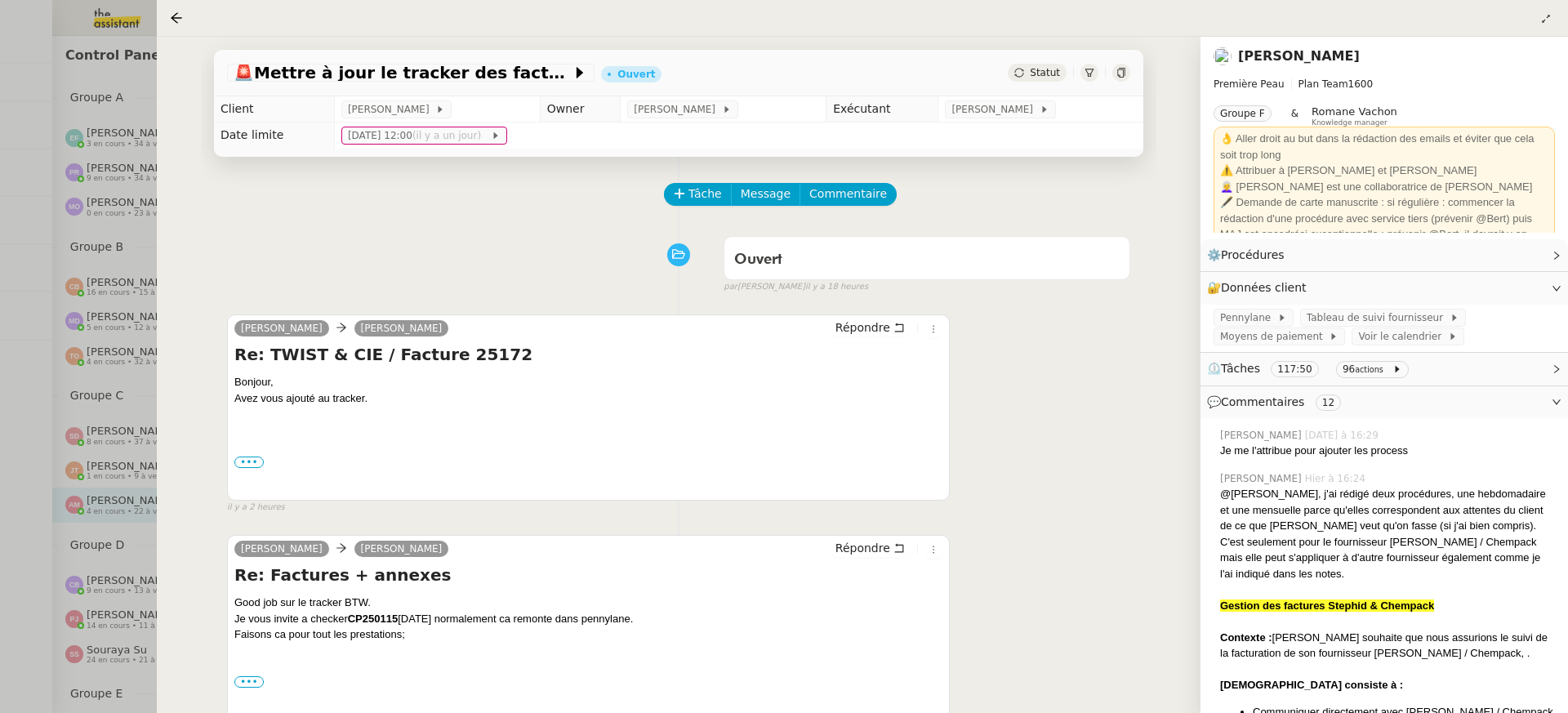
click at [1309, 53] on link "[PERSON_NAME]" at bounding box center [1299, 55] width 122 height 16
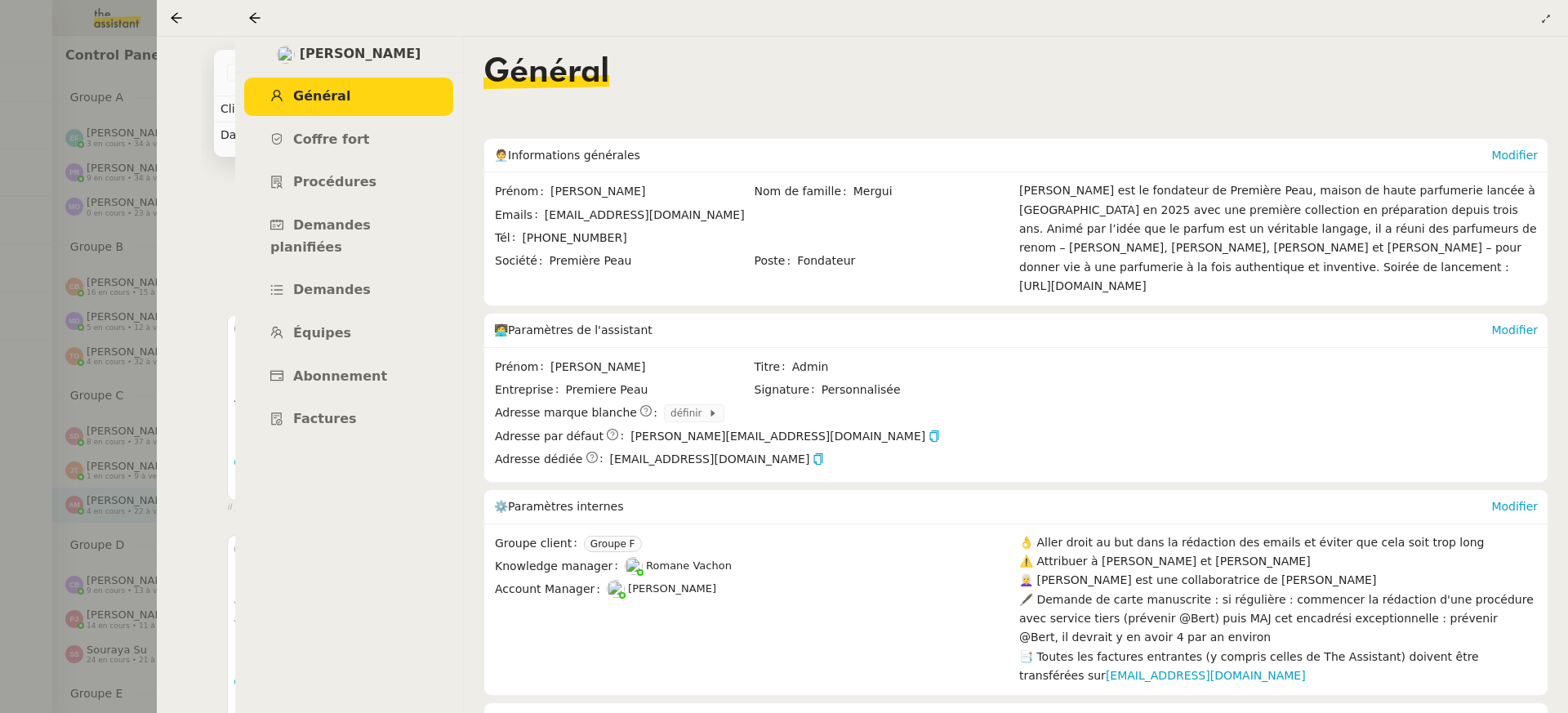
click at [327, 375] on ul "Général Coffre fort Procédures Demandes planifiées Demandes Équipes Abonnement …" at bounding box center [348, 258] width 229 height 362
click at [326, 410] on link "Factures" at bounding box center [348, 420] width 209 height 39
click at [165, 13] on nz-page-header at bounding box center [862, 18] width 1411 height 37
click at [173, 18] on icon at bounding box center [176, 18] width 11 height 11
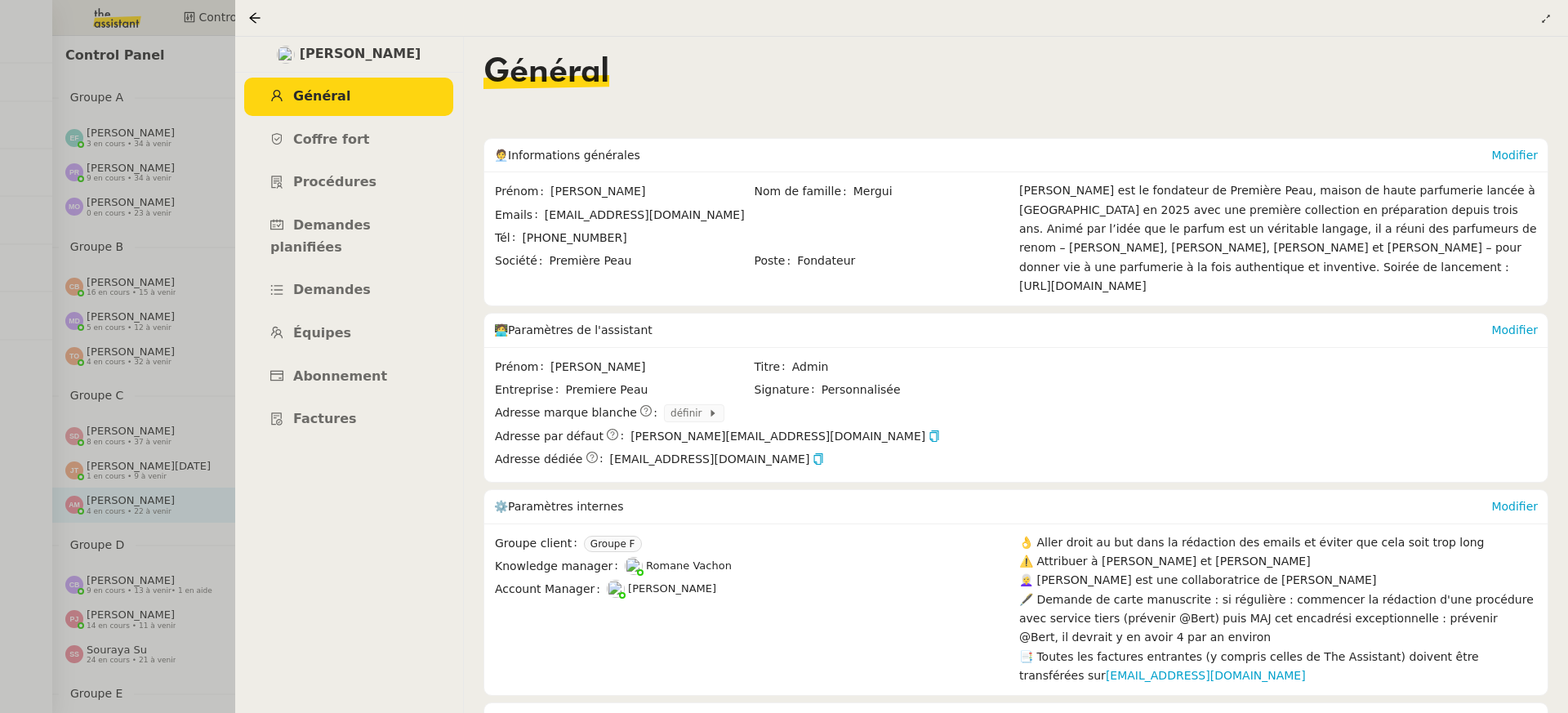
click at [245, 28] on nz-page-header at bounding box center [902, 18] width 1333 height 37
click at [253, 29] on div at bounding box center [902, 18] width 1307 height 23
click at [261, 11] on icon at bounding box center [254, 18] width 13 height 13
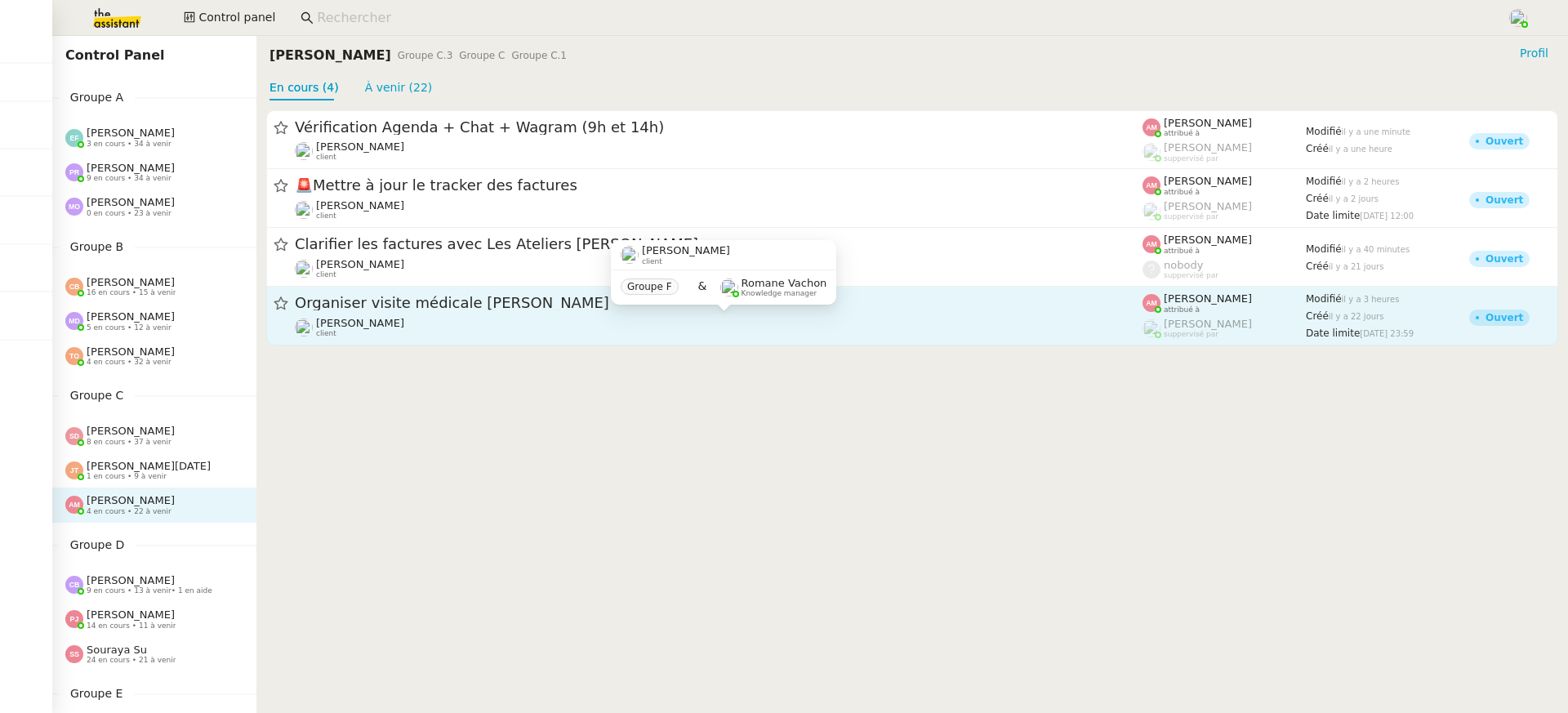
click at [382, 335] on div "[PERSON_NAME] client" at bounding box center [719, 327] width 848 height 21
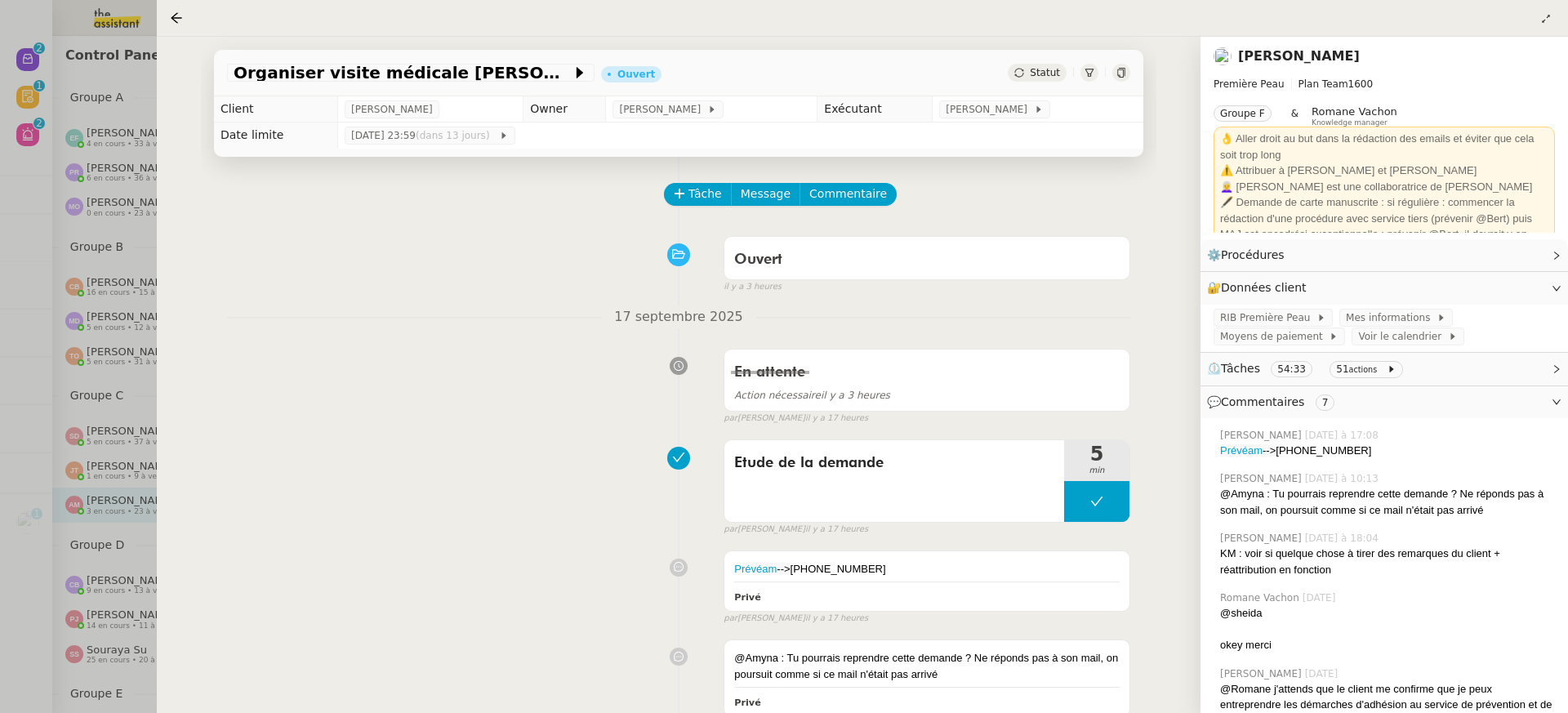
click at [77, 192] on div at bounding box center [784, 356] width 1568 height 713
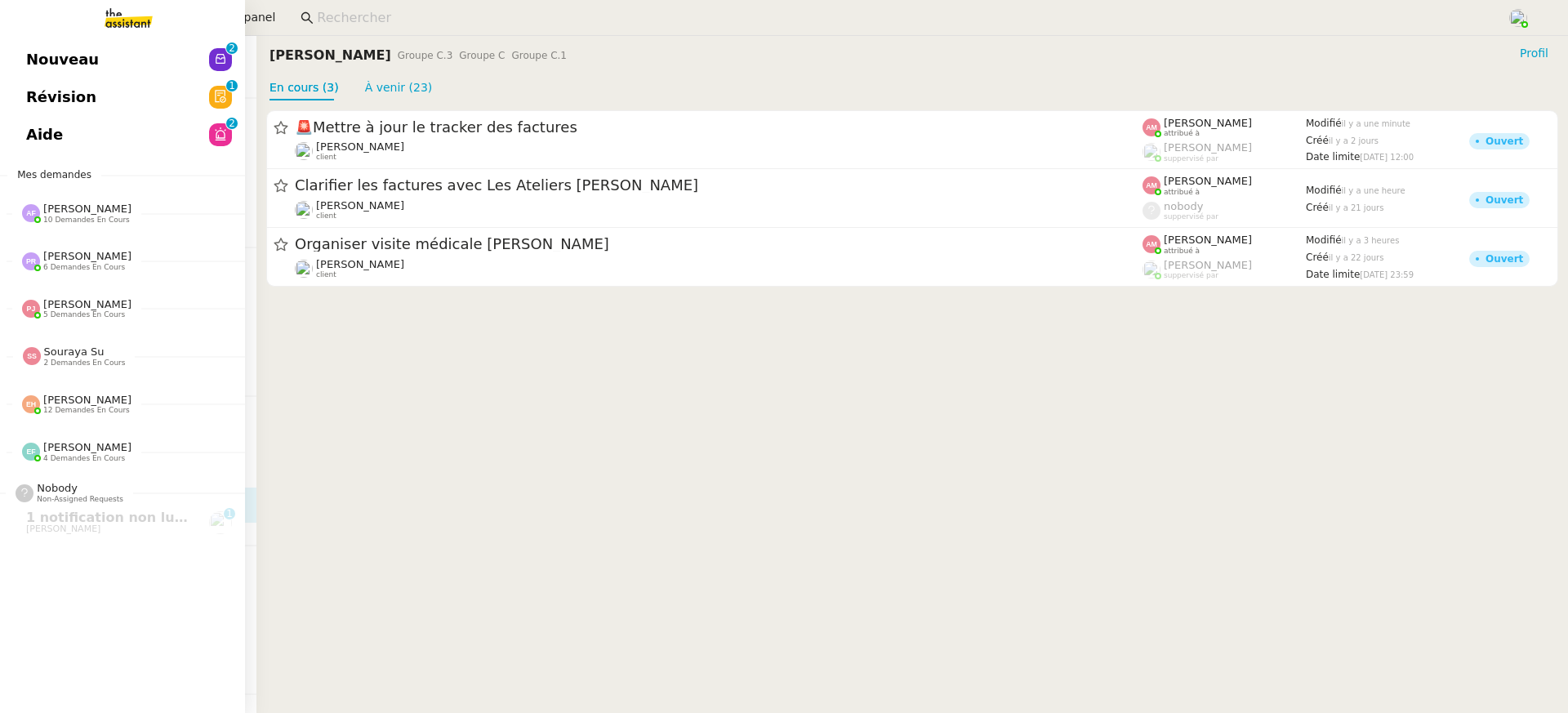
click at [32, 65] on span "Nouveau" at bounding box center [62, 59] width 73 height 25
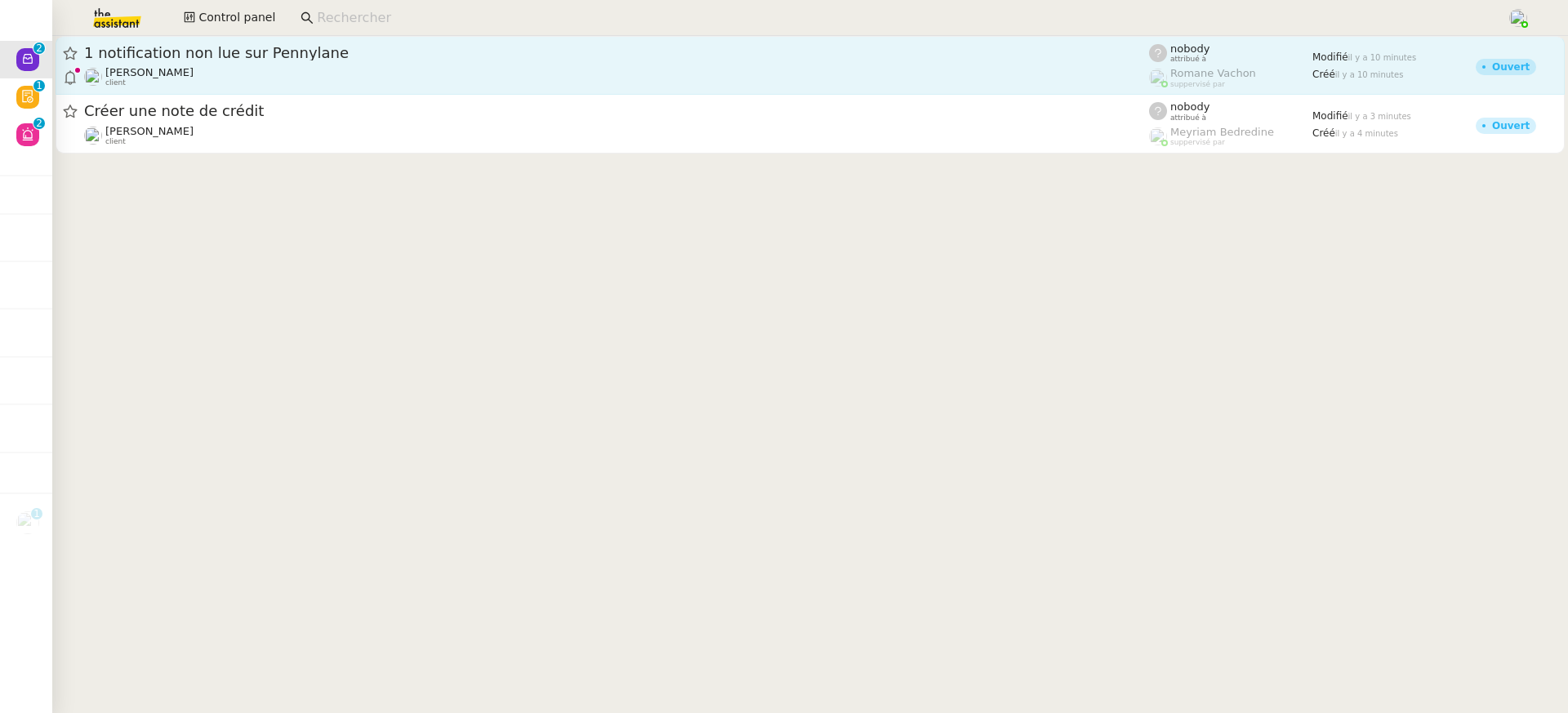
click at [819, 64] on div "1 notification non lue sur Pennylane Gabrielle Tavernier client" at bounding box center [616, 65] width 1065 height 44
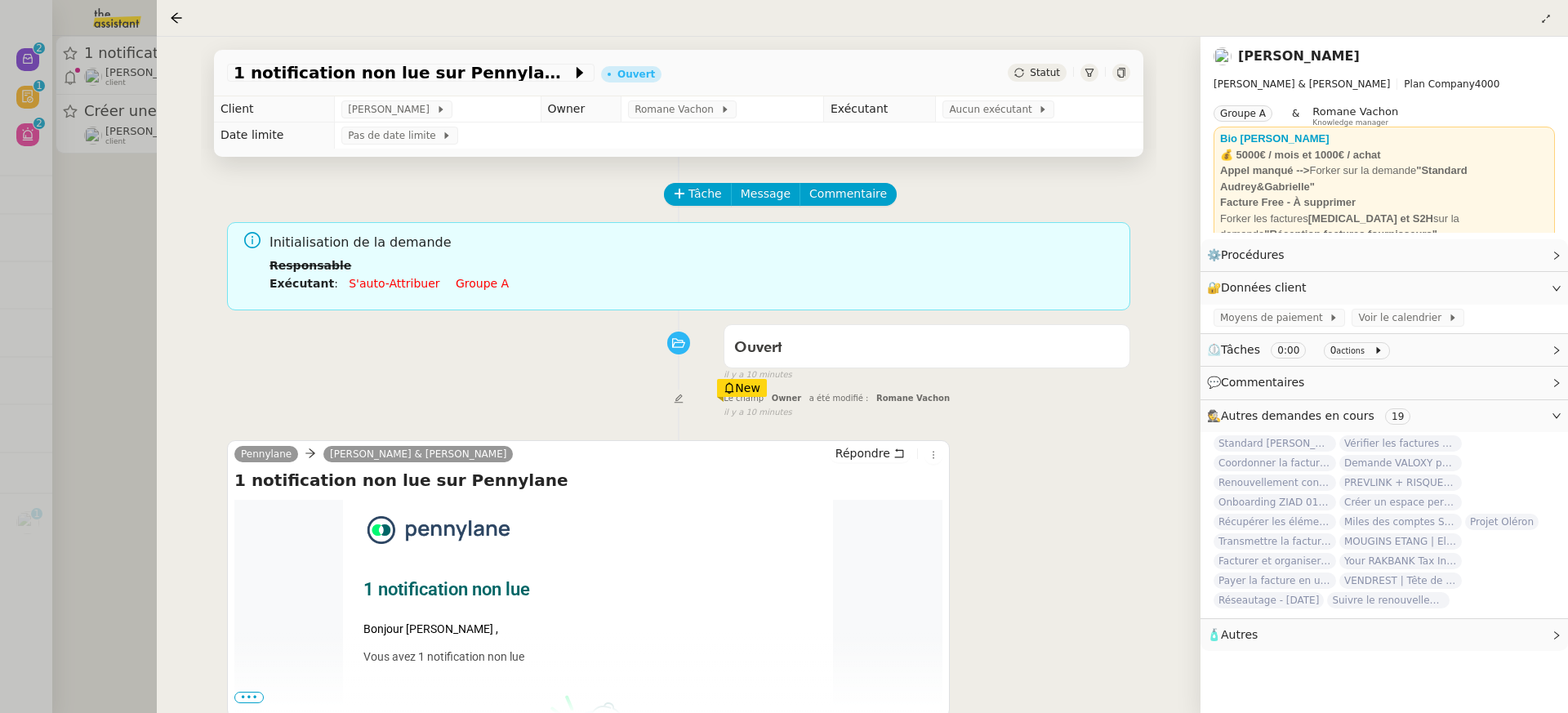
click at [472, 297] on div "Initialisation de la demande Responsable Exécutant : S'auto-attribuer Groupe a" at bounding box center [693, 268] width 848 height 73
click at [466, 295] on div "Initialisation de la demande Responsable Exécutant : S'auto-attribuer Groupe a" at bounding box center [693, 268] width 848 height 73
click at [459, 285] on link "Groupe a" at bounding box center [482, 283] width 53 height 13
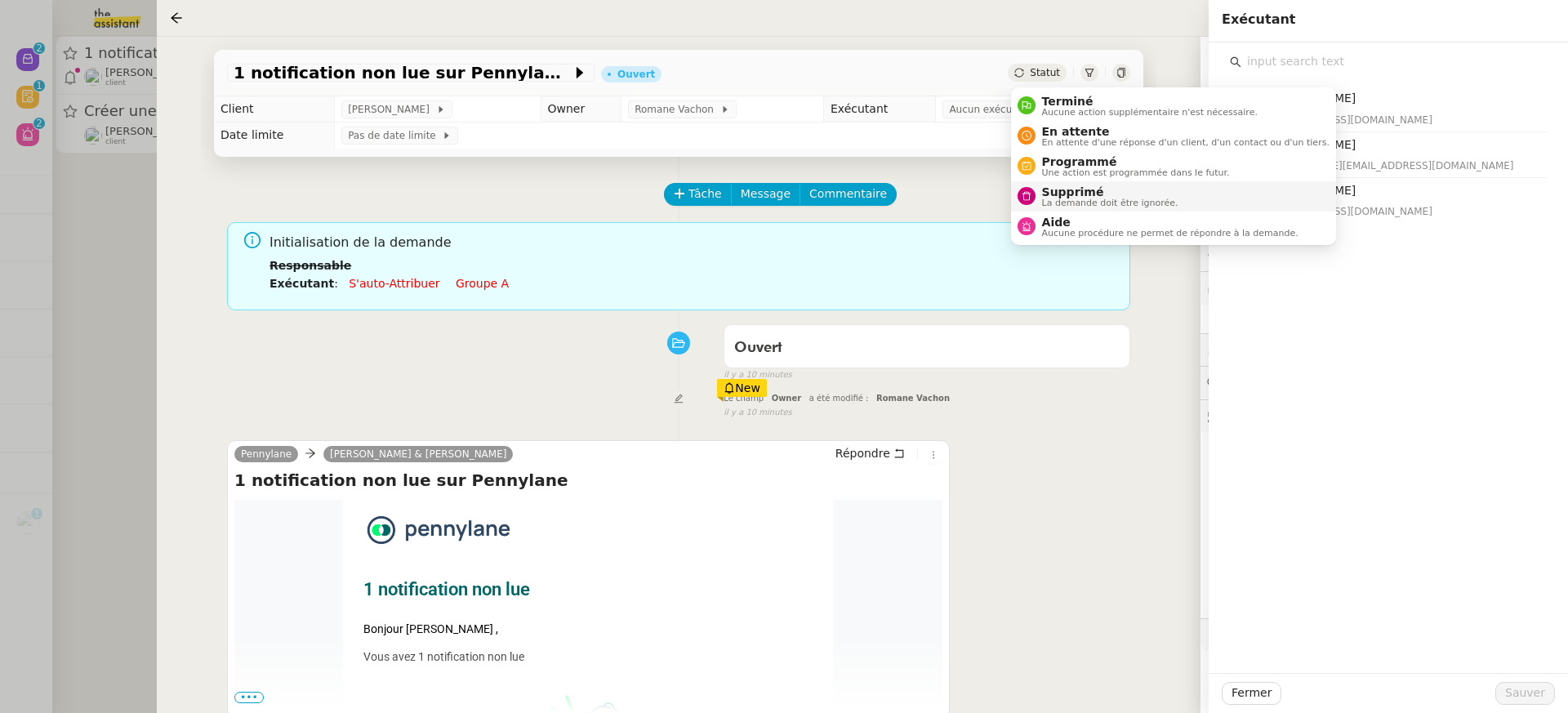
click at [1102, 188] on span "Supprimé" at bounding box center [1111, 192] width 136 height 13
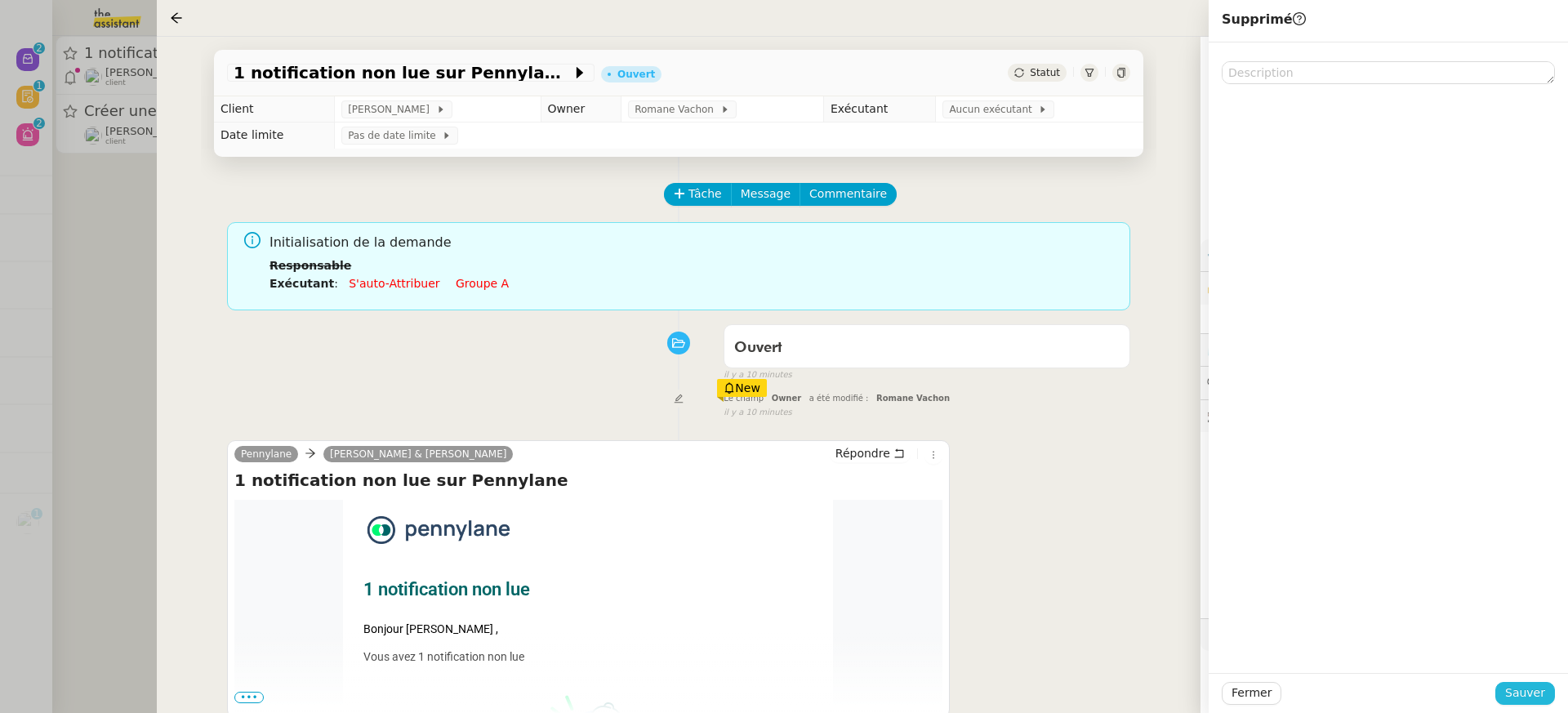
click at [1546, 685] on button "Sauver" at bounding box center [1525, 694] width 60 height 23
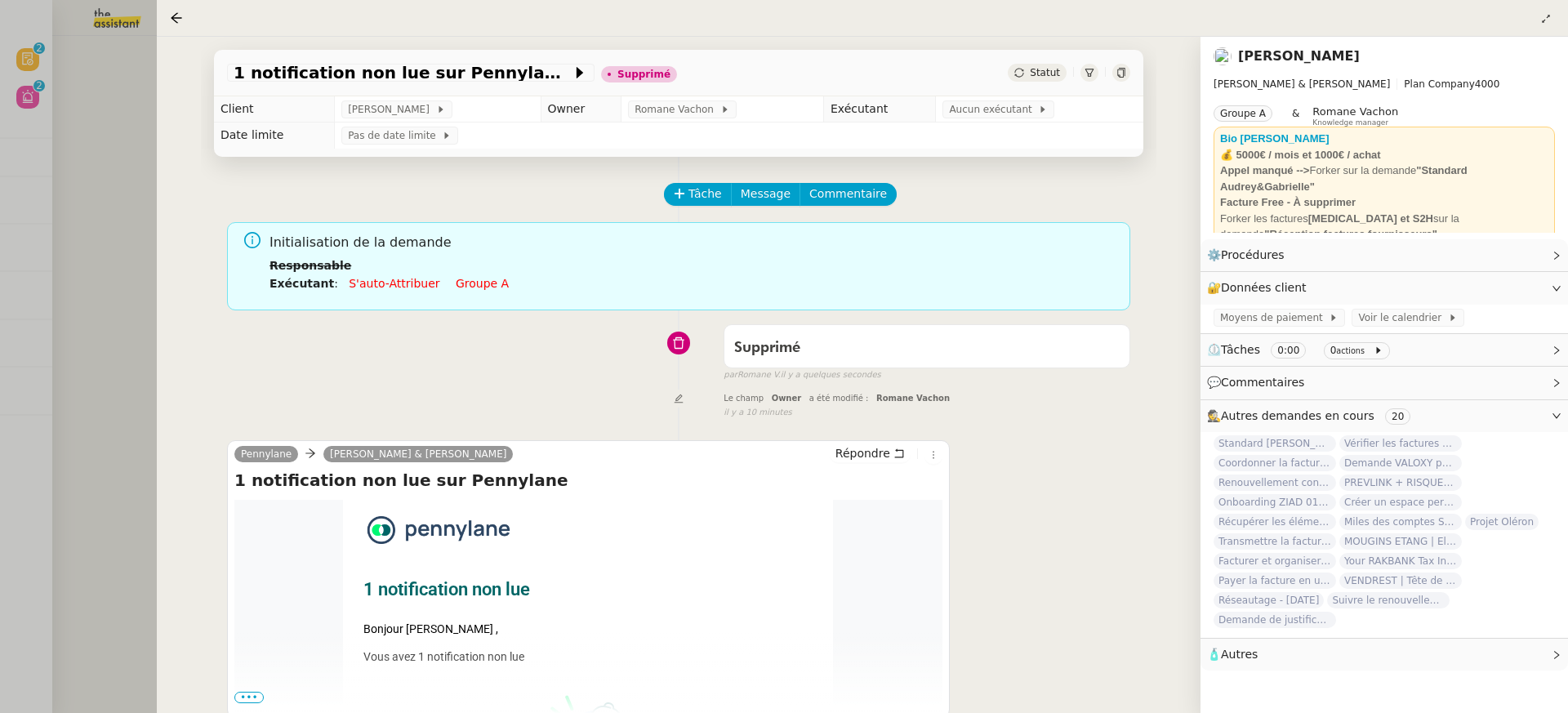
click at [24, 58] on div at bounding box center [784, 356] width 1568 height 713
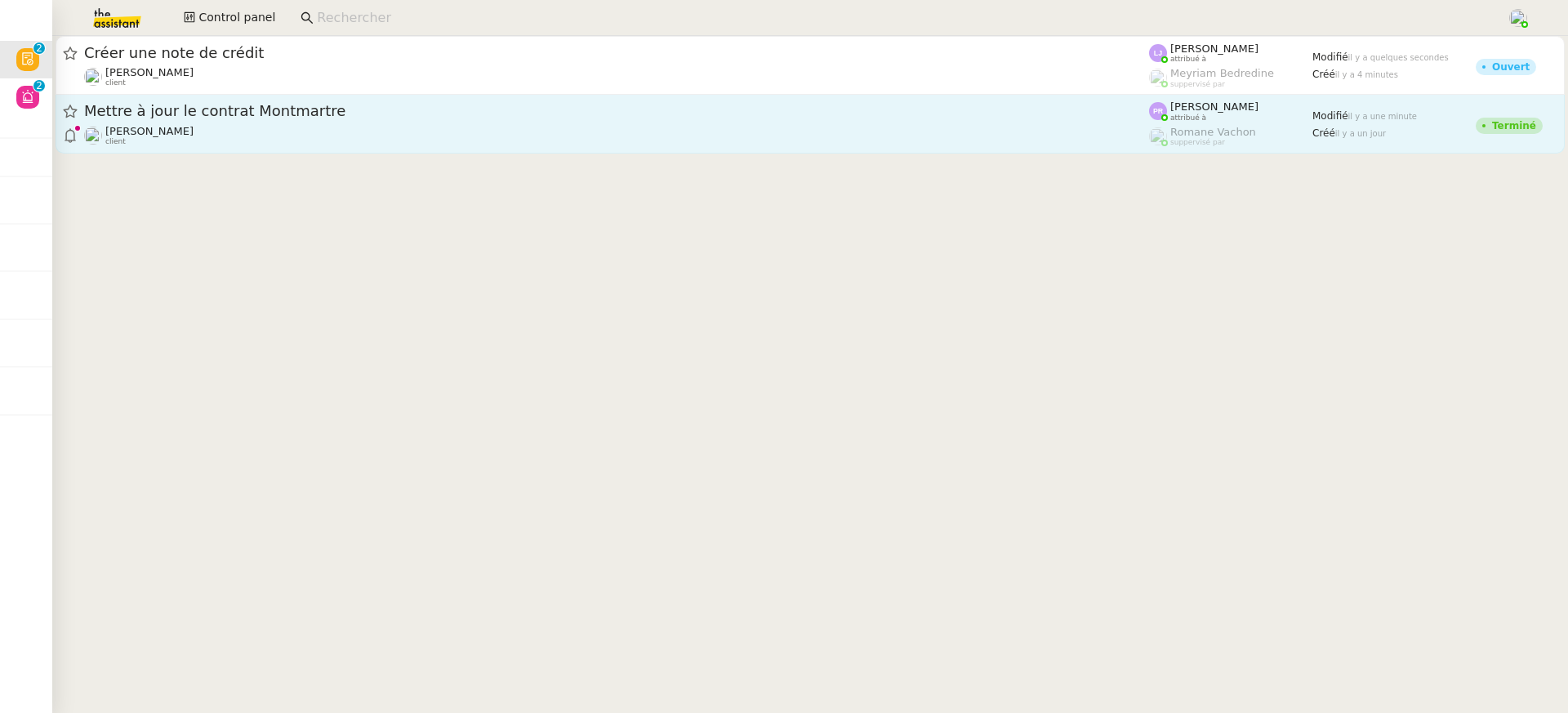
click at [904, 131] on div "Gabrielle Tavernier client" at bounding box center [616, 136] width 1065 height 21
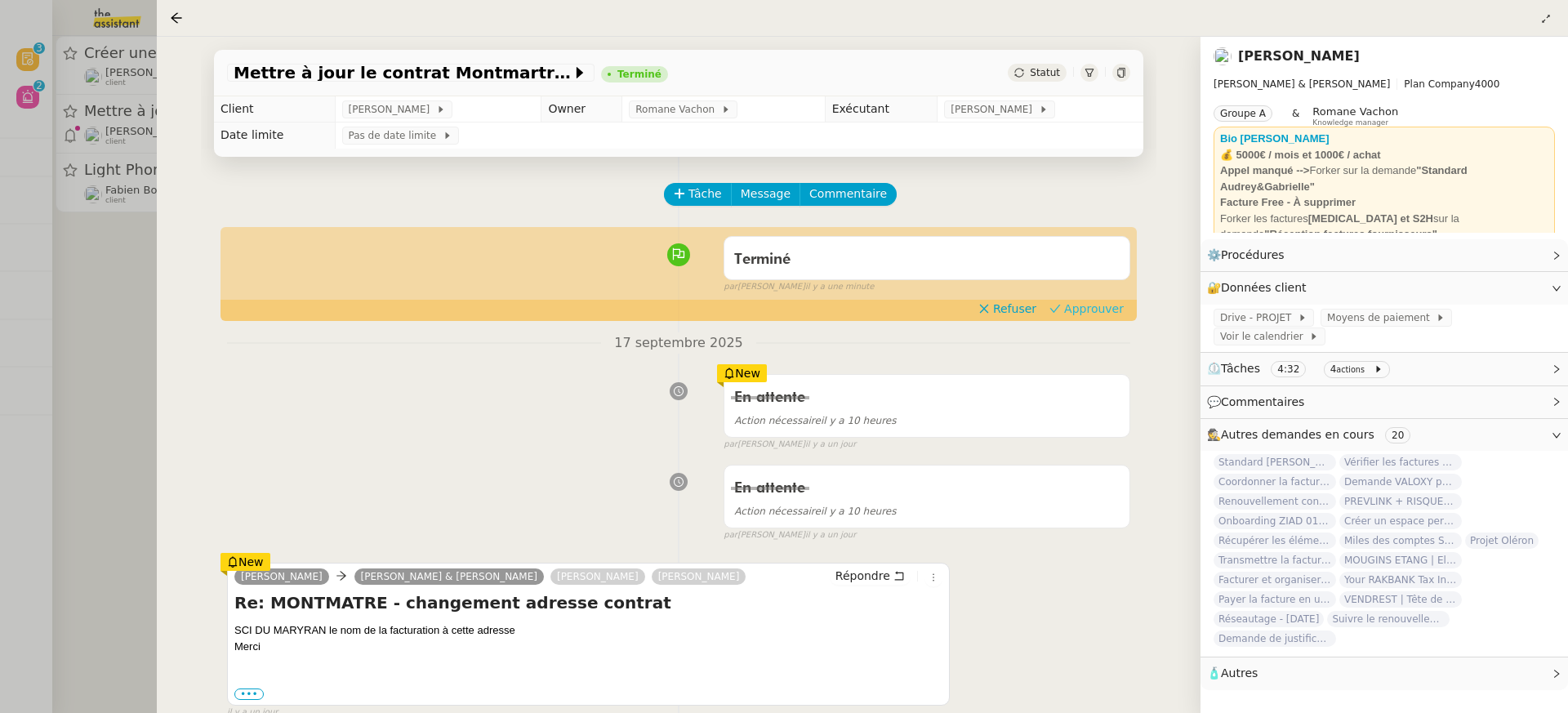
click at [1092, 304] on span "Approuver" at bounding box center [1093, 309] width 60 height 17
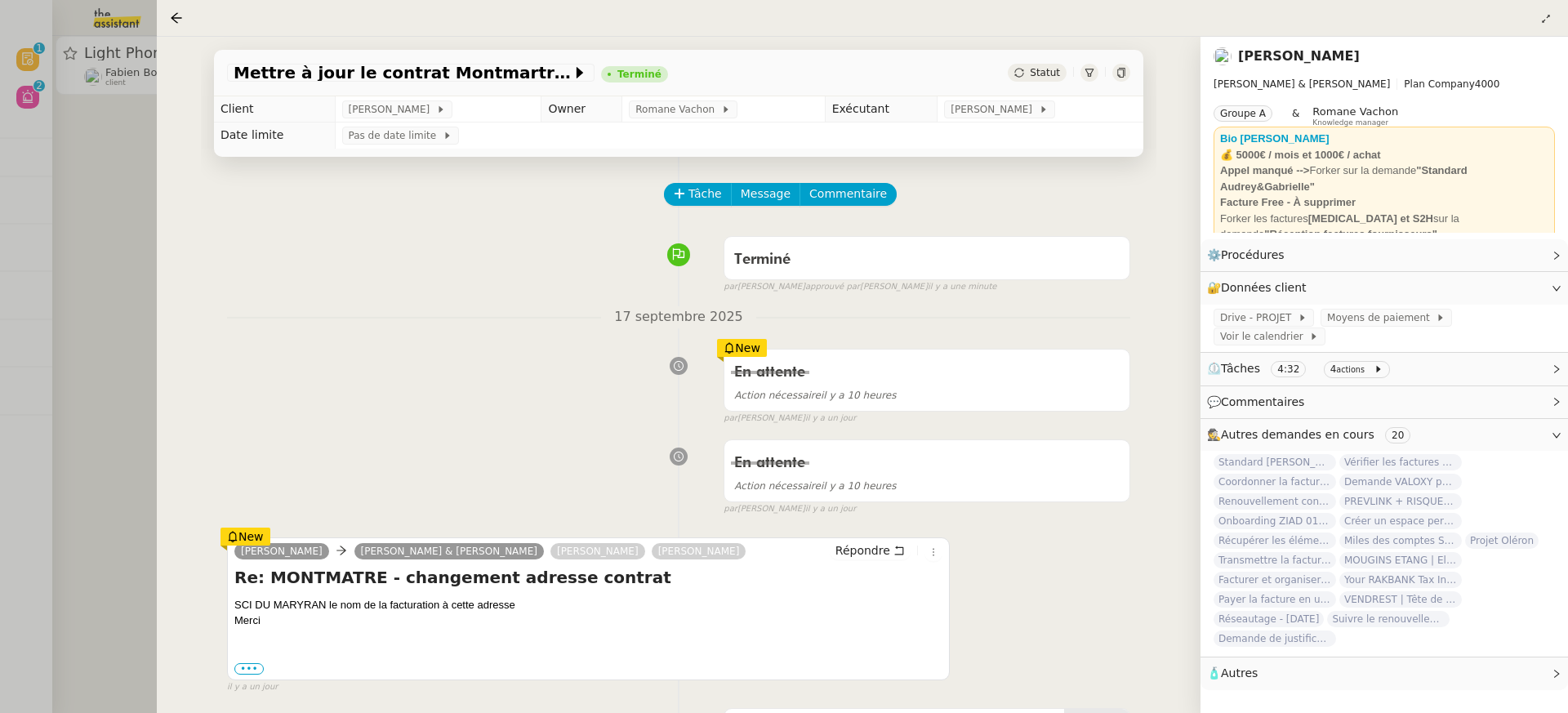
click at [113, 181] on div at bounding box center [784, 356] width 1568 height 713
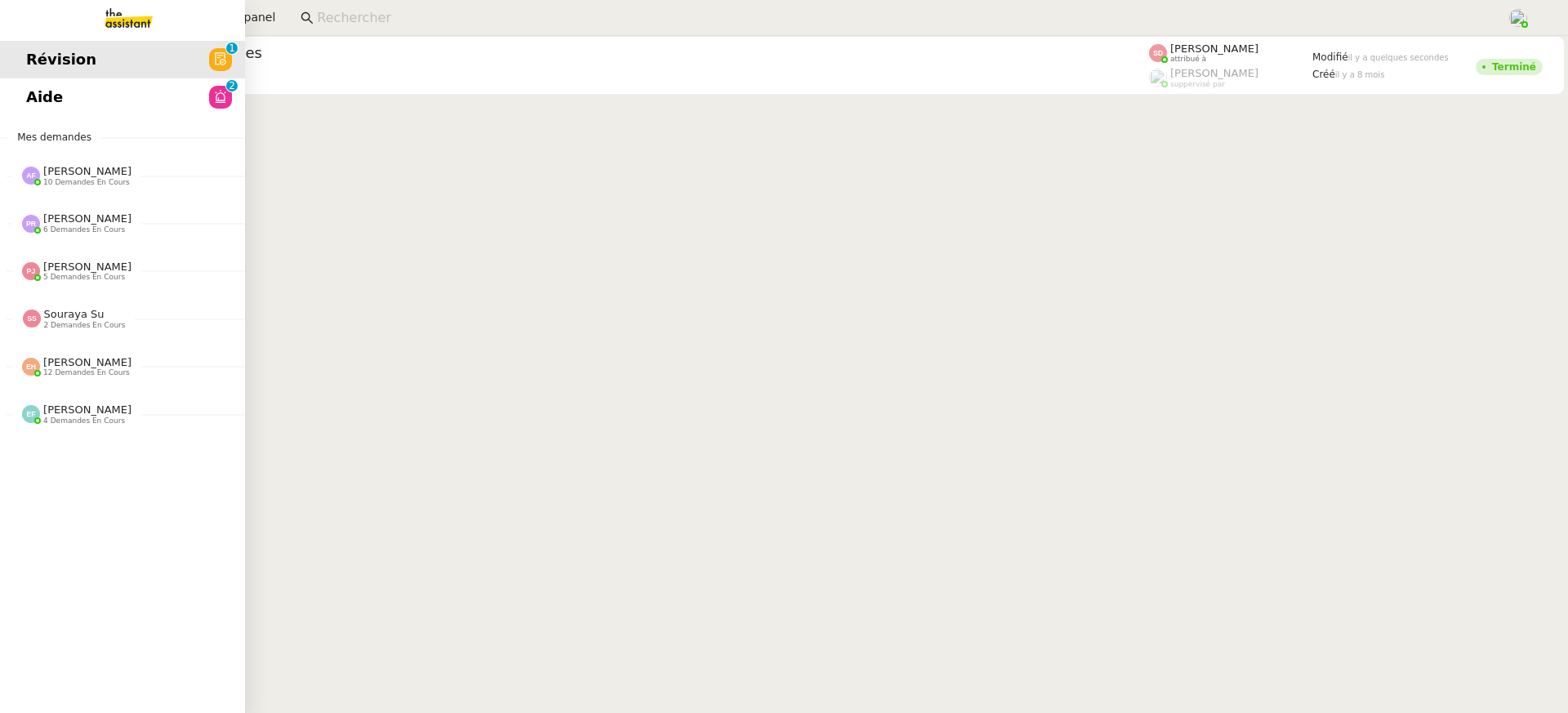
click at [38, 99] on link "Aide 0 1 2 3 4 5 6 7 8 9" at bounding box center [123, 97] width 245 height 38
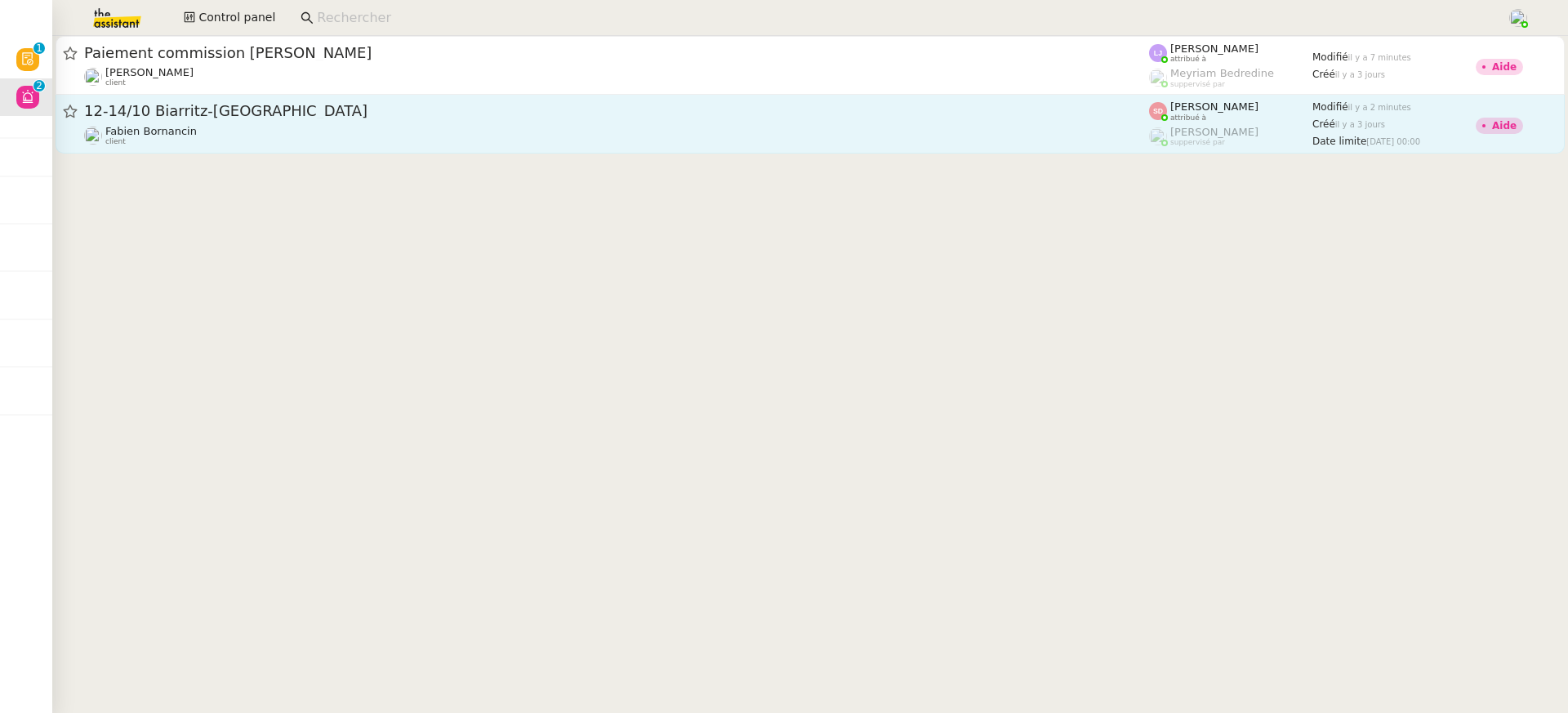
click at [1117, 112] on span "12-14/10 Biarritz-[GEOGRAPHIC_DATA]" at bounding box center [616, 112] width 1065 height 15
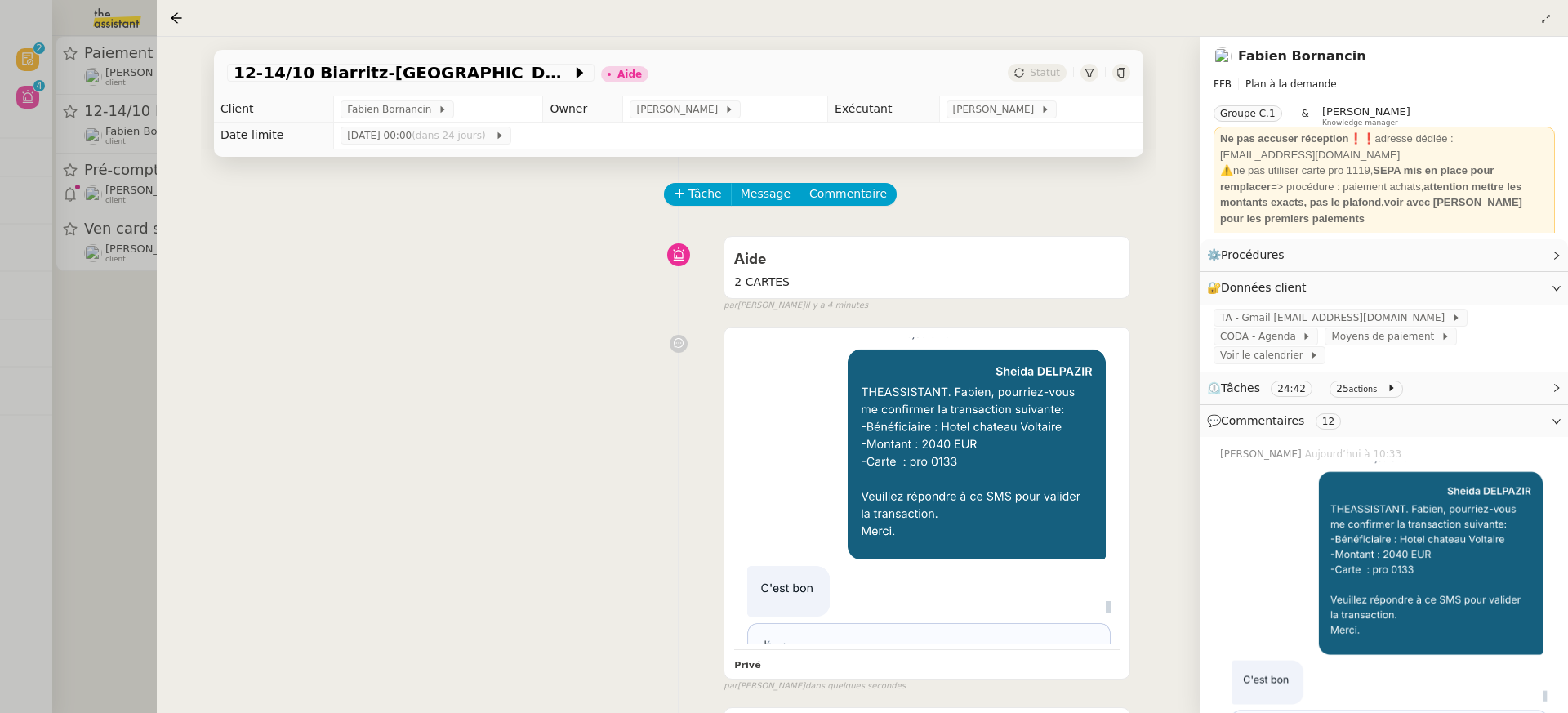
click at [68, 98] on div at bounding box center [784, 356] width 1568 height 713
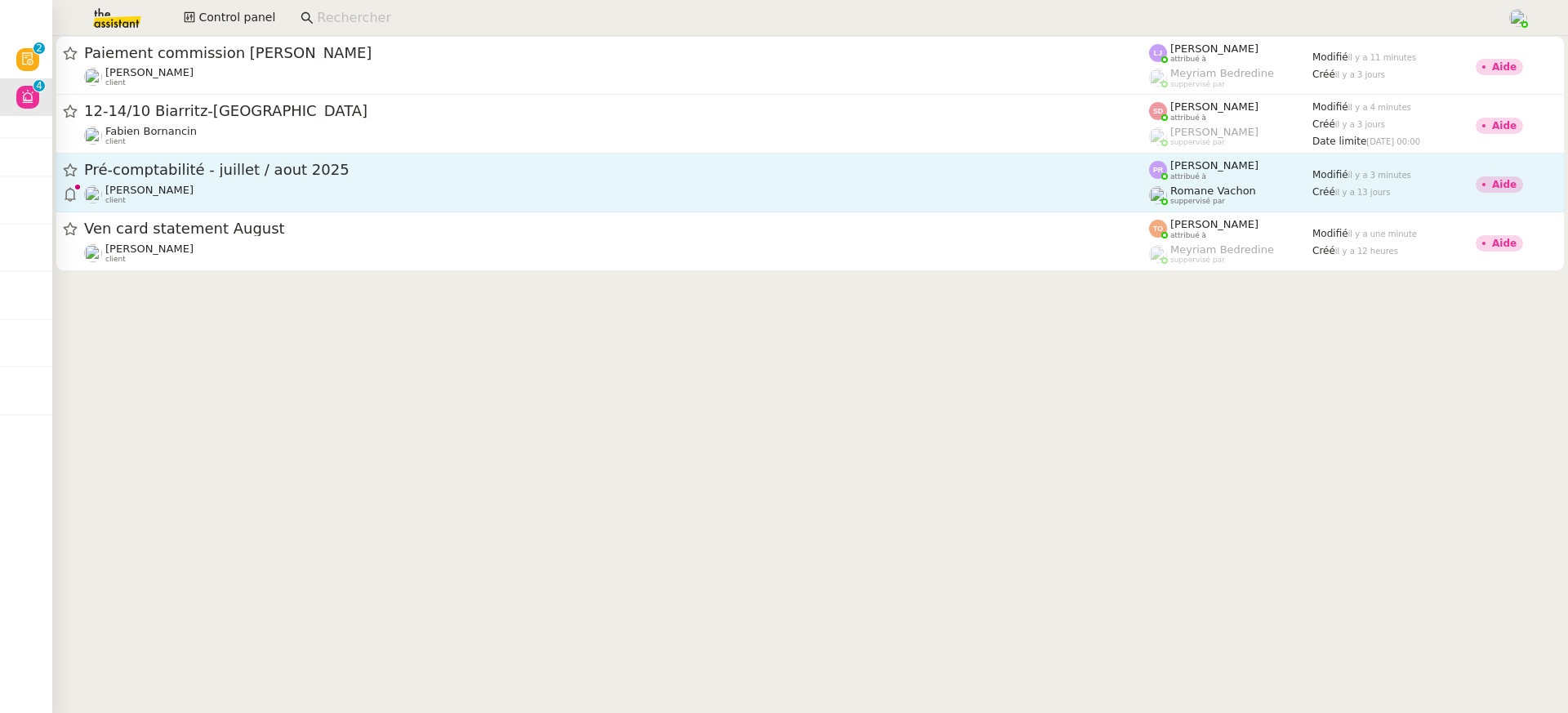
click at [1178, 202] on span "suppervisé par" at bounding box center [1197, 202] width 54 height 9
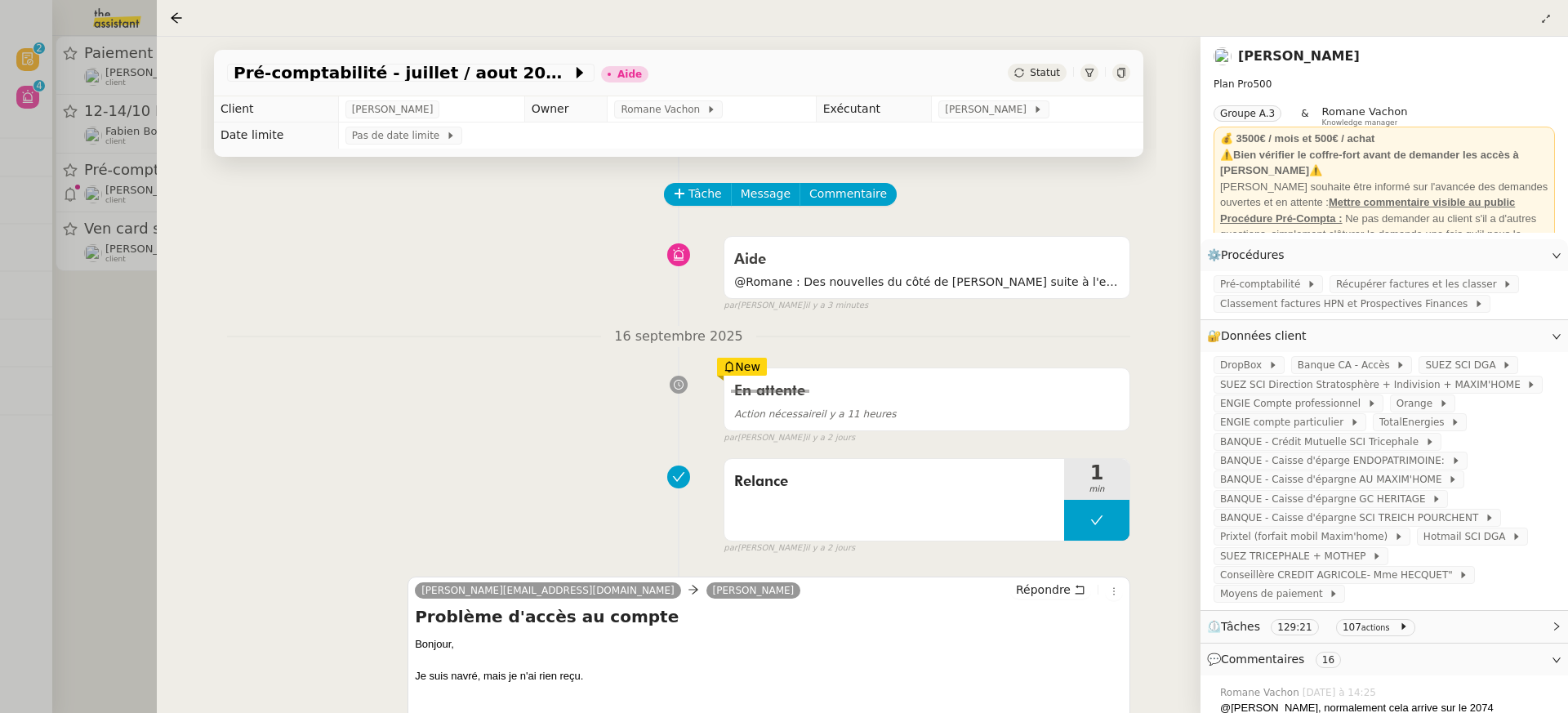
click at [20, 256] on div at bounding box center [784, 356] width 1568 height 713
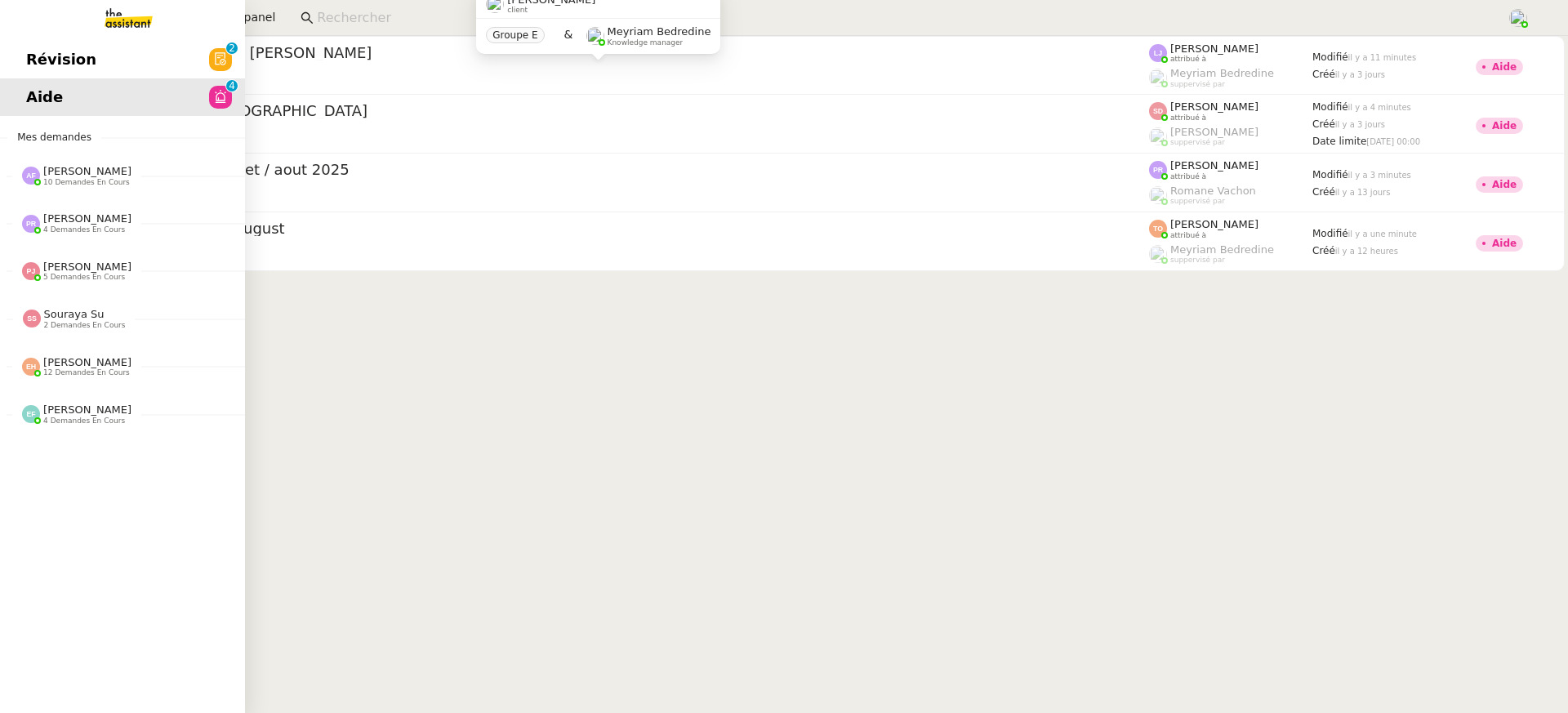
click at [32, 61] on span "Révision" at bounding box center [61, 59] width 70 height 25
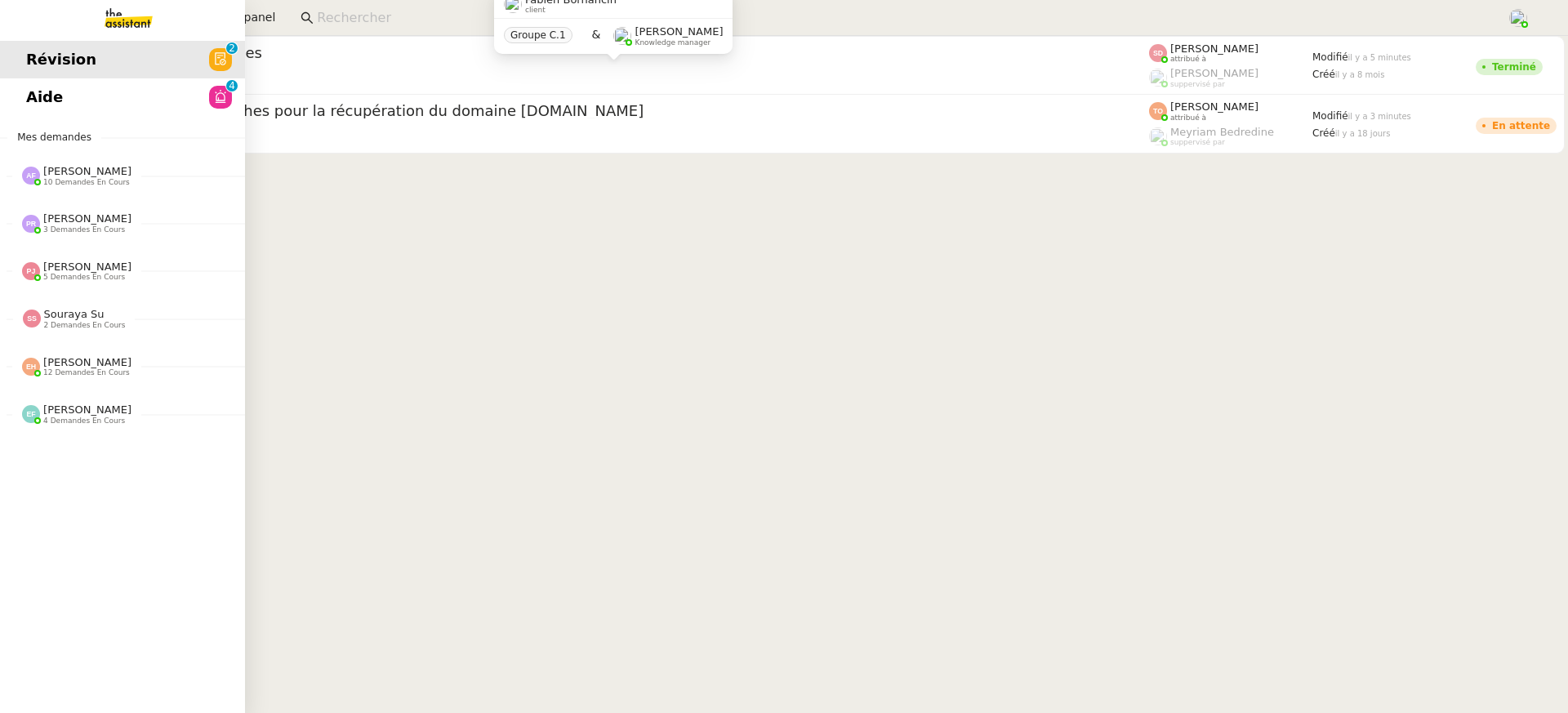
click at [43, 90] on span "Aide" at bounding box center [44, 97] width 37 height 25
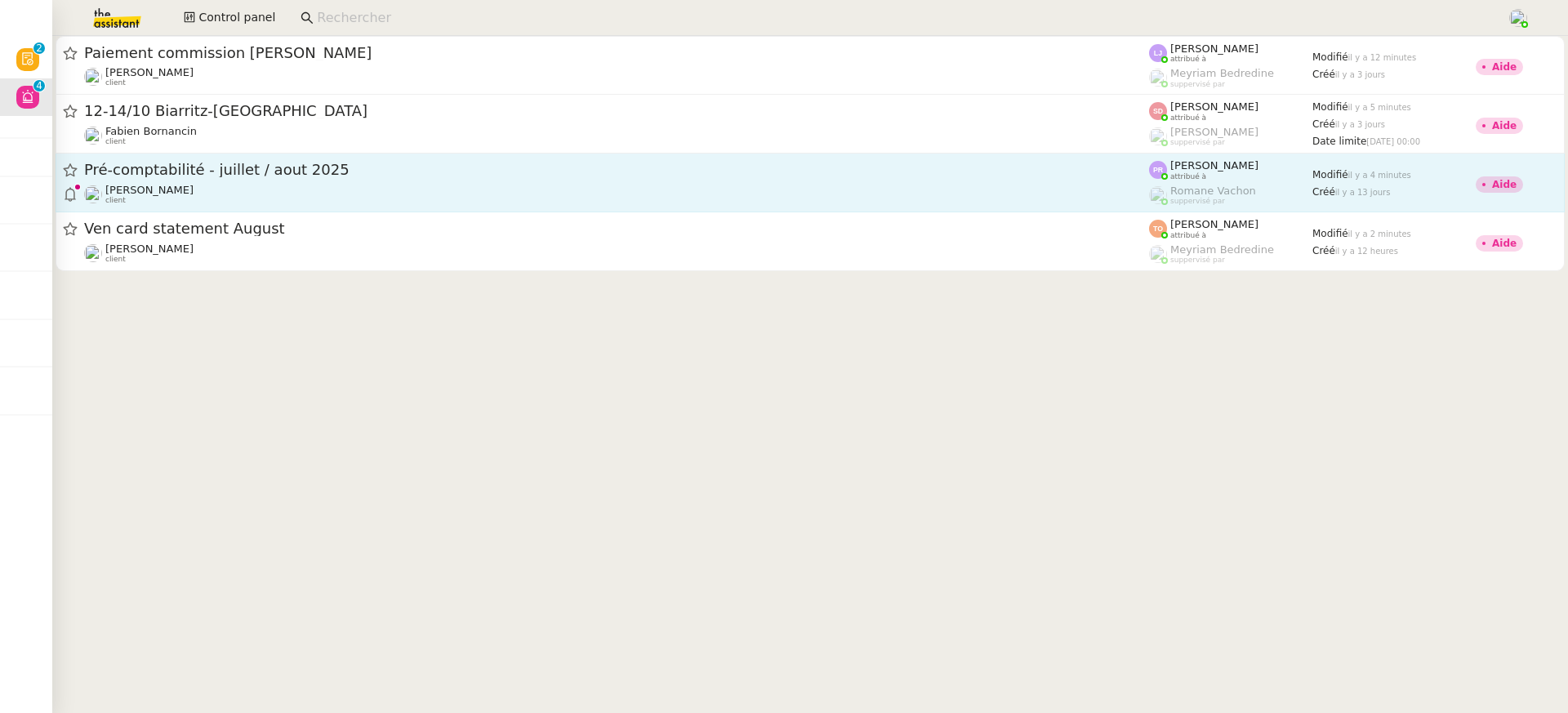
click at [1058, 161] on div "Pré-comptabilité - juillet / aout 2025" at bounding box center [616, 171] width 1065 height 20
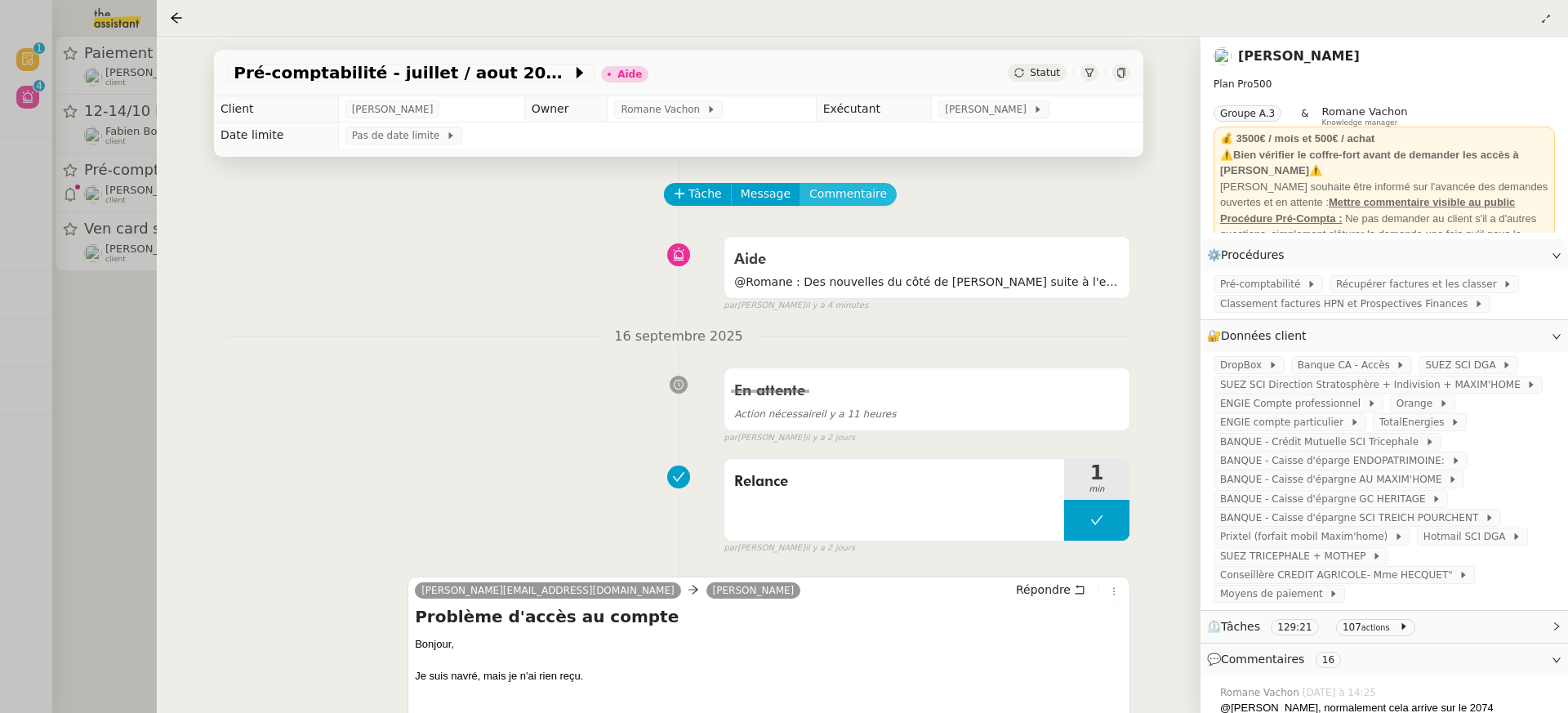
click at [828, 190] on span "Commentaire" at bounding box center [848, 194] width 77 height 18
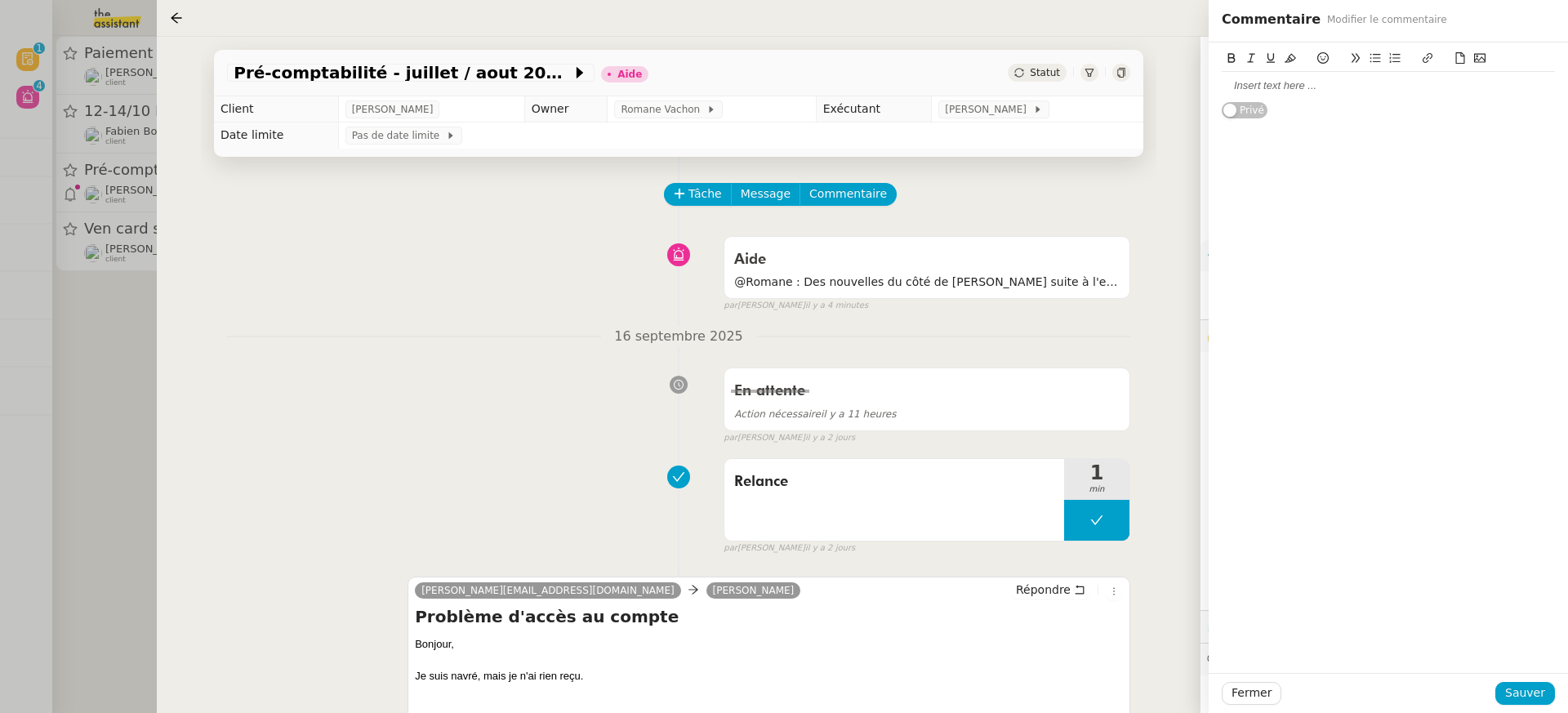
click at [1319, 80] on div at bounding box center [1387, 86] width 333 height 15
click at [1544, 701] on span "Sauver" at bounding box center [1525, 694] width 40 height 18
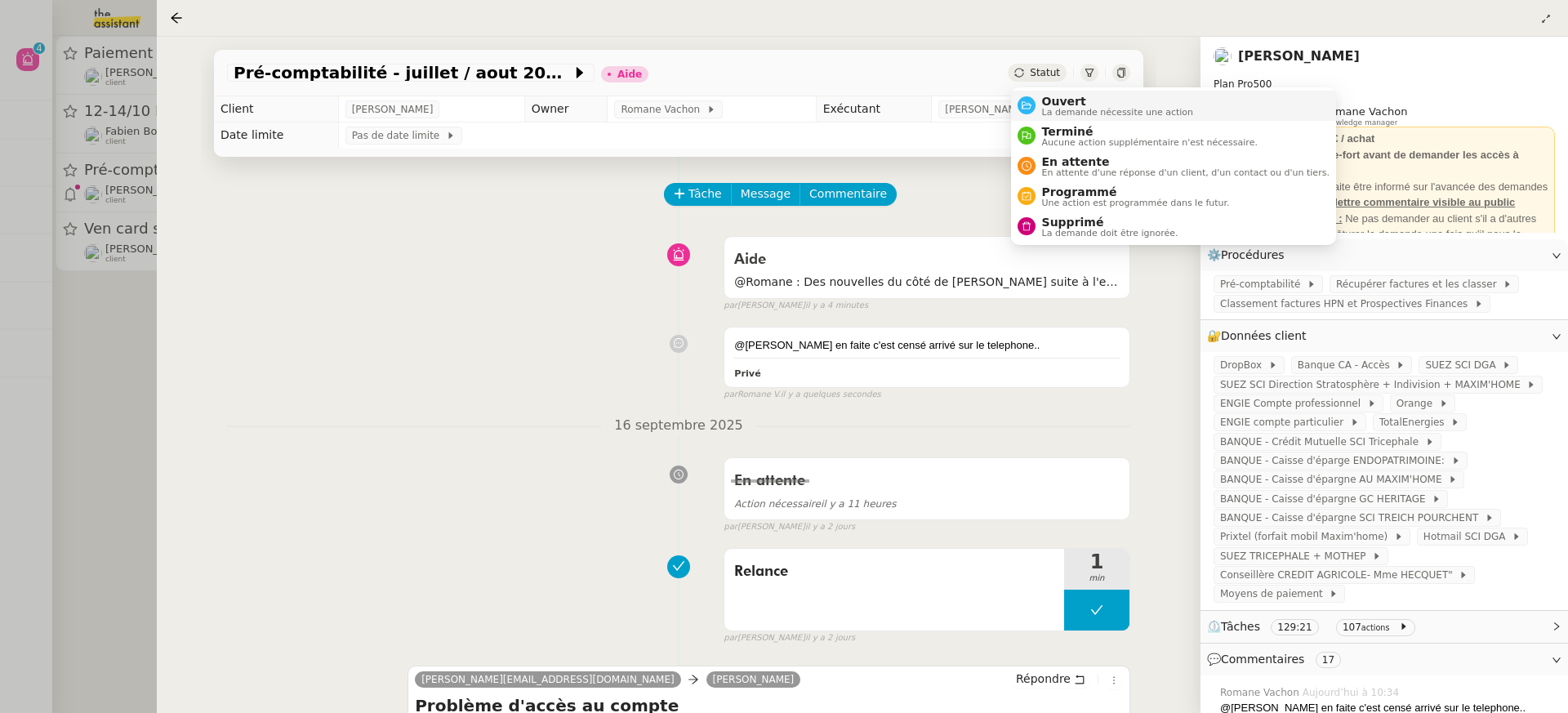
click at [1071, 95] on span "Ouvert" at bounding box center [1118, 101] width 152 height 13
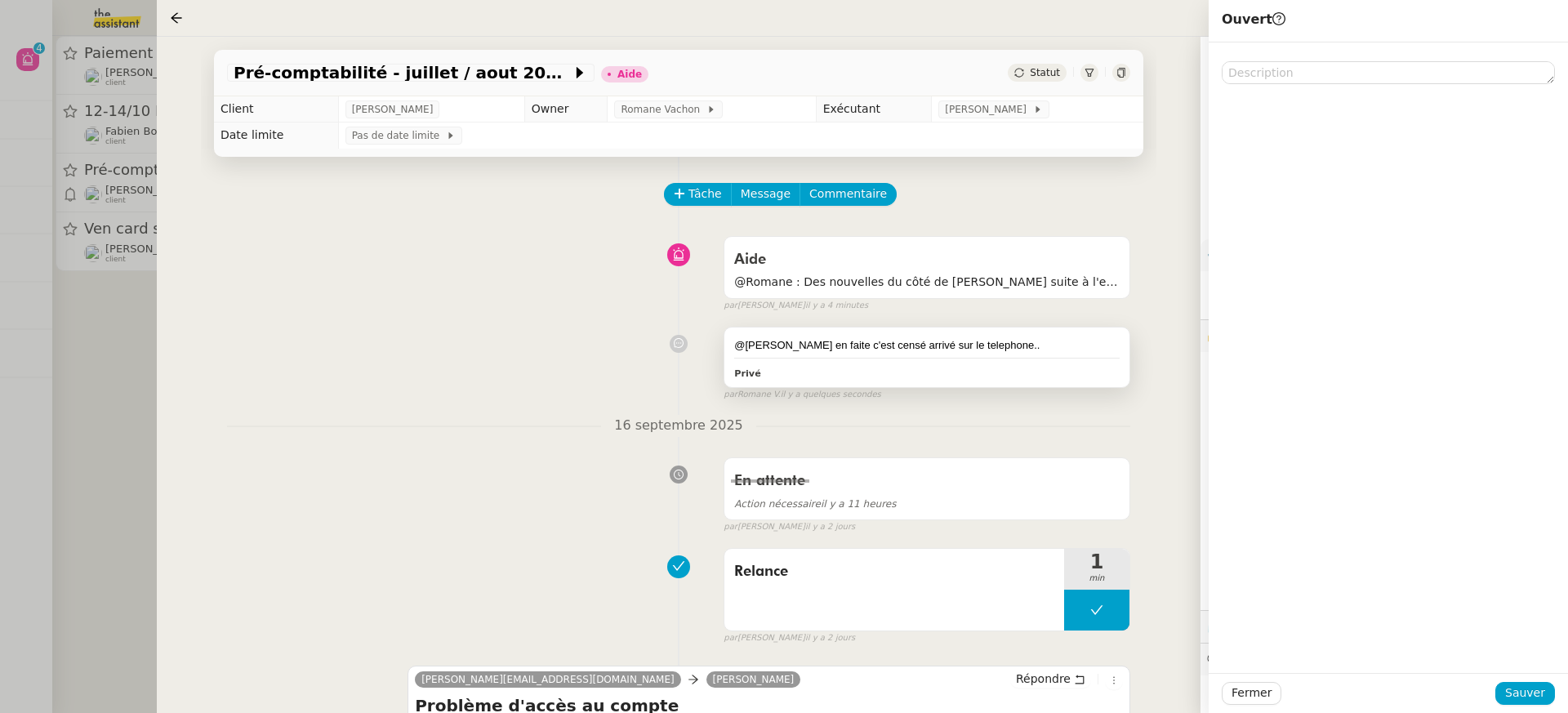
click at [1036, 386] on div "@Pauline en faite c'est censé arrivé sur le telephone.. Privé" at bounding box center [926, 357] width 407 height 62
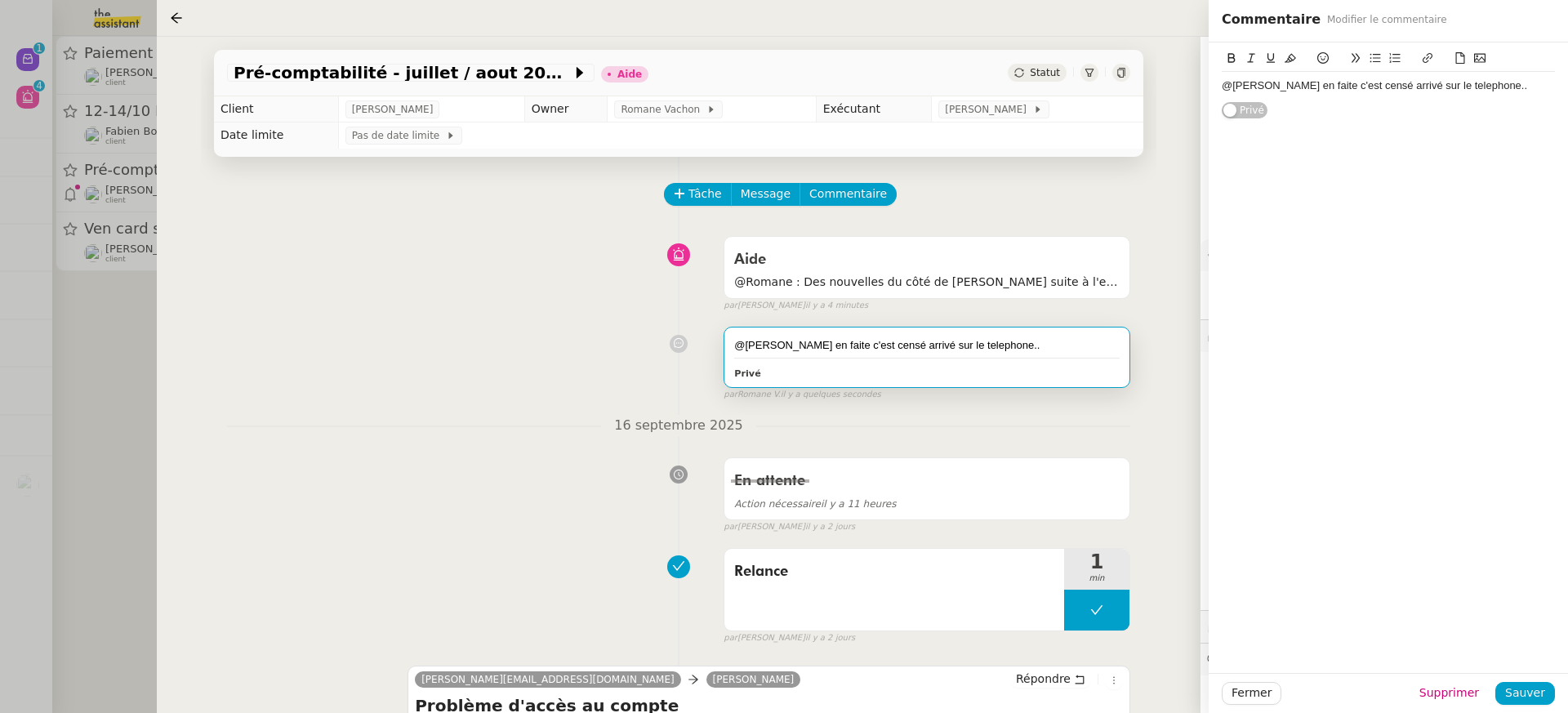
click at [1510, 73] on div "@Pauline en faite c'est censé arrivé sur le telephone.." at bounding box center [1387, 86] width 333 height 28
click at [1477, 87] on div "@Pauline en faite c'est censé arrivé sur le telephone.." at bounding box center [1387, 86] width 333 height 15
click at [1532, 708] on div "Fermer Supprimer Sauver" at bounding box center [1388, 693] width 360 height 40
click at [1519, 692] on span "Sauver" at bounding box center [1525, 694] width 40 height 18
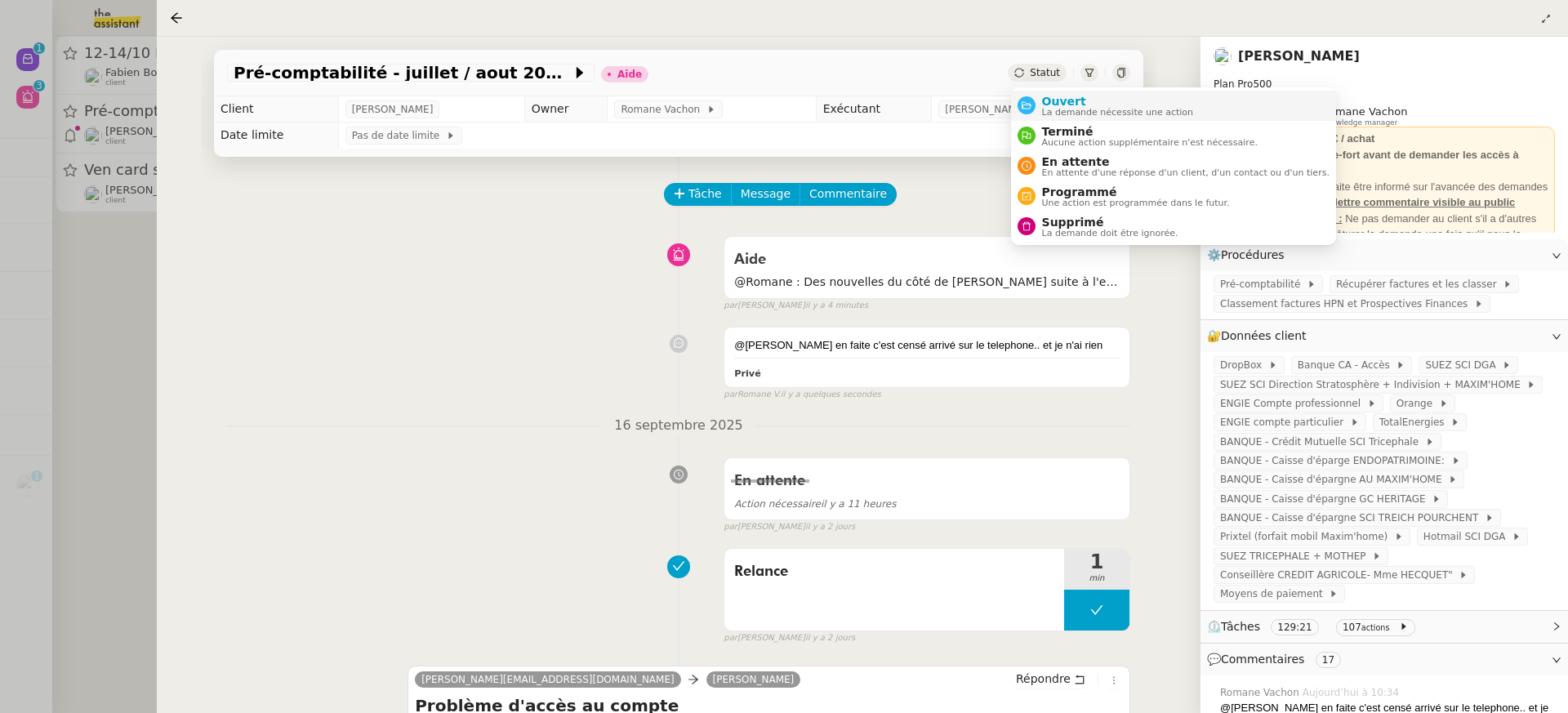
click at [1073, 109] on span "La demande nécessite une action" at bounding box center [1118, 113] width 152 height 9
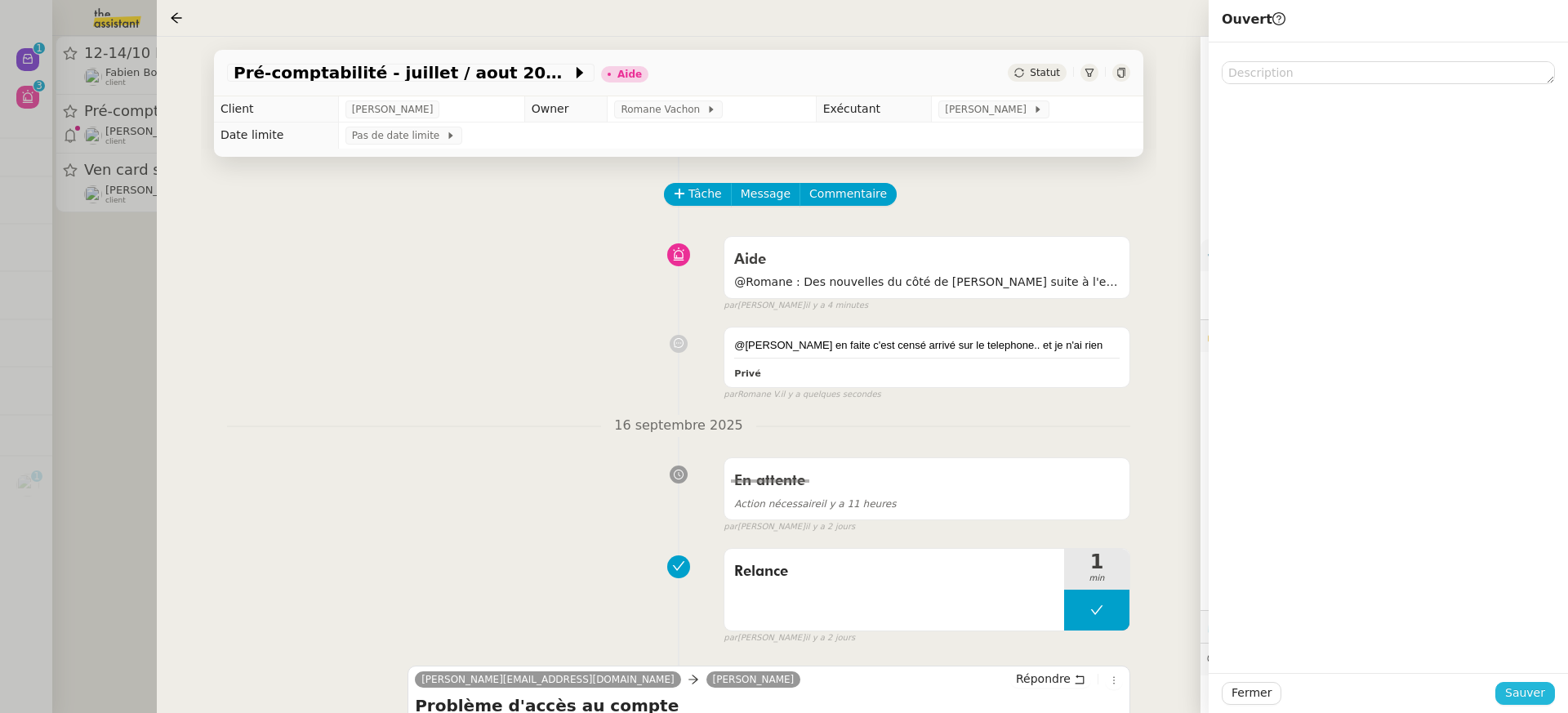
click at [1532, 697] on span "Sauver" at bounding box center [1525, 694] width 40 height 18
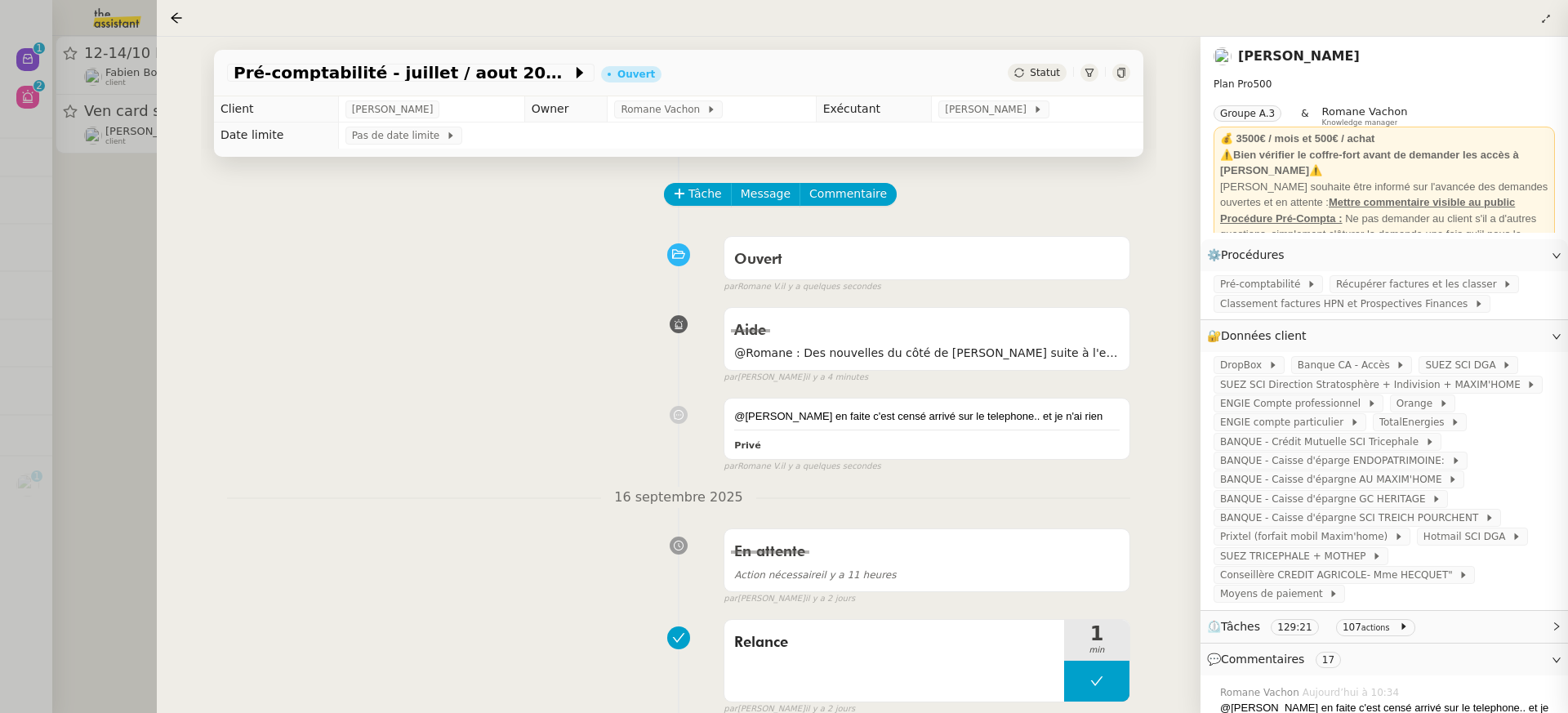
click at [89, 211] on div at bounding box center [784, 356] width 1568 height 713
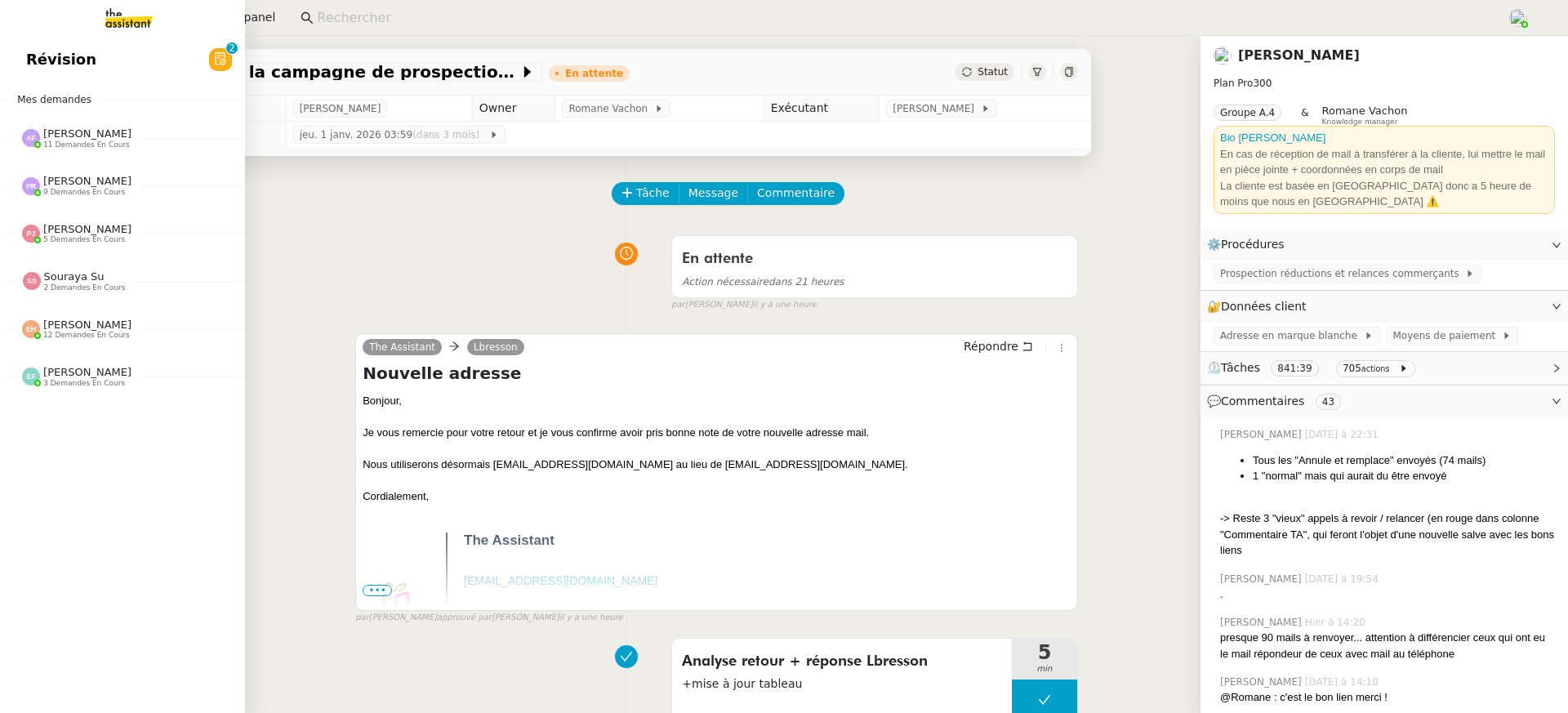
click at [26, 66] on span "Révision" at bounding box center [61, 59] width 70 height 25
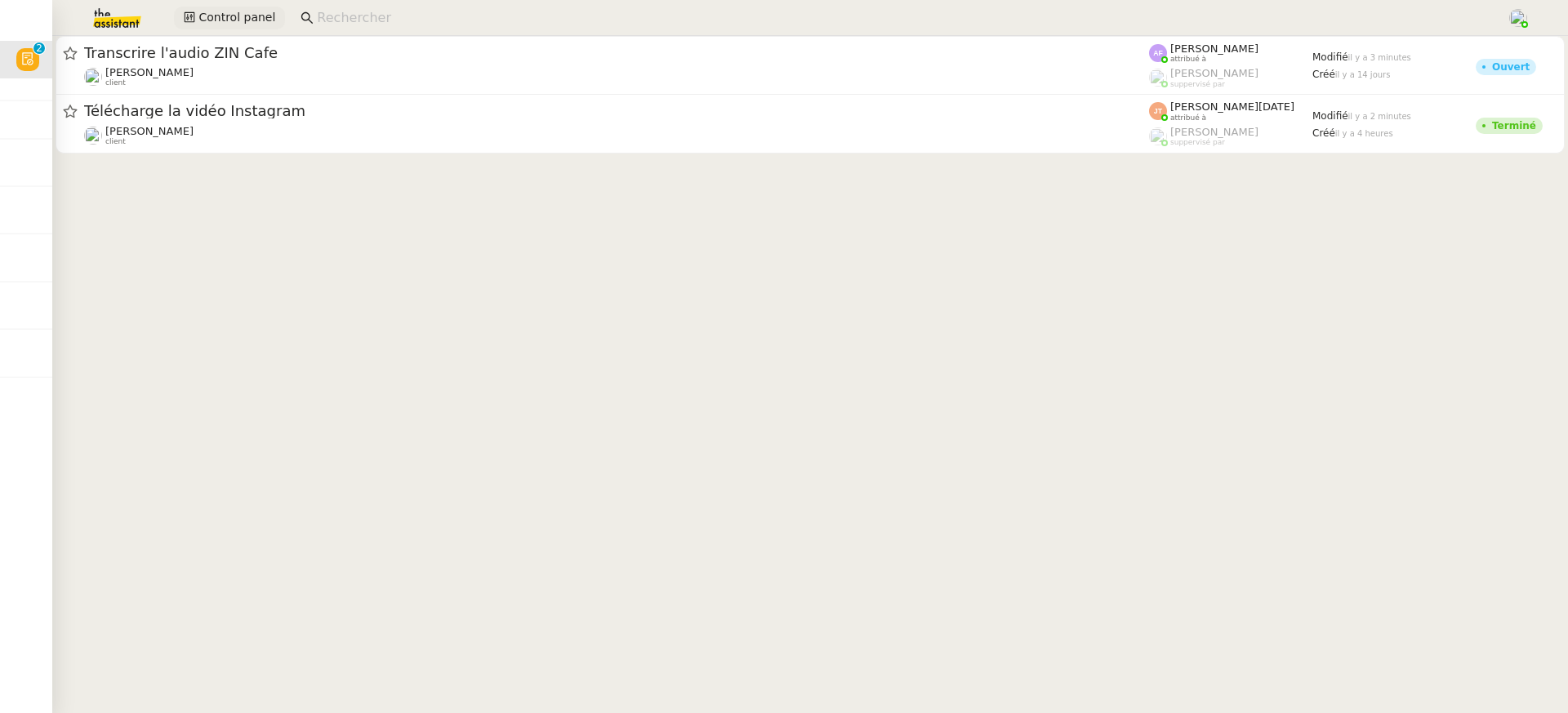
click at [198, 26] on span "Control panel" at bounding box center [236, 18] width 77 height 18
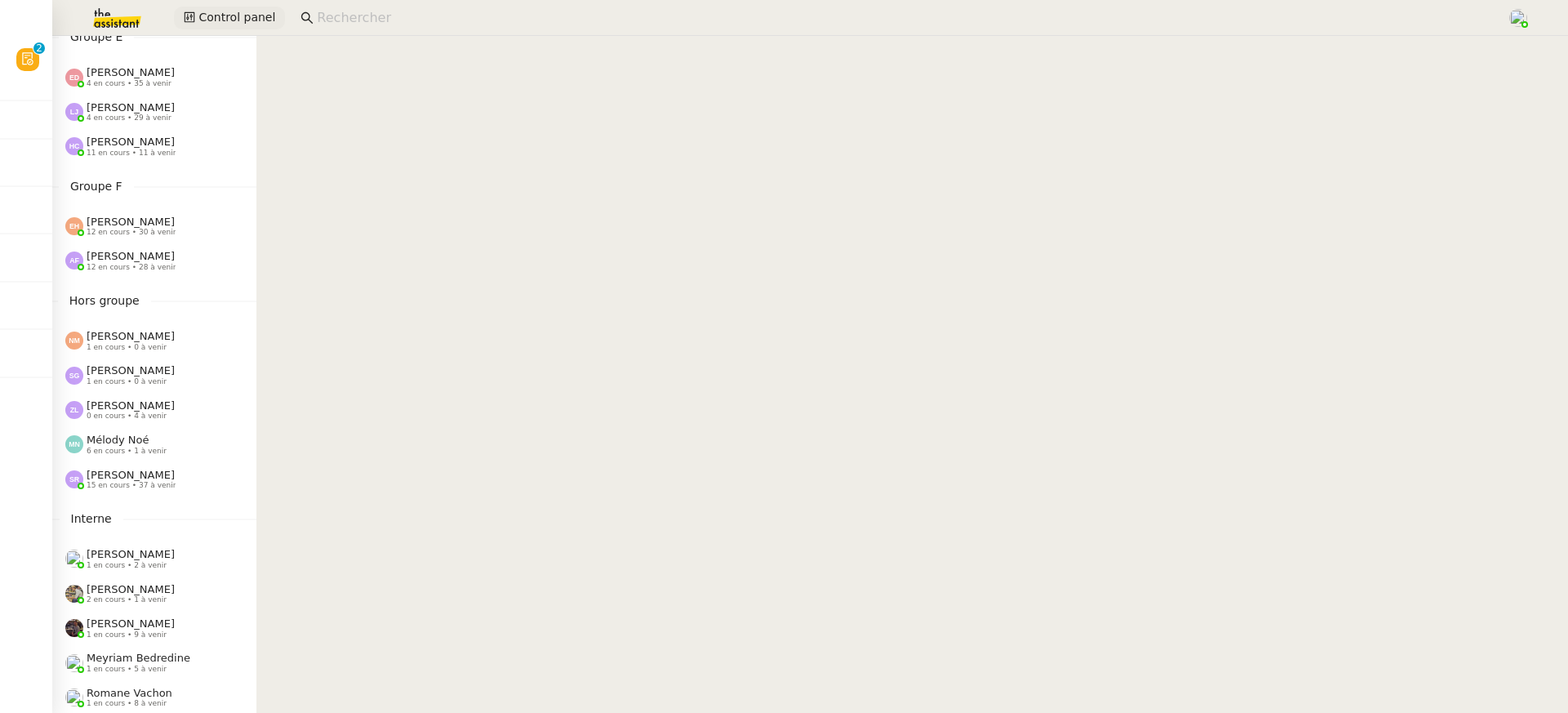
scroll to position [659, 0]
click at [191, 218] on div "[PERSON_NAME] 12 en cours • 30 à venir" at bounding box center [160, 224] width 191 height 21
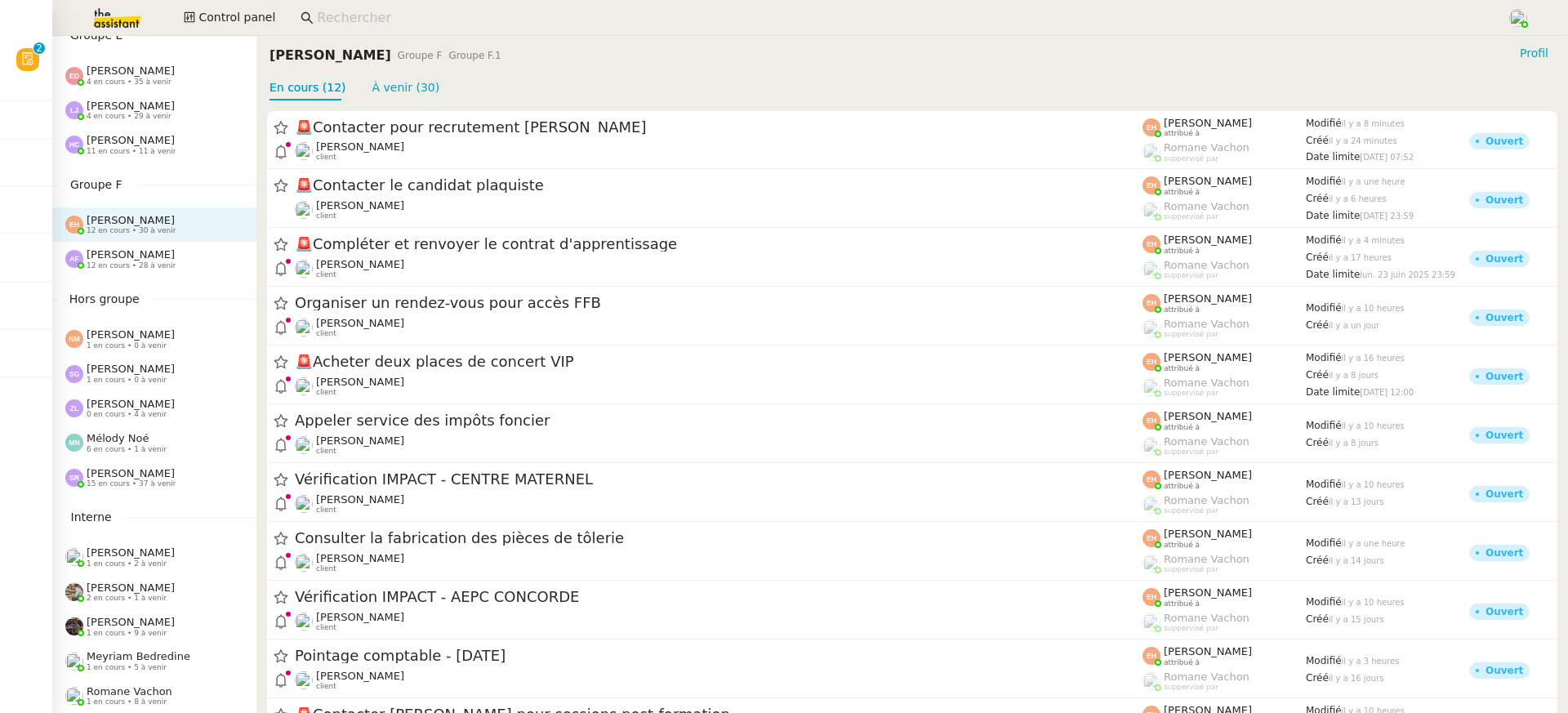
click at [70, 262] on img at bounding box center [74, 258] width 18 height 18
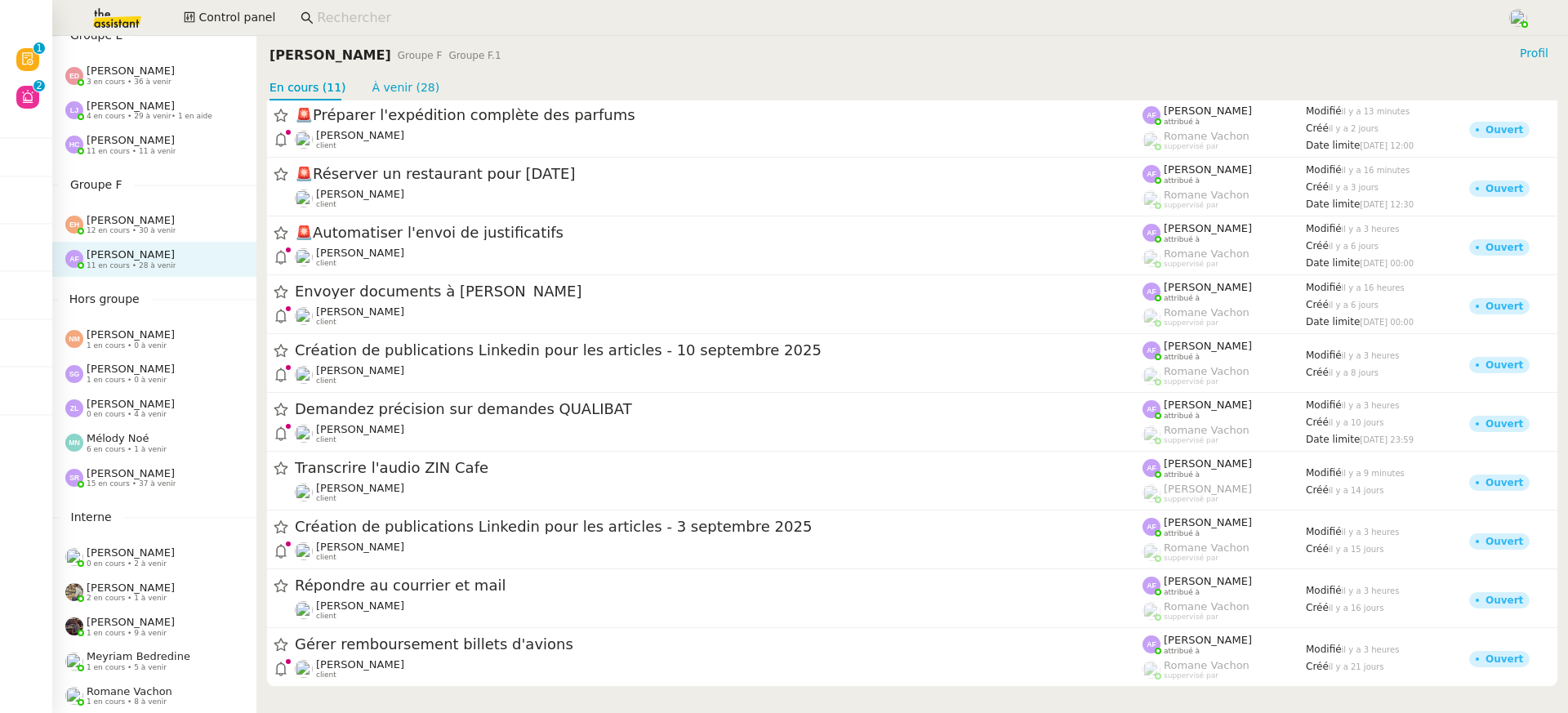
scroll to position [70, 0]
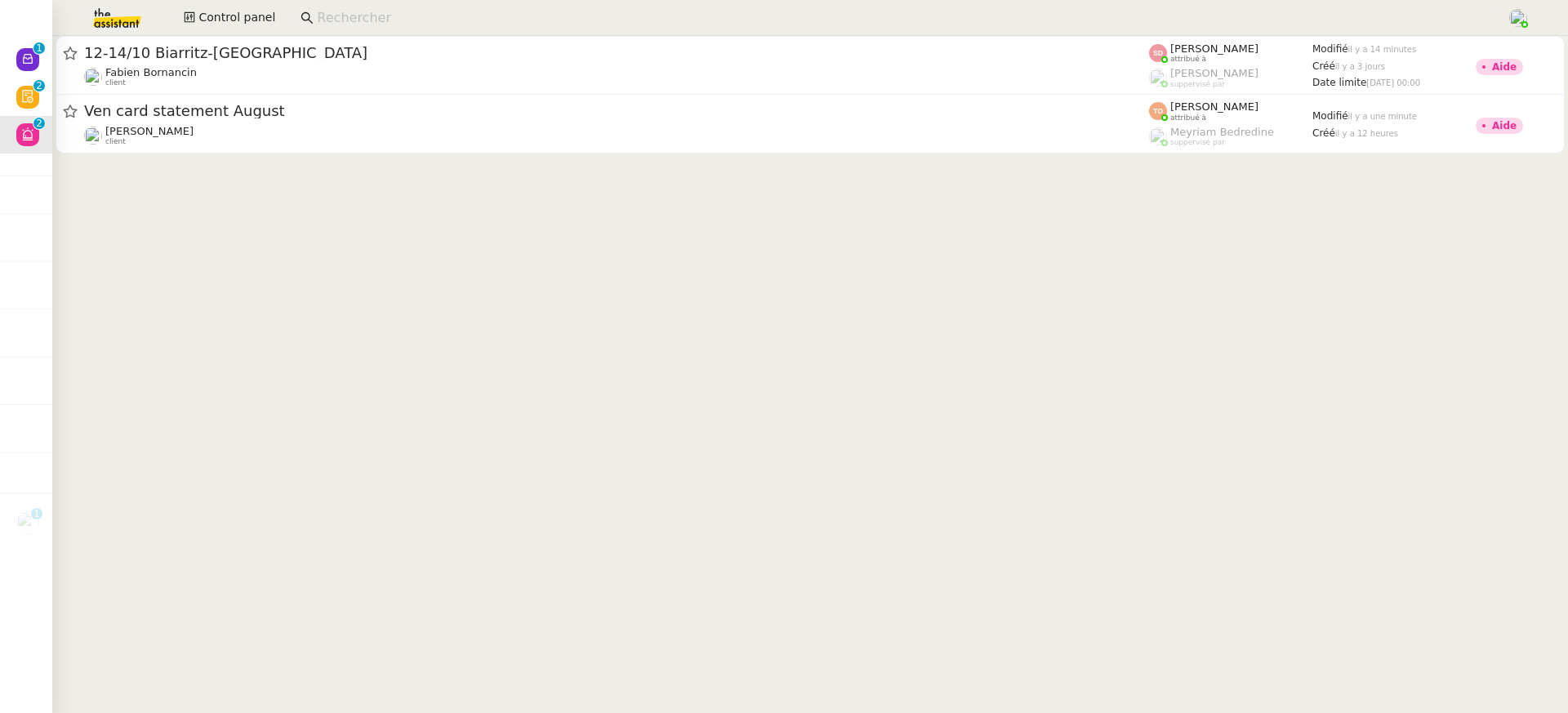
click at [212, 4] on div "Control panel" at bounding box center [784, 18] width 1486 height 36
click at [218, 18] on span "Control panel" at bounding box center [236, 18] width 77 height 18
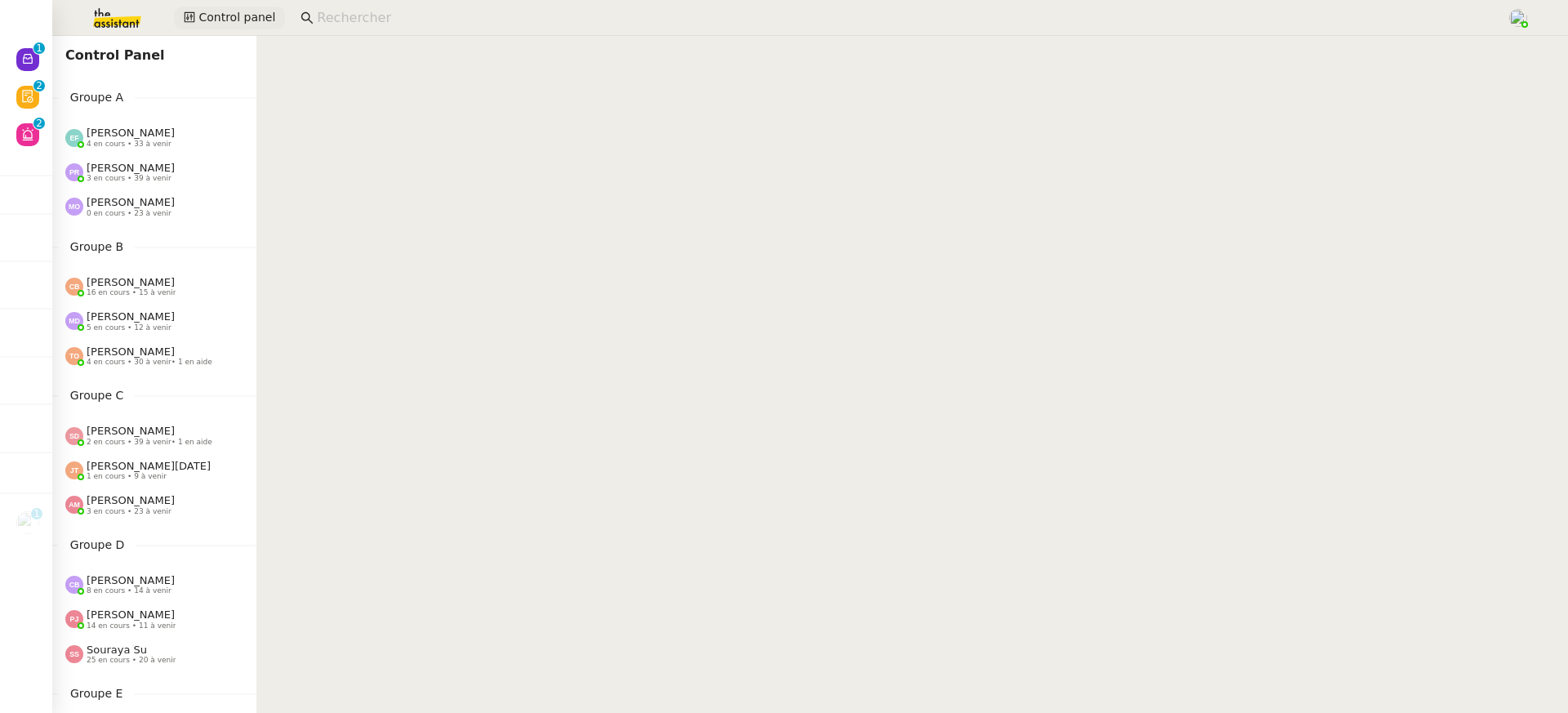
scroll to position [659, 0]
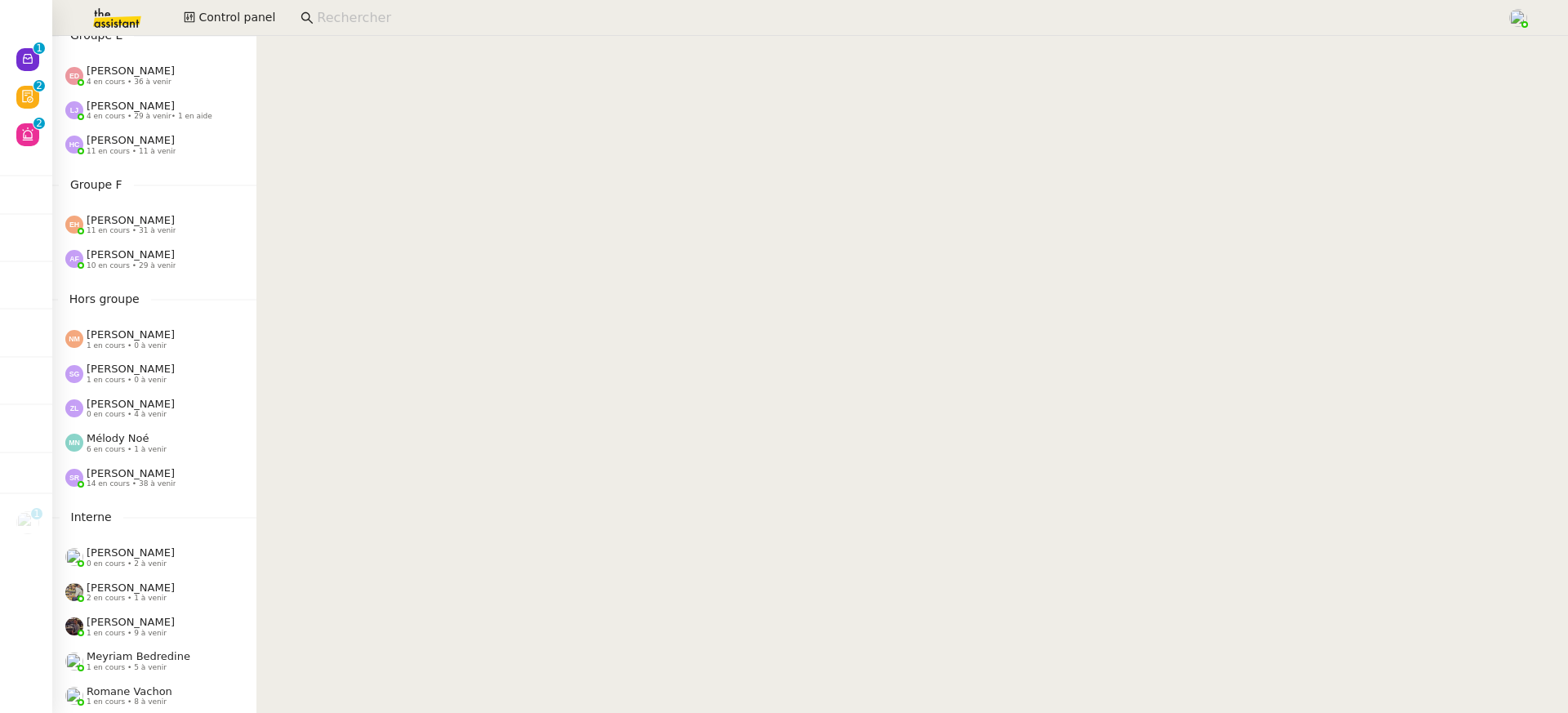
click at [182, 243] on div "[PERSON_NAME] 10 en cours • 29 à venir" at bounding box center [154, 258] width 204 height 34
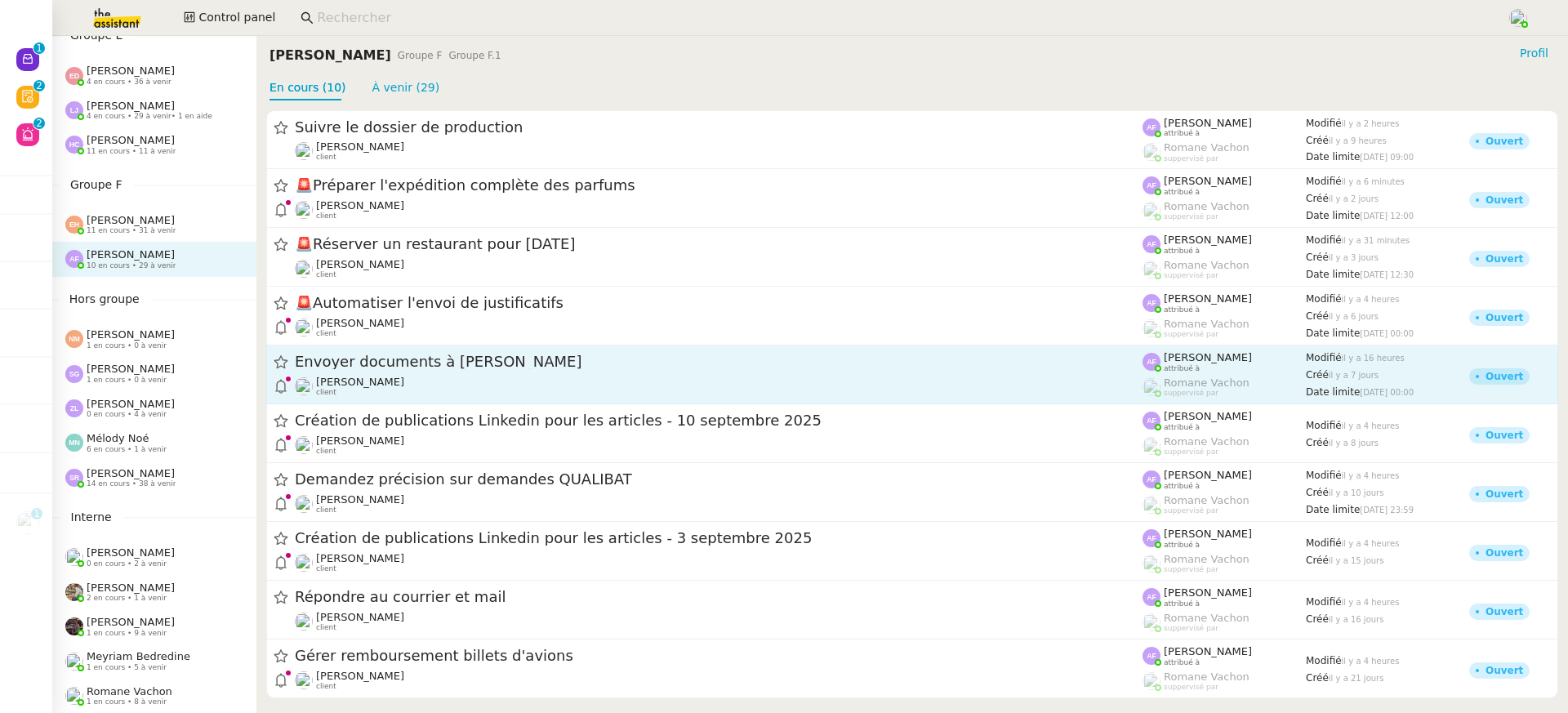
scroll to position [8, 0]
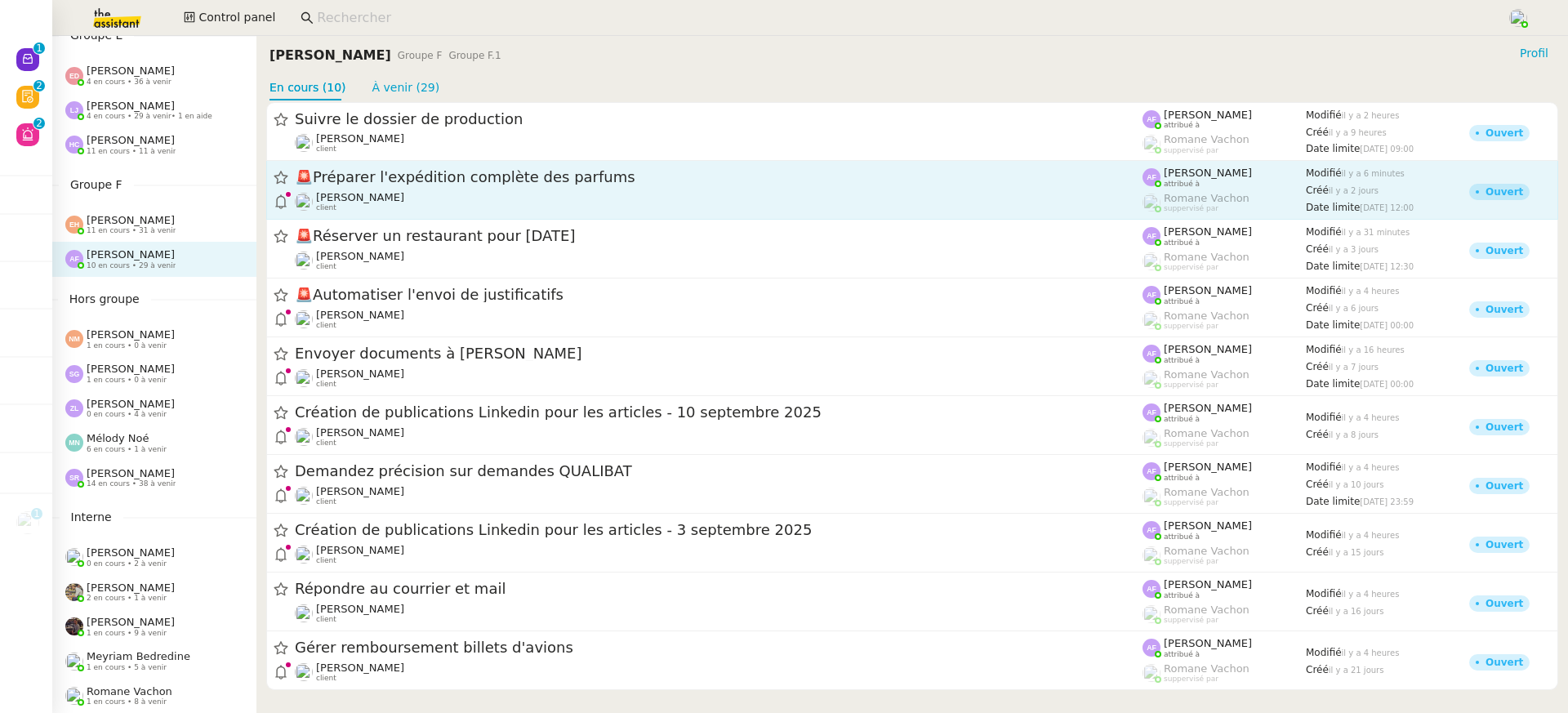
click at [441, 204] on div "[PERSON_NAME] client" at bounding box center [719, 201] width 848 height 21
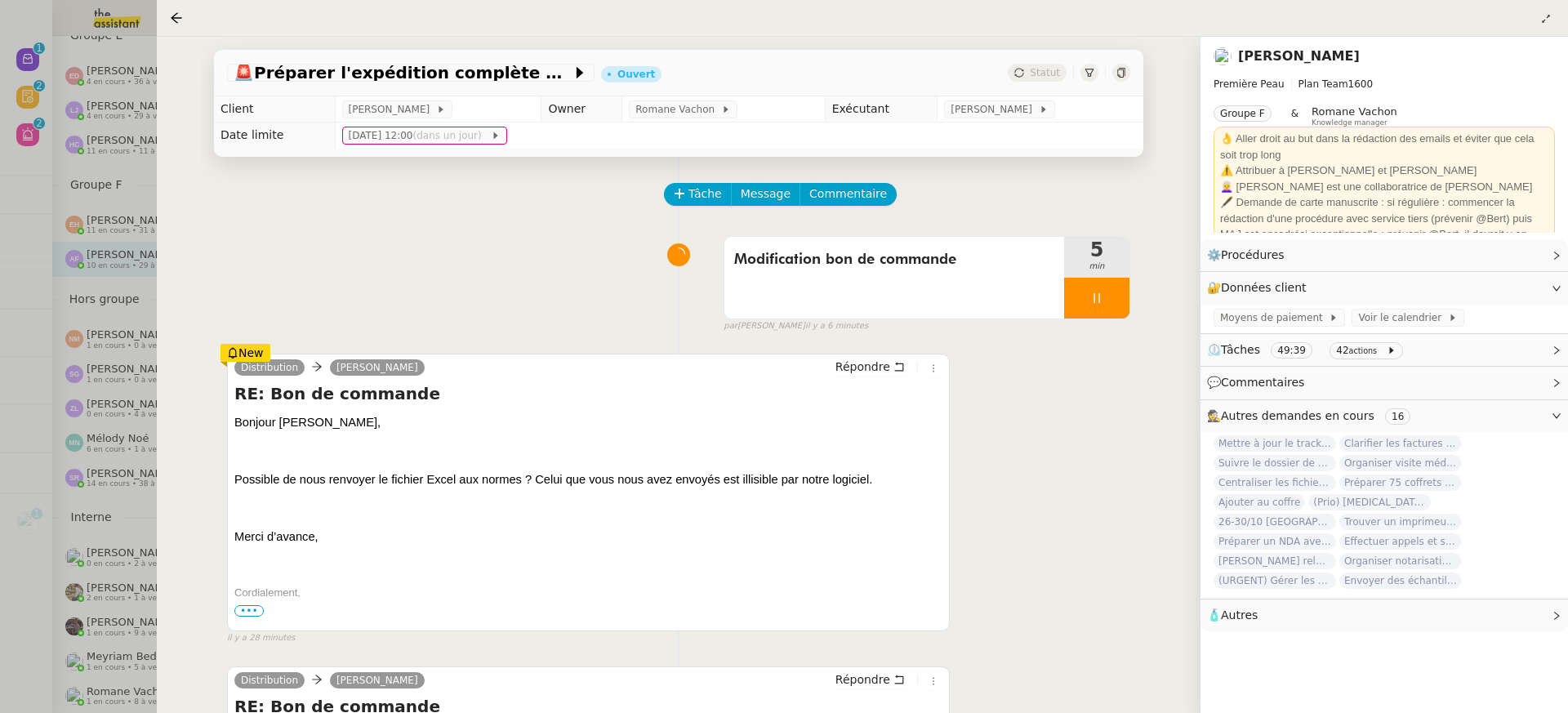
click at [128, 219] on div at bounding box center [784, 356] width 1568 height 713
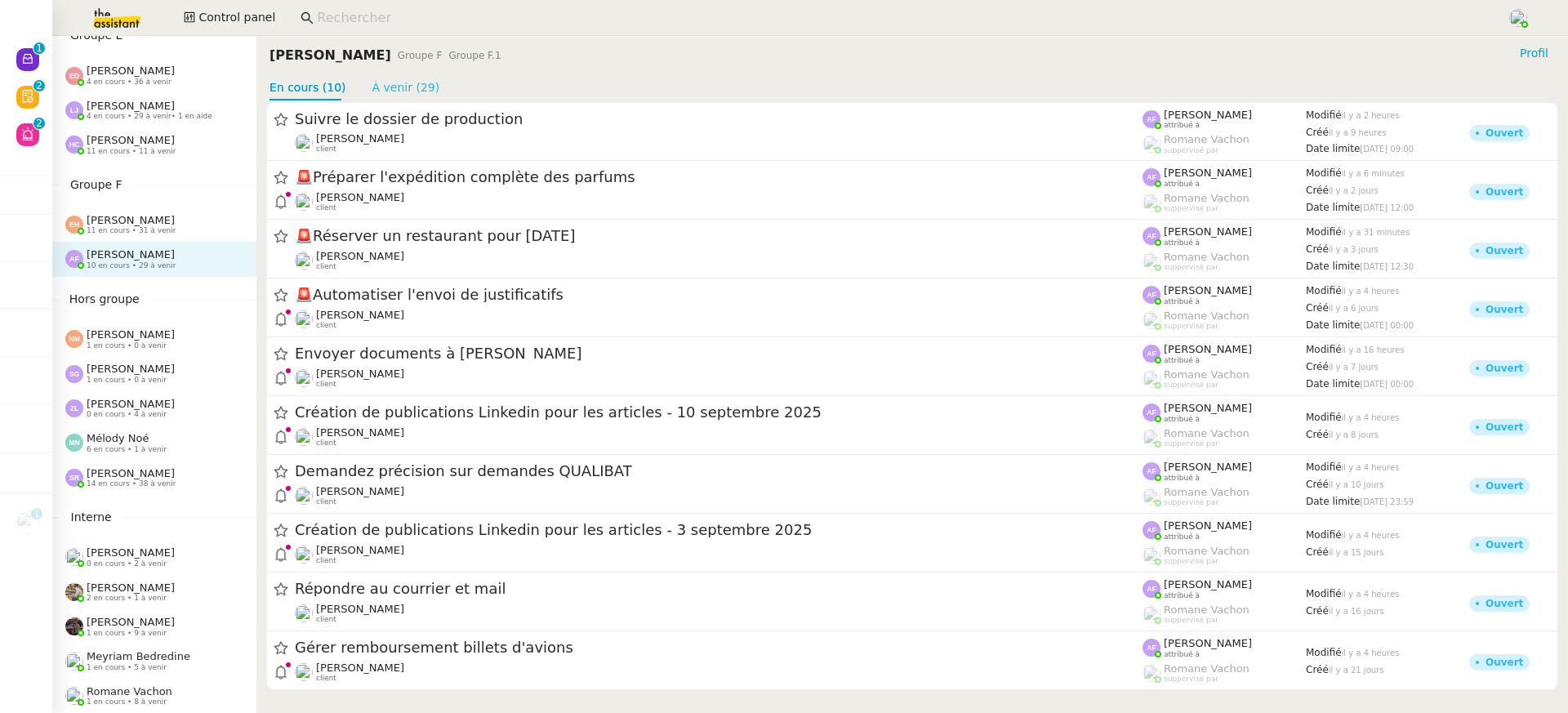
click at [427, 101] on div "Suivre le dossier de production [PERSON_NAME] client [PERSON_NAME] attribué à […" at bounding box center [912, 396] width 1312 height 608
click at [412, 83] on link "À venir (29)" at bounding box center [407, 88] width 68 height 13
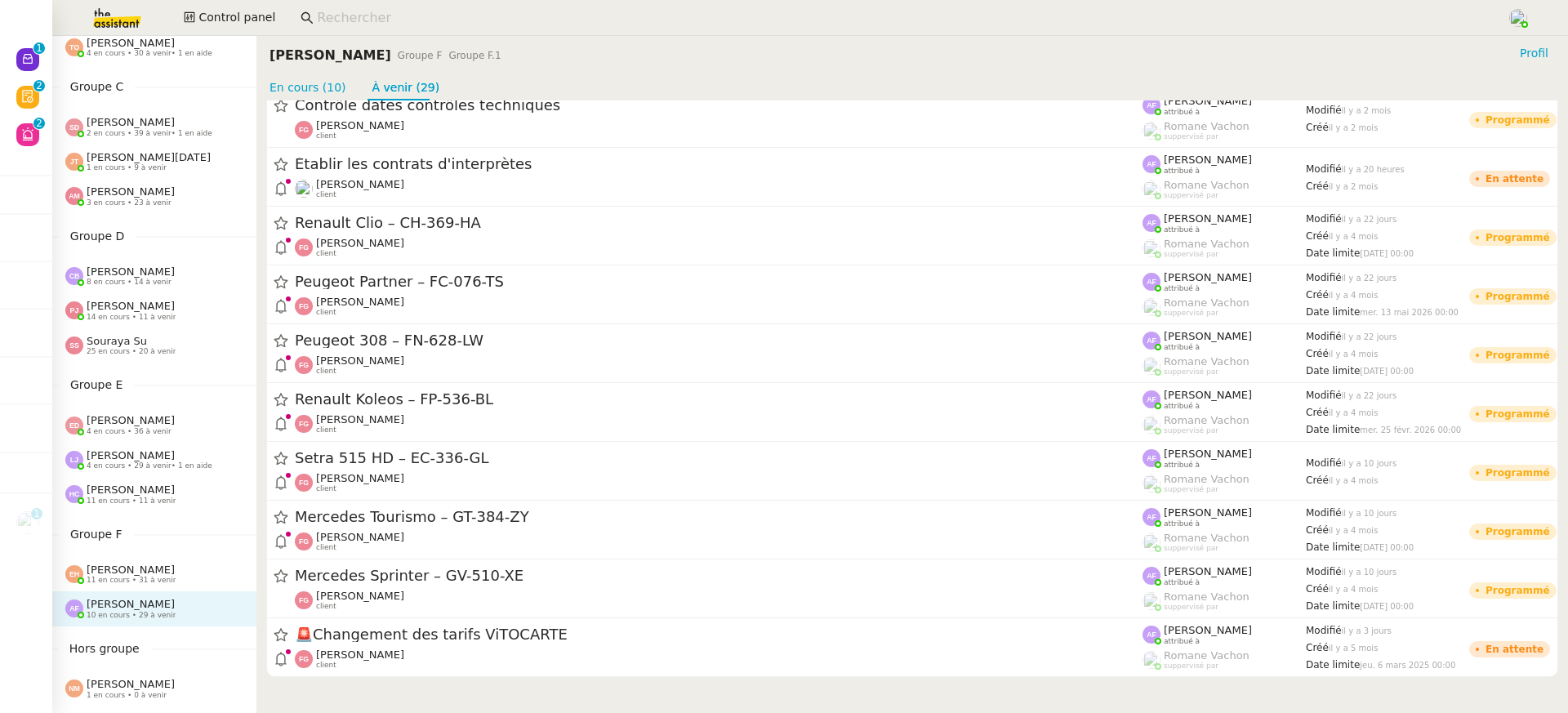
scroll to position [284, 0]
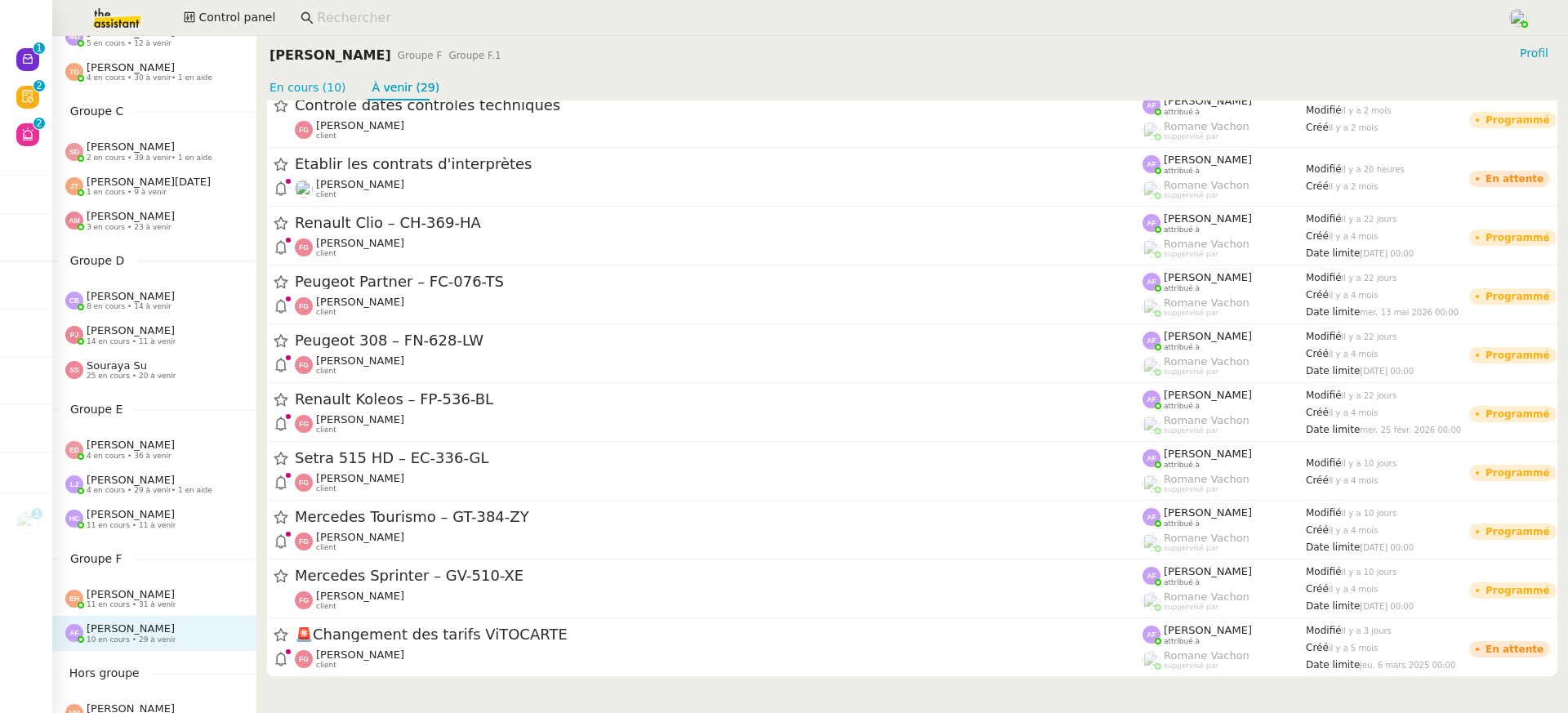
click at [116, 15] on img at bounding box center [103, 18] width 126 height 36
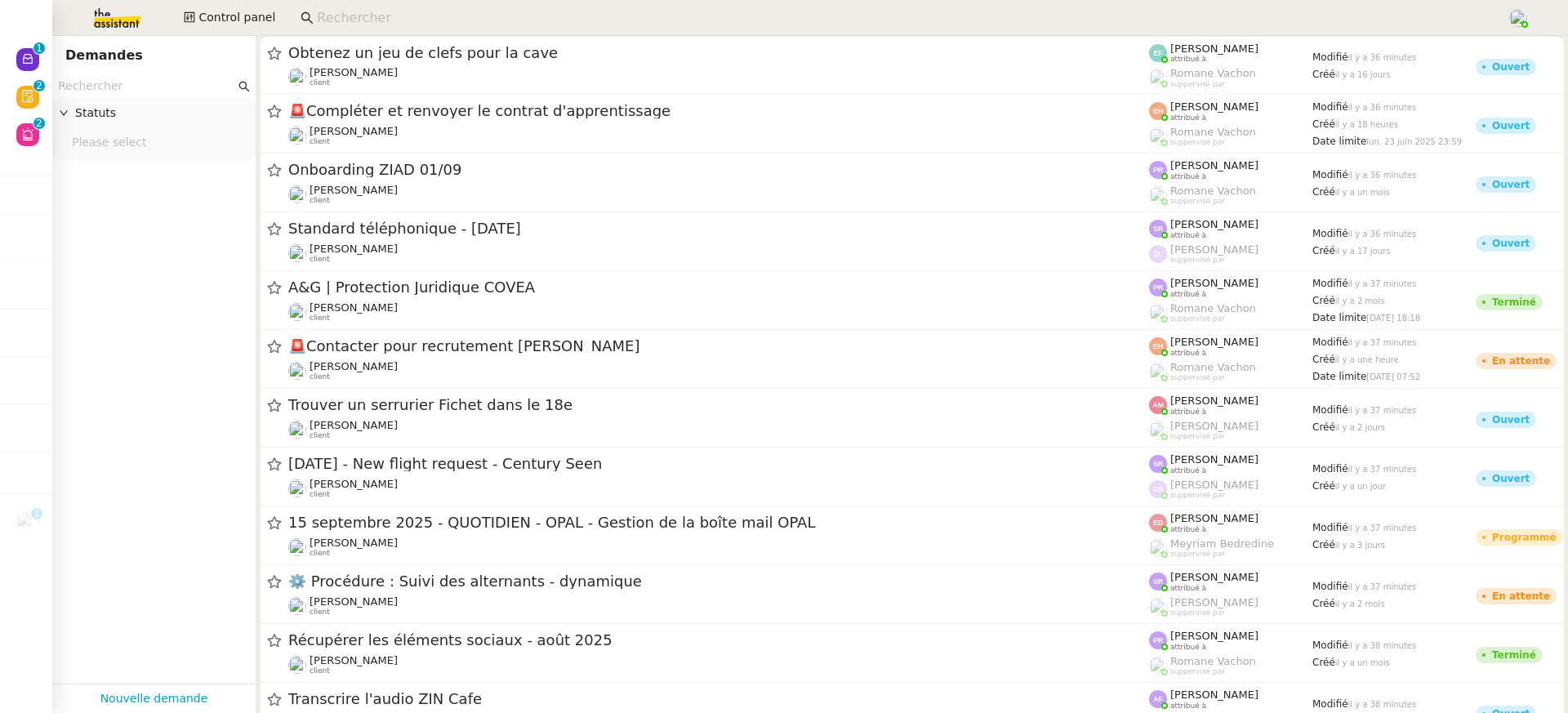
click at [124, 96] on input "text" at bounding box center [147, 86] width 177 height 18
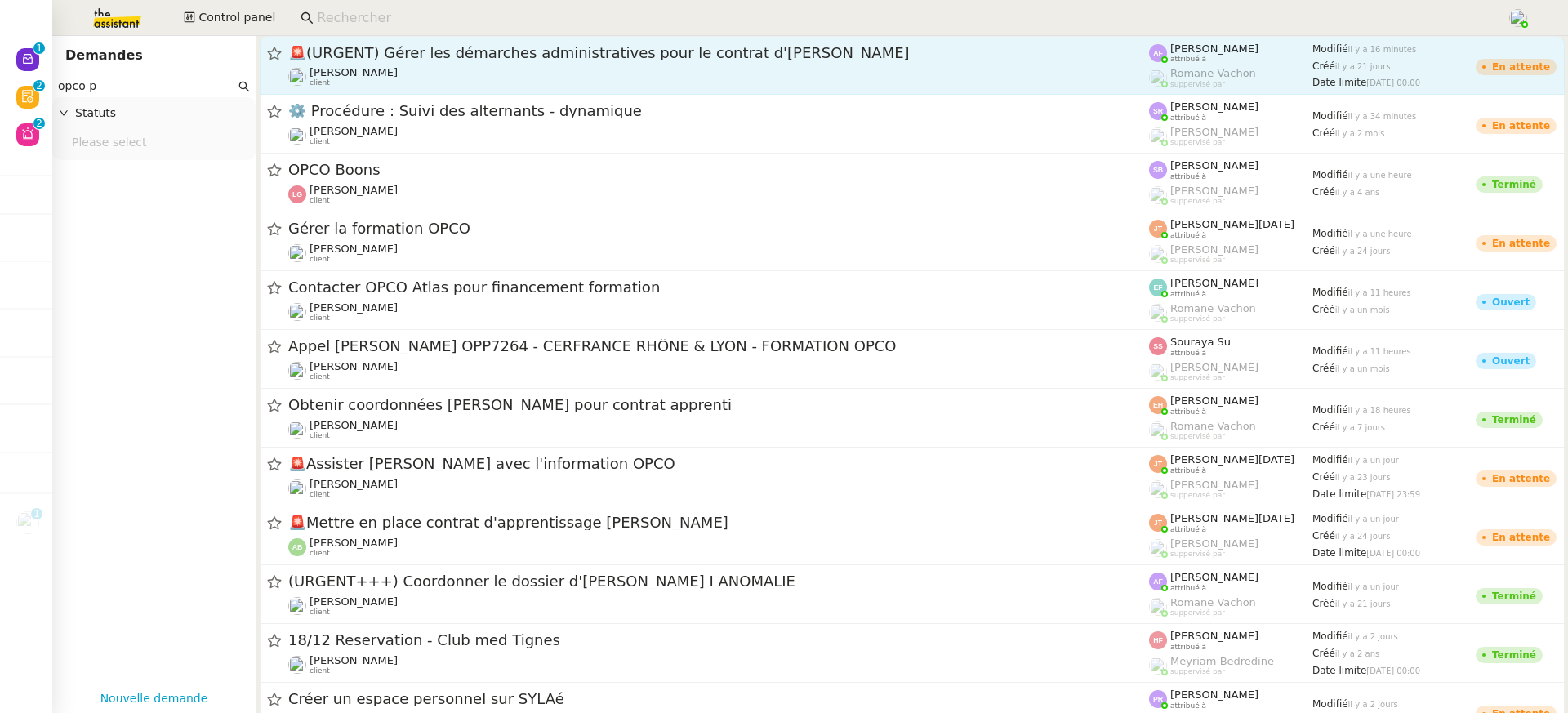
type input "opco p"
click at [575, 61] on div "🚨 (URGENT) Gérer les démarches administratives pour le contrat d'[PERSON_NAME]" at bounding box center [719, 53] width 861 height 19
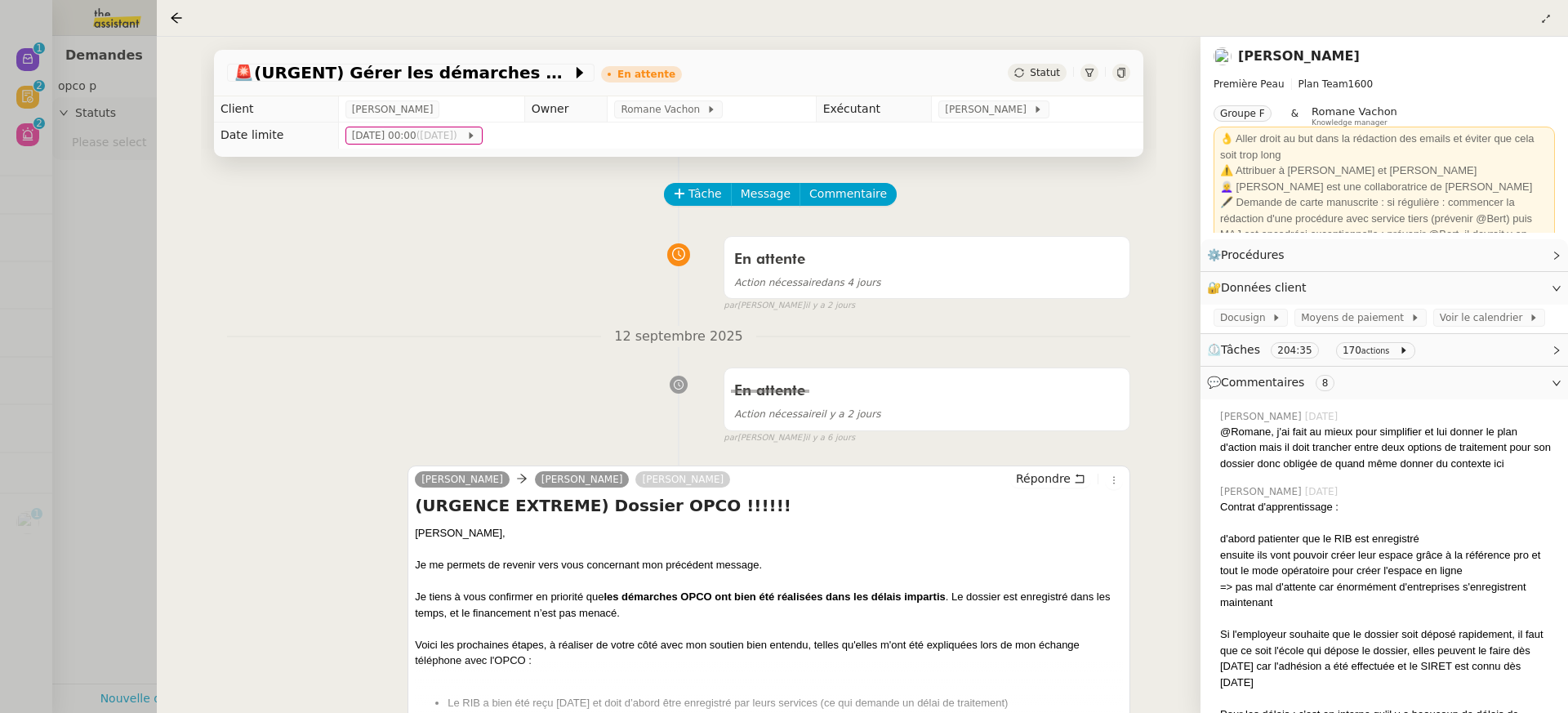
click at [1125, 76] on icon at bounding box center [1121, 73] width 7 height 10
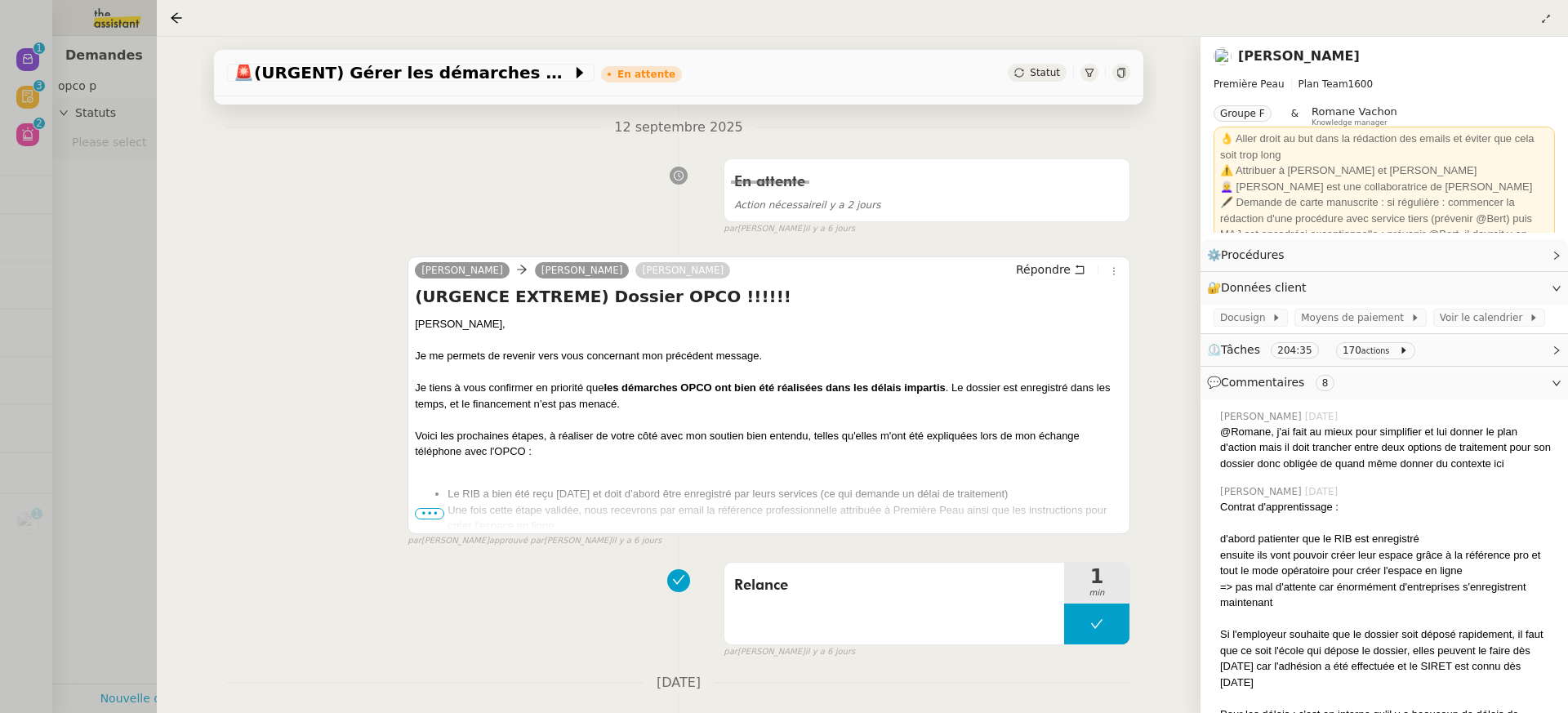
click at [126, 25] on div at bounding box center [784, 356] width 1568 height 713
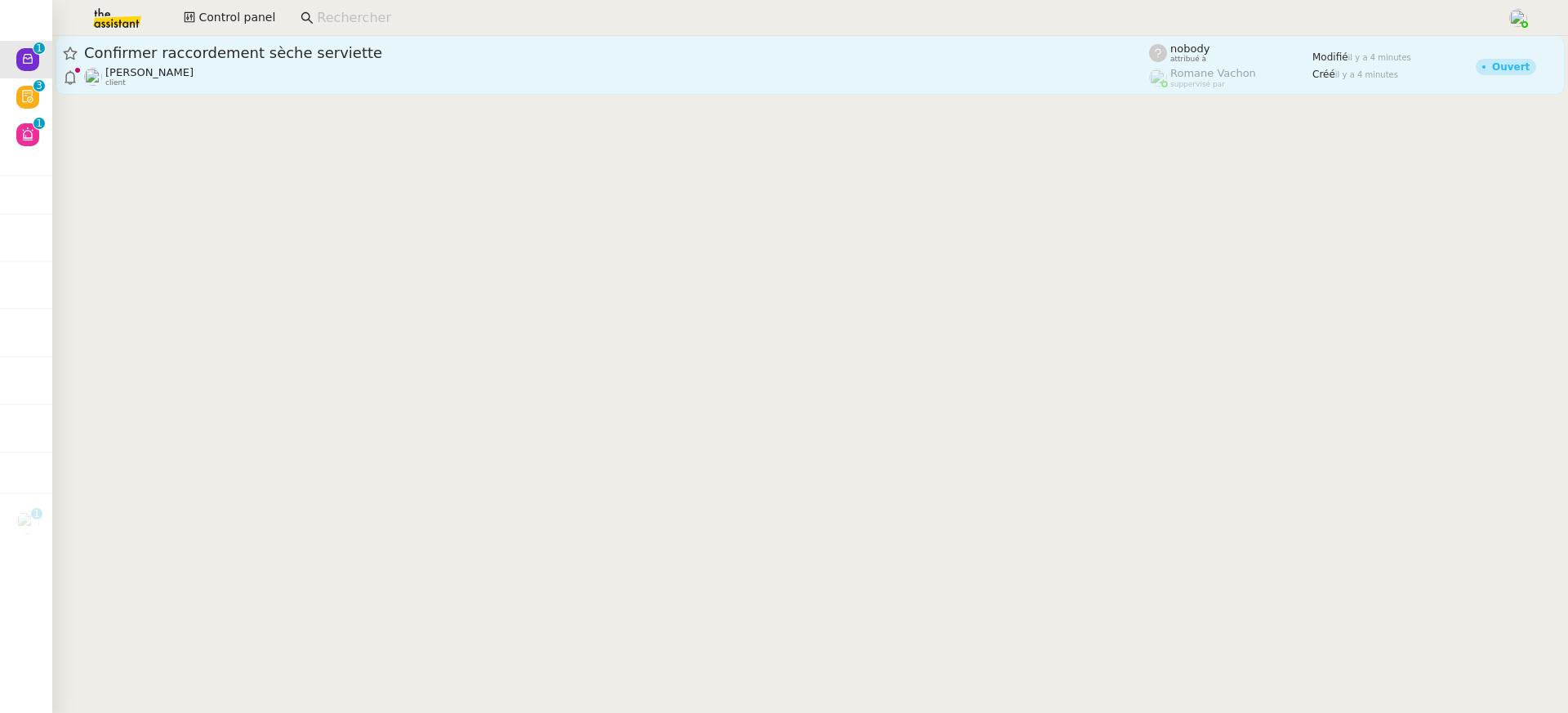
click at [749, 47] on span "Confirmer raccordement sèche serviette" at bounding box center [616, 53] width 1065 height 15
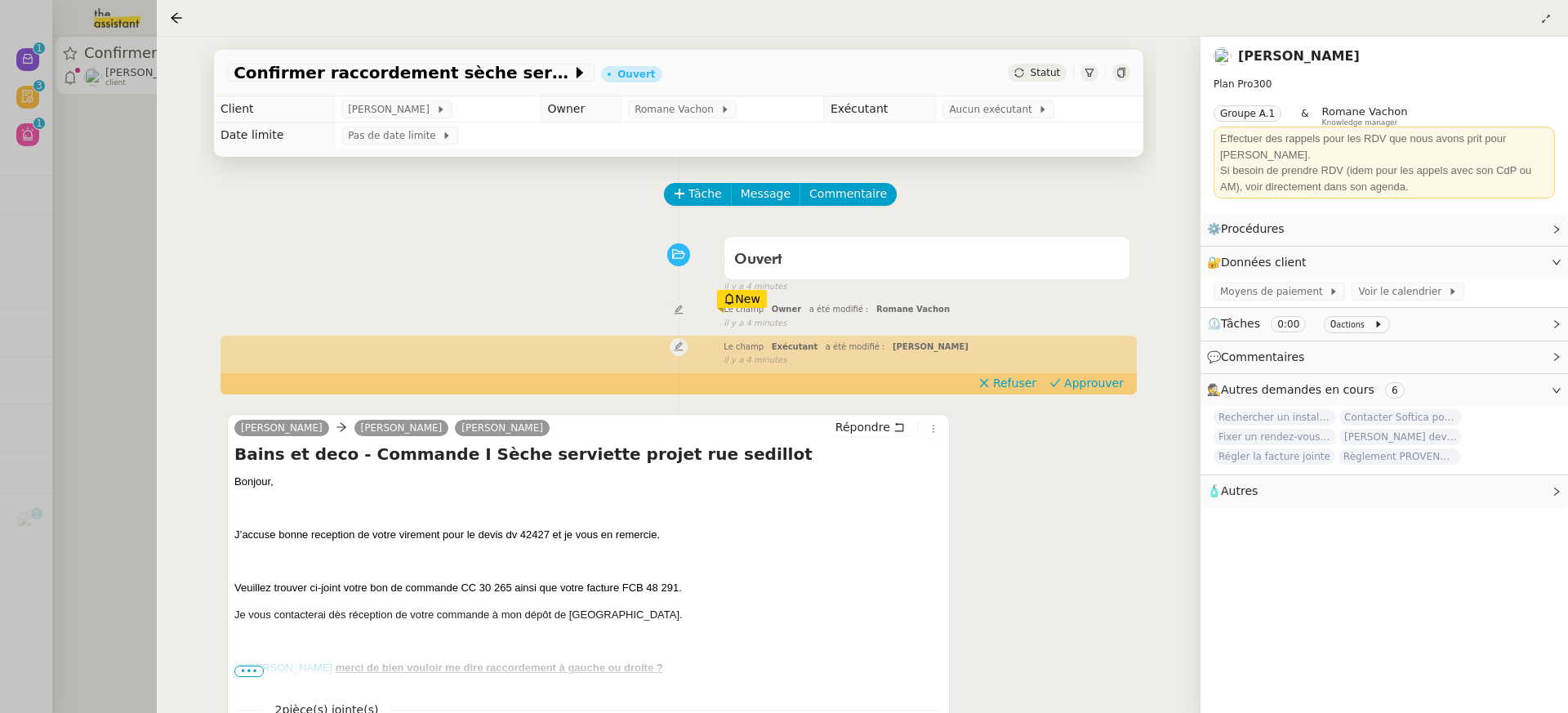
scroll to position [209, 0]
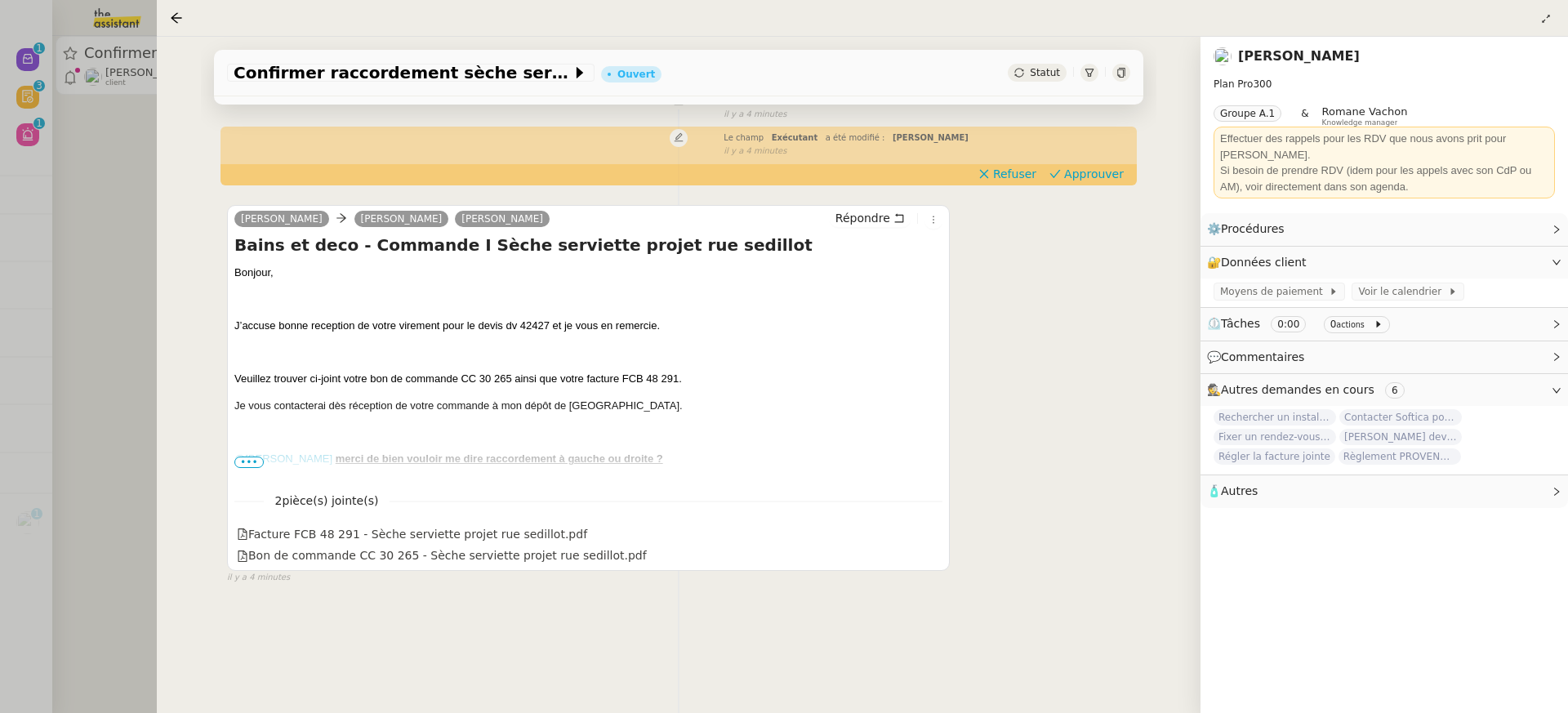
click at [83, 232] on div at bounding box center [784, 356] width 1568 height 713
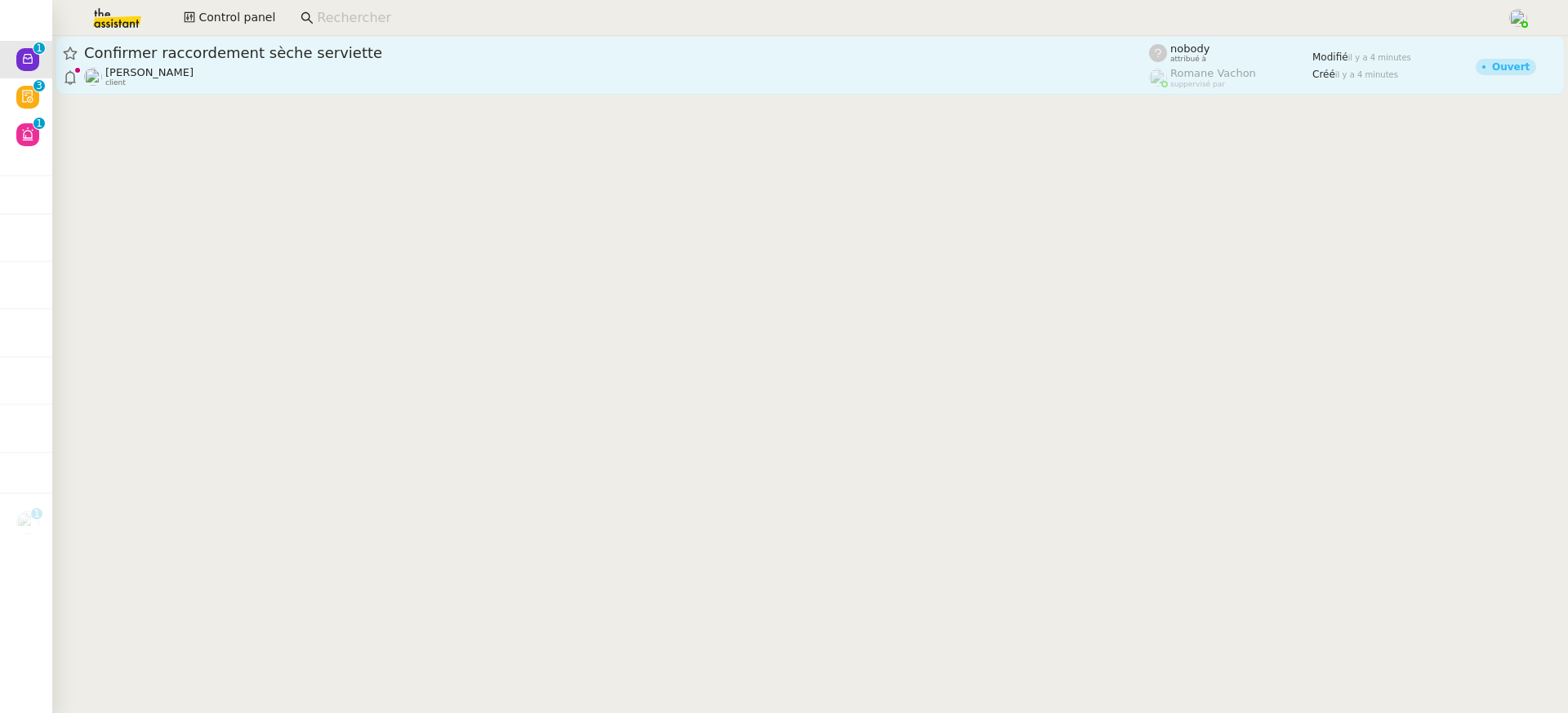
click at [99, 42] on link "Confirmer raccordement sèche [PERSON_NAME] client nobody attribué à [PERSON_NAM…" at bounding box center [809, 65] width 1509 height 59
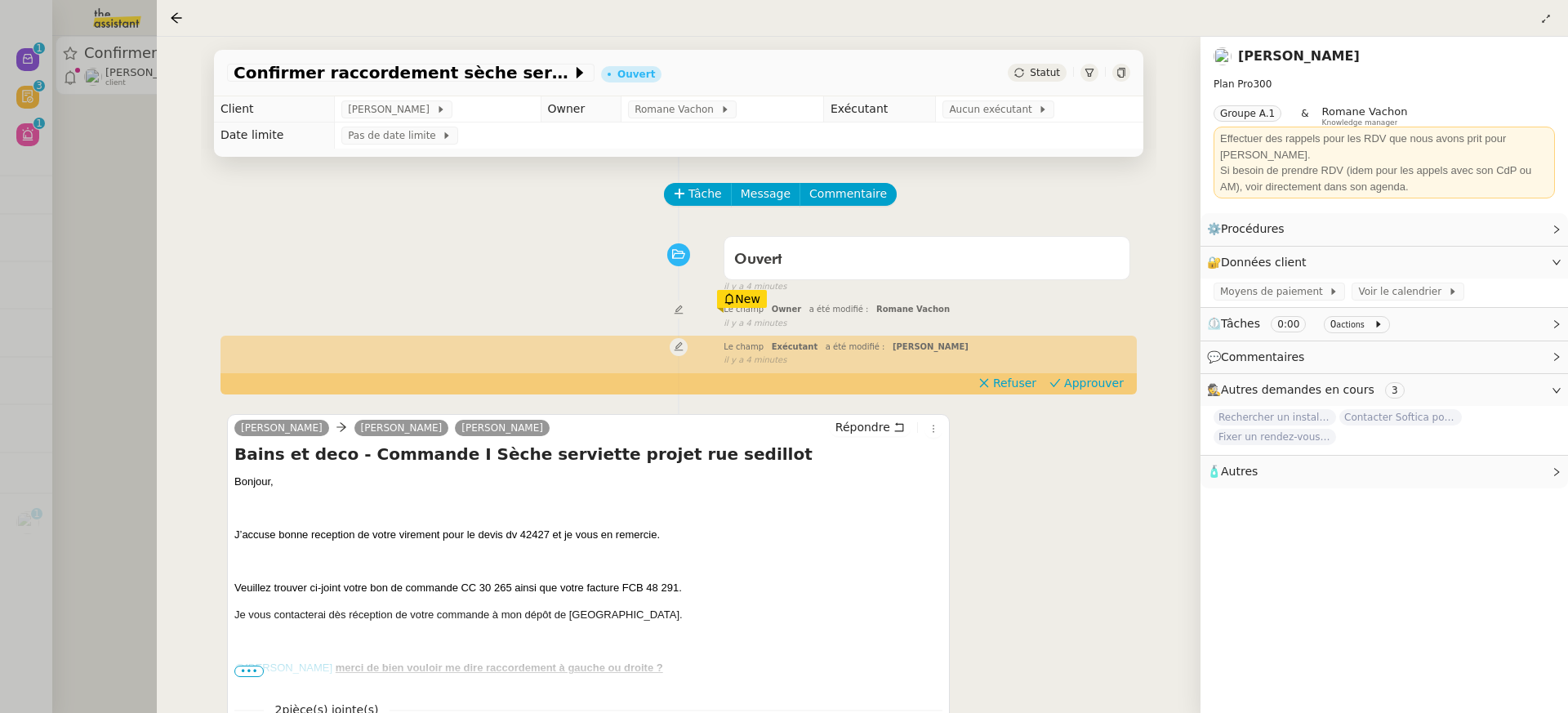
click at [99, 12] on div at bounding box center [784, 356] width 1568 height 713
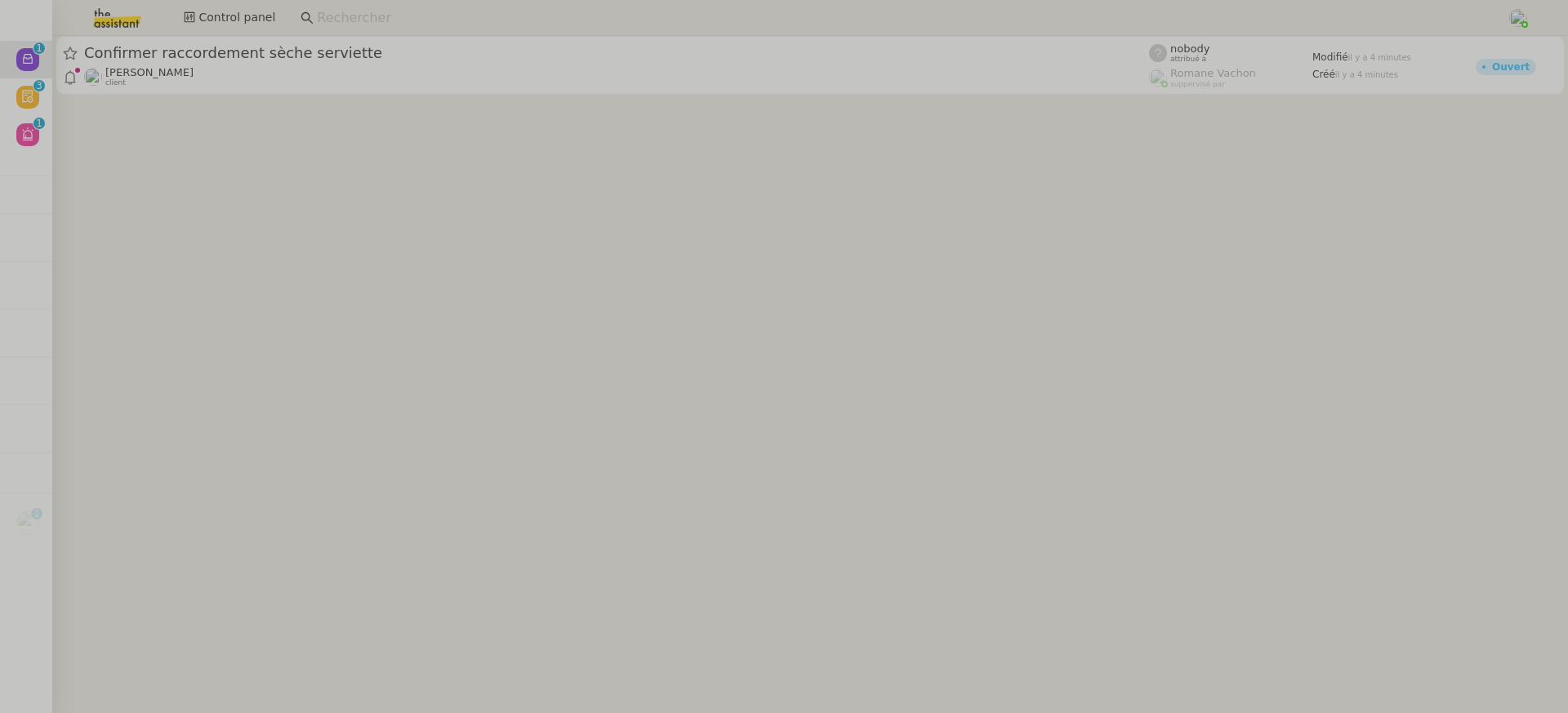
click at [111, 17] on img at bounding box center [103, 18] width 126 height 36
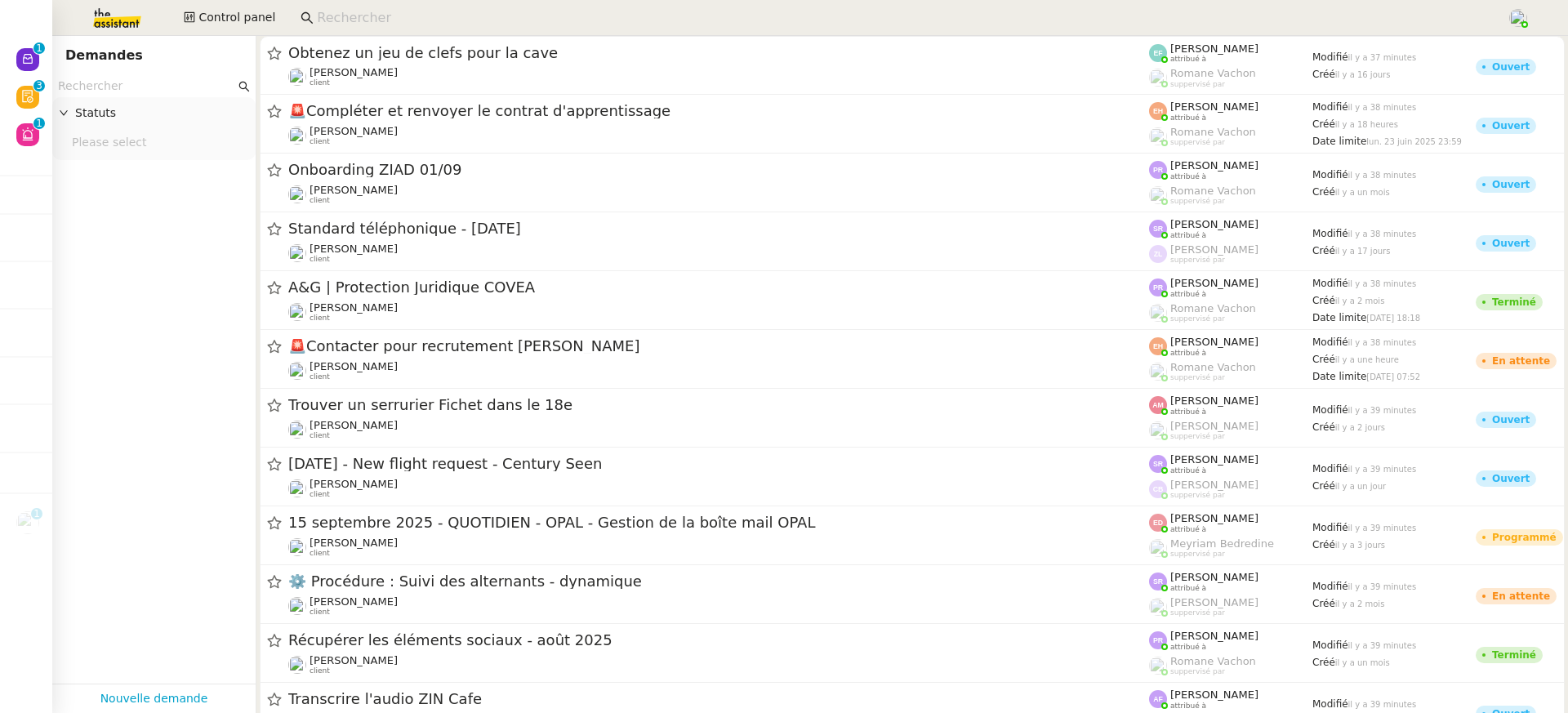
click at [127, 87] on input "text" at bounding box center [147, 86] width 177 height 18
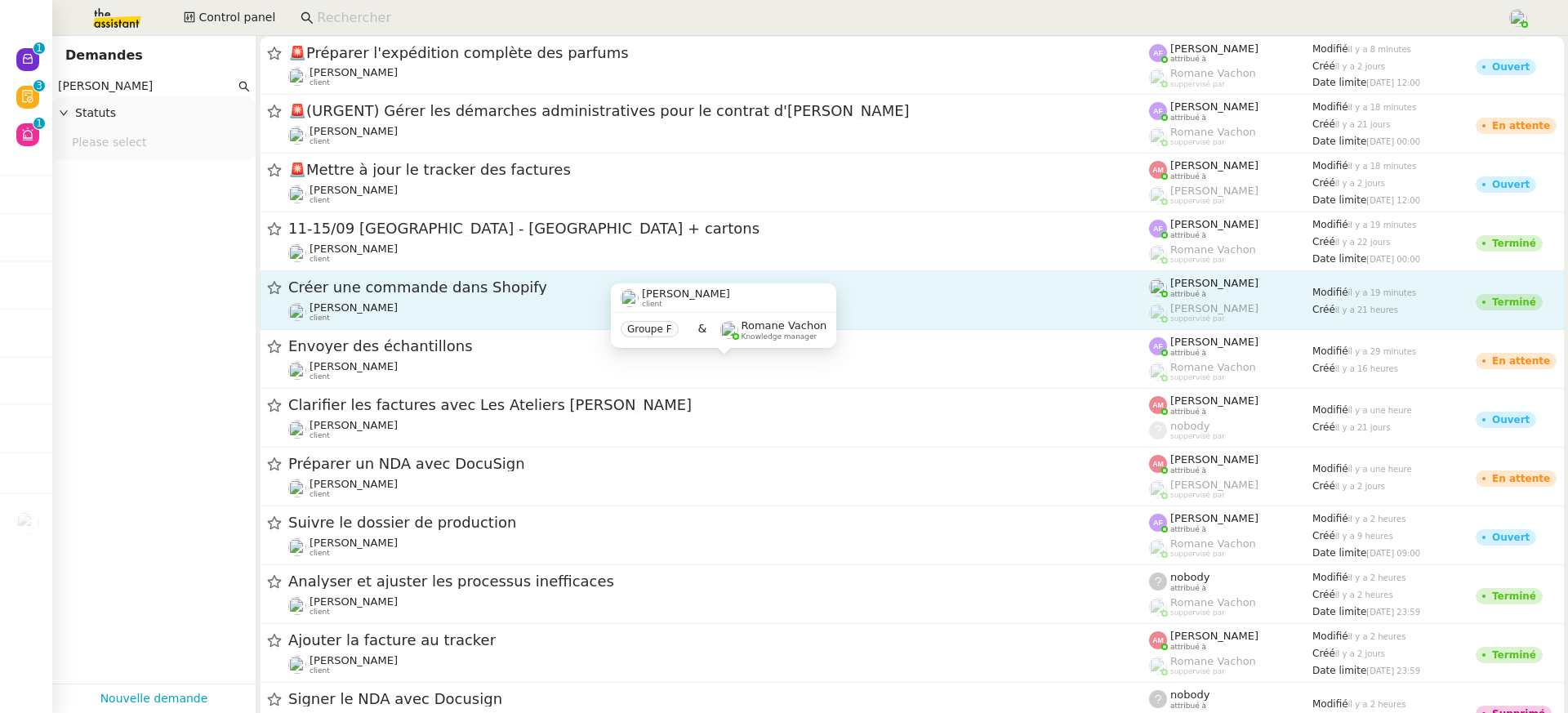
scroll to position [4, 0]
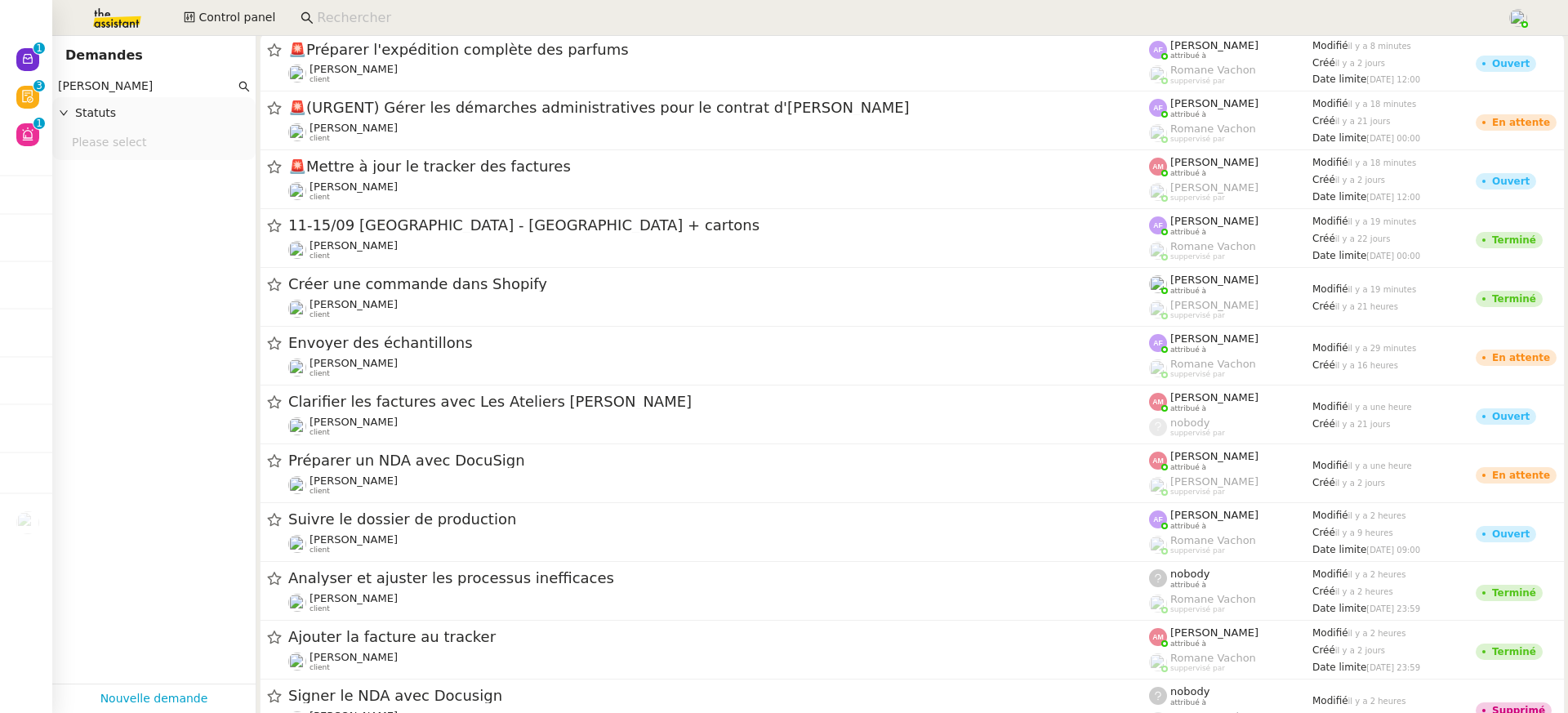
type input "[PERSON_NAME]"
click at [109, 114] on span "Statuts" at bounding box center [162, 113] width 174 height 18
click at [105, 112] on span "Statuts" at bounding box center [162, 113] width 174 height 18
click at [110, 147] on nz-select-top-control "Please select" at bounding box center [154, 143] width 177 height 20
click at [132, 212] on div "Ouvert" at bounding box center [154, 217] width 164 height 15
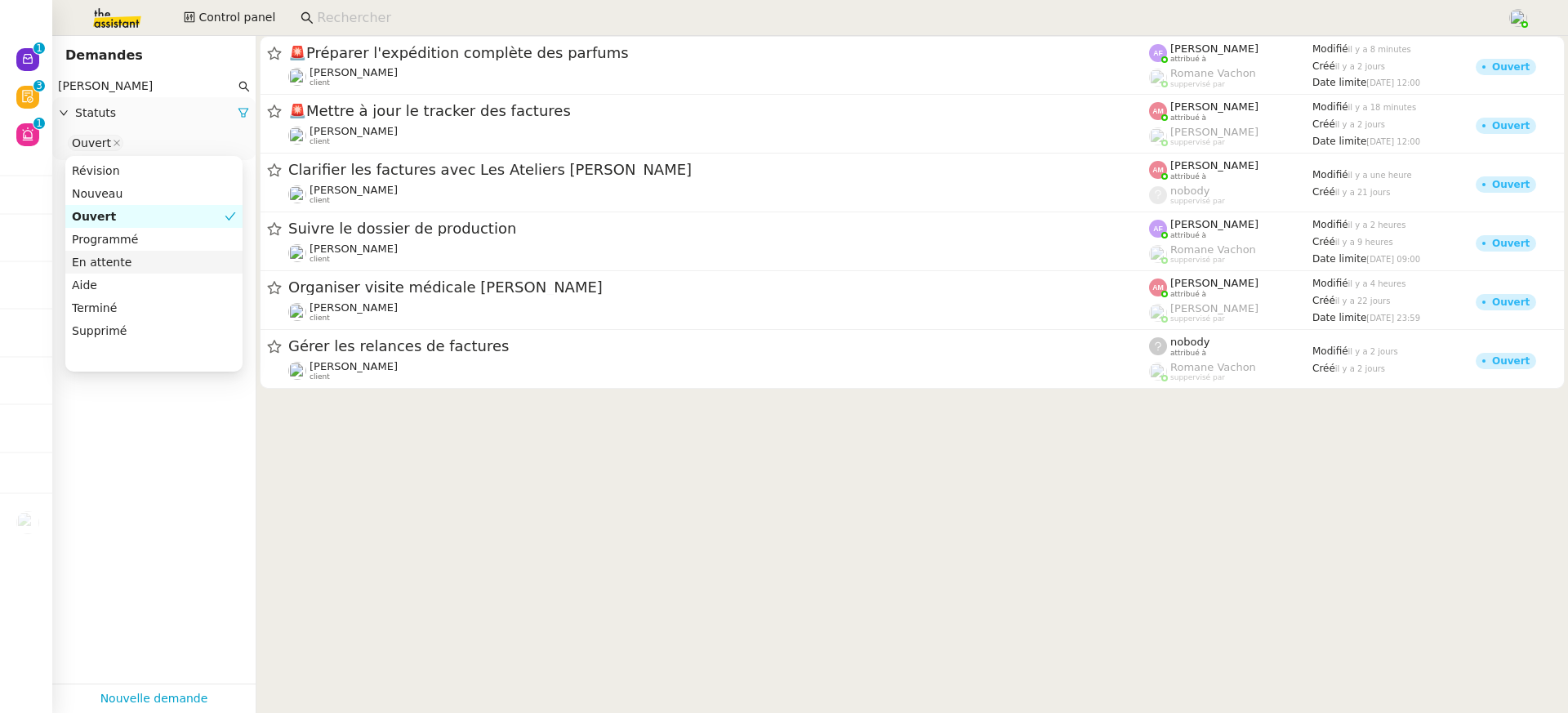
click at [147, 257] on div "En attente" at bounding box center [154, 262] width 164 height 15
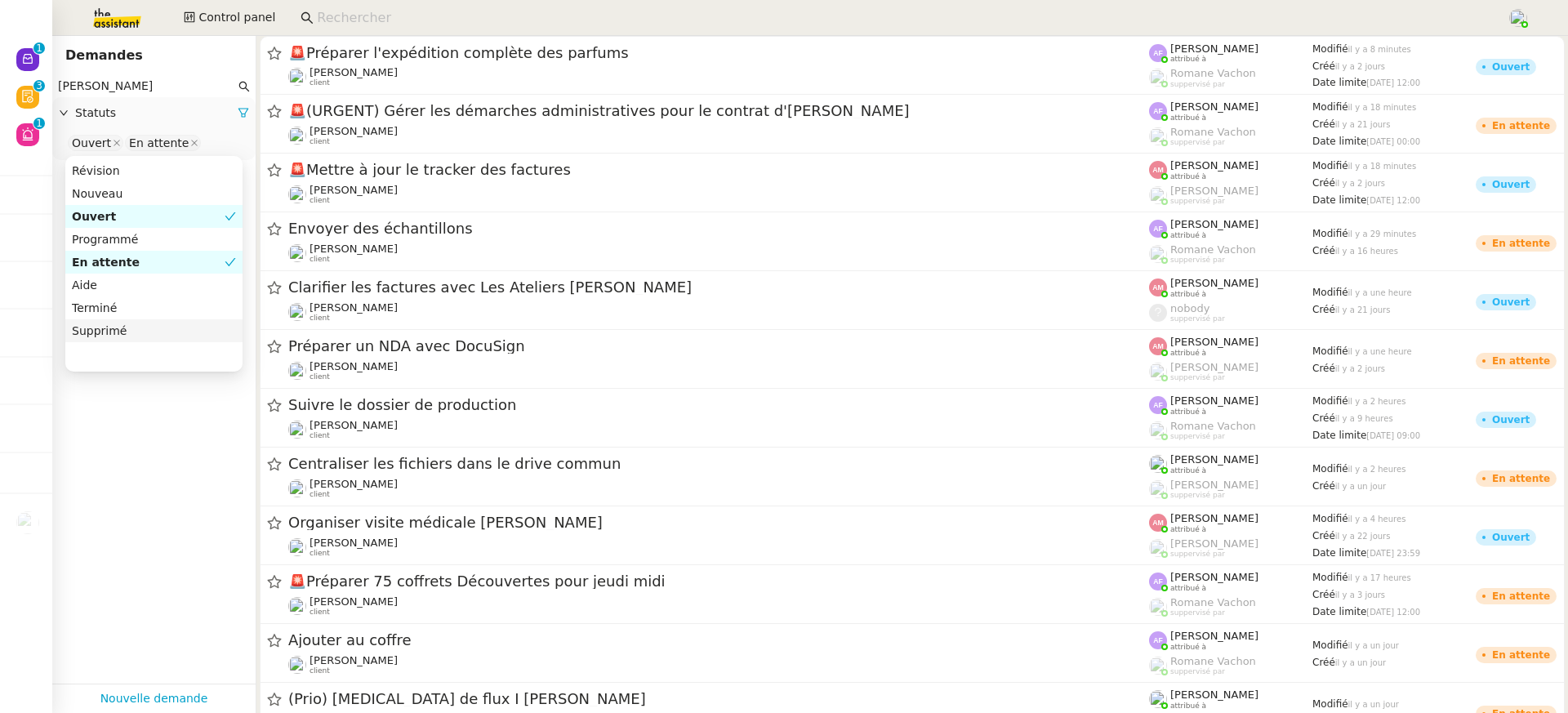
click at [166, 592] on app-tickets-filter "[PERSON_NAME] Statuts Ouvert En attente" at bounding box center [154, 380] width 204 height 609
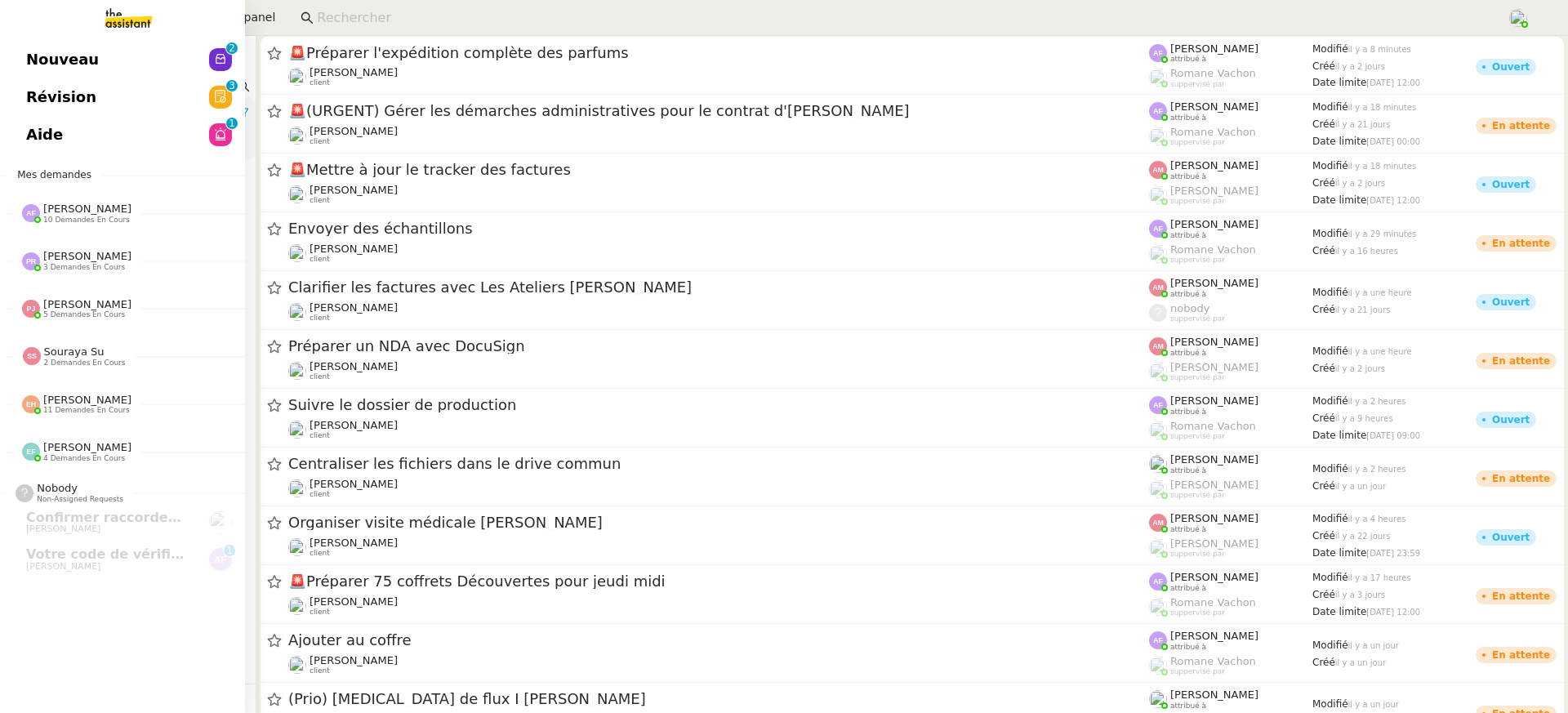
click at [67, 92] on span "Révision" at bounding box center [61, 97] width 70 height 25
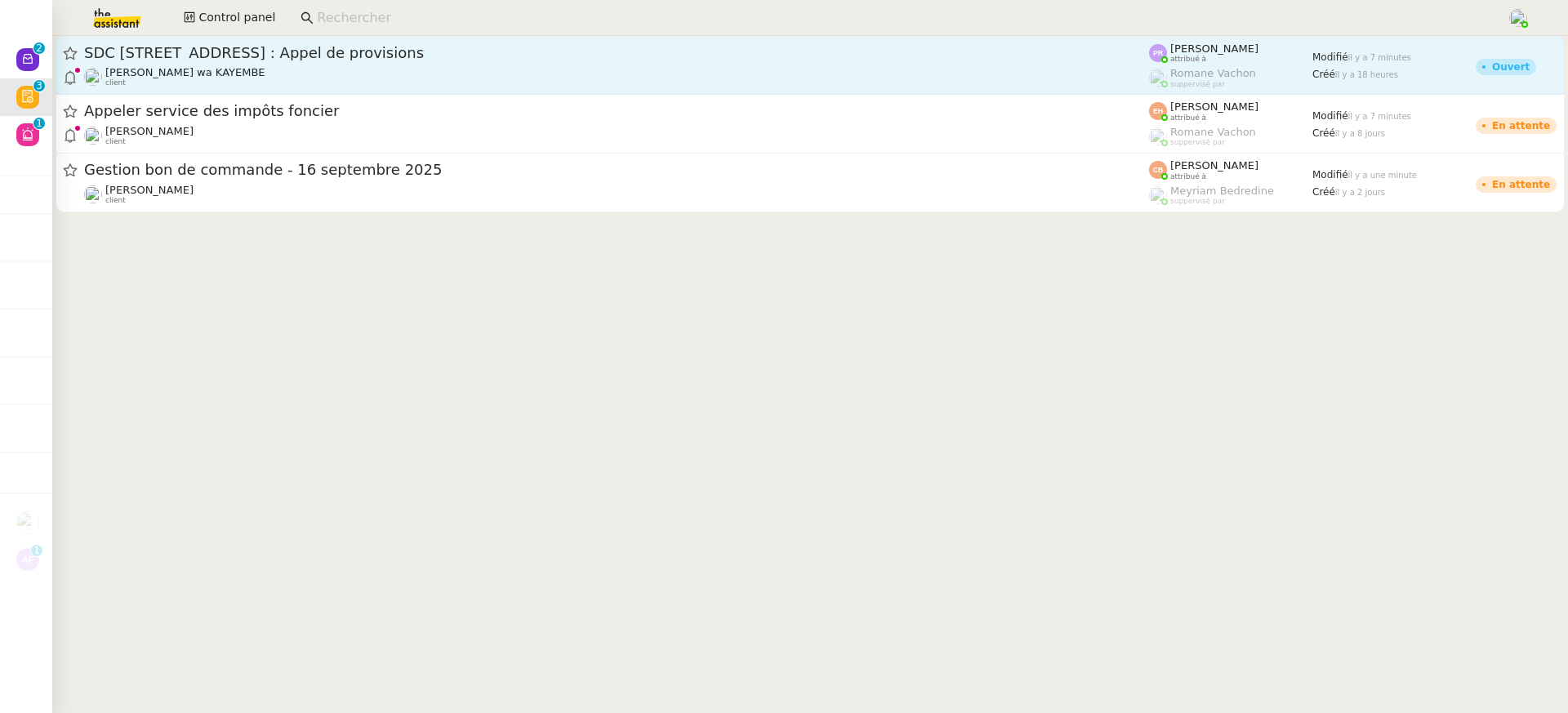
click at [1043, 52] on span "SDC [STREET_ADDRESS] : Appel de provisions" at bounding box center [616, 53] width 1065 height 15
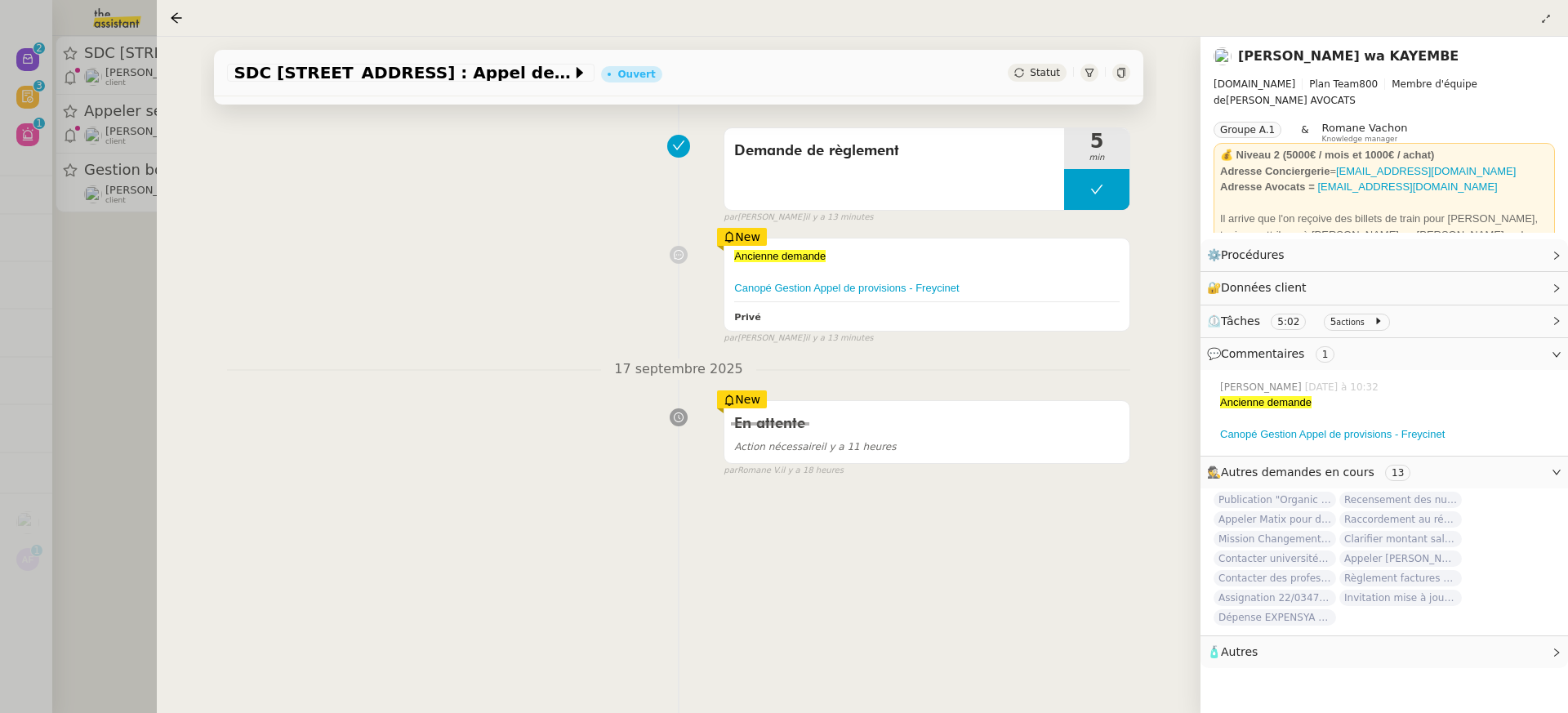
scroll to position [133, 0]
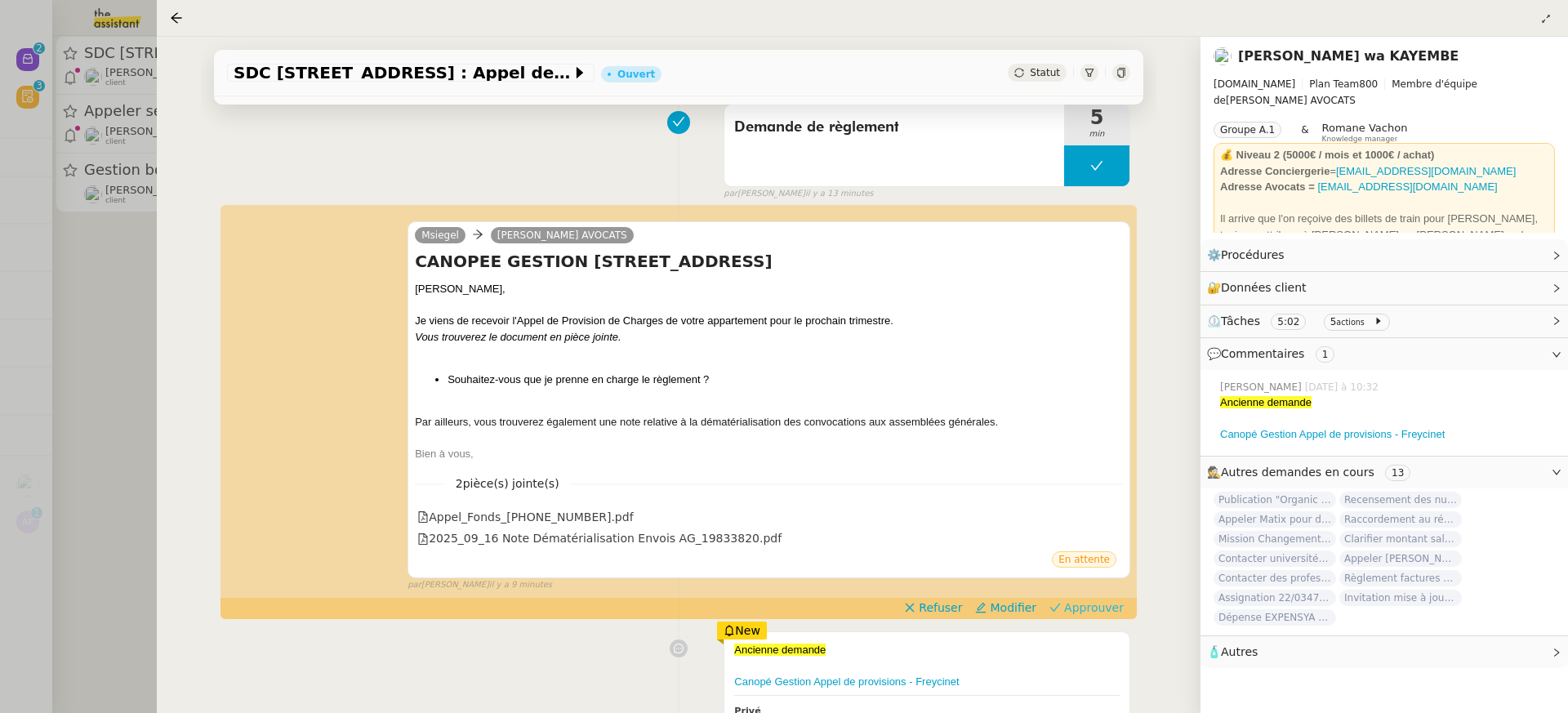
click at [1116, 612] on span "Approuver" at bounding box center [1093, 608] width 60 height 17
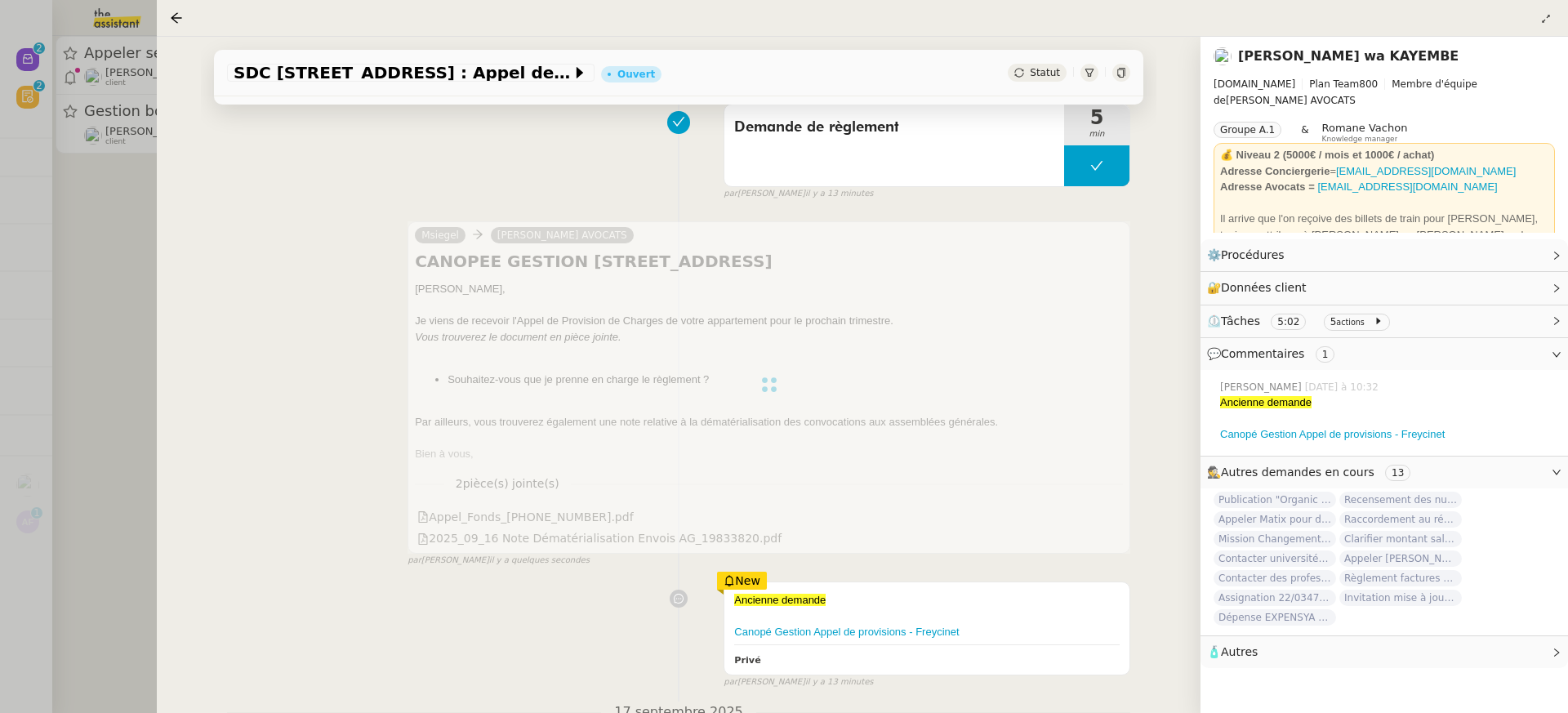
click at [164, 118] on div "SDC [STREET_ADDRESS] : Appel de provisions Ouvert Statut Client [PERSON_NAME] w…" at bounding box center [678, 375] width 1043 height 677
click at [154, 116] on div at bounding box center [784, 356] width 1568 height 713
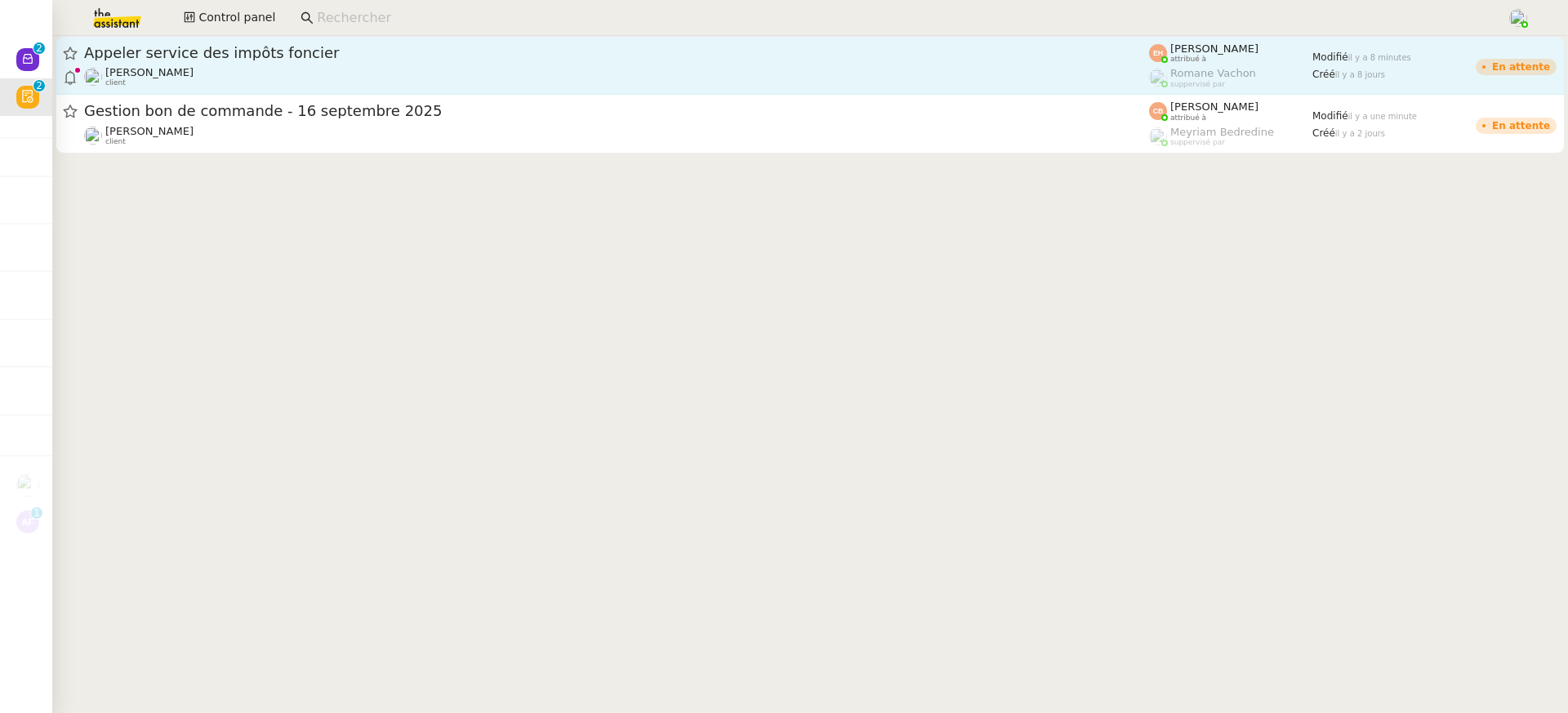
click at [244, 59] on span "Appeler service des impôts foncier" at bounding box center [616, 53] width 1065 height 15
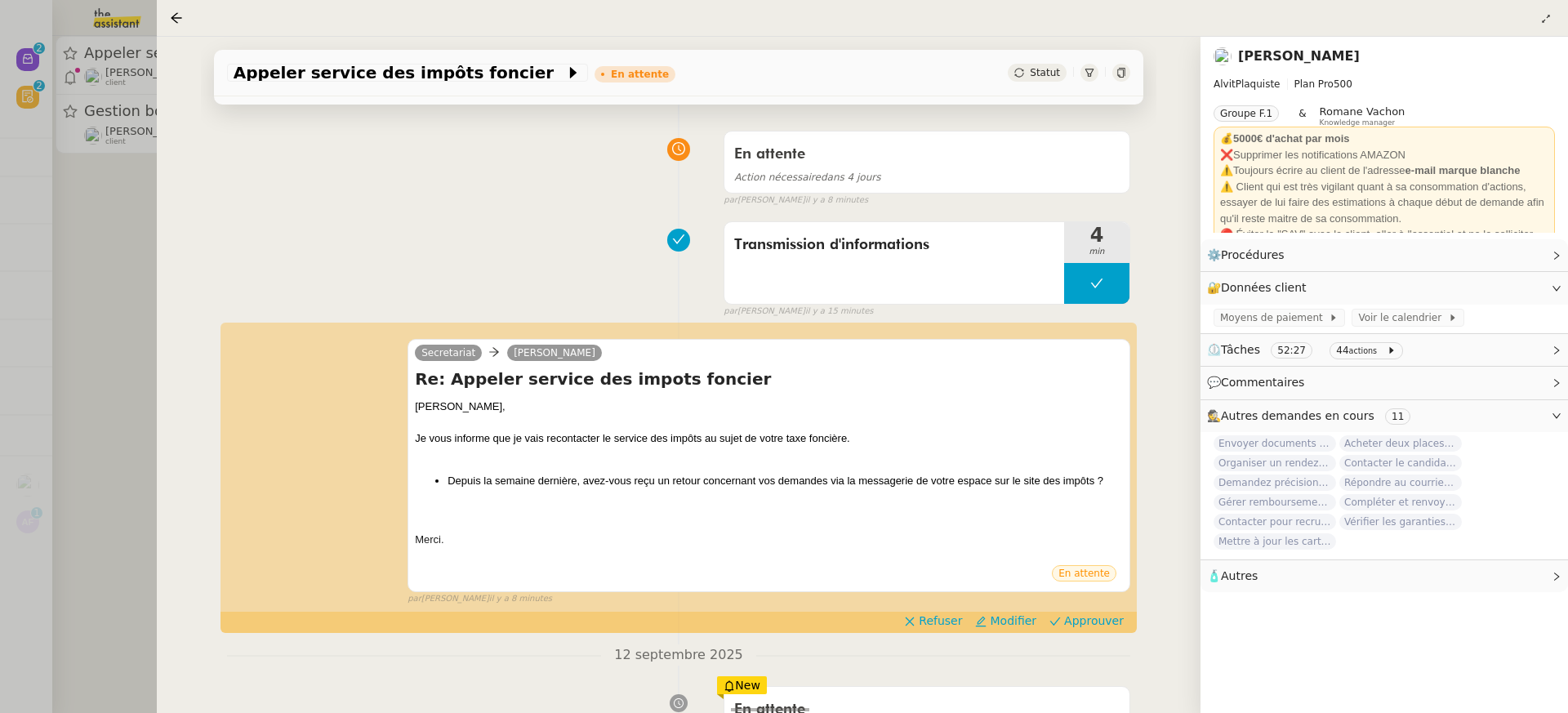
scroll to position [229, 0]
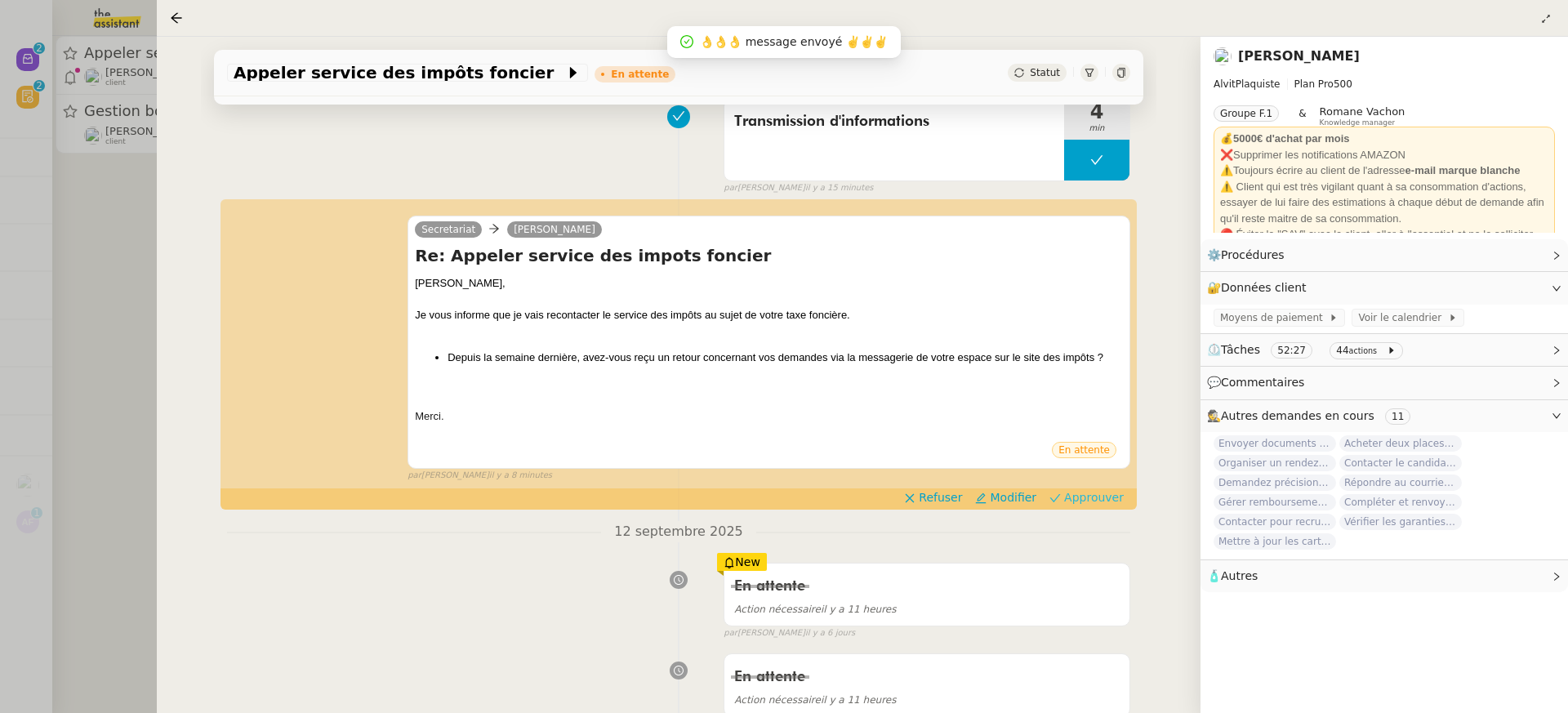
click at [1061, 505] on button "Approuver" at bounding box center [1086, 497] width 88 height 18
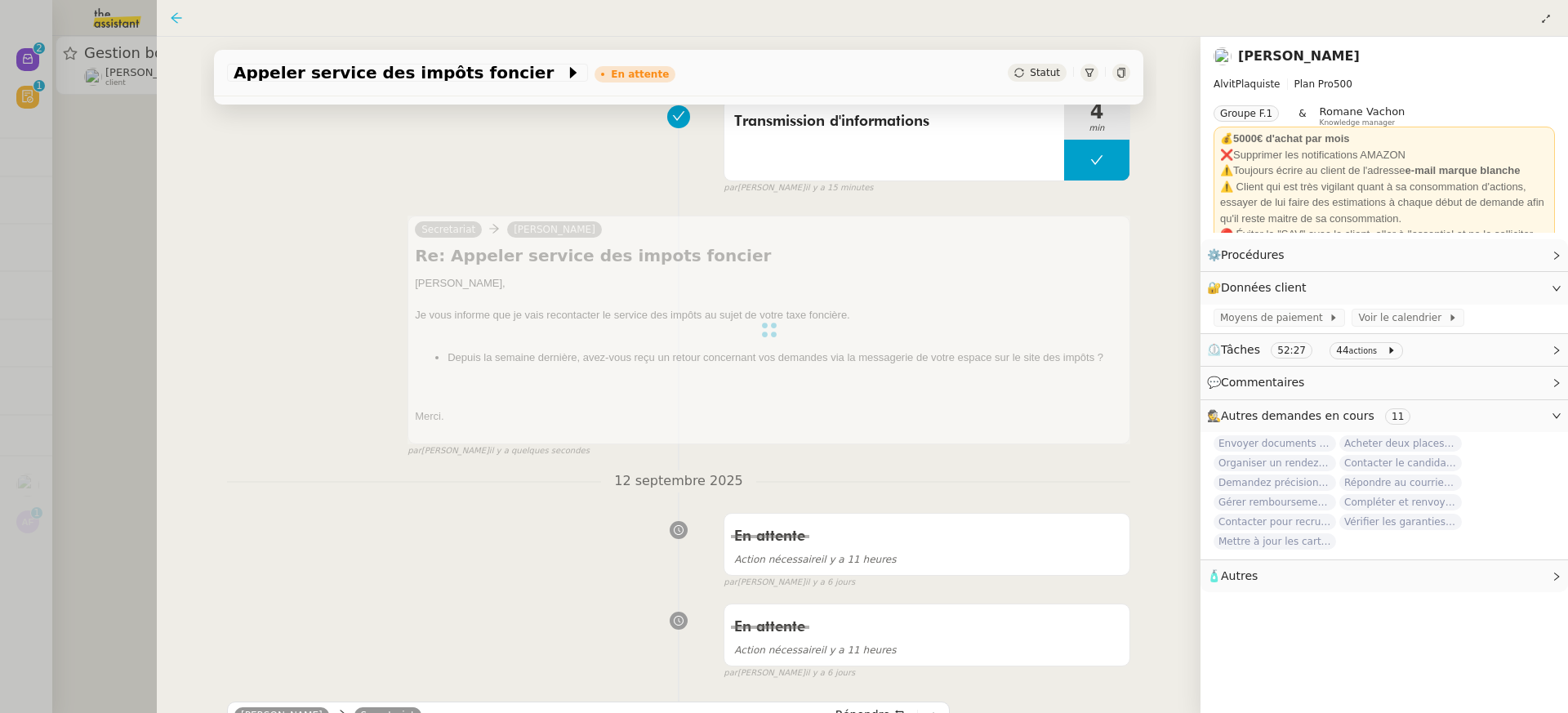
click at [175, 12] on icon at bounding box center [176, 18] width 13 height 13
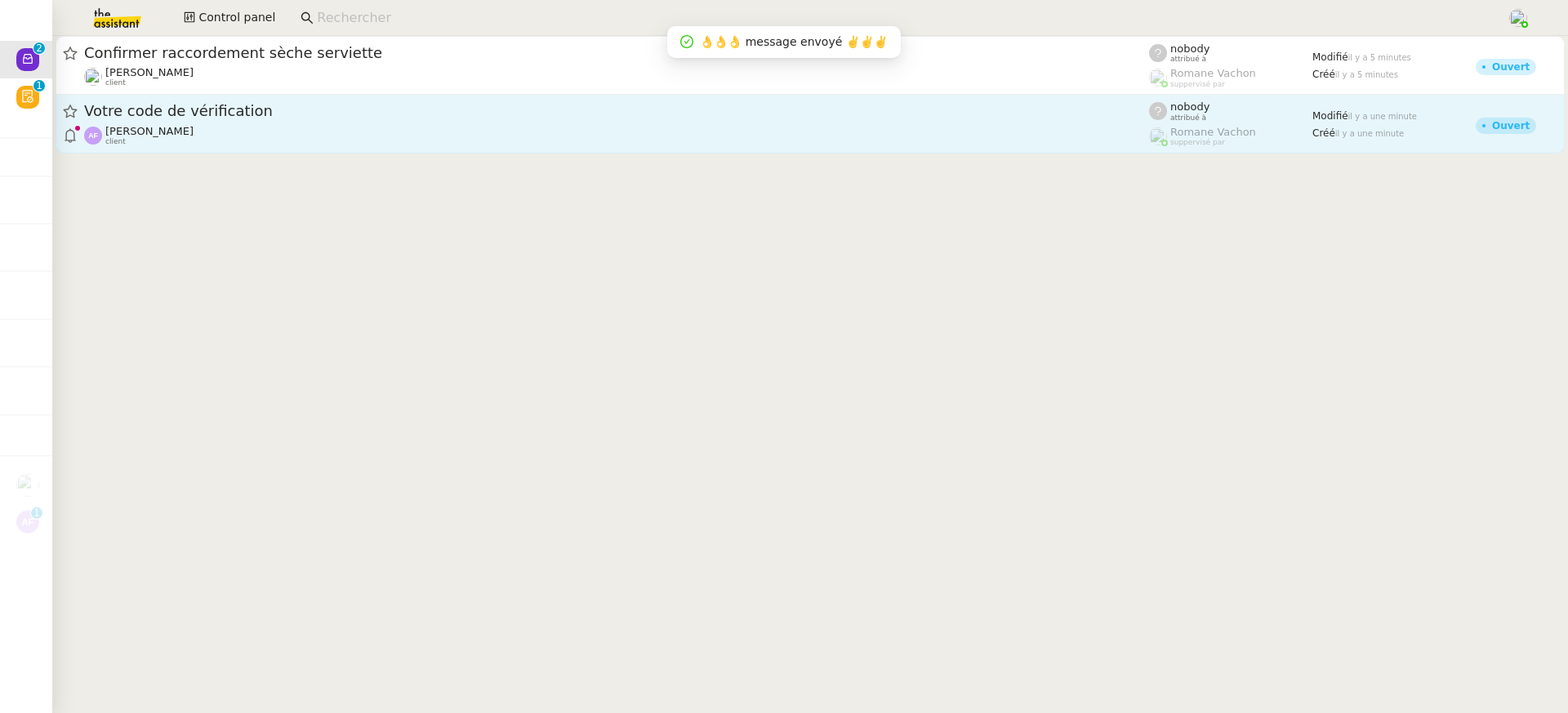
click at [322, 108] on span "Votre code de vérification" at bounding box center [616, 112] width 1065 height 15
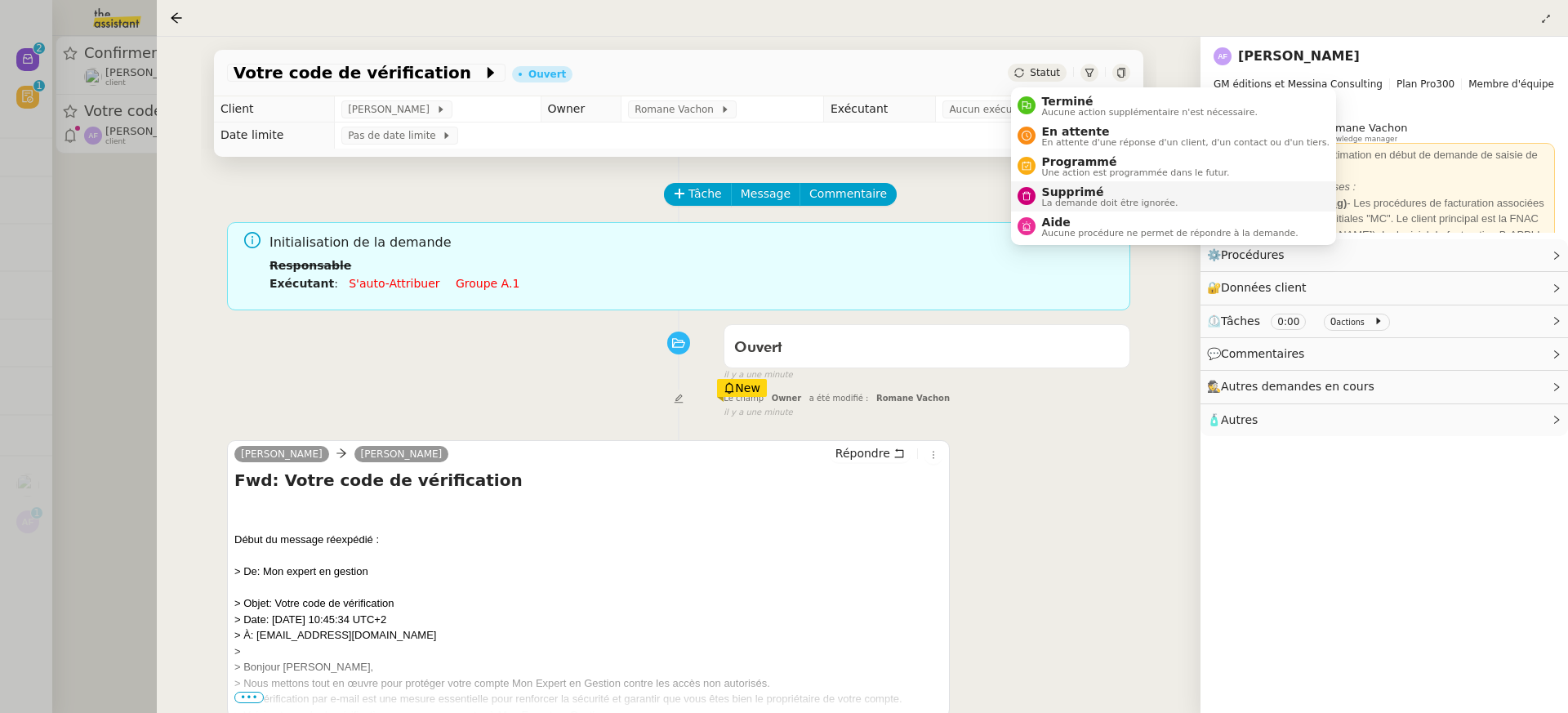
click at [1086, 191] on span "Supprimé" at bounding box center [1111, 192] width 136 height 13
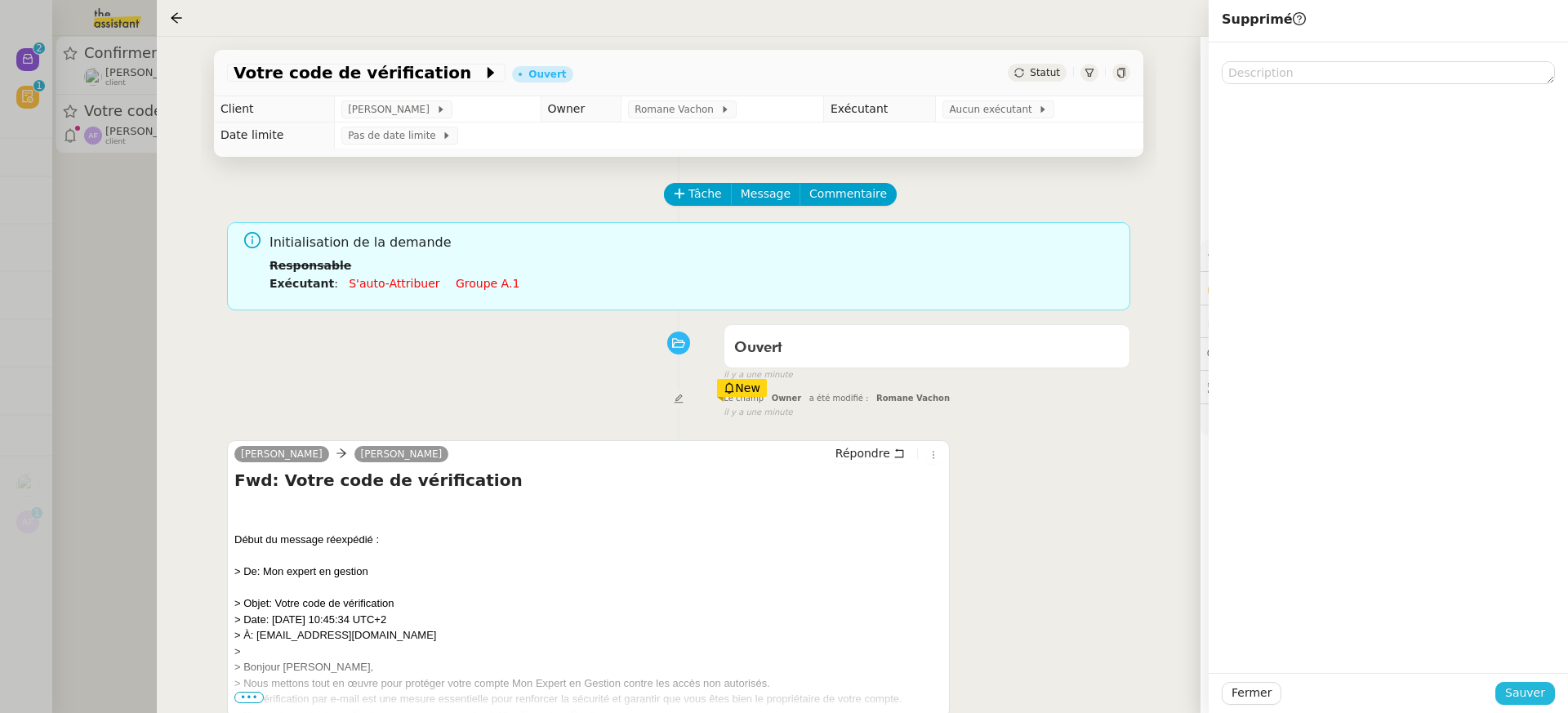
click at [1527, 686] on span "Sauver" at bounding box center [1525, 694] width 40 height 18
click at [100, 82] on div at bounding box center [784, 356] width 1568 height 713
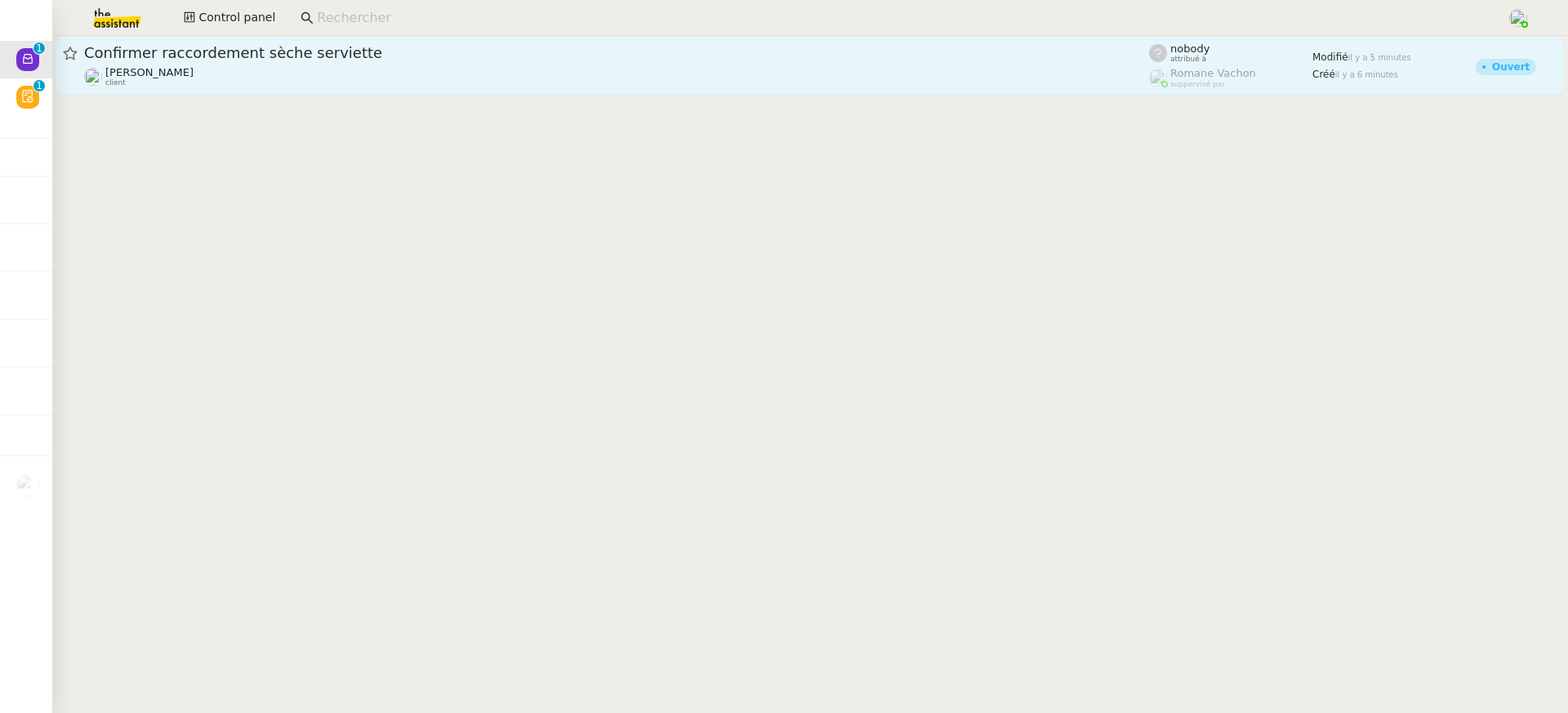
click at [218, 70] on div "[PERSON_NAME] client" at bounding box center [616, 77] width 1065 height 21
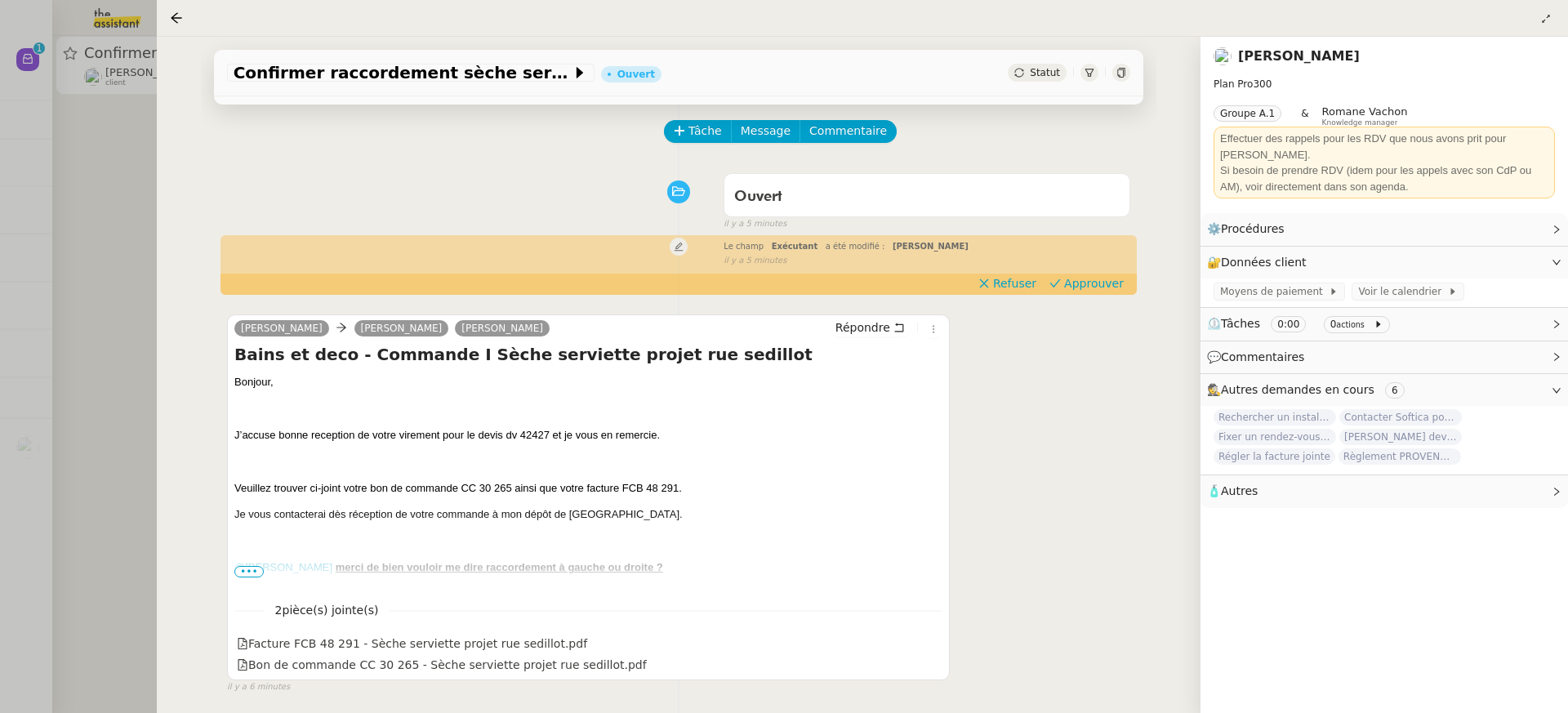
scroll to position [65, 0]
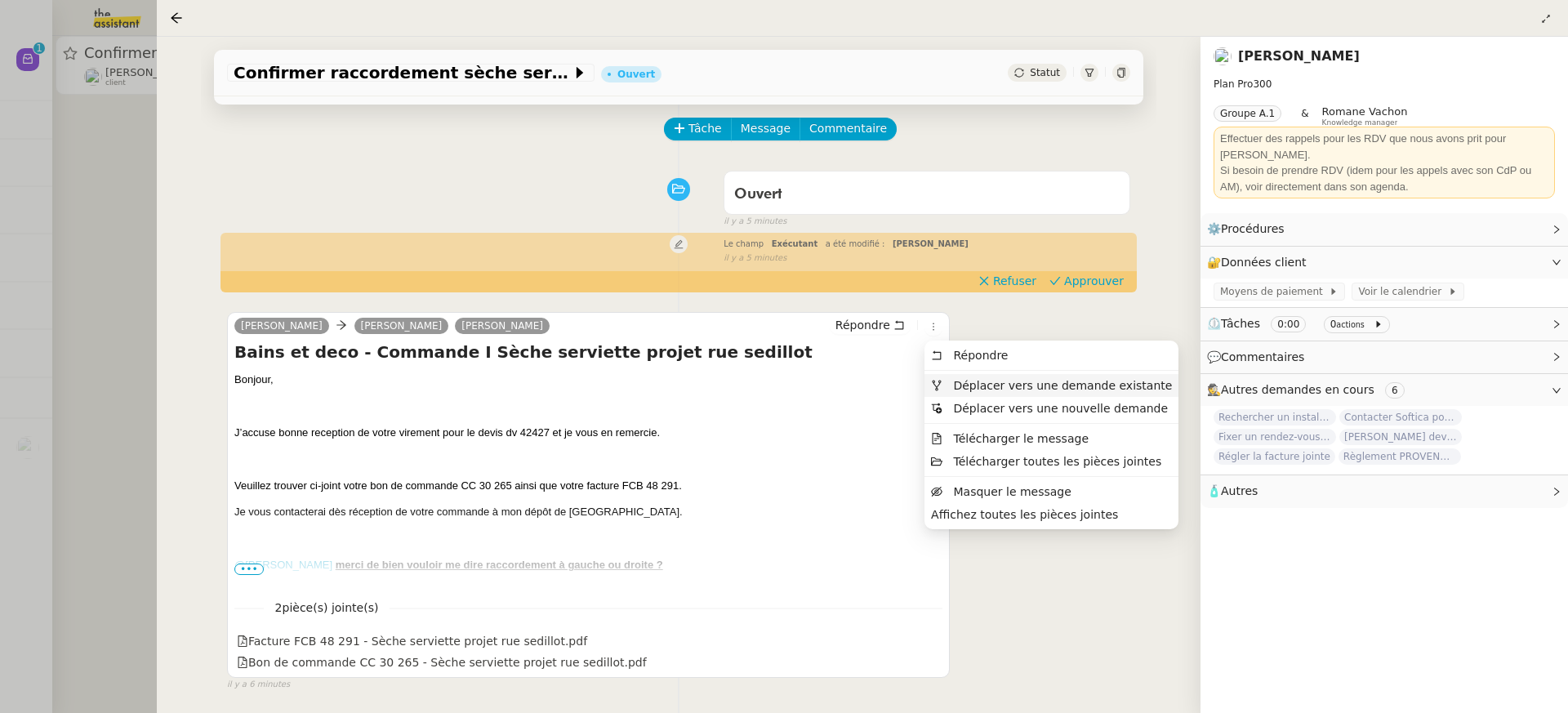
click at [1021, 379] on span "Déplacer vers une demande existante" at bounding box center [1062, 386] width 218 height 13
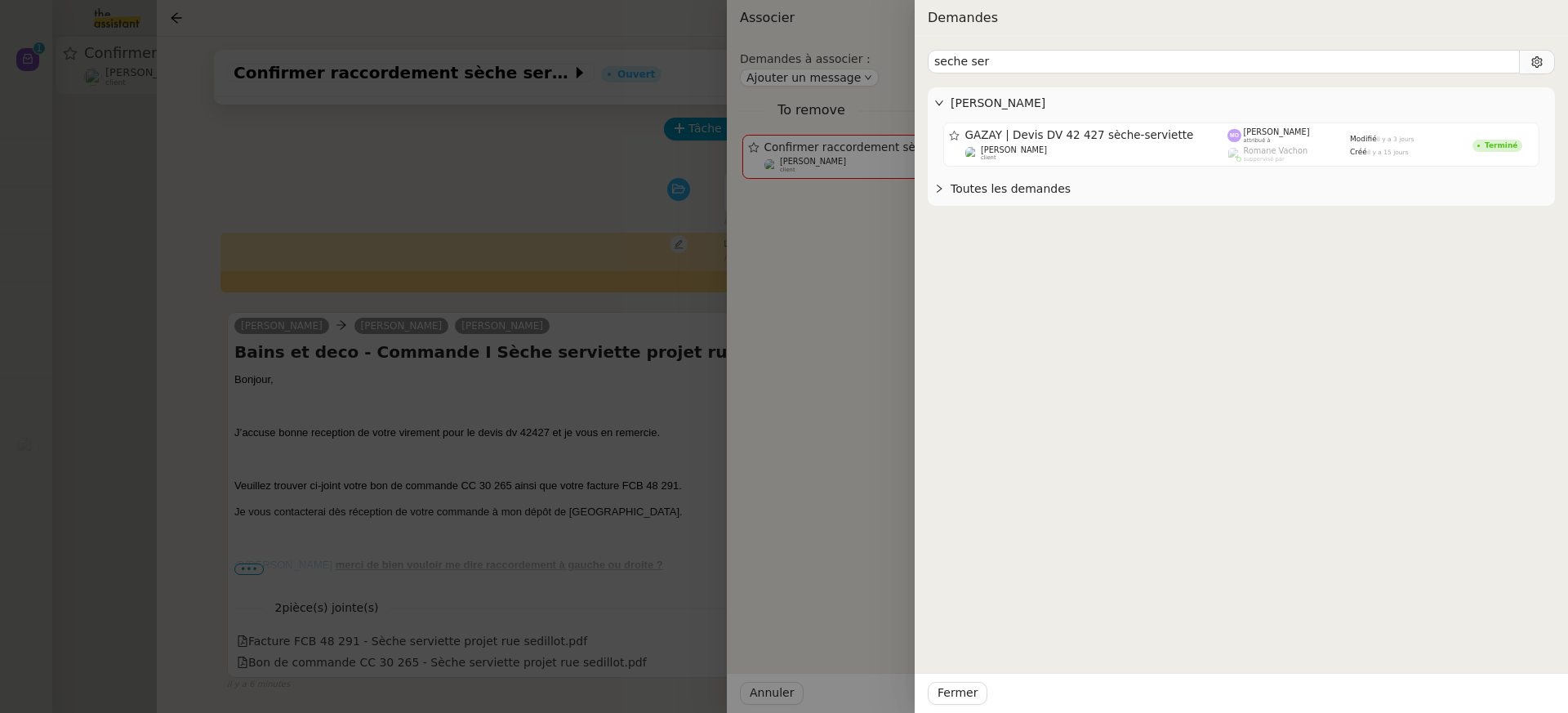
type input "seche ser"
click at [1219, 101] on span "[PERSON_NAME]" at bounding box center [1249, 103] width 598 height 18
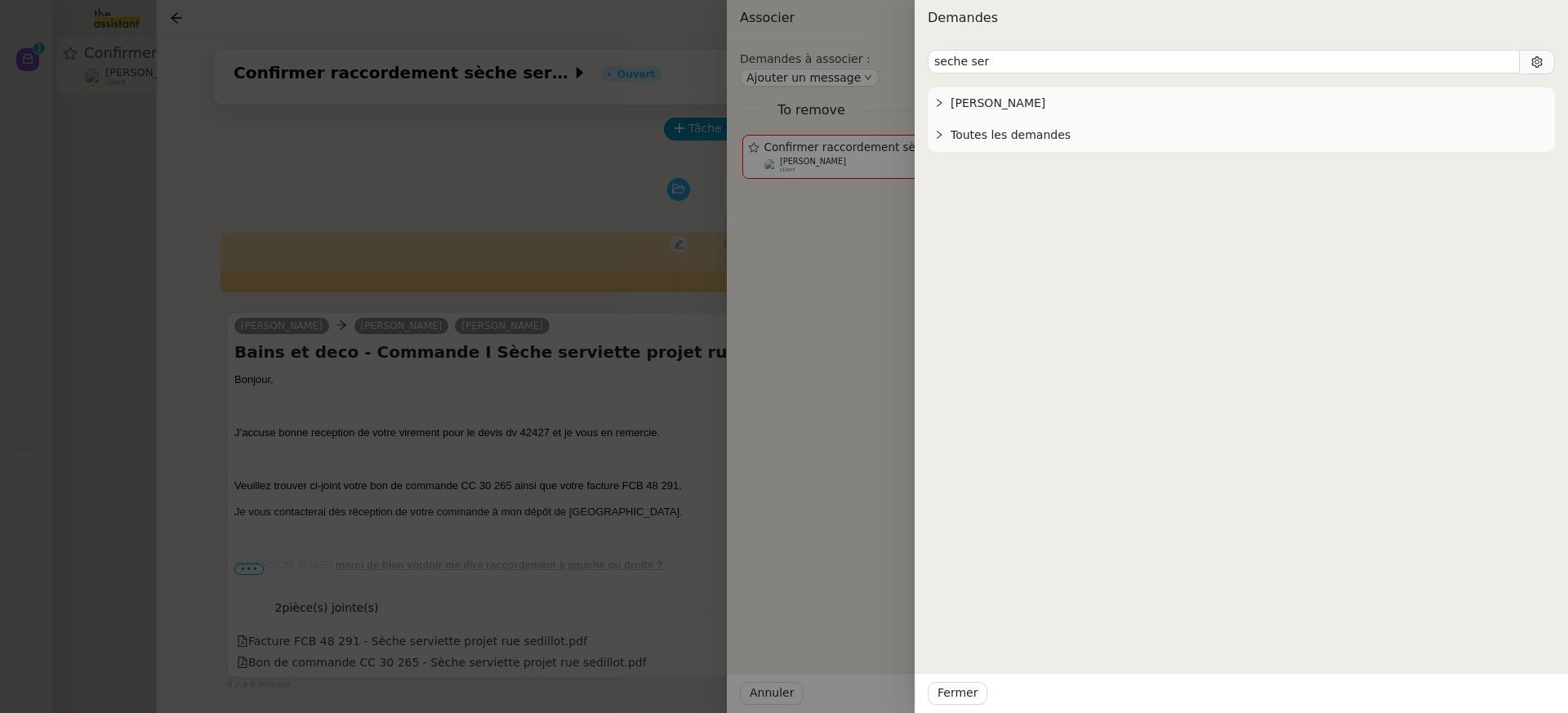
click at [1220, 113] on div "[PERSON_NAME]" at bounding box center [1241, 103] width 627 height 32
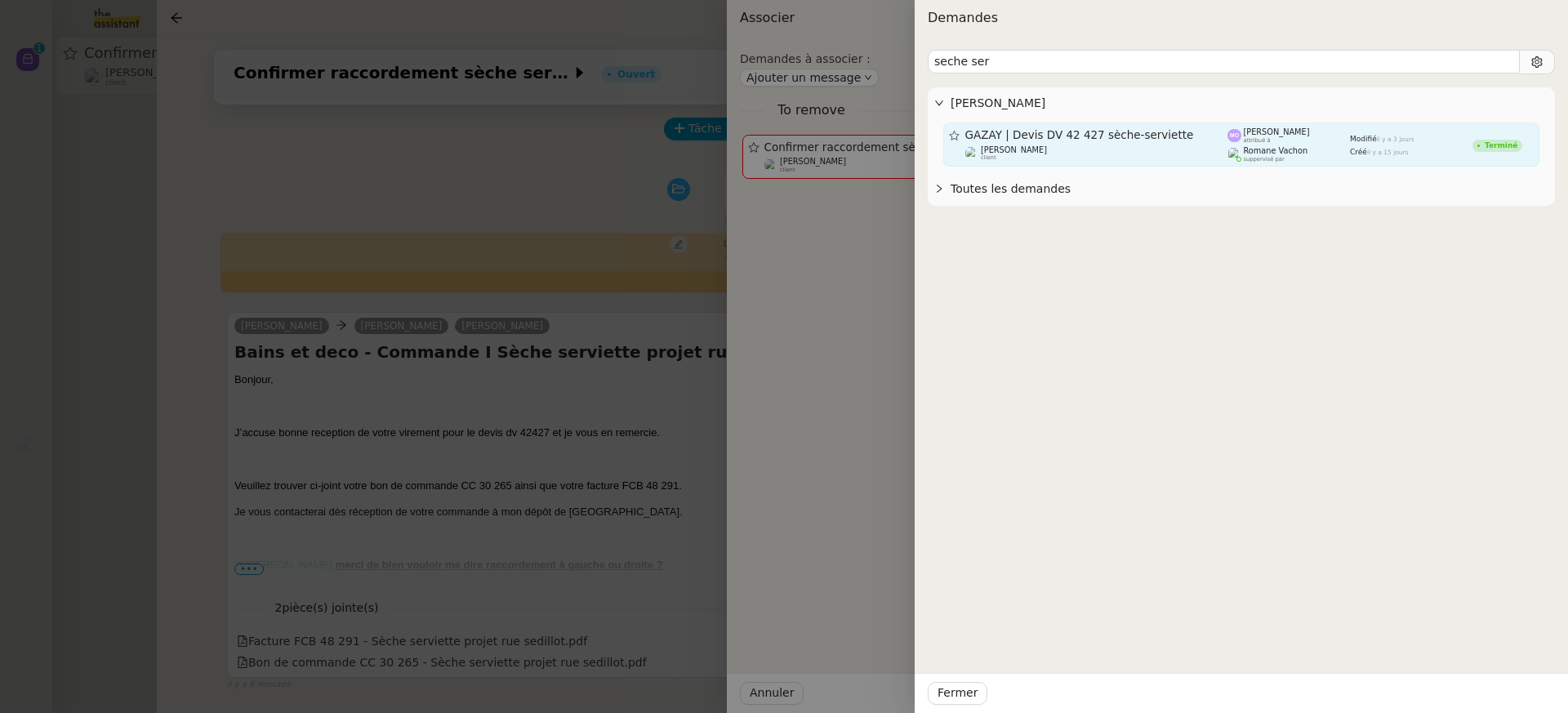
click at [1229, 159] on div at bounding box center [1234, 153] width 14 height 14
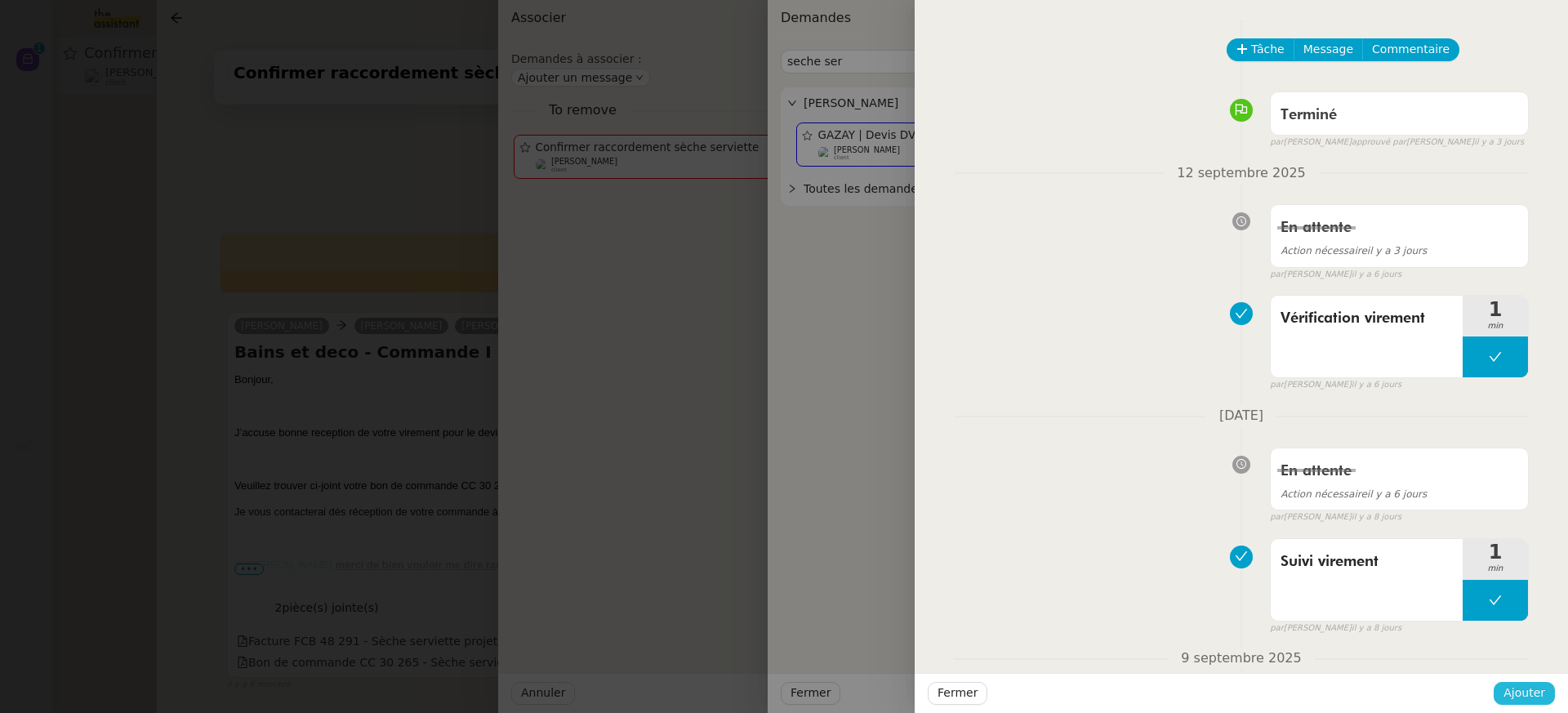
click at [1529, 684] on span "Ajouter" at bounding box center [1524, 694] width 41 height 18
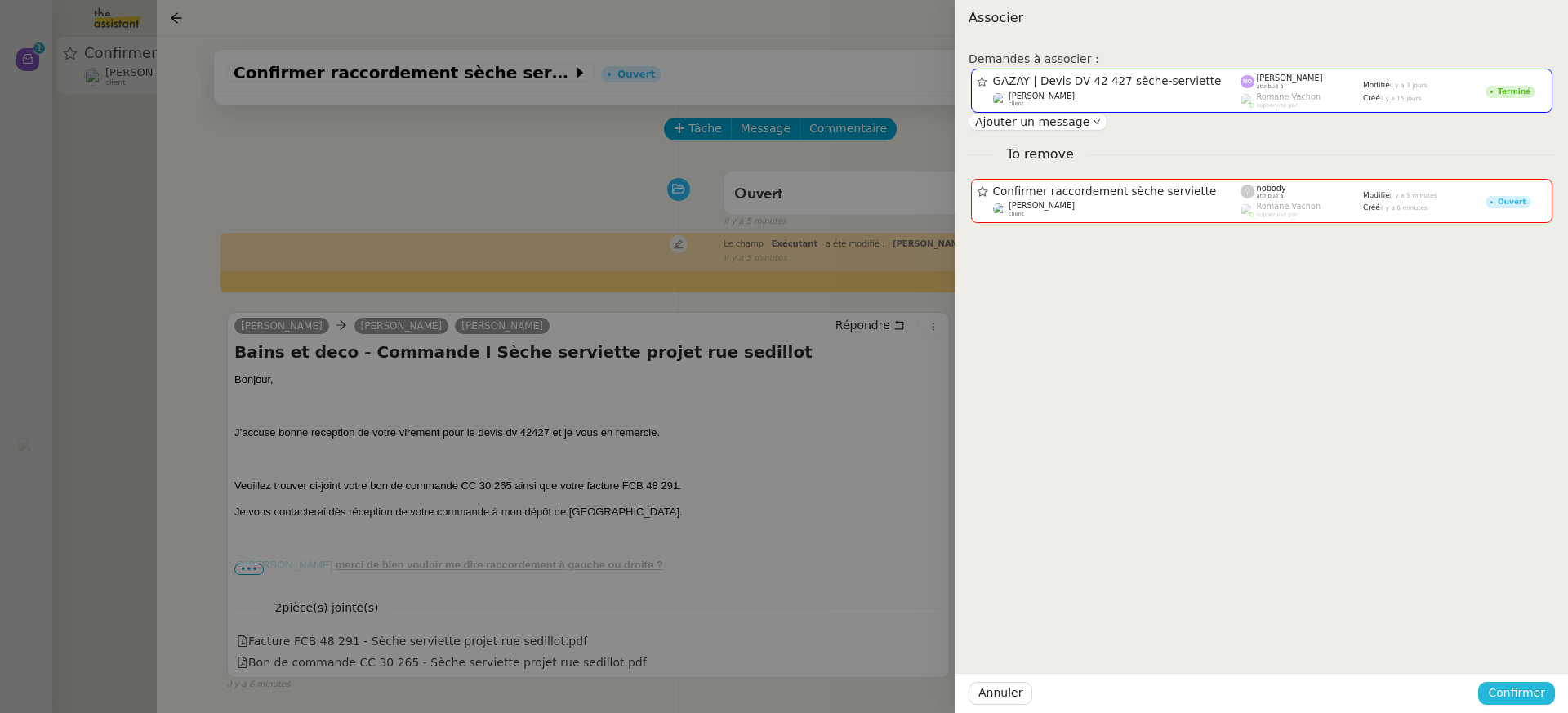
click at [1529, 684] on span "Confirmer" at bounding box center [1516, 694] width 57 height 18
click at [1525, 649] on span "Ajouter" at bounding box center [1517, 650] width 41 height 17
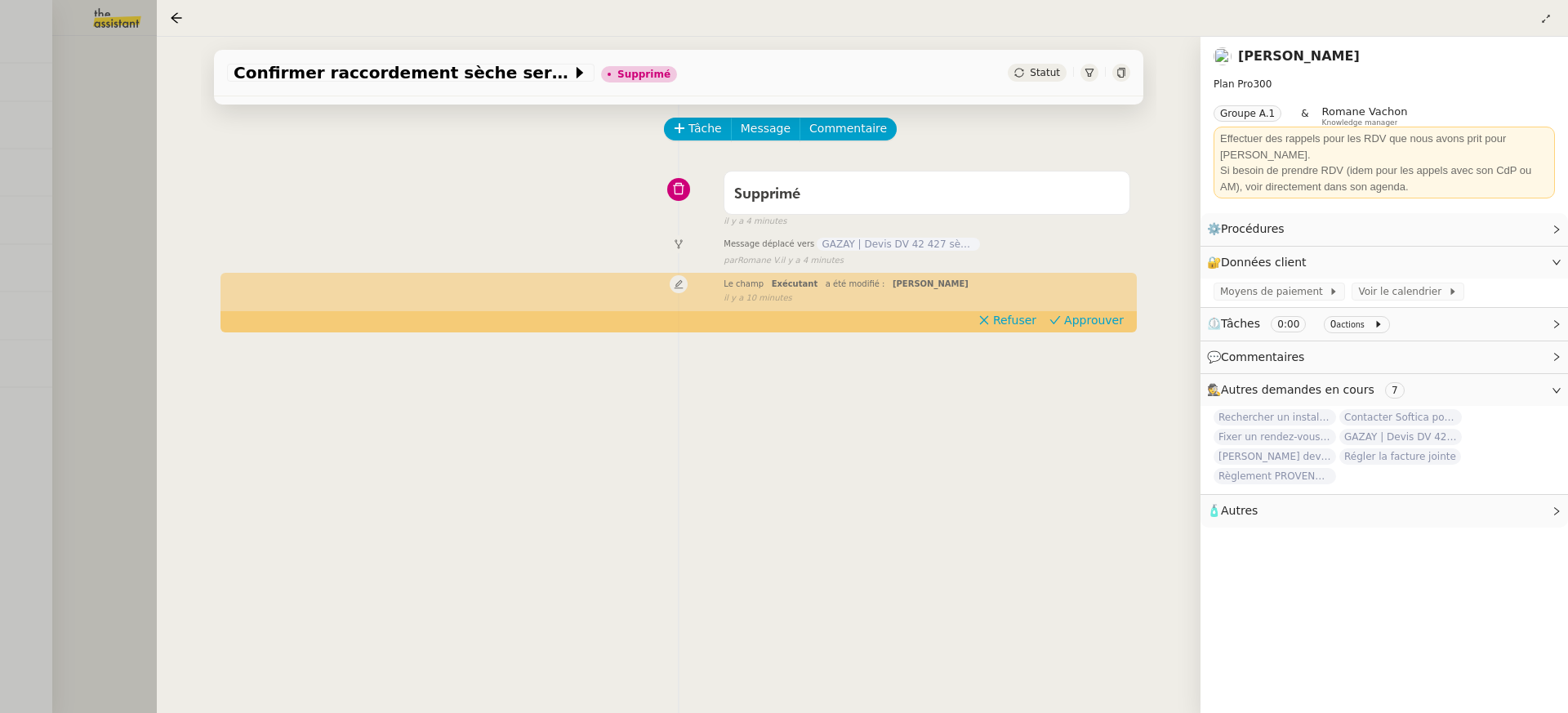
click at [67, 137] on div at bounding box center [784, 356] width 1568 height 713
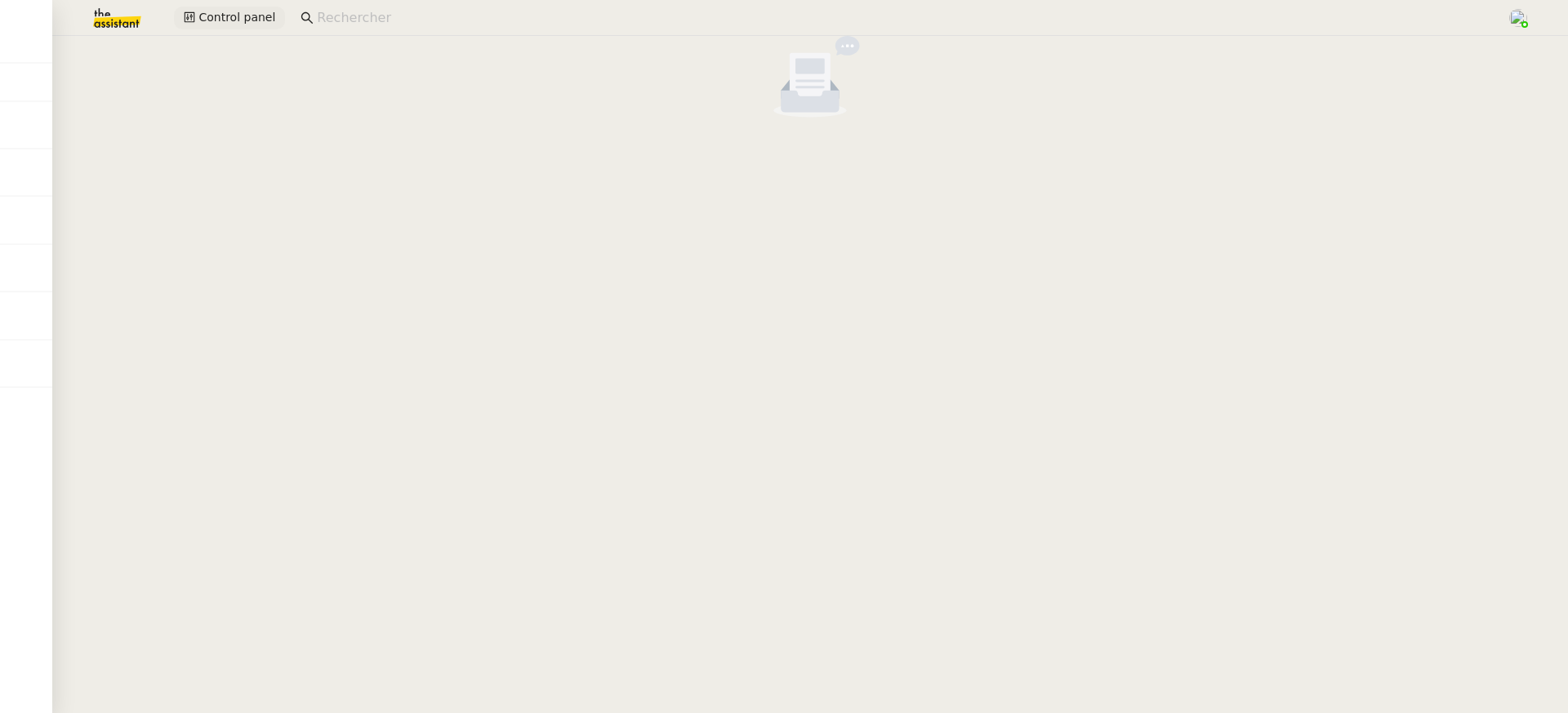
click at [200, 14] on span "Control panel" at bounding box center [236, 18] width 77 height 18
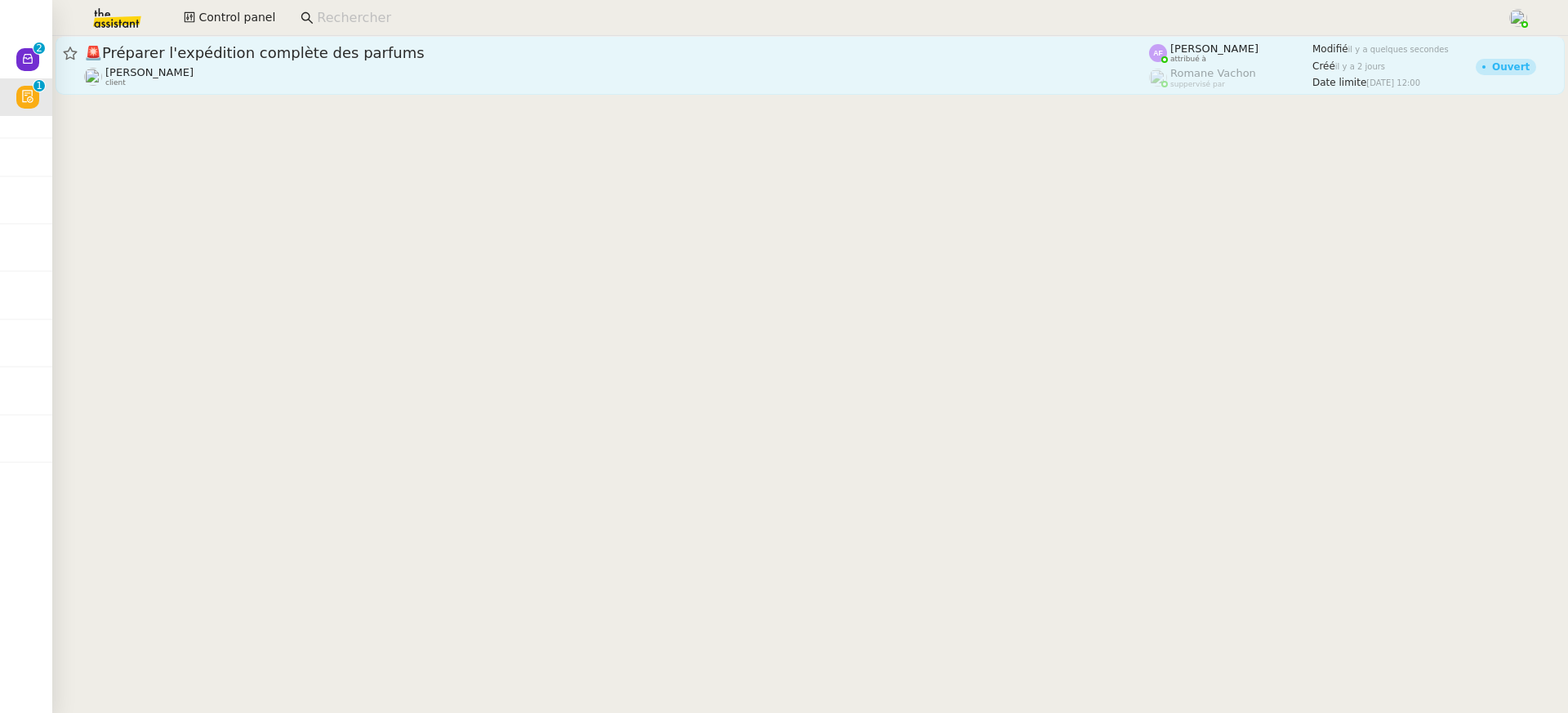
click at [615, 53] on span "🚨 Préparer l'expédition complète des parfums" at bounding box center [616, 53] width 1065 height 15
